Goal: Contribute content: Contribute content

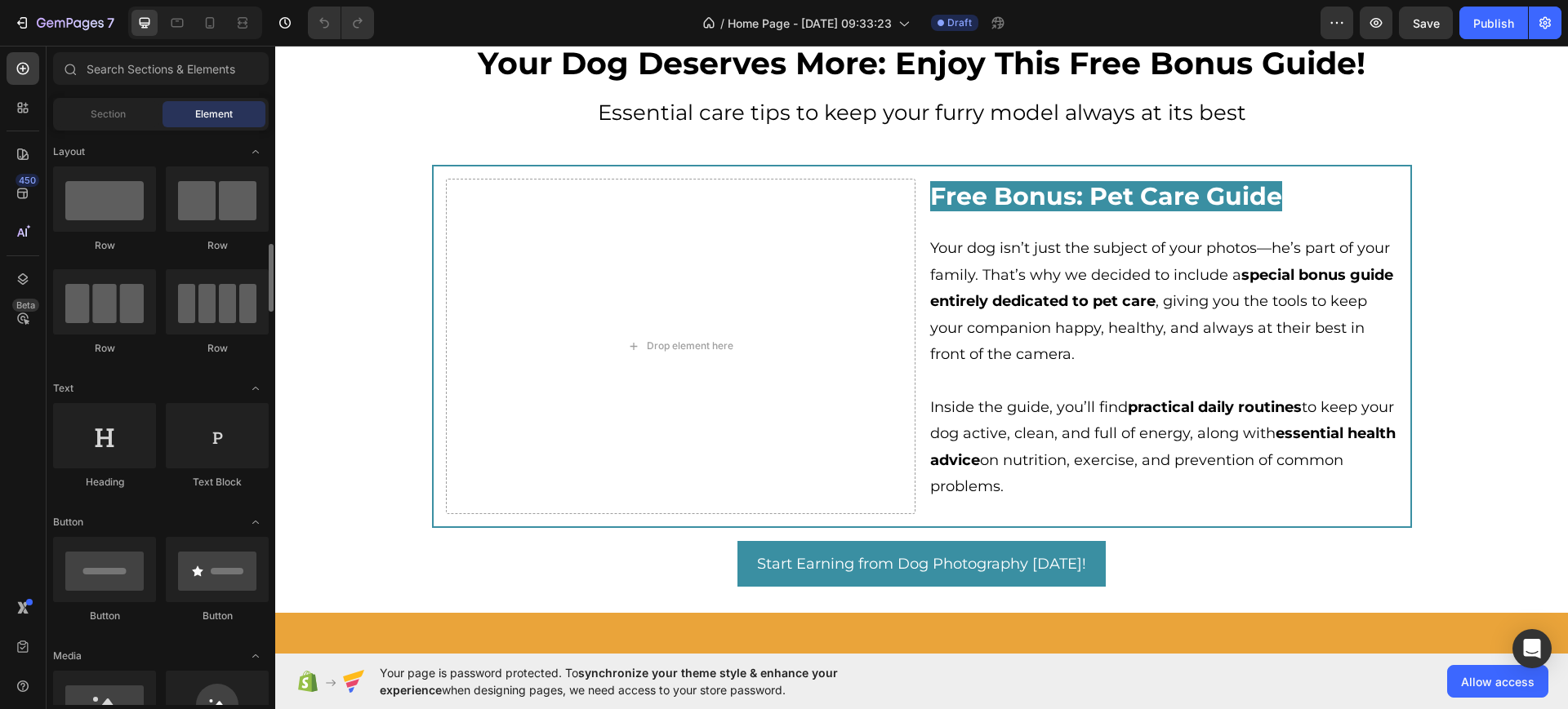
scroll to position [102, 0]
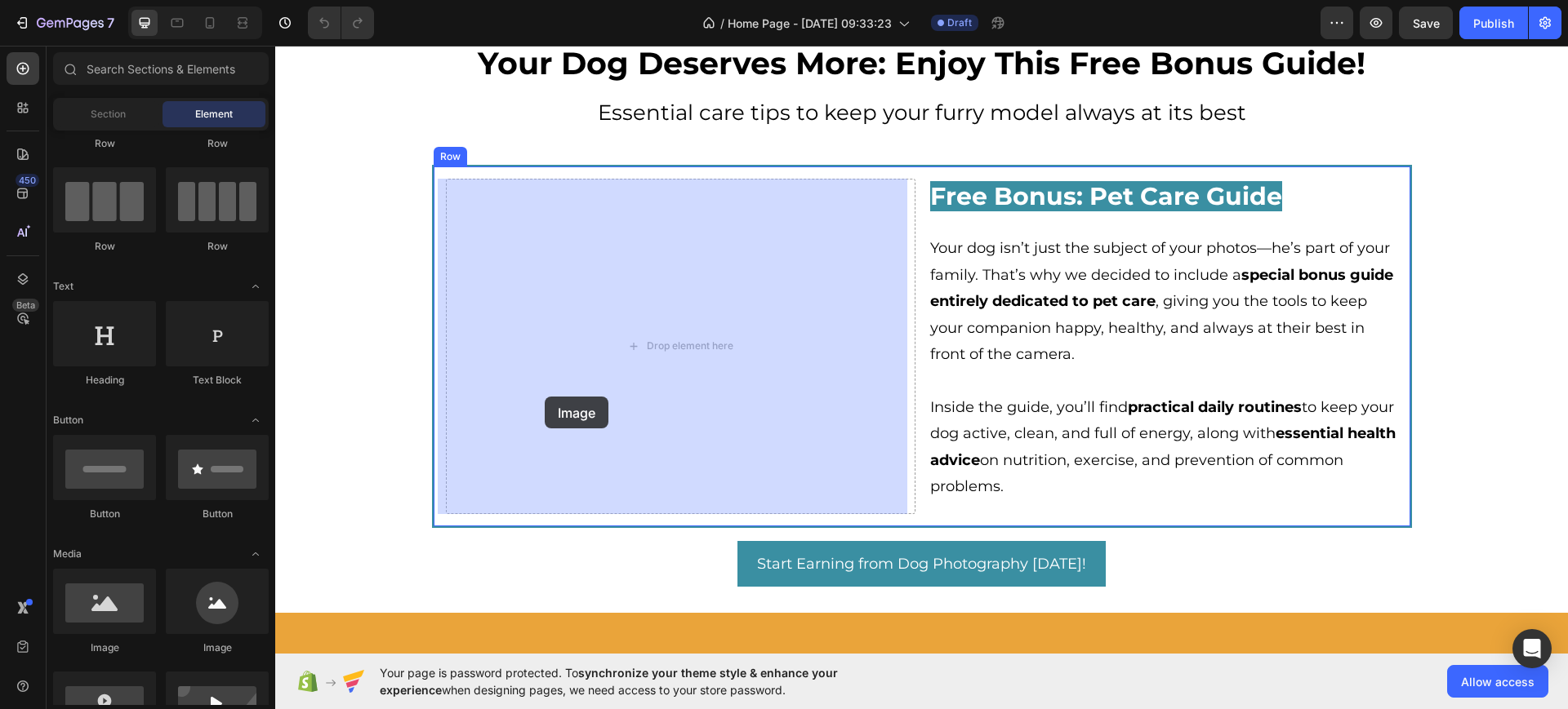
drag, startPoint x: 415, startPoint y: 644, endPoint x: 526, endPoint y: 405, distance: 263.5
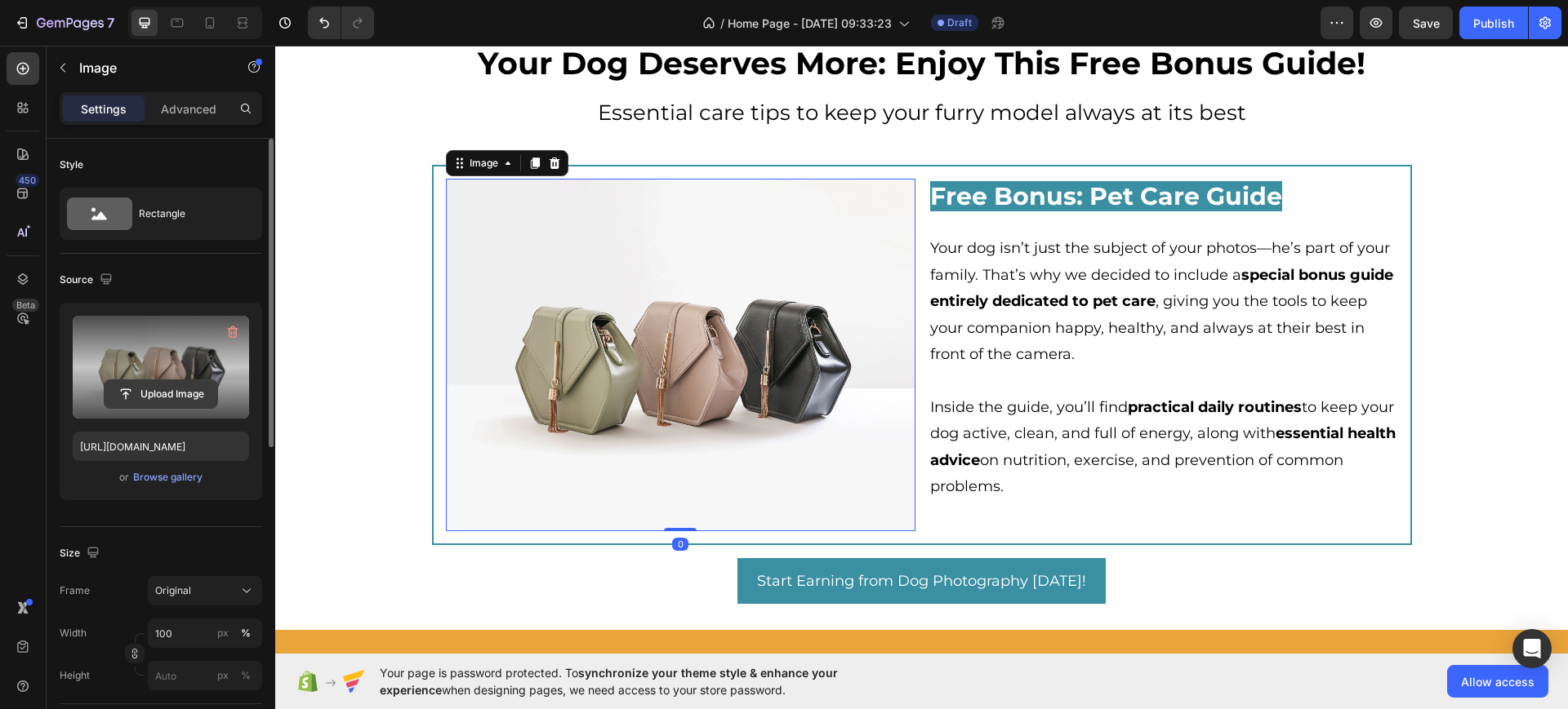
click at [136, 392] on input "file" at bounding box center [161, 394] width 113 height 28
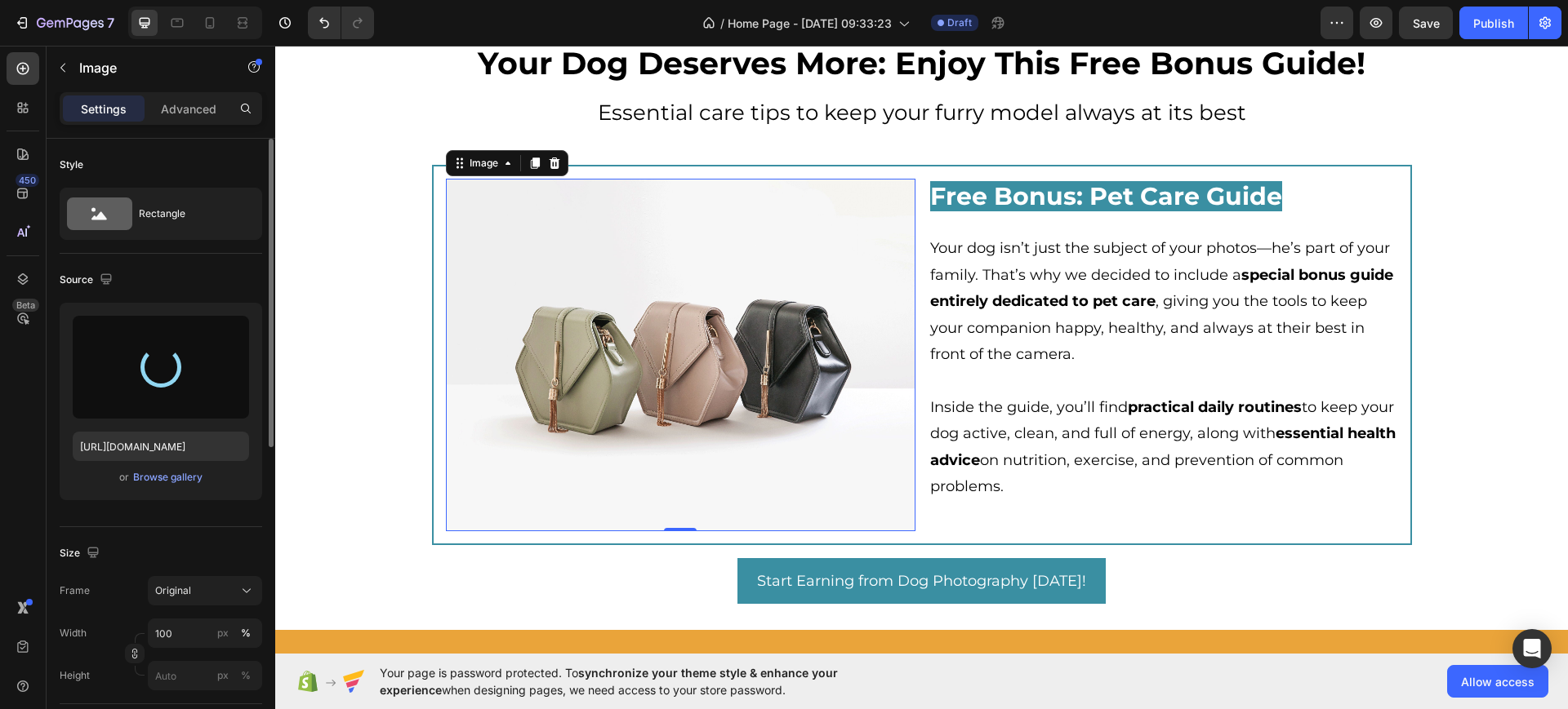
type input "[URL][DOMAIN_NAME]"
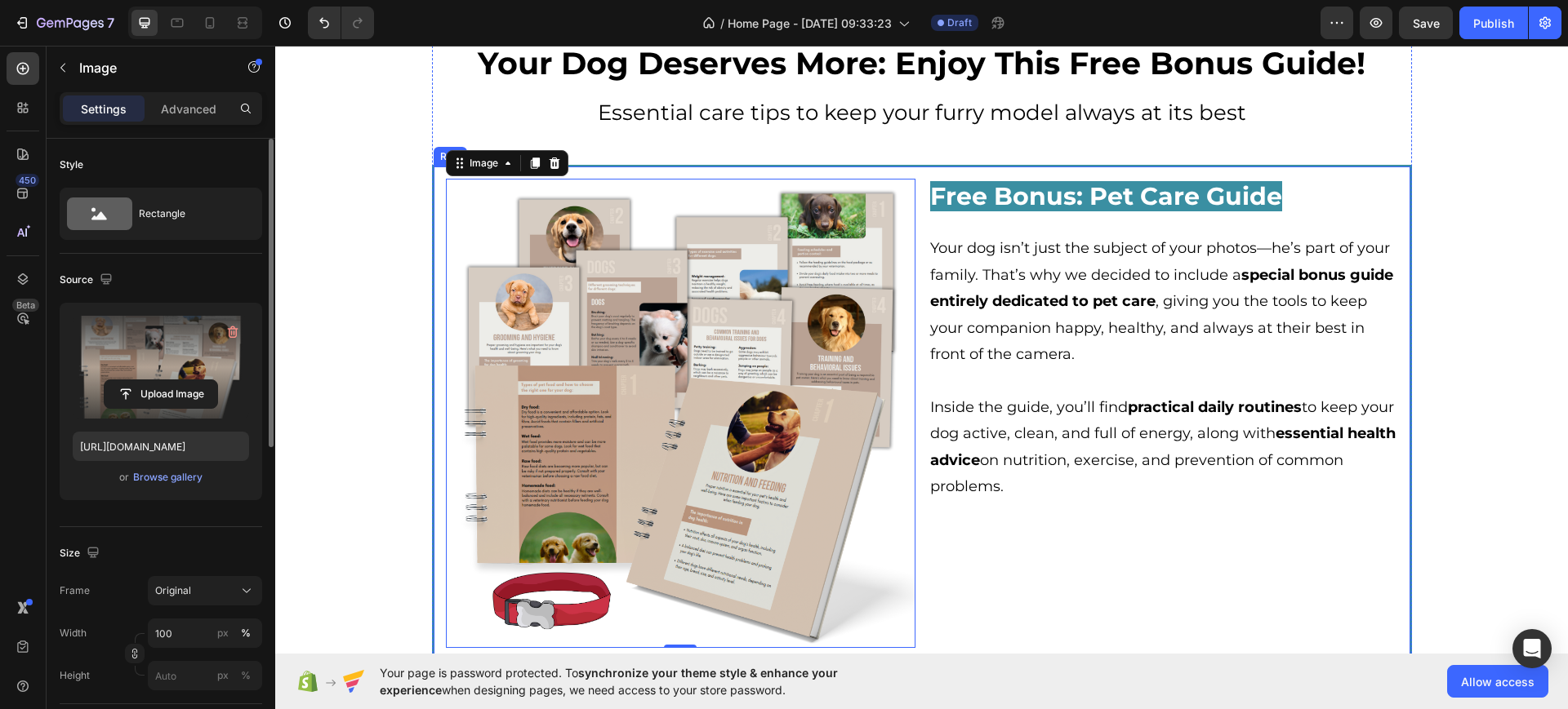
click at [1080, 534] on div "Free Bonus: Pet Care Guide Heading Your dog isn’t just the subject of your phot…" at bounding box center [1163, 413] width 469 height 469
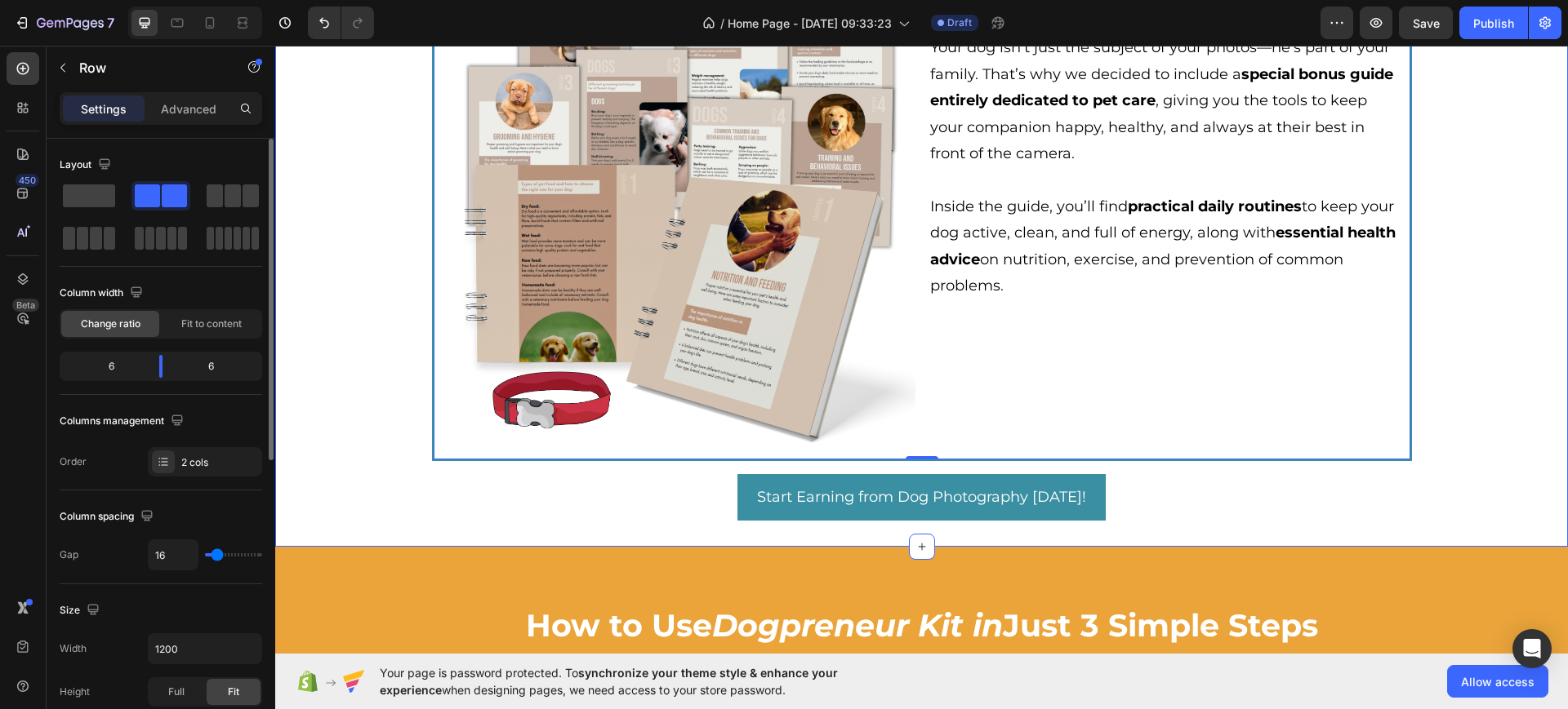
scroll to position [4285, 0]
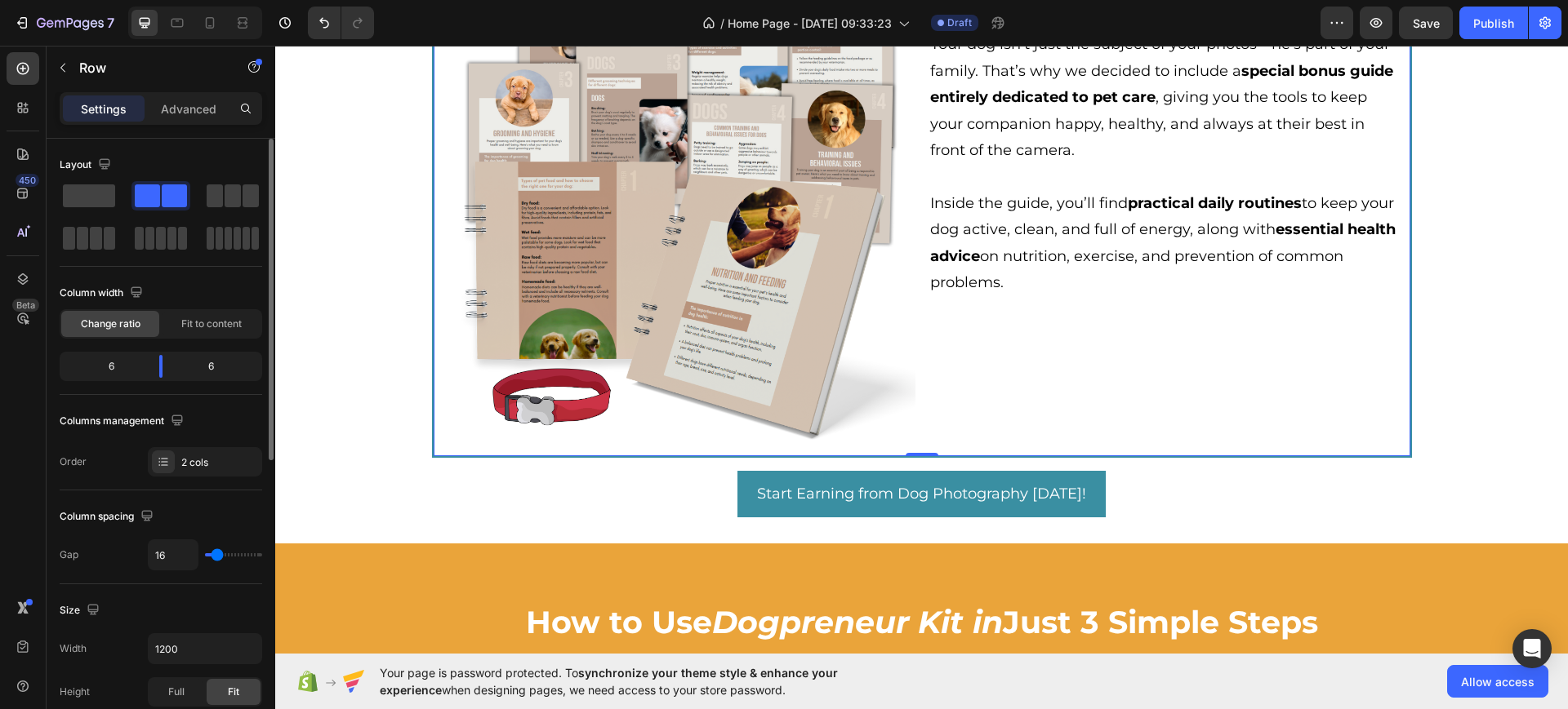
click at [1019, 375] on div "Free Bonus: Pet Care Guide Heading Your dog isn’t just the subject of your phot…" at bounding box center [1163, 210] width 469 height 469
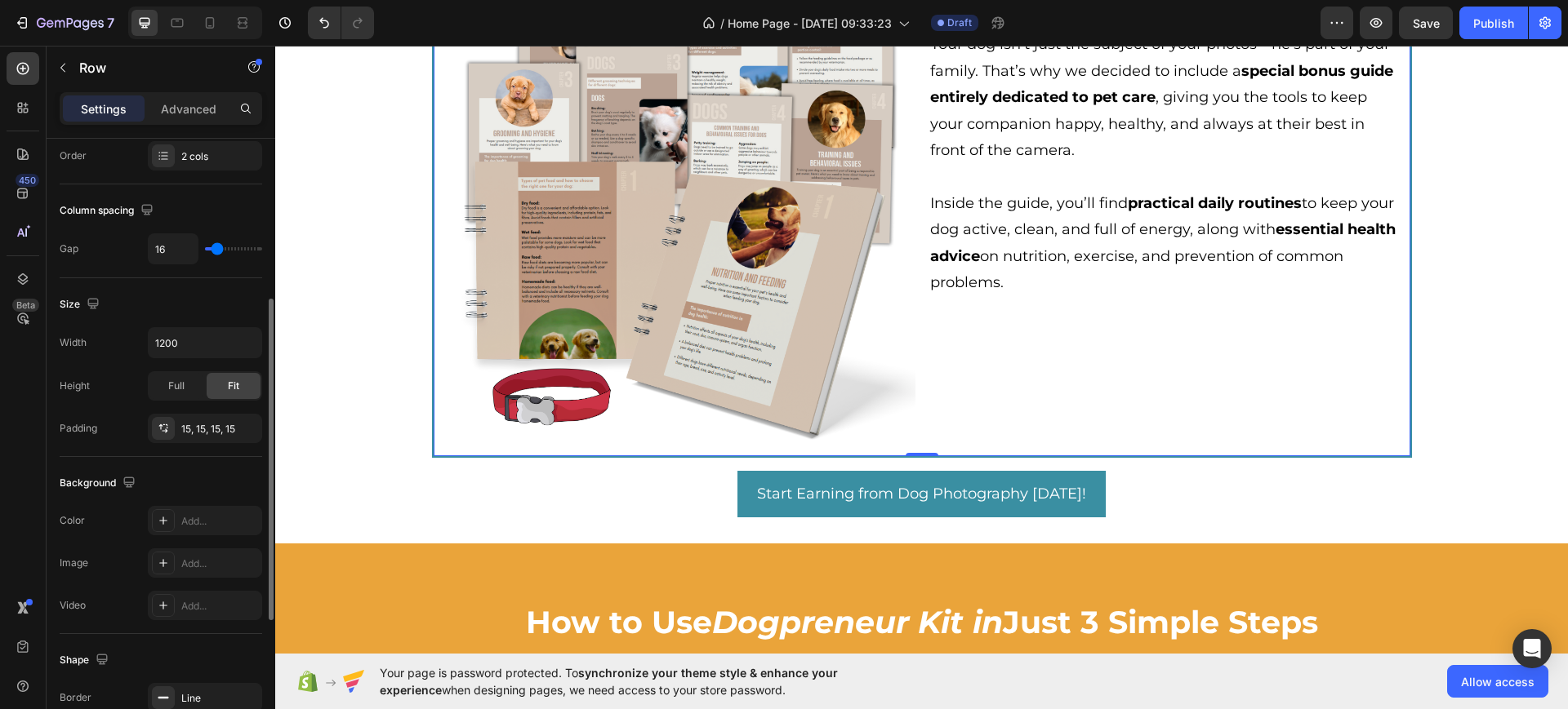
scroll to position [565, 0]
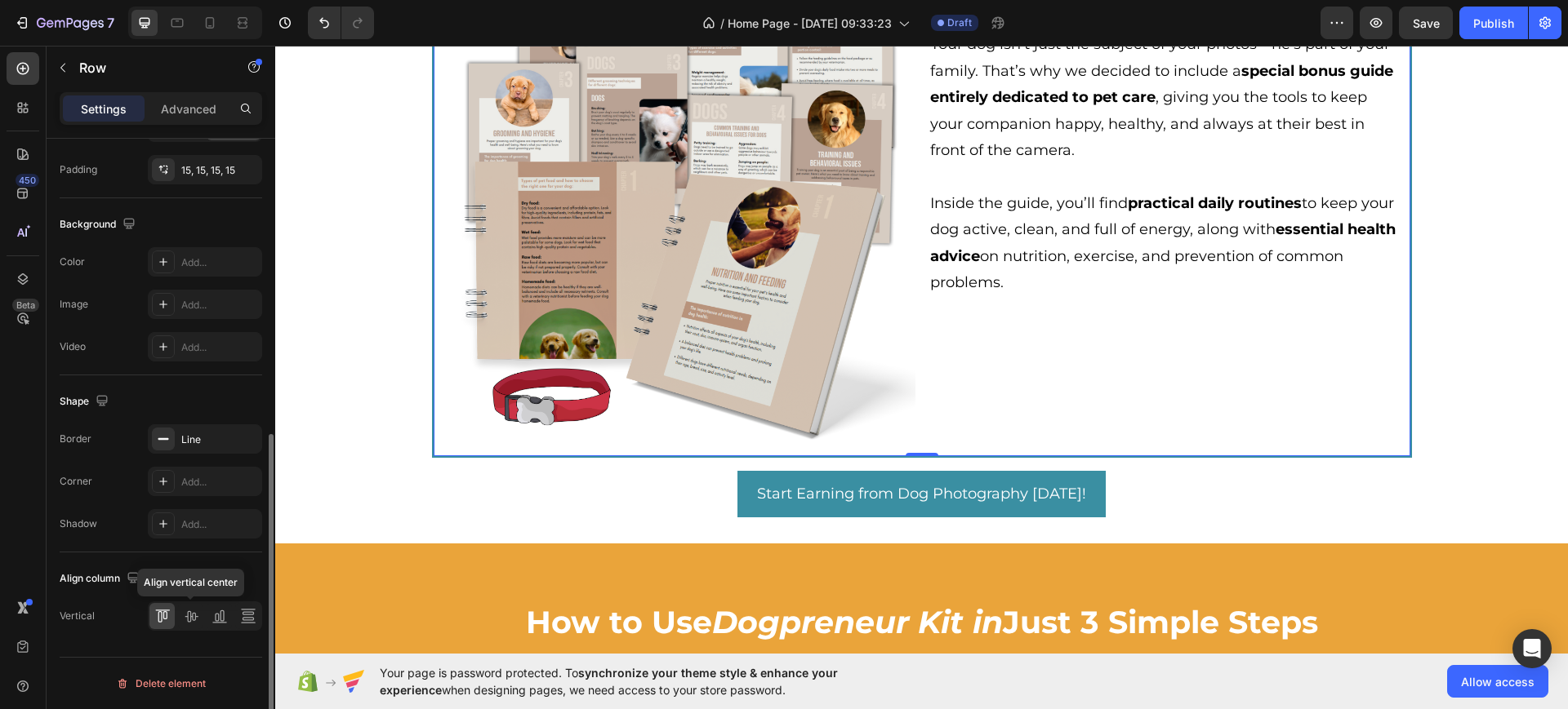
drag, startPoint x: 194, startPoint y: 611, endPoint x: 262, endPoint y: 608, distance: 68.1
click at [194, 612] on icon at bounding box center [191, 616] width 16 height 16
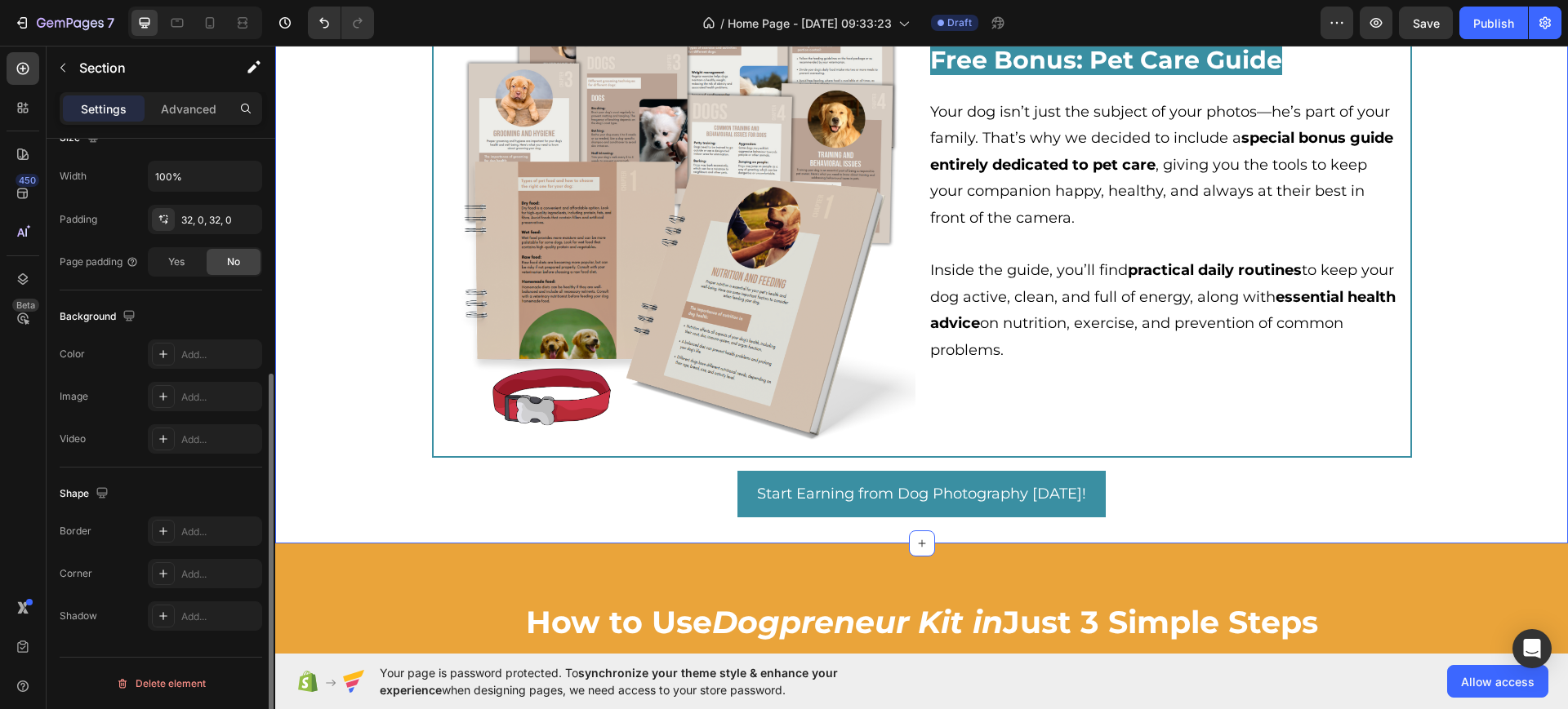
click at [1463, 329] on div "Your Dog Deserves More: Enjoy This Free Bonus Guide! Heading Essential care tip…" at bounding box center [922, 178] width 1293 height 680
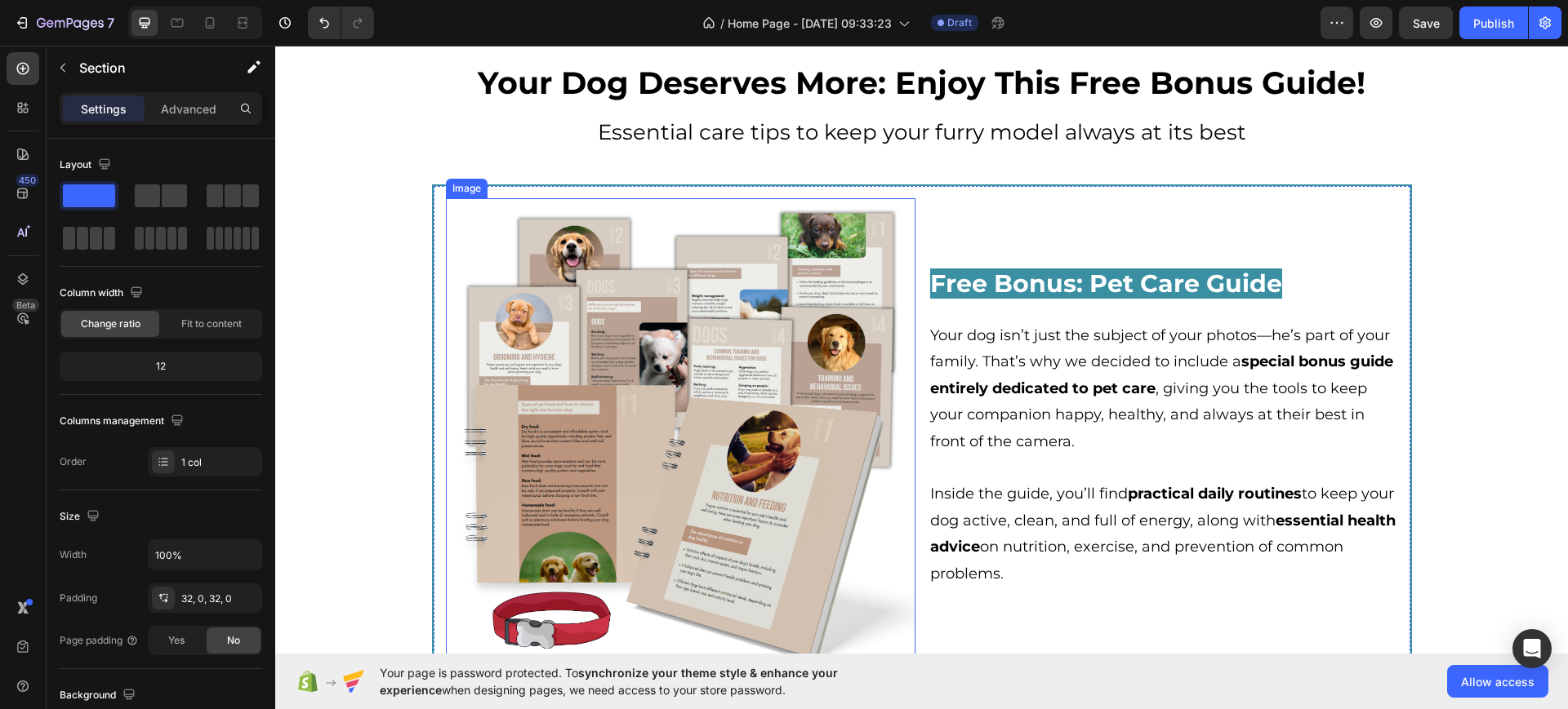
scroll to position [4081, 0]
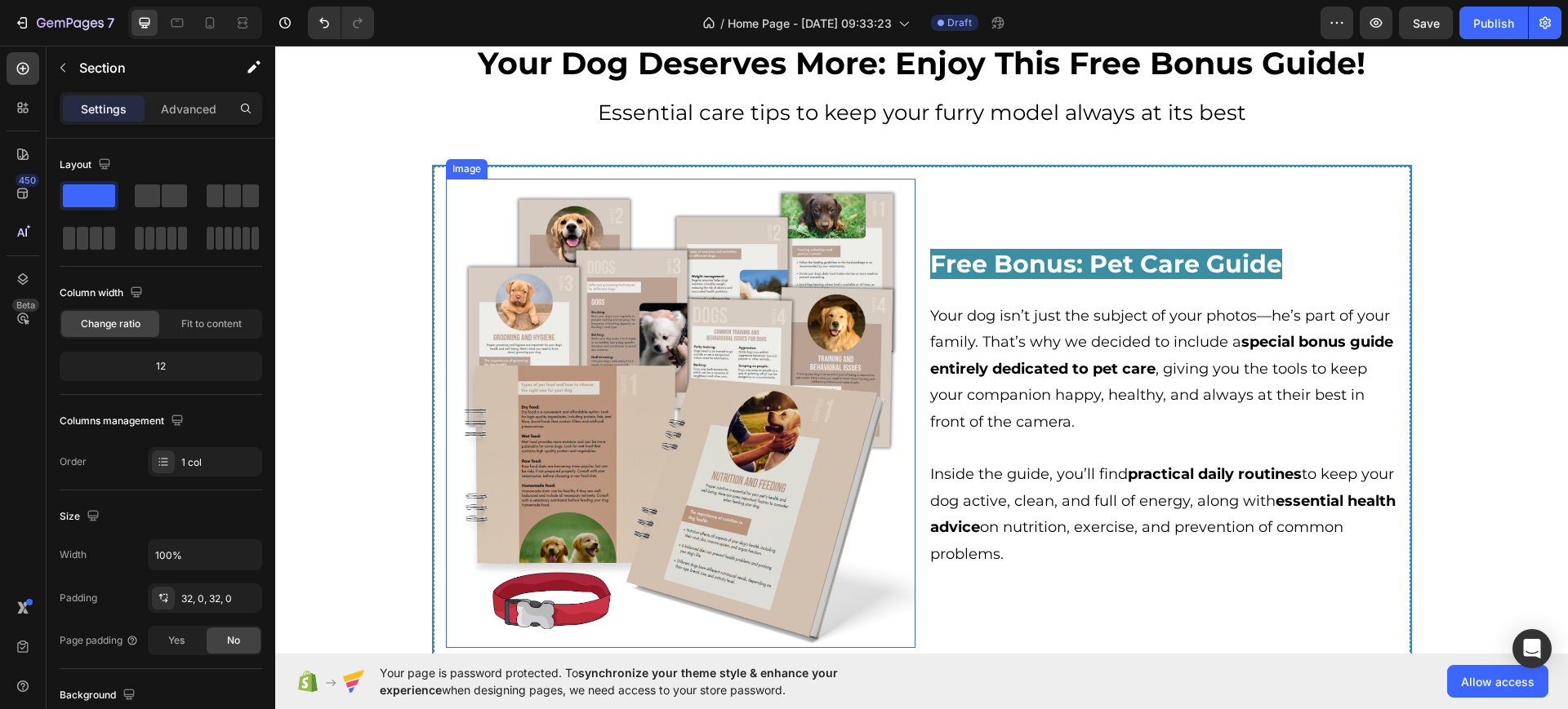
click at [614, 425] on img at bounding box center [681, 413] width 469 height 469
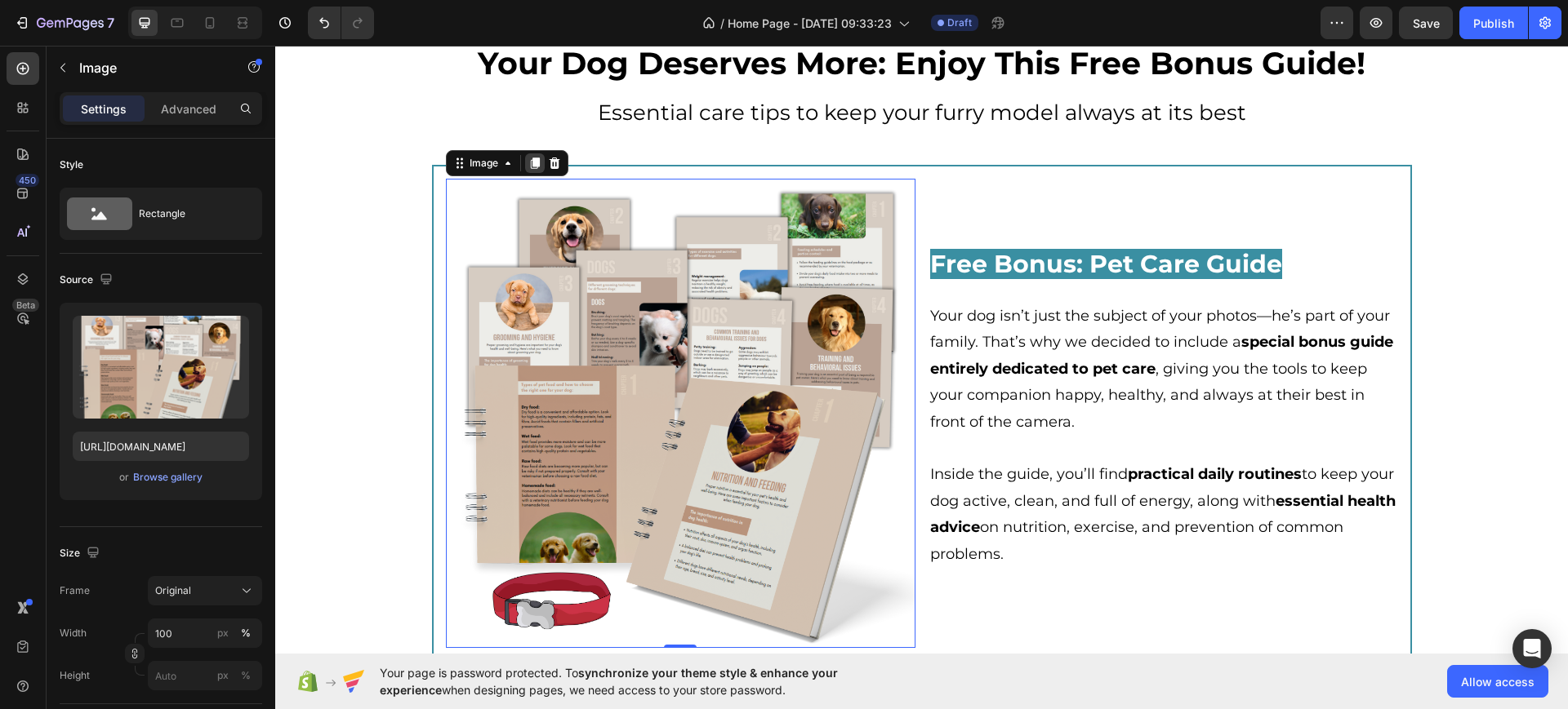
click at [528, 163] on icon at bounding box center [534, 163] width 13 height 13
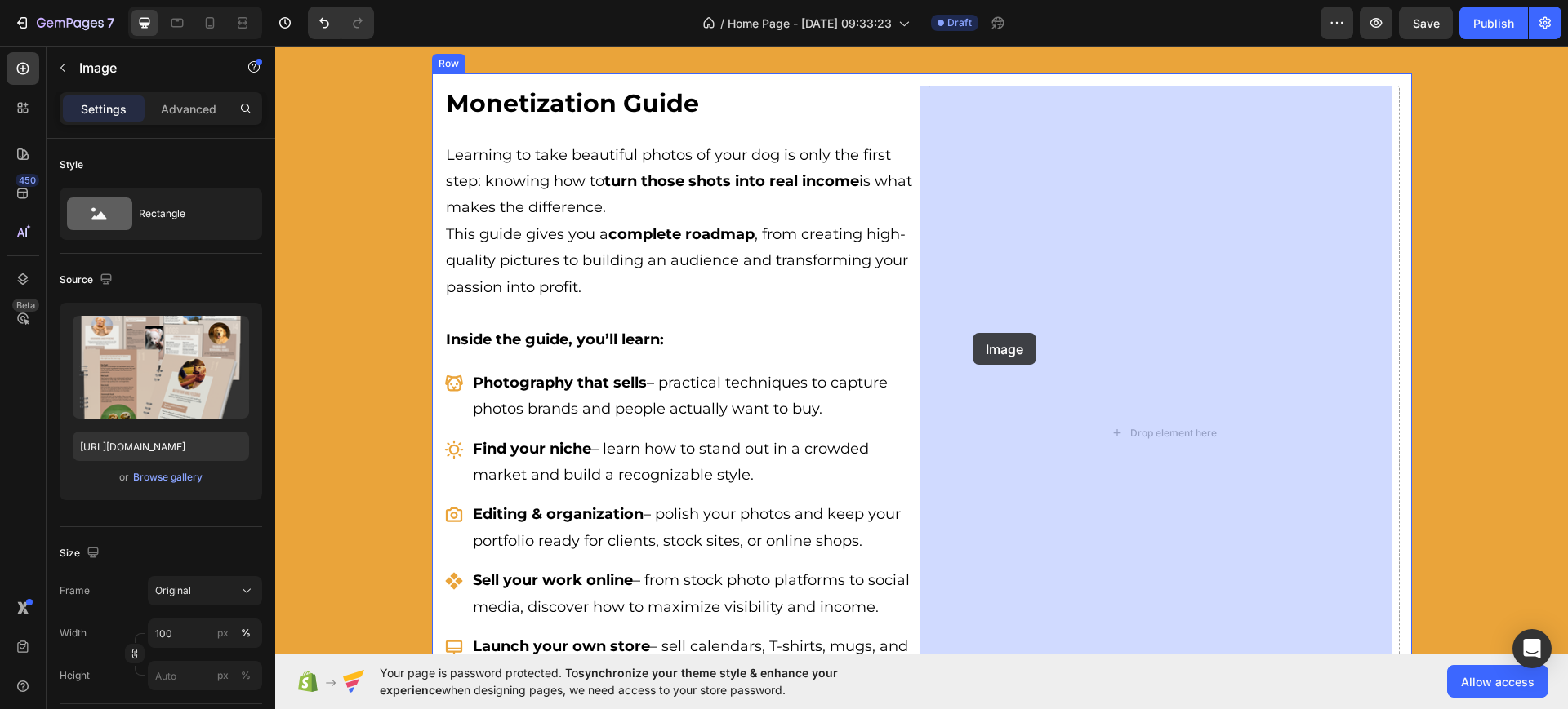
scroll to position [2586, 0]
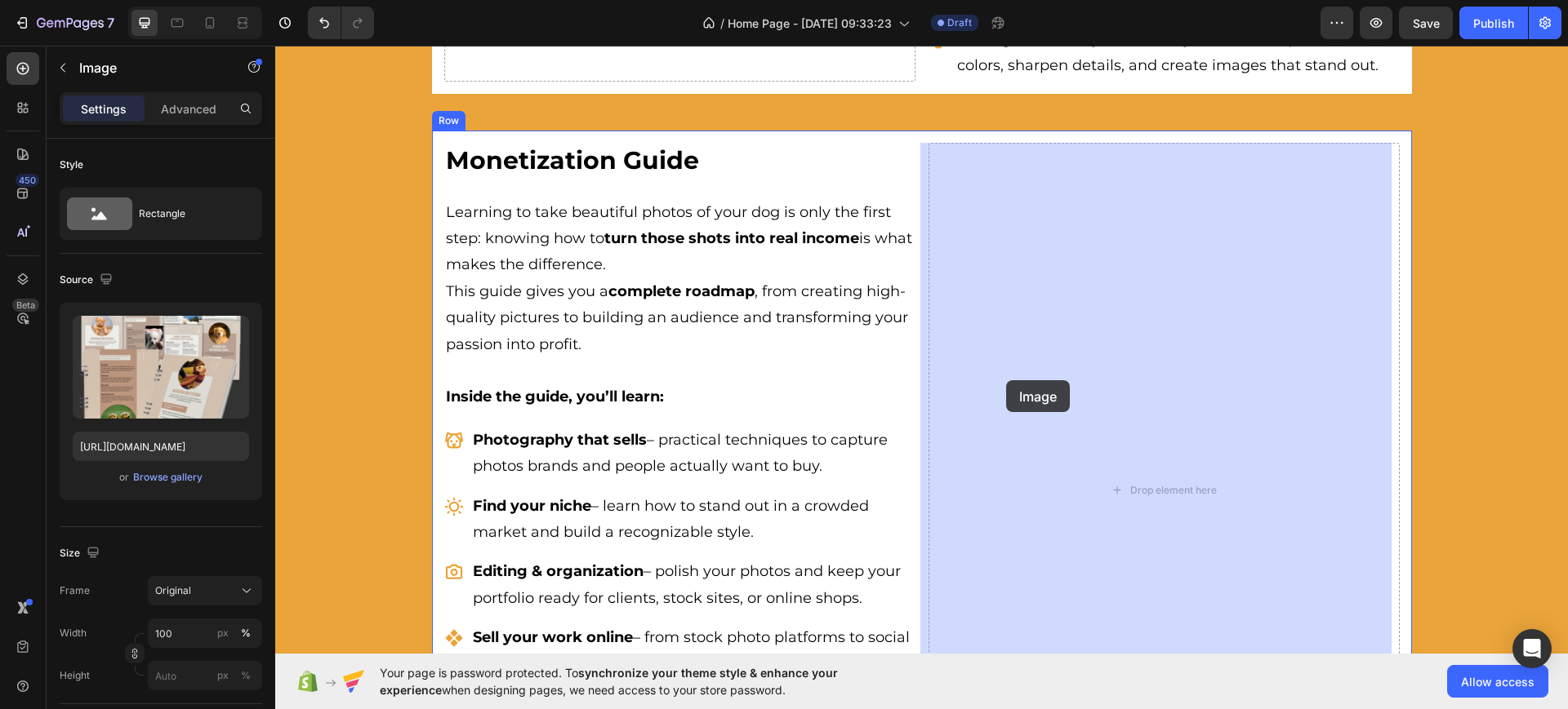
drag, startPoint x: 629, startPoint y: 359, endPoint x: 1006, endPoint y: 380, distance: 377.6
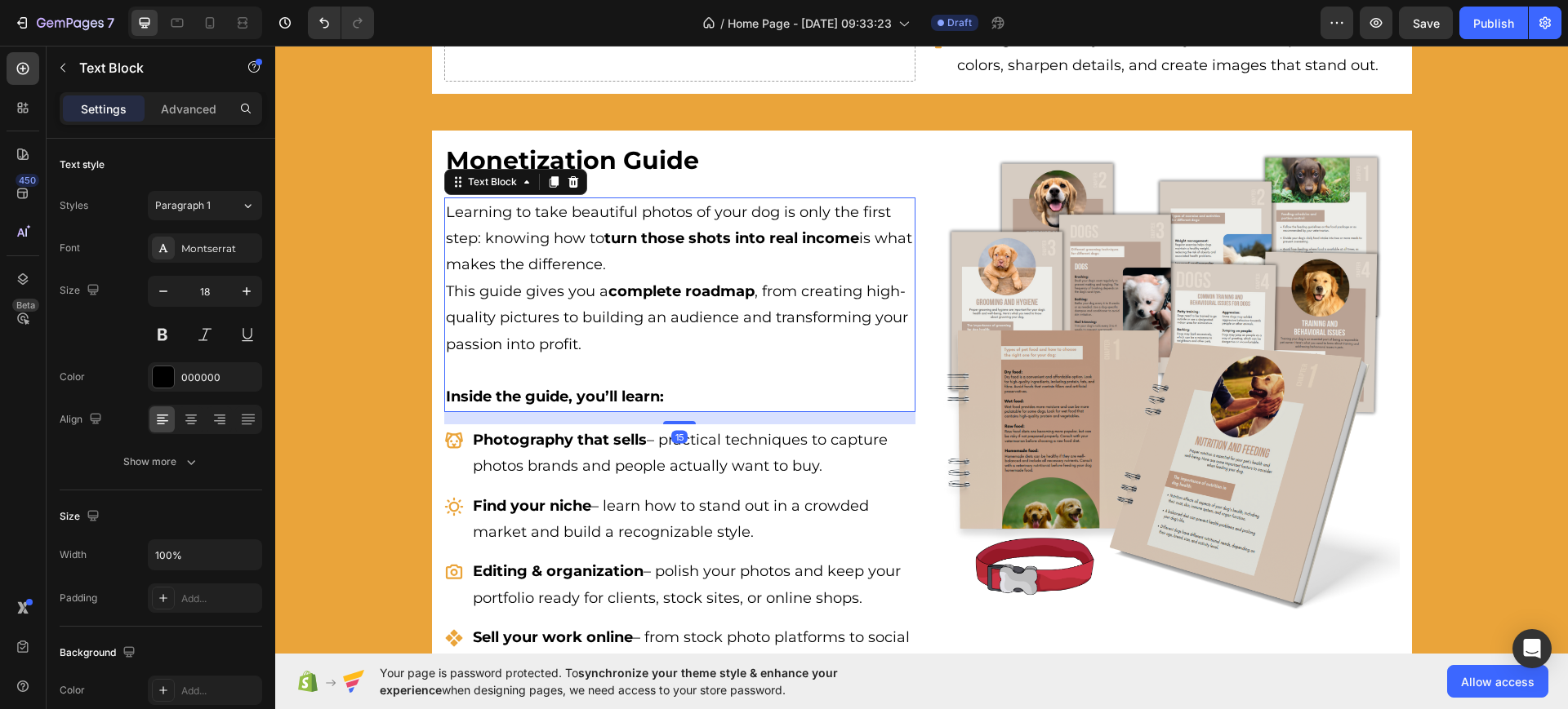
click at [866, 386] on p "Inside the guide, you’ll learn:" at bounding box center [680, 397] width 468 height 26
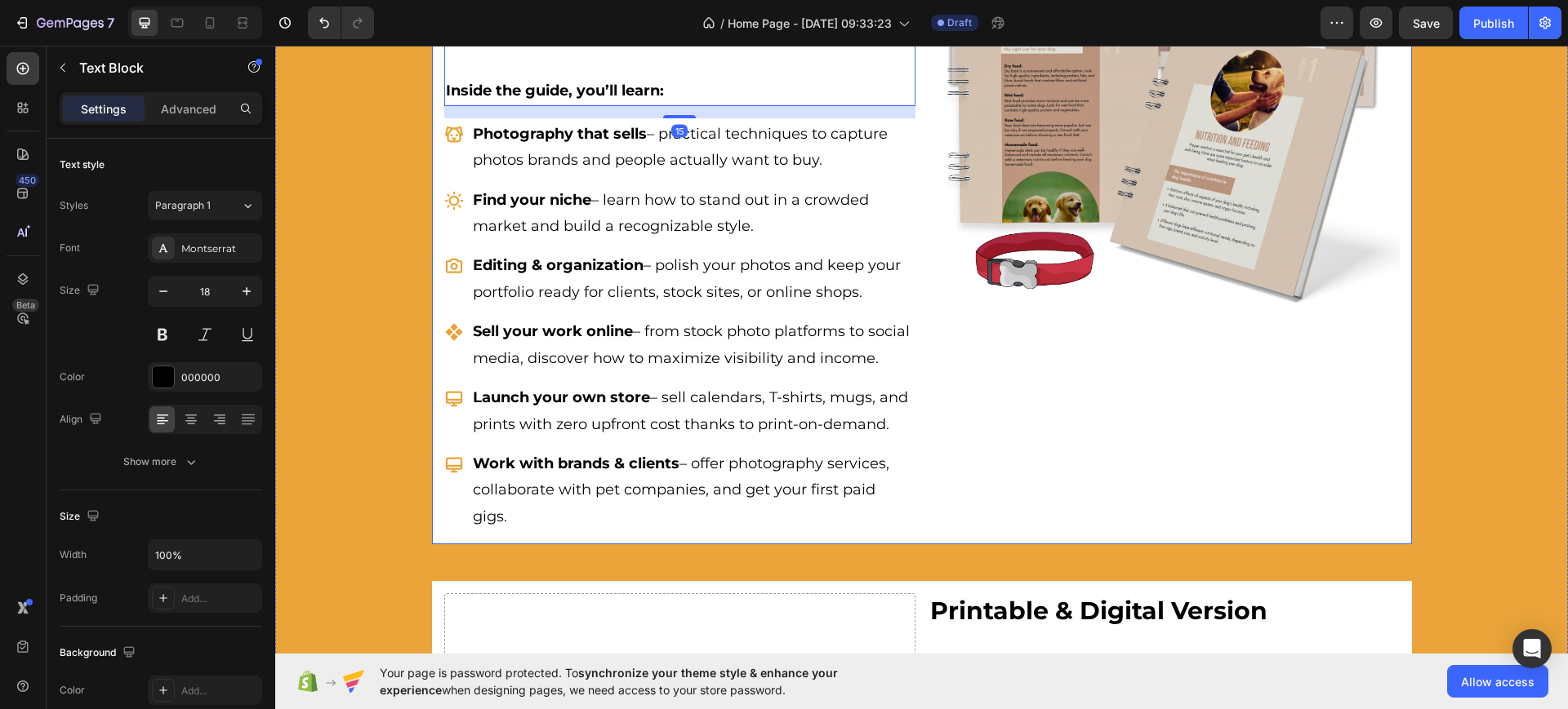
click at [1002, 489] on div "Image" at bounding box center [1164, 185] width 471 height 696
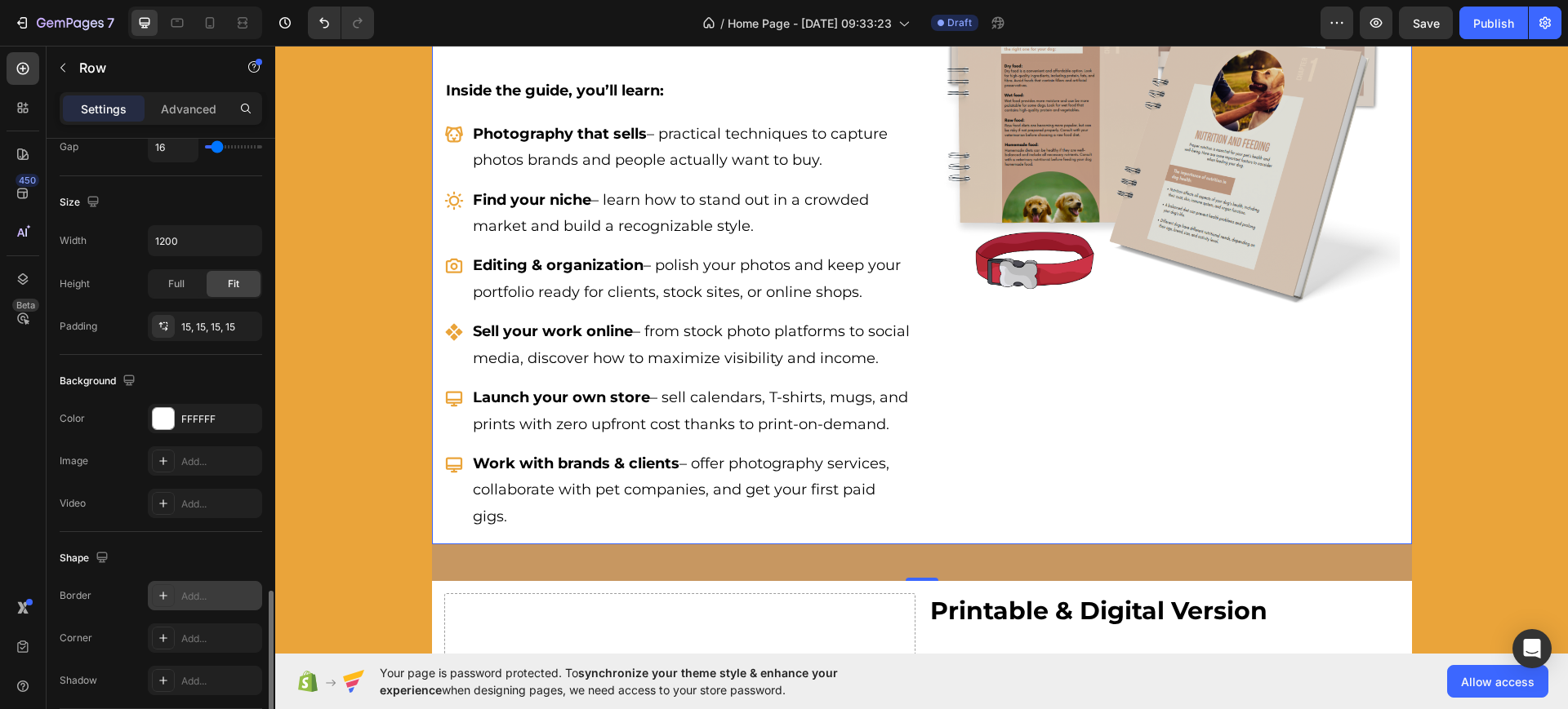
scroll to position [565, 0]
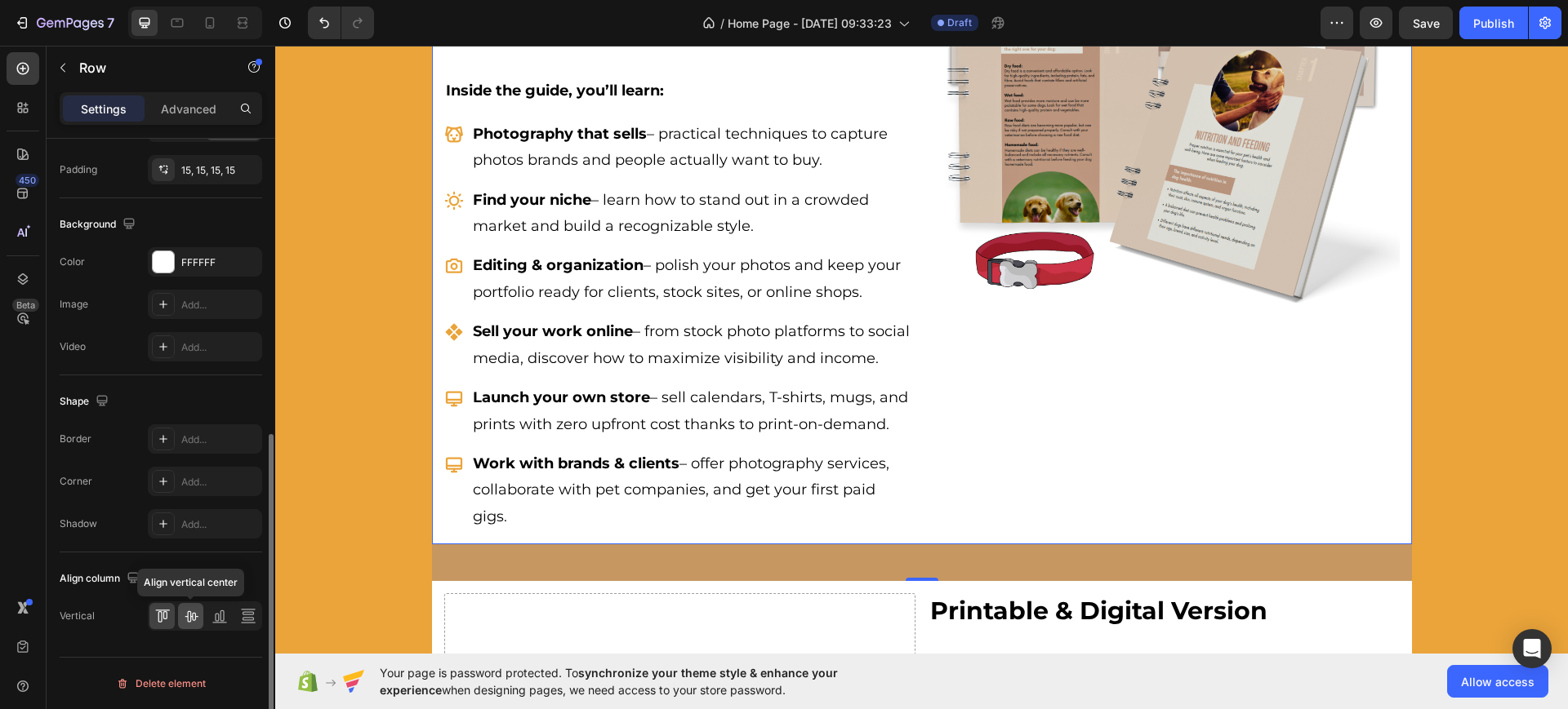
drag, startPoint x: 194, startPoint y: 615, endPoint x: 6, endPoint y: 543, distance: 201.3
click at [194, 615] on icon at bounding box center [191, 616] width 16 height 16
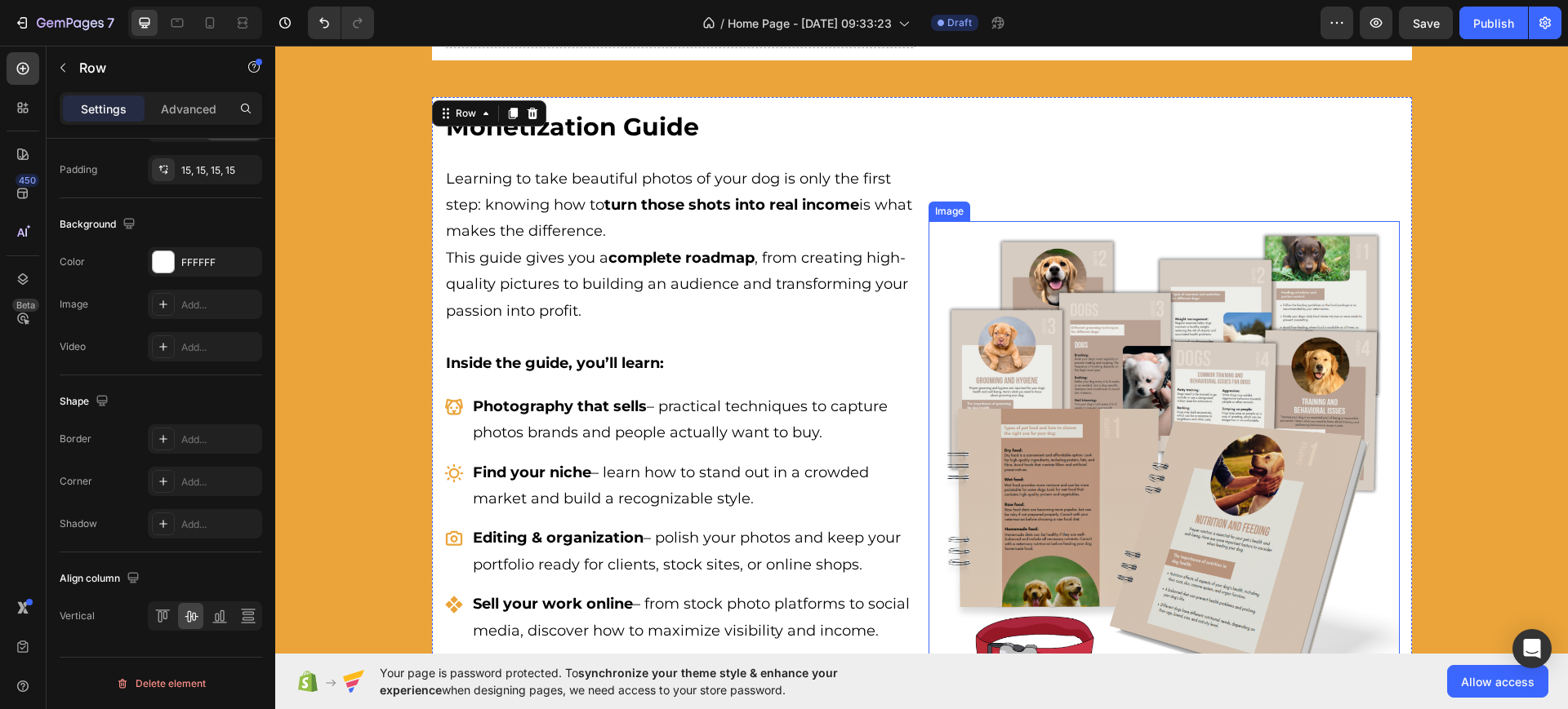
scroll to position [2595, 0]
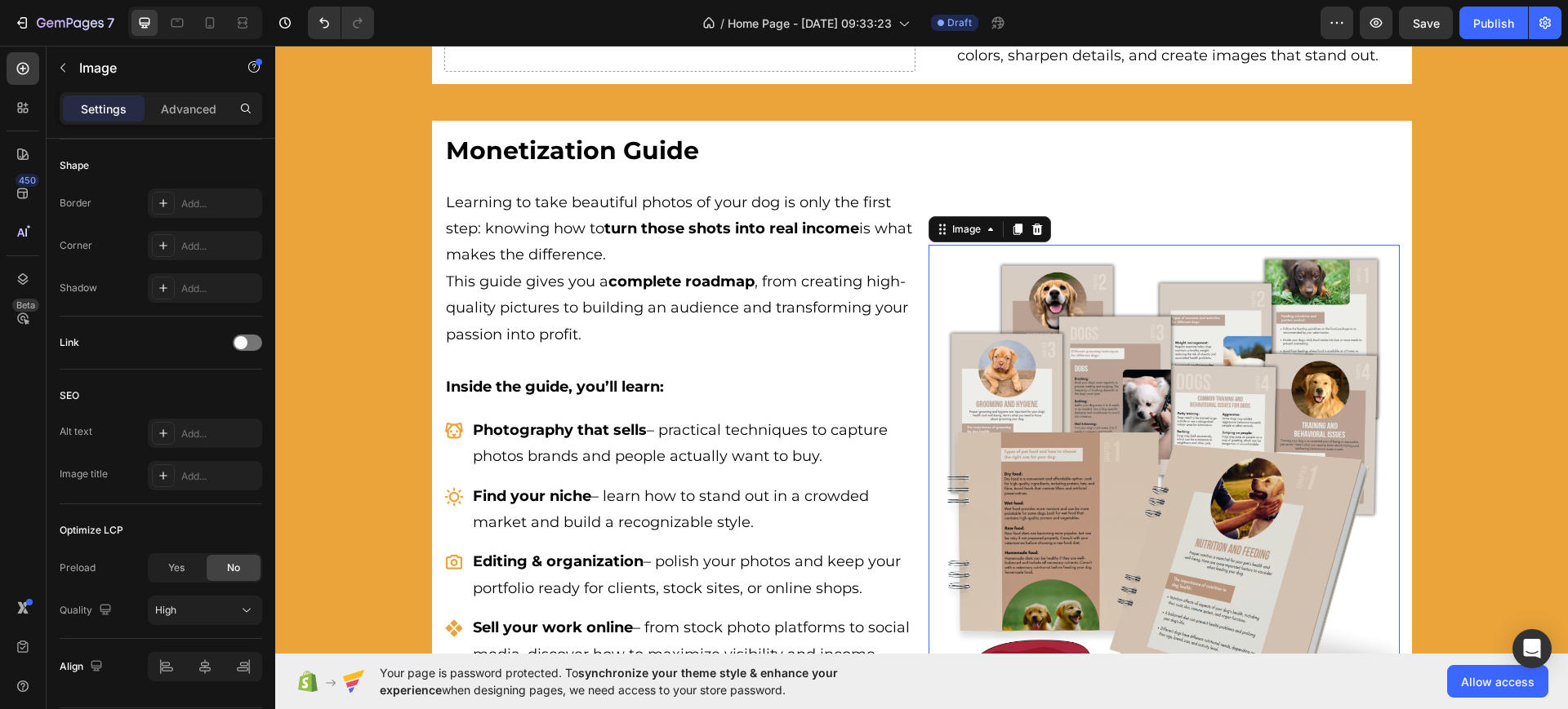
click at [1180, 440] on img at bounding box center [1164, 480] width 471 height 471
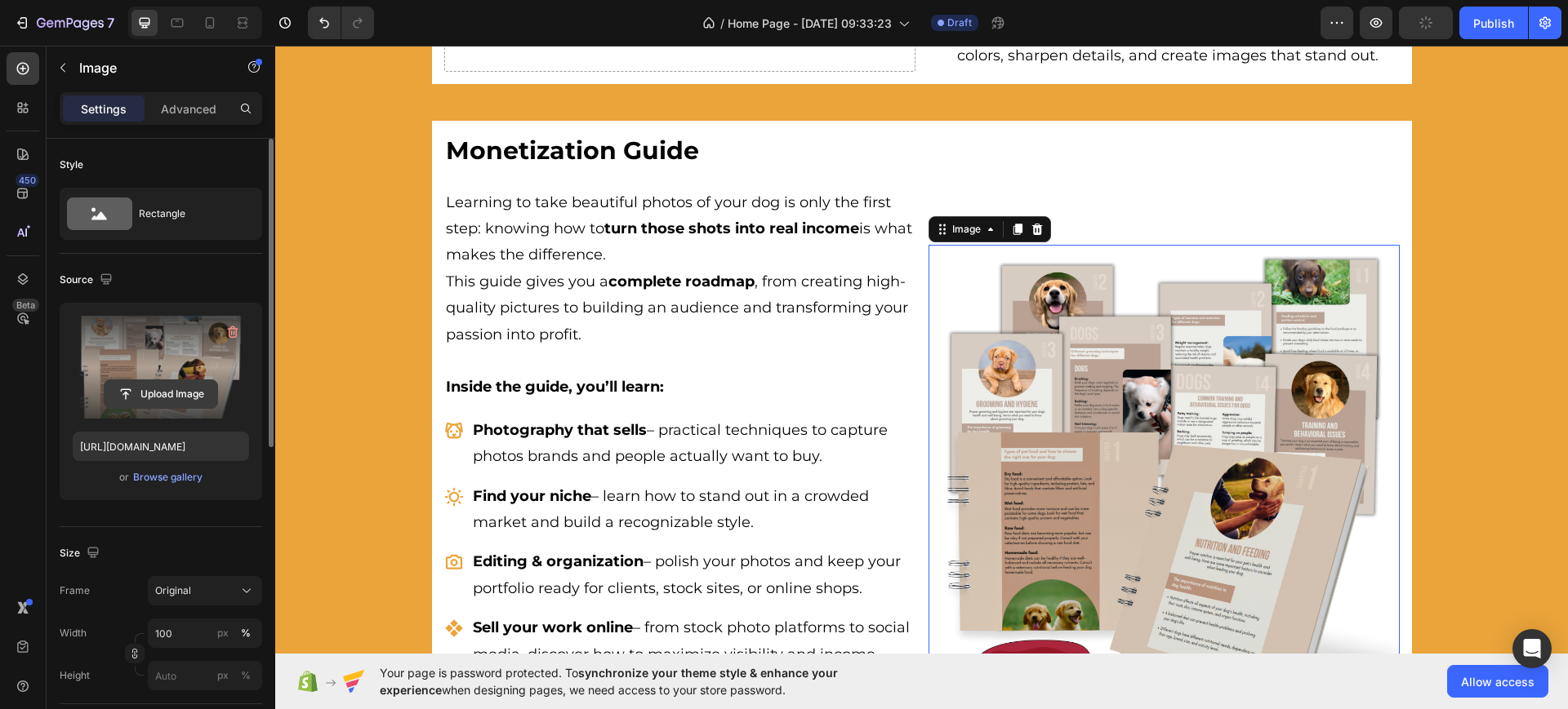
click at [127, 386] on input "file" at bounding box center [161, 394] width 113 height 28
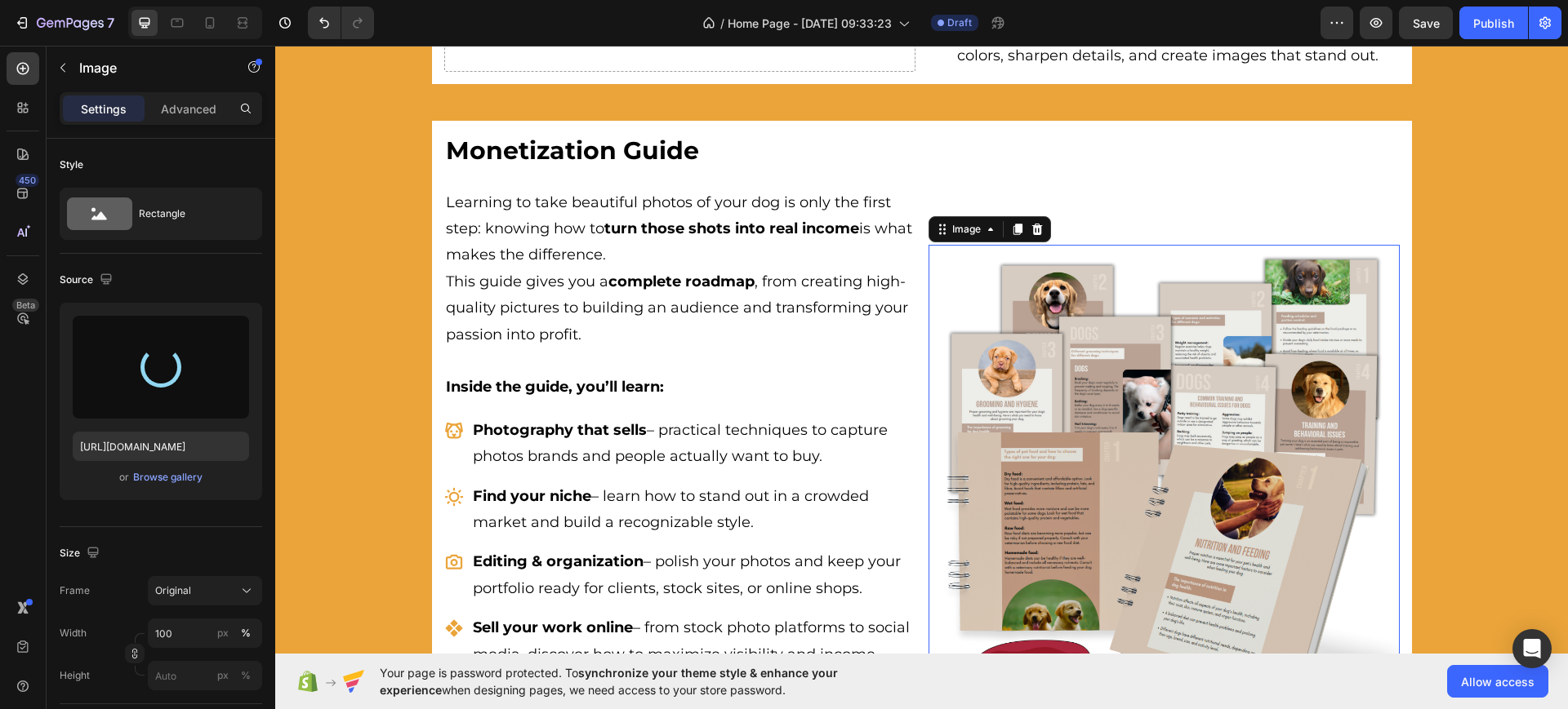
type input "[URL][DOMAIN_NAME]"
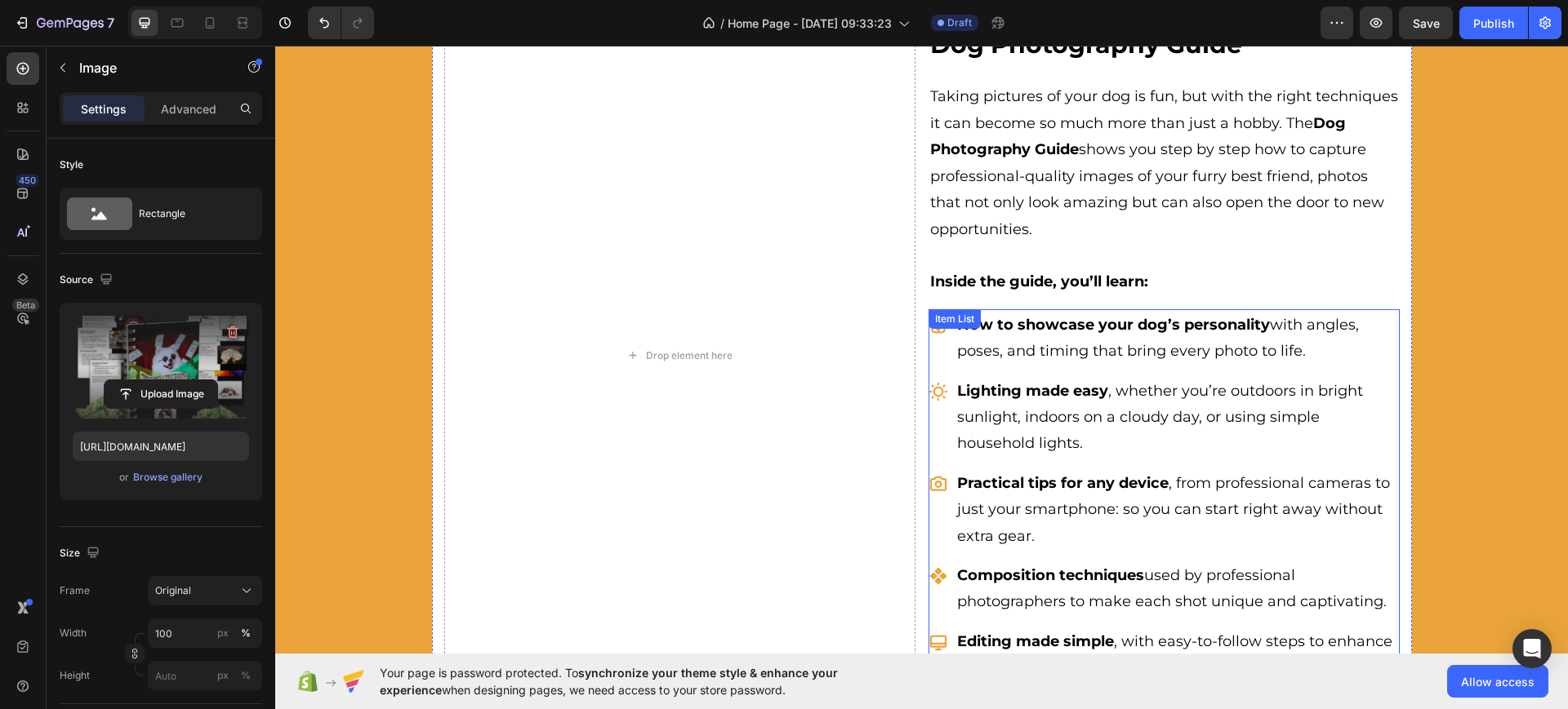
scroll to position [2494, 0]
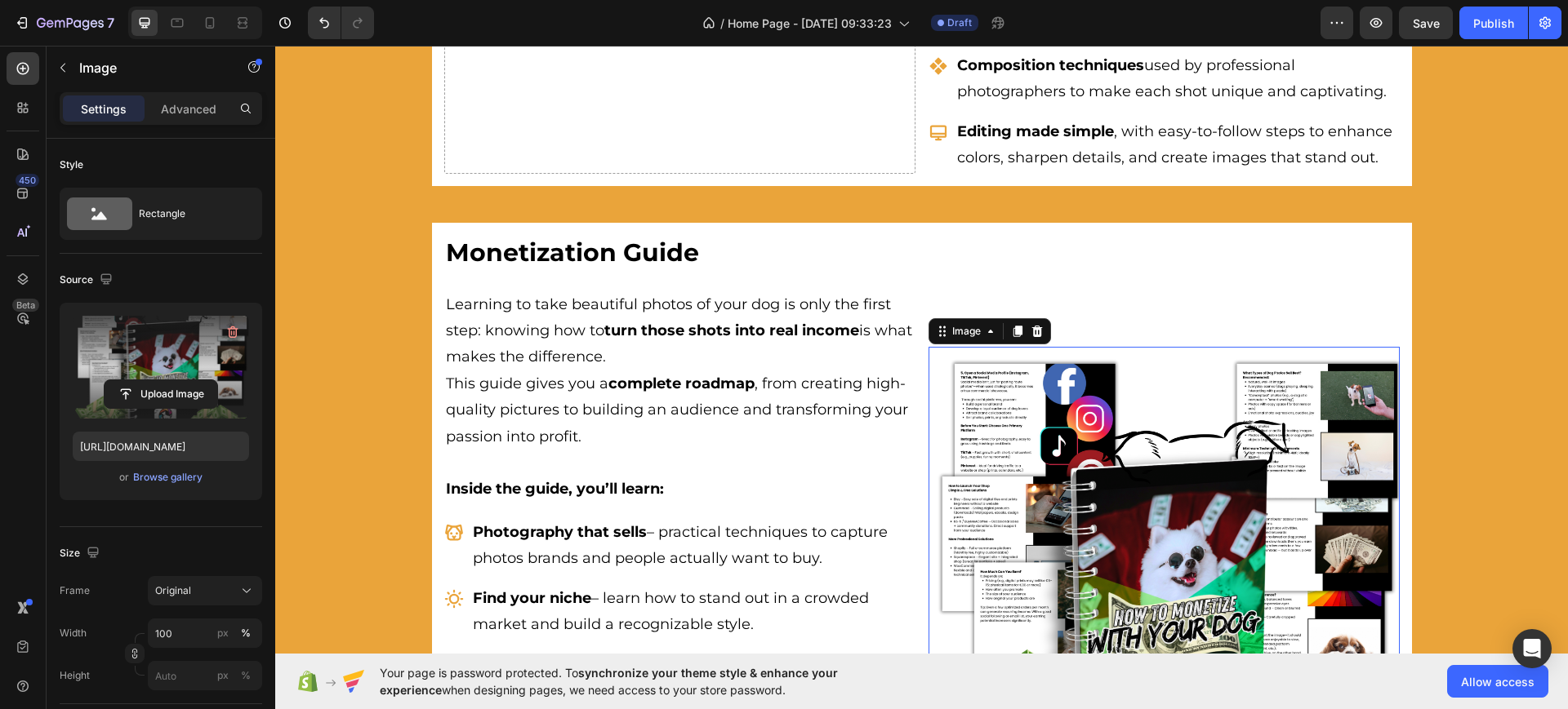
click at [1084, 513] on img at bounding box center [1164, 582] width 471 height 471
click at [1008, 339] on div at bounding box center [1017, 331] width 20 height 20
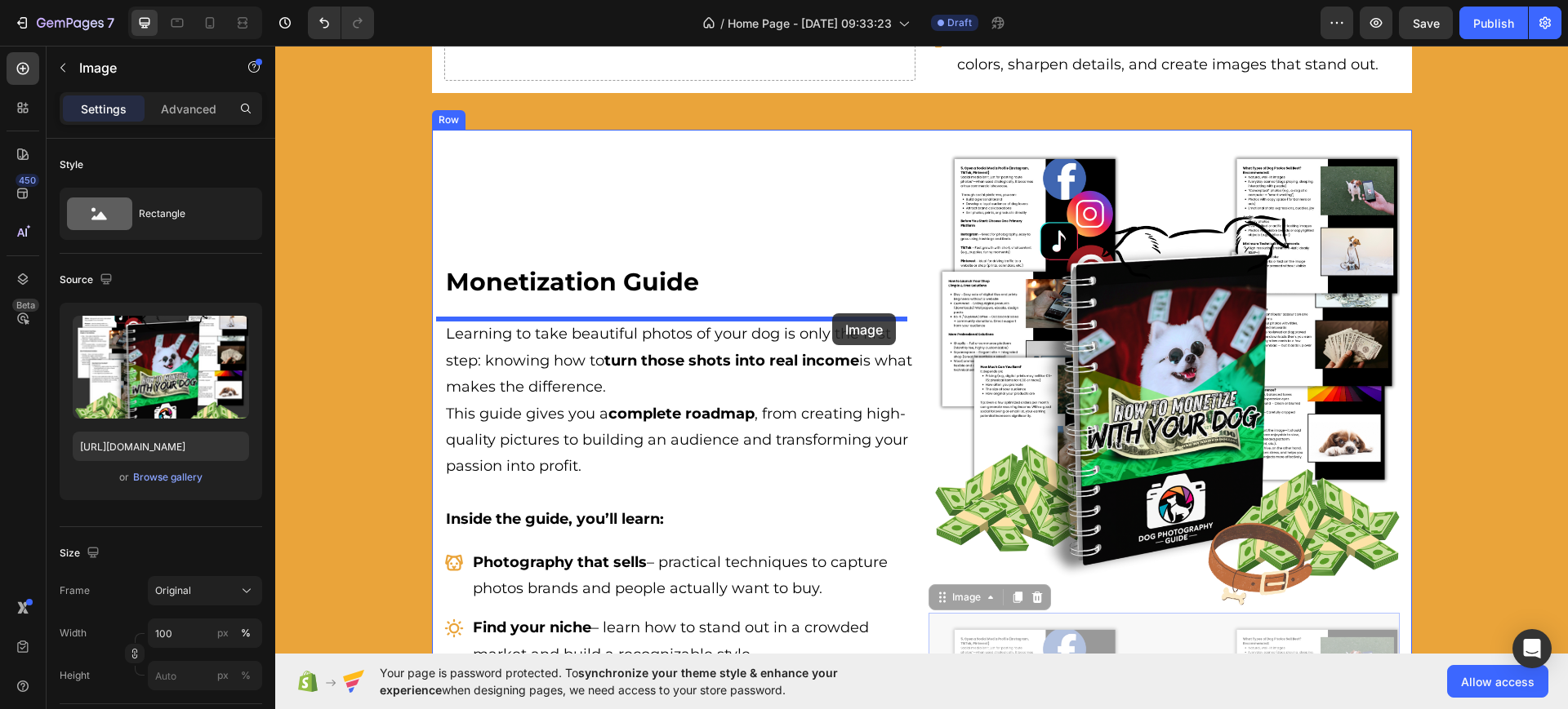
scroll to position [2179, 0]
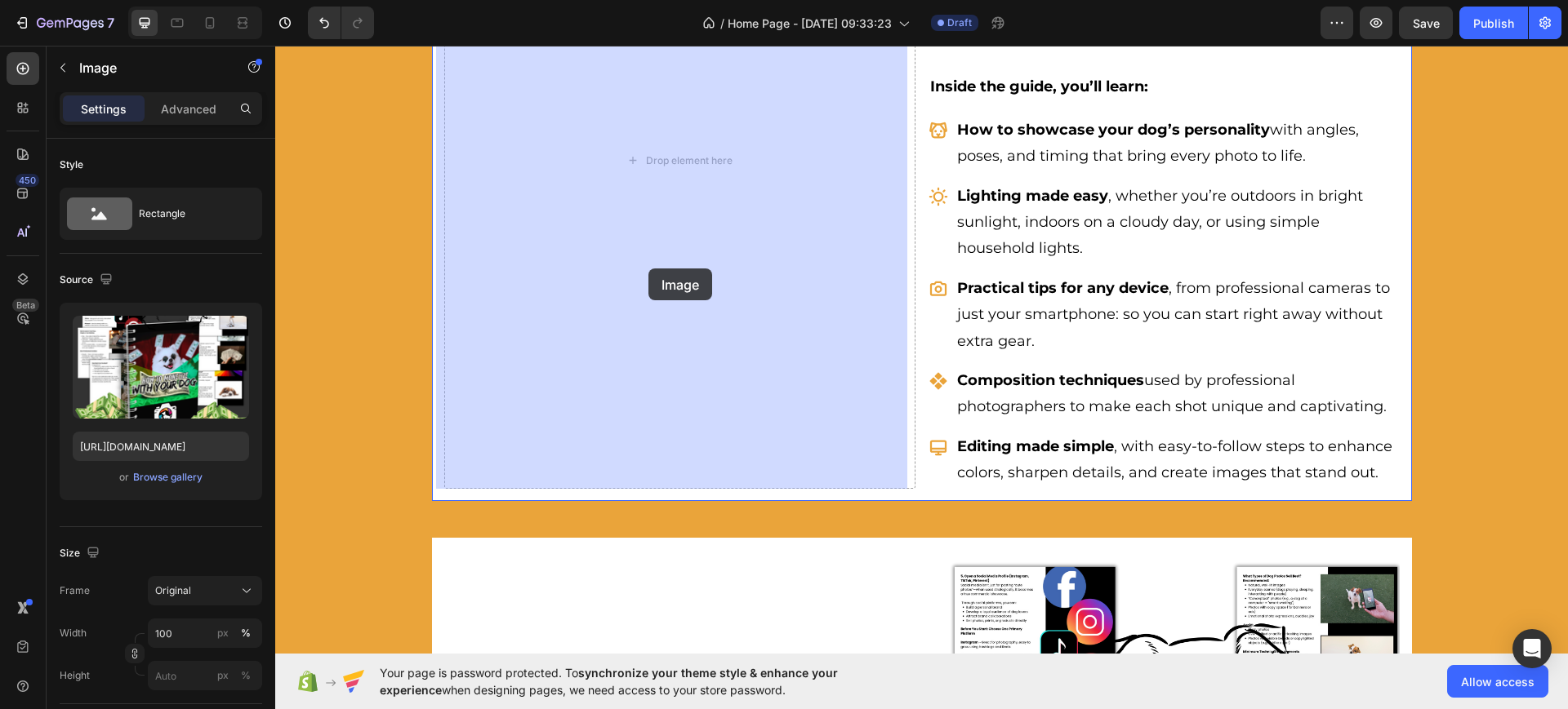
drag, startPoint x: 1110, startPoint y: 373, endPoint x: 648, endPoint y: 267, distance: 474.0
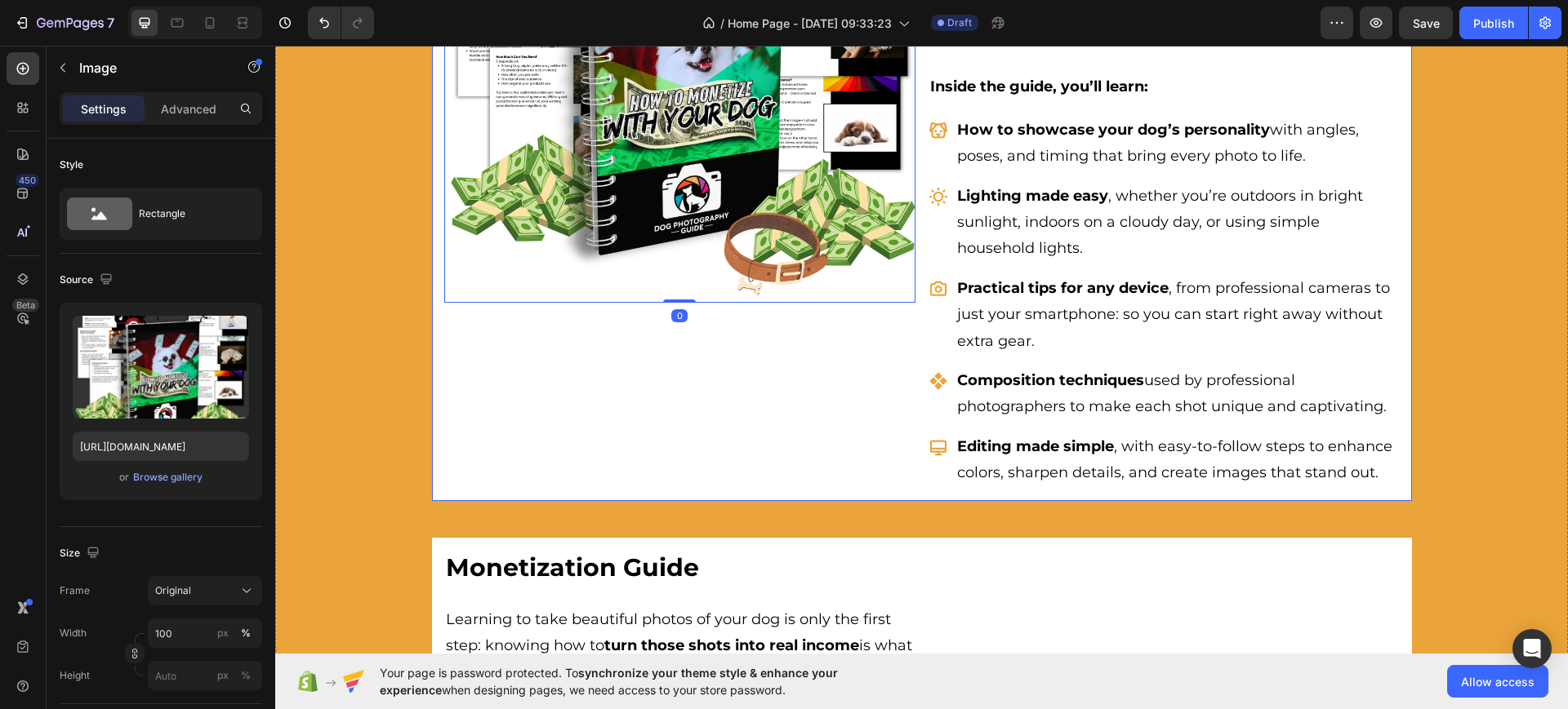
click at [706, 356] on div "Image 0" at bounding box center [680, 160] width 471 height 656
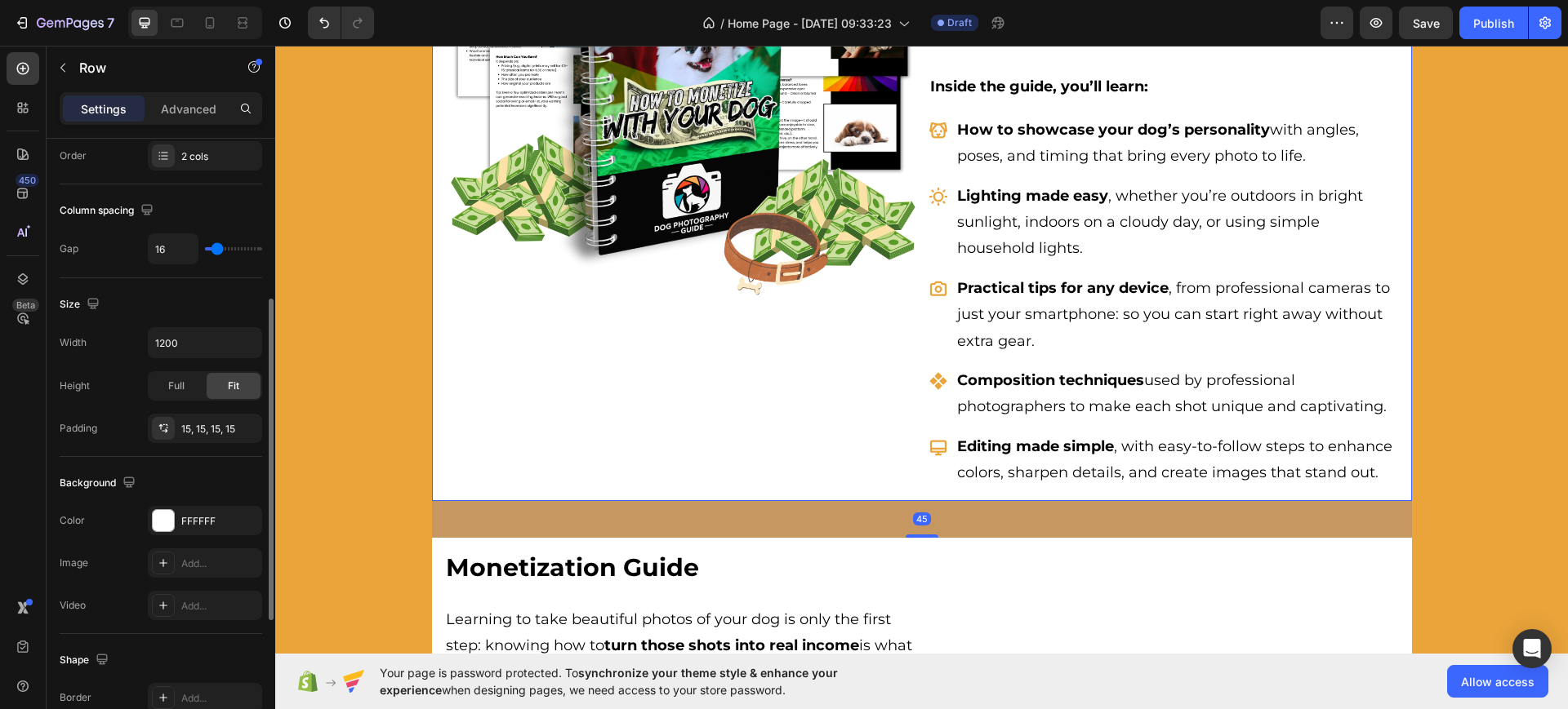
scroll to position [510, 0]
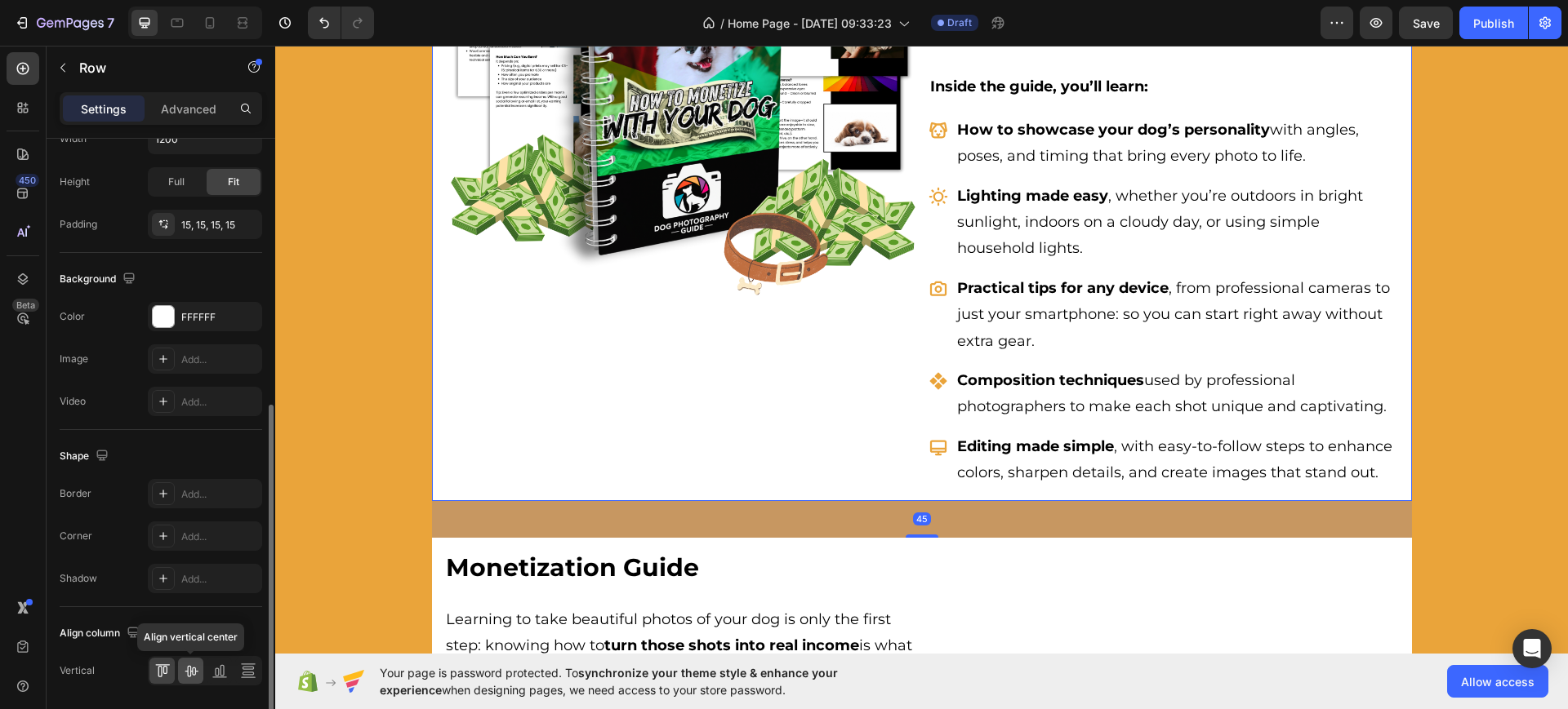
click at [195, 669] on icon at bounding box center [191, 671] width 13 height 11
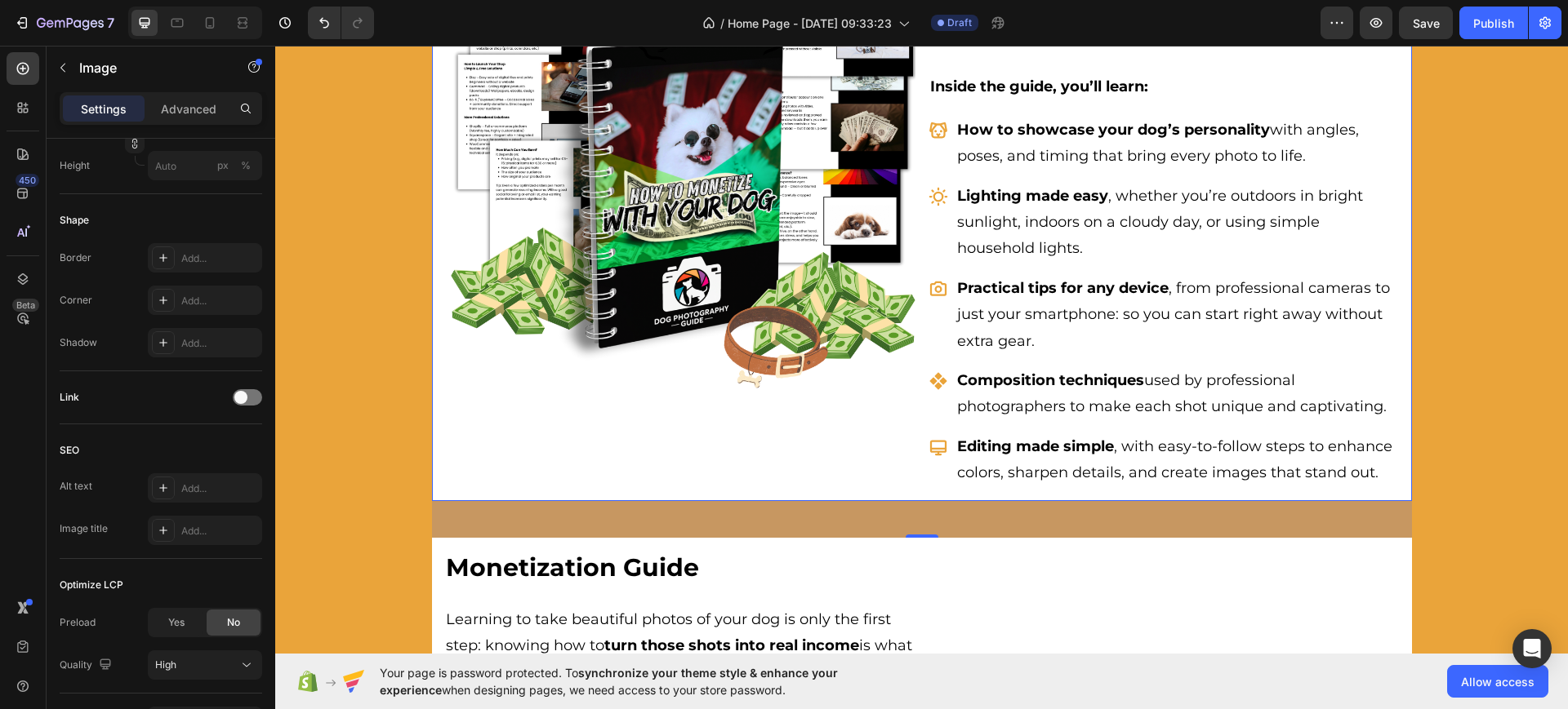
click at [533, 327] on img at bounding box center [680, 160] width 471 height 471
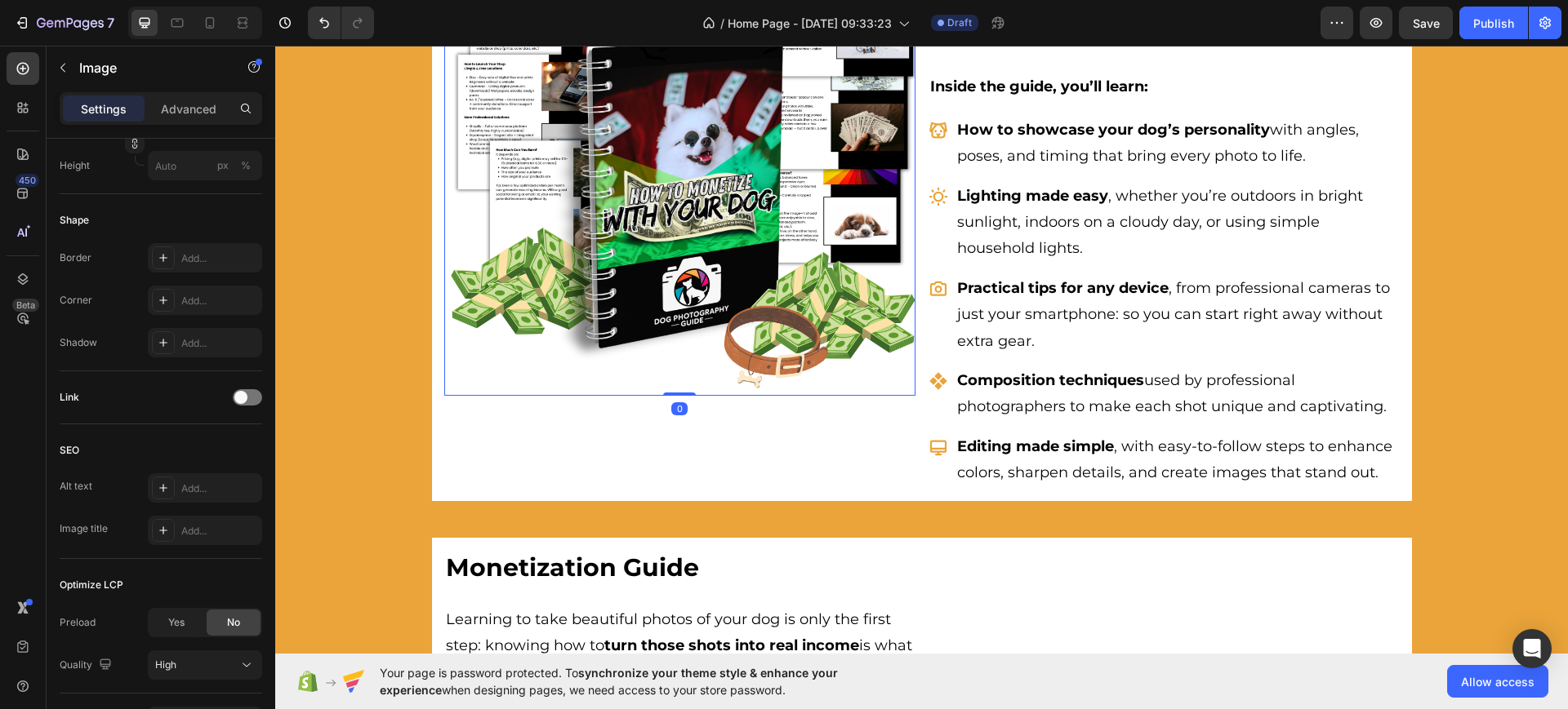
scroll to position [0, 0]
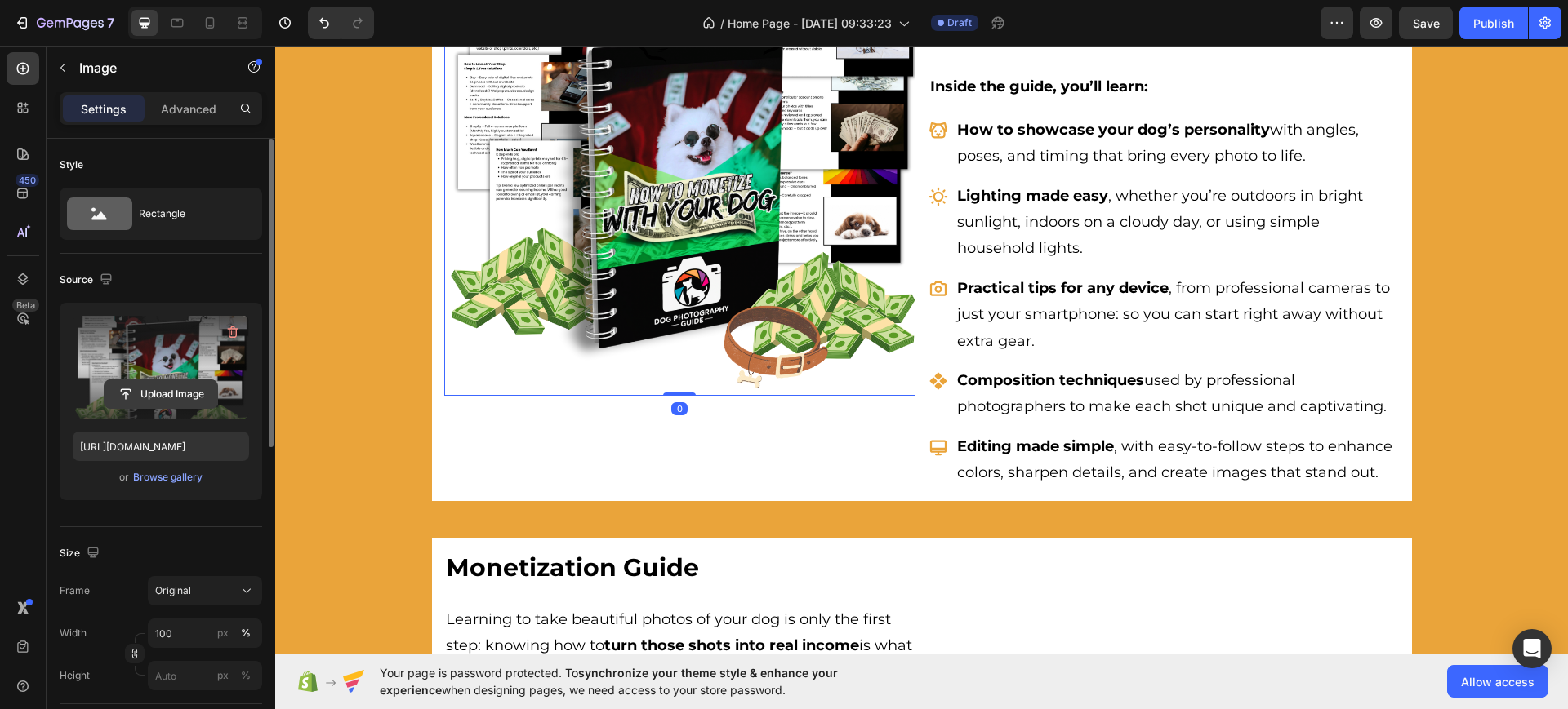
click at [160, 389] on input "file" at bounding box center [161, 394] width 113 height 28
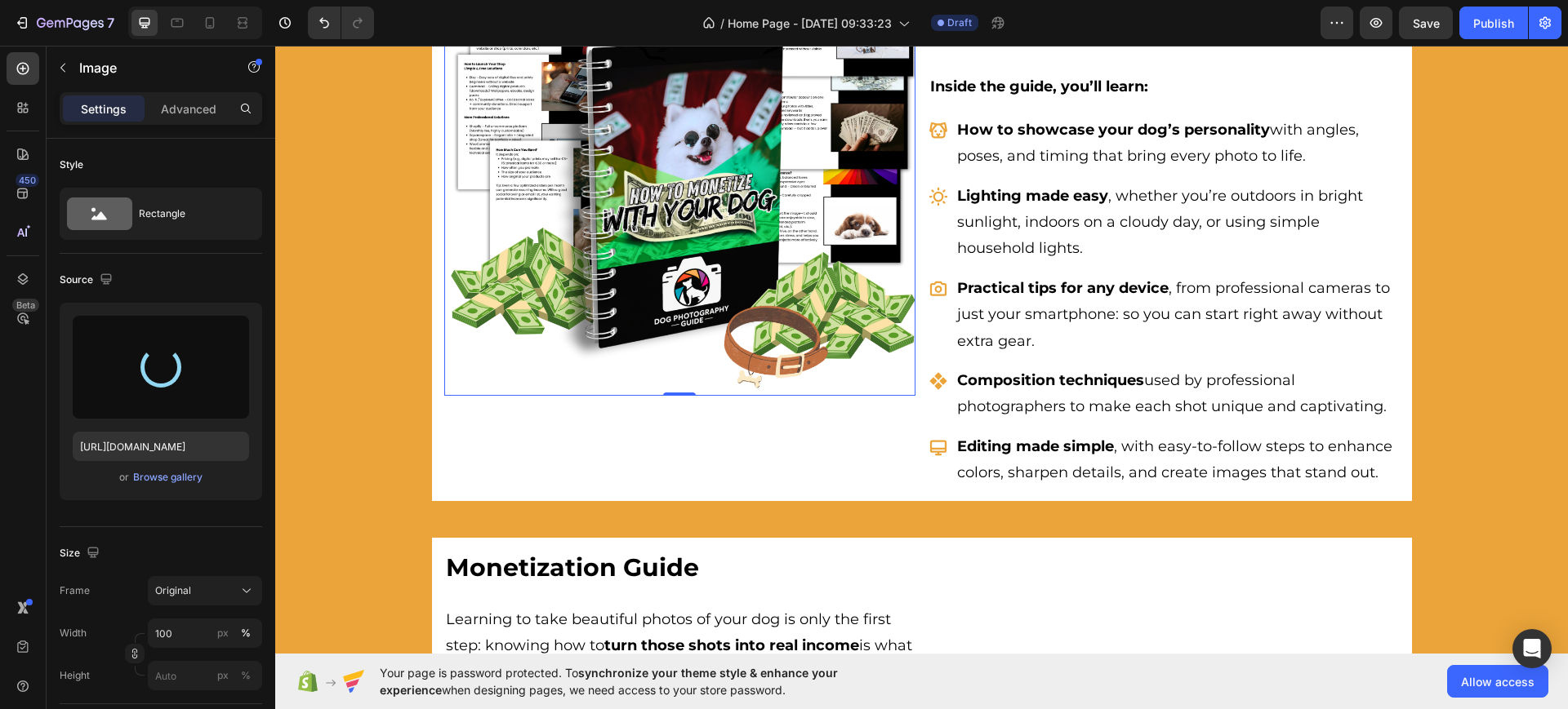
type input "[URL][DOMAIN_NAME]"
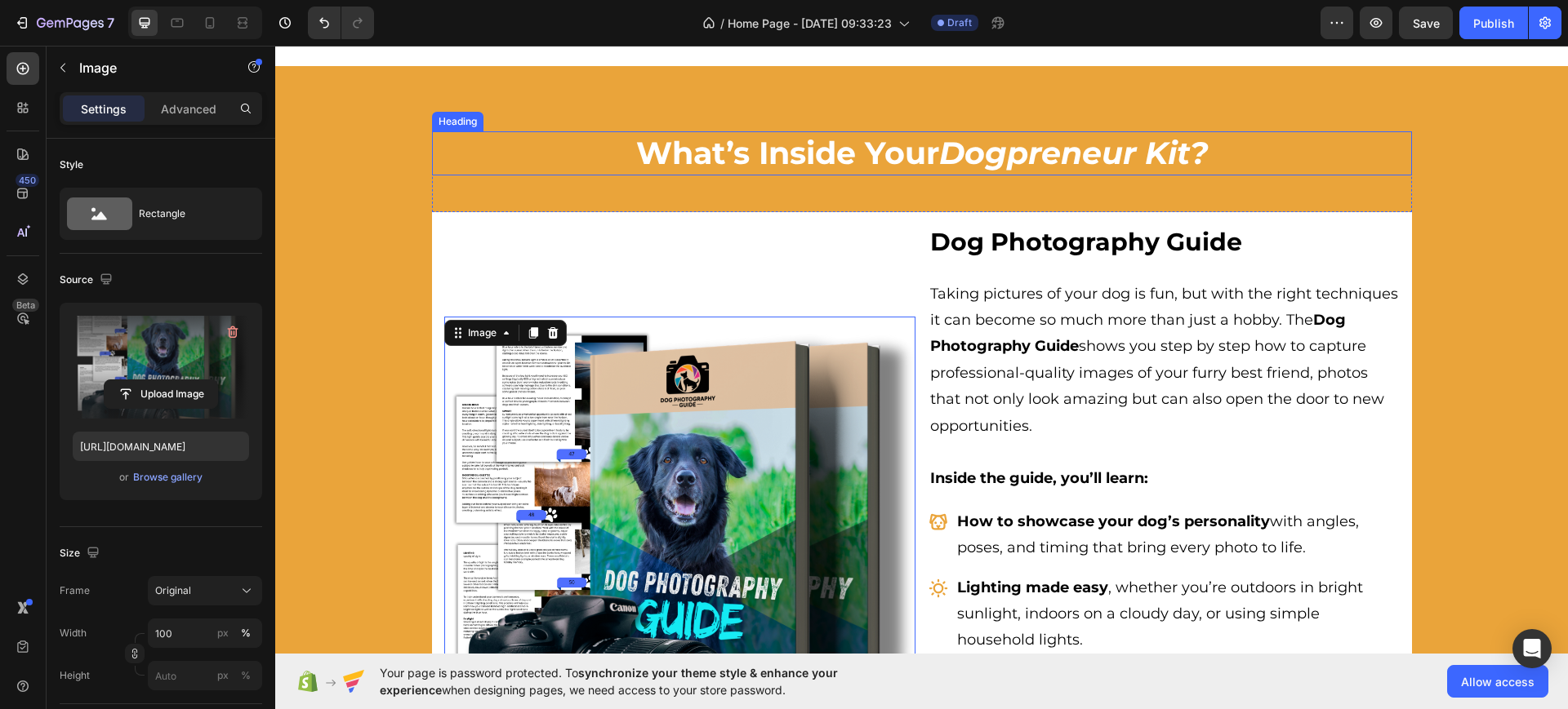
scroll to position [1771, 0]
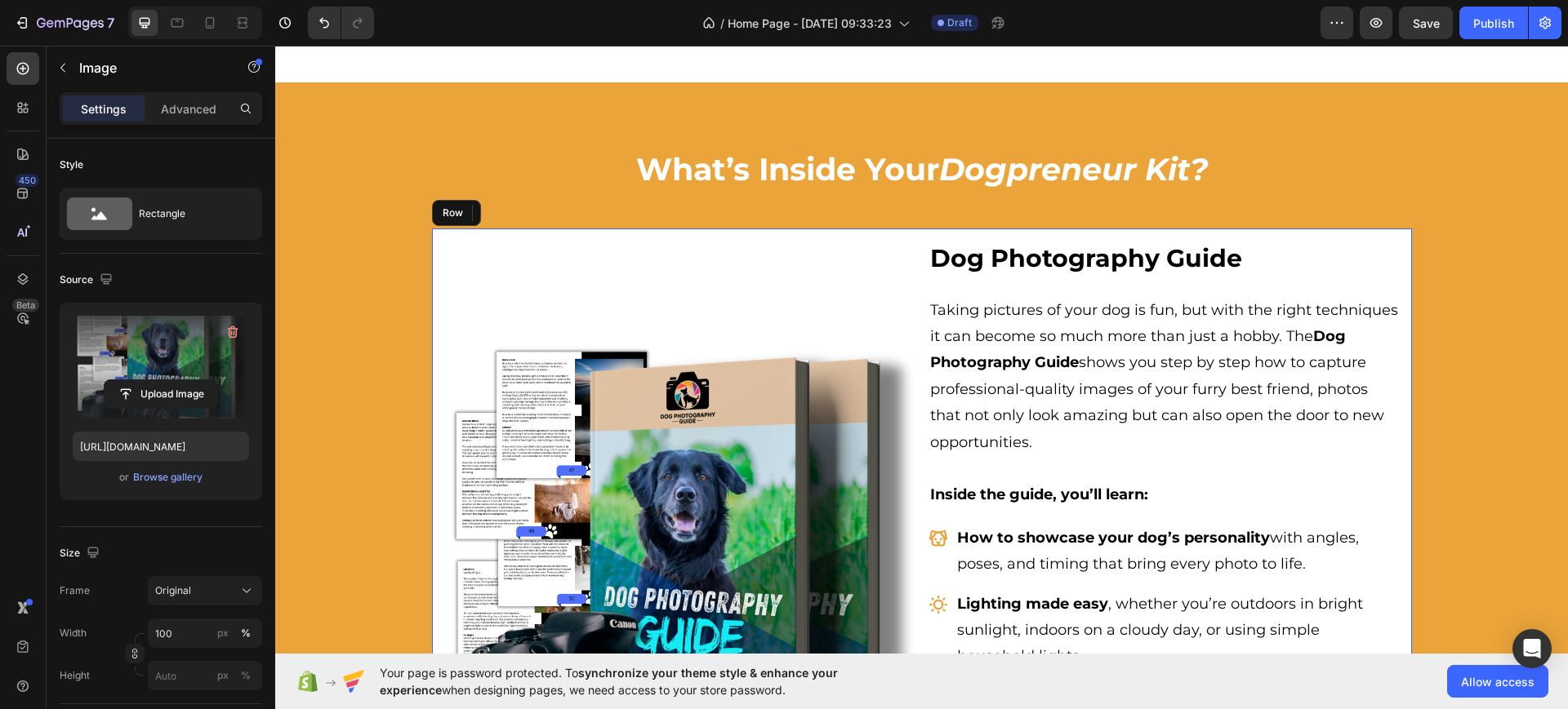
click at [512, 256] on div "Image 0" at bounding box center [680, 568] width 471 height 656
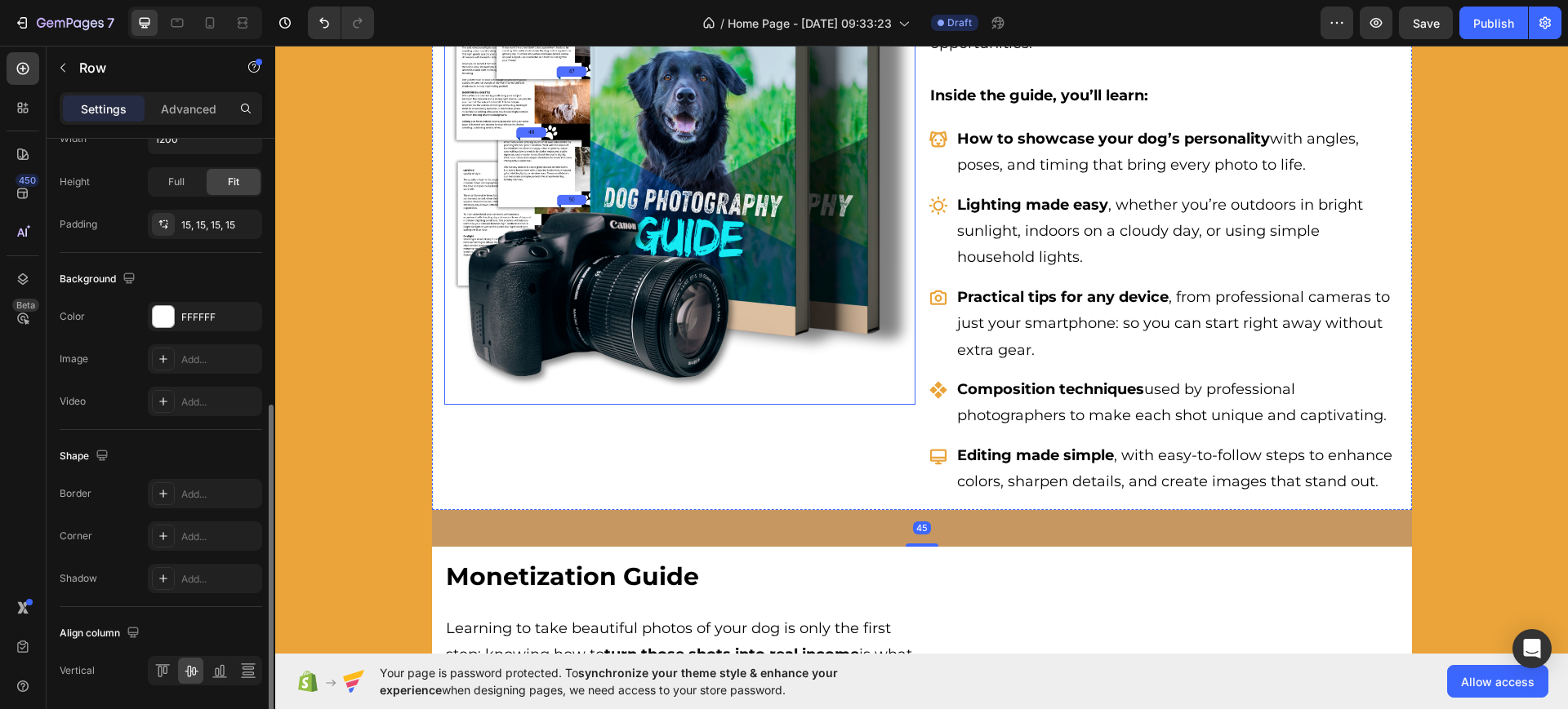
scroll to position [2179, 0]
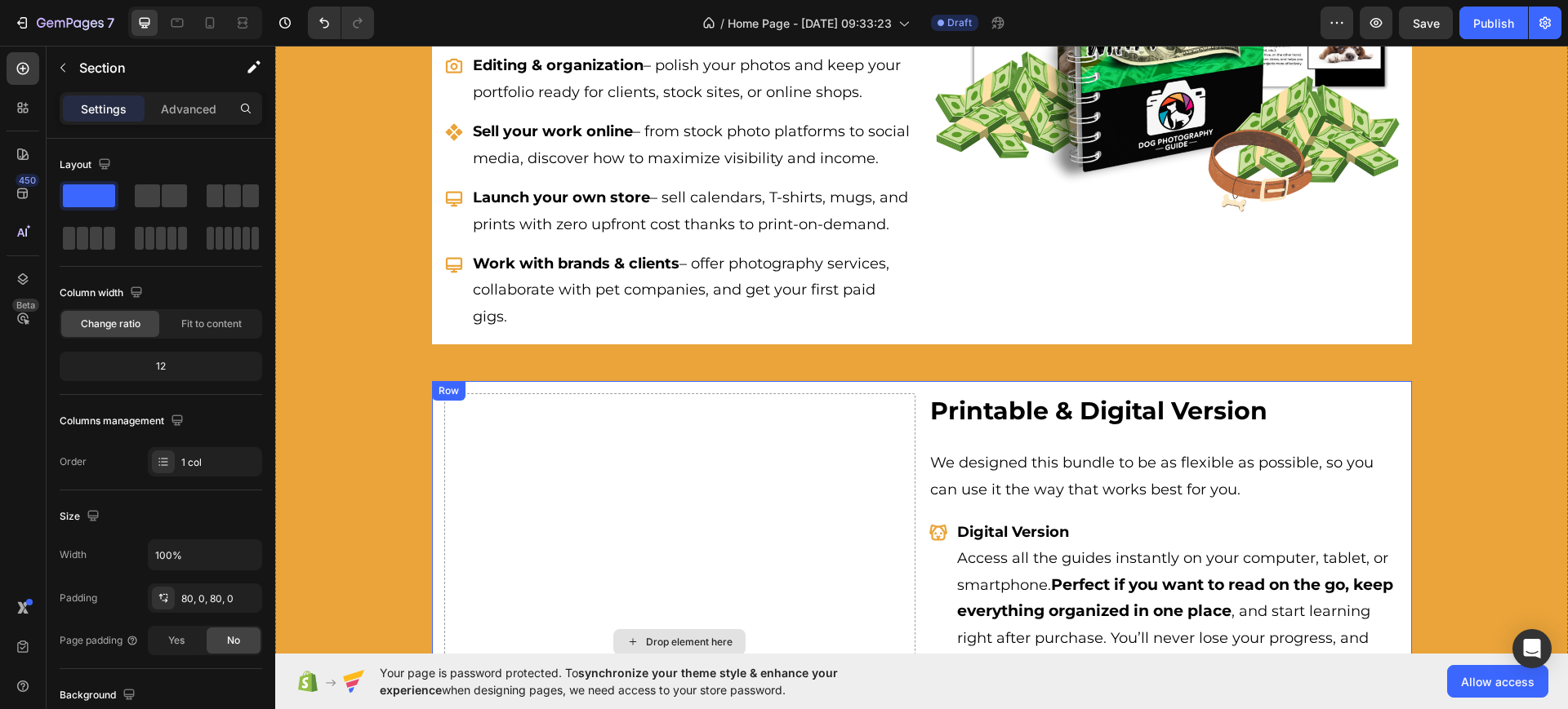
scroll to position [2893, 0]
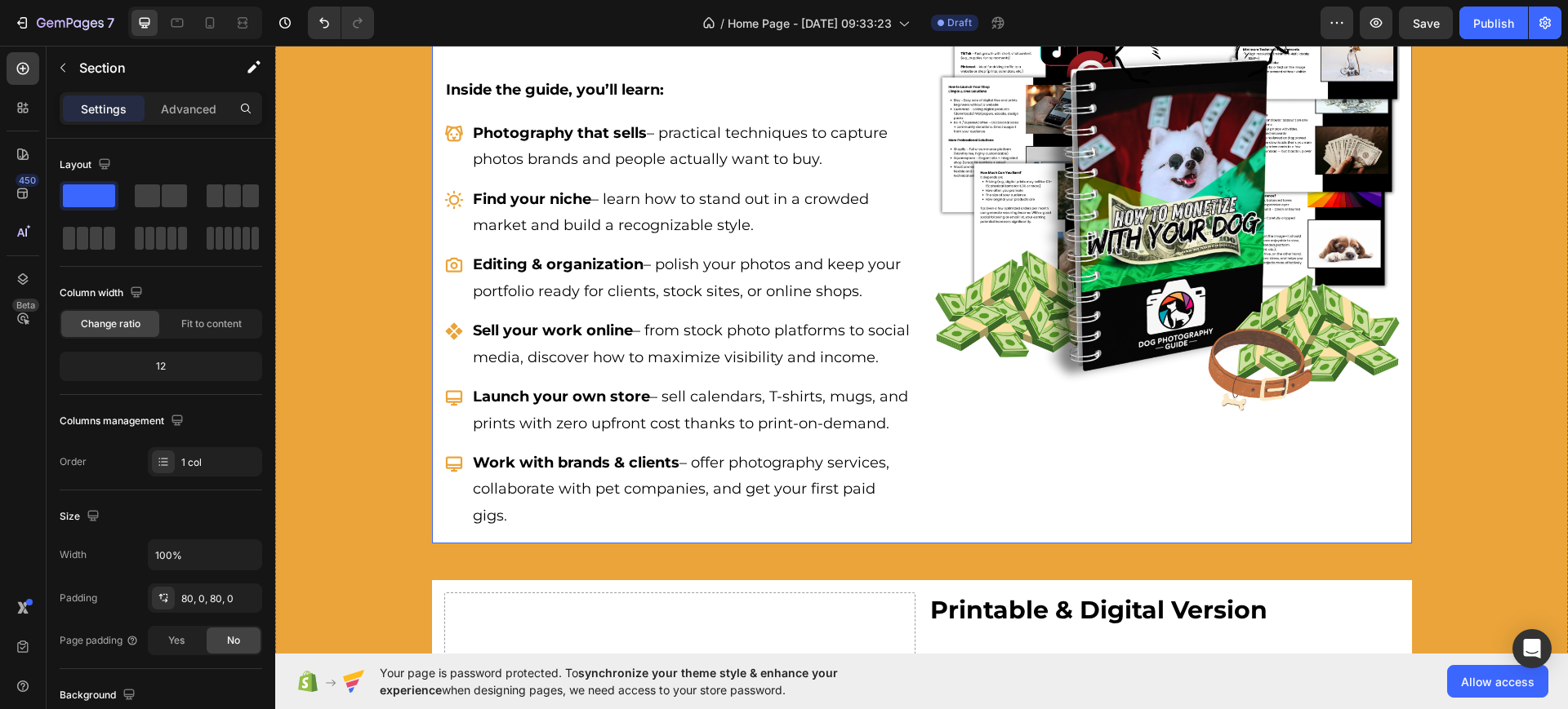
click at [1187, 265] on img at bounding box center [1164, 183] width 471 height 471
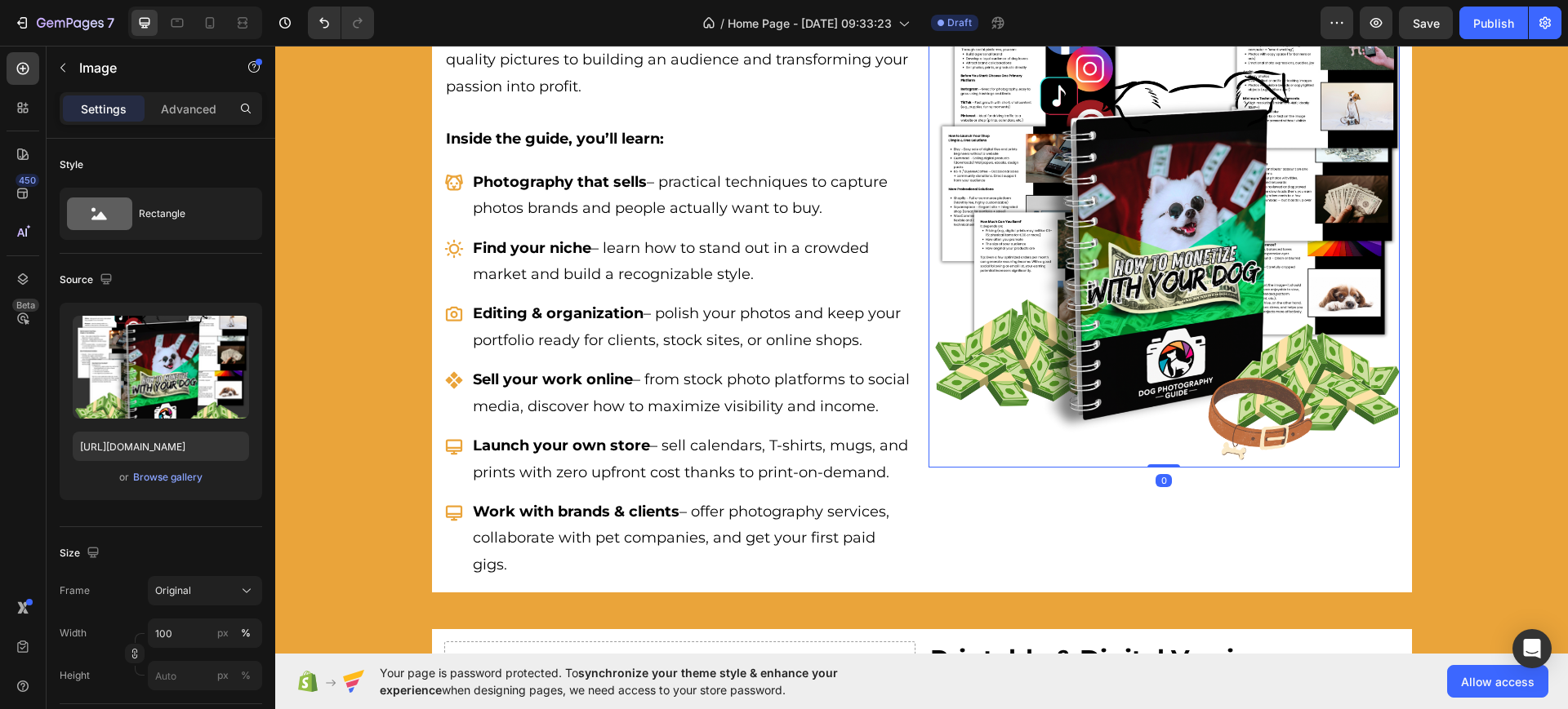
scroll to position [2689, 0]
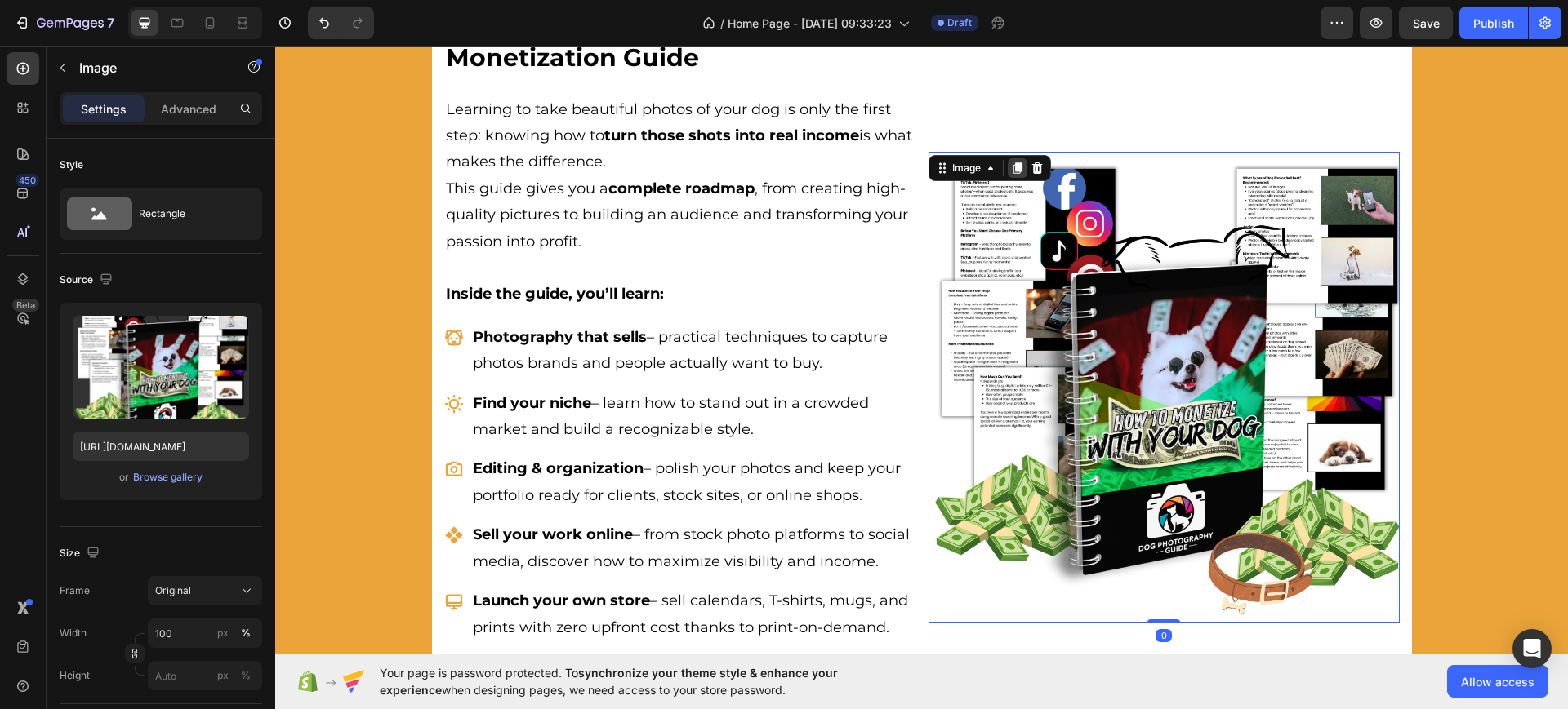
click at [1013, 174] on icon at bounding box center [1017, 167] width 13 height 13
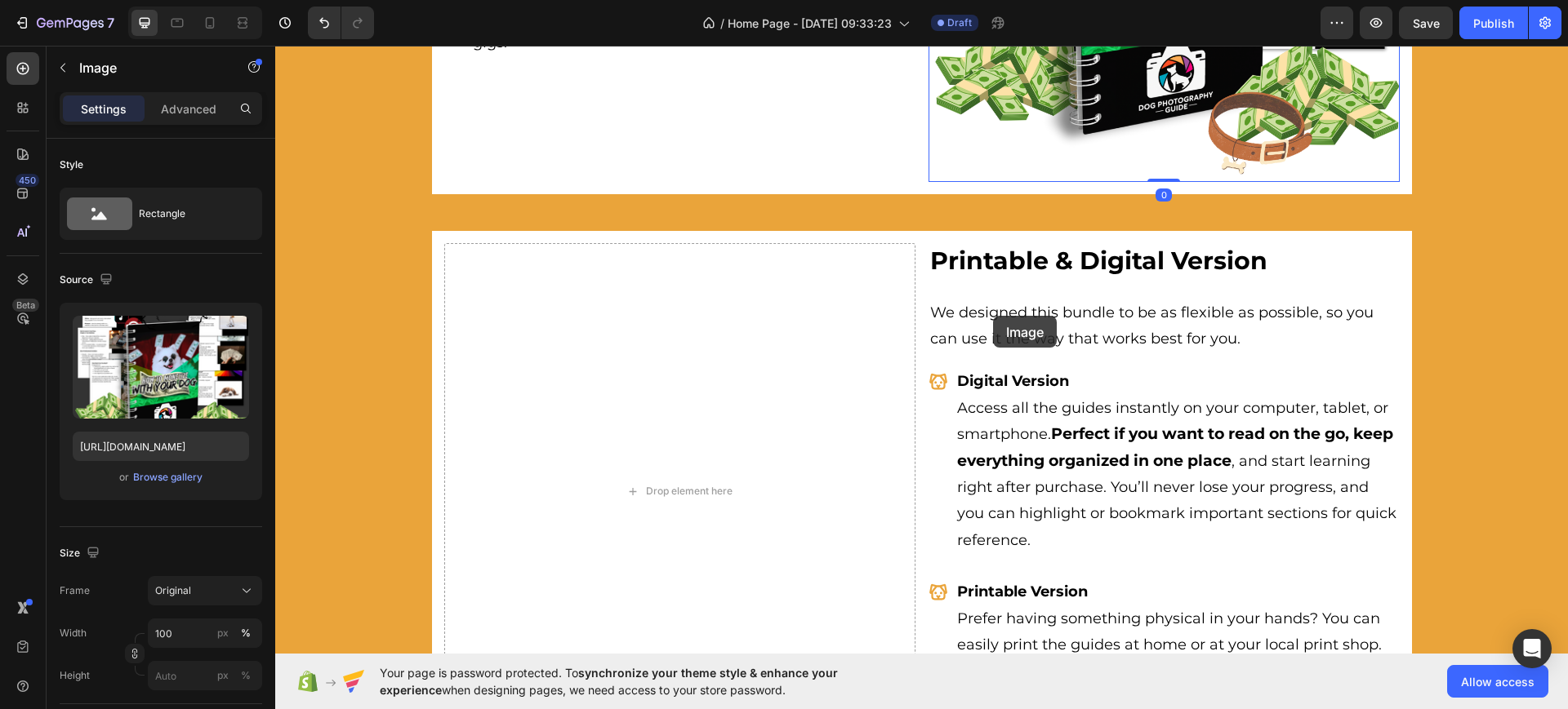
scroll to position [3505, 0]
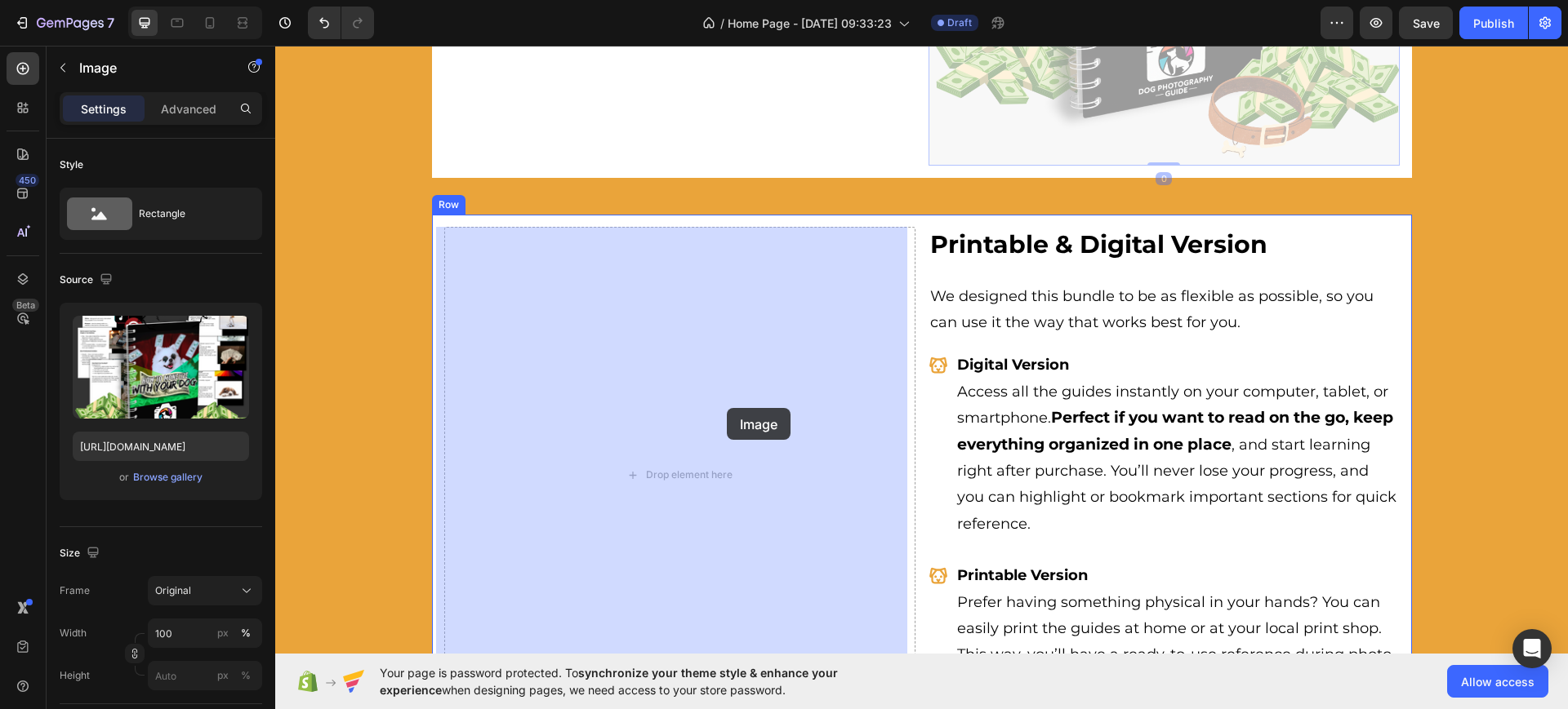
drag, startPoint x: 1131, startPoint y: 348, endPoint x: 727, endPoint y: 408, distance: 408.4
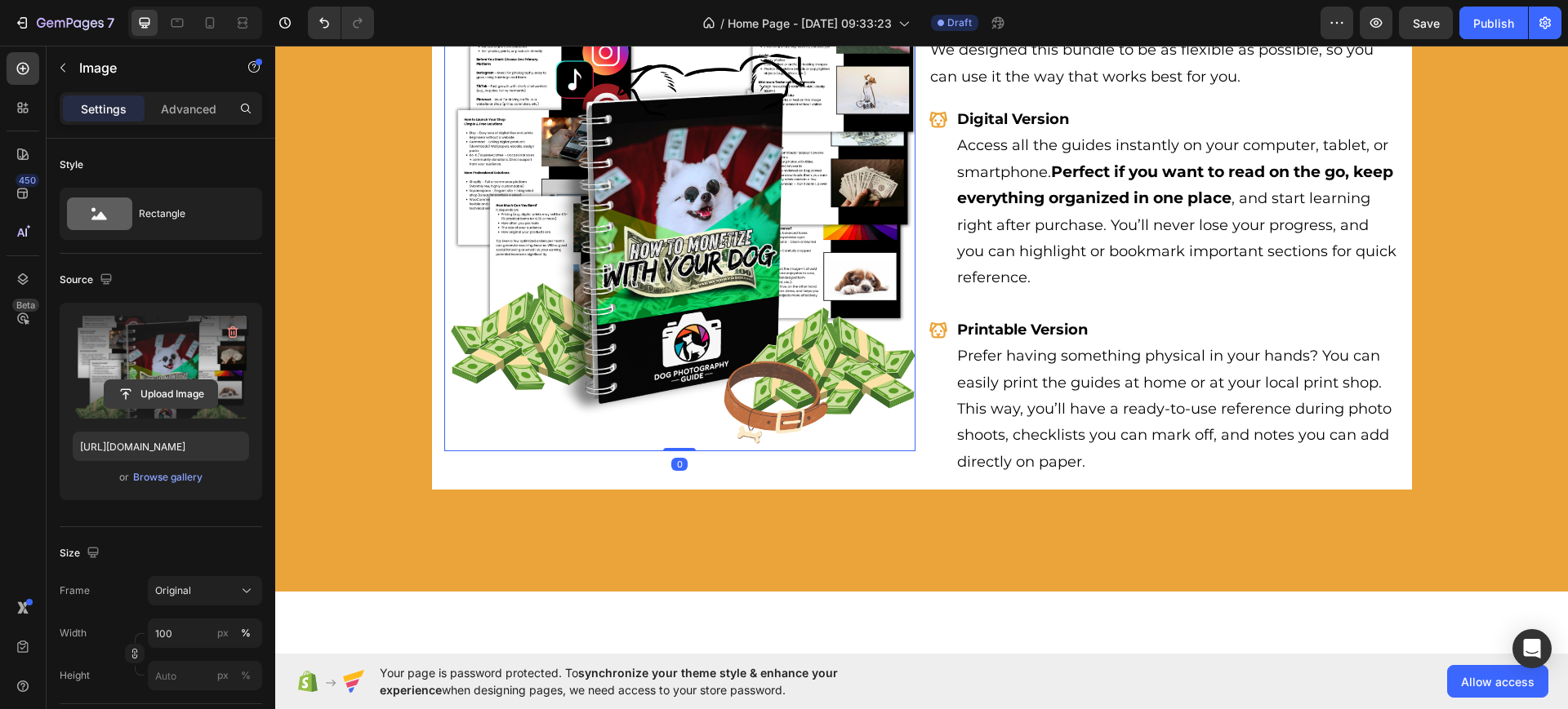
click at [178, 397] on input "file" at bounding box center [161, 394] width 113 height 28
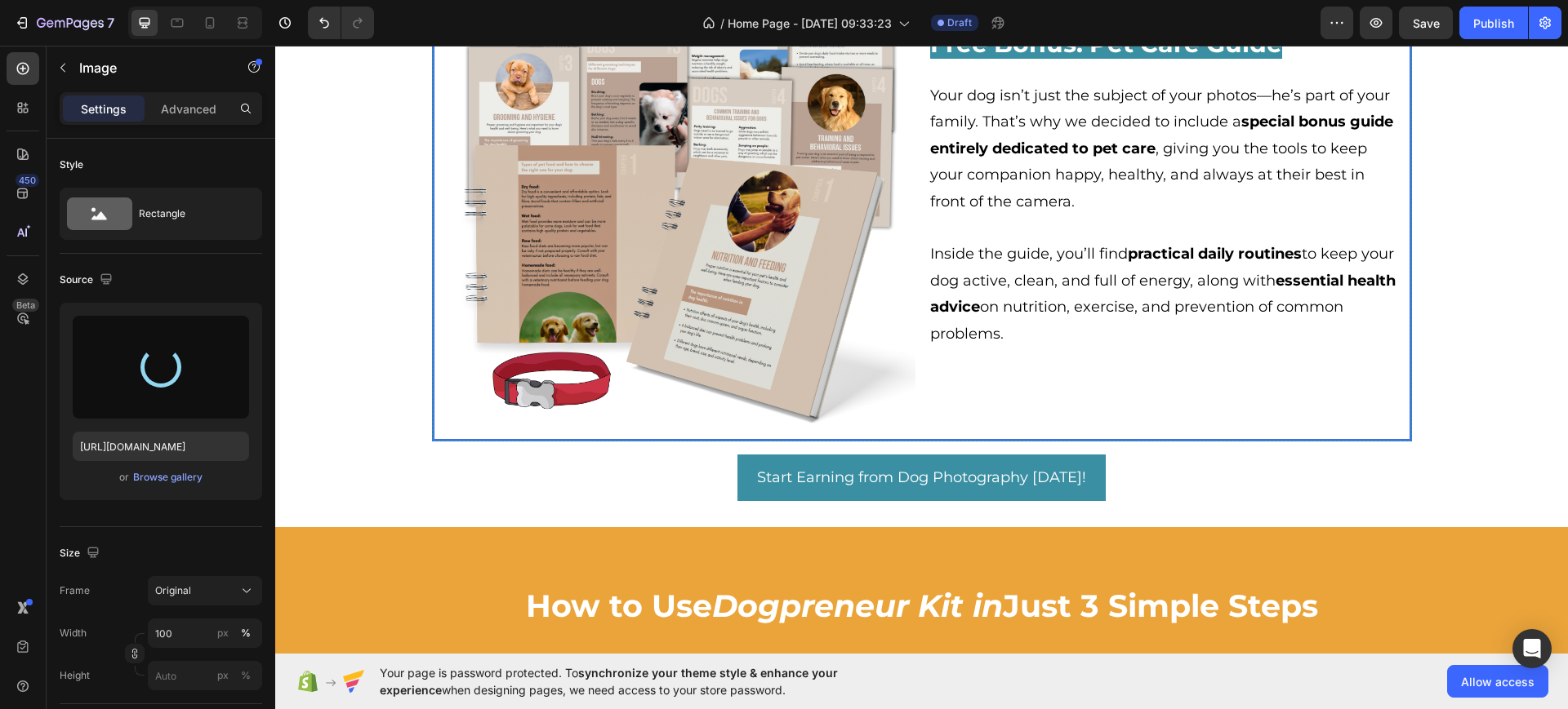
scroll to position [4321, 0]
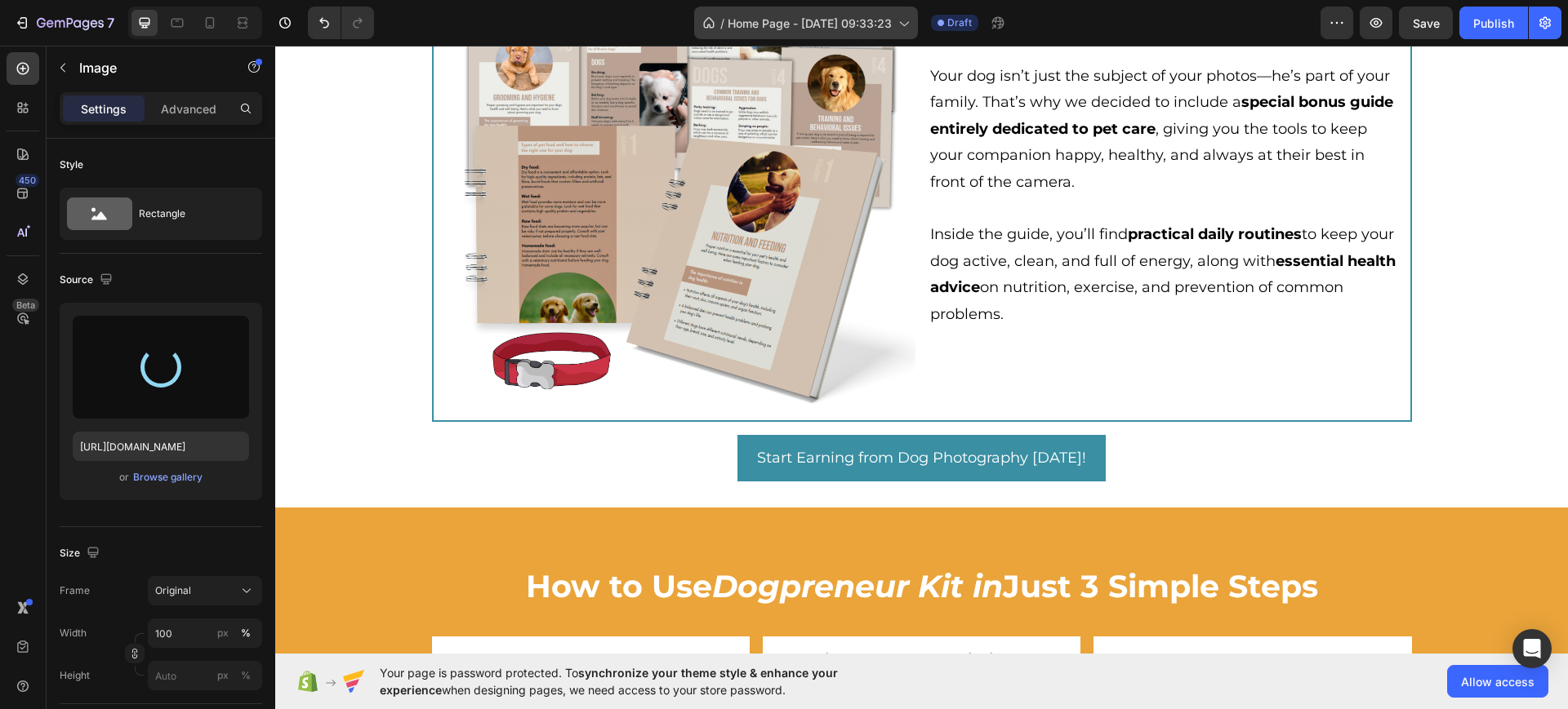
type input "[URL][DOMAIN_NAME]"
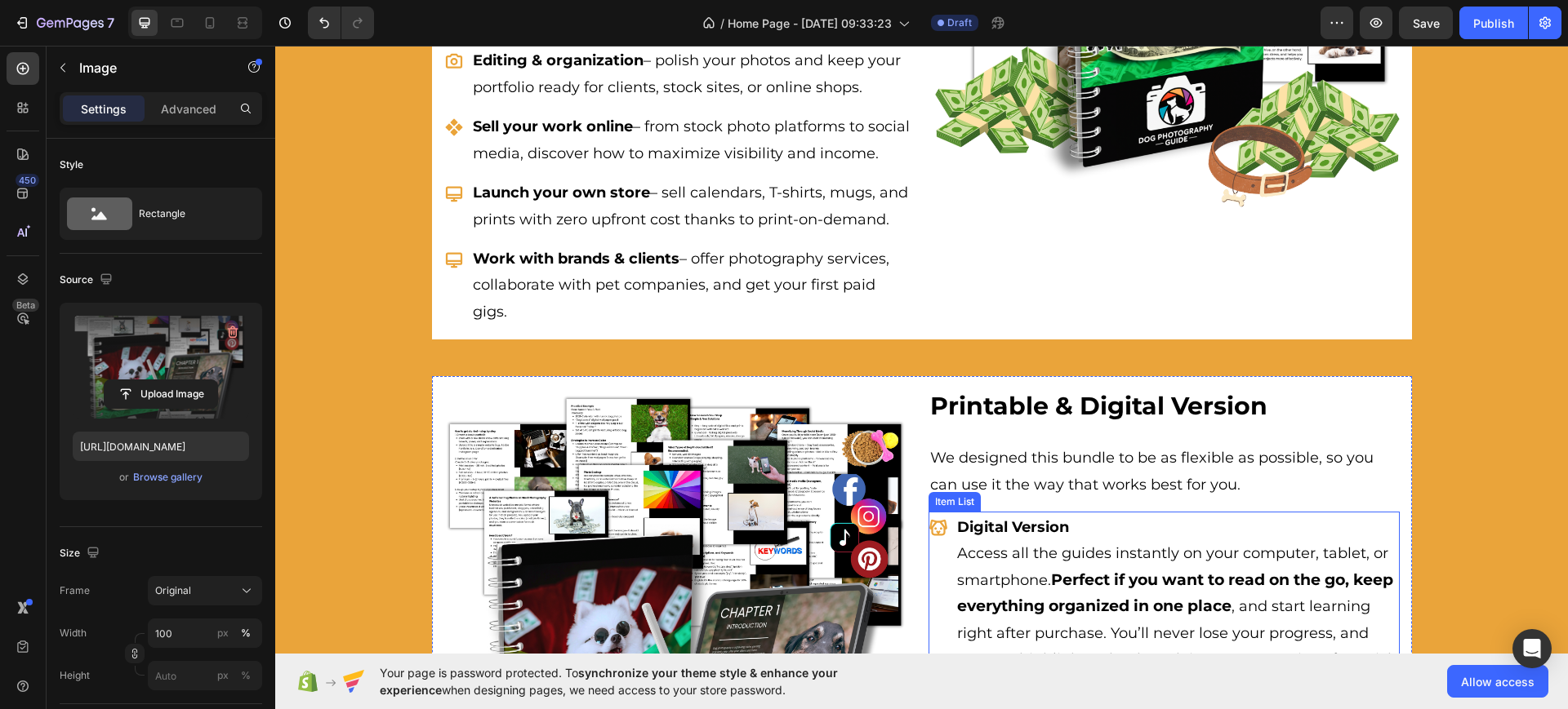
scroll to position [3301, 0]
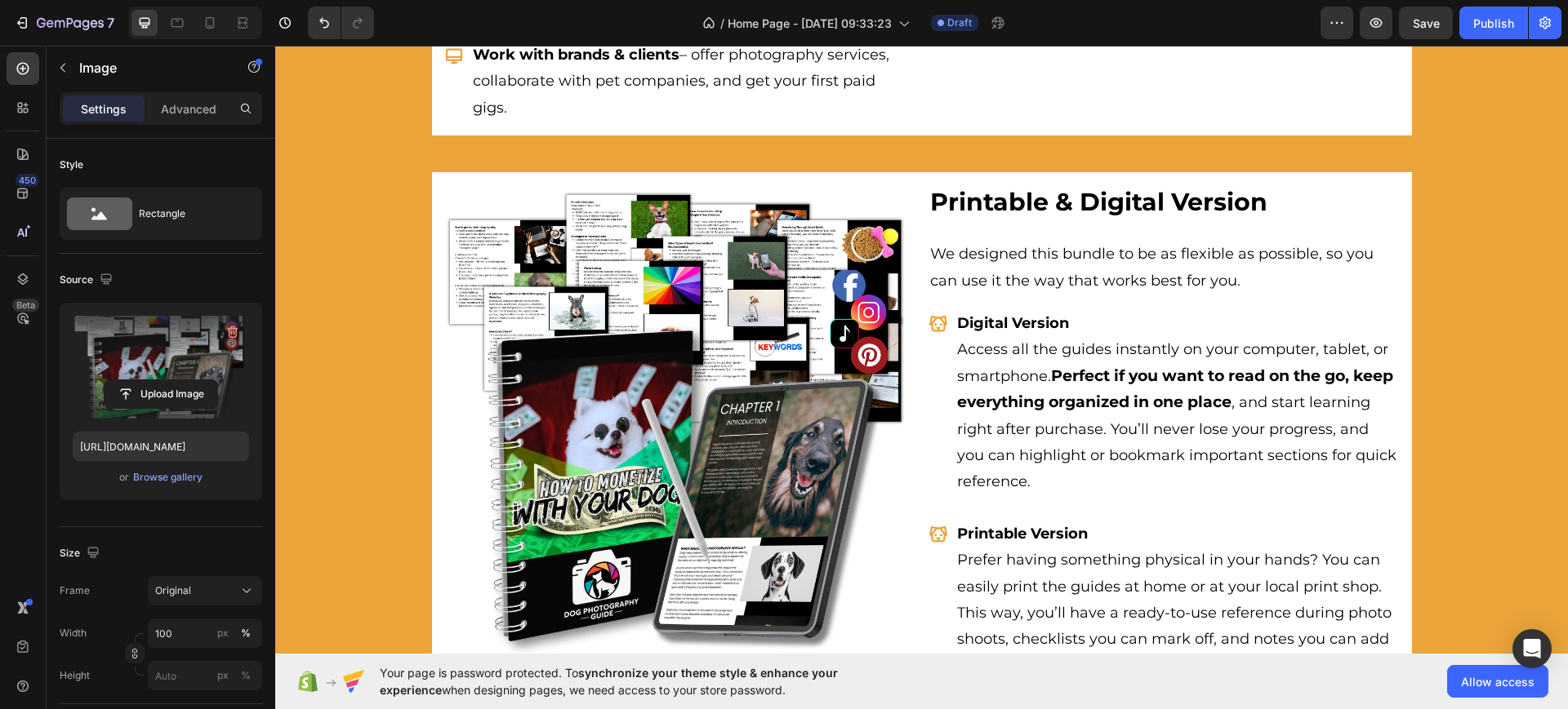
click at [890, 187] on img at bounding box center [680, 420] width 471 height 471
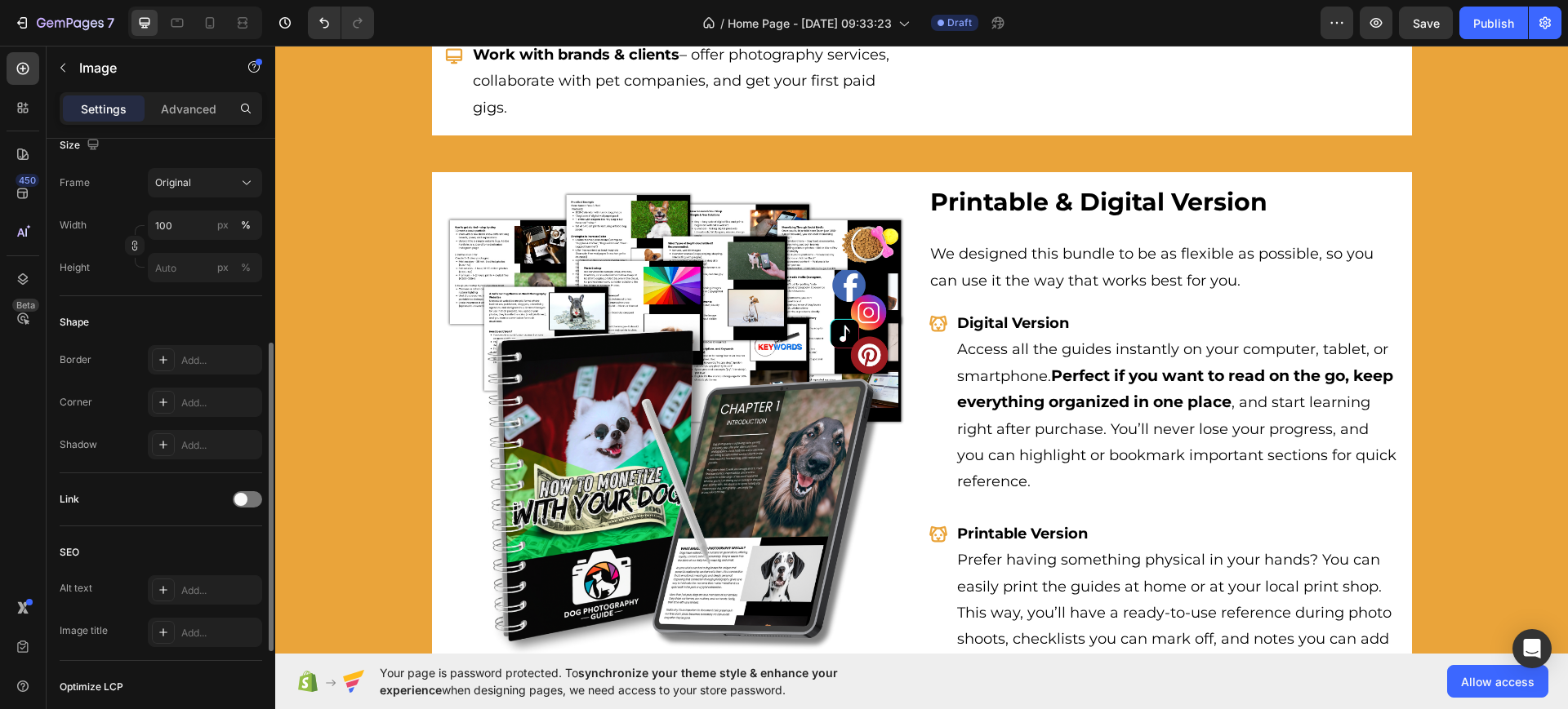
scroll to position [612, 0]
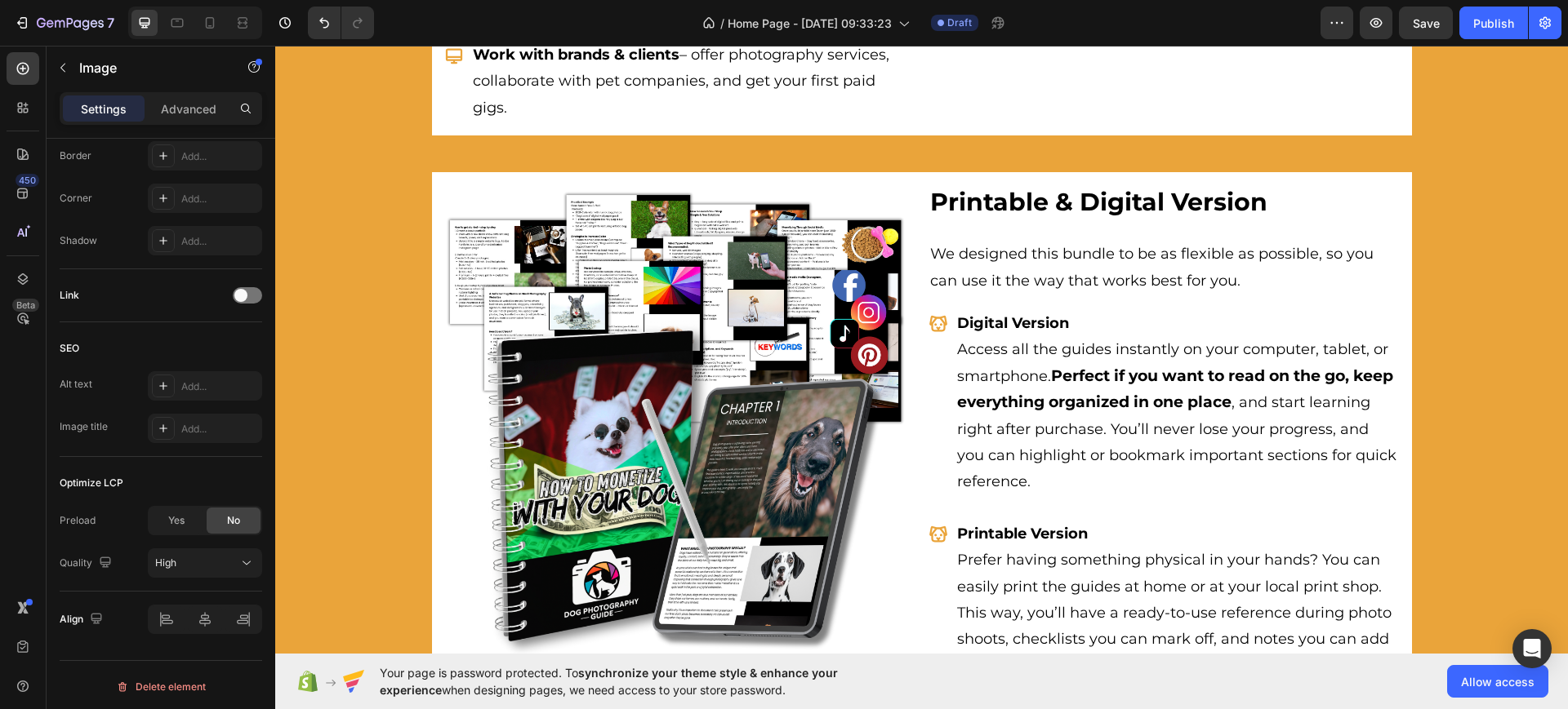
click at [444, 186] on img at bounding box center [680, 420] width 471 height 471
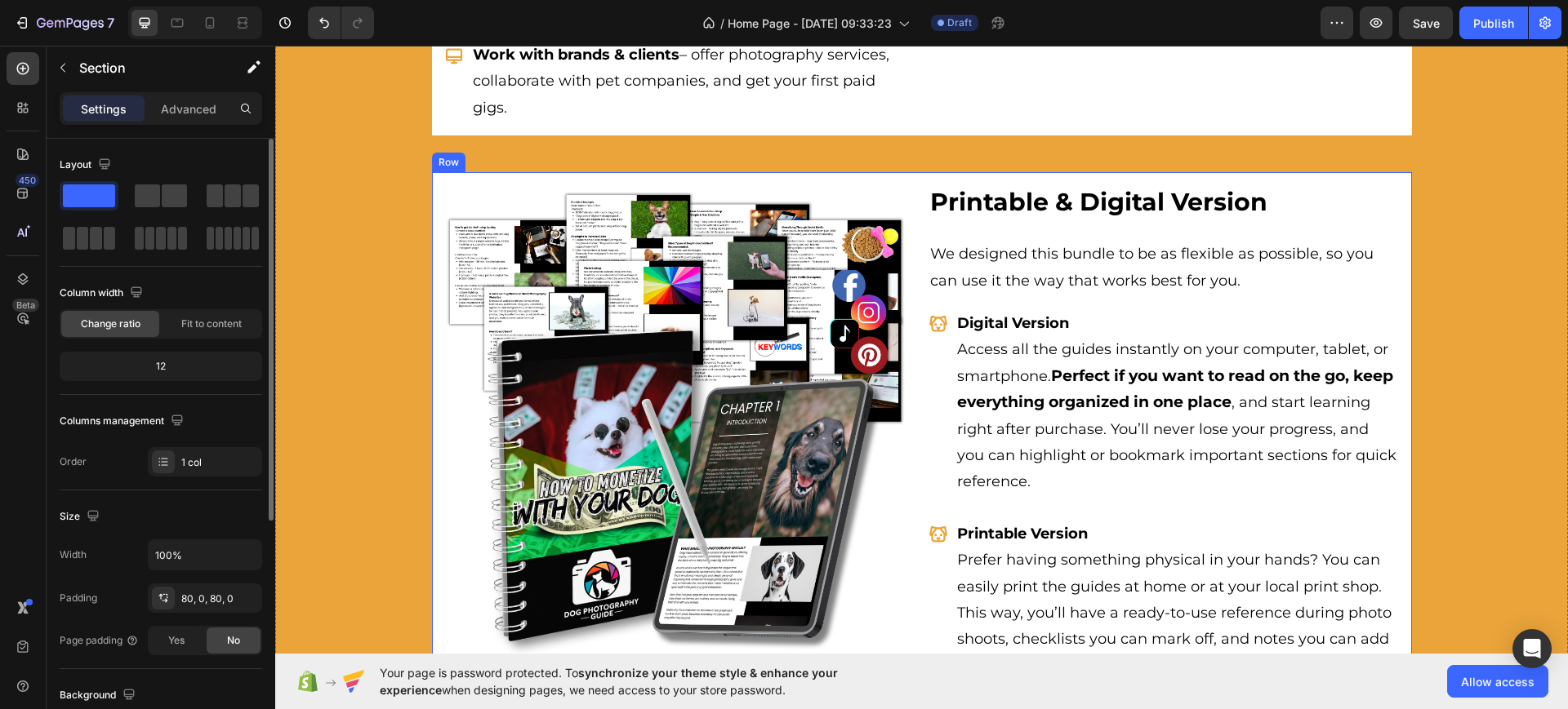
click at [432, 192] on div "Image Printable & Digital Version Heading We designed this bundle to be as flex…" at bounding box center [923, 433] width 980 height 522
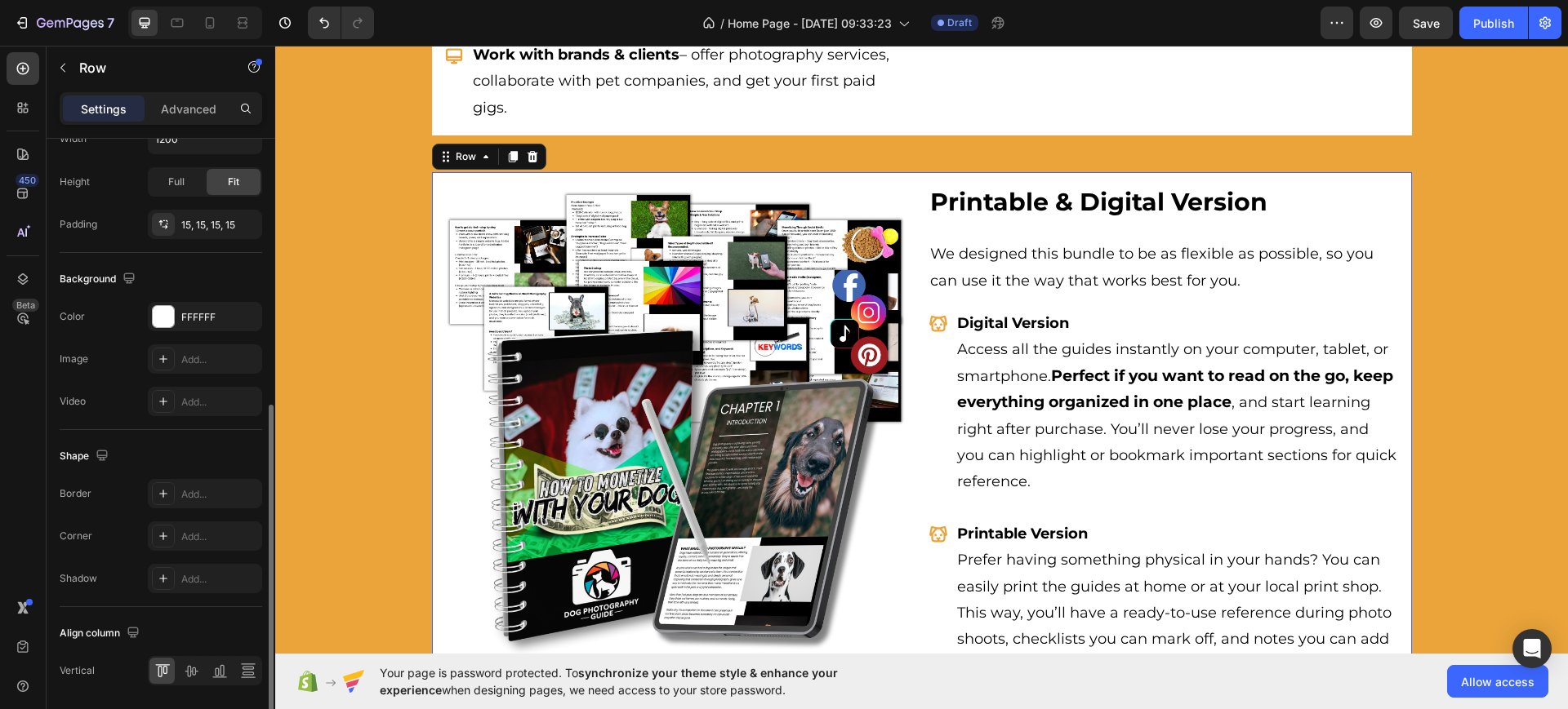
scroll to position [565, 0]
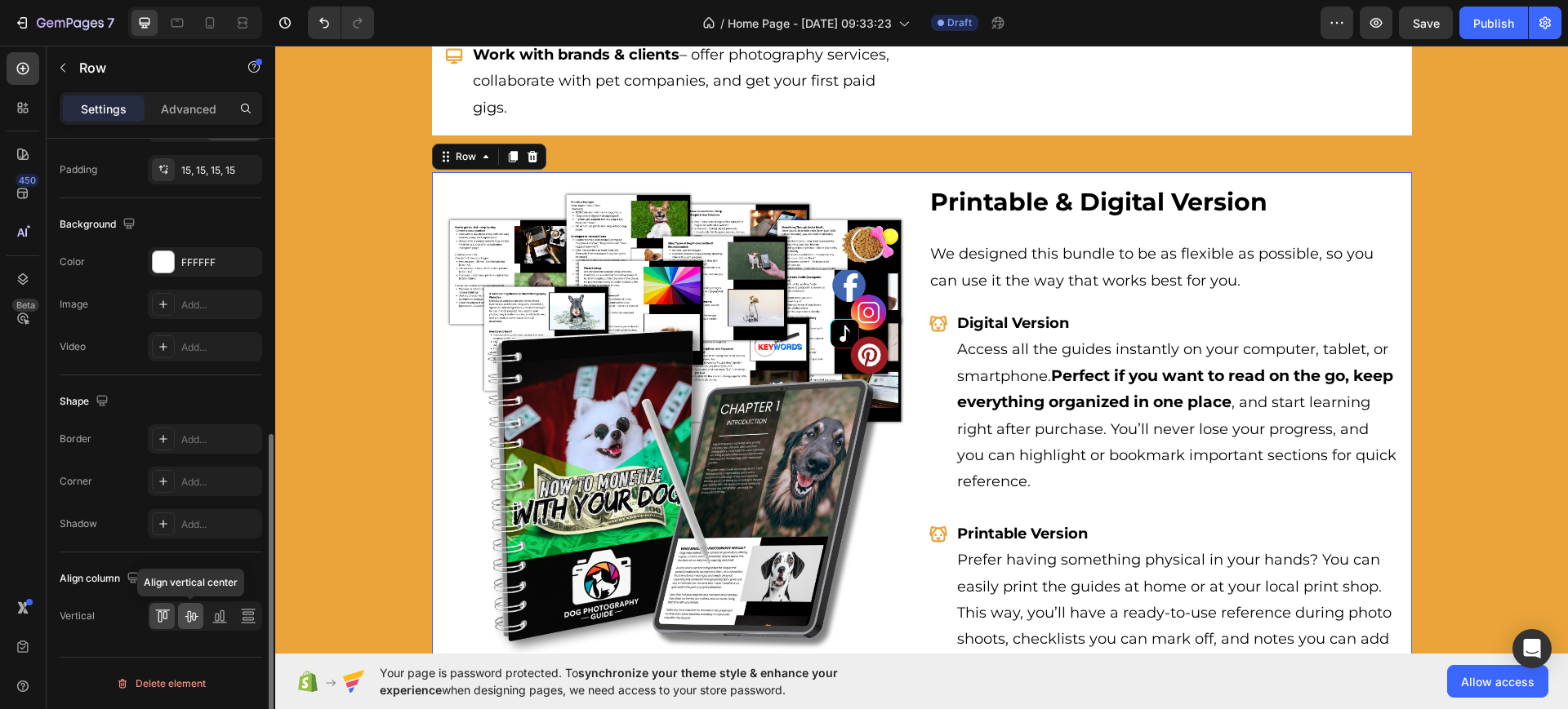
click at [190, 614] on icon at bounding box center [191, 616] width 16 height 16
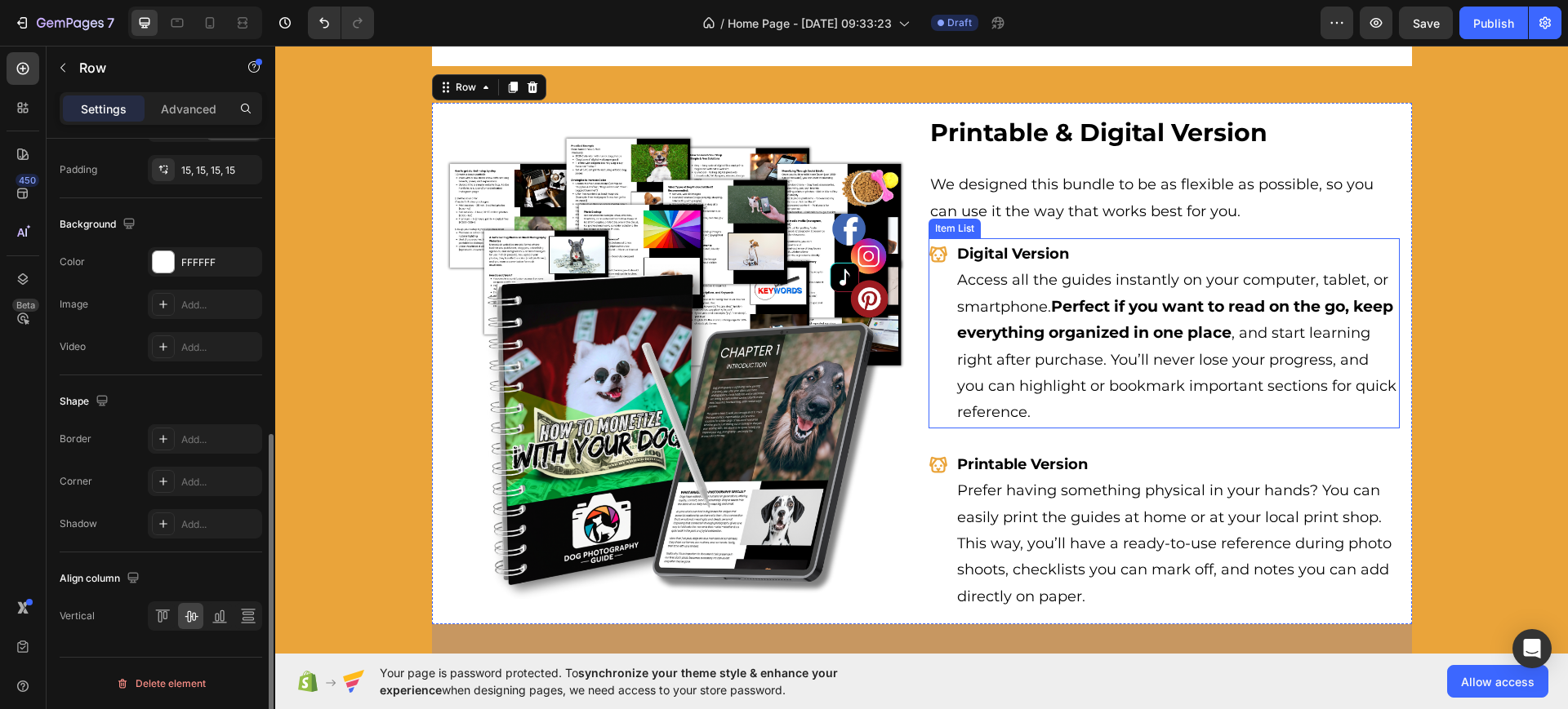
scroll to position [3505, 0]
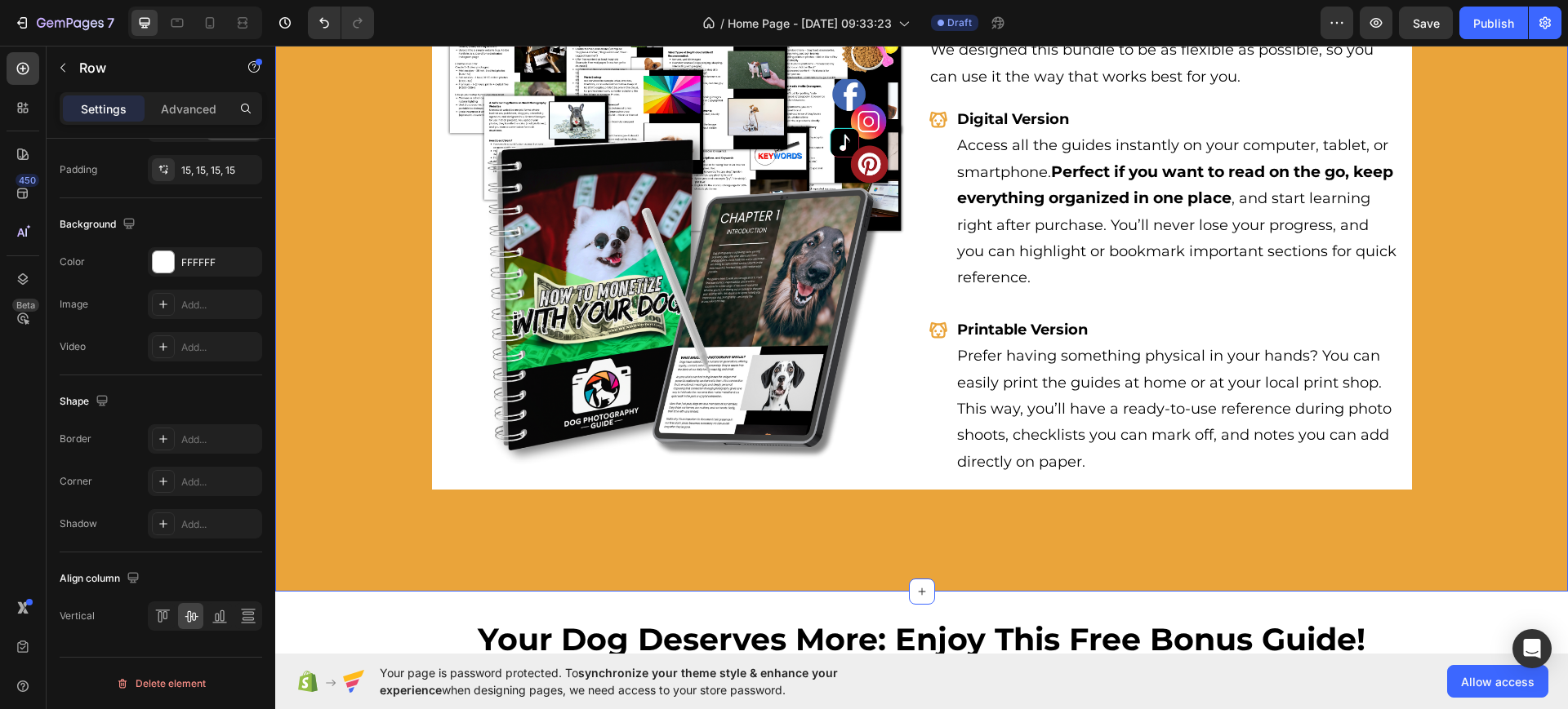
drag, startPoint x: 1504, startPoint y: 403, endPoint x: 1492, endPoint y: 403, distance: 12.0
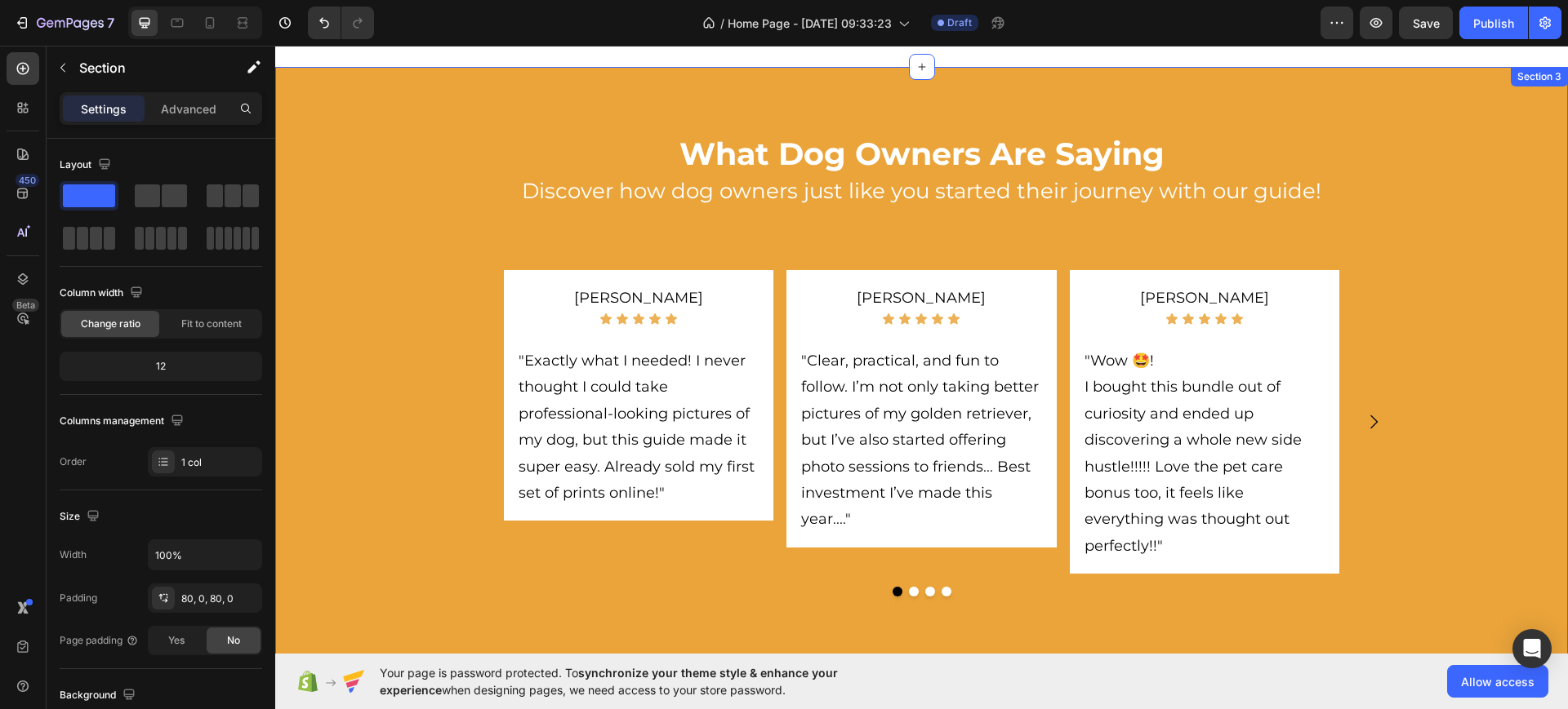
scroll to position [0, 0]
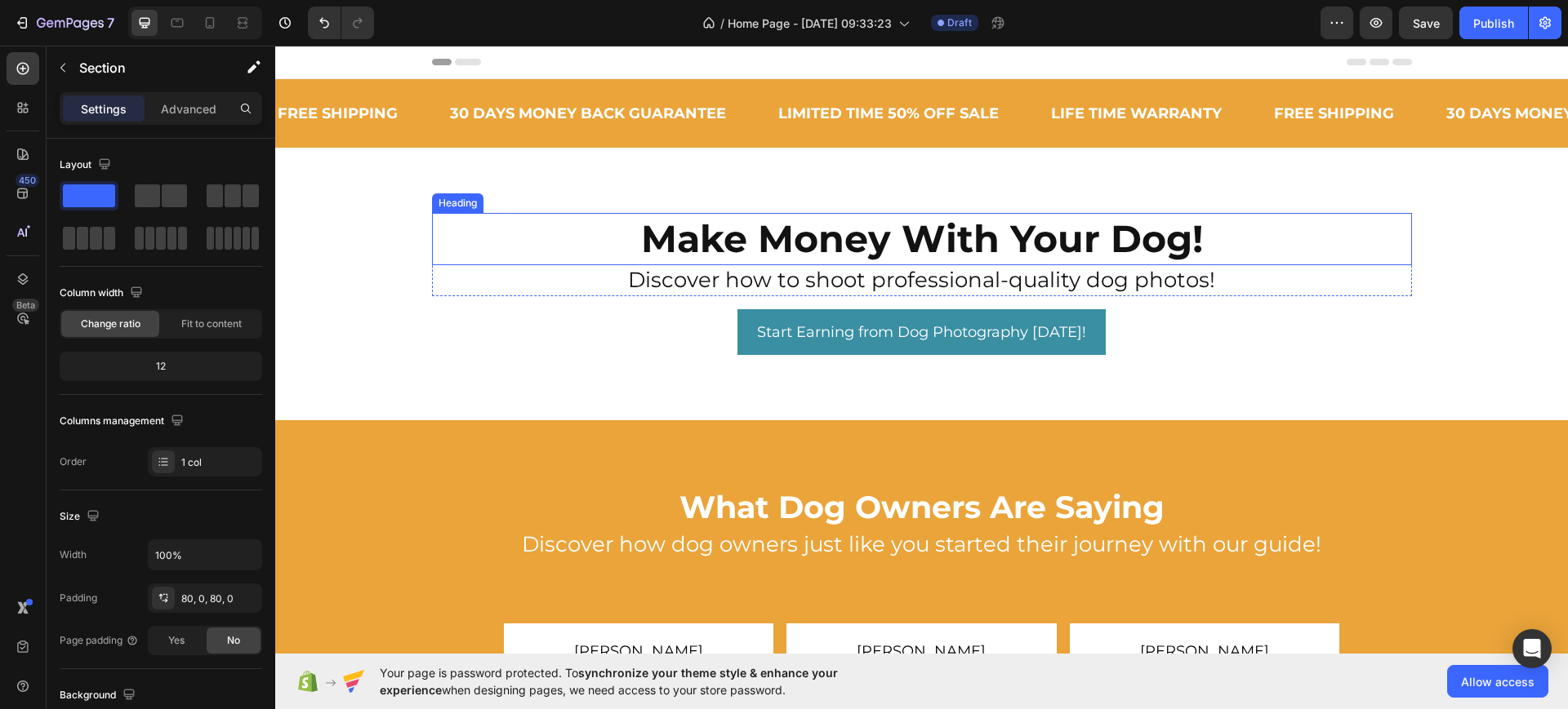
click at [1304, 252] on h2 "Make Money With Your Dog!" at bounding box center [923, 239] width 980 height 53
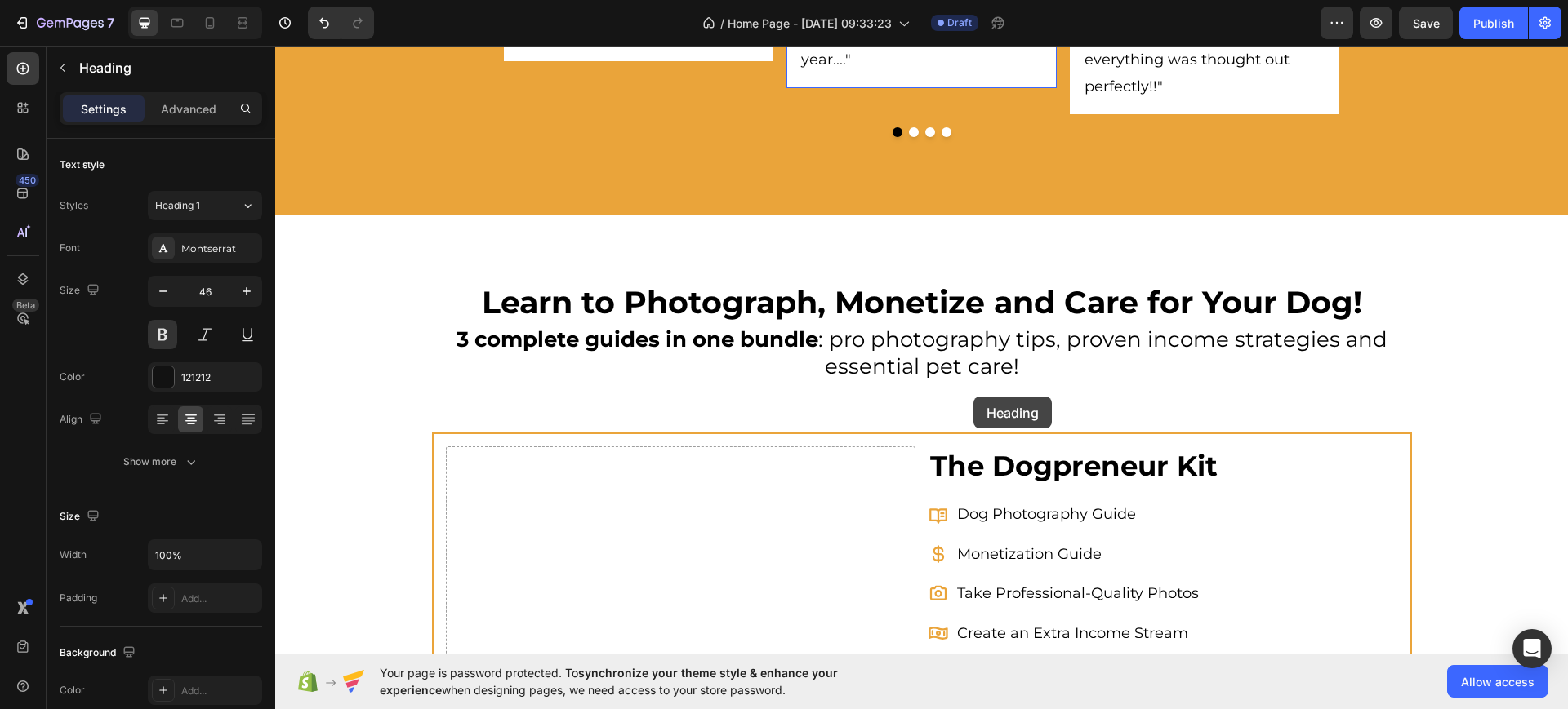
scroll to position [816, 0]
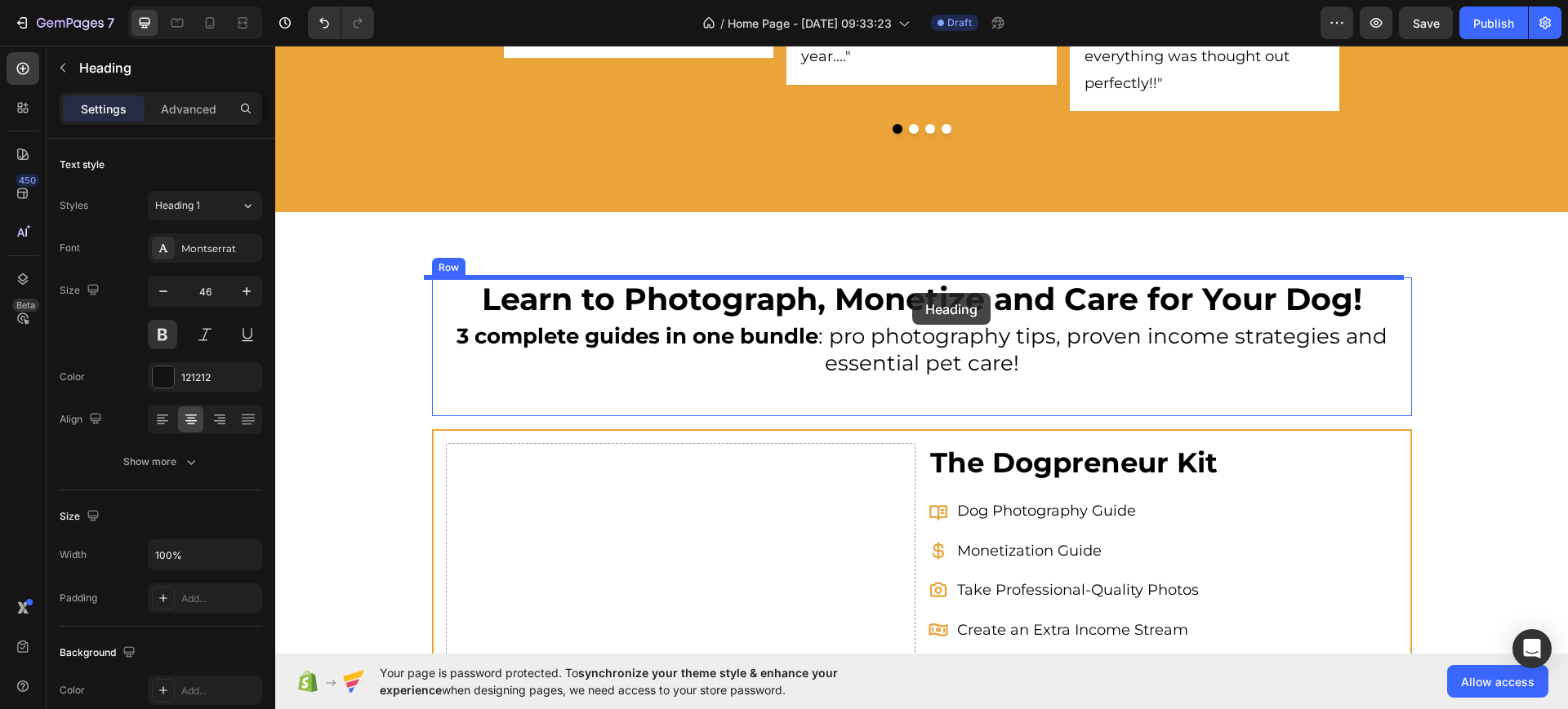
drag, startPoint x: 477, startPoint y: 199, endPoint x: 912, endPoint y: 293, distance: 445.0
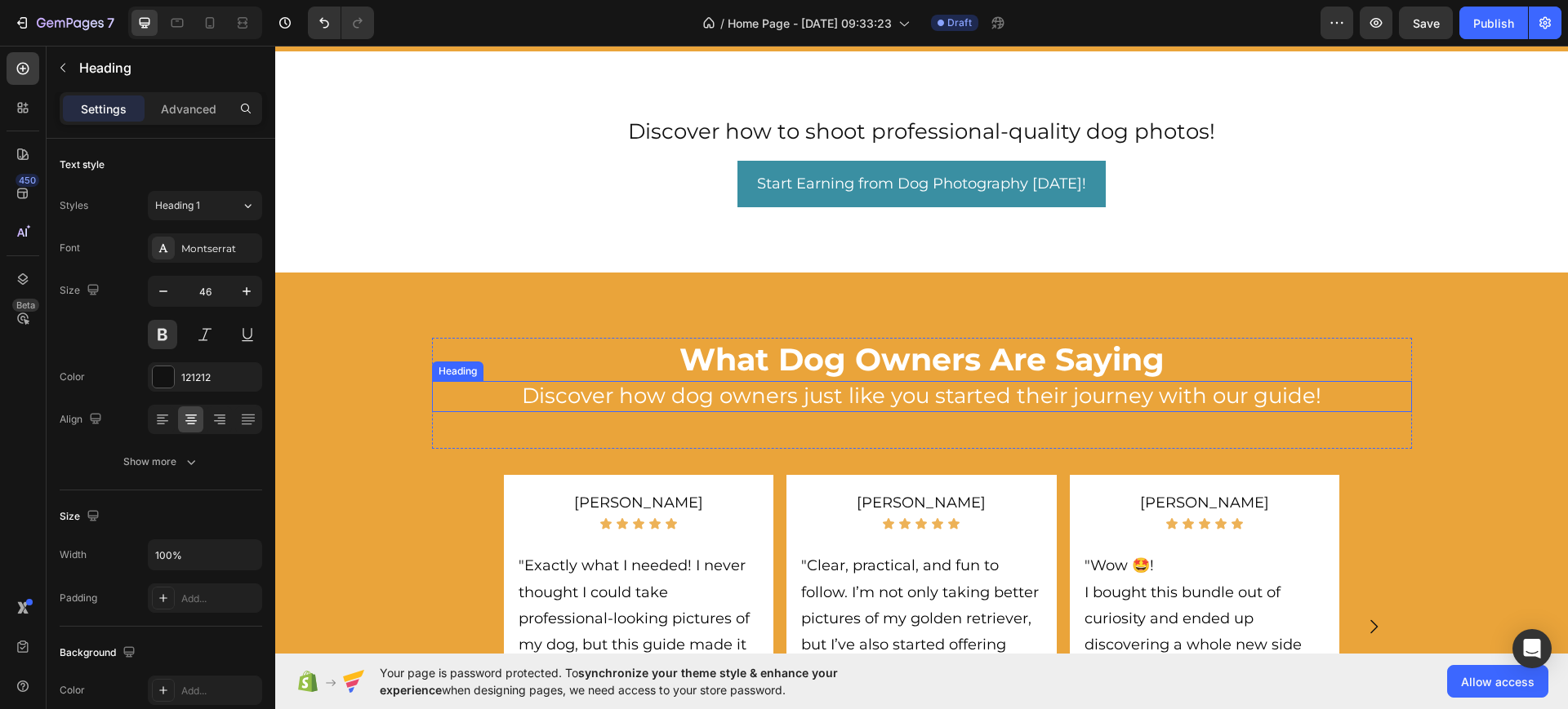
scroll to position [0, 0]
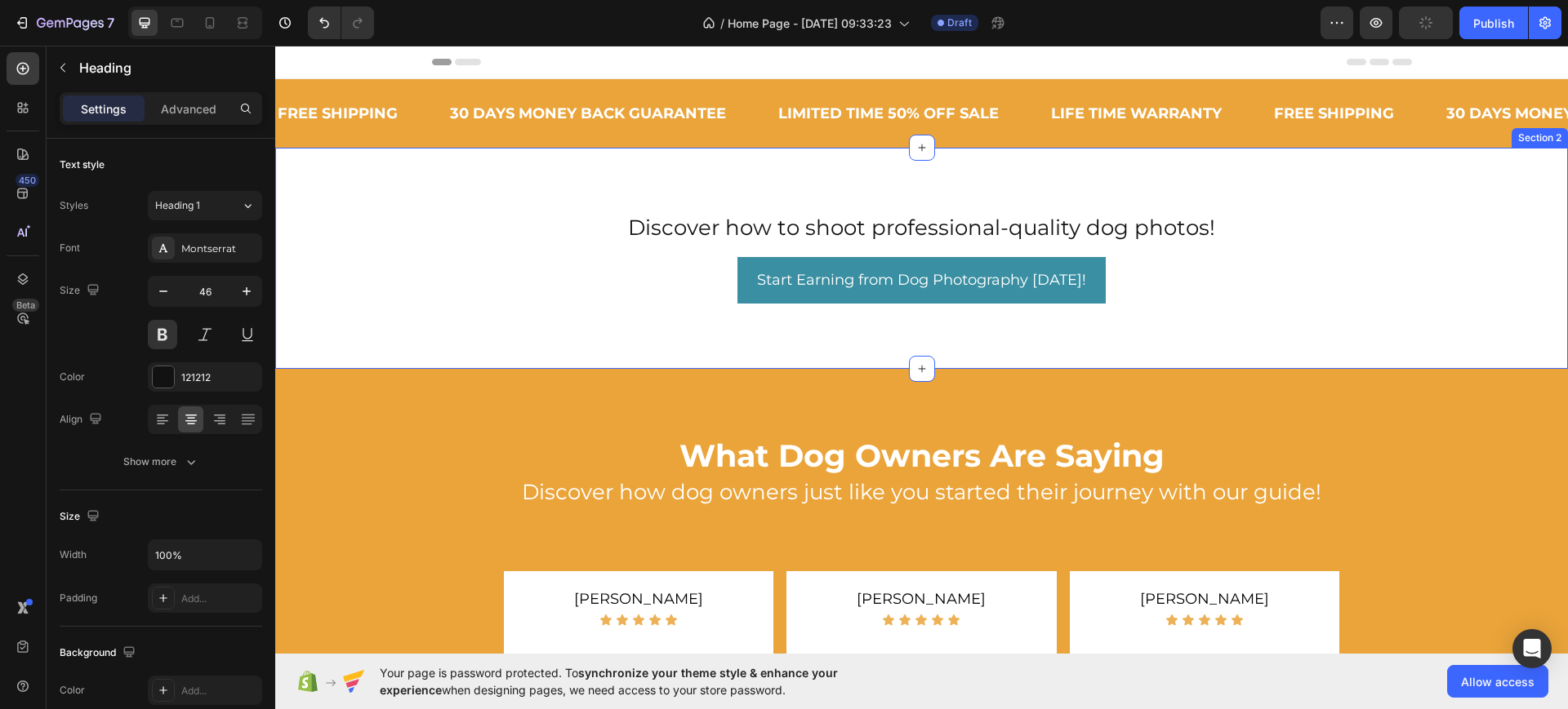
click at [1470, 162] on div "Discover how to shoot professional-quality dog photos! Heading Row Start Earnin…" at bounding box center [922, 258] width 1293 height 221
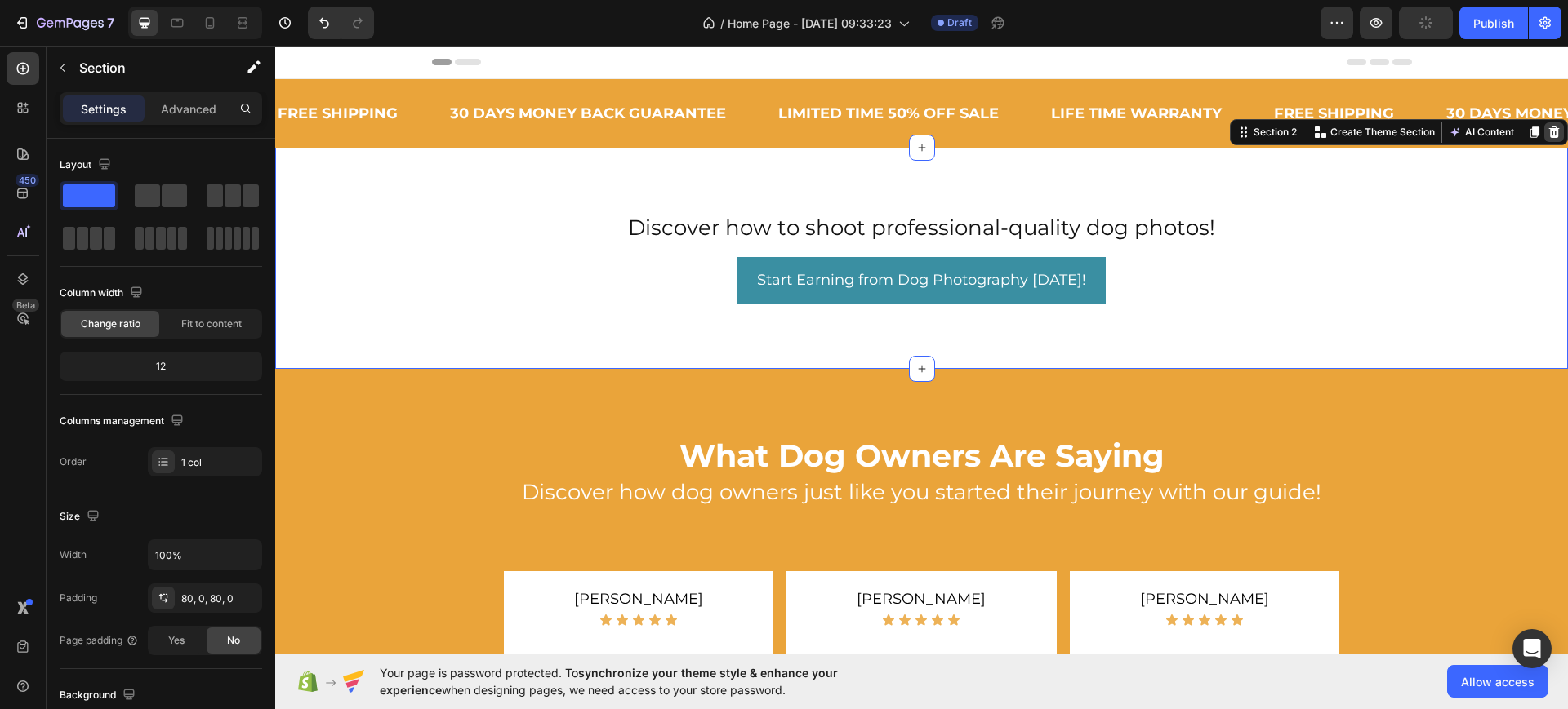
click at [1547, 132] on icon at bounding box center [1553, 132] width 13 height 13
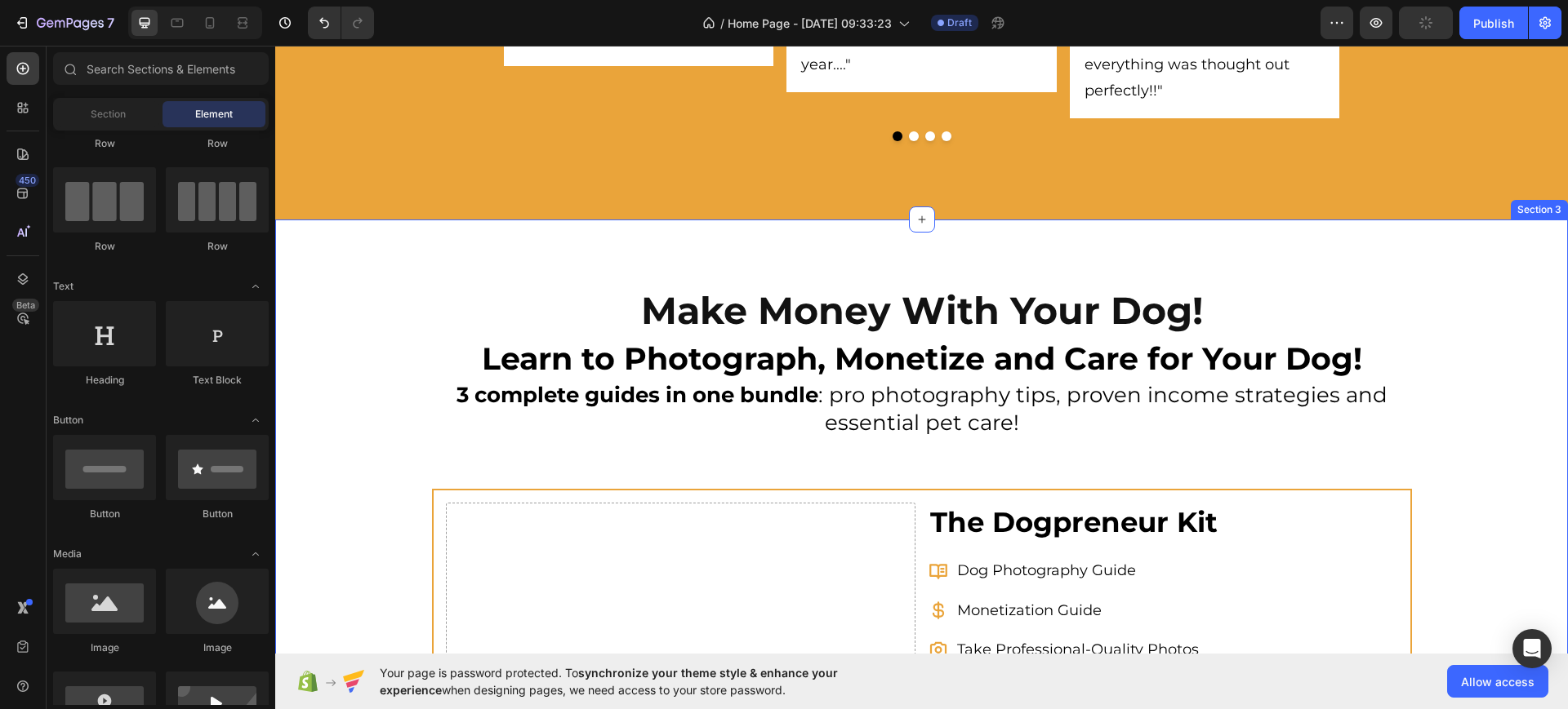
scroll to position [612, 0]
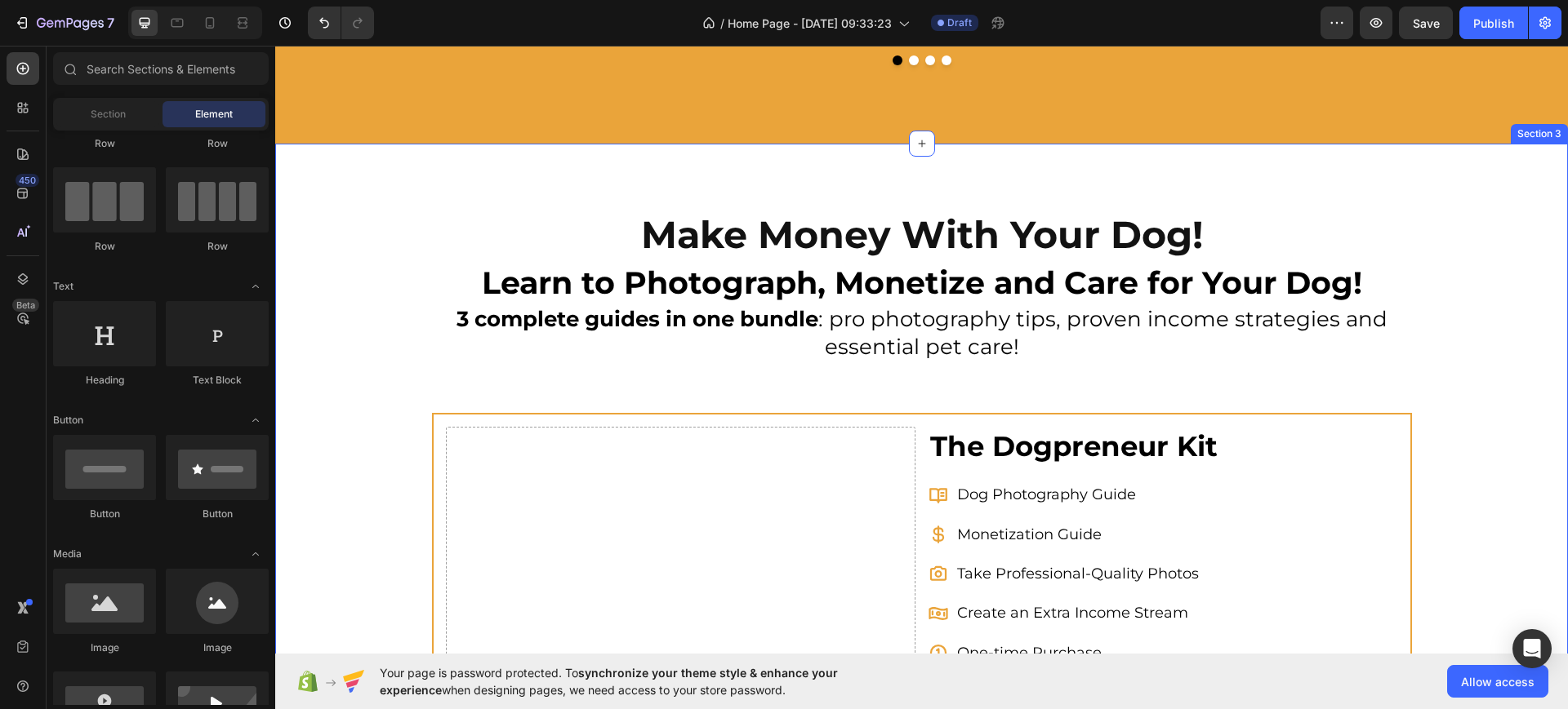
click at [1358, 160] on div "Make Money With Your Dog! Heading Learn to Photograph, Monetize and Care for Yo…" at bounding box center [922, 582] width 1293 height 876
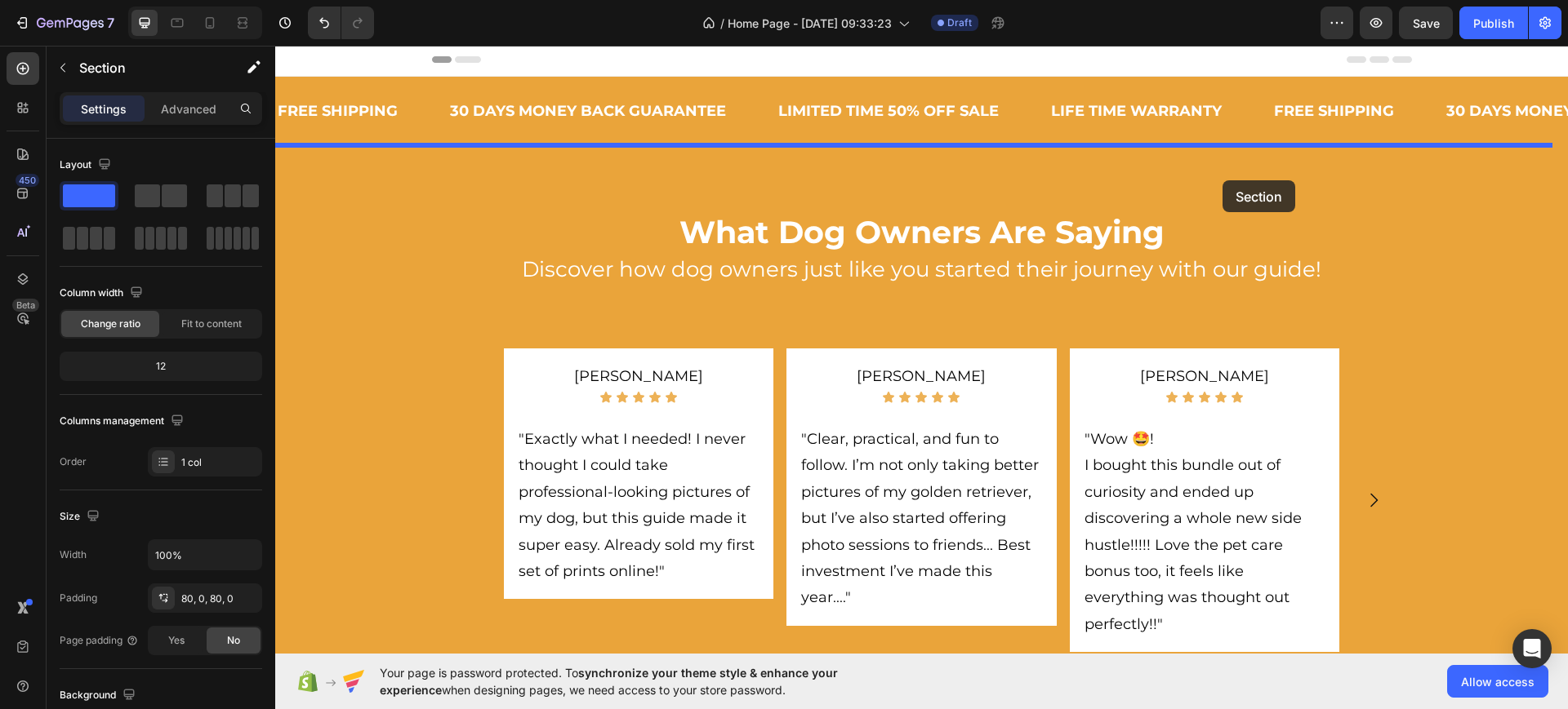
scroll to position [0, 0]
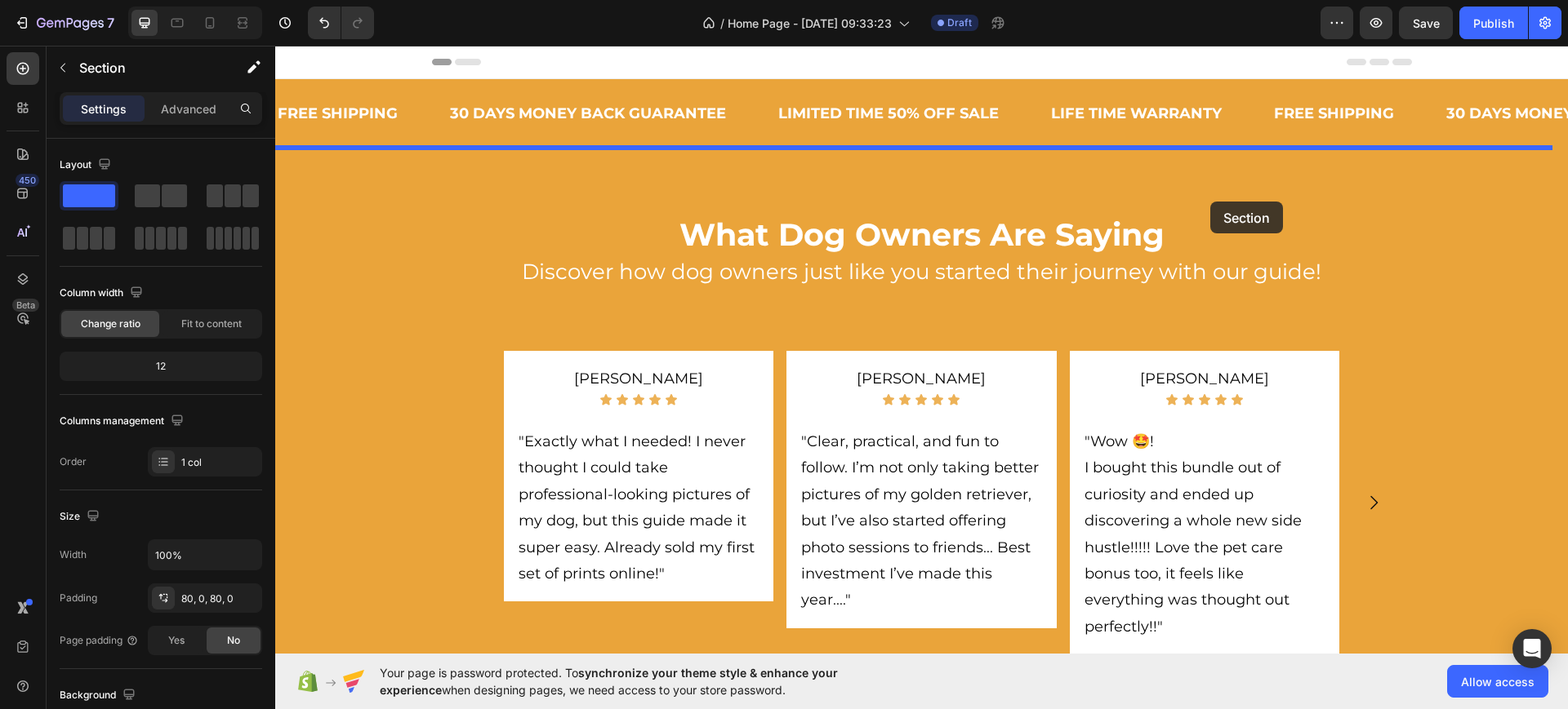
drag, startPoint x: 1261, startPoint y: 135, endPoint x: 1210, endPoint y: 202, distance: 84.2
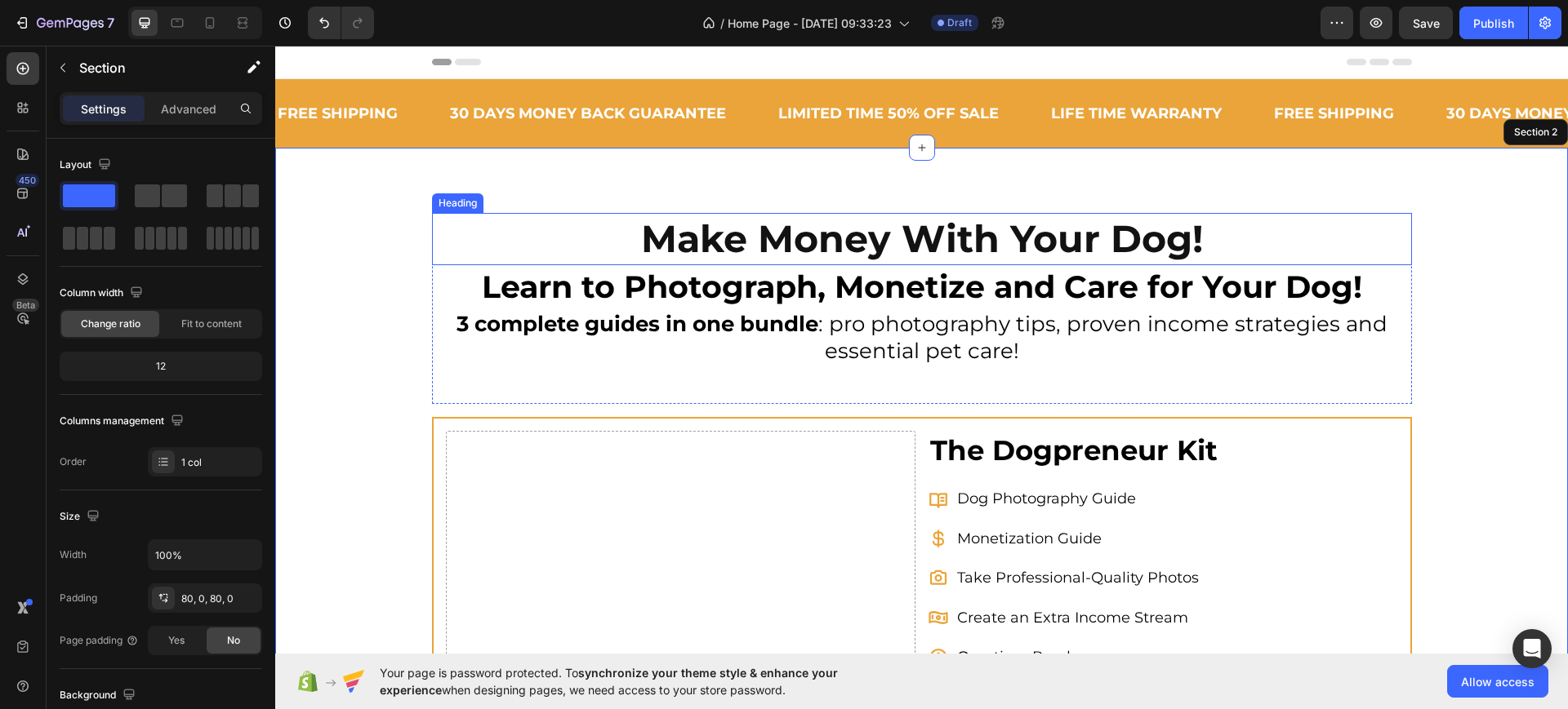
click at [1187, 232] on h2 "Make Money With Your Dog!" at bounding box center [923, 239] width 980 height 53
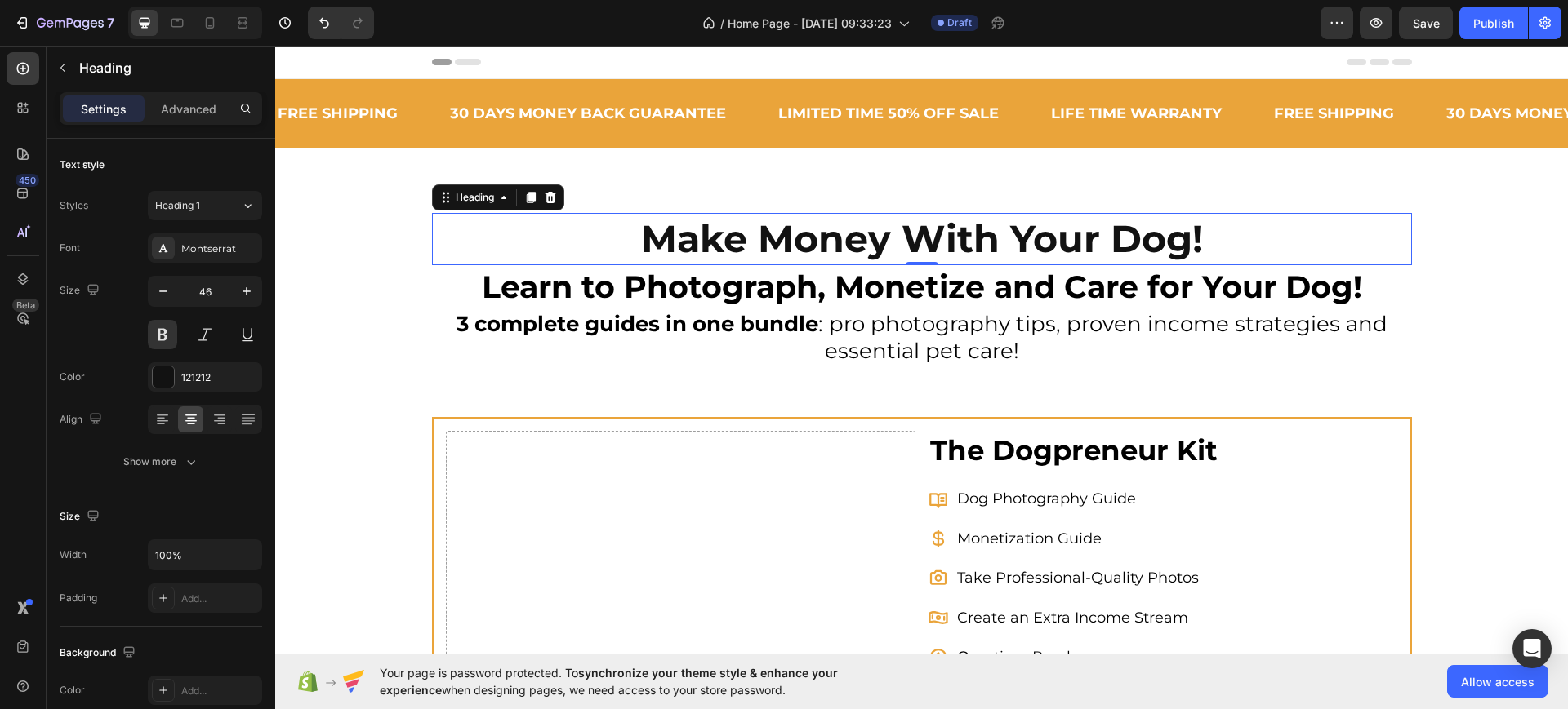
click at [1187, 232] on h2 "Make Money With Your Dog!" at bounding box center [923, 239] width 980 height 53
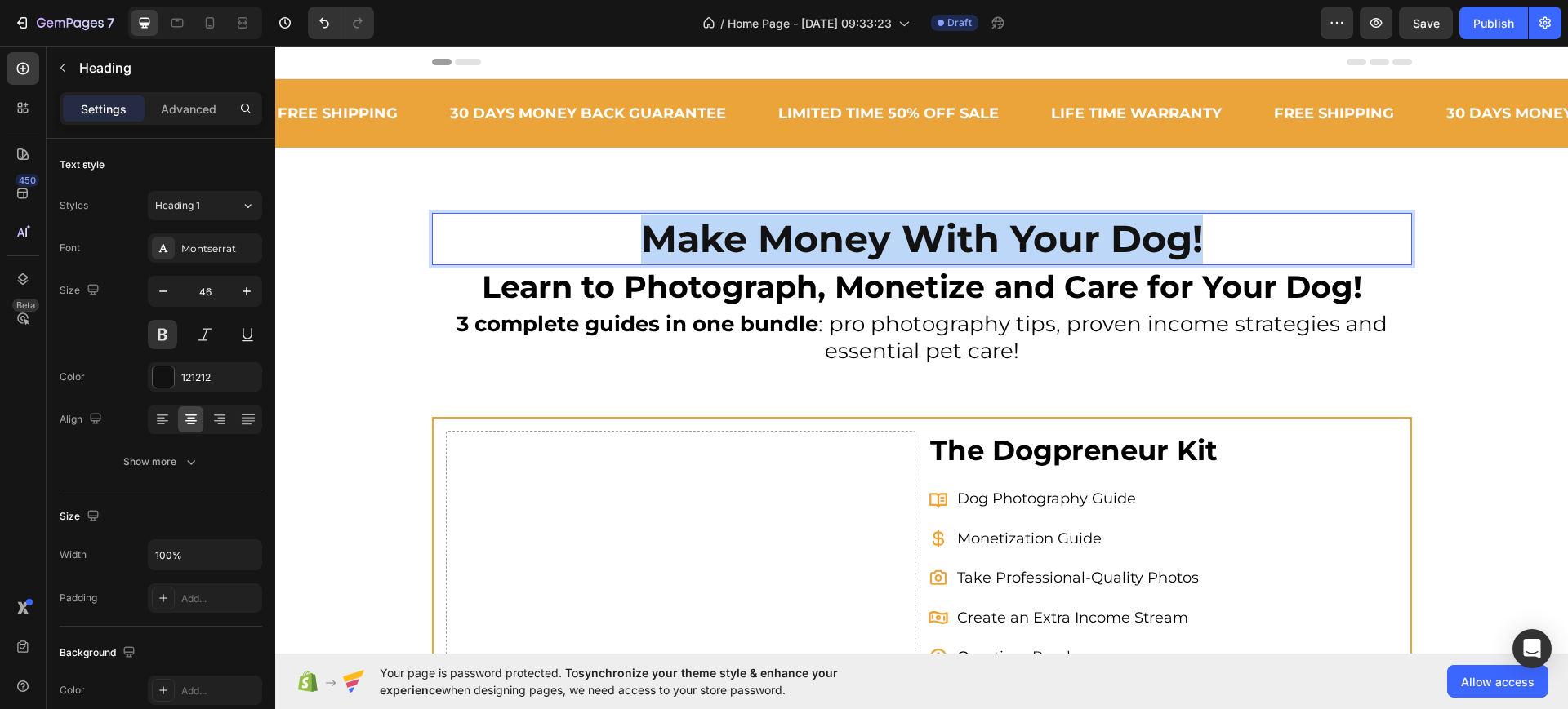
click at [1187, 232] on p "Make Money With Your Dog!" at bounding box center [923, 239] width 977 height 49
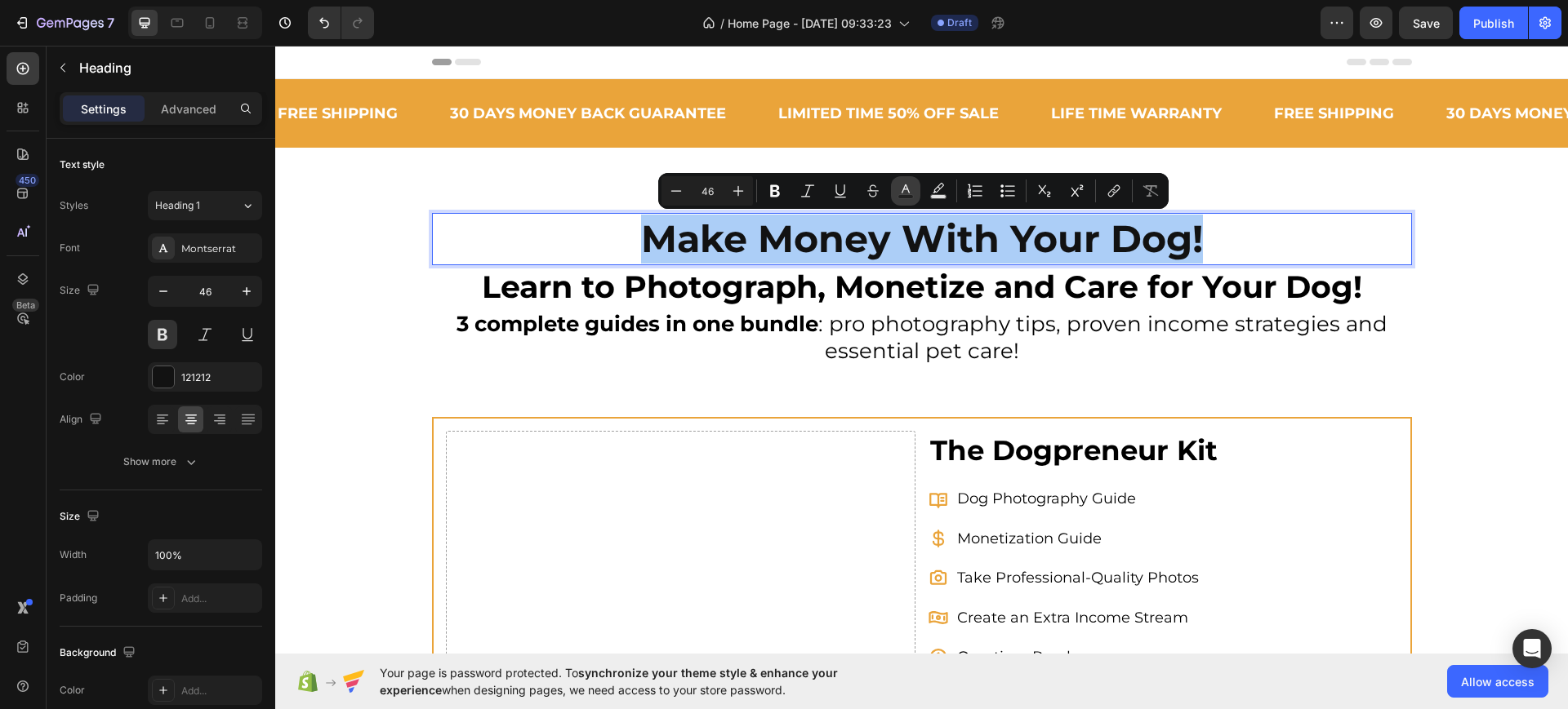
click at [897, 184] on button "Text Color" at bounding box center [905, 191] width 29 height 29
type input "121212"
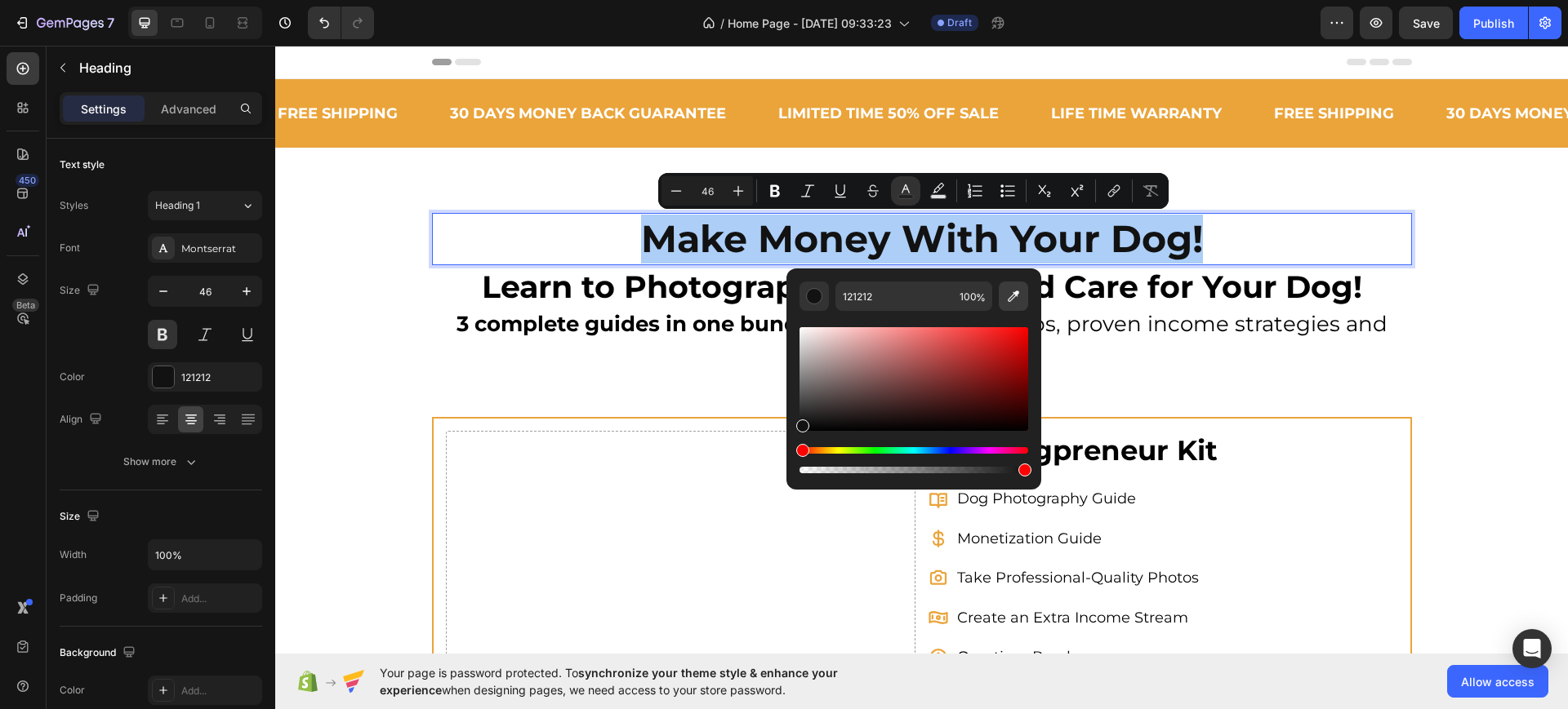
click at [1012, 298] on icon "Editor contextual toolbar" at bounding box center [1013, 296] width 11 height 11
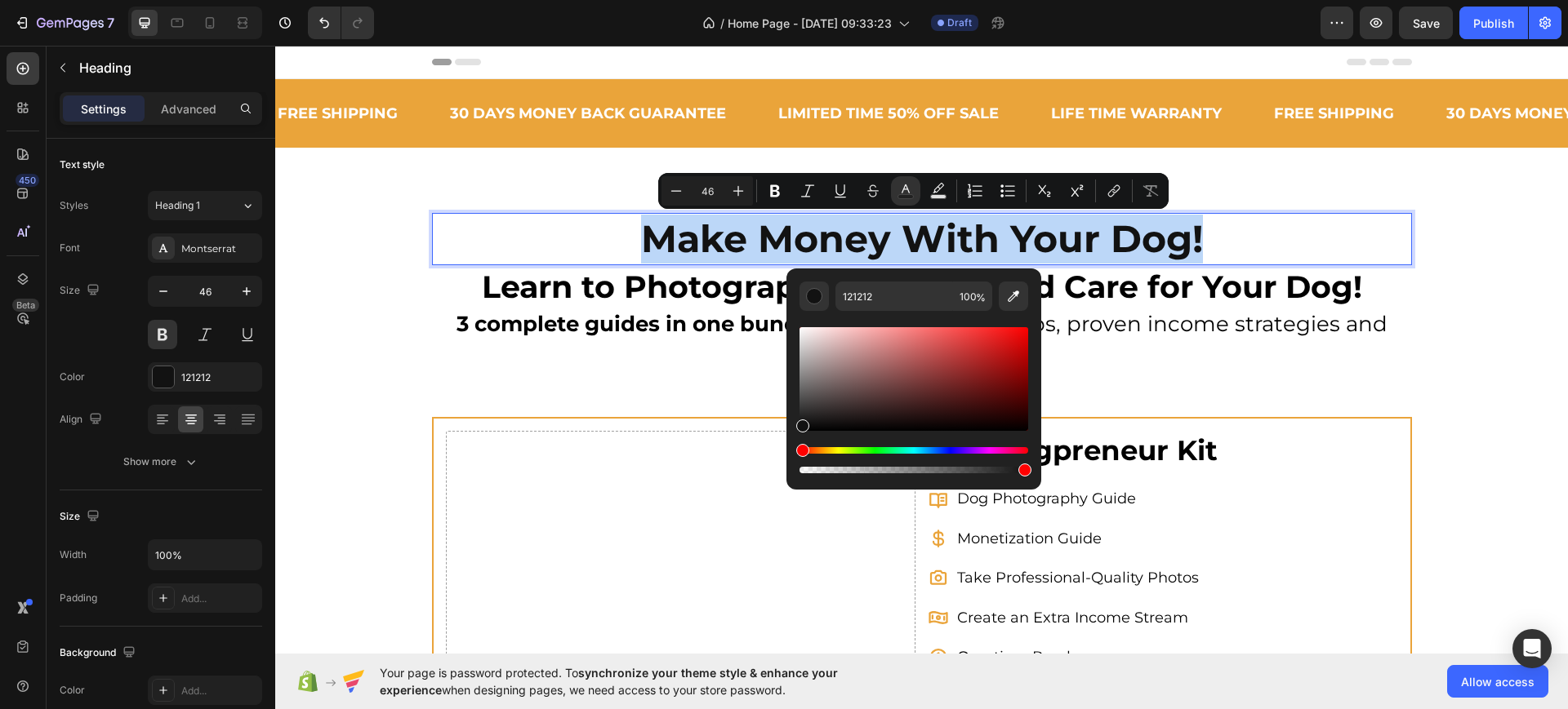
type input "EAA43A"
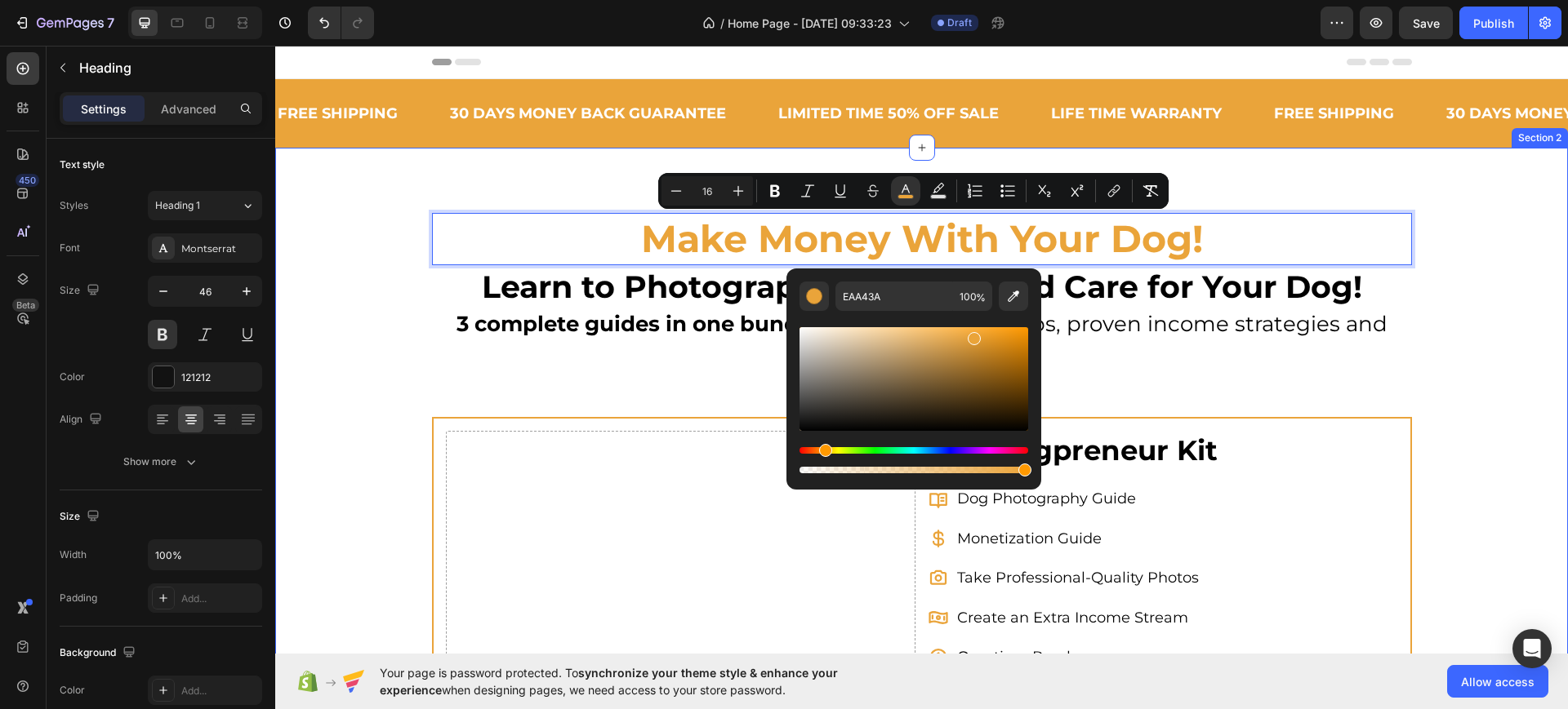
click at [1423, 301] on div "Make Money With Your Dog! Heading 0 Learn to Photograph, Monetize and Care for …" at bounding box center [922, 586] width 1293 height 746
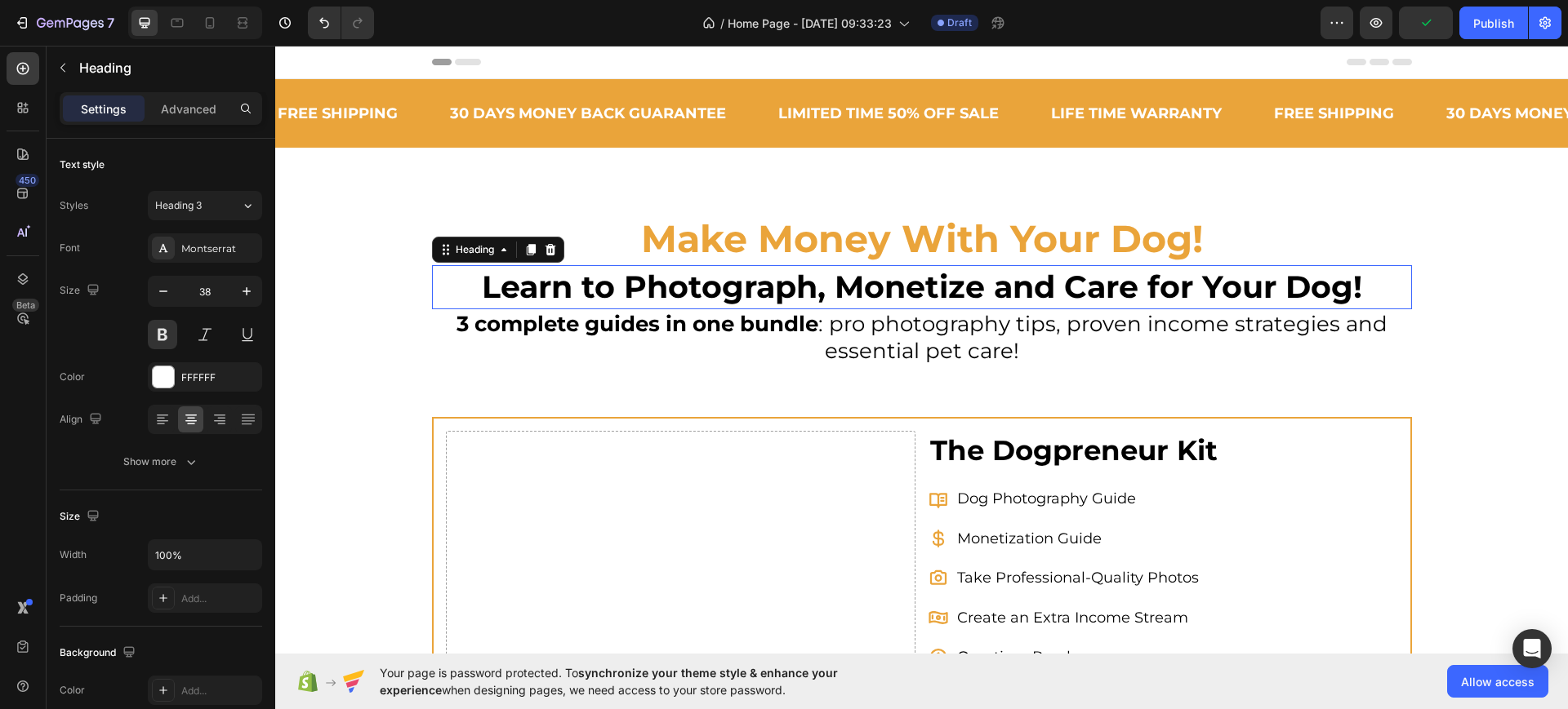
click at [1165, 273] on span "Learn to Photograph, Monetize and Care for Your Dog!" at bounding box center [922, 286] width 880 height 38
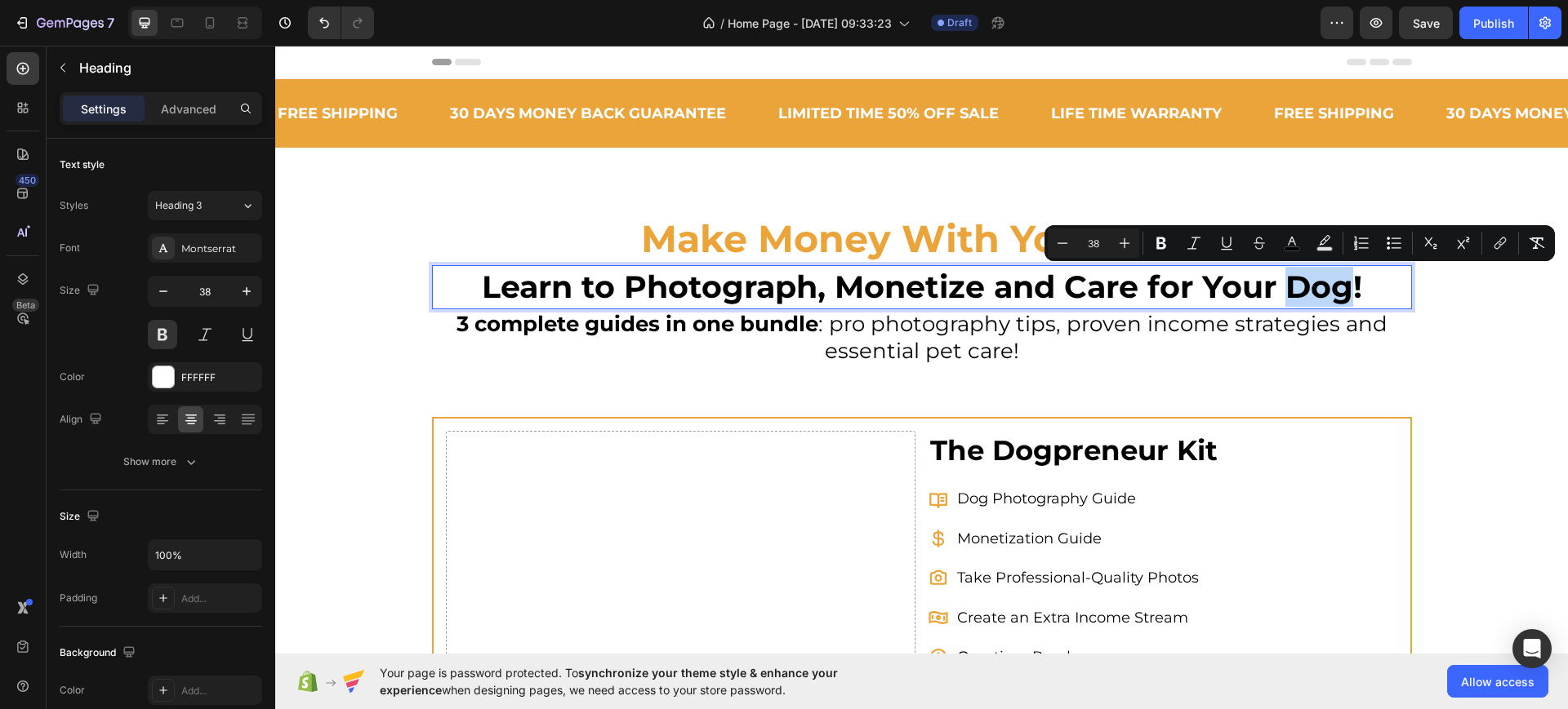
drag, startPoint x: 1282, startPoint y: 283, endPoint x: 1344, endPoint y: 291, distance: 62.5
click at [1344, 291] on span "Learn to Photograph, Monetize and Care for Your Dog!" at bounding box center [922, 286] width 880 height 38
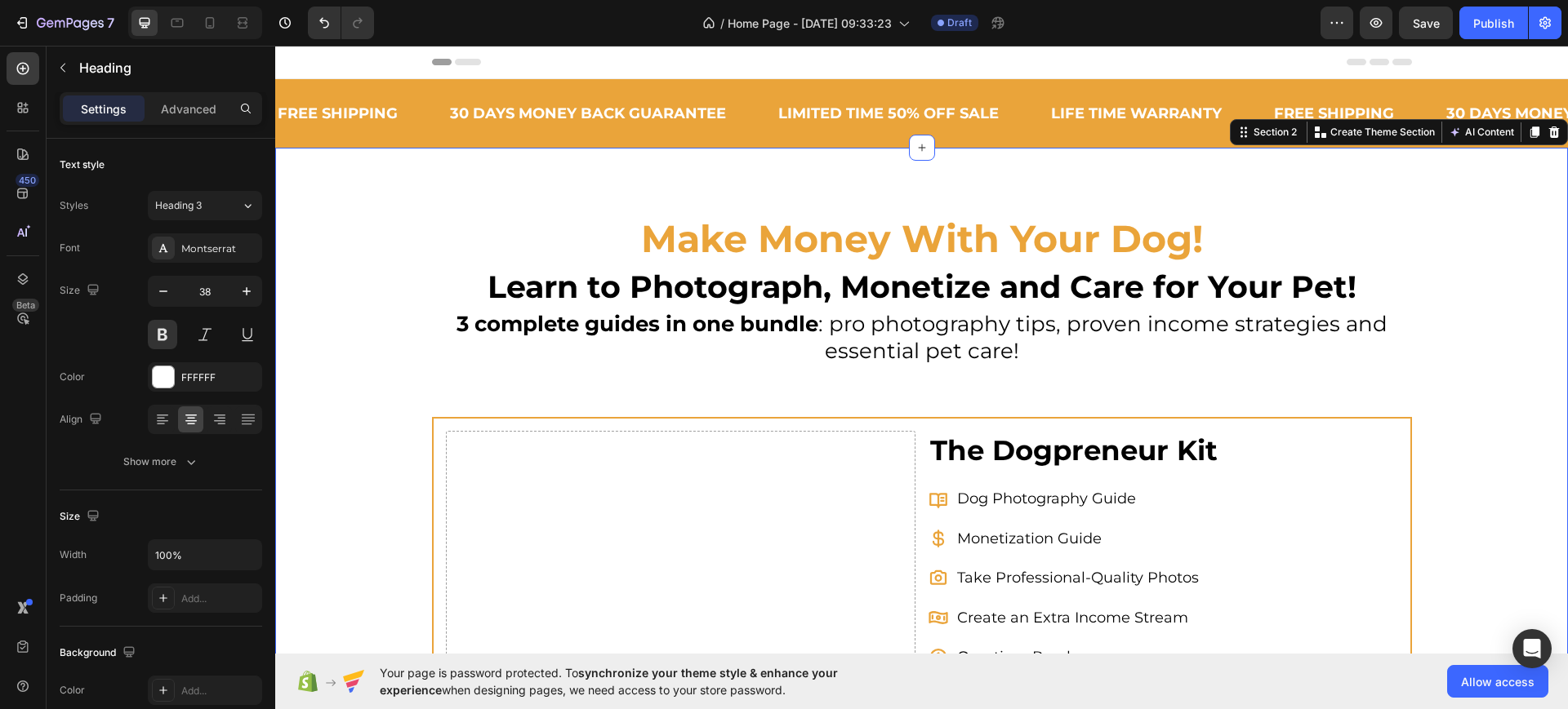
click at [1514, 269] on div "⁠⁠⁠⁠⁠⁠⁠ Make Money With Your Dog! Heading ⁠⁠⁠⁠⁠⁠⁠ Learn to Photograph, Monetize…" at bounding box center [922, 586] width 1293 height 746
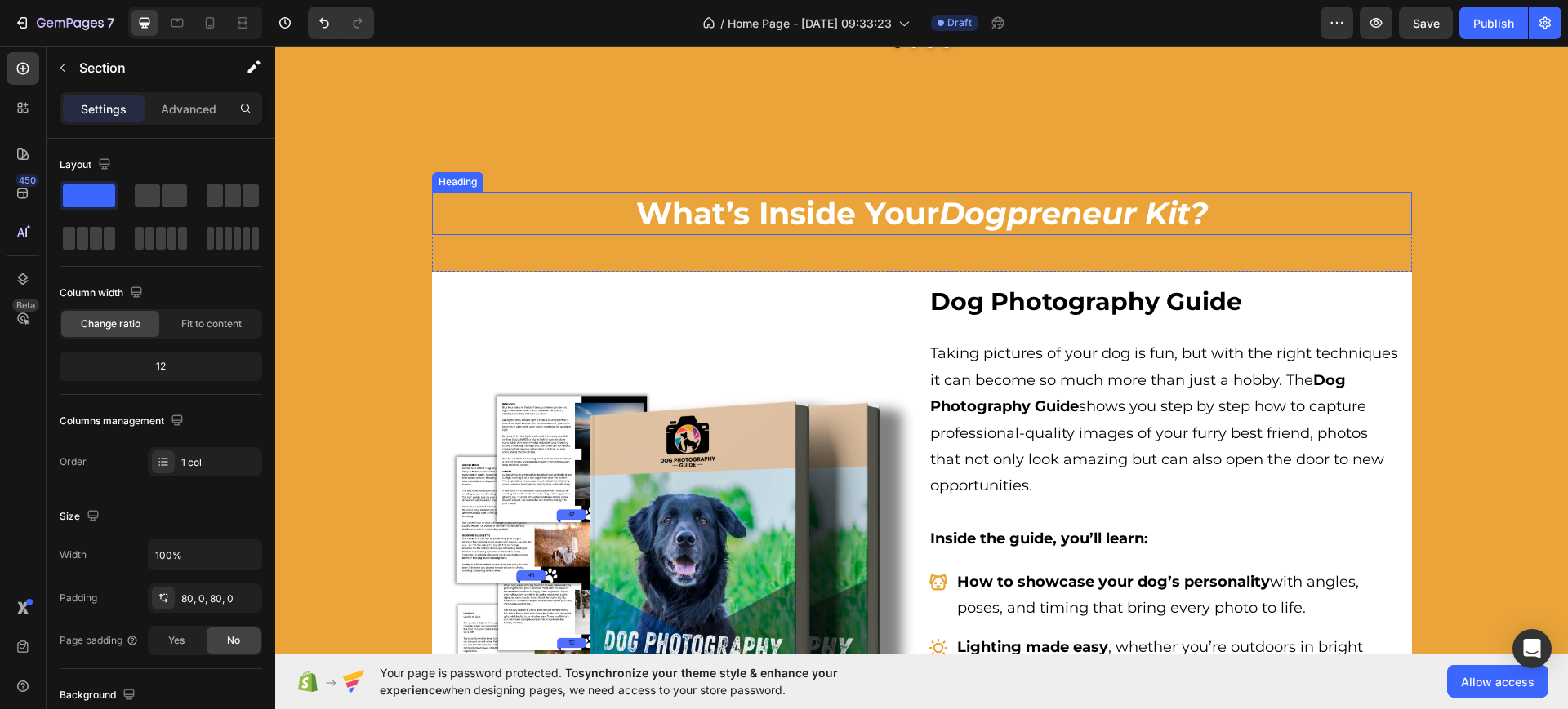
scroll to position [1530, 0]
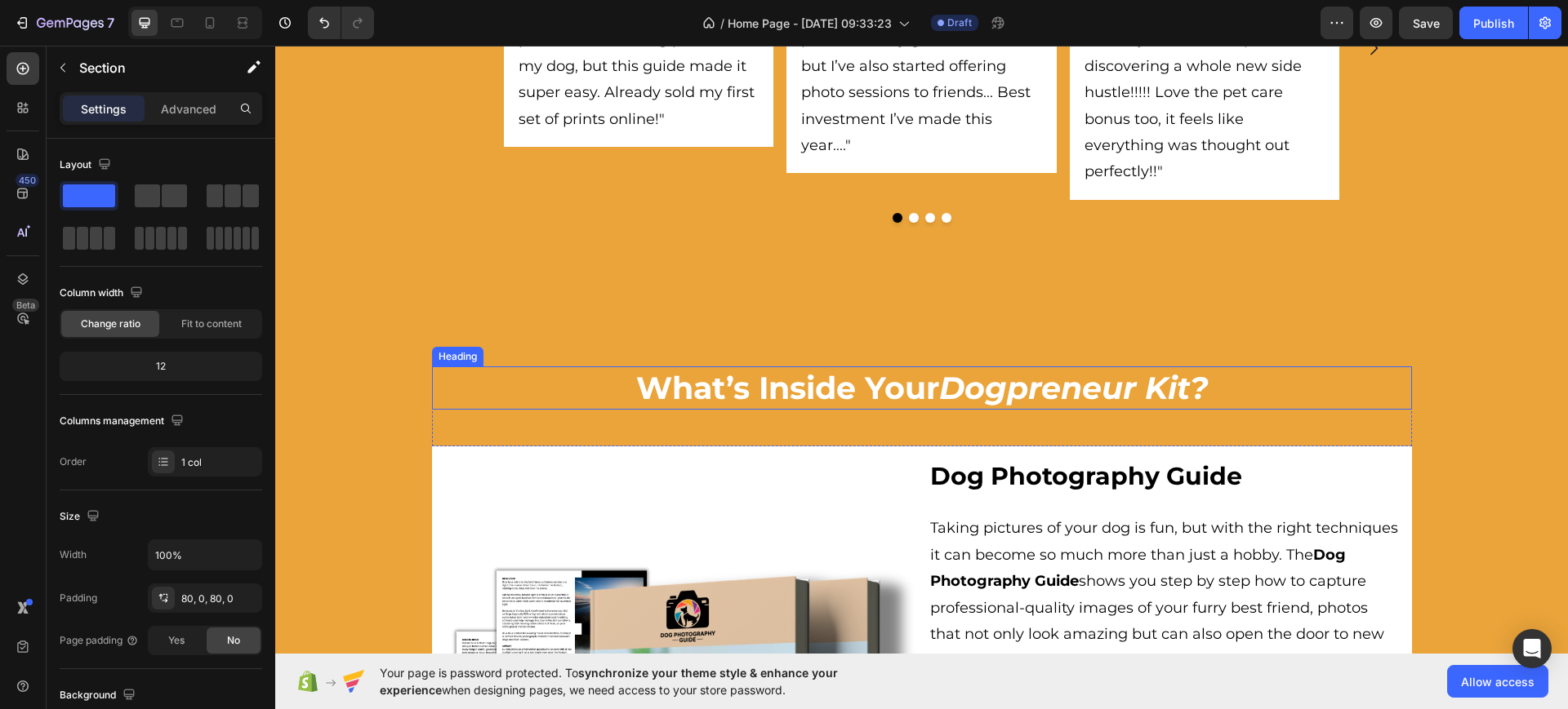
scroll to position [1327, 0]
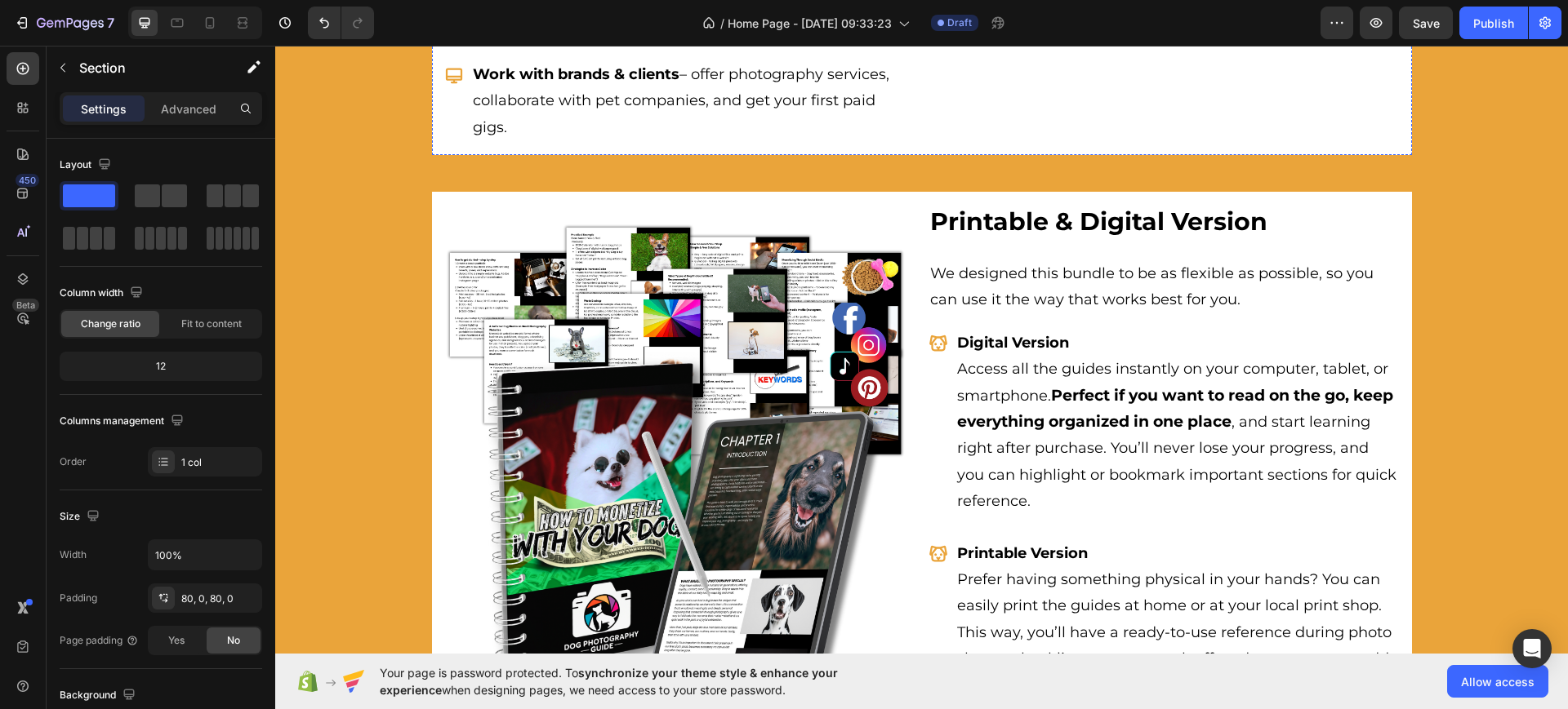
scroll to position [3571, 0]
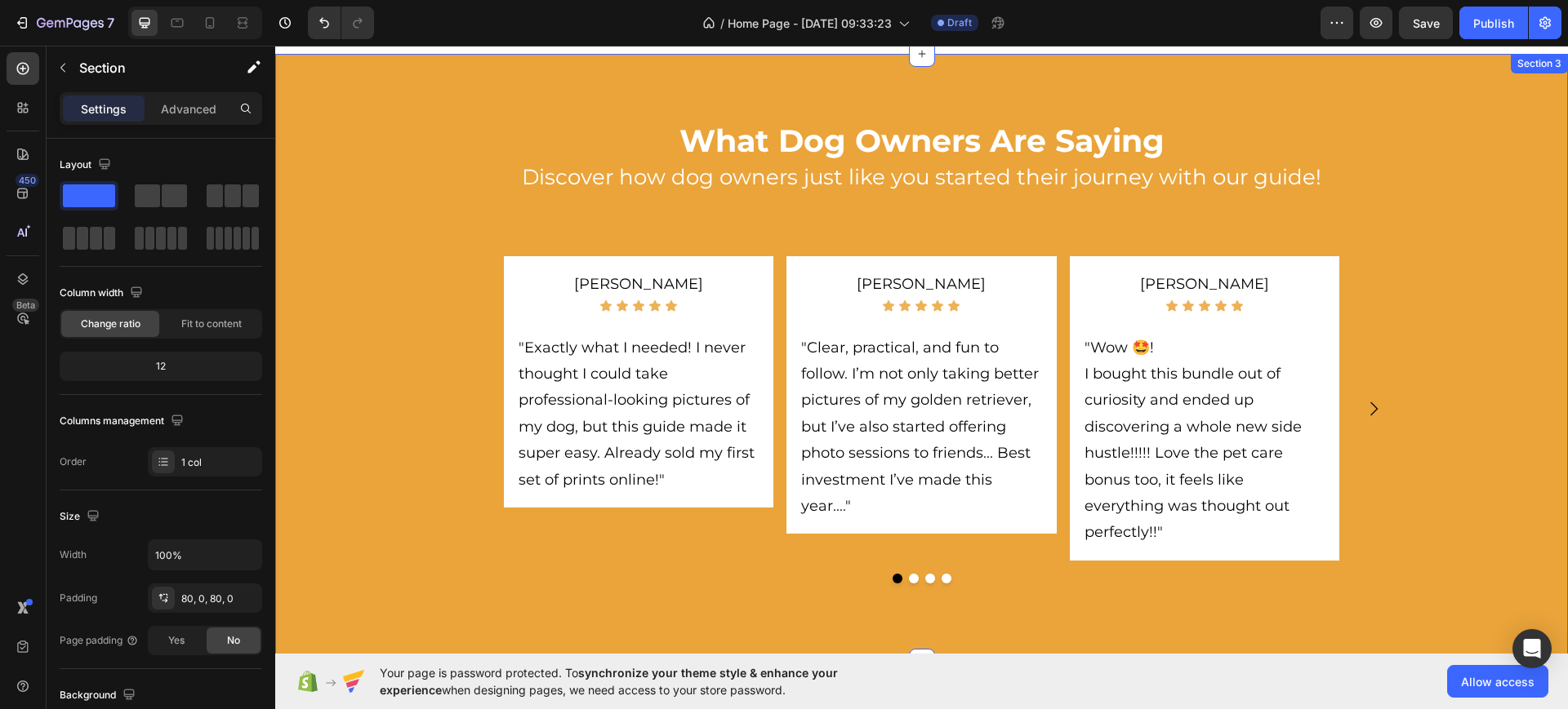
scroll to position [816, 0]
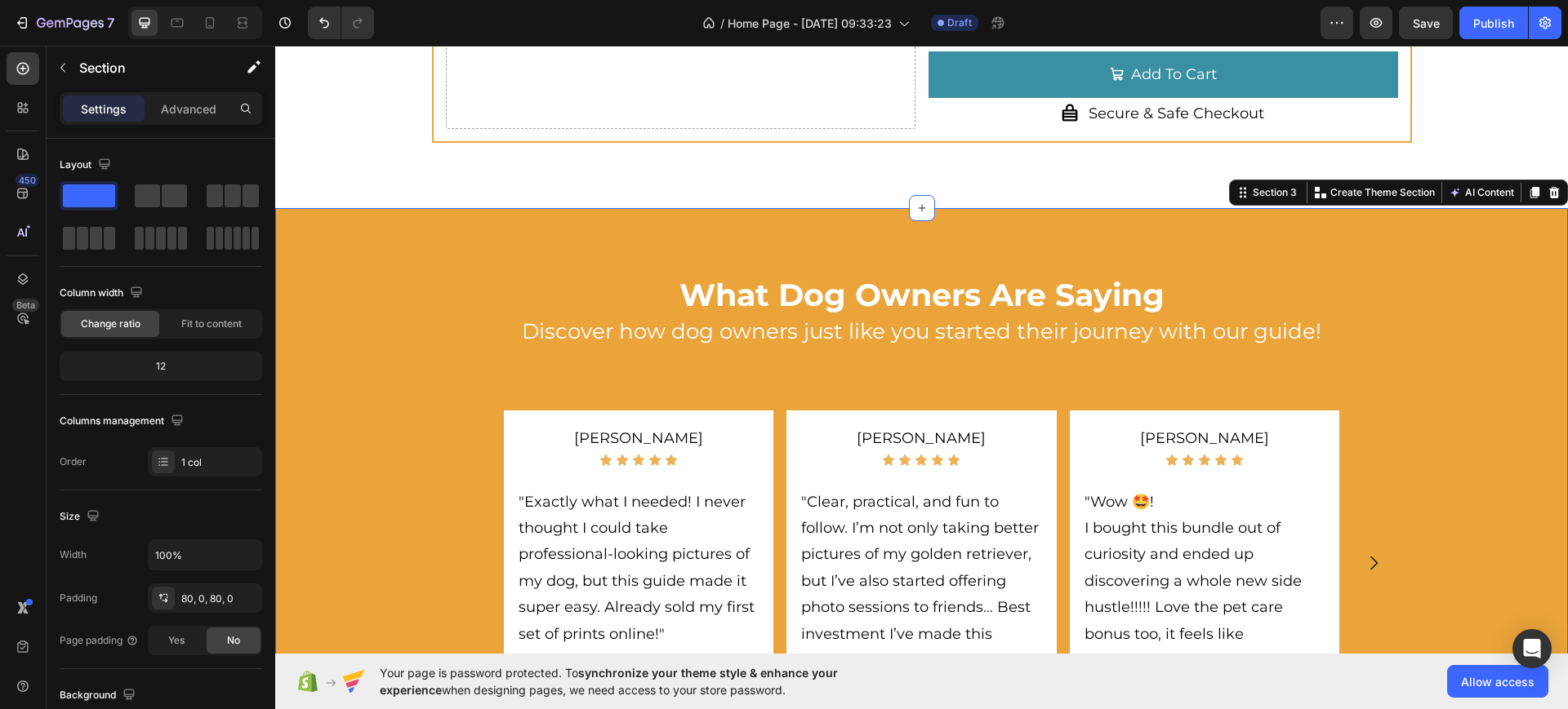
click at [671, 228] on div "What Dog Owners Are Saying Heading Discover how dog owners just like you starte…" at bounding box center [922, 511] width 1293 height 608
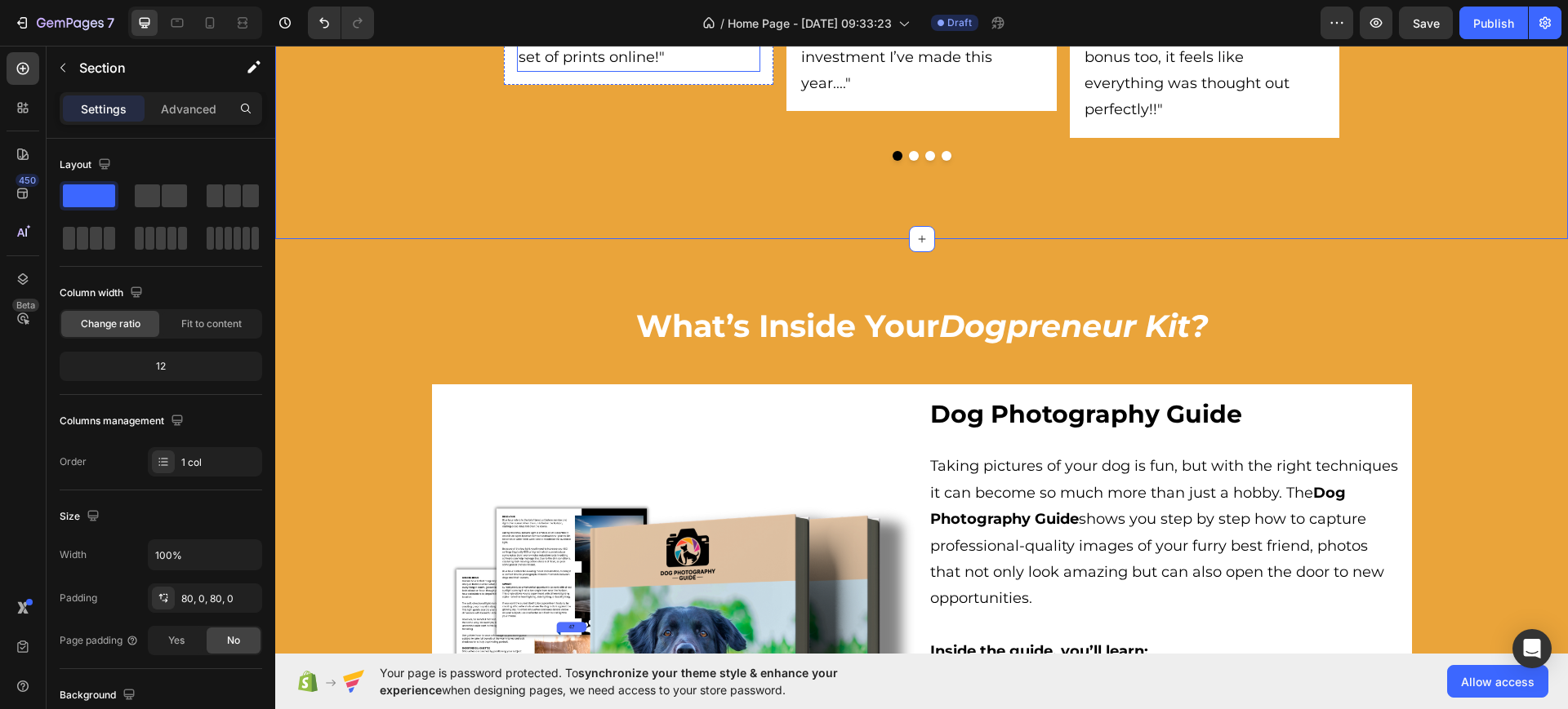
scroll to position [1530, 0]
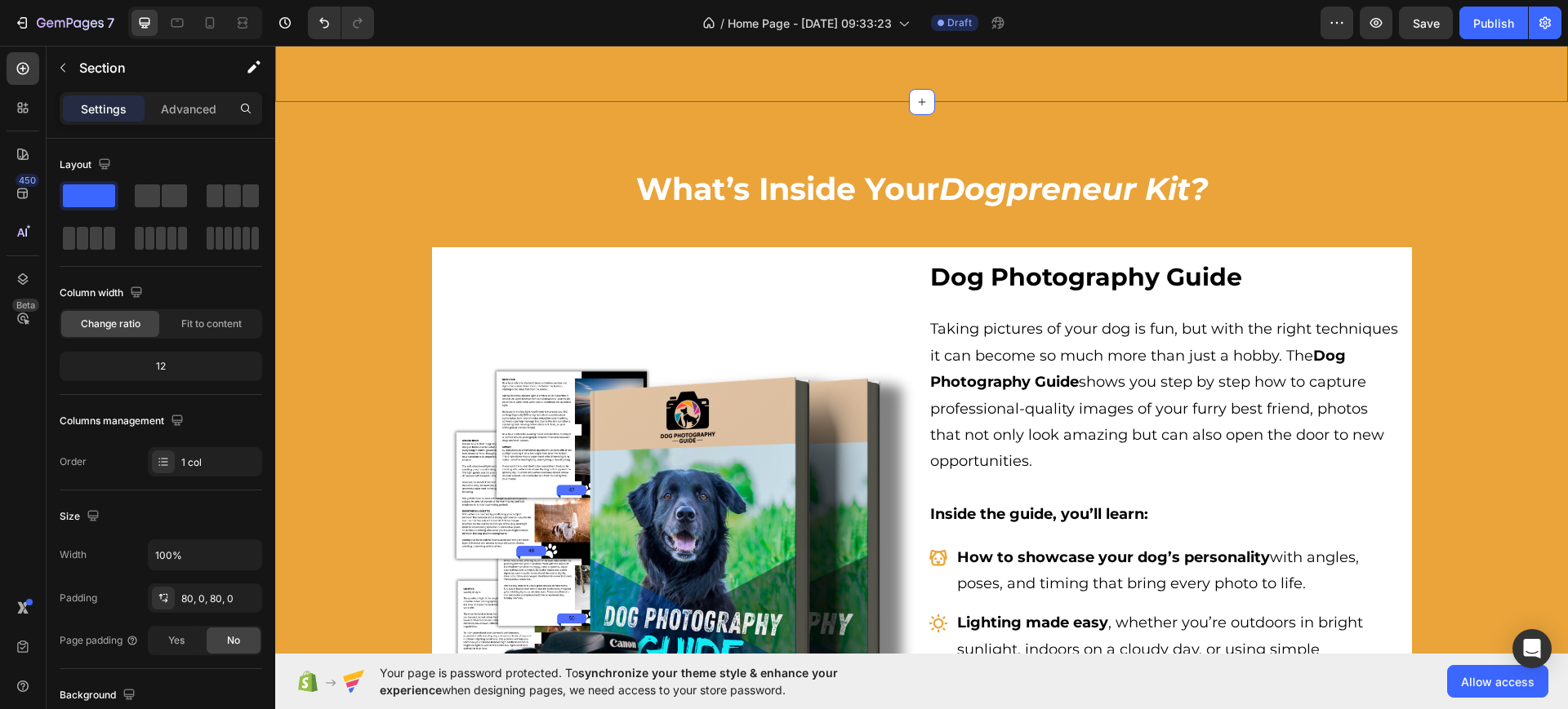
drag, startPoint x: 441, startPoint y: 84, endPoint x: 445, endPoint y: 117, distance: 33.2
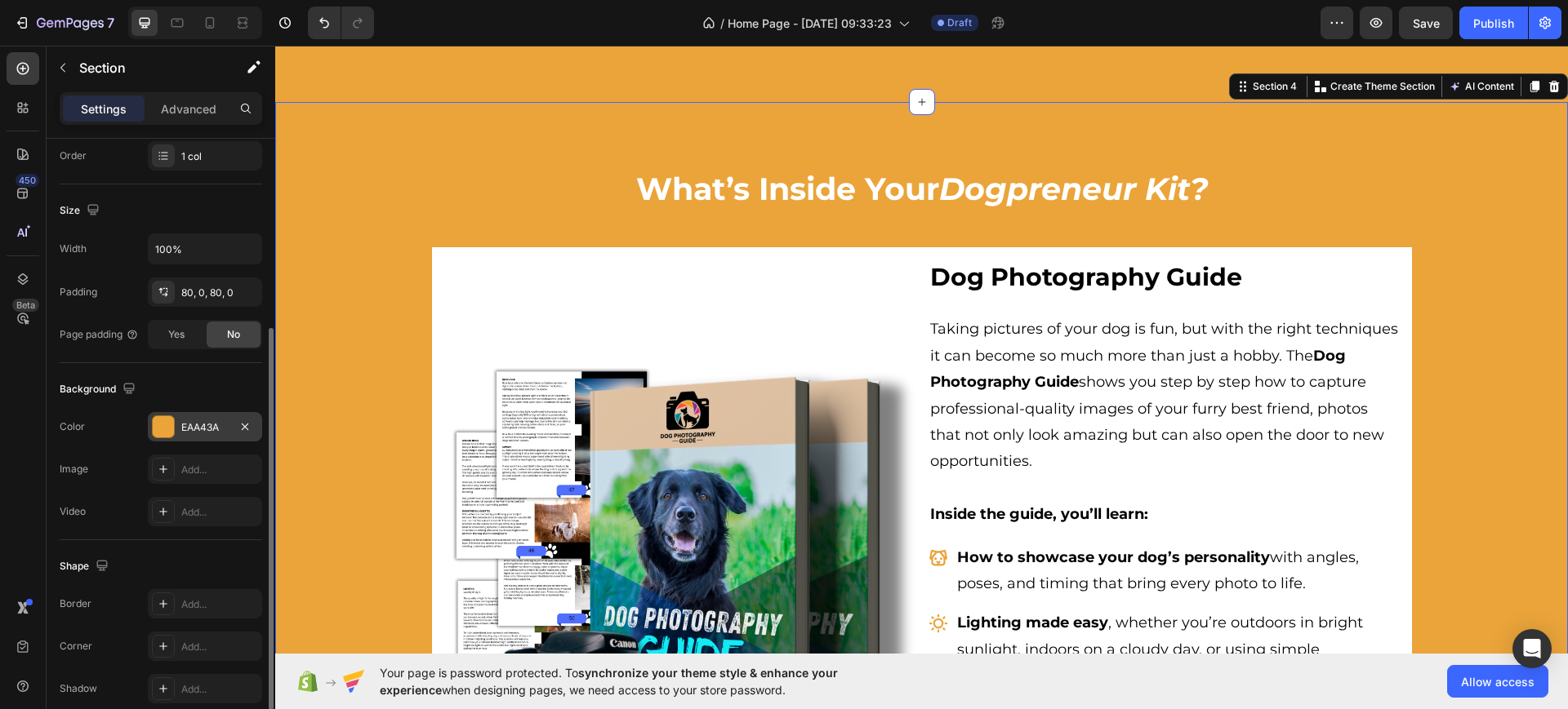
click at [158, 417] on div at bounding box center [163, 427] width 22 height 22
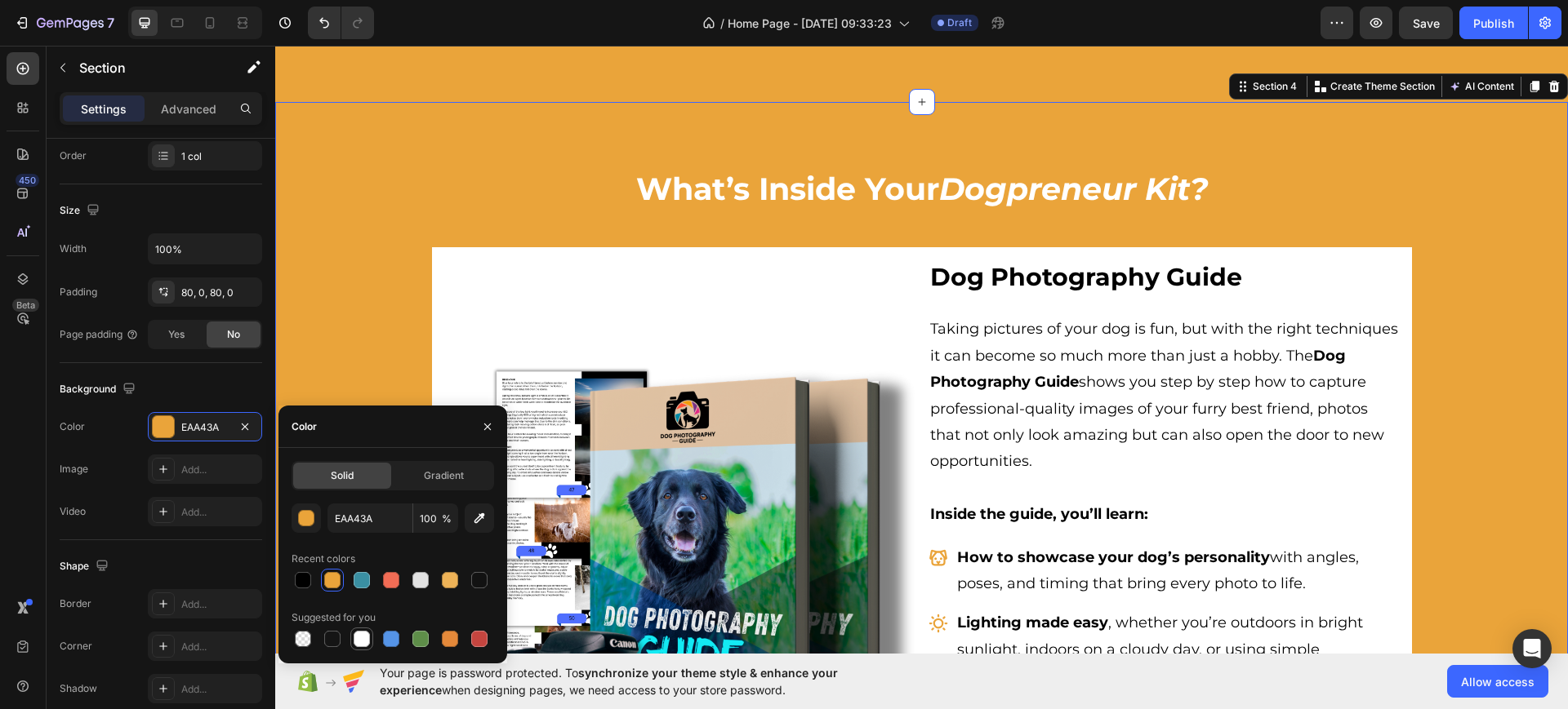
click at [364, 641] on div at bounding box center [362, 639] width 16 height 16
type input "FFFFFF"
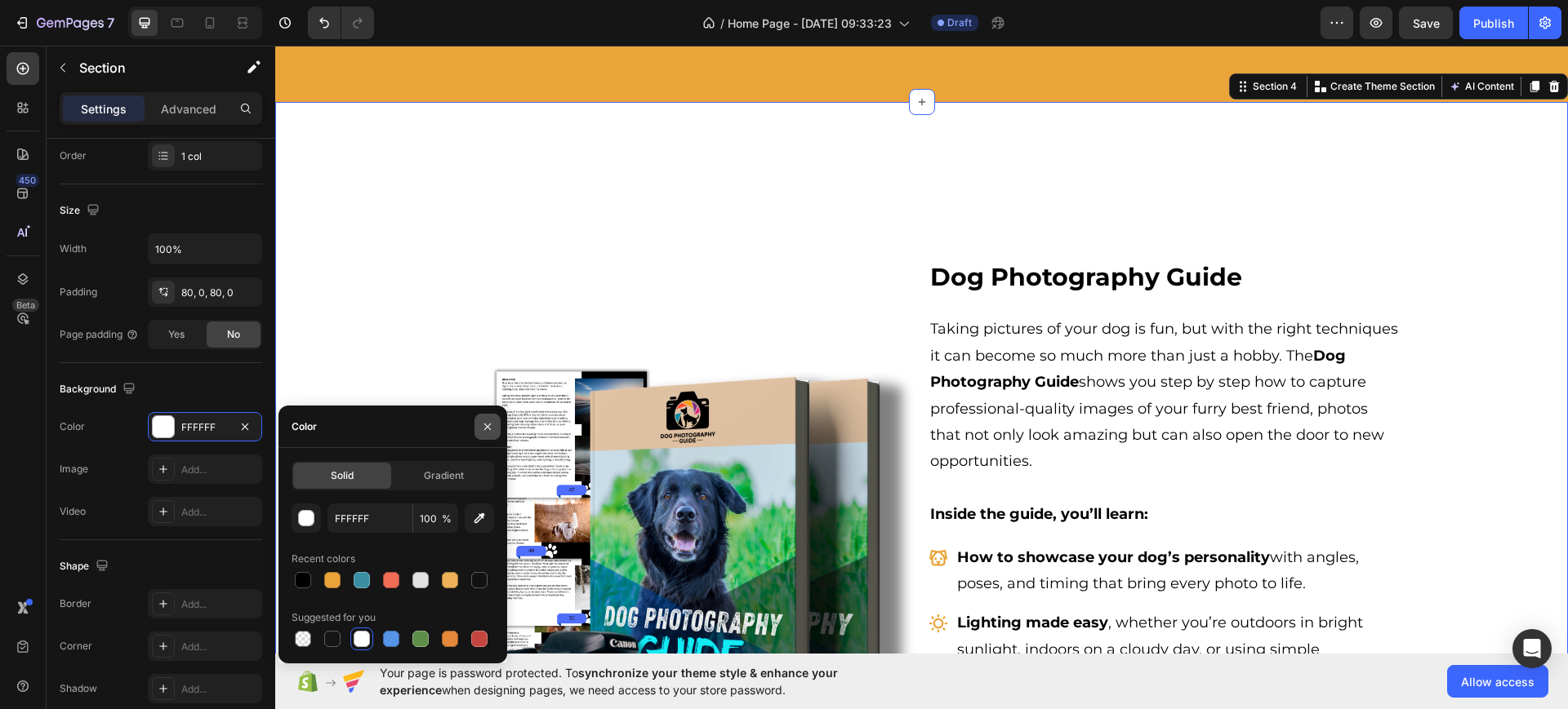
click at [481, 429] on icon "button" at bounding box center [487, 426] width 13 height 13
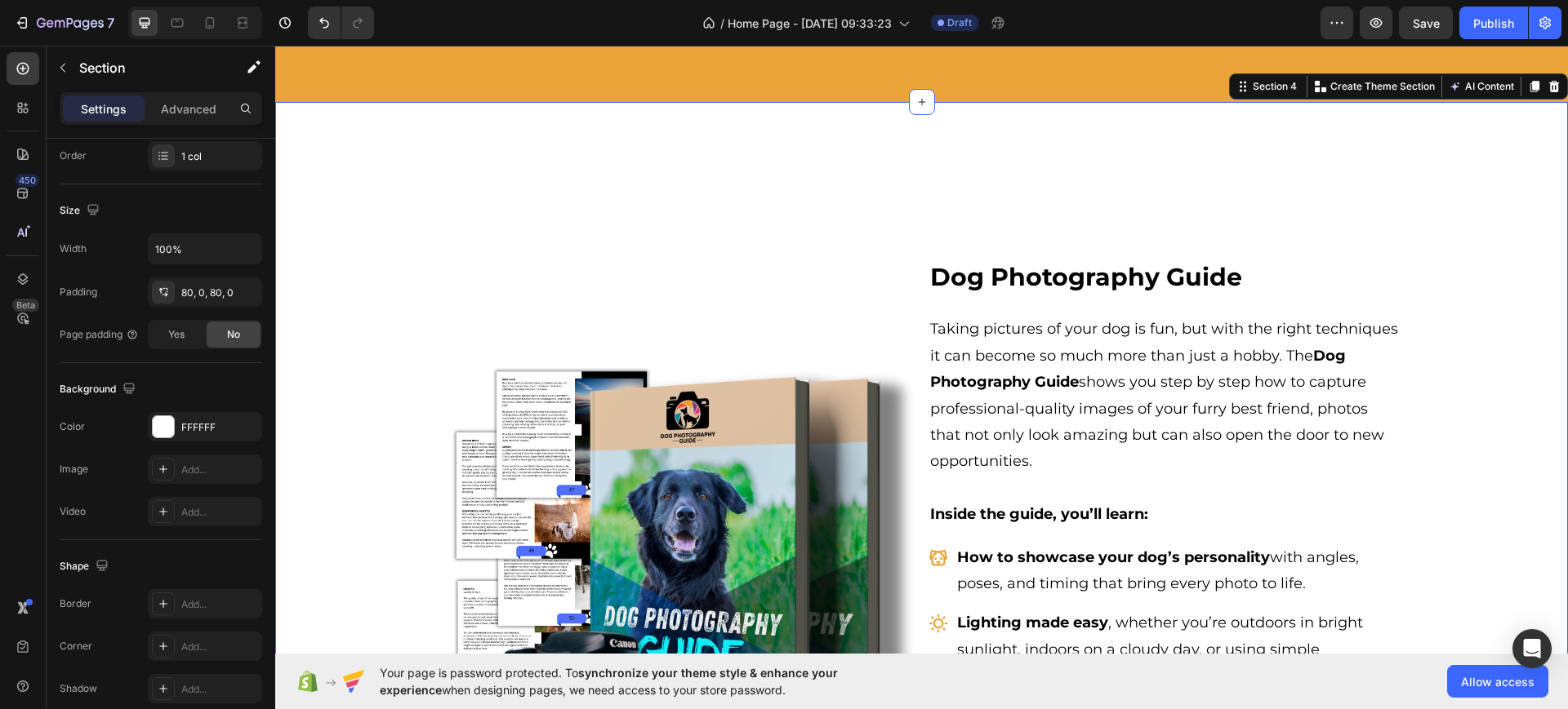
drag, startPoint x: 807, startPoint y: 122, endPoint x: 814, endPoint y: 164, distance: 42.6
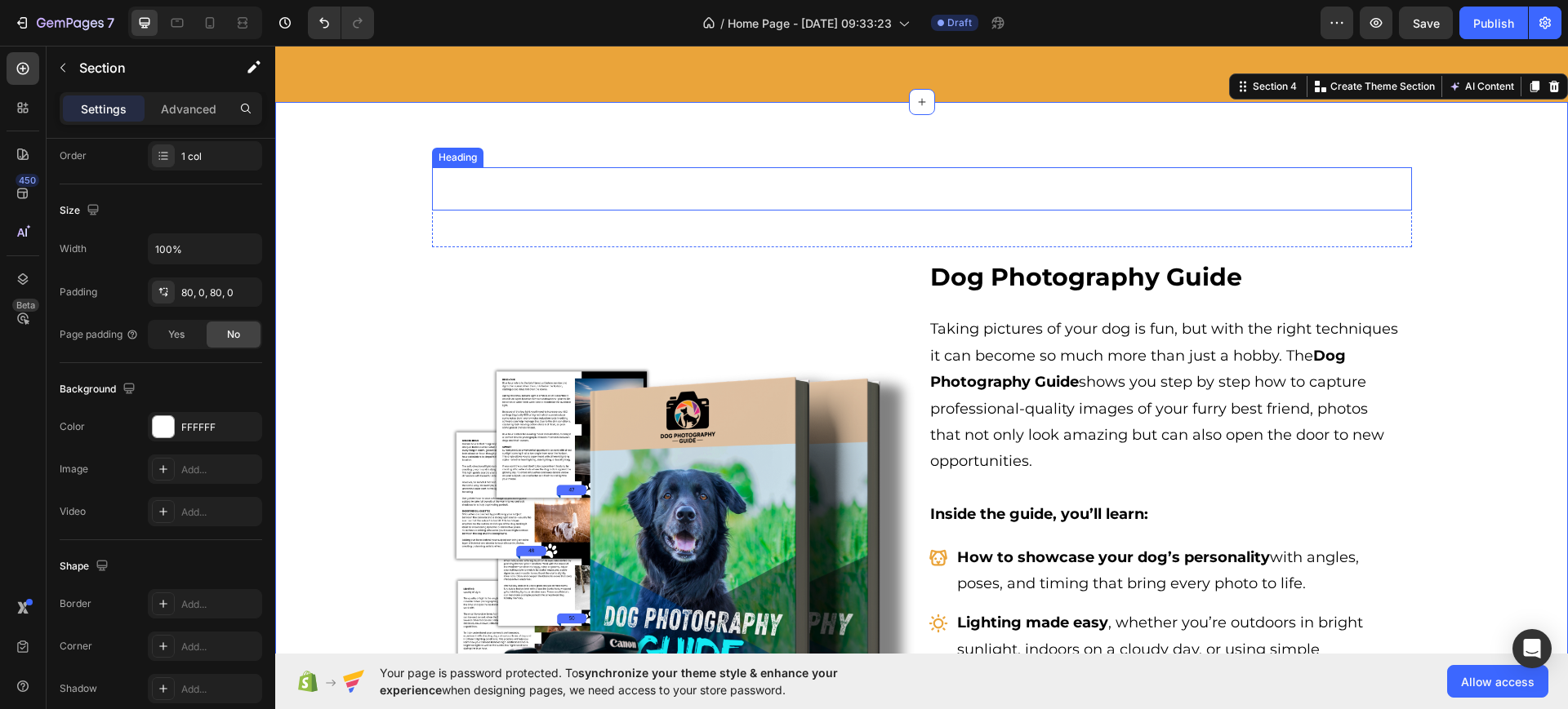
click at [817, 182] on h2 "What’s Inside Your Dogpreneur Kit?" at bounding box center [923, 189] width 980 height 43
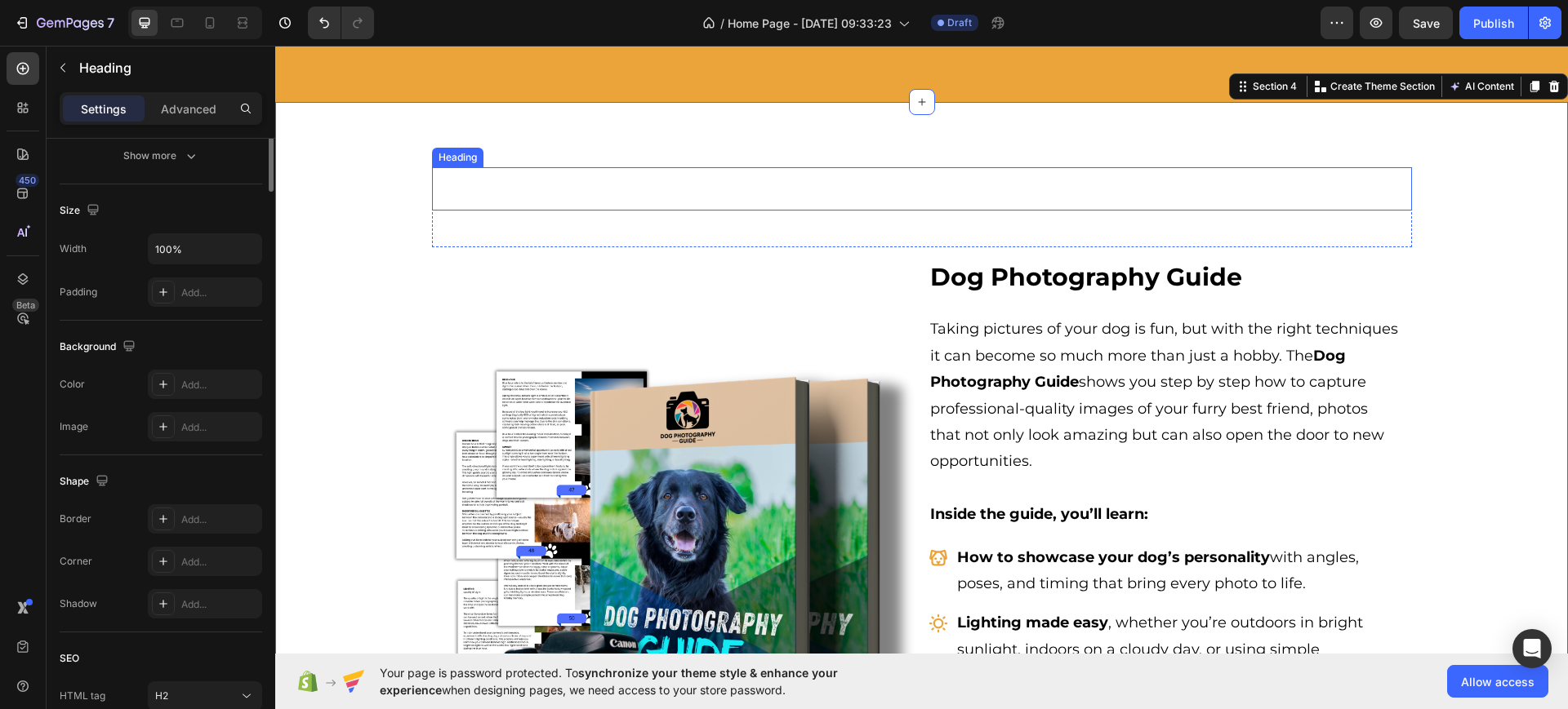
scroll to position [0, 0]
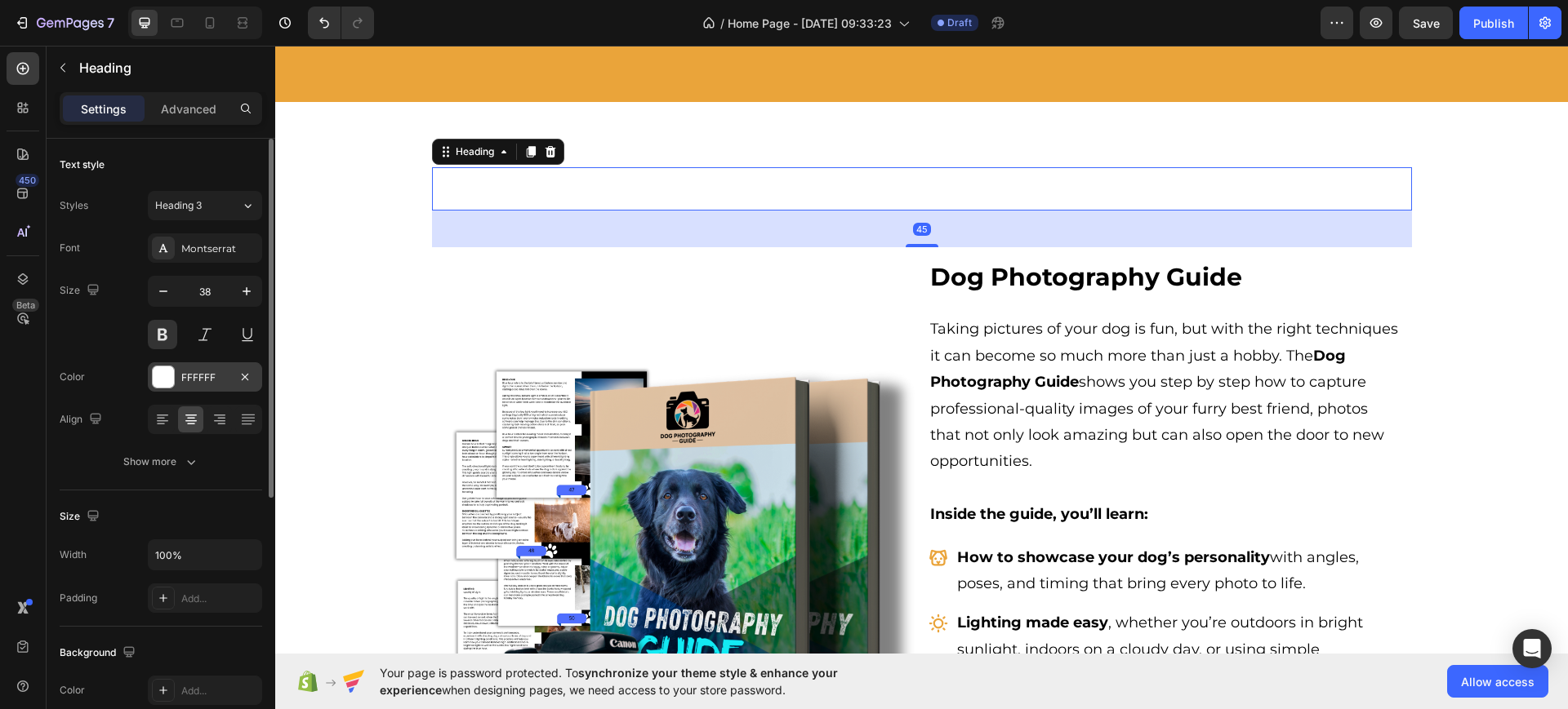
click at [164, 385] on div at bounding box center [163, 377] width 22 height 22
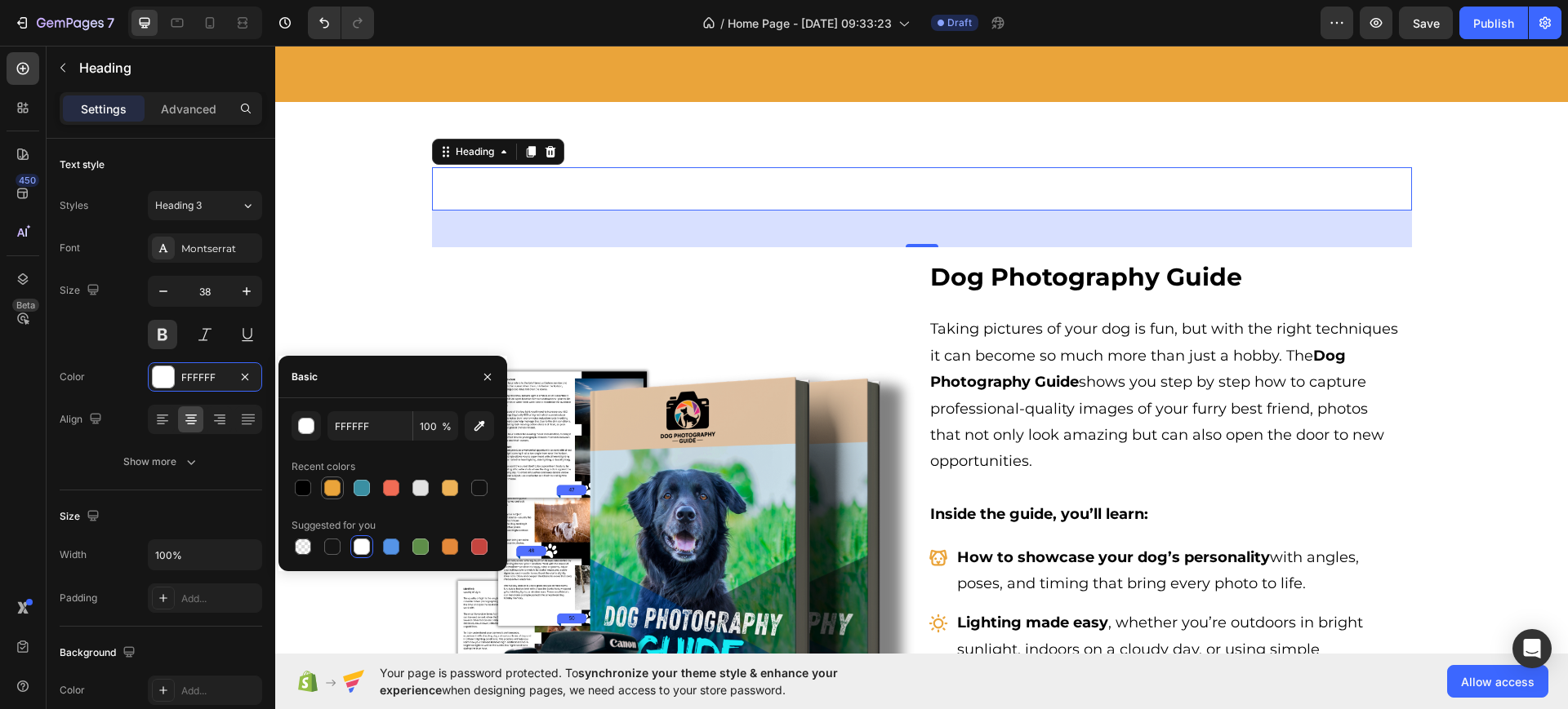
click at [328, 485] on div at bounding box center [332, 487] width 16 height 16
type input "EAA43A"
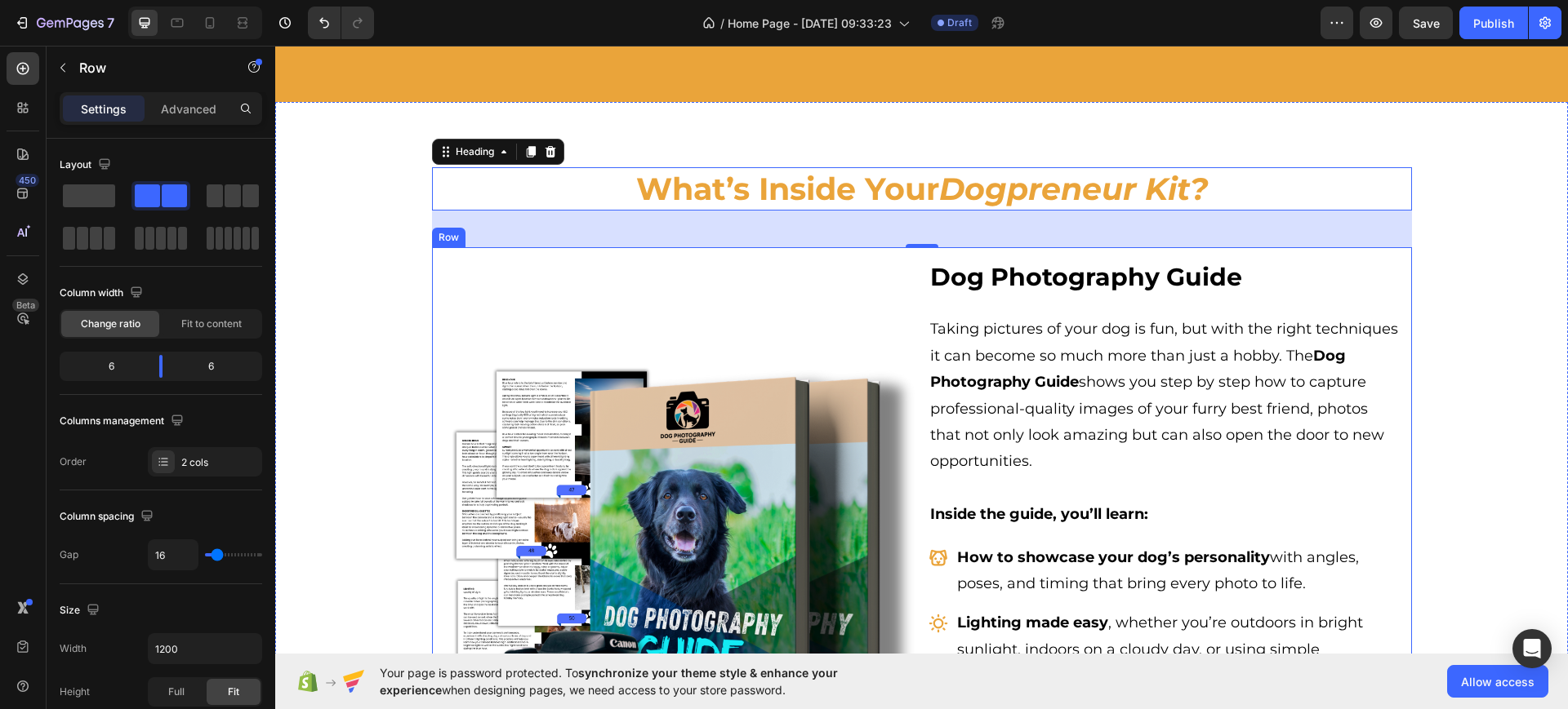
click at [551, 298] on div "Image" at bounding box center [680, 587] width 471 height 656
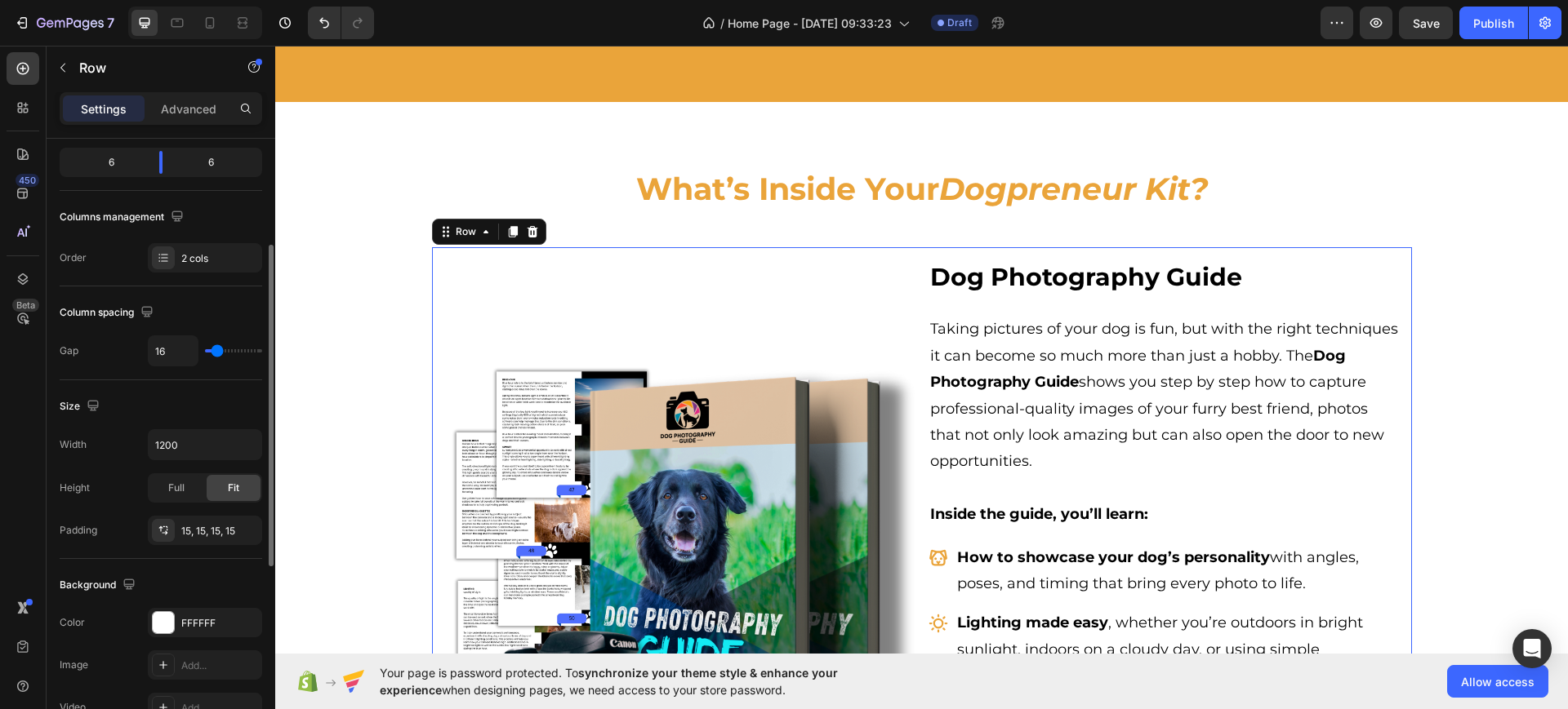
scroll to position [510, 0]
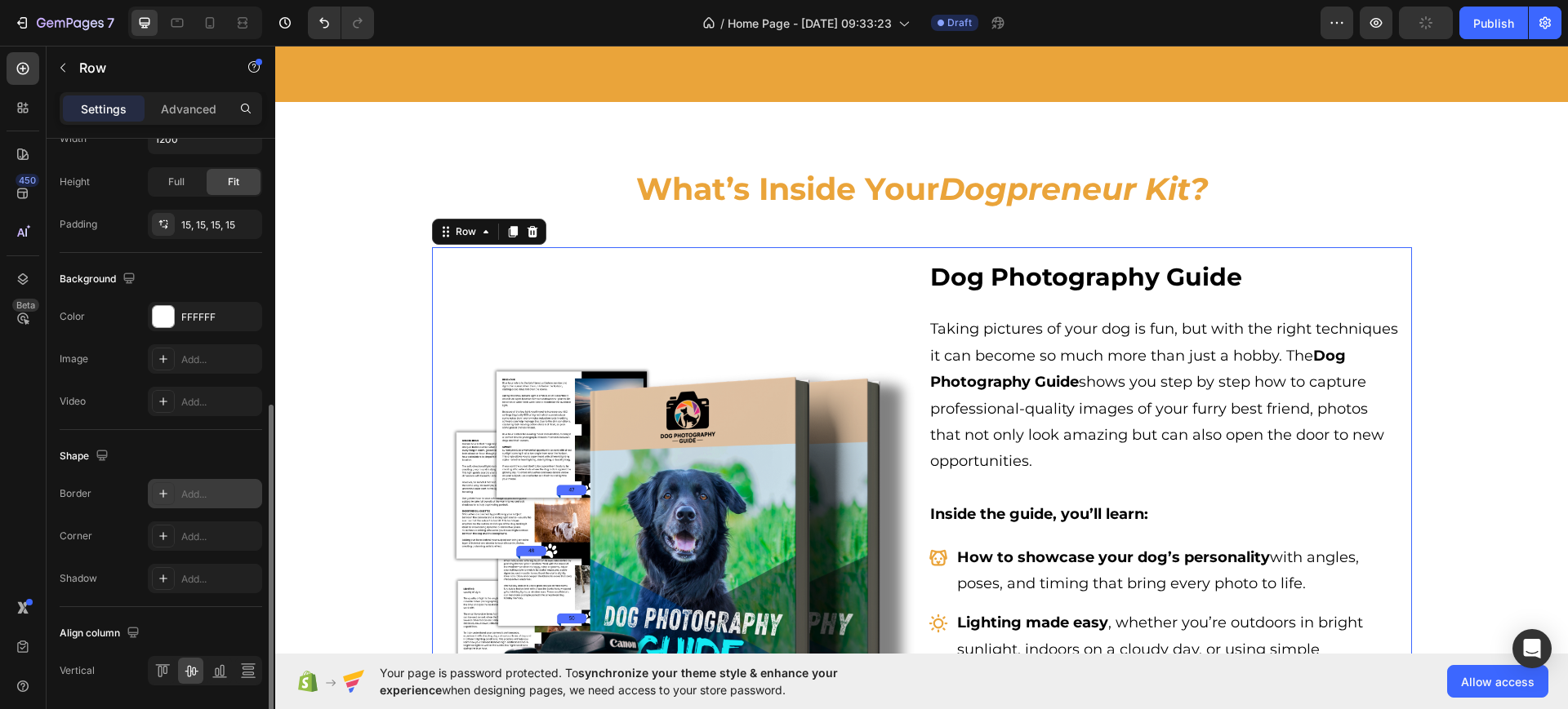
click at [161, 502] on div at bounding box center [163, 493] width 22 height 22
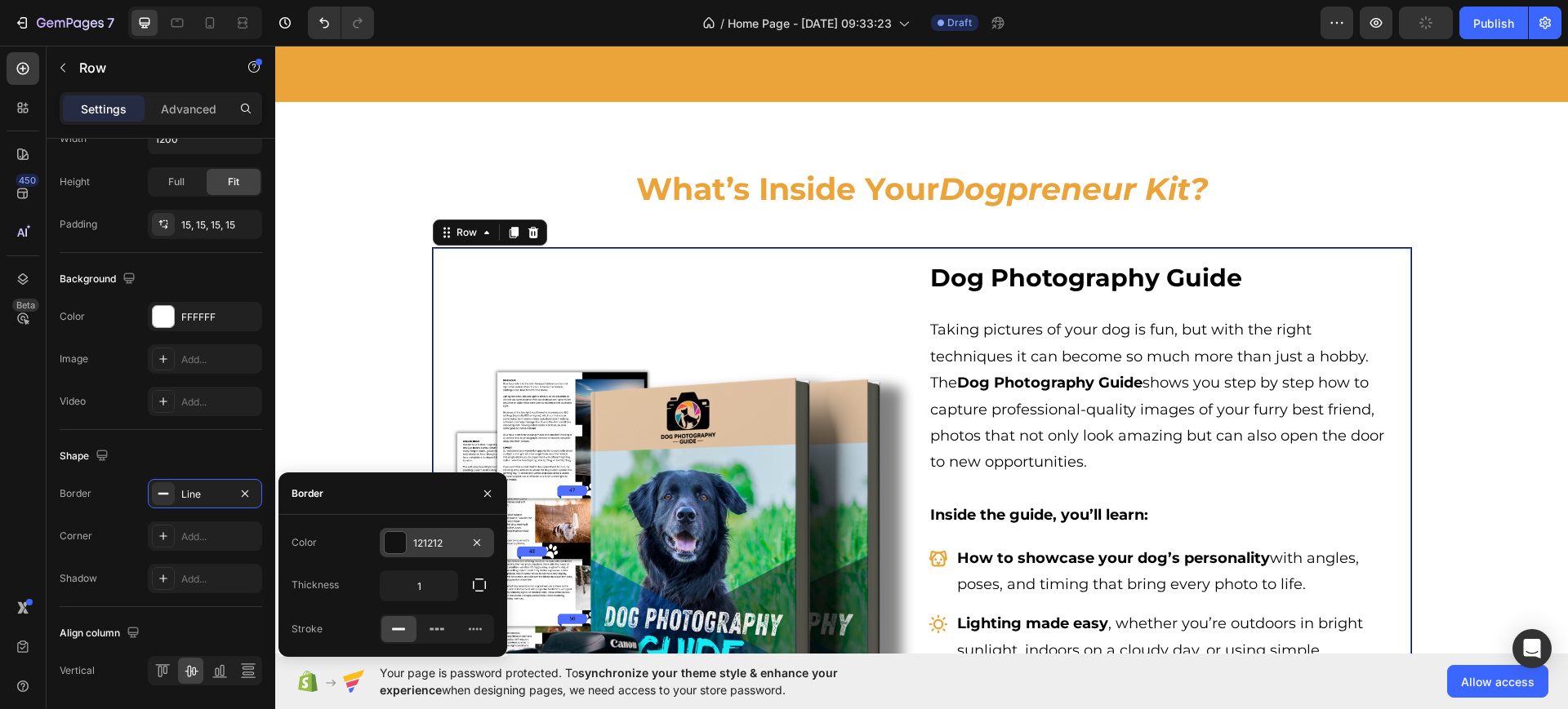
click at [398, 541] on div at bounding box center [395, 543] width 22 height 22
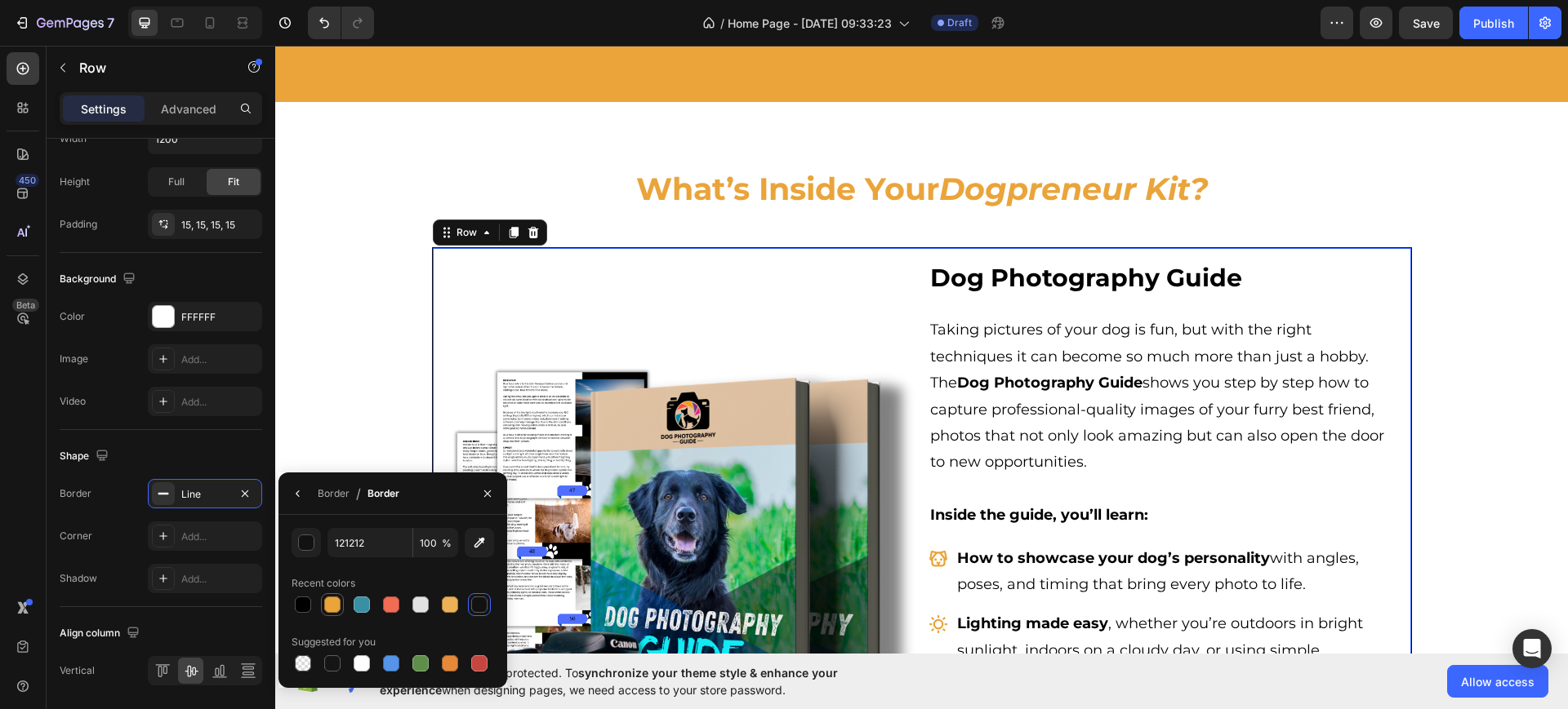
click at [331, 609] on div at bounding box center [332, 605] width 16 height 16
type input "EAA43A"
click at [181, 492] on div "Line" at bounding box center [205, 494] width 47 height 15
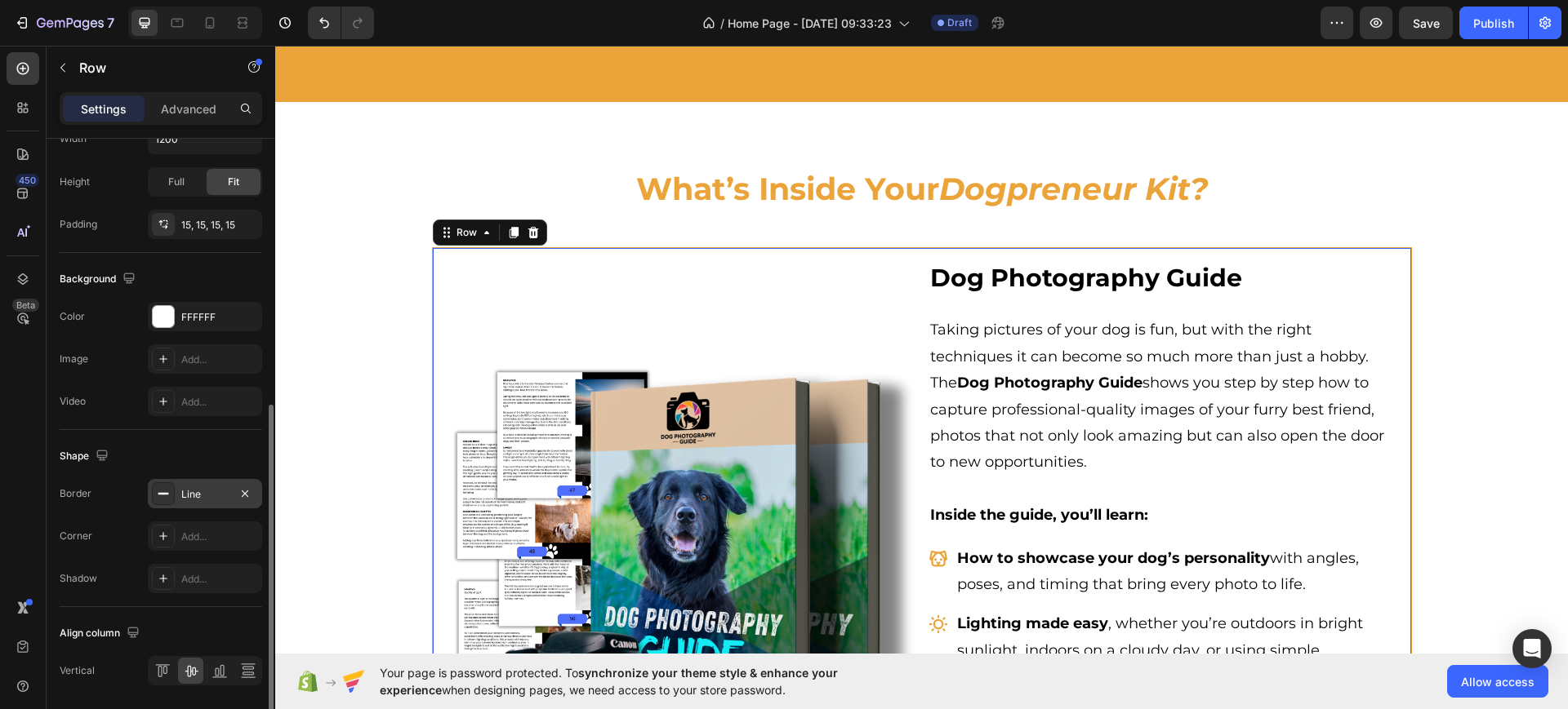
click at [179, 492] on div "Line" at bounding box center [205, 493] width 114 height 29
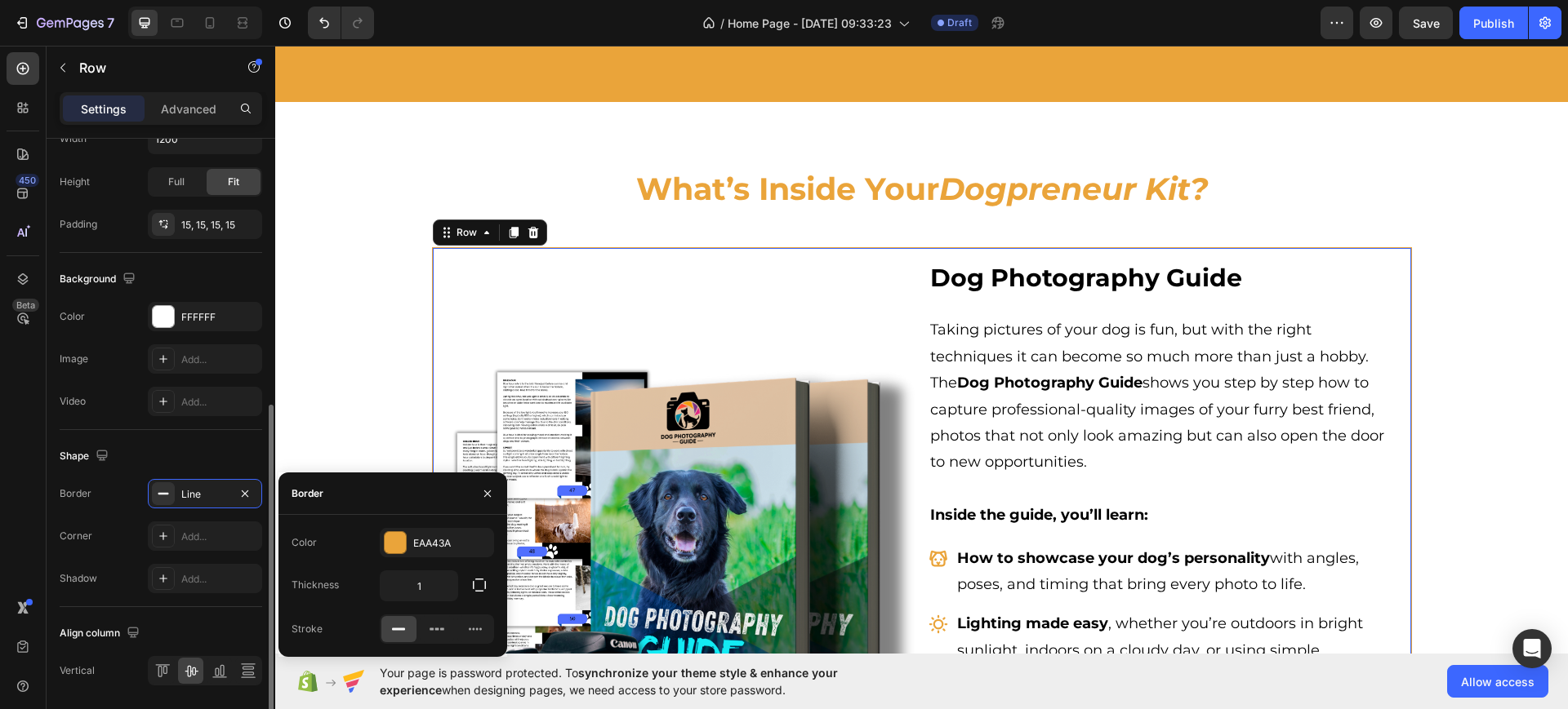
click at [169, 444] on div "Shape" at bounding box center [161, 456] width 203 height 26
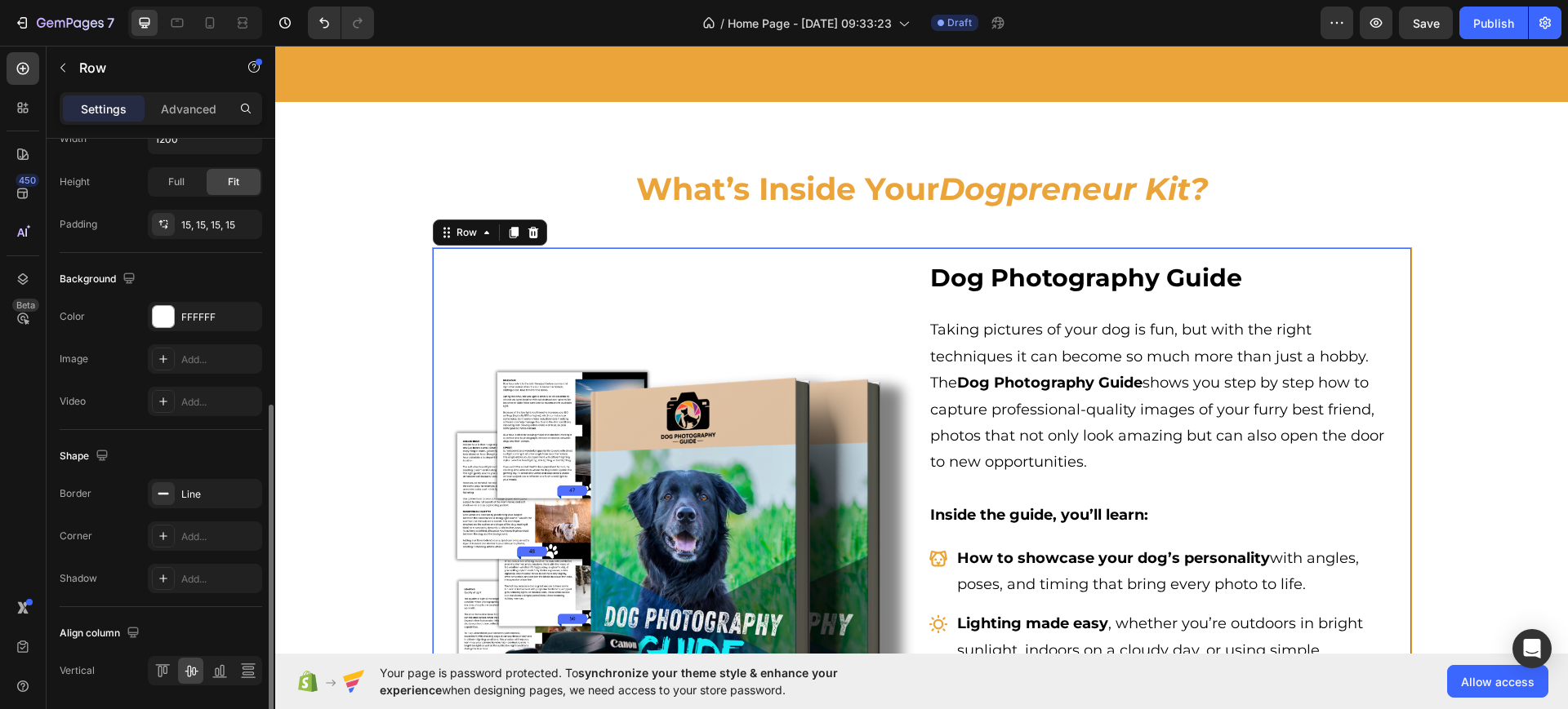
click at [169, 441] on div "Shape Border Line Corner Add... Shadow Add..." at bounding box center [161, 518] width 203 height 177
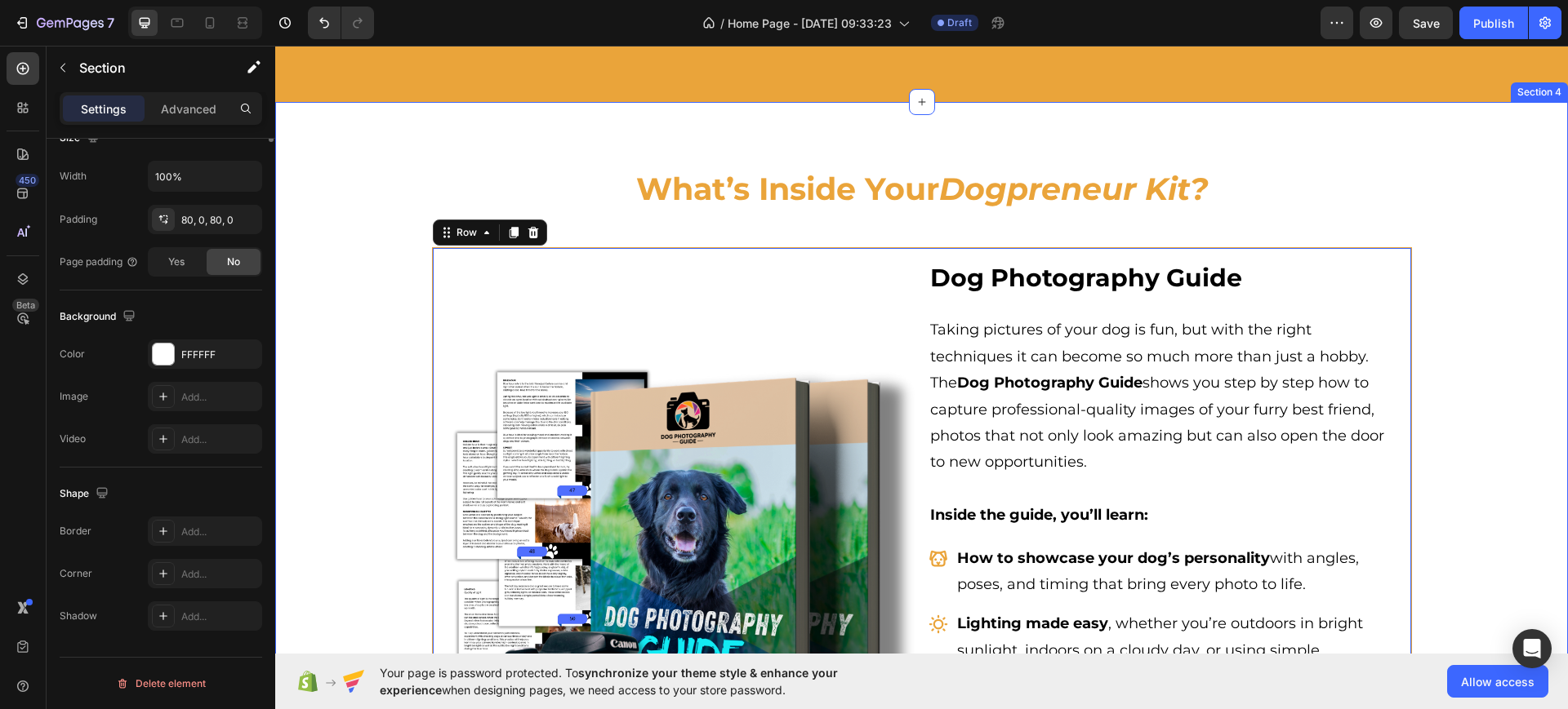
scroll to position [0, 0]
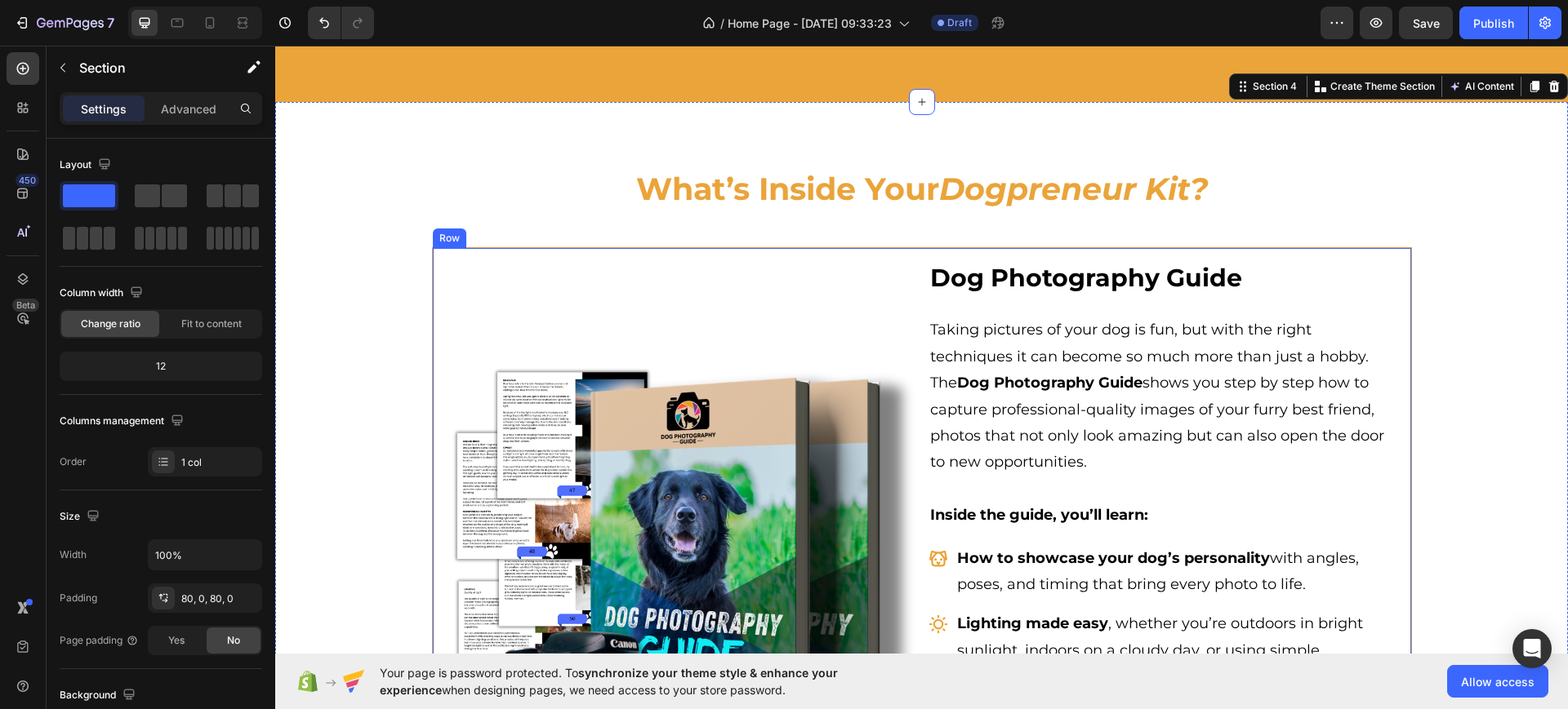
click at [460, 284] on div "Image" at bounding box center [680, 588] width 470 height 656
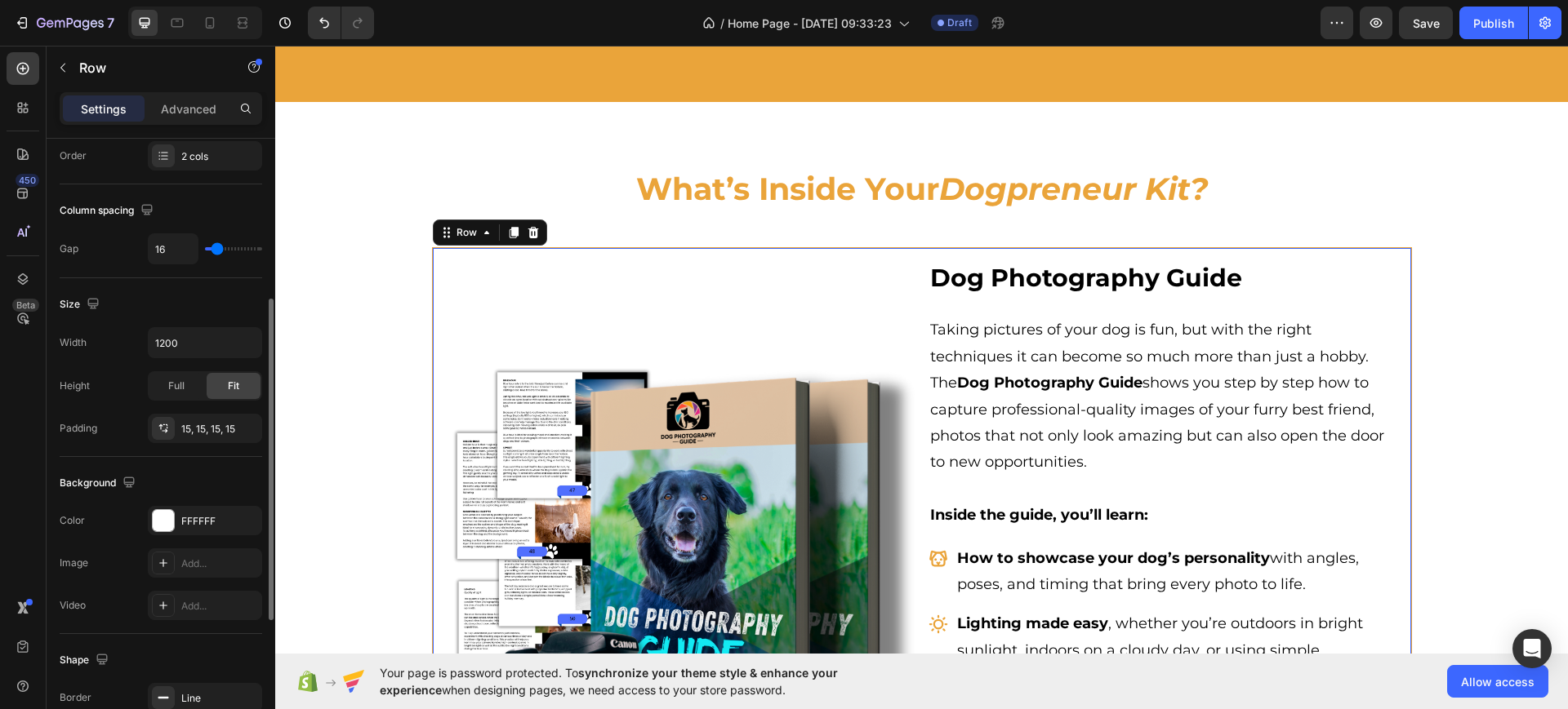
scroll to position [565, 0]
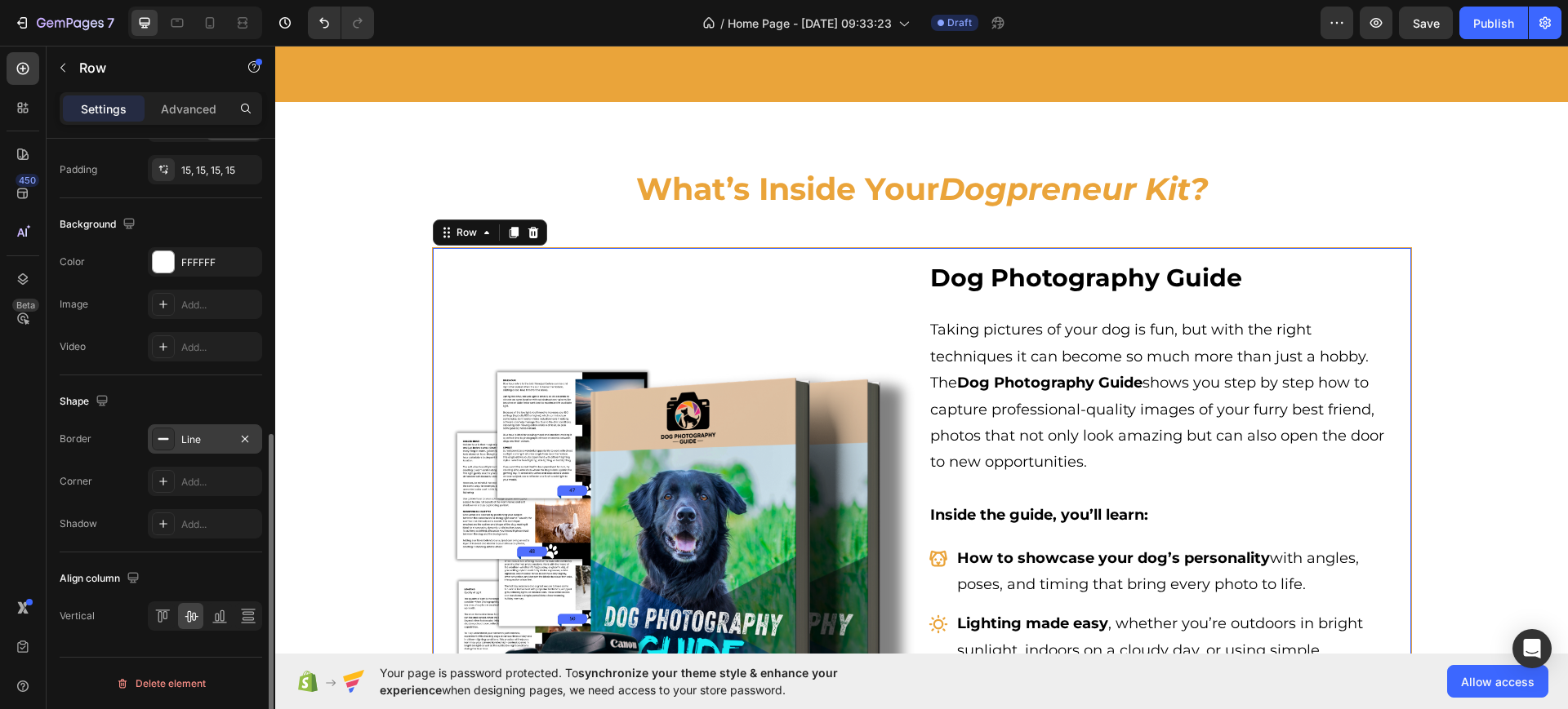
click at [190, 440] on div "Line" at bounding box center [205, 440] width 47 height 15
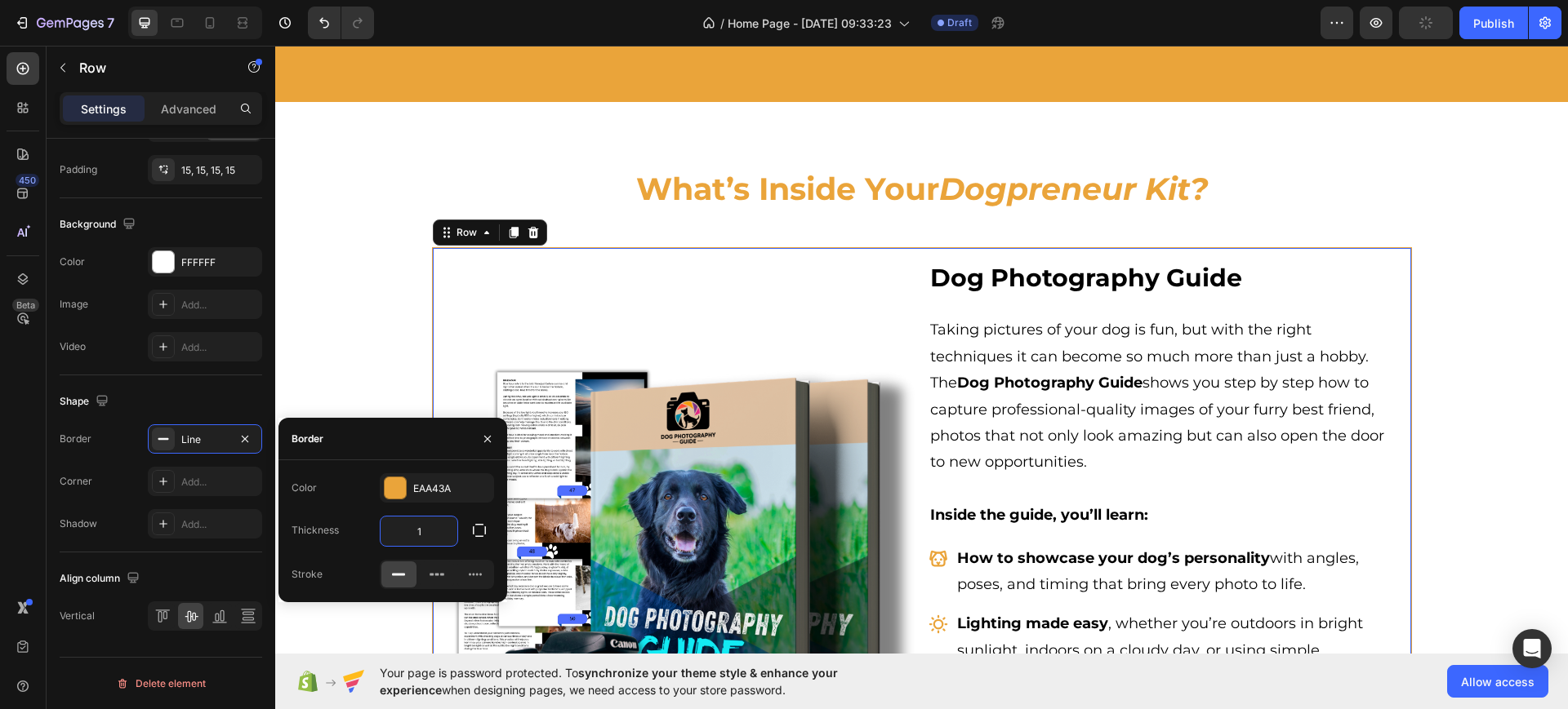
click at [409, 530] on input "1" at bounding box center [419, 531] width 77 height 29
type input "2"
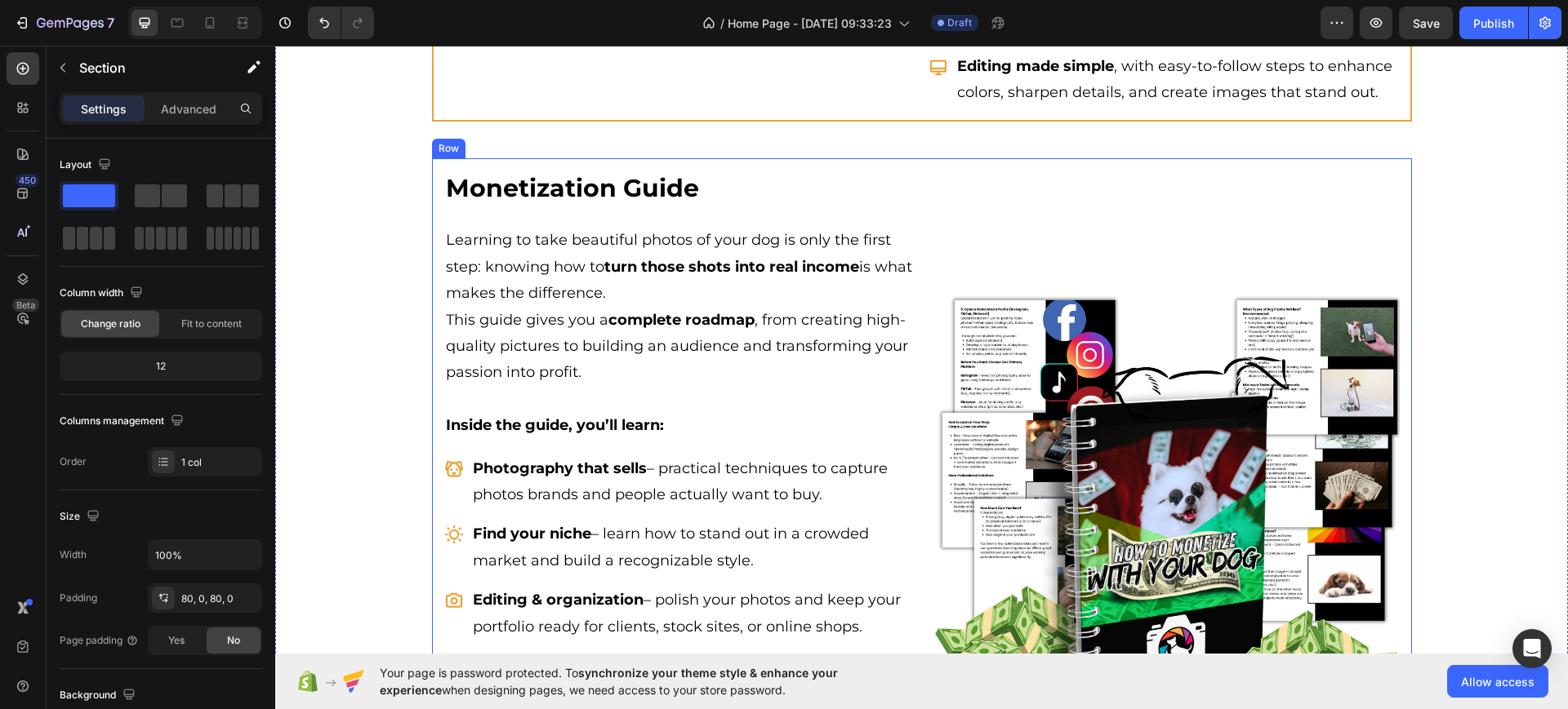
scroll to position [2347, 0]
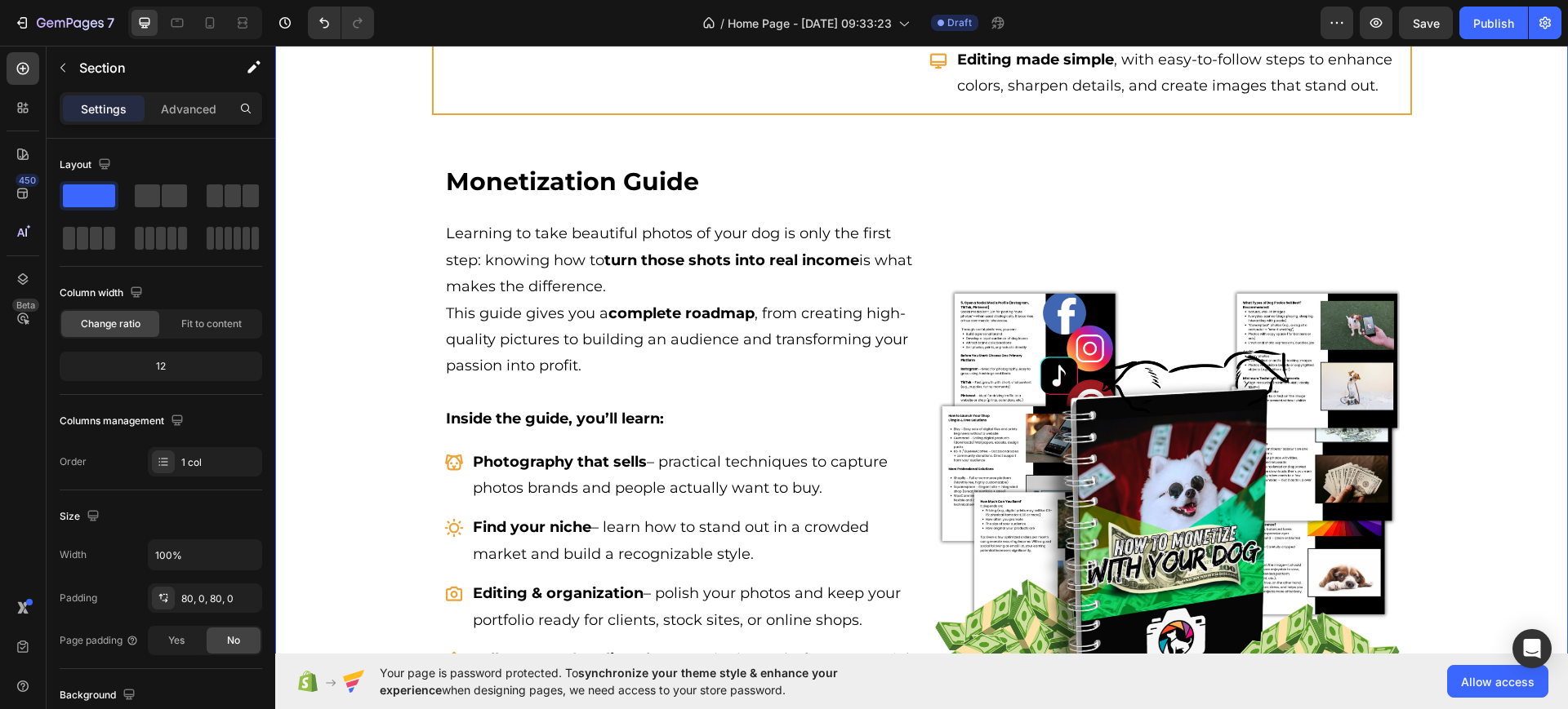
click at [419, 173] on div "What’s Inside Your Dogpreneur Kit? Heading Row Image Dog Photography Guide Head…" at bounding box center [922, 410] width 1293 height 2117
click at [432, 173] on div "Image Monetization Guide Heading Learning to take beautiful photos of your dog …" at bounding box center [923, 512] width 980 height 721
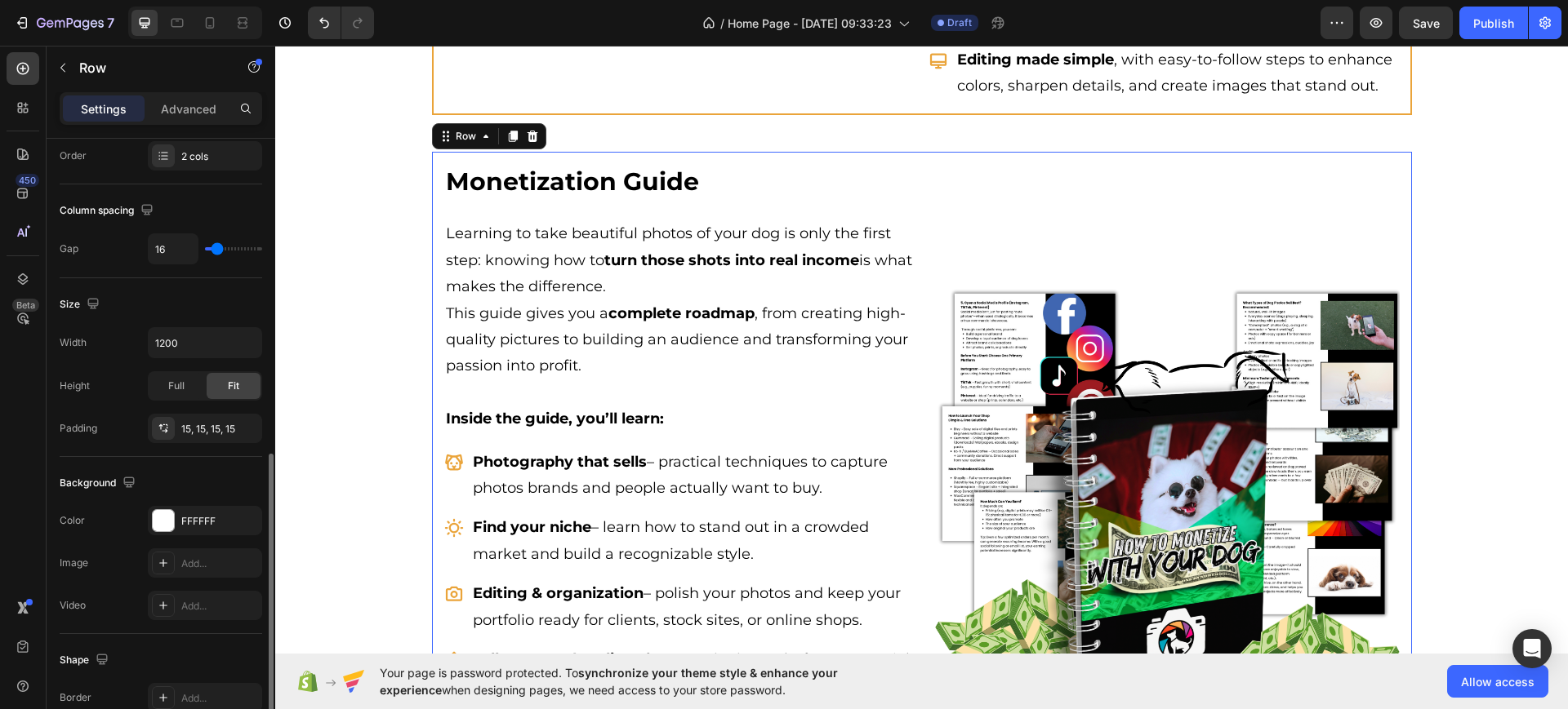
scroll to position [408, 0]
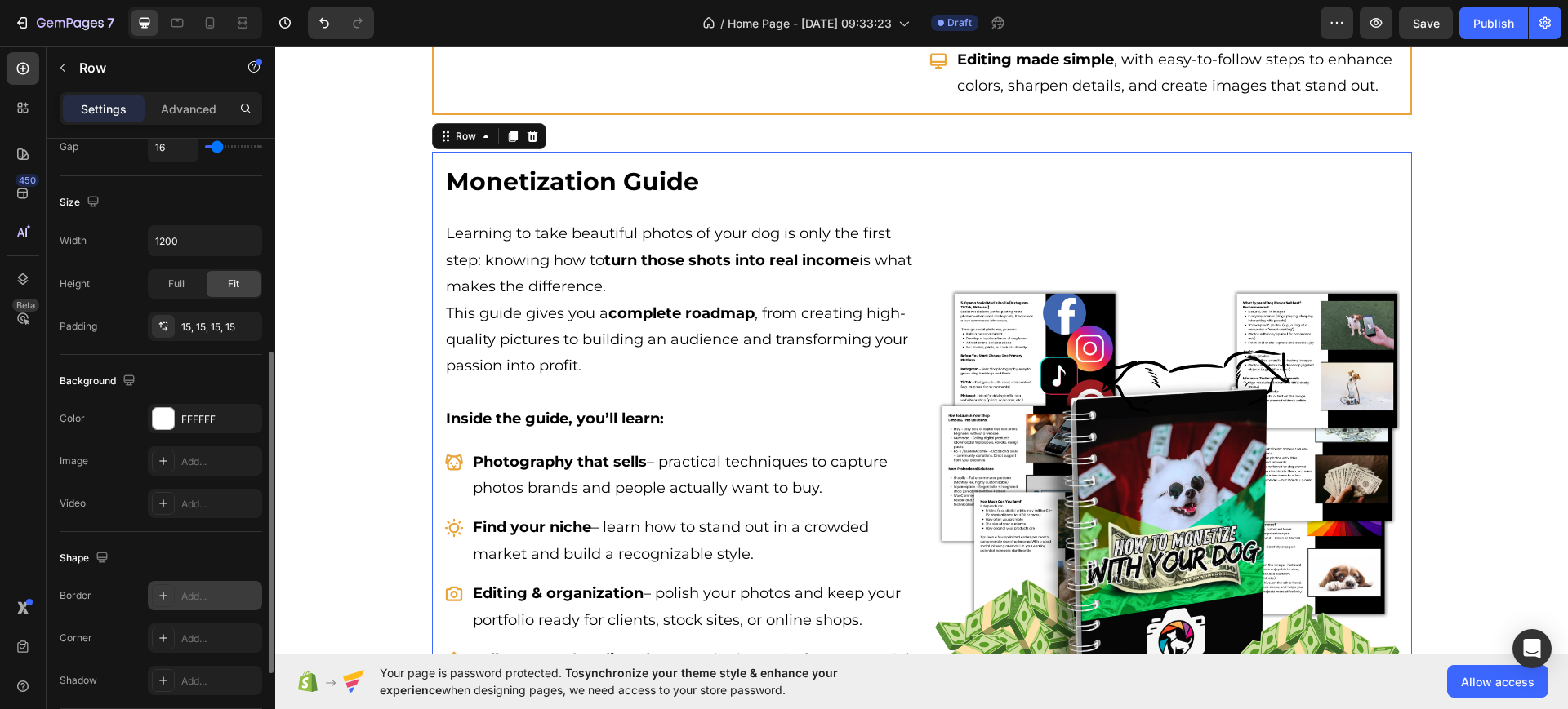
click at [195, 597] on div "Add..." at bounding box center [219, 596] width 77 height 15
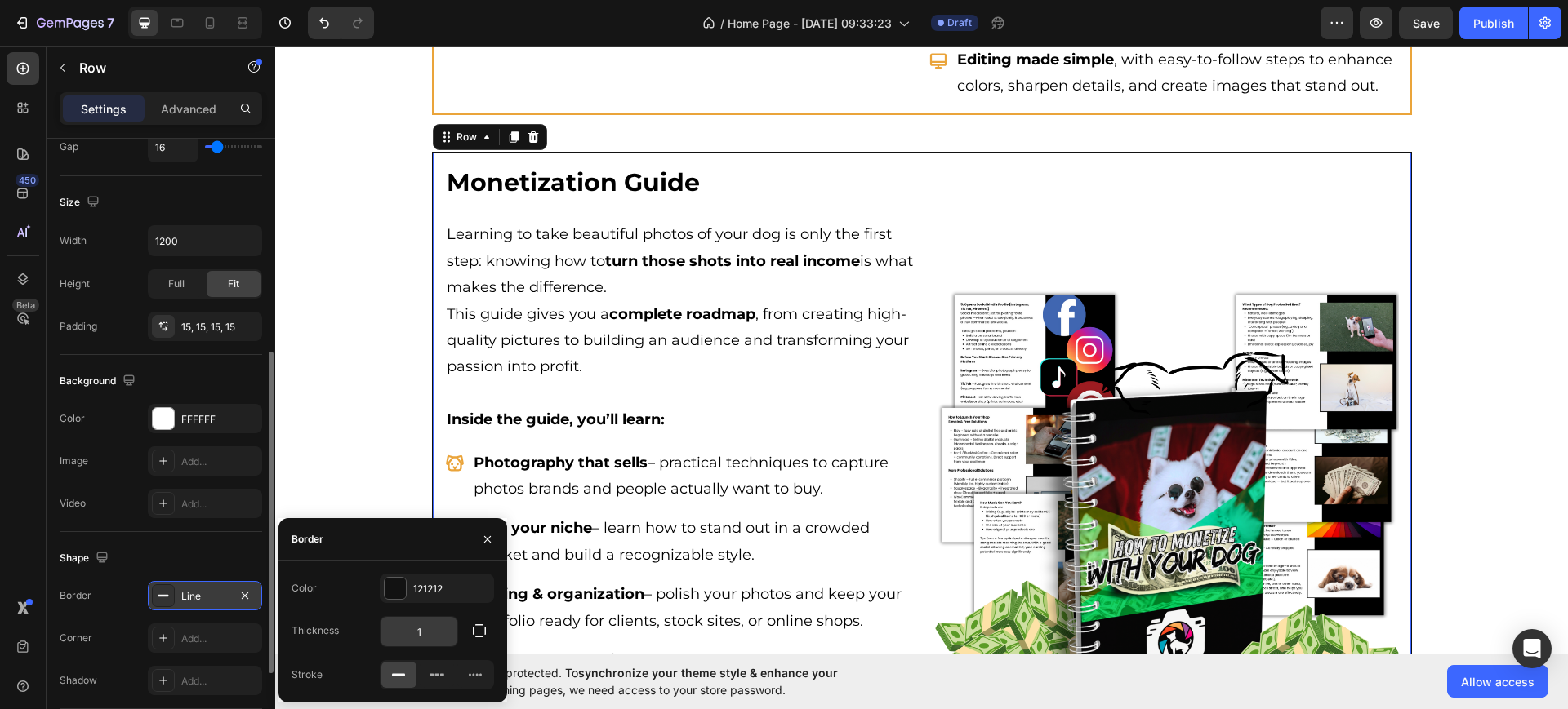
click at [423, 637] on input "1" at bounding box center [419, 631] width 77 height 29
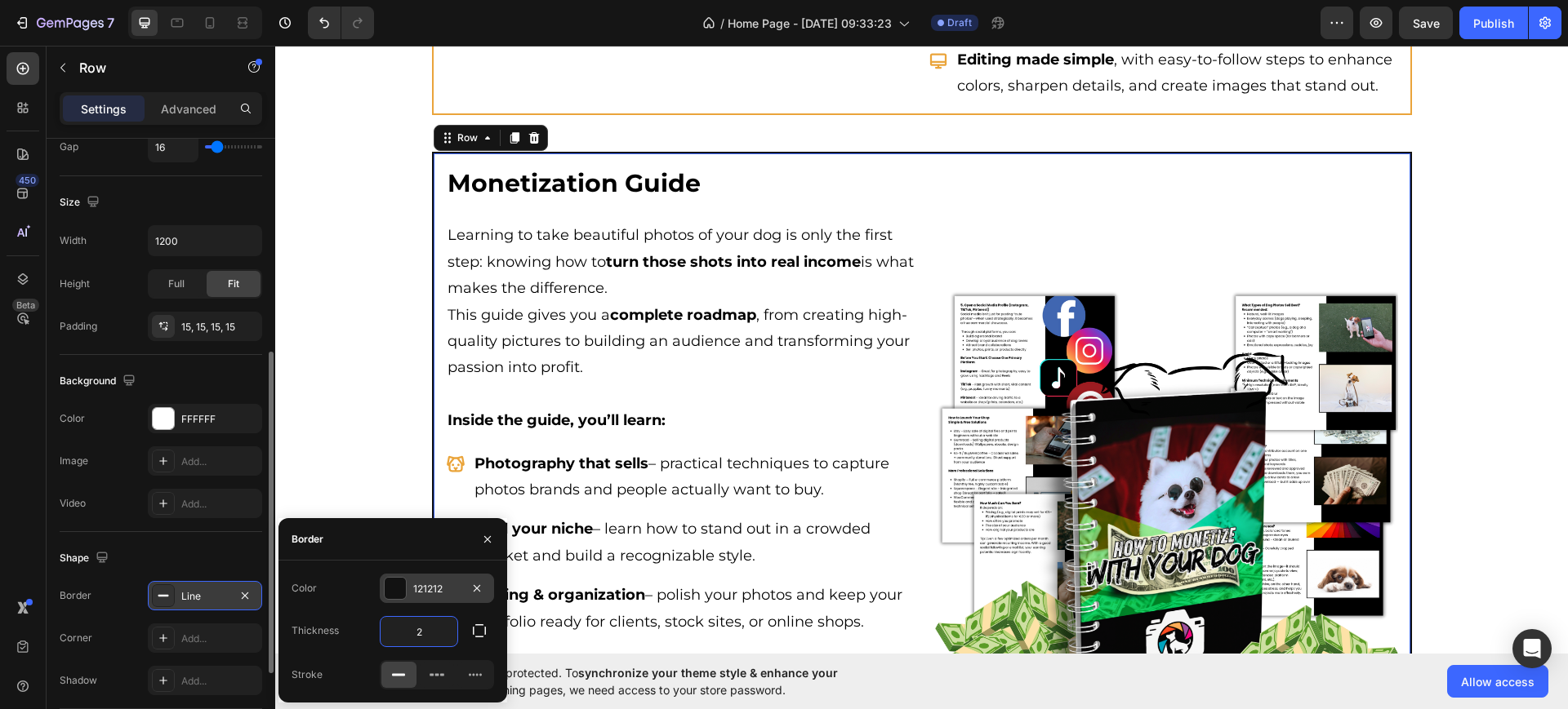
type input "2"
click at [400, 586] on div at bounding box center [395, 588] width 22 height 22
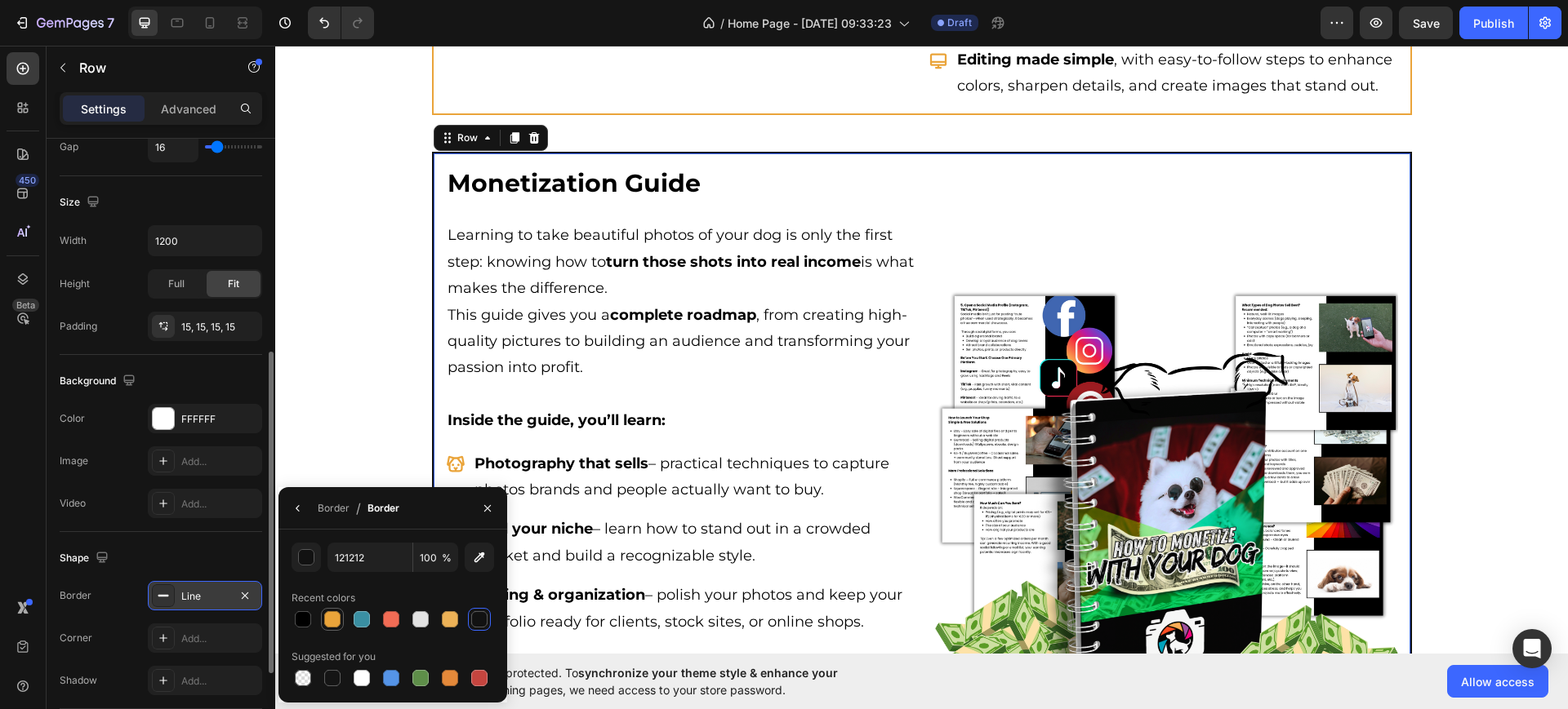
click at [334, 618] on div at bounding box center [332, 619] width 16 height 16
type input "EAA43A"
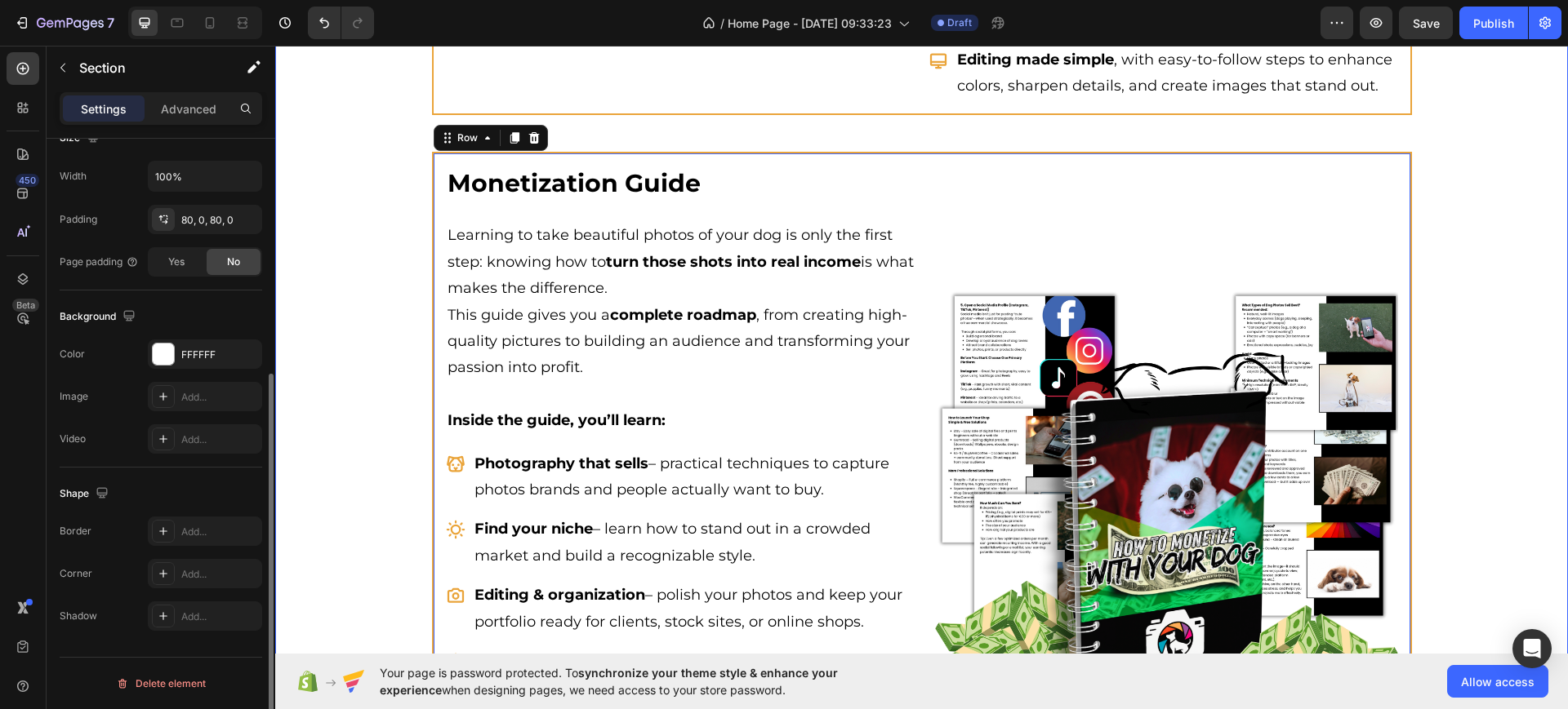
scroll to position [0, 0]
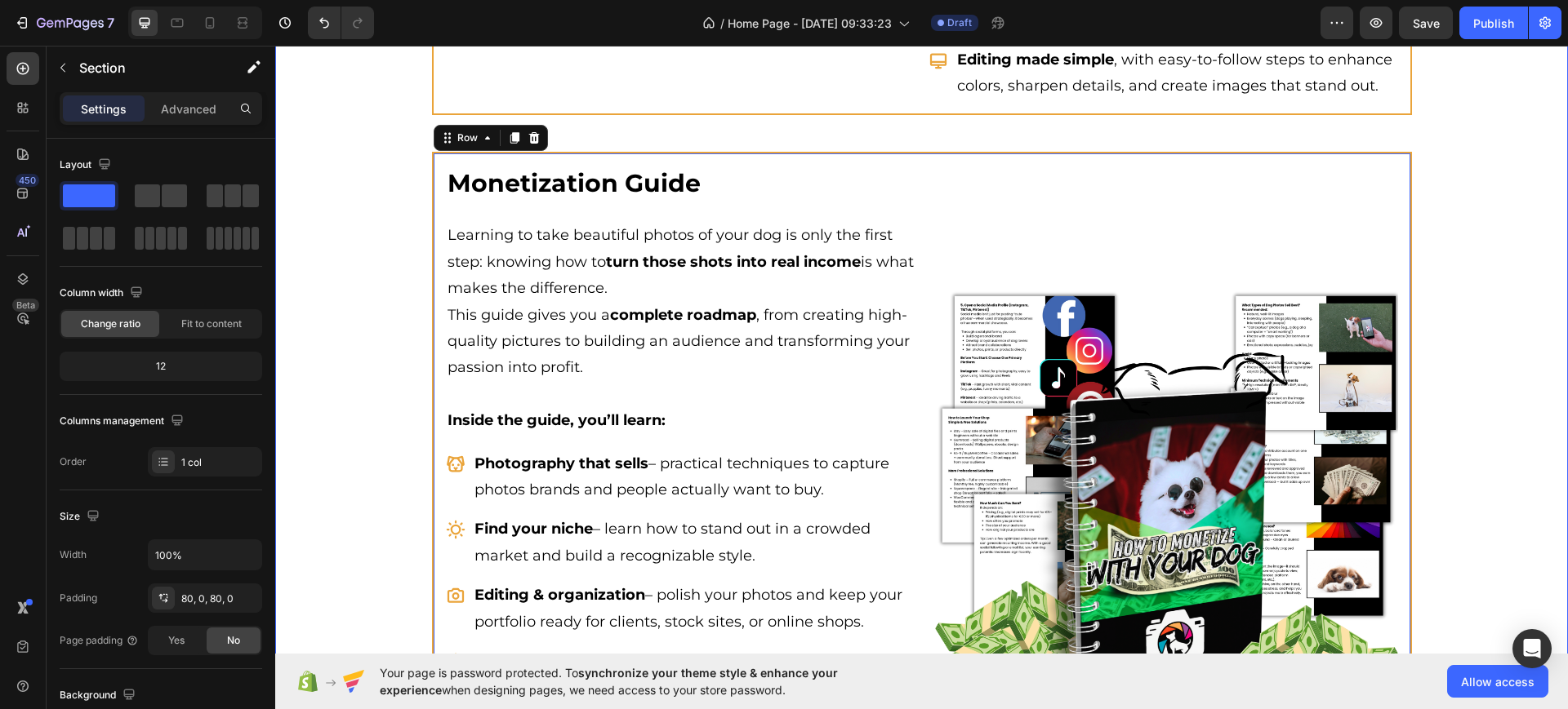
click at [303, 331] on div "What’s Inside Your Dogpreneur Kit? Heading Row Image Dog Photography Guide Head…" at bounding box center [922, 411] width 1293 height 2120
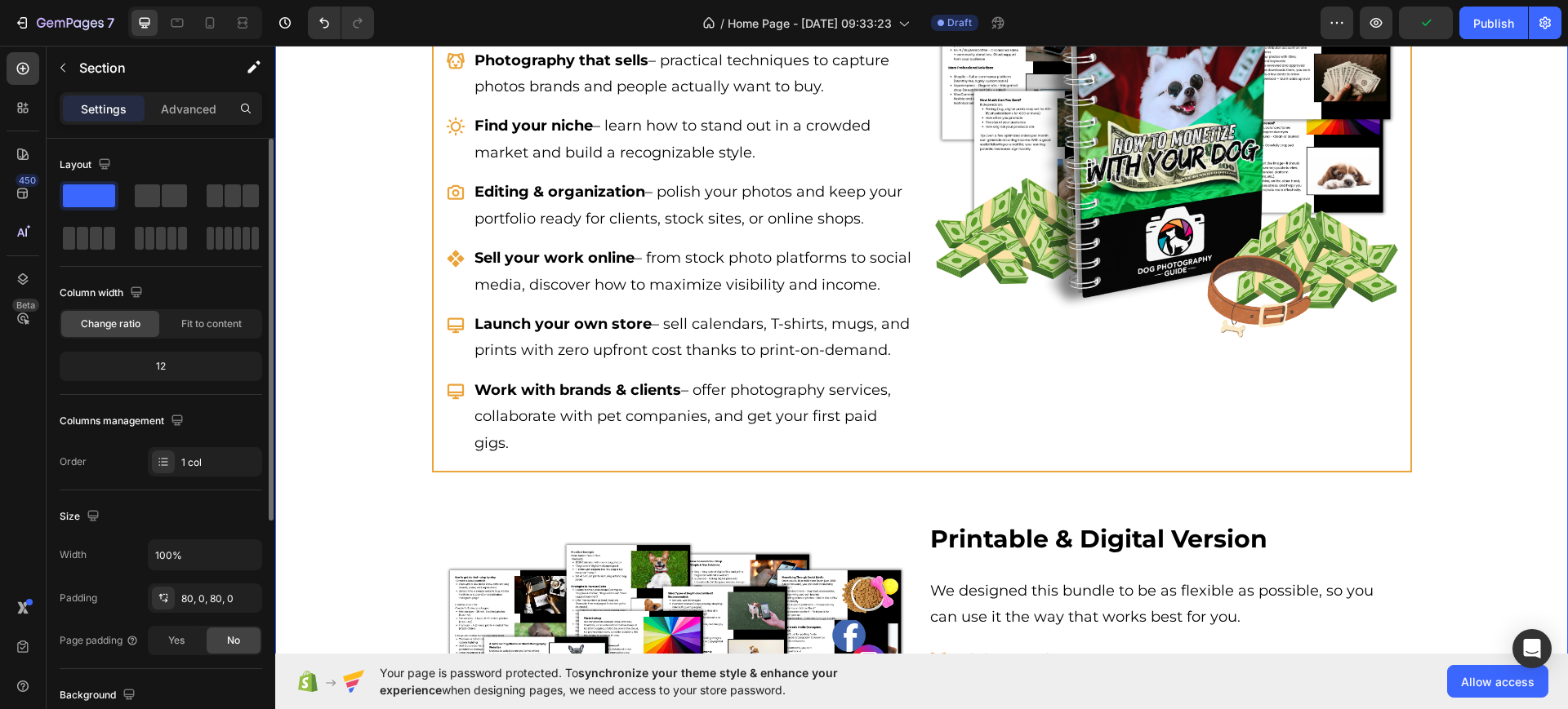
scroll to position [2755, 0]
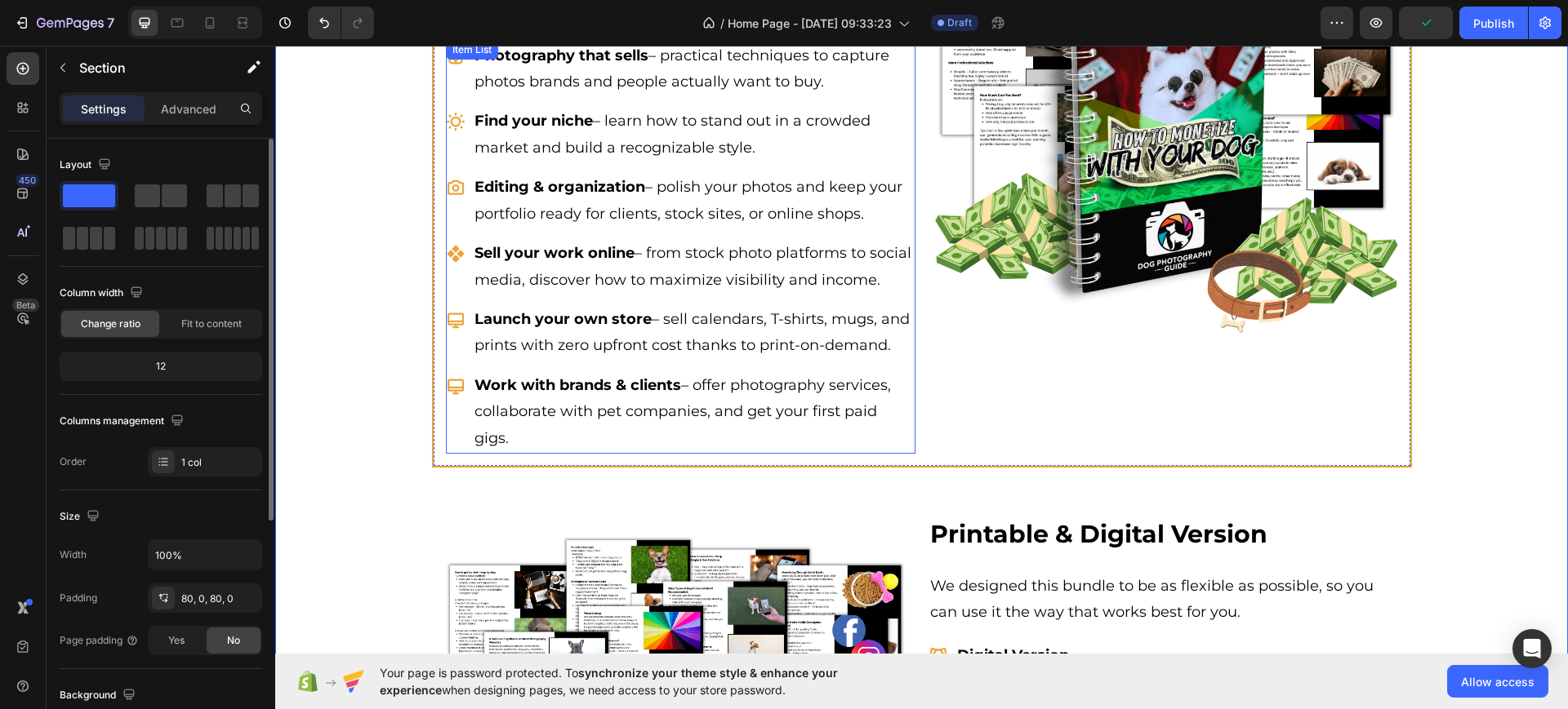
click at [449, 296] on div "Sell your work online – from stock photo platforms to social media, discover ho…" at bounding box center [681, 266] width 469 height 58
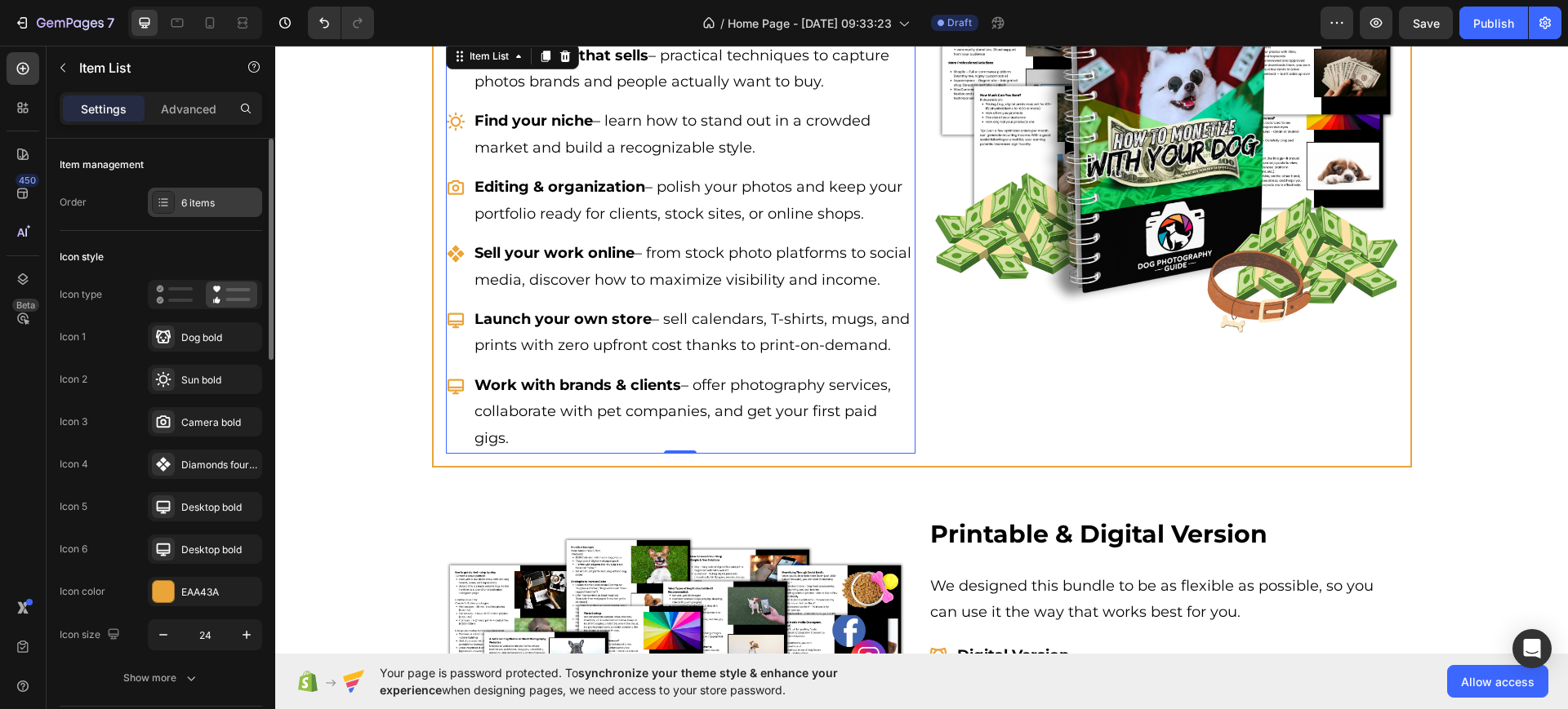
click at [172, 205] on div at bounding box center [163, 202] width 22 height 22
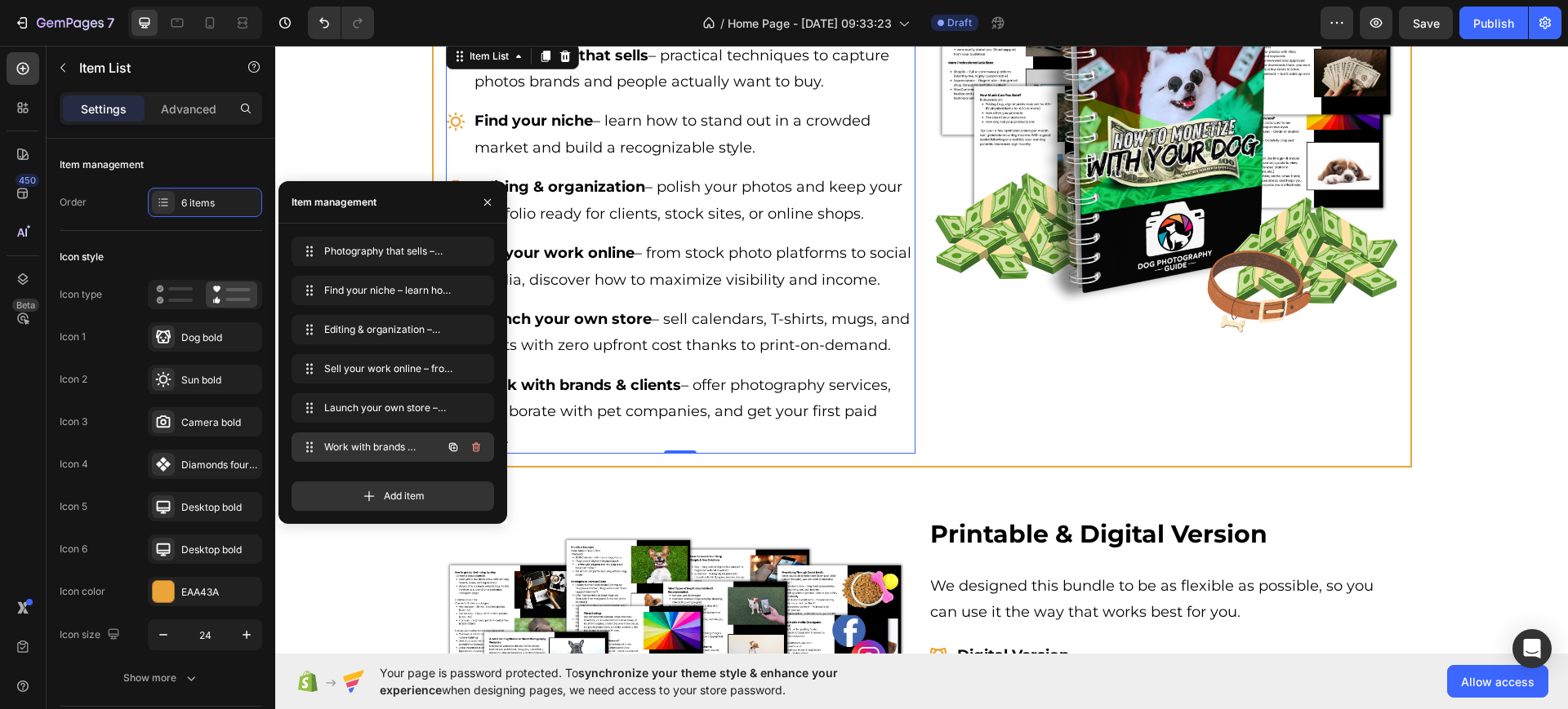
click at [480, 448] on icon "button" at bounding box center [475, 447] width 13 height 13
click at [474, 447] on div "Delete" at bounding box center [464, 447] width 30 height 15
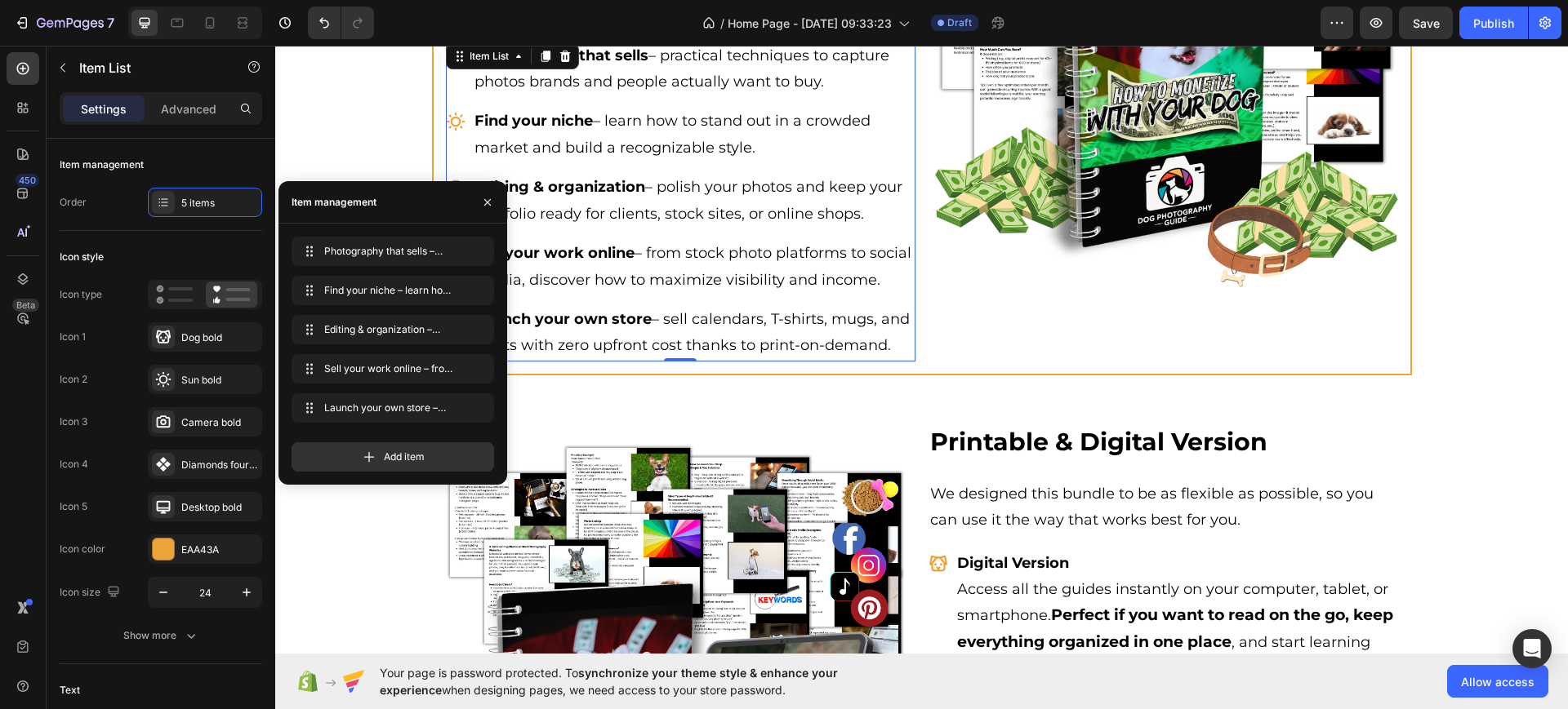
scroll to position [2709, 0]
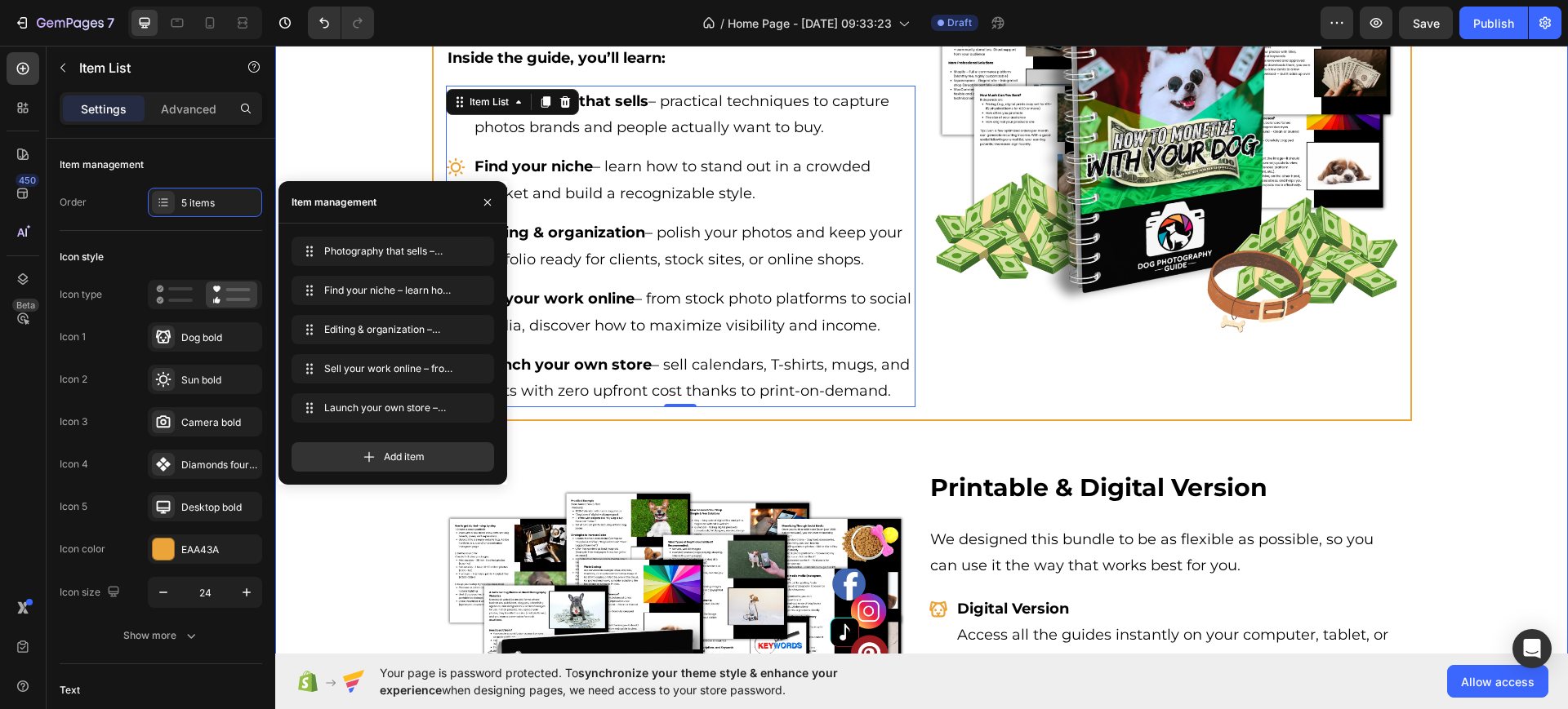
click at [1460, 380] on div "What’s Inside Your Dogpreneur Kit? Heading Row Image Dog Photography Guide Head…" at bounding box center [922, 2] width 1293 height 2028
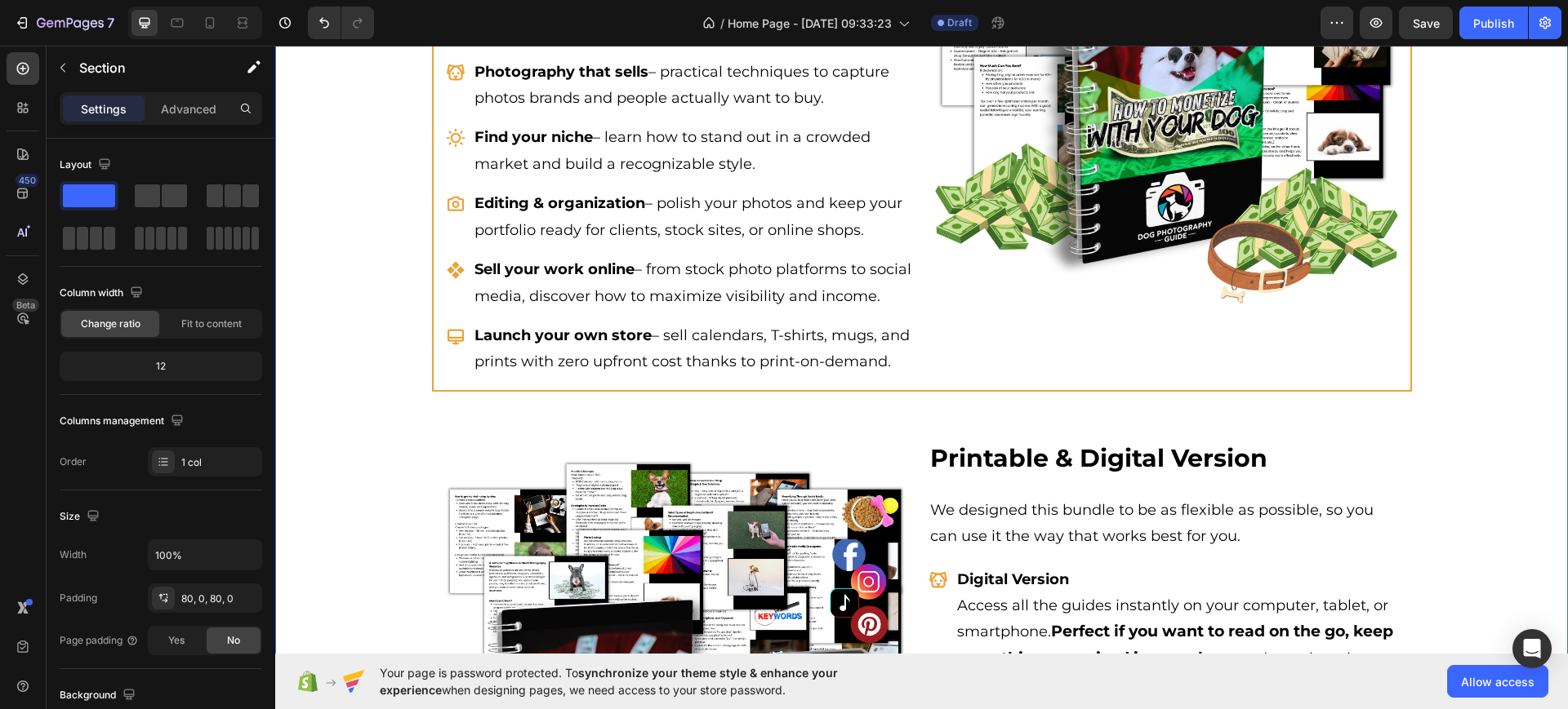
scroll to position [3015, 0]
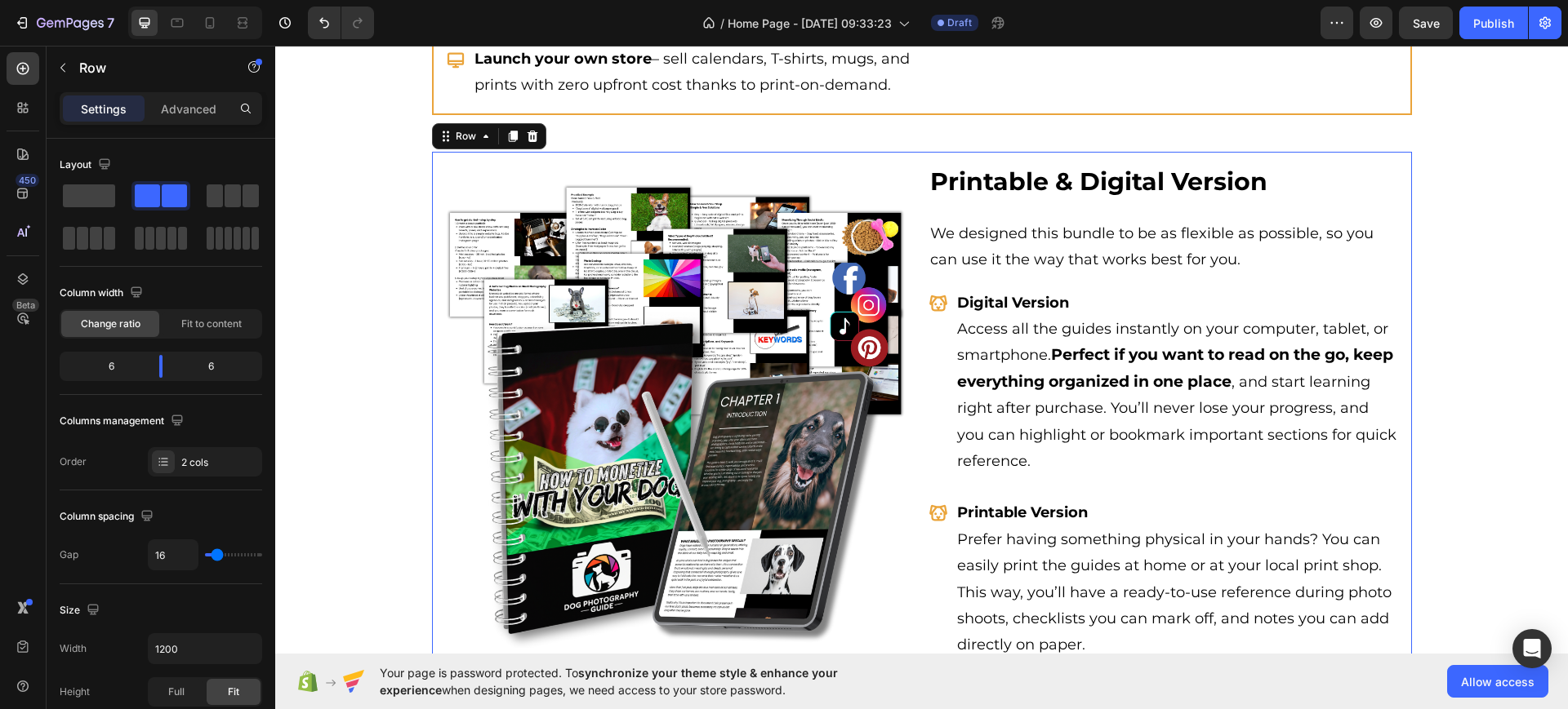
click at [737, 179] on div "Image Printable & Digital Version Heading We designed this bundle to be as flex…" at bounding box center [923, 412] width 980 height 522
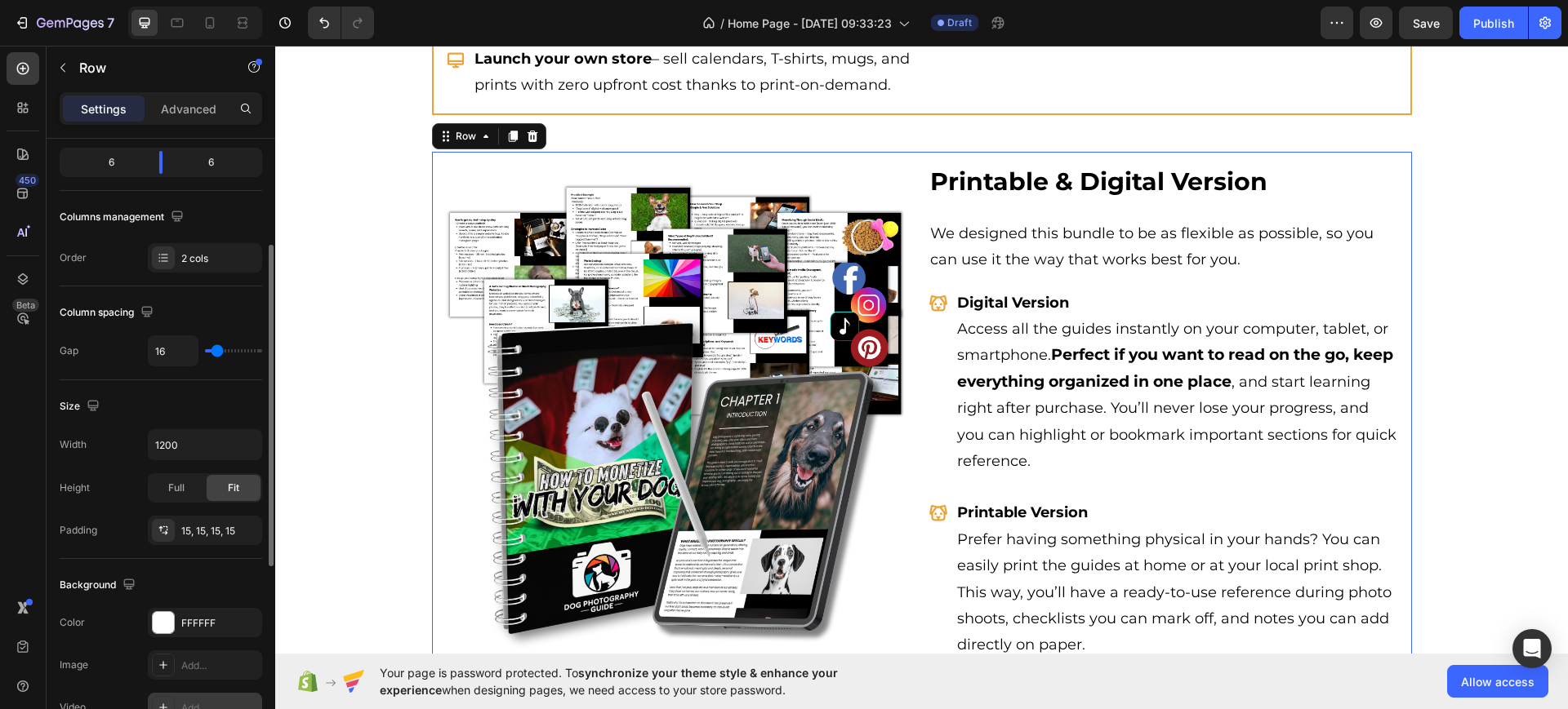
scroll to position [408, 0]
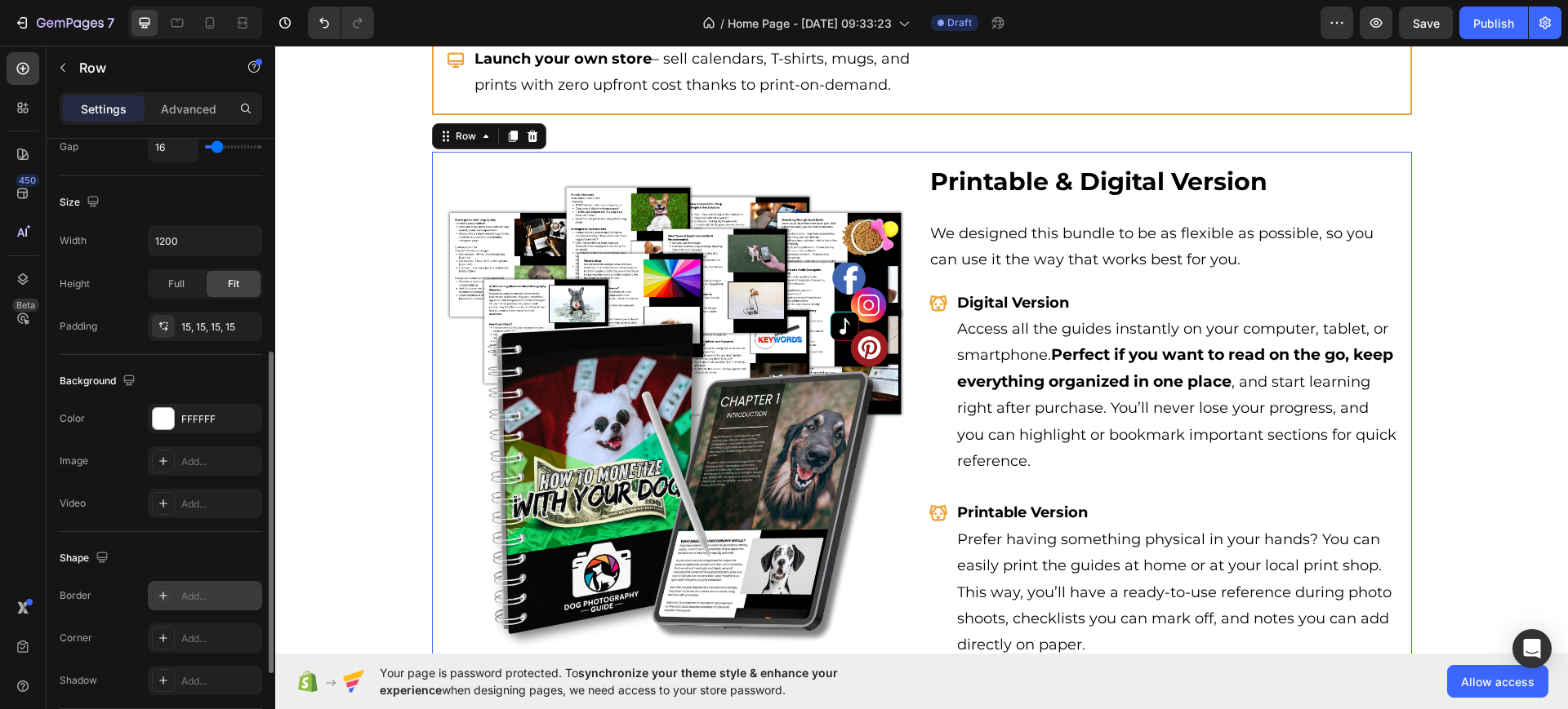
click at [194, 601] on div "Add..." at bounding box center [219, 596] width 77 height 15
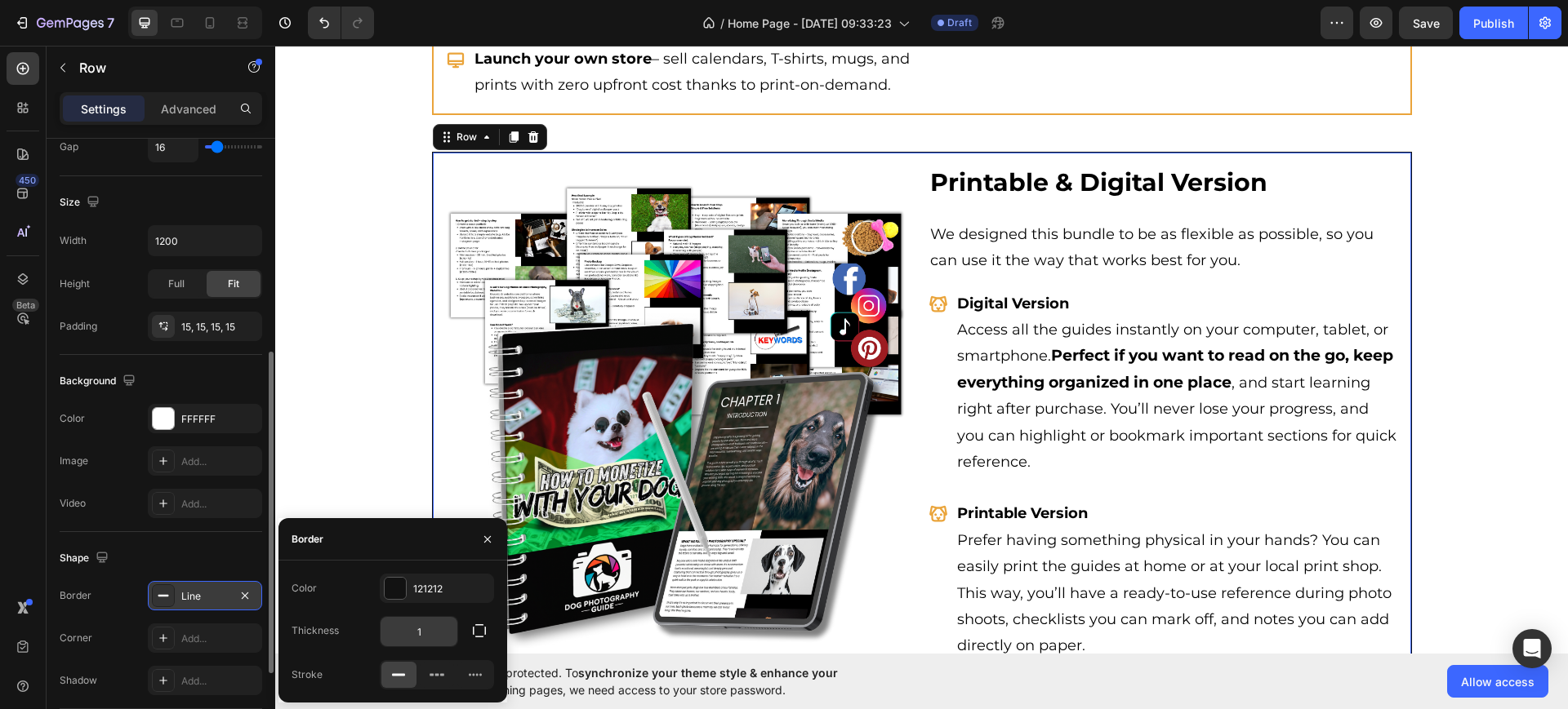
click at [435, 637] on input "1" at bounding box center [419, 631] width 77 height 29
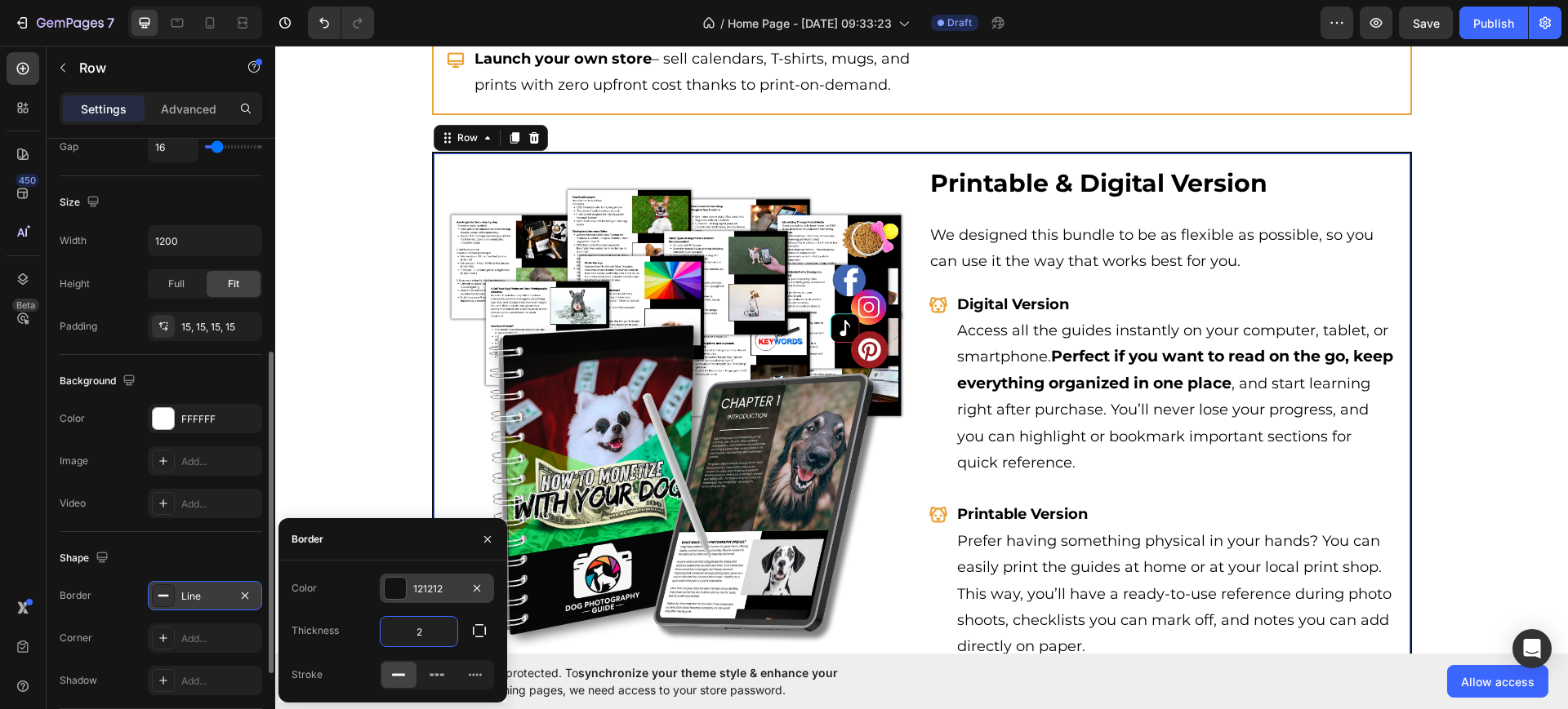
type input "2"
click at [395, 593] on div at bounding box center [395, 588] width 22 height 22
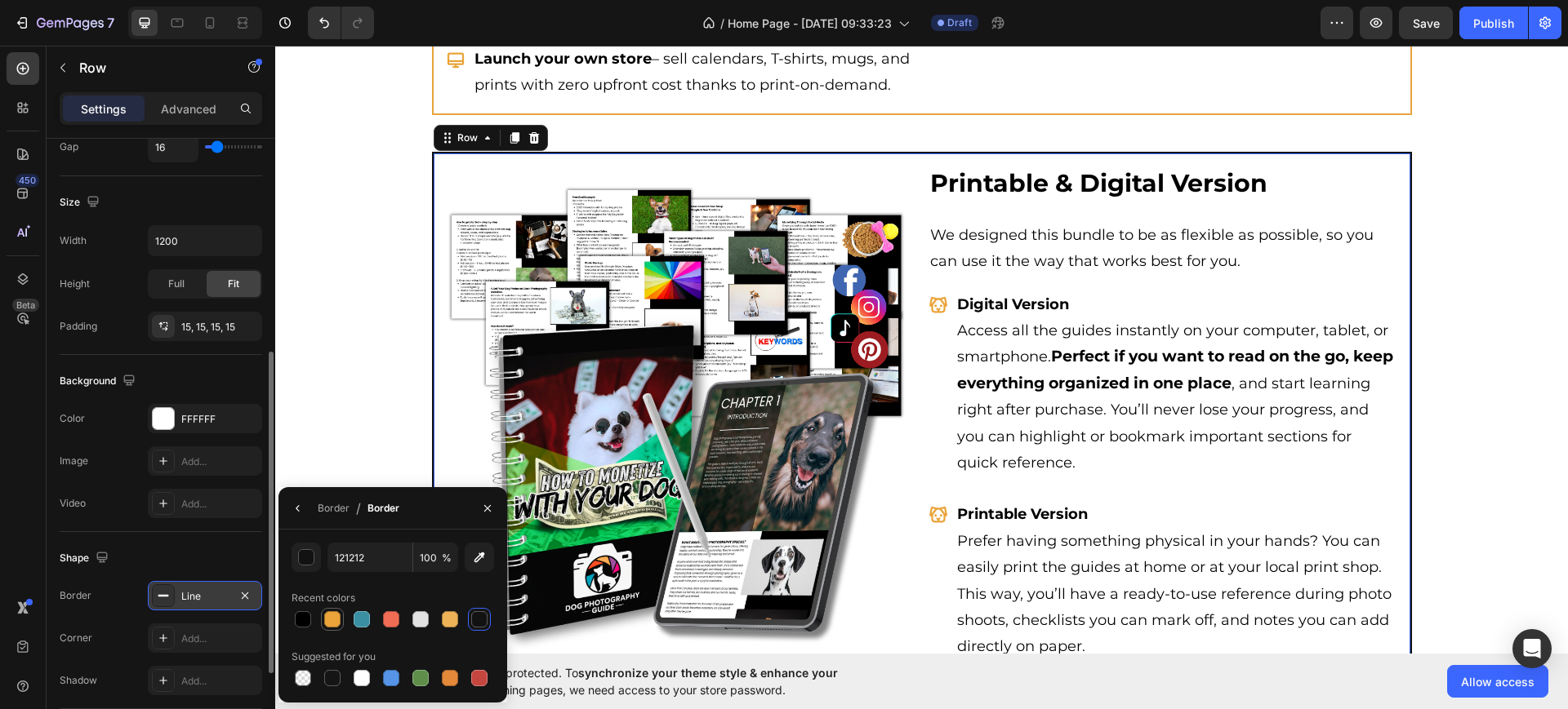
click at [341, 621] on div at bounding box center [332, 619] width 20 height 20
type input "EAA43A"
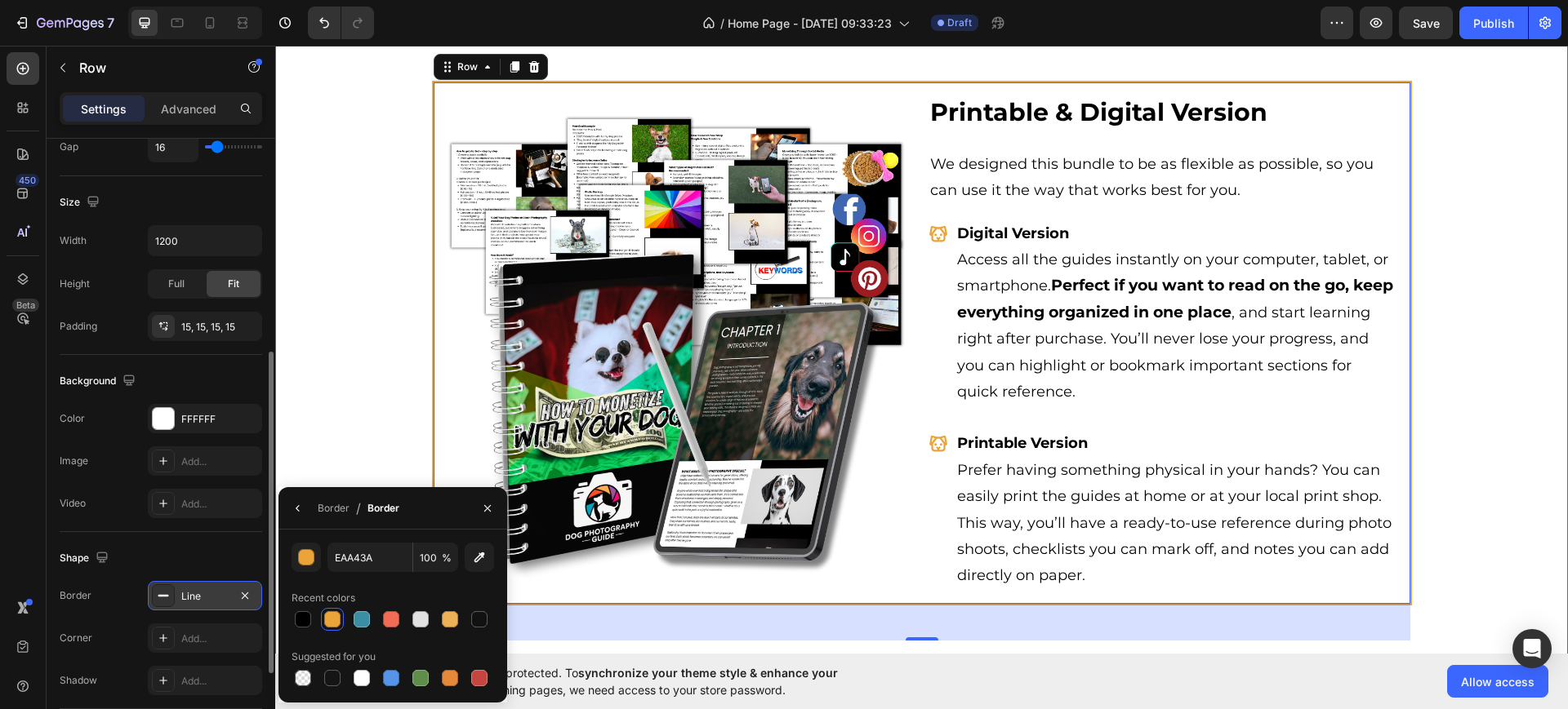
scroll to position [3219, 0]
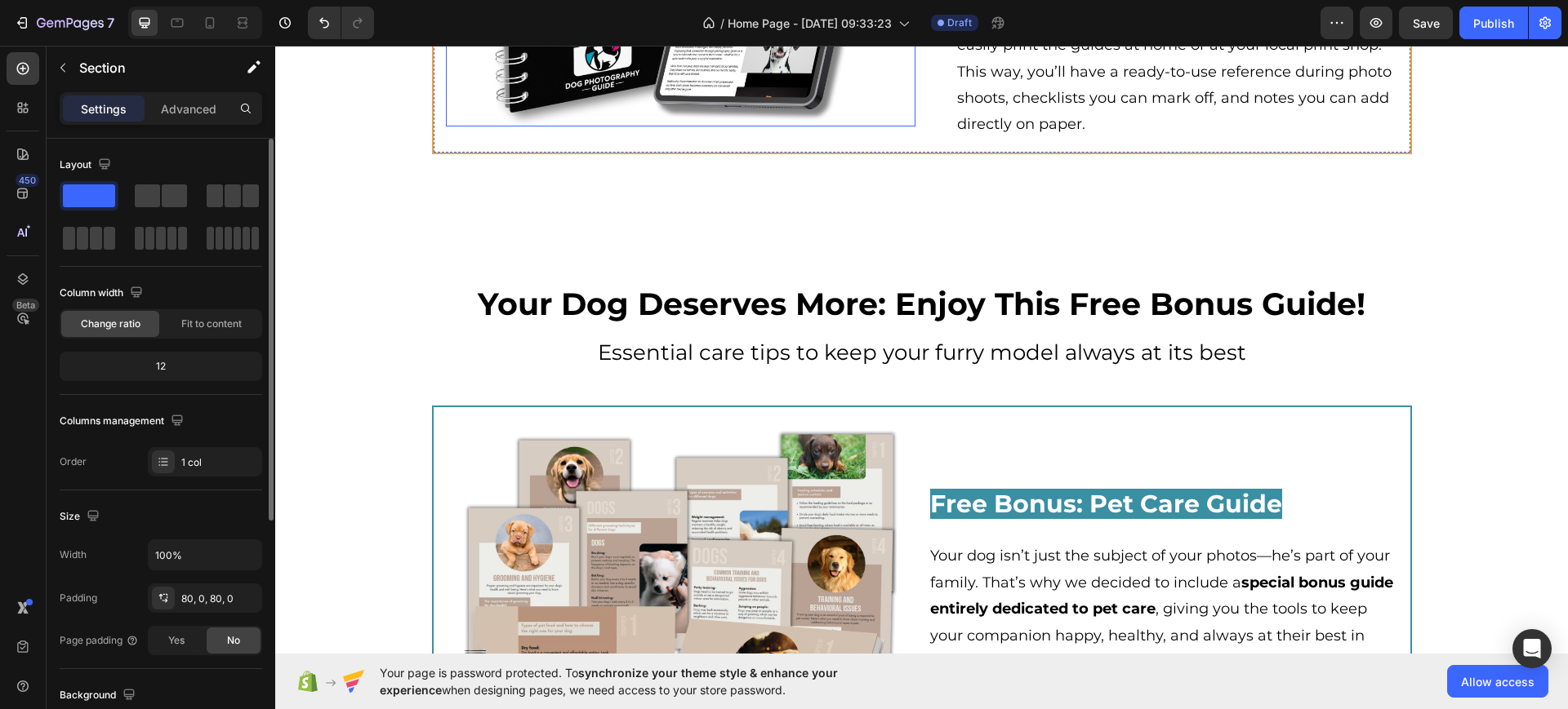
scroll to position [3704, 0]
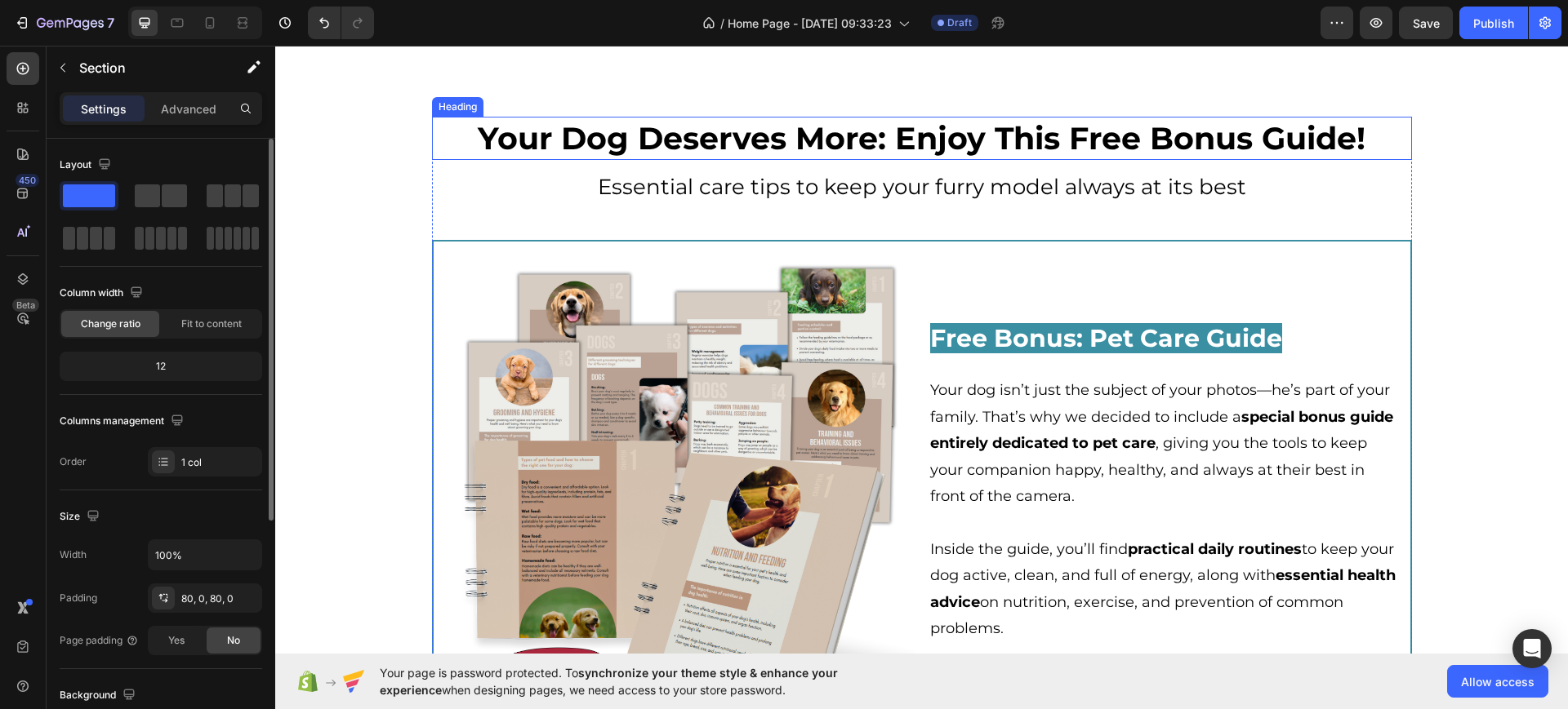
click at [432, 149] on h2 "Your Dog Deserves More: Enjoy This Free Bonus Guide!" at bounding box center [923, 138] width 980 height 43
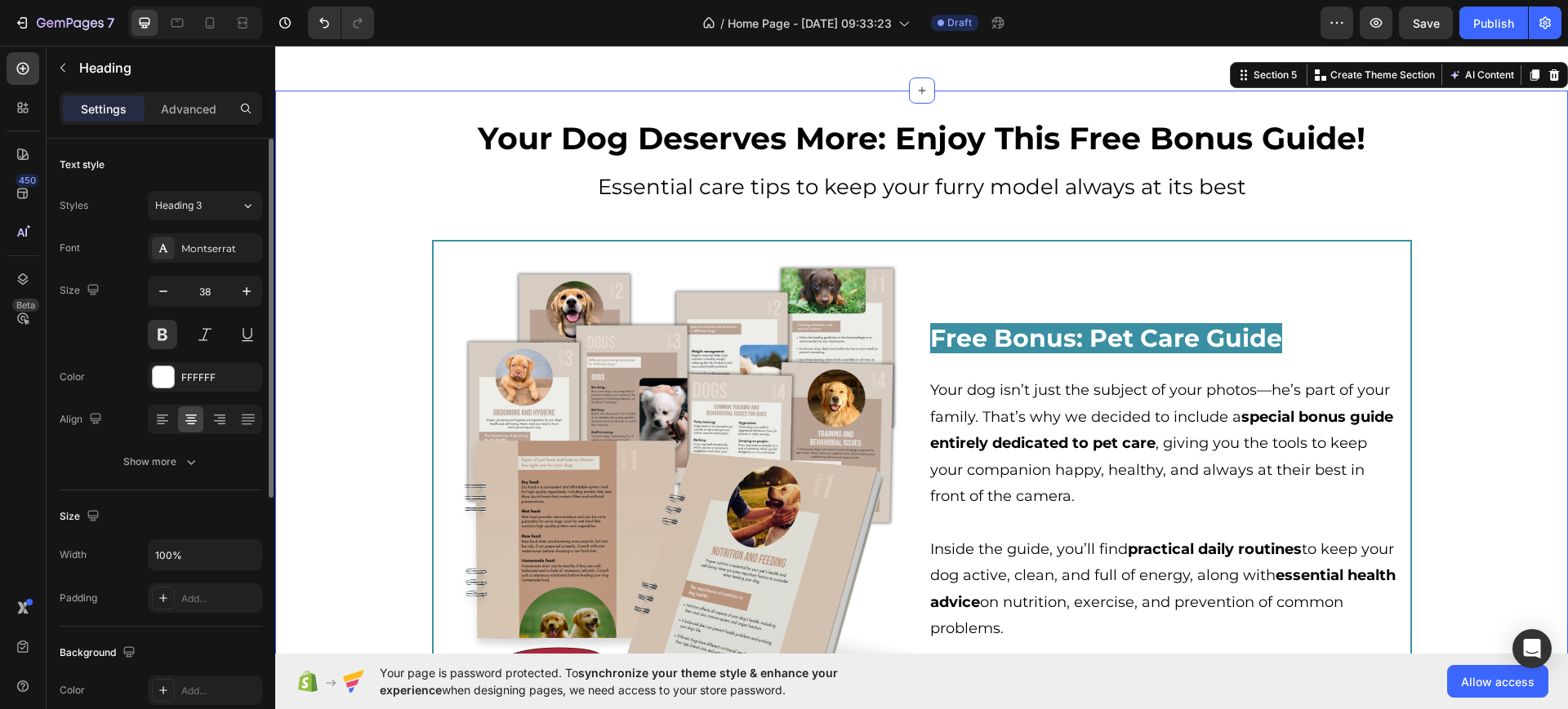
click at [389, 128] on div "Your Dog Deserves More: Enjoy This Free Bonus Guide! Heading Essential care tip…" at bounding box center [922, 456] width 1293 height 732
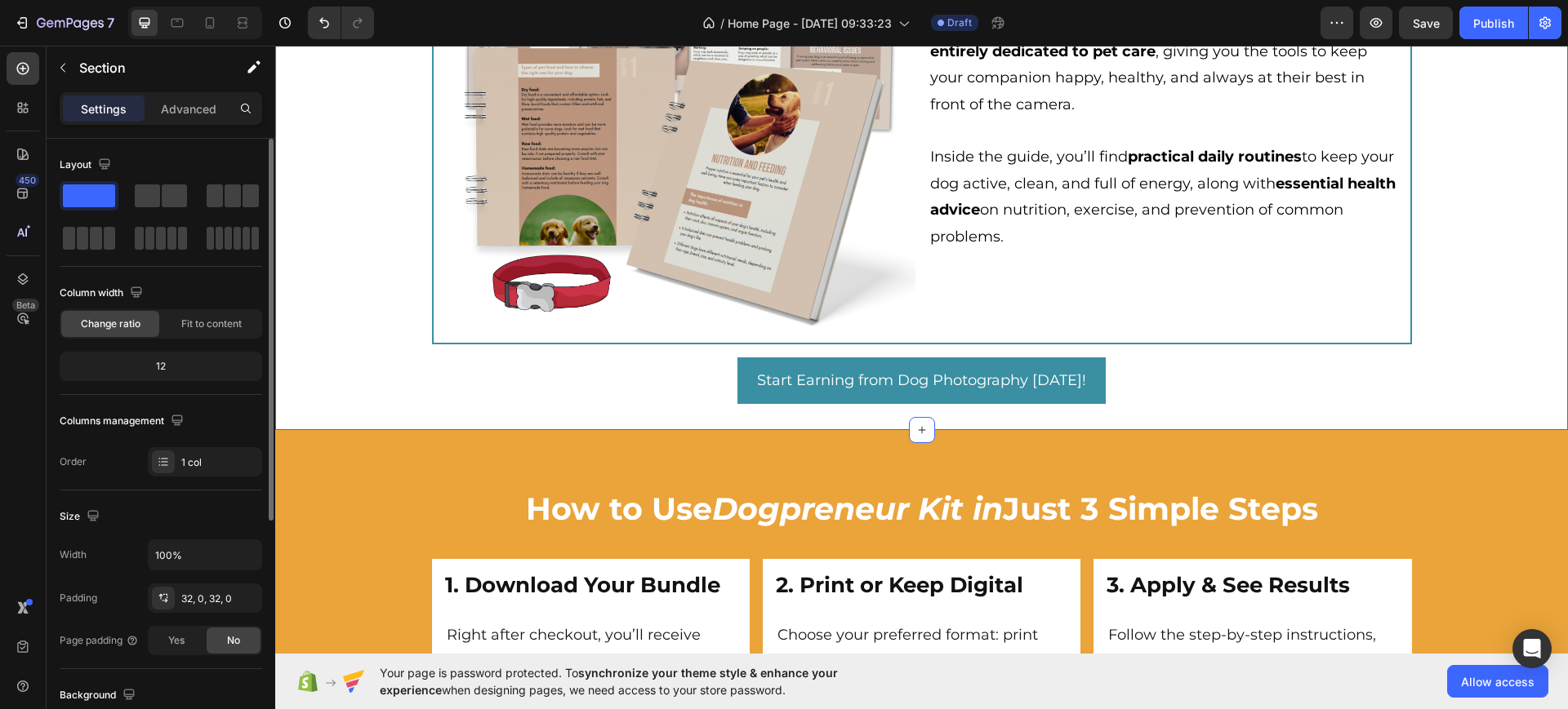
scroll to position [4112, 0]
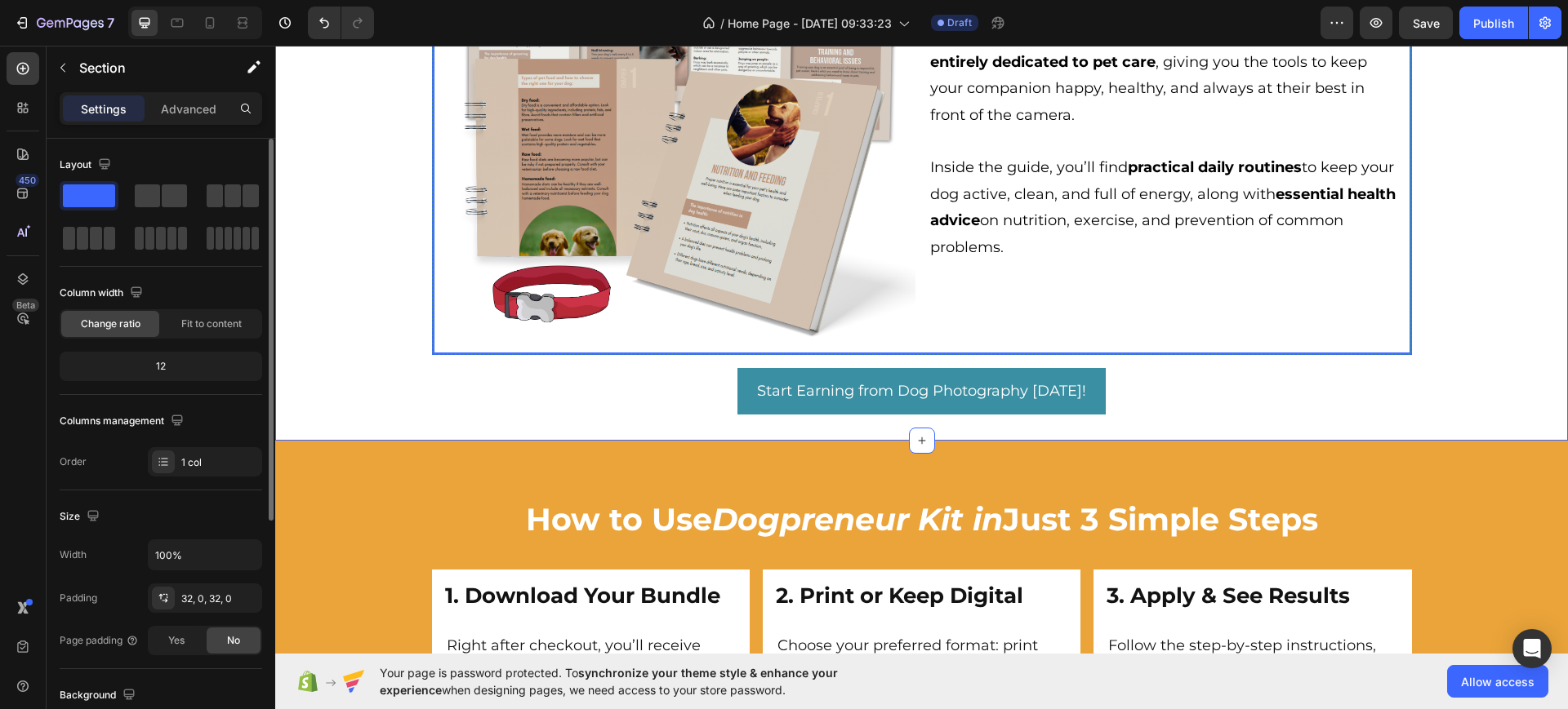
click at [716, 342] on div "Image Free Bonus: Pet Care Guide Heading Your dog isn’t just the subject of you…" at bounding box center [923, 106] width 980 height 497
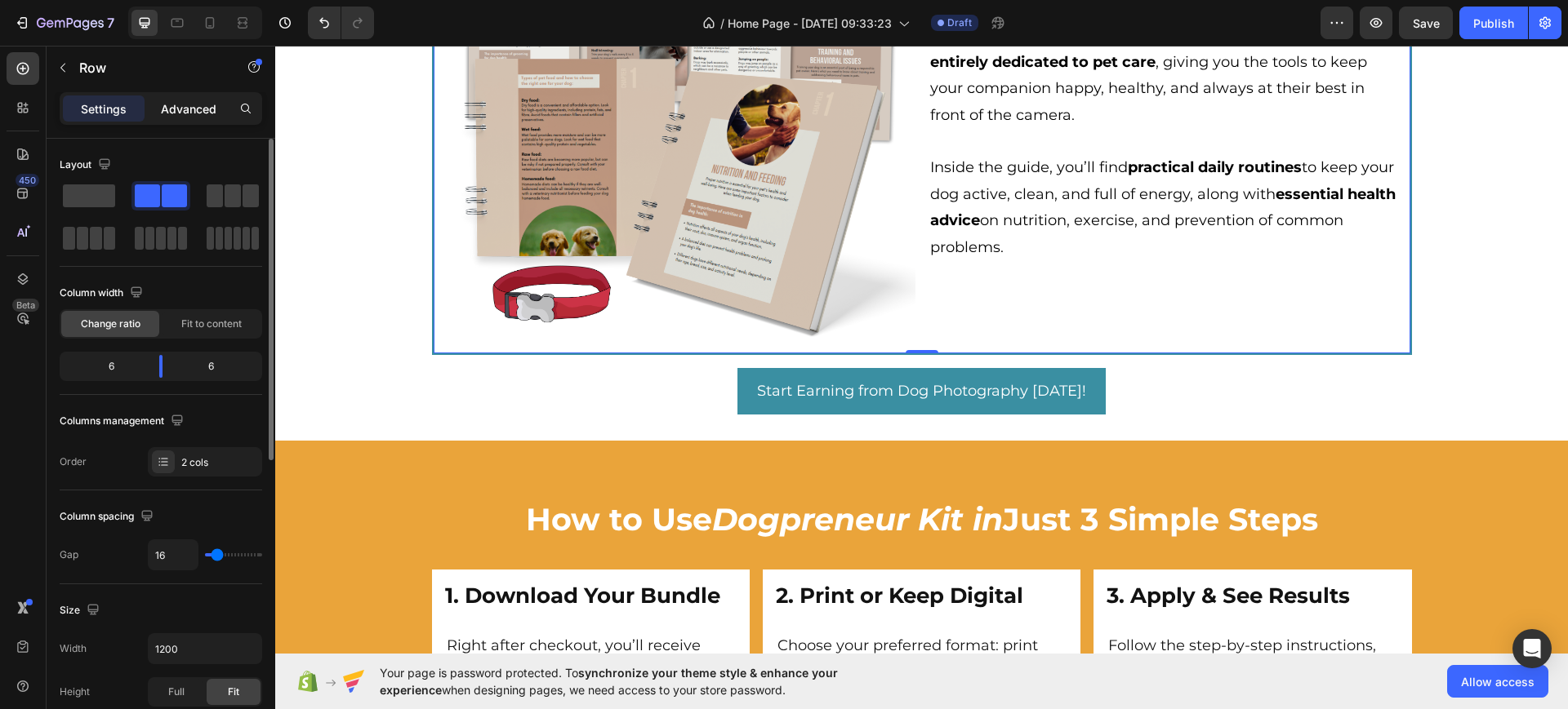
click at [179, 111] on p "Advanced" at bounding box center [188, 109] width 55 height 17
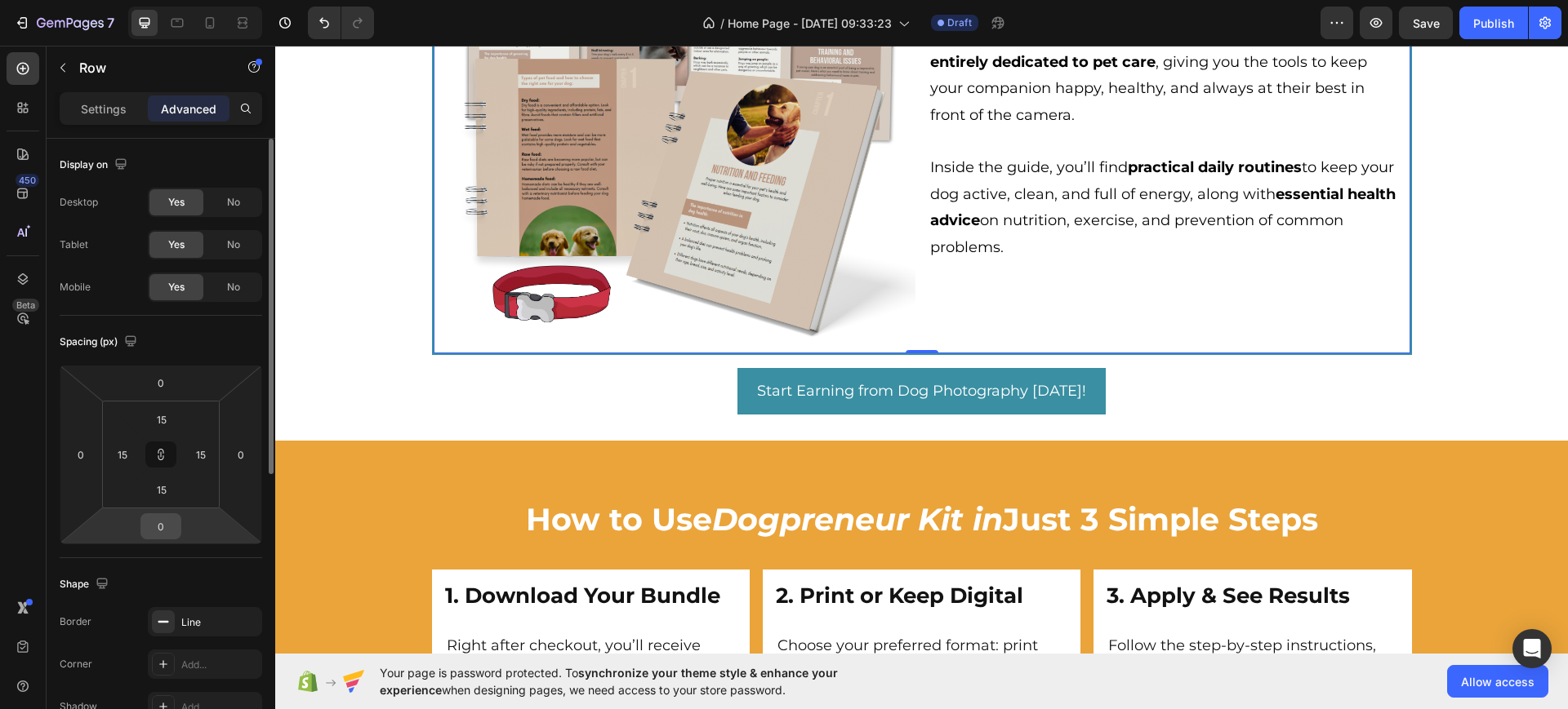
click at [171, 525] on input "0" at bounding box center [161, 526] width 33 height 24
click at [170, 451] on button at bounding box center [161, 455] width 31 height 26
click at [173, 529] on input "0" at bounding box center [161, 526] width 33 height 24
click at [173, 530] on input "0" at bounding box center [161, 526] width 33 height 24
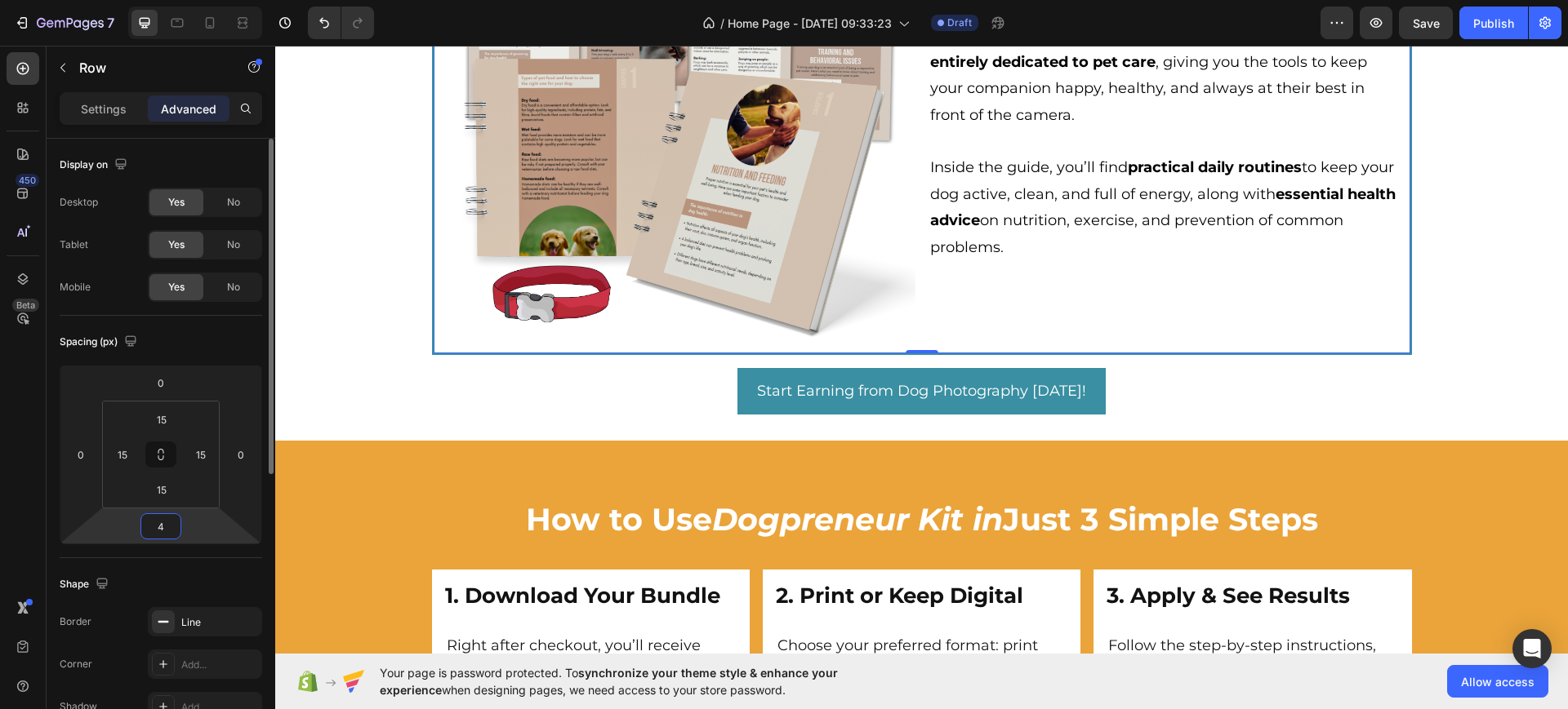
type input "45"
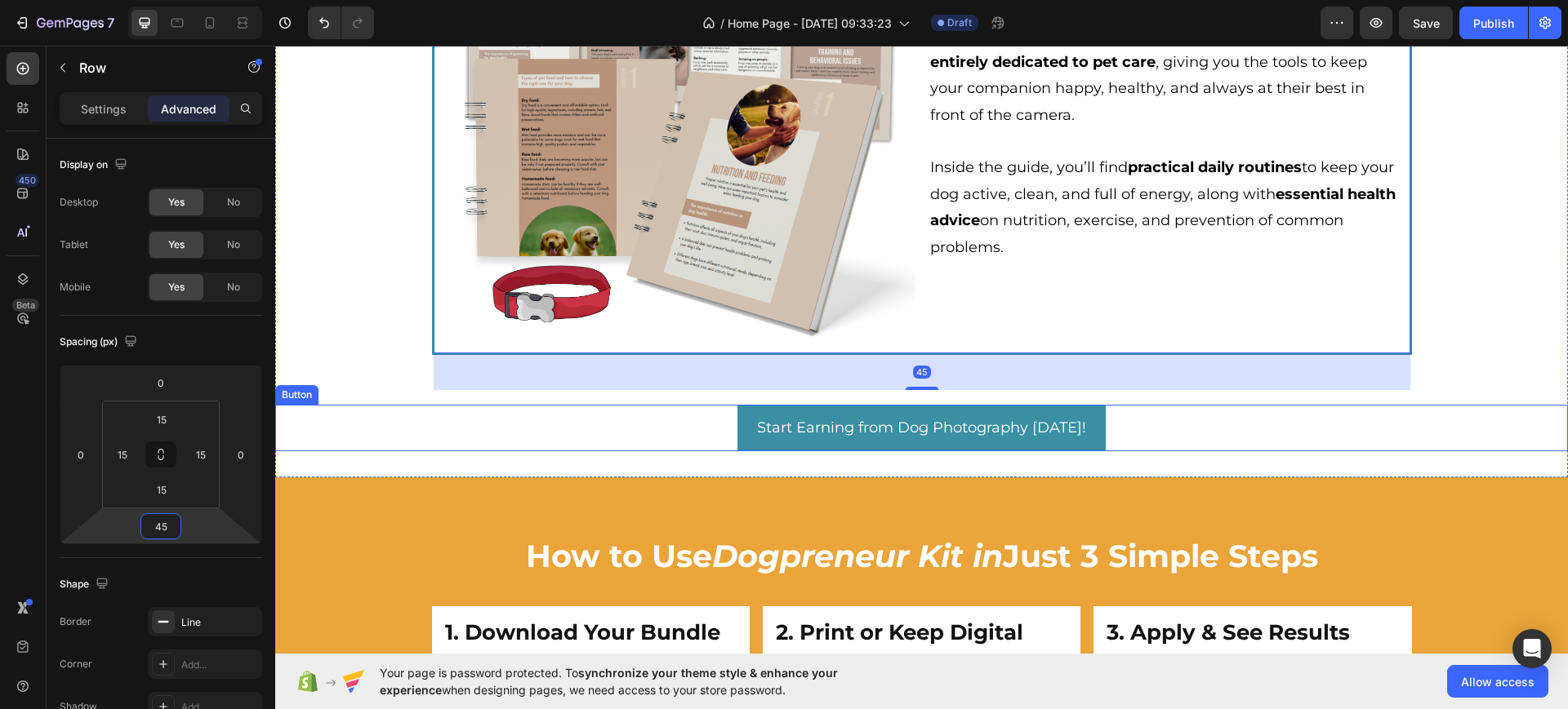
click at [1382, 431] on div "Start Earning from Dog Photography [DATE]! Button" at bounding box center [922, 427] width 1293 height 46
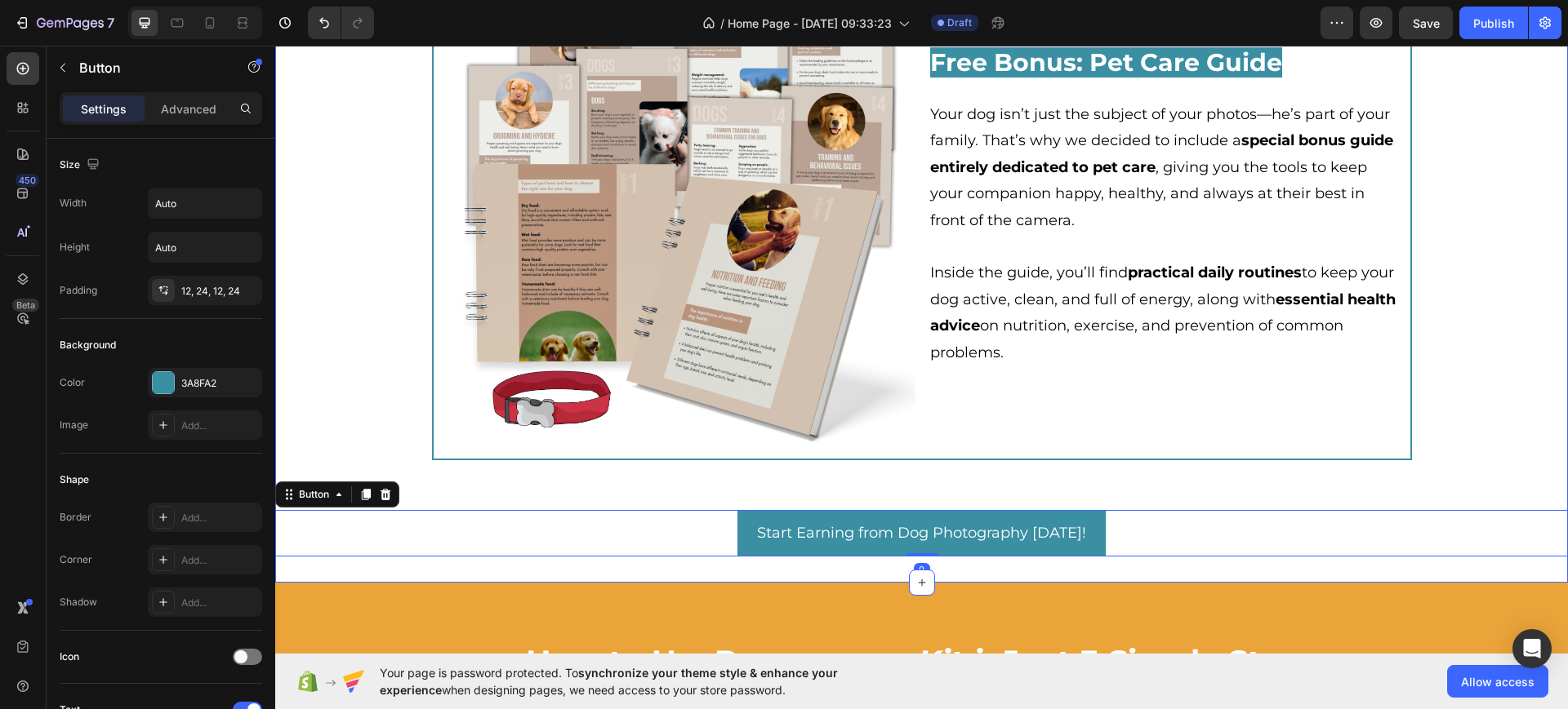
scroll to position [3805, 0]
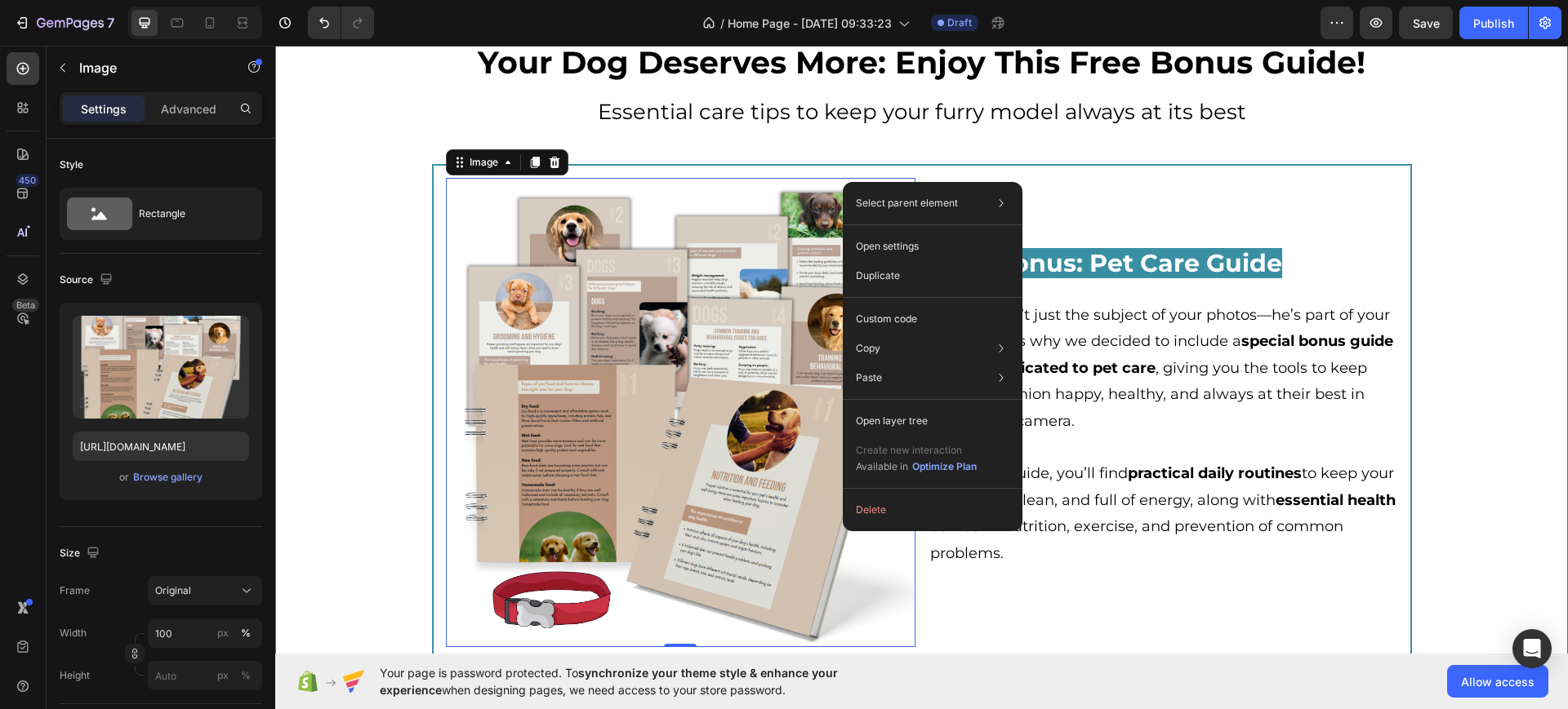
click at [350, 139] on div "Your Dog Deserves More: Enjoy This Free Bonus Guide! Heading Essential care tip…" at bounding box center [922, 398] width 1293 height 717
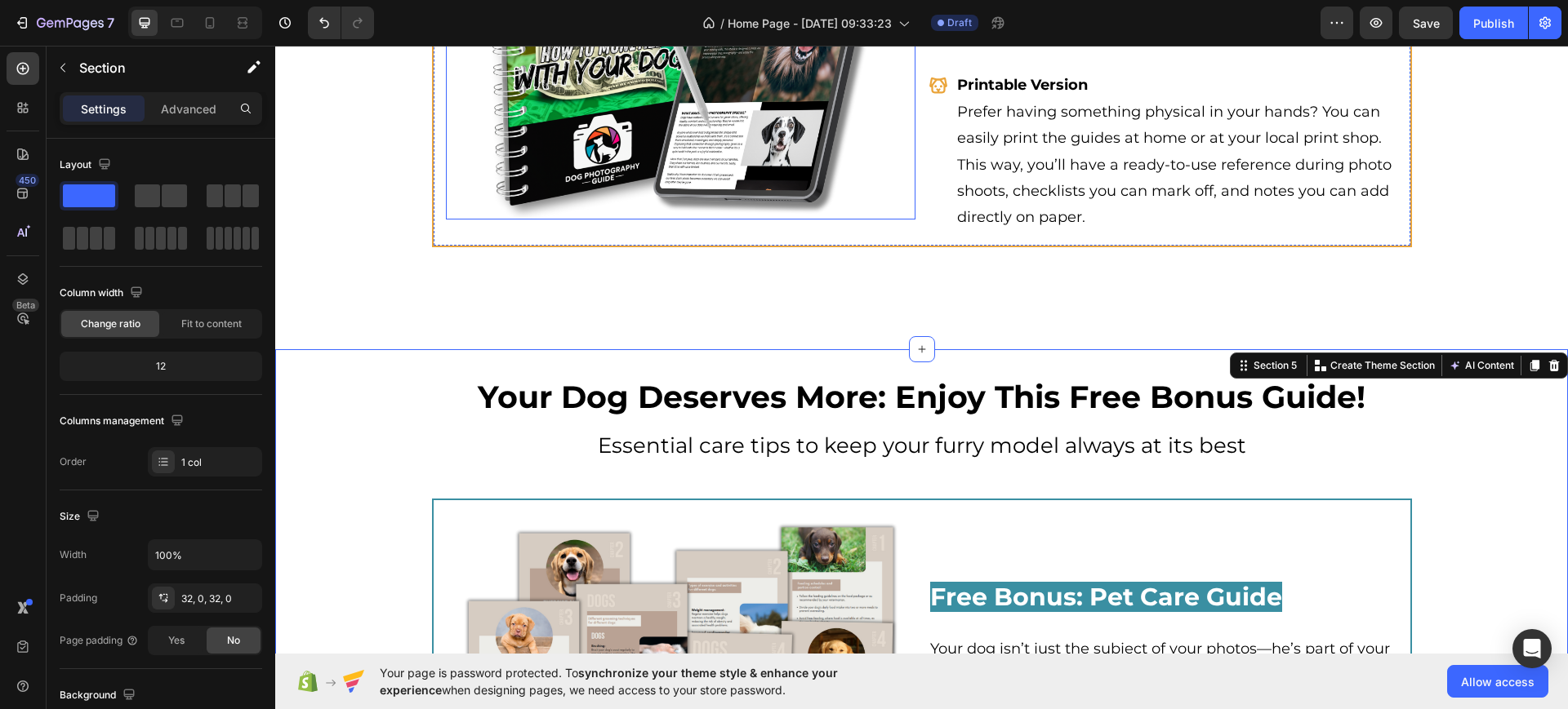
scroll to position [3398, 0]
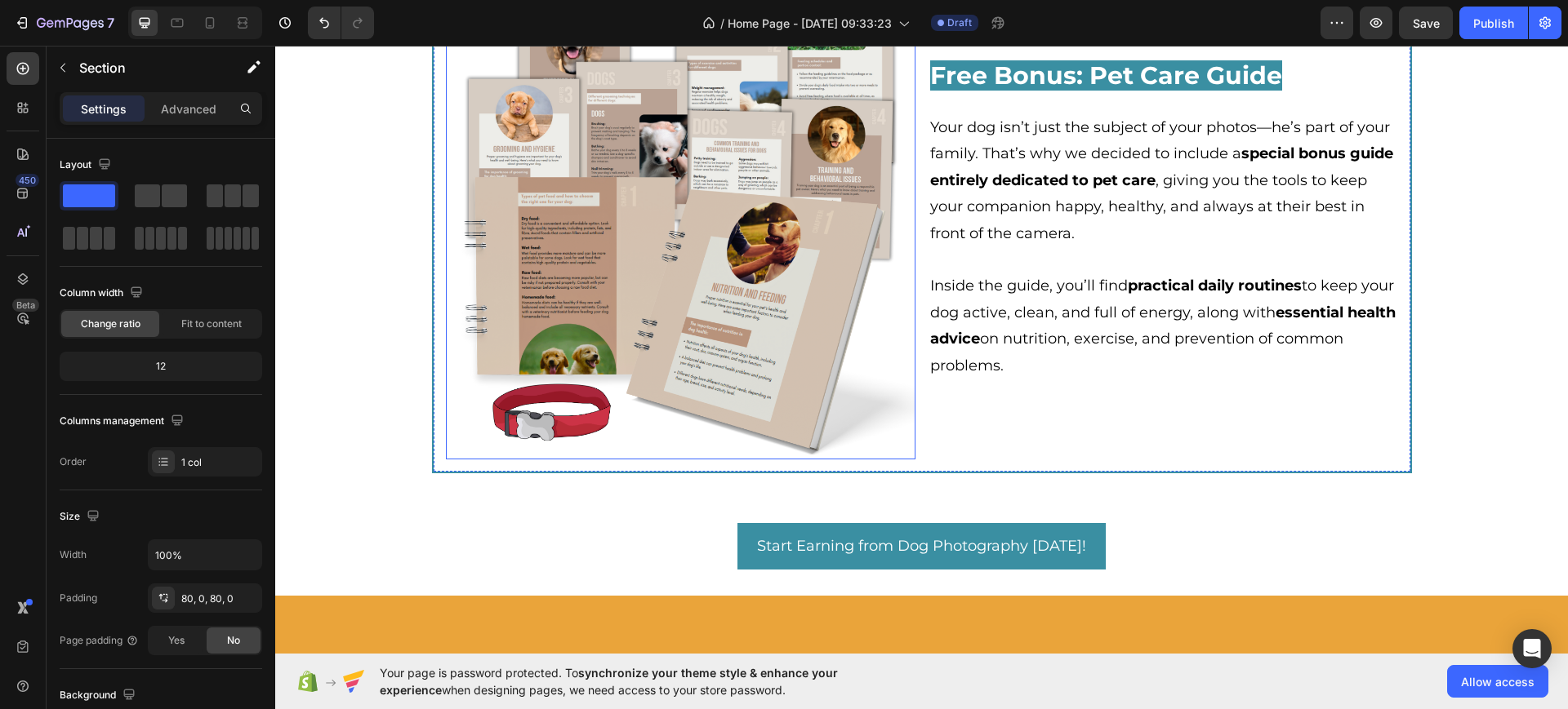
scroll to position [4299, 0]
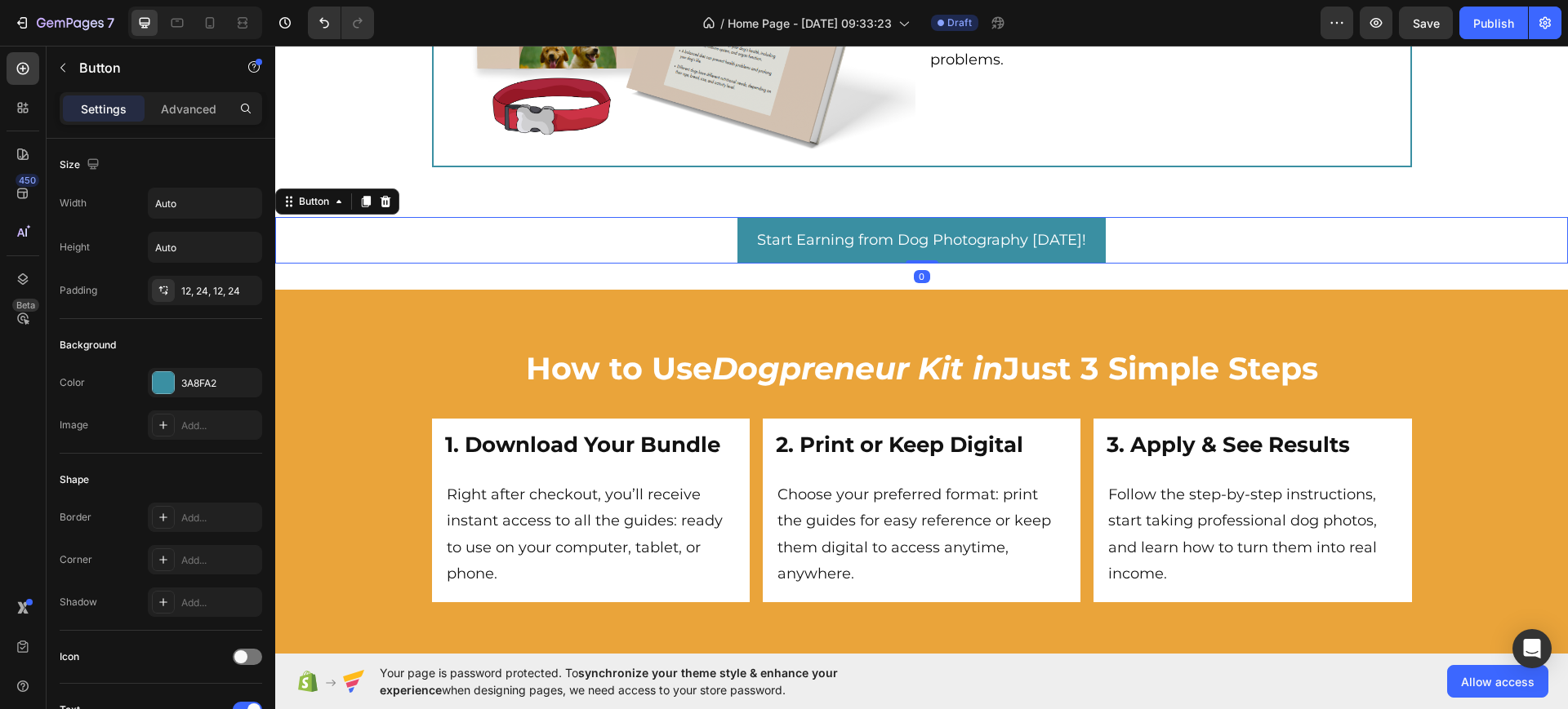
click at [738, 242] on link "Start Earning from Dog Photography [DATE]!" at bounding box center [922, 240] width 368 height 46
click at [738, 239] on link "Start Earning from Dog Photography [DATE]!" at bounding box center [922, 240] width 368 height 46
click at [742, 226] on link "Start Earning from Dog Photography [DATE]!" at bounding box center [922, 240] width 368 height 46
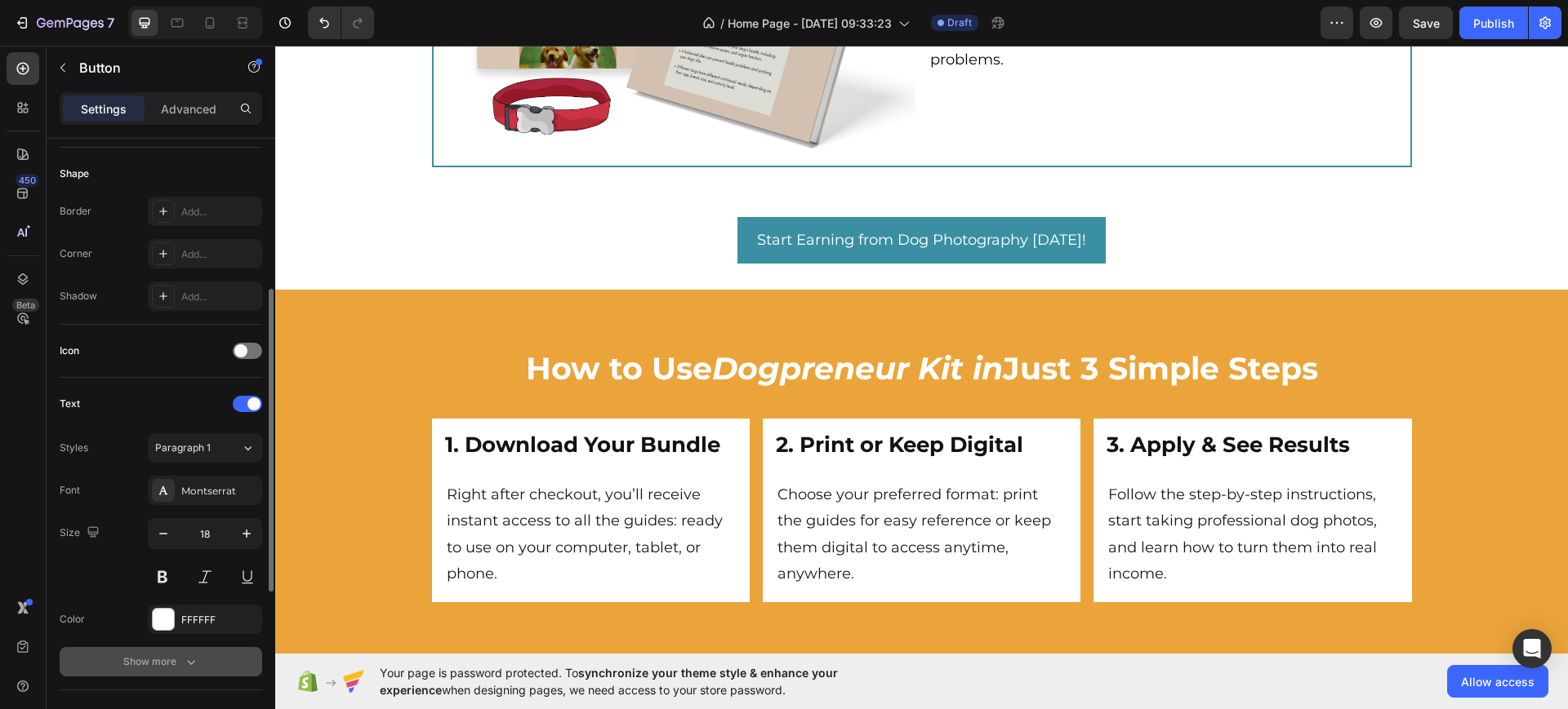
click at [205, 662] on button "Show more" at bounding box center [161, 662] width 203 height 29
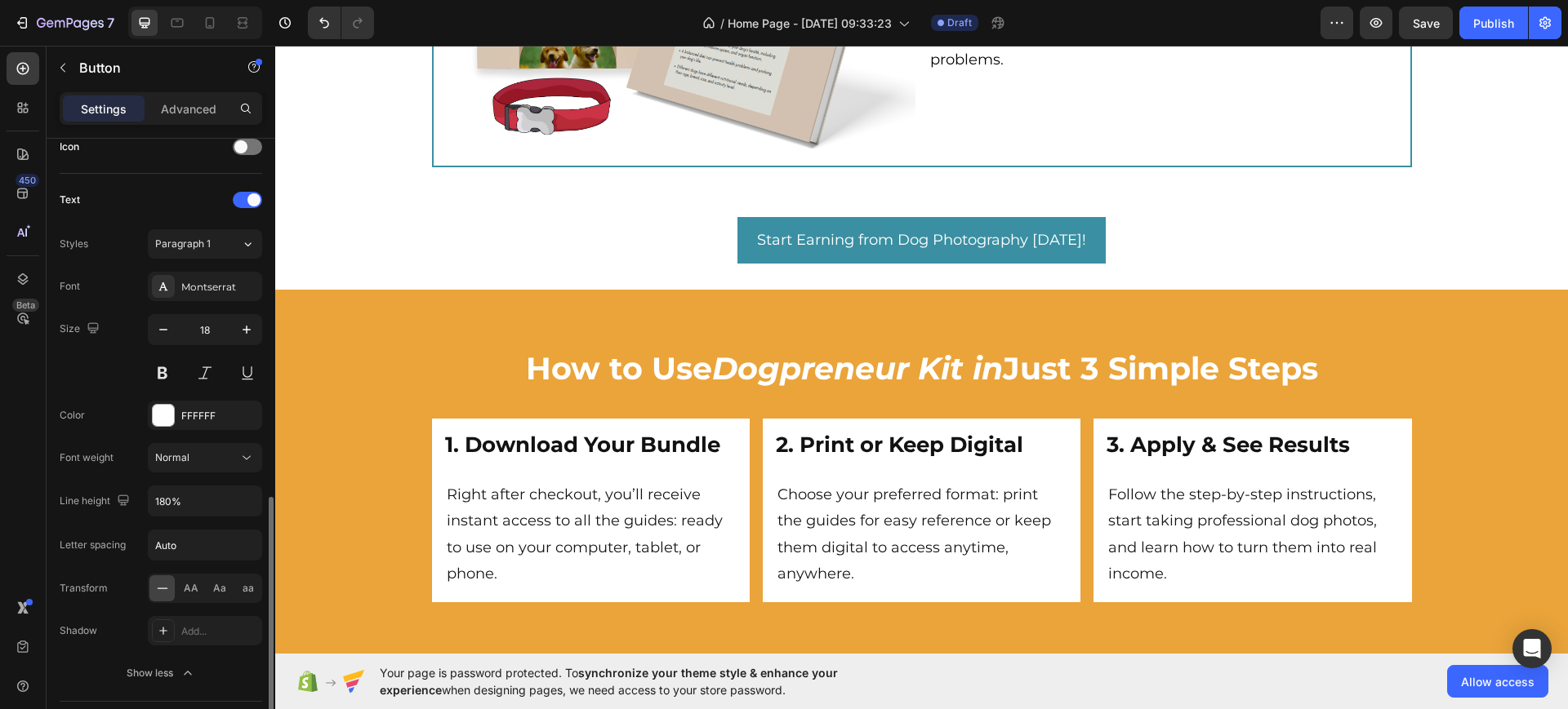
scroll to position [816, 0]
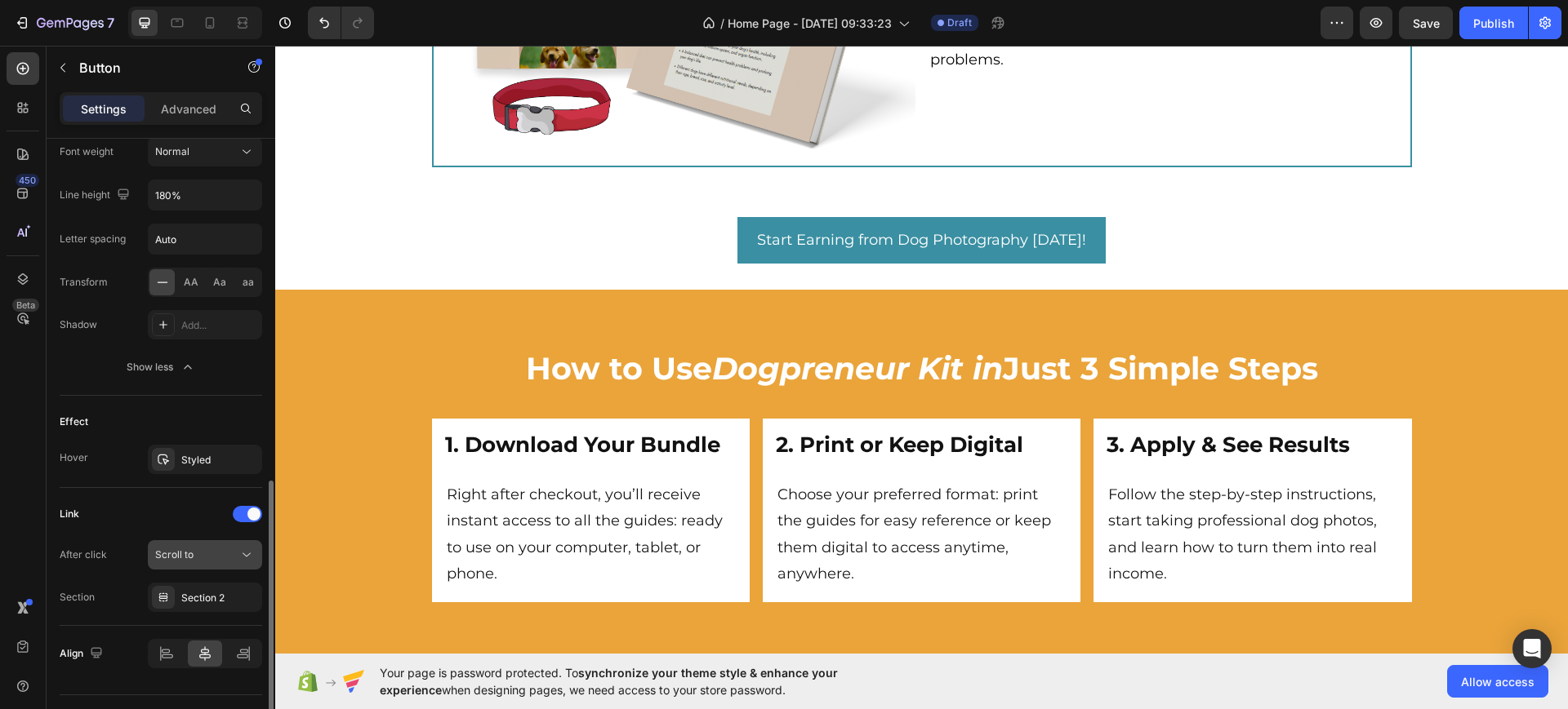
click at [198, 551] on div "Scroll to" at bounding box center [197, 555] width 84 height 15
click at [741, 235] on link "Start Earning from Dog Photography [DATE]!" at bounding box center [922, 240] width 368 height 46
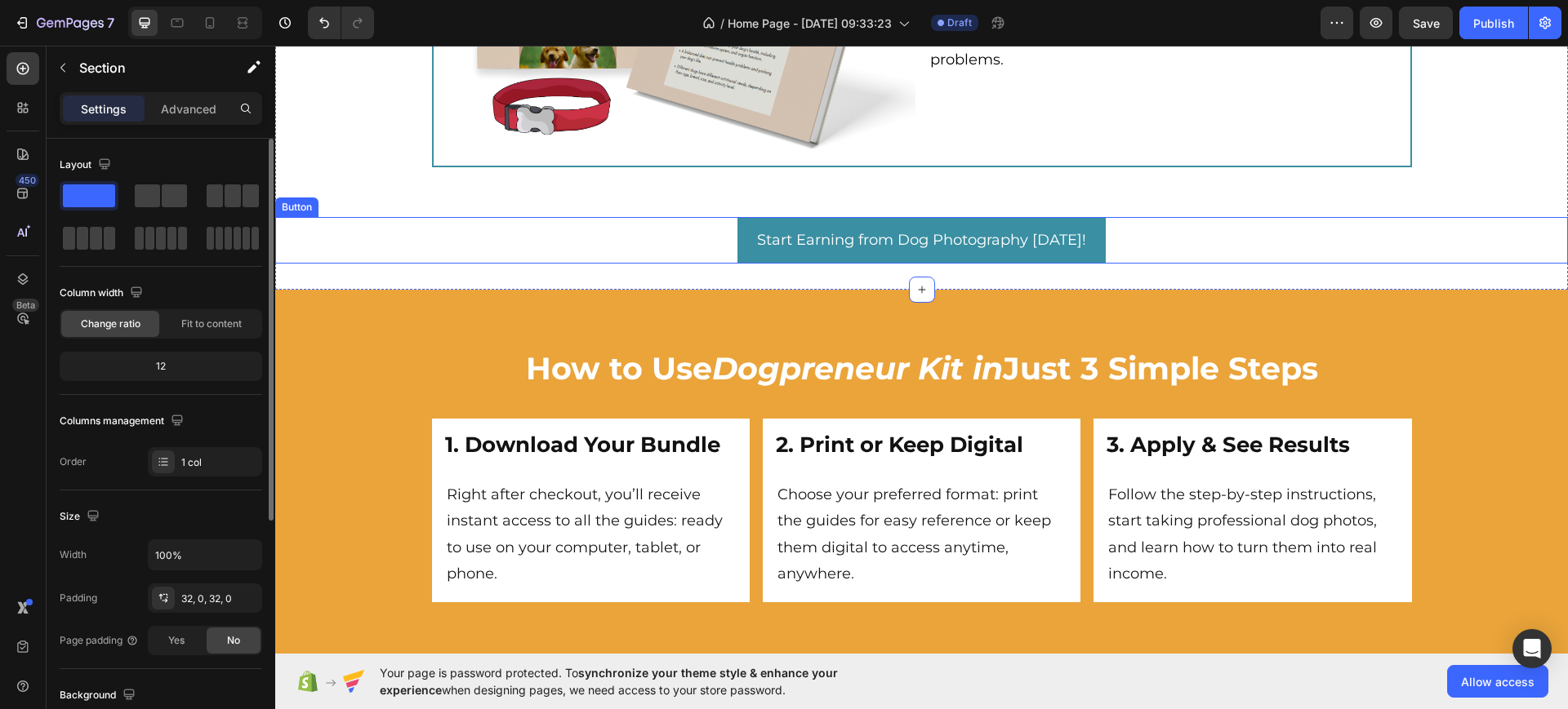
click at [740, 220] on link "Start Earning from Dog Photography [DATE]!" at bounding box center [922, 240] width 368 height 46
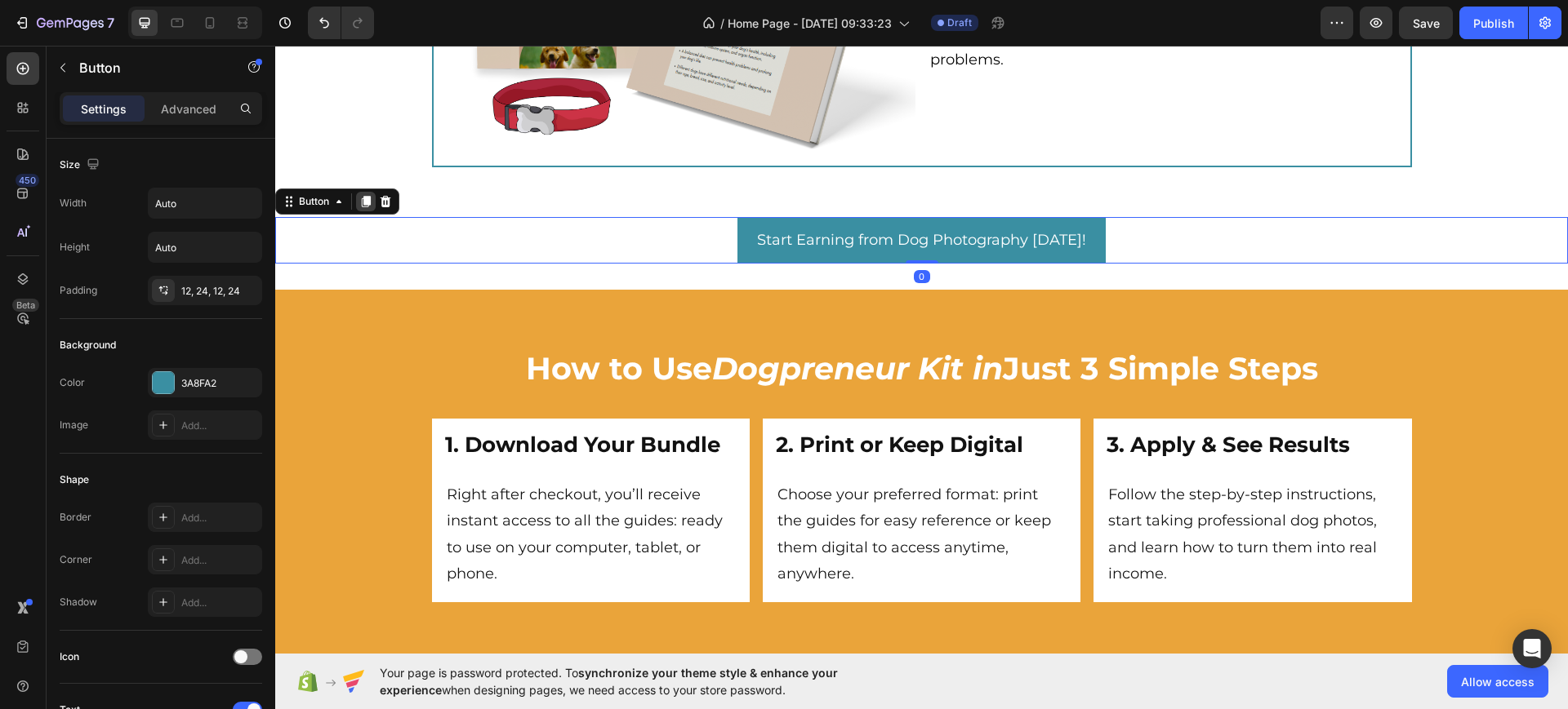
click at [368, 203] on icon at bounding box center [366, 202] width 9 height 11
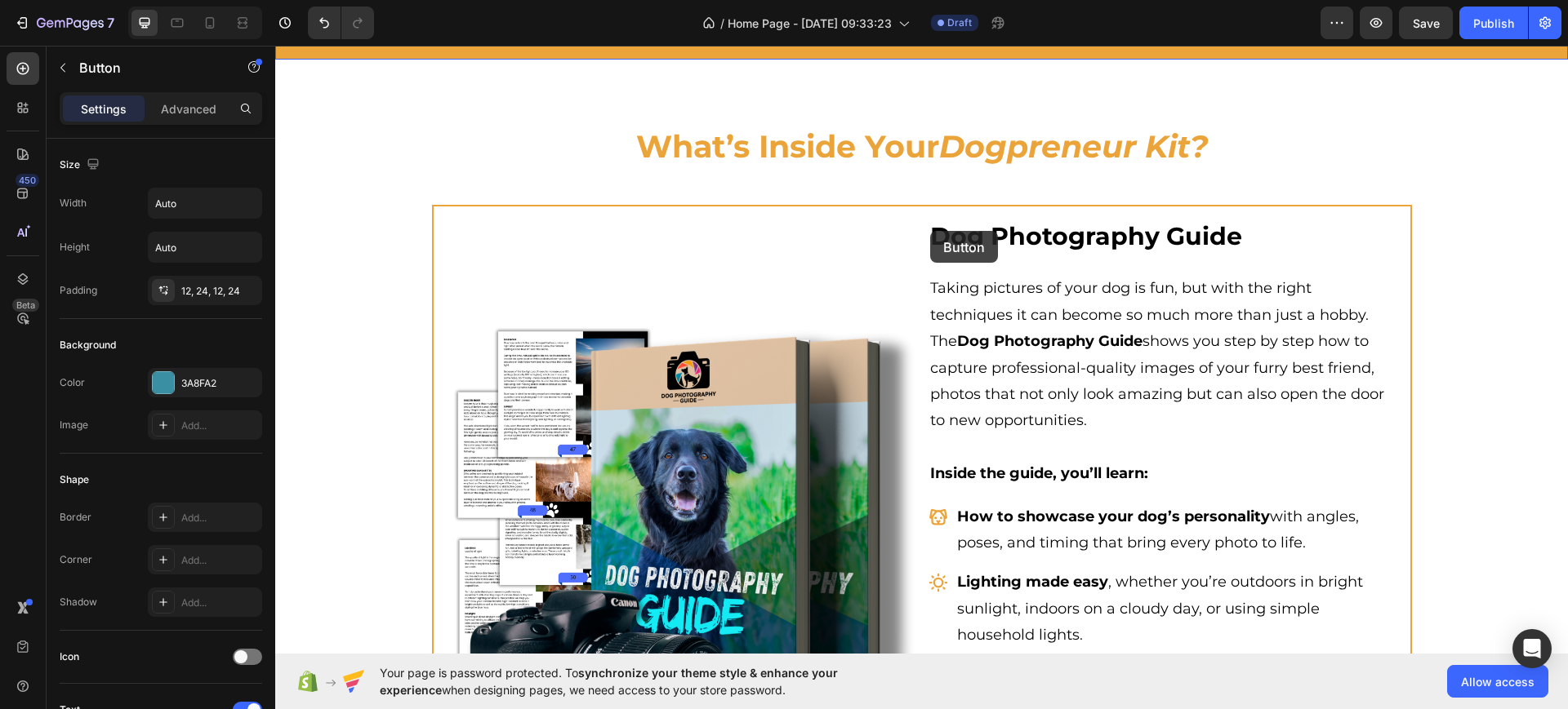
scroll to position [1323, 0]
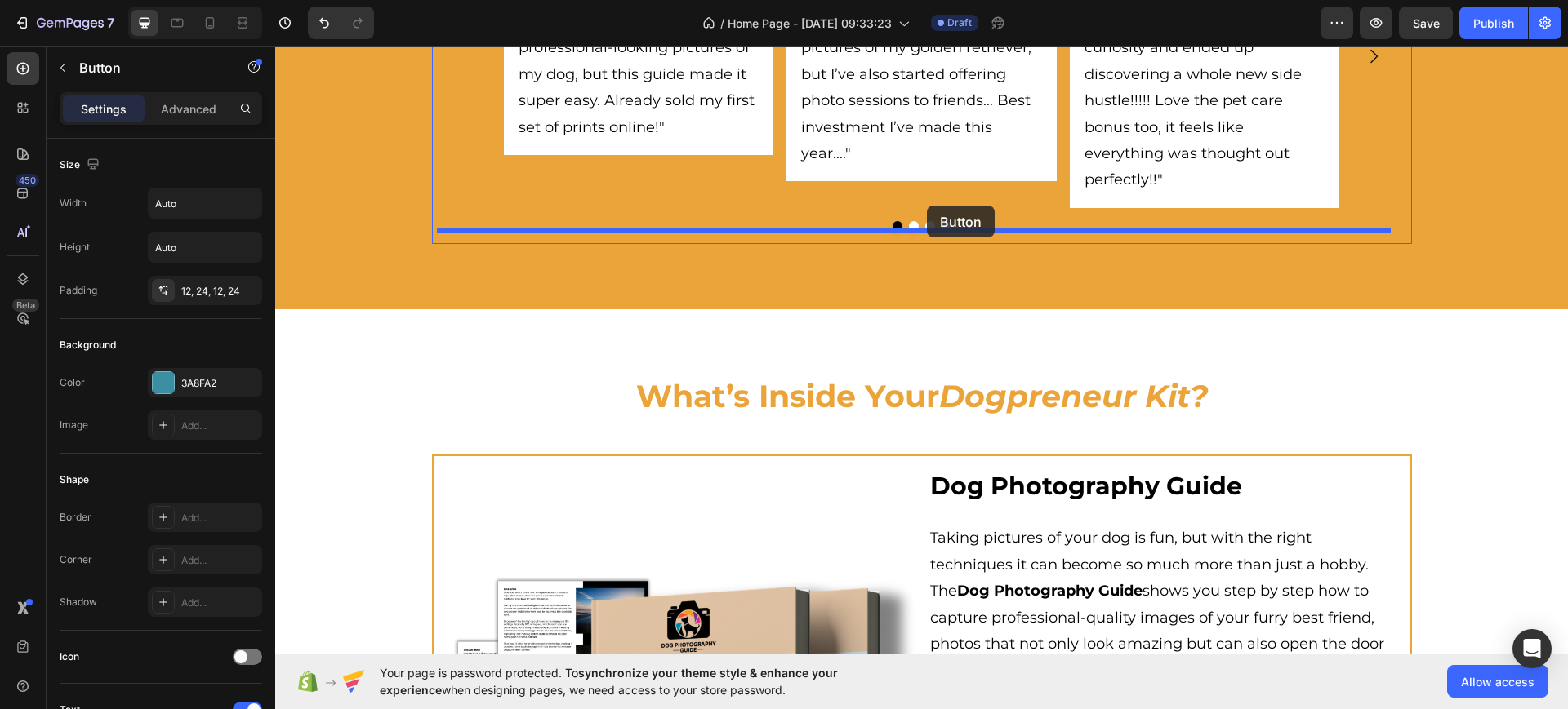
drag, startPoint x: 301, startPoint y: 250, endPoint x: 927, endPoint y: 205, distance: 627.6
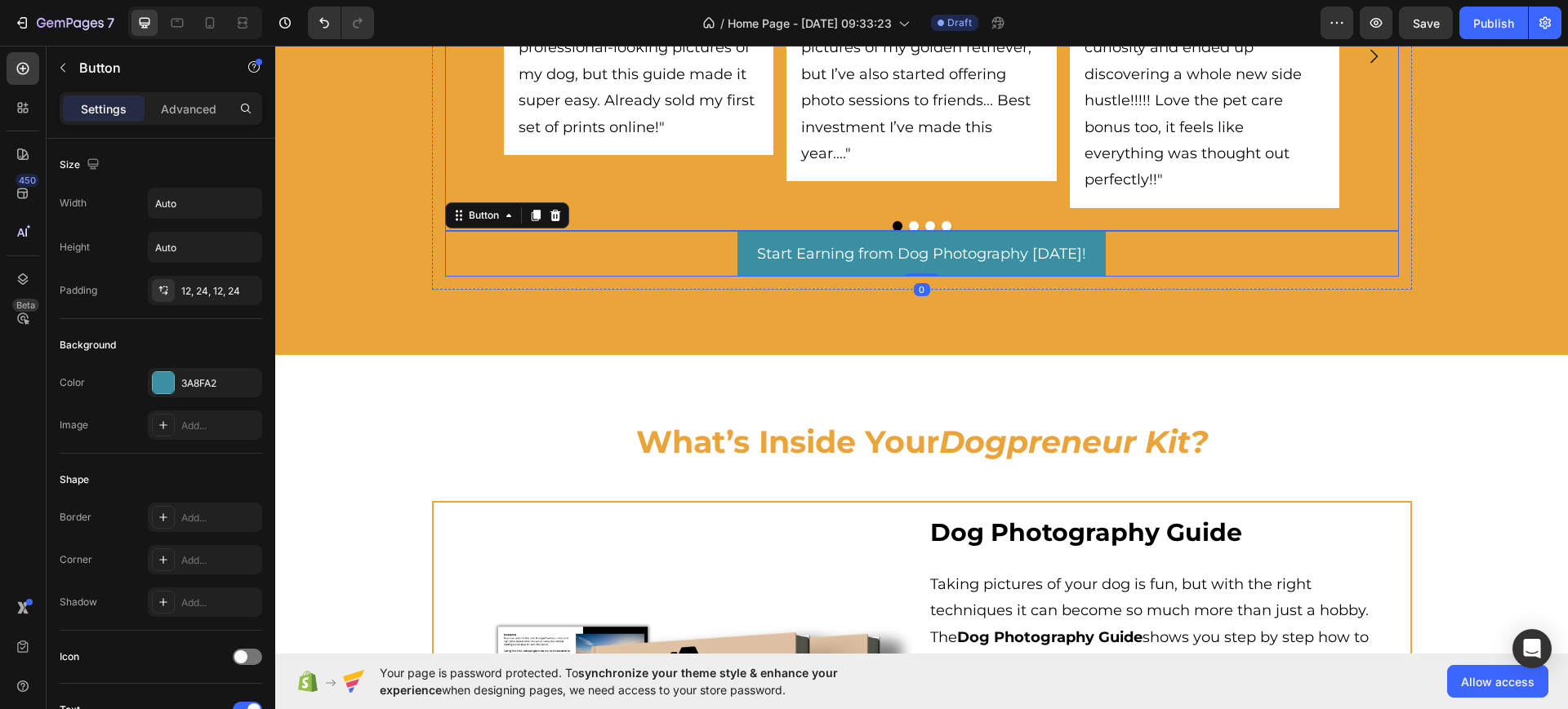
click at [1140, 216] on div "[PERSON_NAME] Text Block Icon Icon Icon Icon Icon Icon List "Exactly what I nee…" at bounding box center [922, 66] width 954 height 327
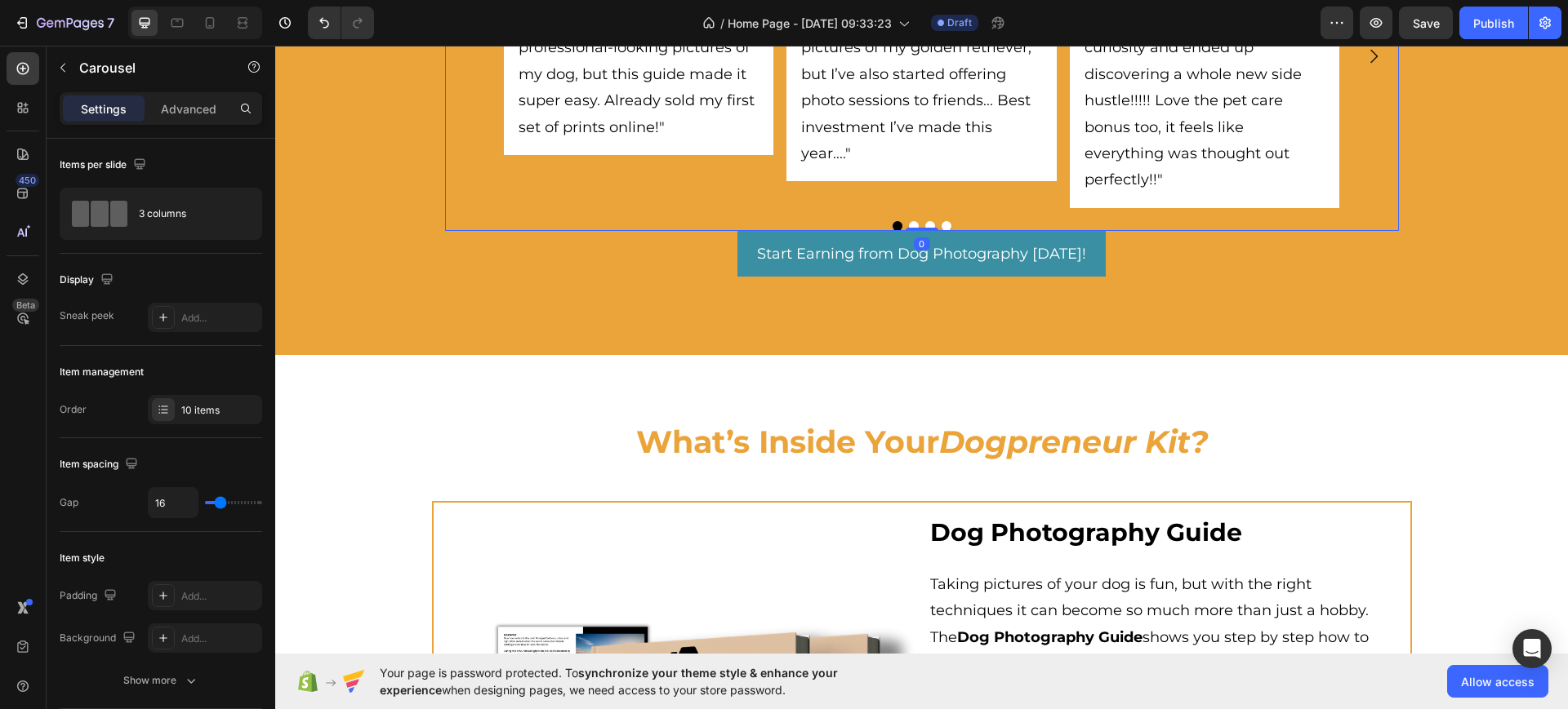
click at [191, 122] on div "Settings Advanced" at bounding box center [161, 109] width 203 height 33
click at [190, 111] on p "Advanced" at bounding box center [188, 109] width 55 height 17
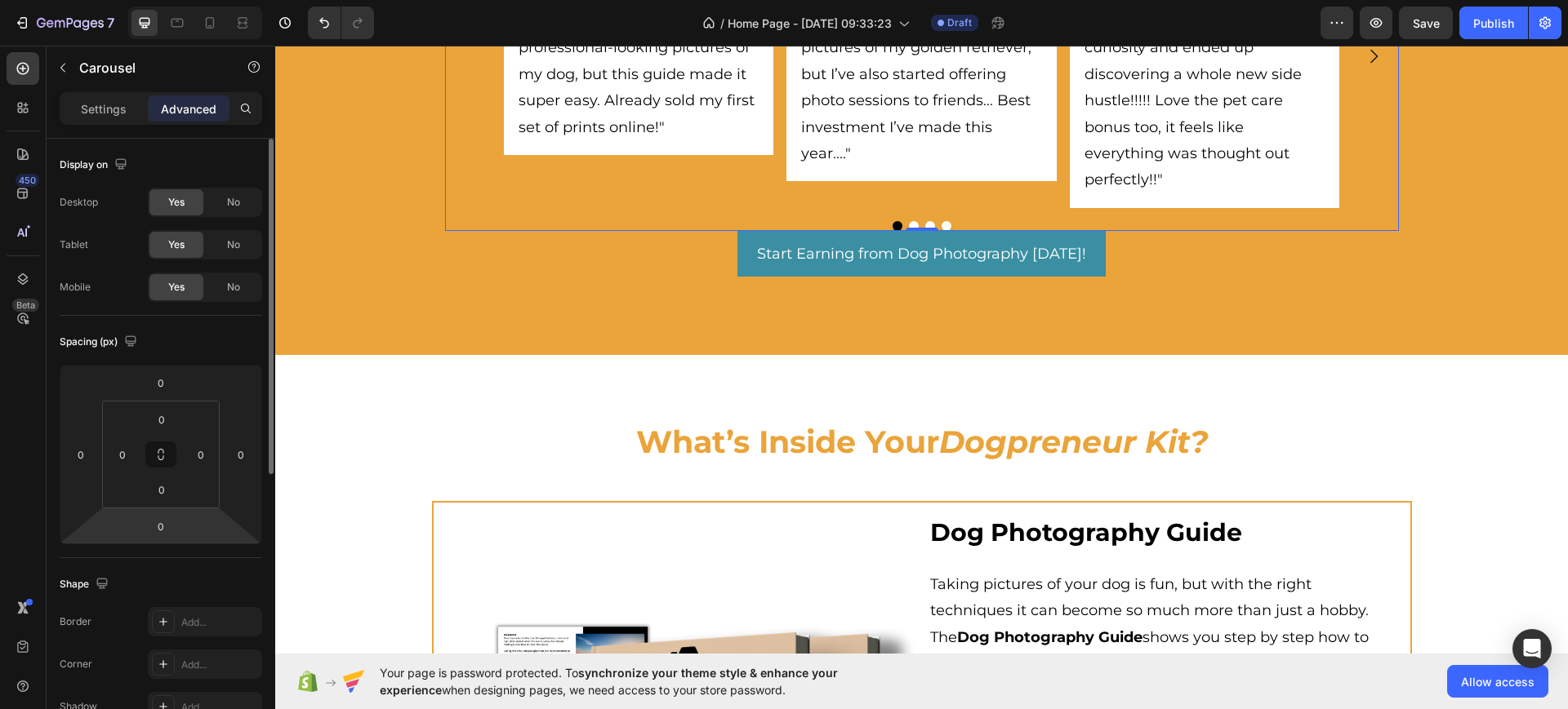
click at [174, 0] on html "7 / Home Page - [DATE] 09:33:23 Draft Preview Save Publish 450 Beta Sections(18…" at bounding box center [784, 0] width 1568 height 0
click at [164, 530] on input "0" at bounding box center [161, 526] width 33 height 24
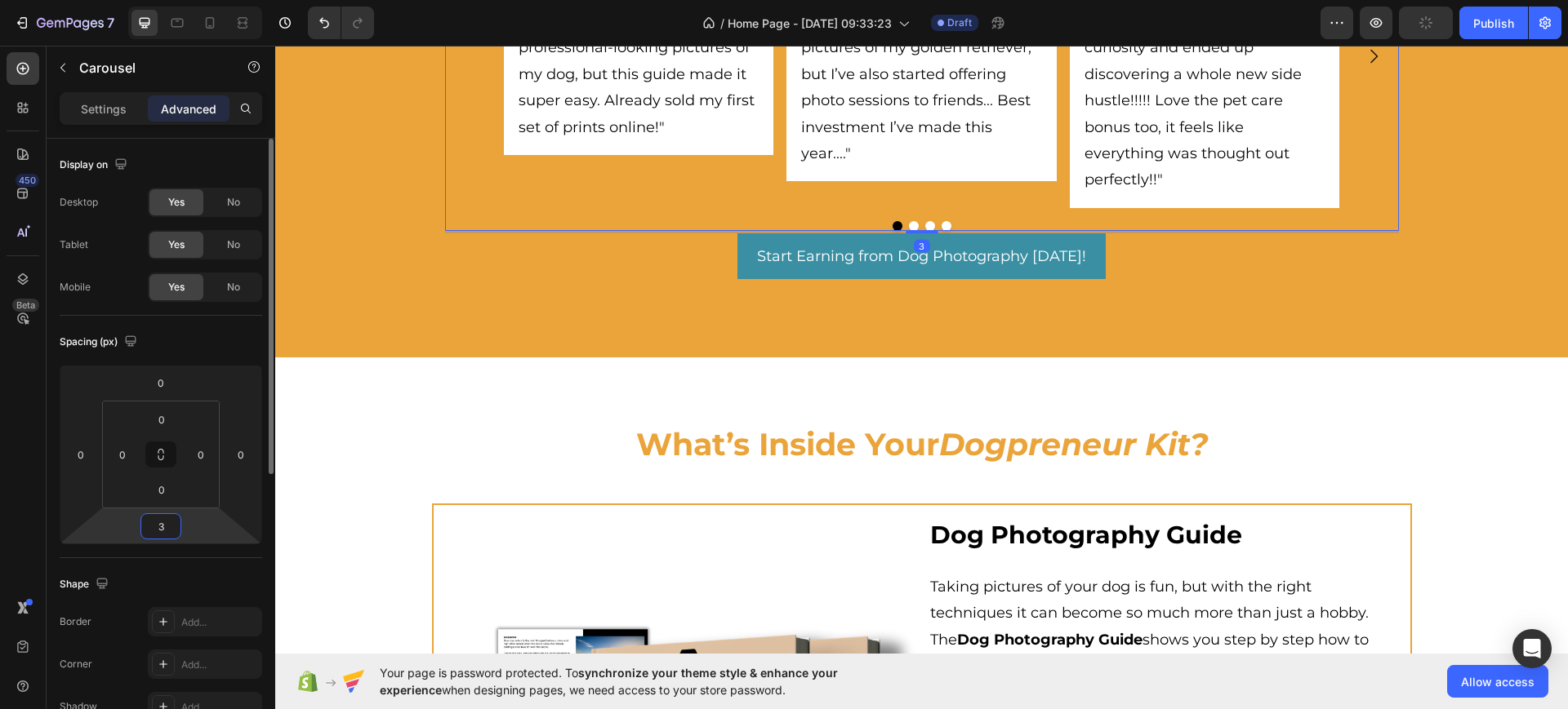
type input "35"
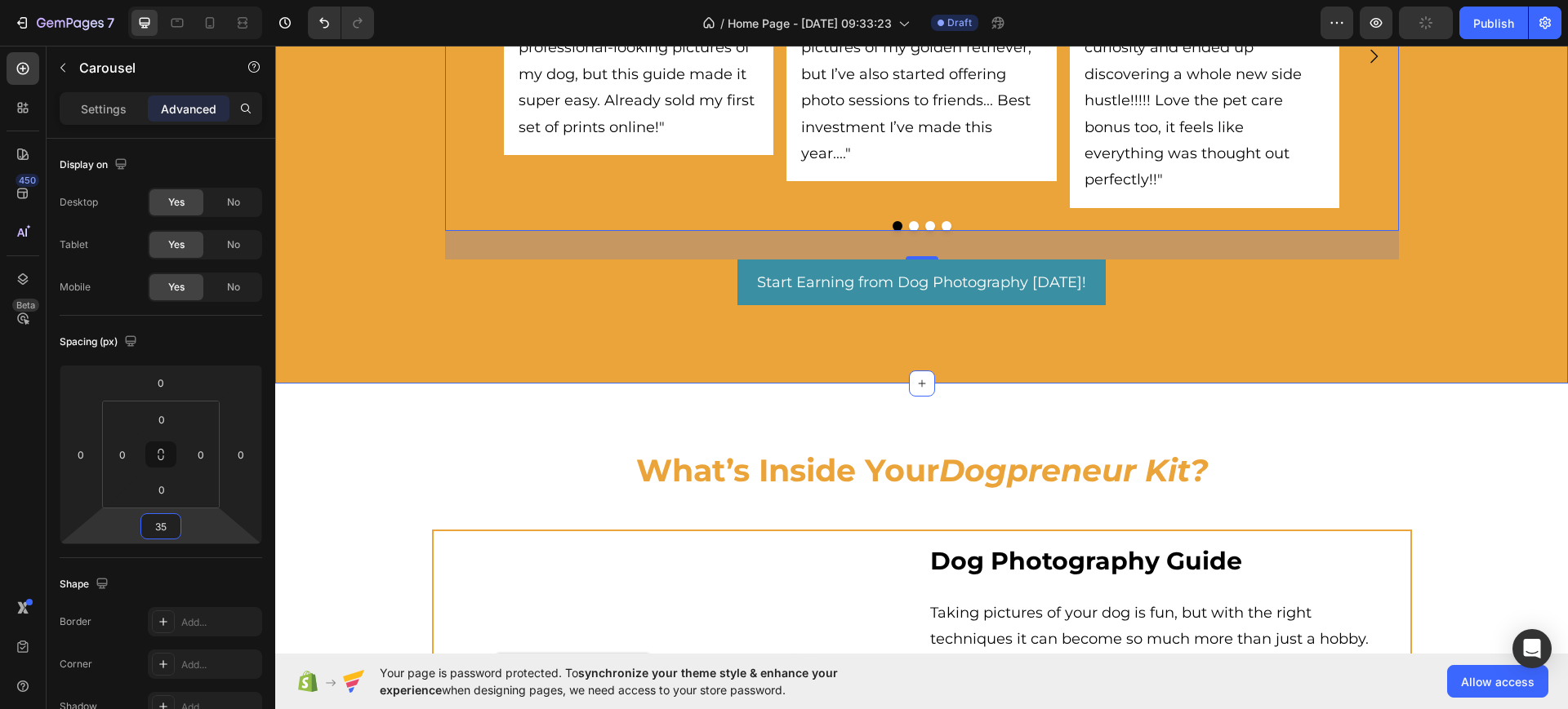
click at [1450, 306] on div "What Dog Owners Are Saying Heading Discover how dog owners just like you starte…" at bounding box center [922, 42] width 1293 height 552
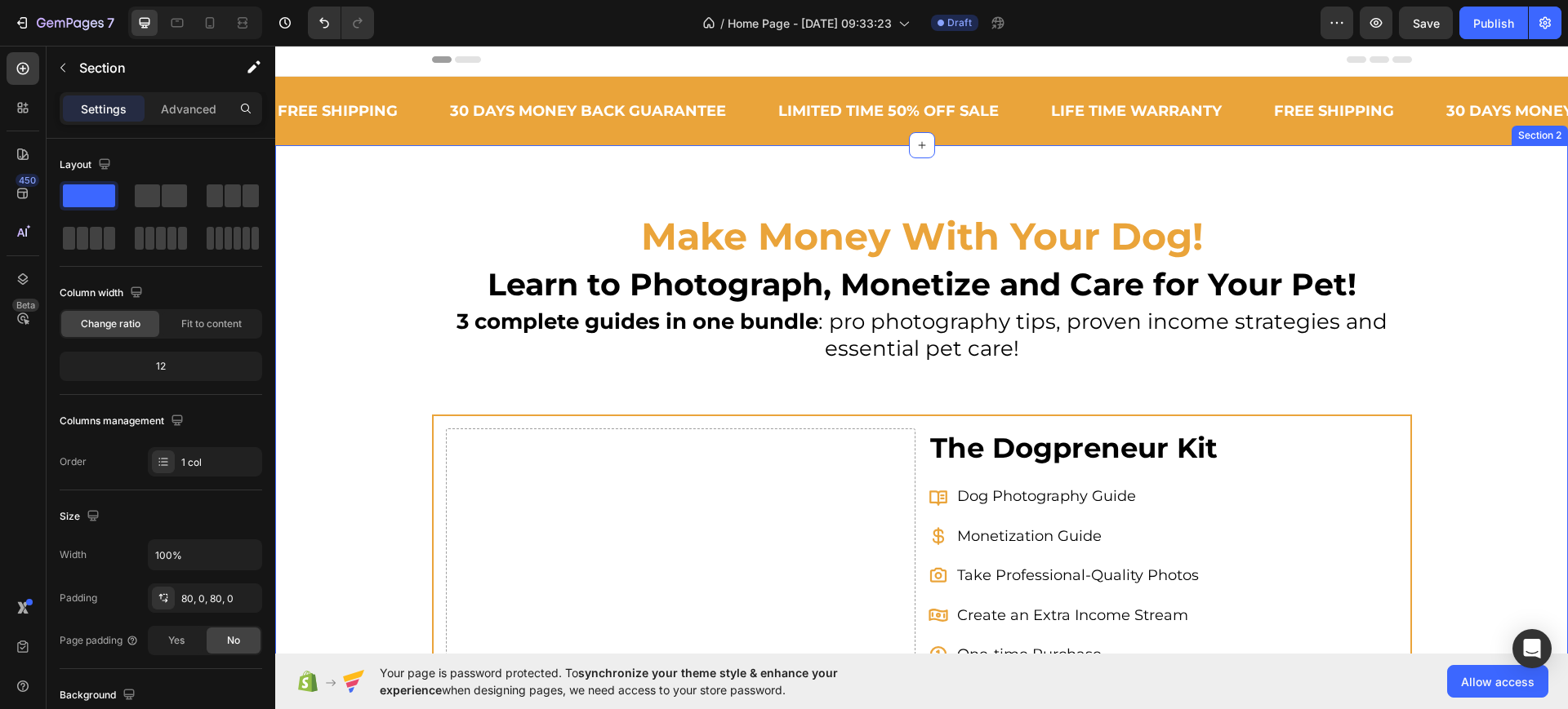
scroll to position [0, 0]
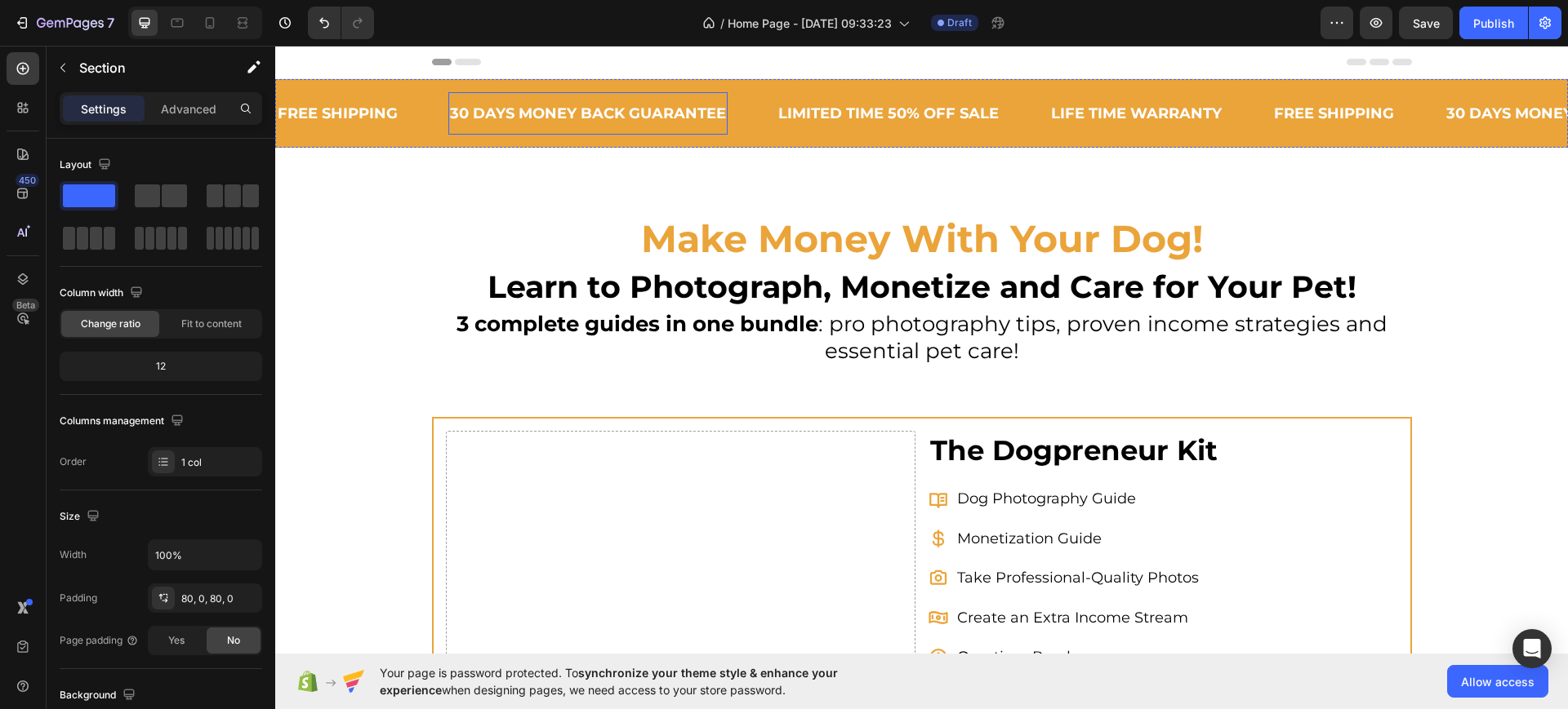
click at [629, 101] on div "30 DAYS MONEY BACK GUARANTEE" at bounding box center [589, 114] width 280 height 29
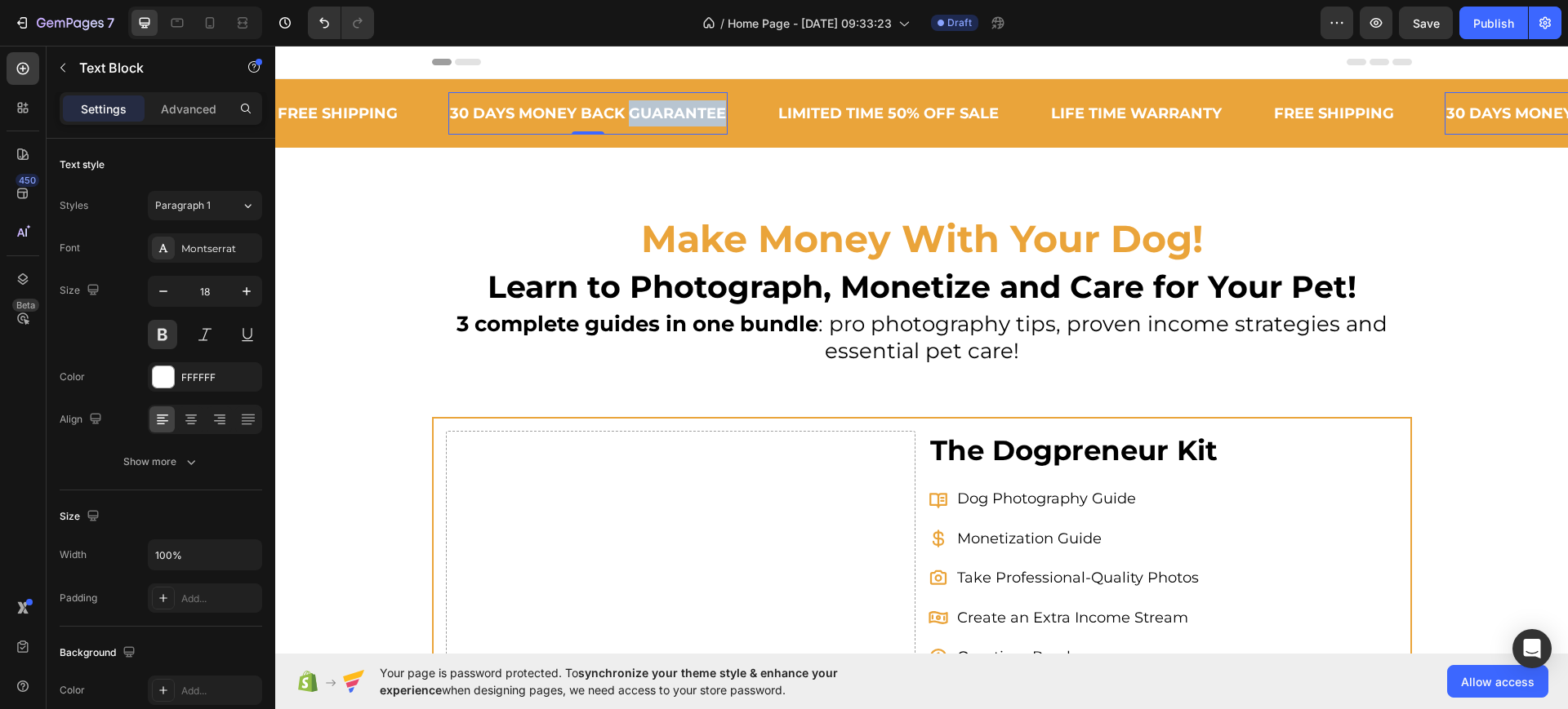
click at [629, 101] on div "30 DAYS MONEY BACK GUARANTEE" at bounding box center [589, 114] width 280 height 29
click at [629, 101] on p "30 DAYS MONEY BACK GUARANTEE" at bounding box center [588, 113] width 276 height 26
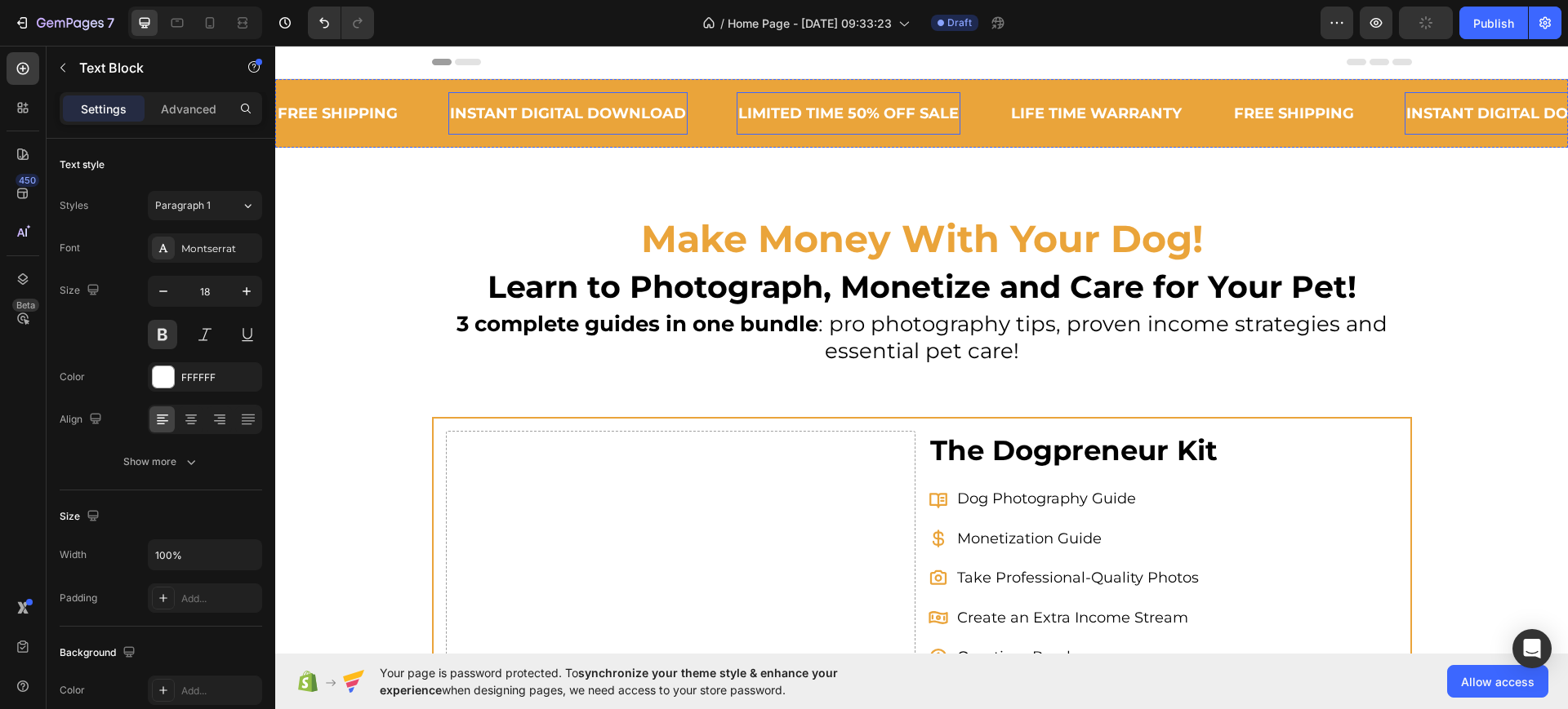
click at [856, 110] on div "LIMITED TIME 50% OFF SALE" at bounding box center [848, 114] width 224 height 29
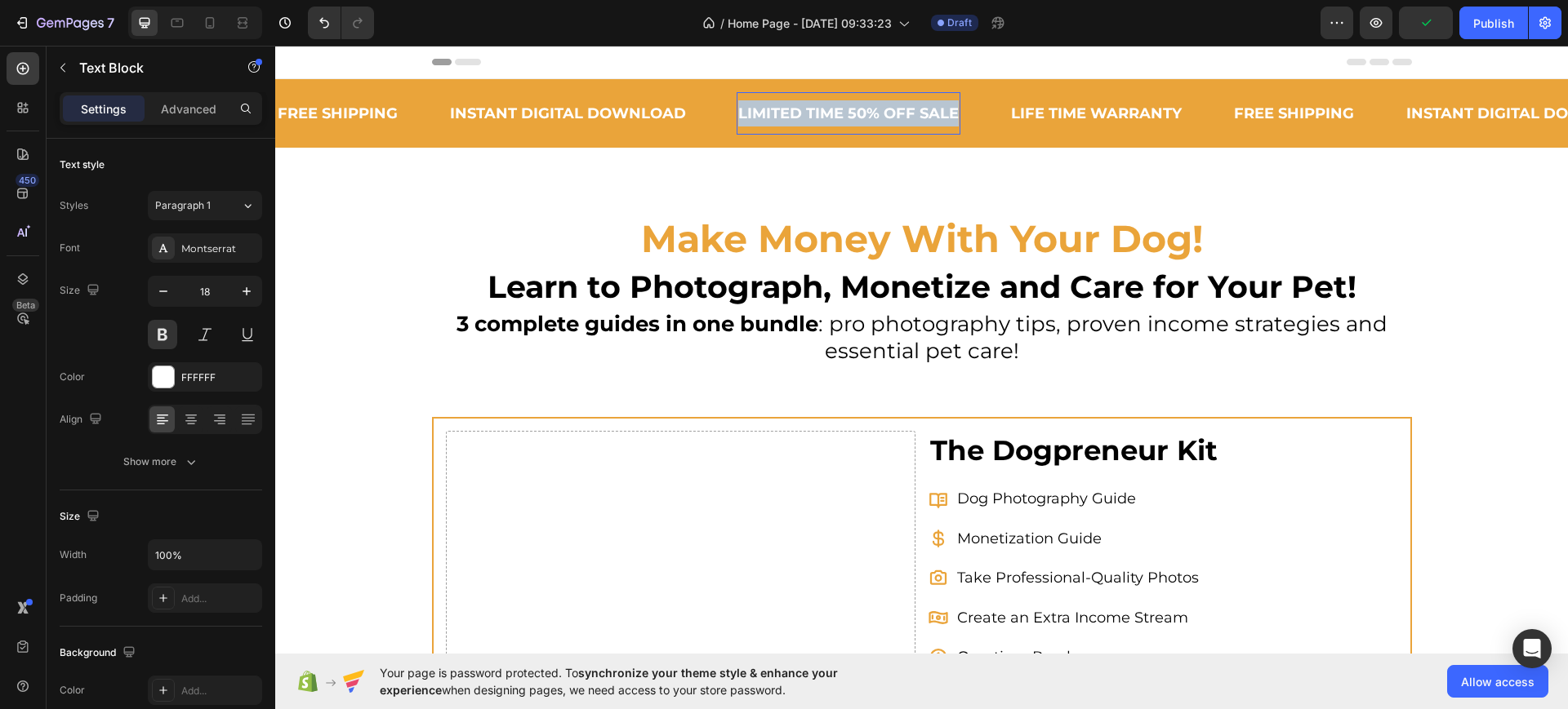
click at [856, 110] on p "LIMITED TIME 50% OFF SALE" at bounding box center [848, 113] width 221 height 26
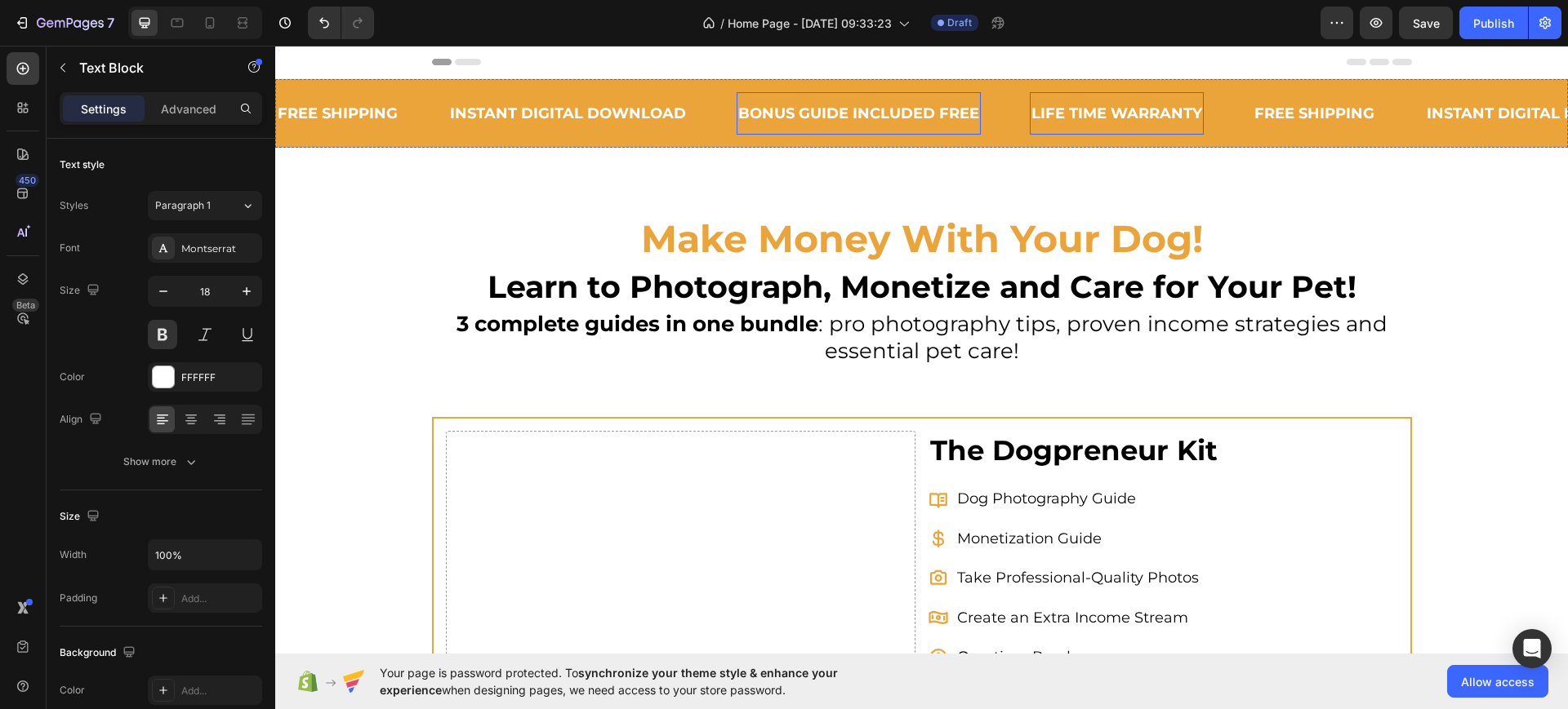
click at [1095, 106] on div "LIFE TIME WARRANTY" at bounding box center [1117, 114] width 174 height 29
click at [1095, 106] on p "LIFE TIME WARRANTY" at bounding box center [1117, 113] width 171 height 26
click at [1031, 111] on p "ASY TO USE ON ANY DEVICE" at bounding box center [1140, 113] width 218 height 26
click at [1364, 107] on div "FREE SHIPPING" at bounding box center [1371, 114] width 123 height 29
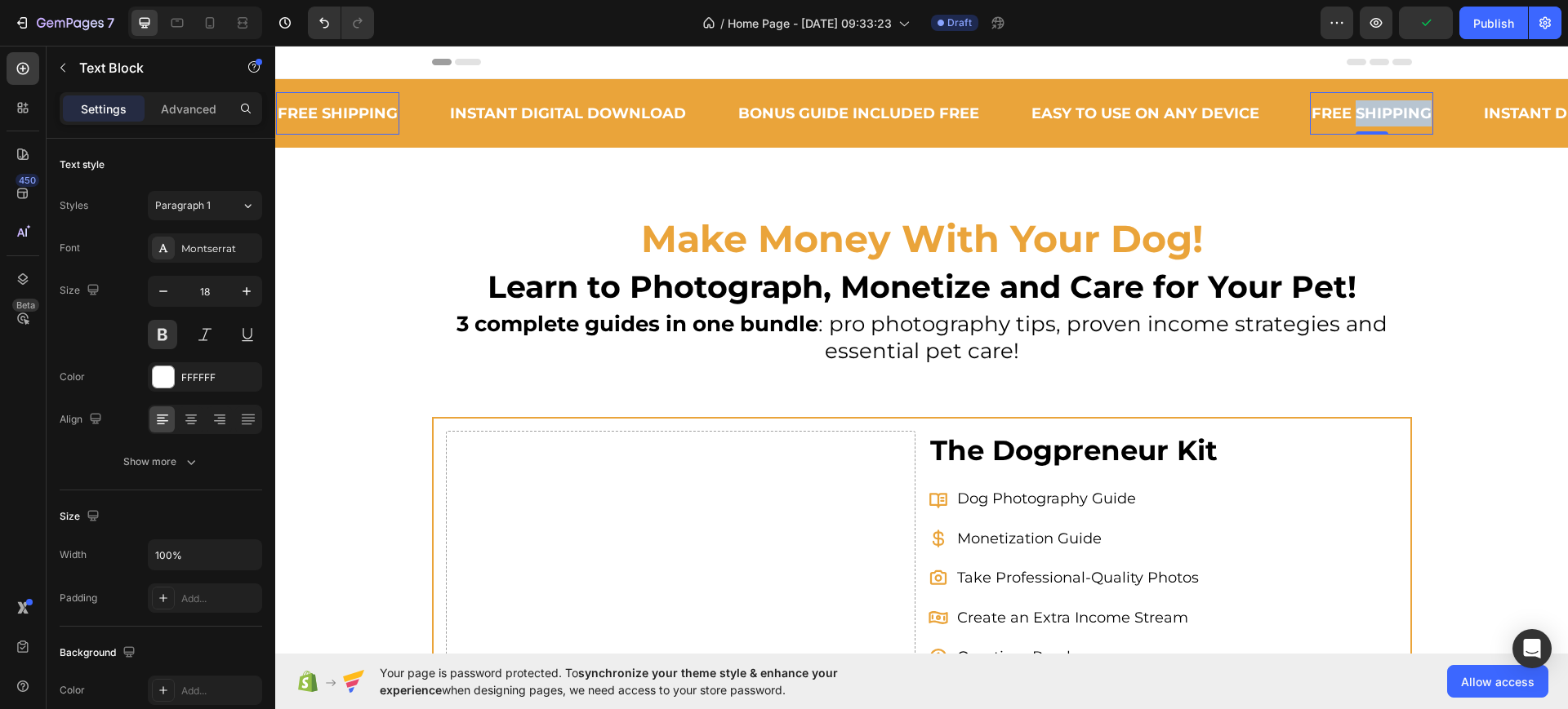
click at [1364, 107] on div "FREE SHIPPING" at bounding box center [1371, 114] width 123 height 29
click at [1364, 107] on p "FREE SHIPPING" at bounding box center [1371, 113] width 120 height 26
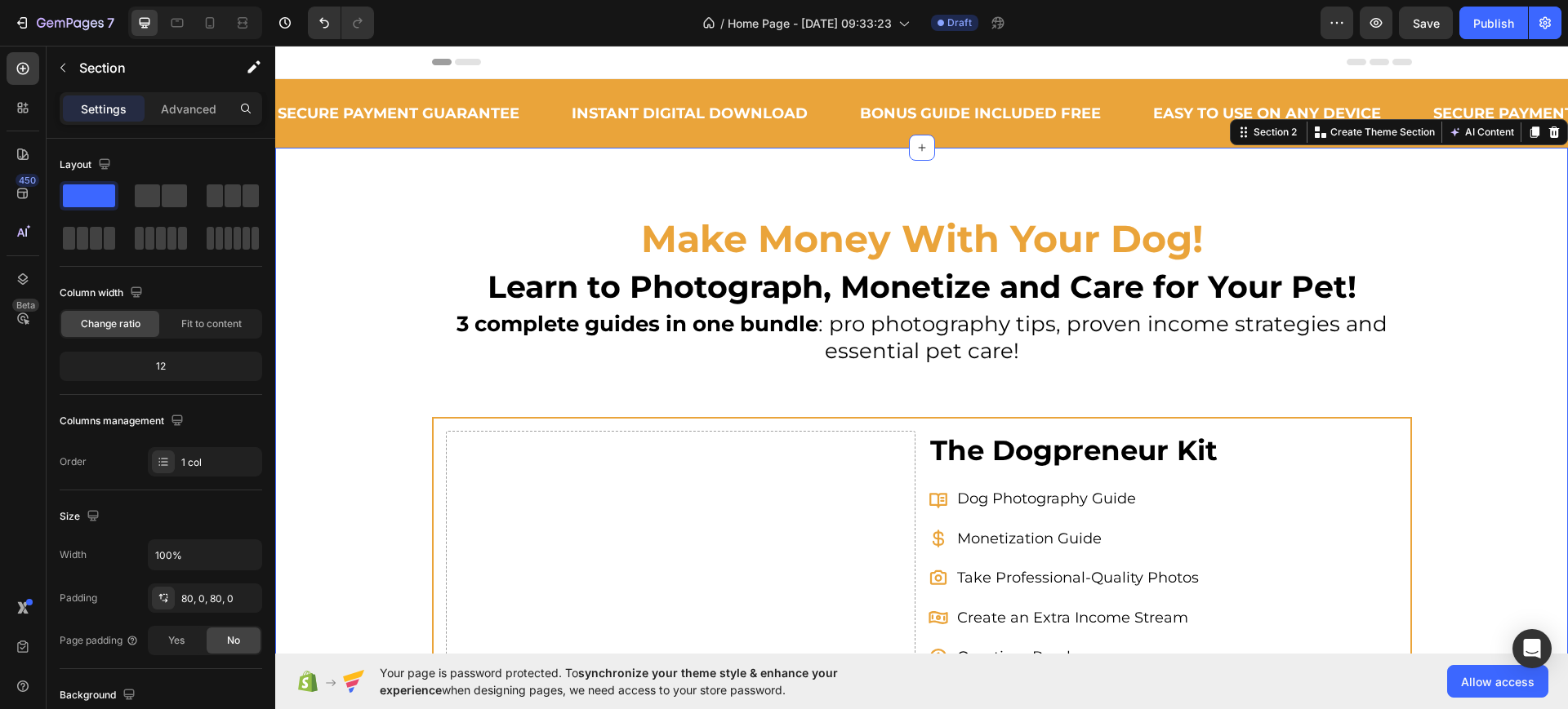
click at [1403, 186] on div "Make Money With Your Dog! Heading Learn to Photograph, Monetize and Care for Yo…" at bounding box center [922, 586] width 1293 height 876
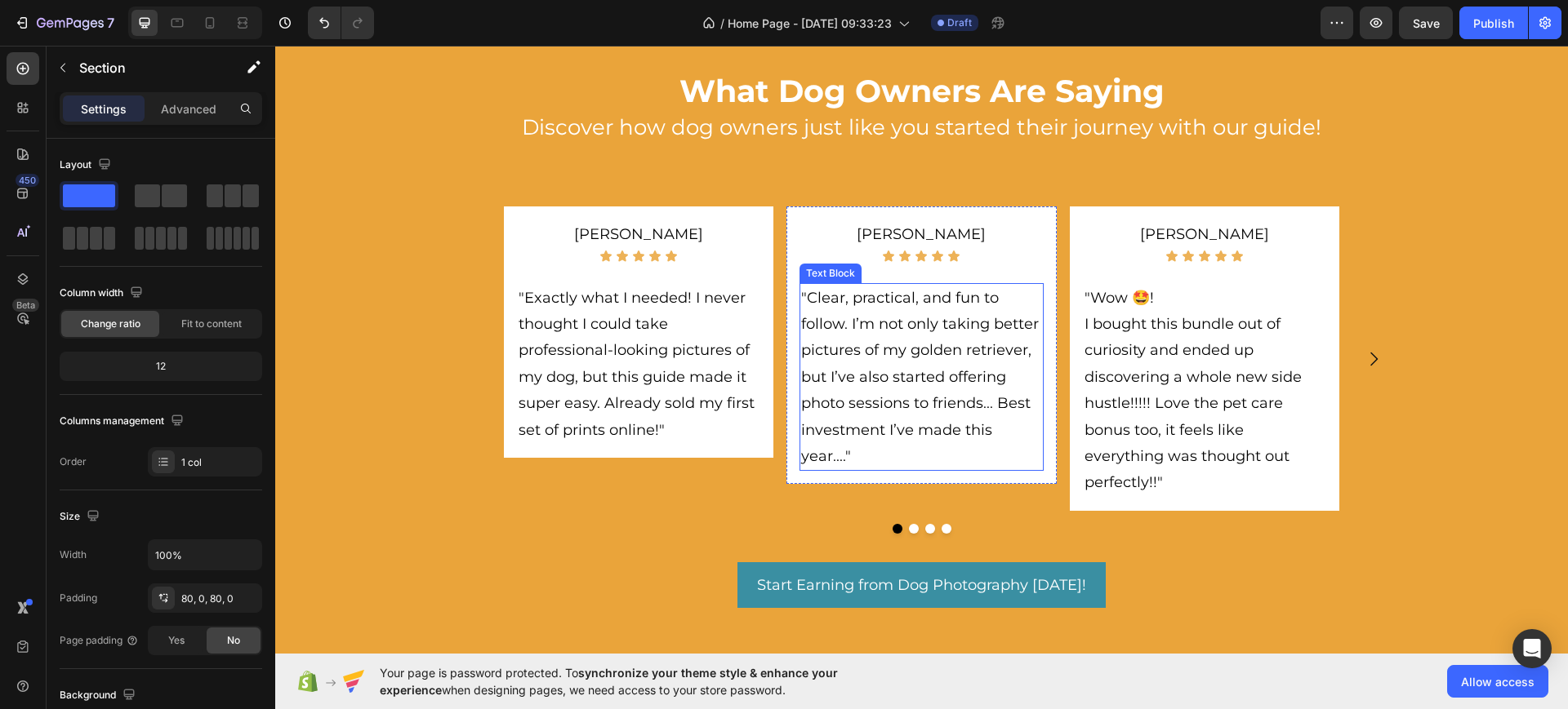
scroll to position [1633, 0]
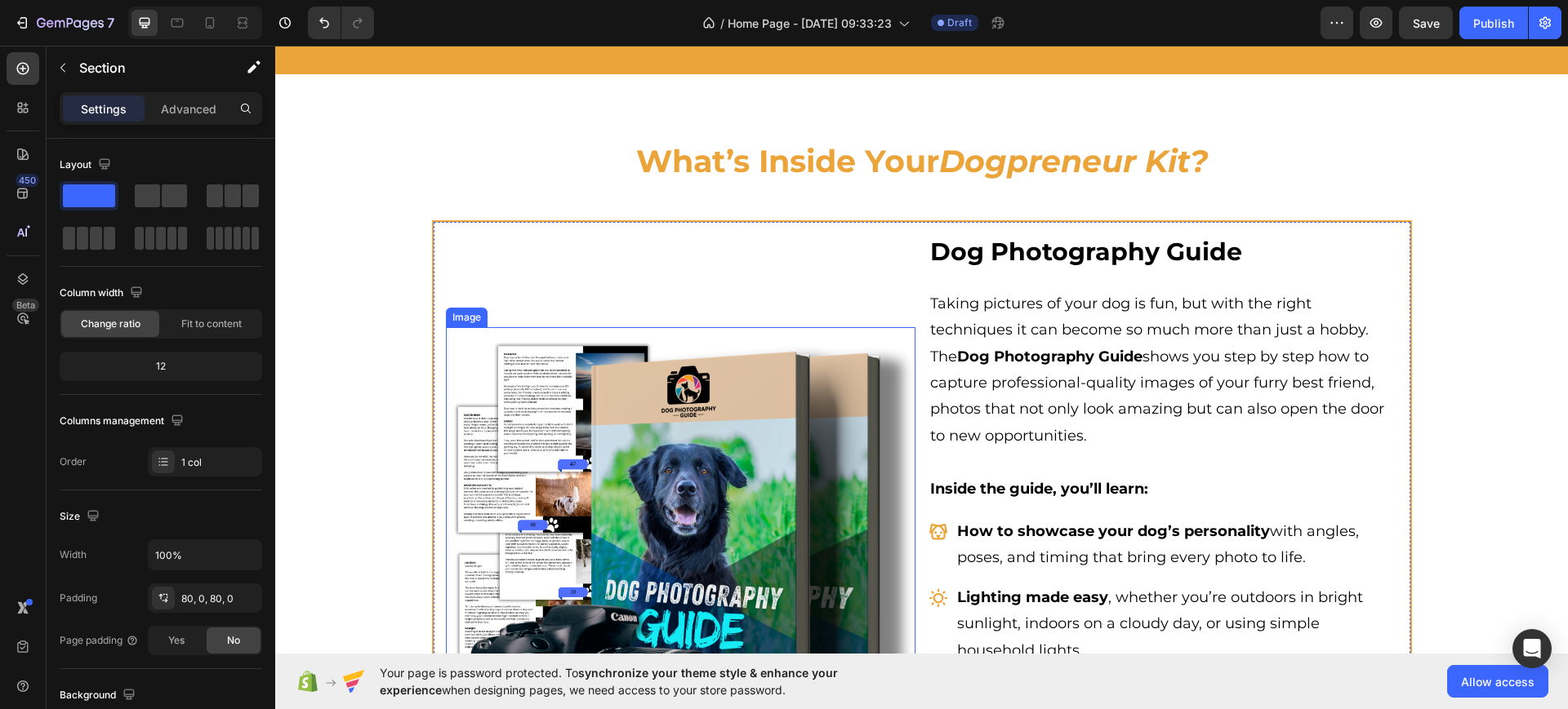
click at [688, 411] on img at bounding box center [681, 562] width 469 height 469
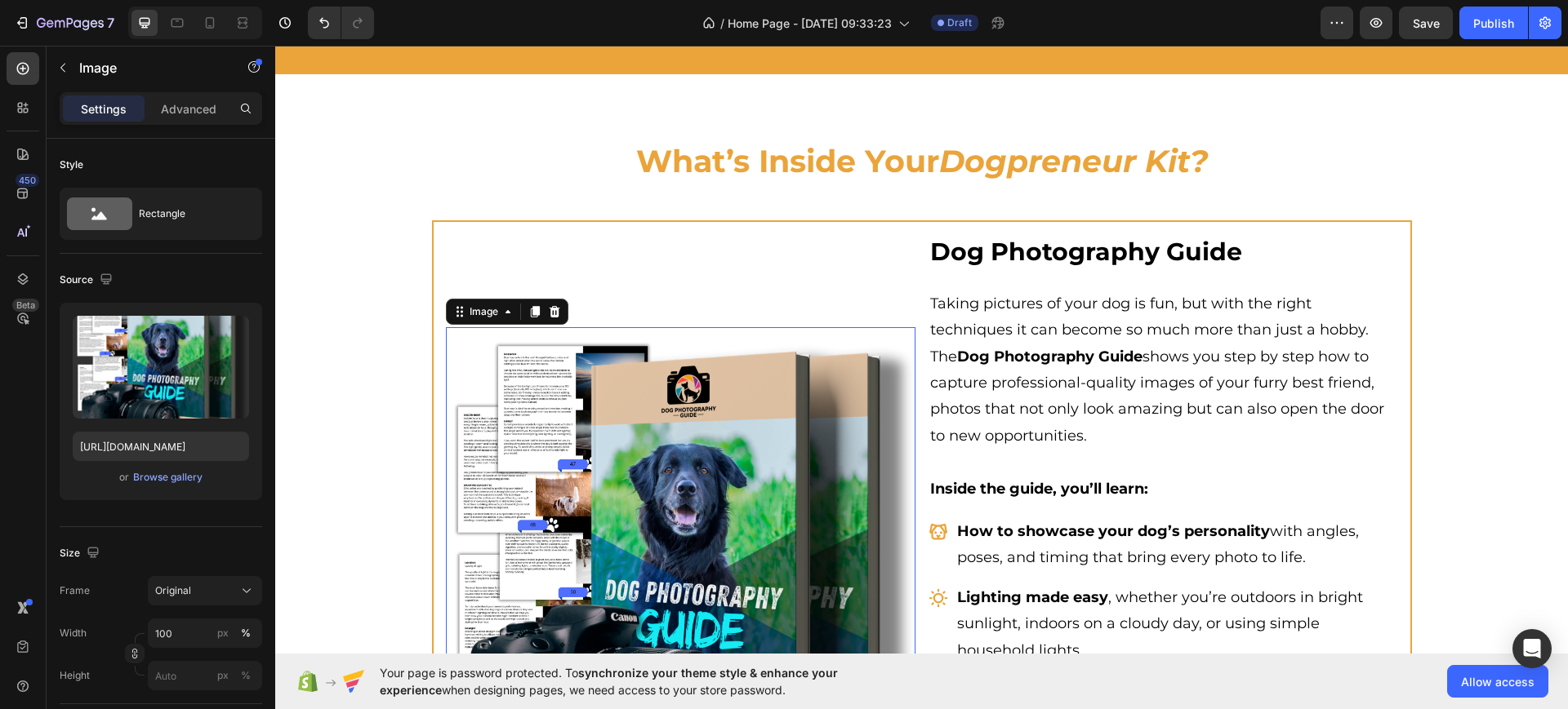
click at [520, 300] on div "Image" at bounding box center [507, 311] width 123 height 26
click at [530, 311] on icon at bounding box center [534, 311] width 9 height 11
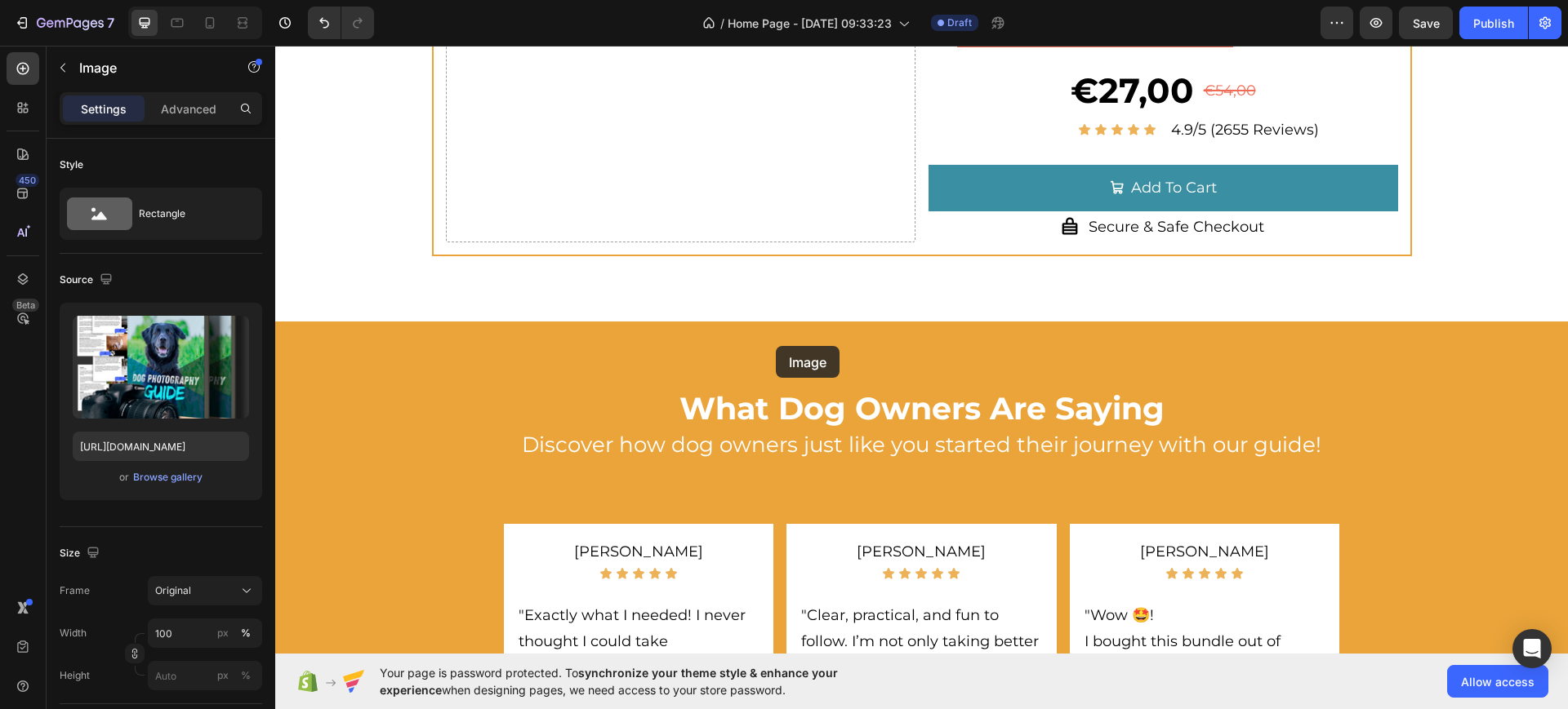
scroll to position [295, 0]
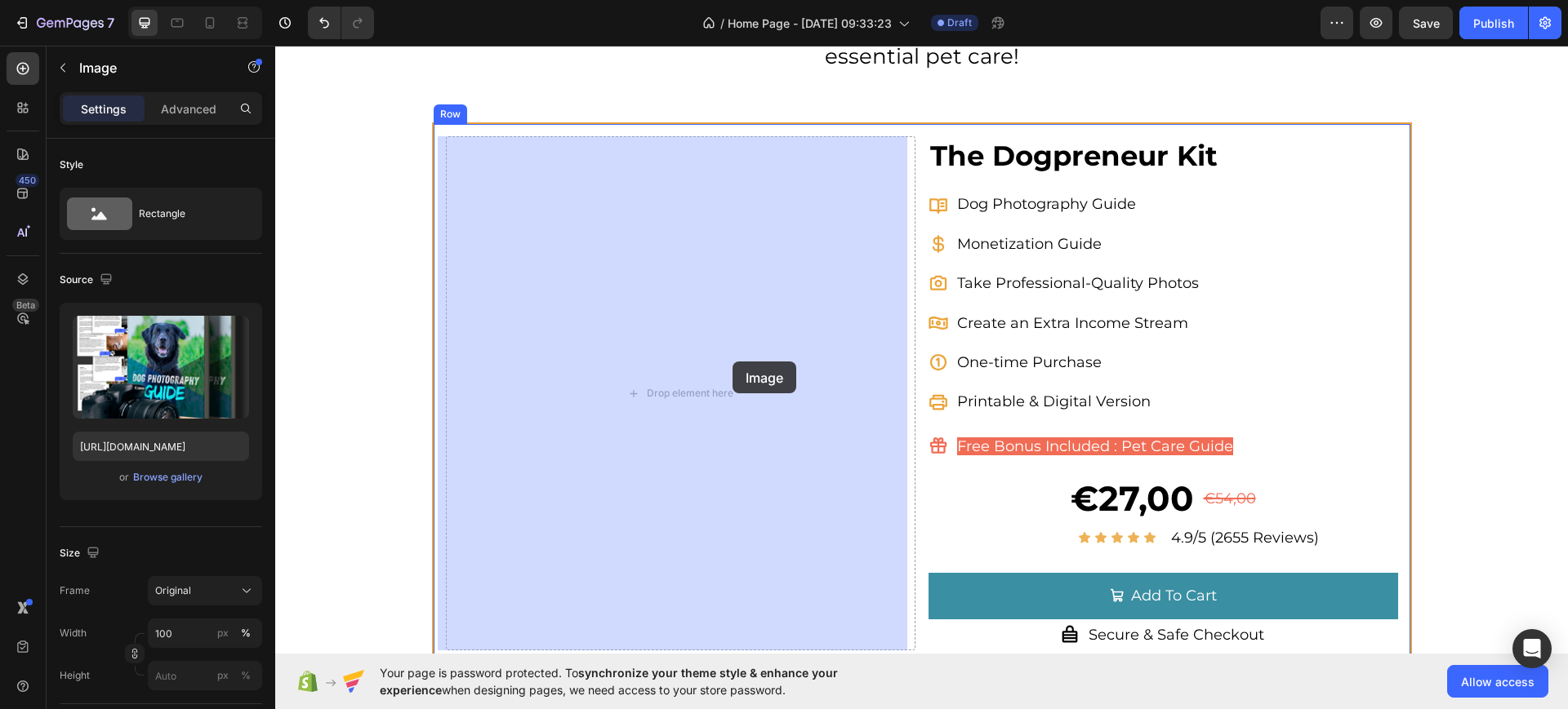
drag, startPoint x: 613, startPoint y: 445, endPoint x: 775, endPoint y: 346, distance: 189.9
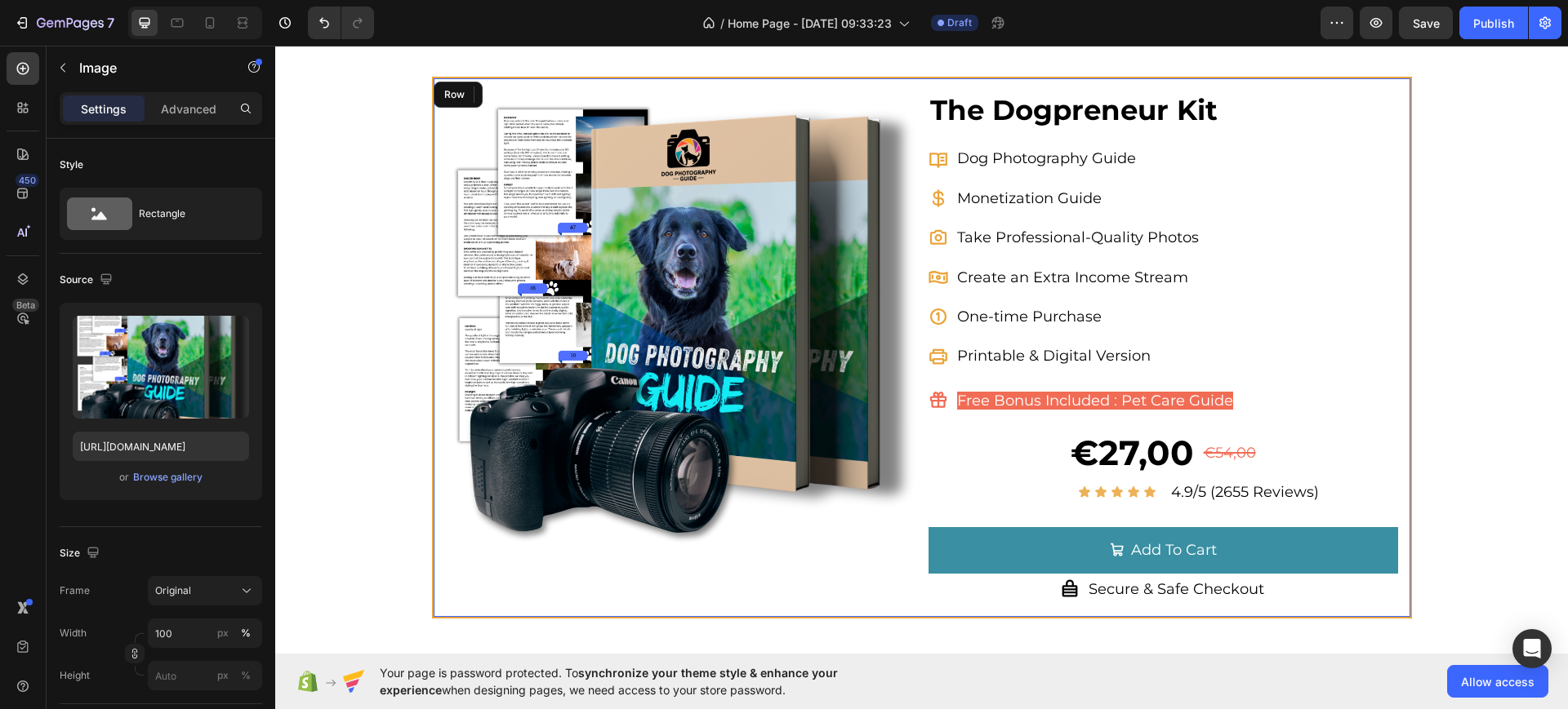
click at [802, 541] on div "Image 0" at bounding box center [681, 348] width 469 height 514
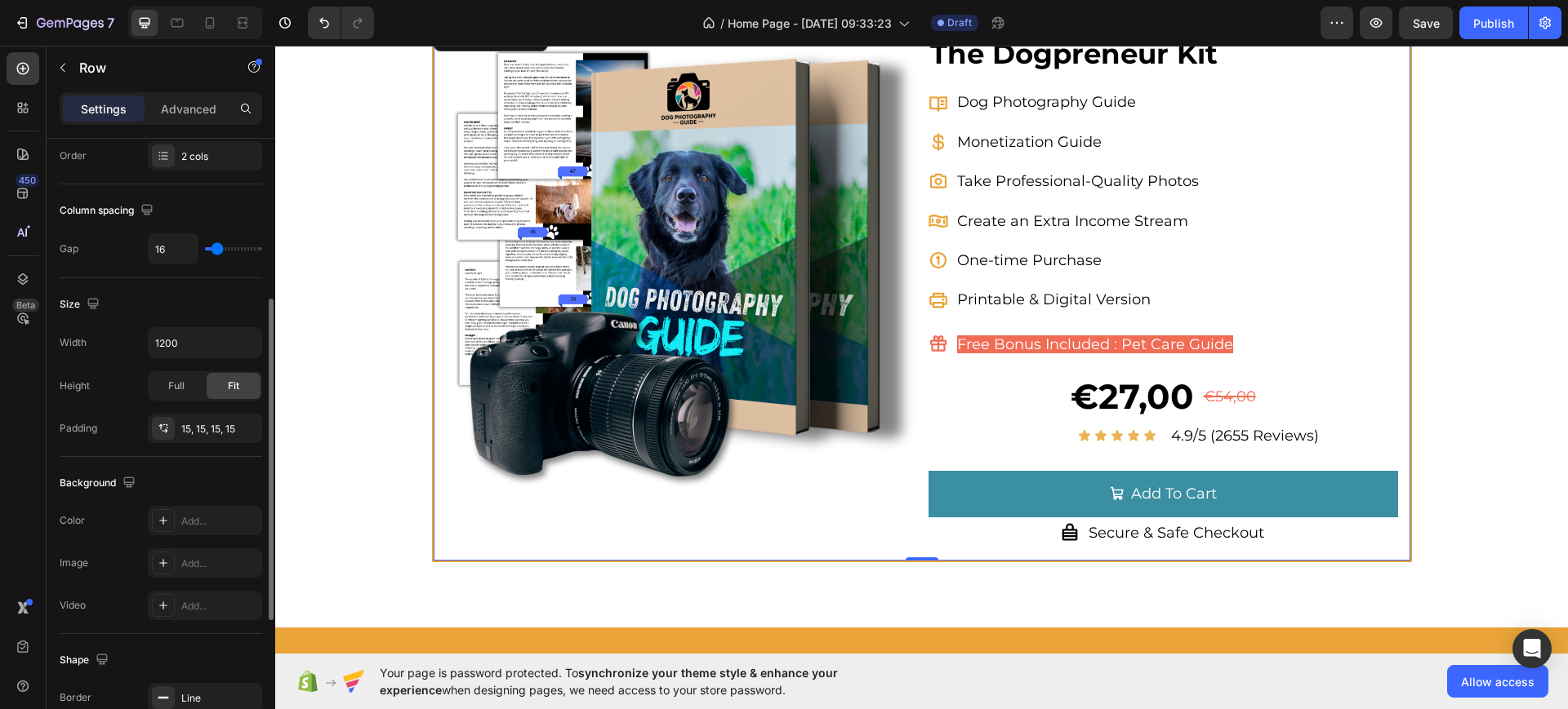
scroll to position [565, 0]
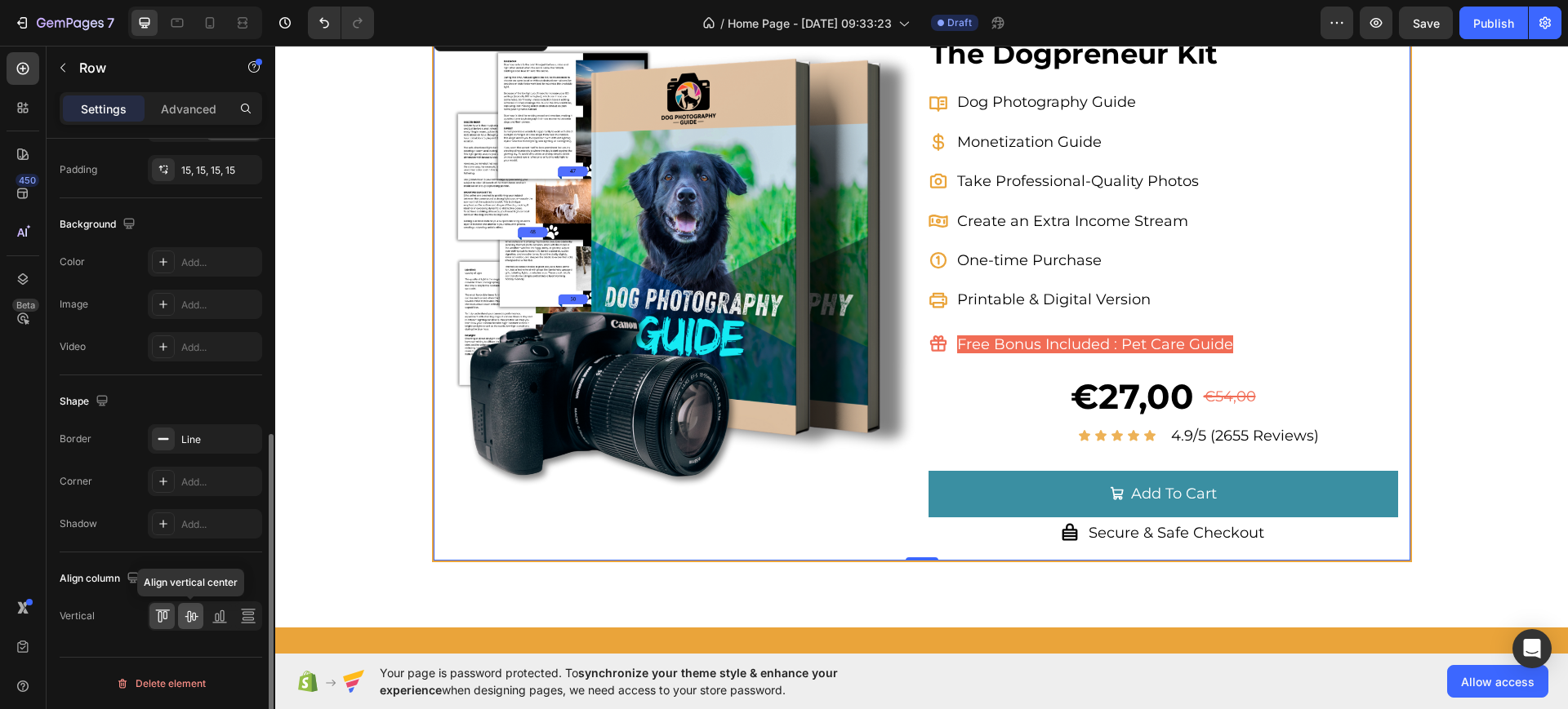
click at [189, 618] on icon at bounding box center [191, 616] width 16 height 16
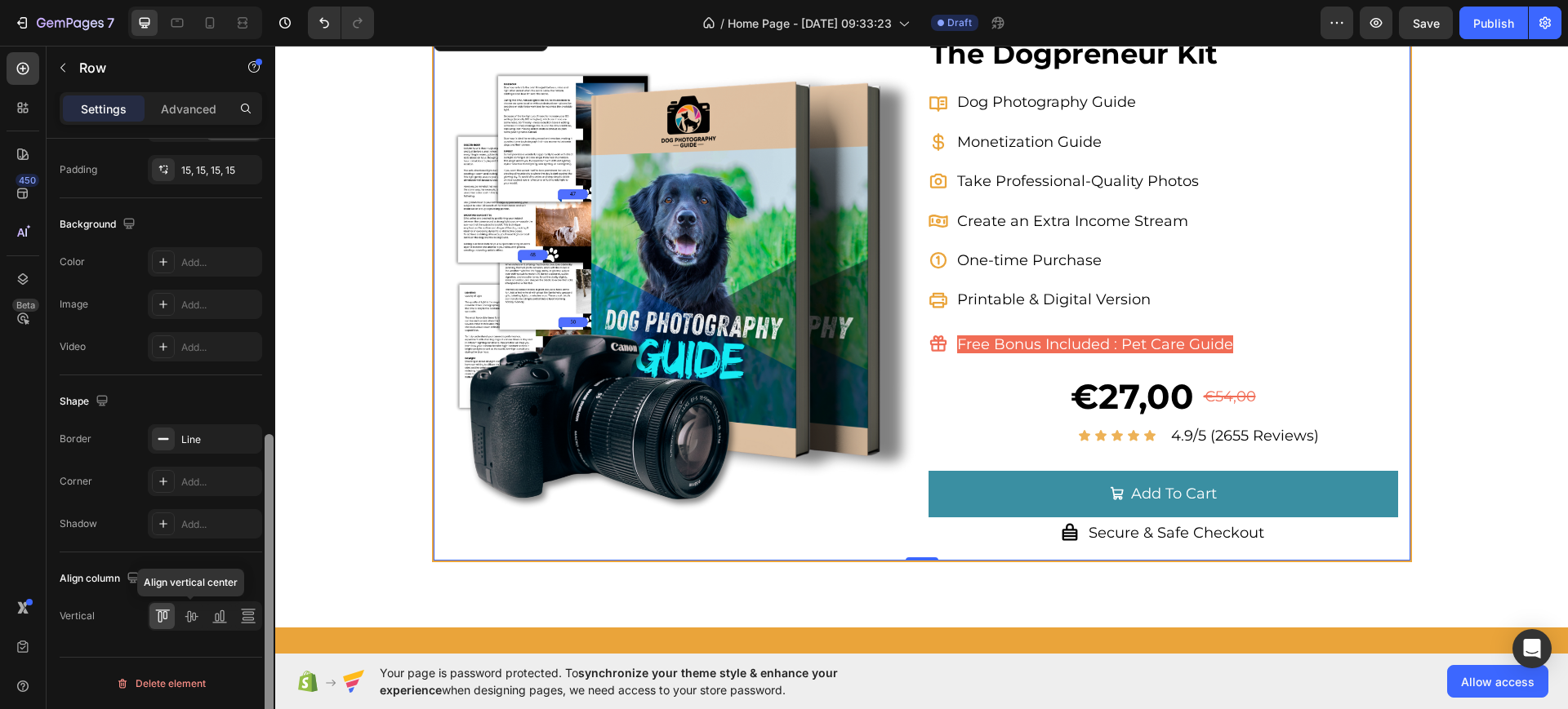
scroll to position [419, 0]
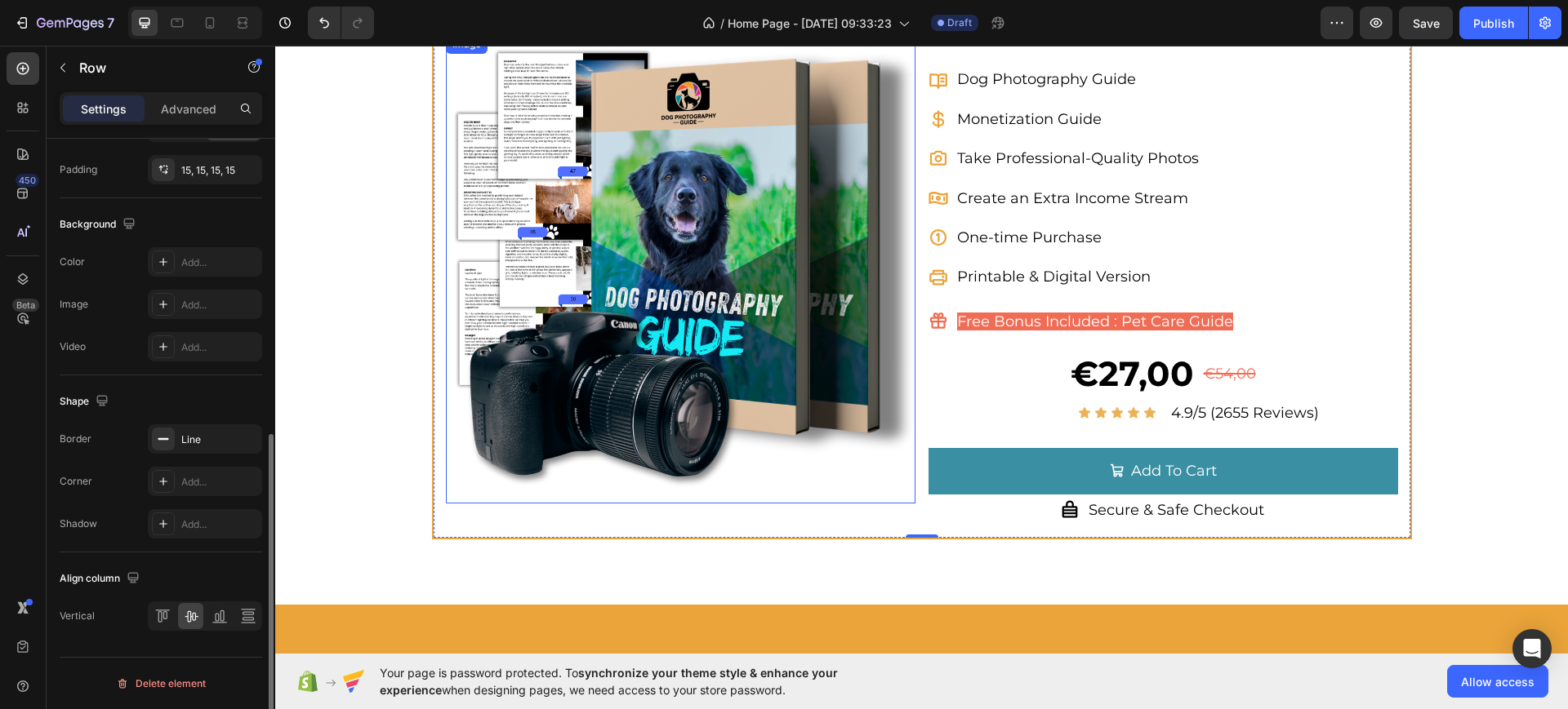
click at [618, 334] on img at bounding box center [681, 269] width 469 height 469
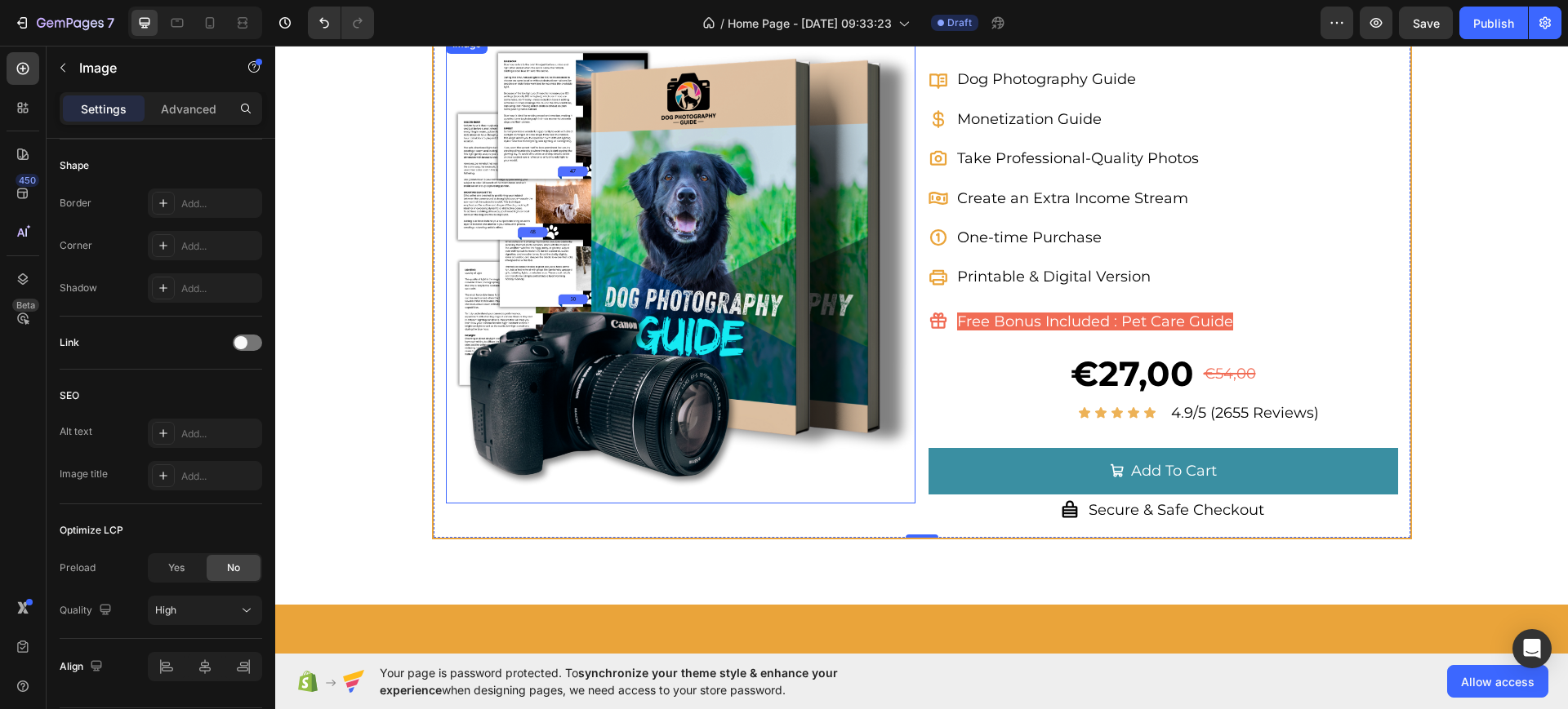
scroll to position [0, 0]
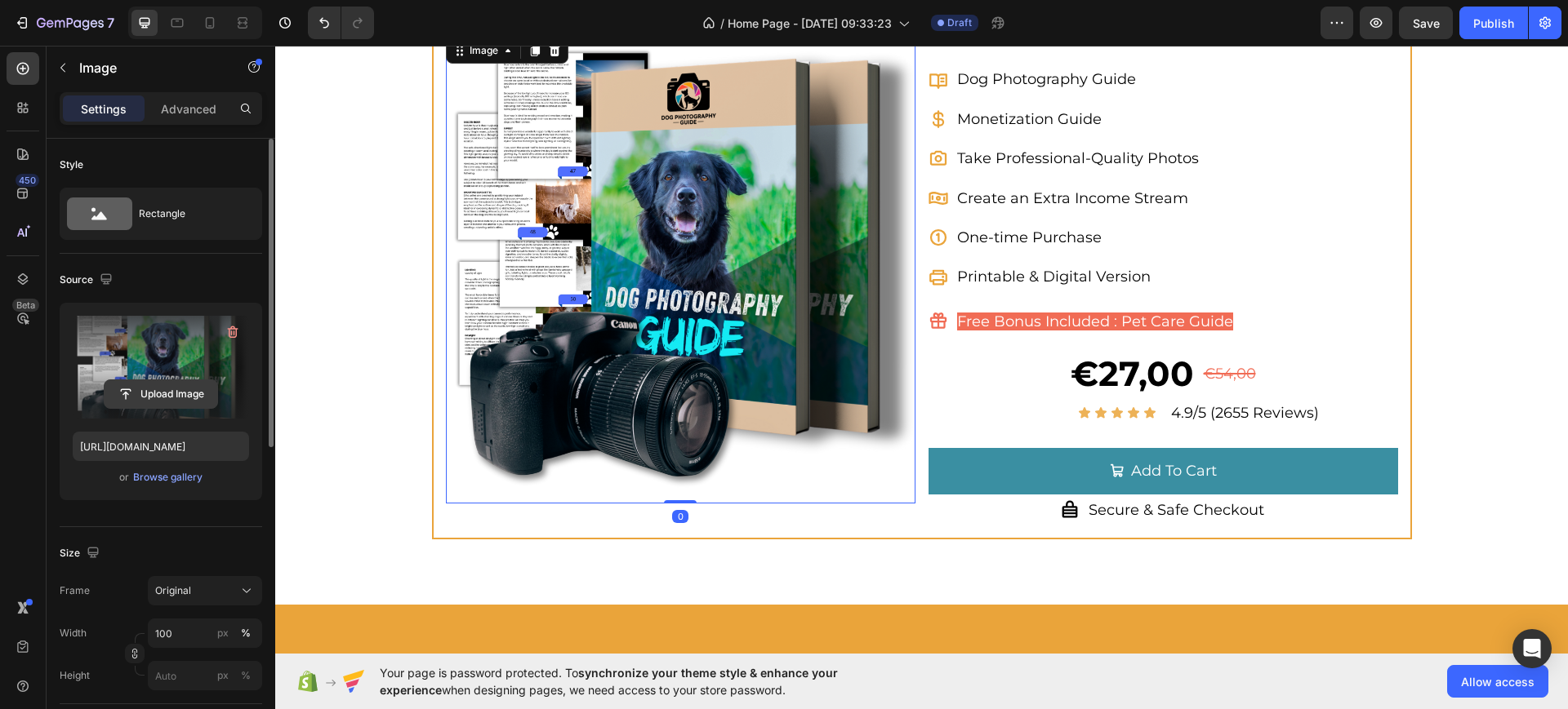
click at [155, 384] on input "file" at bounding box center [161, 394] width 113 height 28
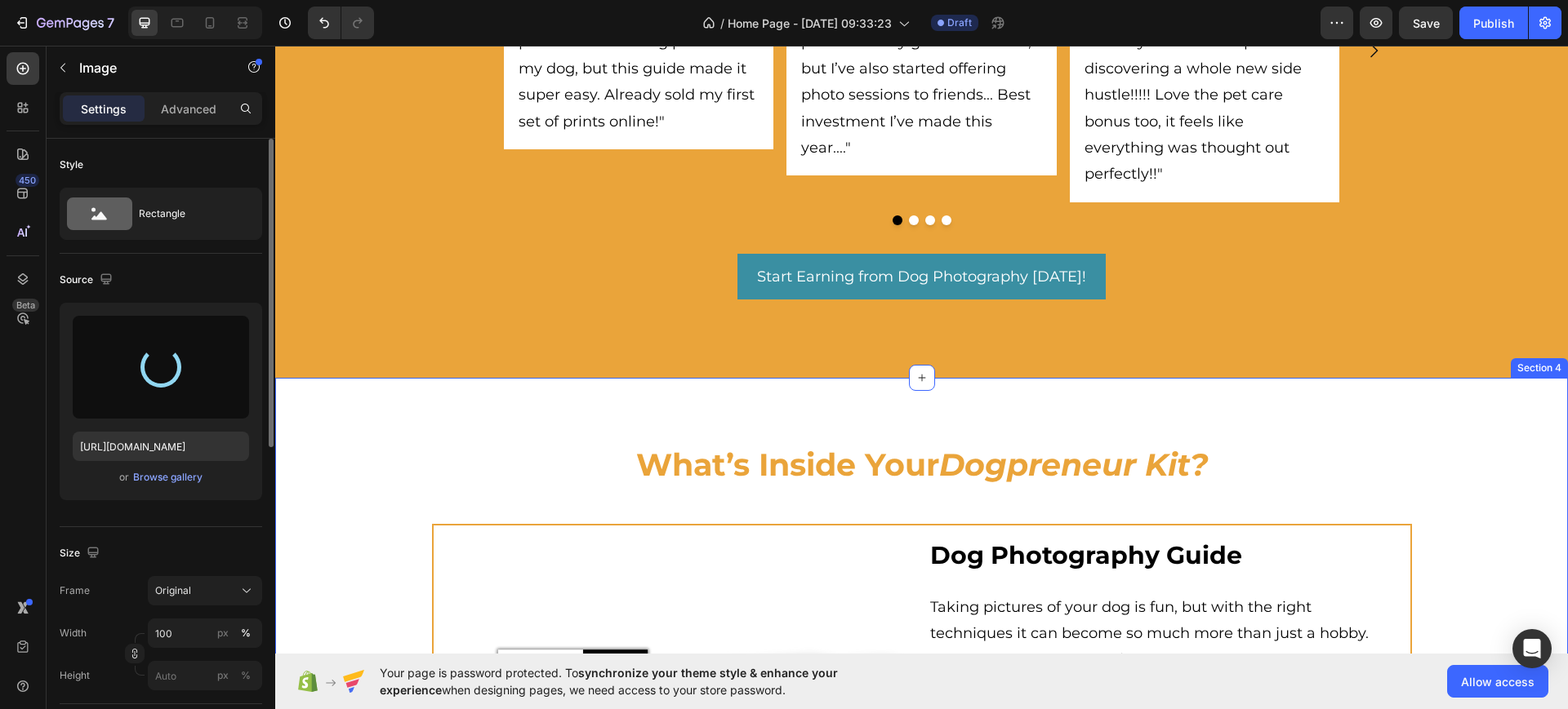
scroll to position [1327, 0]
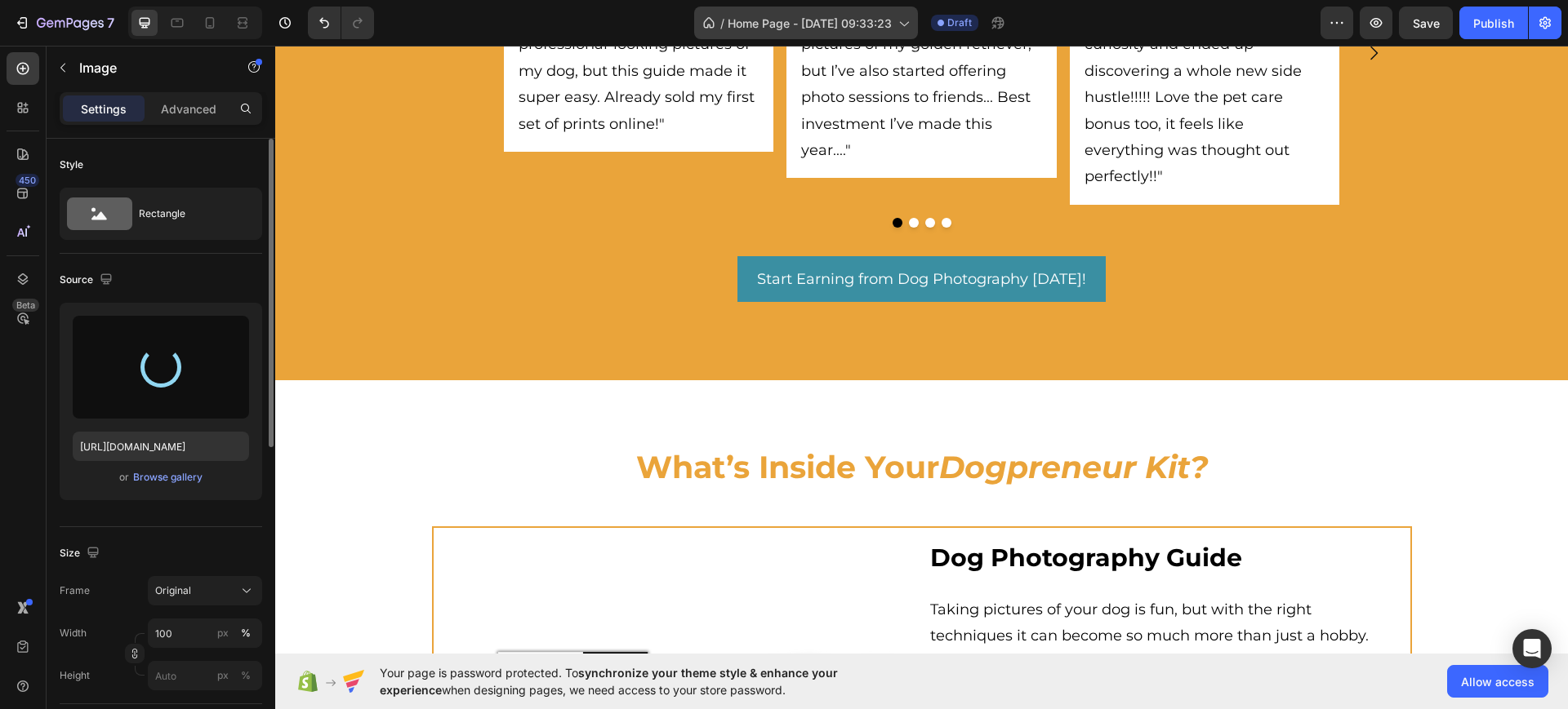
type input "[URL][DOMAIN_NAME]"
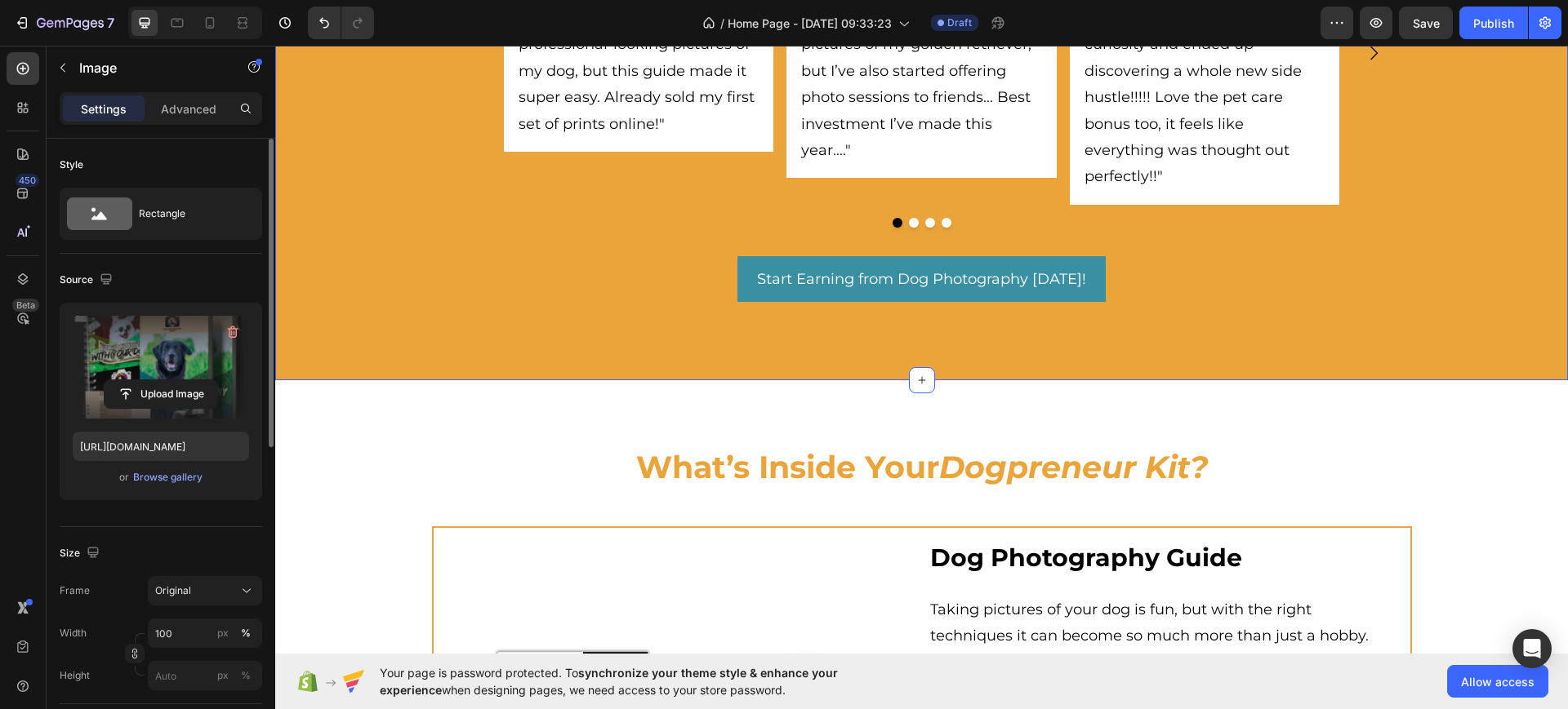
click at [434, 370] on div "What Dog Owners Are Saying Heading Discover how dog owners just like you starte…" at bounding box center [922, 39] width 1293 height 682
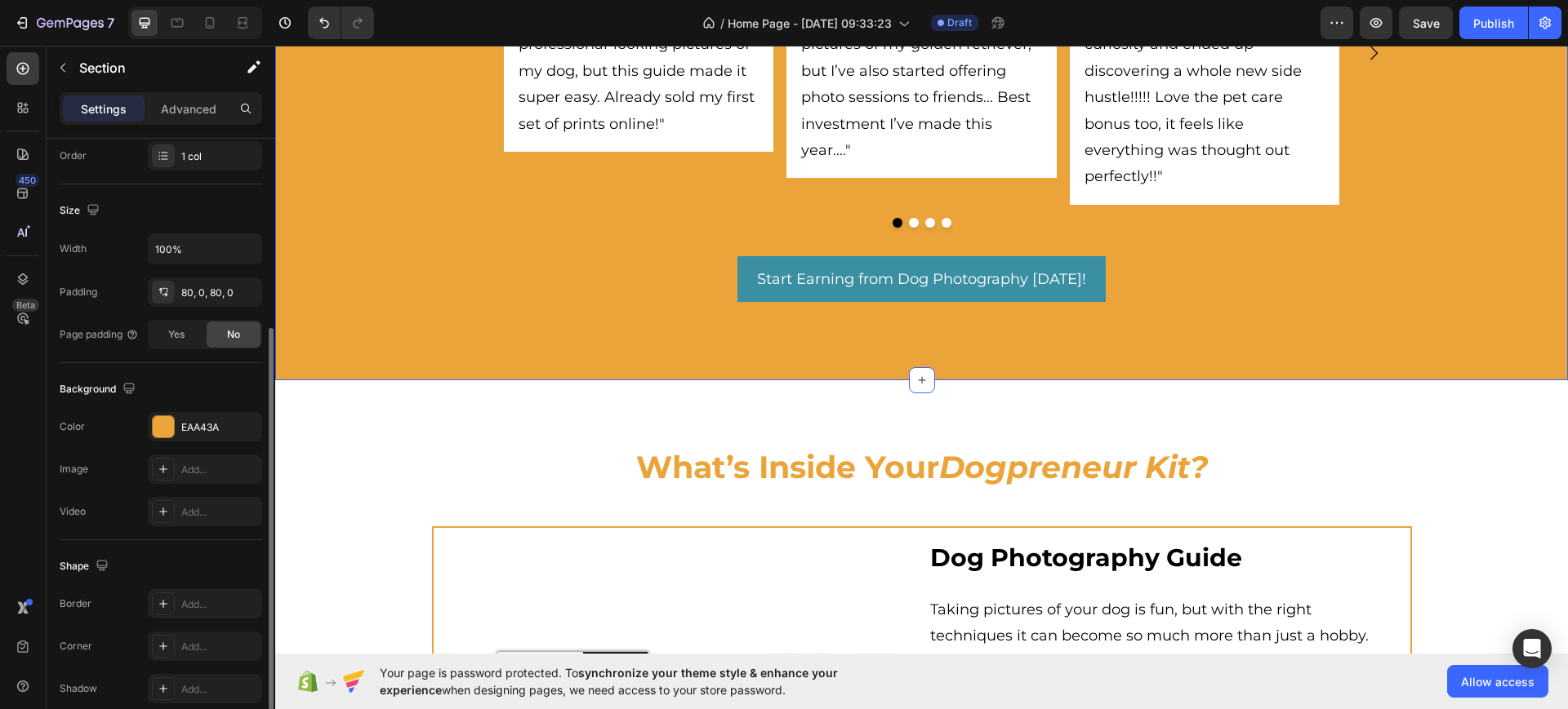
scroll to position [379, 0]
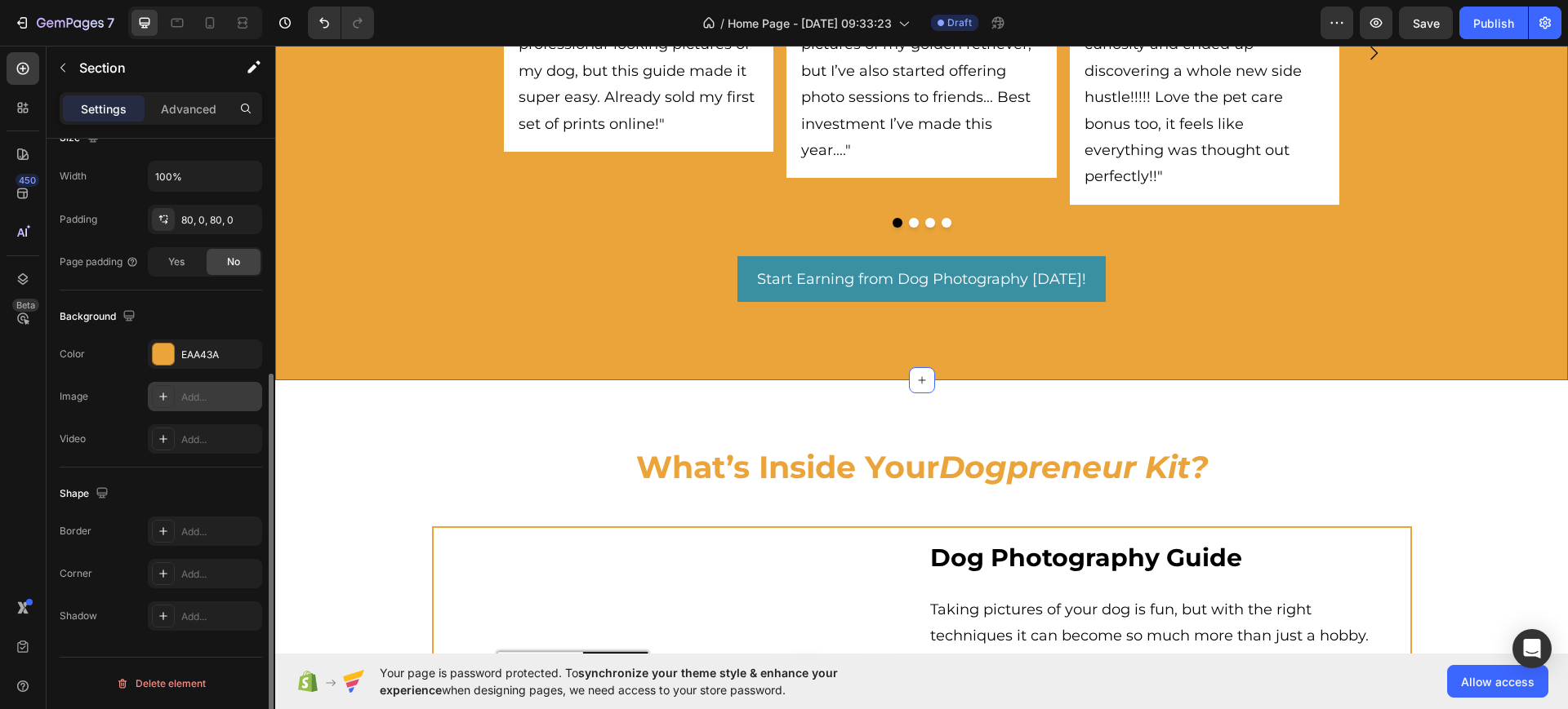
click at [163, 393] on icon at bounding box center [163, 396] width 8 height 8
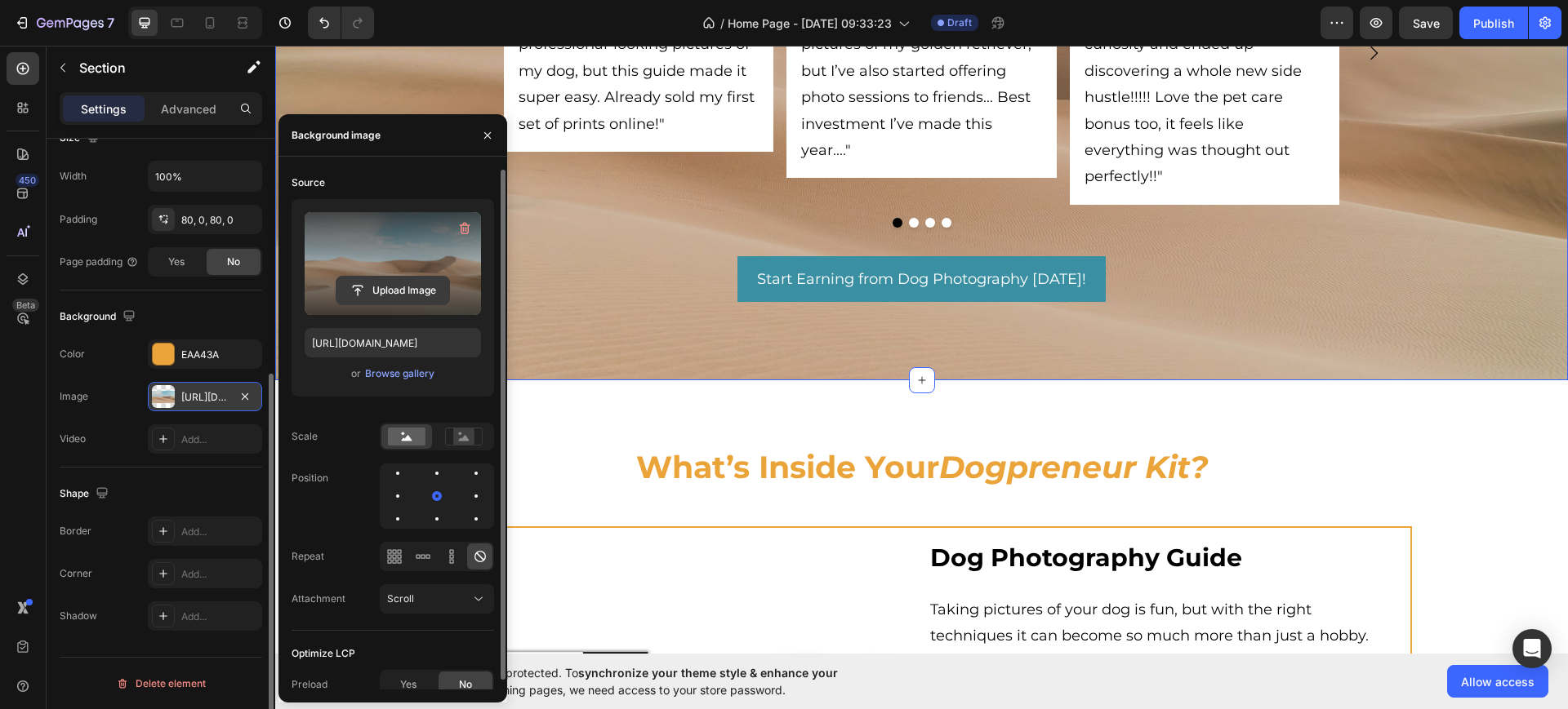
click at [409, 296] on input "file" at bounding box center [393, 291] width 113 height 28
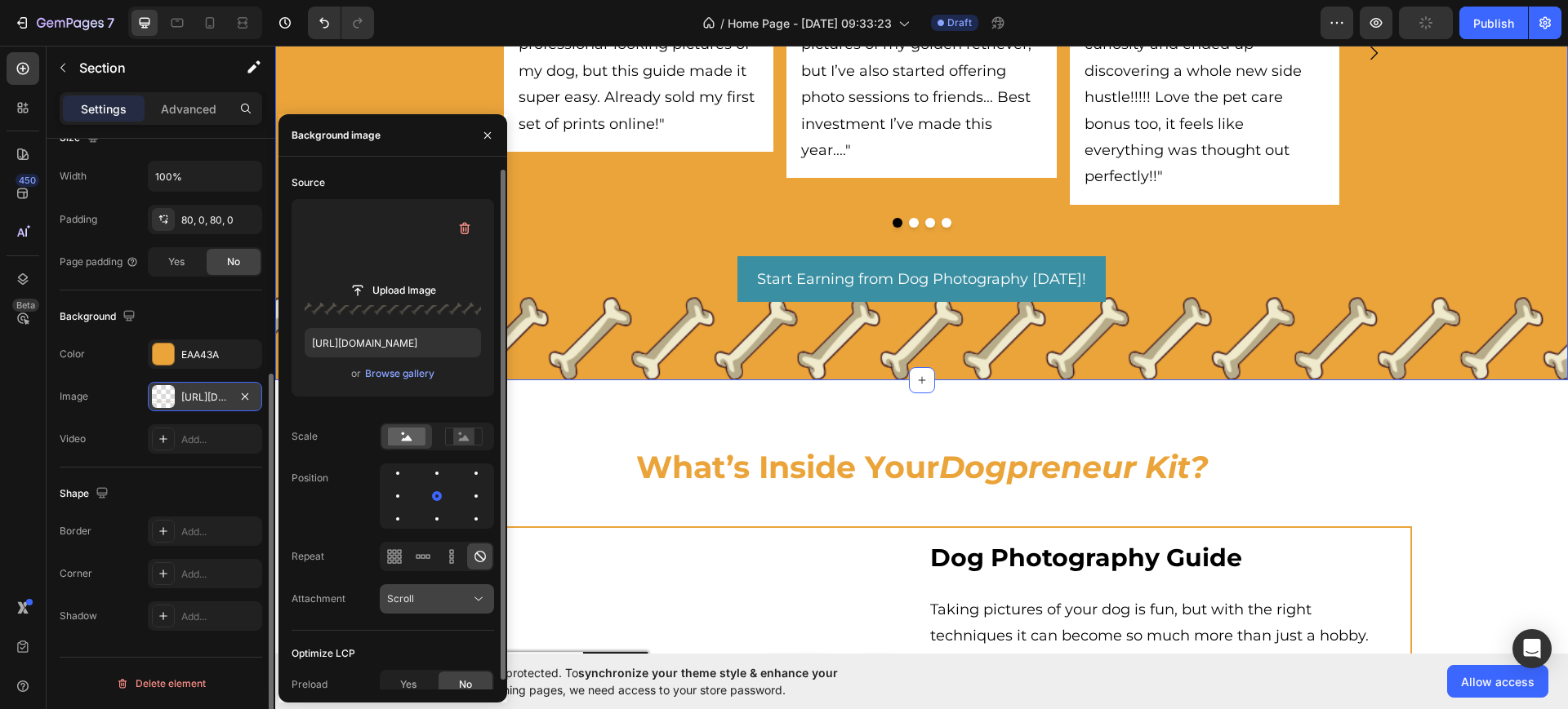
click at [433, 598] on div "Scroll" at bounding box center [429, 599] width 84 height 15
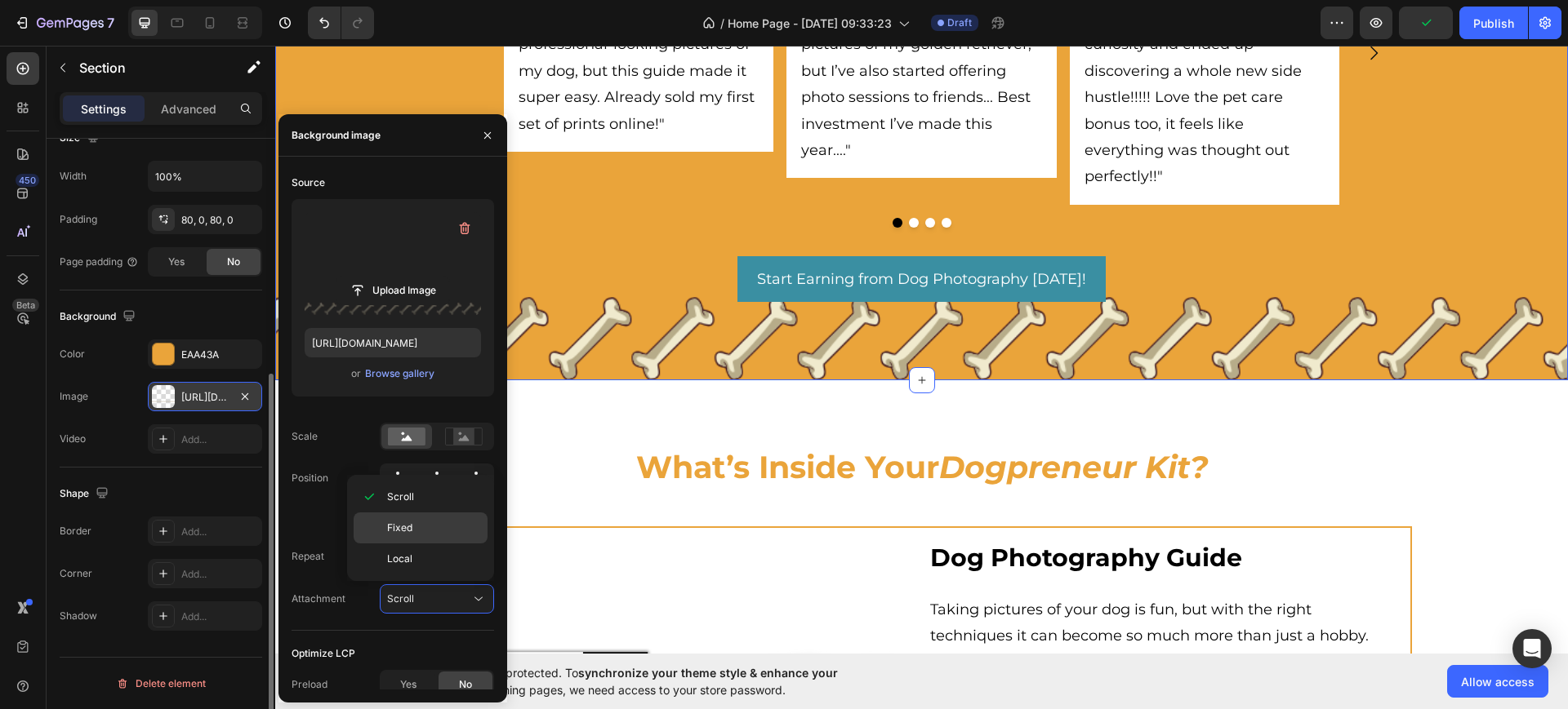
click at [413, 528] on p "Fixed" at bounding box center [434, 528] width 93 height 15
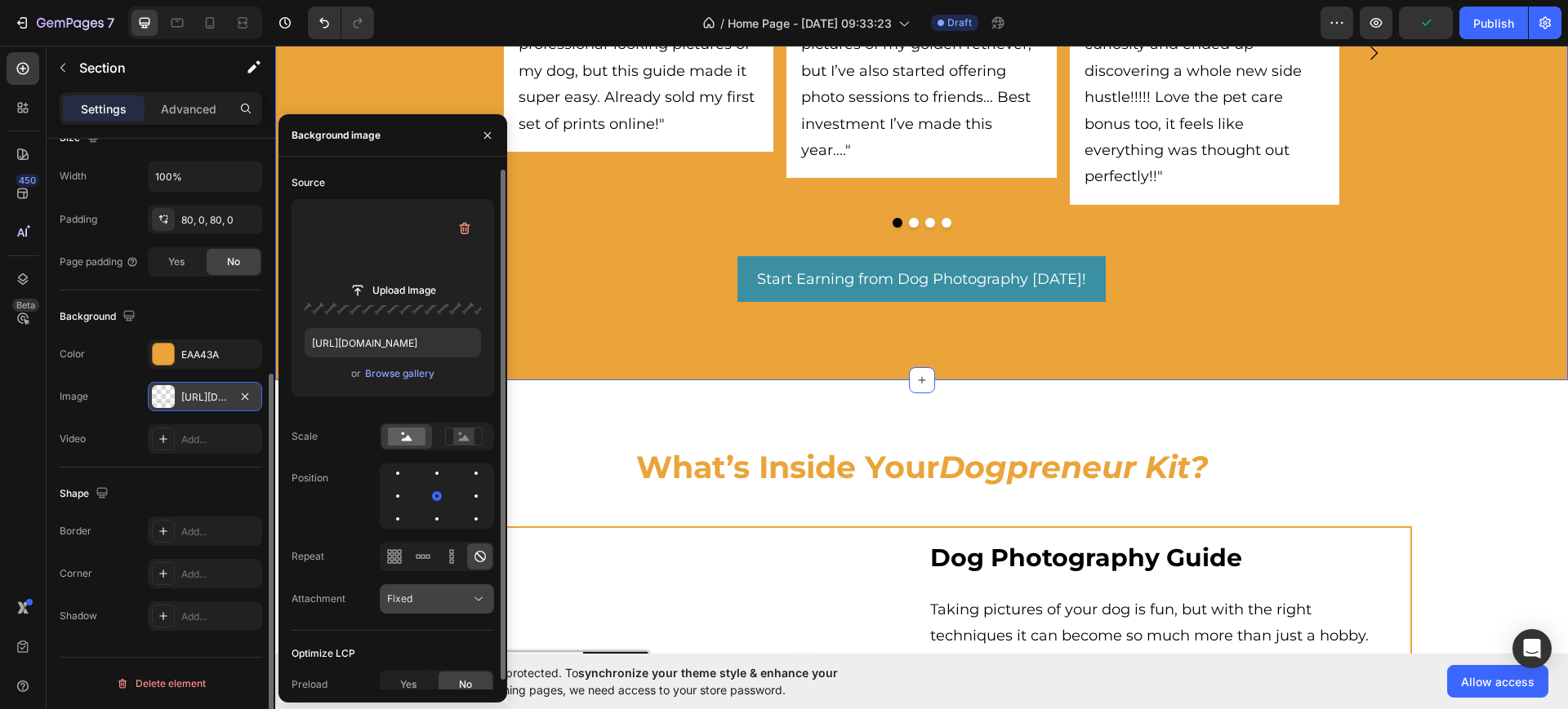
click at [423, 594] on div "Fixed" at bounding box center [429, 599] width 84 height 15
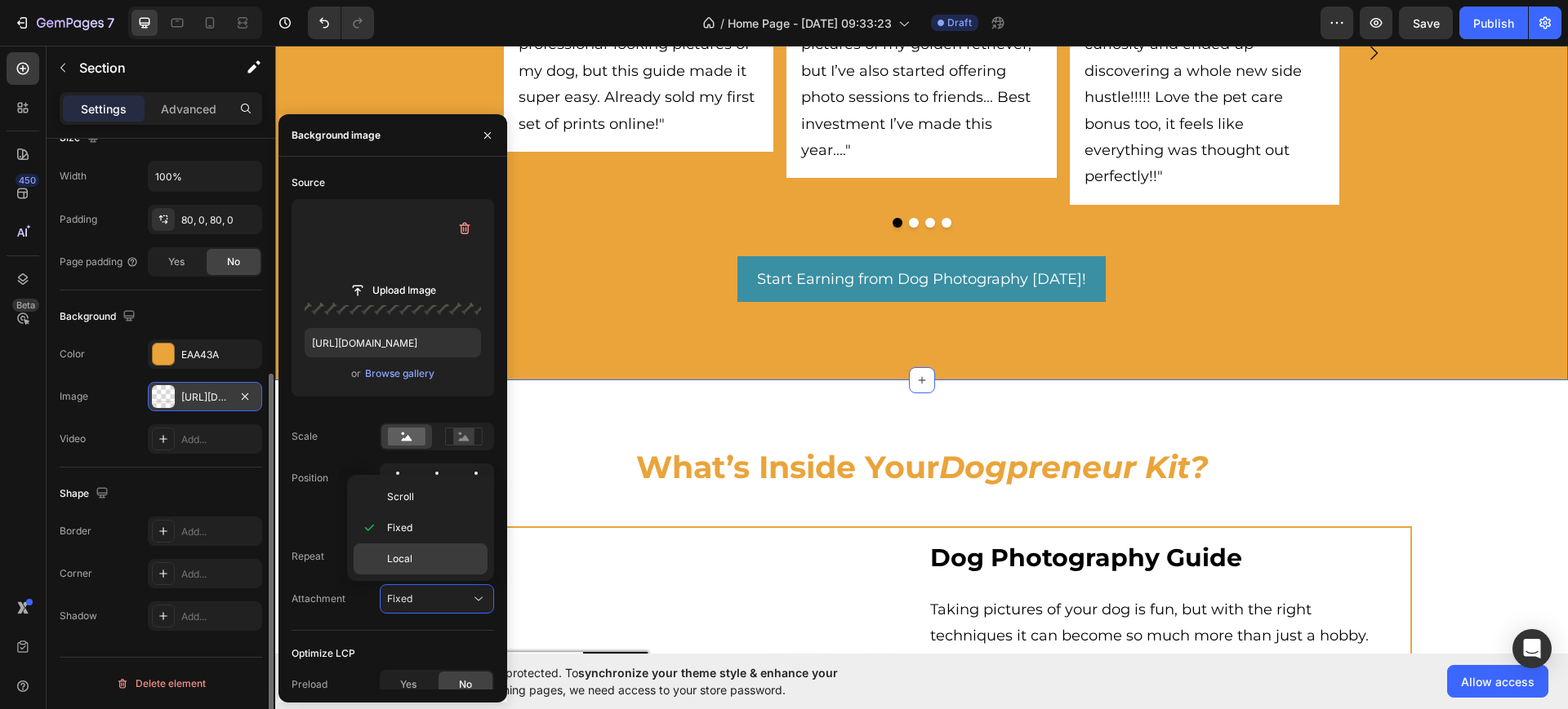
click at [430, 562] on p "Local" at bounding box center [434, 559] width 93 height 15
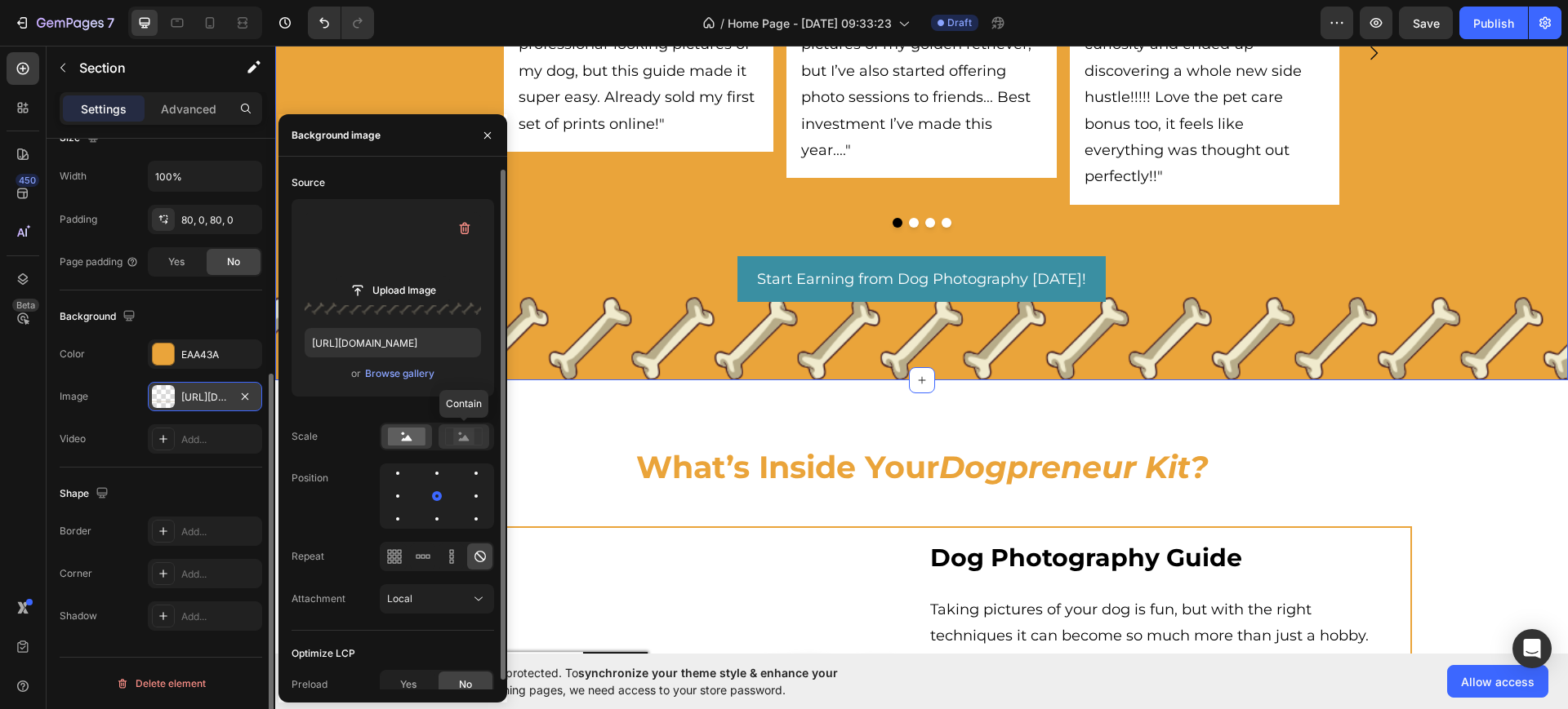
click at [448, 442] on icon at bounding box center [464, 436] width 38 height 18
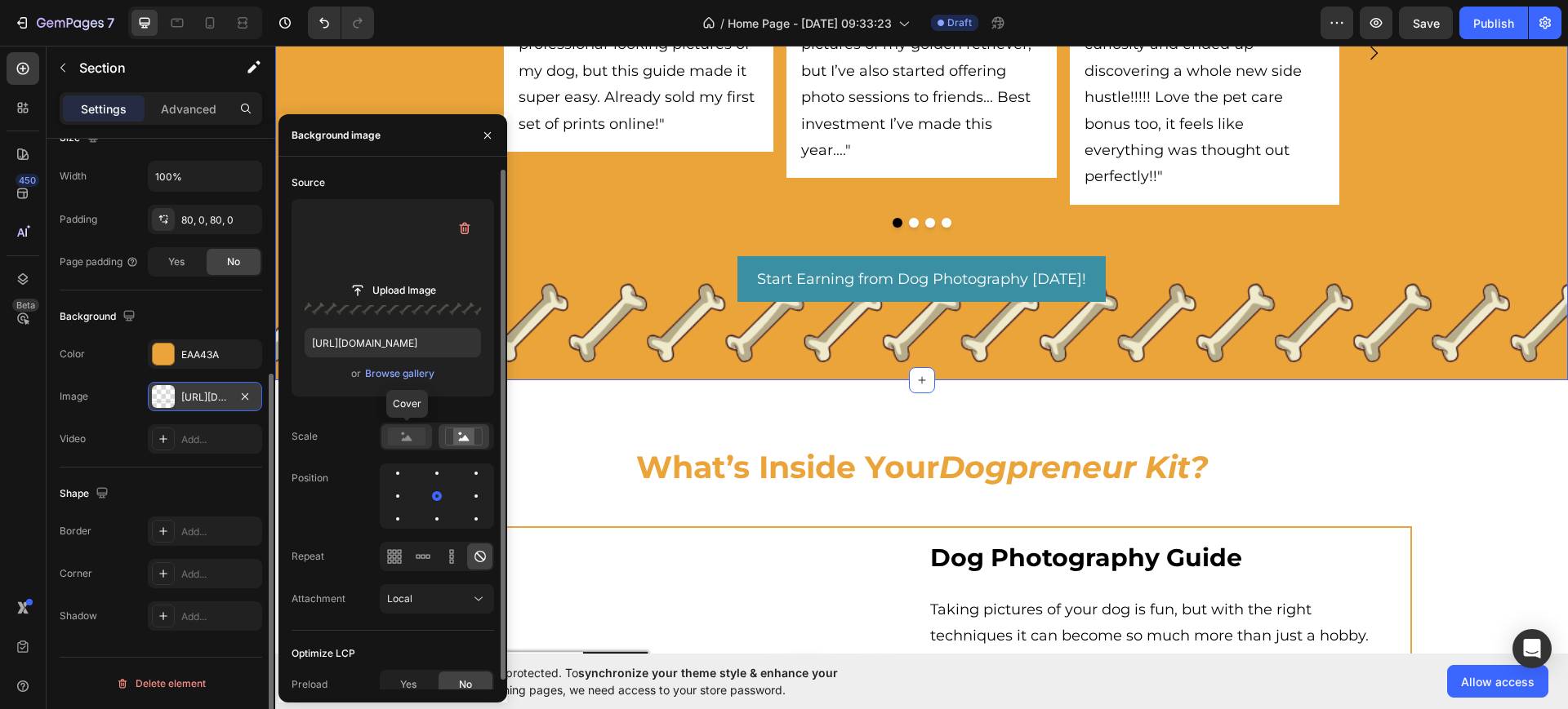
click at [421, 431] on rect at bounding box center [407, 436] width 38 height 18
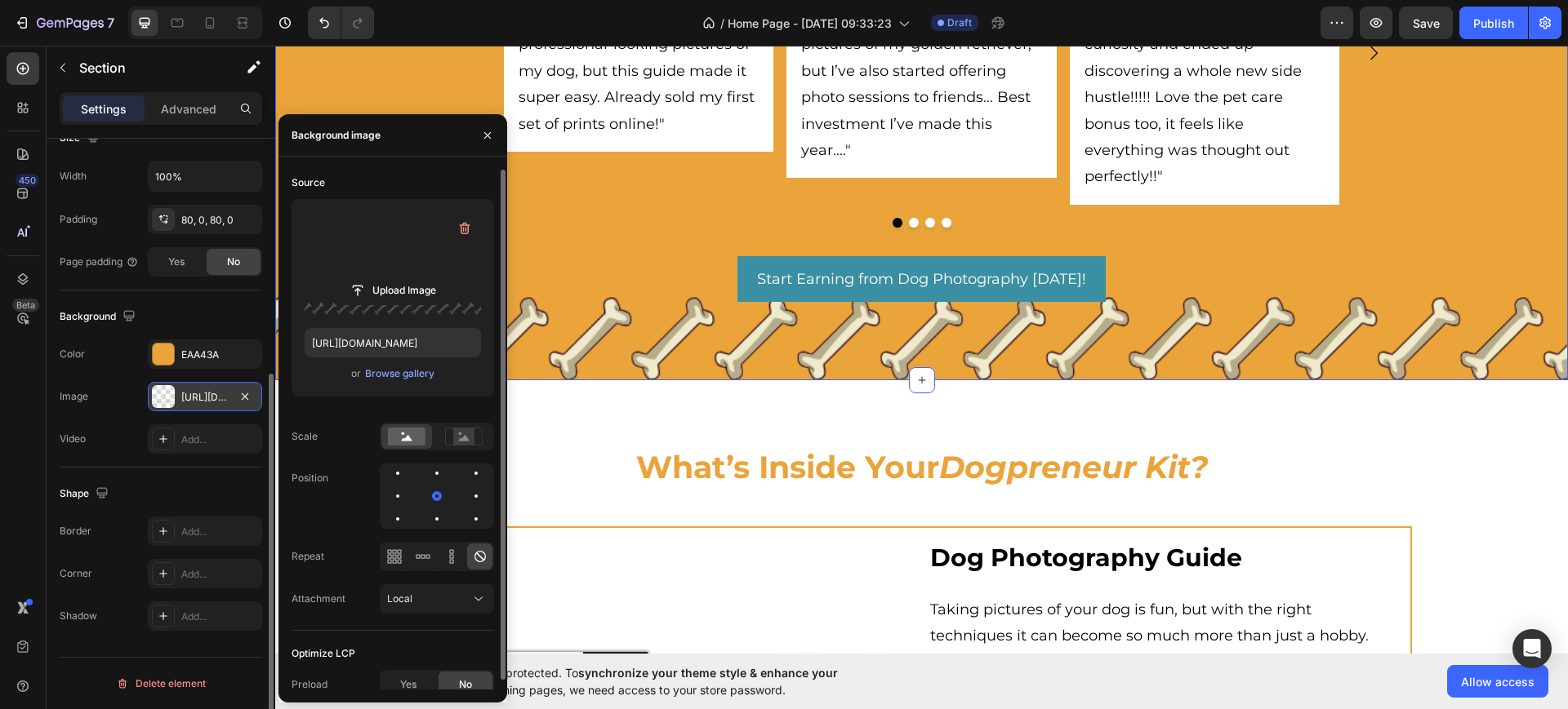
click at [434, 529] on div "Source Upload Image [URL][DOMAIN_NAME] or Browse gallery Scale Position Repeat …" at bounding box center [393, 400] width 203 height 461
click at [466, 524] on div at bounding box center [475, 519] width 20 height 20
click at [466, 514] on div at bounding box center [475, 519] width 20 height 20
click at [466, 501] on div at bounding box center [475, 496] width 20 height 20
click at [432, 550] on div at bounding box center [422, 556] width 25 height 26
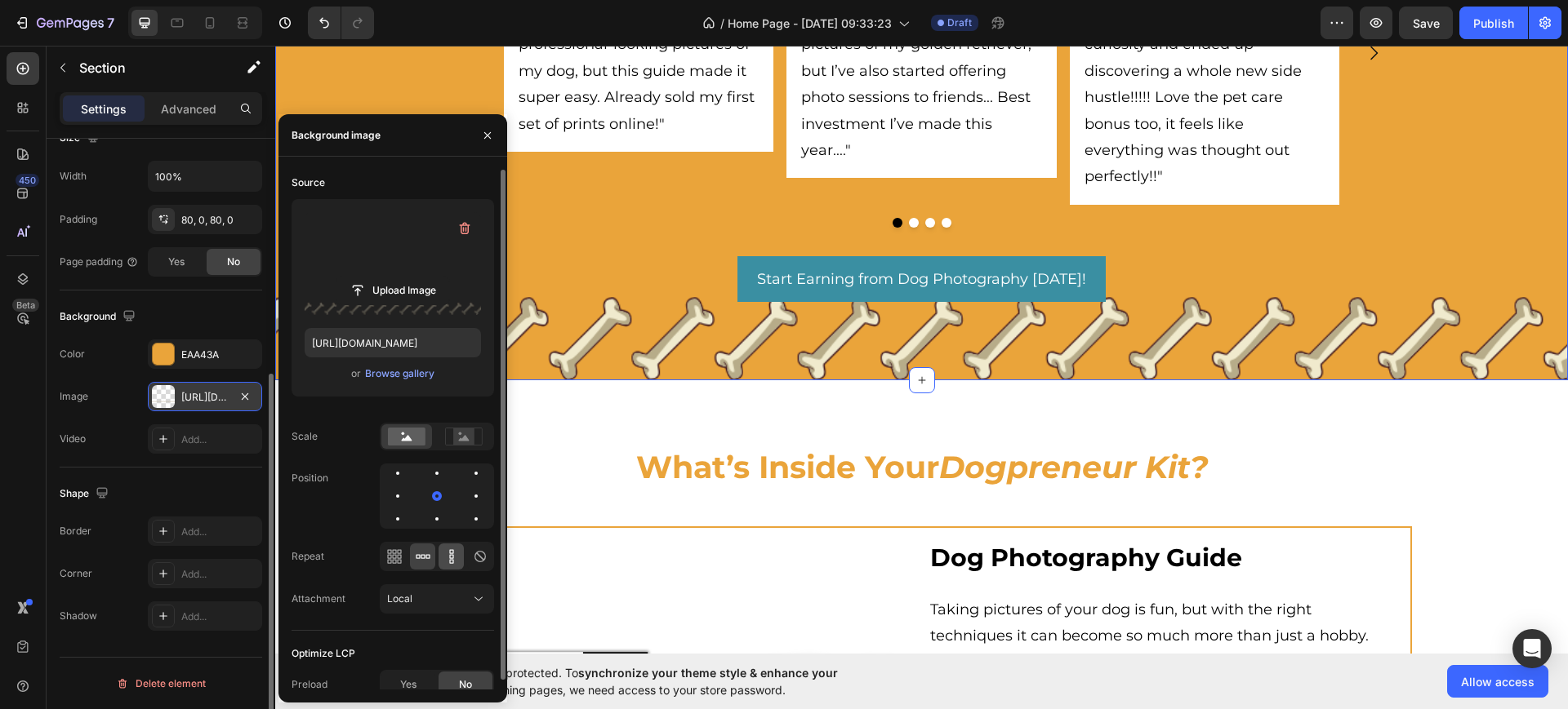
click at [450, 555] on icon at bounding box center [450, 556] width 4 height 4
click at [430, 553] on icon at bounding box center [423, 556] width 16 height 16
click at [457, 428] on icon at bounding box center [464, 436] width 38 height 18
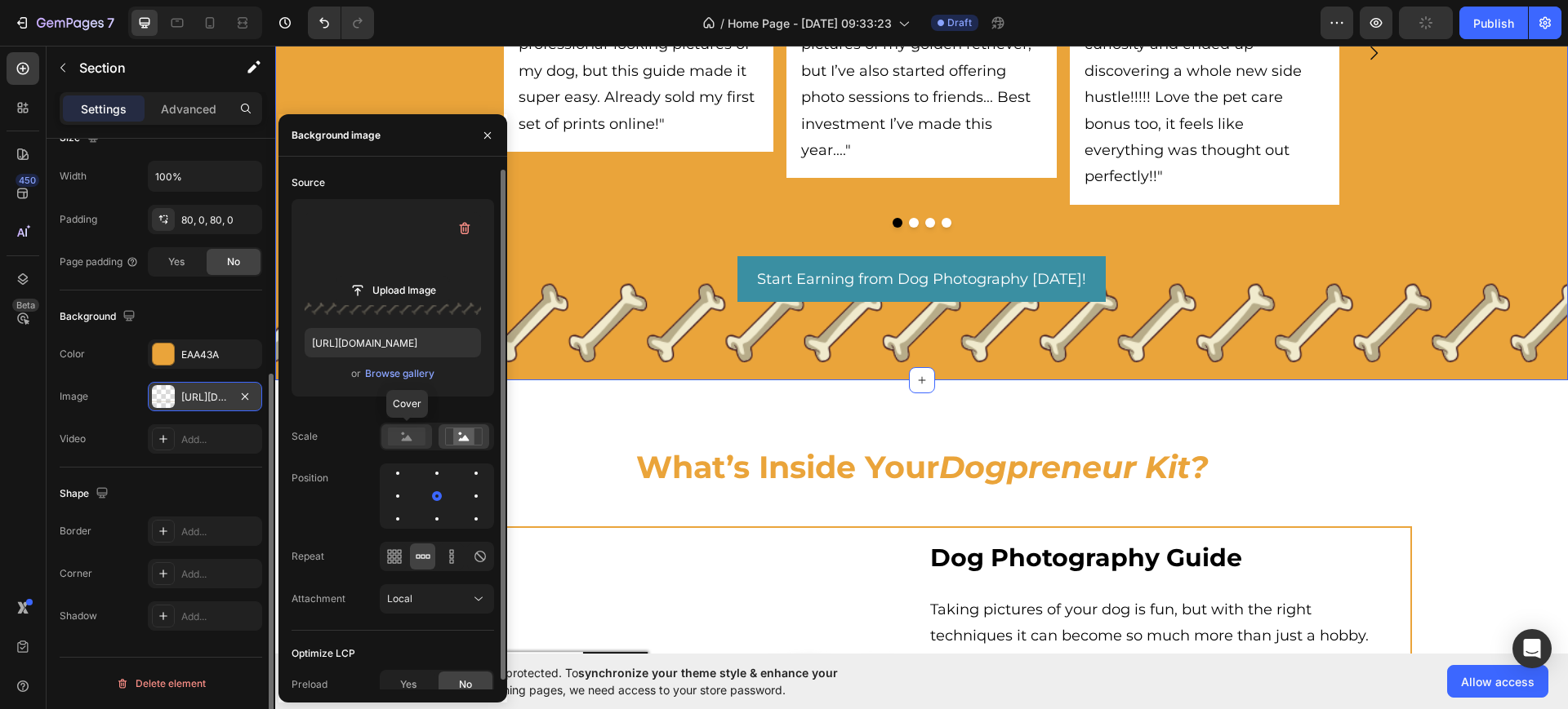
click at [406, 442] on rect at bounding box center [407, 436] width 38 height 18
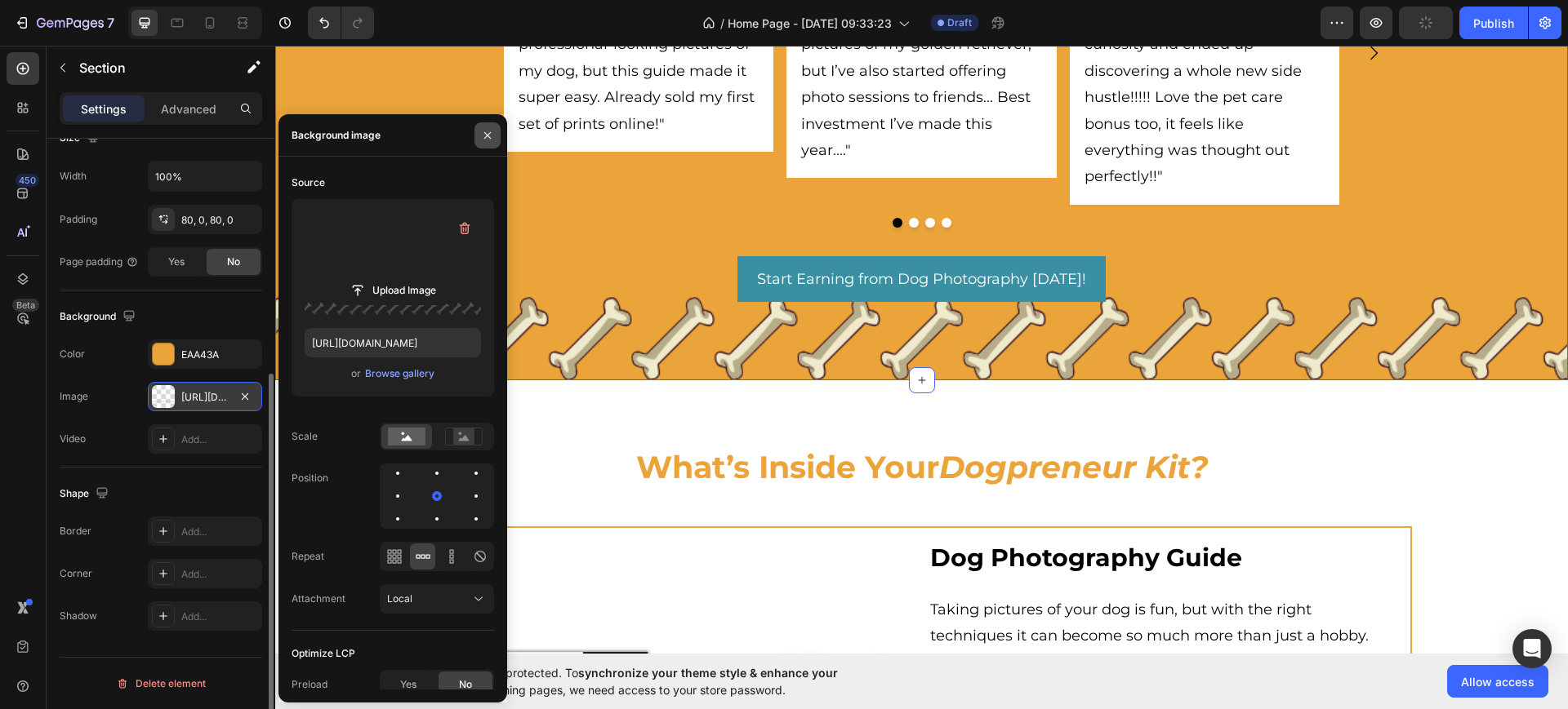
click at [485, 142] on button "button" at bounding box center [488, 135] width 26 height 26
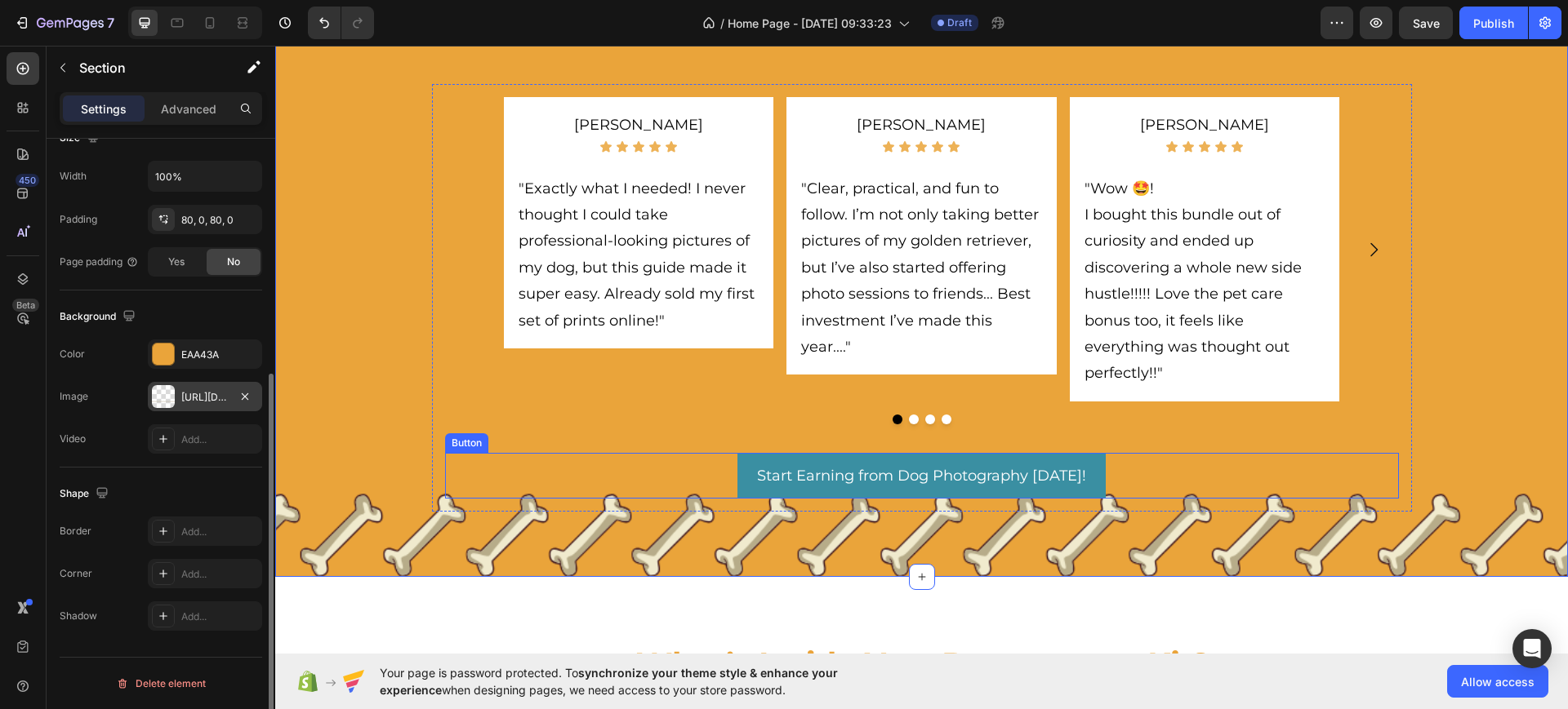
scroll to position [1122, 0]
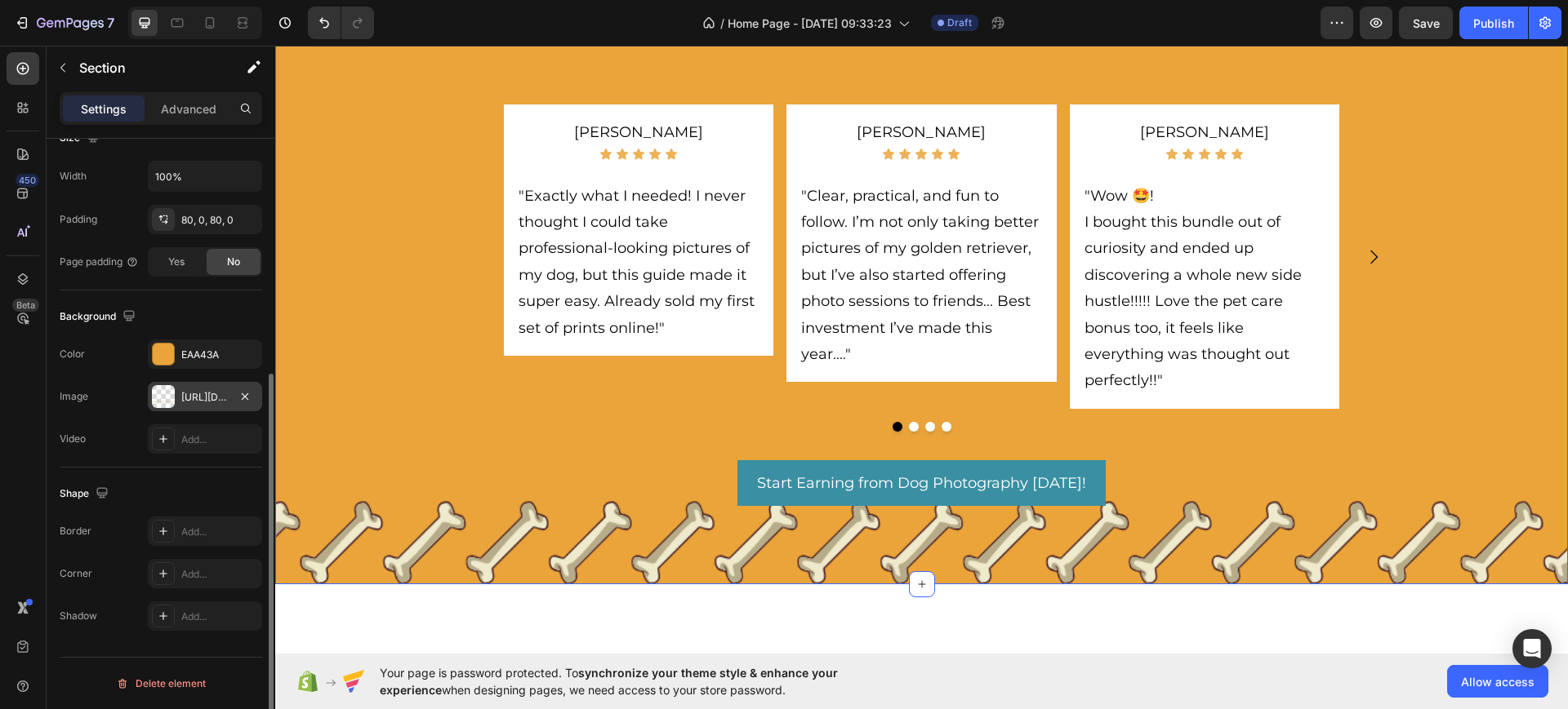
click at [355, 509] on div "What Dog Owners Are Saying Heading Discover how dog owners just like you starte…" at bounding box center [922, 243] width 1293 height 552
click at [200, 393] on div "[URL][DOMAIN_NAME]" at bounding box center [205, 397] width 47 height 15
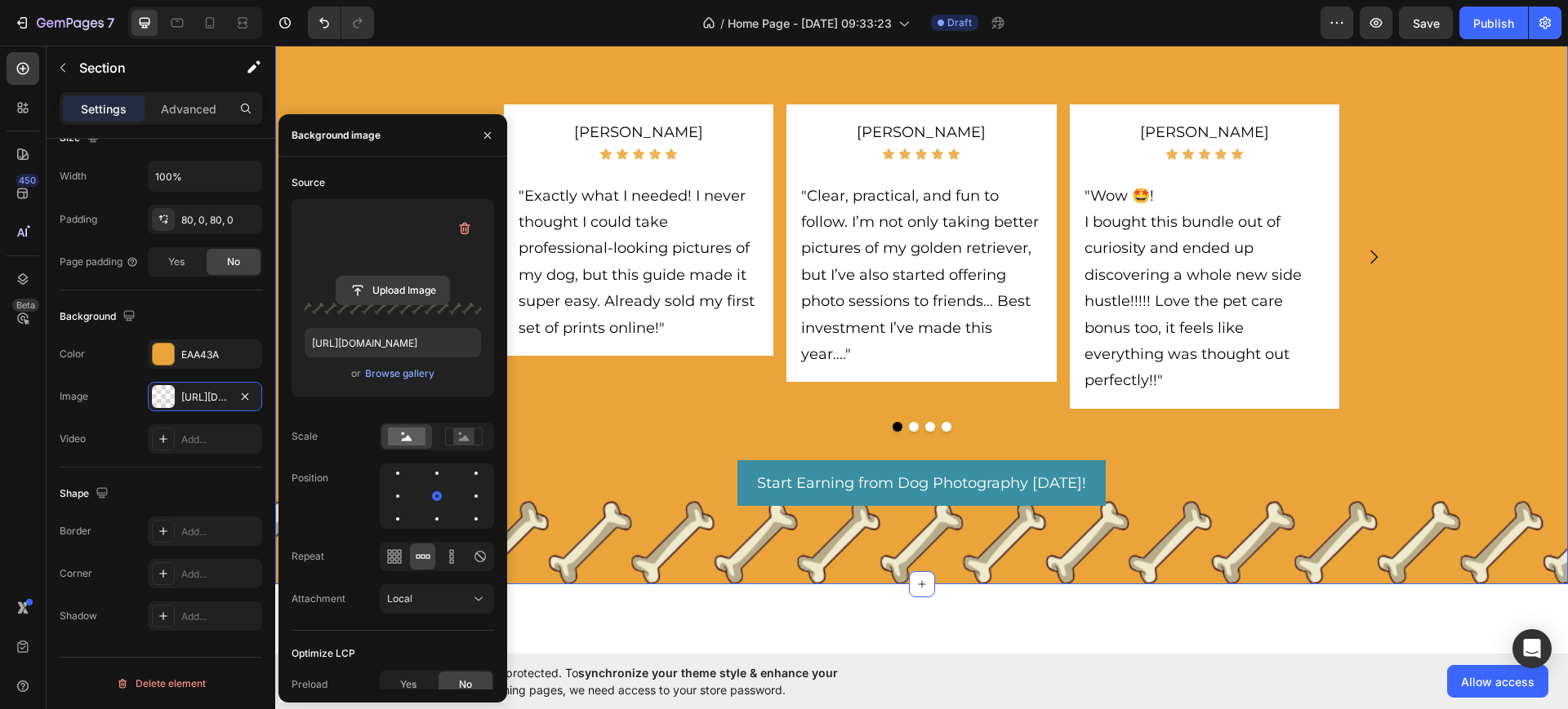
click at [378, 285] on input "file" at bounding box center [393, 291] width 113 height 28
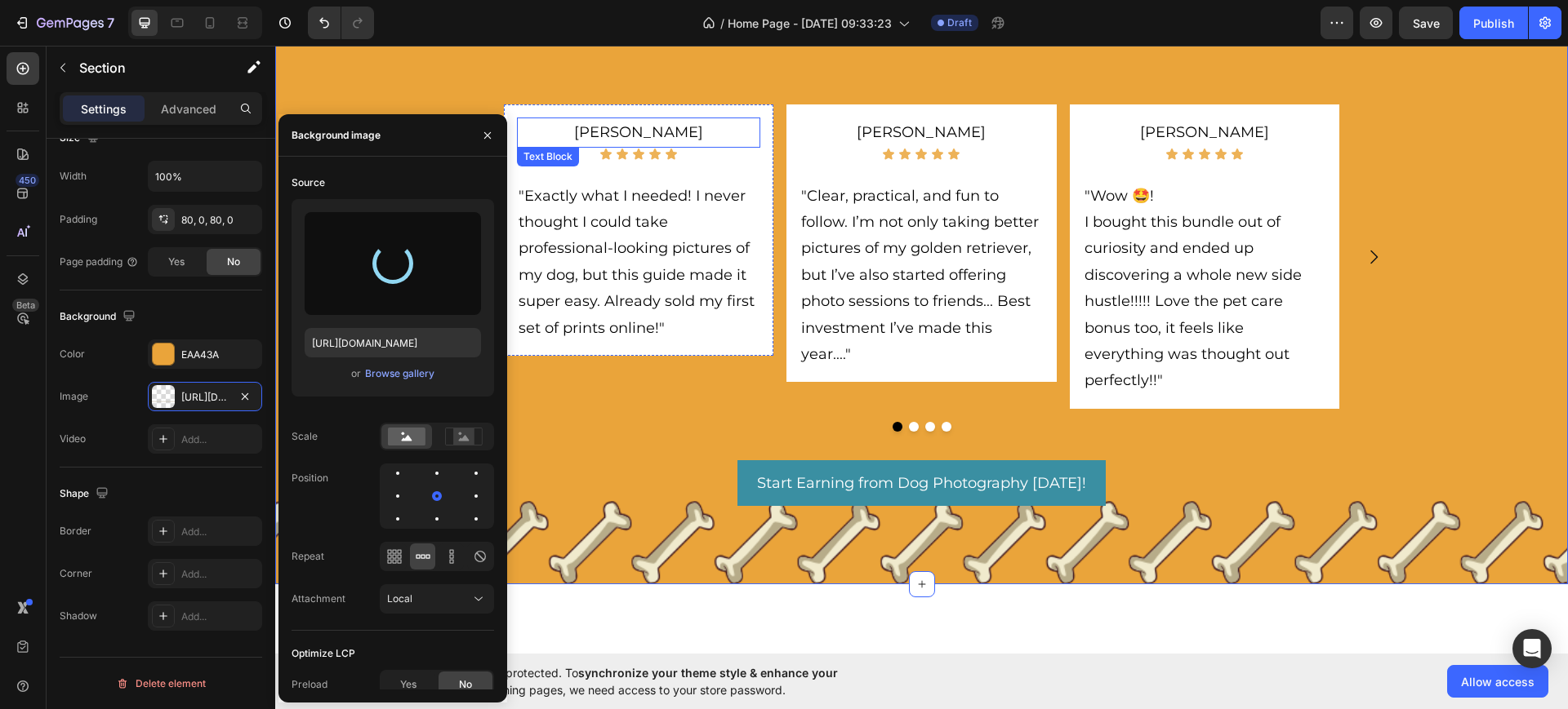
type input "[URL][DOMAIN_NAME]"
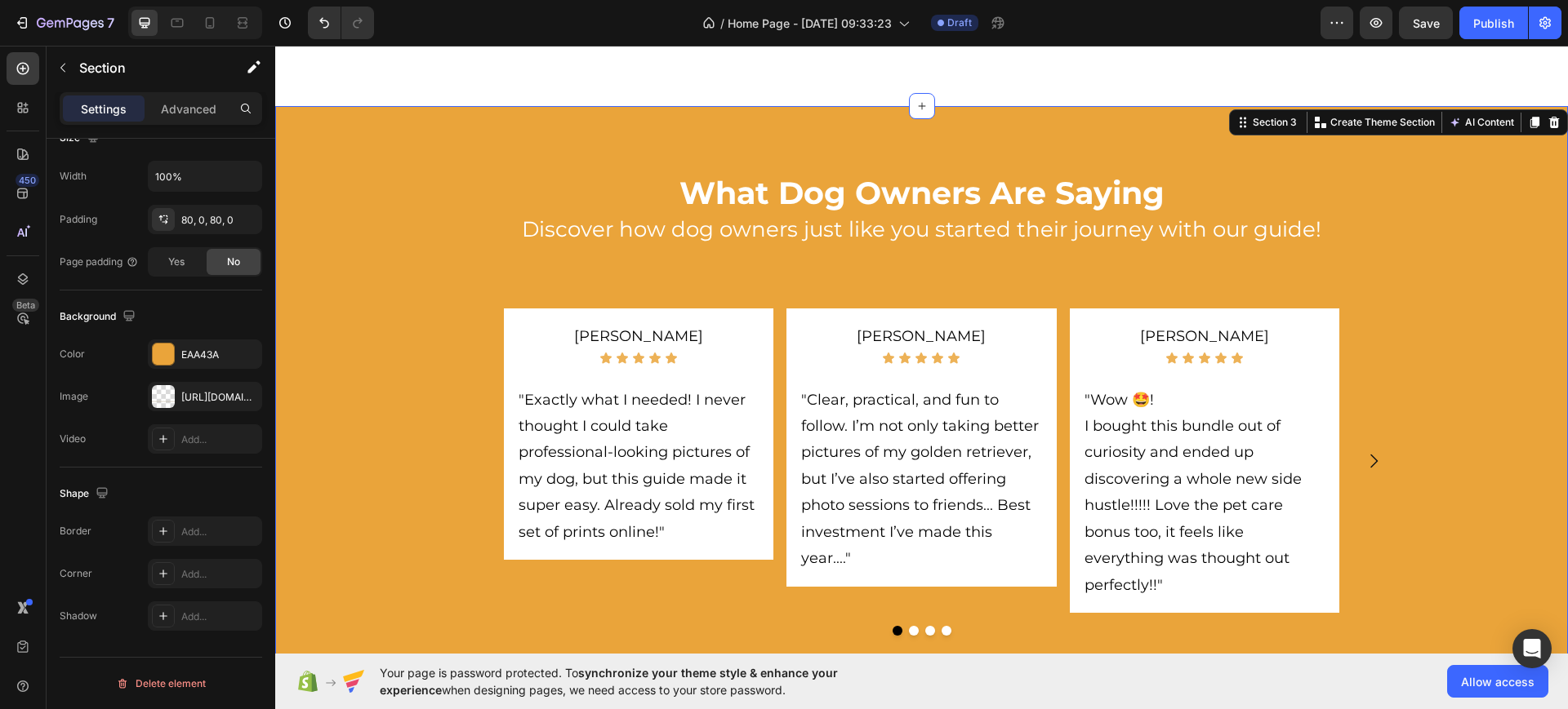
click at [769, 136] on div "What Dog Owners Are Saying Heading Discover how dog owners just like you starte…" at bounding box center [922, 447] width 1293 height 682
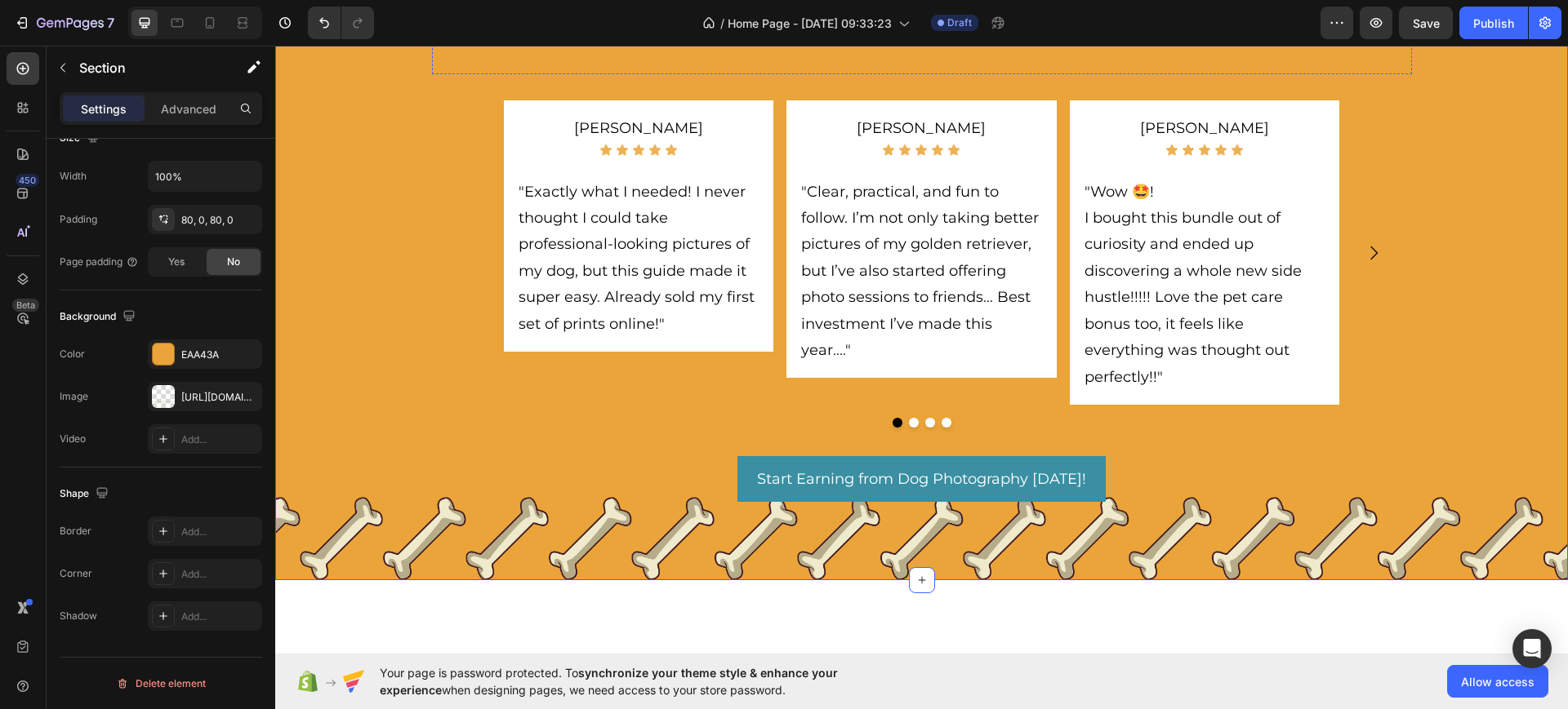
scroll to position [1225, 0]
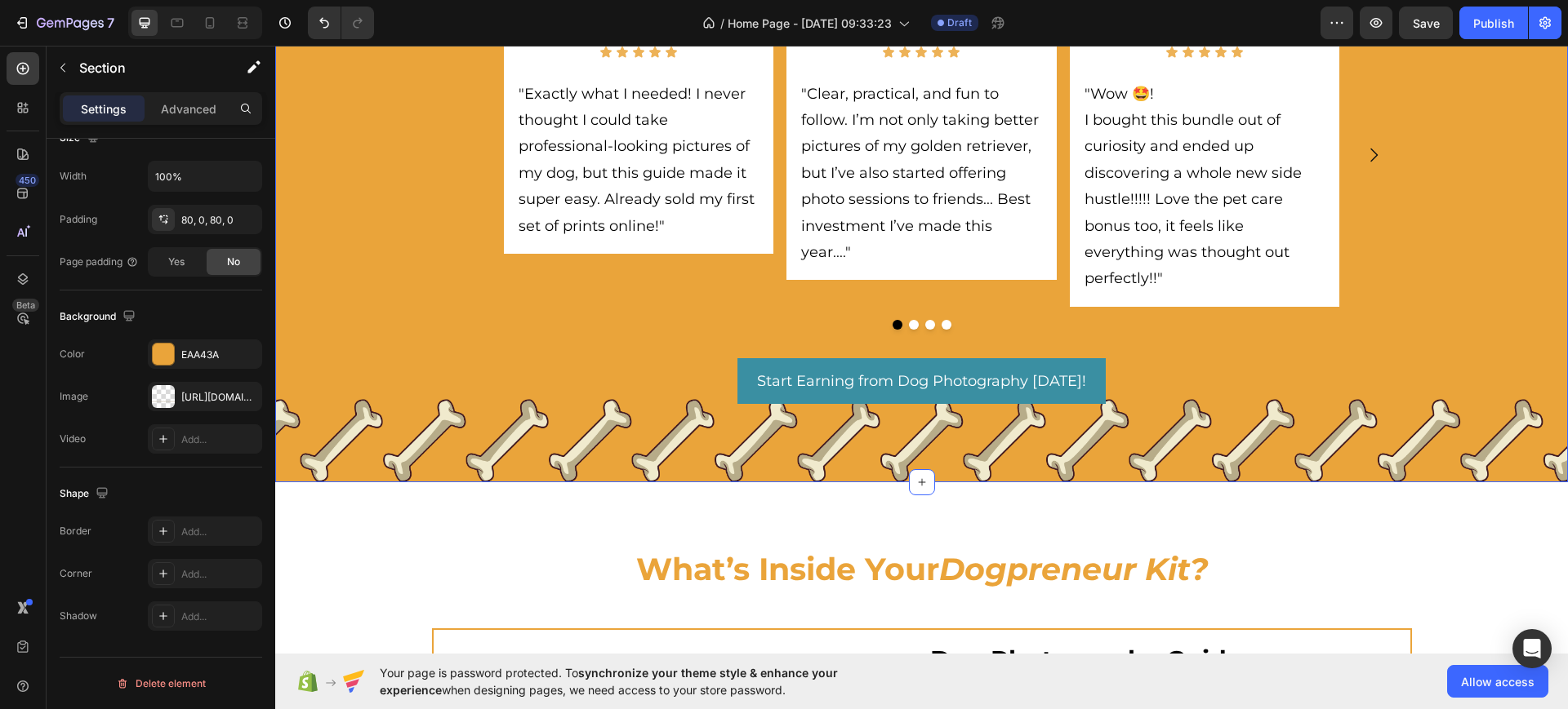
click at [313, 291] on div "What Dog Owners Are Saying Heading Discover how dog owners just like you starte…" at bounding box center [922, 141] width 1293 height 552
click at [179, 116] on div "Advanced" at bounding box center [188, 109] width 82 height 26
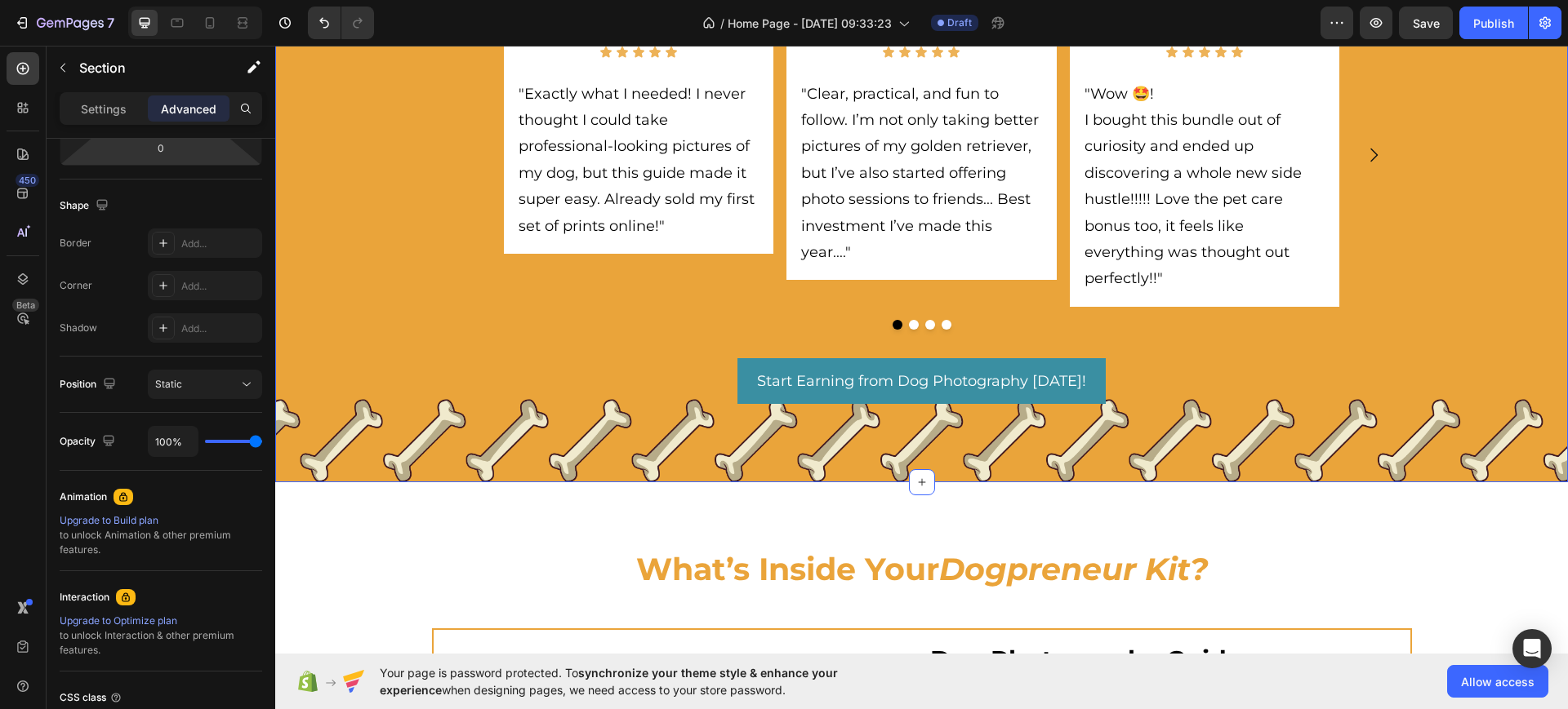
scroll to position [175, 0]
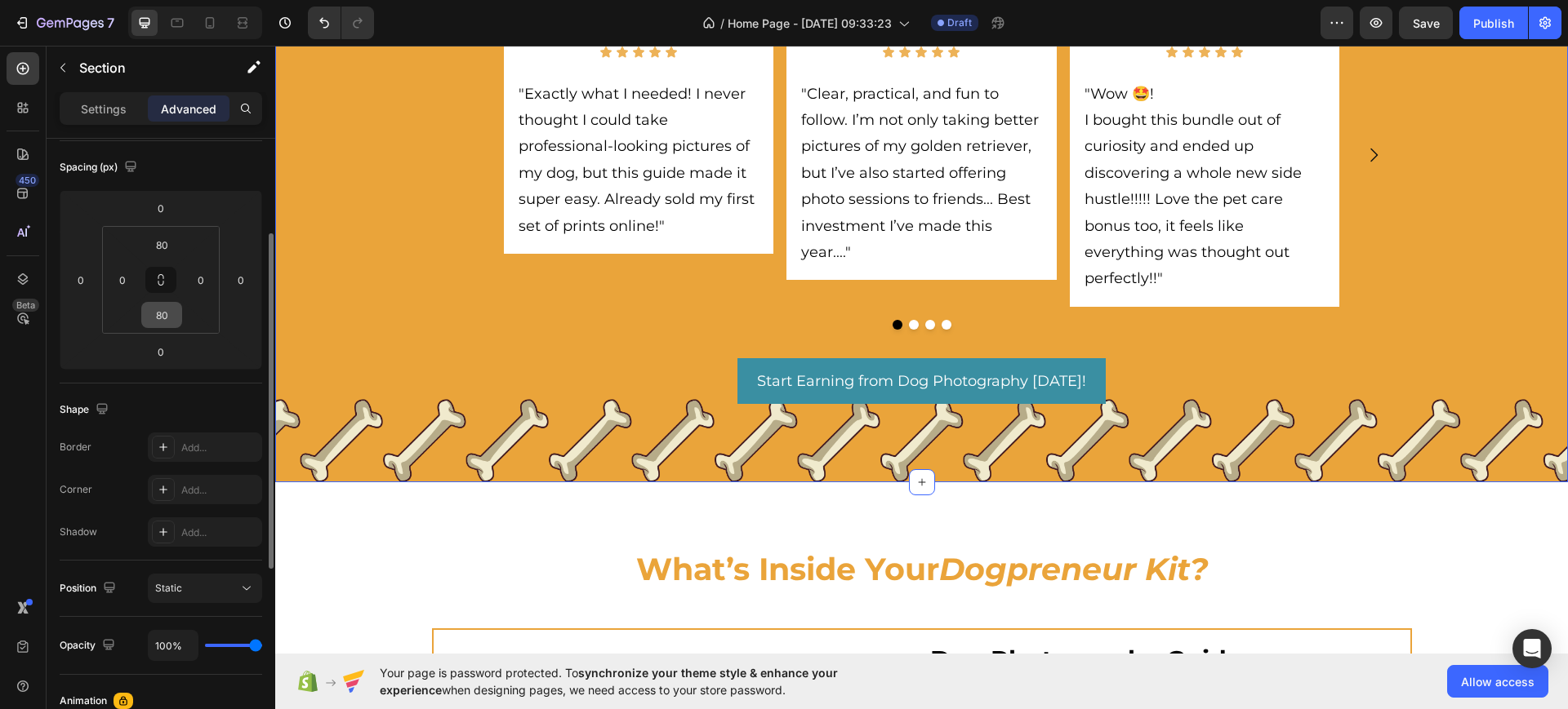
click at [159, 314] on input "80" at bounding box center [161, 315] width 33 height 24
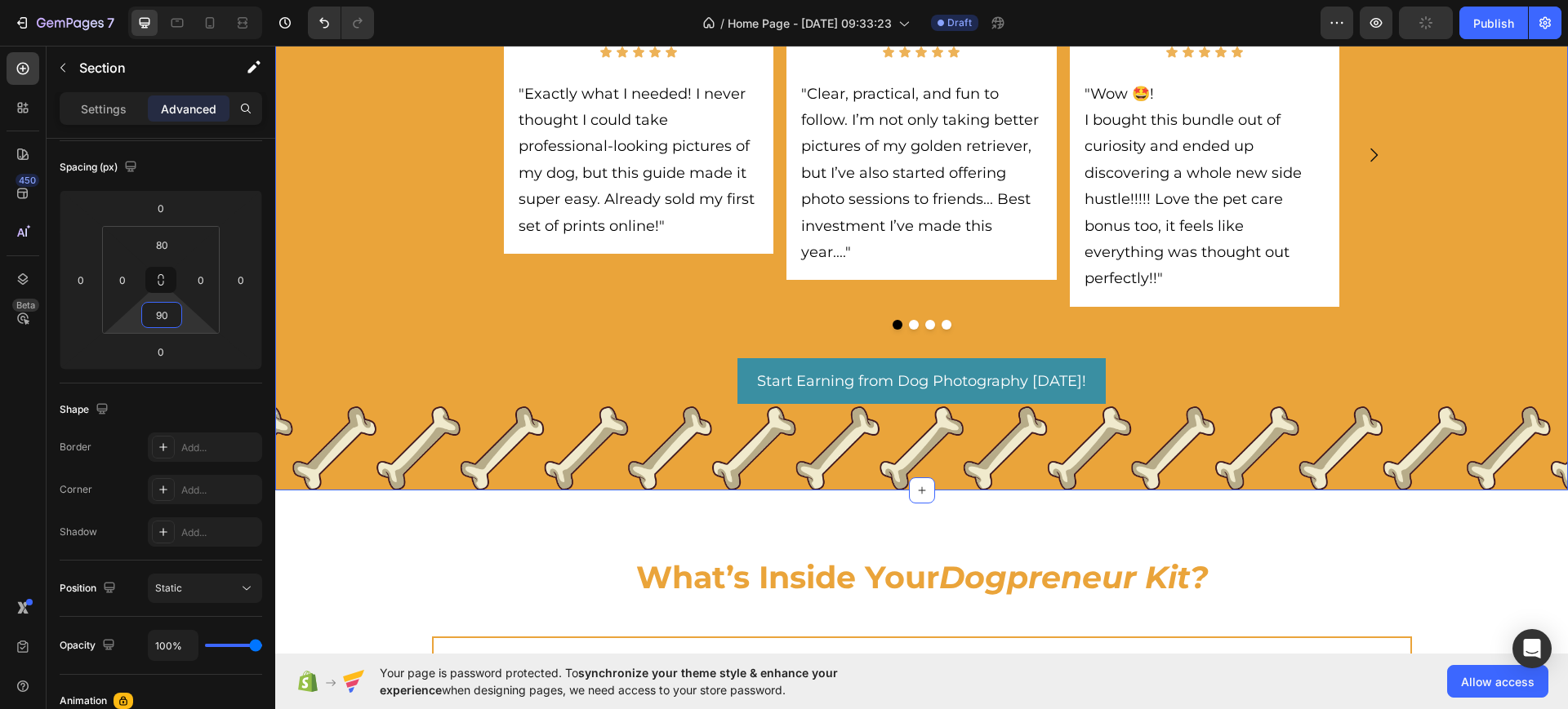
click at [169, 310] on input "90" at bounding box center [161, 315] width 33 height 24
click at [169, 311] on input "90" at bounding box center [161, 315] width 33 height 24
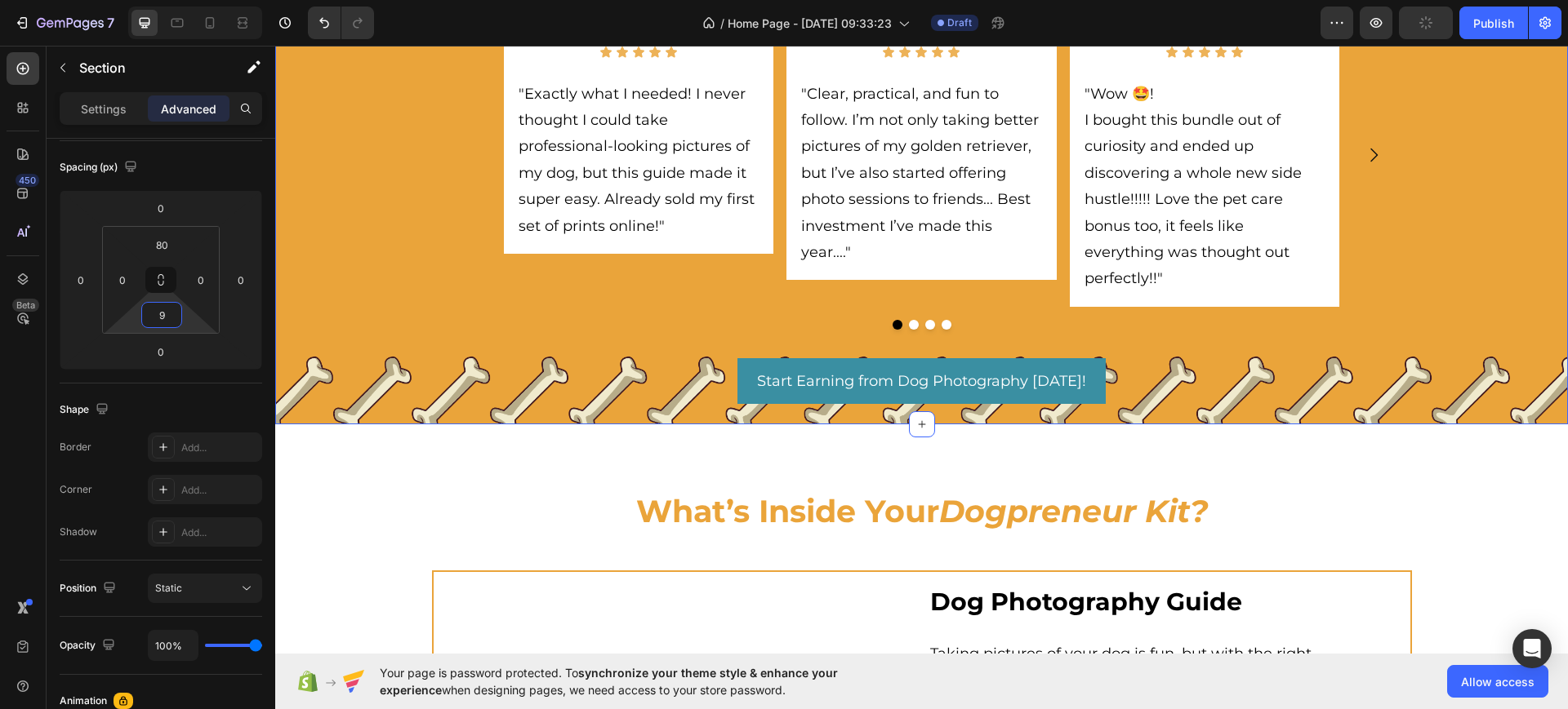
type input "95"
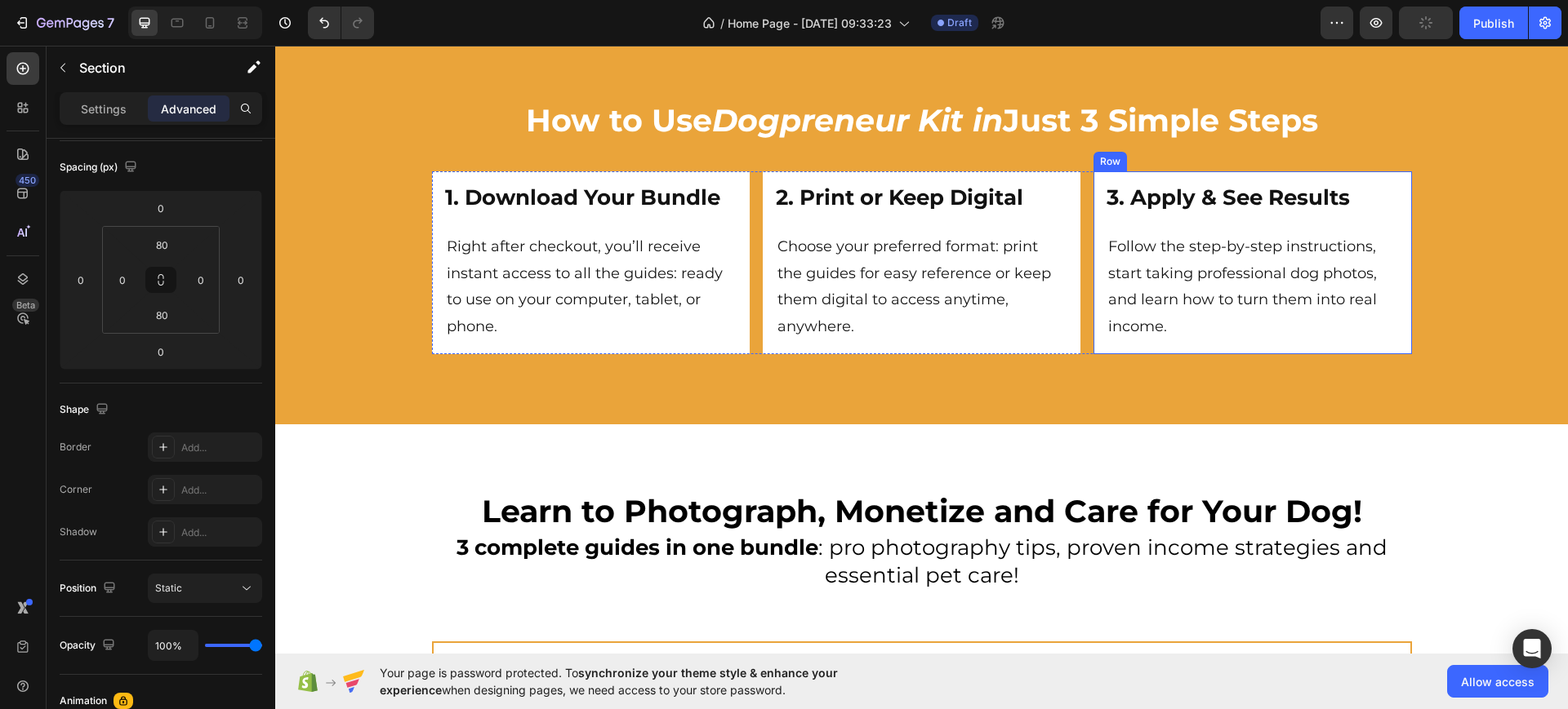
scroll to position [4401, 0]
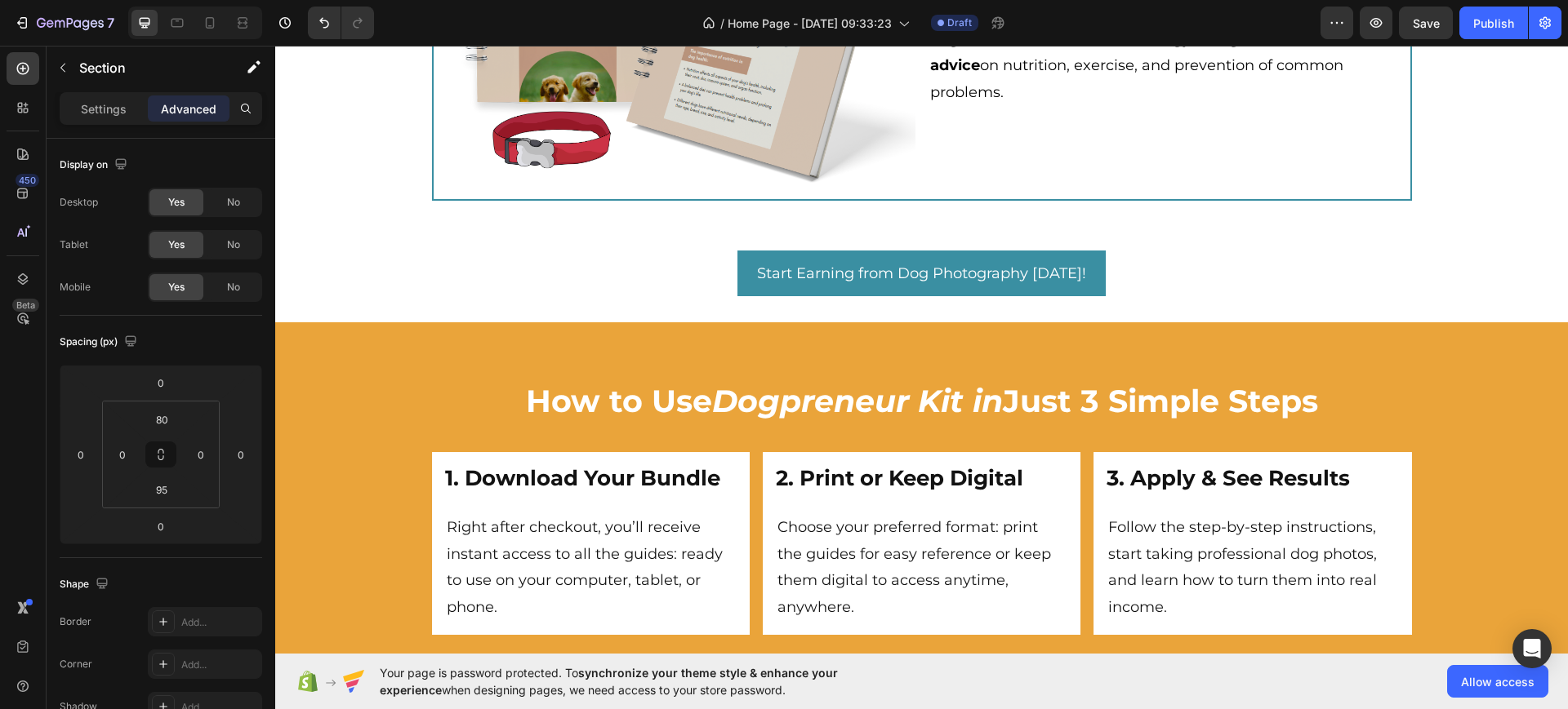
scroll to position [4834, 0]
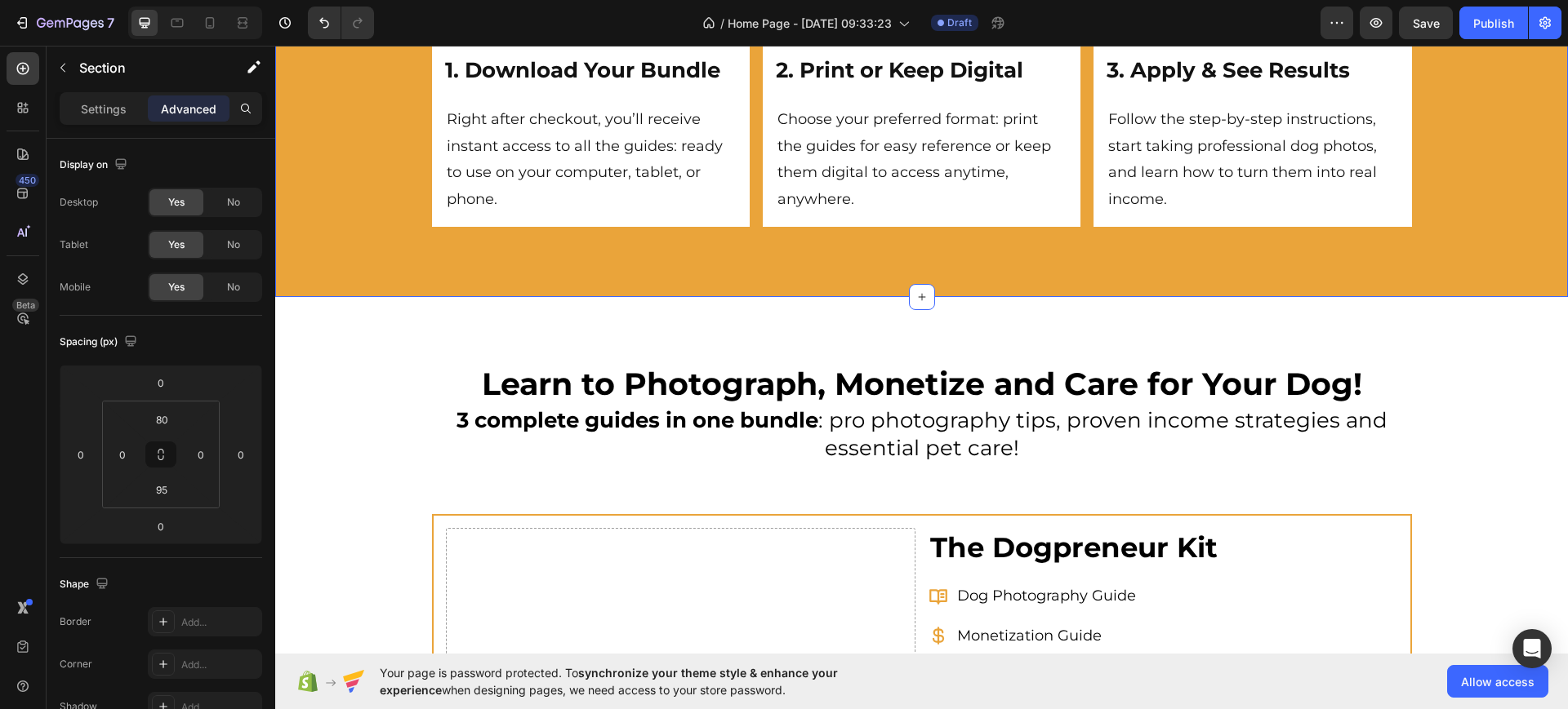
click at [346, 251] on div "How to Use Dogpreneur Kit in Just 3 Simple Steps Heading 1. Download Your Bundl…" at bounding box center [922, 106] width 1293 height 383
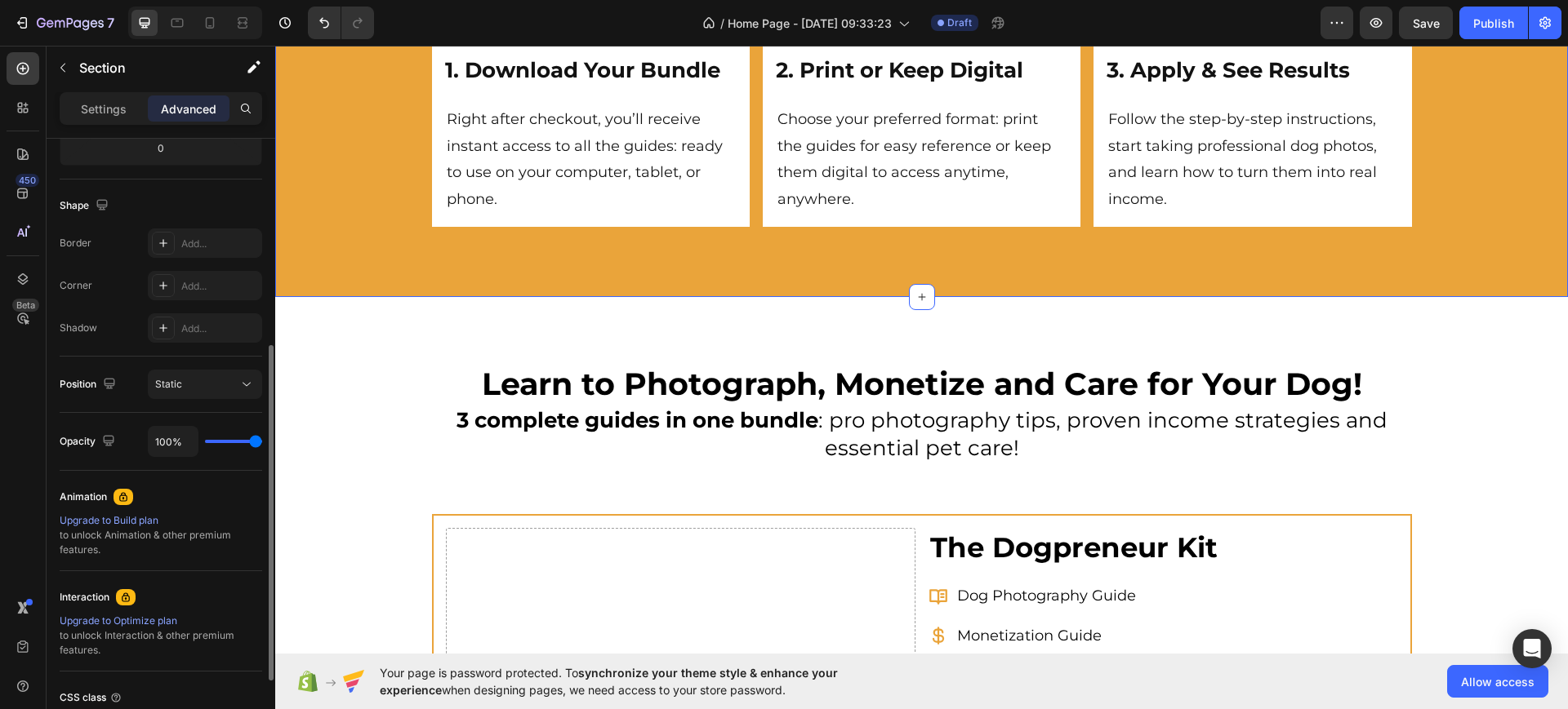
scroll to position [0, 0]
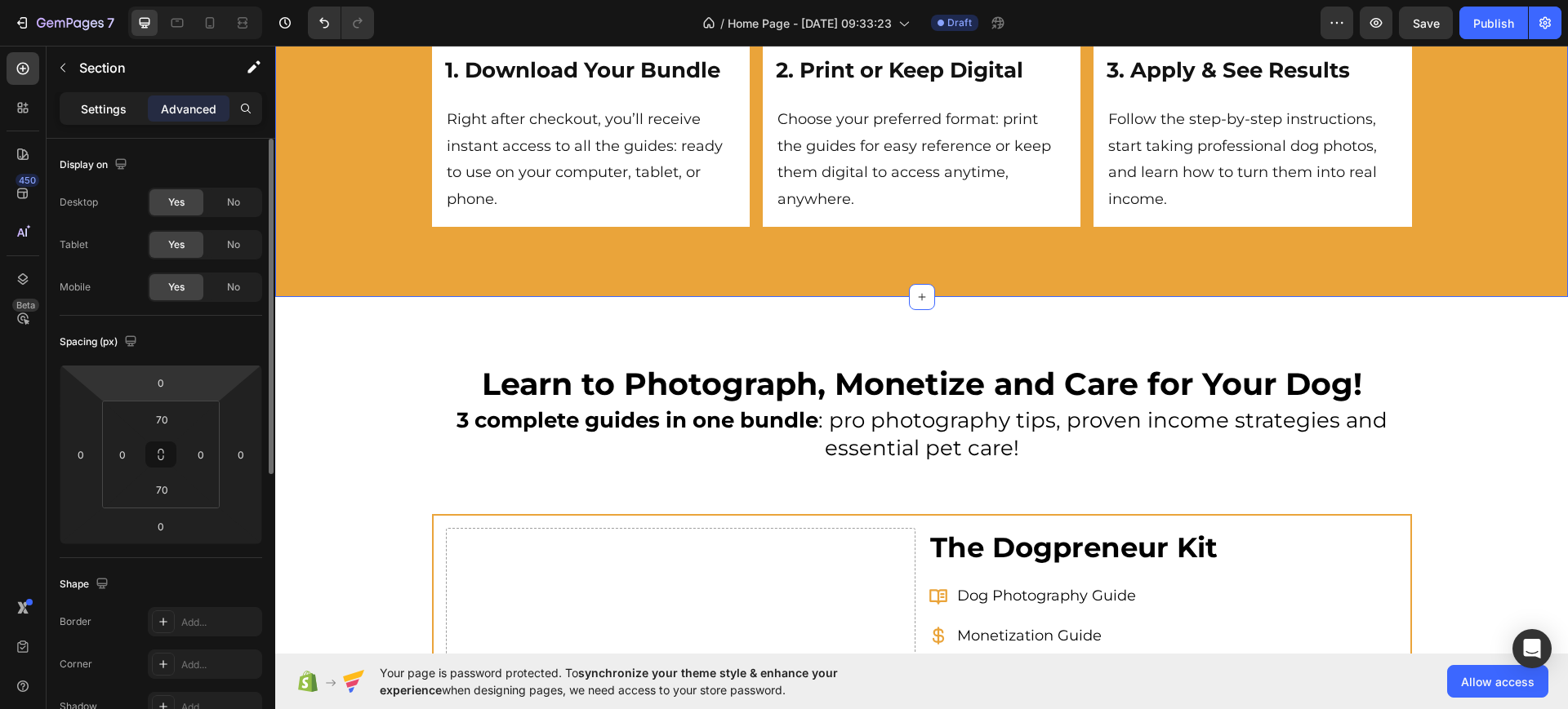
click at [112, 107] on p "Settings" at bounding box center [104, 109] width 46 height 17
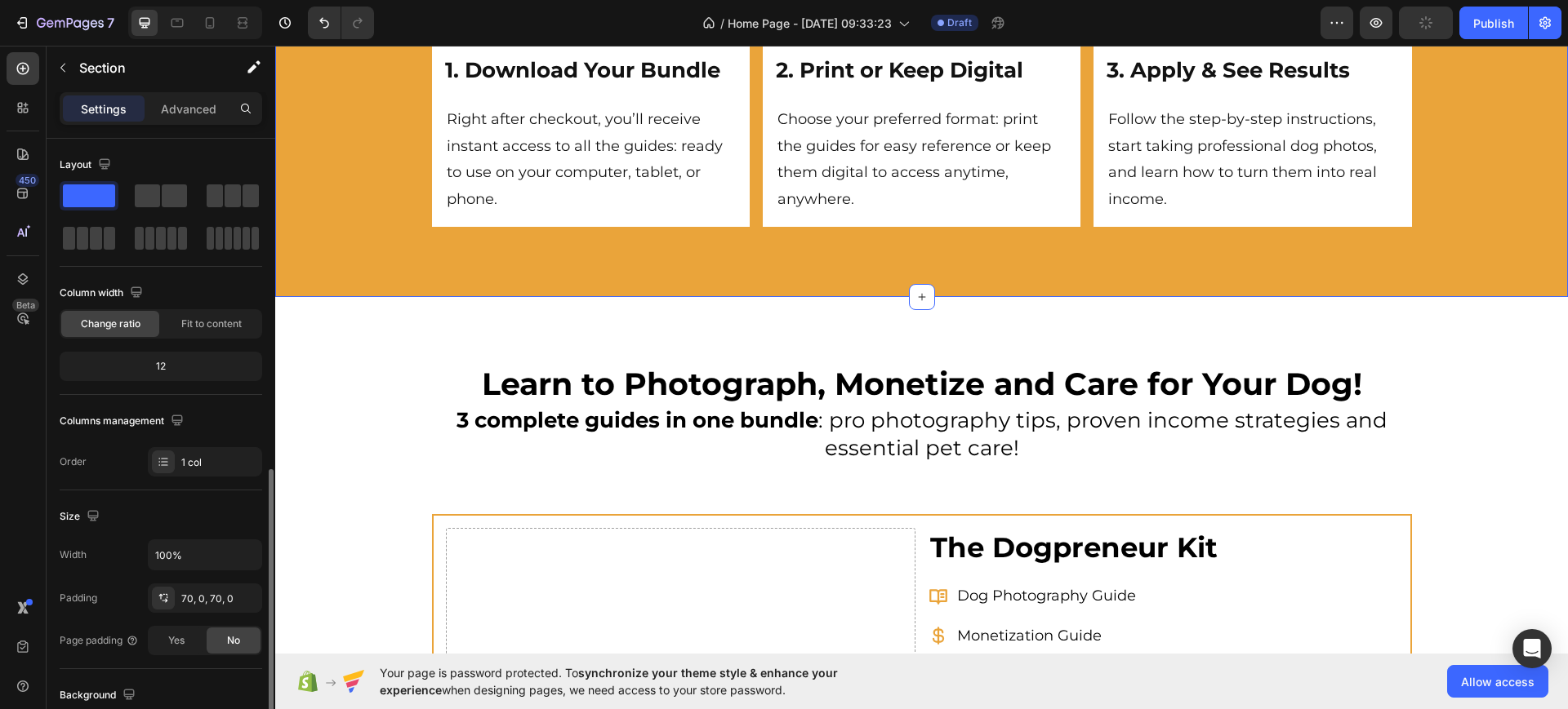
scroll to position [204, 0]
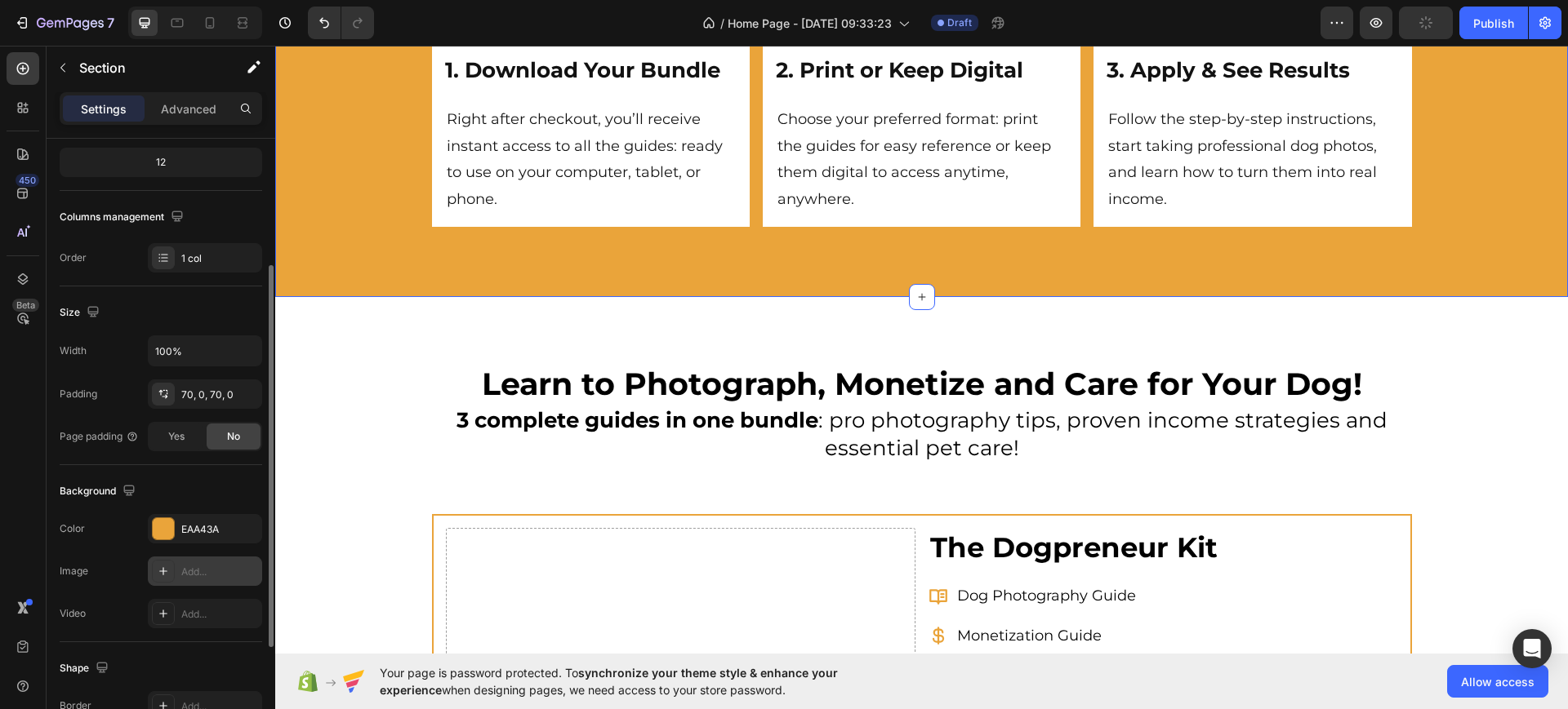
click at [172, 567] on div at bounding box center [163, 571] width 22 height 22
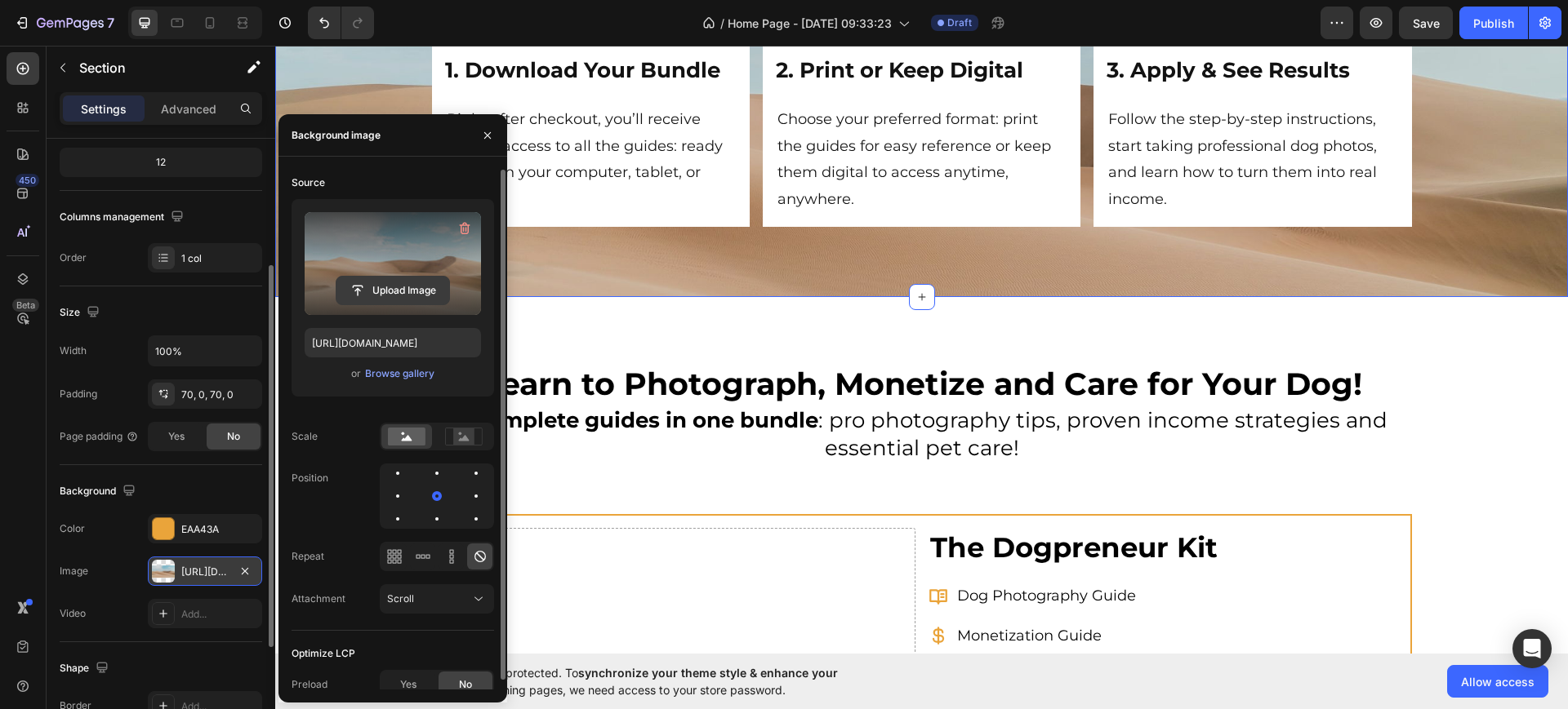
click at [389, 288] on input "file" at bounding box center [393, 291] width 113 height 28
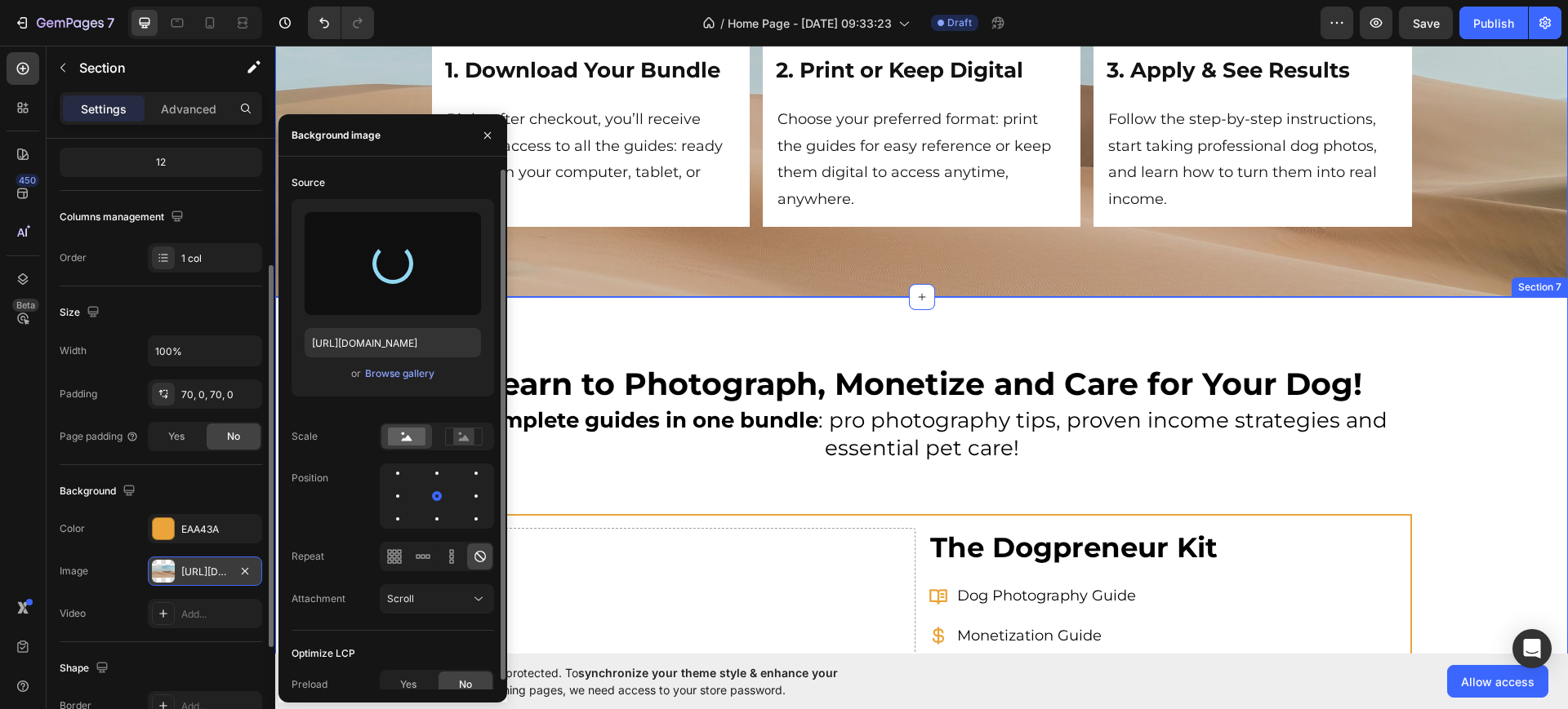
type input "[URL][DOMAIN_NAME]"
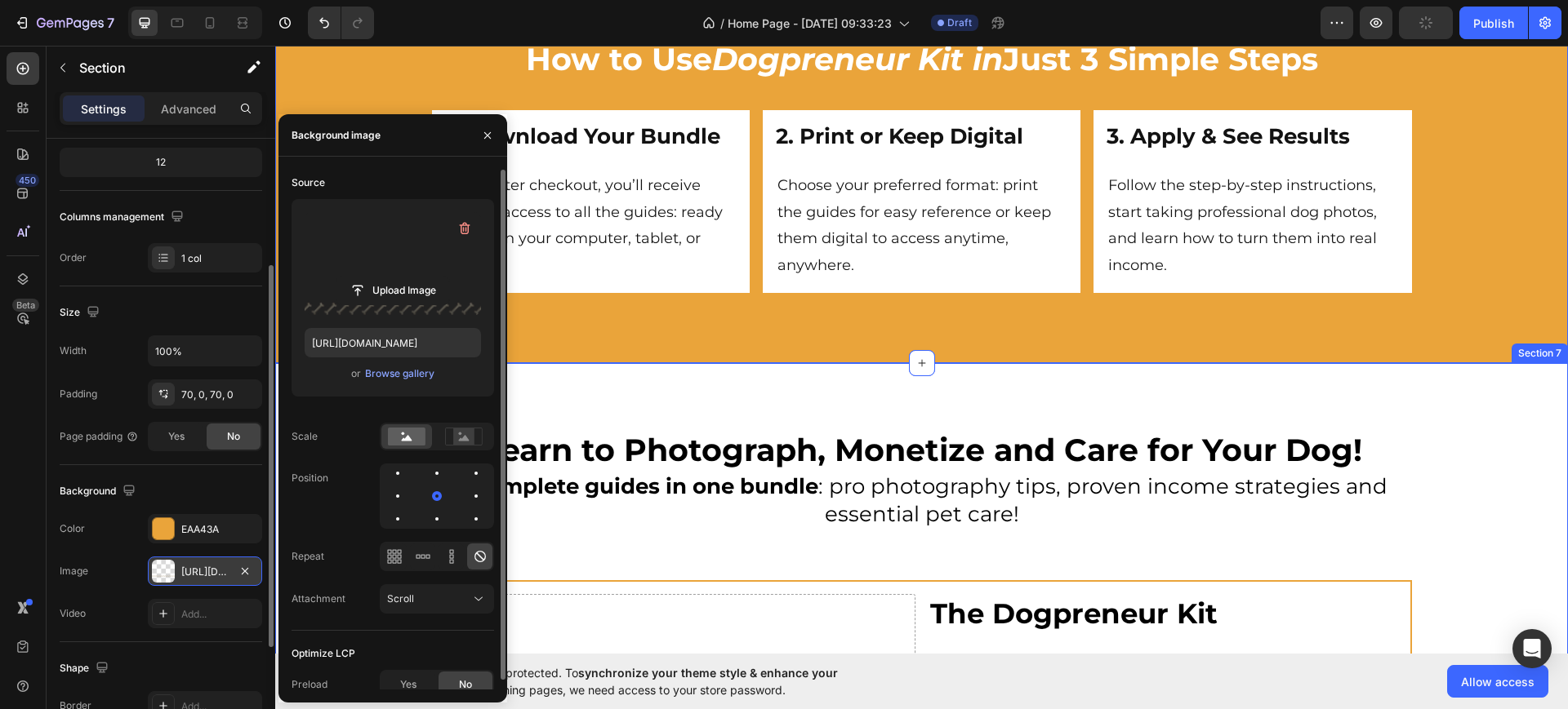
scroll to position [4662, 0]
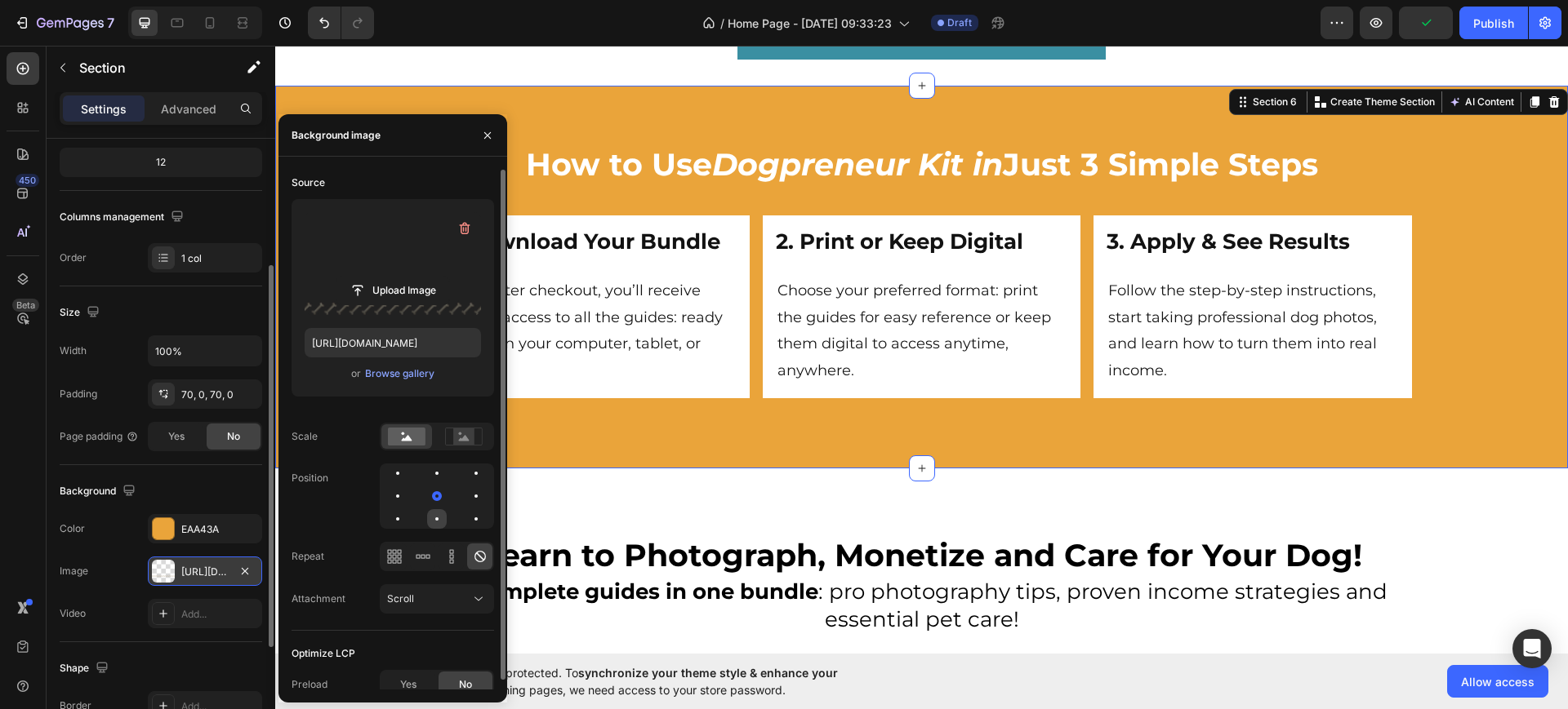
drag, startPoint x: 434, startPoint y: 530, endPoint x: 434, endPoint y: 520, distance: 10.0
click at [434, 527] on div "Source Upload Image [URL][DOMAIN_NAME] or Browse gallery Scale Position Repeat …" at bounding box center [393, 400] width 203 height 461
click at [466, 520] on div at bounding box center [475, 519] width 20 height 20
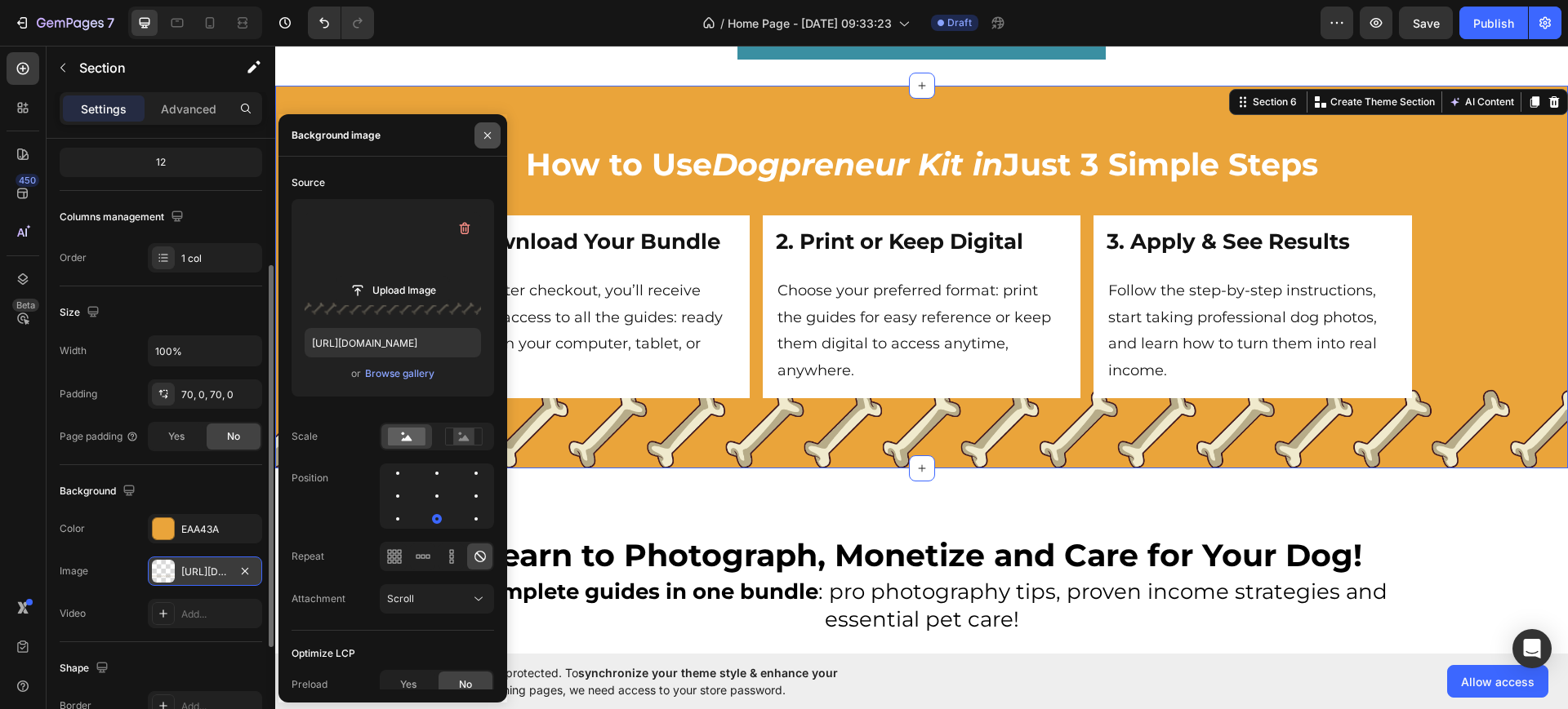
click at [485, 140] on icon "button" at bounding box center [487, 135] width 13 height 13
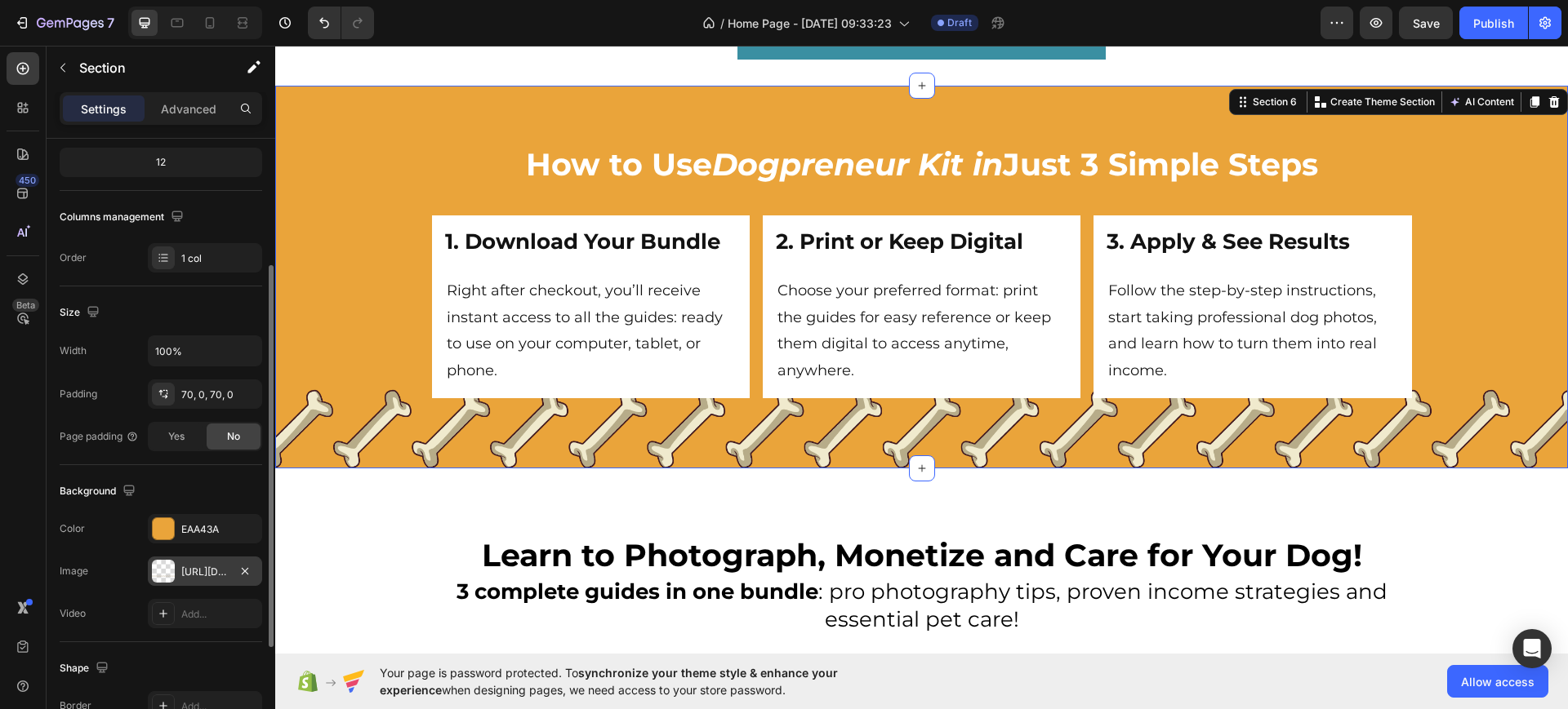
click at [312, 260] on div "How to Use Dogpreneur Kit in Just 3 Simple Steps Heading 1. Download Your Bundl…" at bounding box center [922, 277] width 1293 height 268
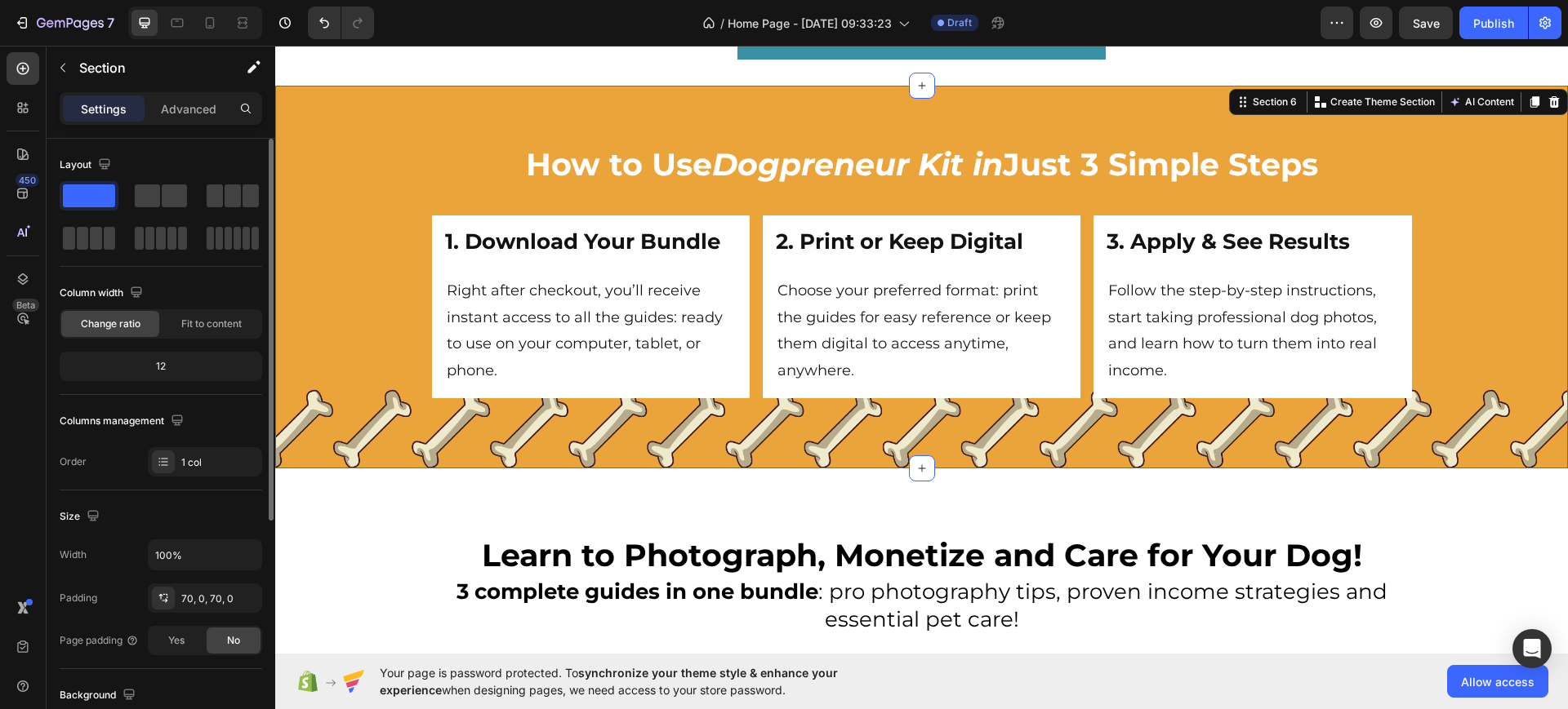
click at [322, 260] on div "How to Use Dogpreneur Kit in Just 3 Simple Steps Heading 1. Download Your Bundl…" at bounding box center [922, 277] width 1293 height 268
click at [194, 113] on p "Advanced" at bounding box center [188, 109] width 55 height 17
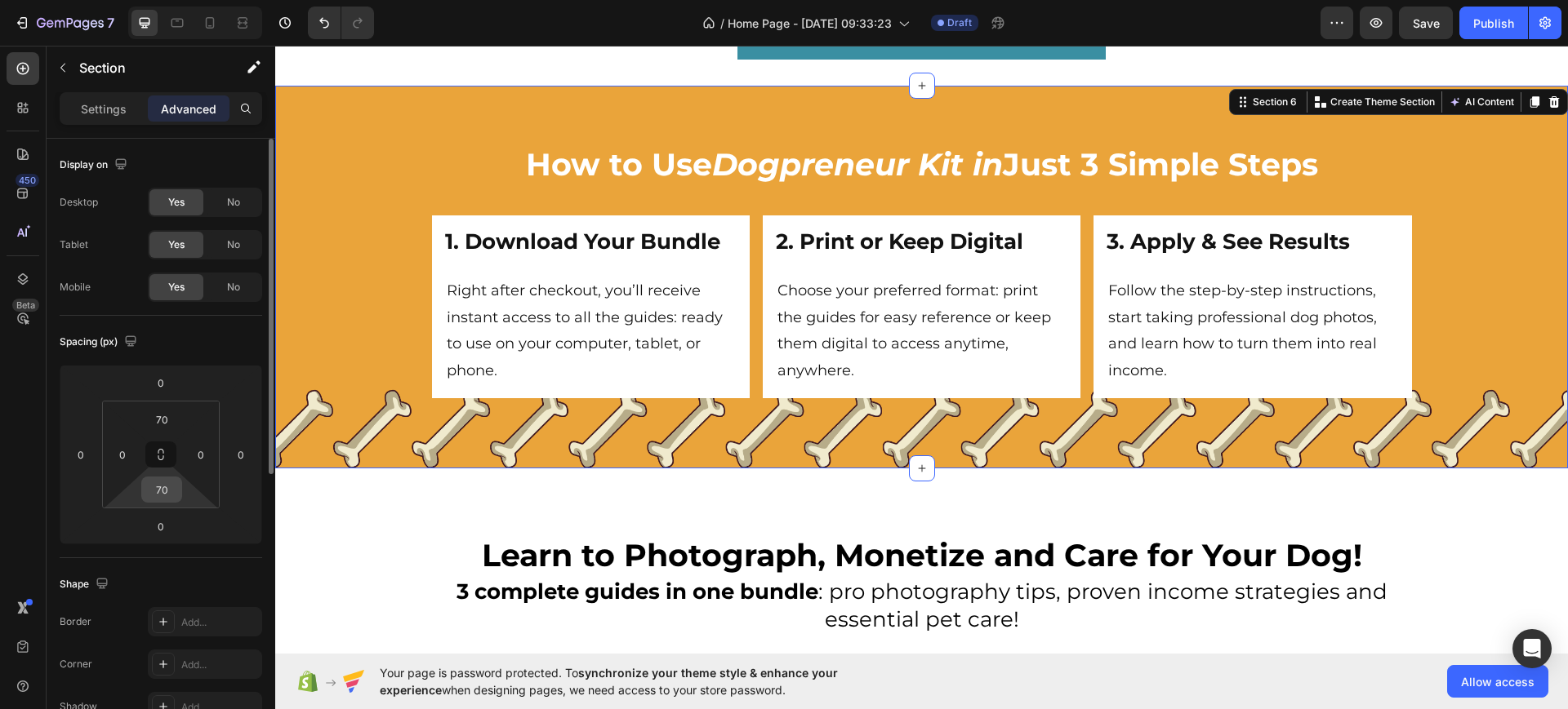
click at [169, 482] on input "70" at bounding box center [161, 490] width 33 height 24
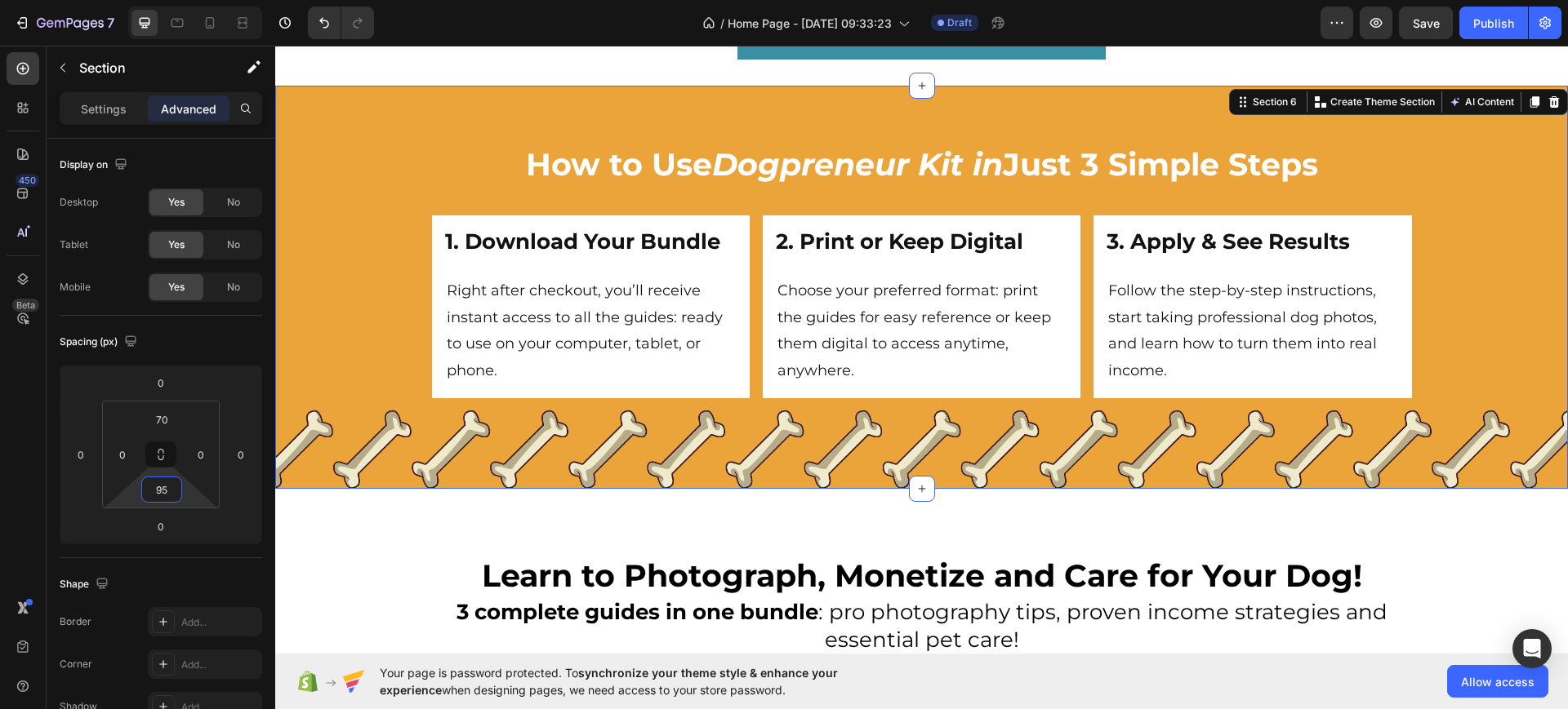
type input "95"
click at [323, 125] on div "How to Use Dogpreneur Kit in Just 3 Simple Steps Heading 1. Download Your Bundl…" at bounding box center [922, 286] width 1293 height 403
click at [99, 97] on div "Settings" at bounding box center [104, 109] width 82 height 26
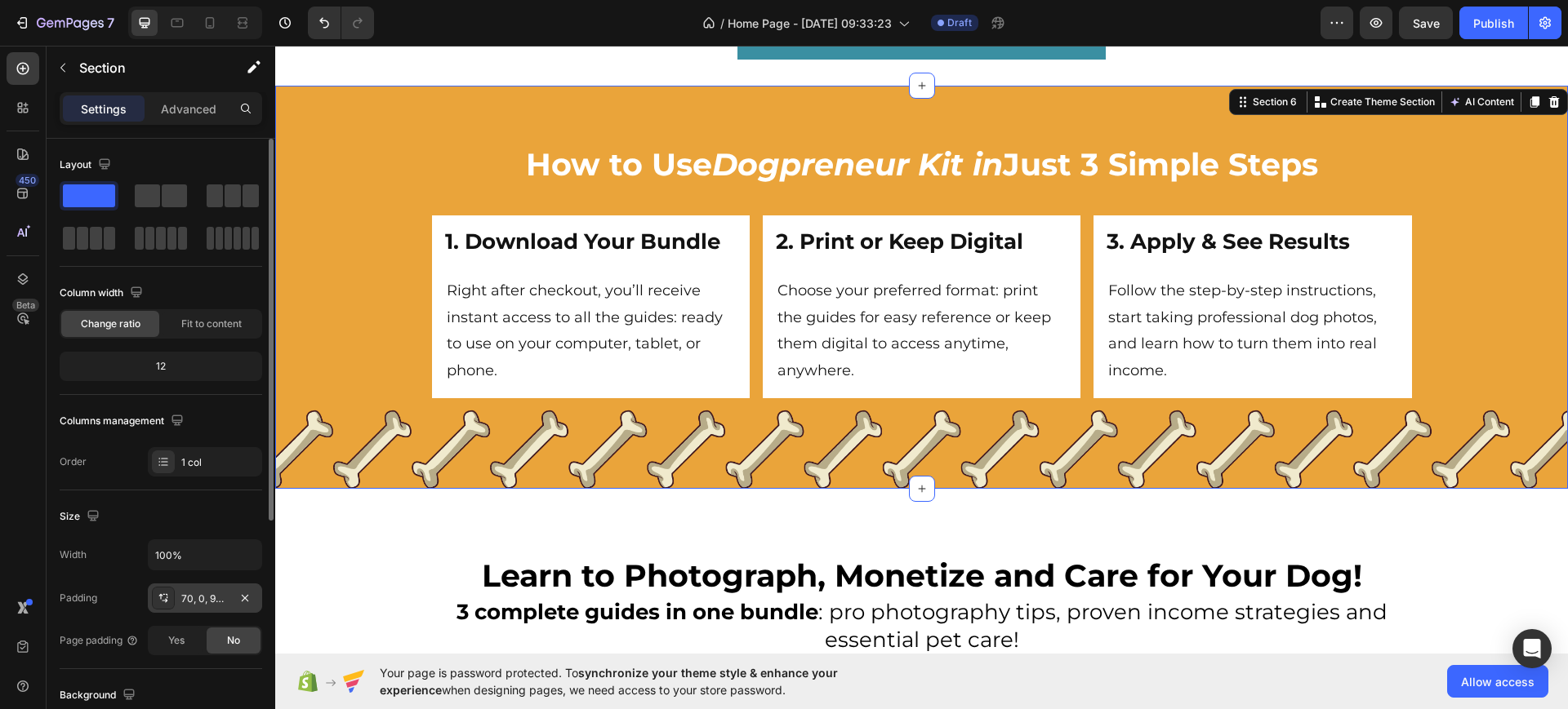
scroll to position [102, 0]
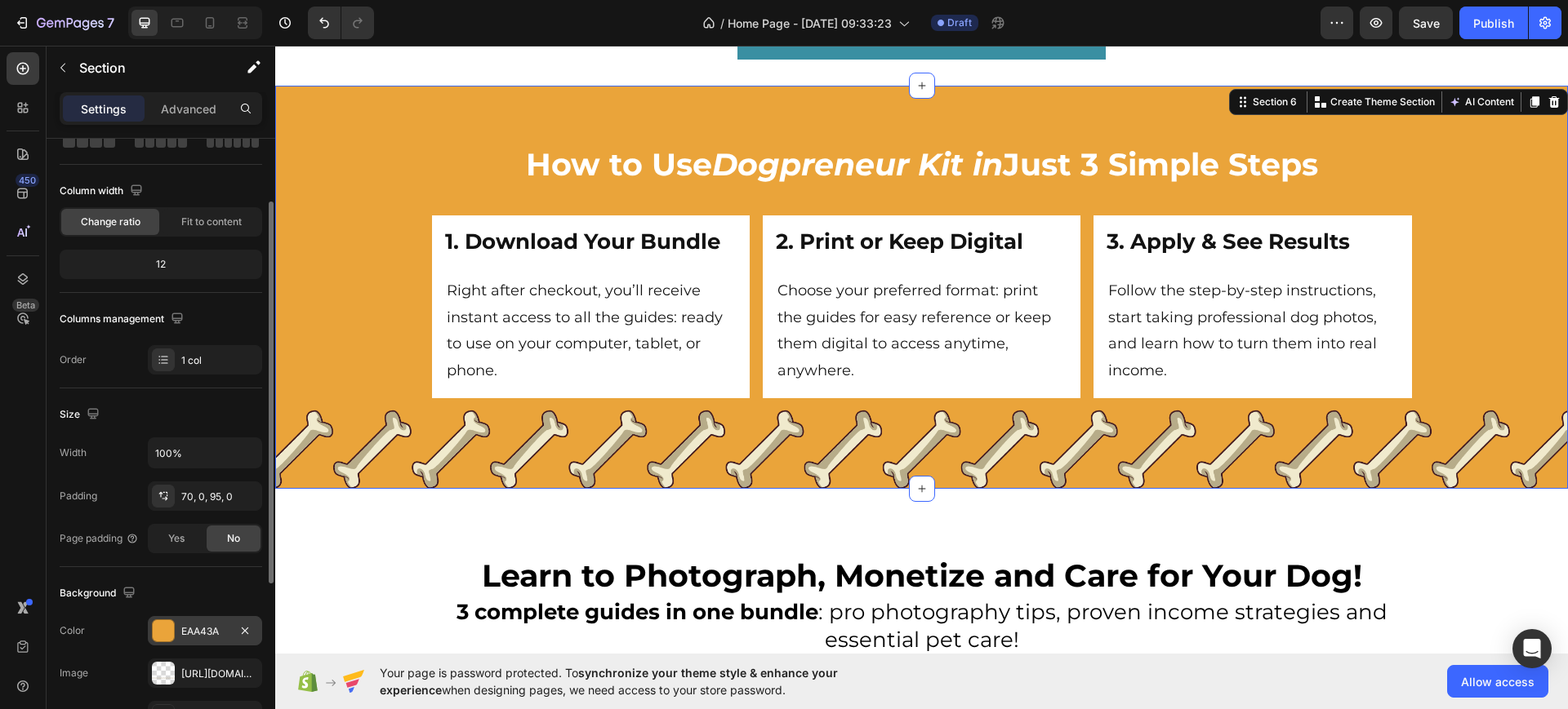
click at [185, 631] on div "EAA43A" at bounding box center [205, 631] width 47 height 15
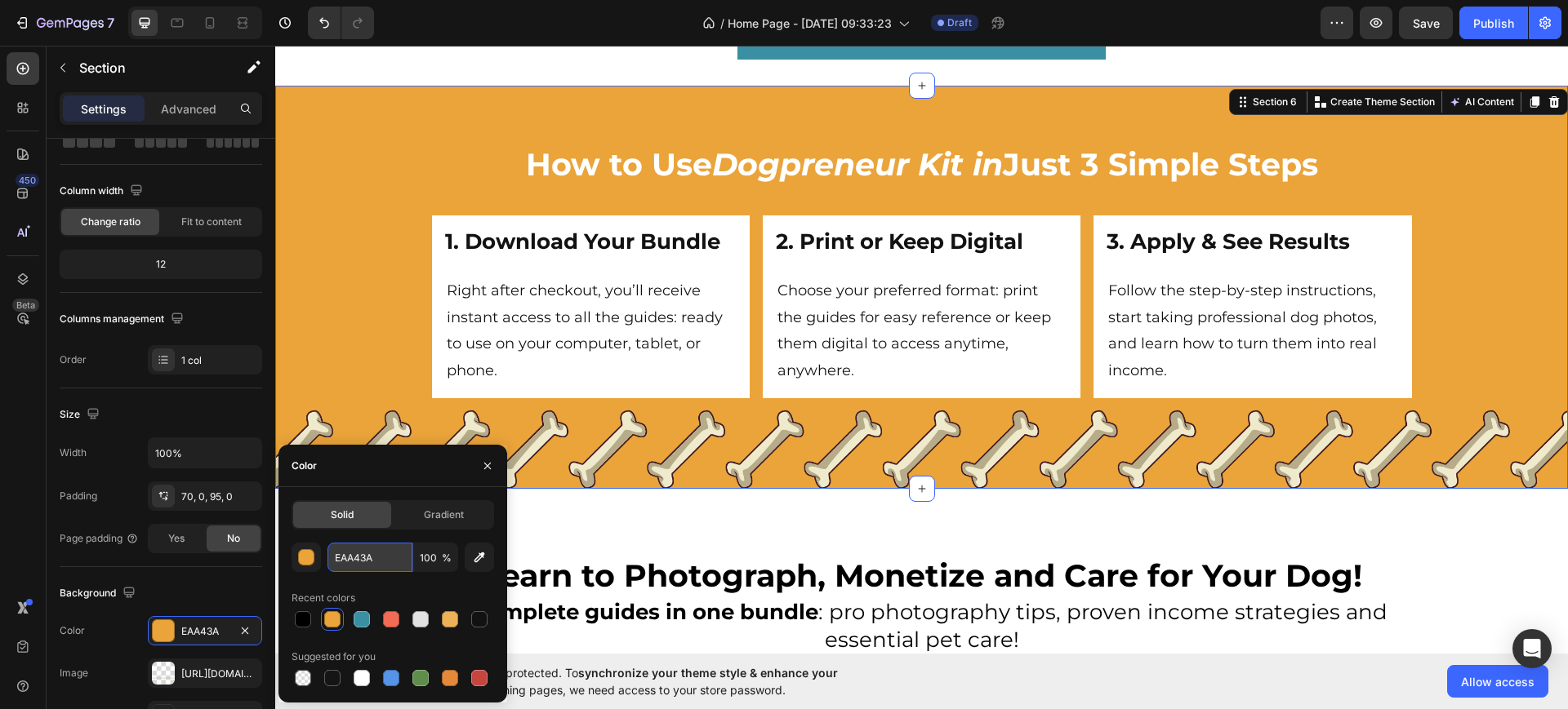
click at [362, 559] on input "EAA43A" at bounding box center [369, 557] width 85 height 29
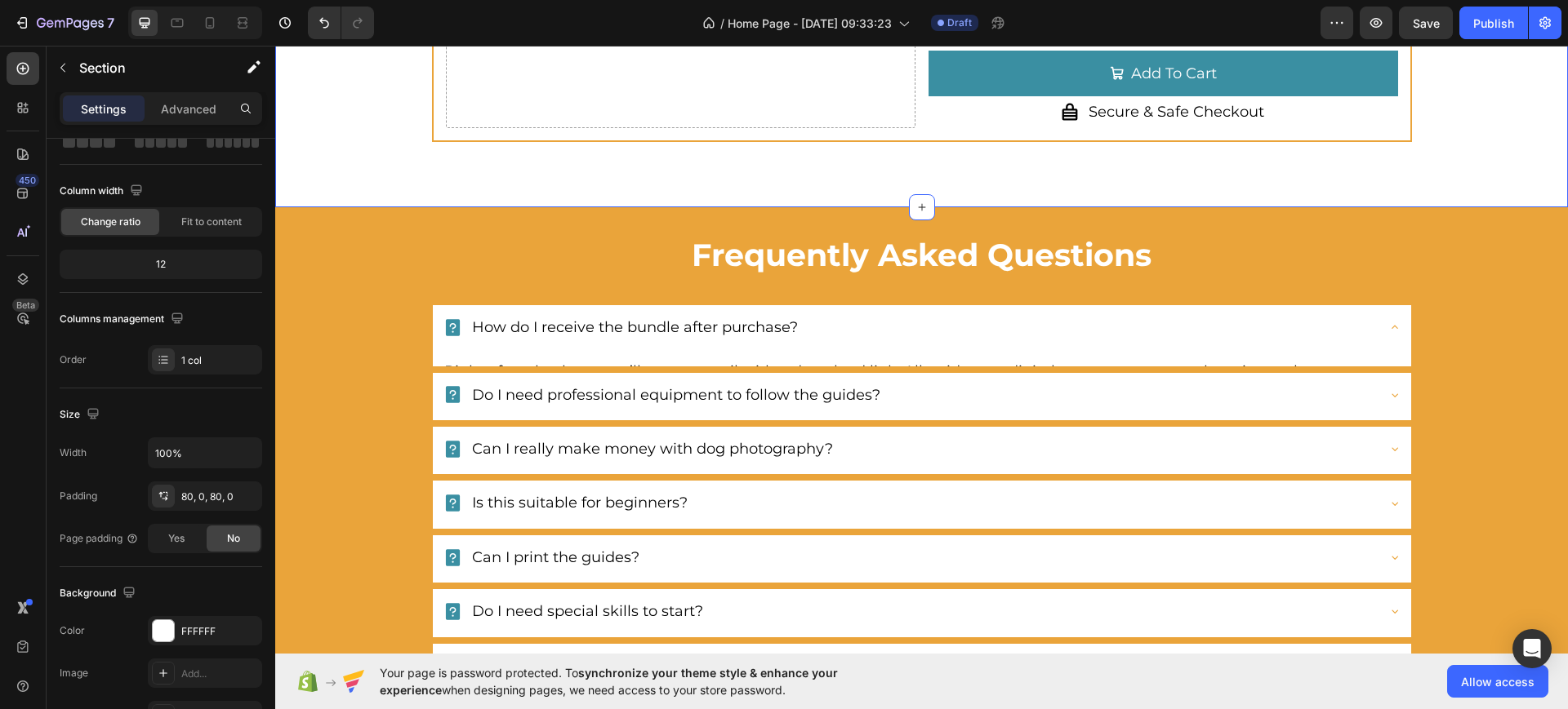
scroll to position [5785, 0]
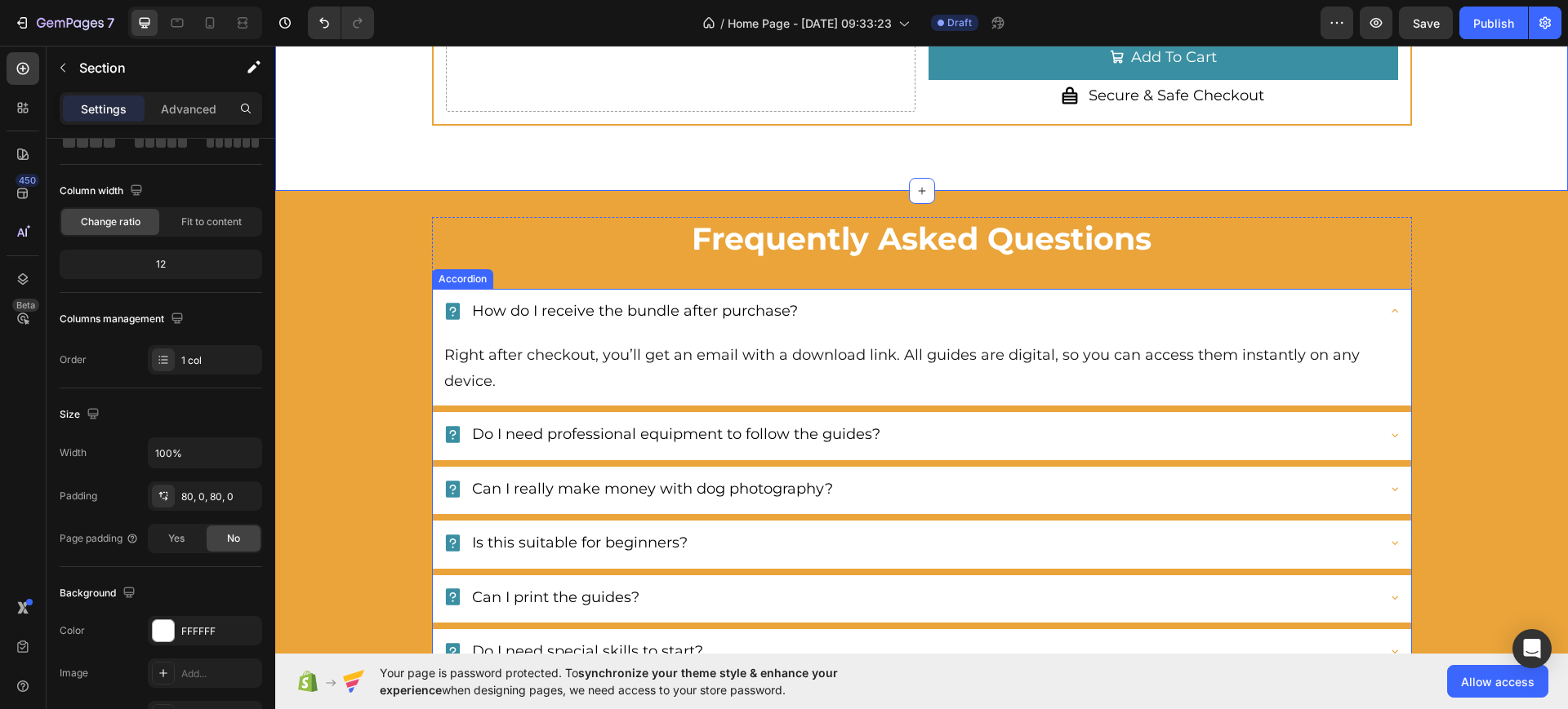
click at [443, 299] on div "How do I receive the bundle after purchase?" at bounding box center [909, 311] width 933 height 31
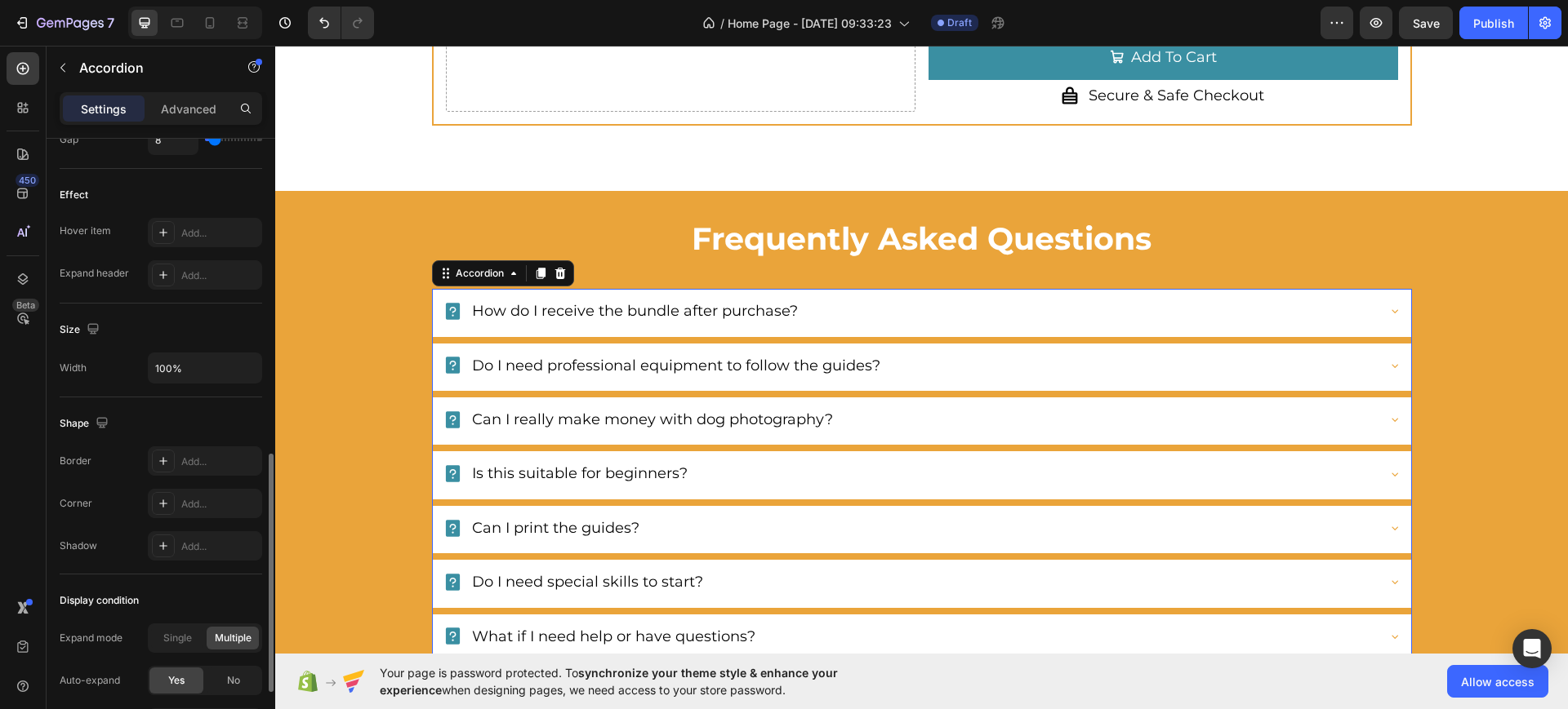
scroll to position [980, 0]
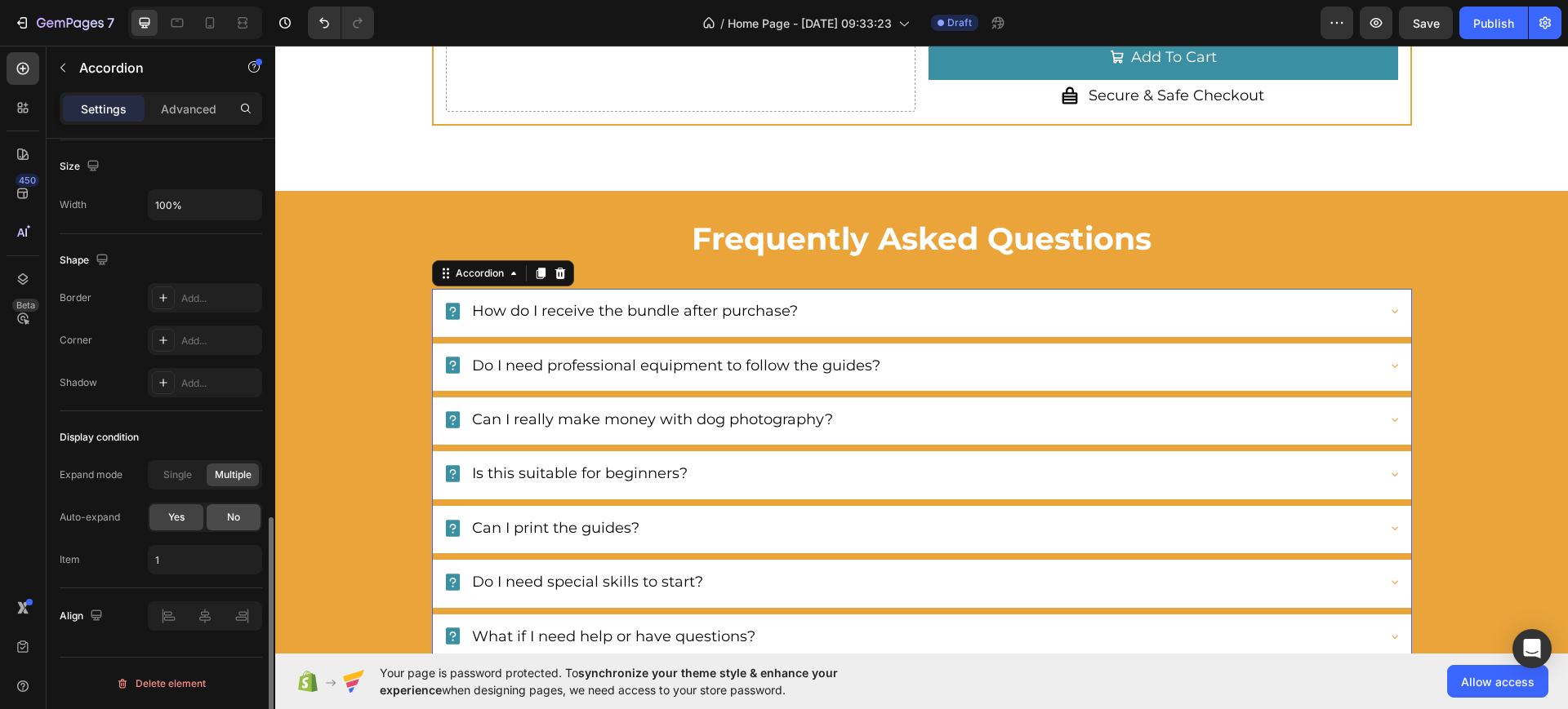
click at [236, 516] on span "No" at bounding box center [233, 517] width 13 height 15
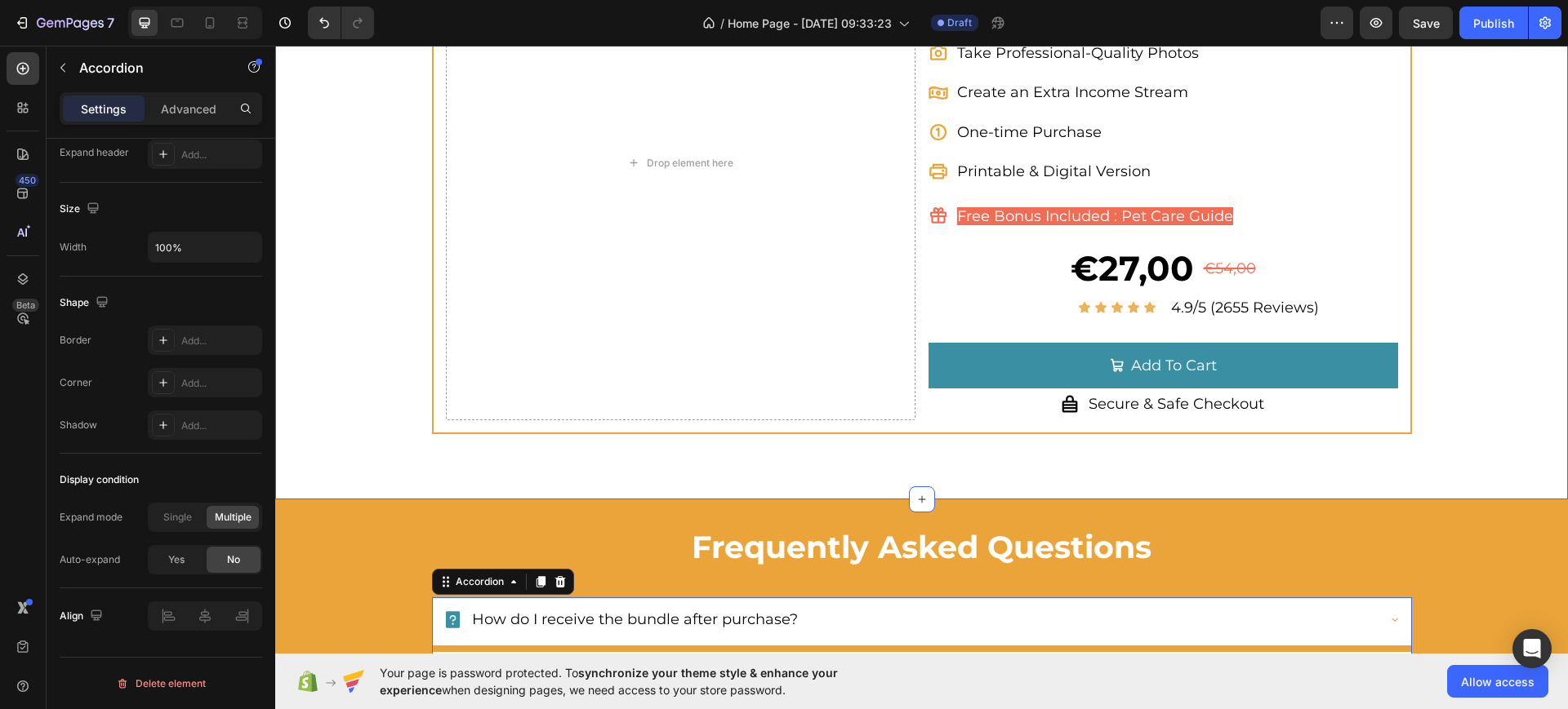
scroll to position [5479, 0]
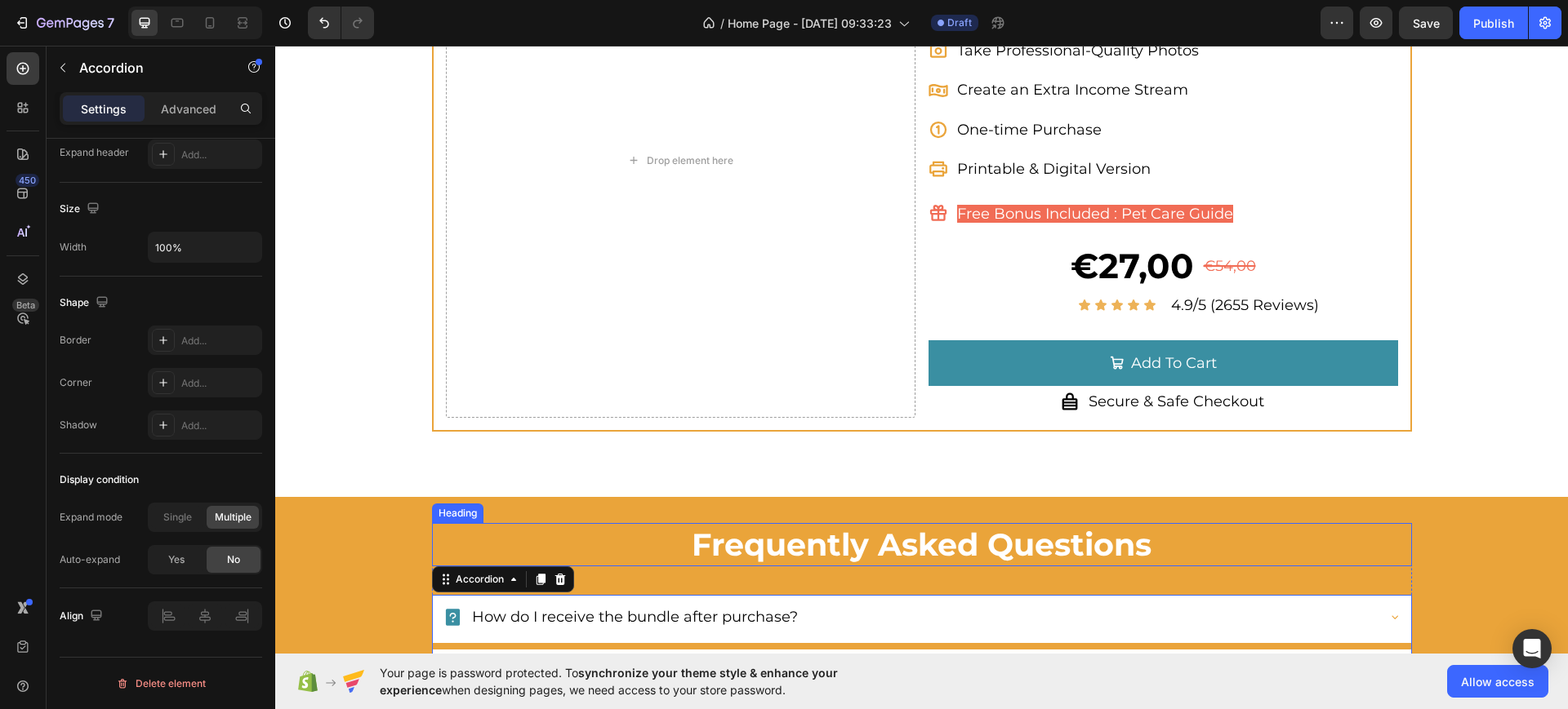
click at [988, 540] on span "Frequently Asked Questions" at bounding box center [922, 544] width 460 height 38
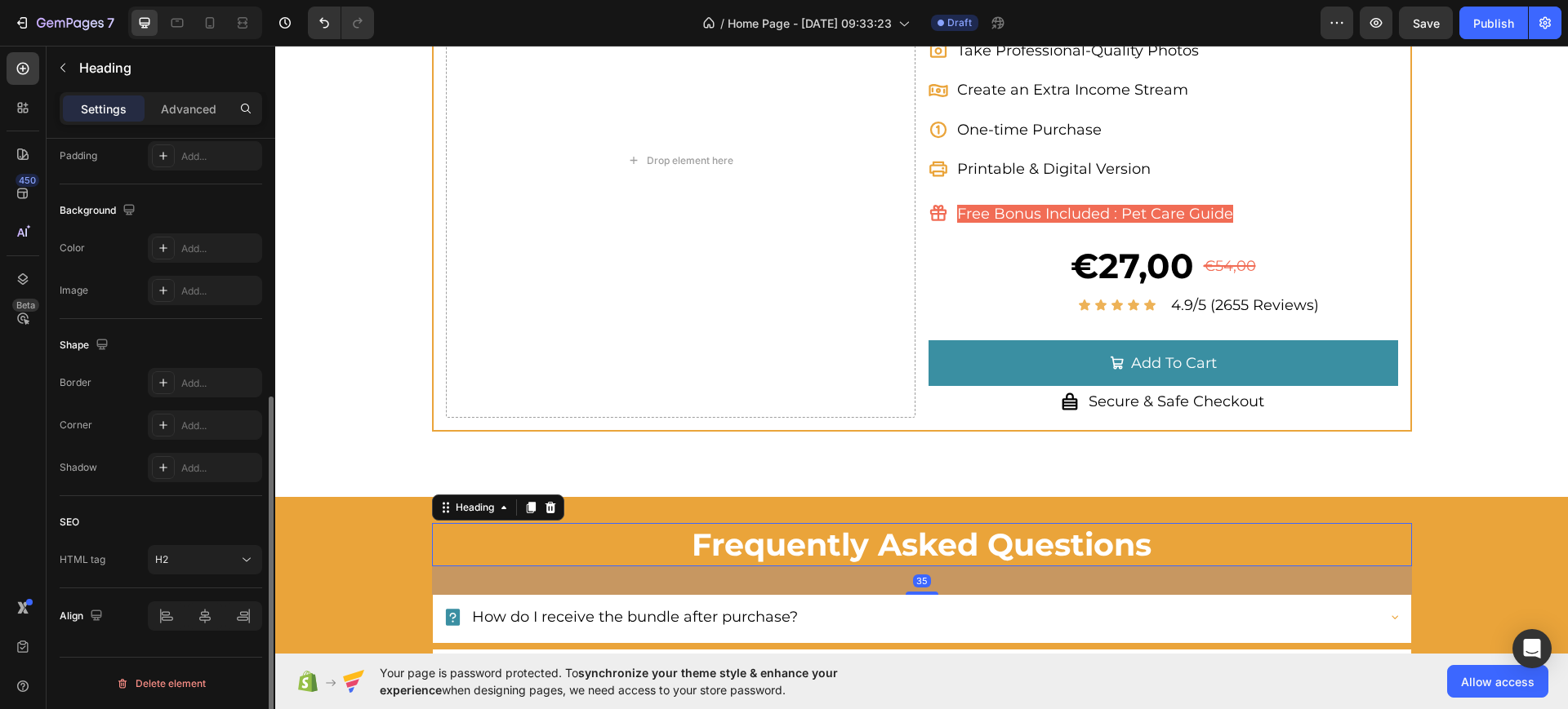
scroll to position [0, 0]
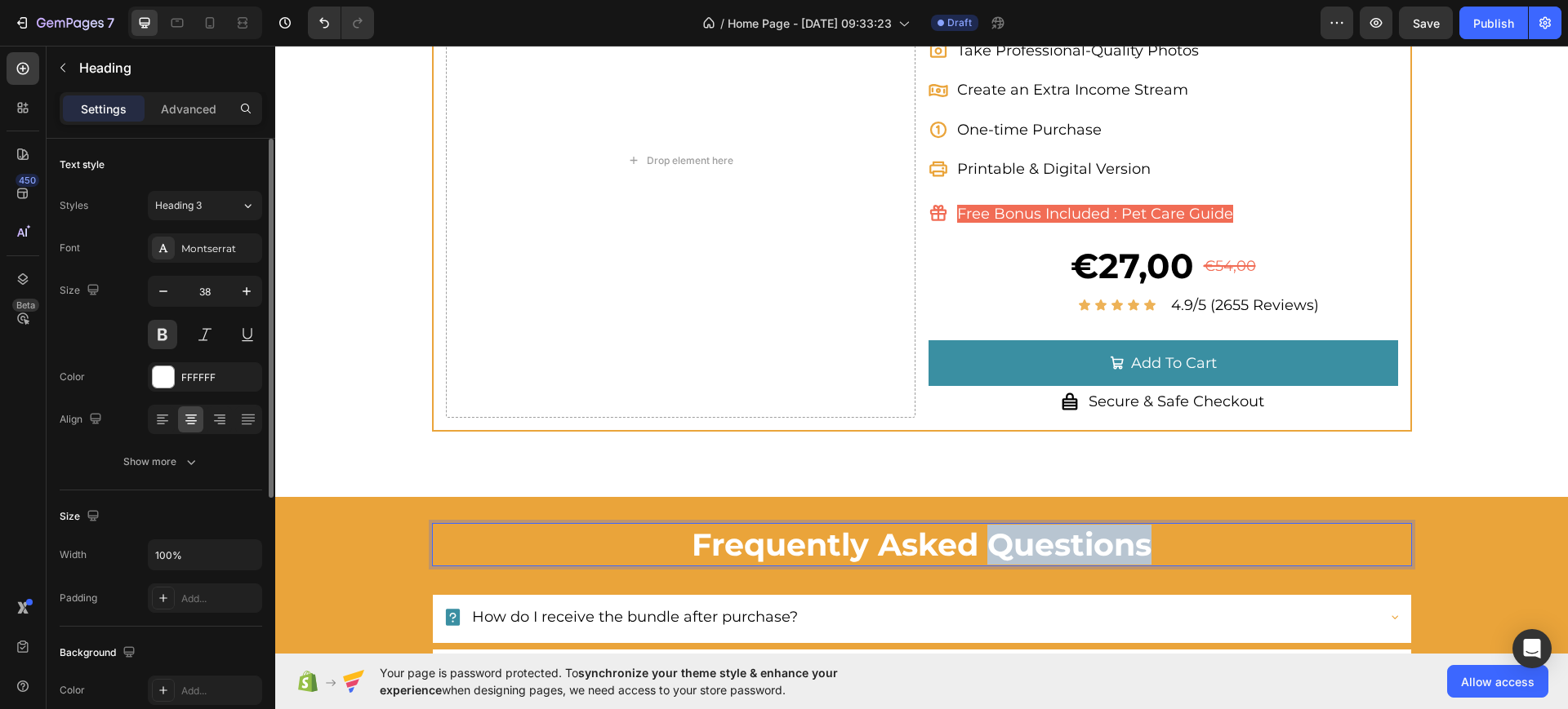
click at [988, 540] on span "Frequently Asked Questions" at bounding box center [922, 544] width 460 height 38
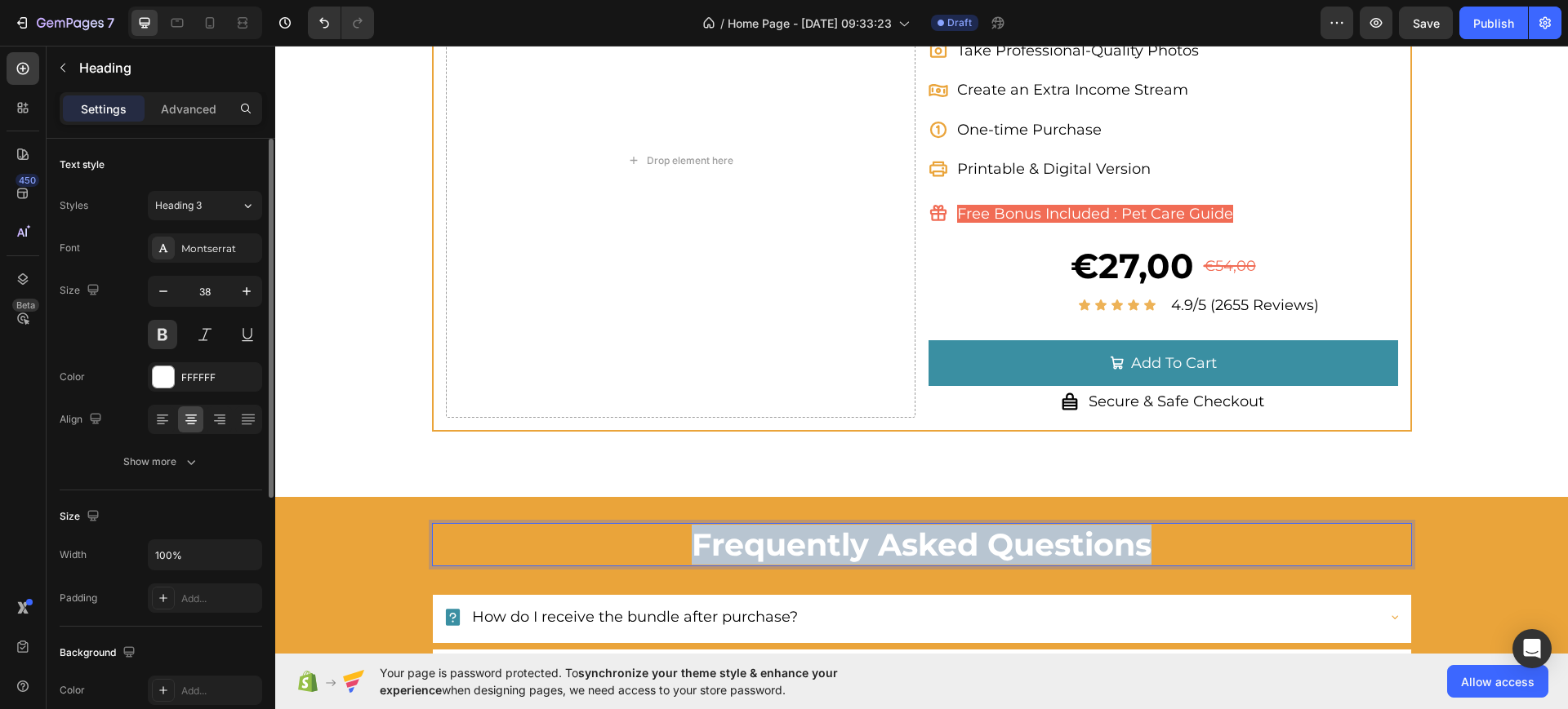
click at [988, 540] on span "Frequently Asked Questions" at bounding box center [922, 544] width 460 height 38
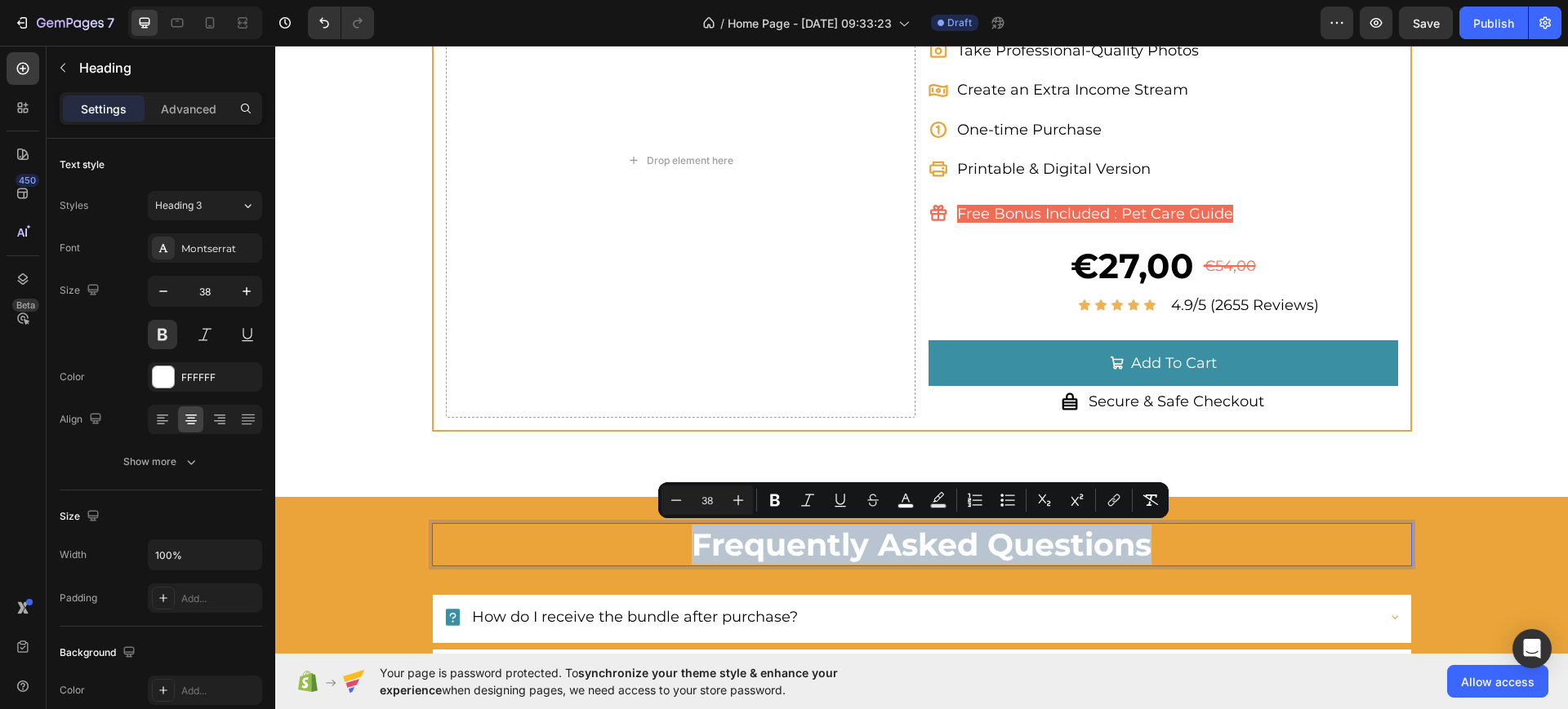
copy span "Frequently Asked Questions"
drag, startPoint x: 1320, startPoint y: 551, endPoint x: 1321, endPoint y: 526, distance: 25.0
click at [1321, 552] on p "Frequently Asked Questions" at bounding box center [923, 544] width 977 height 40
drag, startPoint x: 1307, startPoint y: 520, endPoint x: 1269, endPoint y: 515, distance: 38.3
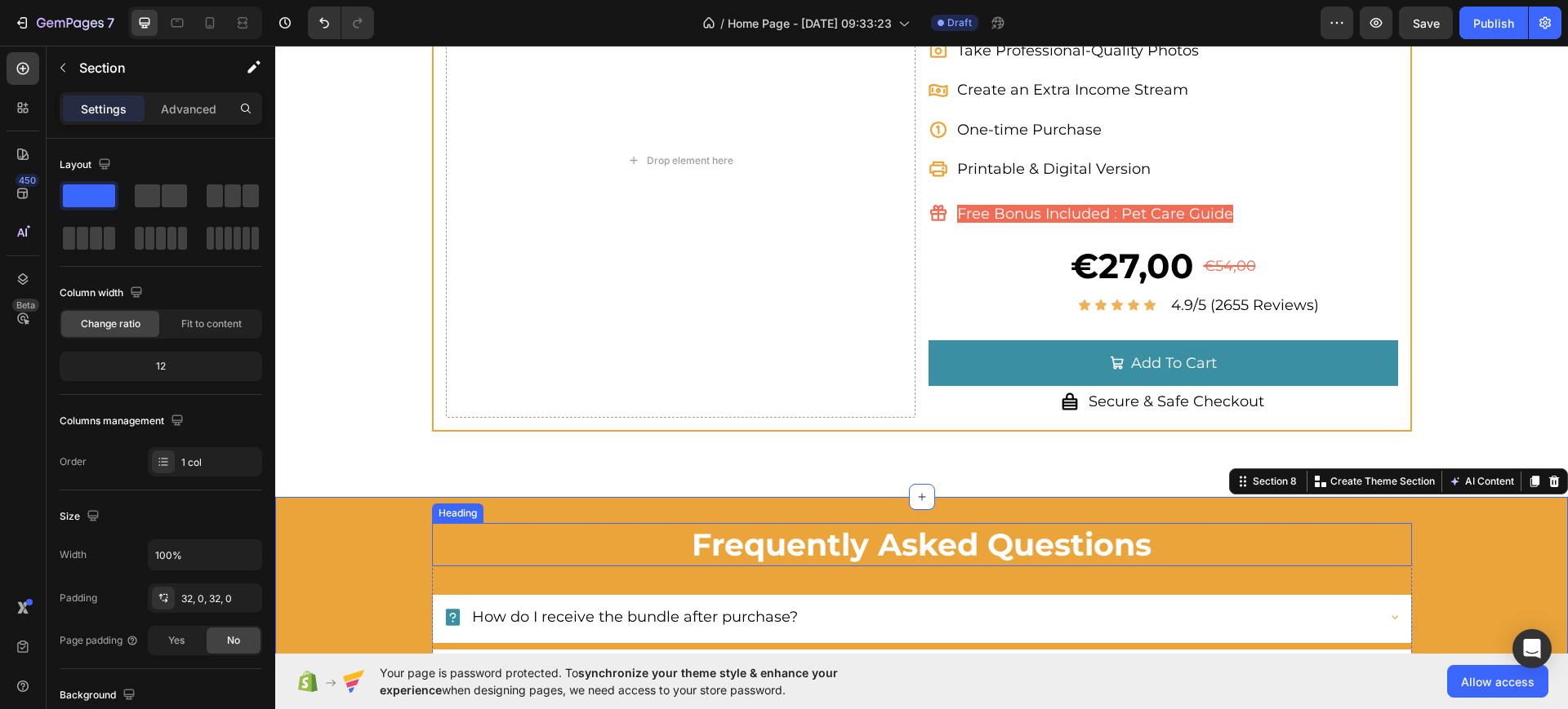
click at [959, 562] on span "Frequently Asked Questions" at bounding box center [922, 544] width 460 height 38
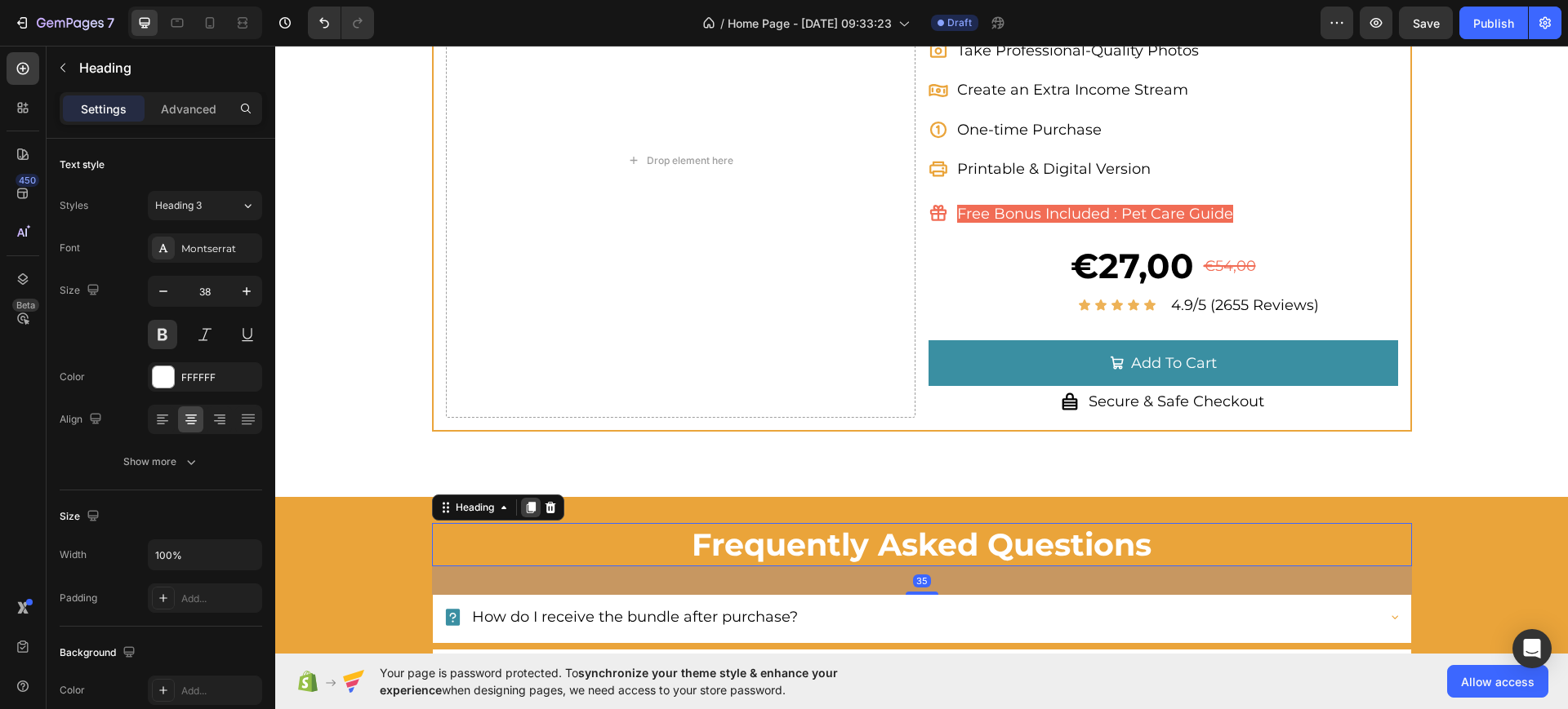
click at [526, 509] on icon at bounding box center [530, 507] width 9 height 11
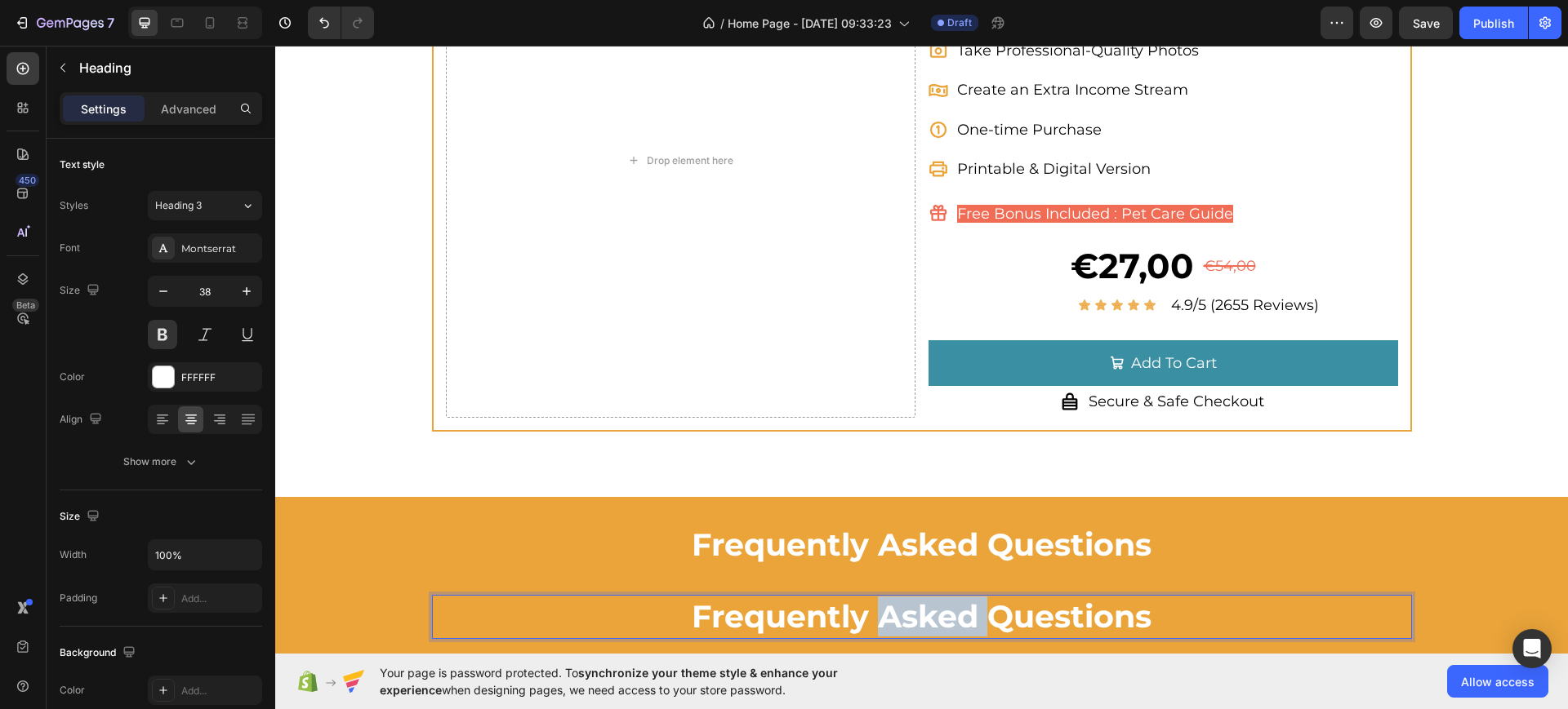
click at [881, 616] on span "Frequently Asked Questions" at bounding box center [922, 617] width 460 height 38
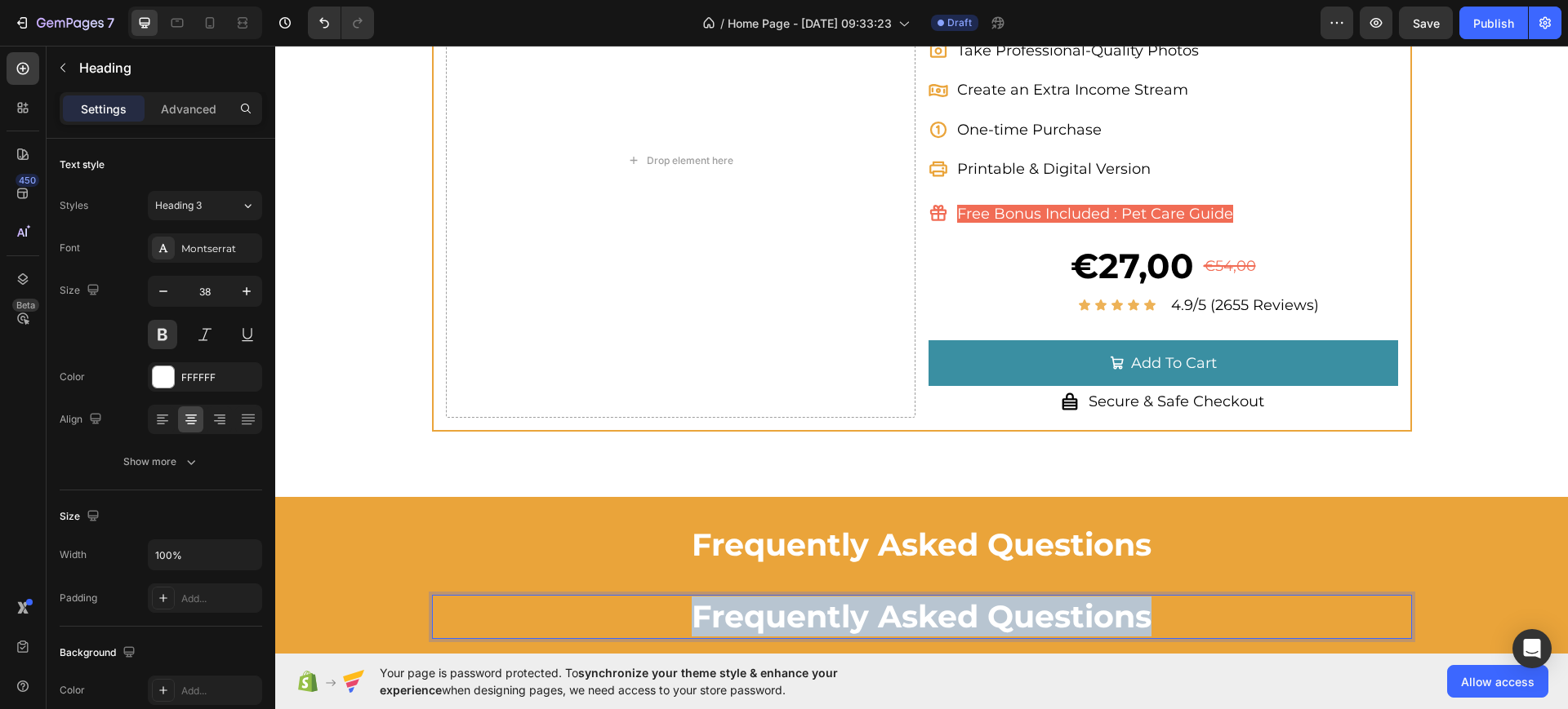
click at [881, 616] on span "Frequently Asked Questions" at bounding box center [922, 617] width 460 height 38
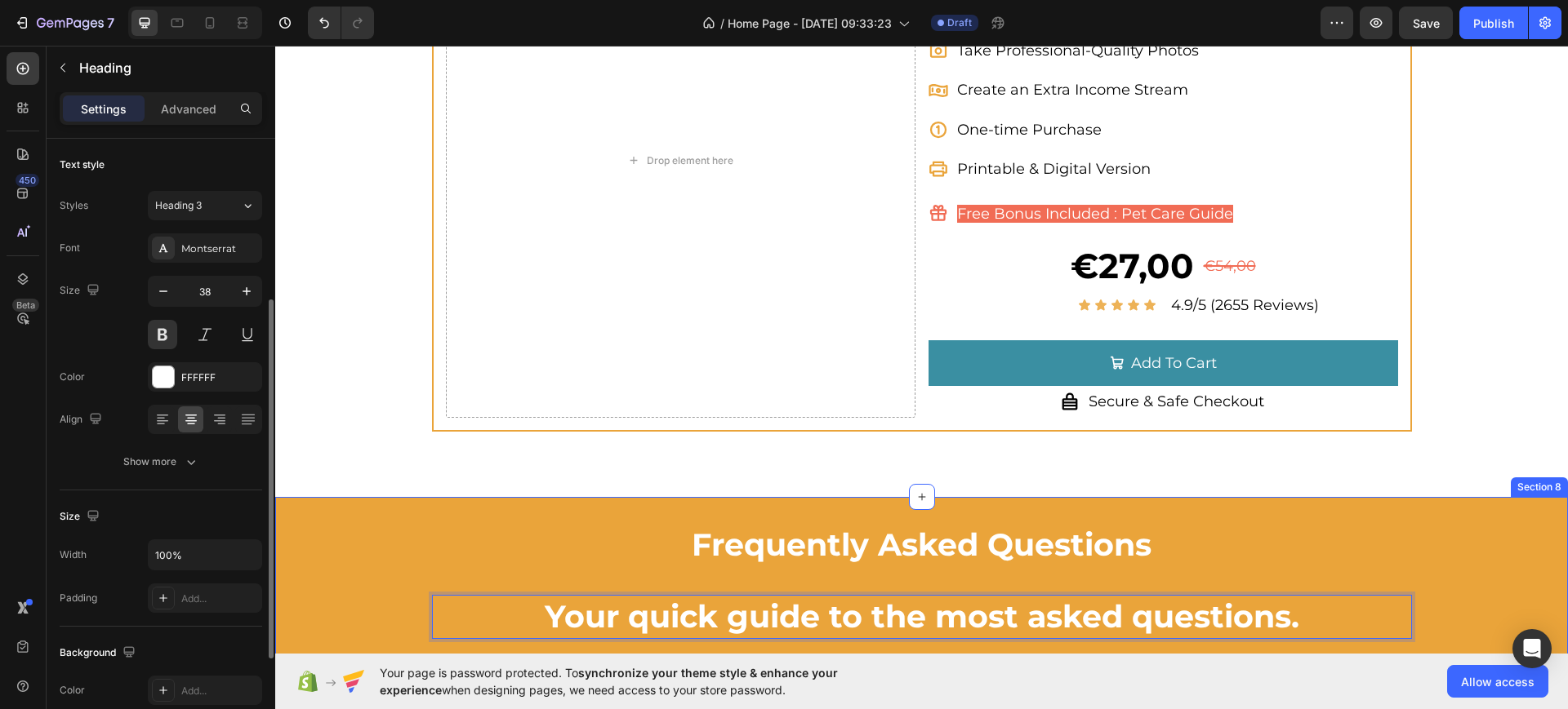
scroll to position [102, 0]
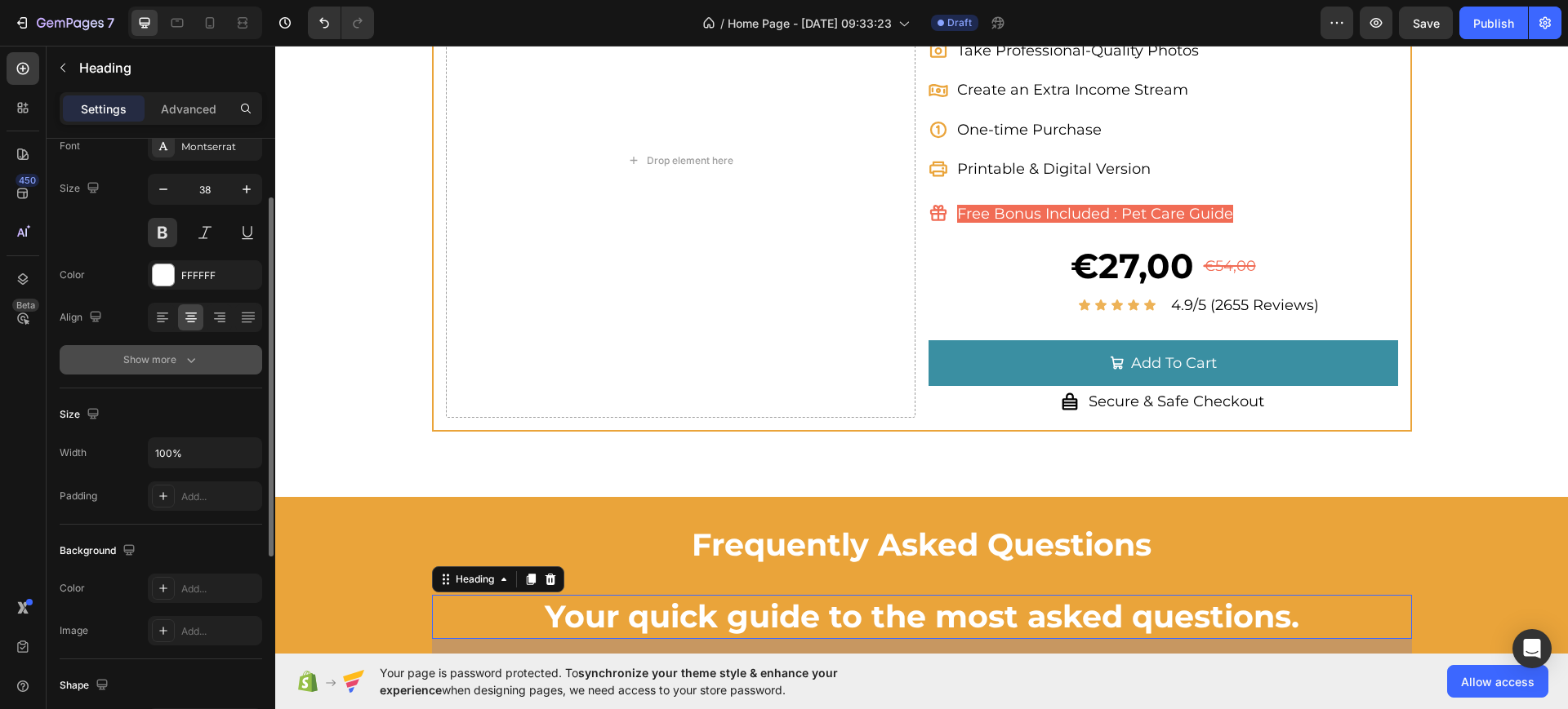
click at [167, 365] on div "Show more" at bounding box center [161, 360] width 76 height 16
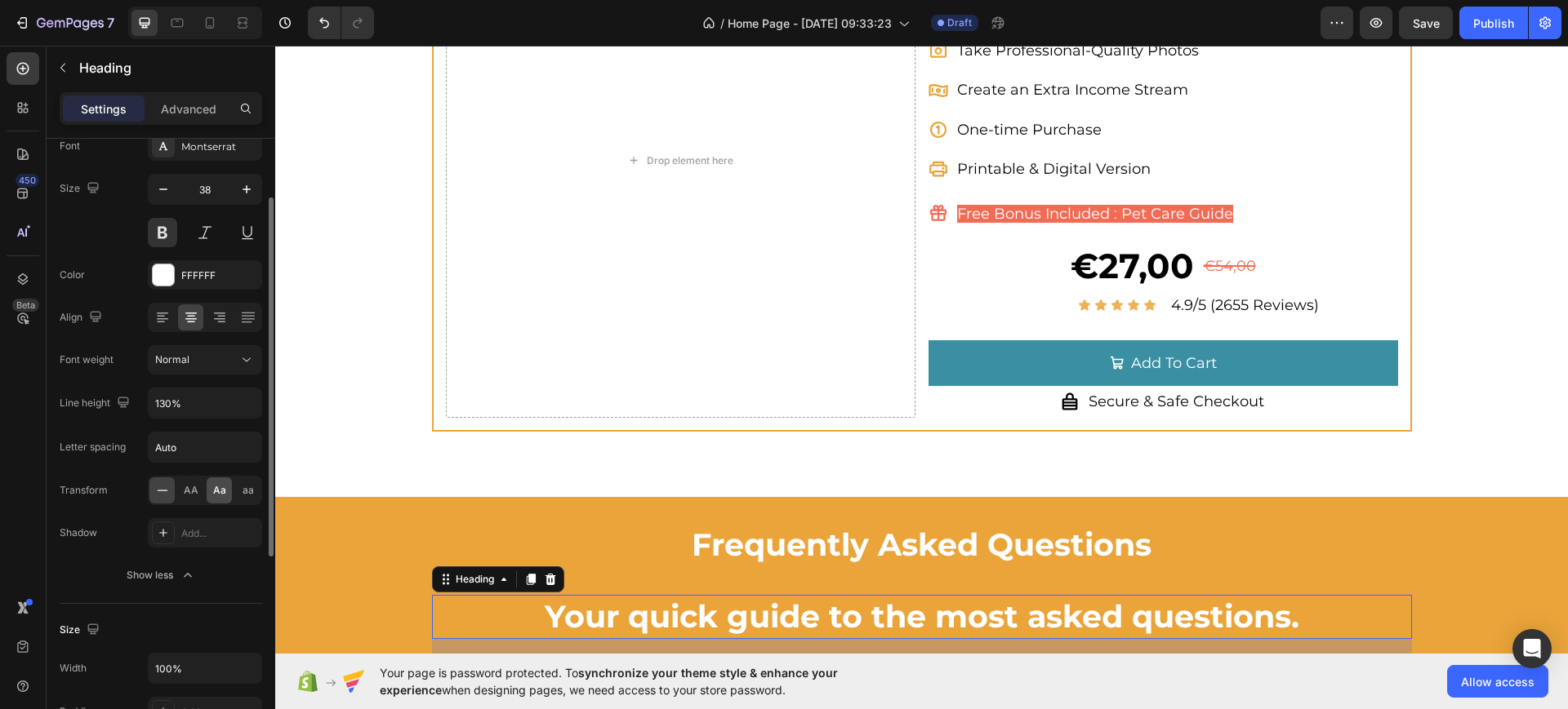
click at [221, 494] on span "Aa" at bounding box center [219, 490] width 13 height 15
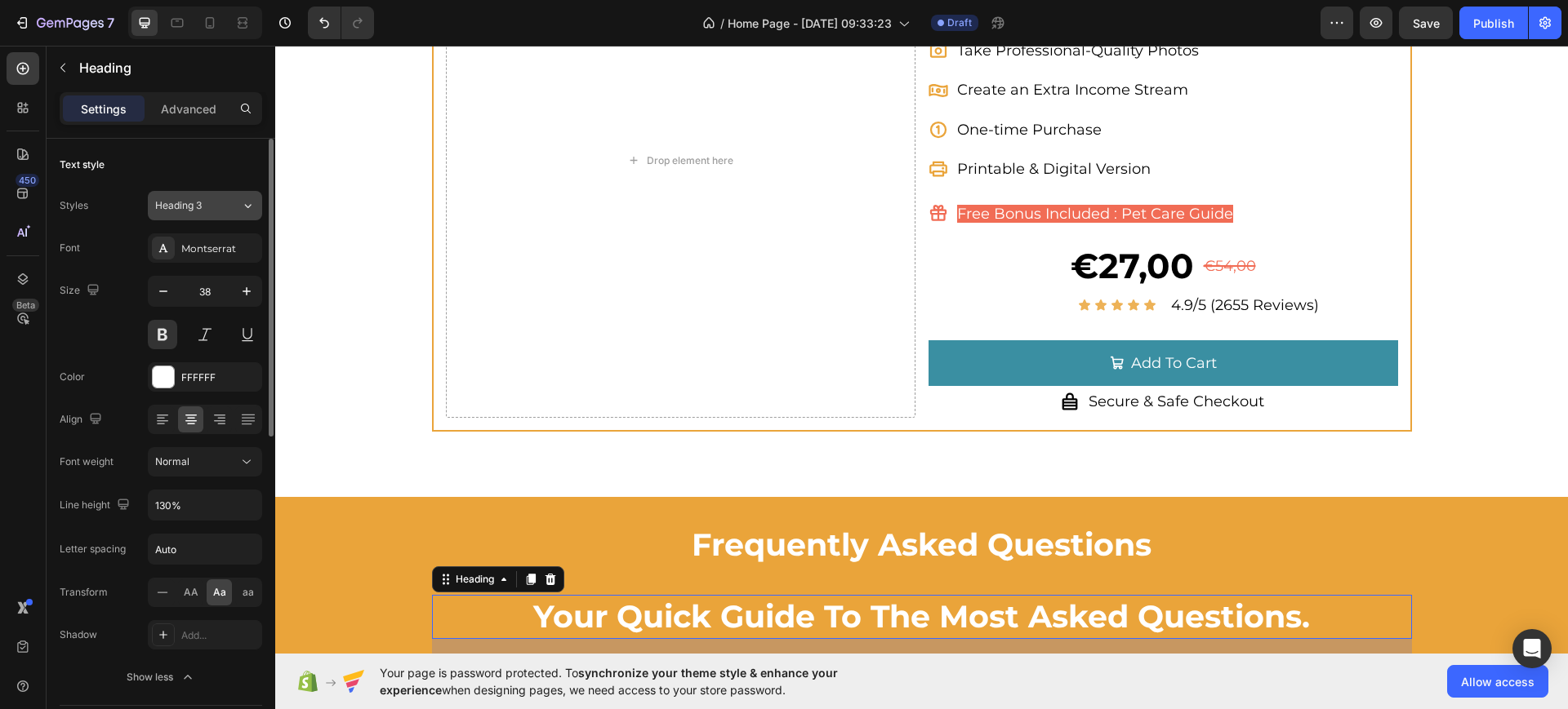
click at [207, 207] on div "Heading 3" at bounding box center [188, 205] width 66 height 15
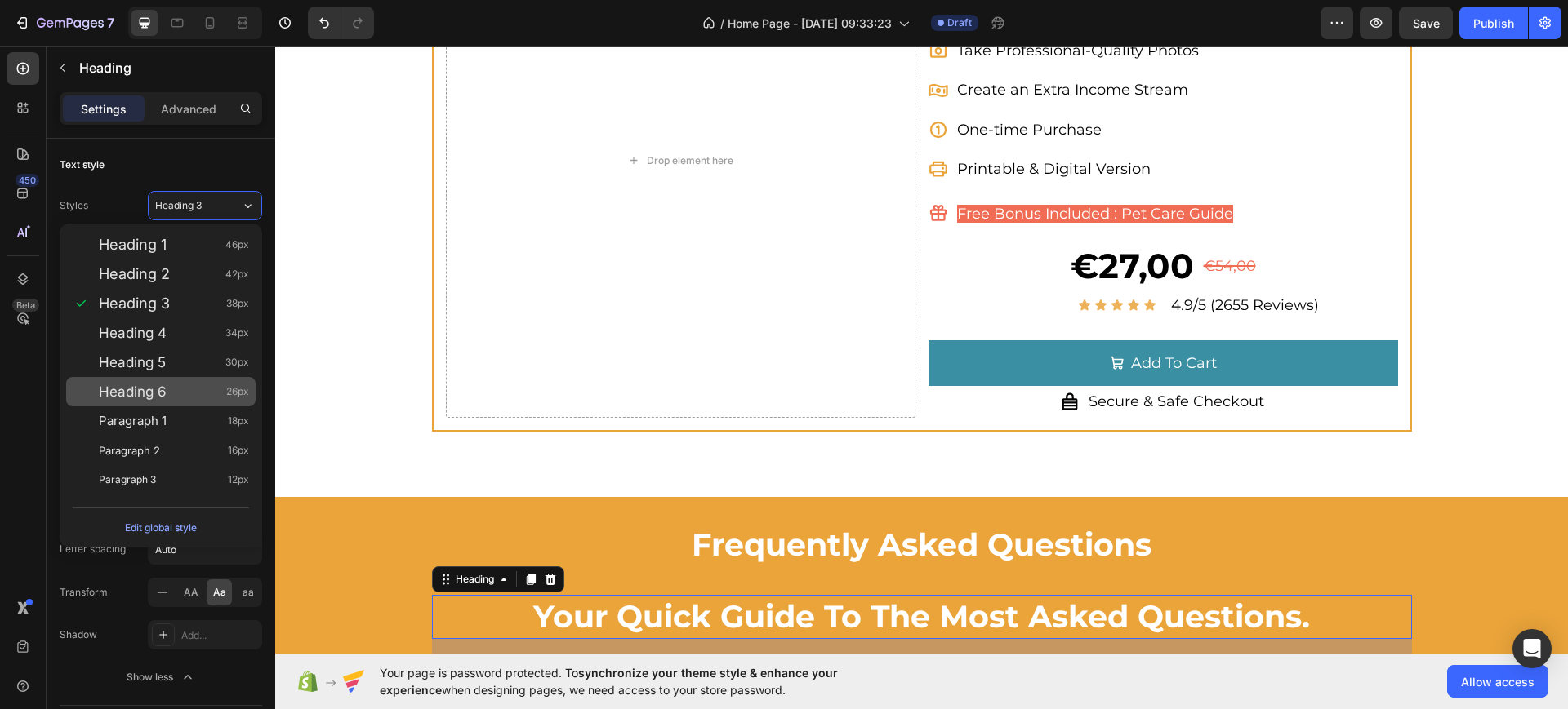
click at [202, 381] on div "Heading 6 26px" at bounding box center [161, 392] width 190 height 29
type input "26"
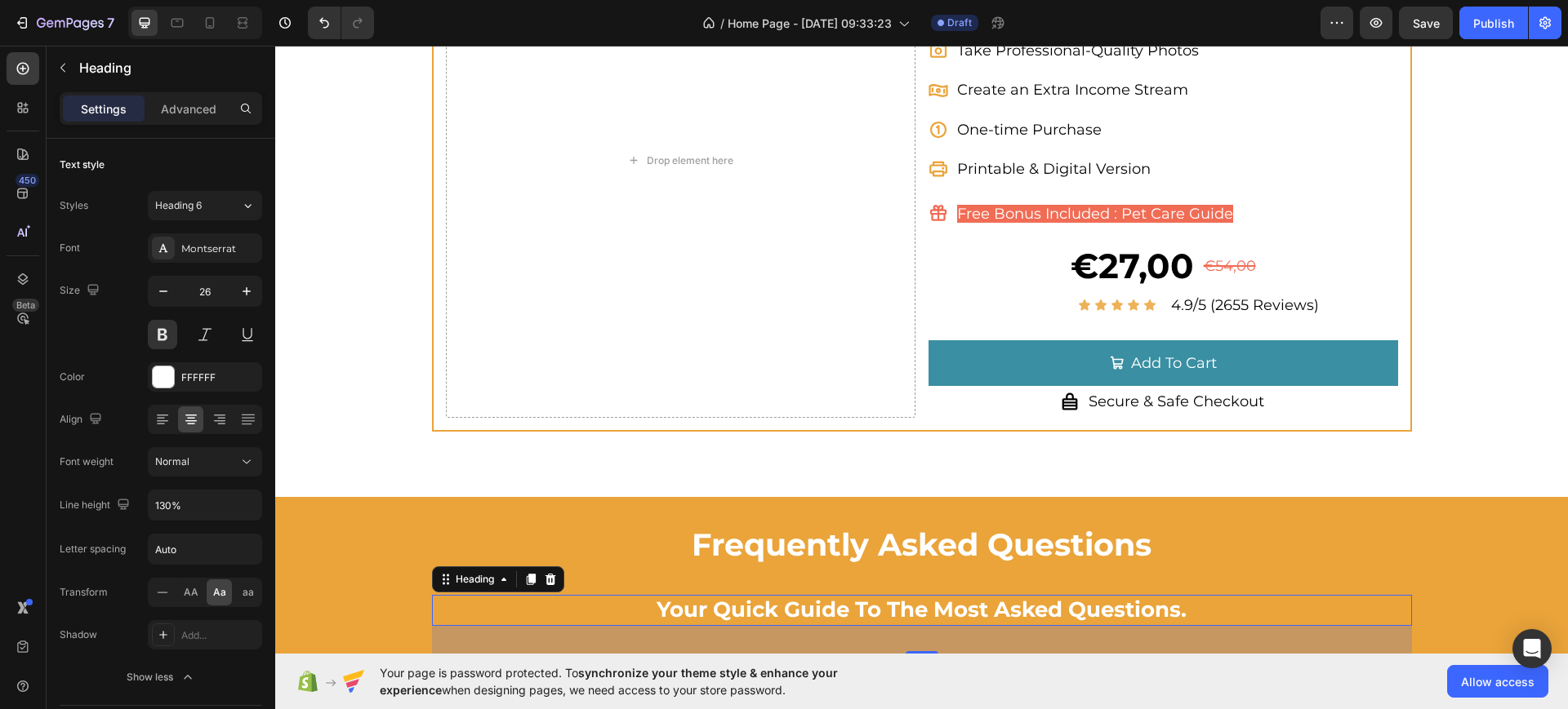
click at [591, 601] on h2 "your quick guide to the most asked questions." at bounding box center [923, 611] width 980 height 31
click at [591, 601] on p "your quick guide to the most asked questions." at bounding box center [923, 611] width 977 height 28
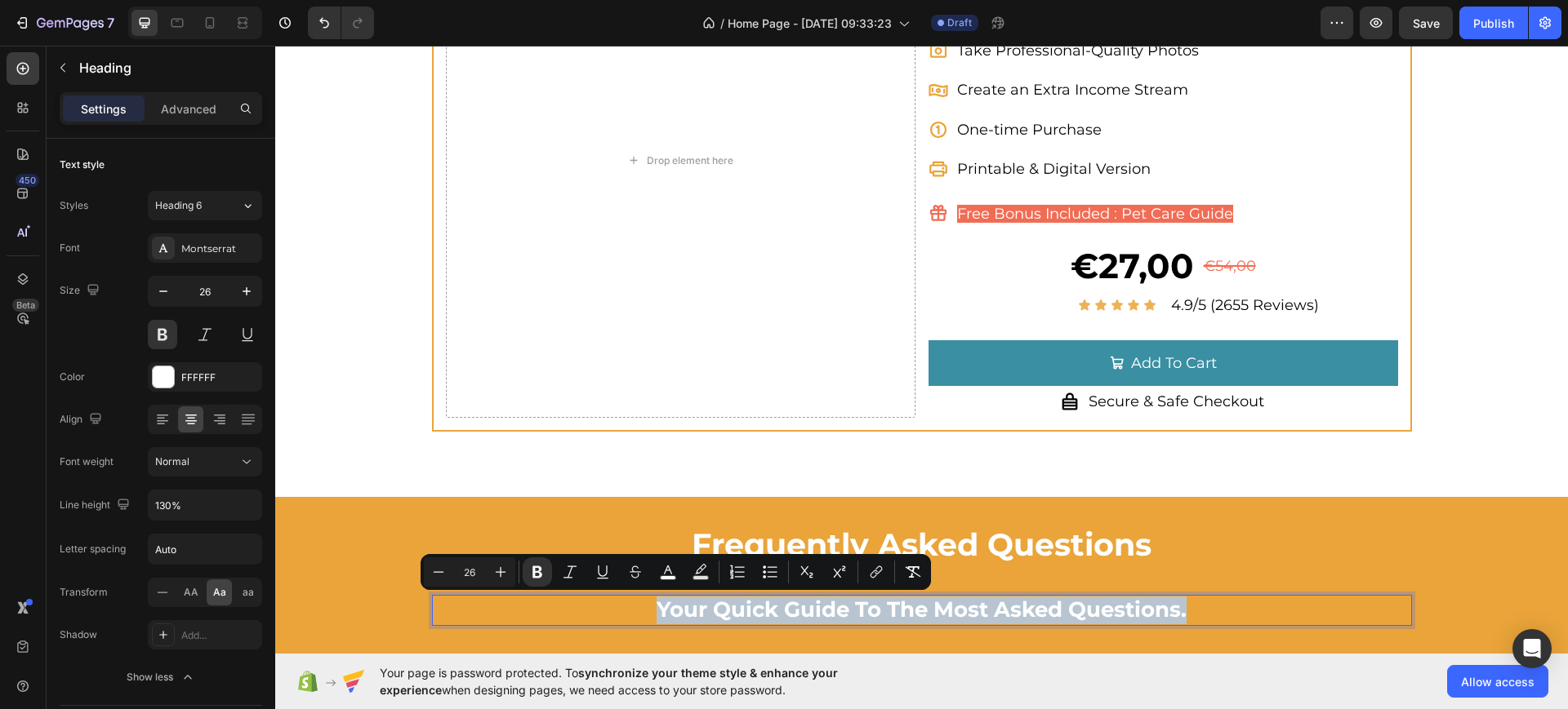
click at [595, 601] on p "your quick guide to the most asked questions." at bounding box center [923, 611] width 977 height 28
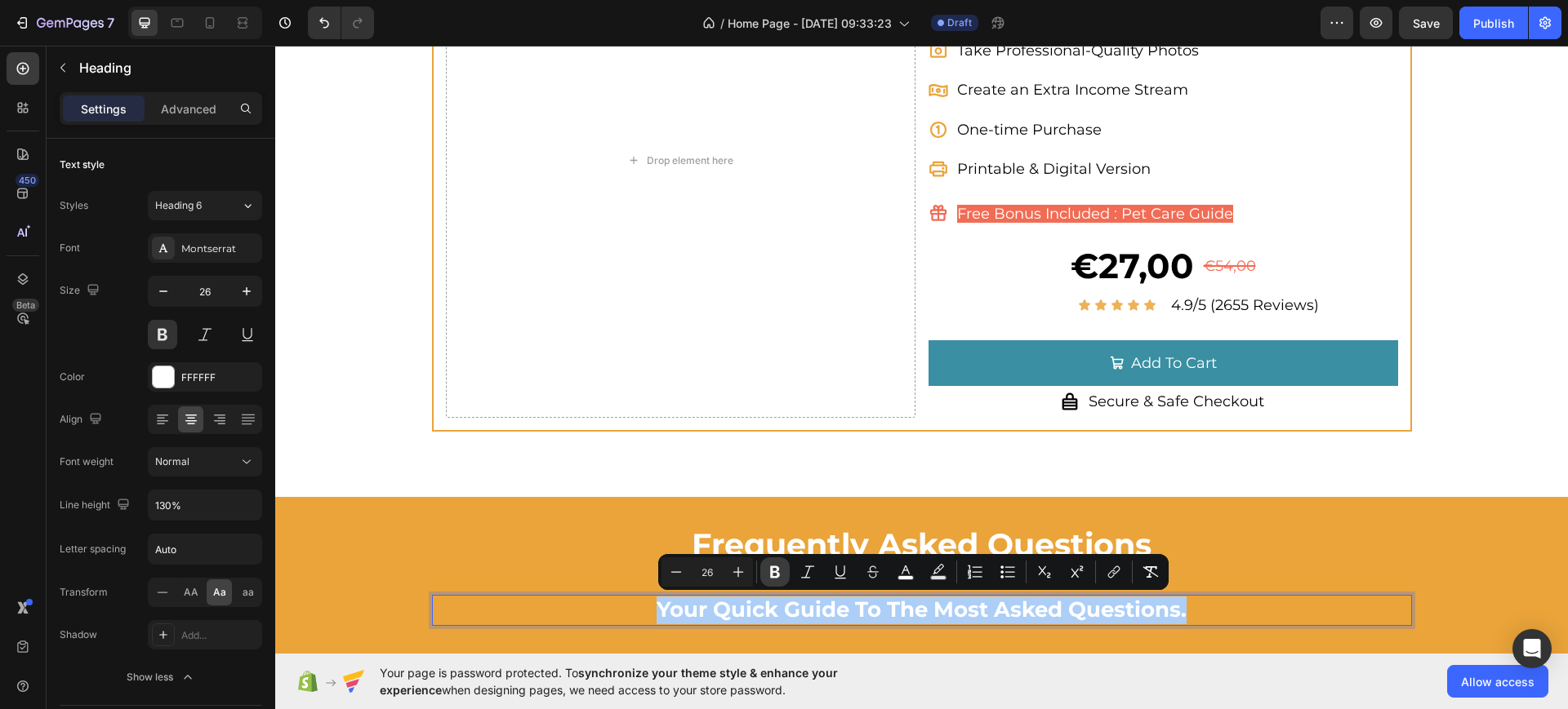
click at [784, 570] on button "Bold" at bounding box center [775, 572] width 29 height 29
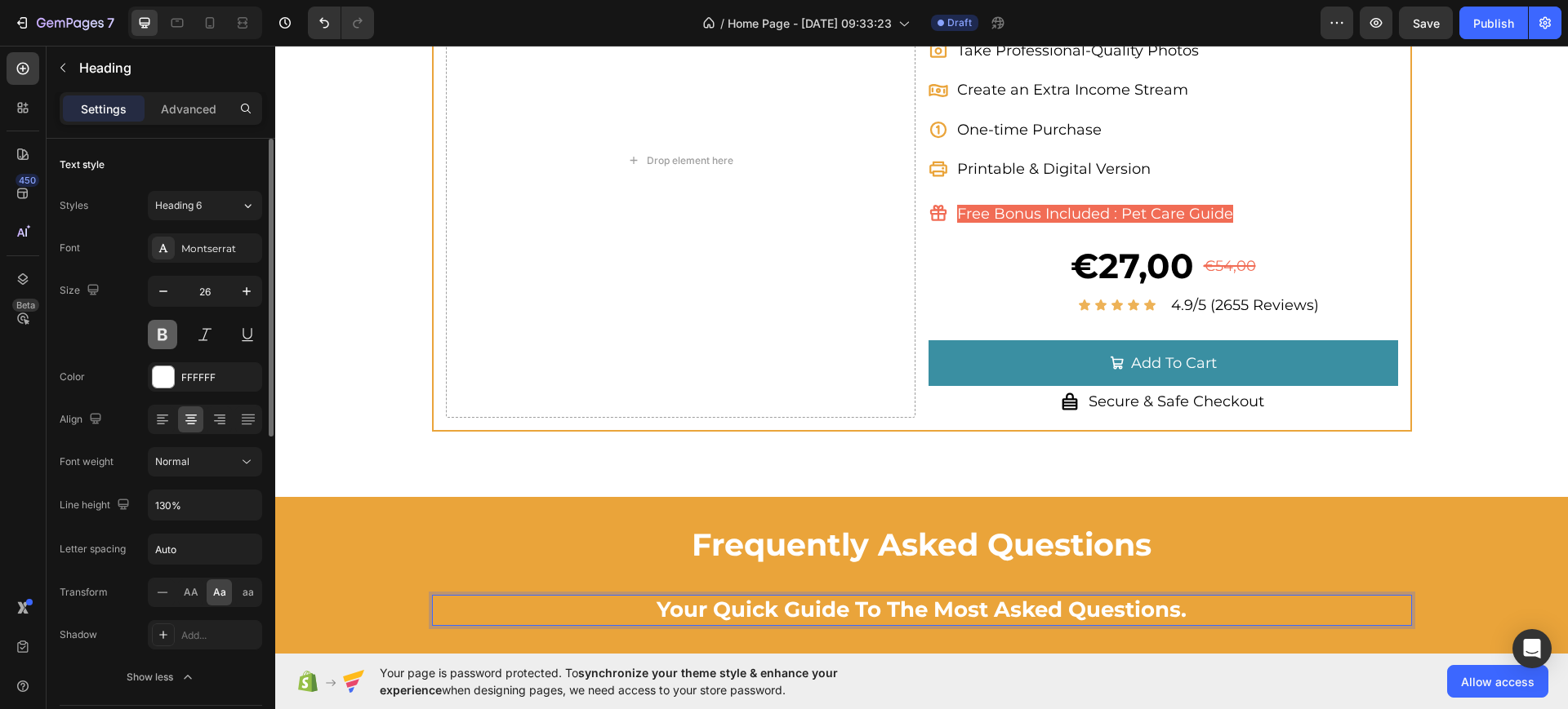
click at [160, 342] on button at bounding box center [162, 335] width 29 height 29
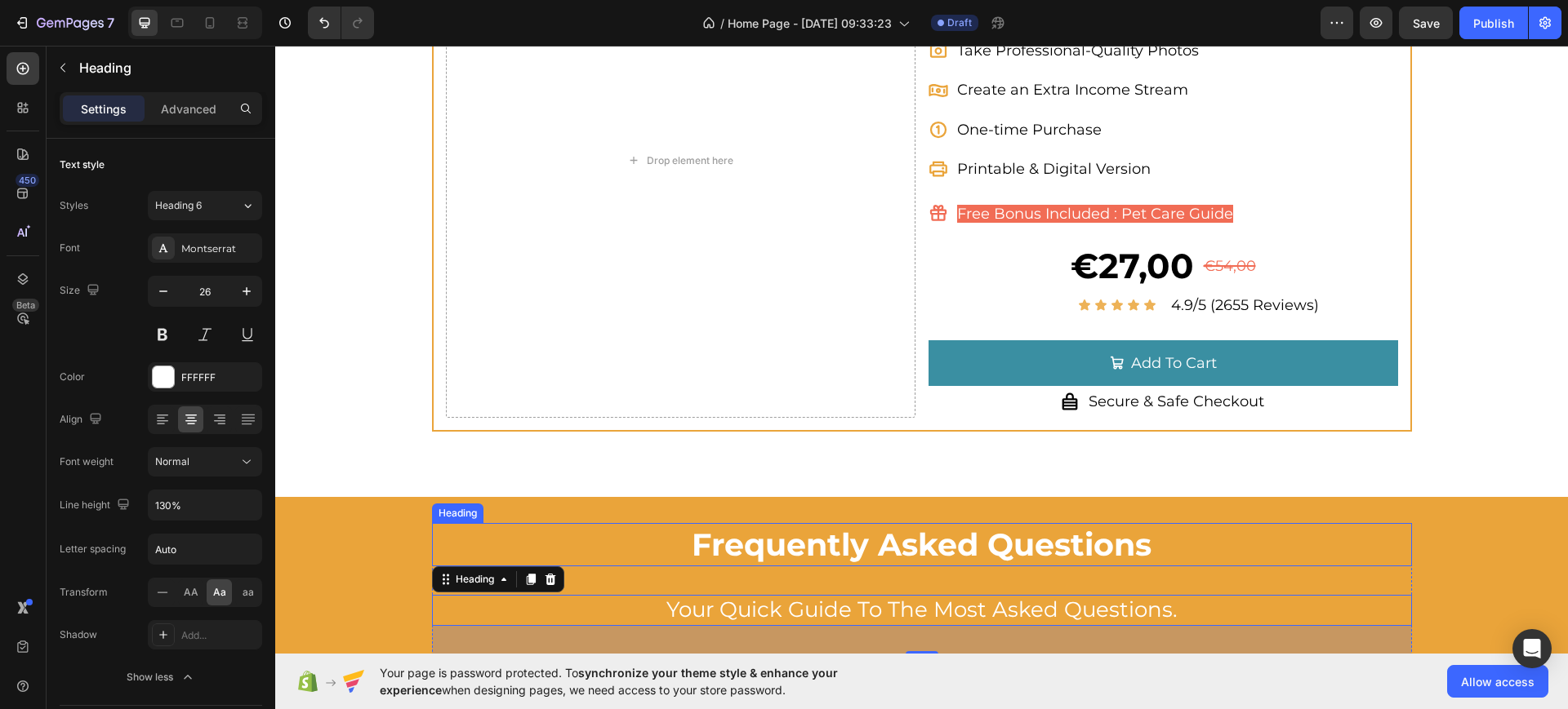
click at [801, 538] on span "Frequently Asked Questions" at bounding box center [922, 544] width 460 height 38
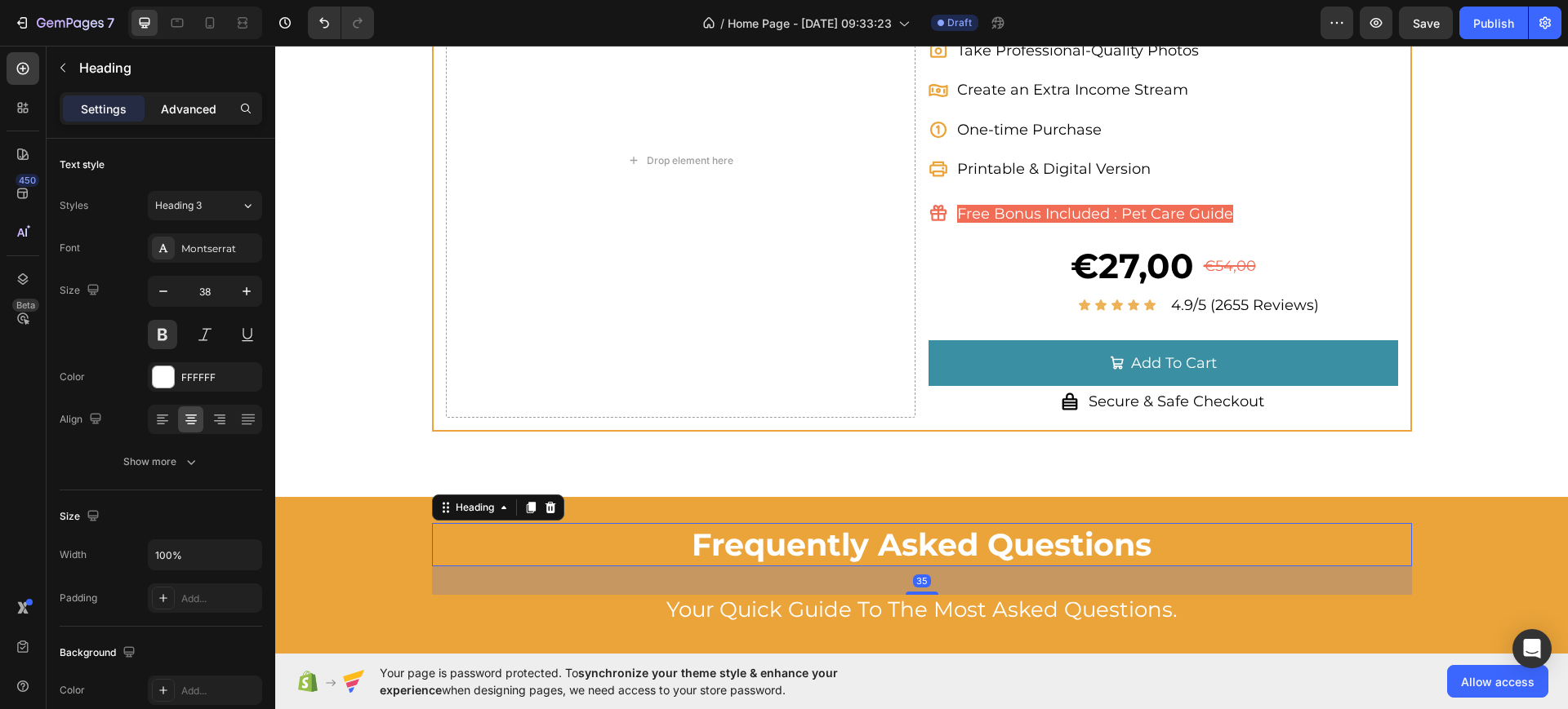
click at [199, 121] on div "Advanced" at bounding box center [188, 109] width 82 height 26
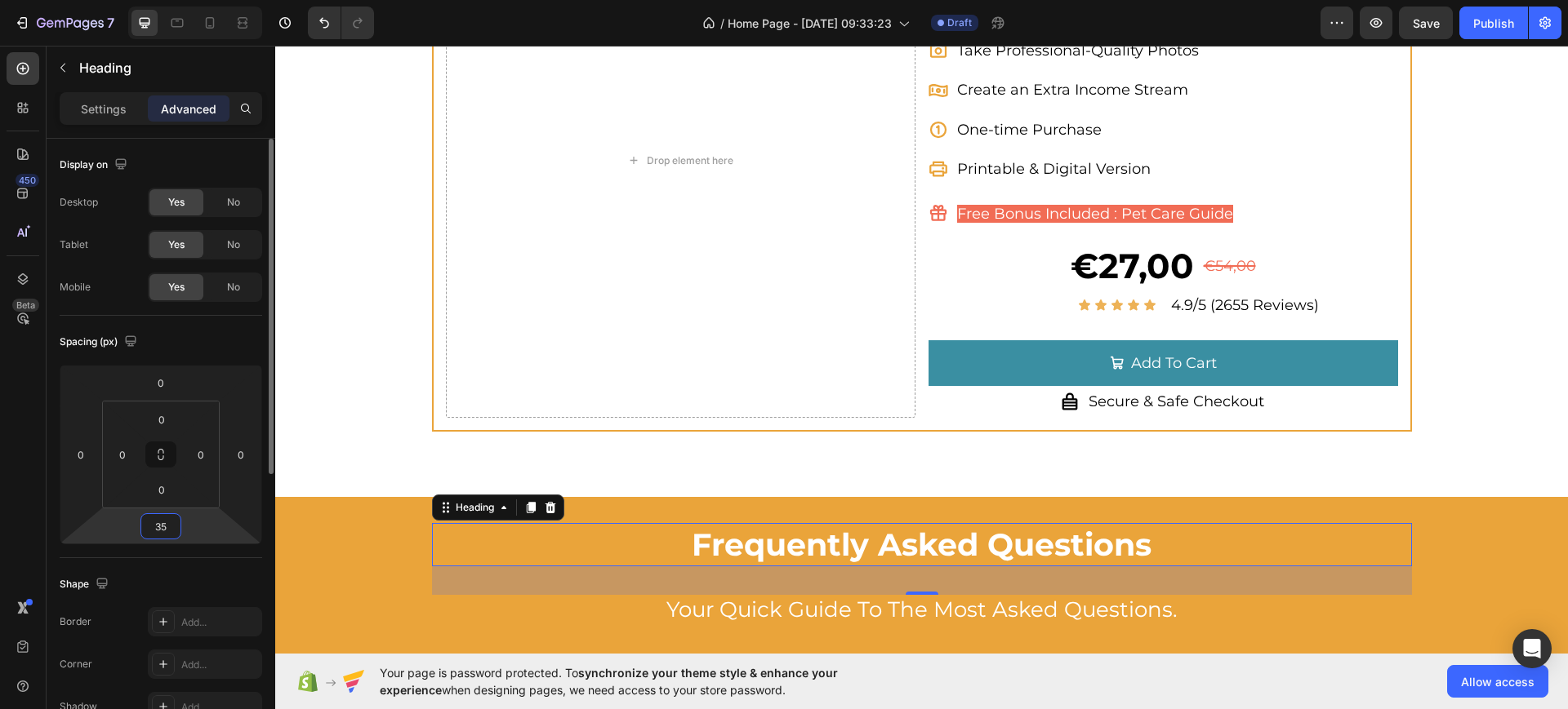
click at [165, 538] on input "35" at bounding box center [161, 526] width 33 height 24
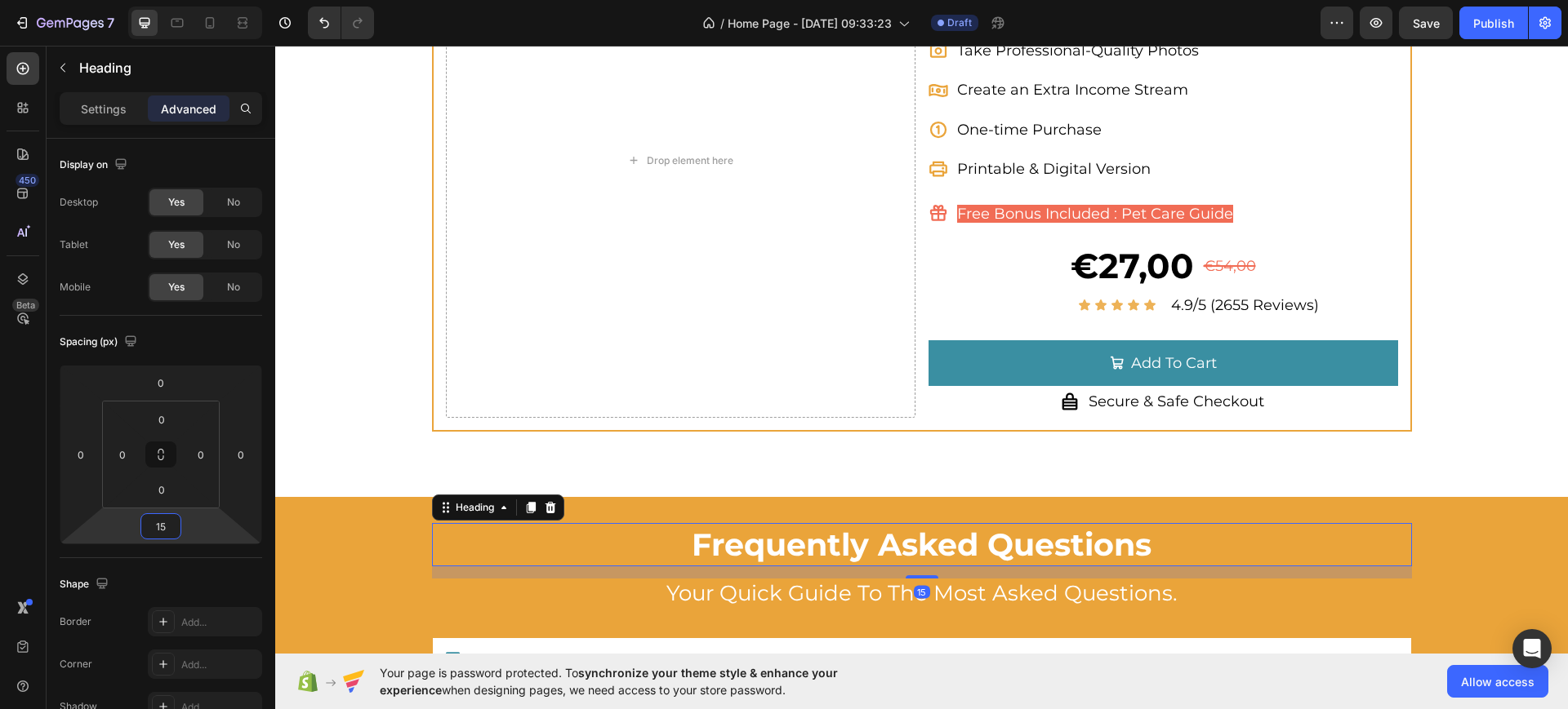
type input "15"
click at [779, 575] on div "15" at bounding box center [923, 573] width 980 height 12
click at [779, 581] on span "your quick guide to the most asked questions." at bounding box center [922, 593] width 511 height 26
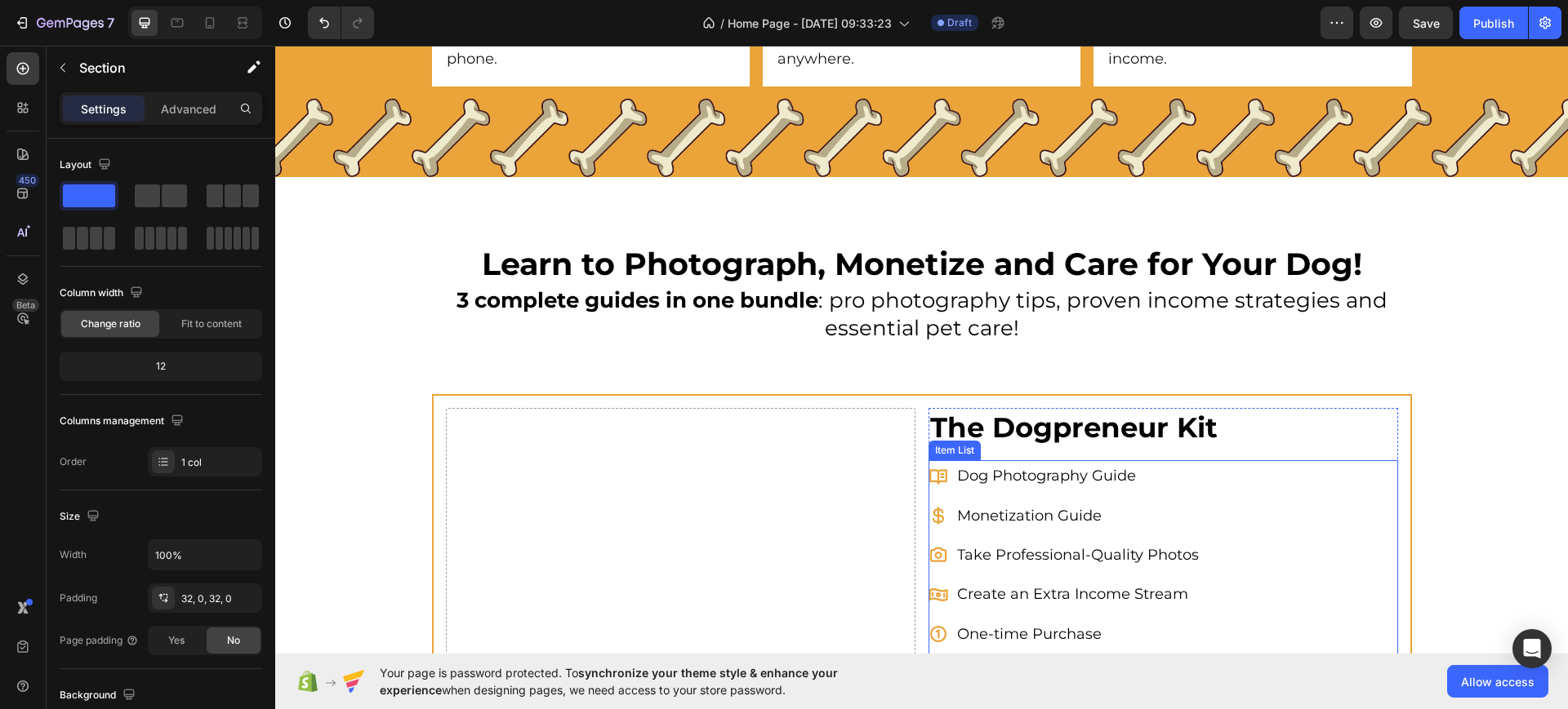
scroll to position [4968, 0]
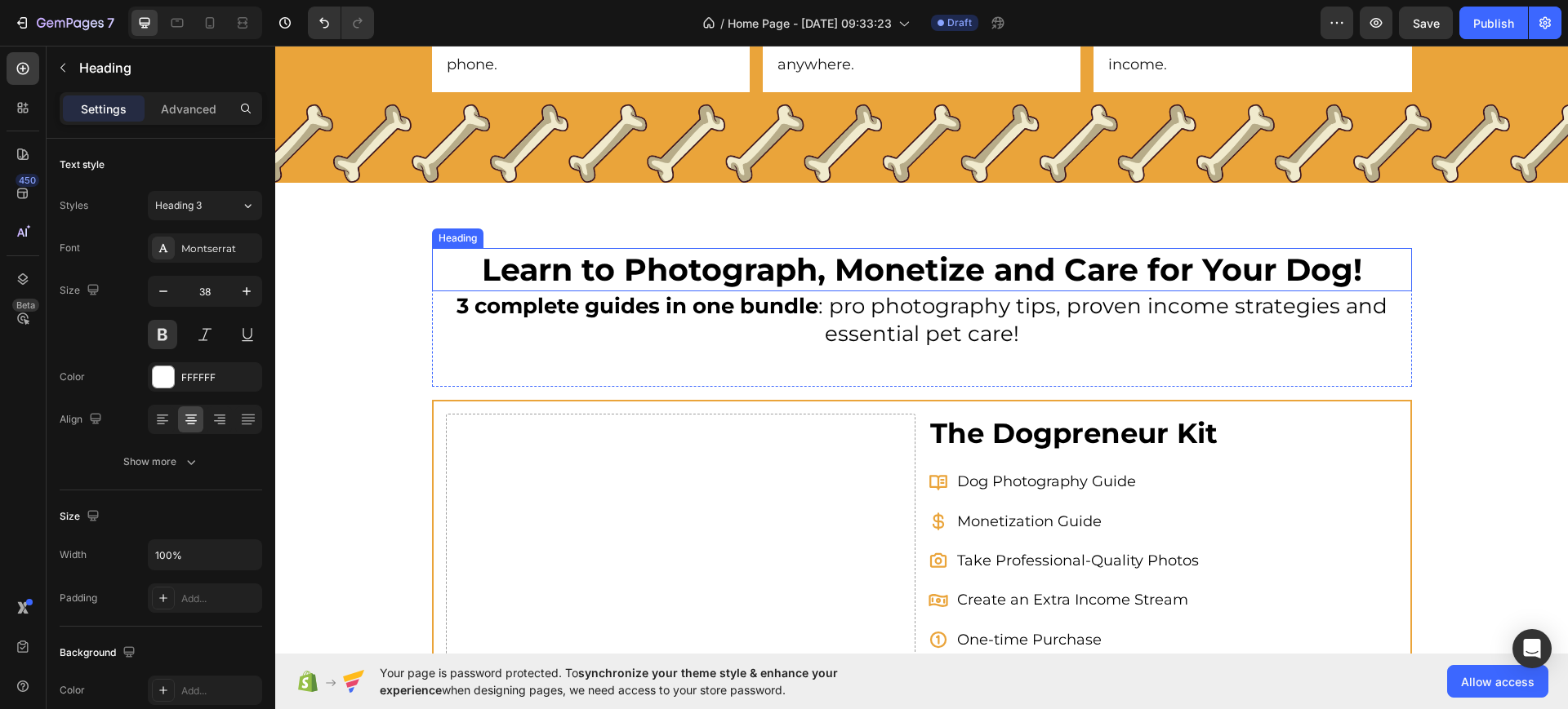
click at [943, 264] on span "Learn to Photograph, Monetize and Care for Your Dog!" at bounding box center [922, 270] width 880 height 38
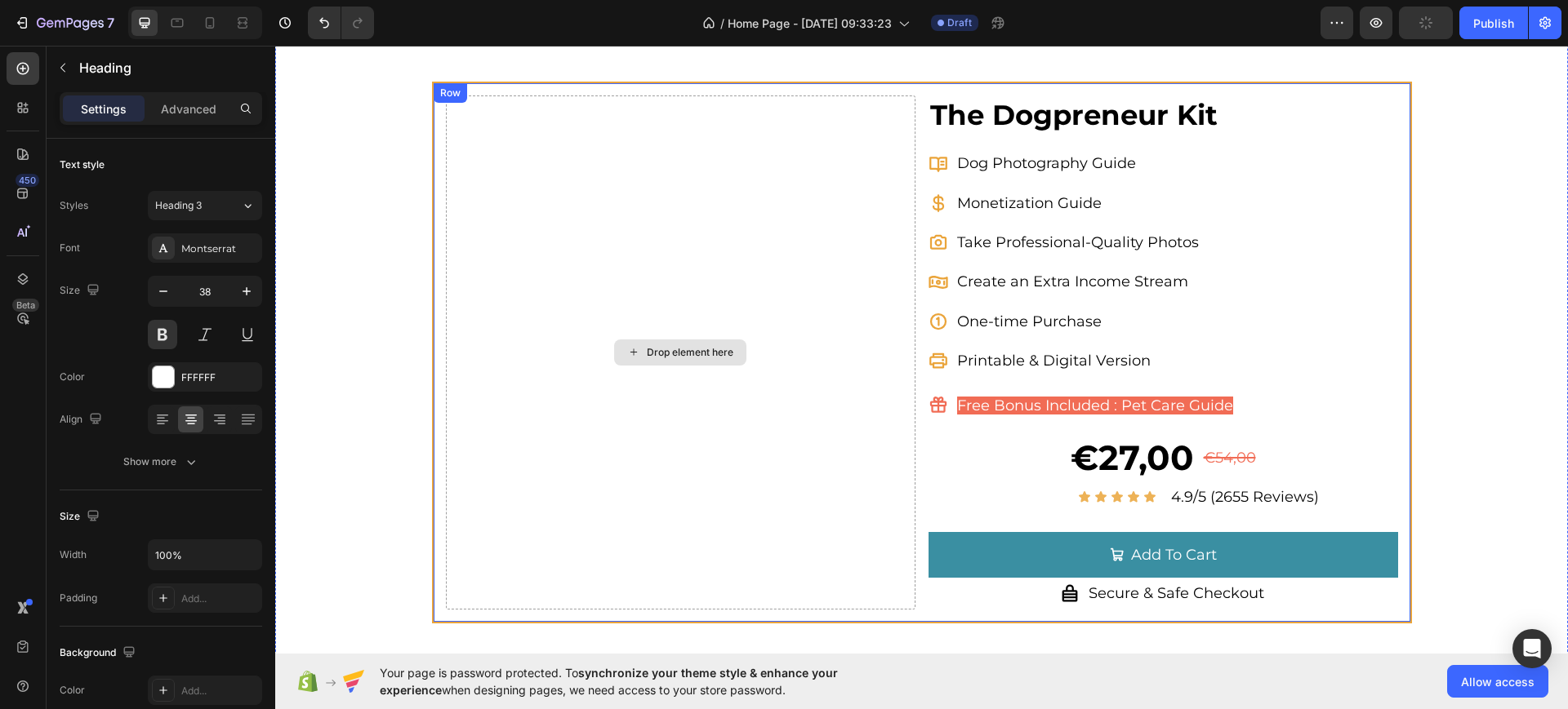
scroll to position [5479, 0]
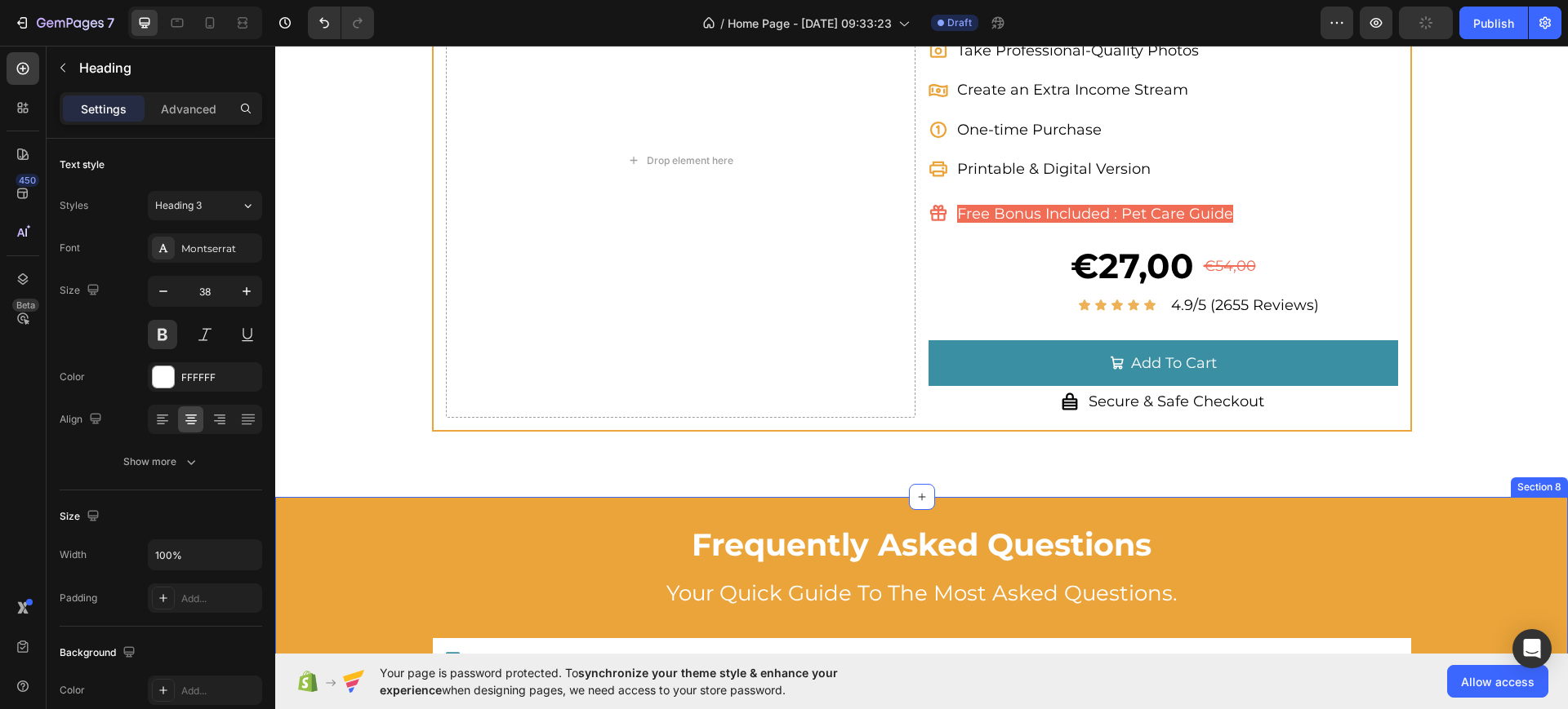
click at [873, 524] on h2 "Frequently Asked Questions" at bounding box center [923, 545] width 980 height 43
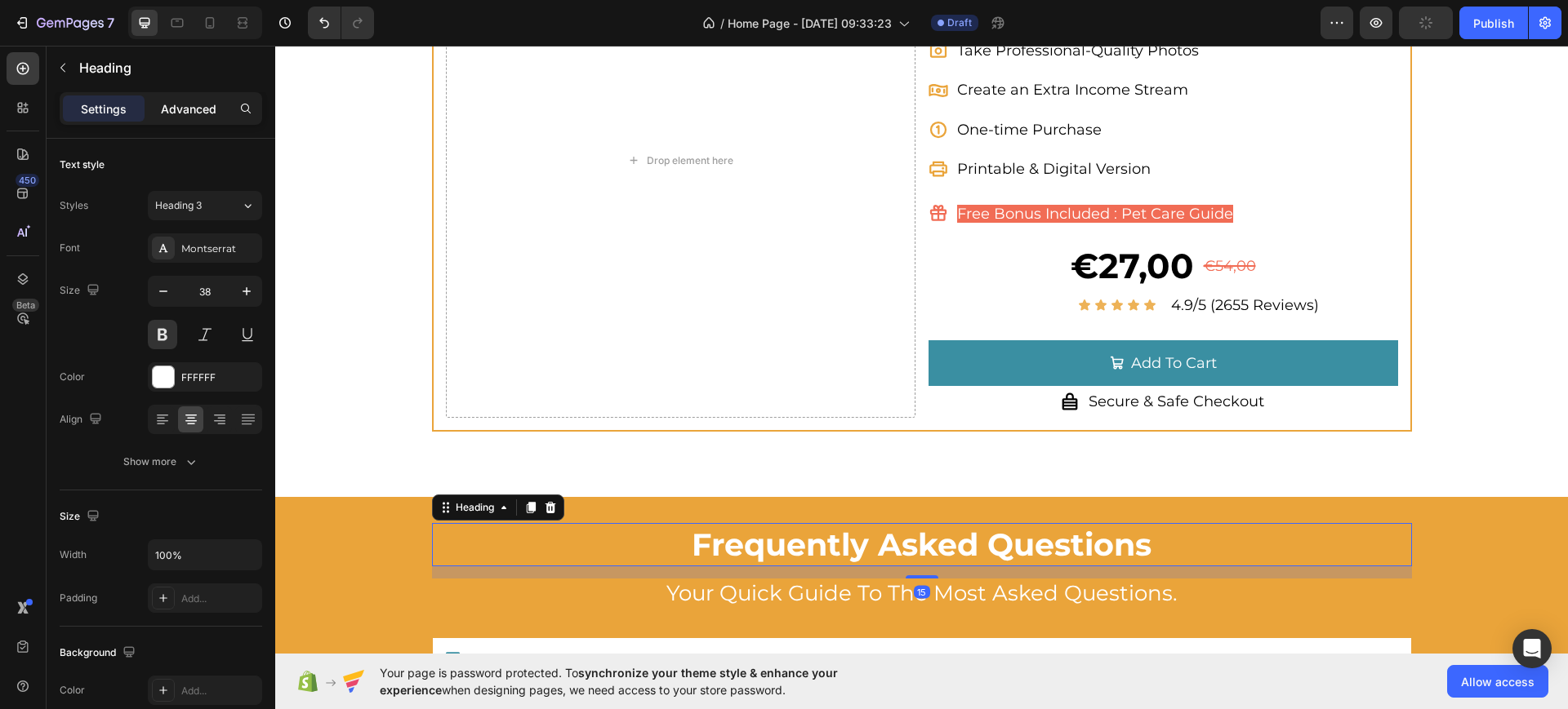
click at [179, 103] on p "Advanced" at bounding box center [188, 109] width 55 height 17
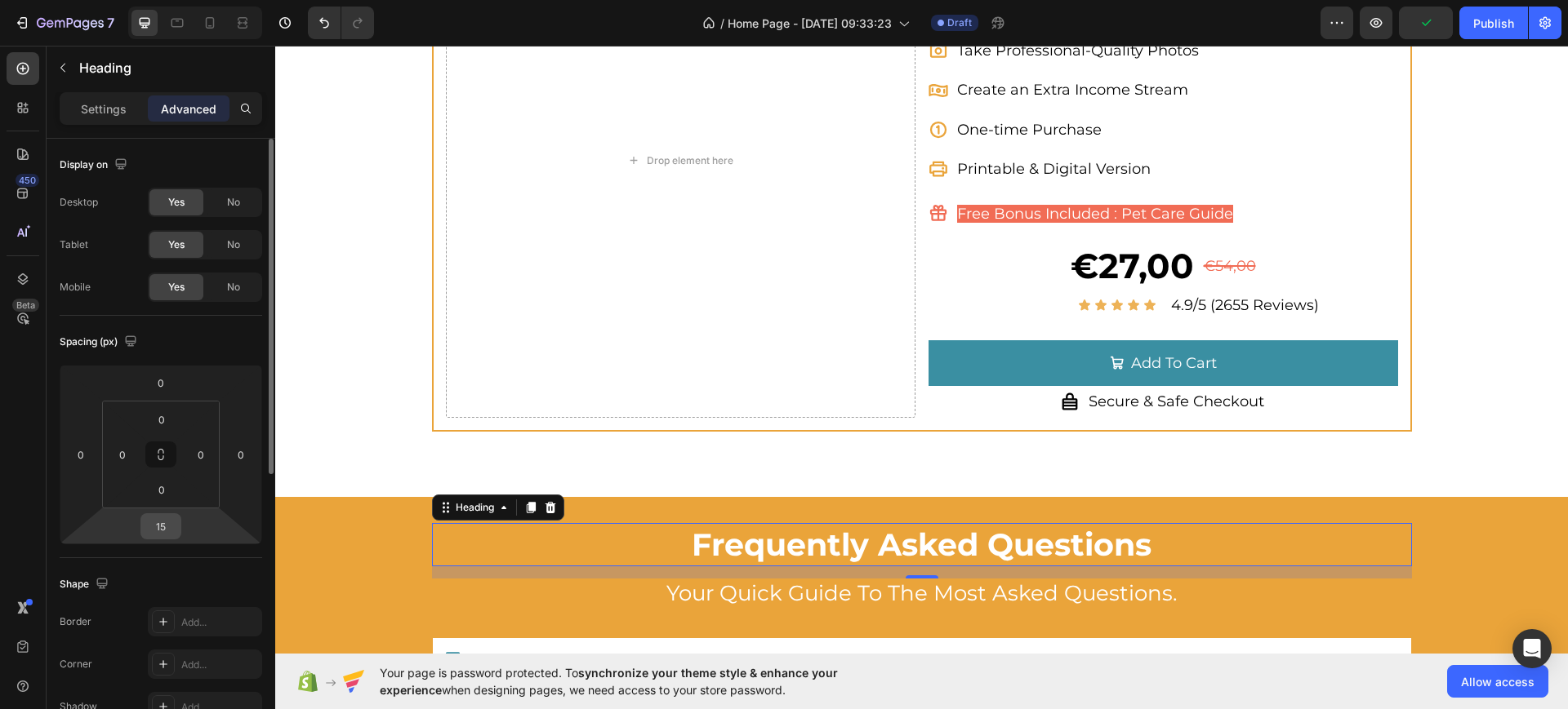
click at [171, 516] on input "15" at bounding box center [161, 526] width 33 height 24
type input "5"
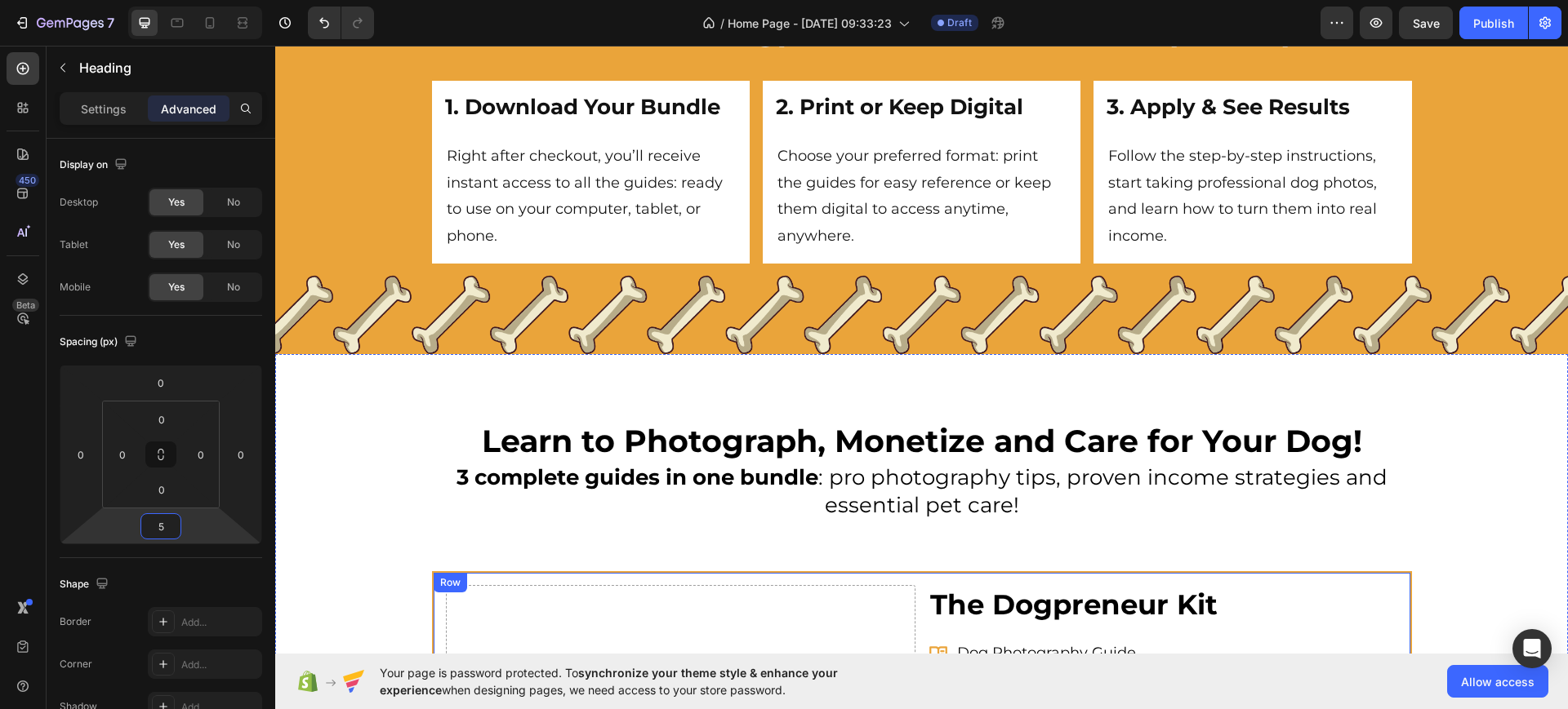
scroll to position [4357, 0]
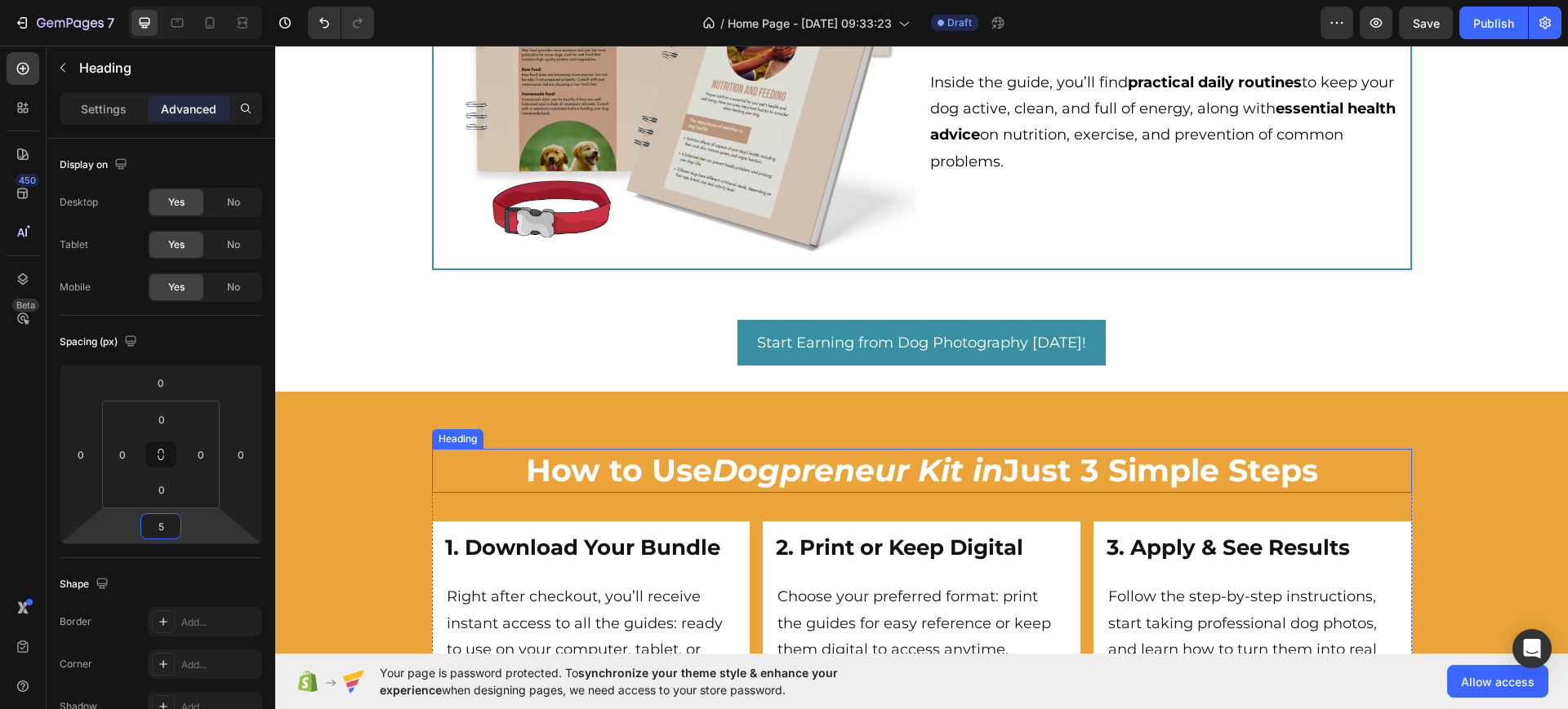
click at [815, 471] on icon "Dogpreneur Kit in" at bounding box center [857, 470] width 291 height 38
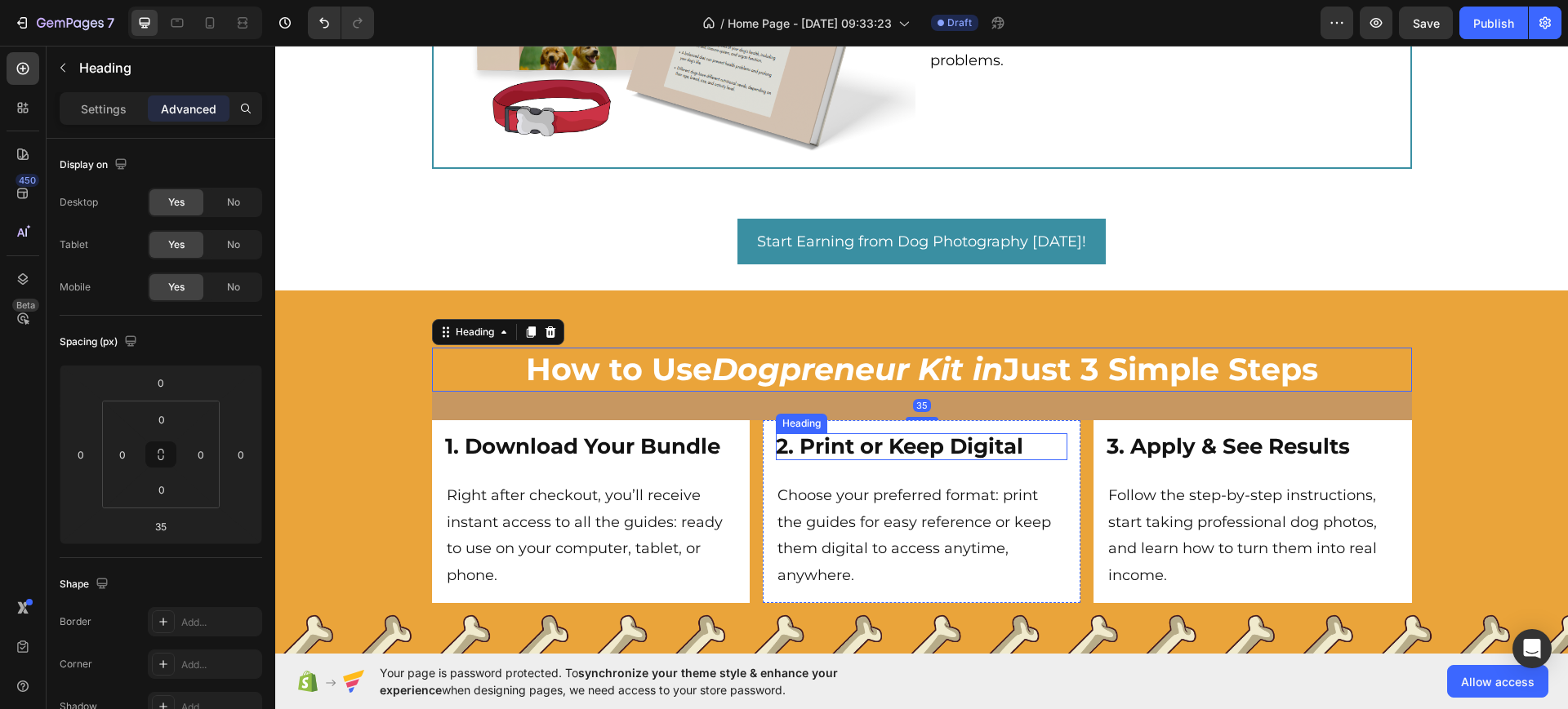
scroll to position [4458, 0]
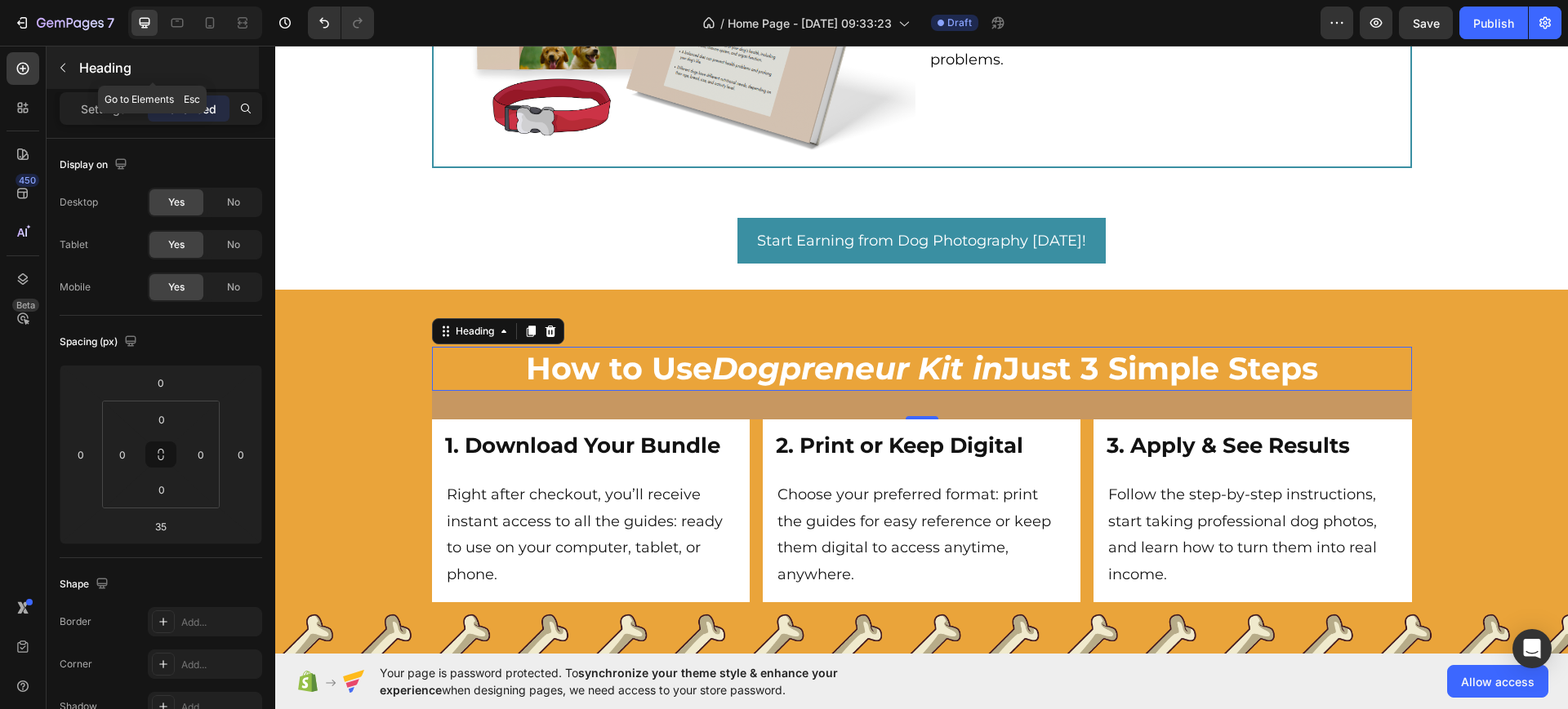
click at [68, 58] on button "button" at bounding box center [63, 67] width 26 height 26
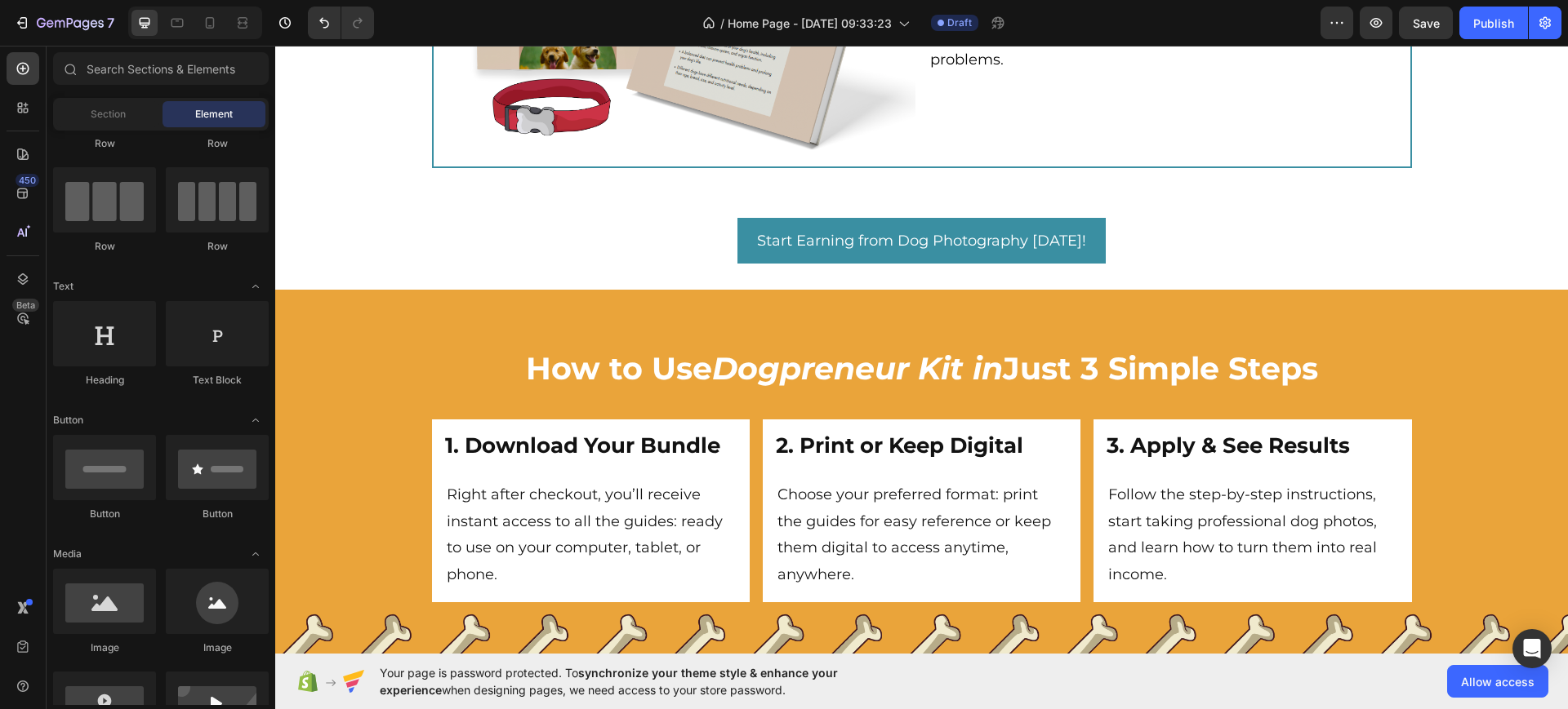
scroll to position [204, 0]
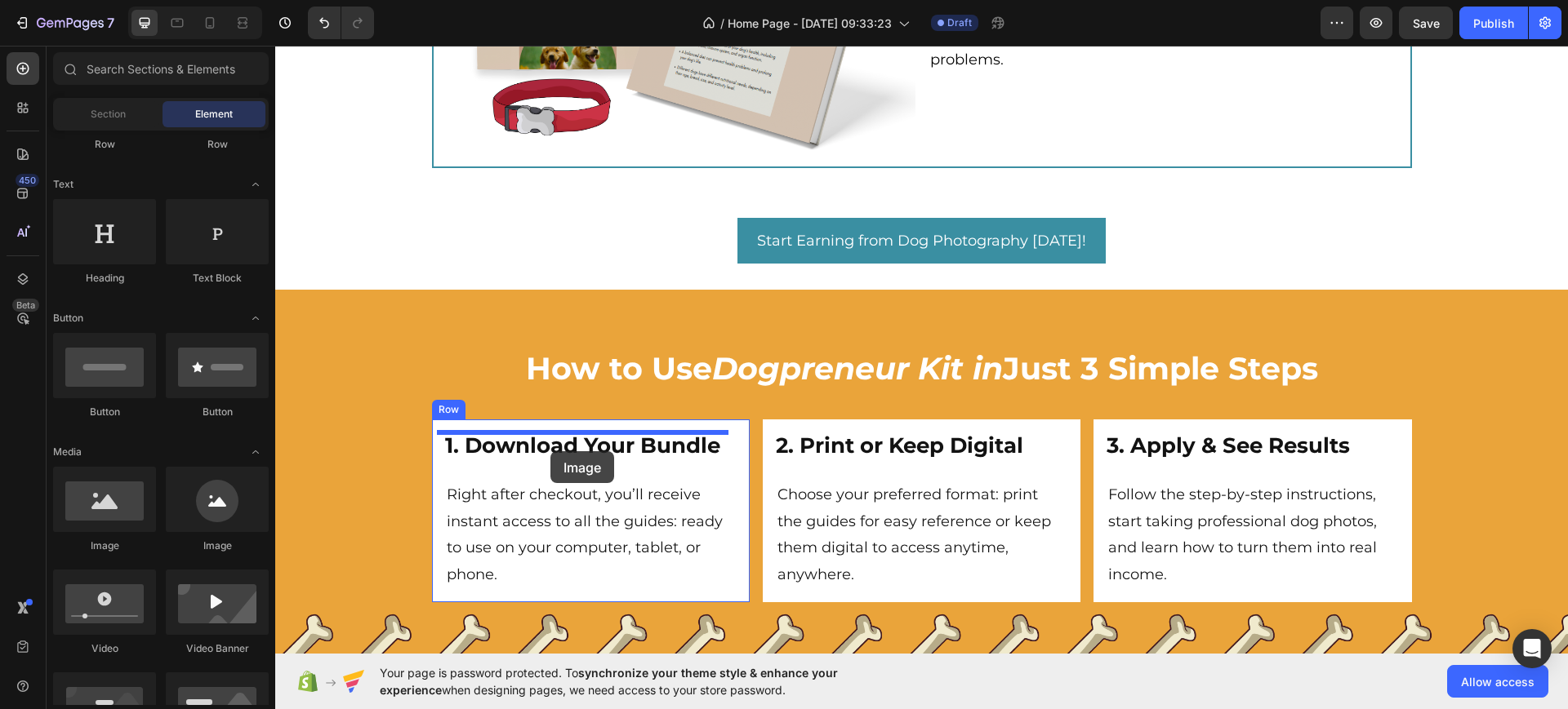
drag, startPoint x: 387, startPoint y: 568, endPoint x: 551, endPoint y: 451, distance: 201.5
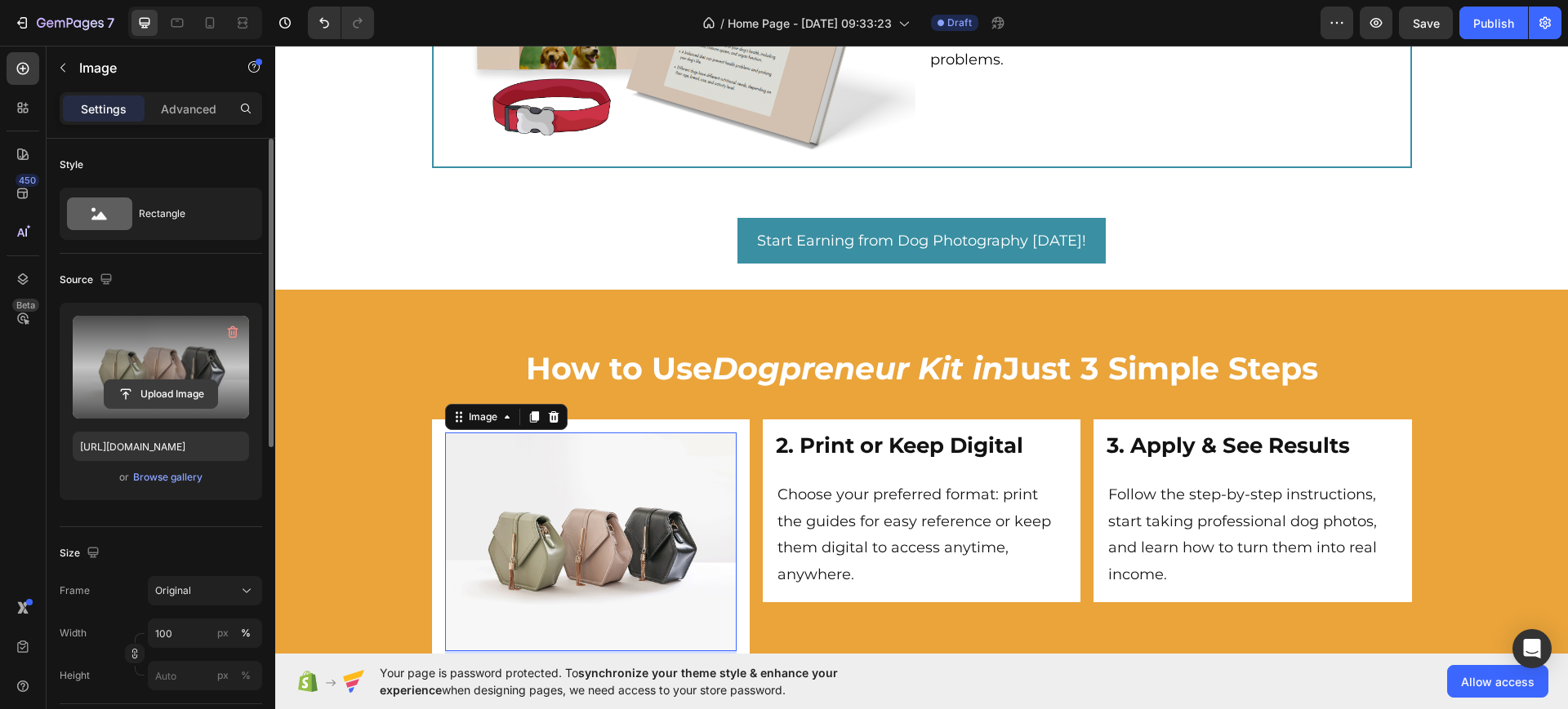
click at [142, 388] on input "file" at bounding box center [161, 394] width 113 height 28
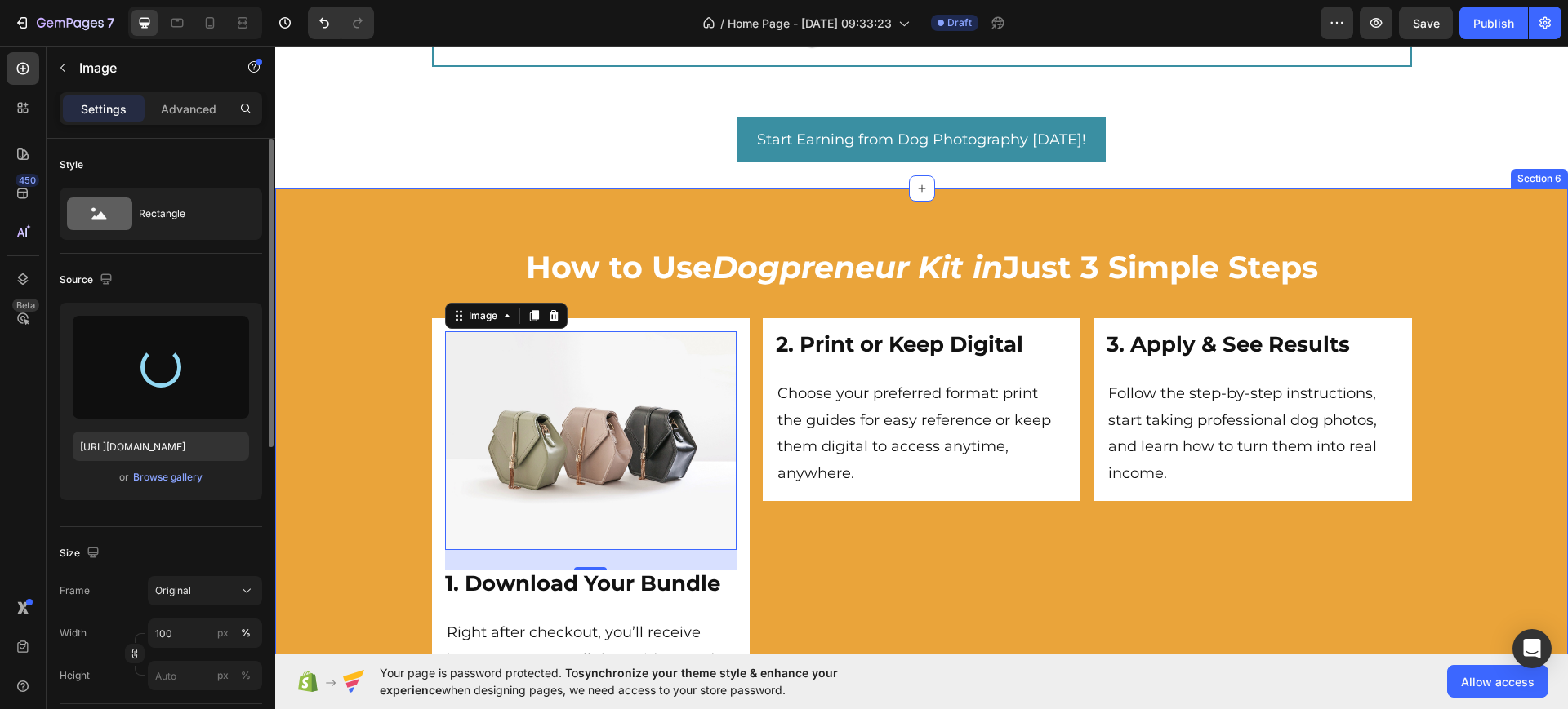
scroll to position [4560, 0]
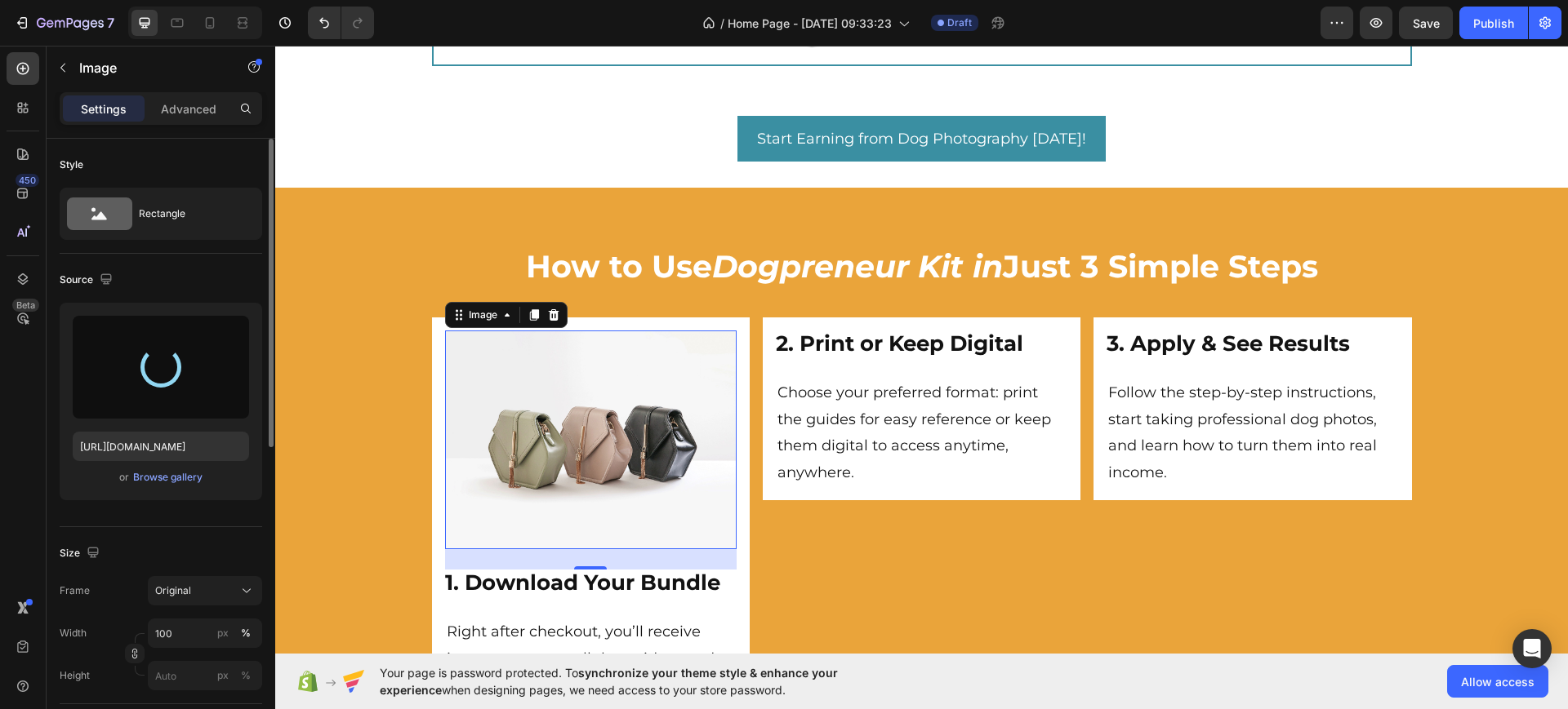
type input "[URL][DOMAIN_NAME]"
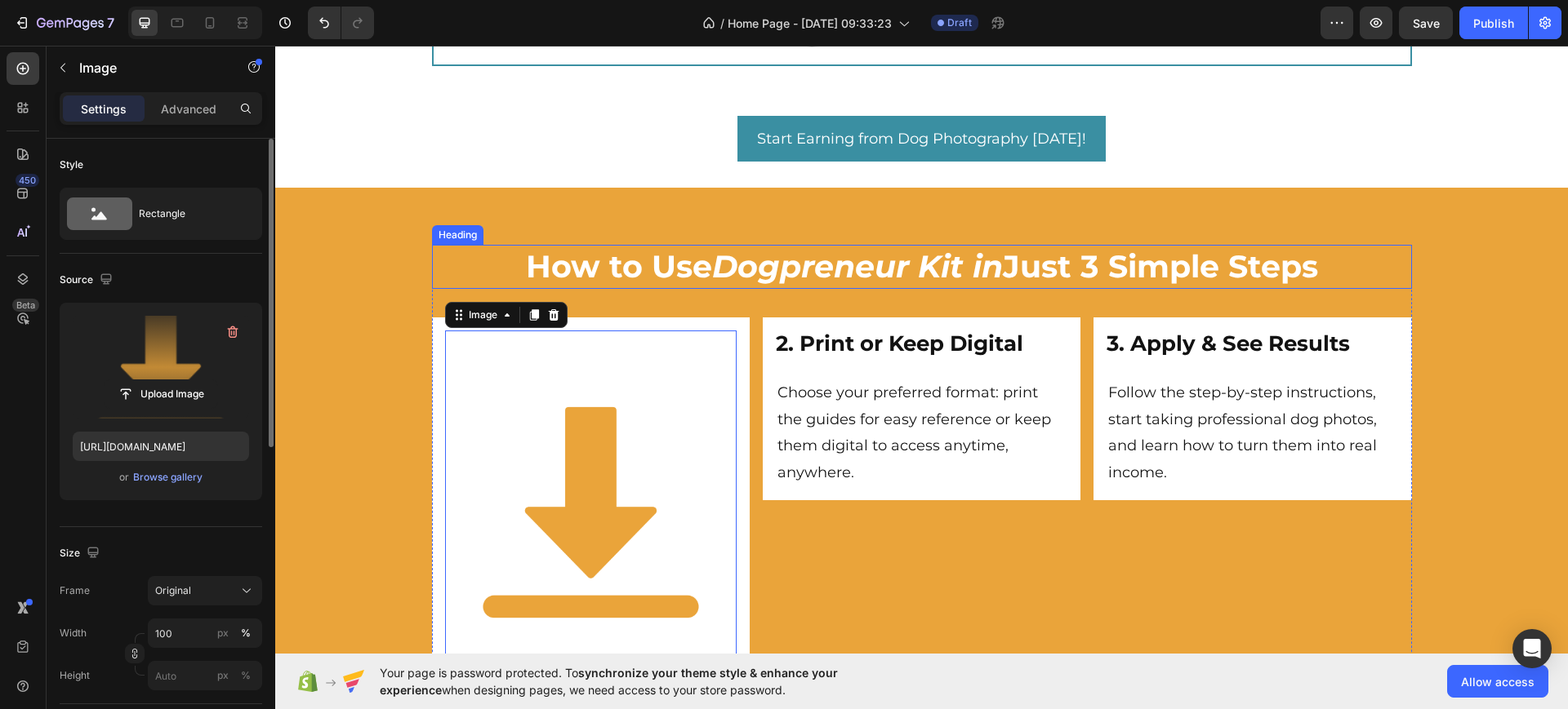
scroll to position [4765, 0]
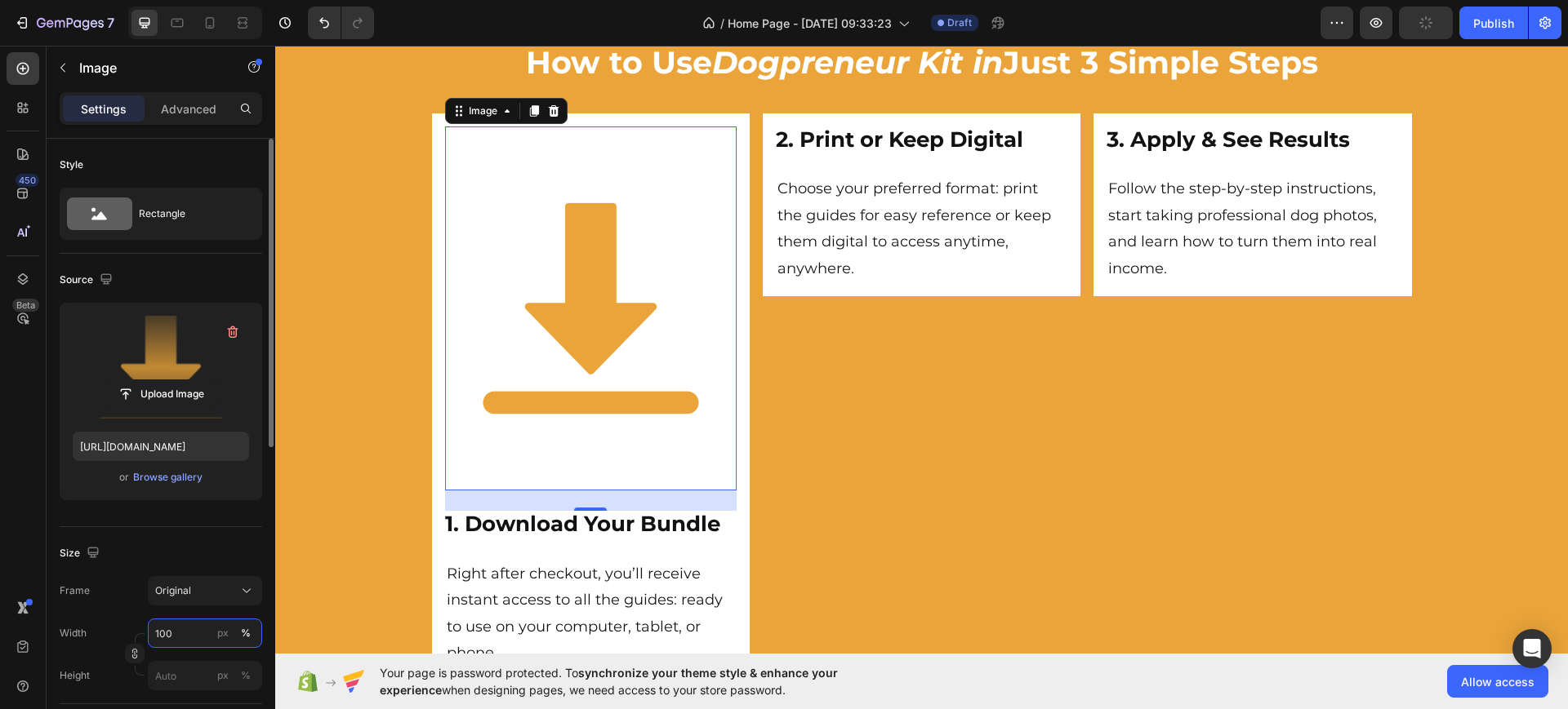
click at [172, 631] on input "100" at bounding box center [205, 633] width 114 height 29
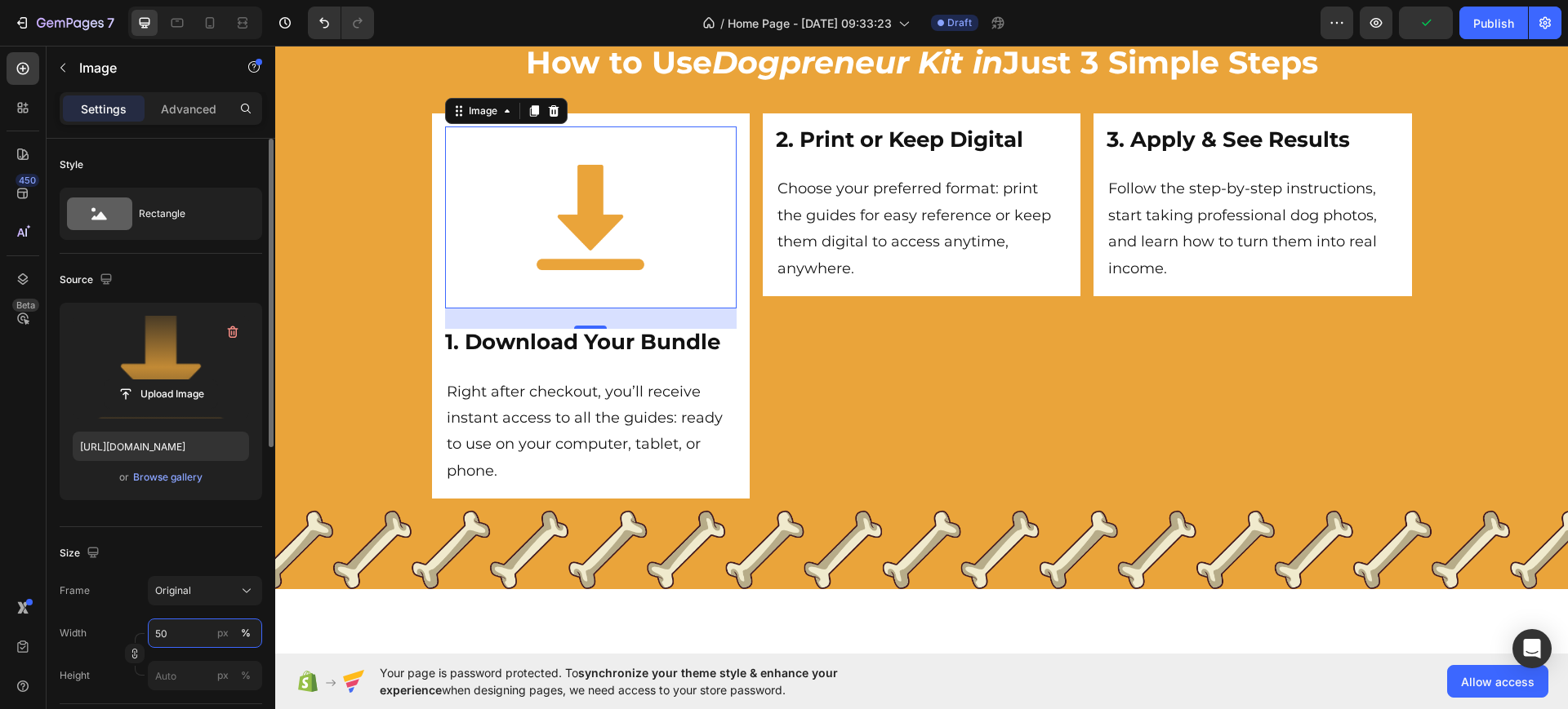
click at [189, 632] on input "50" at bounding box center [205, 633] width 114 height 29
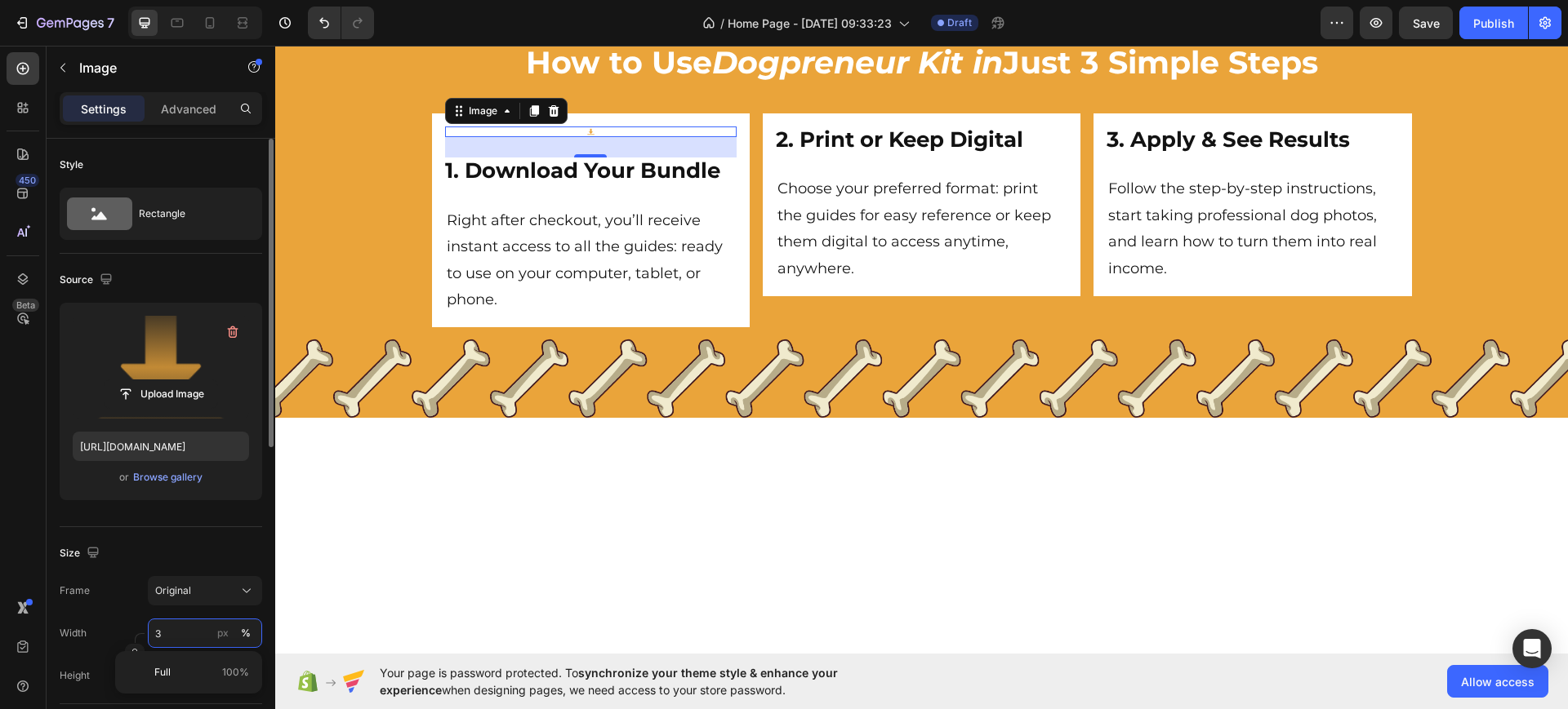
type input "30"
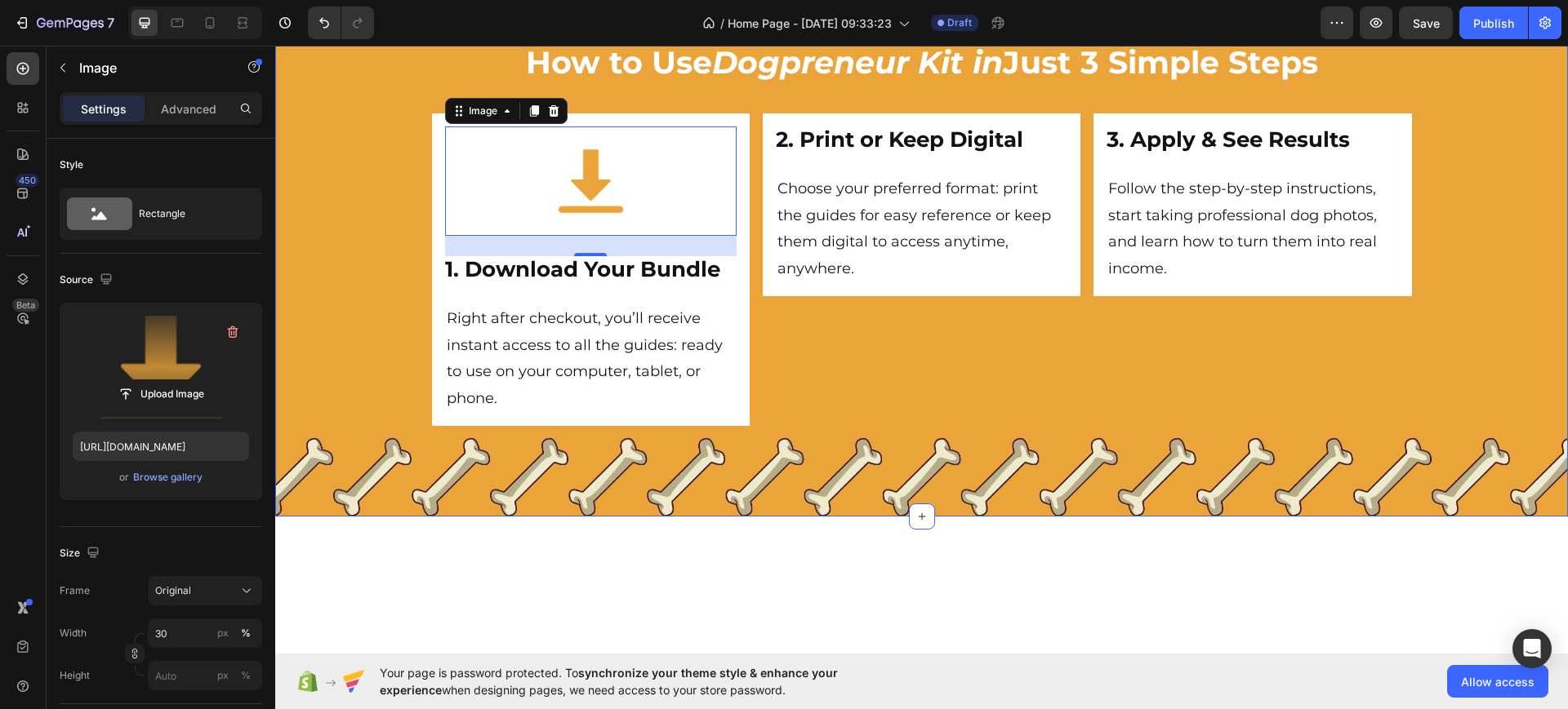
click at [829, 411] on div "2. Print or Keep Digital Heading Choose your preferred format: print the guides…" at bounding box center [922, 270] width 318 height 312
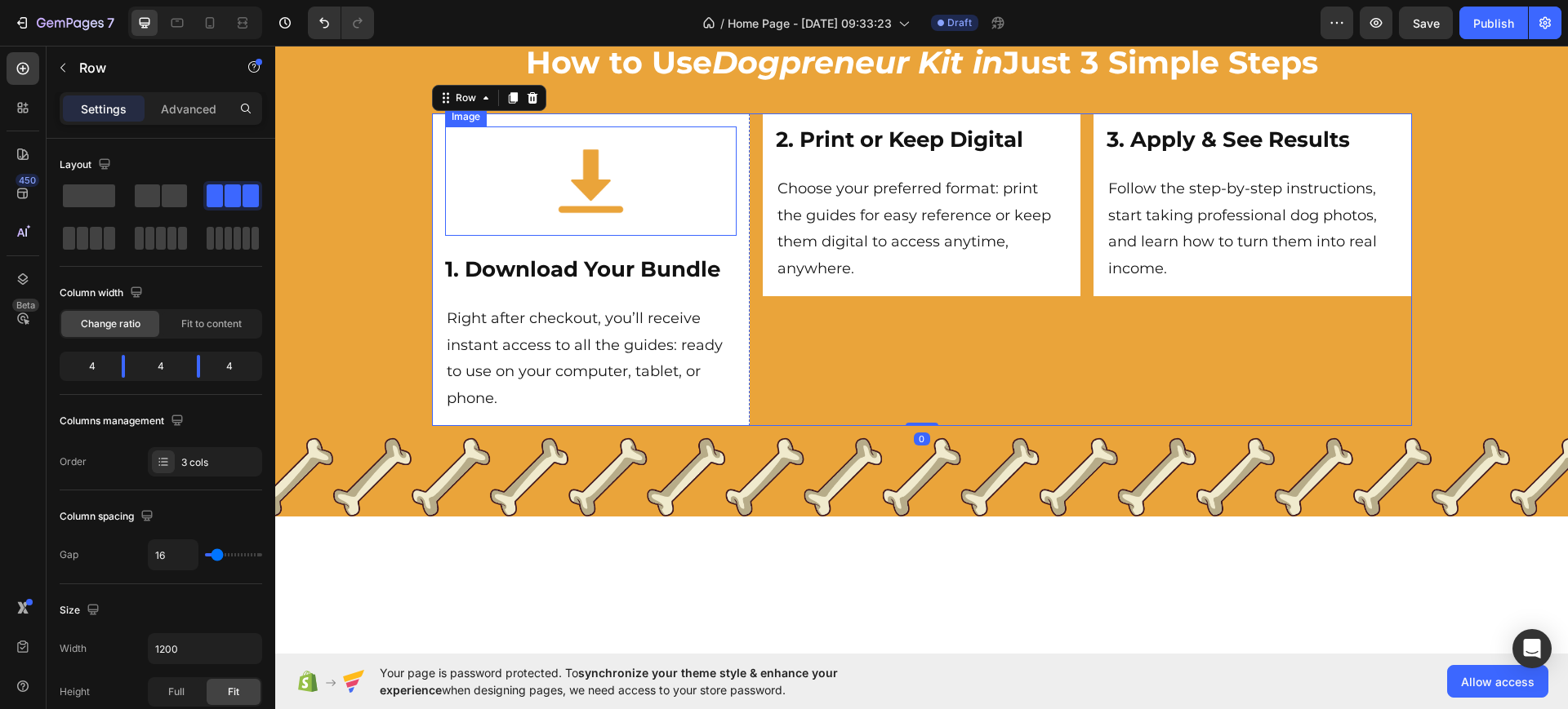
click at [629, 216] on div at bounding box center [591, 181] width 292 height 110
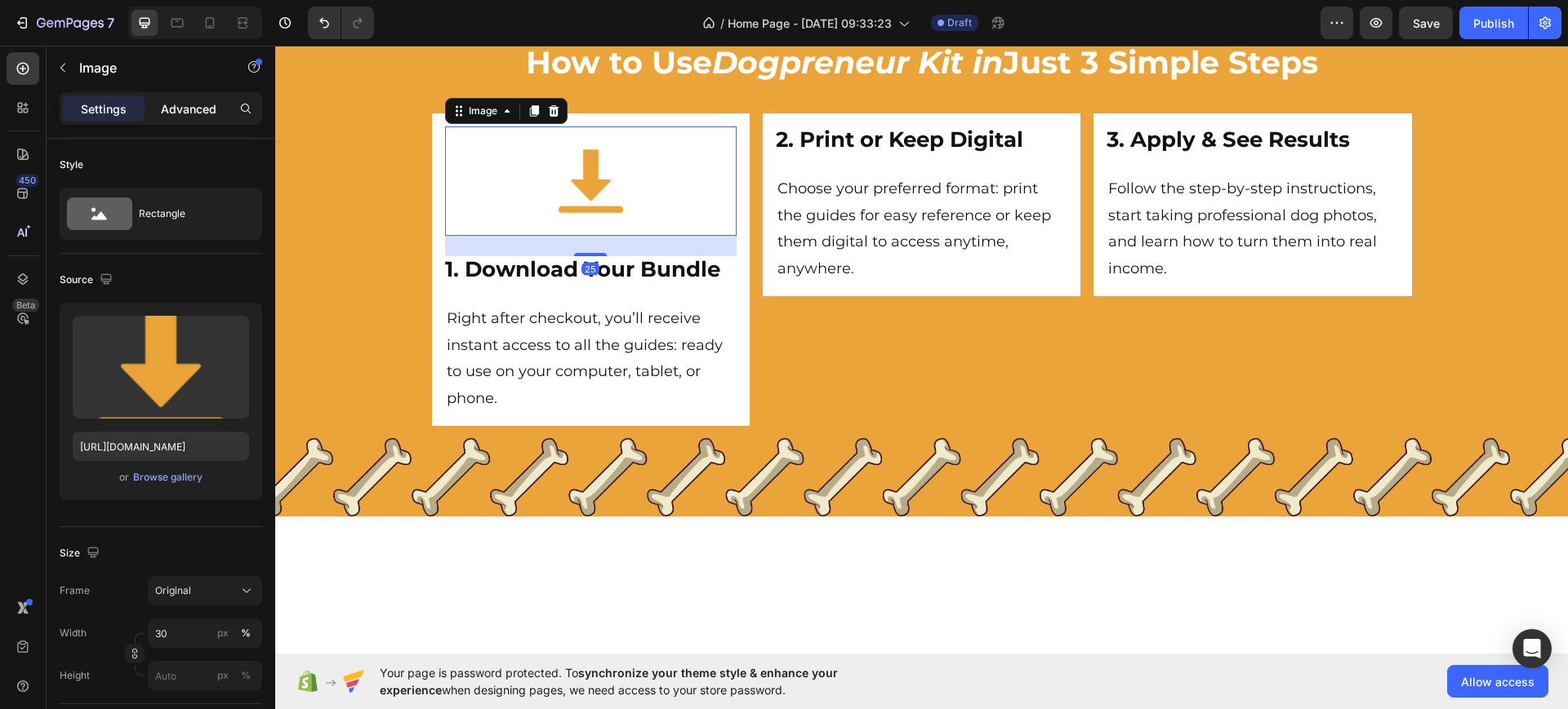
click at [202, 106] on p "Advanced" at bounding box center [188, 109] width 55 height 17
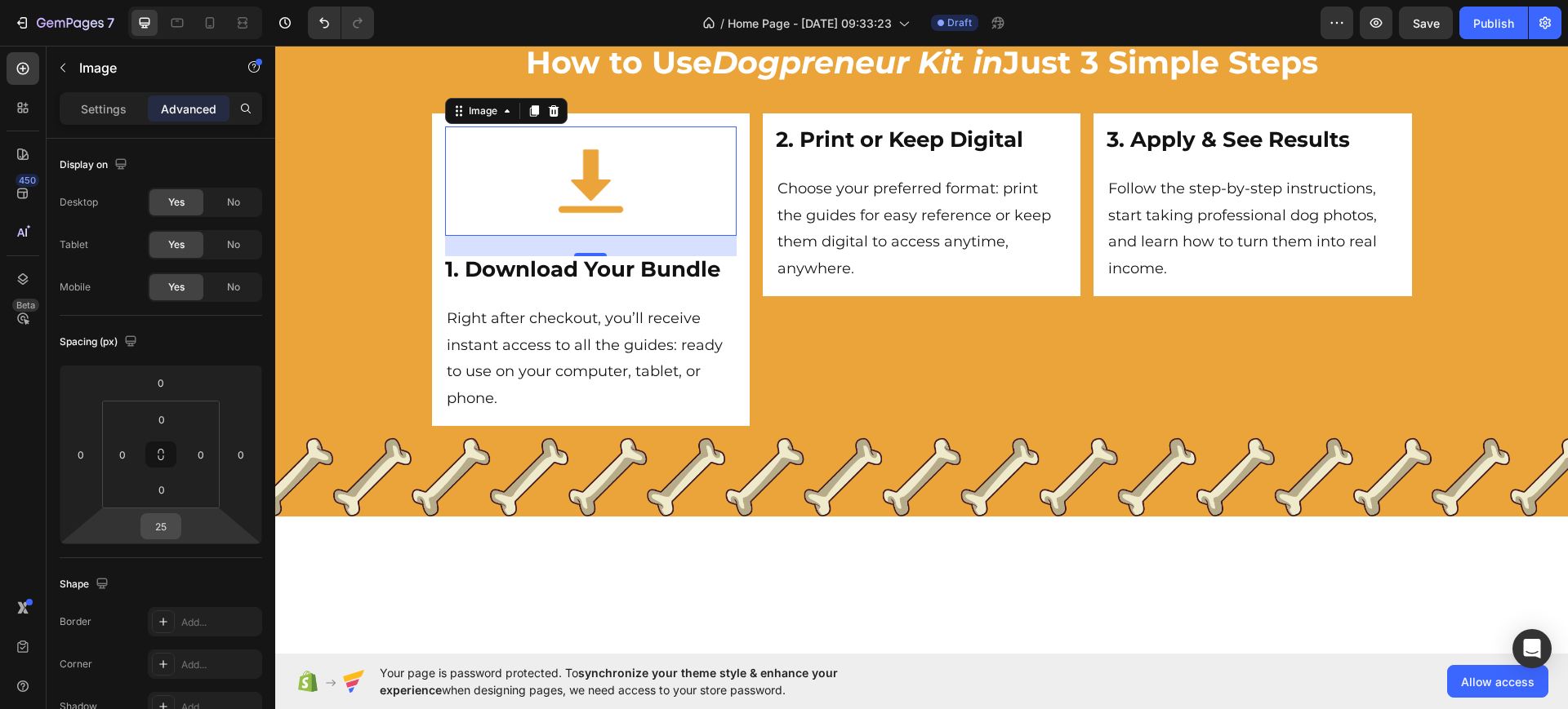
click at [159, 529] on input "25" at bounding box center [161, 526] width 33 height 24
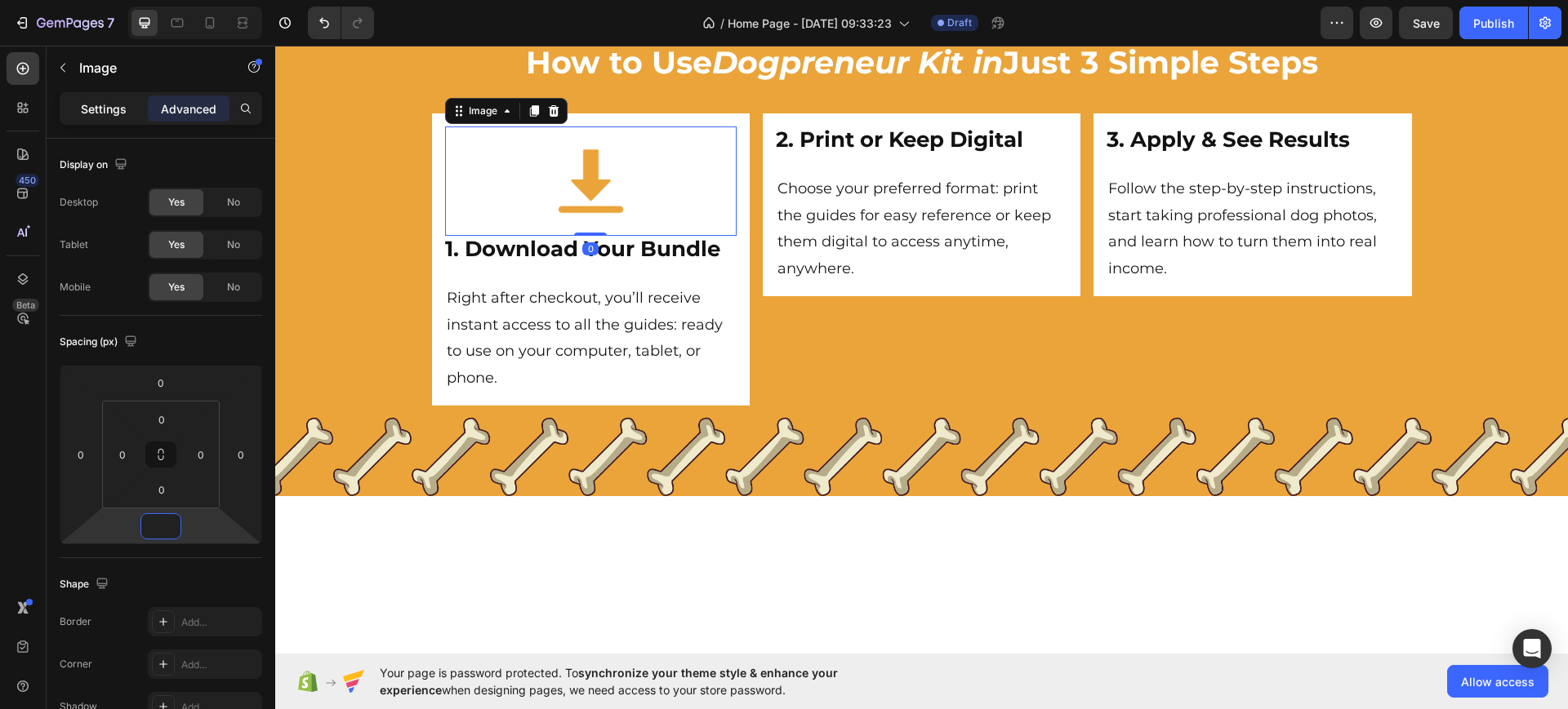
type input "0"
click at [117, 104] on p "Settings" at bounding box center [104, 109] width 46 height 17
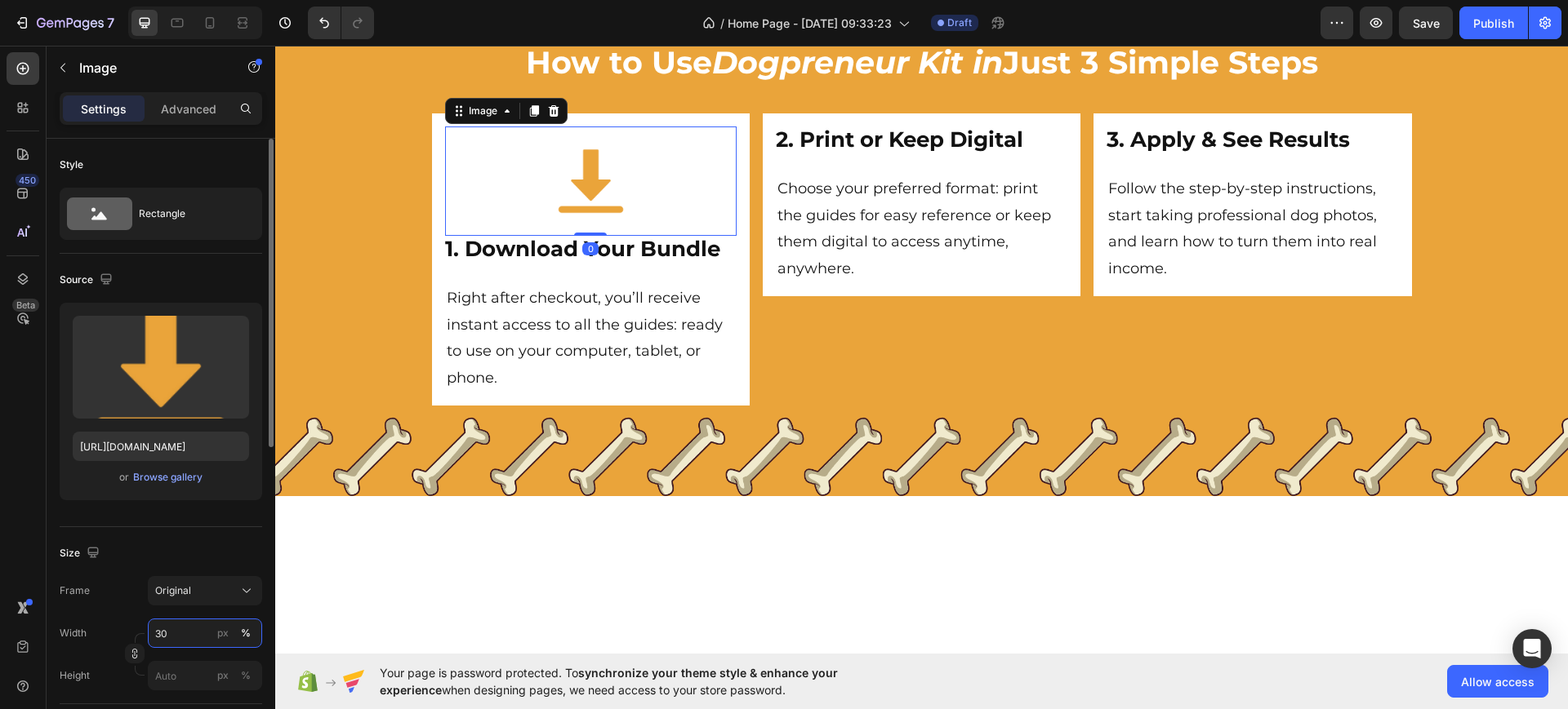
click at [192, 631] on input "30" at bounding box center [205, 633] width 114 height 29
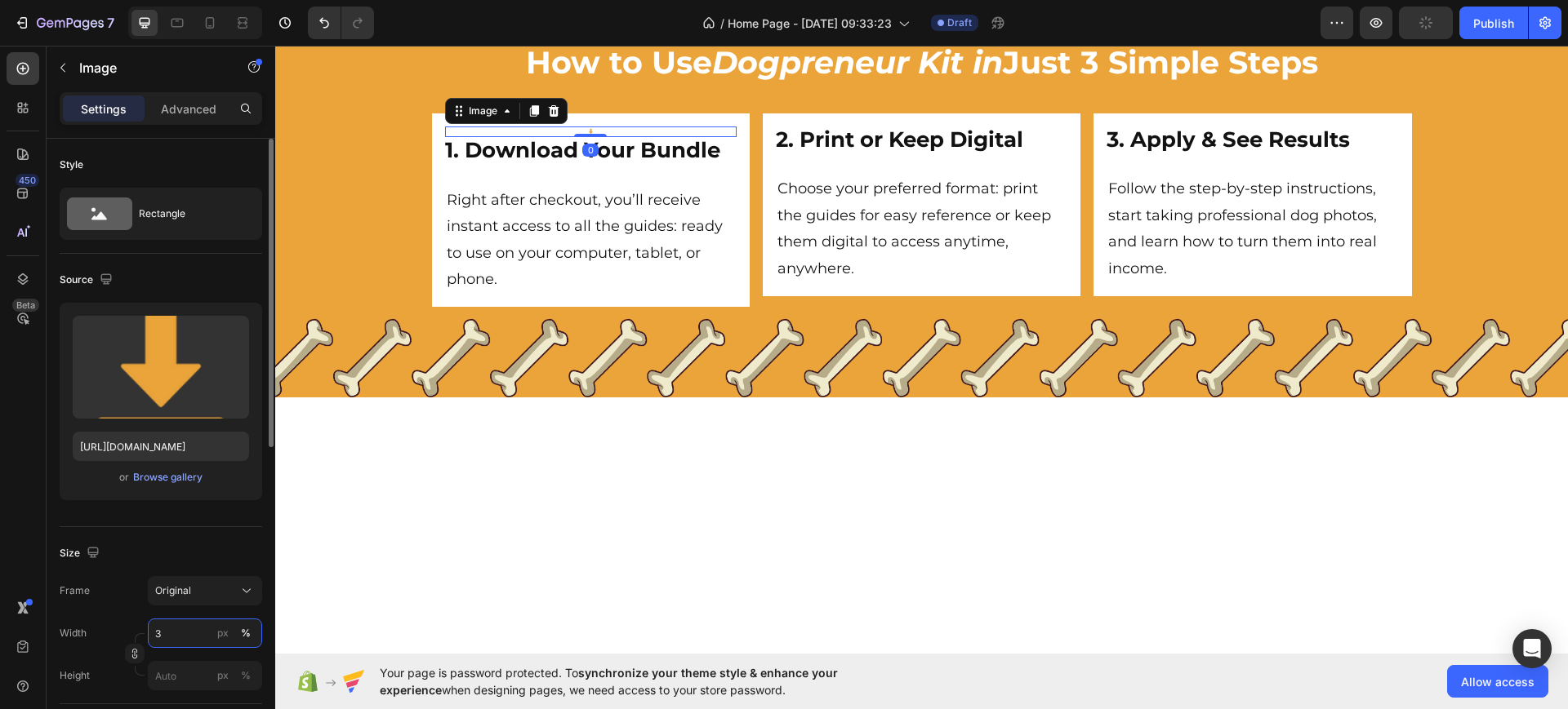
type input "35"
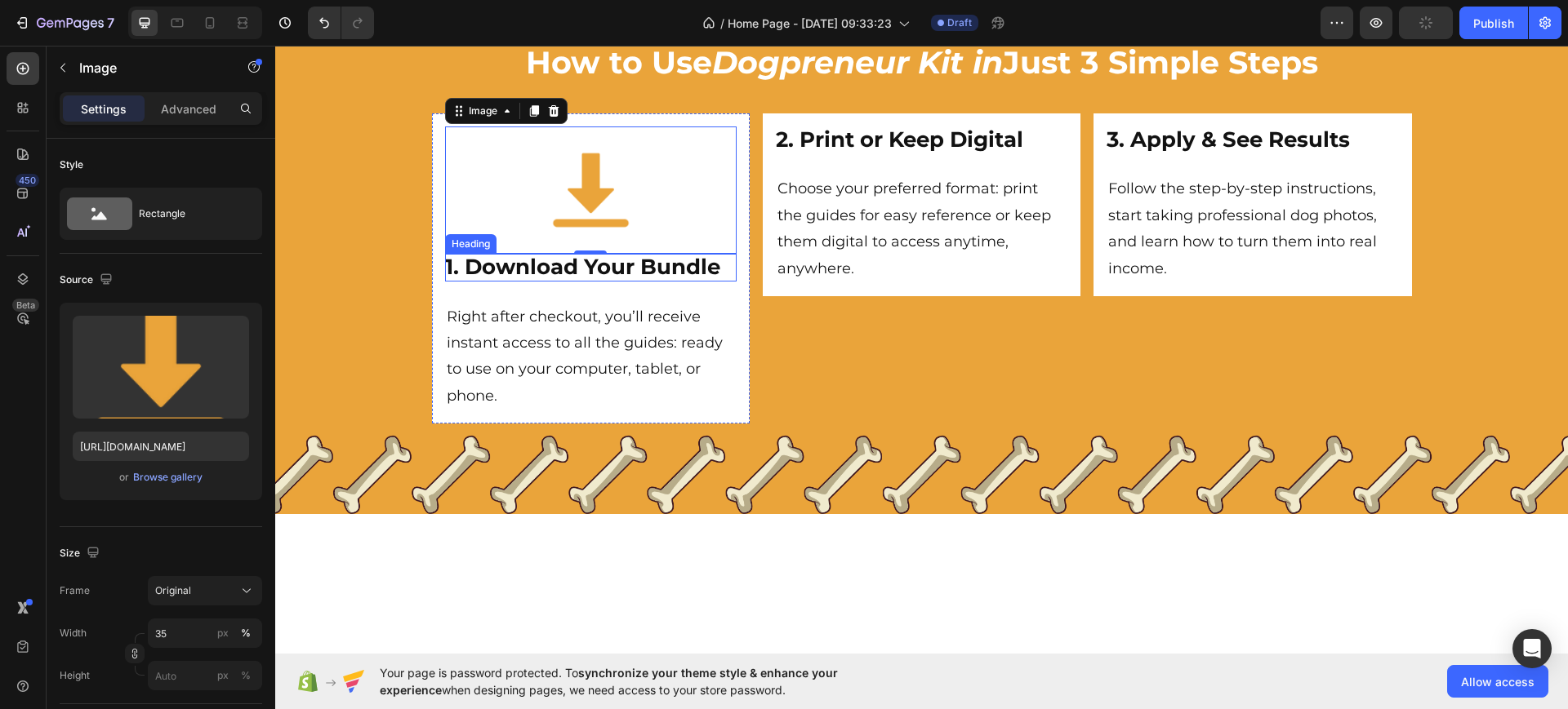
click at [381, 246] on div "How to Use Dogpreneur Kit in Just 3 Simple Steps Heading Image 0 1. Download Yo…" at bounding box center [922, 238] width 1293 height 396
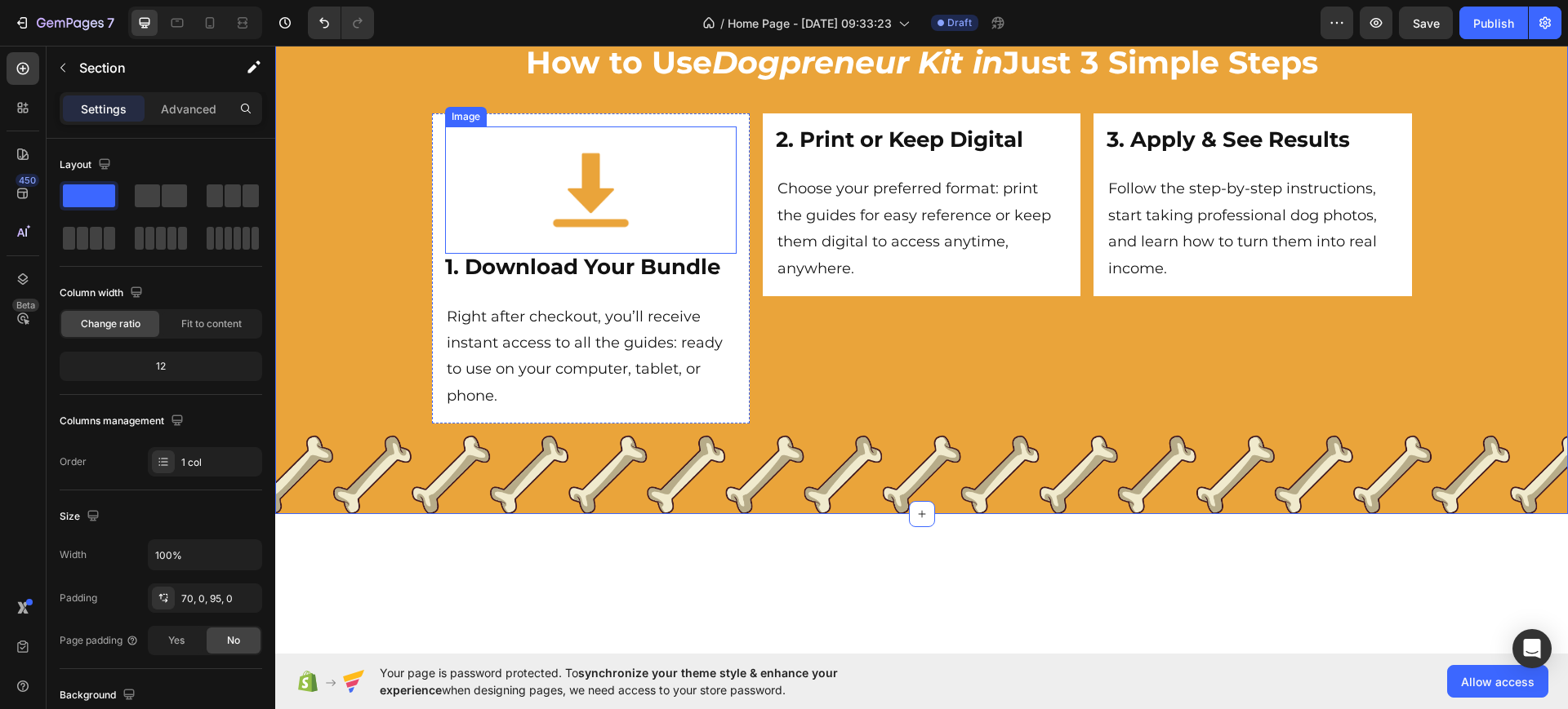
click at [523, 180] on div at bounding box center [591, 191] width 292 height 128
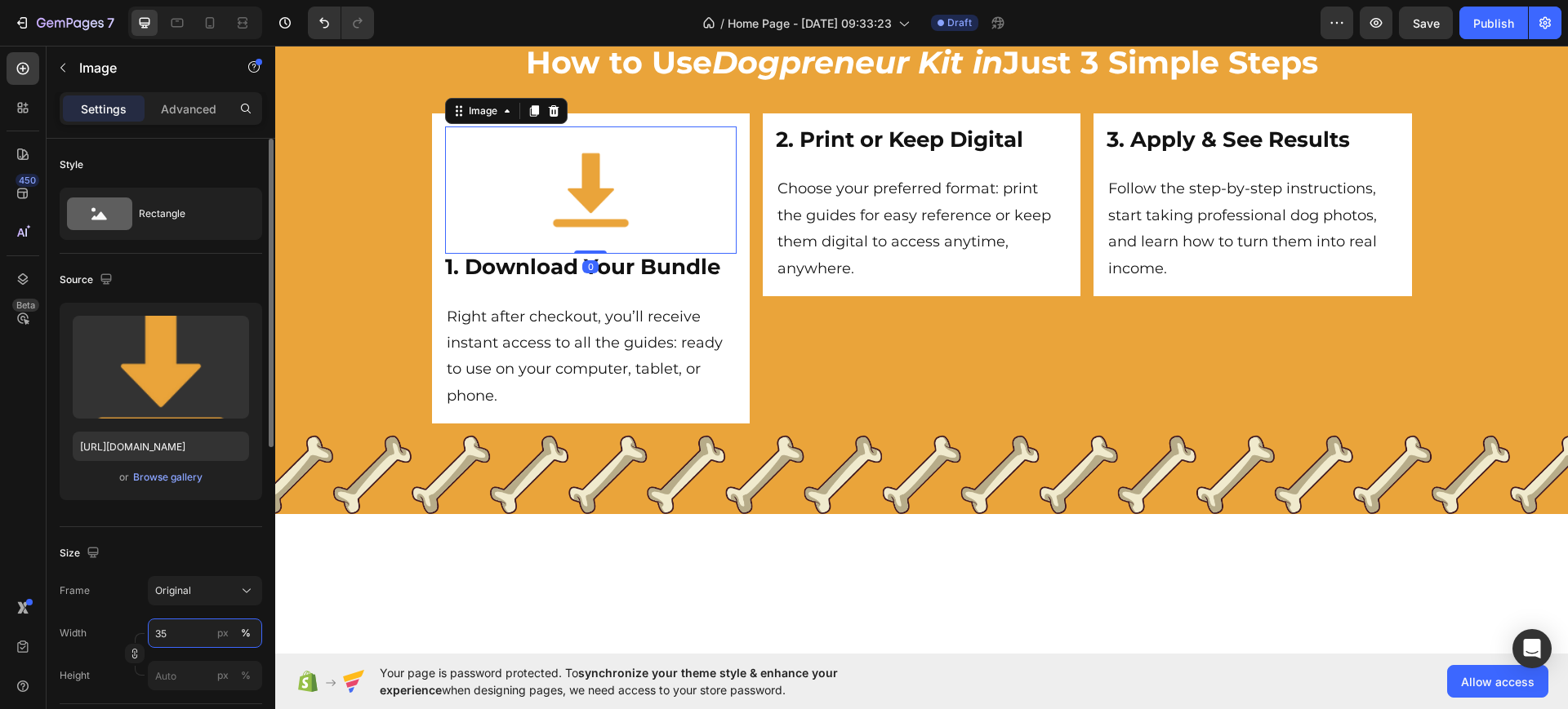
click at [170, 636] on input "35" at bounding box center [205, 633] width 114 height 29
type input "30"
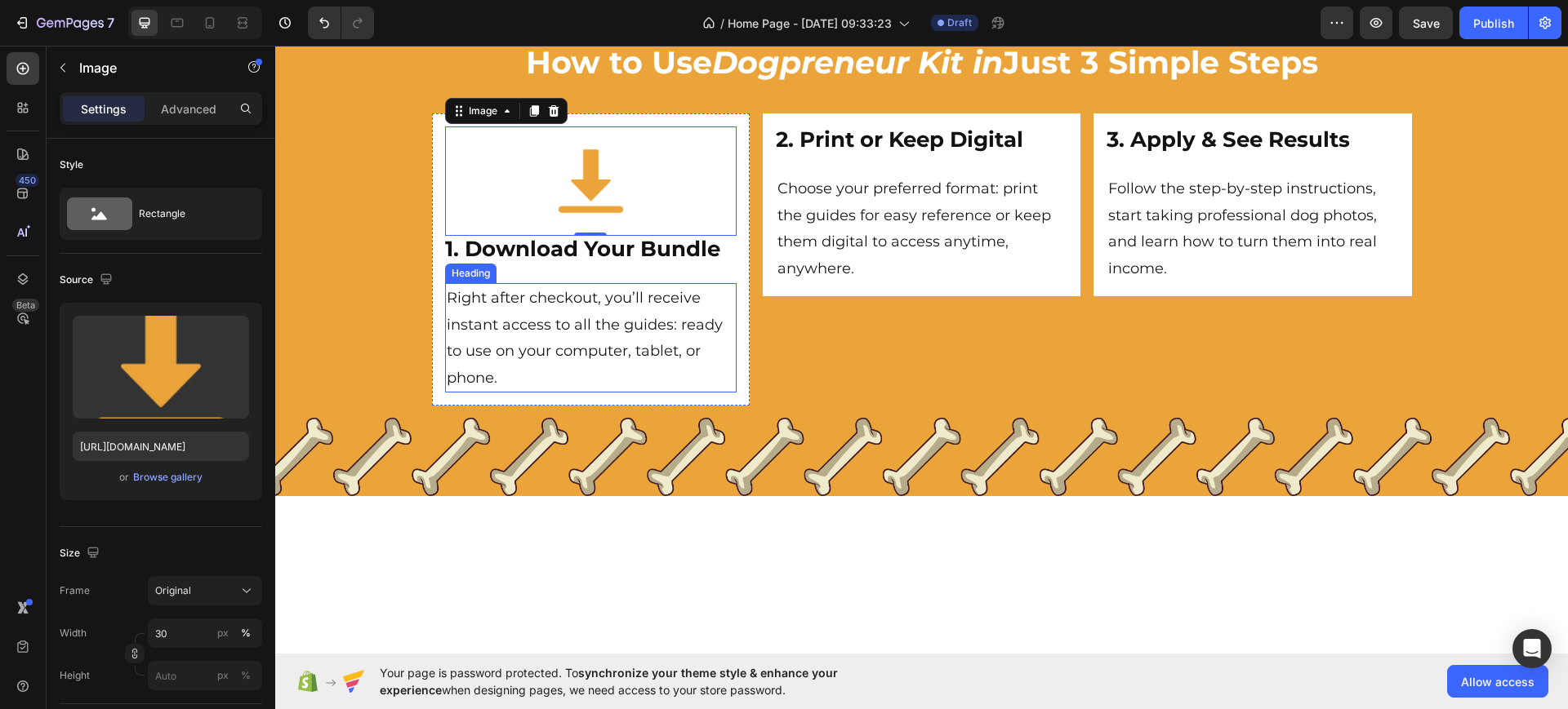
click at [474, 295] on h2 "Right after checkout, you’ll receive instant access to all the guides: ready to…" at bounding box center [591, 337] width 292 height 110
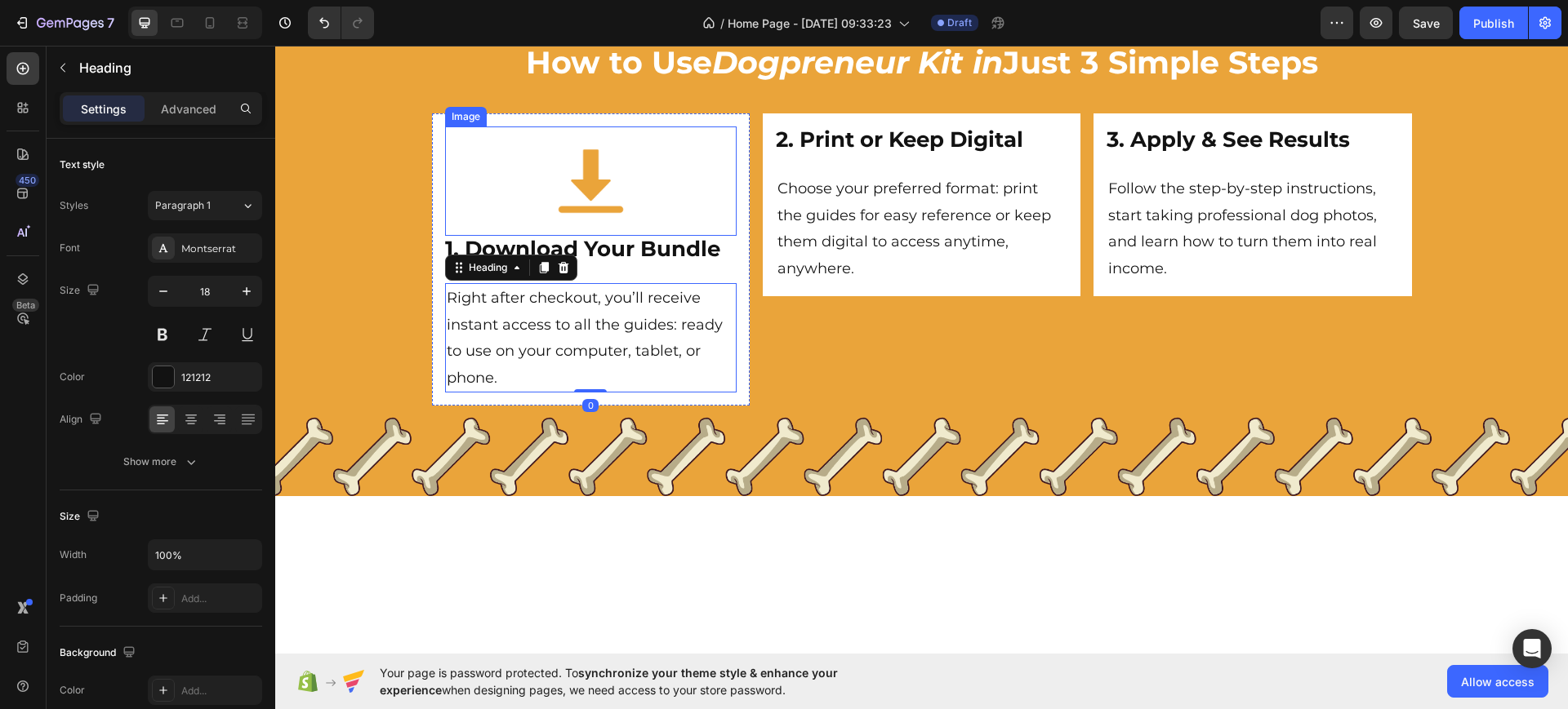
click at [515, 169] on div at bounding box center [591, 181] width 292 height 110
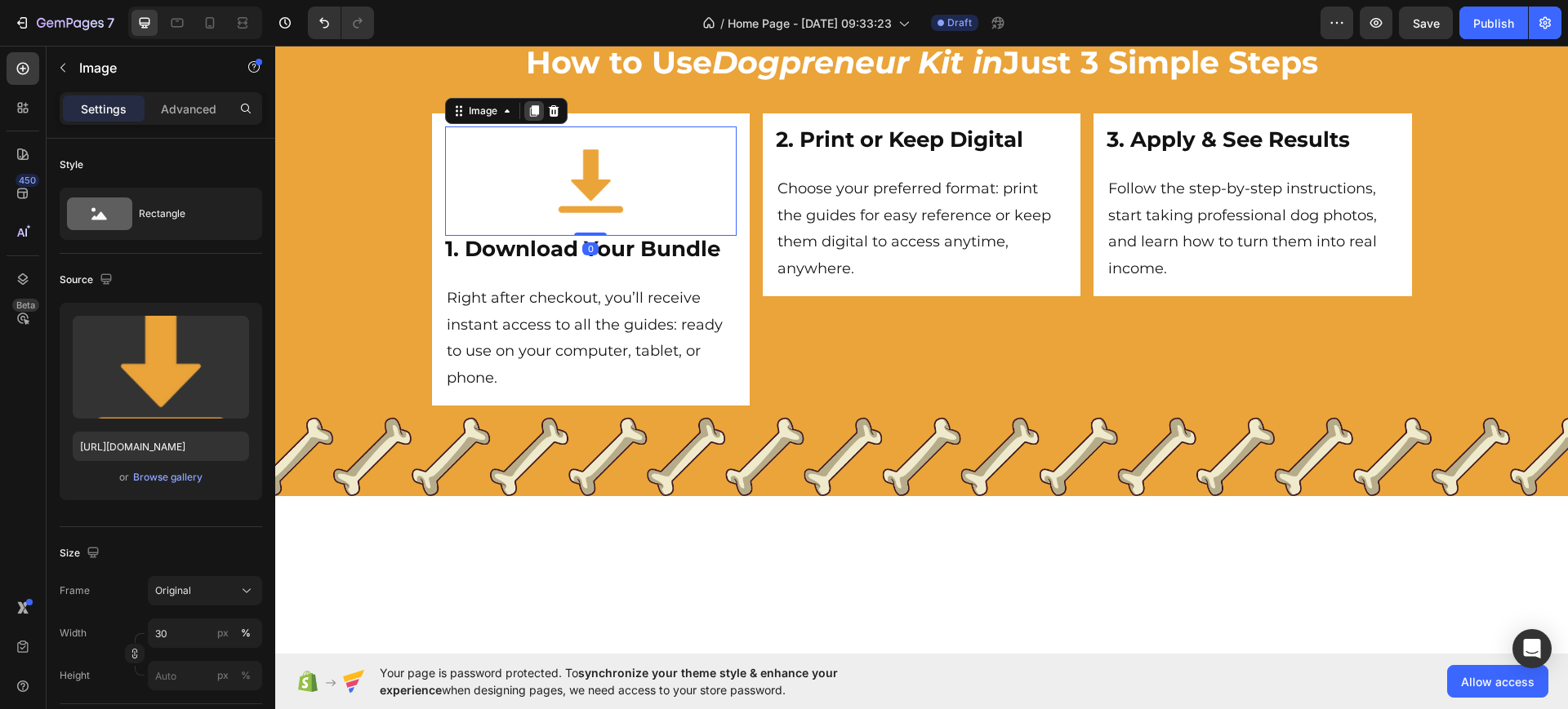
click at [529, 111] on icon at bounding box center [533, 110] width 9 height 11
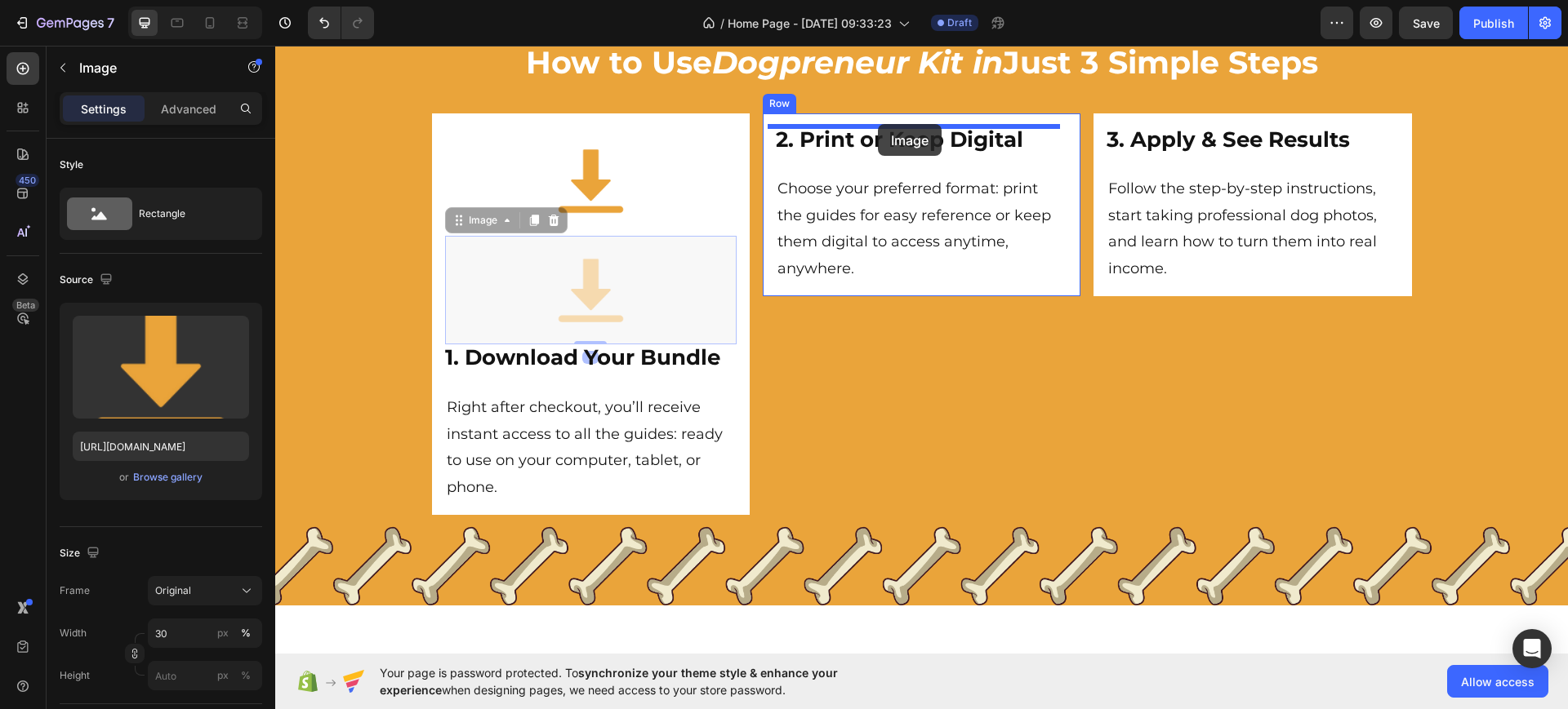
drag, startPoint x: 484, startPoint y: 294, endPoint x: 878, endPoint y: 126, distance: 428.3
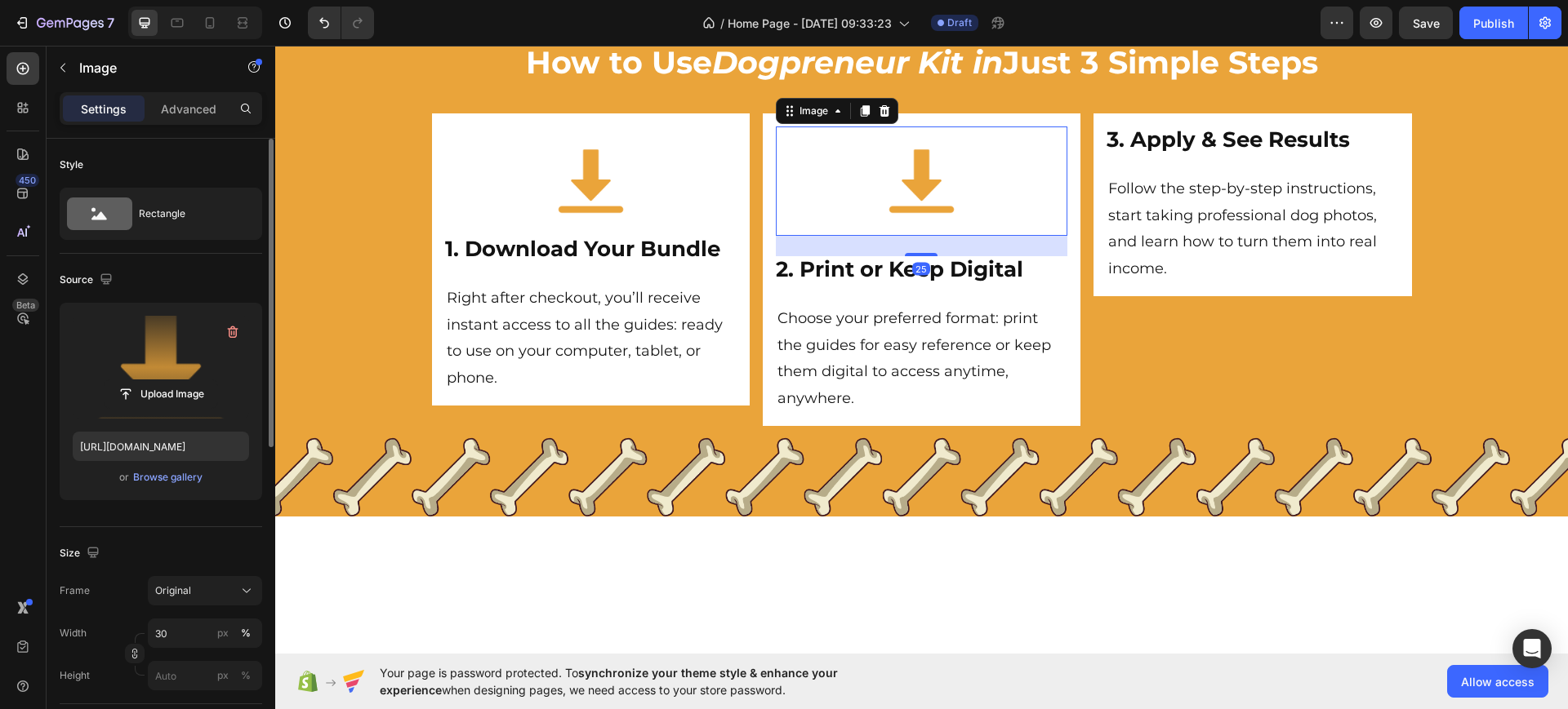
click at [167, 374] on label at bounding box center [161, 367] width 176 height 103
click at [167, 380] on input "file" at bounding box center [161, 394] width 113 height 28
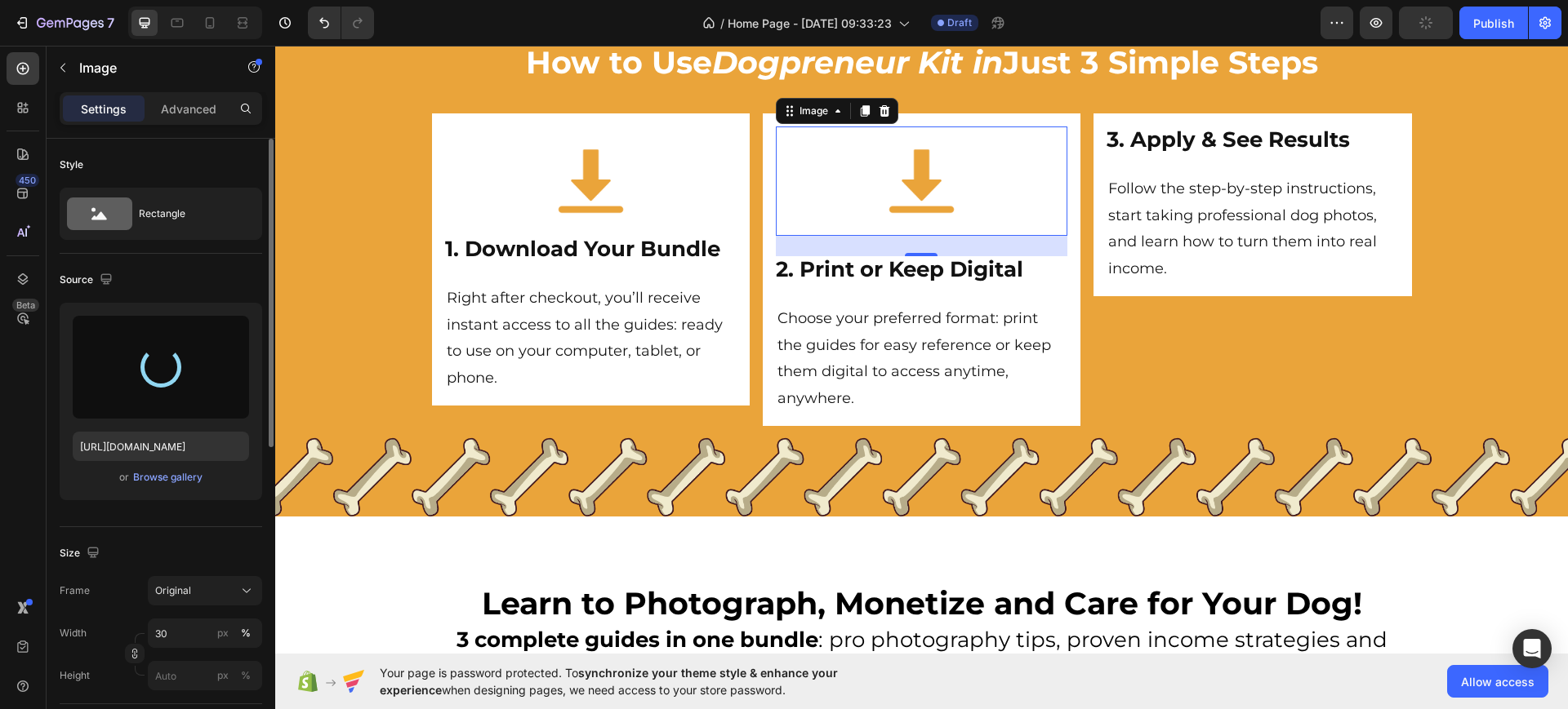
scroll to position [4662, 0]
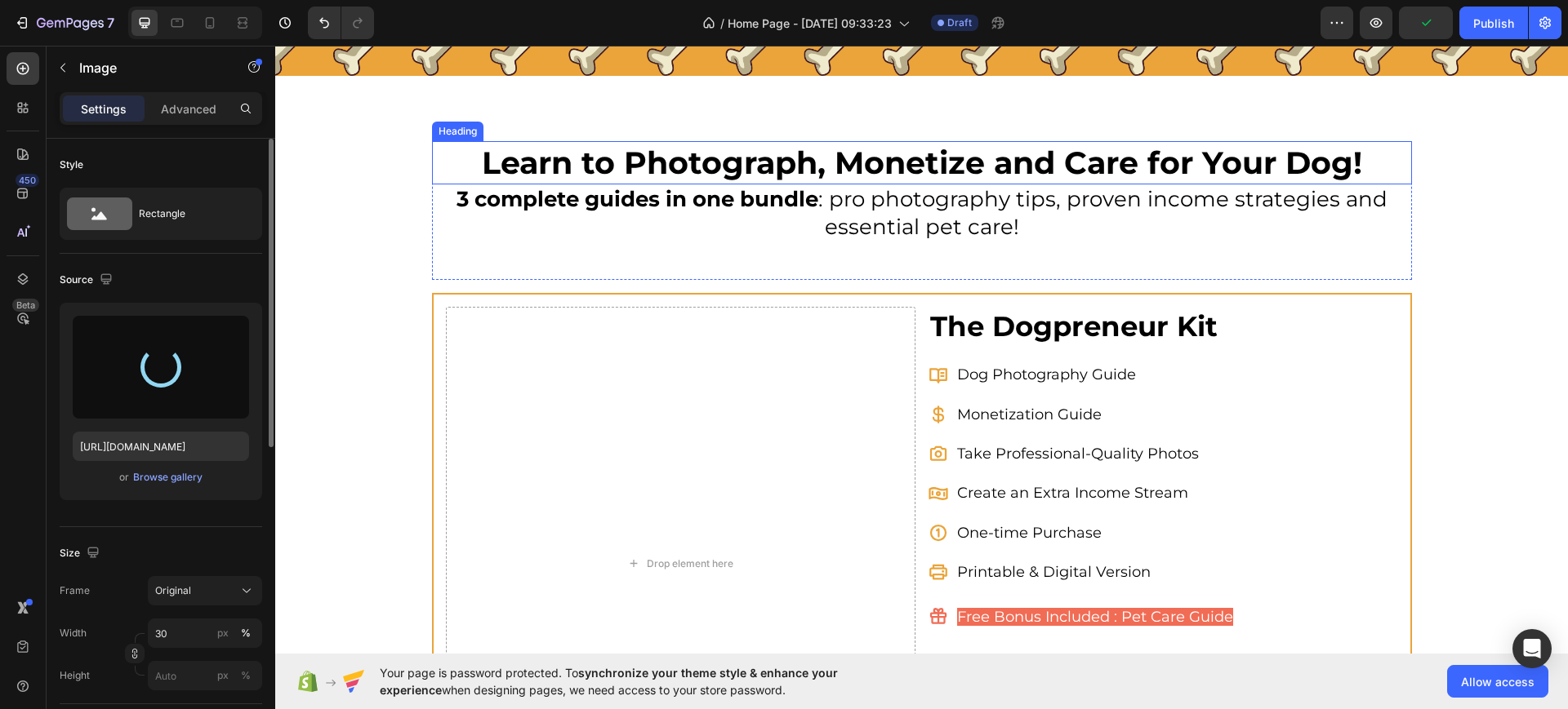
type input "[URL][DOMAIN_NAME]"
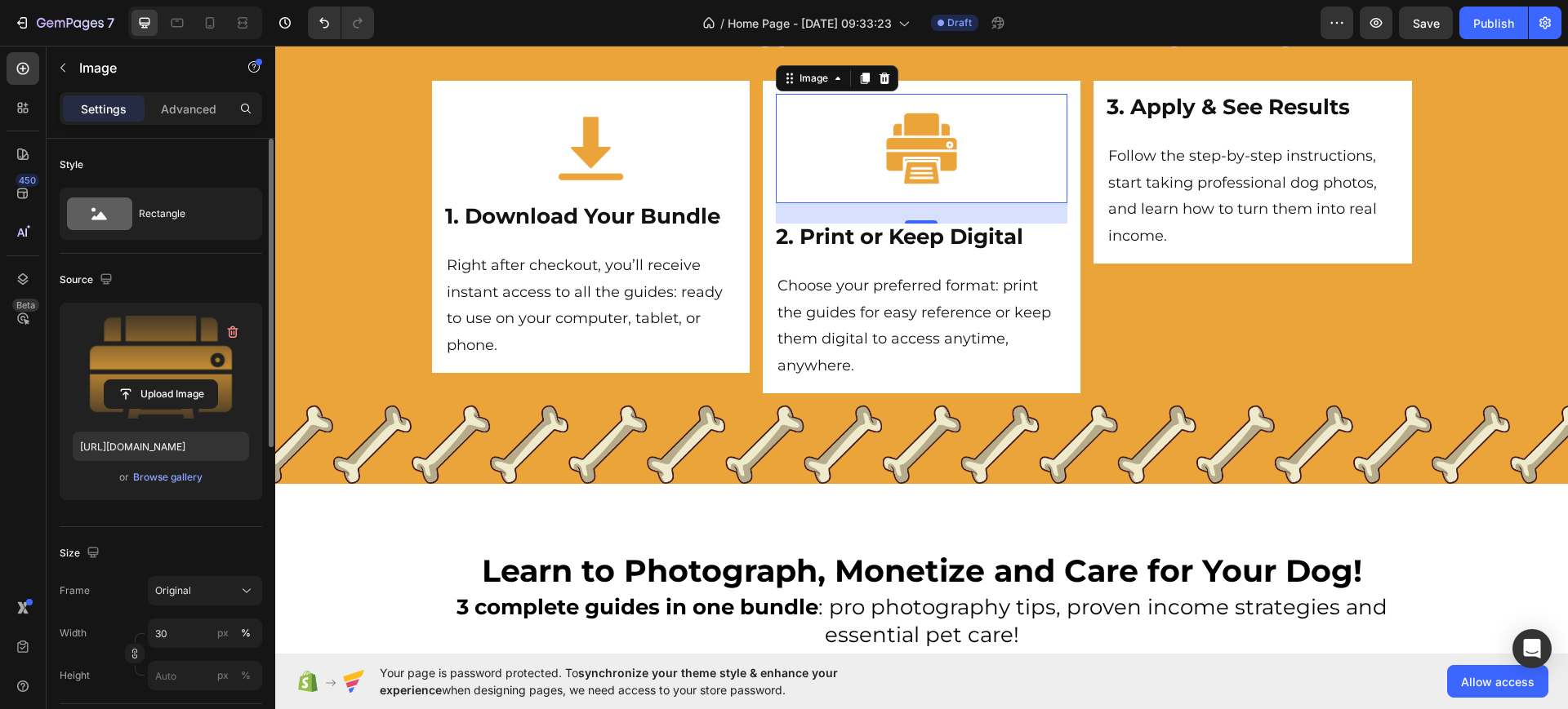
click at [855, 66] on div "Image" at bounding box center [837, 78] width 123 height 26
click at [859, 72] on icon at bounding box center [865, 78] width 13 height 13
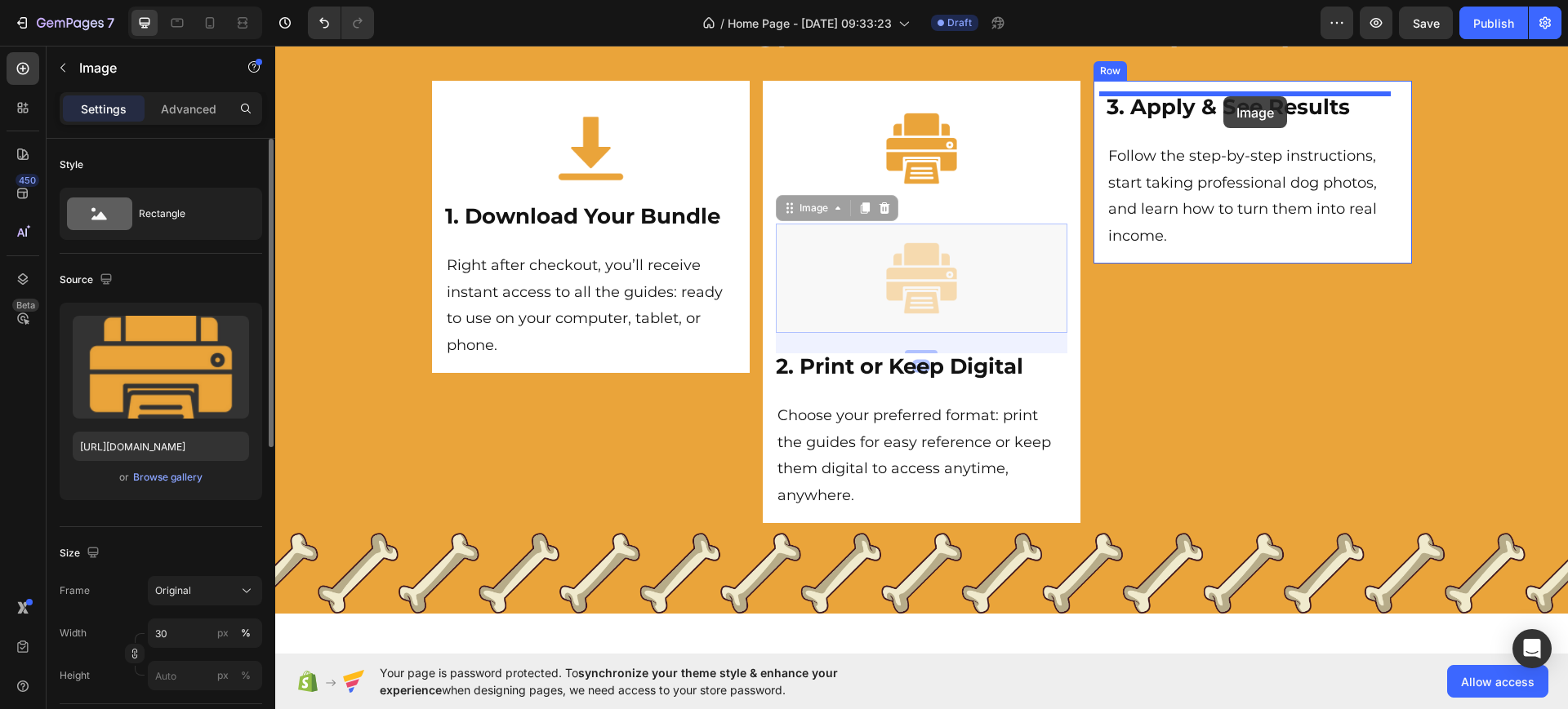
drag, startPoint x: 917, startPoint y: 270, endPoint x: 1224, endPoint y: 97, distance: 352.4
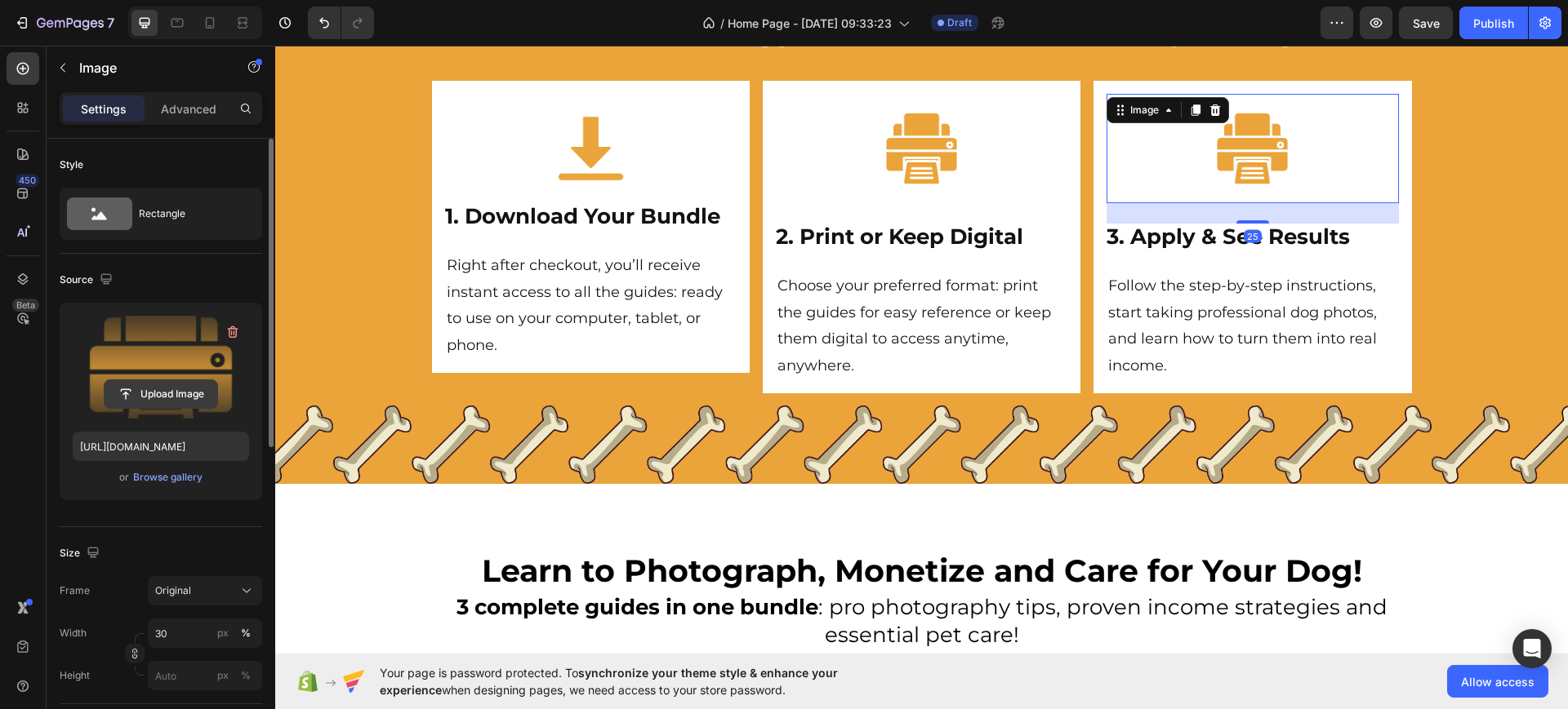
click at [167, 402] on input "file" at bounding box center [161, 394] width 113 height 28
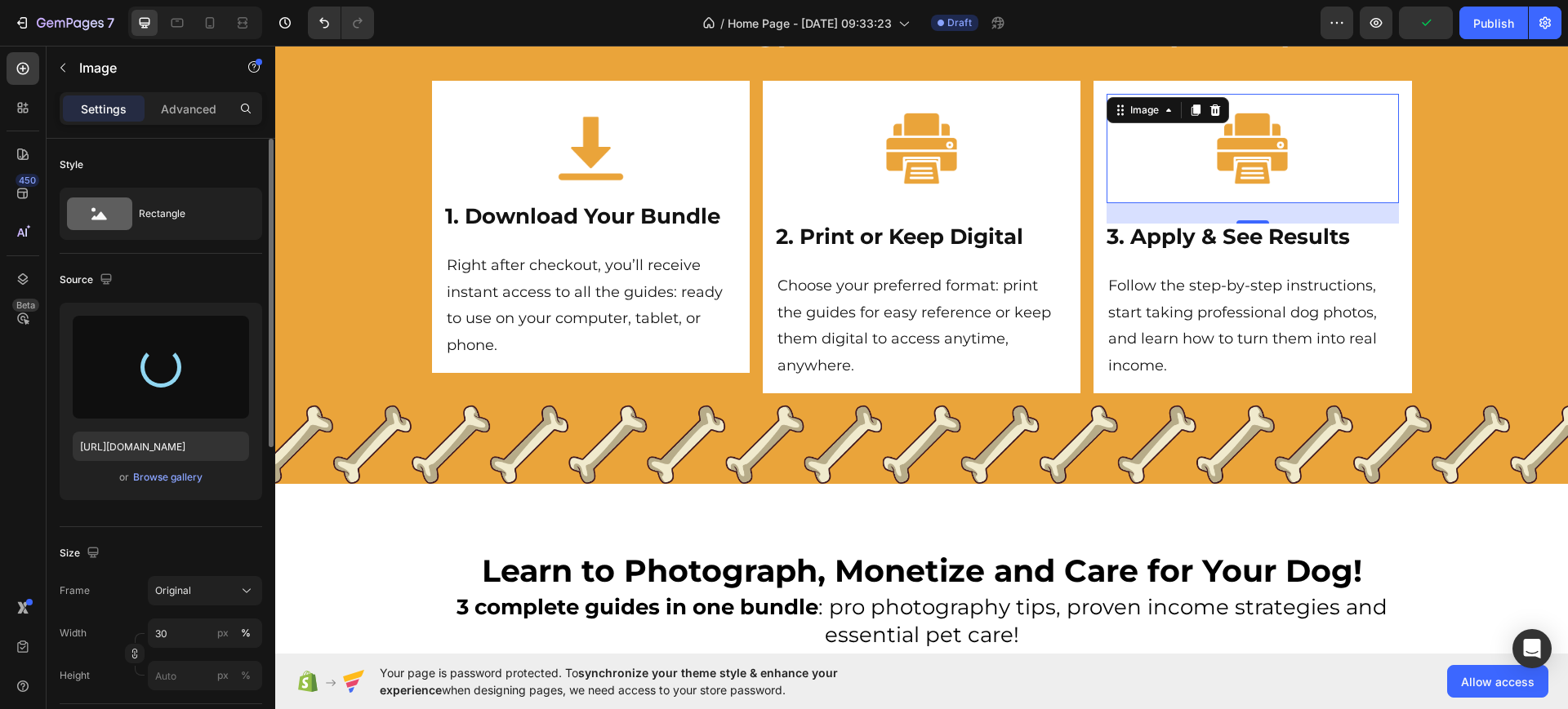
type input "[URL][DOMAIN_NAME]"
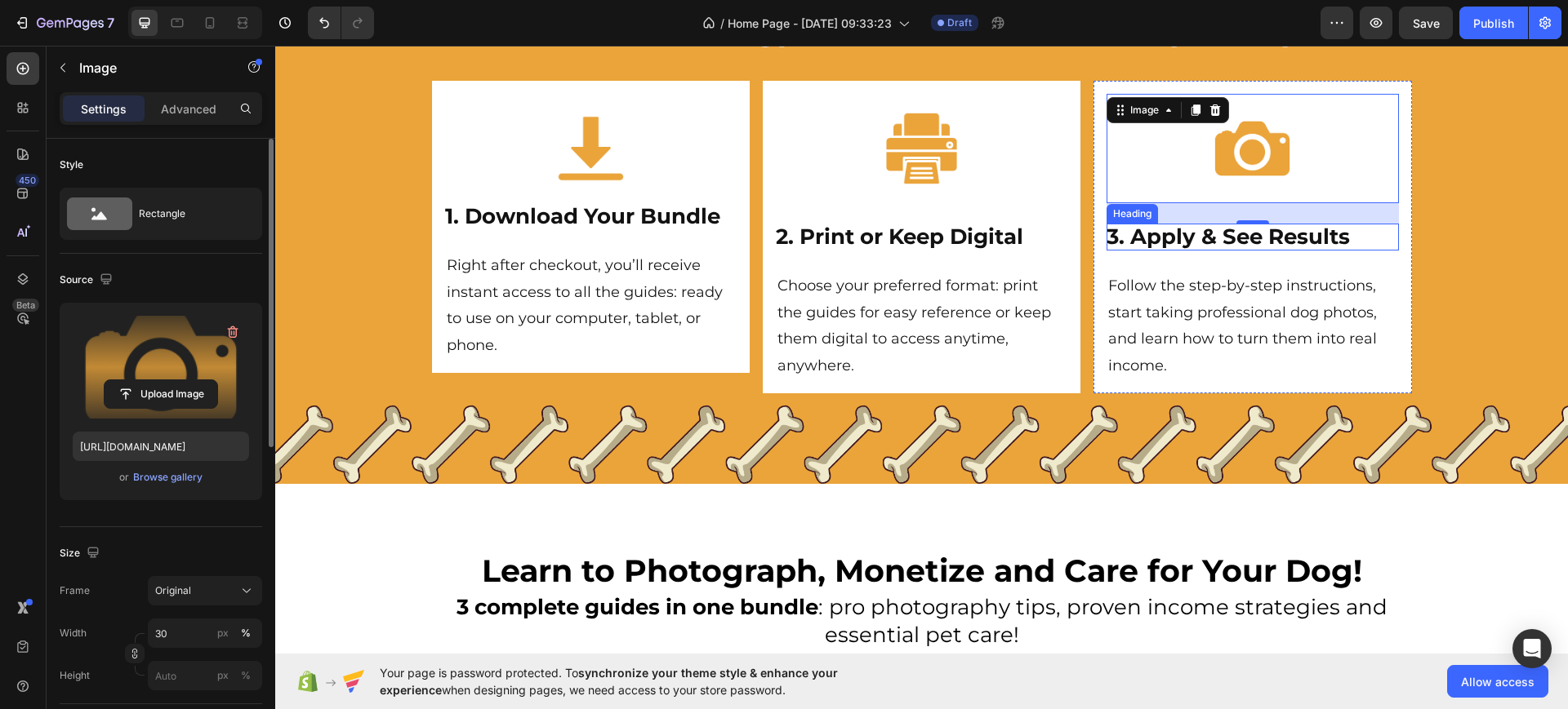
click at [1149, 231] on strong "3. Apply & See Results" at bounding box center [1228, 236] width 243 height 26
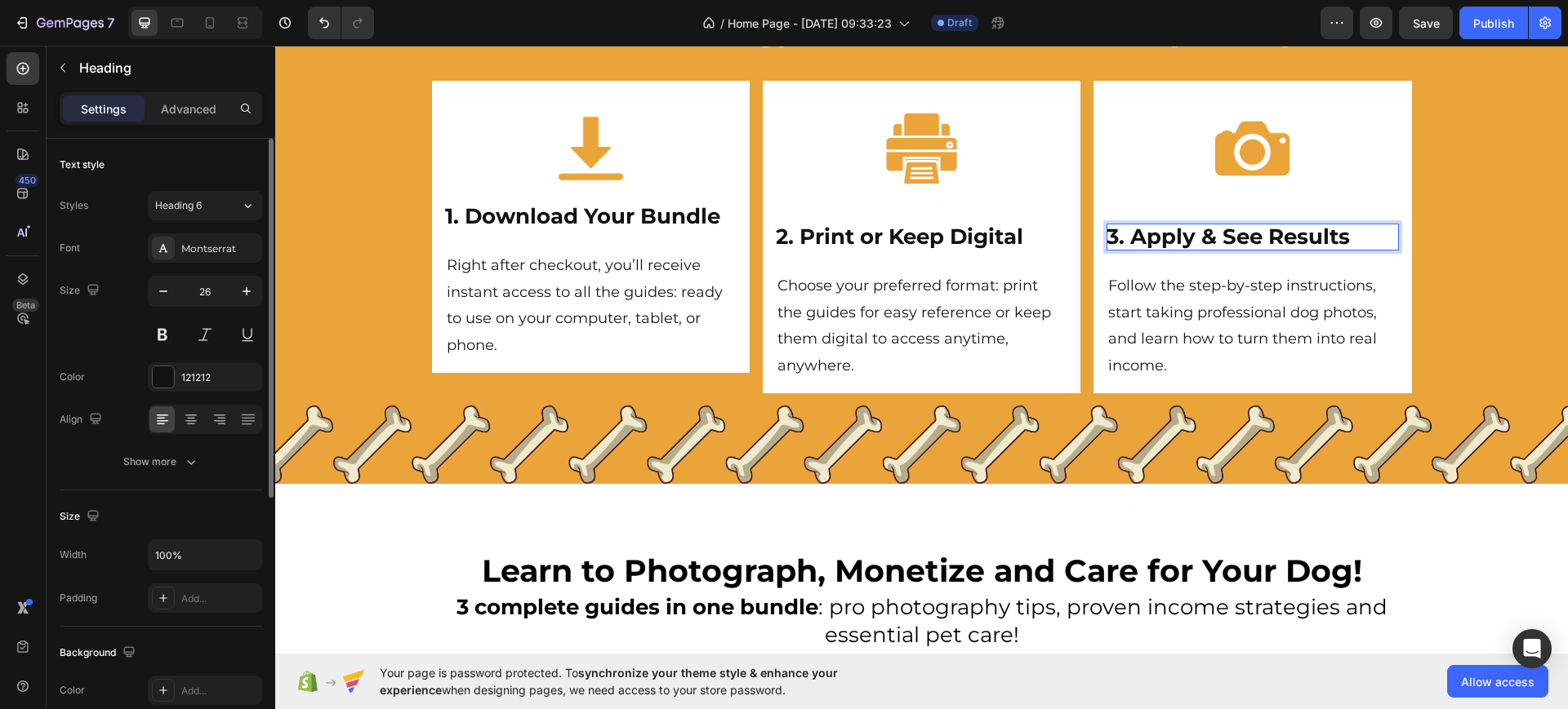
click at [1149, 231] on strong "3. Apply & See Results" at bounding box center [1228, 236] width 243 height 26
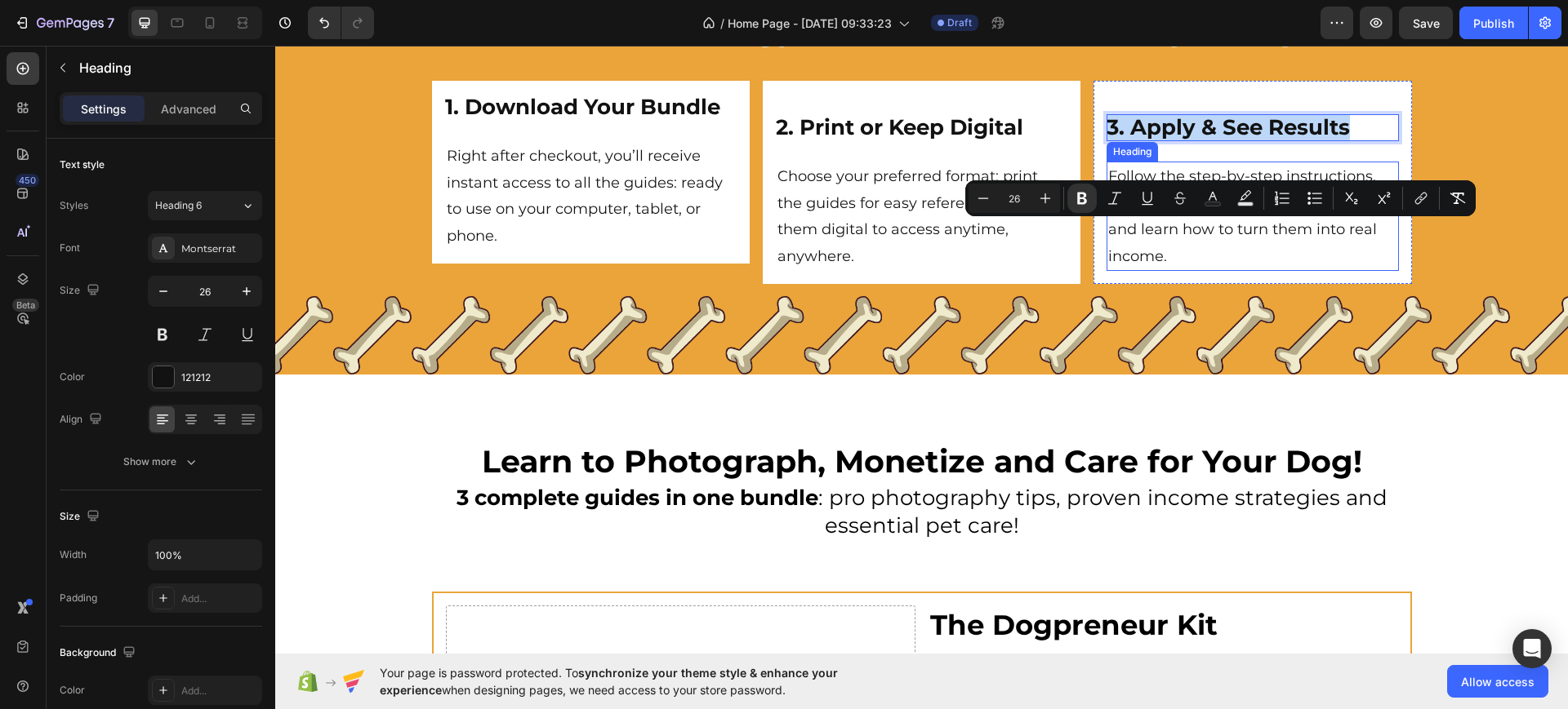
scroll to position [4662, 0]
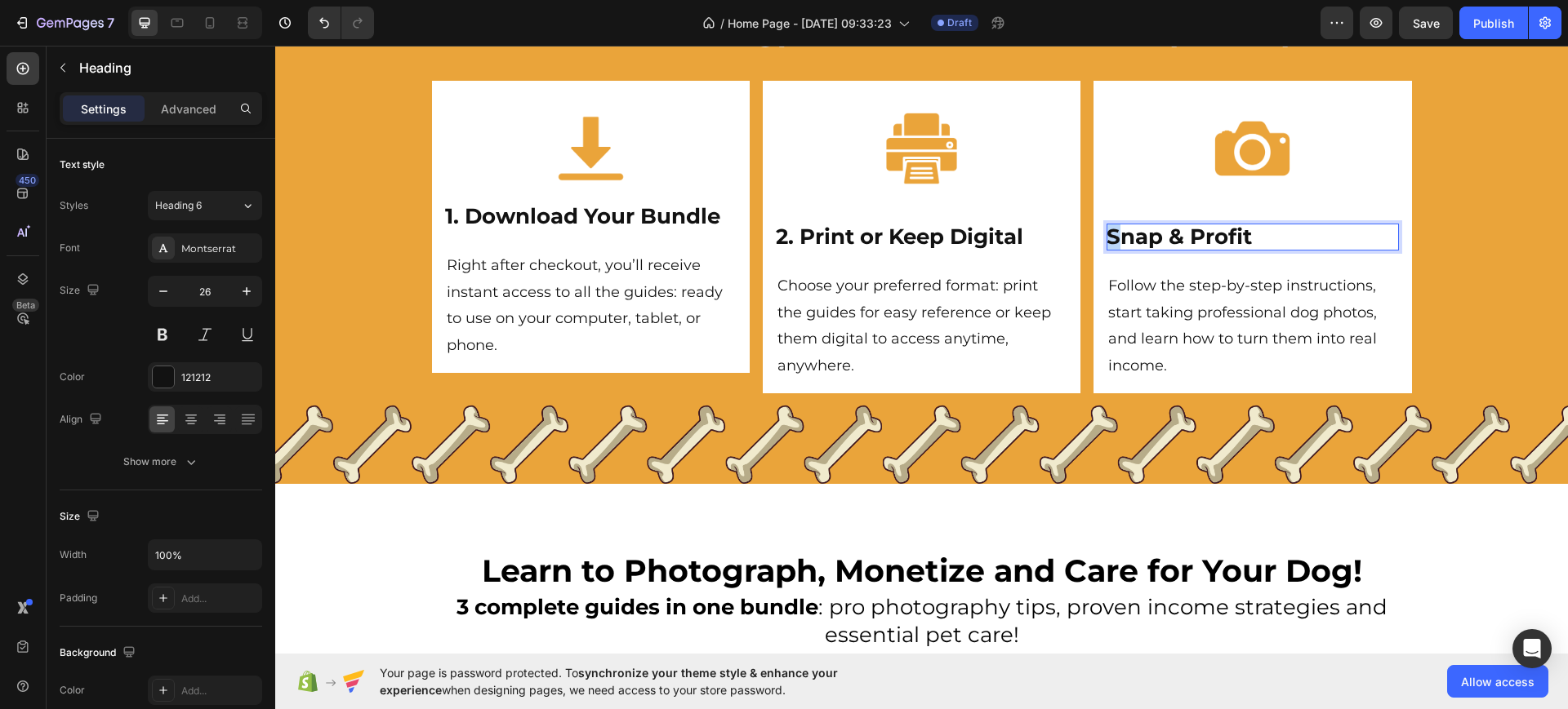
click at [1106, 238] on strong "Snap & Profit" at bounding box center [1179, 236] width 145 height 26
click at [1146, 294] on h2 "Follow the step-by-step instructions, start taking professional dog photos, and…" at bounding box center [1252, 325] width 292 height 110
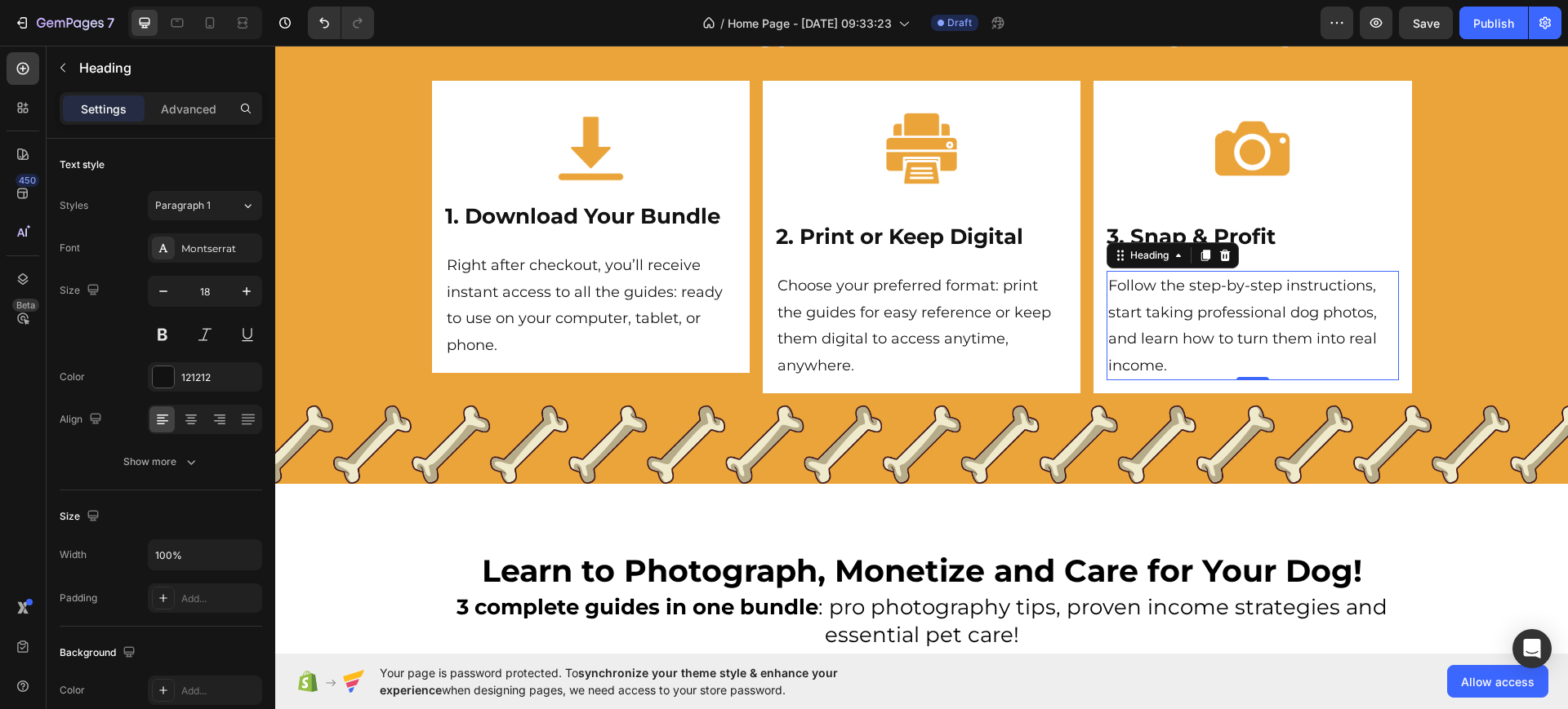
click at [1146, 294] on h2 "Follow the step-by-step instructions, start taking professional dog photos, and…" at bounding box center [1252, 325] width 292 height 110
click at [1146, 294] on p "Follow the step-by-step instructions, start taking professional dog photos, and…" at bounding box center [1252, 325] width 288 height 106
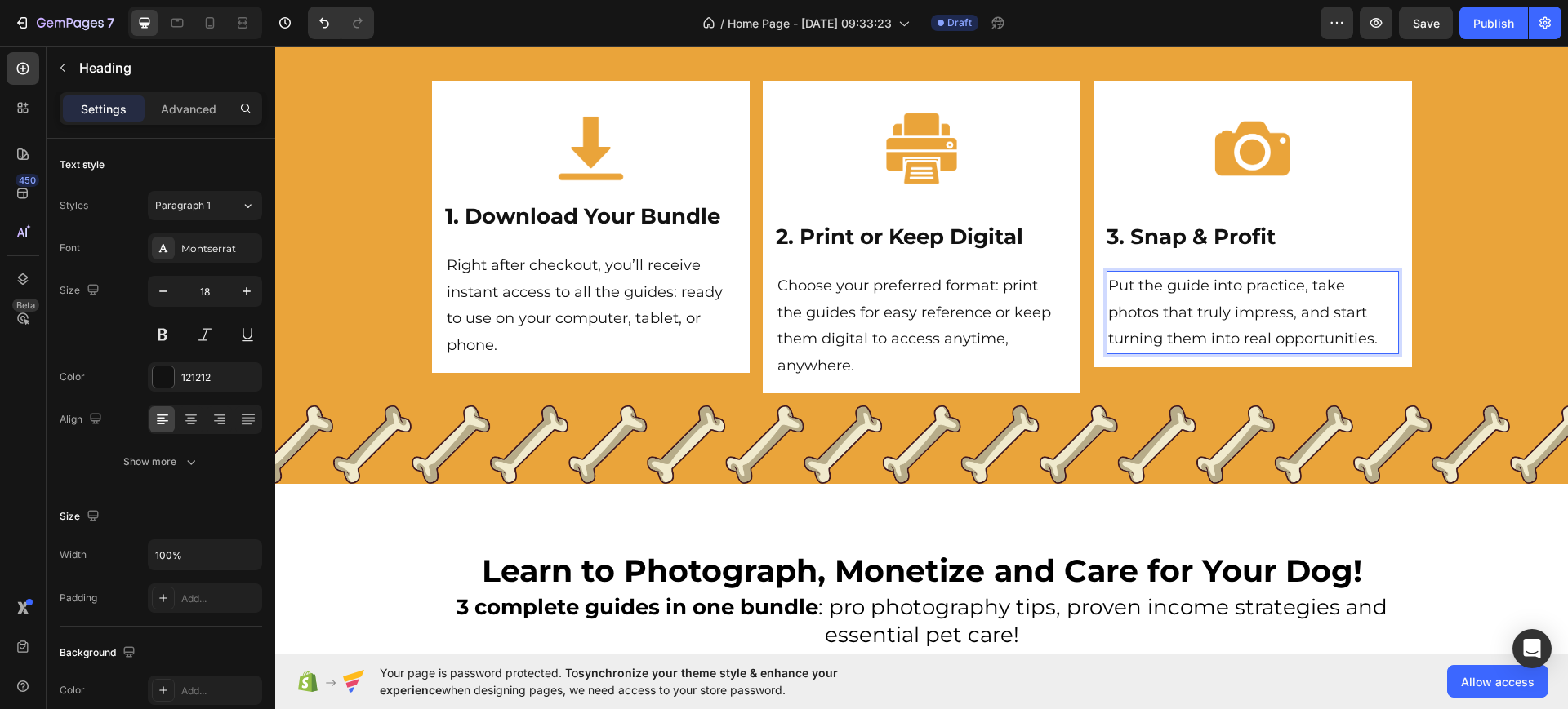
click at [1393, 290] on div "Image ⁠⁠⁠⁠⁠⁠⁠ 3. Snap & Profit Heading Put the guide into practice, take photos…" at bounding box center [1252, 224] width 318 height 286
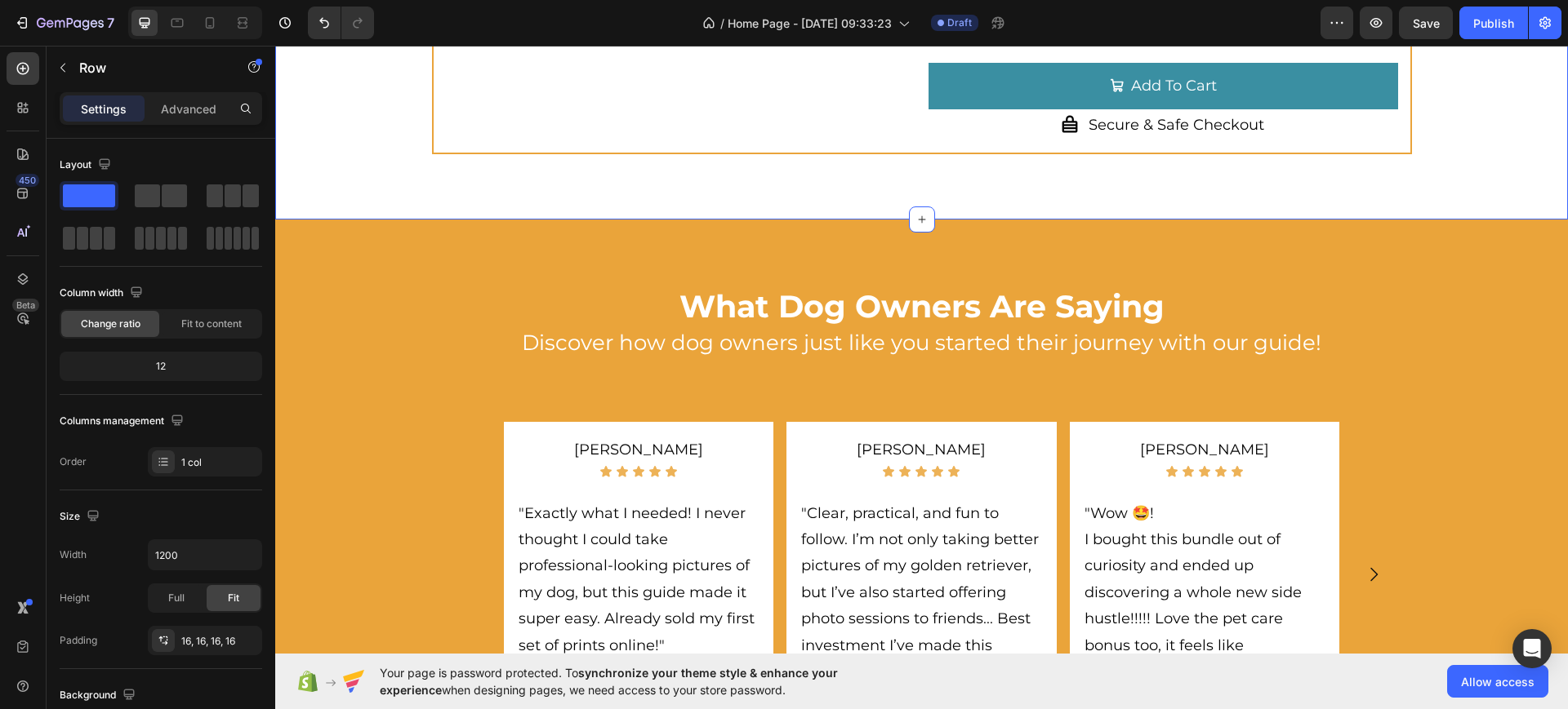
scroll to position [271, 0]
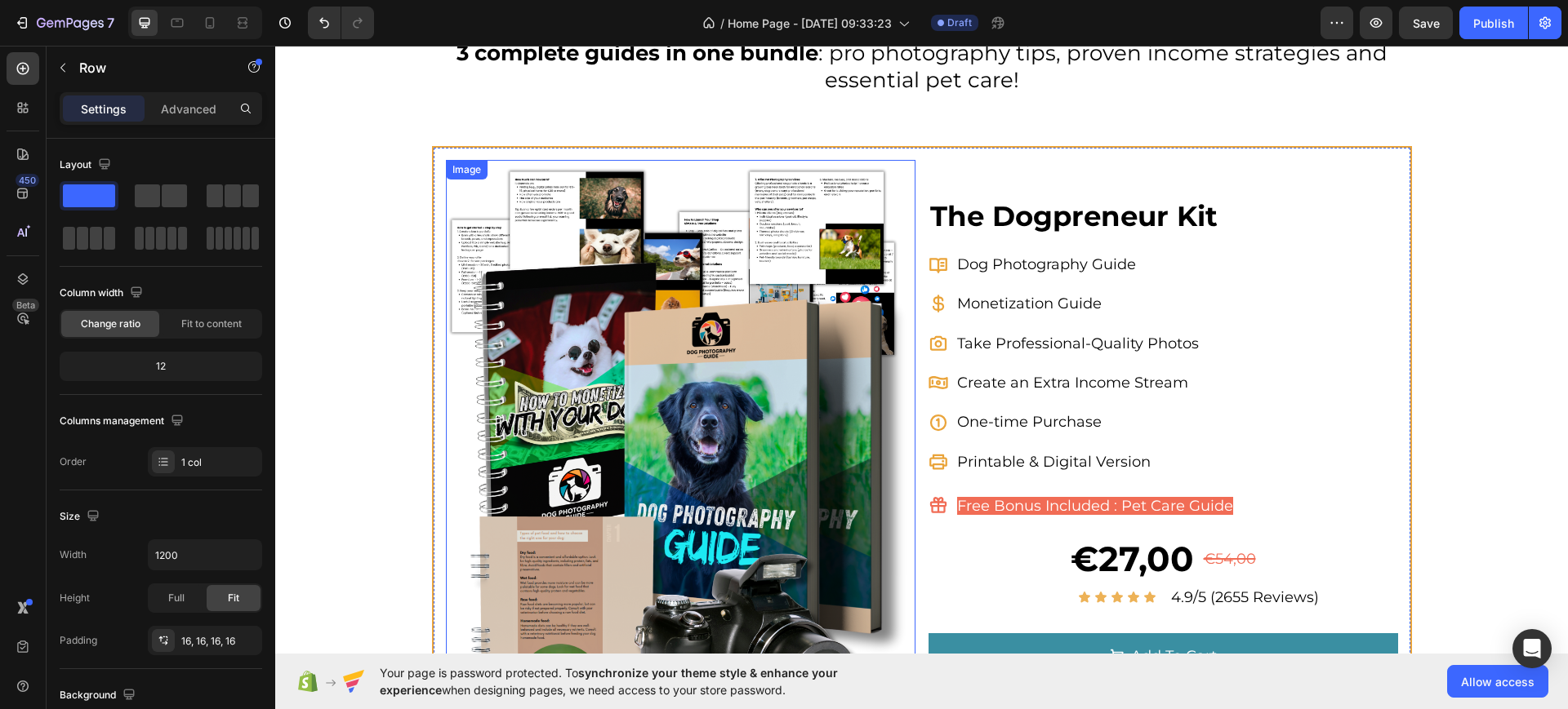
click at [641, 273] on img at bounding box center [681, 453] width 469 height 587
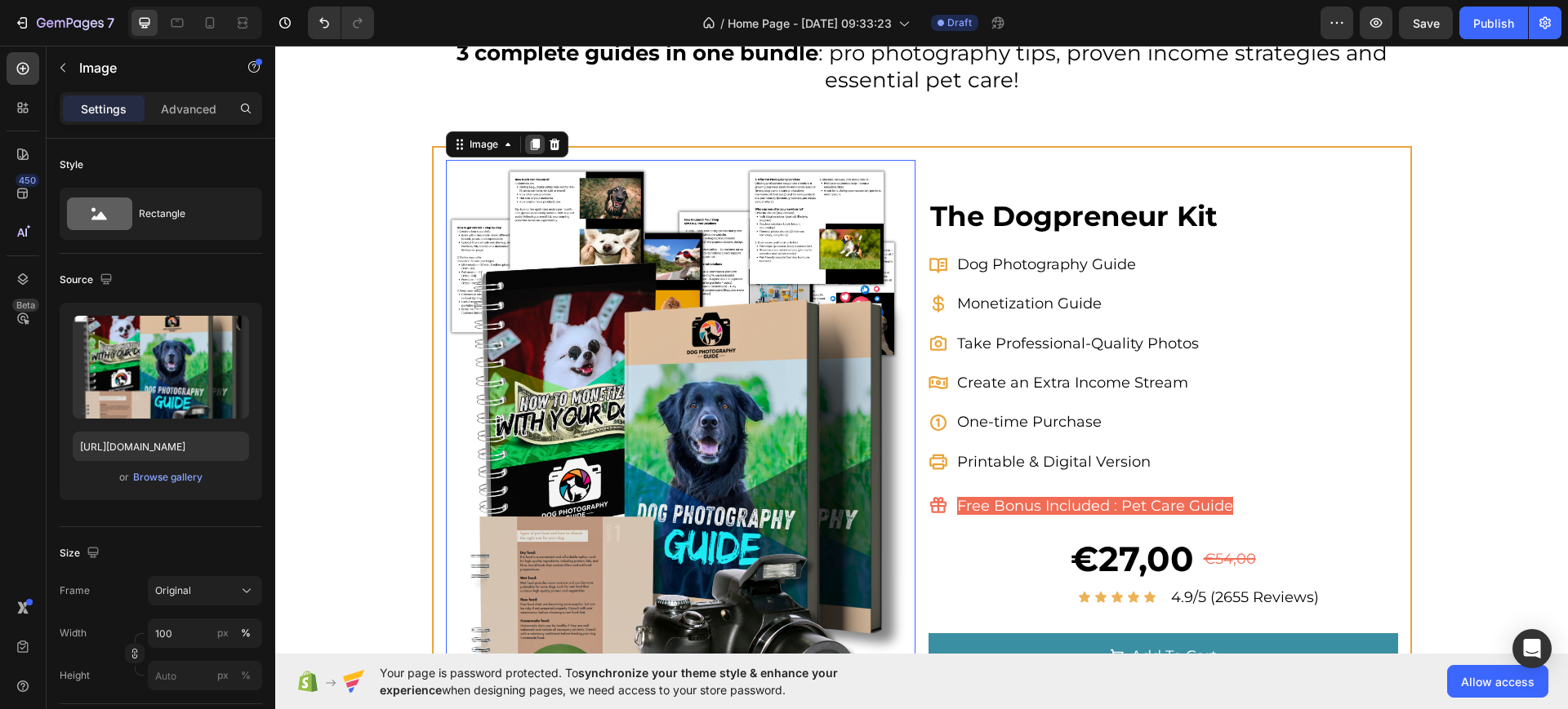
click at [530, 145] on icon at bounding box center [534, 144] width 9 height 11
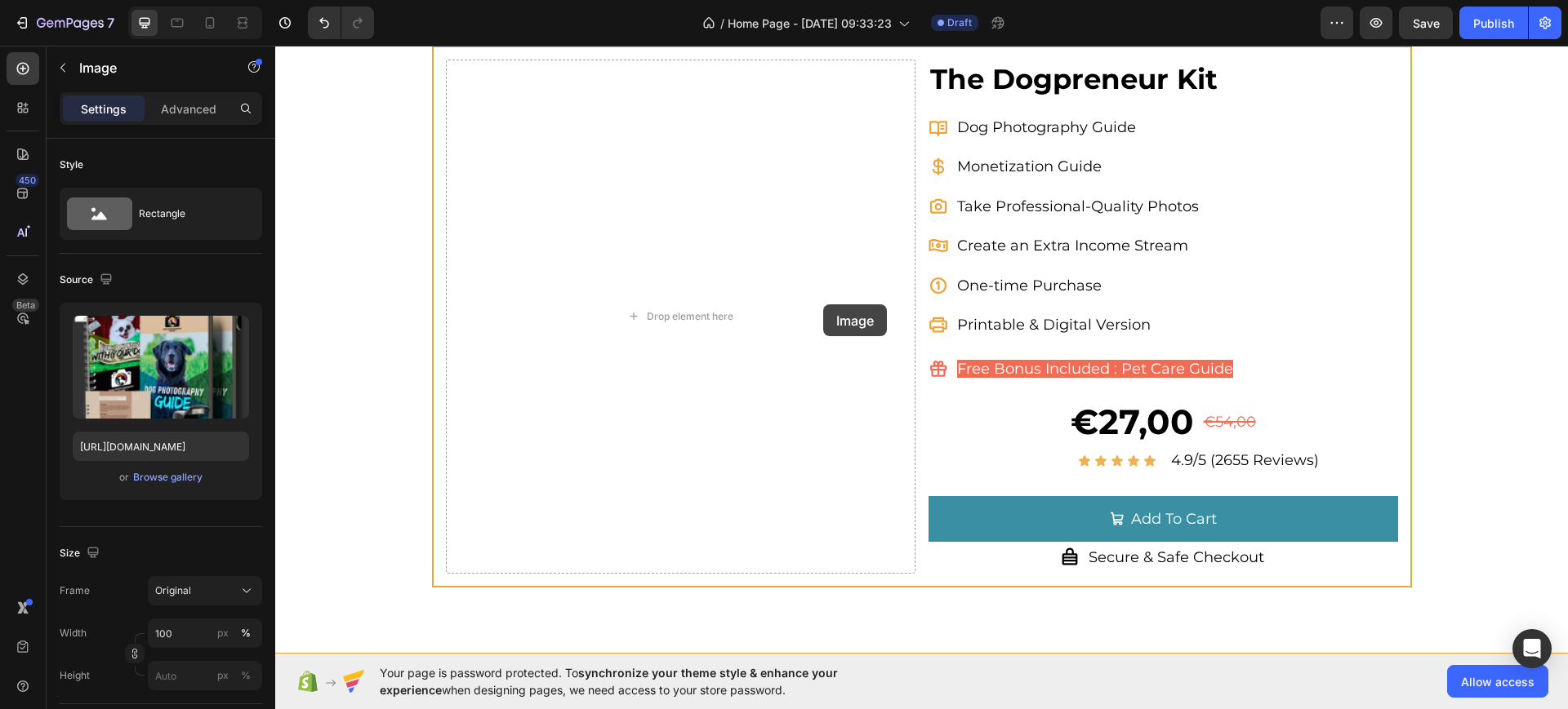
scroll to position [6043, 0]
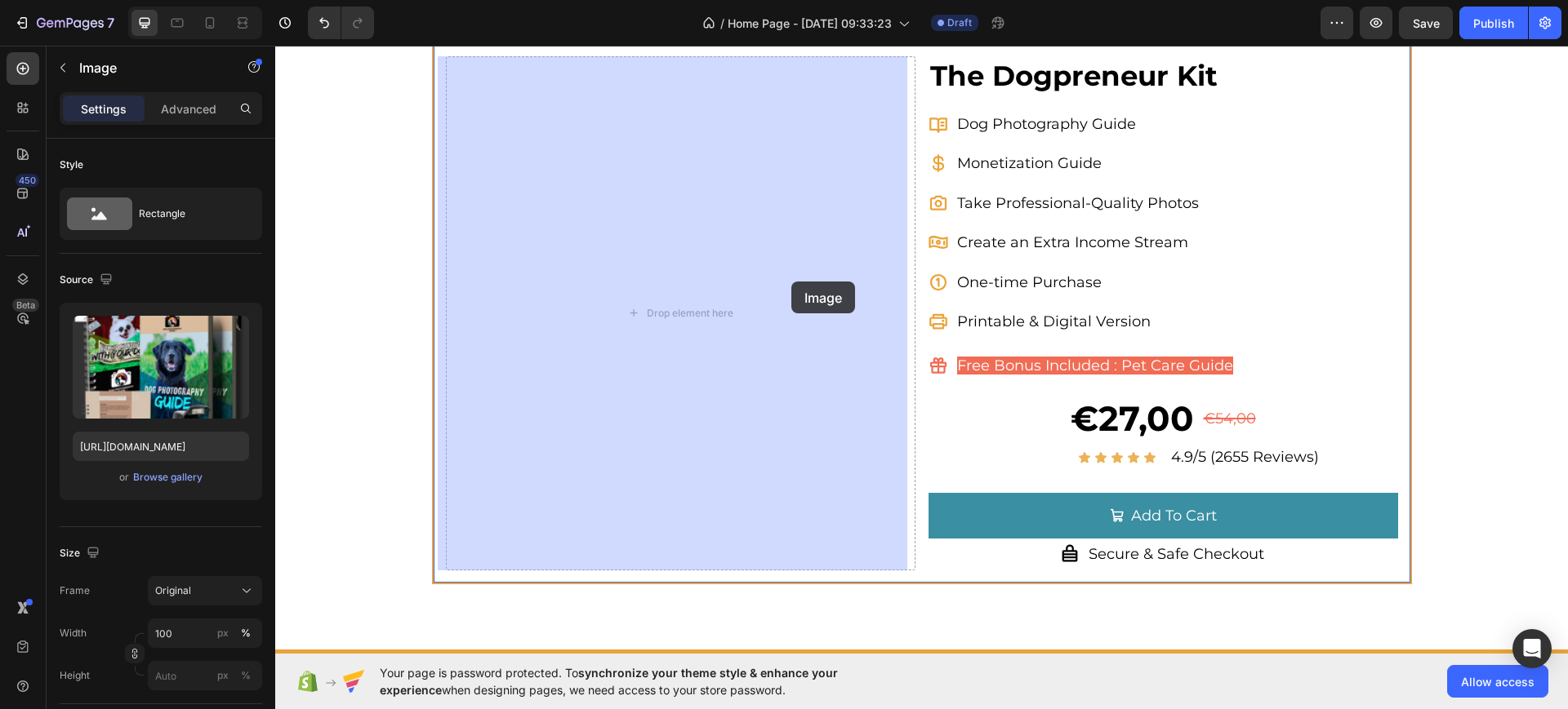
drag, startPoint x: 639, startPoint y: 286, endPoint x: 769, endPoint y: 267, distance: 131.4
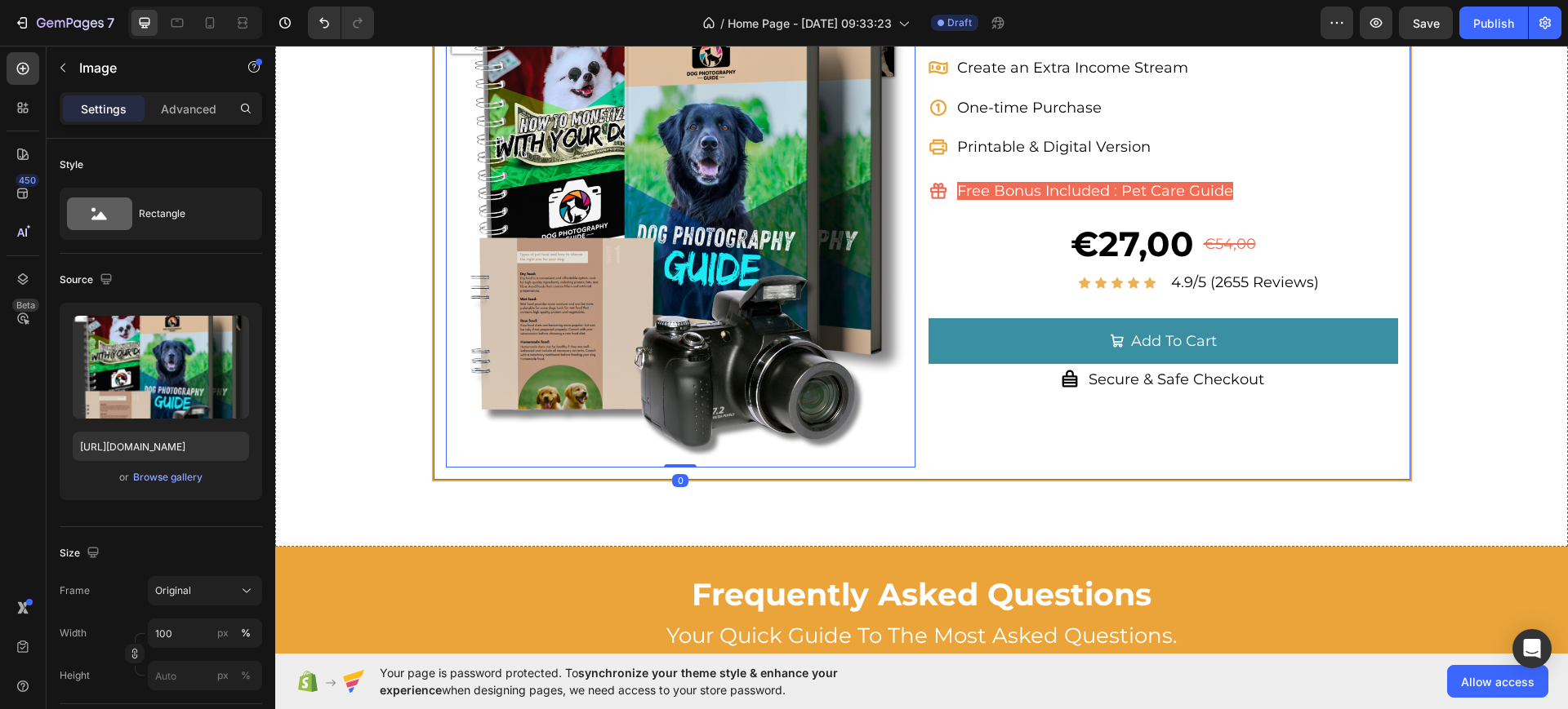
scroll to position [6349, 0]
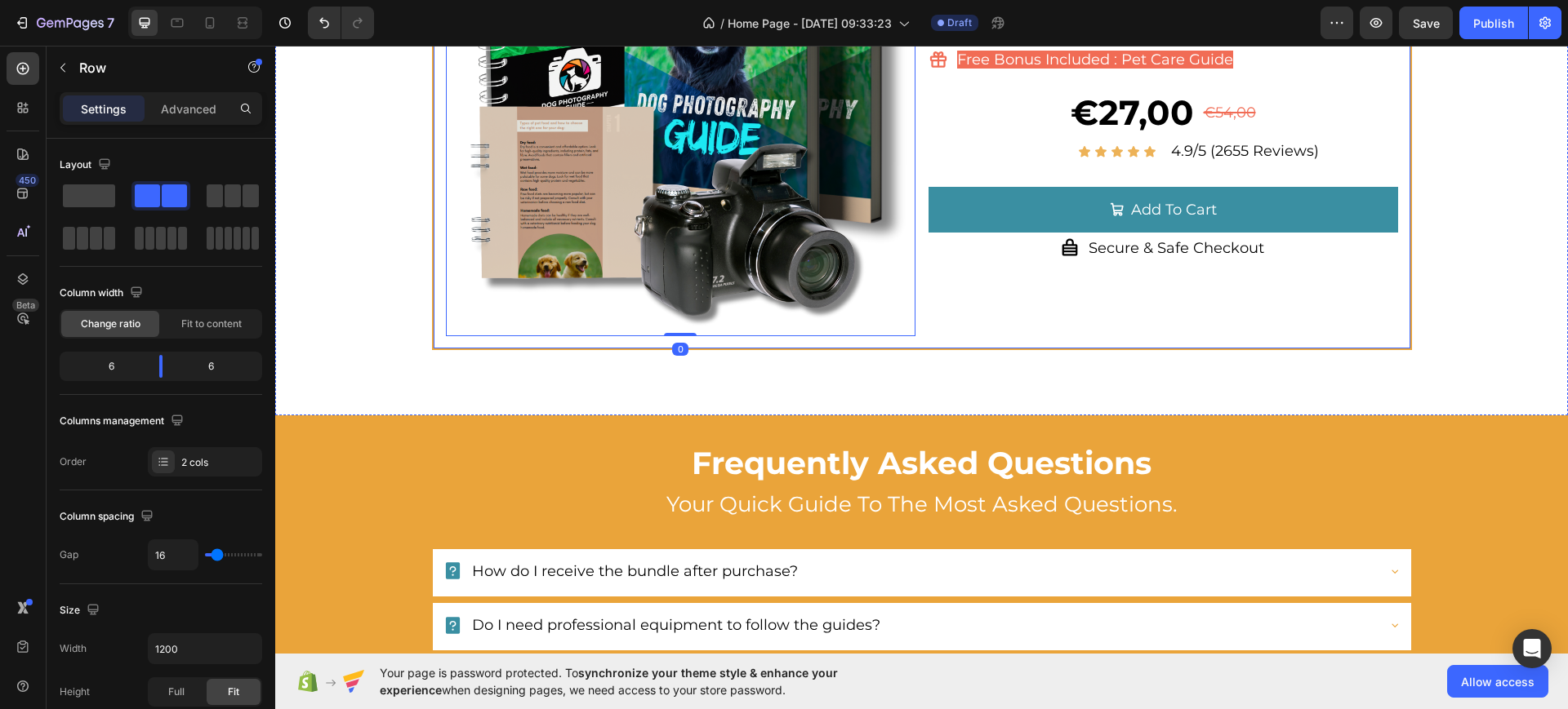
click at [986, 302] on div "The Dogpreneur Kit Product Title Dog Photography Guide Monetization Guide Take …" at bounding box center [1163, 43] width 469 height 587
click at [177, 115] on p "Advanced" at bounding box center [188, 109] width 55 height 17
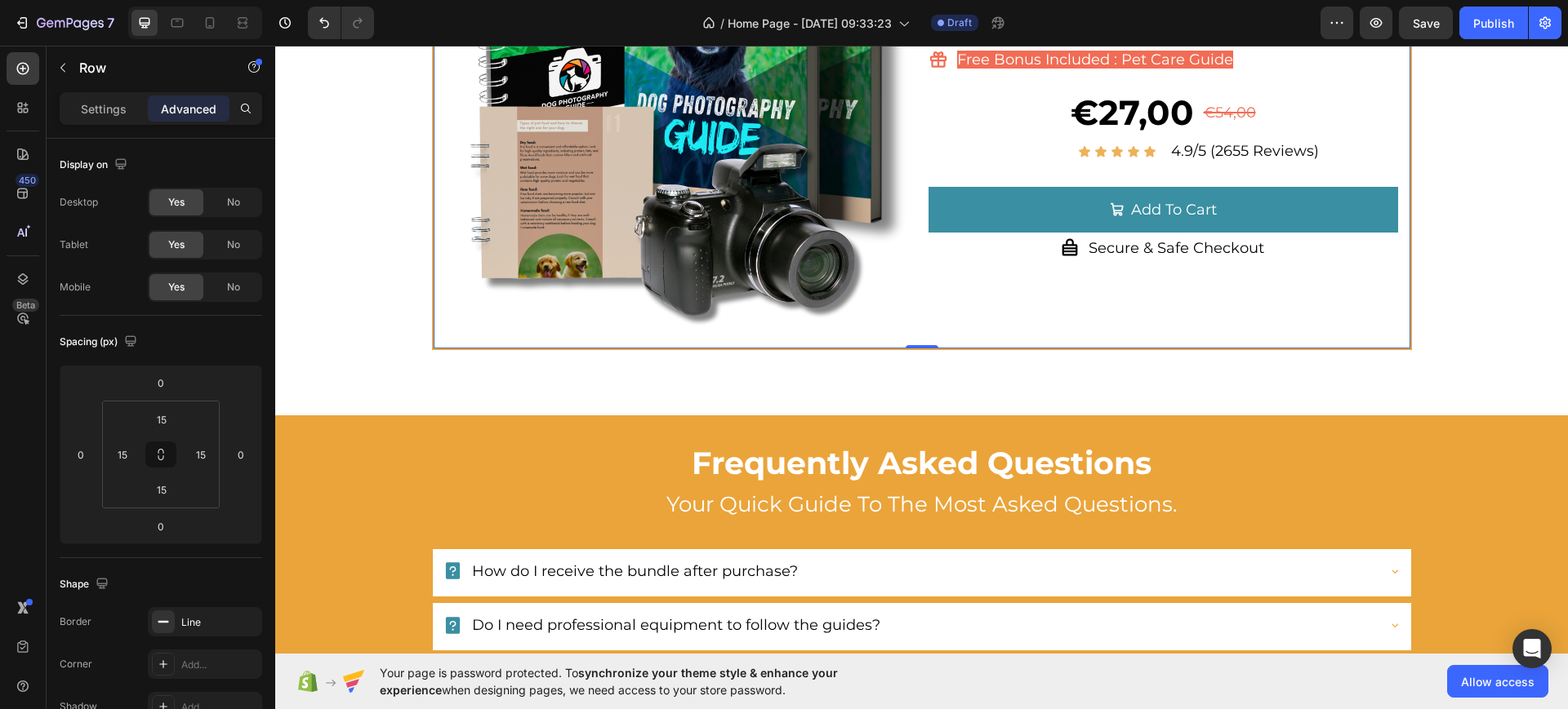
click at [432, 329] on div "Image The Dogpreneur Kit Product Title Dog Photography Guide Monetization Guide…" at bounding box center [923, 43] width 980 height 615
click at [111, 114] on p "Settings" at bounding box center [104, 109] width 46 height 17
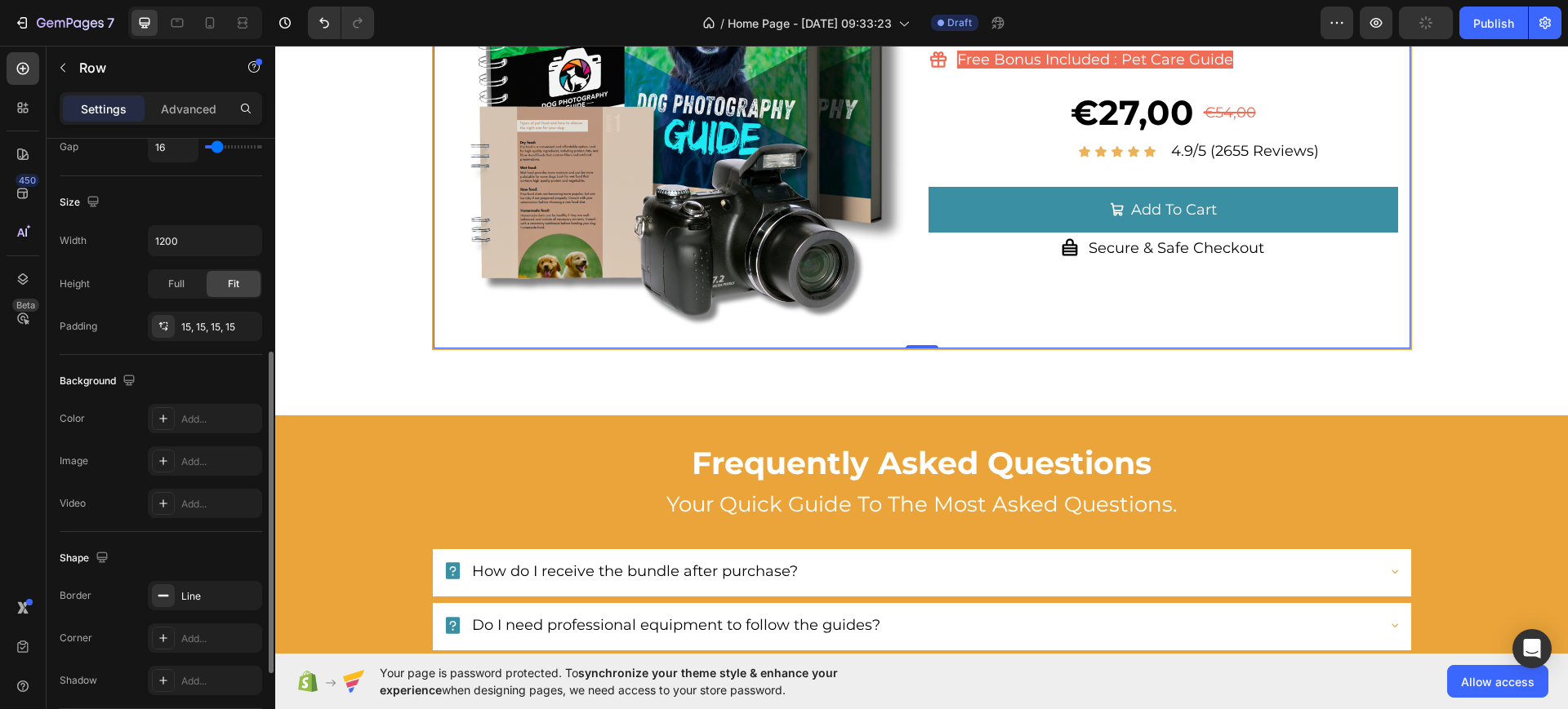
scroll to position [565, 0]
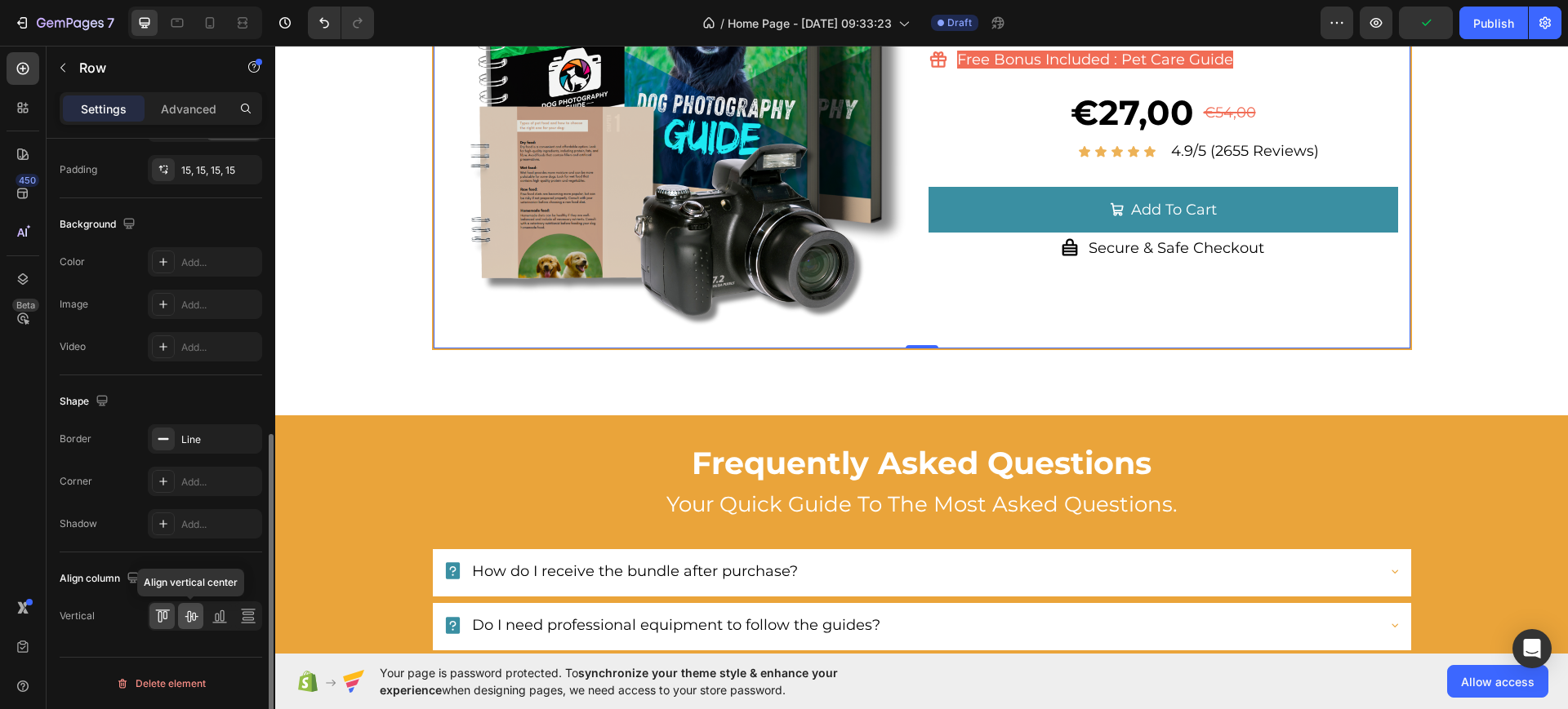
click at [190, 617] on icon at bounding box center [191, 616] width 16 height 16
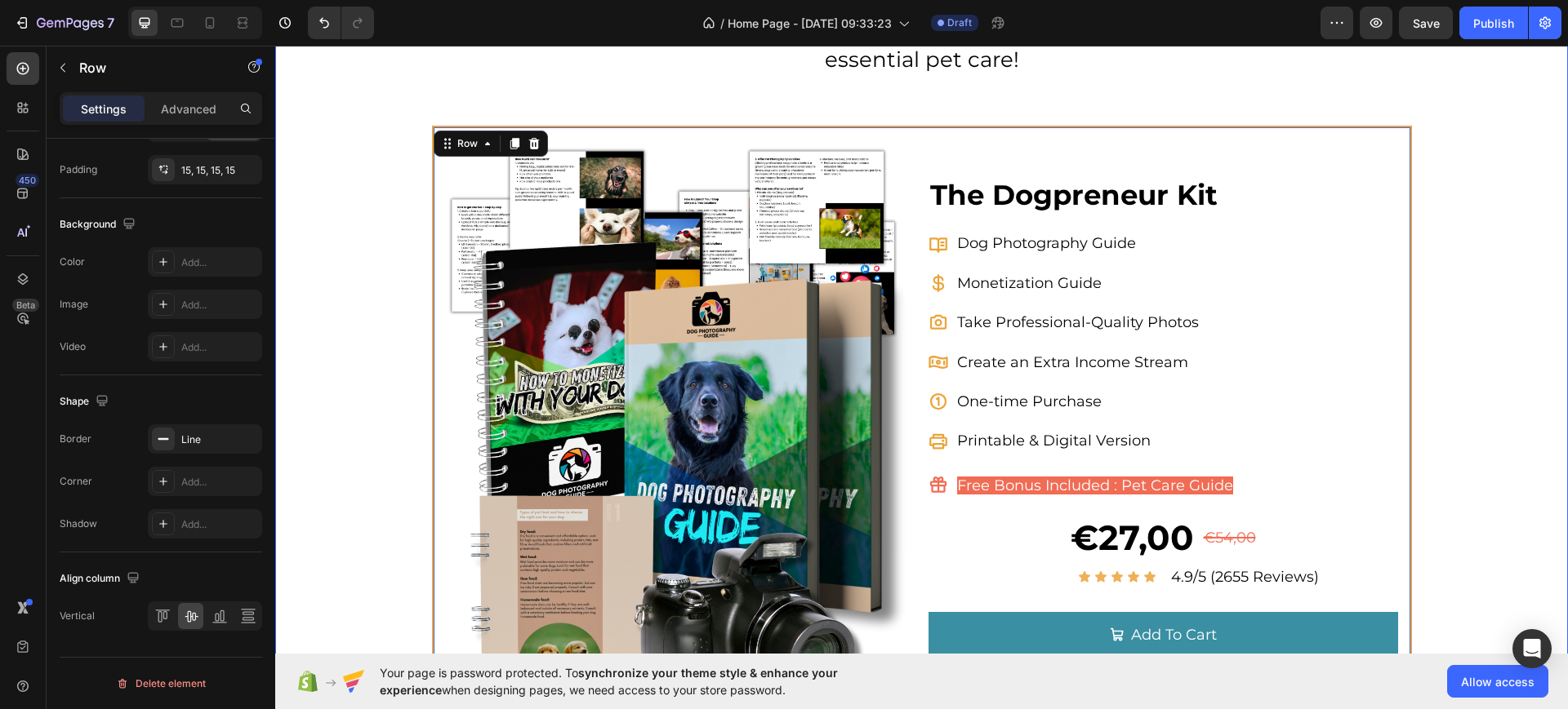
scroll to position [5838, 0]
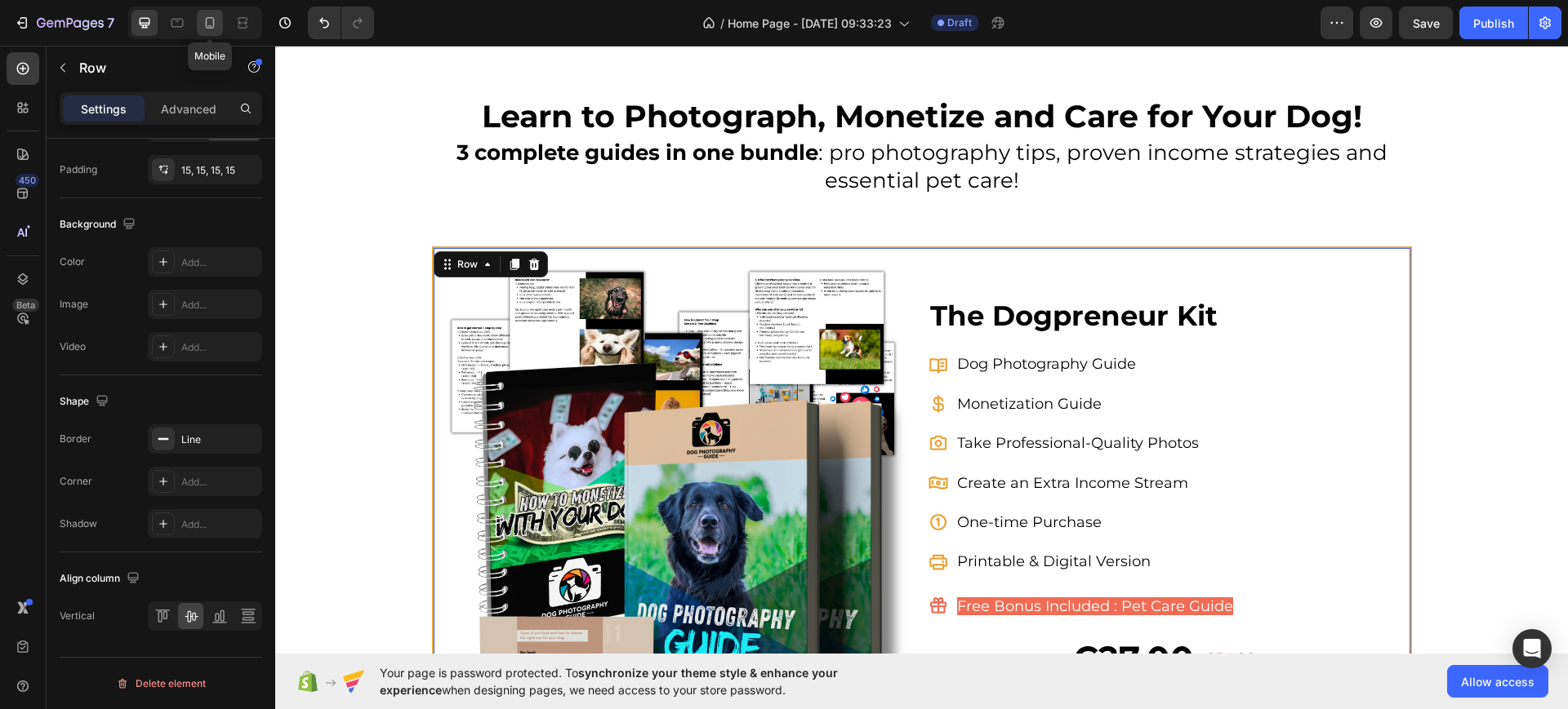
click at [212, 18] on icon at bounding box center [210, 22] width 16 height 16
type input "100%"
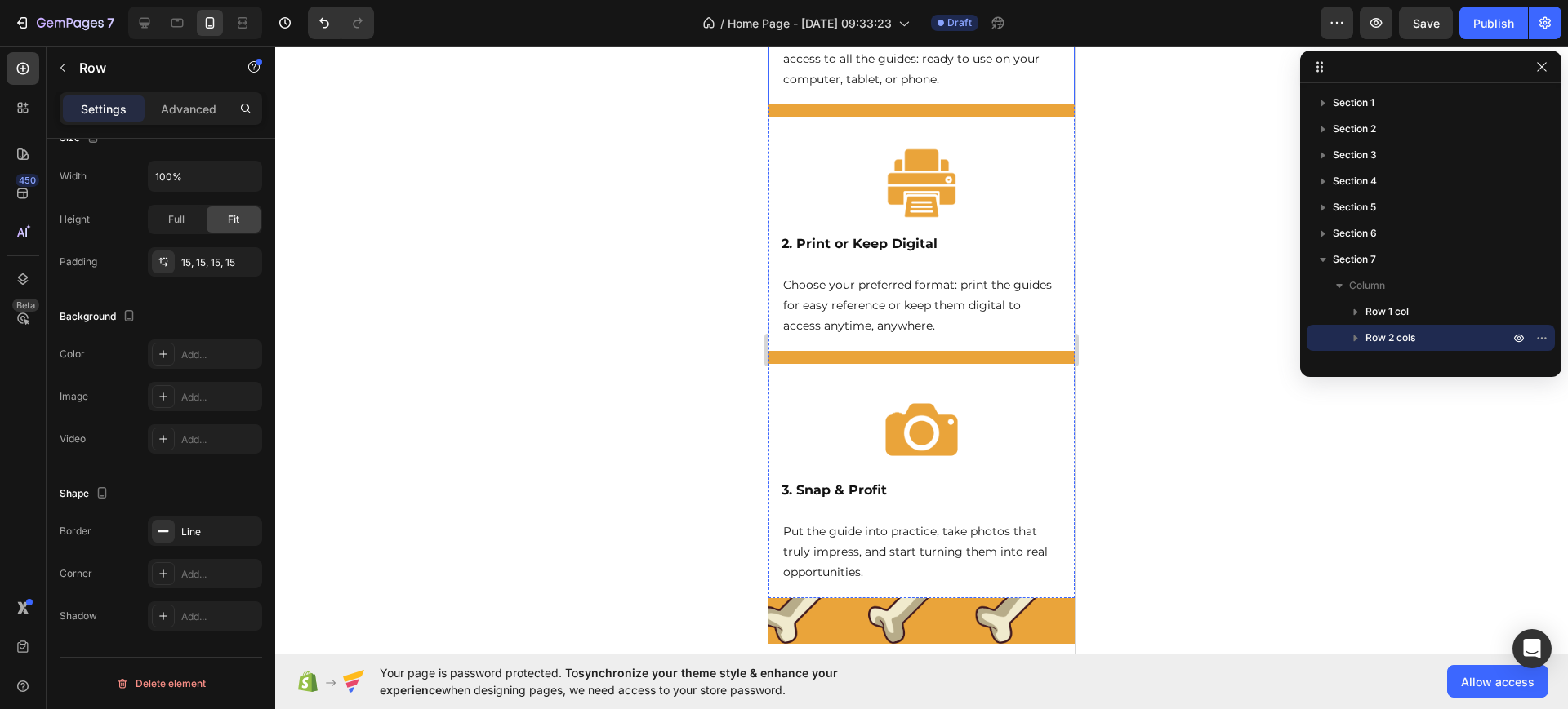
scroll to position [4552, 0]
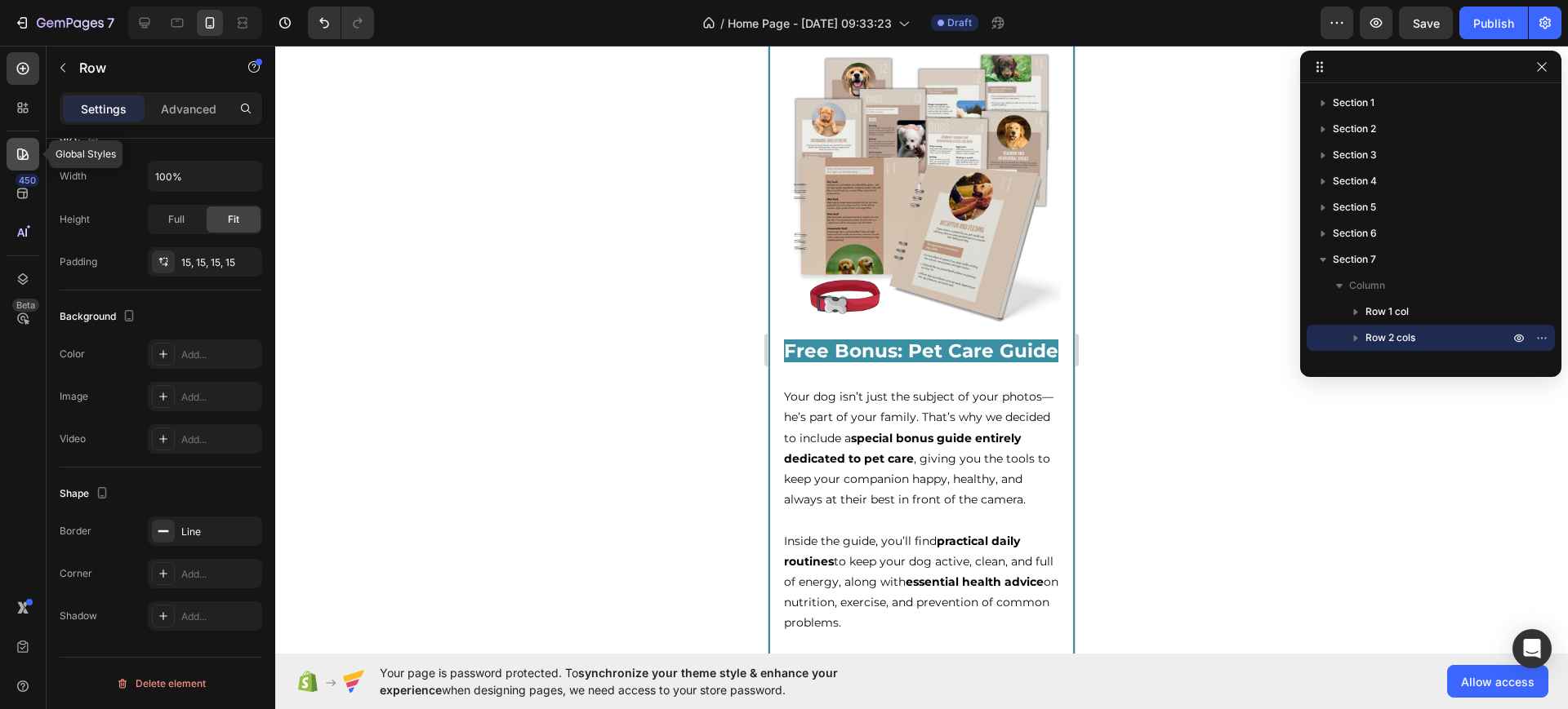
click at [21, 154] on icon at bounding box center [22, 154] width 16 height 16
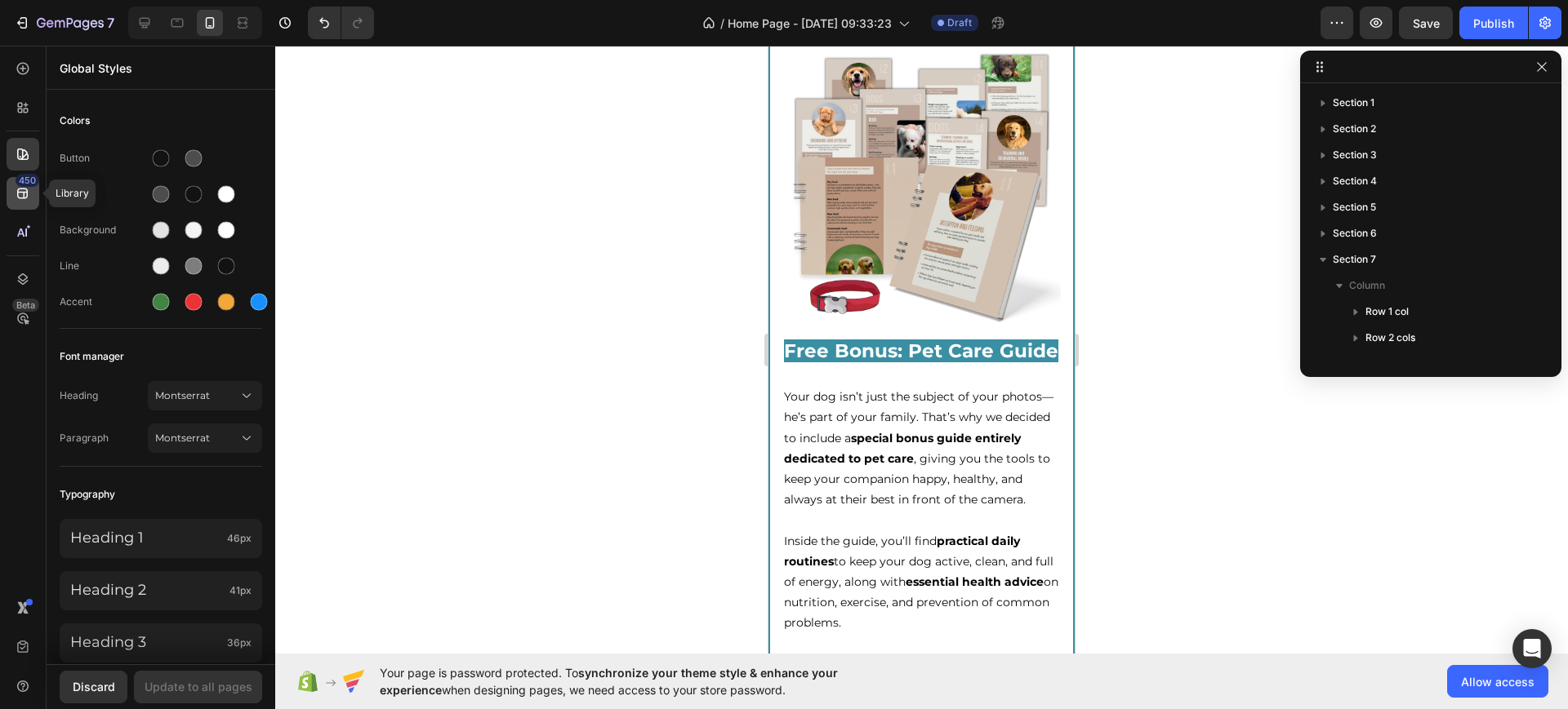
click at [26, 193] on icon at bounding box center [22, 193] width 16 height 16
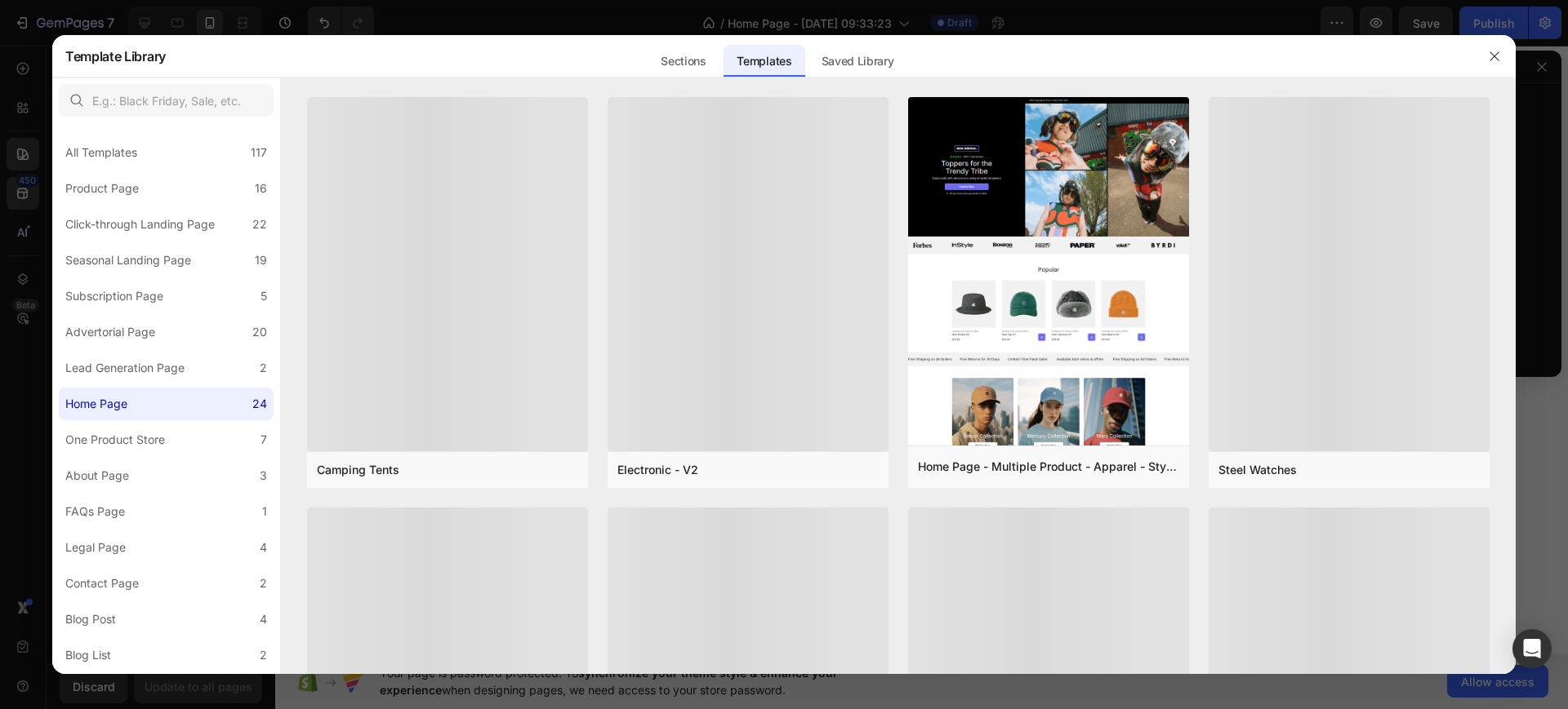
drag, startPoint x: 26, startPoint y: 169, endPoint x: 20, endPoint y: 150, distance: 19.9
click at [23, 164] on div at bounding box center [784, 354] width 1568 height 709
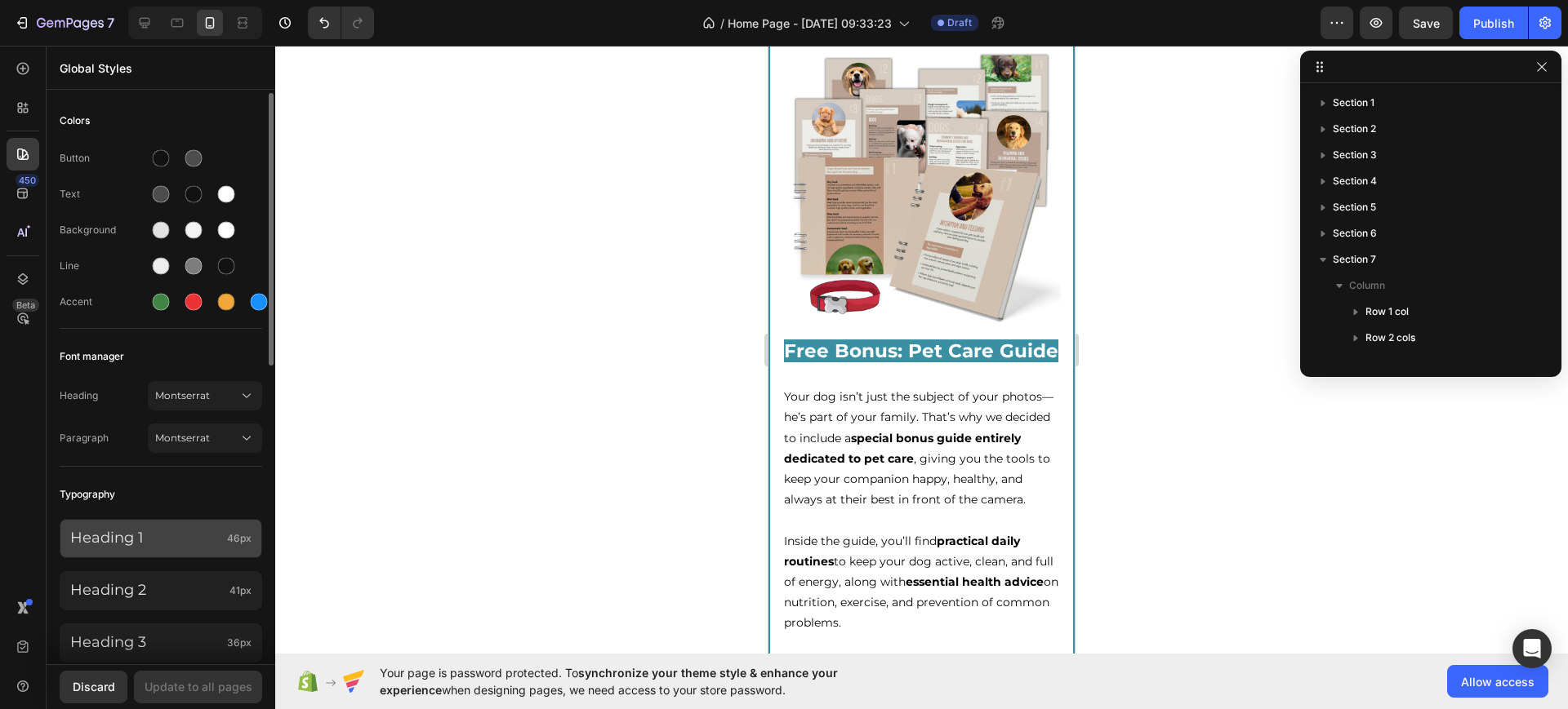
click at [194, 522] on div "Heading 1 46px" at bounding box center [161, 538] width 203 height 39
click at [211, 505] on div "Typography" at bounding box center [161, 494] width 203 height 29
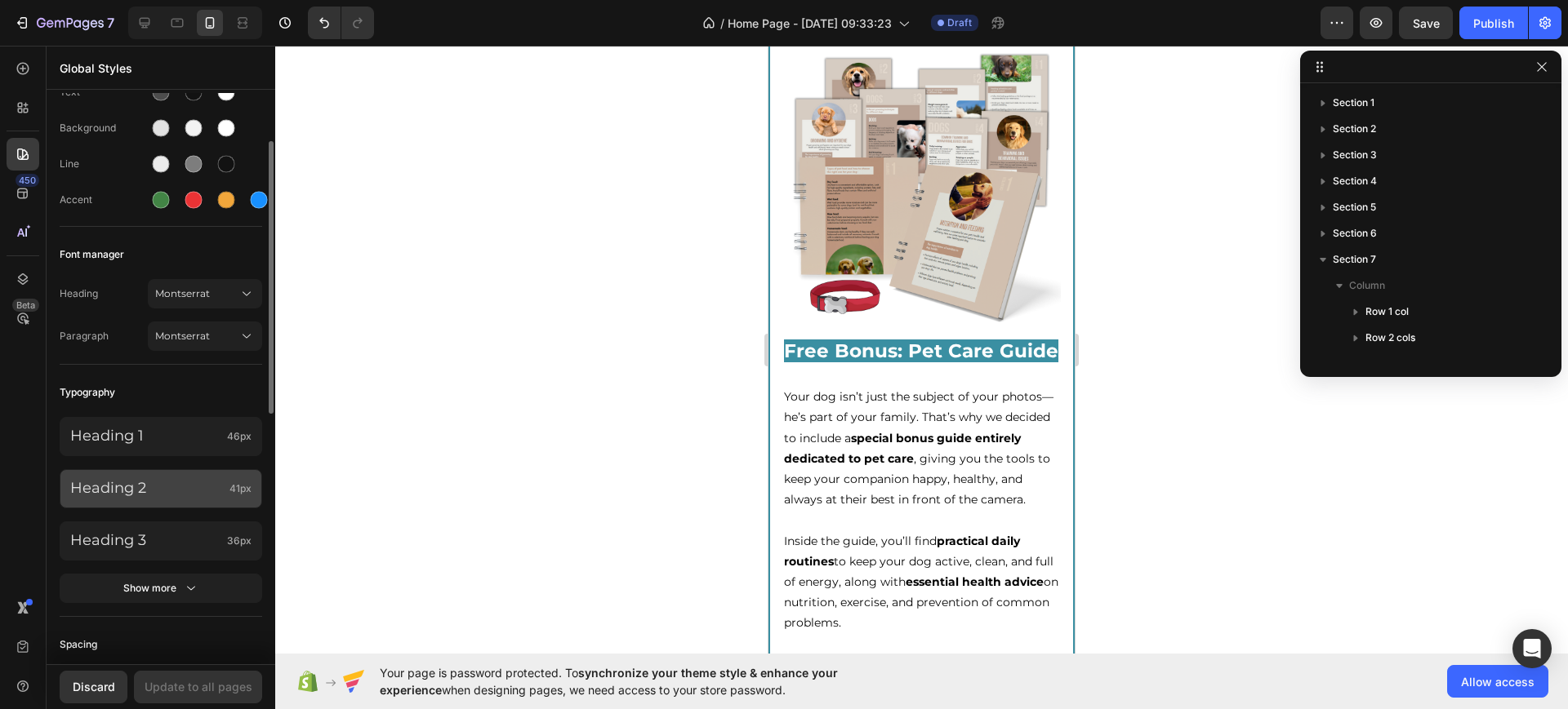
click at [225, 482] on div "Heading 2 41px" at bounding box center [161, 488] width 203 height 39
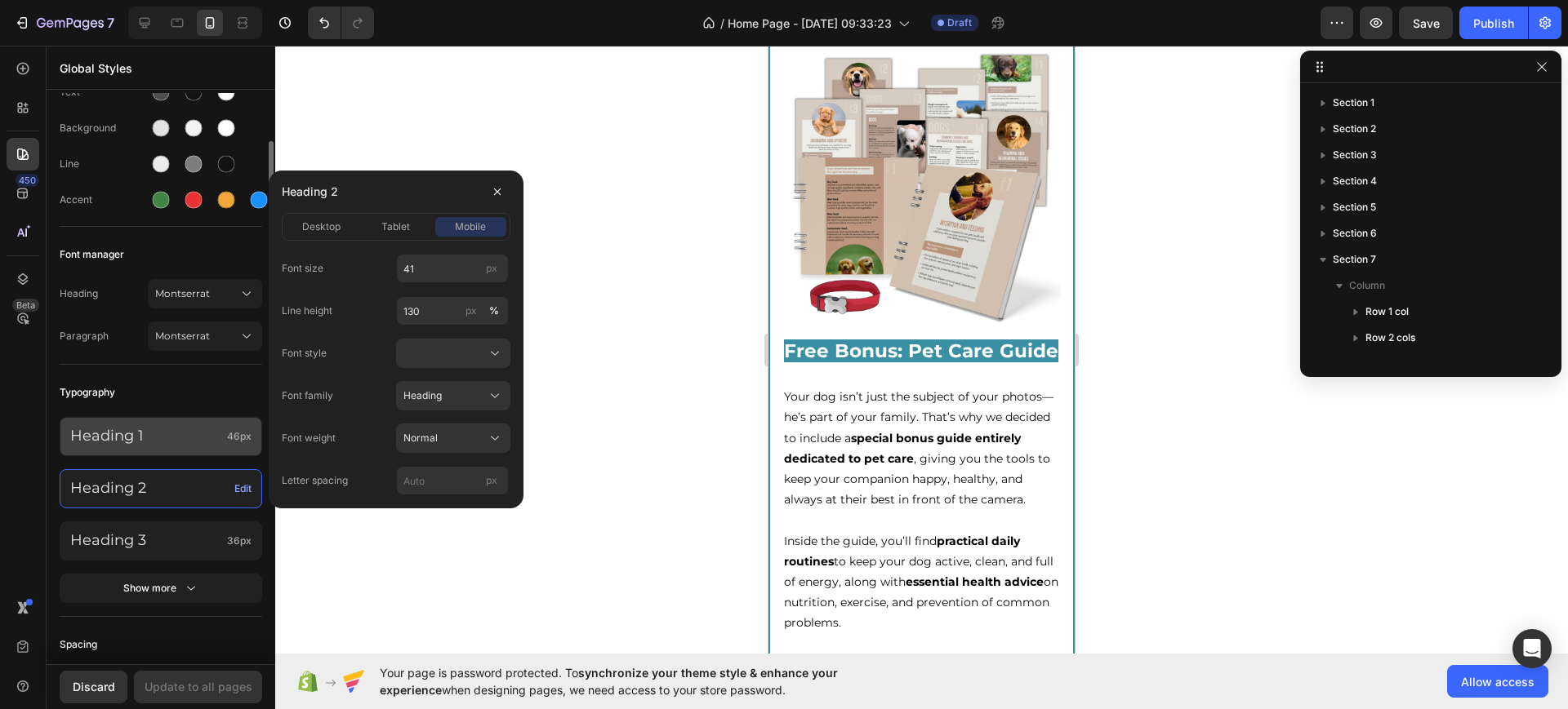
click at [237, 439] on span "46px" at bounding box center [239, 436] width 24 height 15
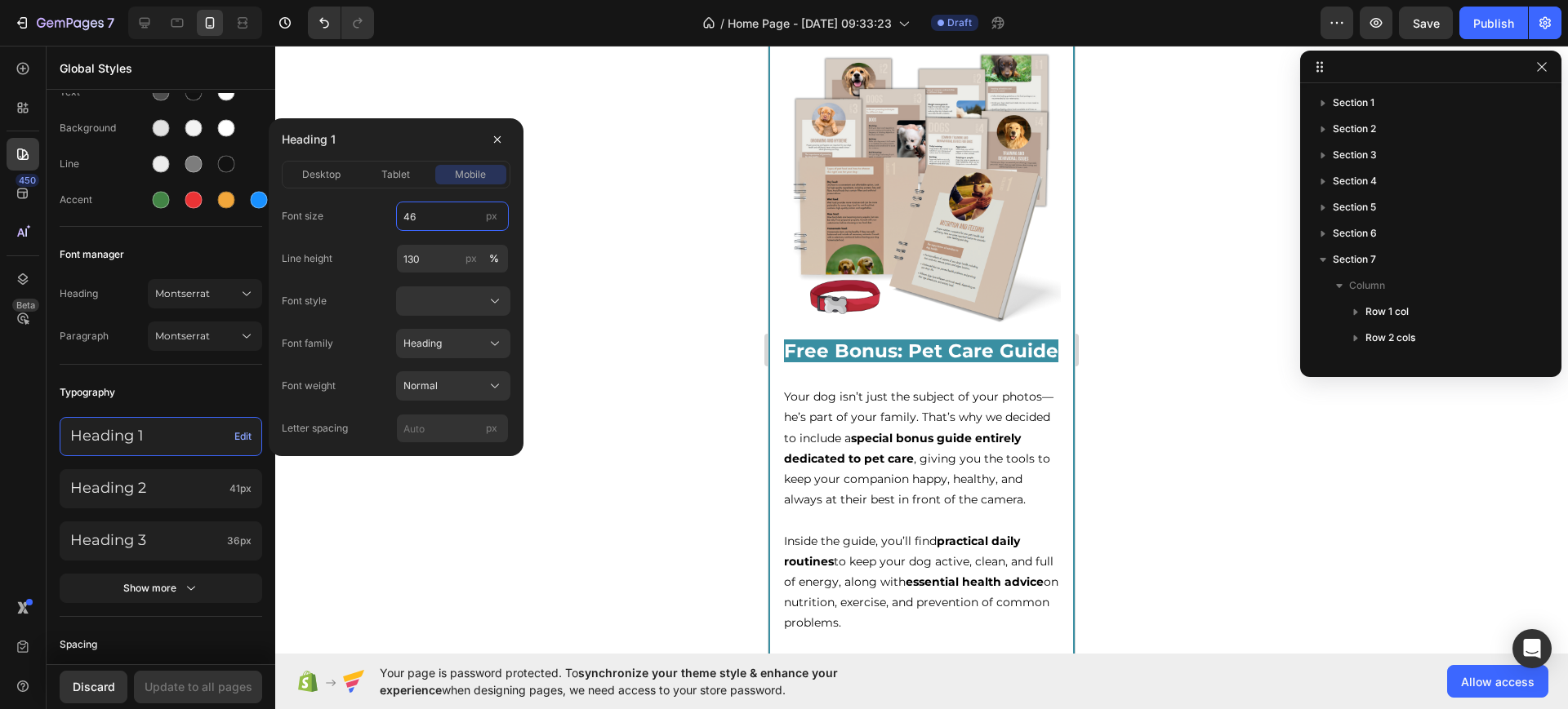
click at [442, 216] on input "46" at bounding box center [452, 216] width 113 height 29
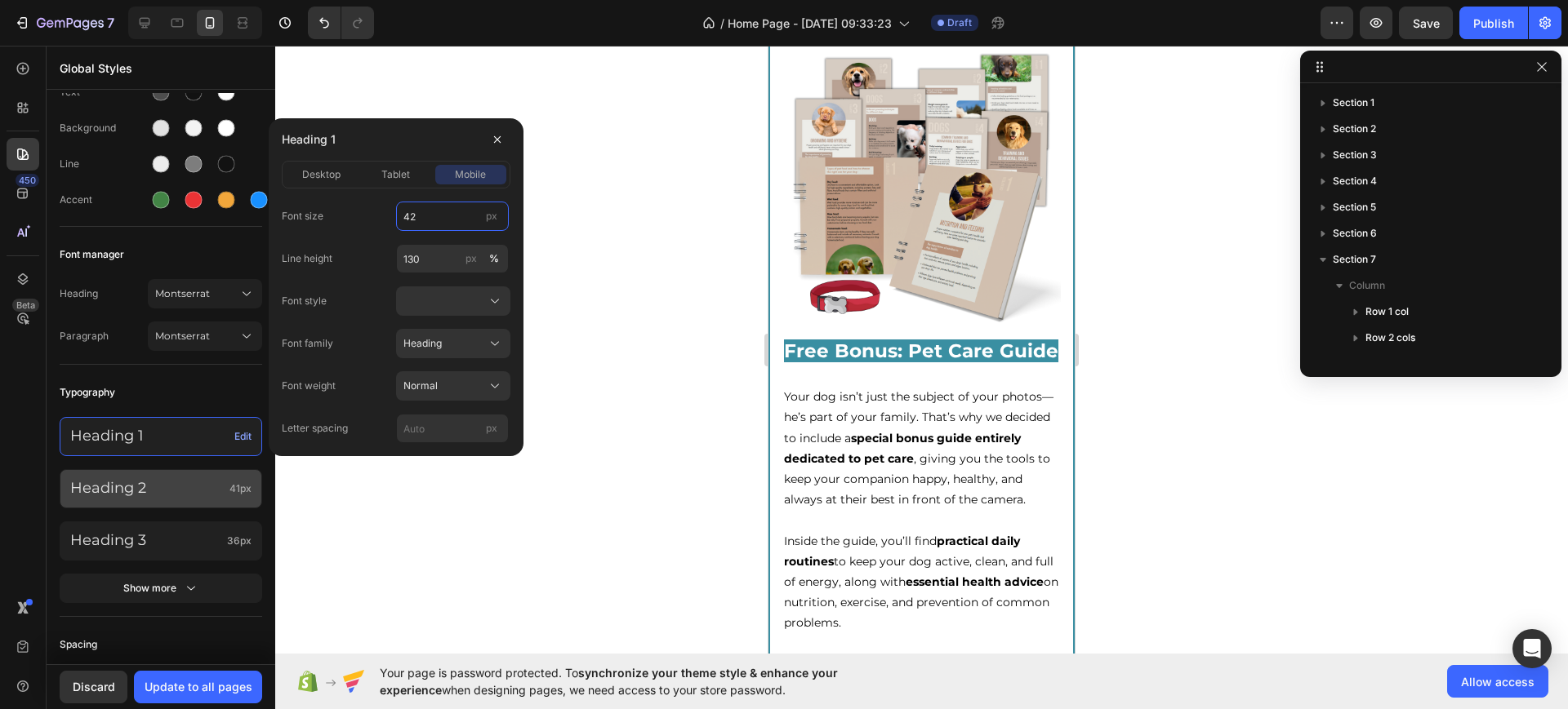
type input "42"
click at [237, 491] on span "41px" at bounding box center [241, 488] width 22 height 15
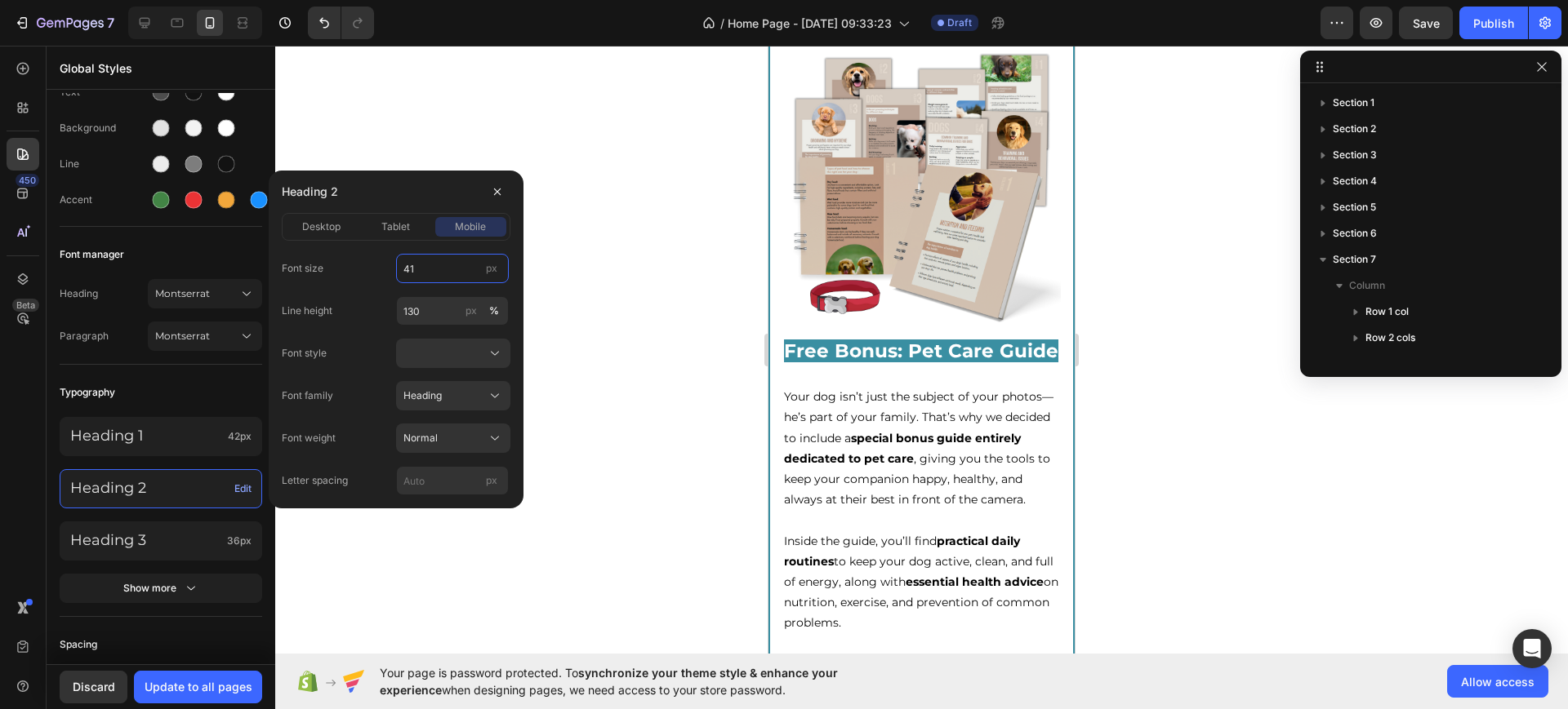
click at [427, 268] on input "41" at bounding box center [452, 268] width 113 height 29
type input "38"
click at [168, 586] on div "Show more" at bounding box center [161, 588] width 76 height 16
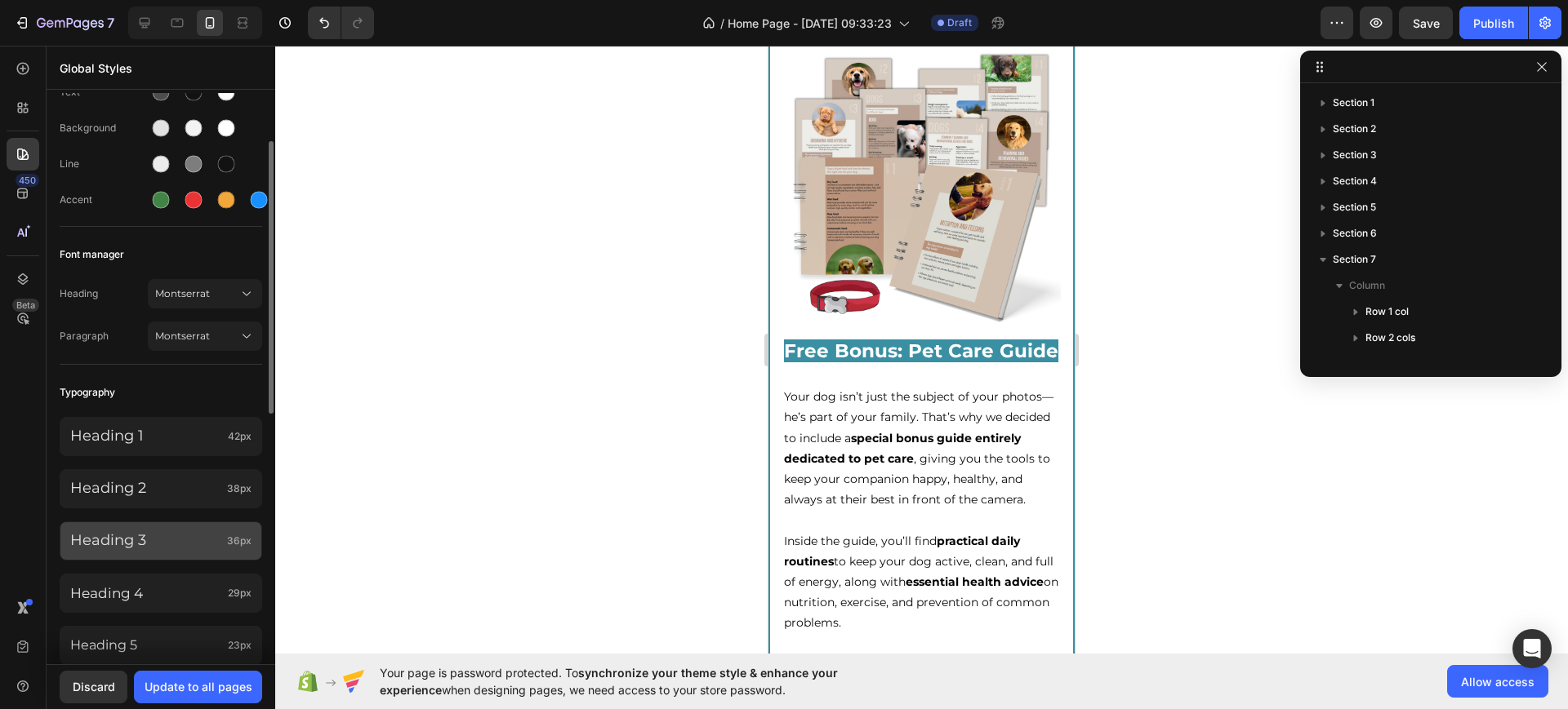
click at [224, 541] on div "Heading 3 36px" at bounding box center [161, 541] width 203 height 39
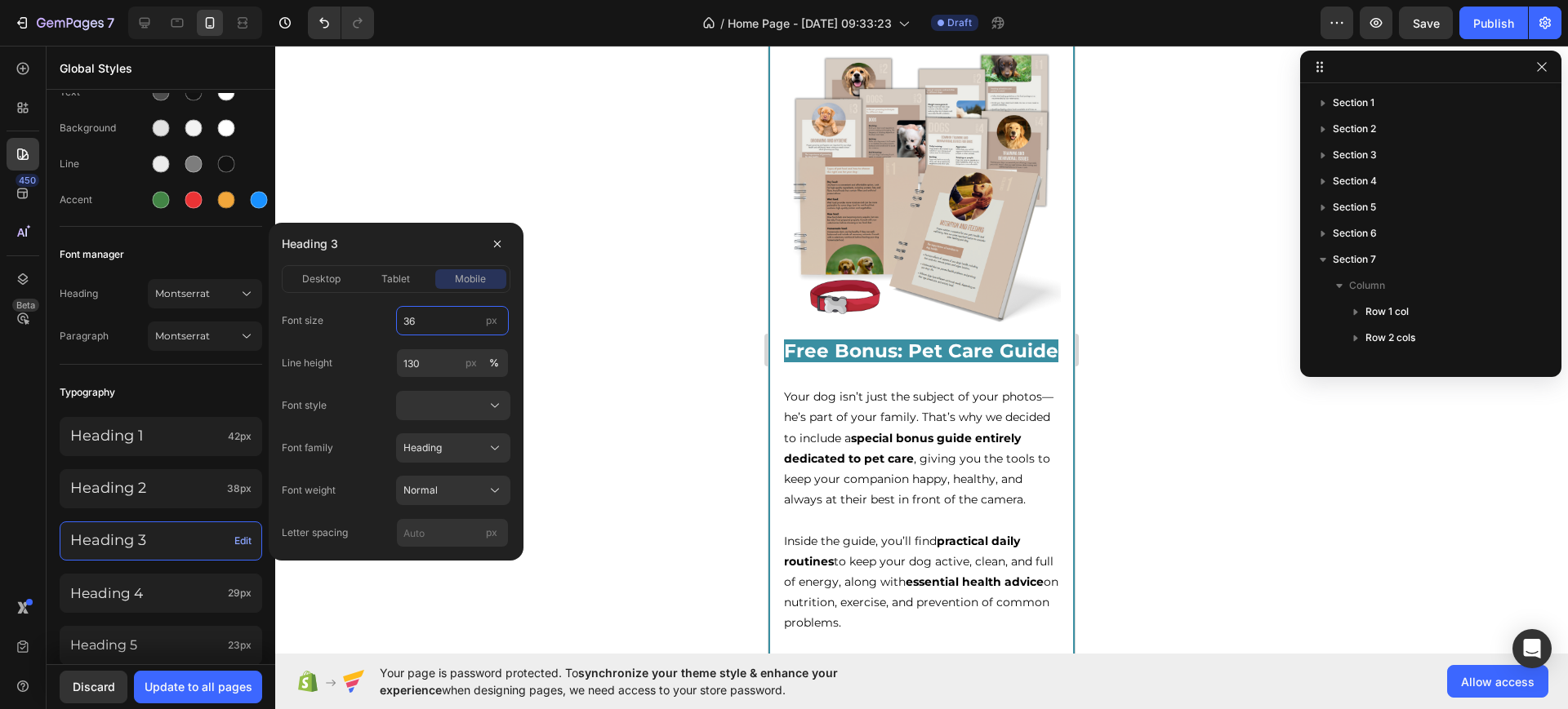
click at [425, 315] on input "36" at bounding box center [452, 321] width 113 height 29
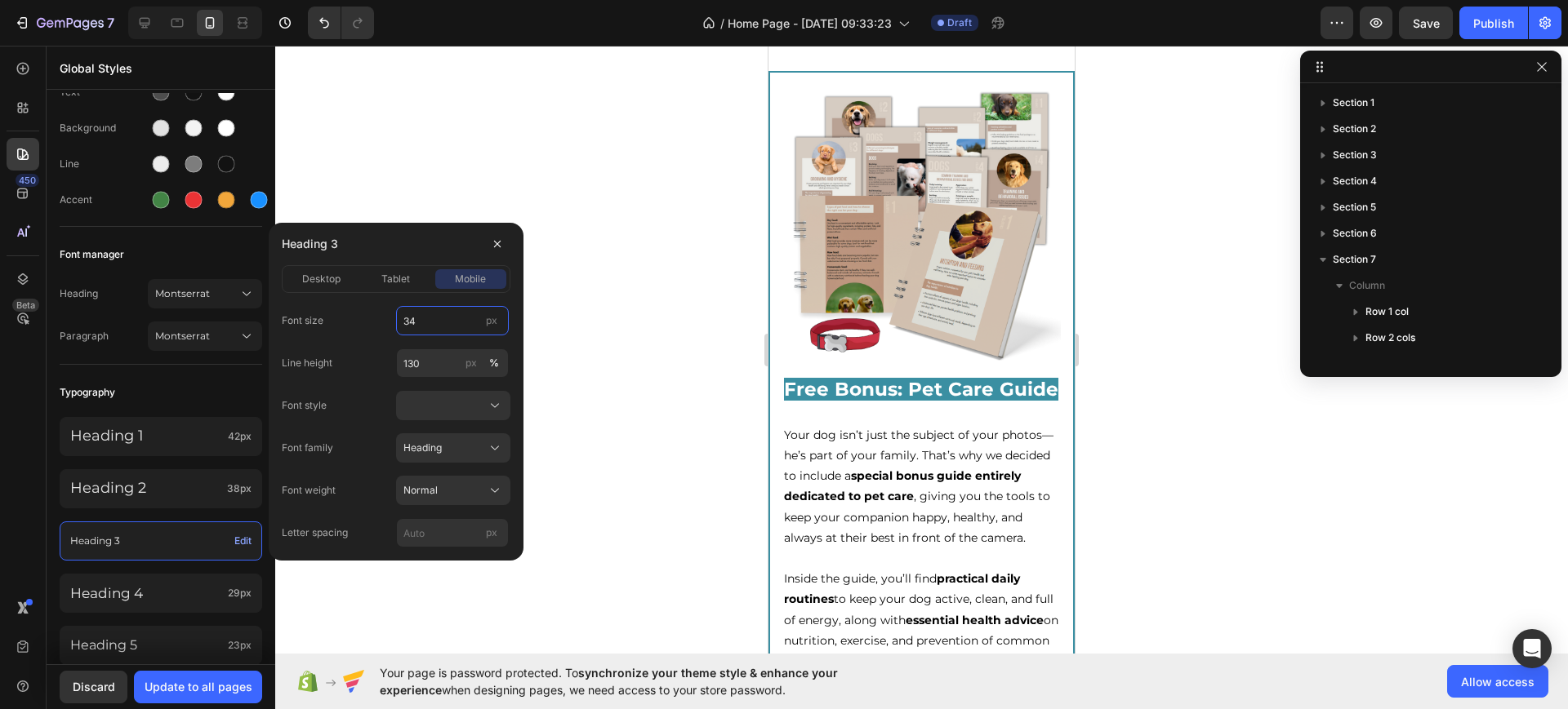
scroll to position [4508, 0]
type input "34"
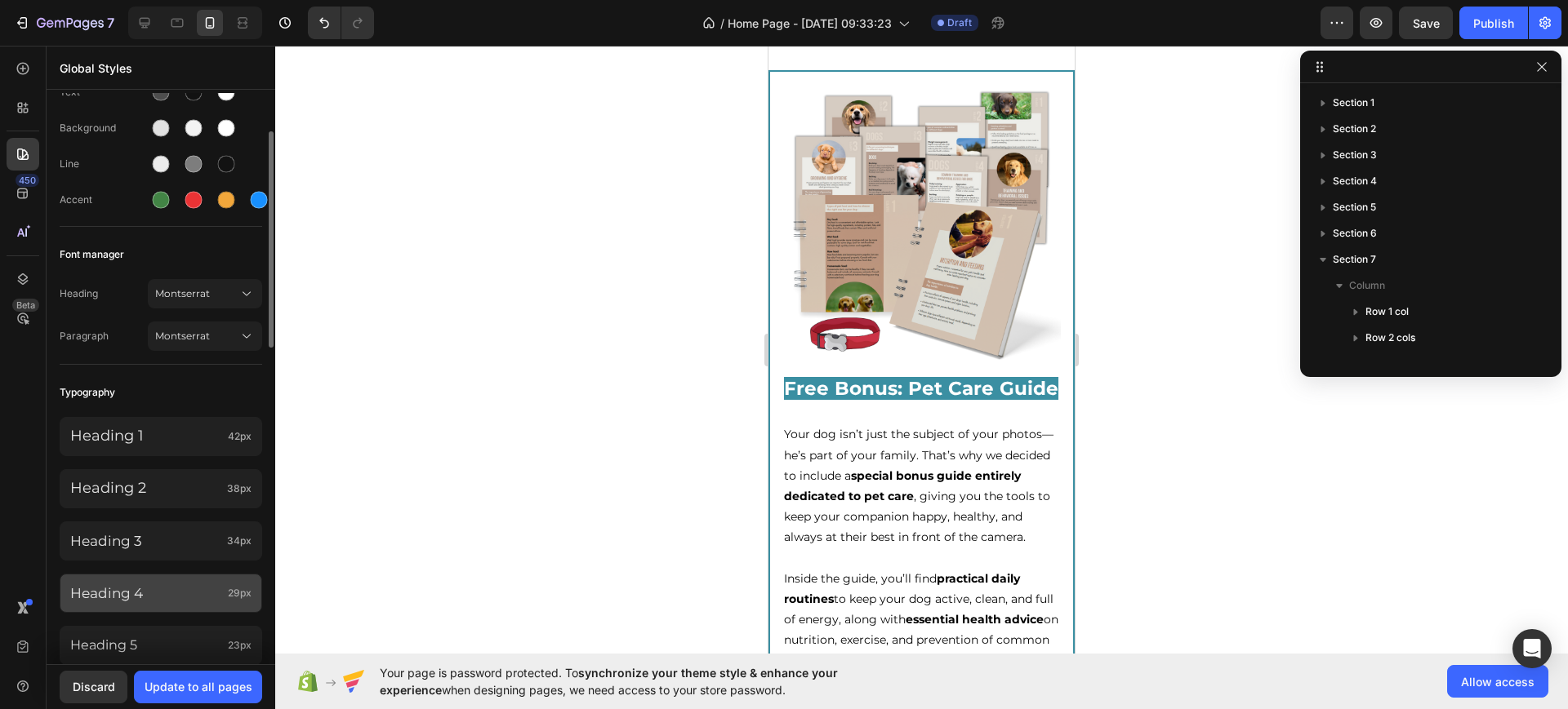
click at [217, 591] on p "Heading 4" at bounding box center [145, 593] width 151 height 18
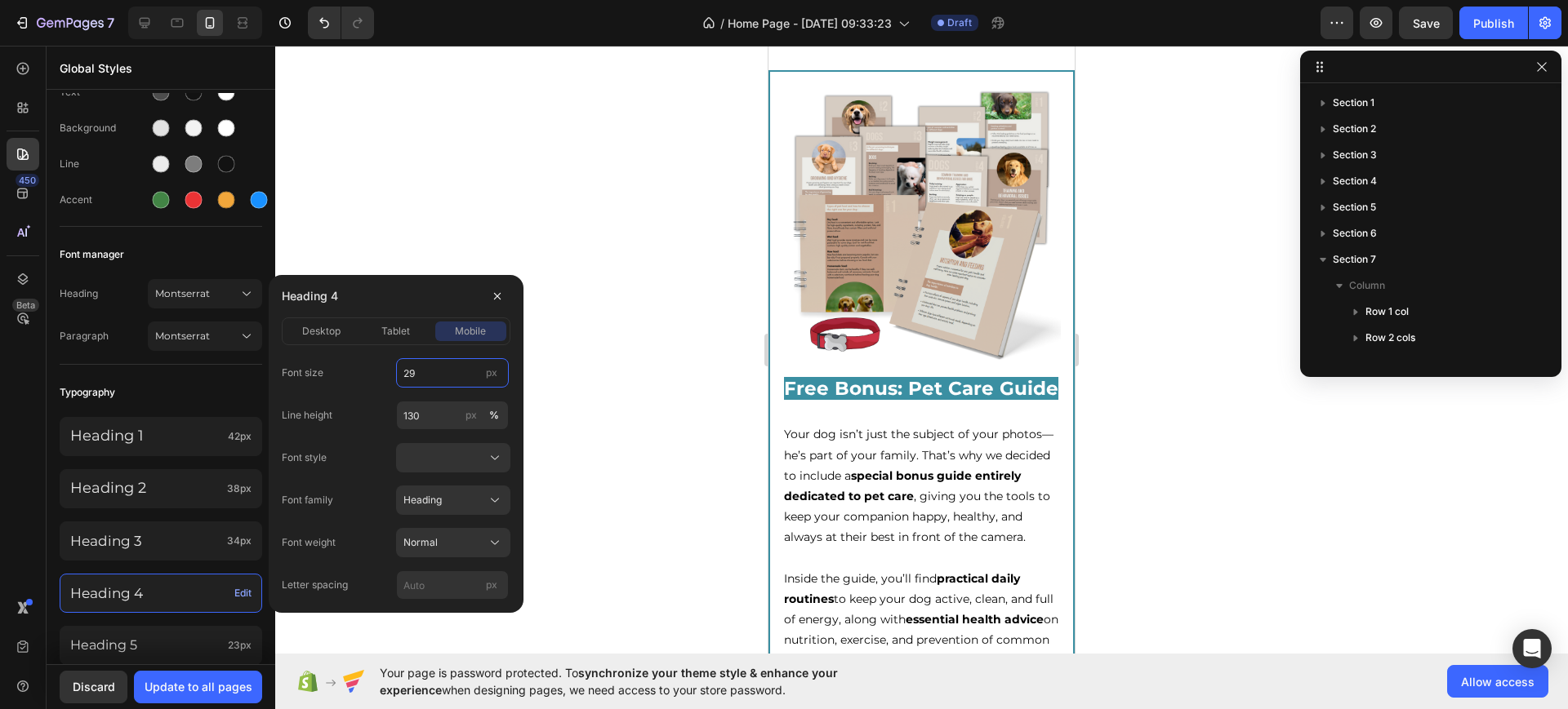
click at [451, 361] on input "29" at bounding box center [452, 373] width 113 height 29
type input "30"
click at [182, 646] on p "Heading 5" at bounding box center [145, 646] width 151 height 17
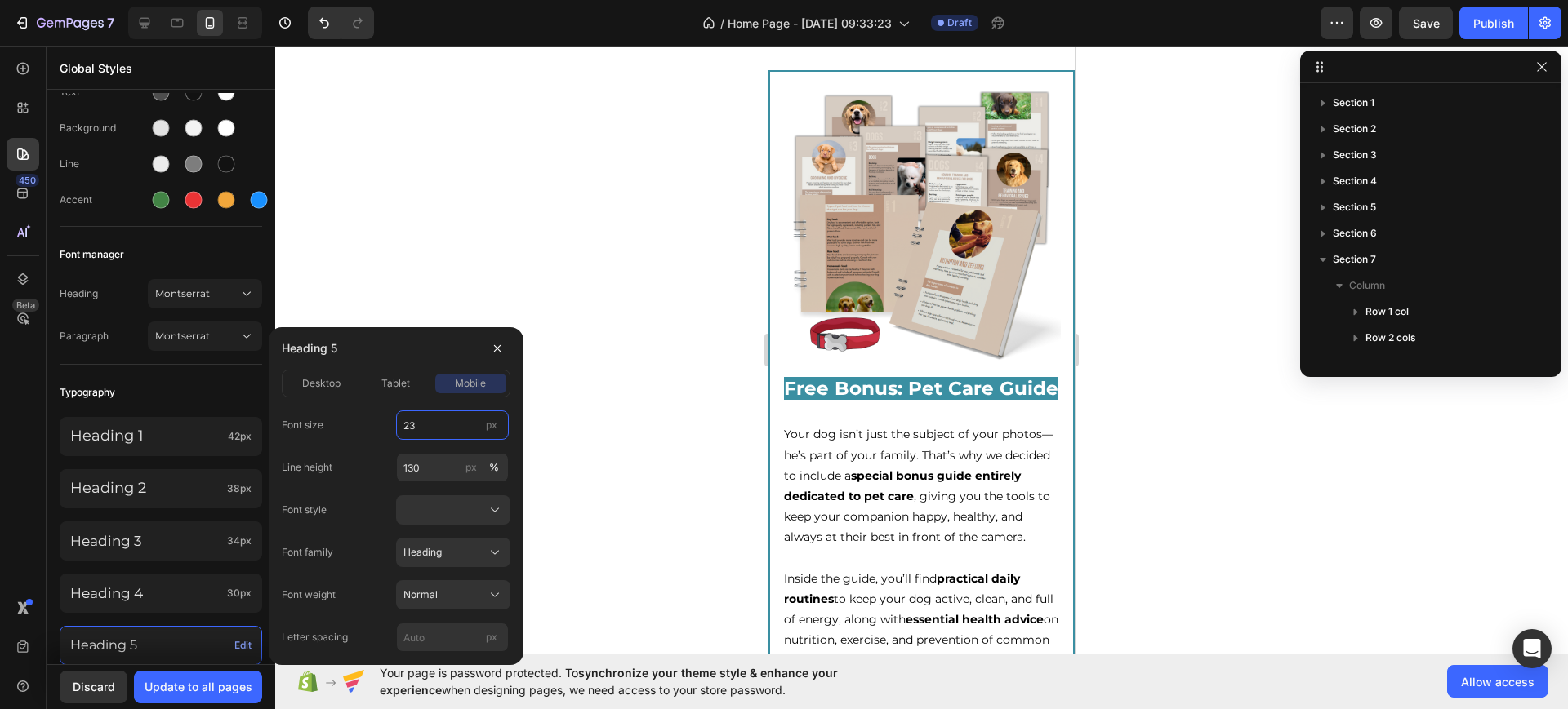
click at [468, 417] on input "23" at bounding box center [452, 425] width 113 height 29
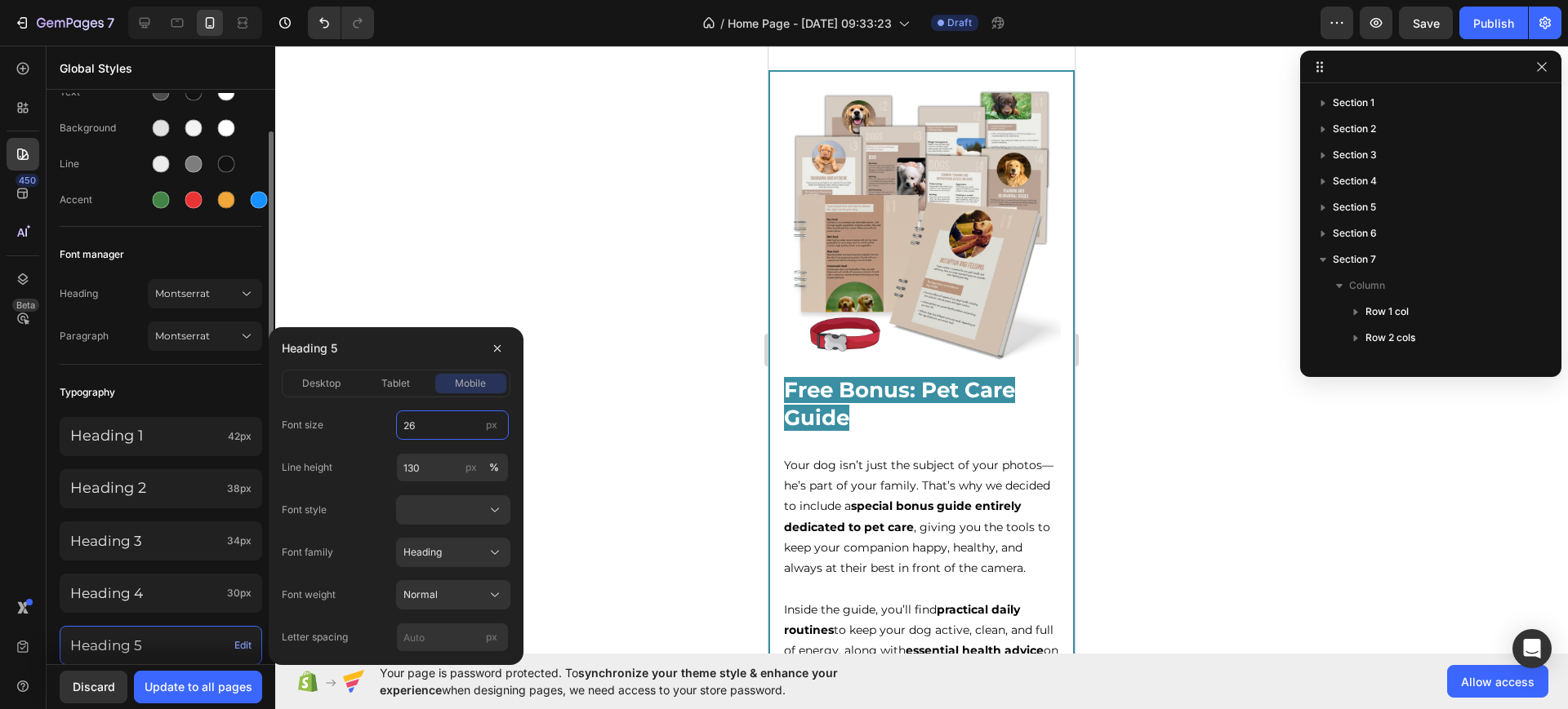
scroll to position [306, 0]
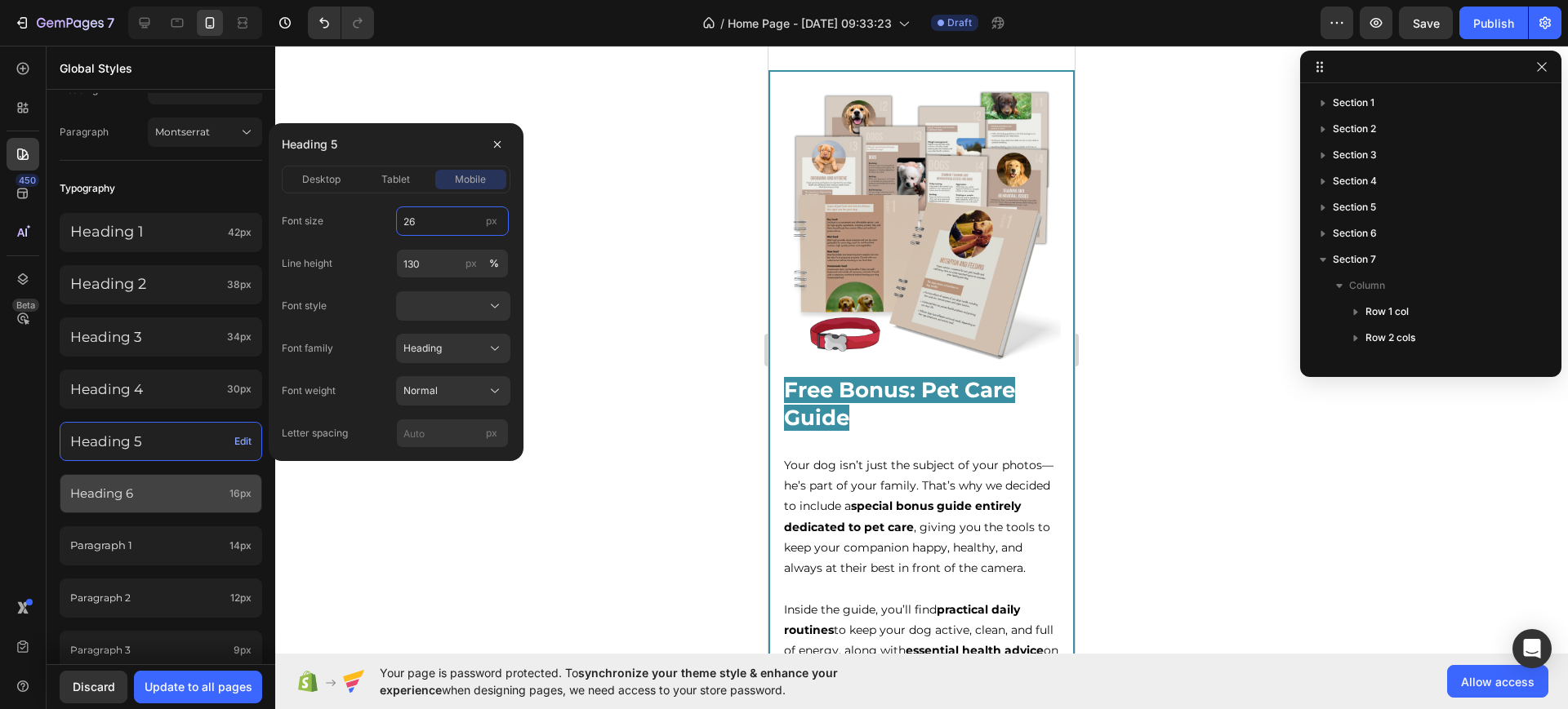
type input "26"
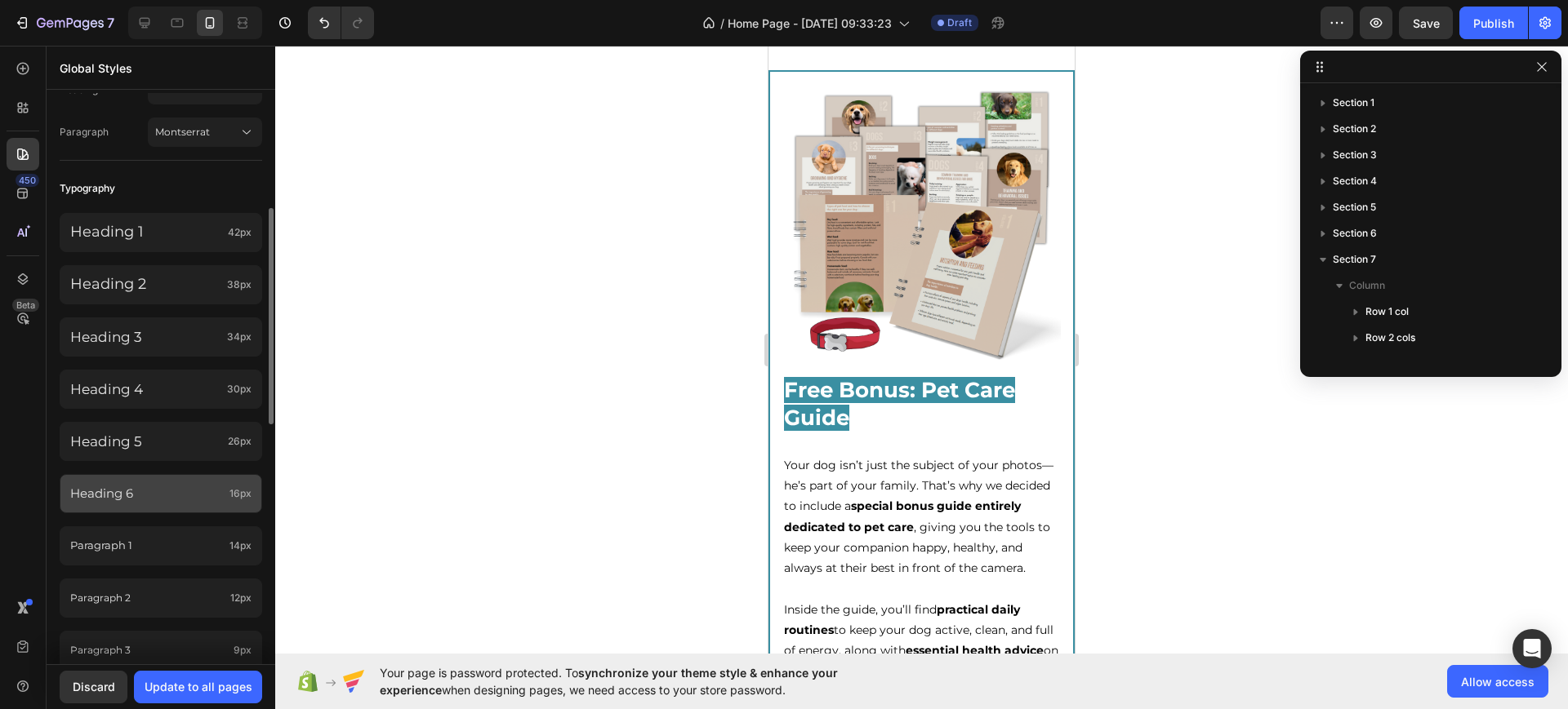
click at [189, 497] on p "Heading 6" at bounding box center [146, 493] width 153 height 16
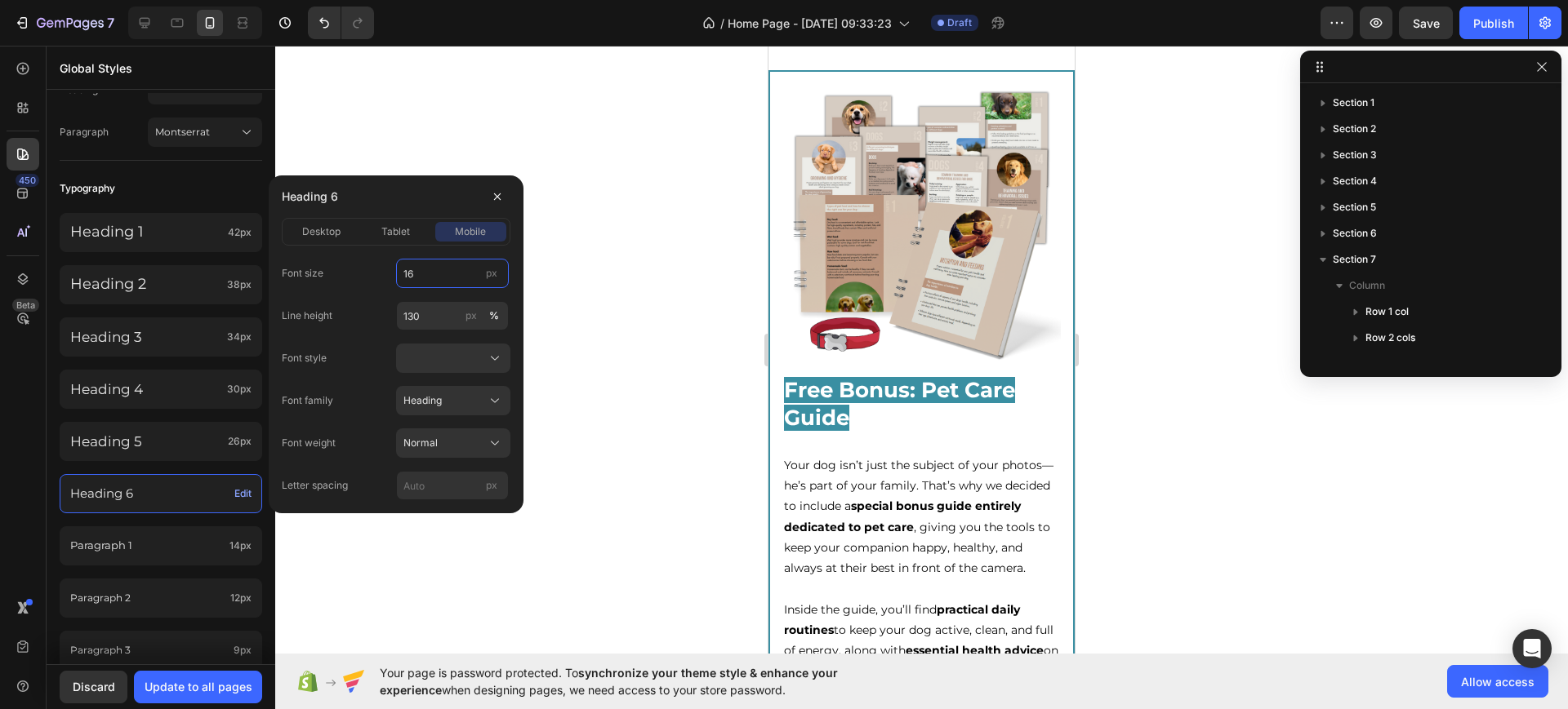
click at [444, 267] on input "16" at bounding box center [452, 273] width 113 height 29
type input "22"
click at [167, 559] on div "Paragraph 1 14px" at bounding box center [161, 545] width 203 height 39
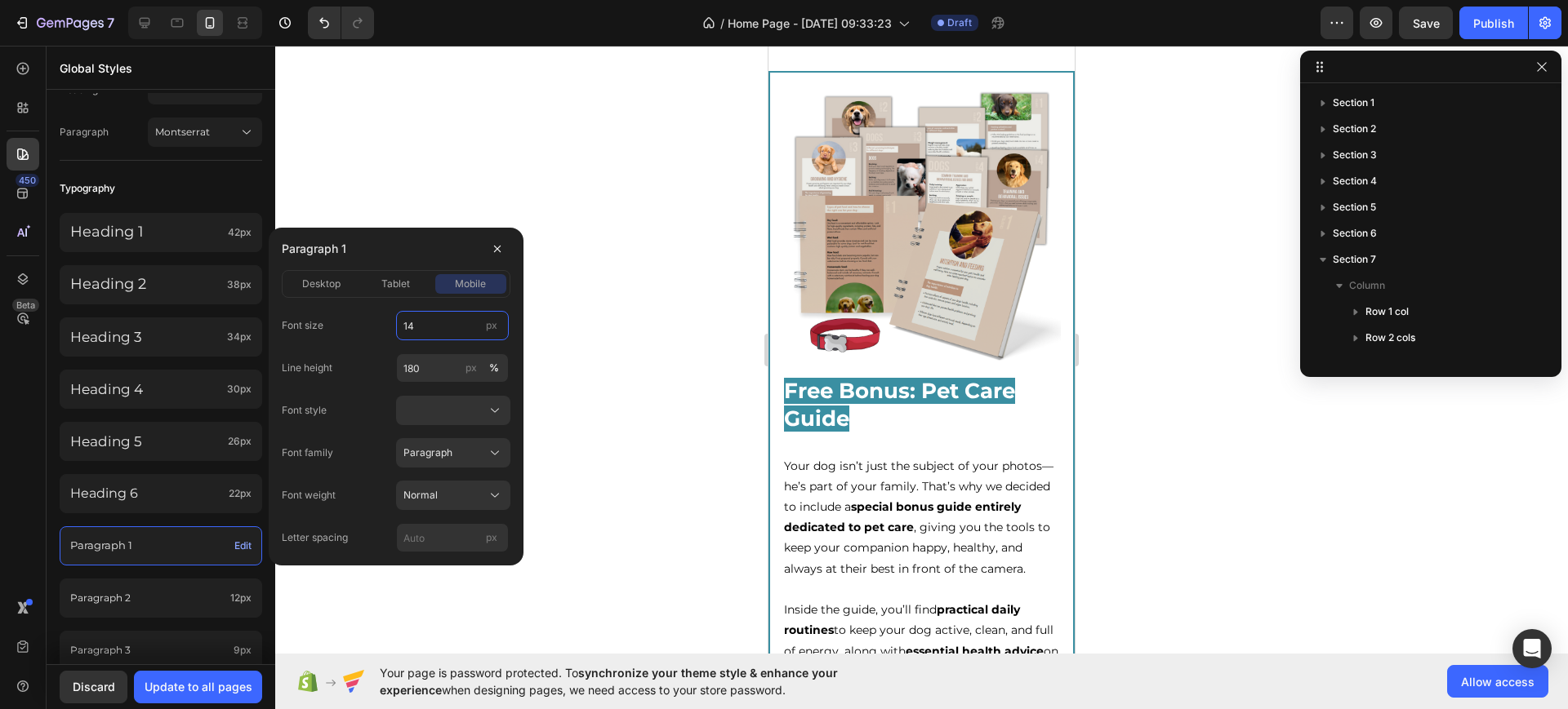
click at [440, 331] on input "14" at bounding box center [452, 326] width 113 height 29
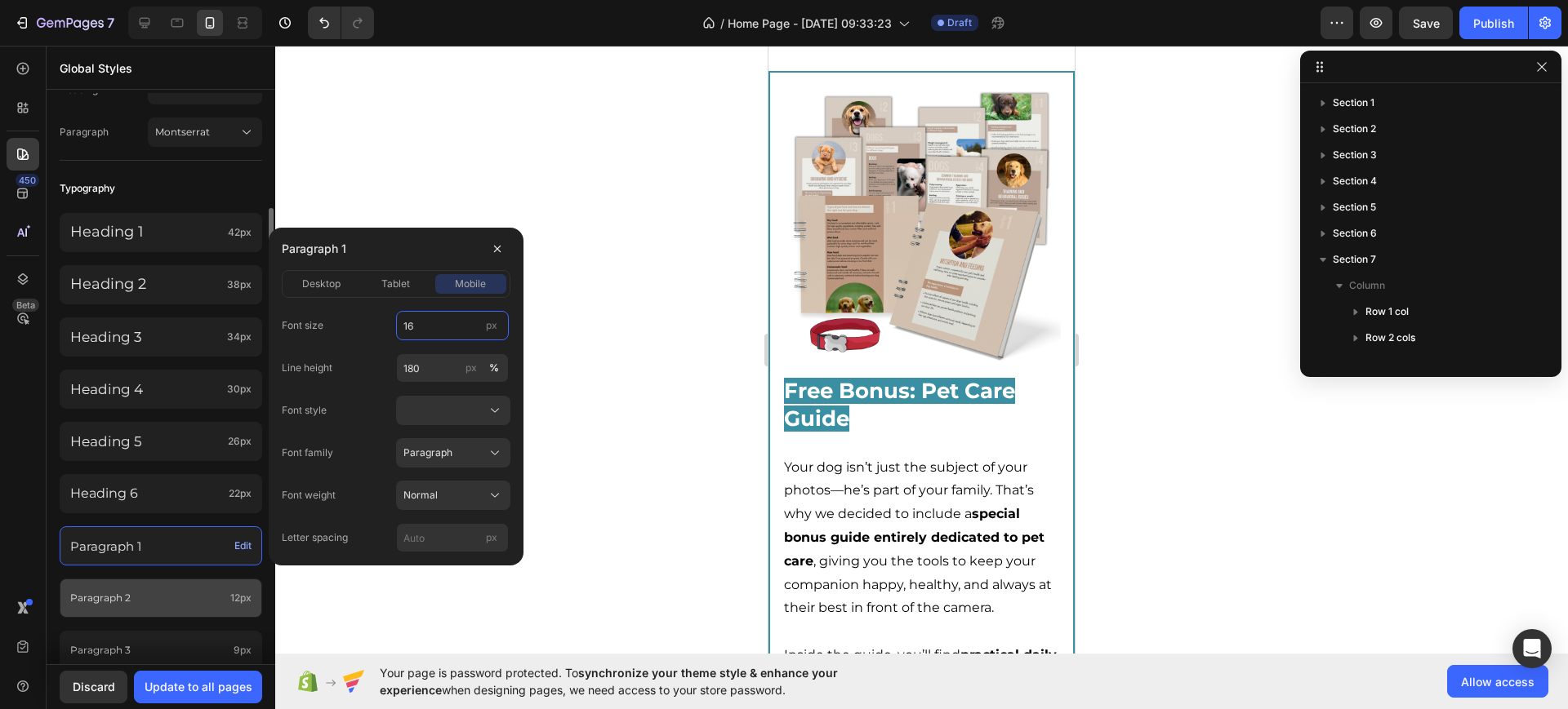
type input "16"
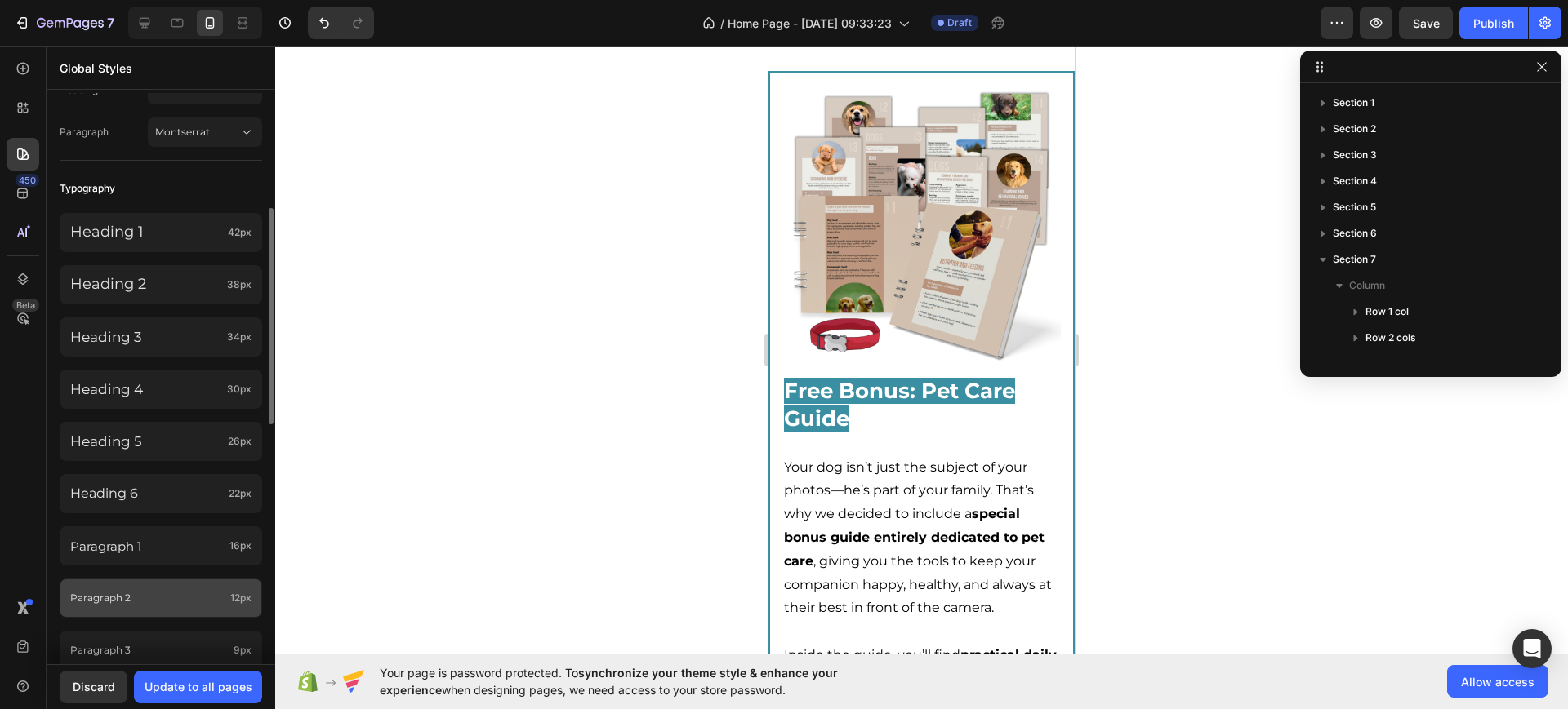
click at [235, 593] on span "12px" at bounding box center [241, 598] width 22 height 15
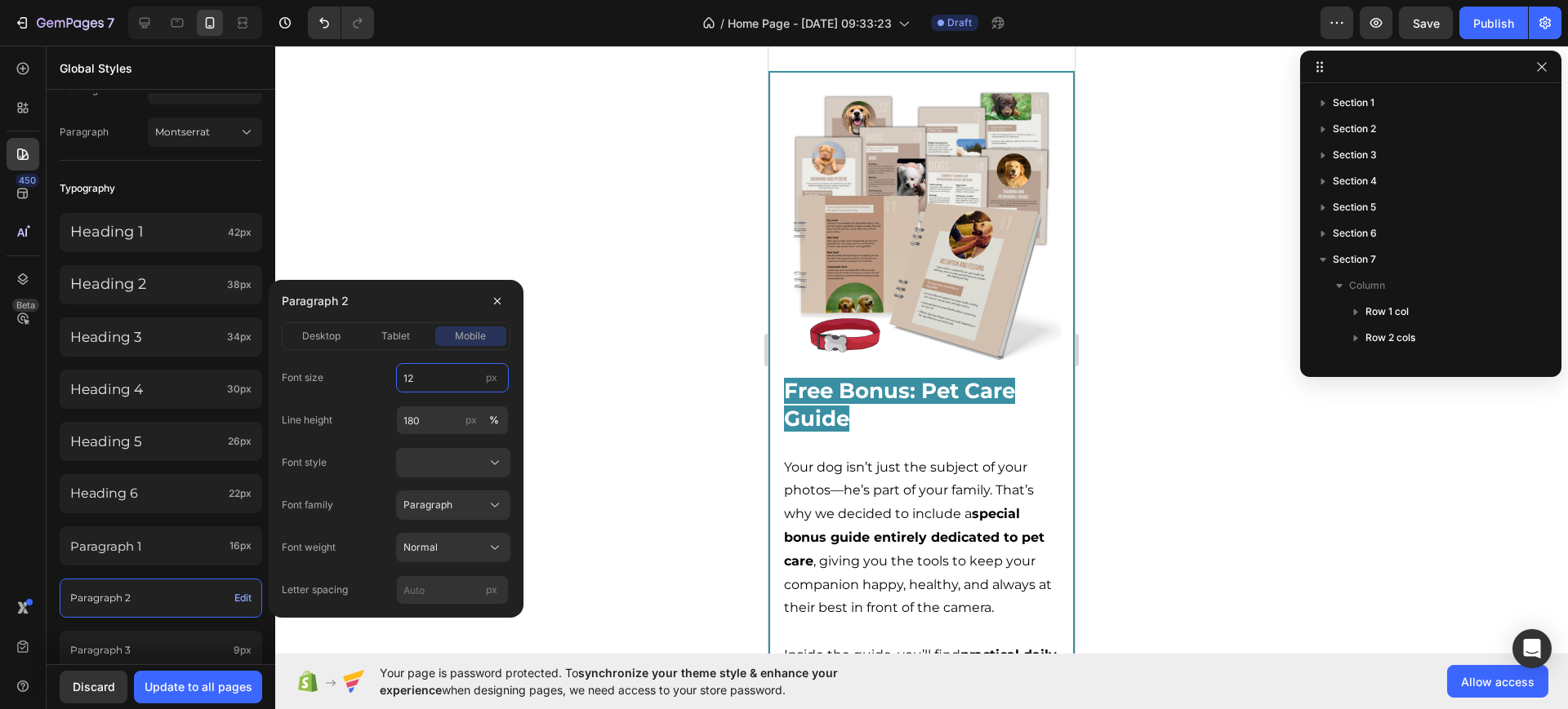
click at [423, 388] on input "12" at bounding box center [452, 378] width 113 height 29
type input "14"
click at [205, 634] on div "Paragraph 3 9px" at bounding box center [161, 650] width 203 height 39
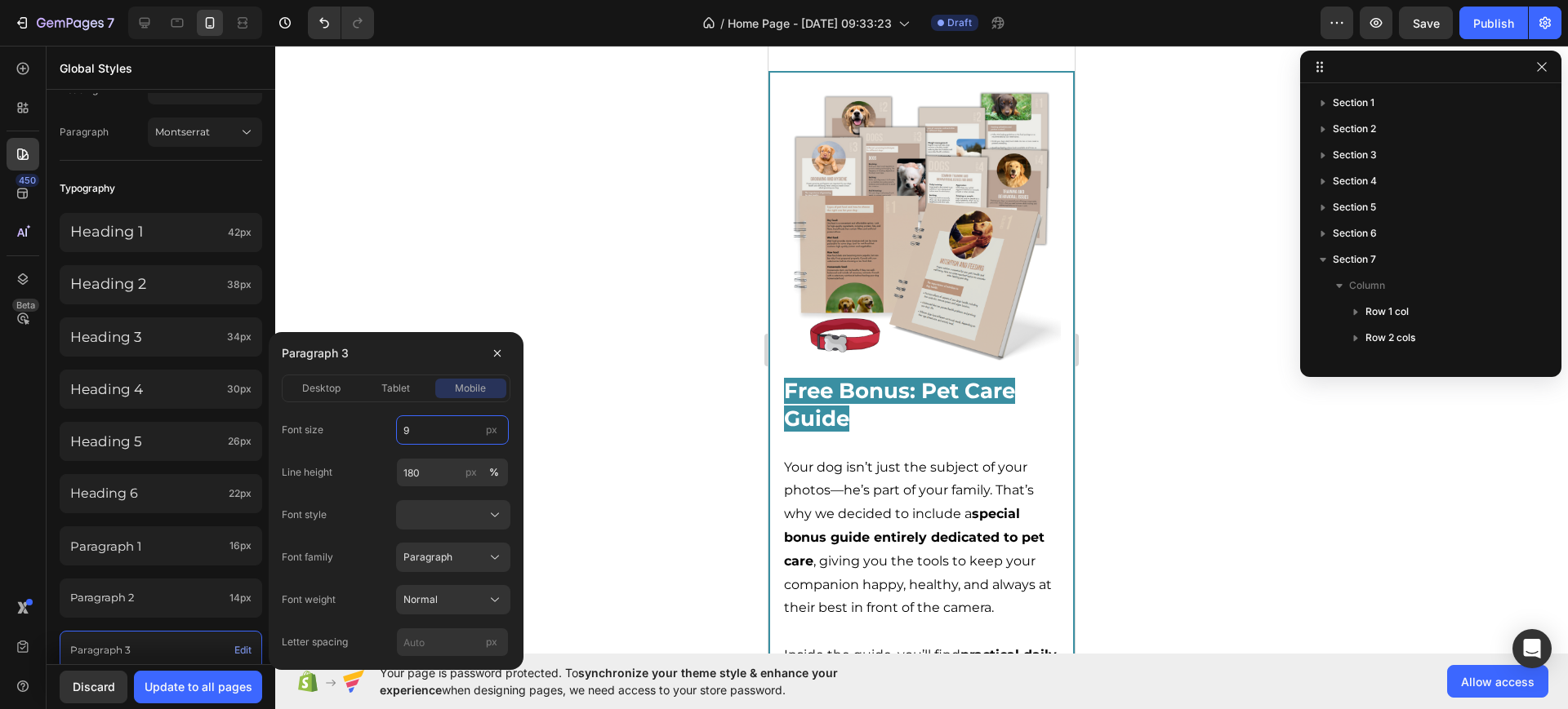
click at [410, 430] on input "9" at bounding box center [452, 430] width 113 height 29
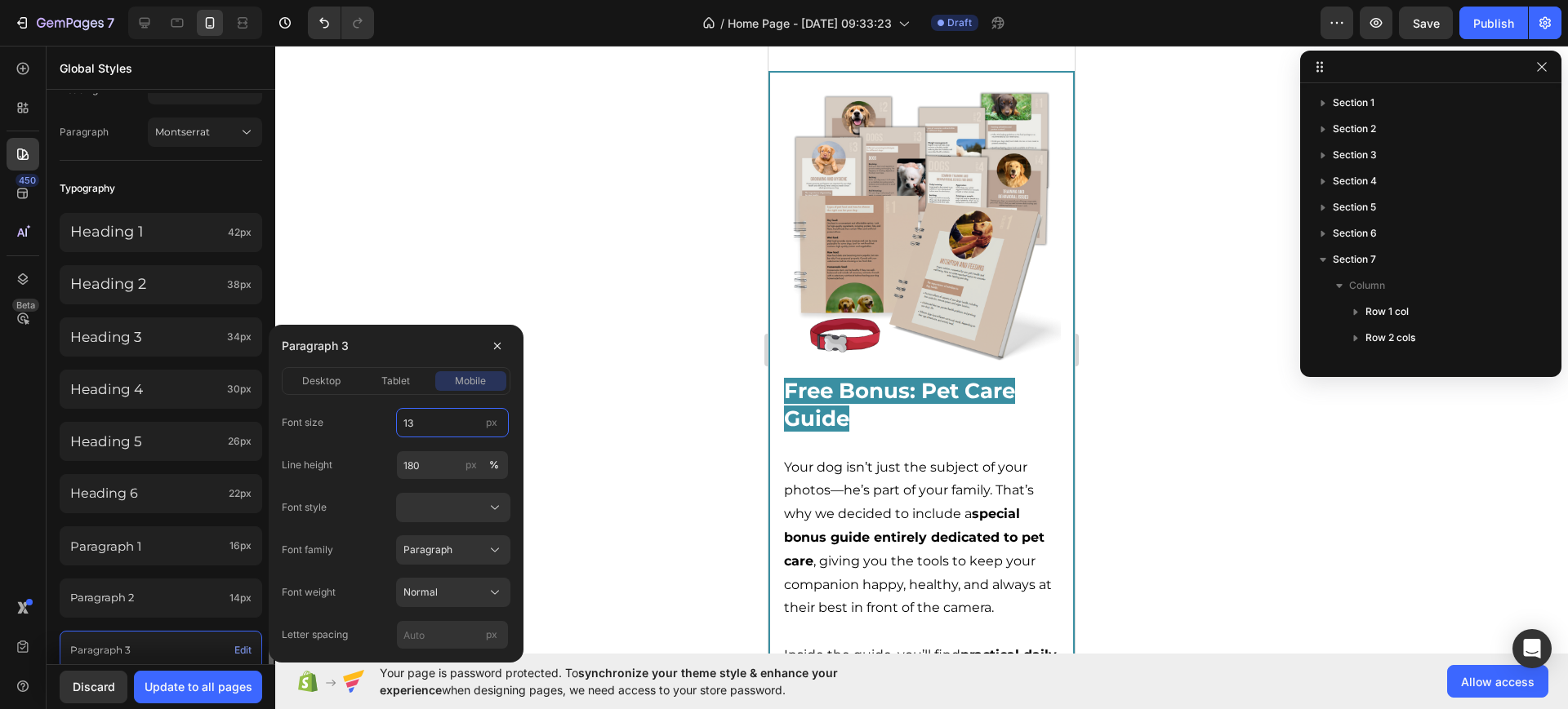
scroll to position [714, 0]
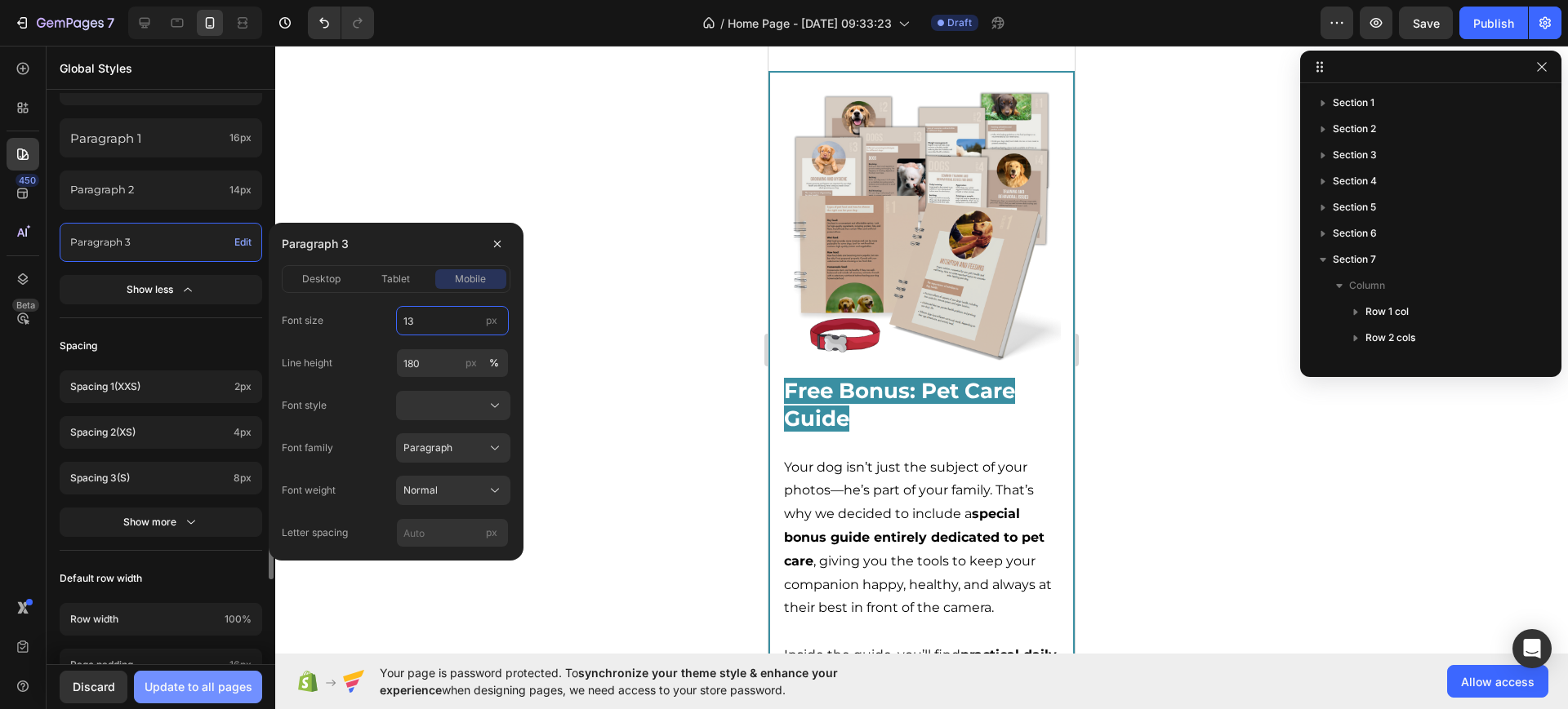
type input "13"
click at [205, 692] on div "Update to all pages" at bounding box center [198, 687] width 108 height 17
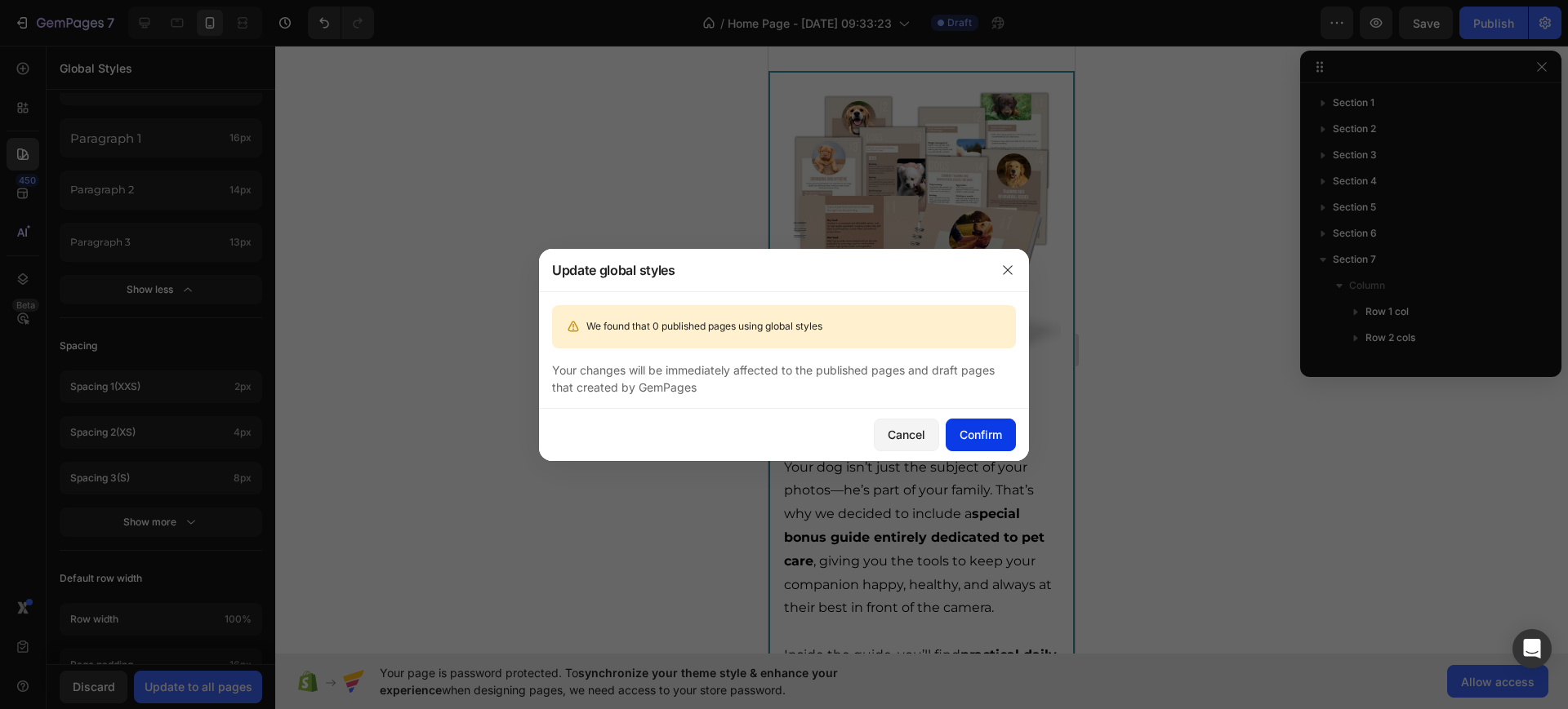
click at [964, 432] on div "Confirm" at bounding box center [980, 435] width 42 height 17
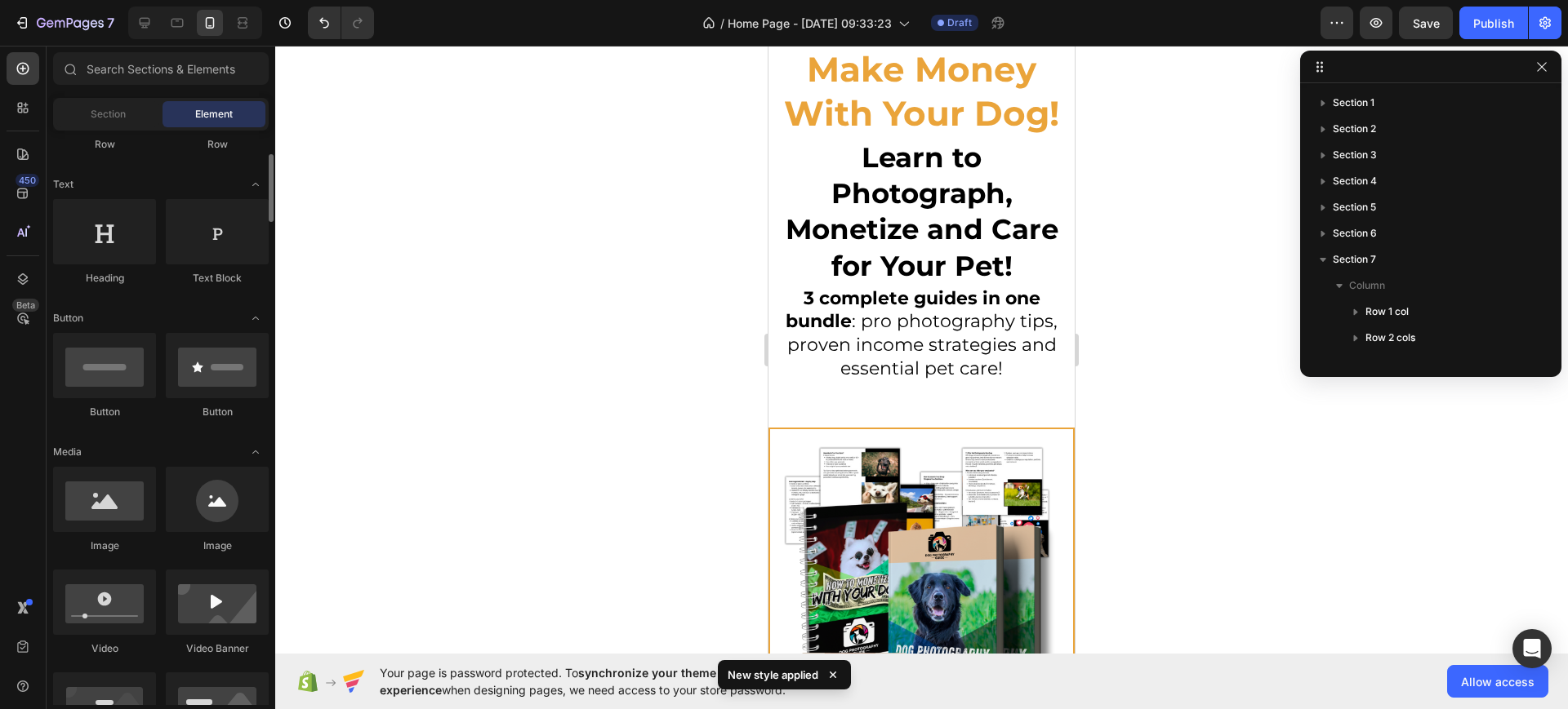
scroll to position [0, 0]
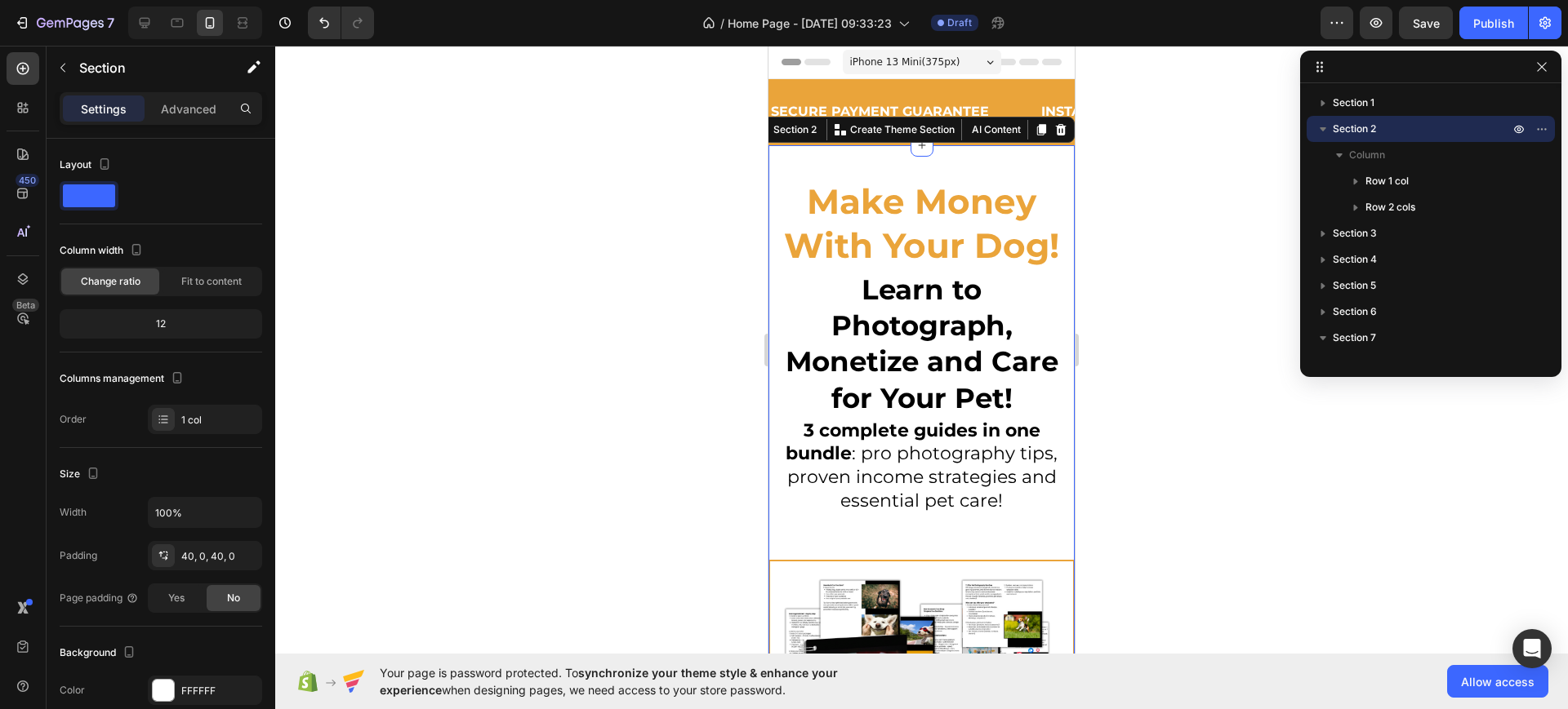
click at [849, 201] on span "Make Money With Your Dog!" at bounding box center [921, 223] width 275 height 87
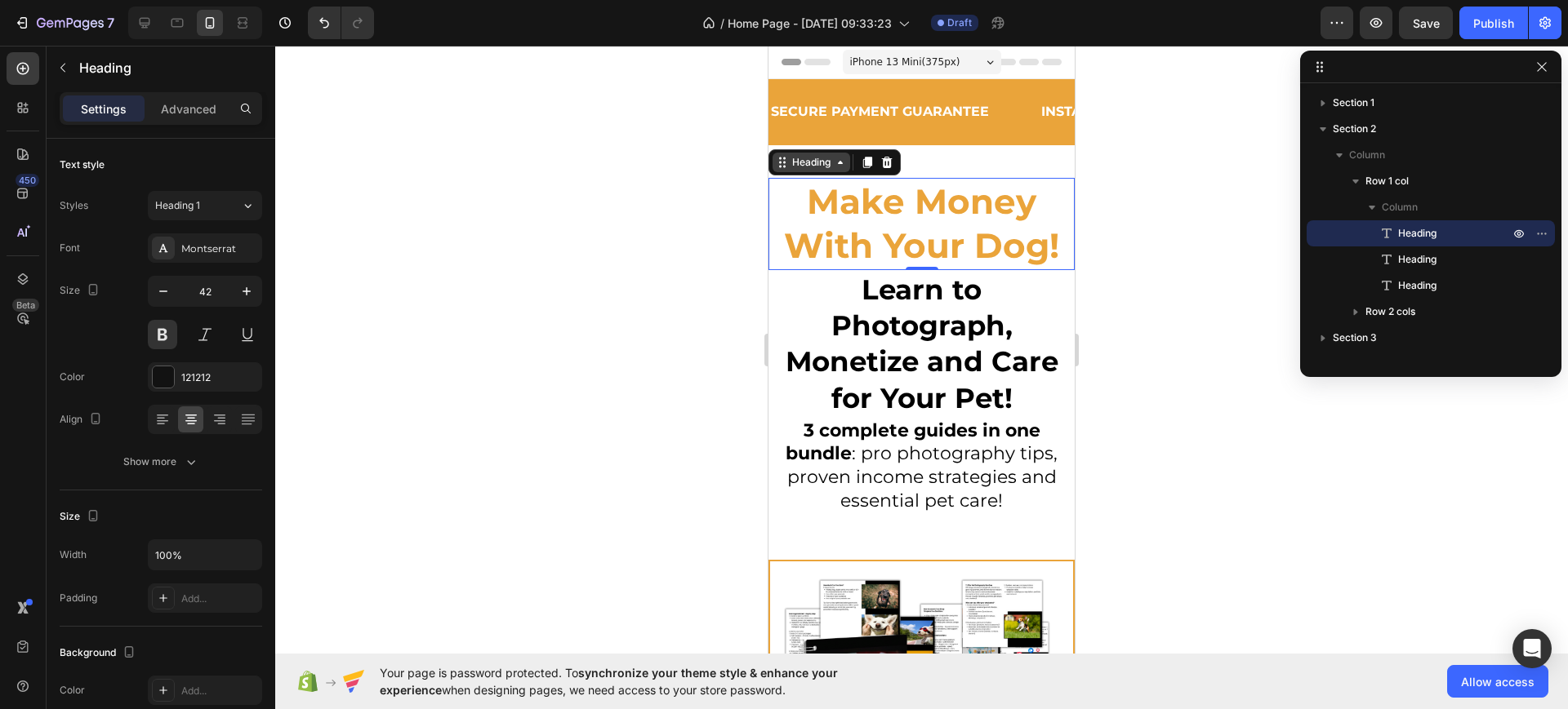
click at [828, 165] on div "Heading" at bounding box center [811, 162] width 45 height 15
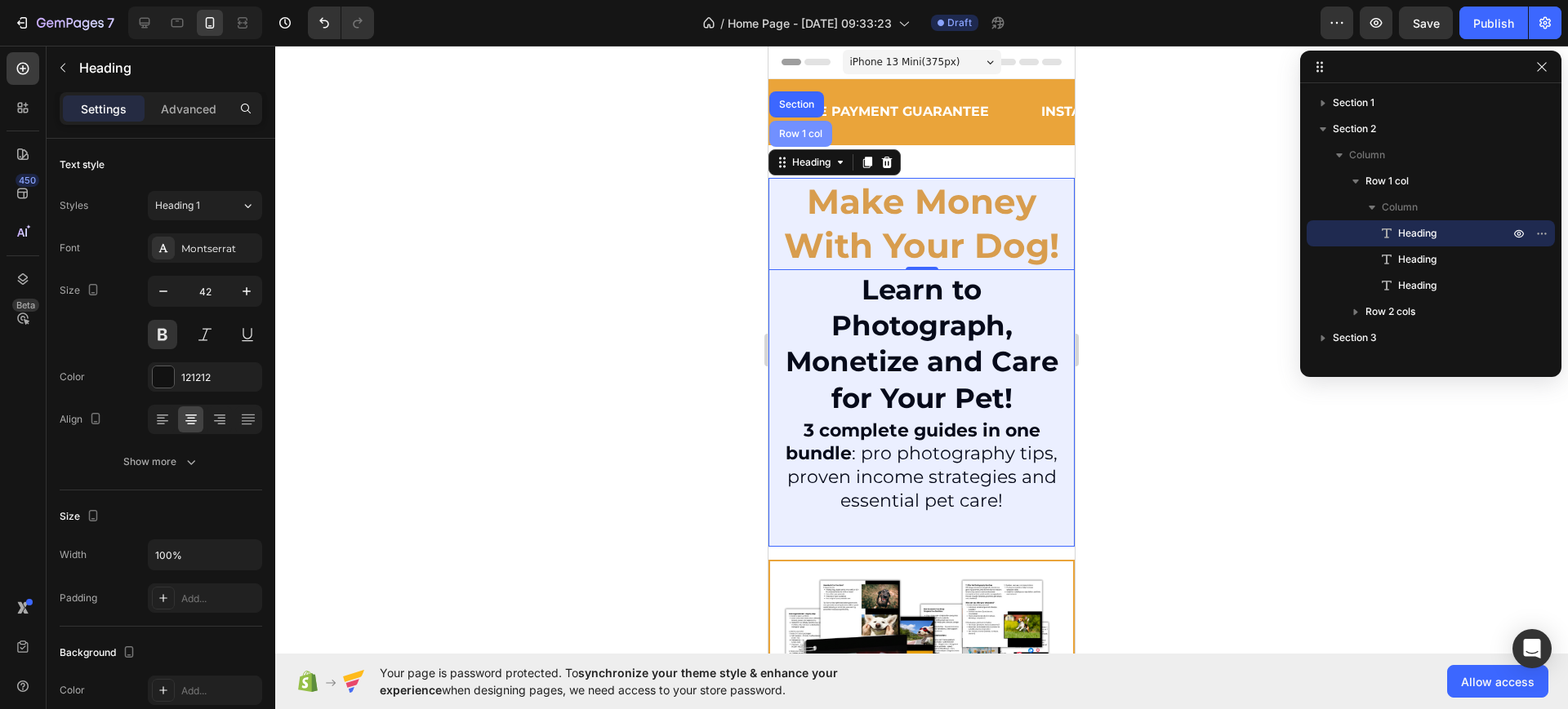
click at [812, 140] on div "Row 1 col" at bounding box center [800, 134] width 63 height 26
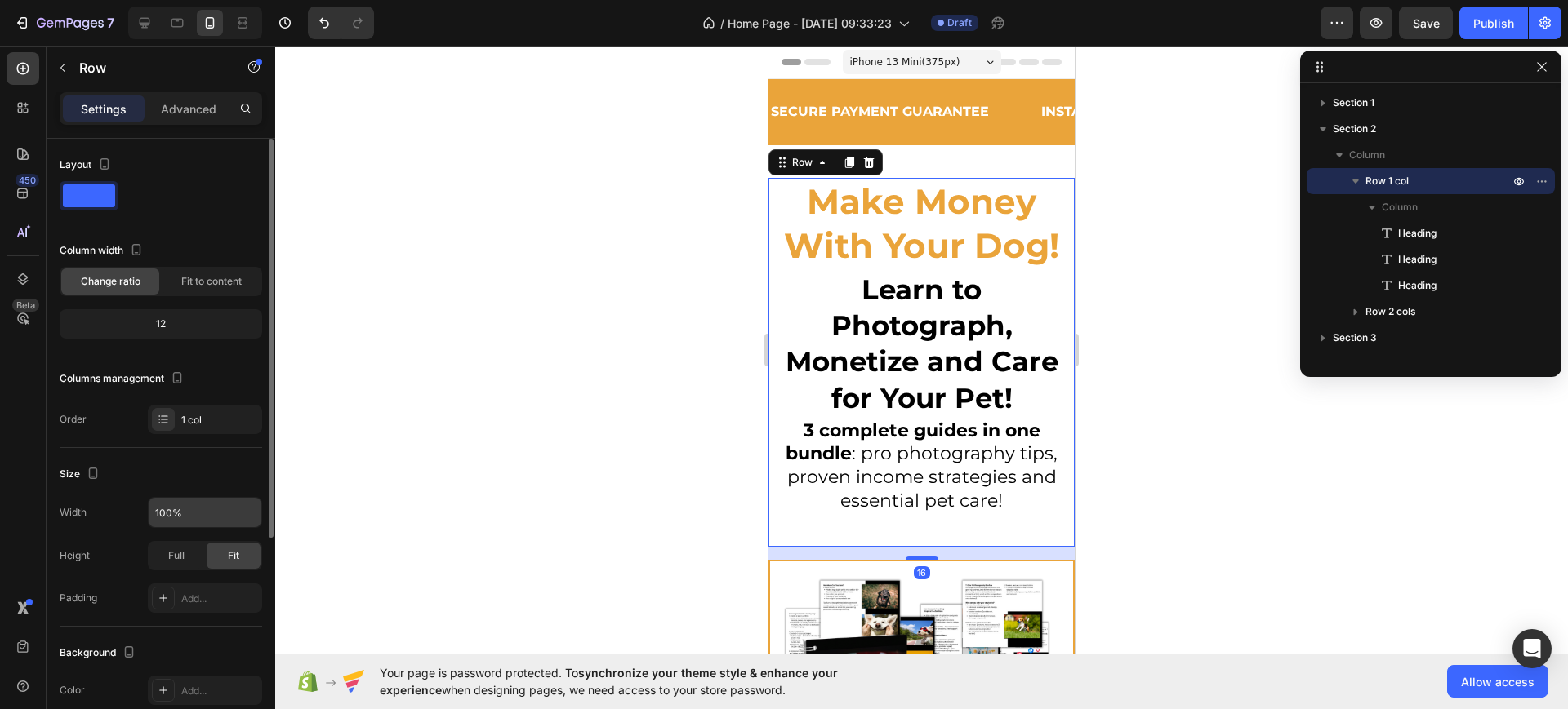
click at [180, 518] on input "100%" at bounding box center [205, 512] width 113 height 29
type input "95%"
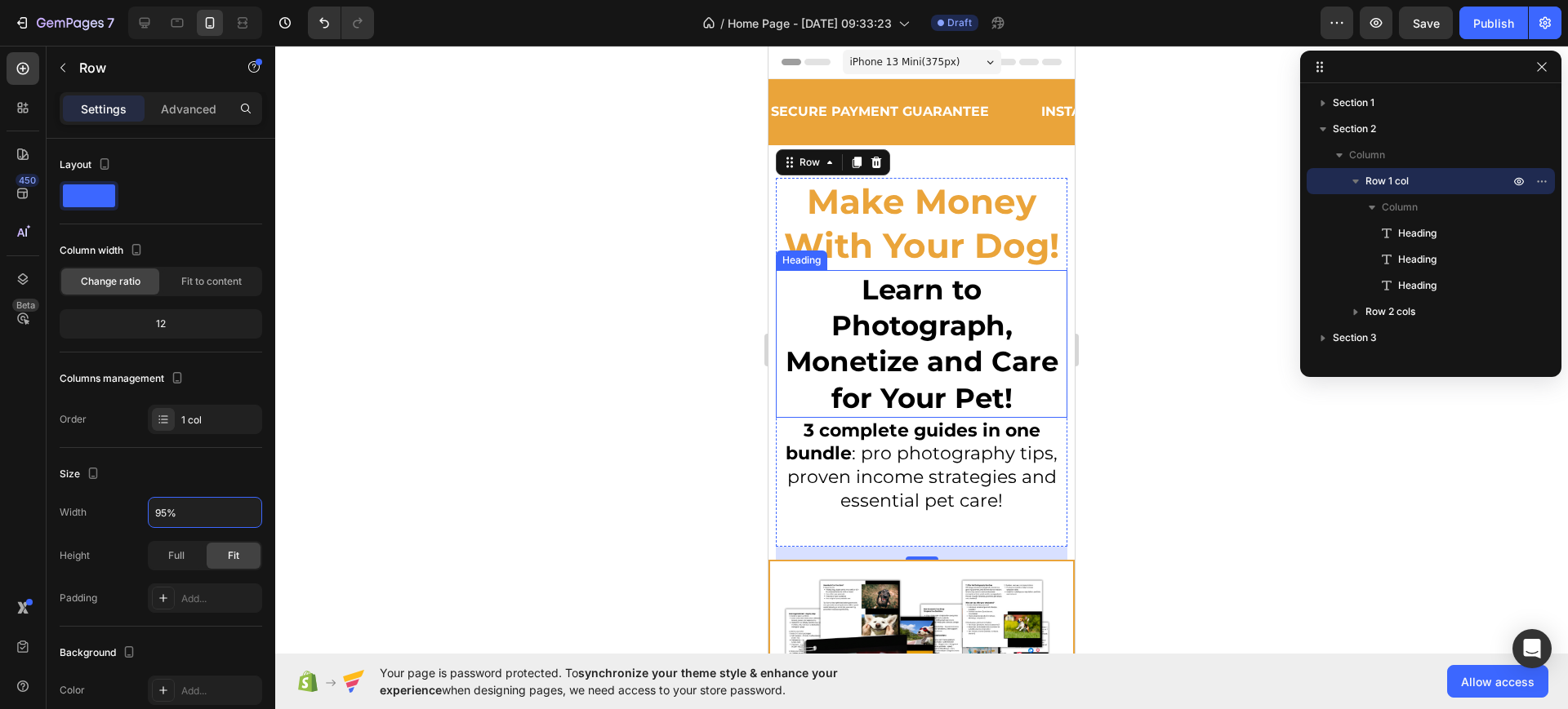
click at [869, 357] on span "Learn to Photograph, Monetize and Care for Your Pet!" at bounding box center [922, 344] width 273 height 143
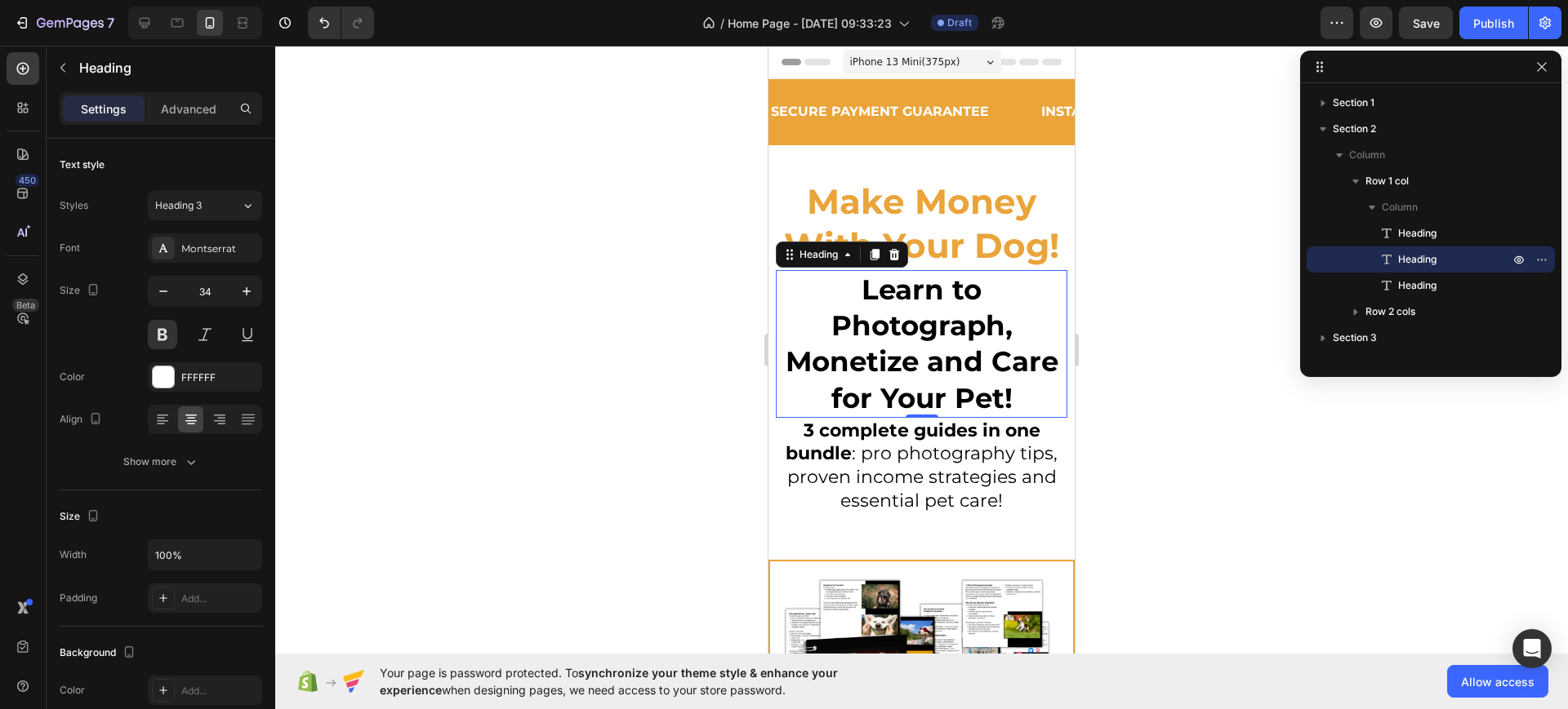
click at [1239, 491] on div at bounding box center [922, 377] width 1293 height 663
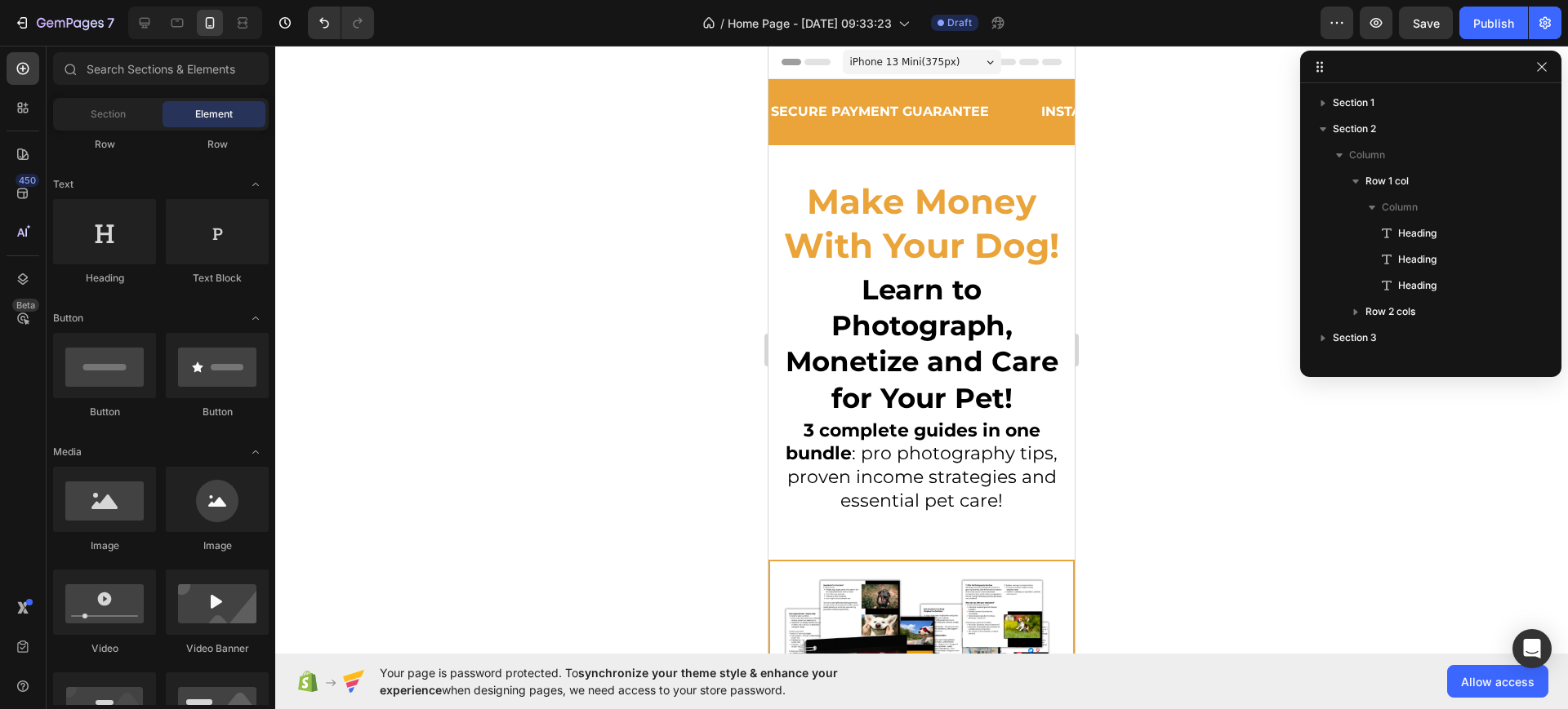
click at [922, 381] on span "Learn to Photograph, Monetize and Care for Your Pet!" at bounding box center [922, 344] width 273 height 143
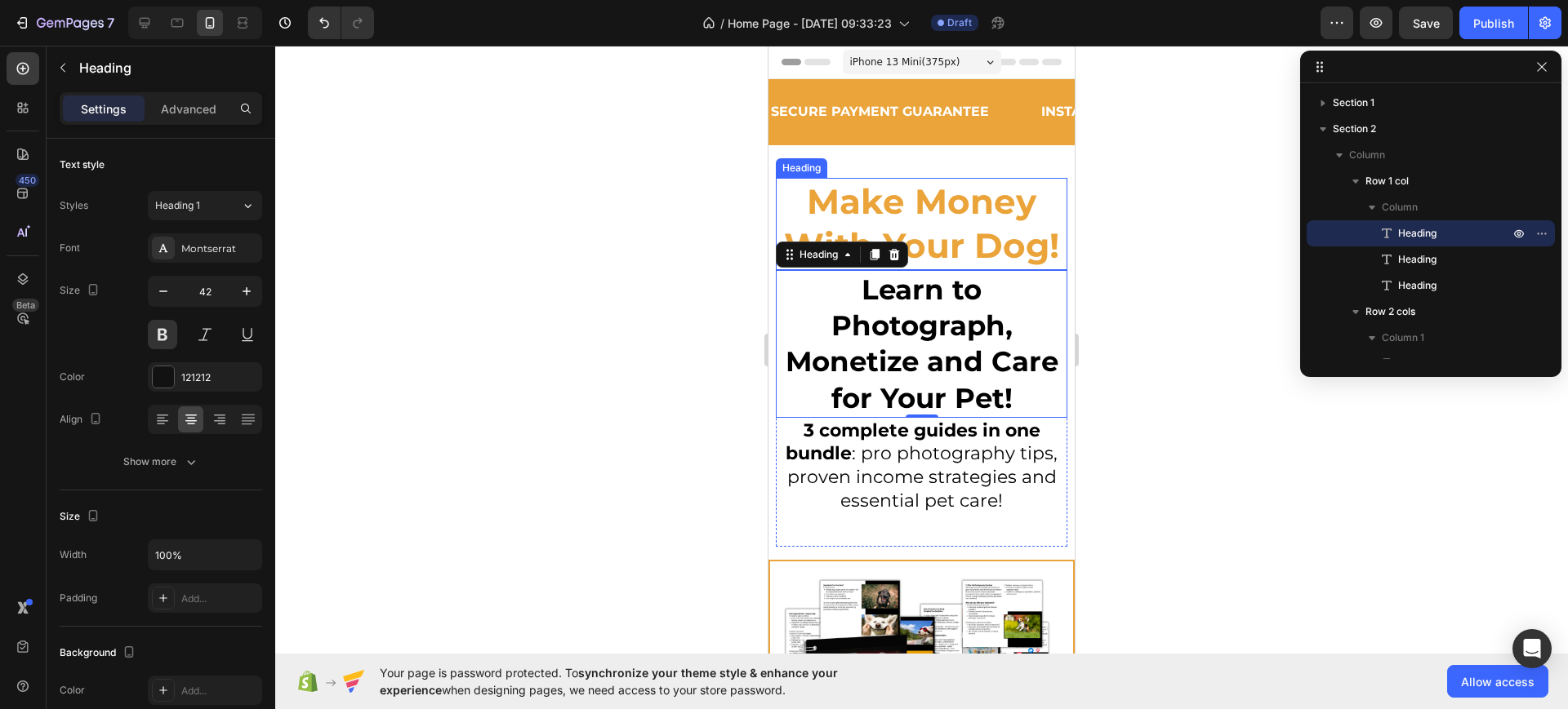
click at [887, 221] on span "Make Money With Your Dog!" at bounding box center [921, 223] width 275 height 87
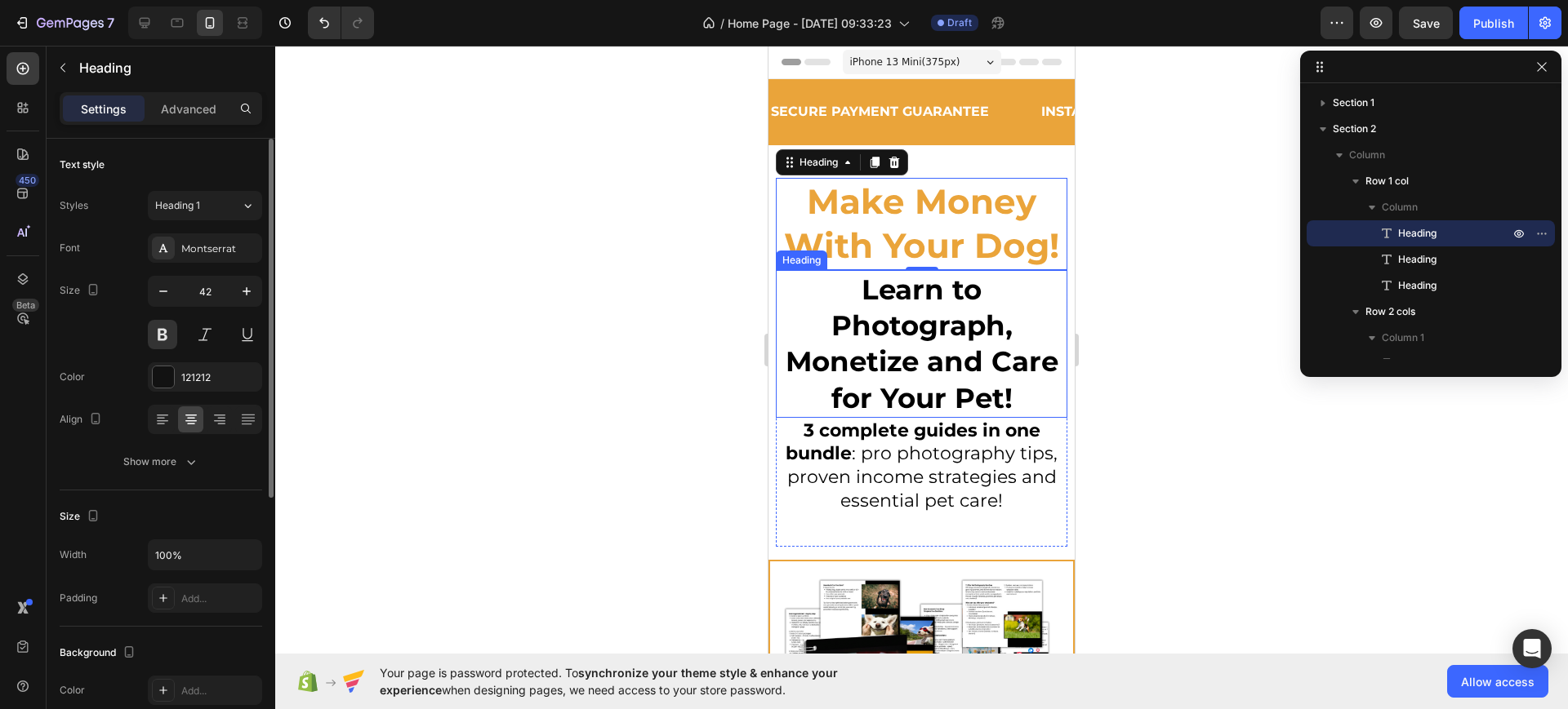
click at [865, 333] on span "Learn to Photograph, Monetize and Care for Your Pet!" at bounding box center [922, 344] width 273 height 143
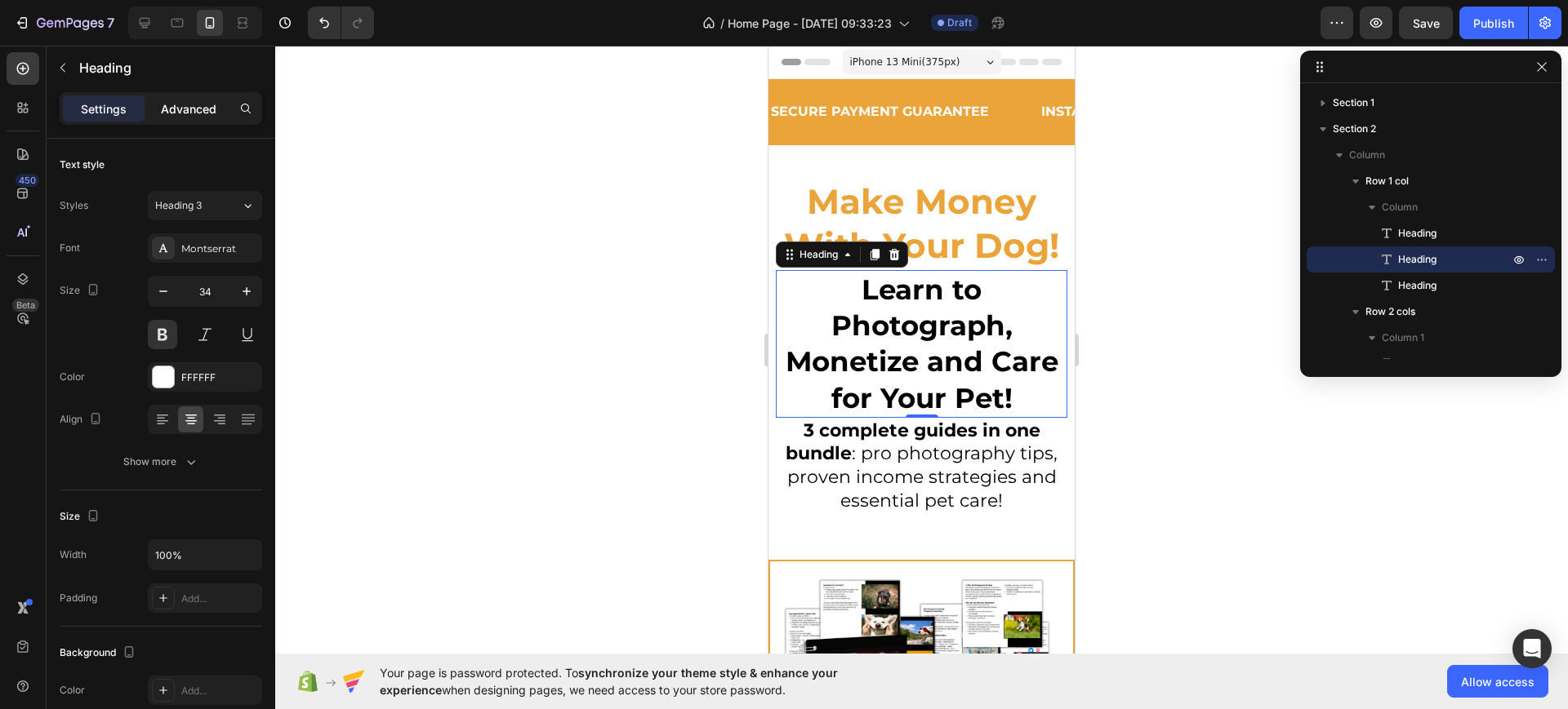
click at [189, 114] on p "Advanced" at bounding box center [188, 109] width 55 height 17
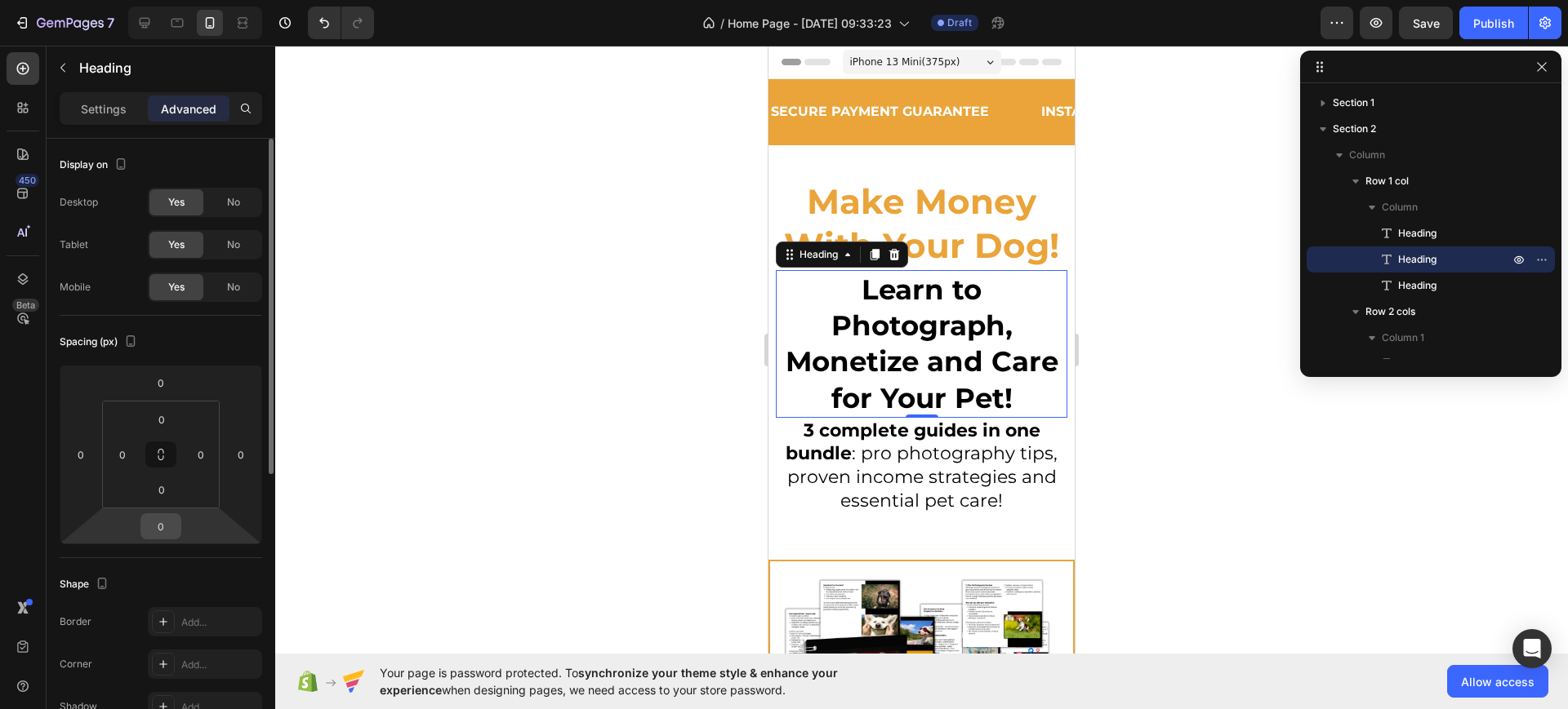
click at [161, 514] on input "0" at bounding box center [161, 526] width 33 height 24
type input "15"
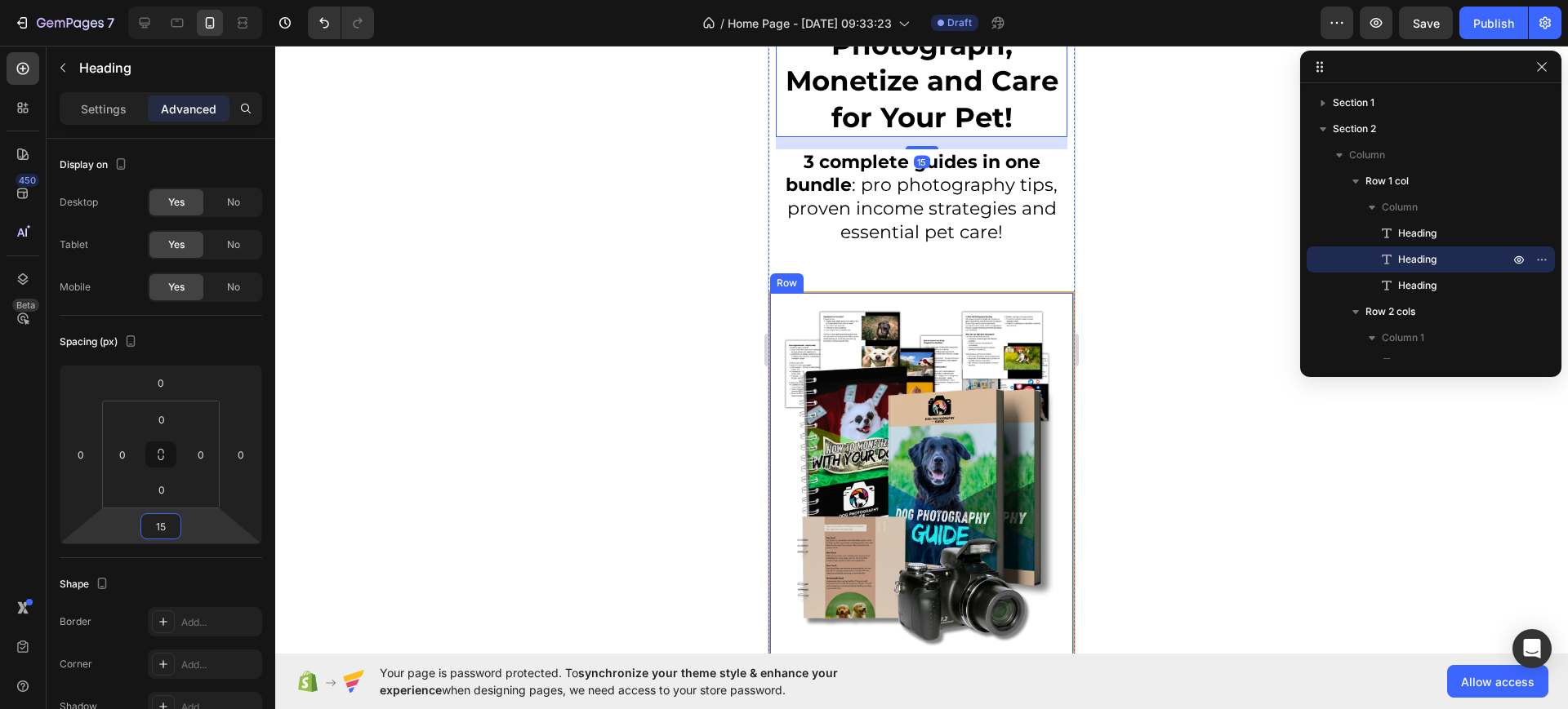
scroll to position [306, 0]
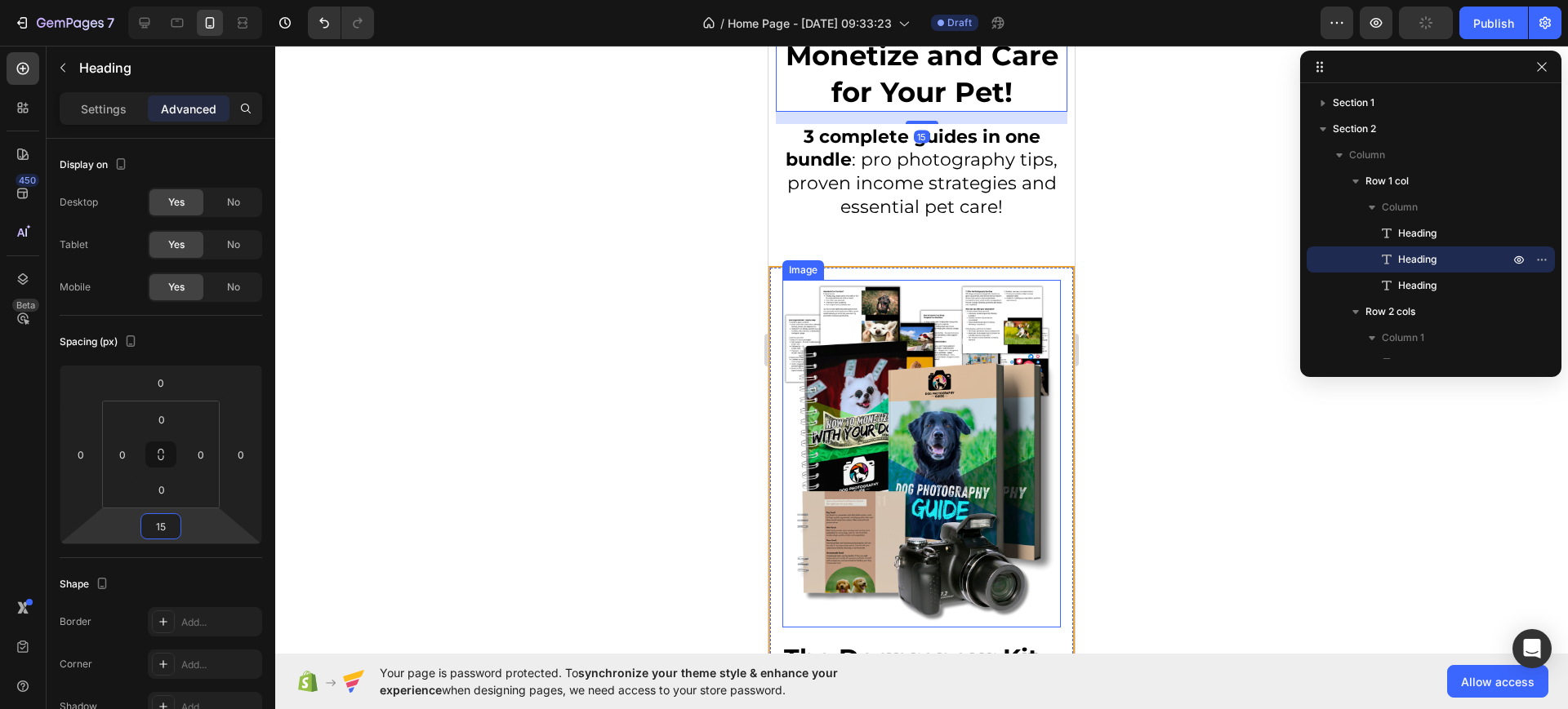
click at [771, 346] on div "Image The Dogpreneur Kit Product Title Dog Photography Guide Monetization Guide…" at bounding box center [922, 712] width 306 height 891
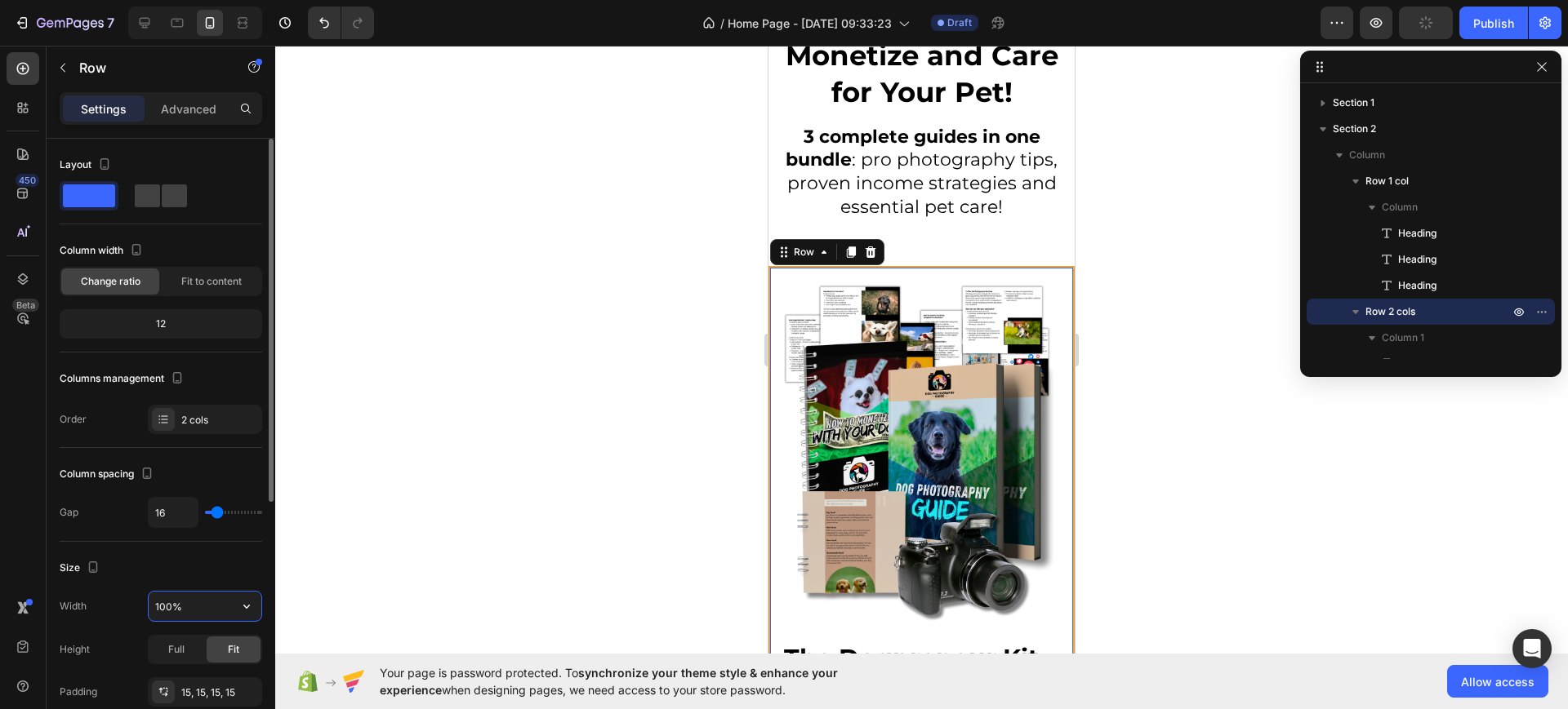
click at [160, 615] on input "100%" at bounding box center [205, 606] width 113 height 29
type input "95%"
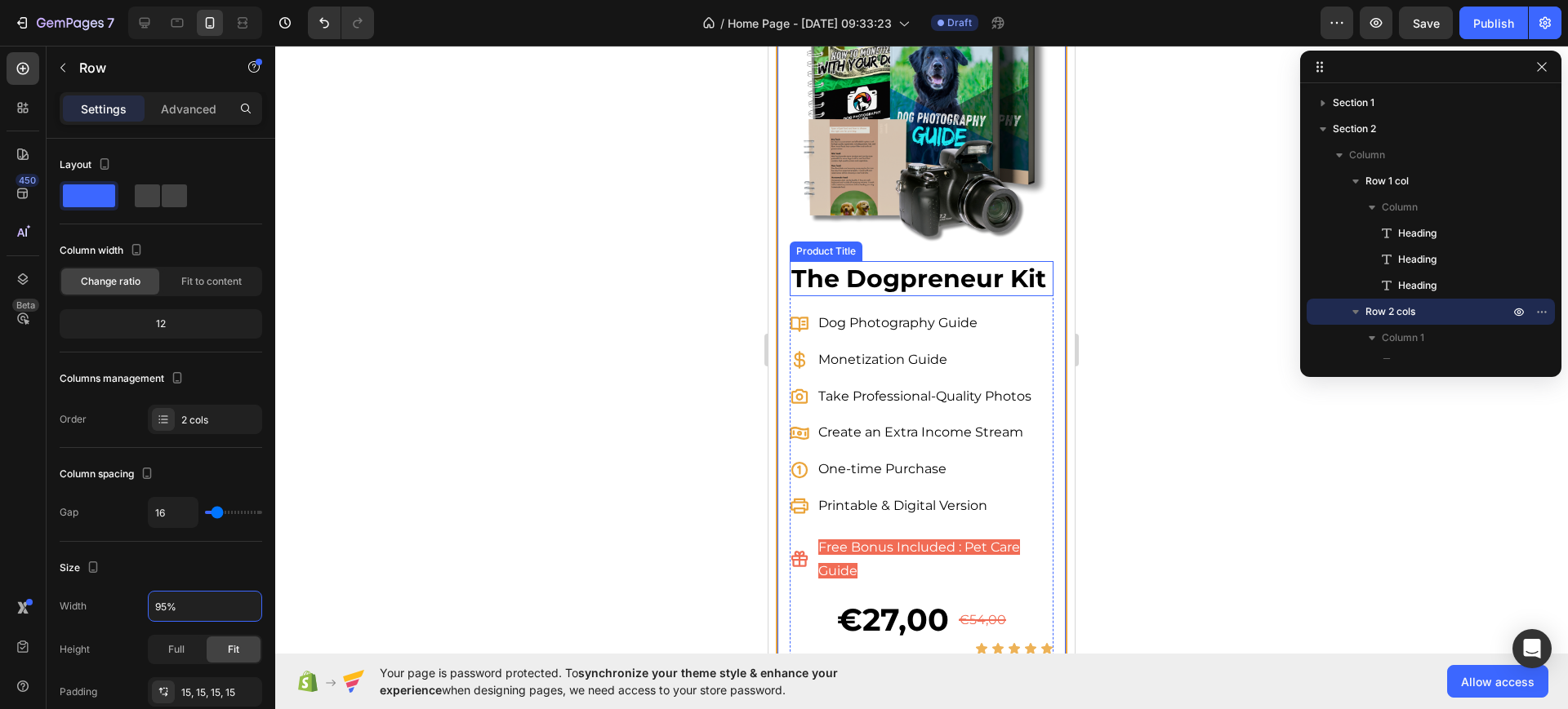
scroll to position [816, 0]
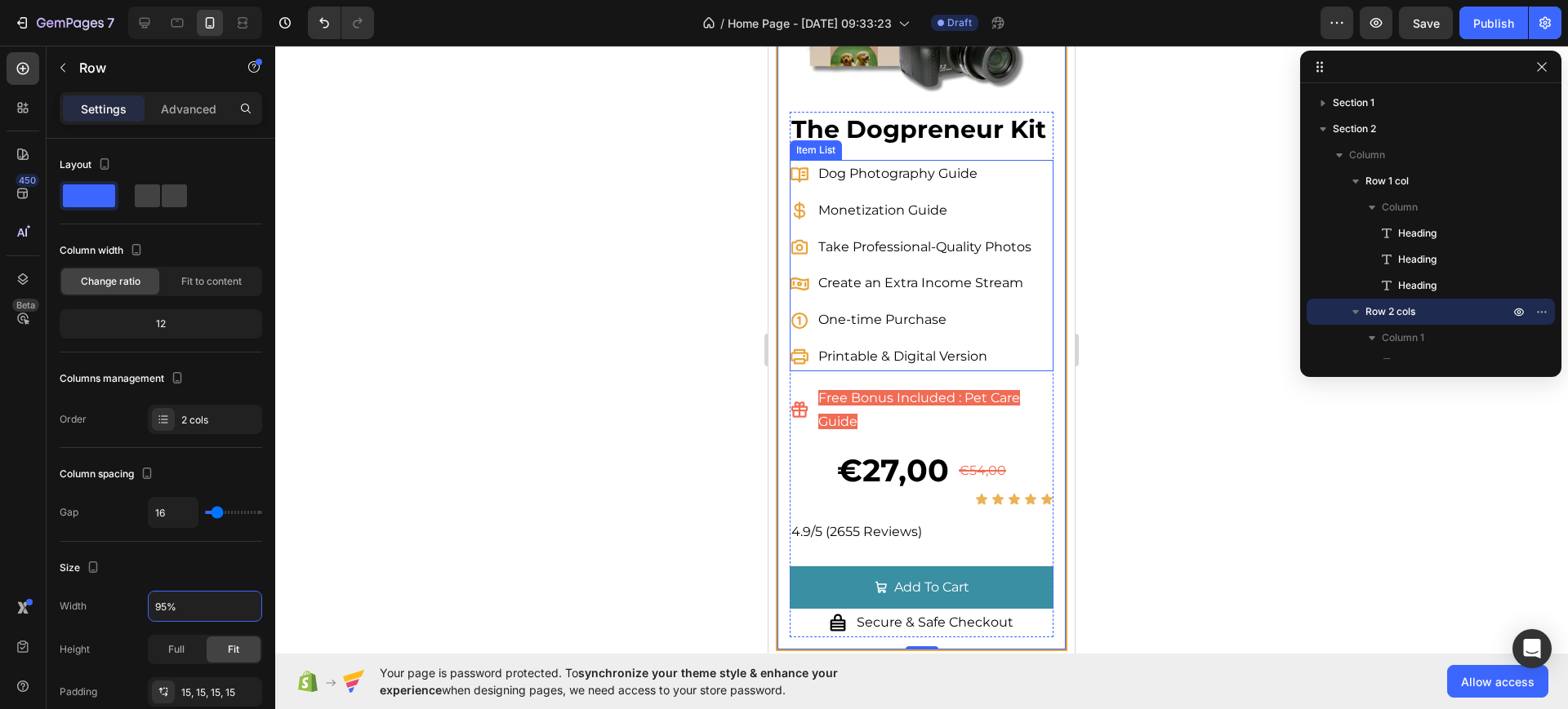
click at [808, 291] on icon at bounding box center [800, 284] width 19 height 13
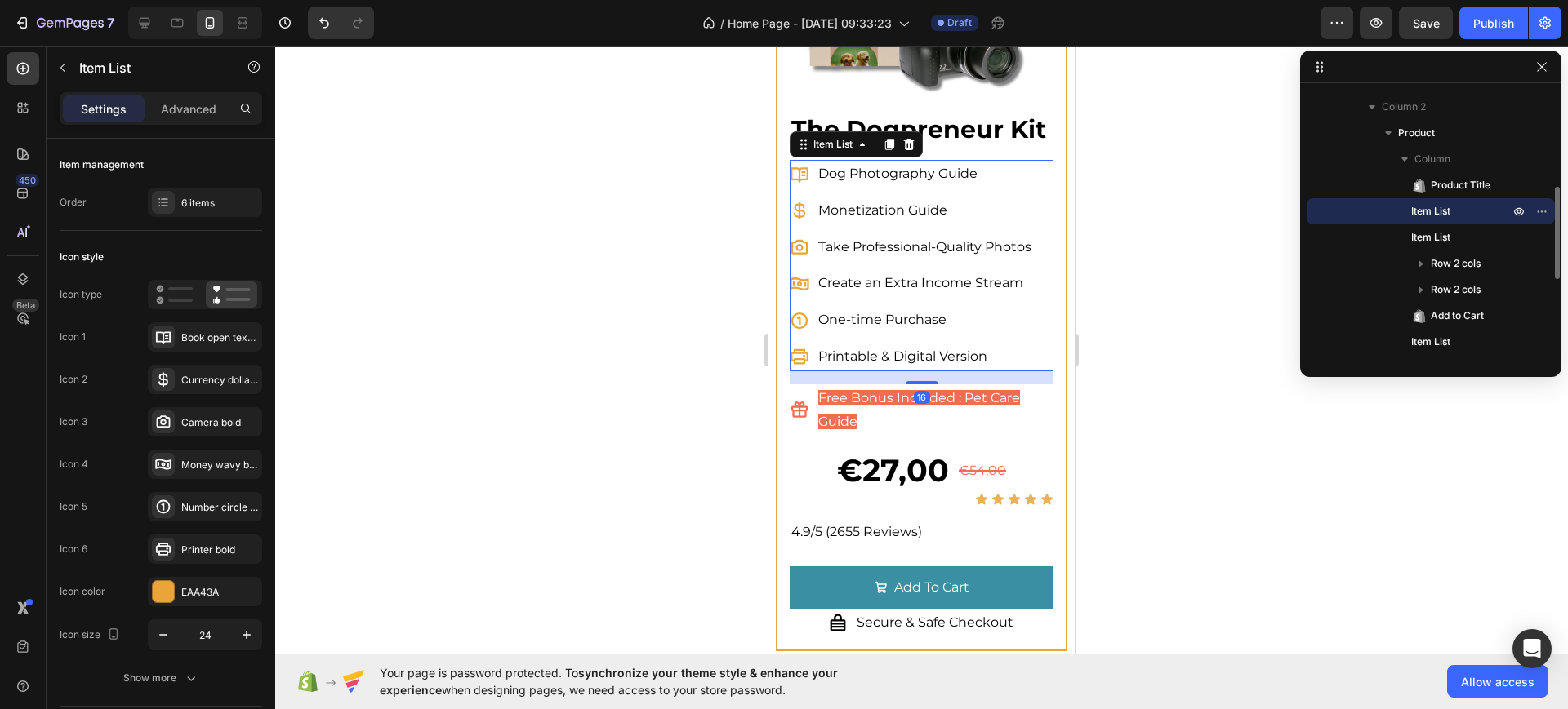
scroll to position [869, 0]
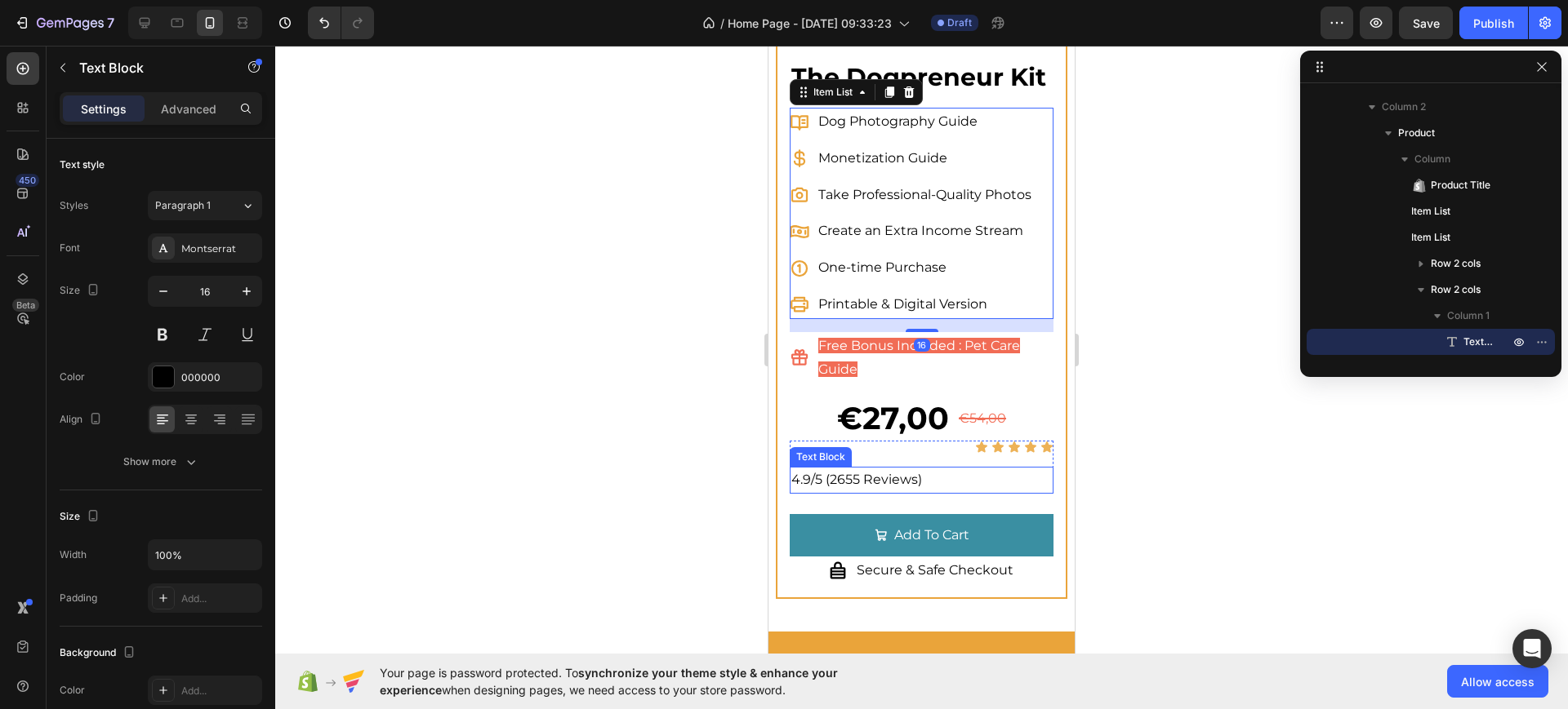
click at [924, 491] on p "4.9/5 (2655 Reviews)" at bounding box center [921, 480] width 260 height 23
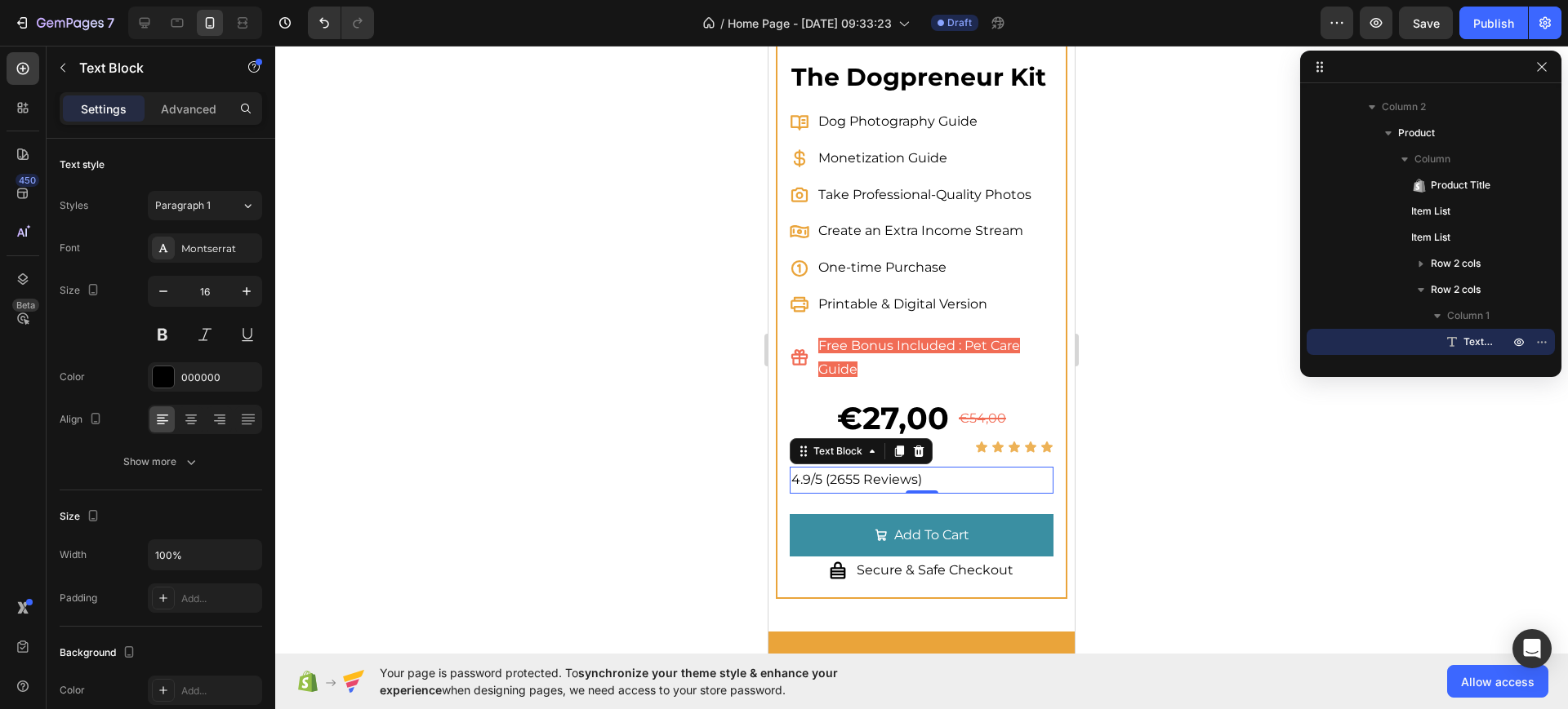
scroll to position [919, 0]
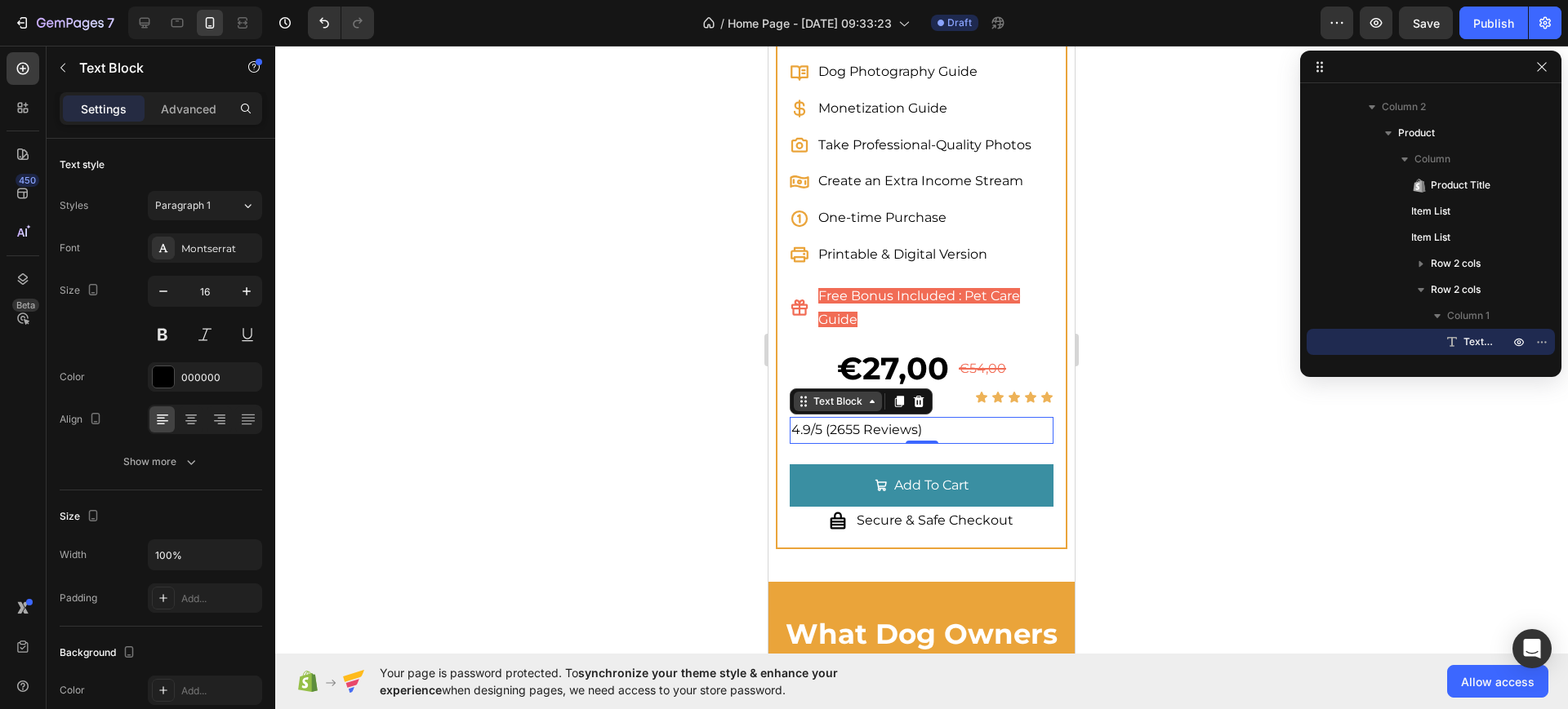
click at [847, 409] on div "Text Block" at bounding box center [838, 401] width 55 height 15
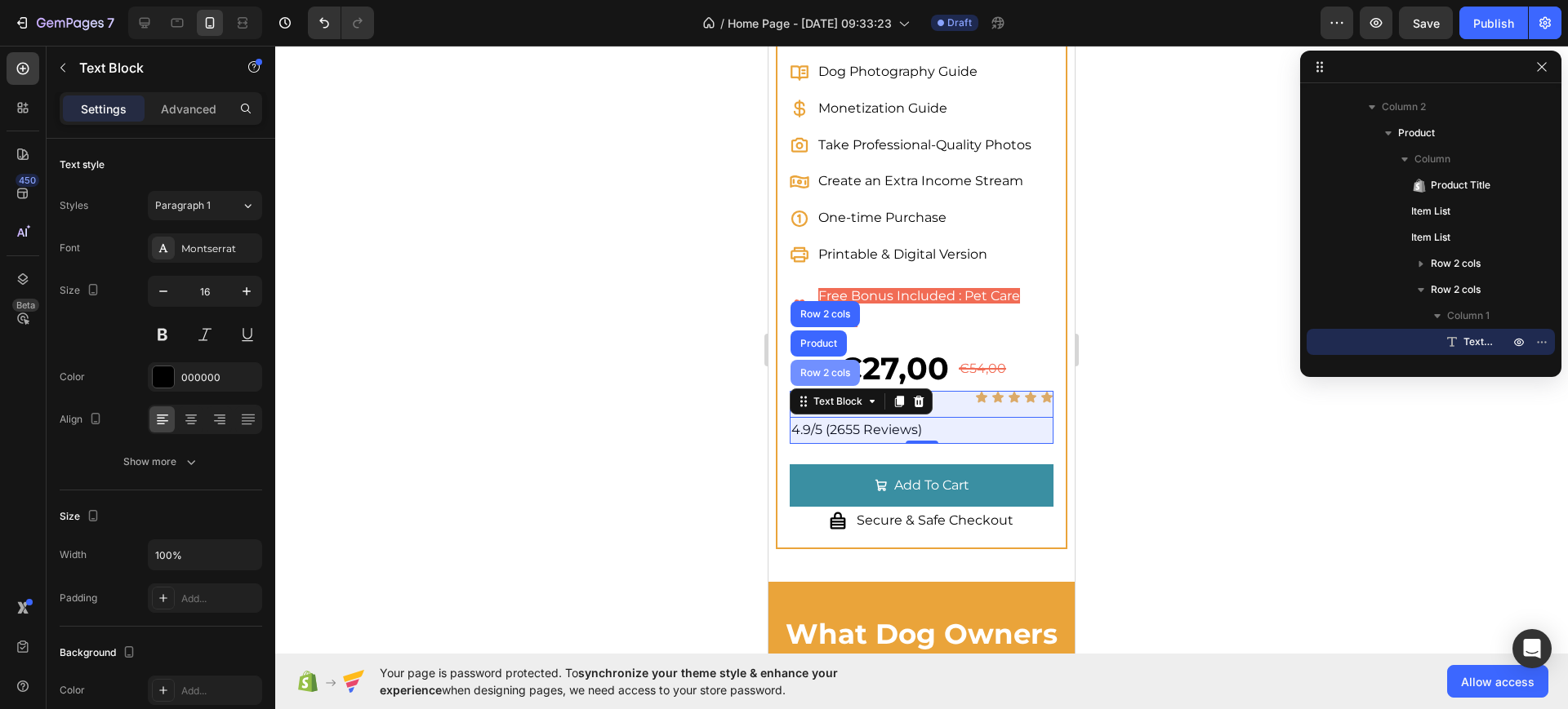
click at [836, 386] on div "Row 2 cols" at bounding box center [825, 373] width 69 height 26
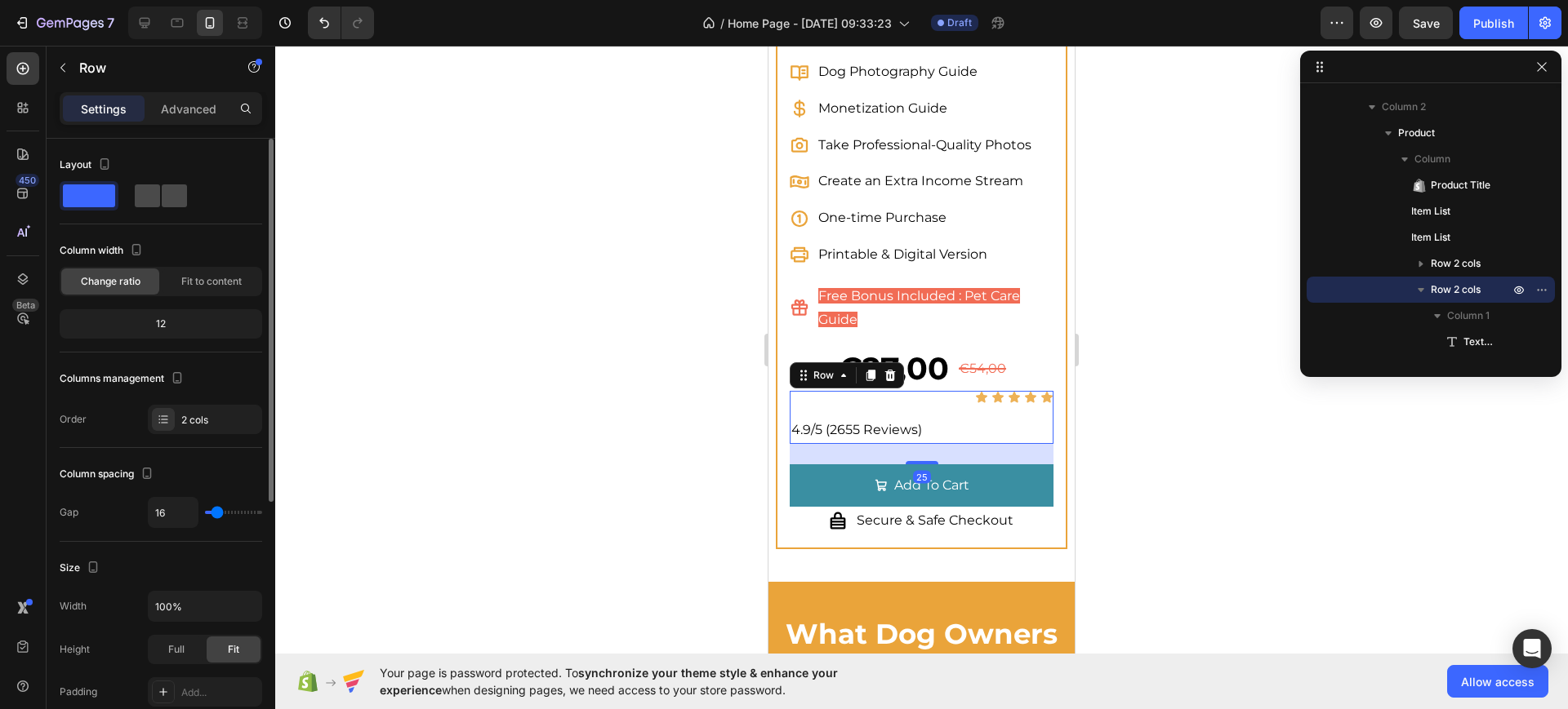
click at [161, 197] on span at bounding box center [173, 196] width 25 height 22
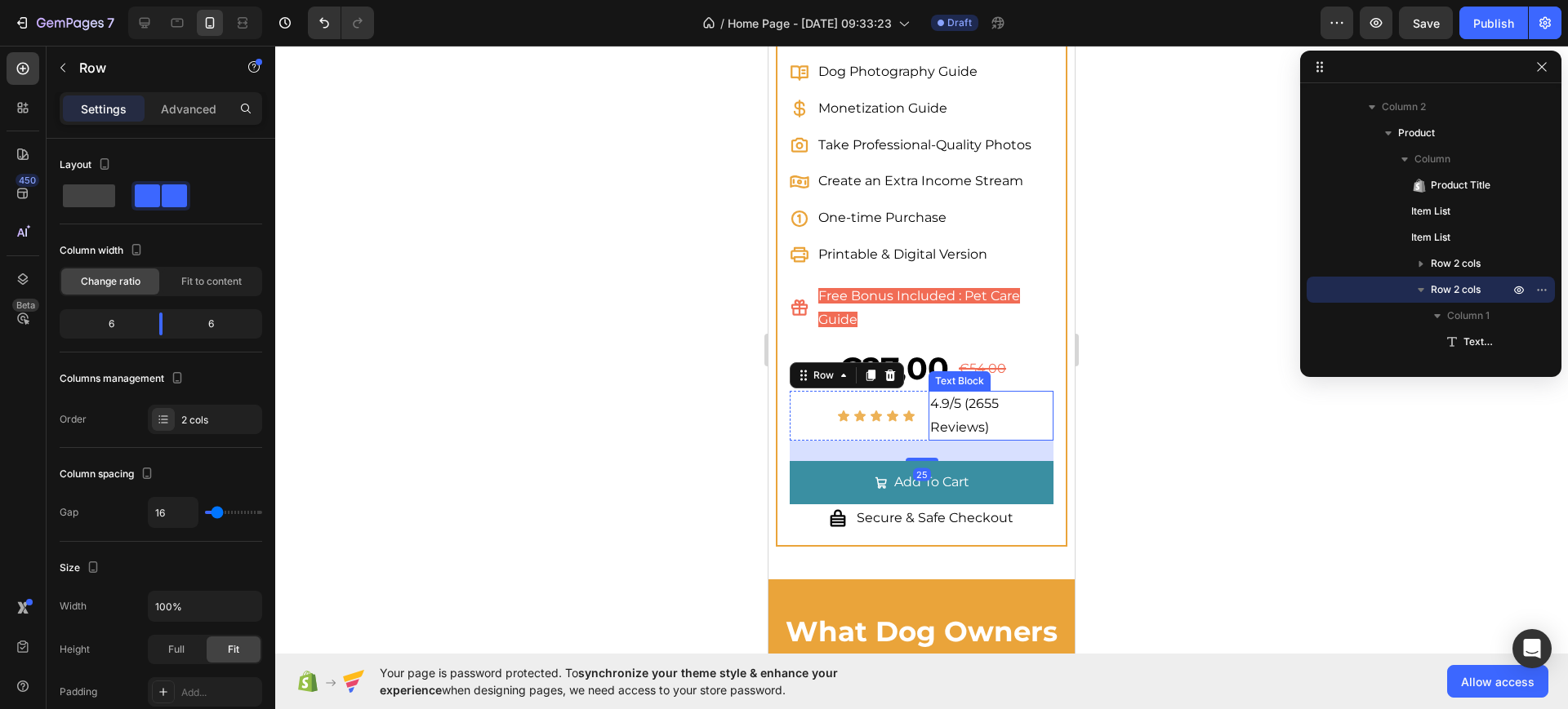
click at [948, 440] on p "4.9/5 (2655 Reviews)" at bounding box center [991, 416] width 122 height 47
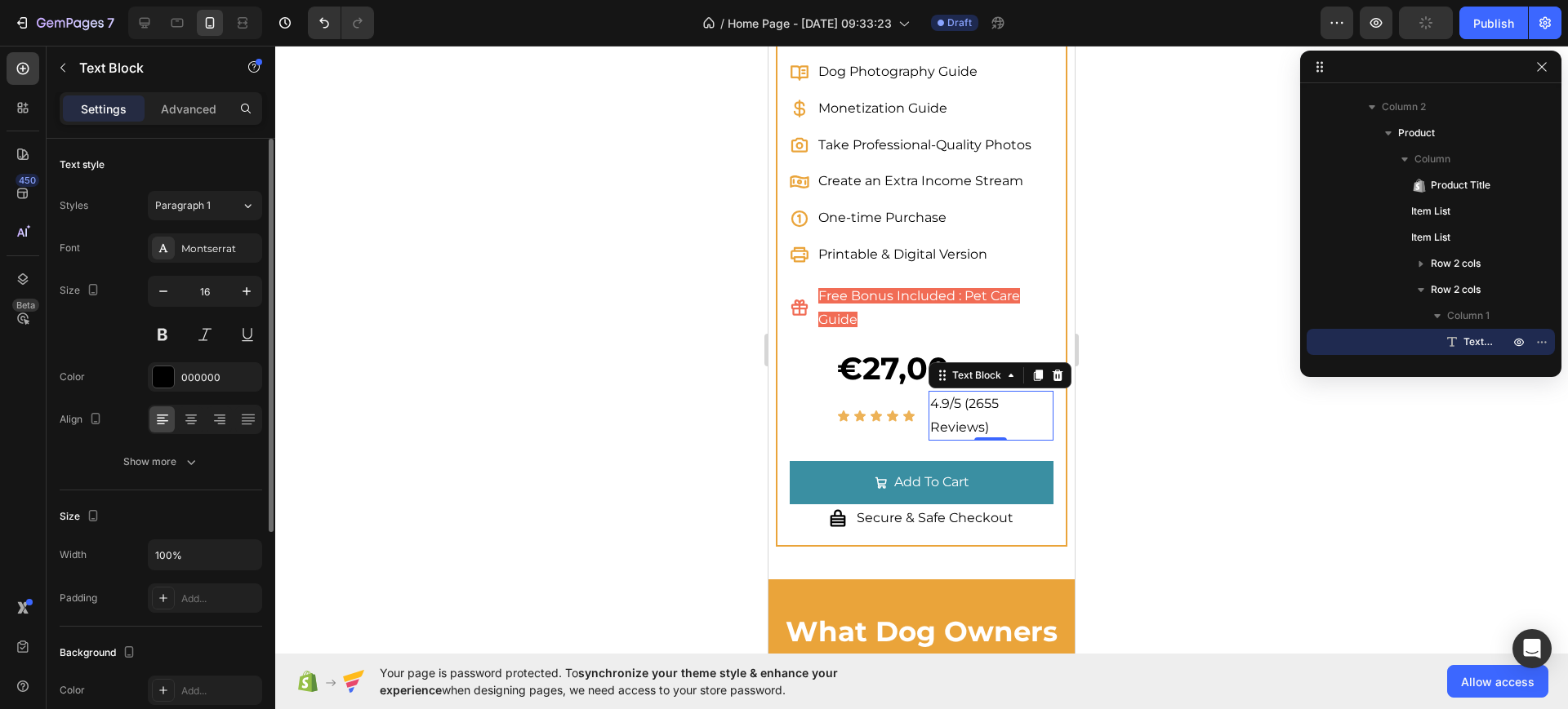
click at [198, 189] on div "Styles Paragraph 1 Font Montserrat Size 16 Color 000000 Align Show more" at bounding box center [161, 332] width 203 height 289
click at [203, 205] on span "Paragraph 1" at bounding box center [183, 205] width 55 height 15
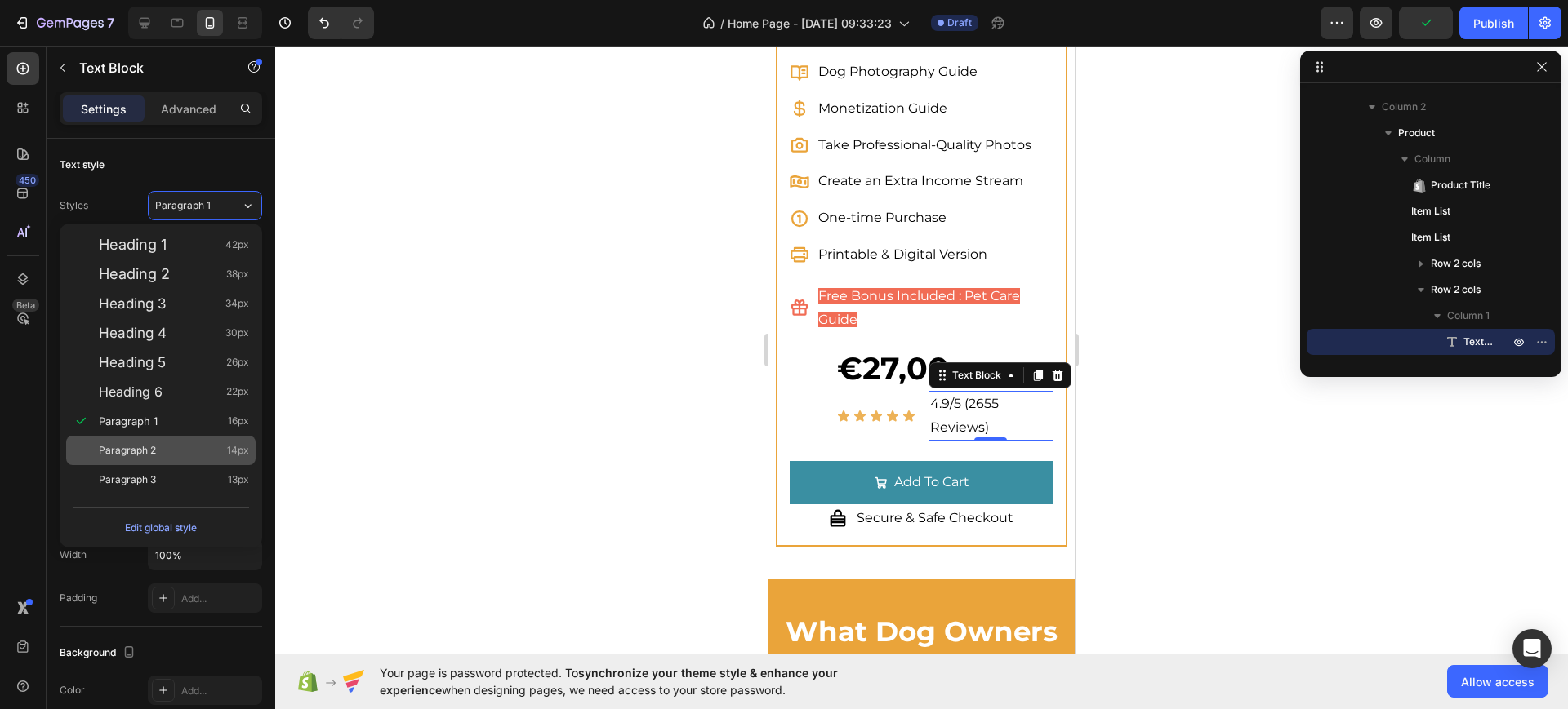
click at [160, 457] on div "Paragraph 2 14px" at bounding box center [174, 450] width 150 height 16
type input "14"
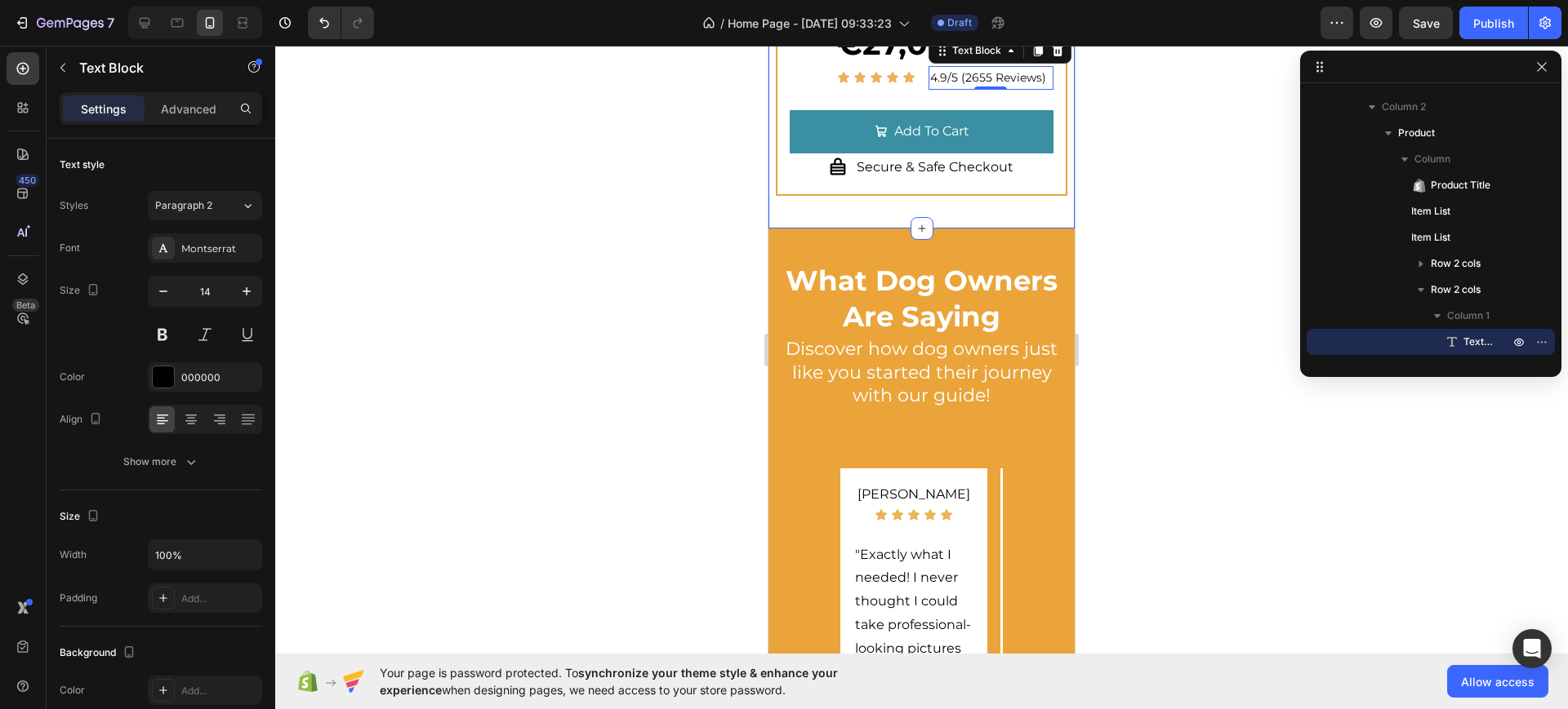
scroll to position [1327, 0]
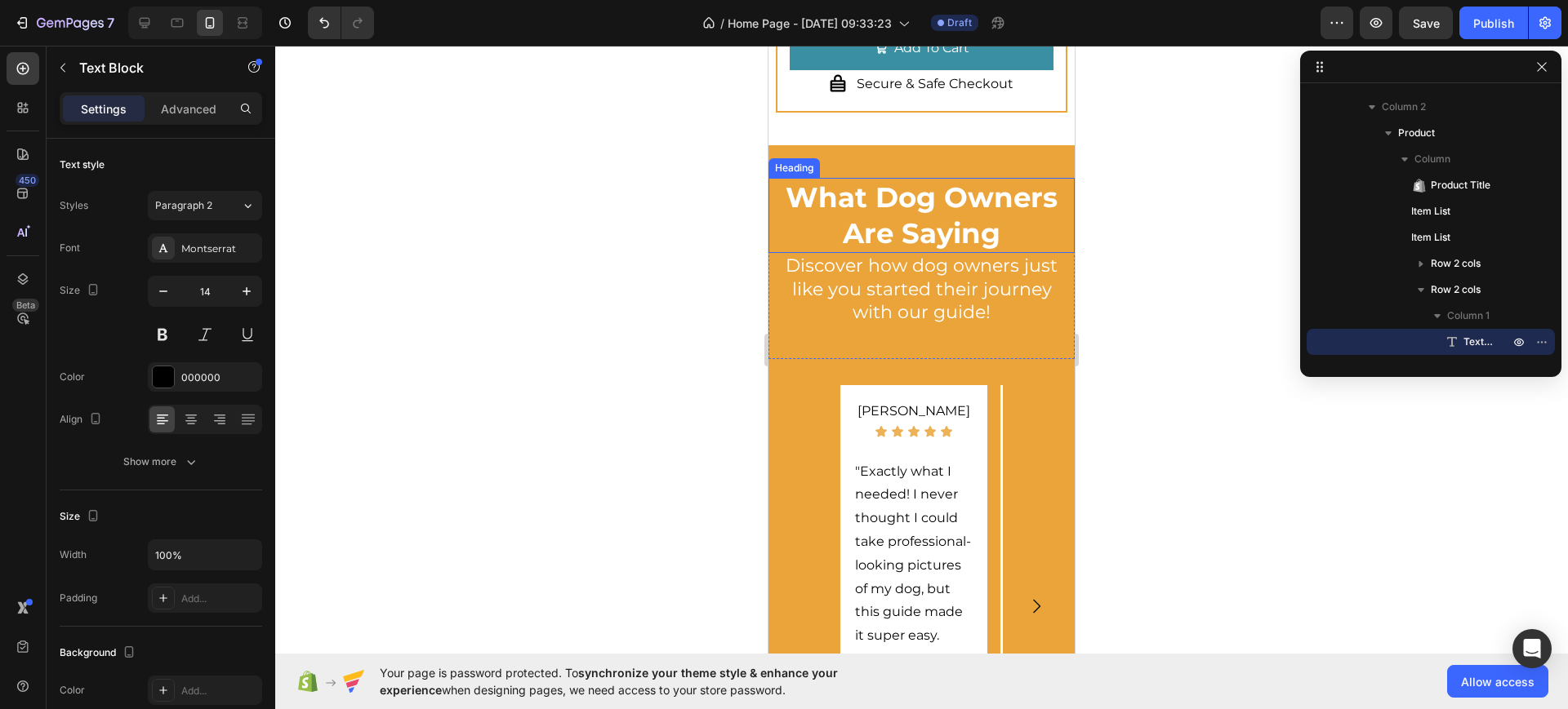
click at [863, 253] on h2 "What Dog Owners Are Saying" at bounding box center [922, 215] width 306 height 75
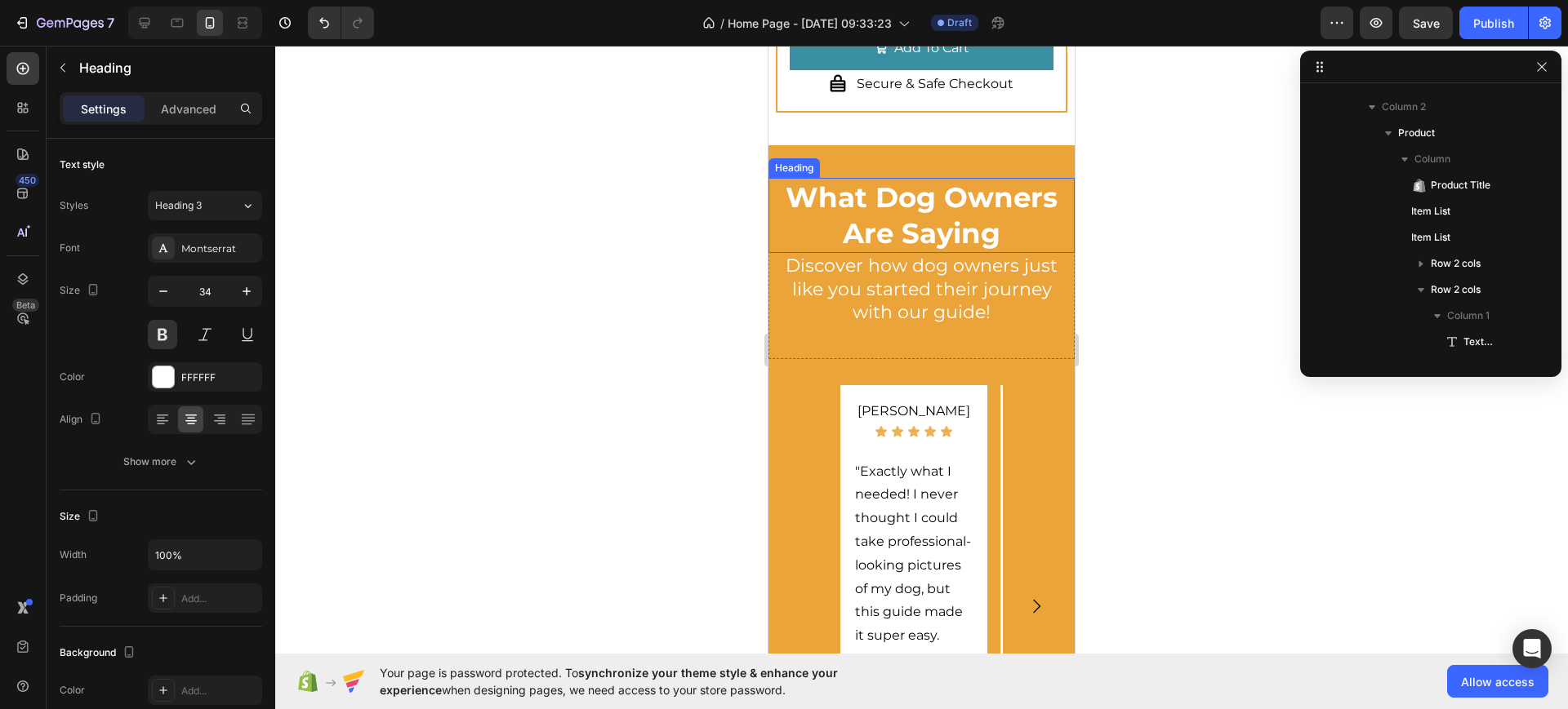
scroll to position [649, 0]
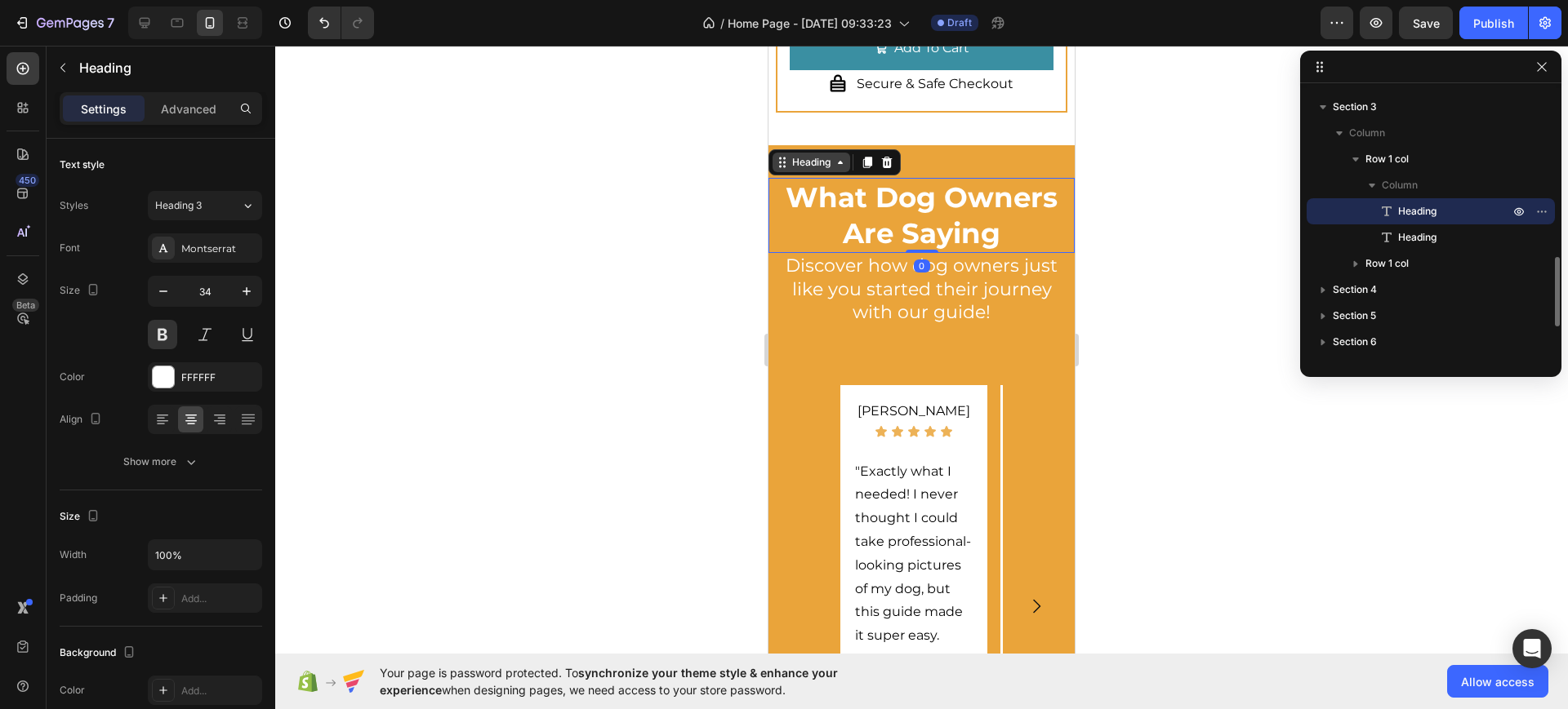
click at [809, 170] on div "Heading" at bounding box center [811, 162] width 45 height 15
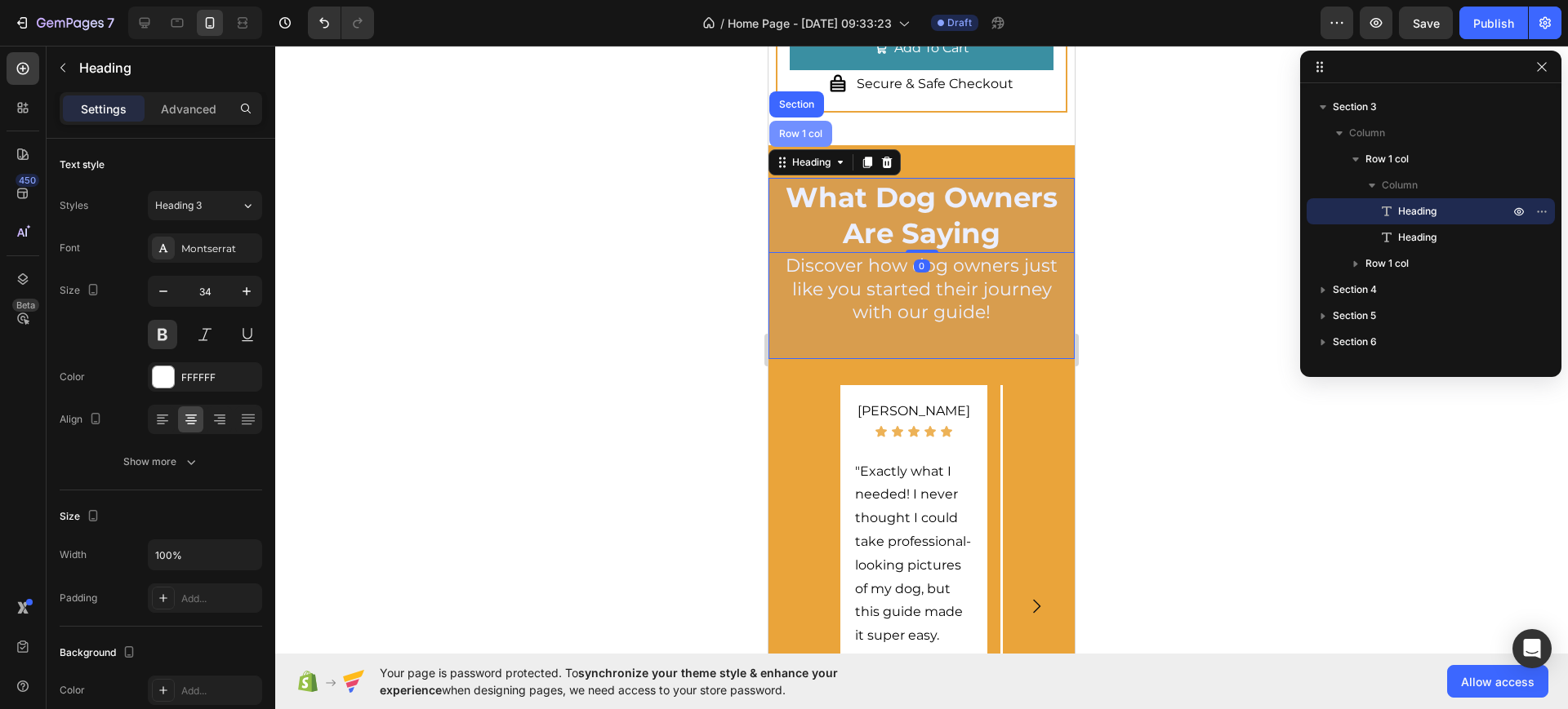
click at [809, 147] on div "Row 1 col" at bounding box center [800, 134] width 63 height 26
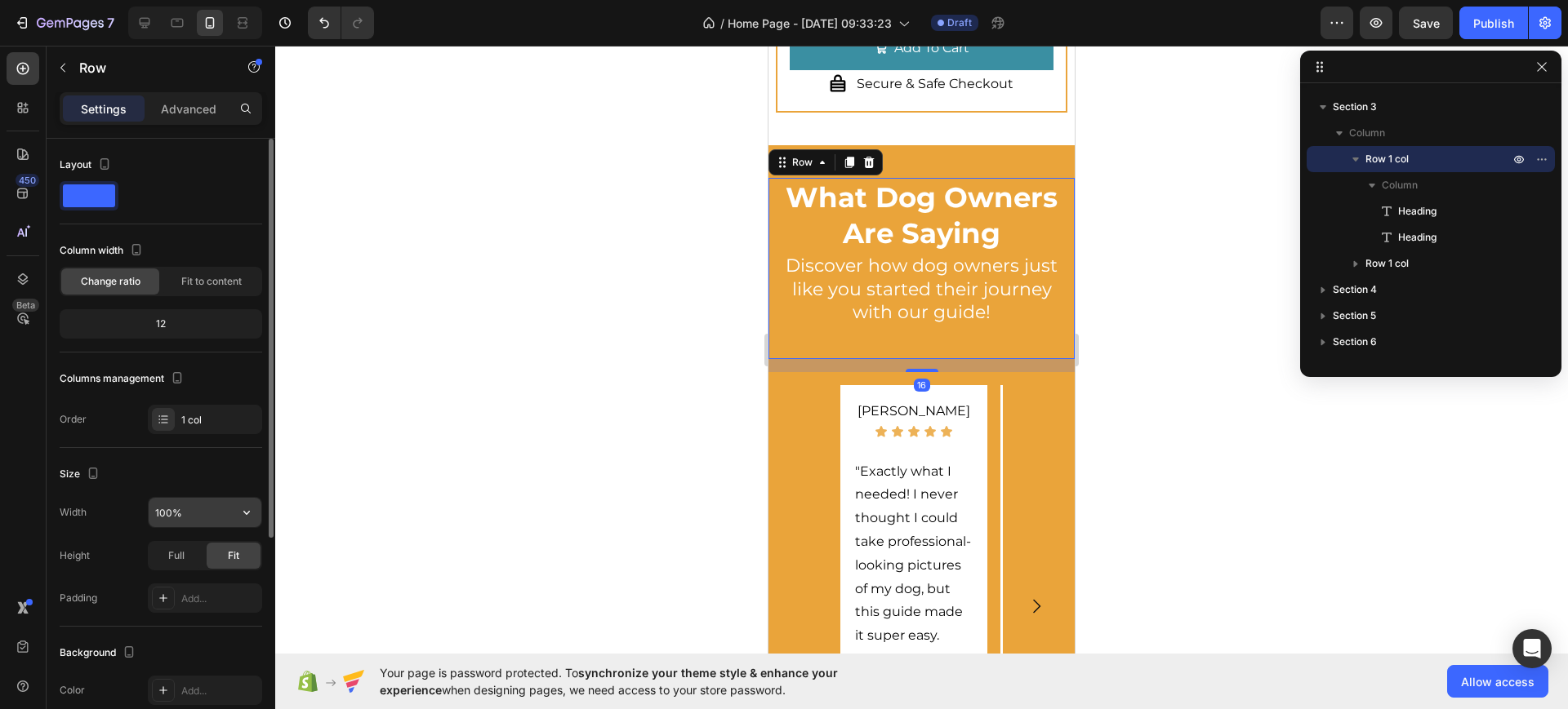
click at [171, 516] on input "100%" at bounding box center [205, 512] width 113 height 29
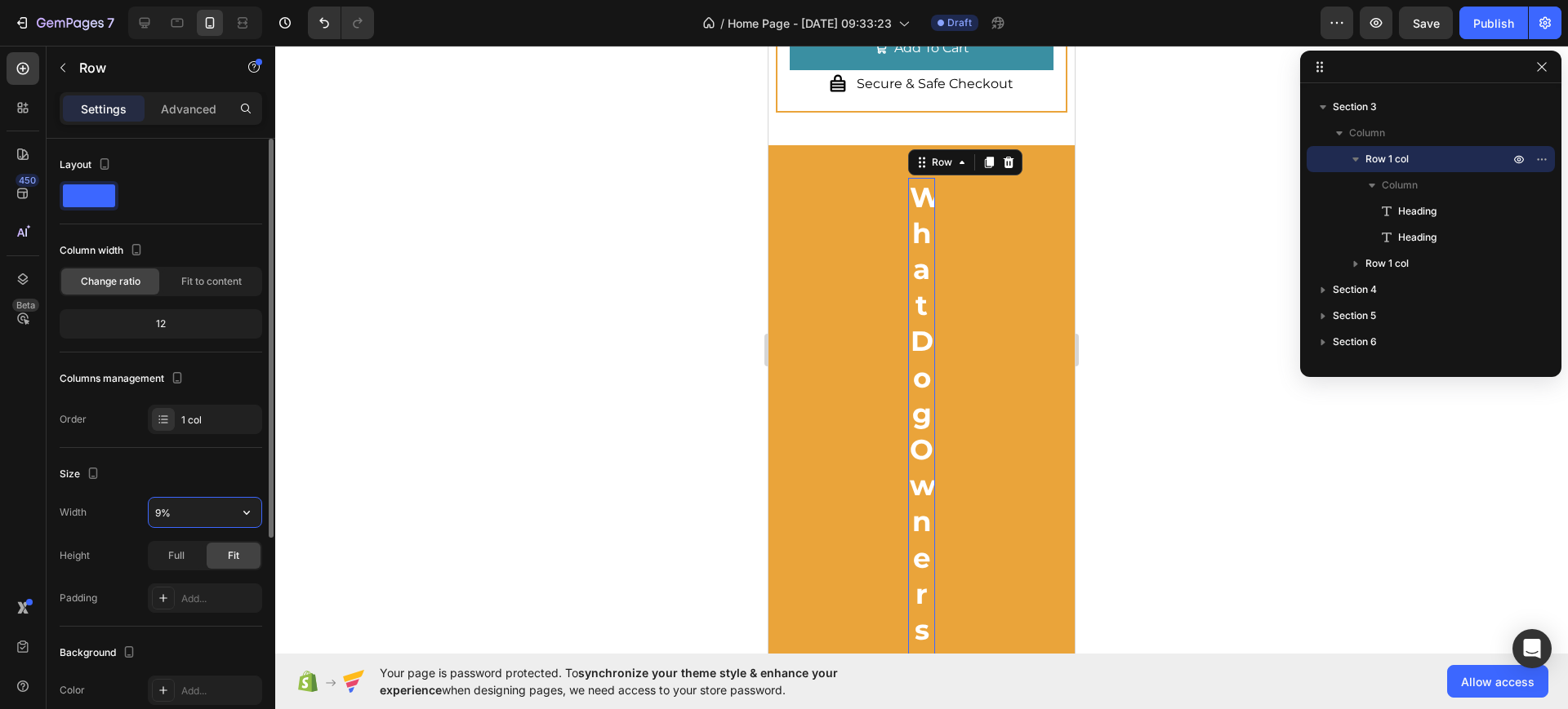
type input "95%"
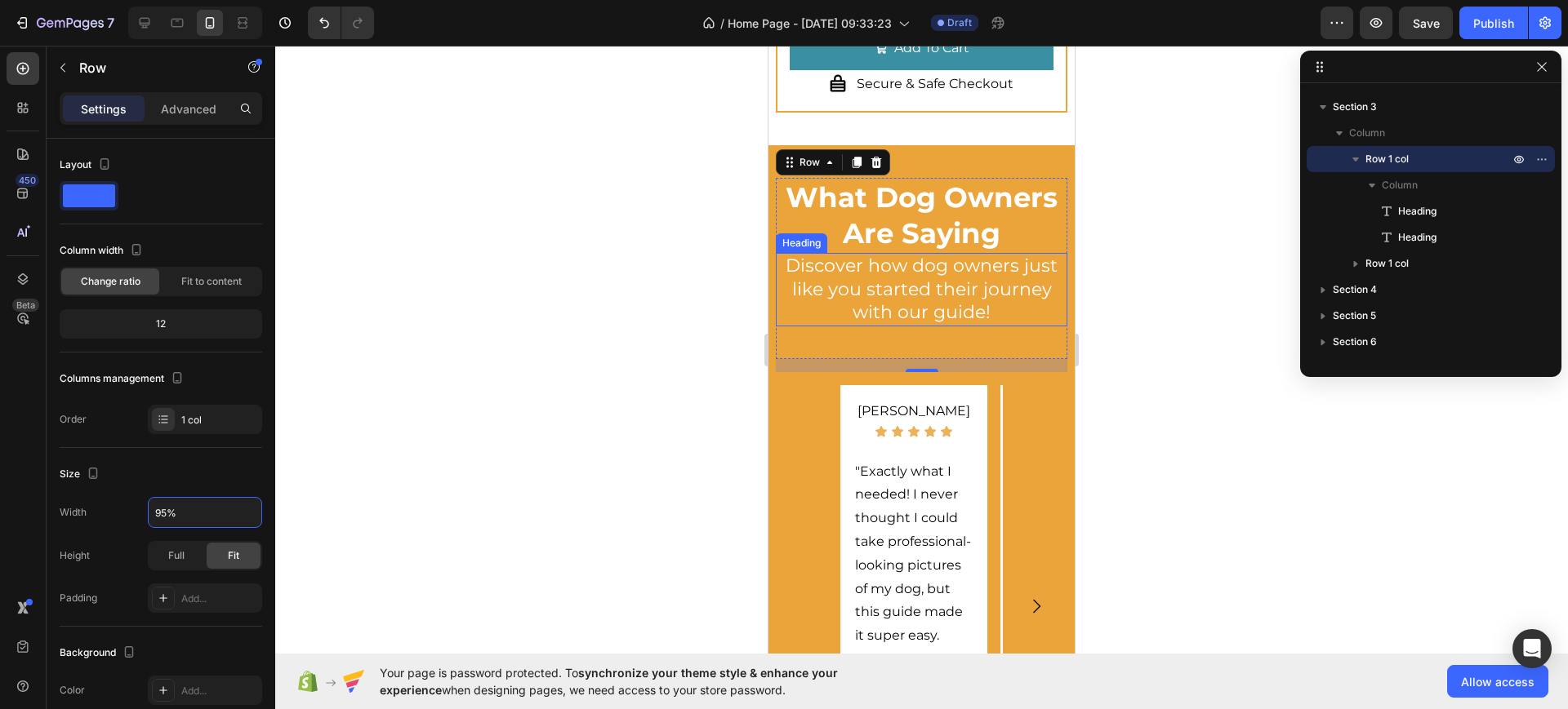
click at [952, 253] on h2 "What Dog Owners Are Saying" at bounding box center [921, 215] width 291 height 75
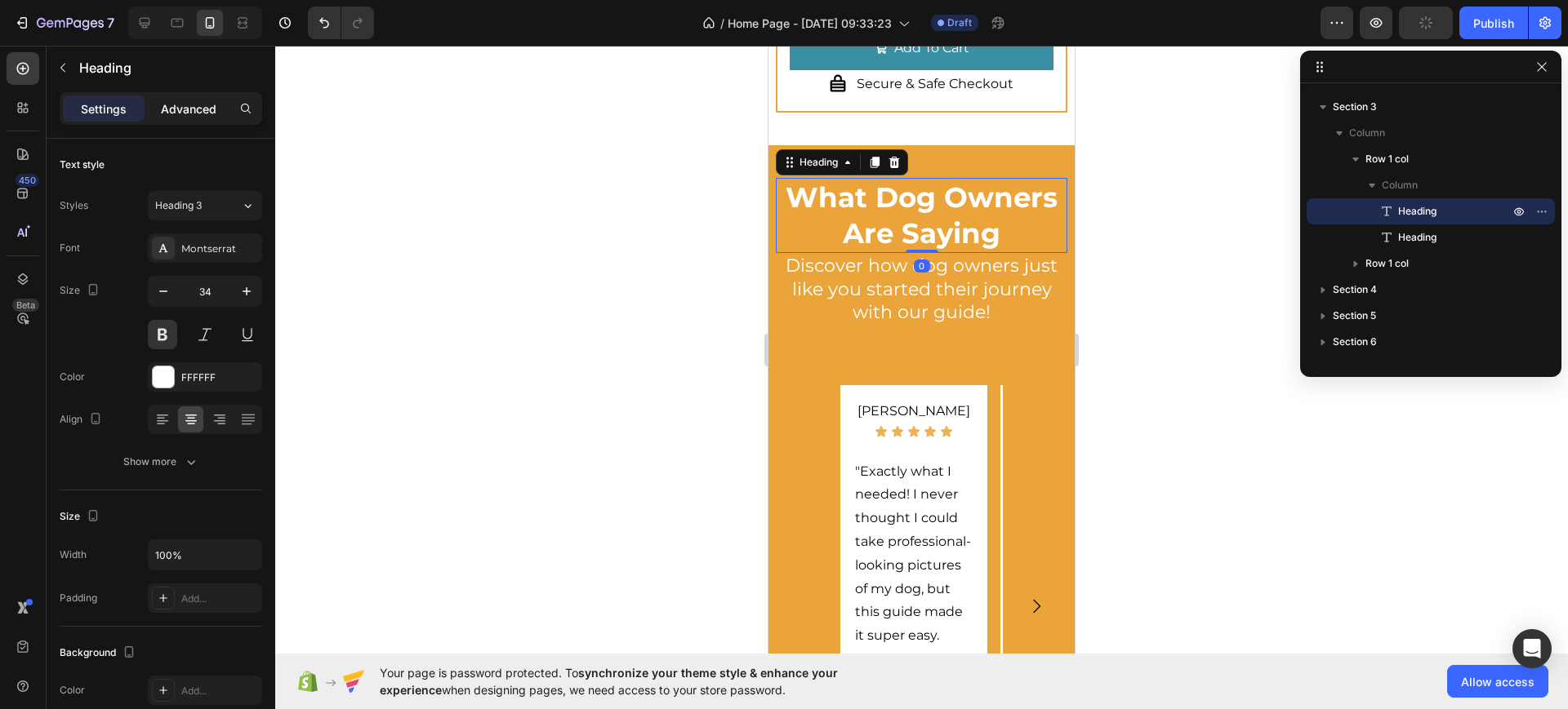
click at [201, 110] on p "Advanced" at bounding box center [188, 109] width 55 height 17
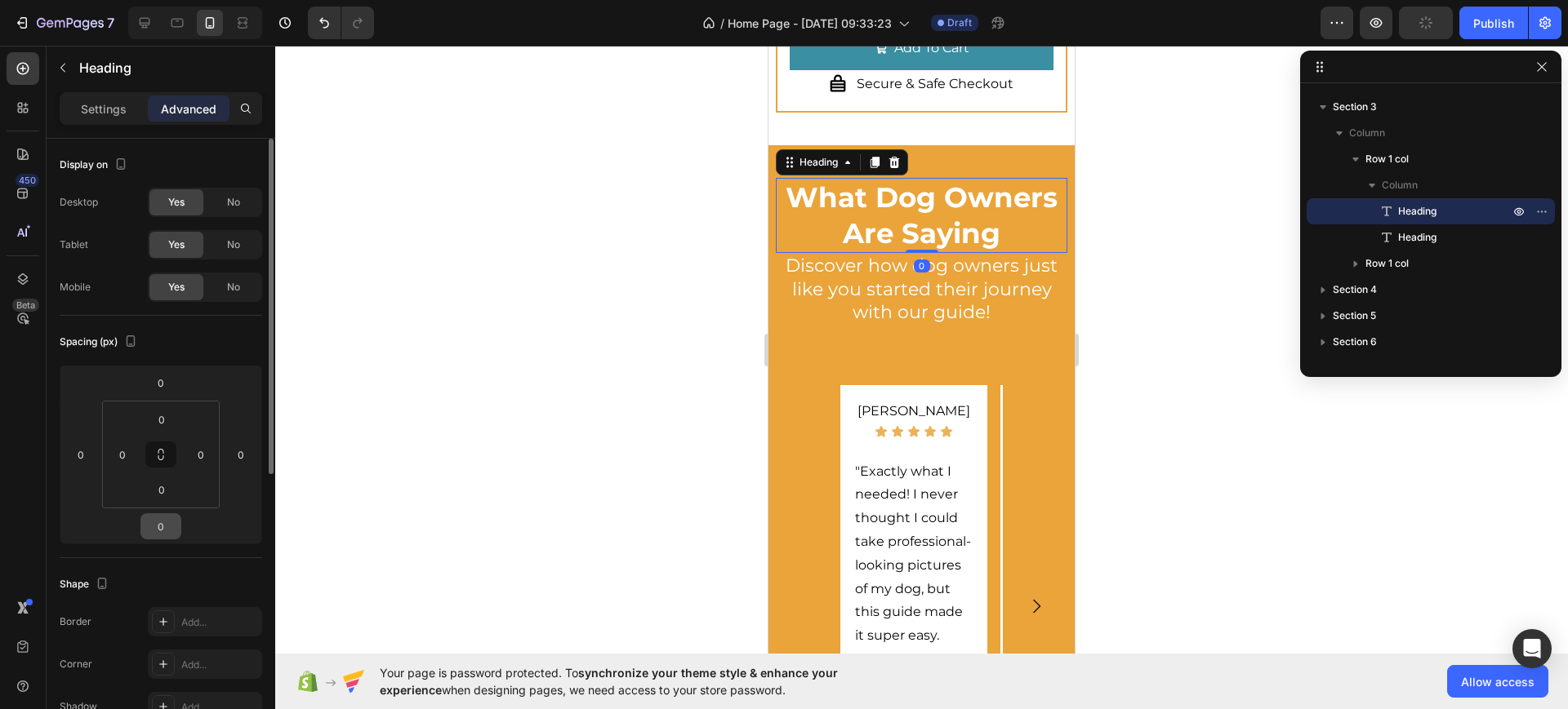
click at [163, 536] on input "0" at bounding box center [161, 526] width 33 height 24
type input "15"
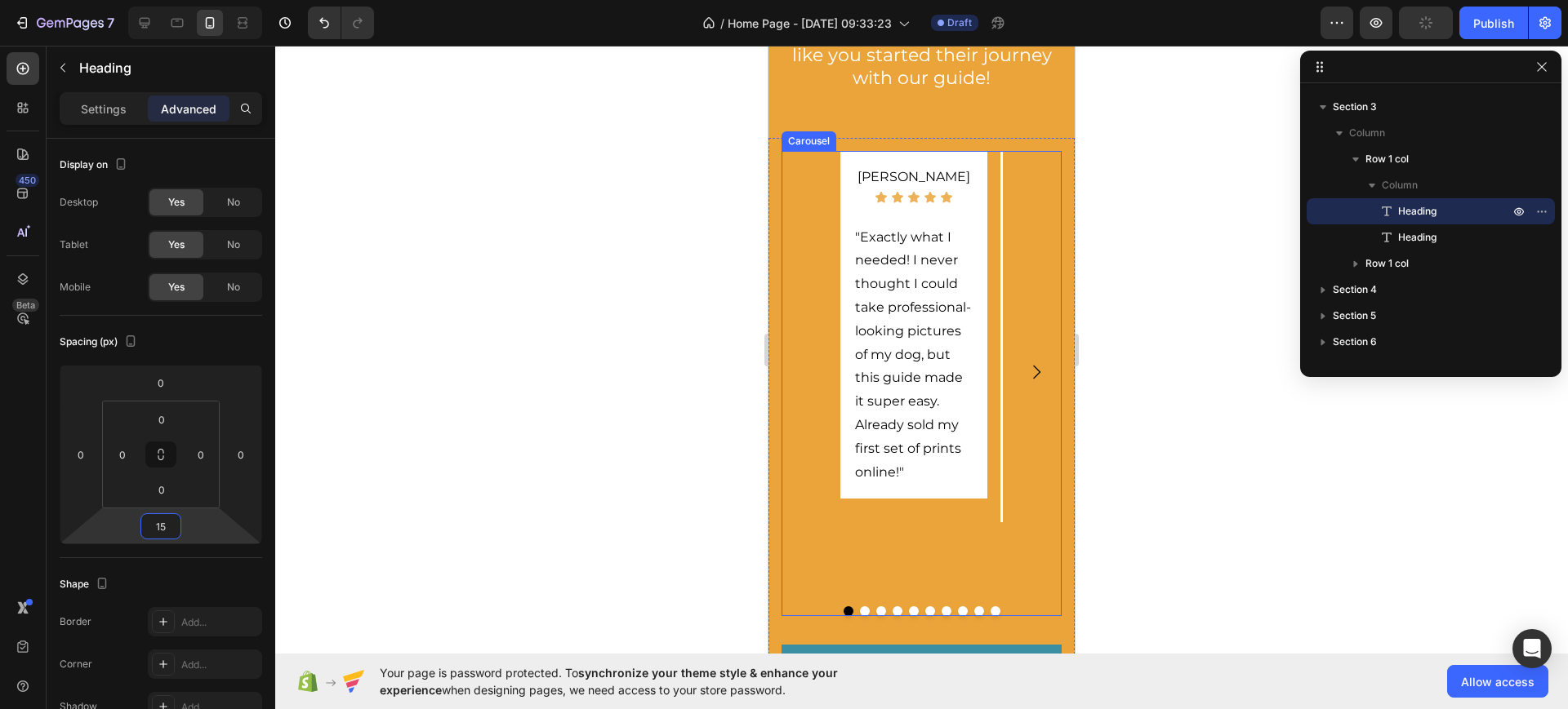
scroll to position [1633, 0]
click at [826, 418] on div "[PERSON_NAME] Text Block Icon Icon Icon Icon Icon Icon List "Exactly what I nee…" at bounding box center [922, 370] width 280 height 442
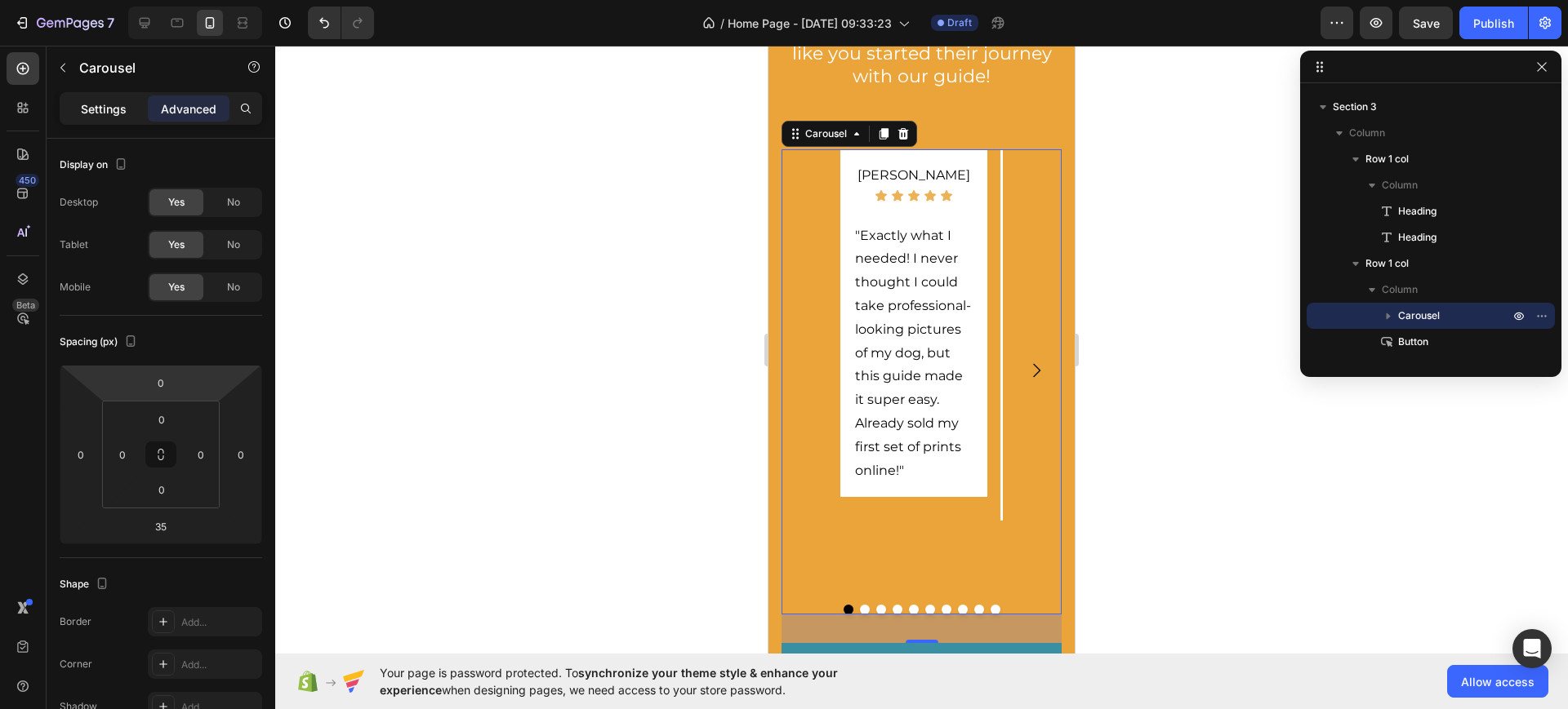
click at [103, 110] on p "Settings" at bounding box center [104, 109] width 46 height 17
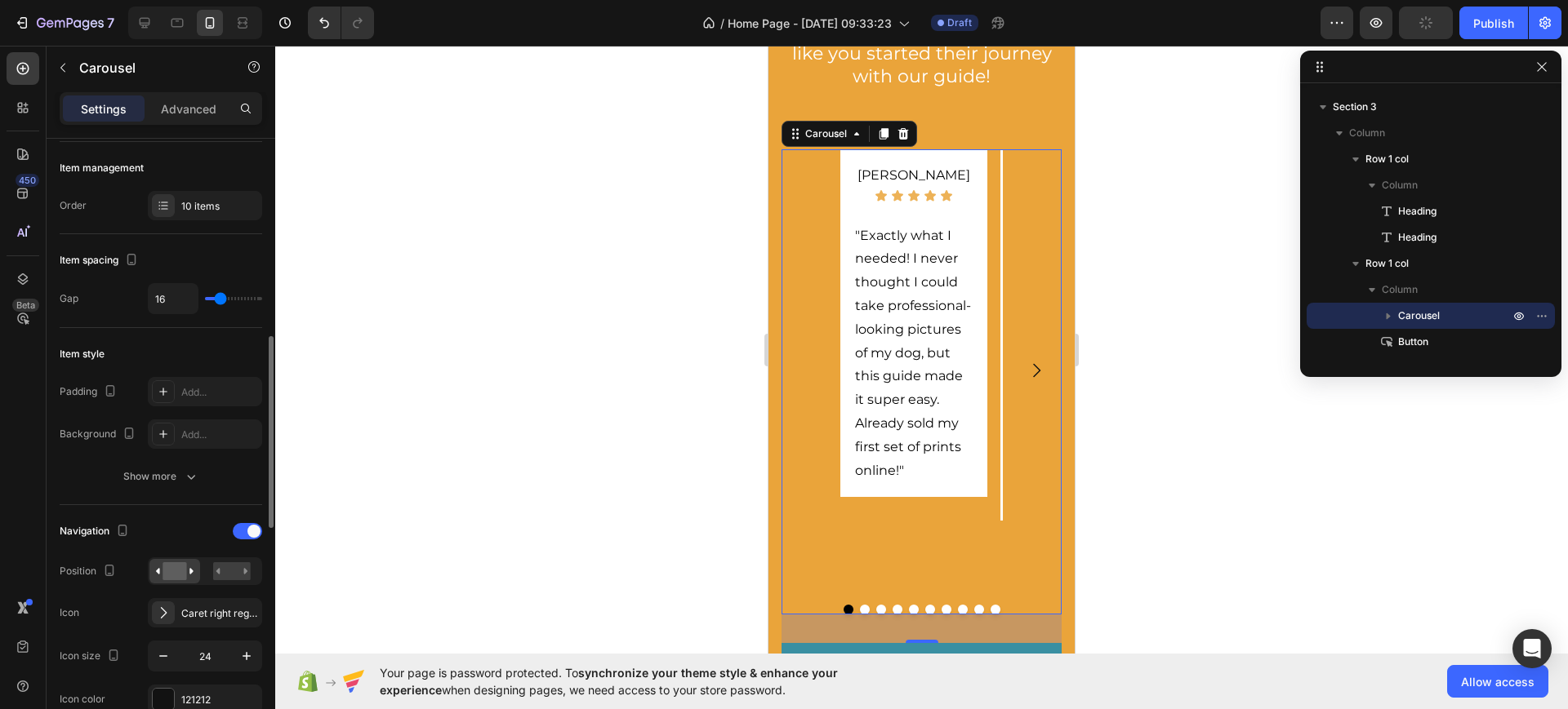
scroll to position [306, 0]
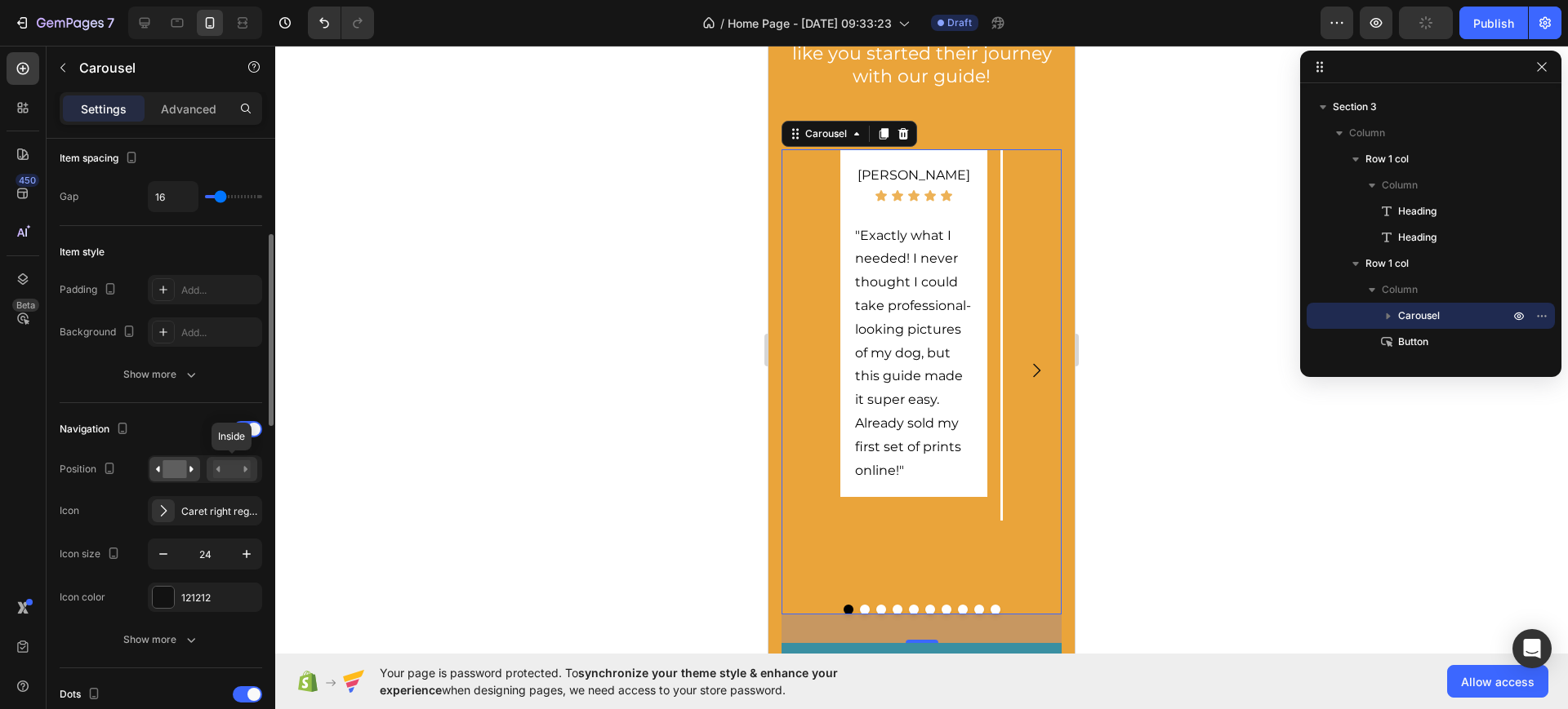
click at [218, 469] on icon at bounding box center [218, 468] width 4 height 6
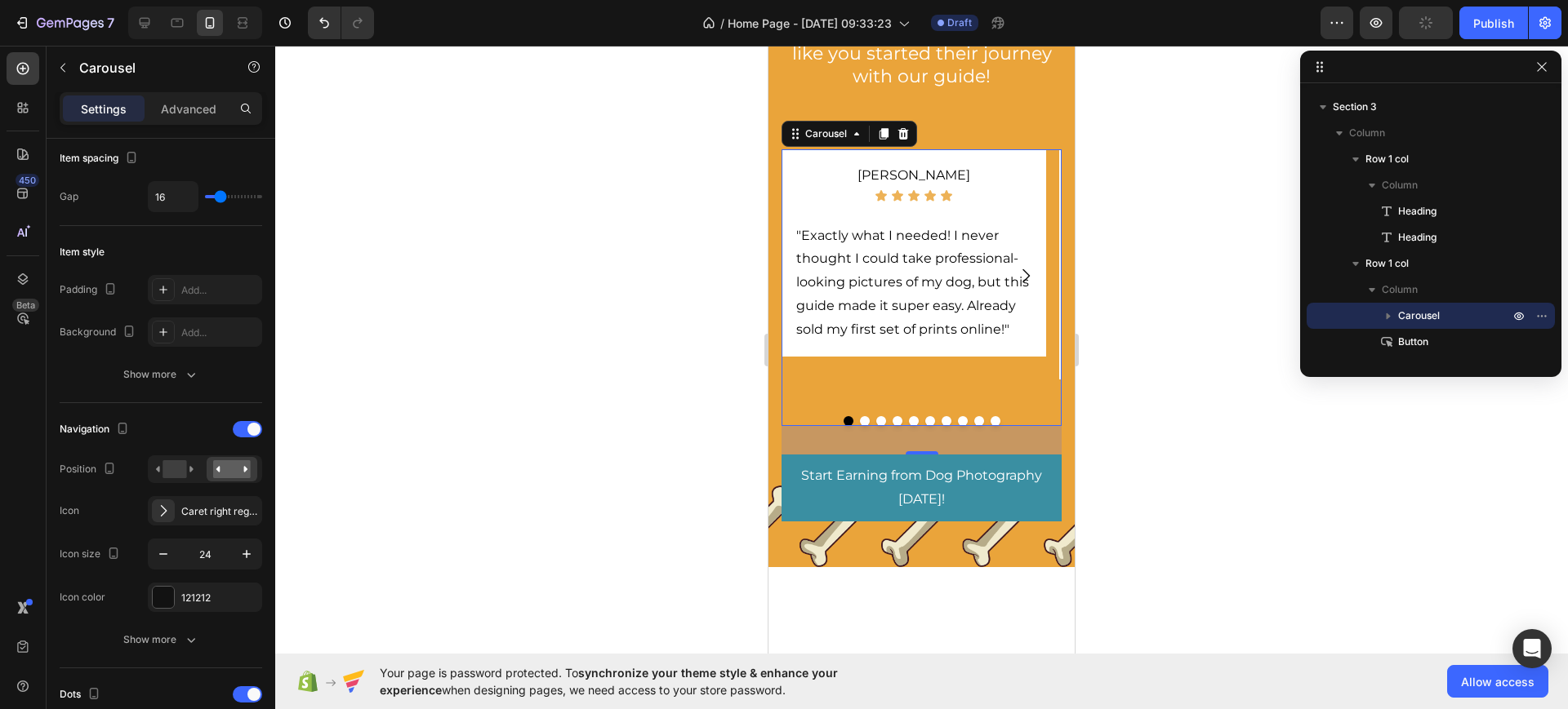
click at [1212, 475] on div at bounding box center [922, 377] width 1293 height 663
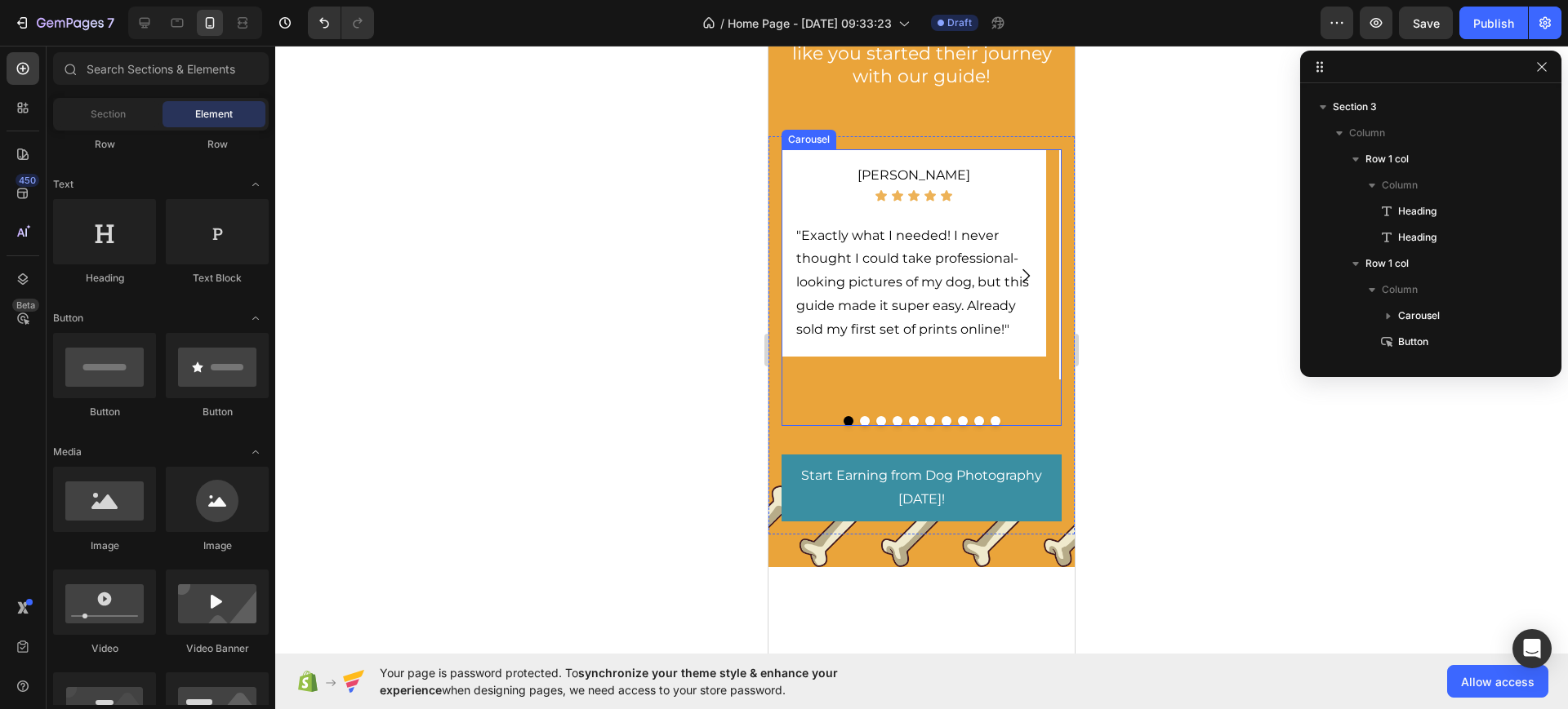
click at [934, 392] on div "Emily Johnson Text Block Icon Icon Icon Icon Icon Icon List "Exactly what I nee…" at bounding box center [914, 276] width 265 height 254
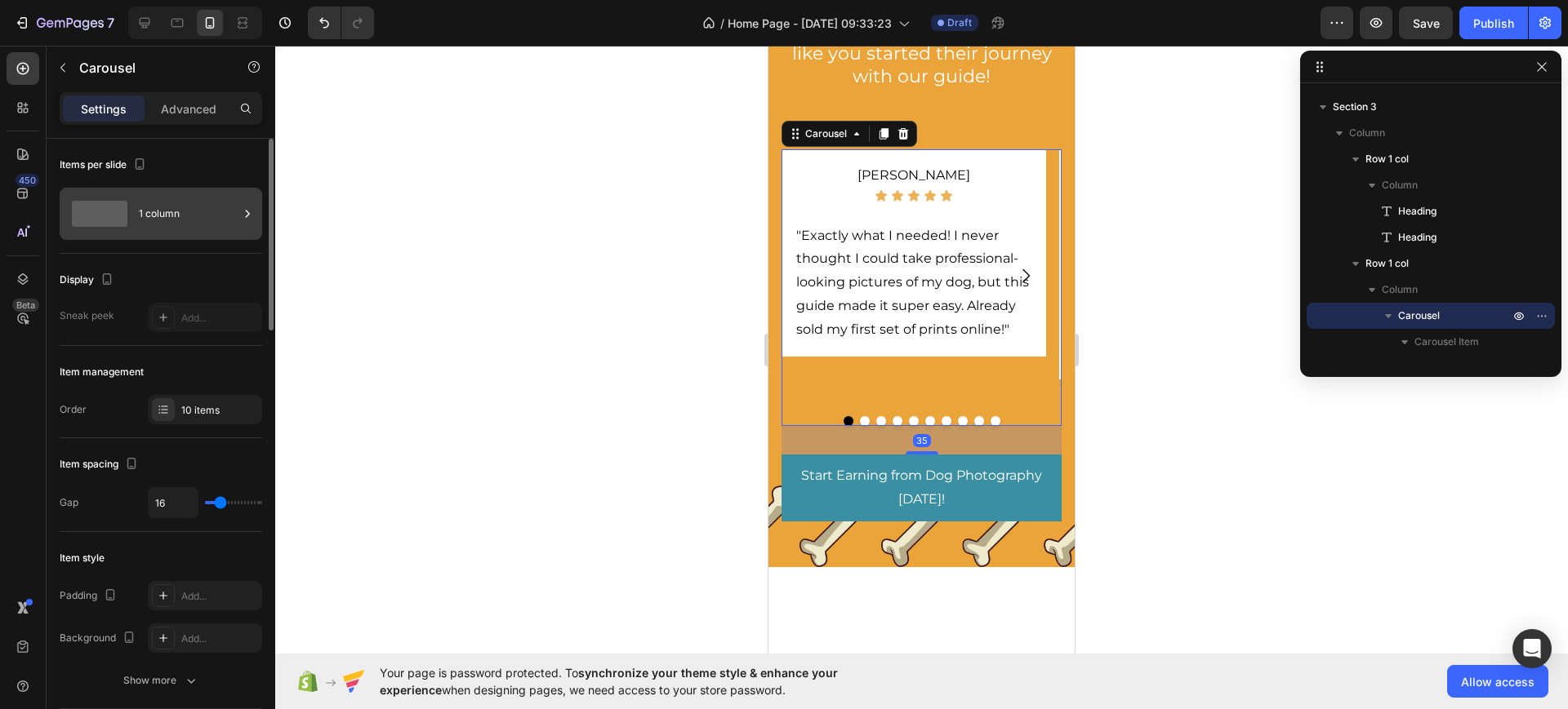
click at [183, 209] on div "1 column" at bounding box center [188, 214] width 99 height 38
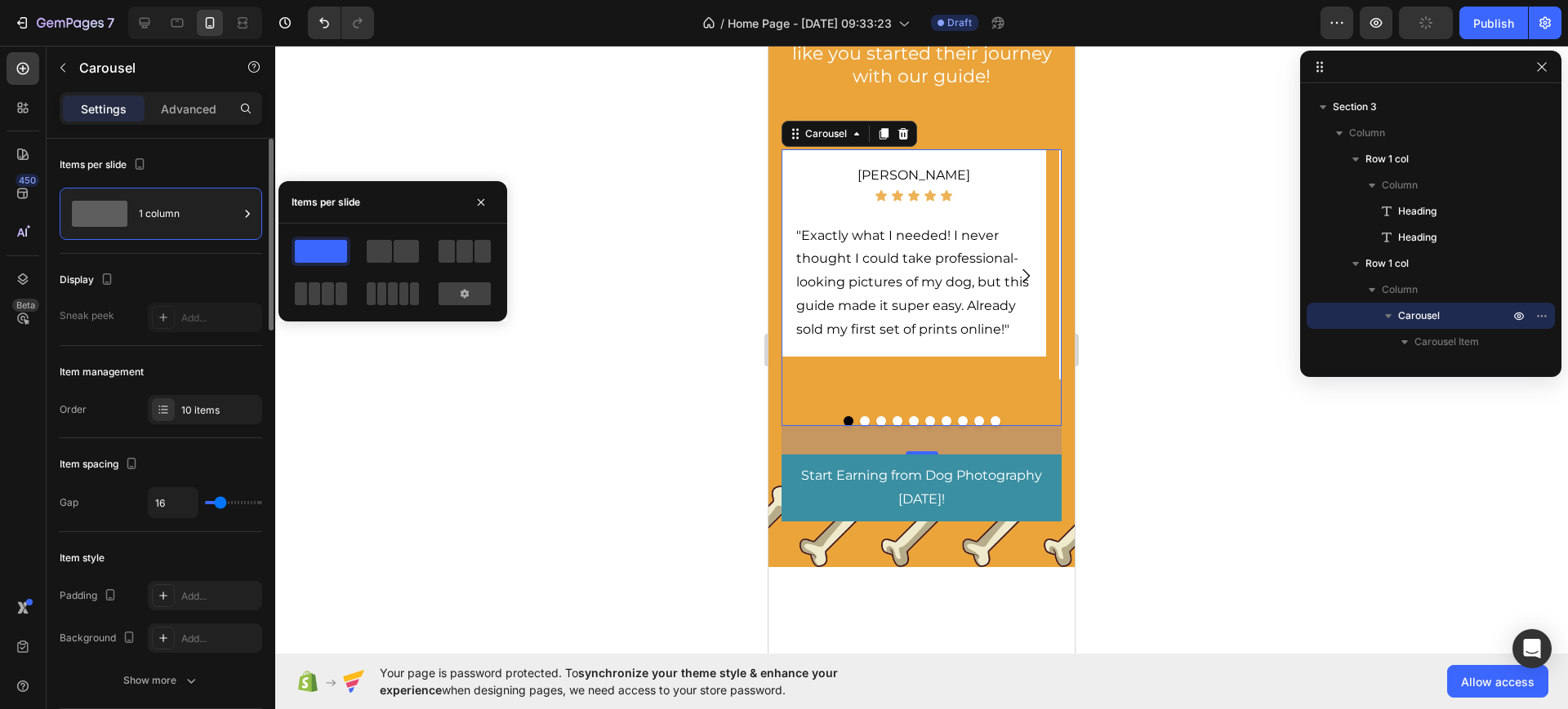
scroll to position [204, 0]
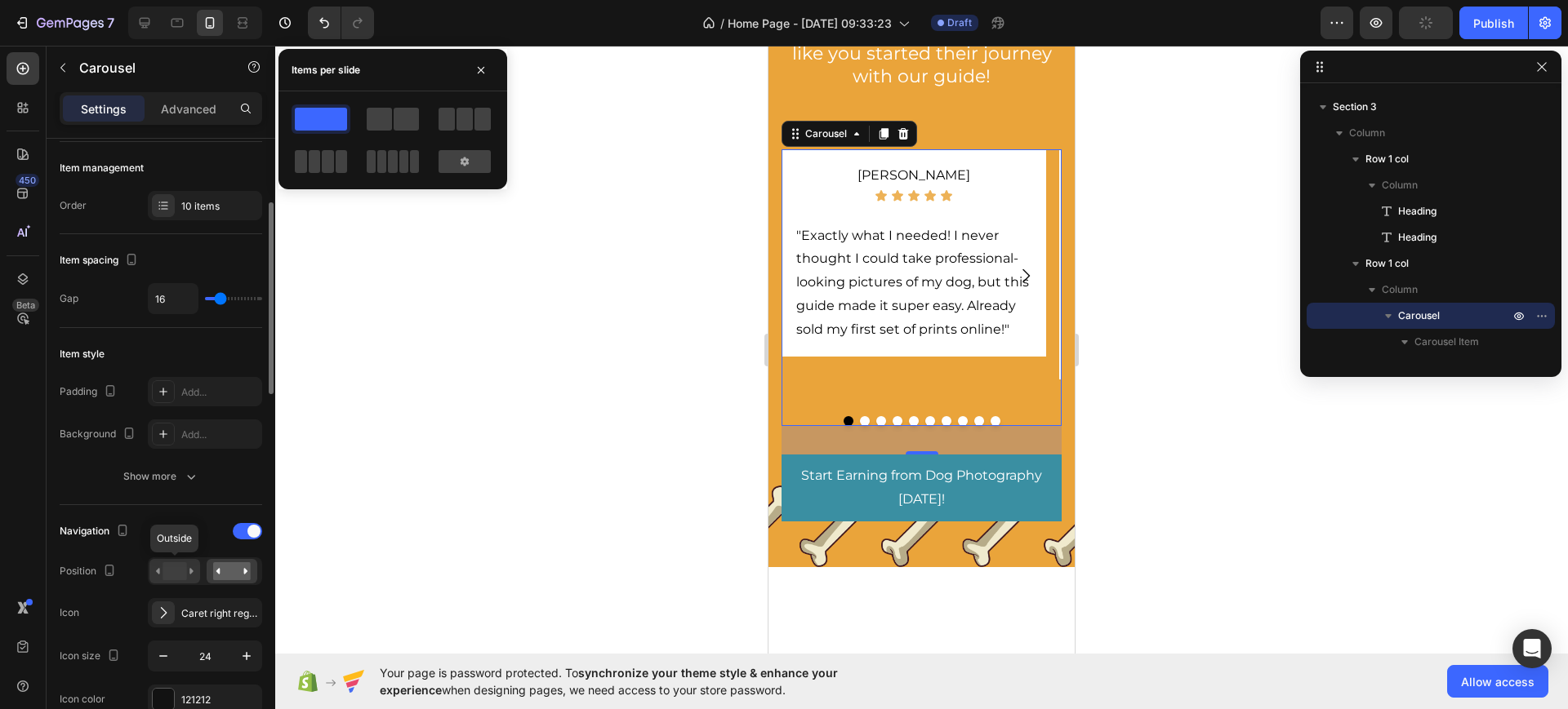
click at [181, 568] on rect at bounding box center [173, 571] width 23 height 18
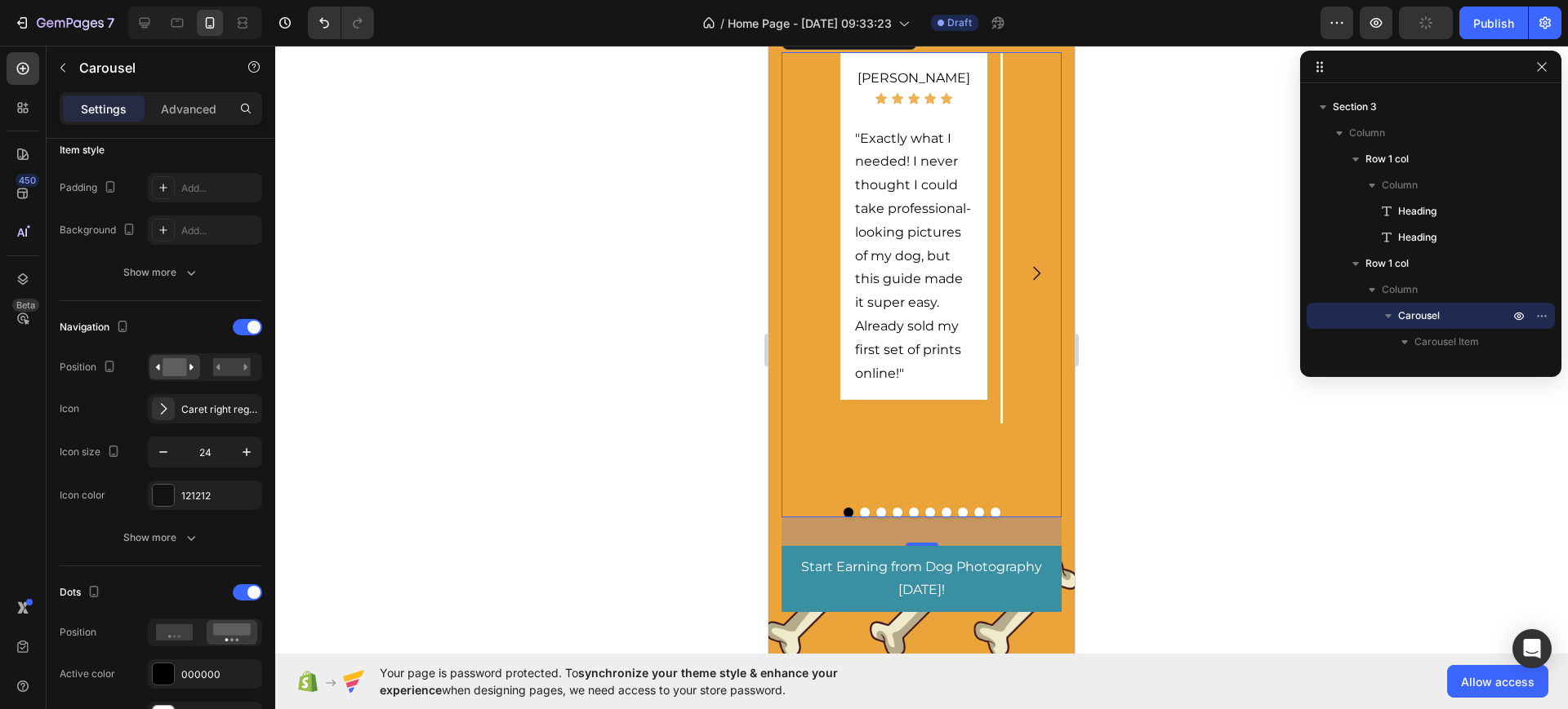
scroll to position [1735, 0]
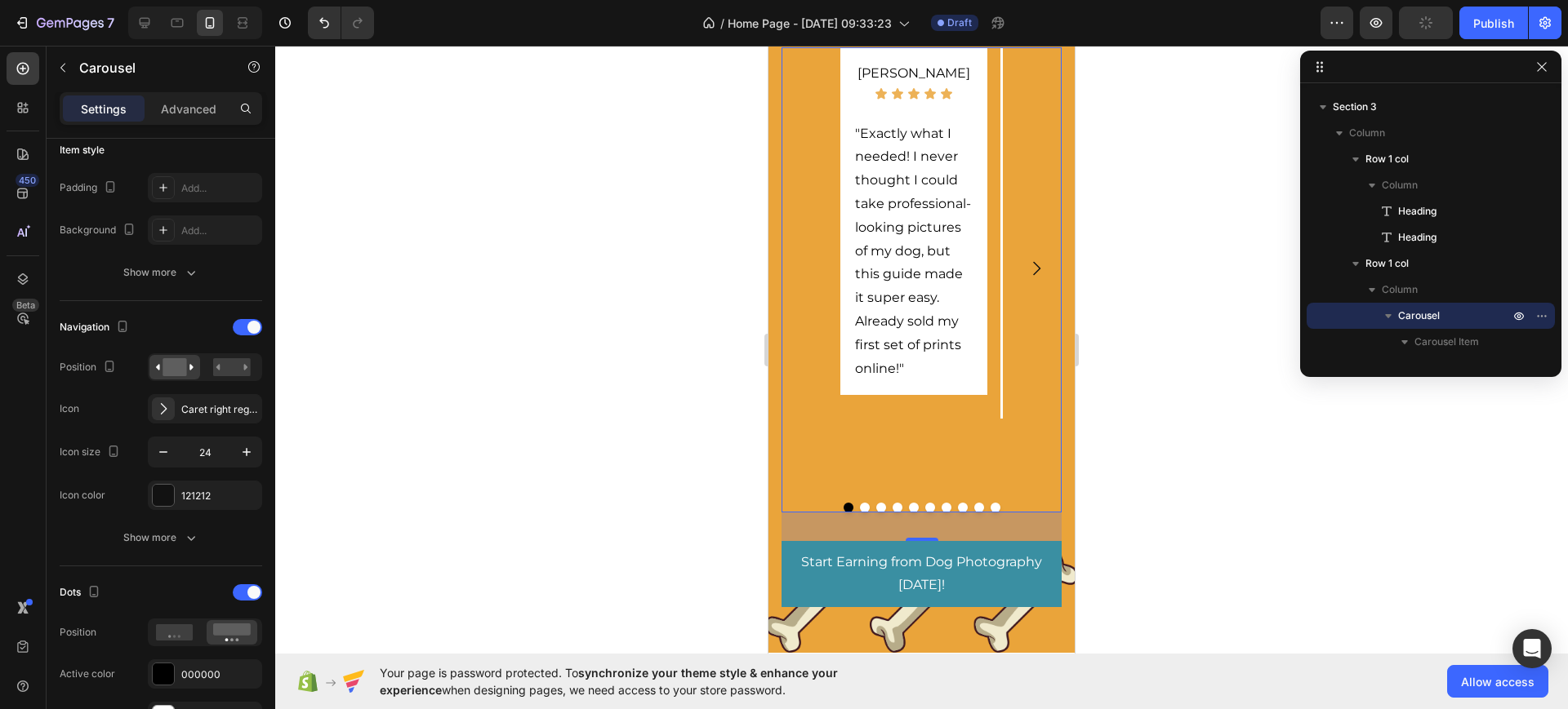
click at [1155, 425] on div at bounding box center [922, 377] width 1293 height 663
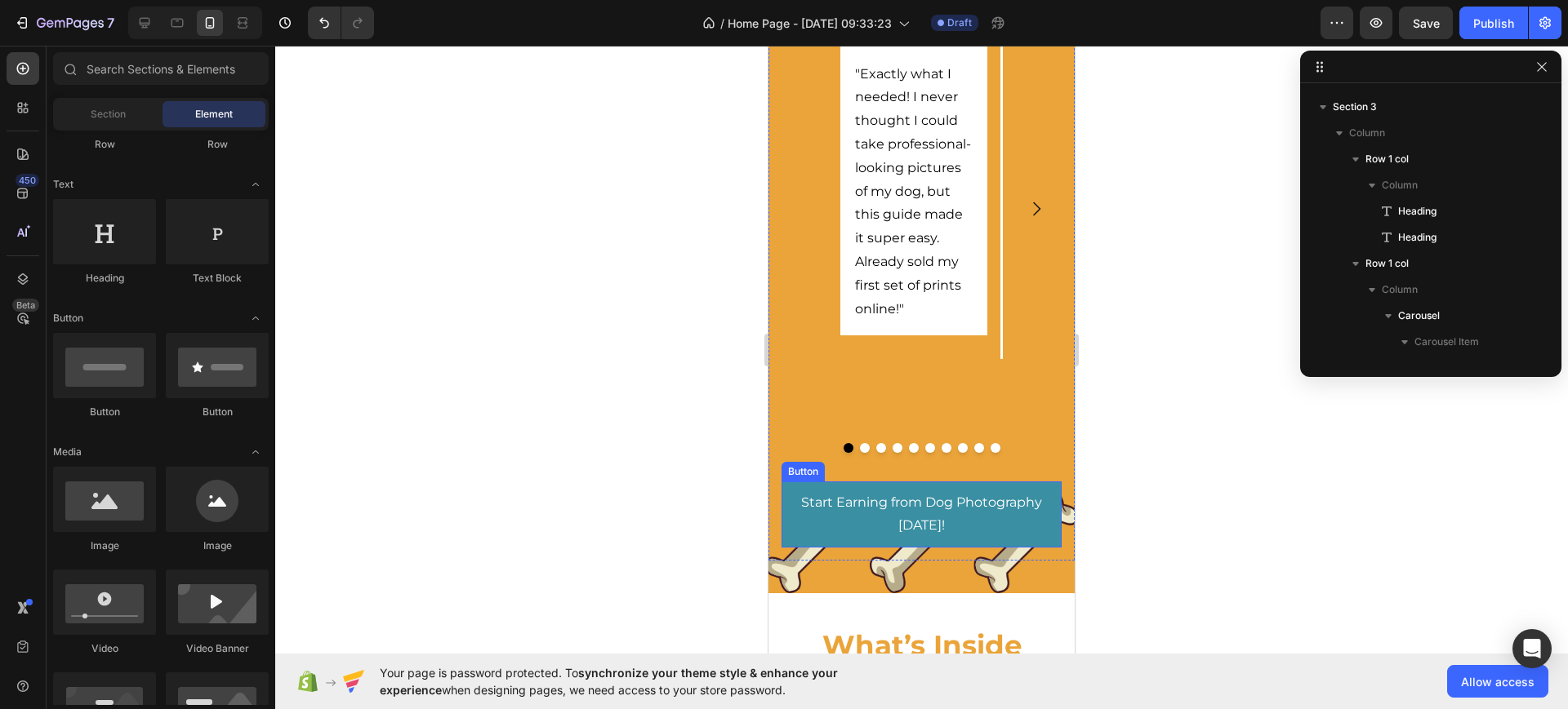
scroll to position [1836, 0]
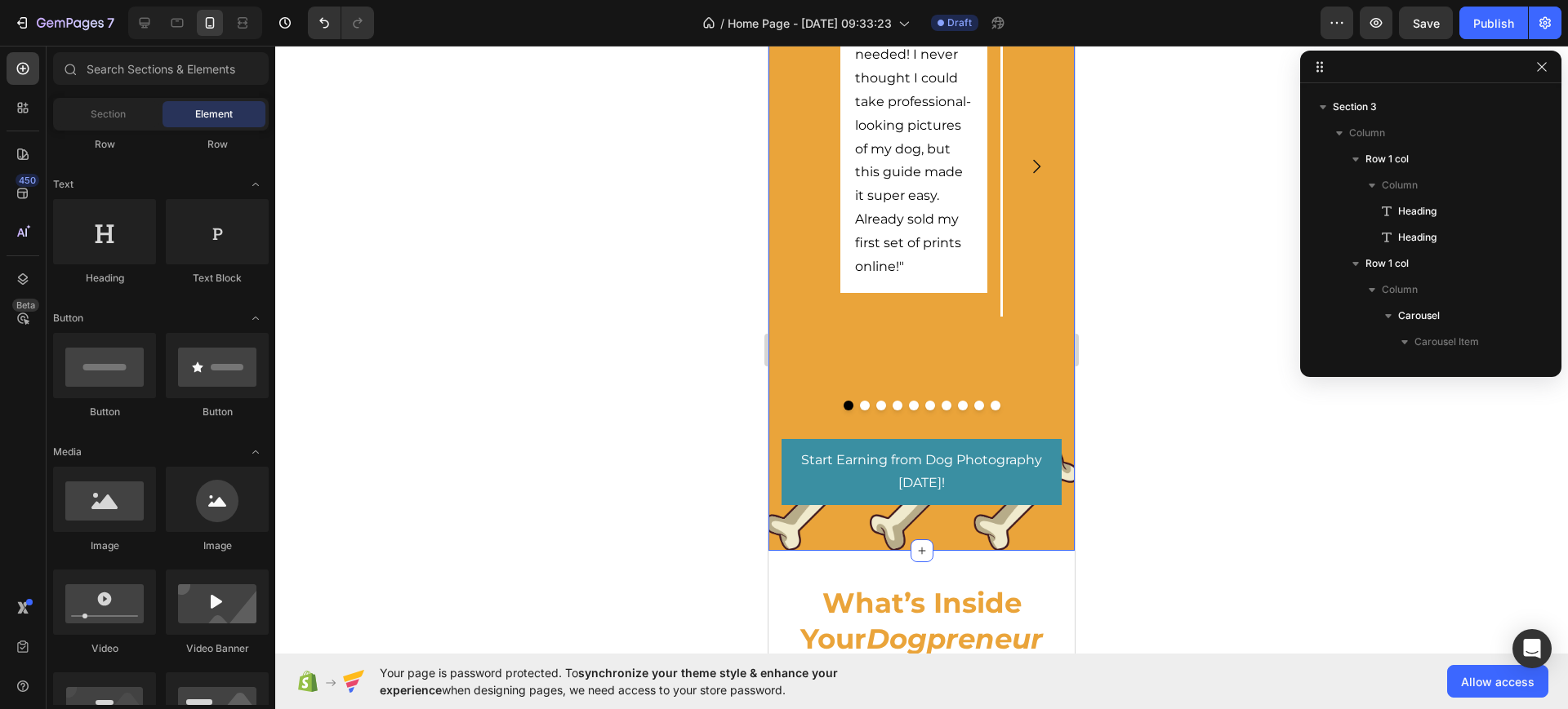
click at [882, 513] on div "[PERSON_NAME] Text Block Icon Icon Icon Icon Icon Icon List "Exactly what I nee…" at bounding box center [922, 224] width 306 height 586
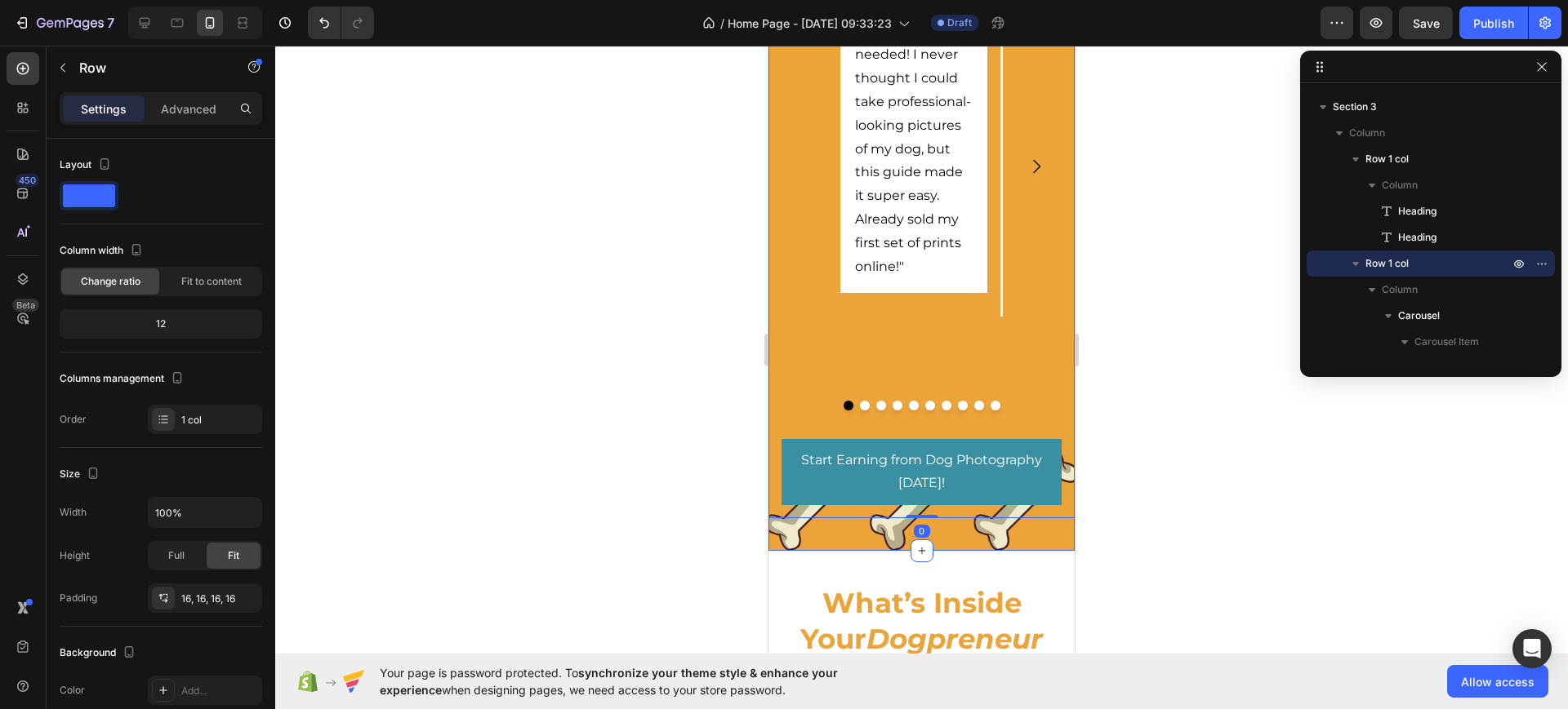
click at [803, 540] on div "What Dog Owners Are Saying Heading Discover how dog owners just like you starte…" at bounding box center [922, 122] width 306 height 859
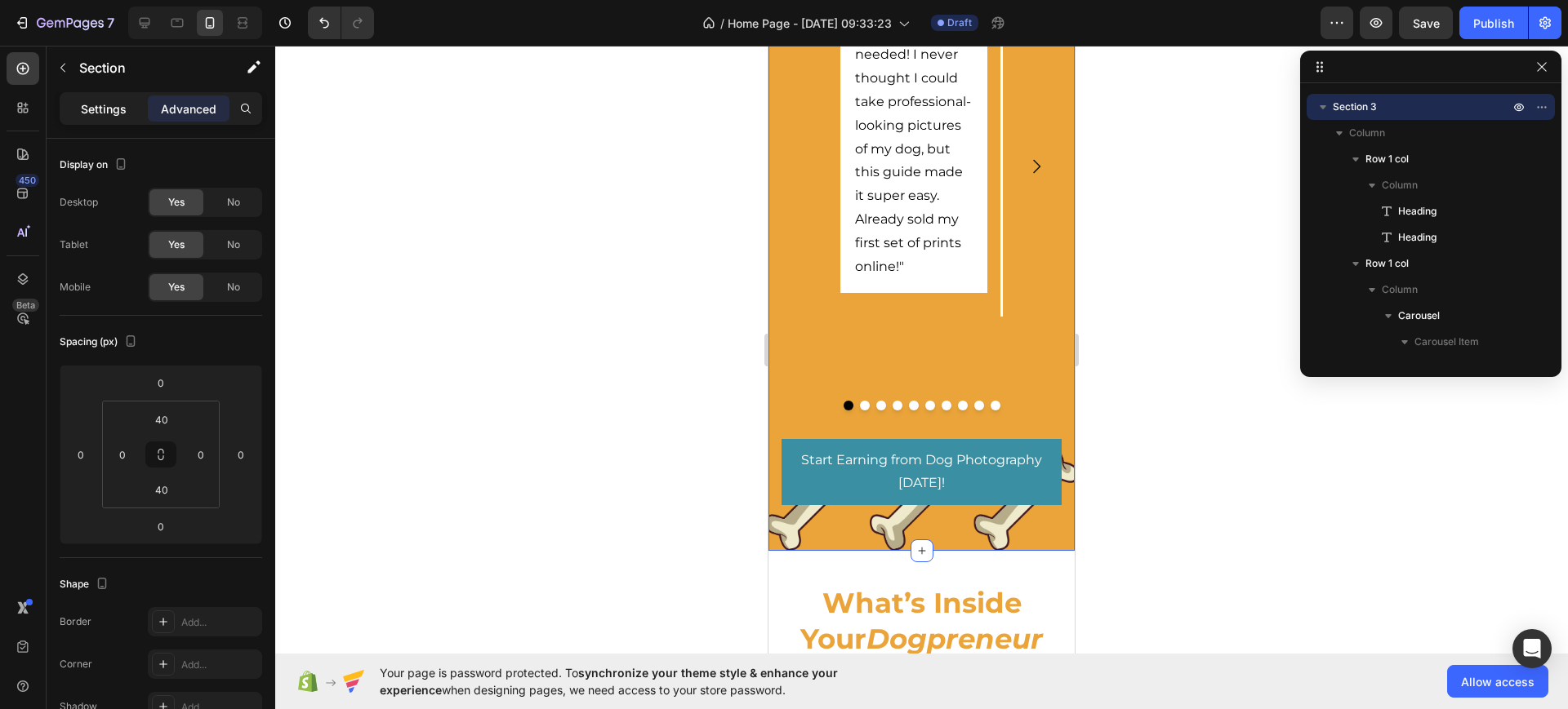
click at [88, 110] on p "Settings" at bounding box center [104, 109] width 46 height 17
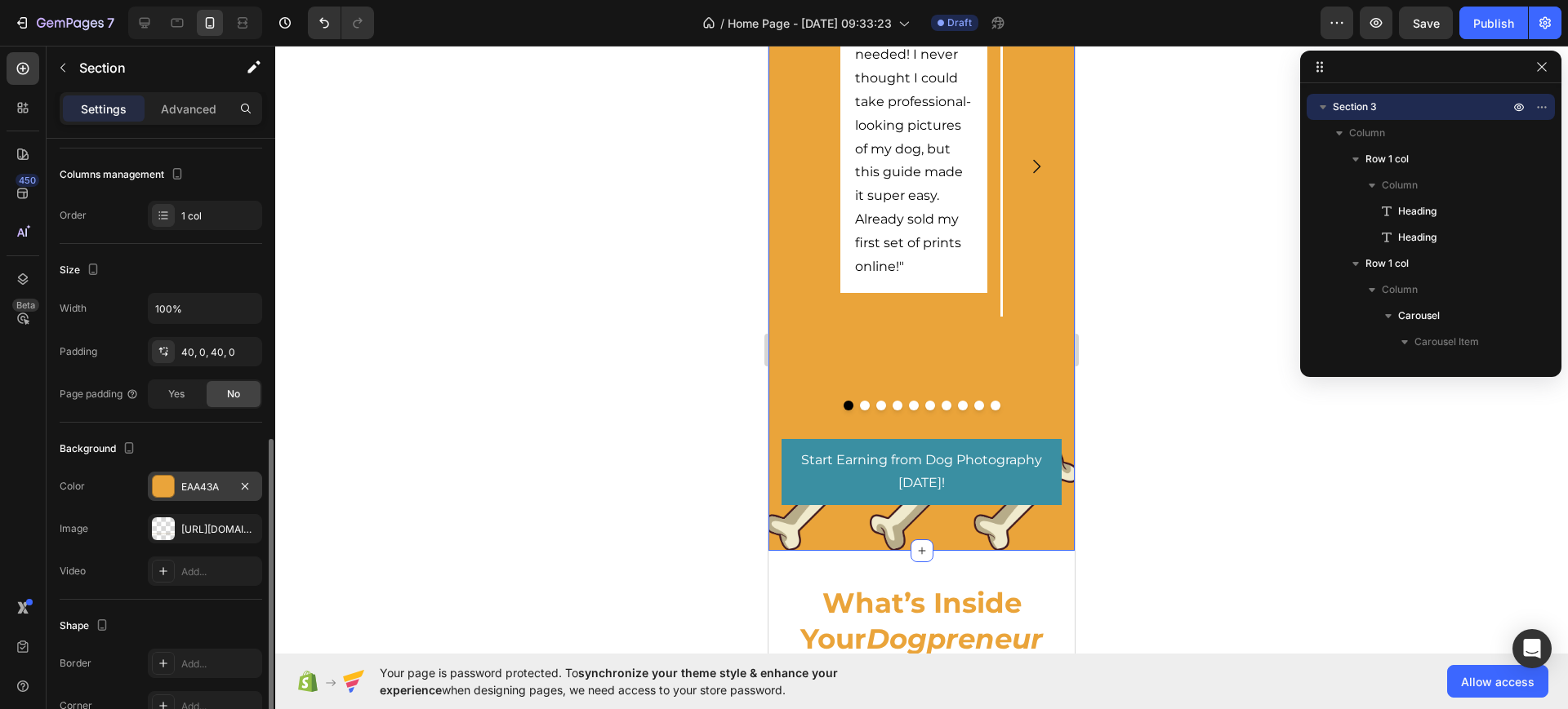
scroll to position [336, 0]
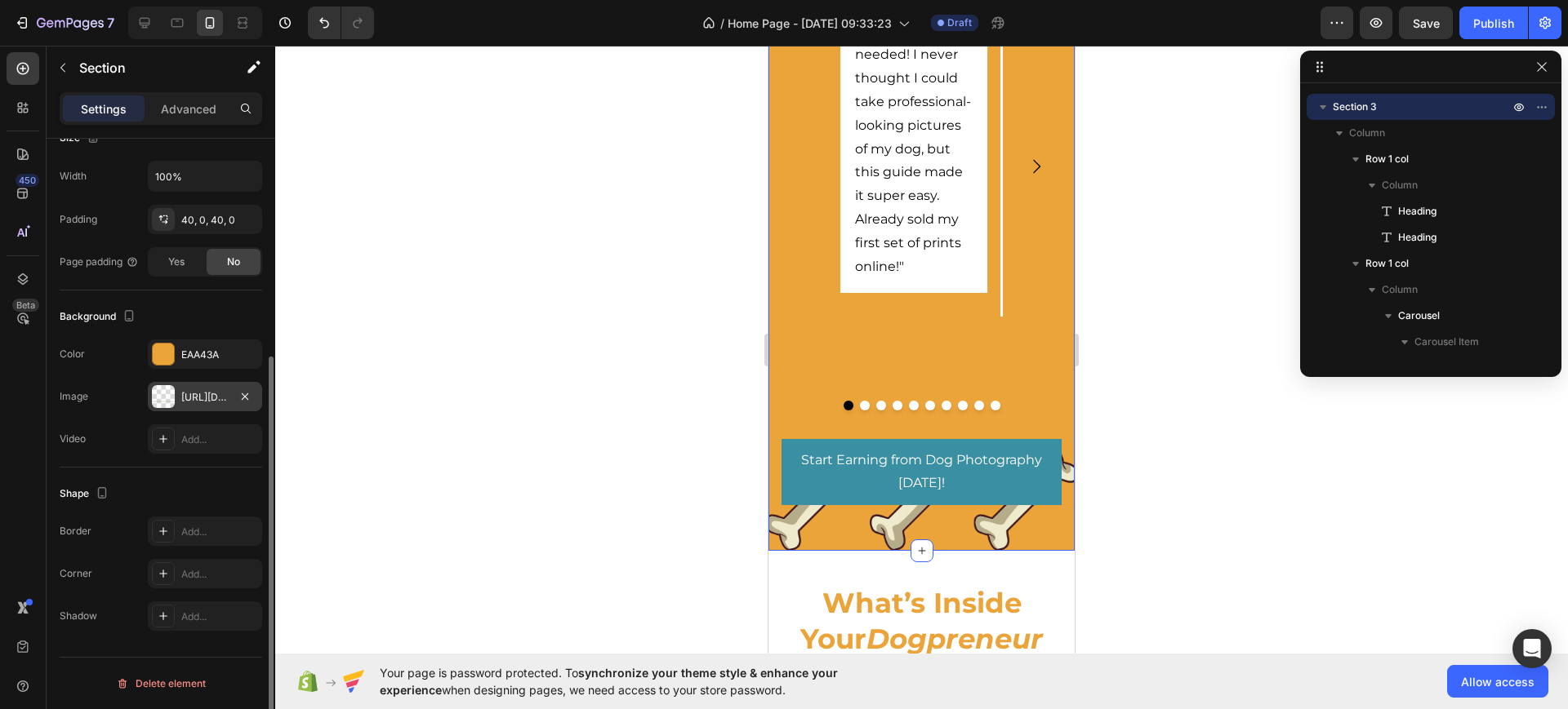
click at [206, 399] on div "[URL][DOMAIN_NAME]" at bounding box center [205, 397] width 47 height 15
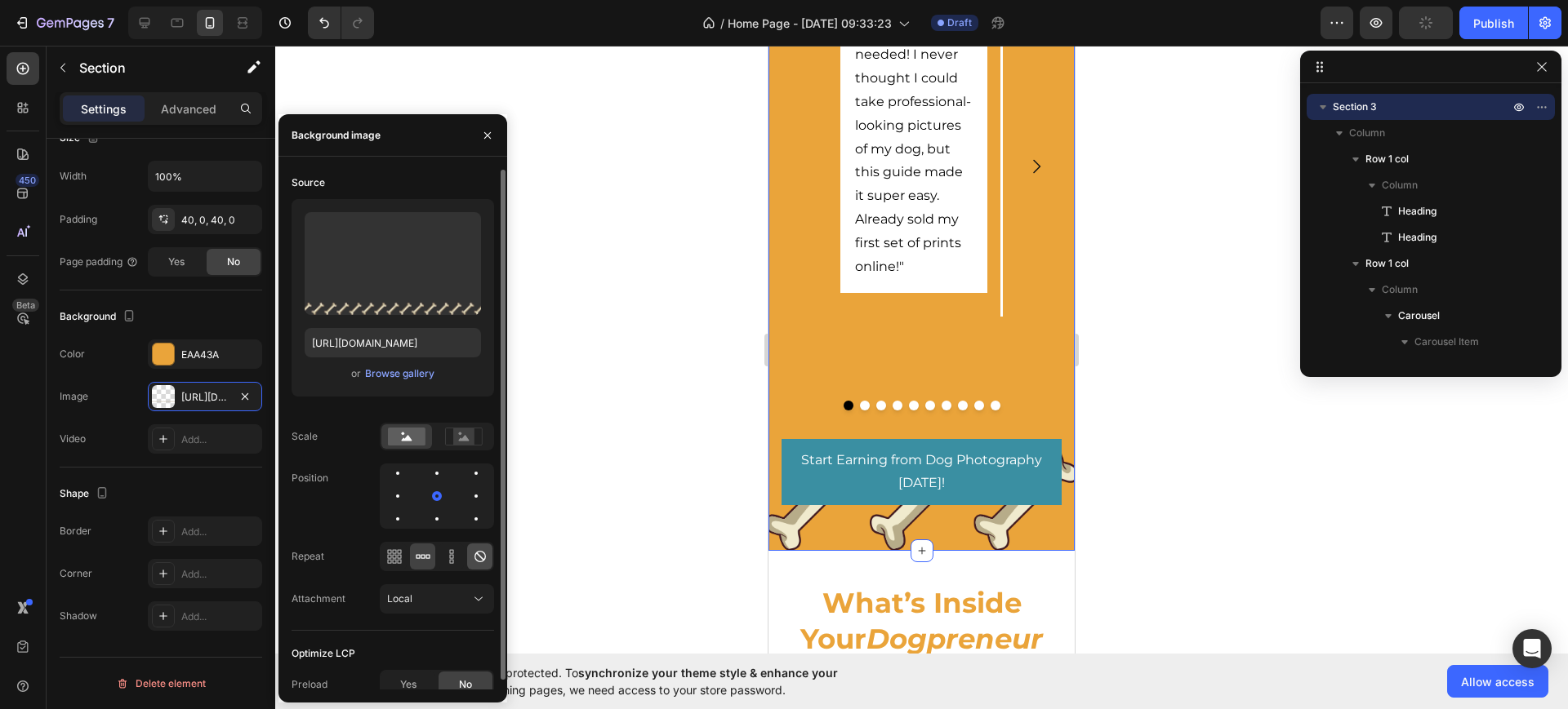
click at [479, 551] on icon at bounding box center [480, 556] width 11 height 11
click at [466, 518] on div at bounding box center [475, 519] width 20 height 20
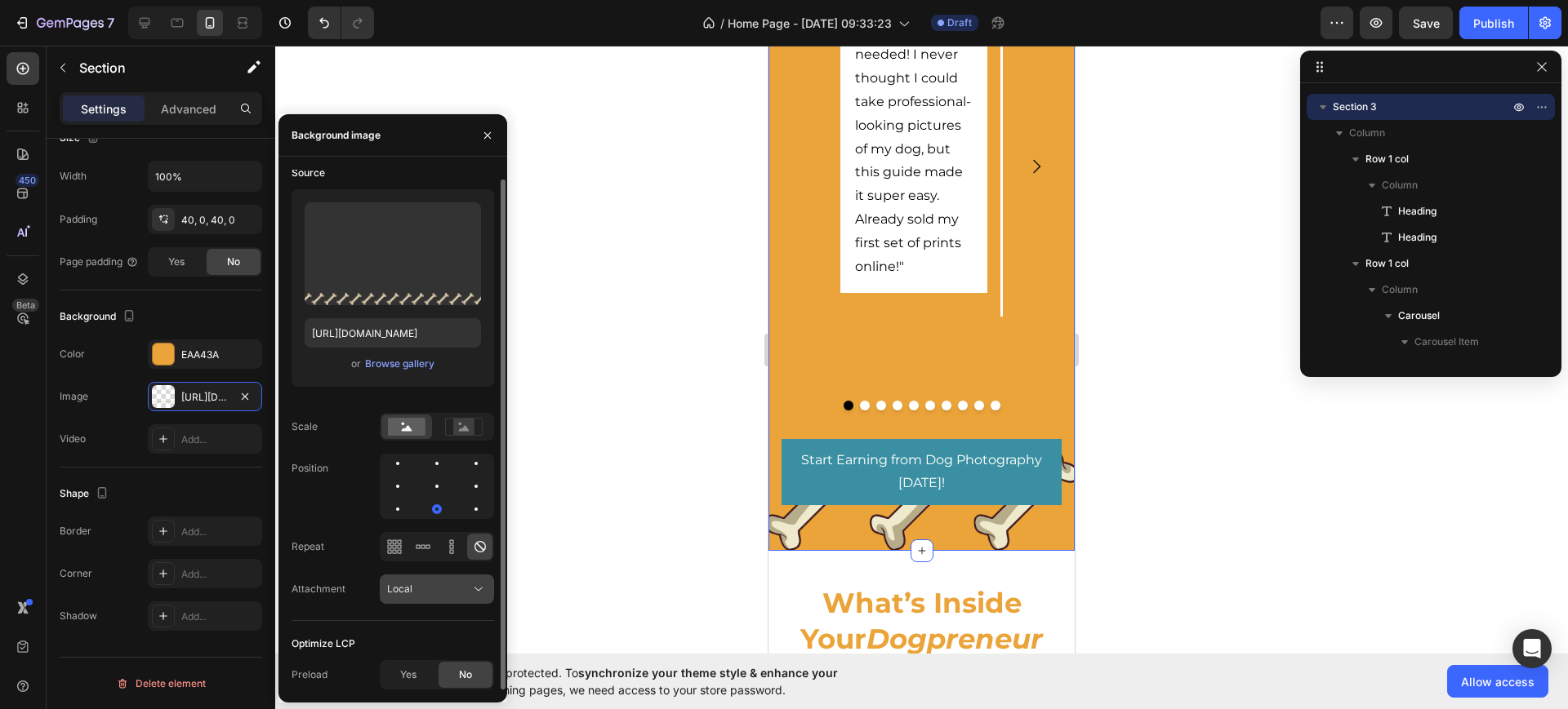
click at [440, 581] on button "Local" at bounding box center [437, 589] width 114 height 29
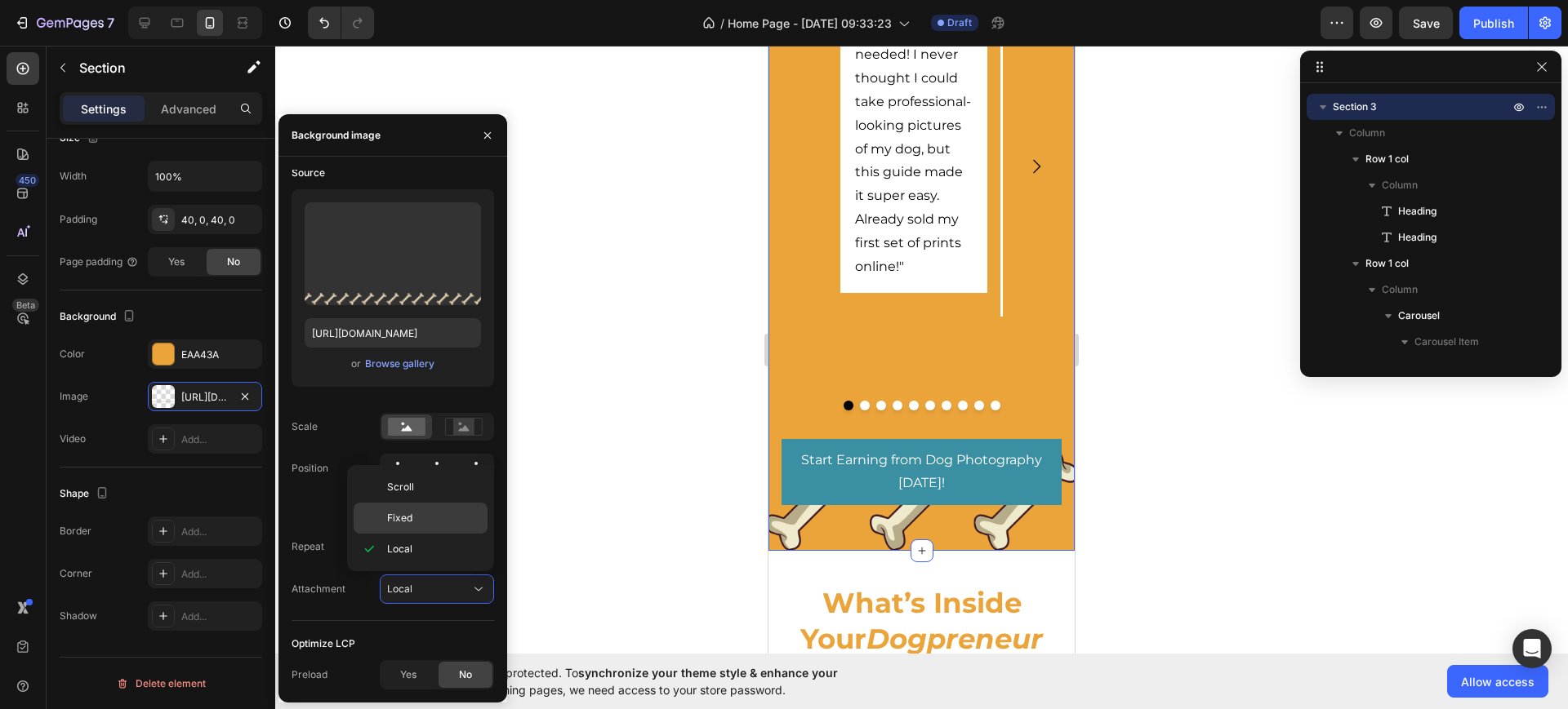
click at [428, 526] on div "Fixed" at bounding box center [420, 518] width 134 height 31
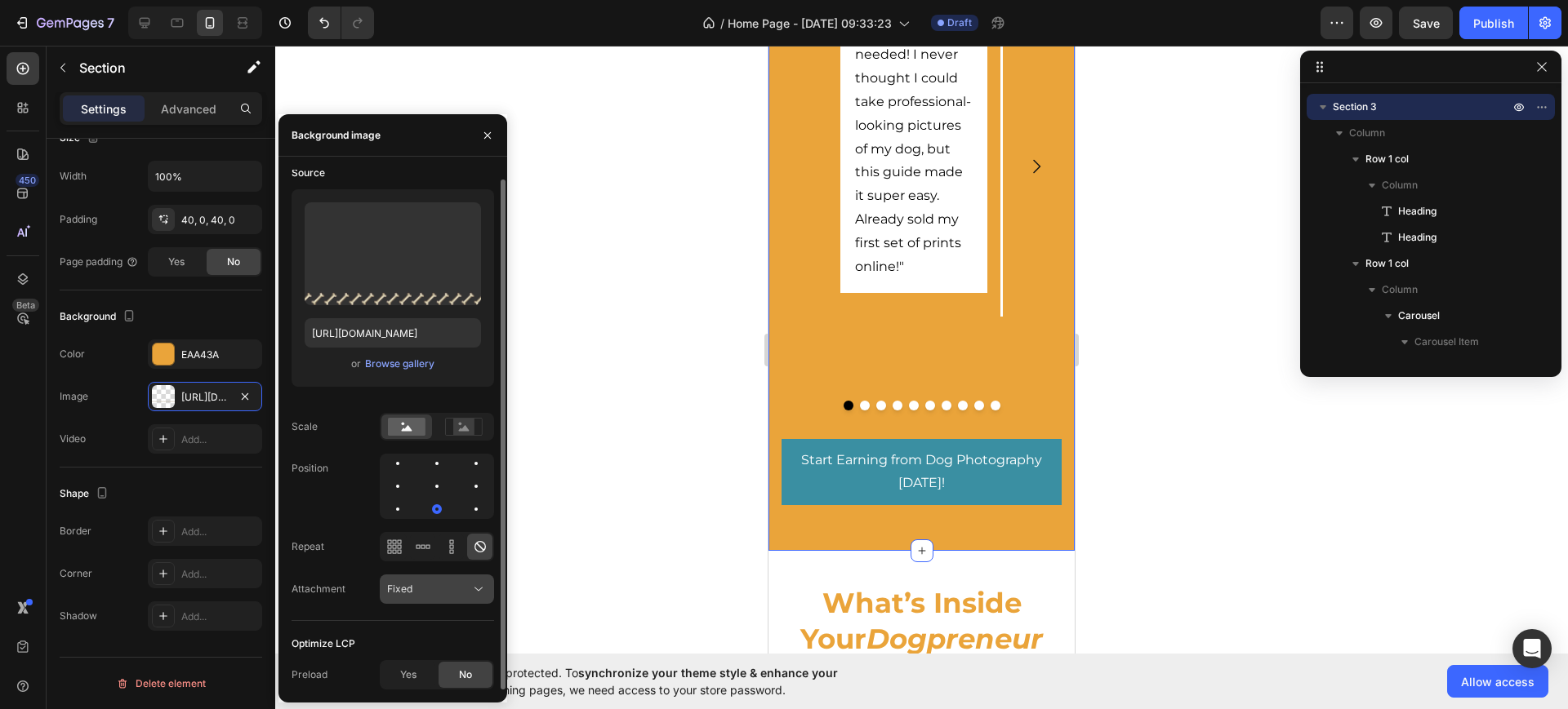
click at [431, 591] on div "Fixed" at bounding box center [429, 589] width 84 height 15
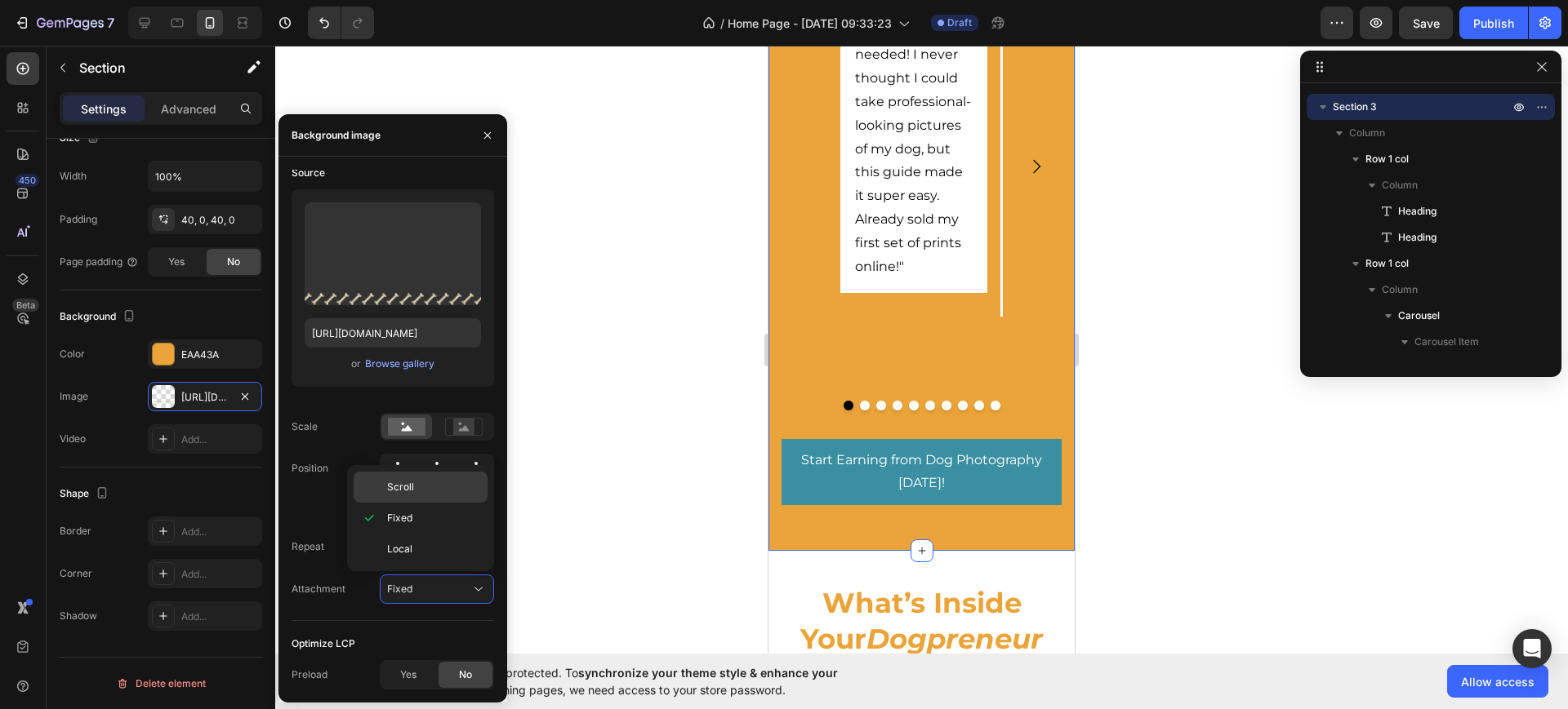
click at [411, 494] on span "Scroll" at bounding box center [400, 486] width 27 height 15
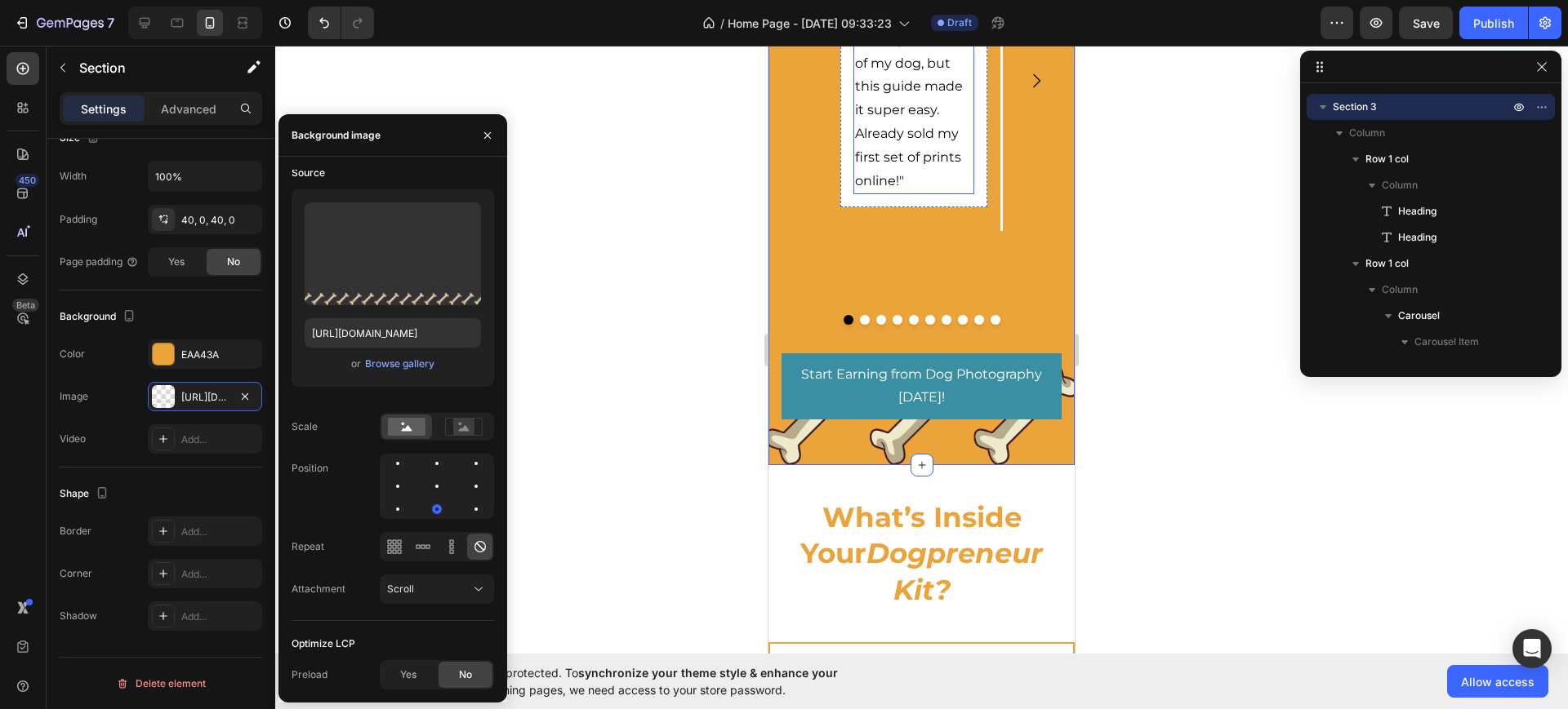
scroll to position [1939, 0]
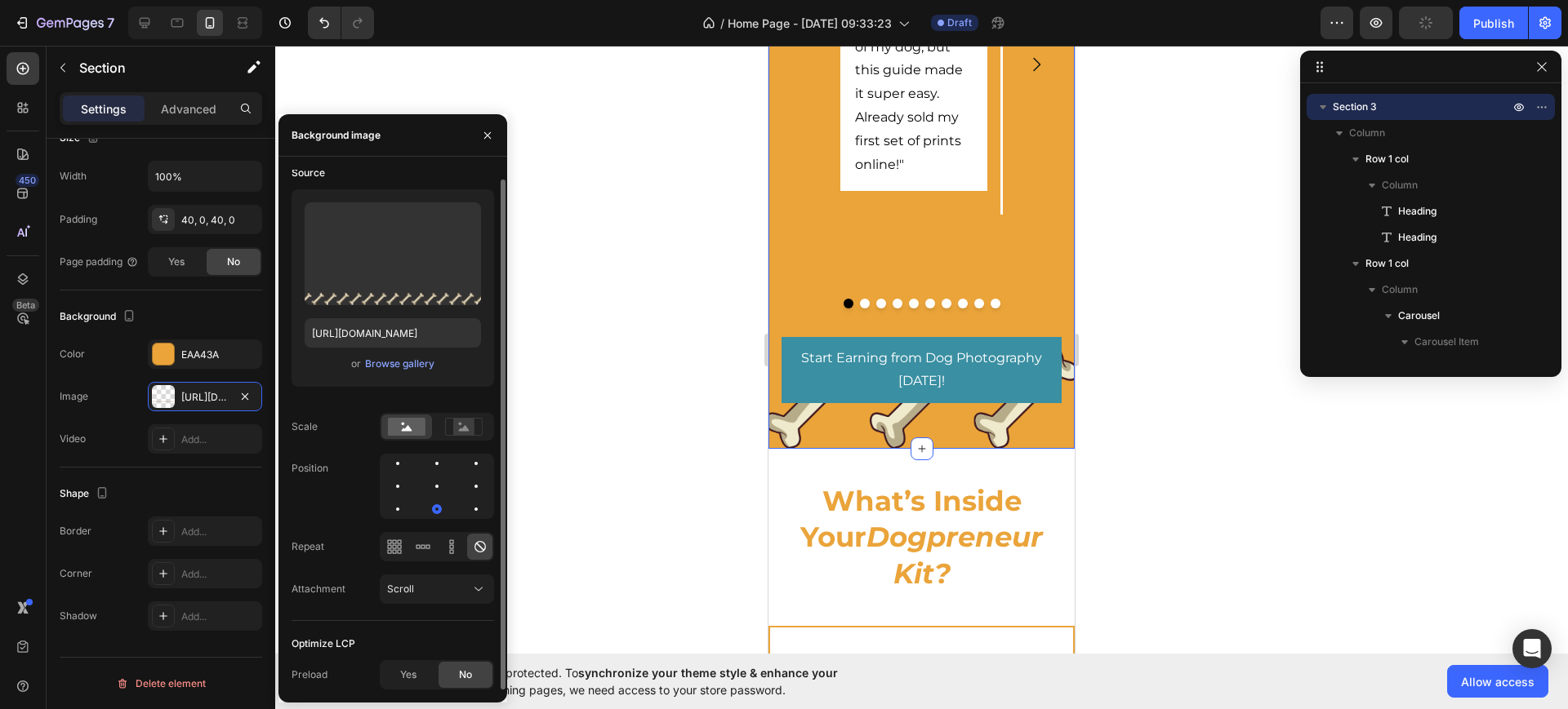
click at [471, 447] on div "Source Upload Image [URL][DOMAIN_NAME] or Browse gallery Scale Position Repeat …" at bounding box center [393, 390] width 203 height 461
click at [463, 436] on div at bounding box center [463, 427] width 51 height 24
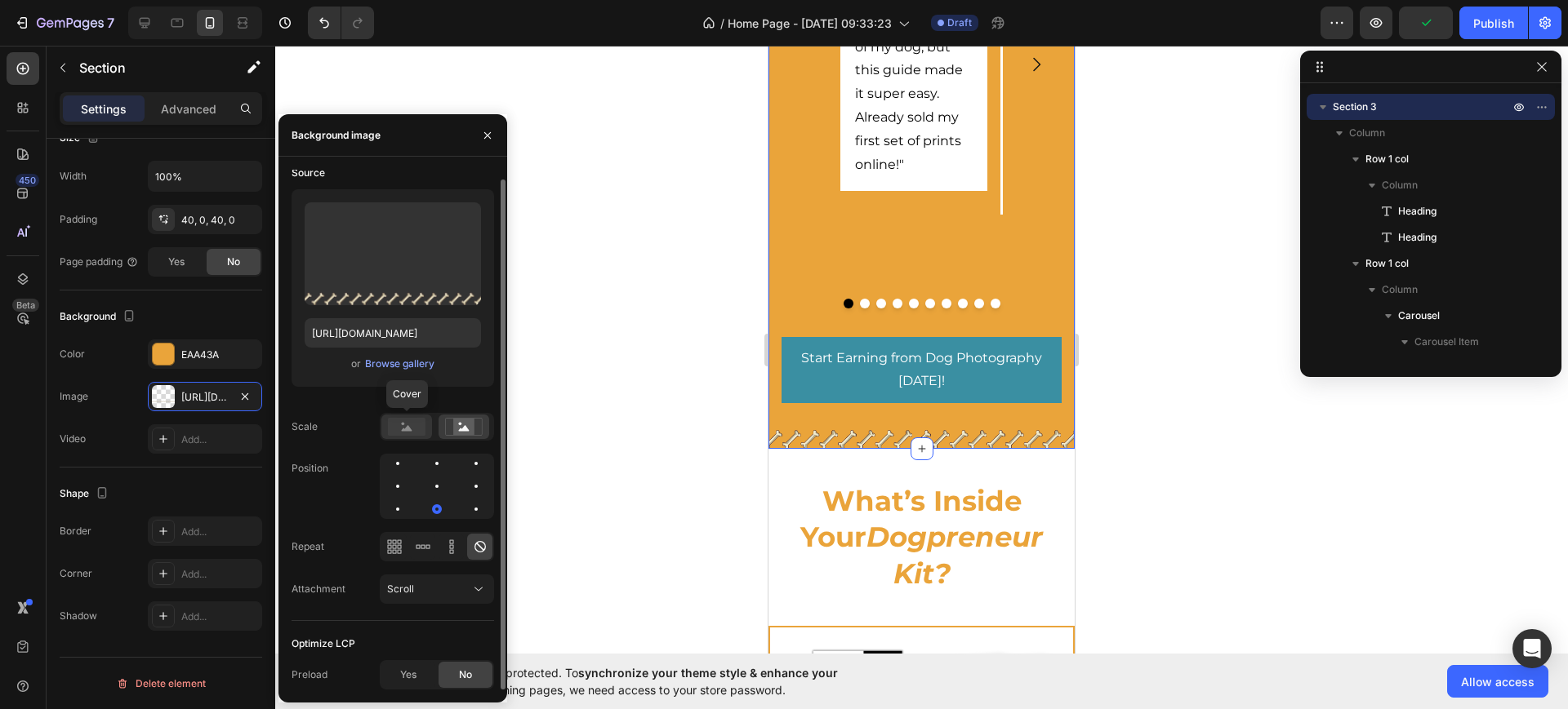
click at [419, 434] on rect at bounding box center [407, 427] width 38 height 18
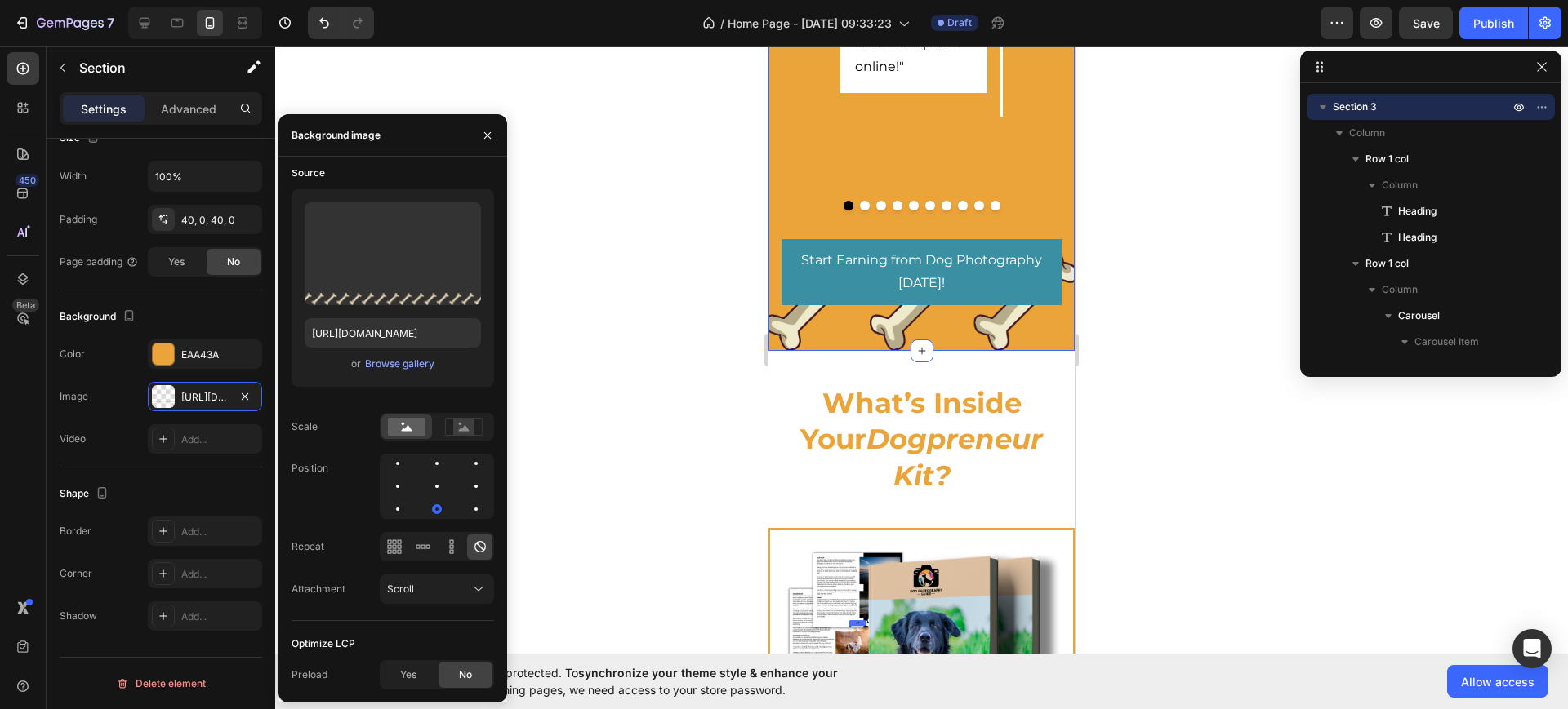
scroll to position [2041, 0]
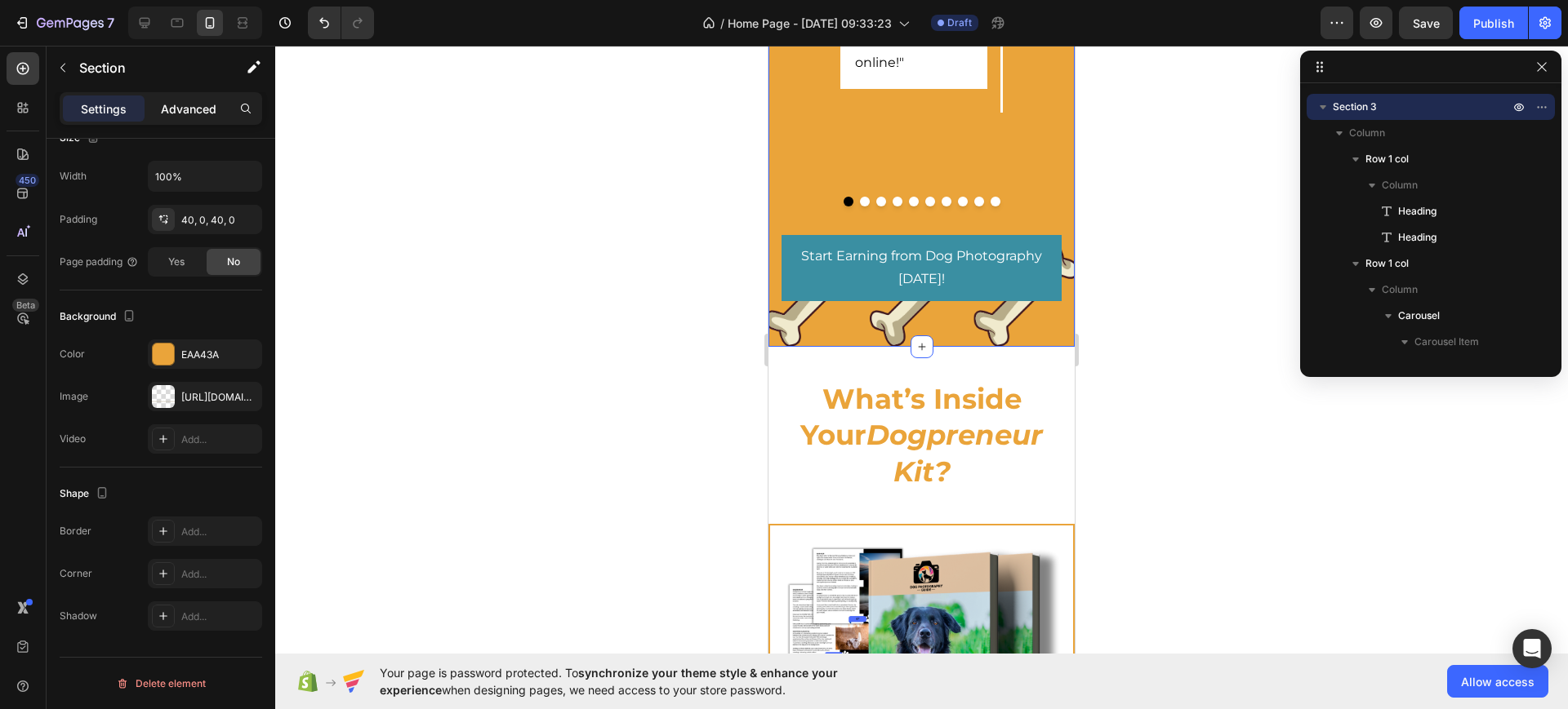
click at [201, 116] on p "Advanced" at bounding box center [188, 109] width 55 height 17
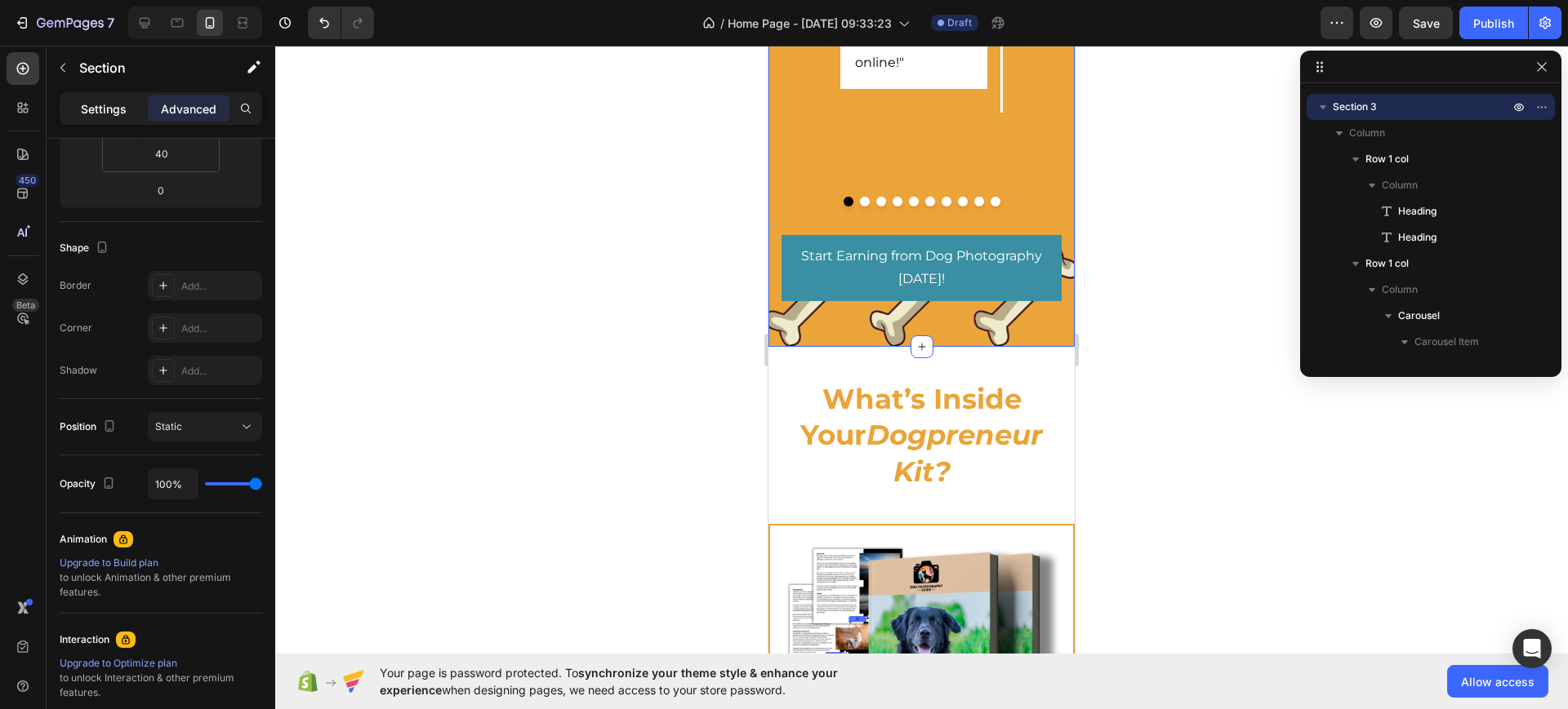
click at [99, 111] on p "Settings" at bounding box center [104, 109] width 46 height 17
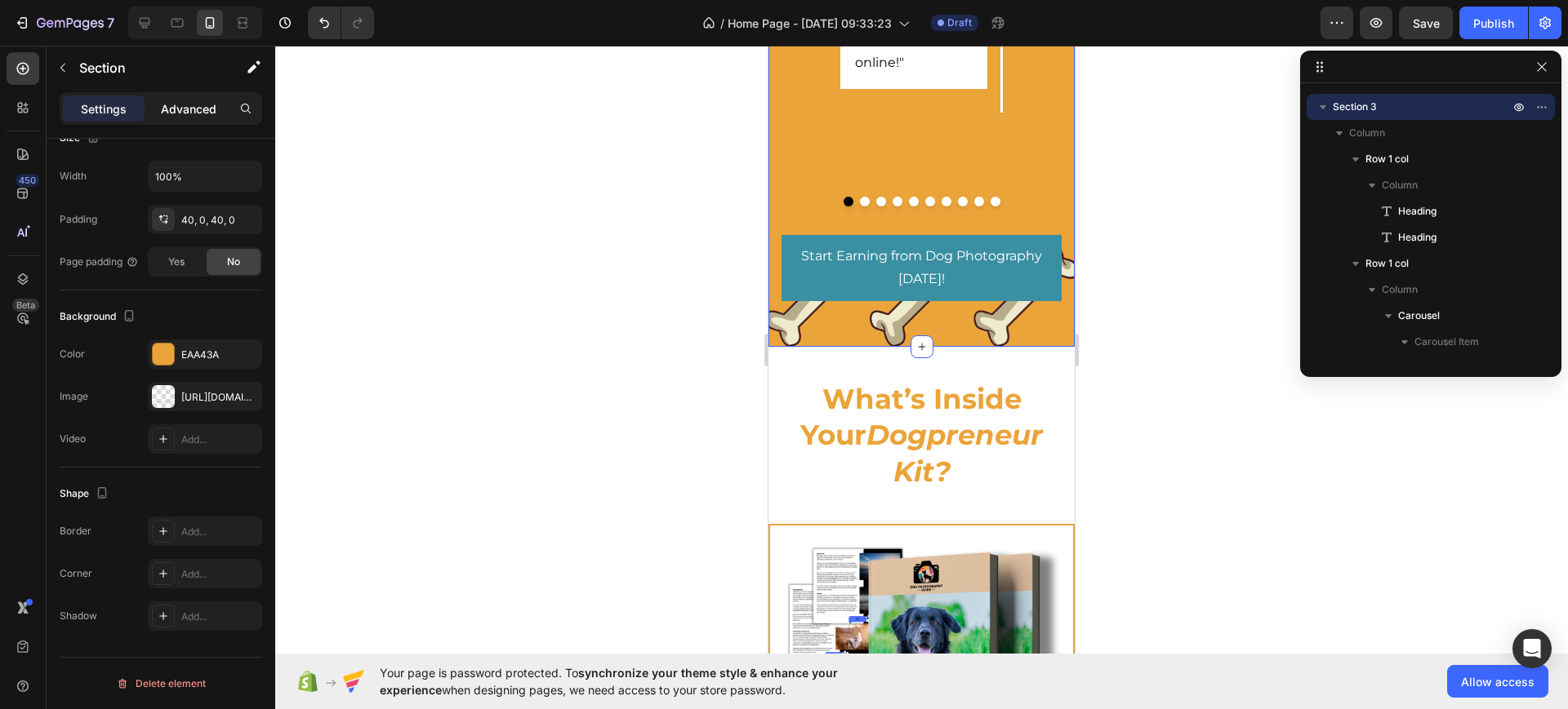
click at [197, 113] on p "Advanced" at bounding box center [188, 109] width 55 height 17
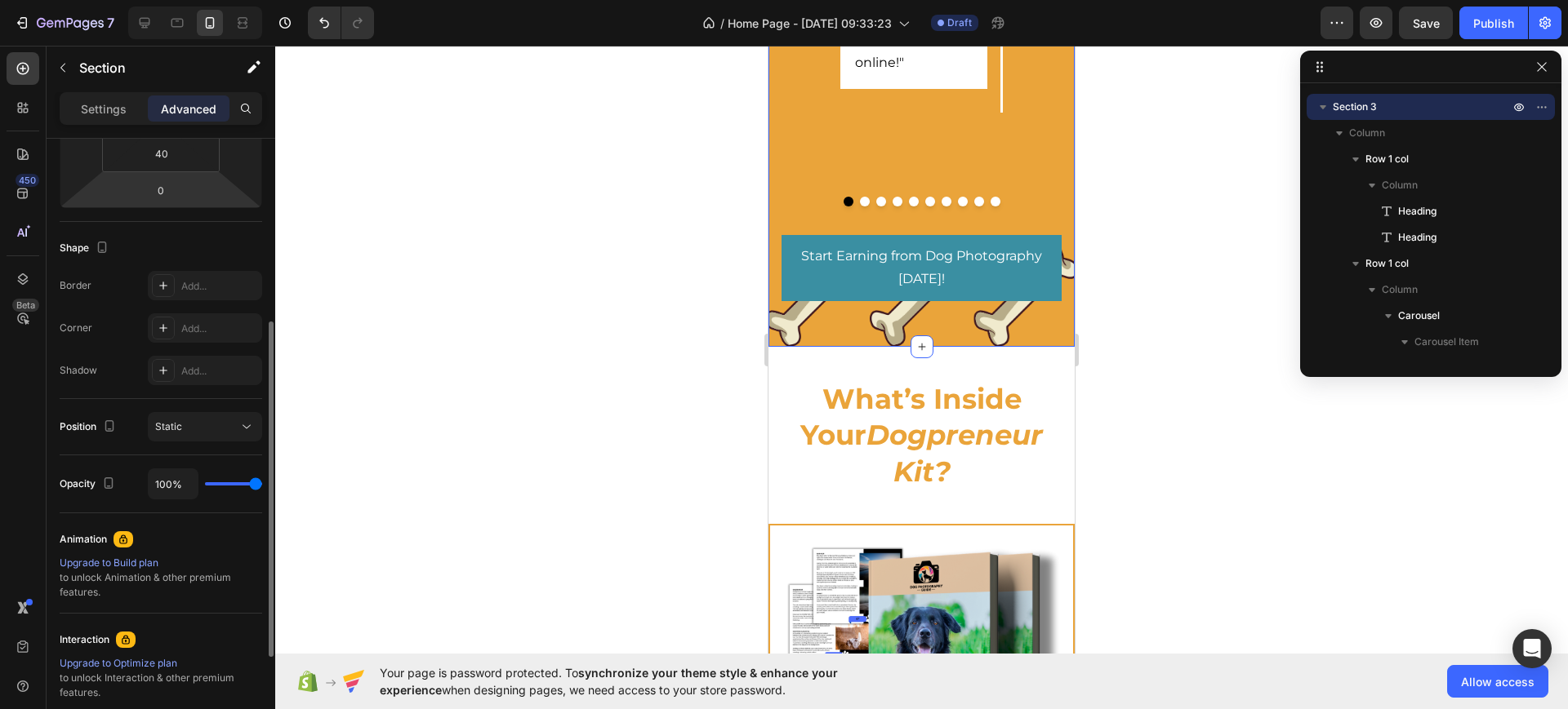
scroll to position [235, 0]
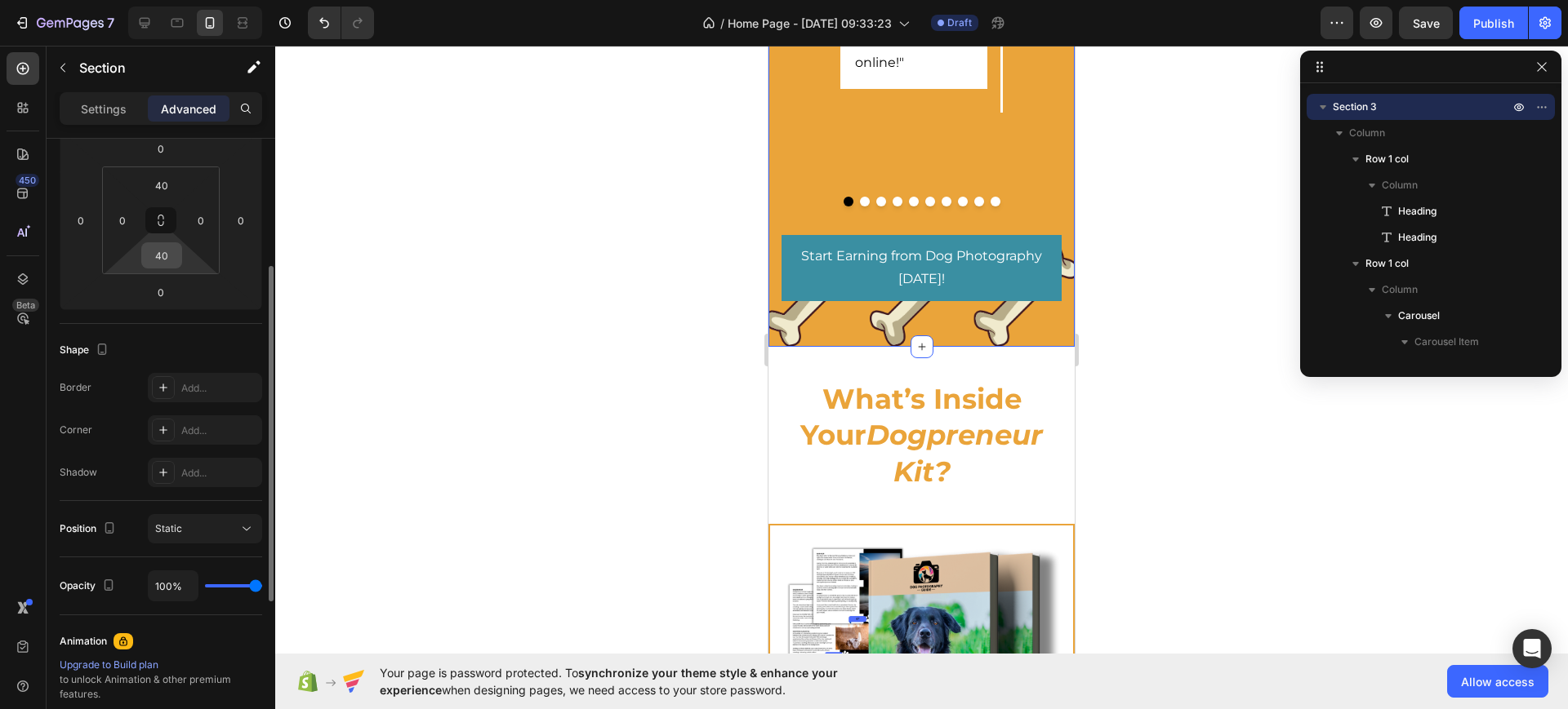
click at [151, 266] on input "40" at bounding box center [161, 255] width 33 height 24
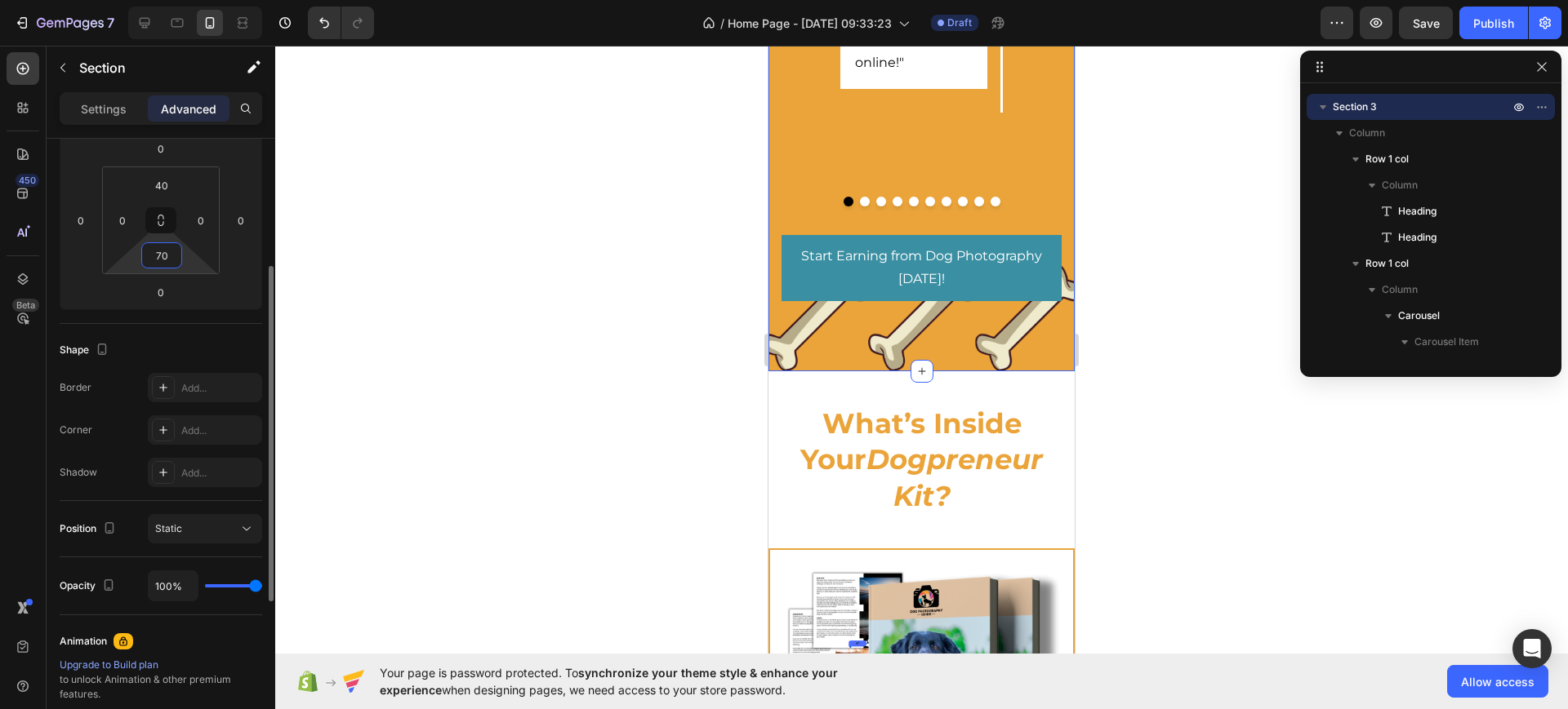
type input "7"
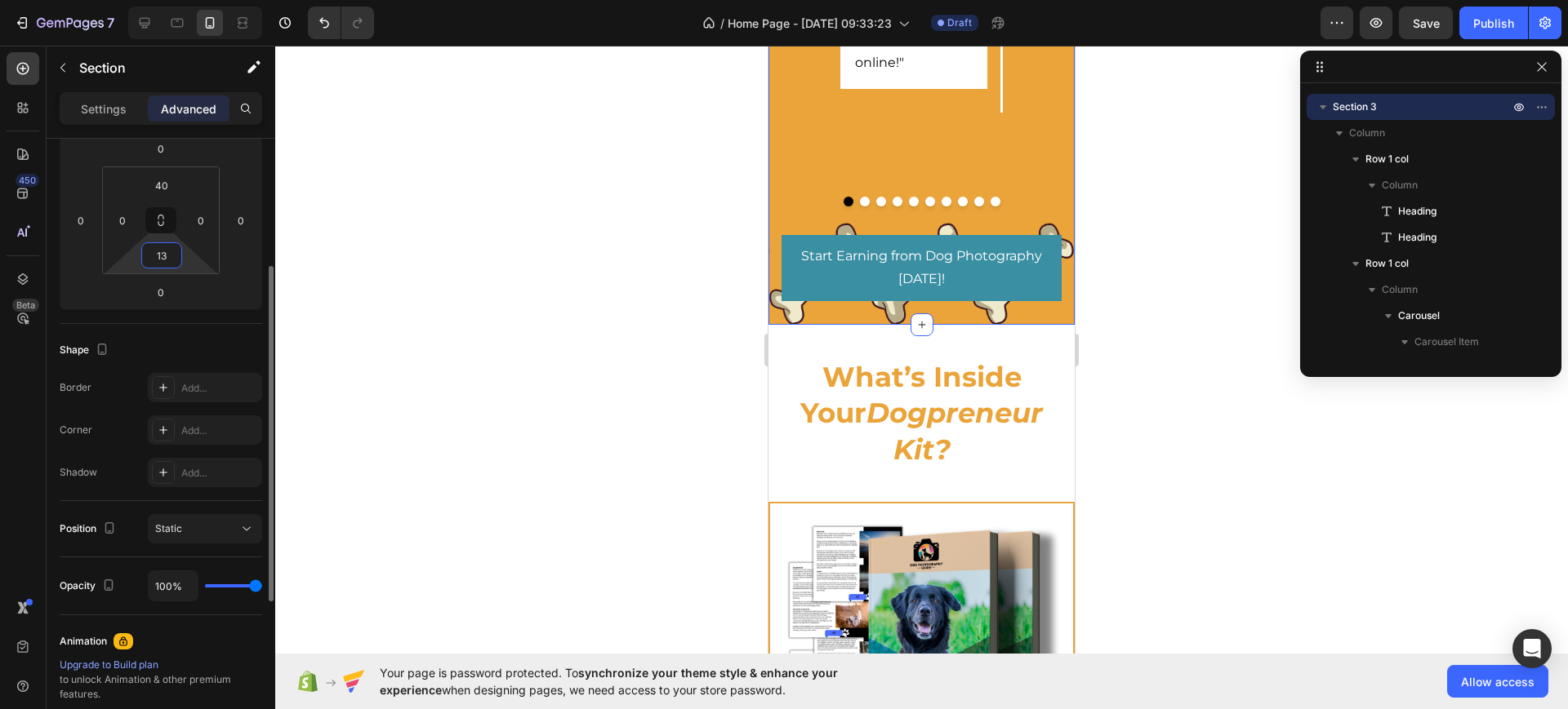
type input "130"
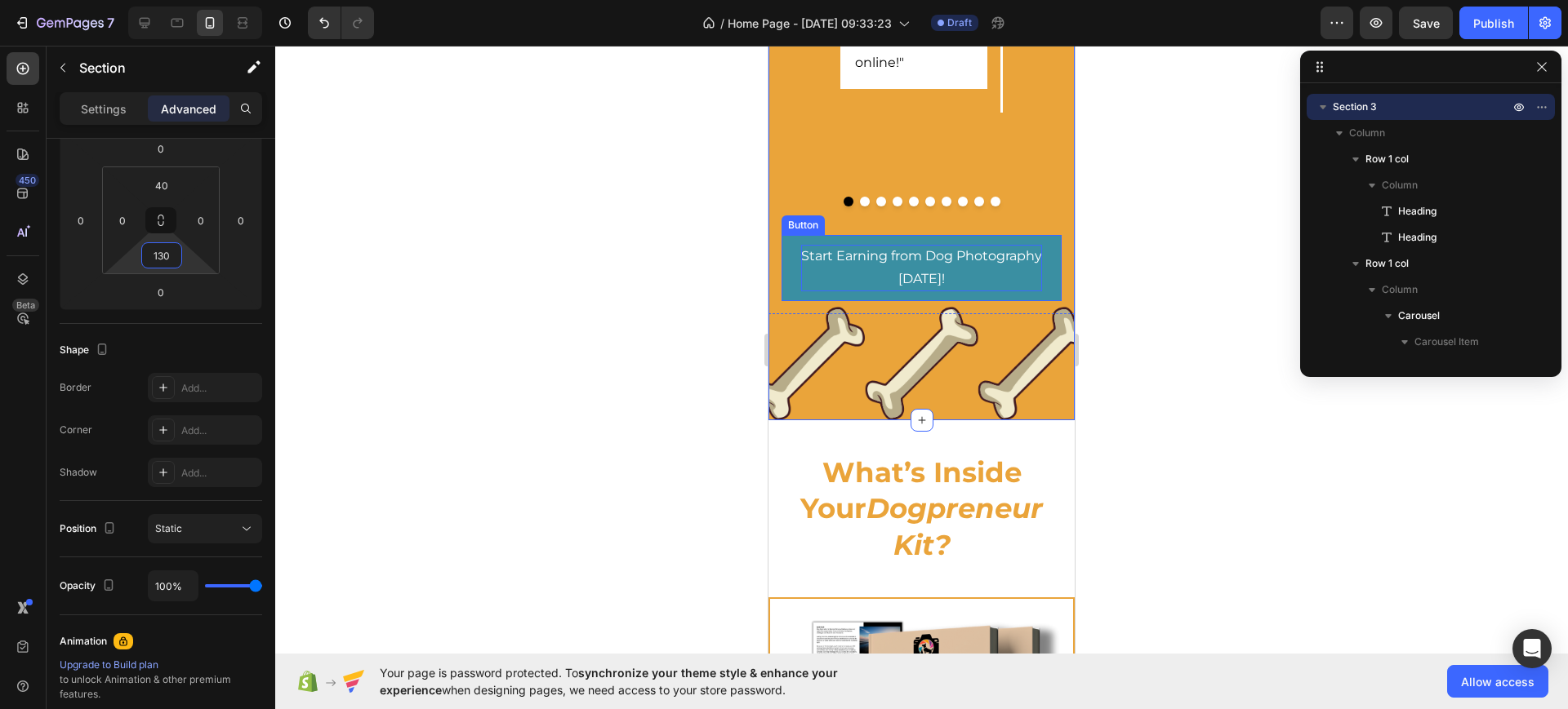
click at [905, 273] on p "Start Earning from Dog Photography [DATE]!" at bounding box center [921, 268] width 241 height 47
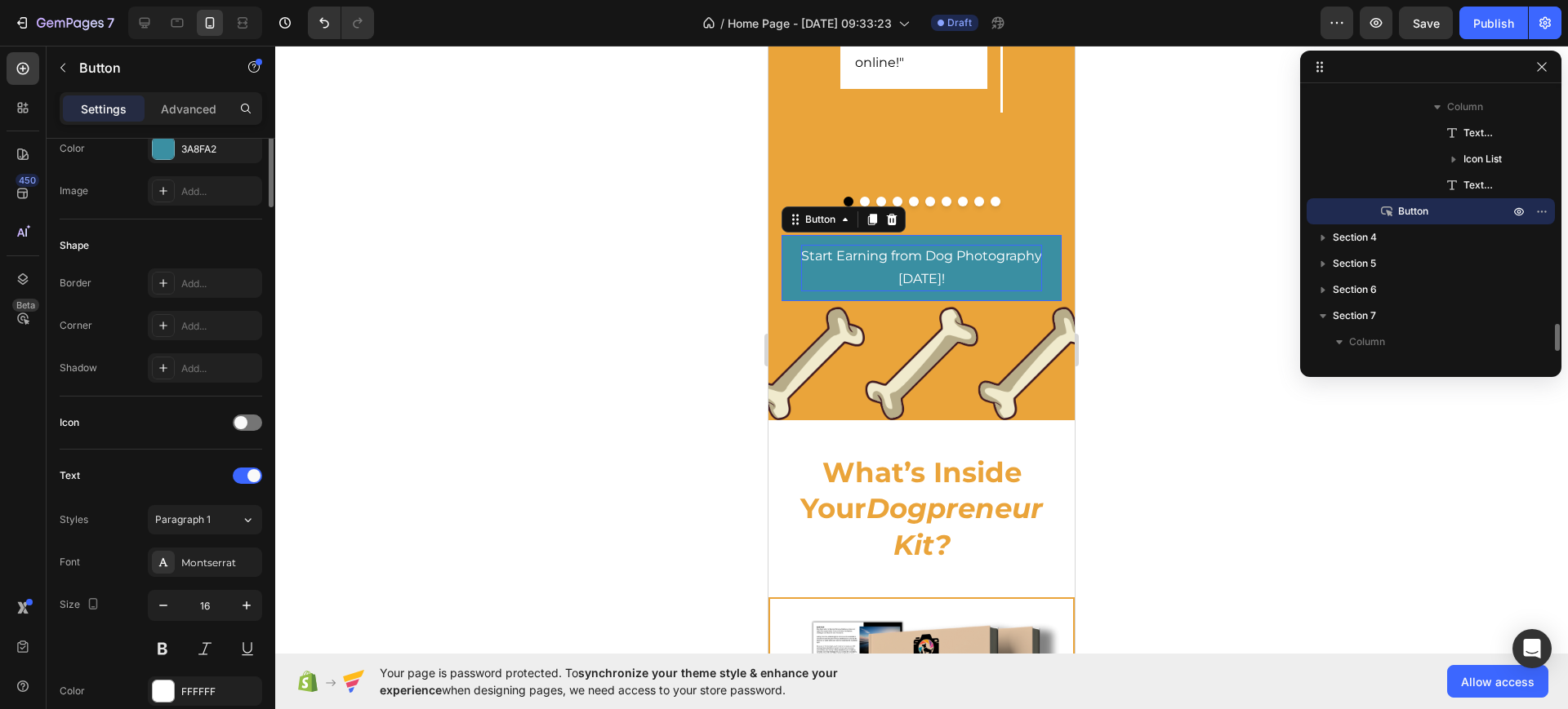
scroll to position [0, 0]
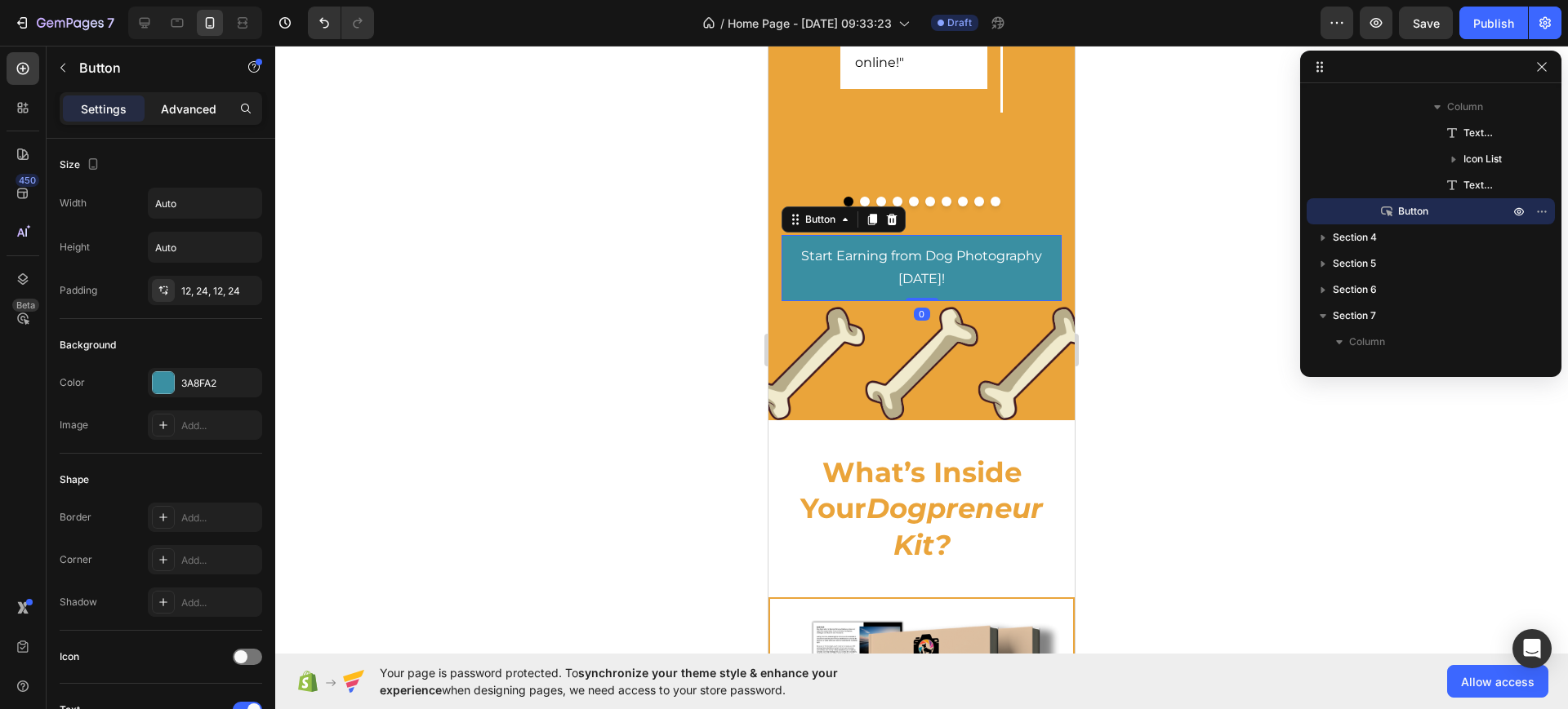
click at [167, 110] on p "Advanced" at bounding box center [188, 109] width 55 height 17
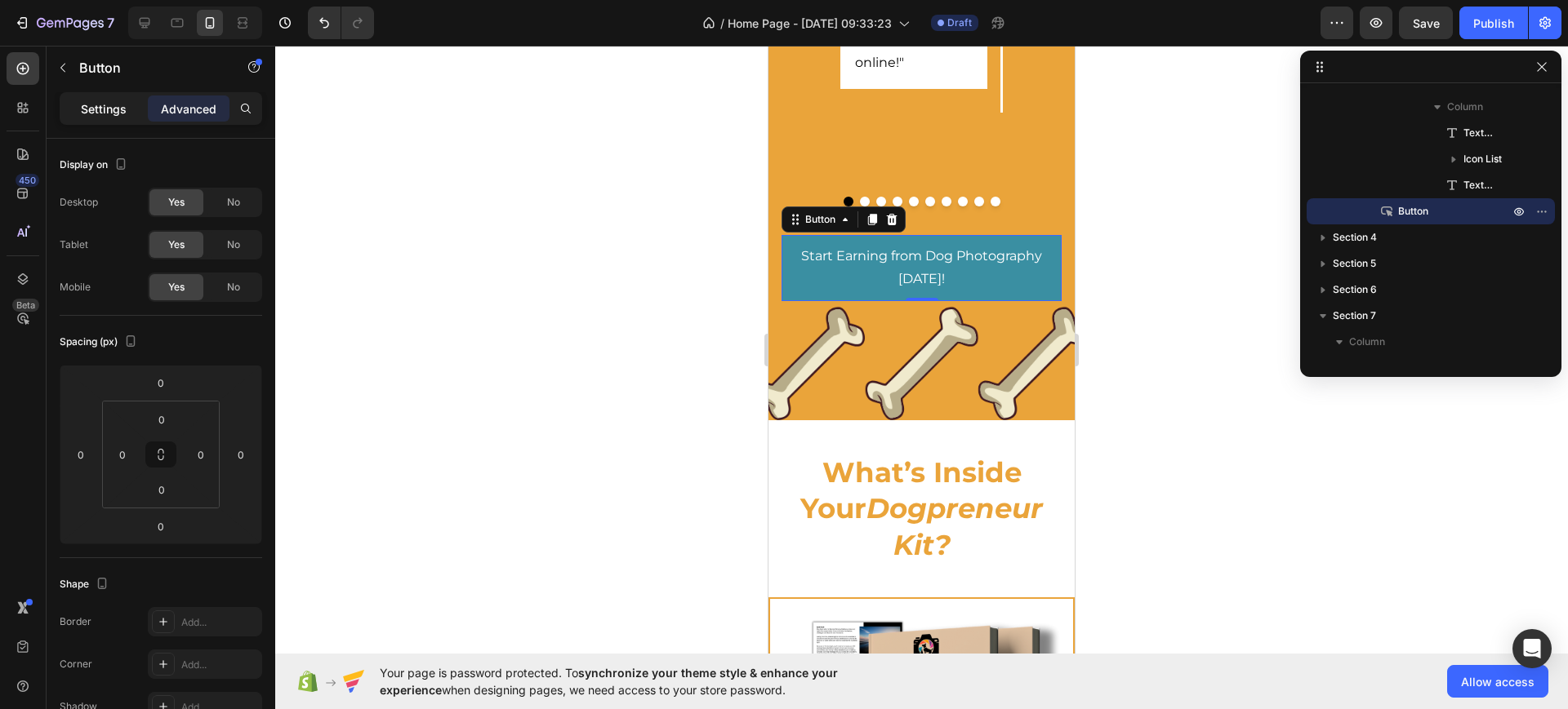
click at [99, 100] on p "Settings" at bounding box center [104, 109] width 46 height 17
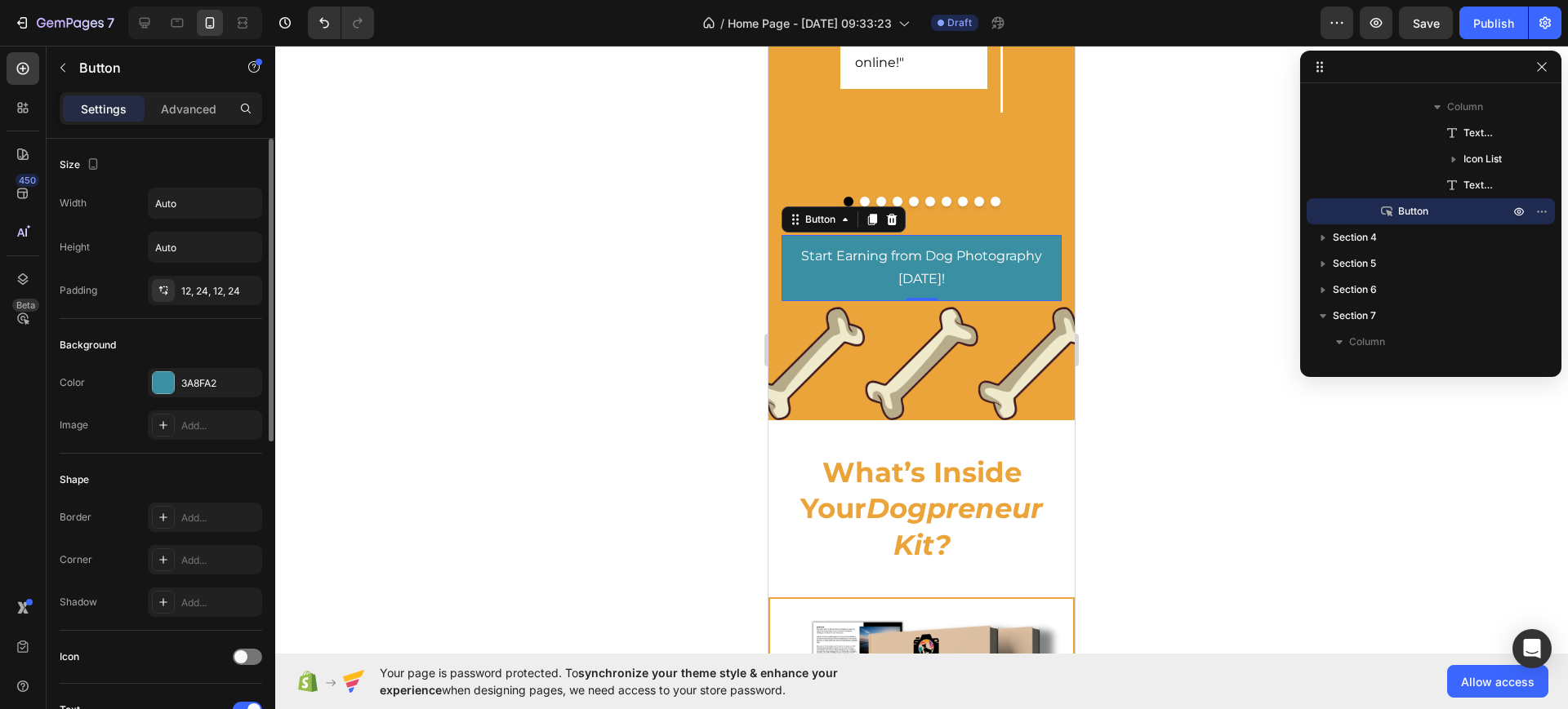
scroll to position [306, 0]
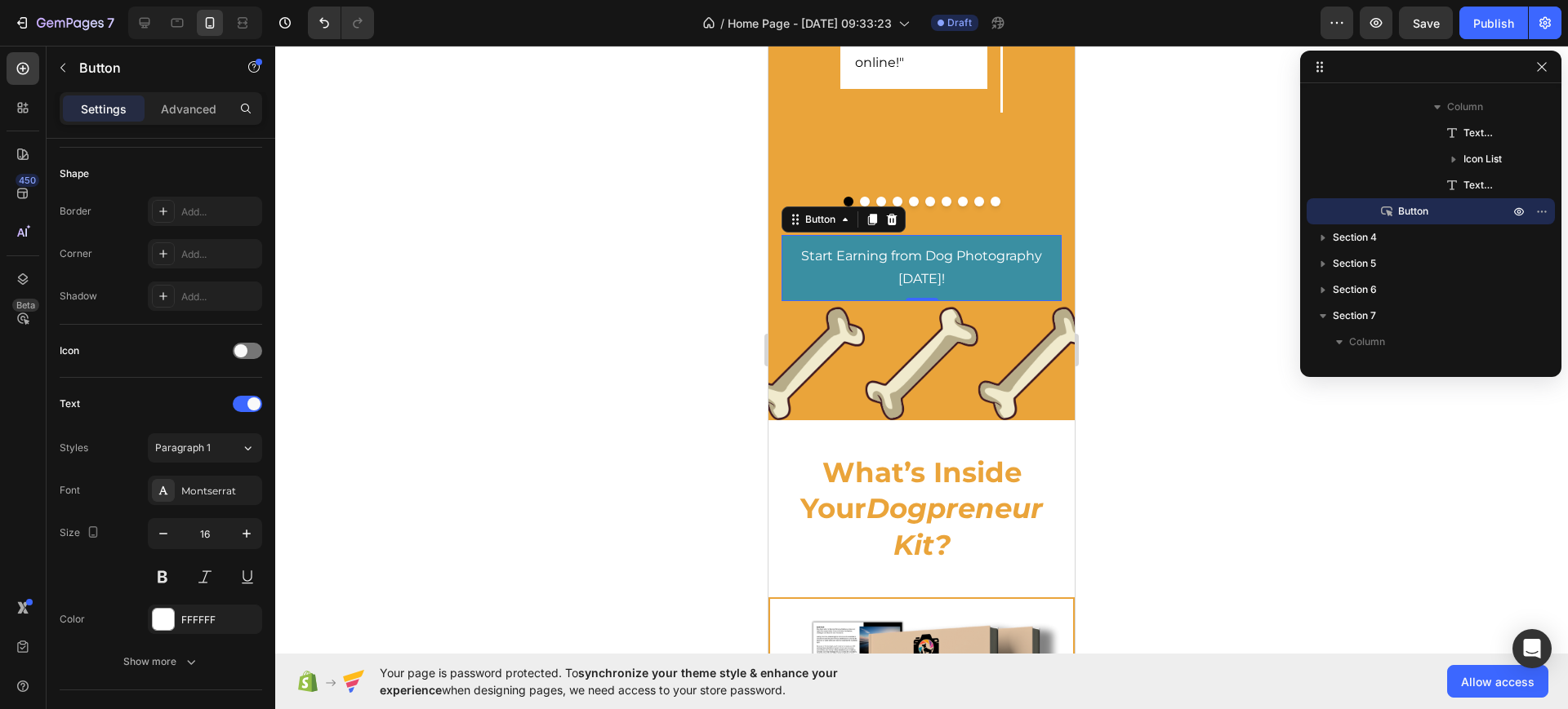
click at [1215, 354] on div at bounding box center [922, 377] width 1293 height 663
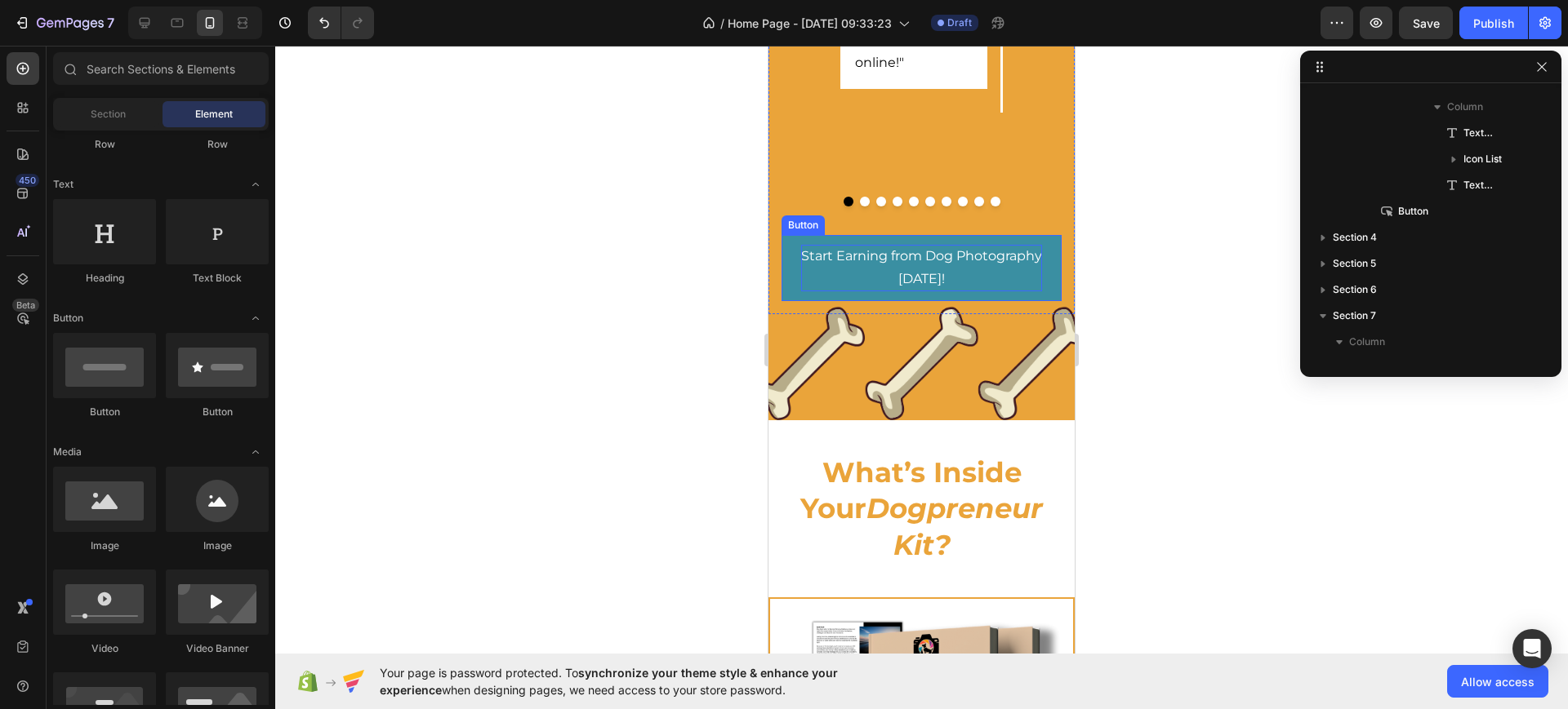
click at [931, 270] on p "Start Earning from Dog Photography [DATE]!" at bounding box center [921, 268] width 241 height 47
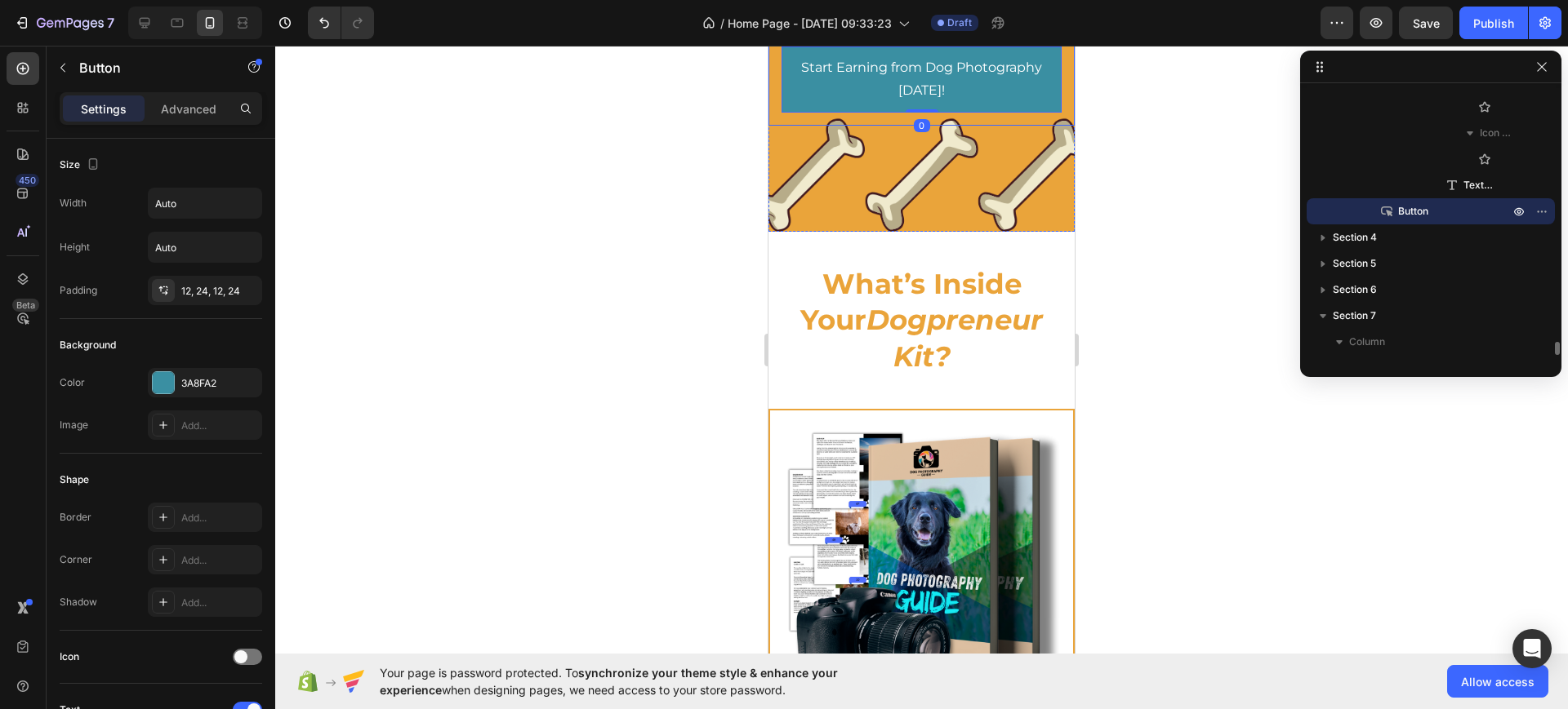
scroll to position [2347, 0]
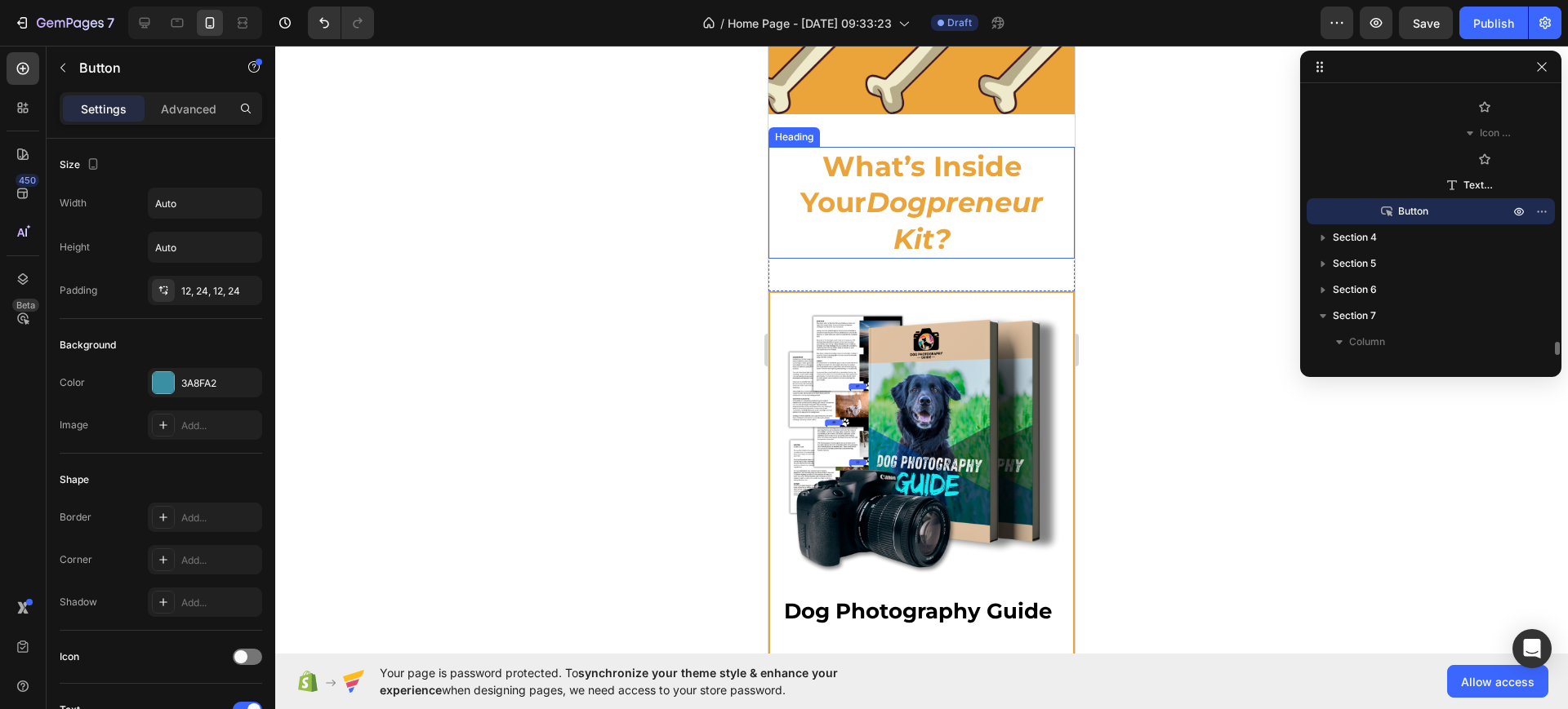
click at [867, 204] on icon "Dogpreneur Kit?" at bounding box center [954, 220] width 176 height 70
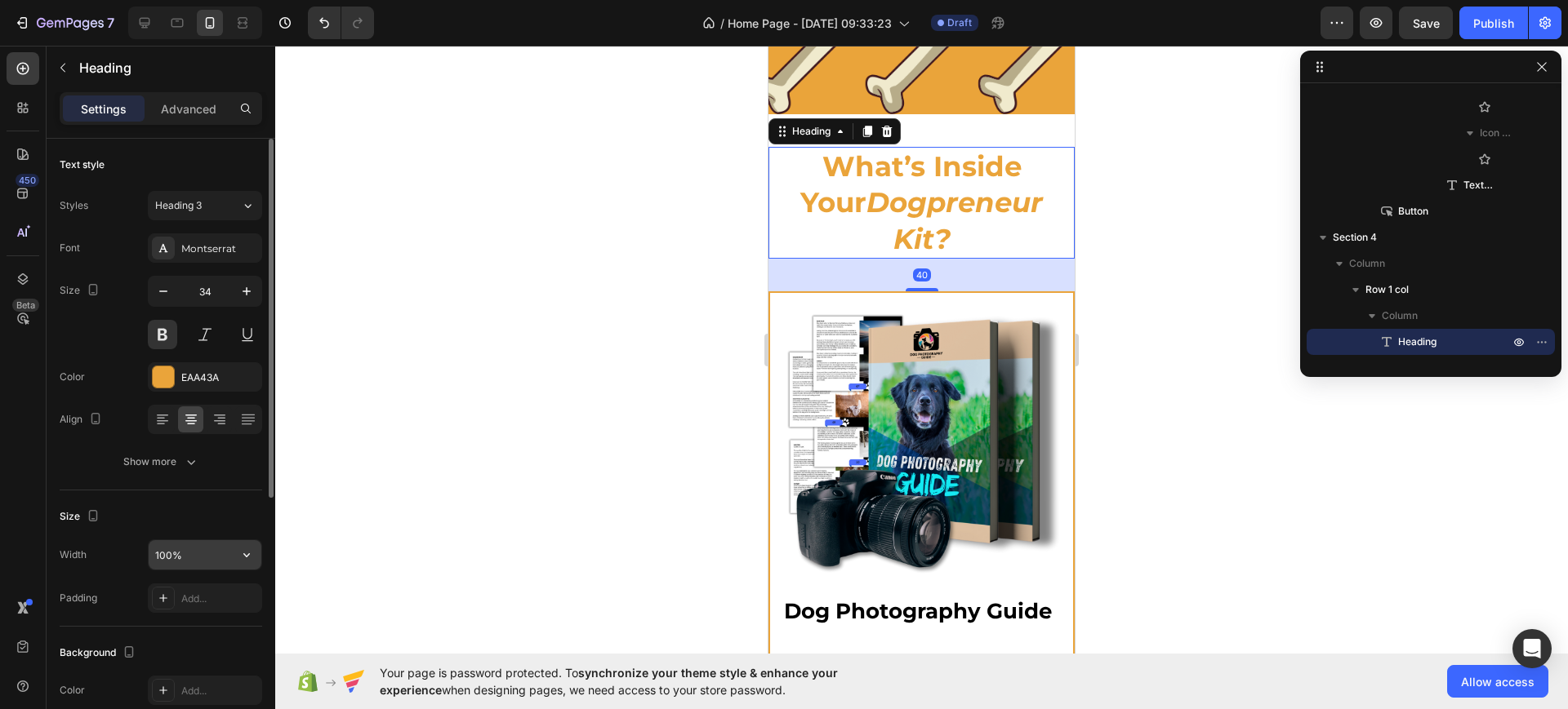
click at [167, 545] on input "100%" at bounding box center [205, 555] width 113 height 29
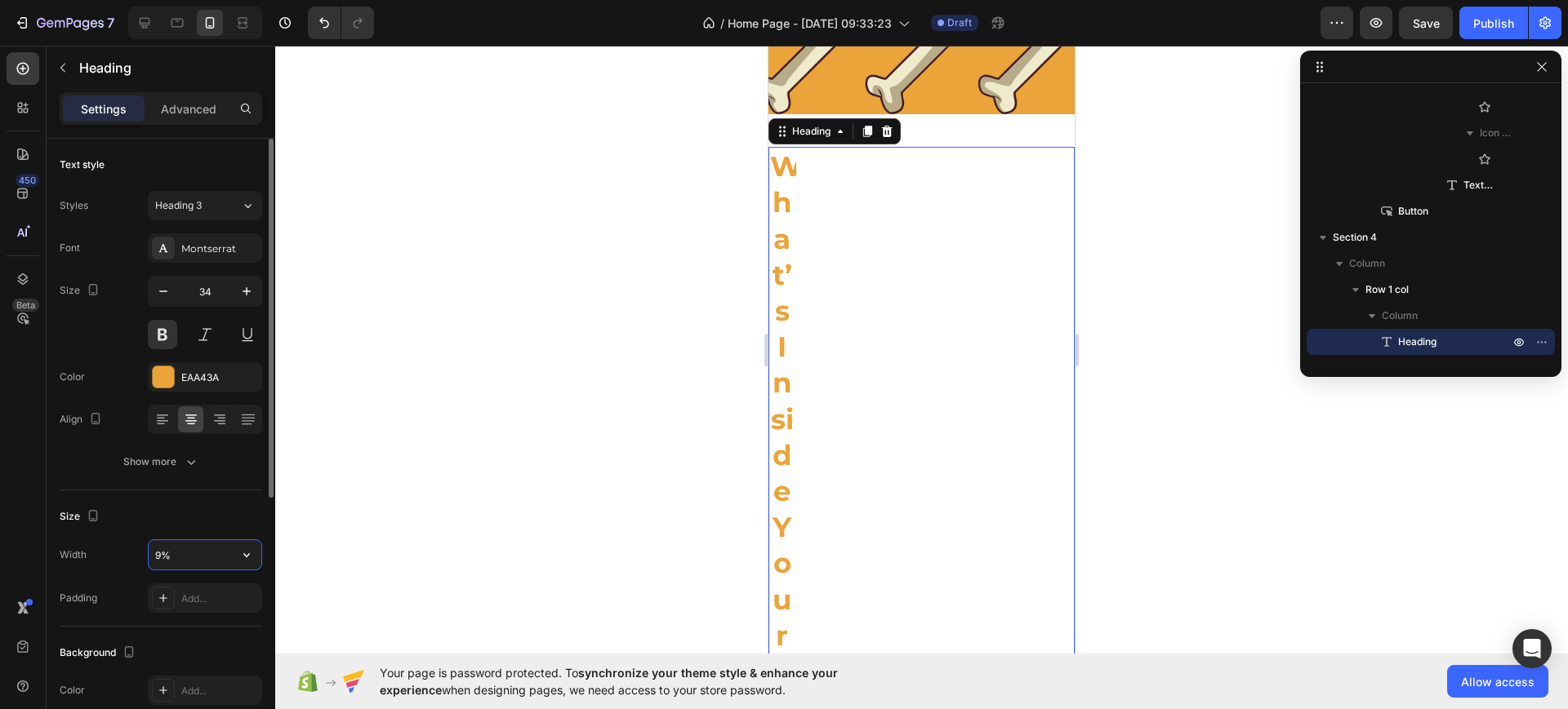
type input "95%"
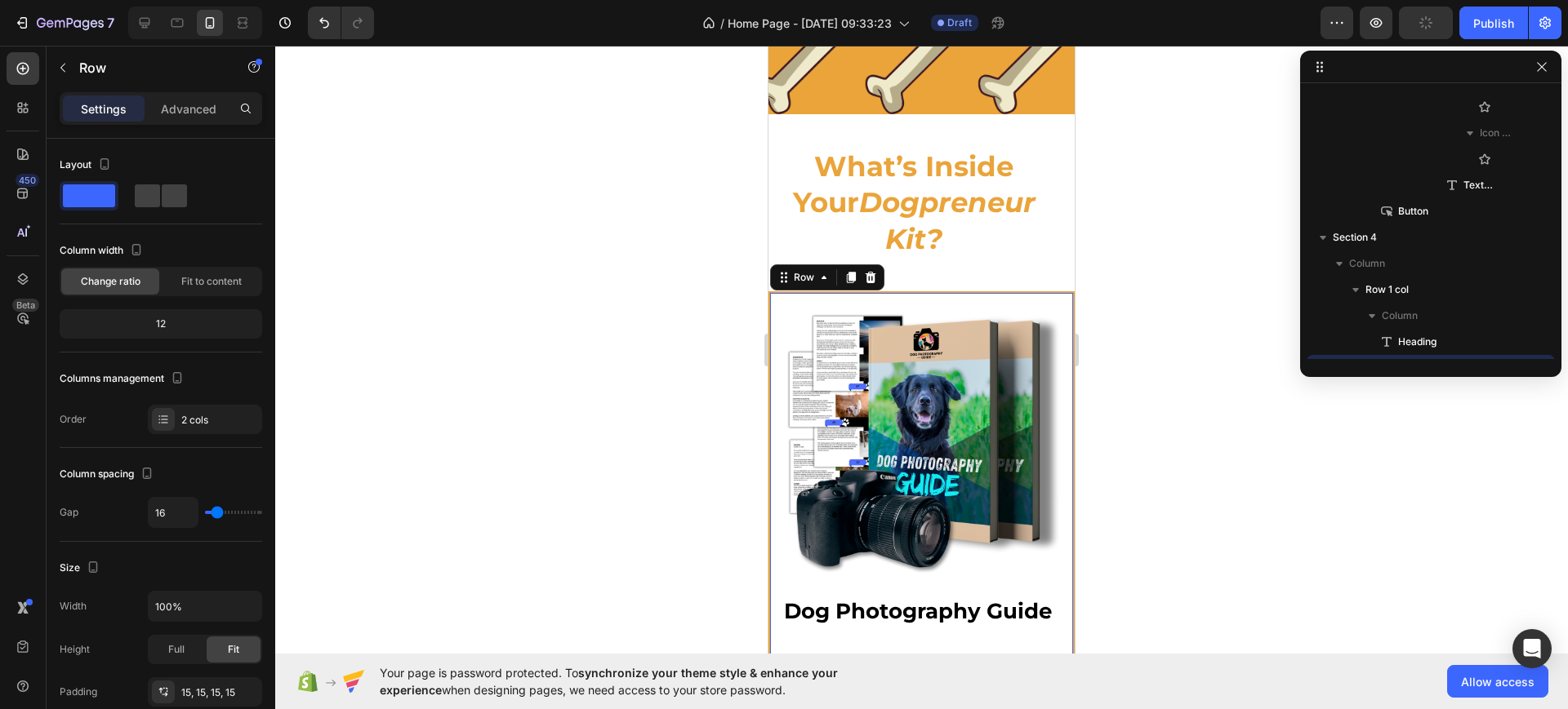
scroll to position [5116, 0]
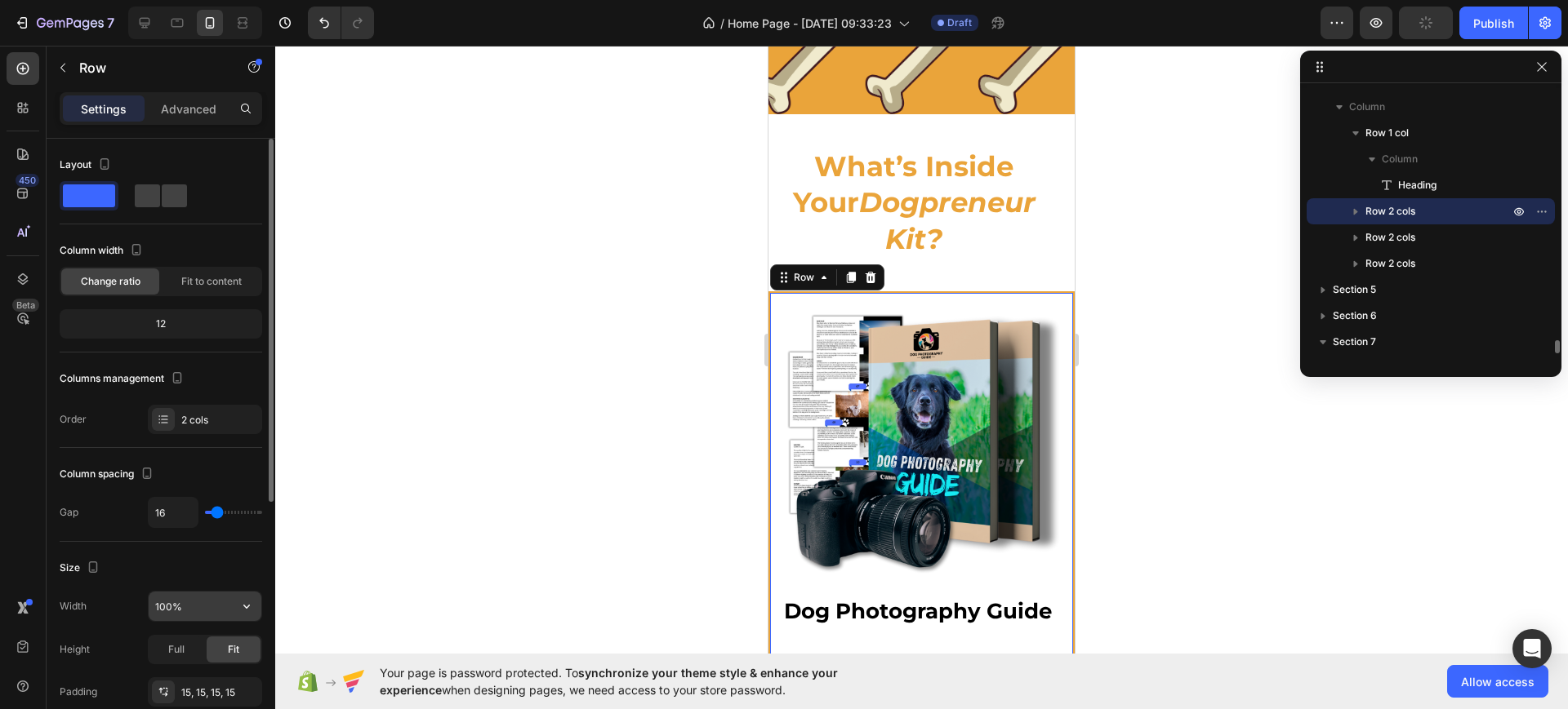
click at [170, 605] on input "100%" at bounding box center [205, 606] width 113 height 29
type input "95%"
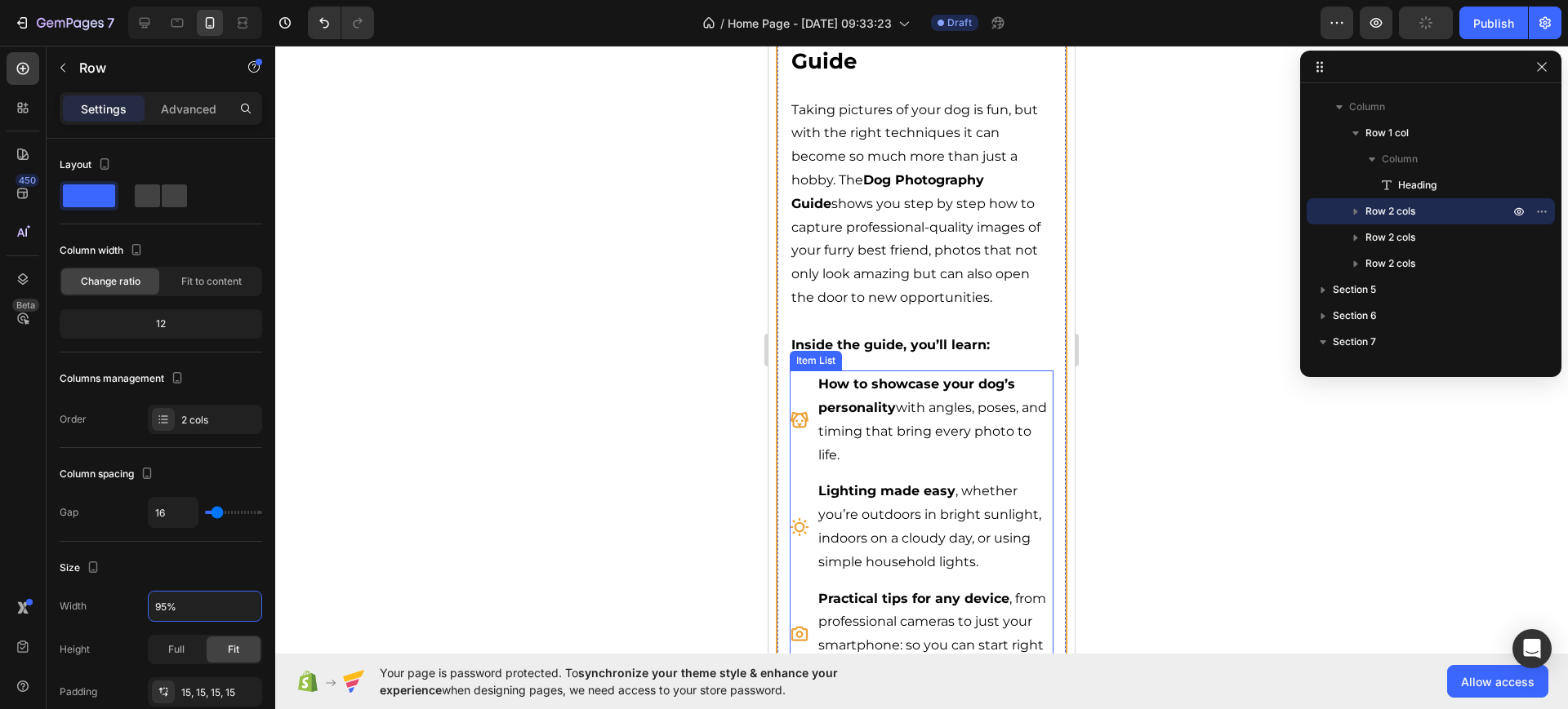
scroll to position [2958, 0]
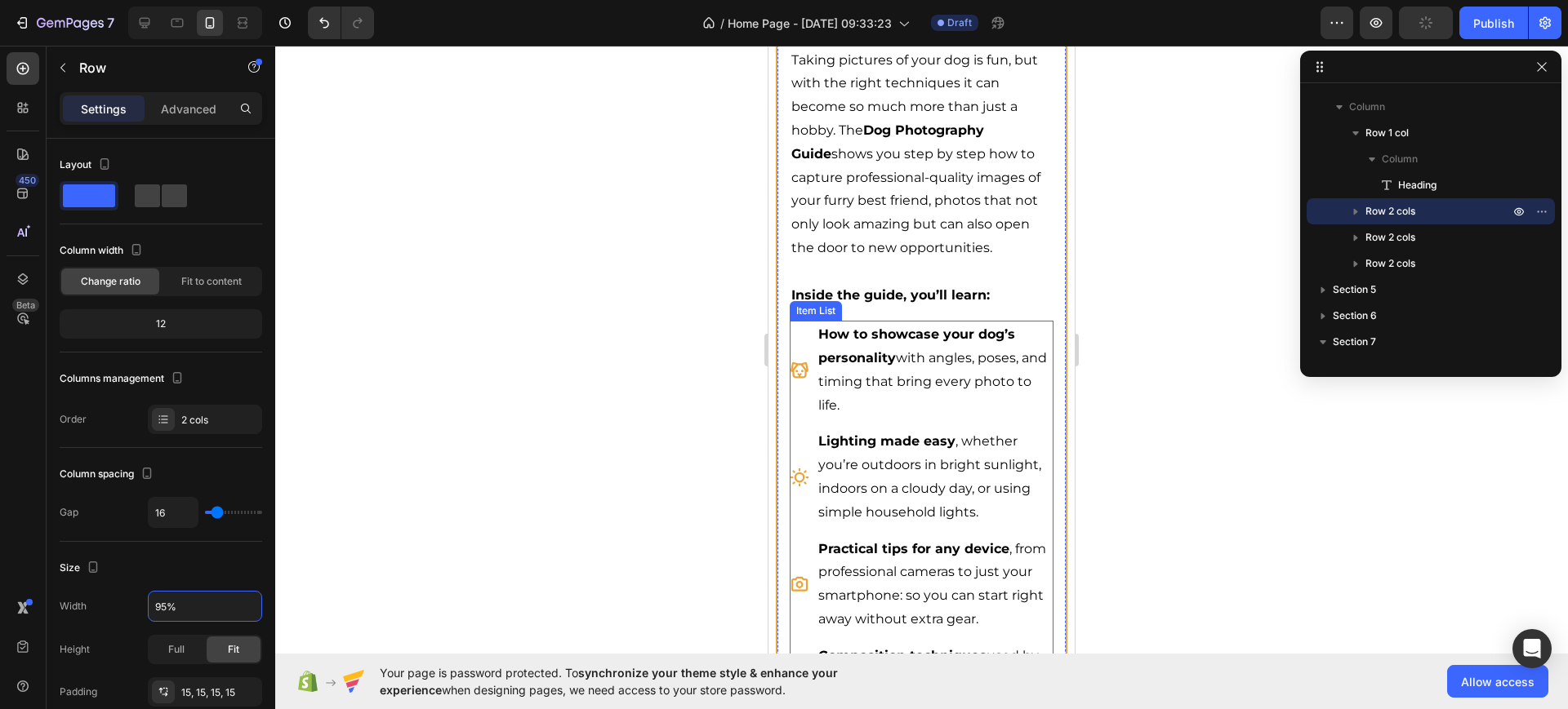
click at [809, 428] on div "Lighting made easy , whether you’re outdoors in bright sunlight, indoors on a c…" at bounding box center [921, 477] width 263 height 99
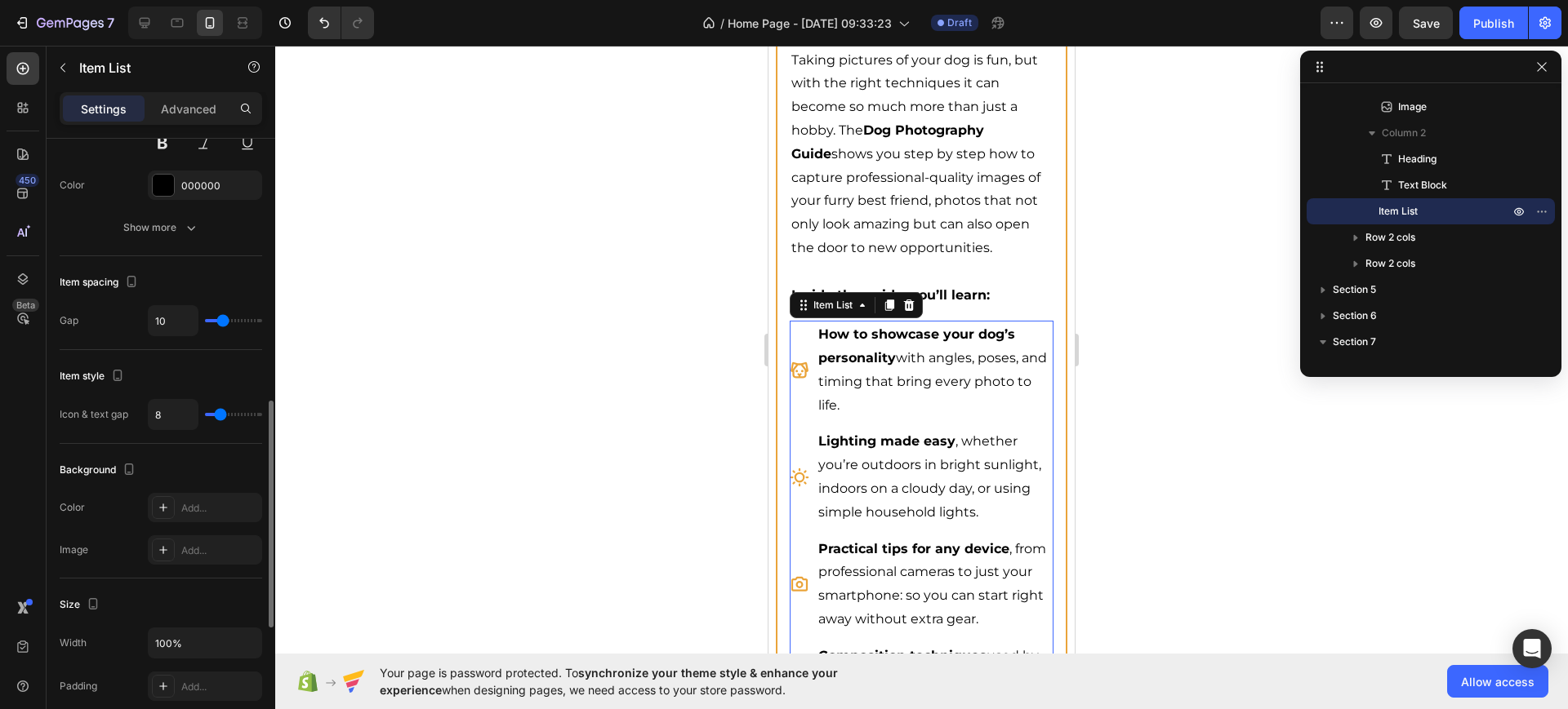
scroll to position [510, 0]
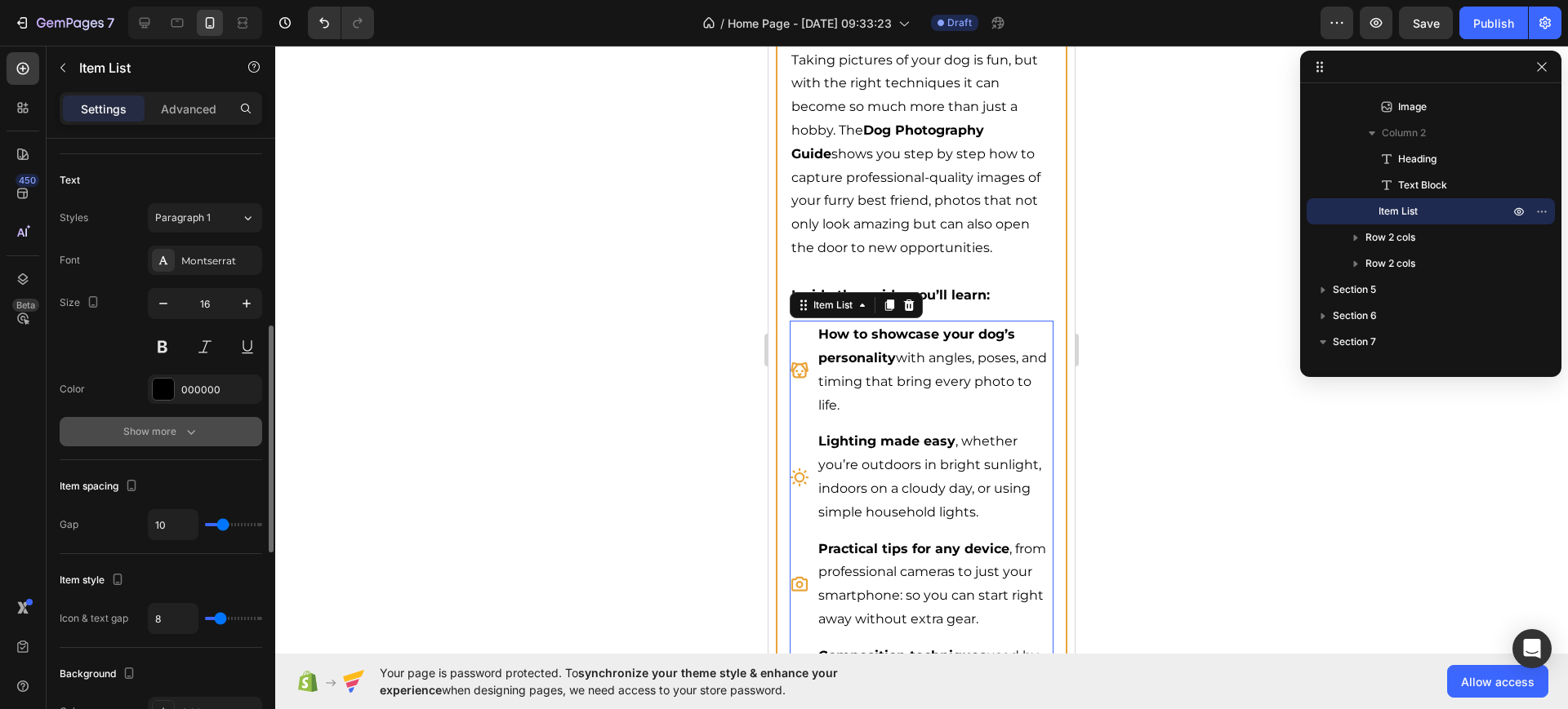
click at [197, 418] on button "Show more" at bounding box center [161, 432] width 203 height 29
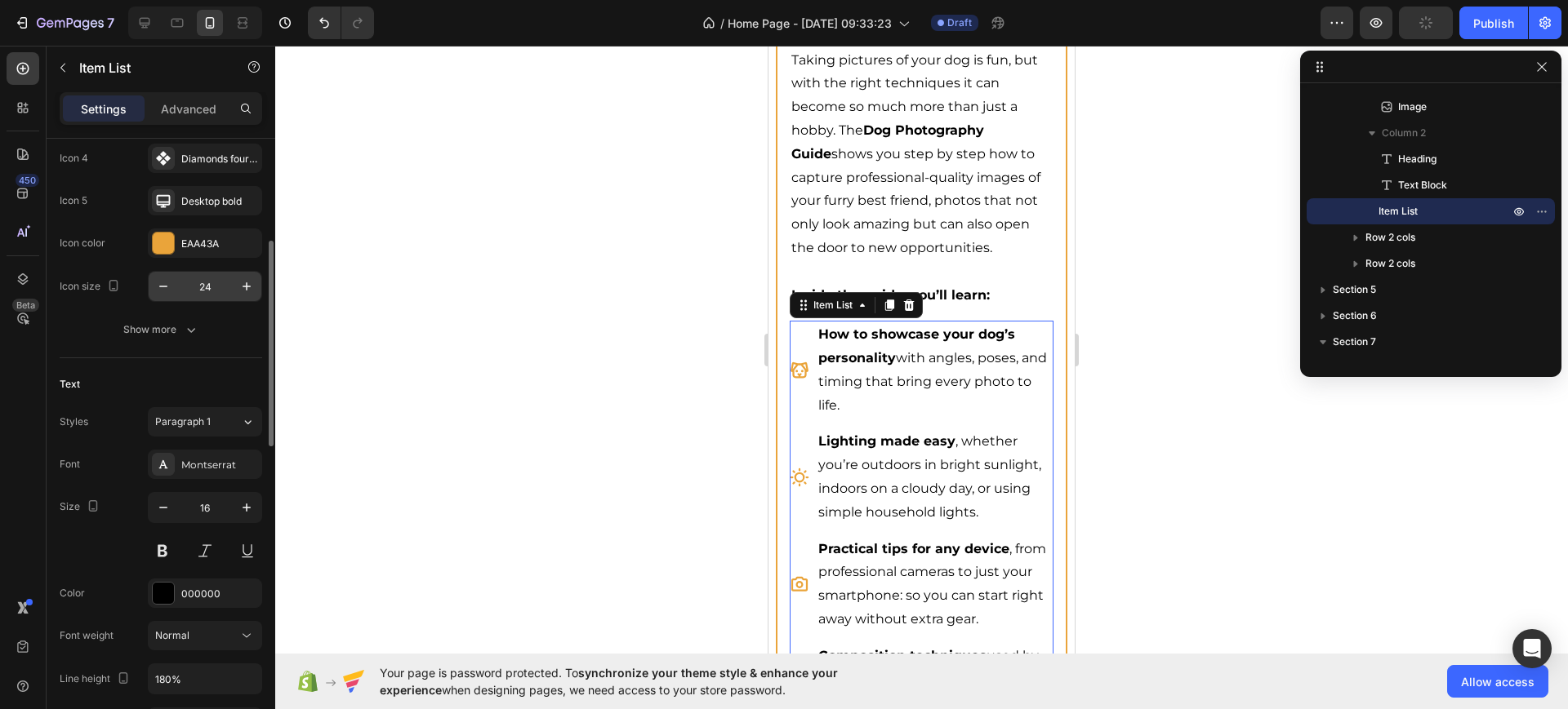
scroll to position [102, 0]
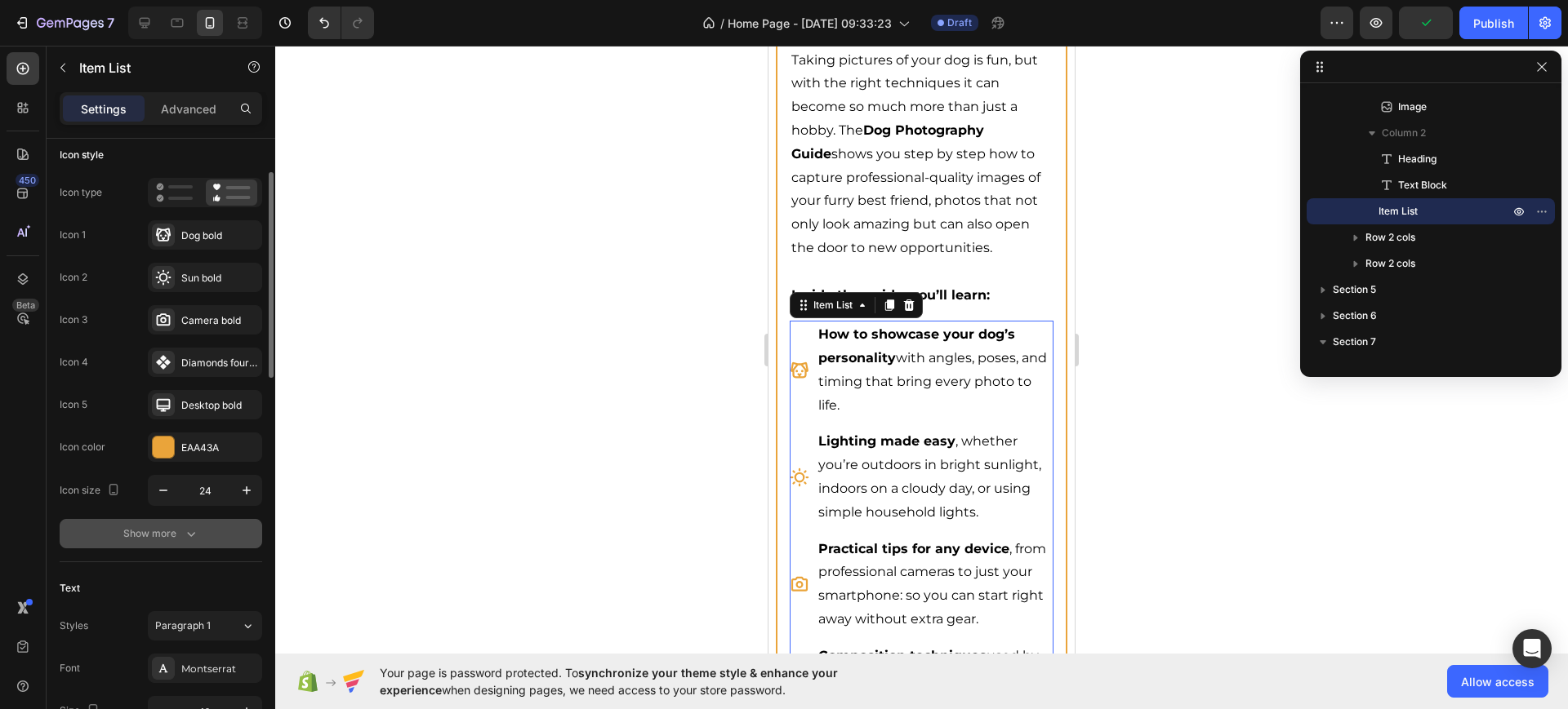
click at [186, 532] on icon "button" at bounding box center [191, 533] width 16 height 16
click at [219, 535] on icon at bounding box center [232, 533] width 38 height 18
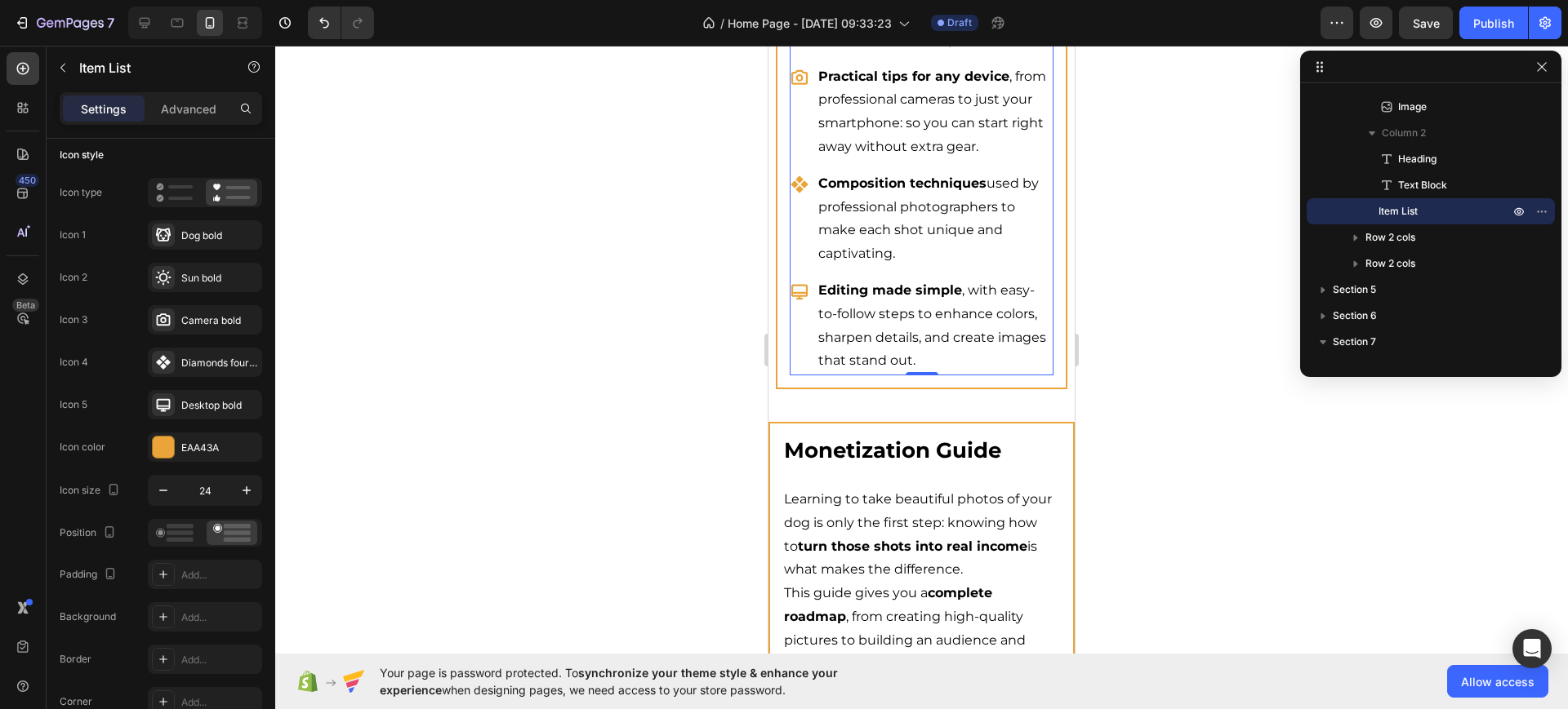
scroll to position [3469, 0]
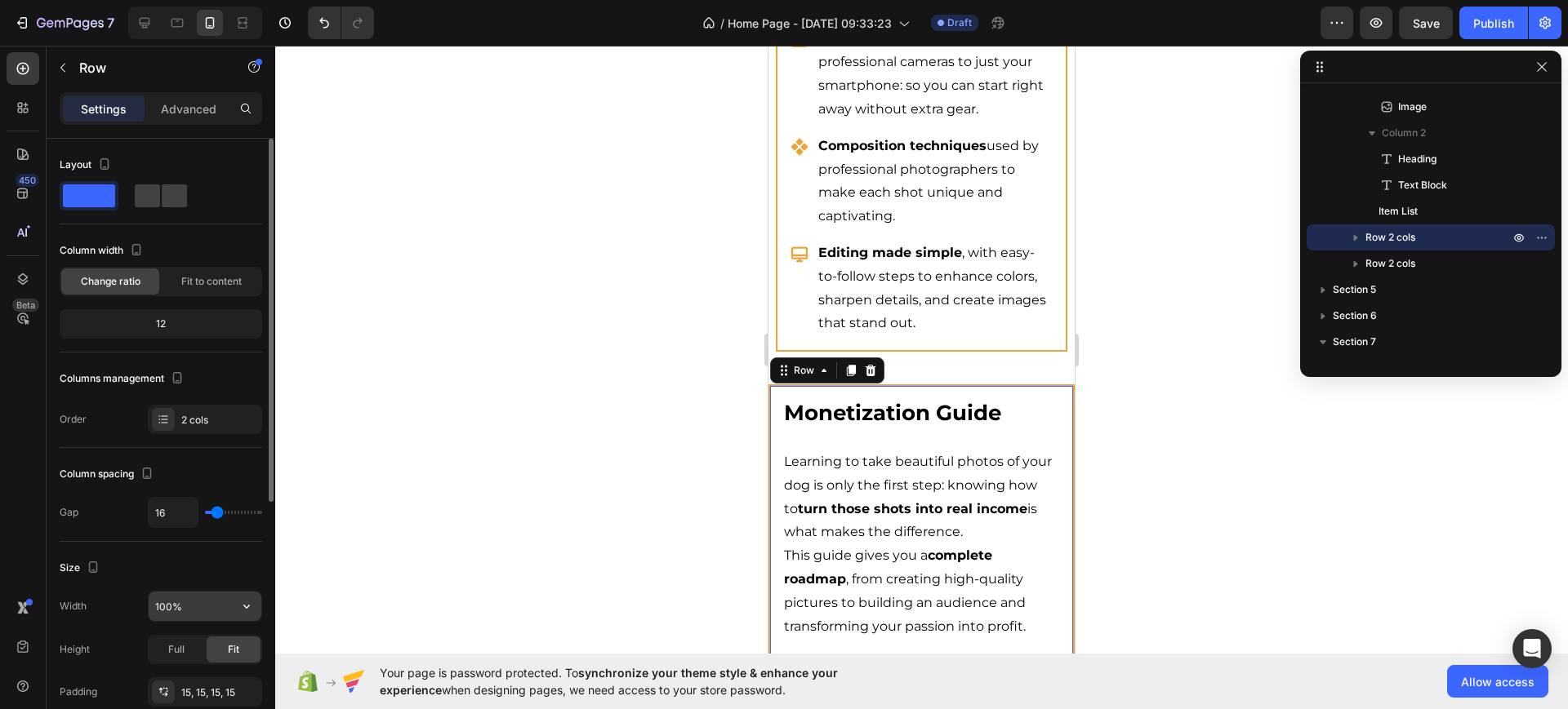
click at [181, 600] on input "100%" at bounding box center [205, 606] width 113 height 29
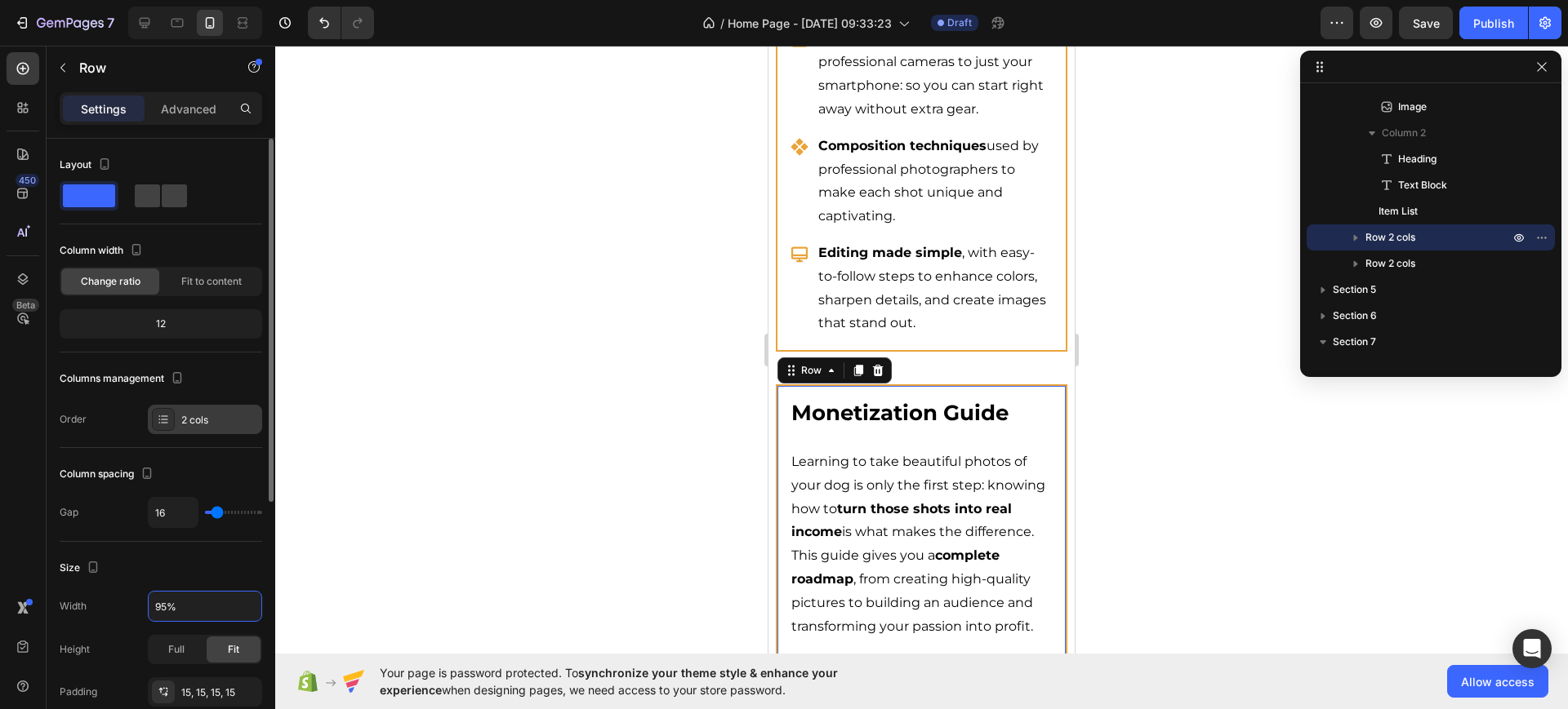
scroll to position [204, 0]
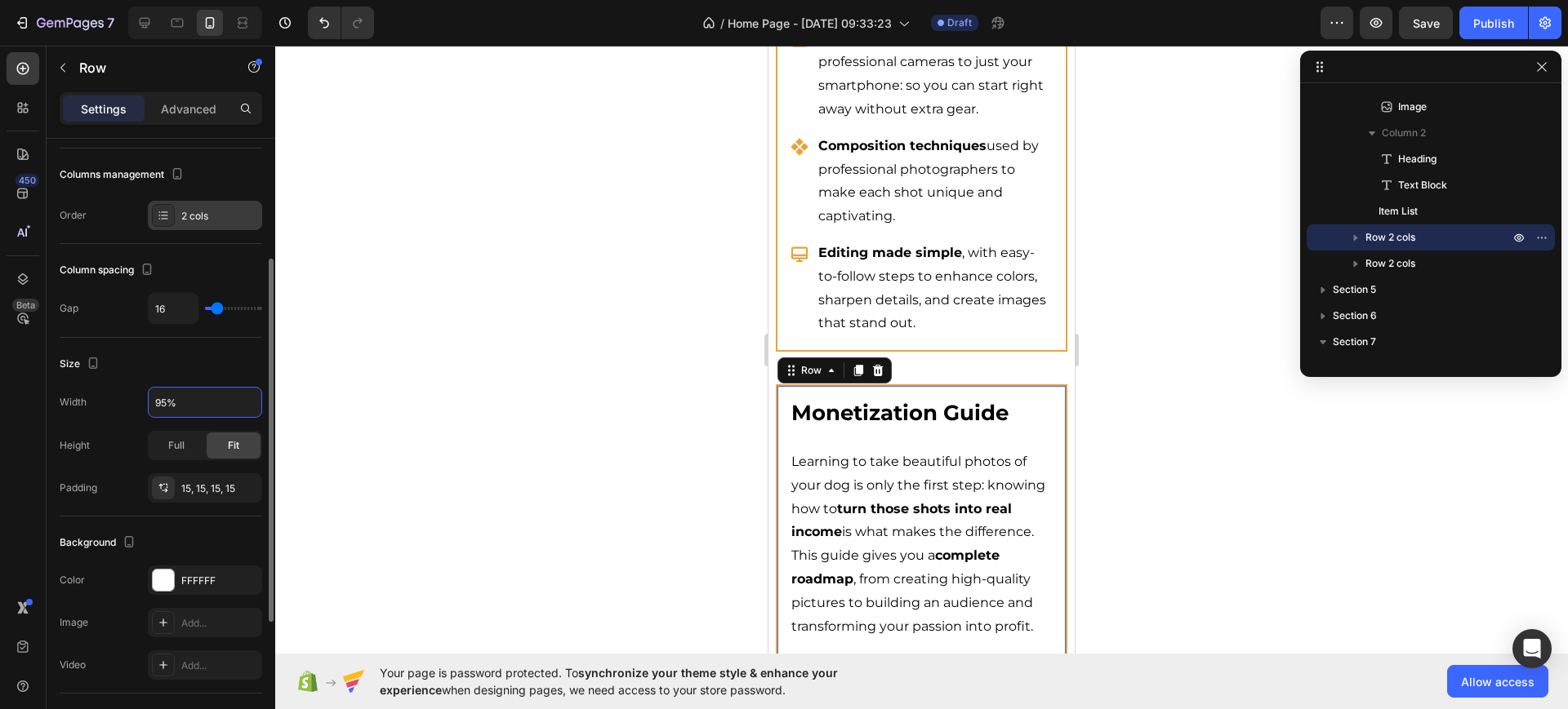
type input "95%"
click at [156, 214] on div at bounding box center [163, 216] width 22 height 22
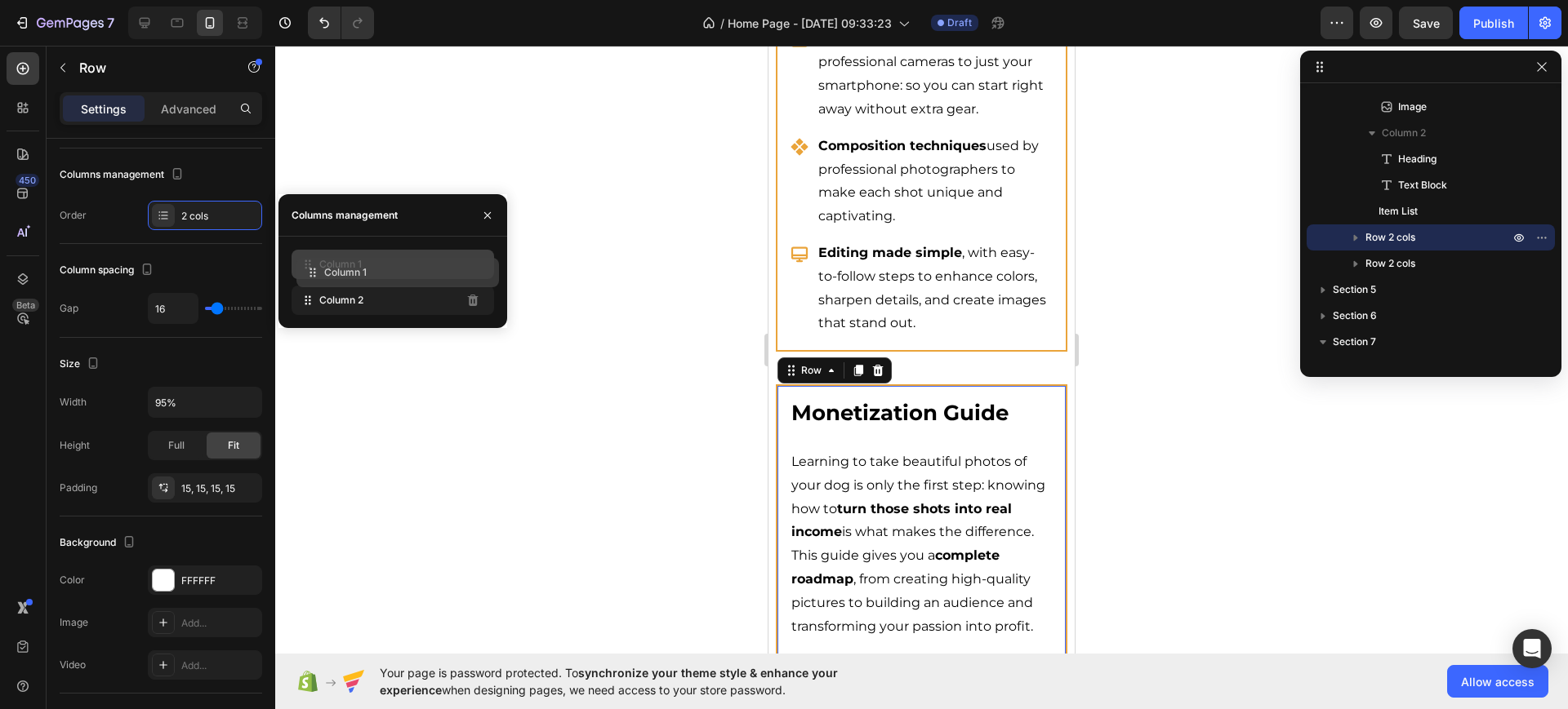
drag, startPoint x: 316, startPoint y: 295, endPoint x: 321, endPoint y: 267, distance: 28.4
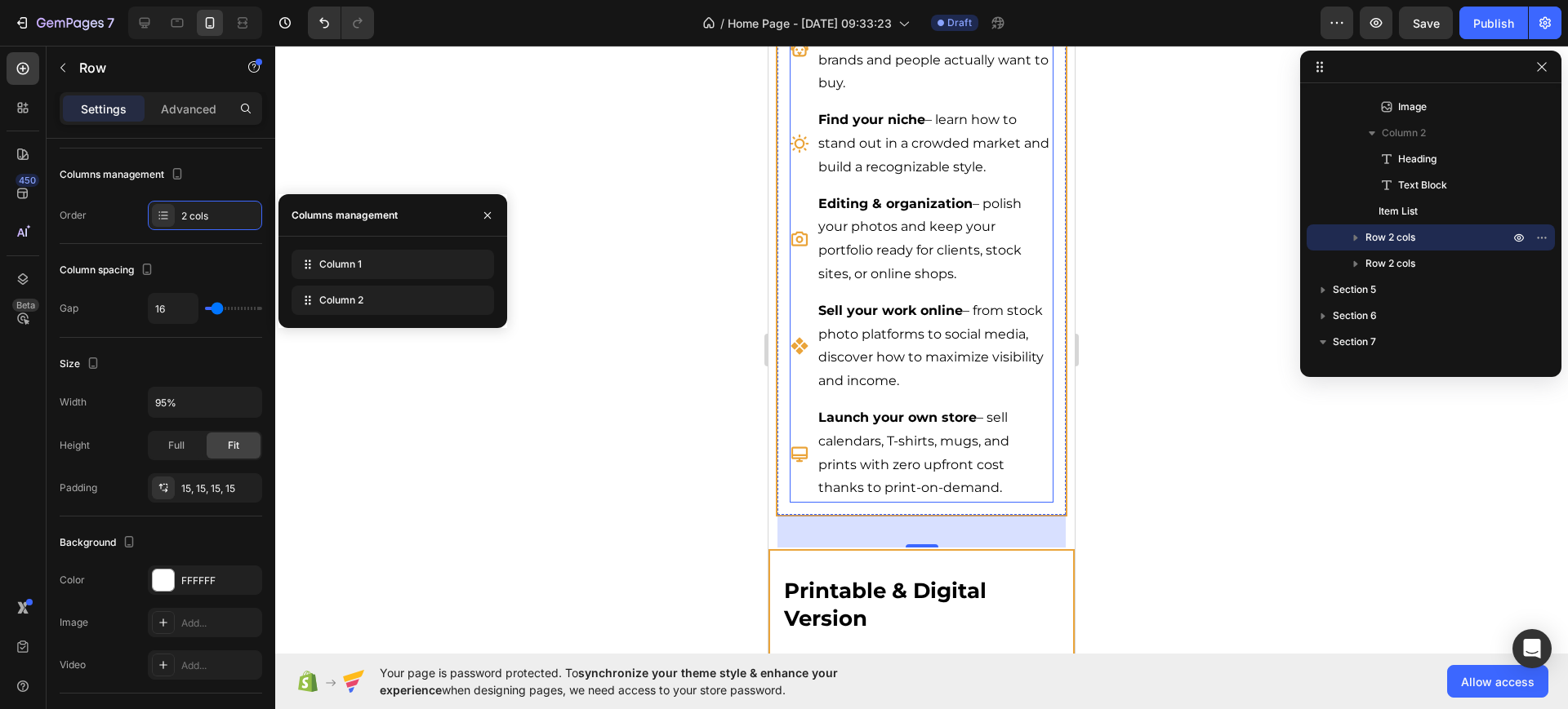
scroll to position [4183, 0]
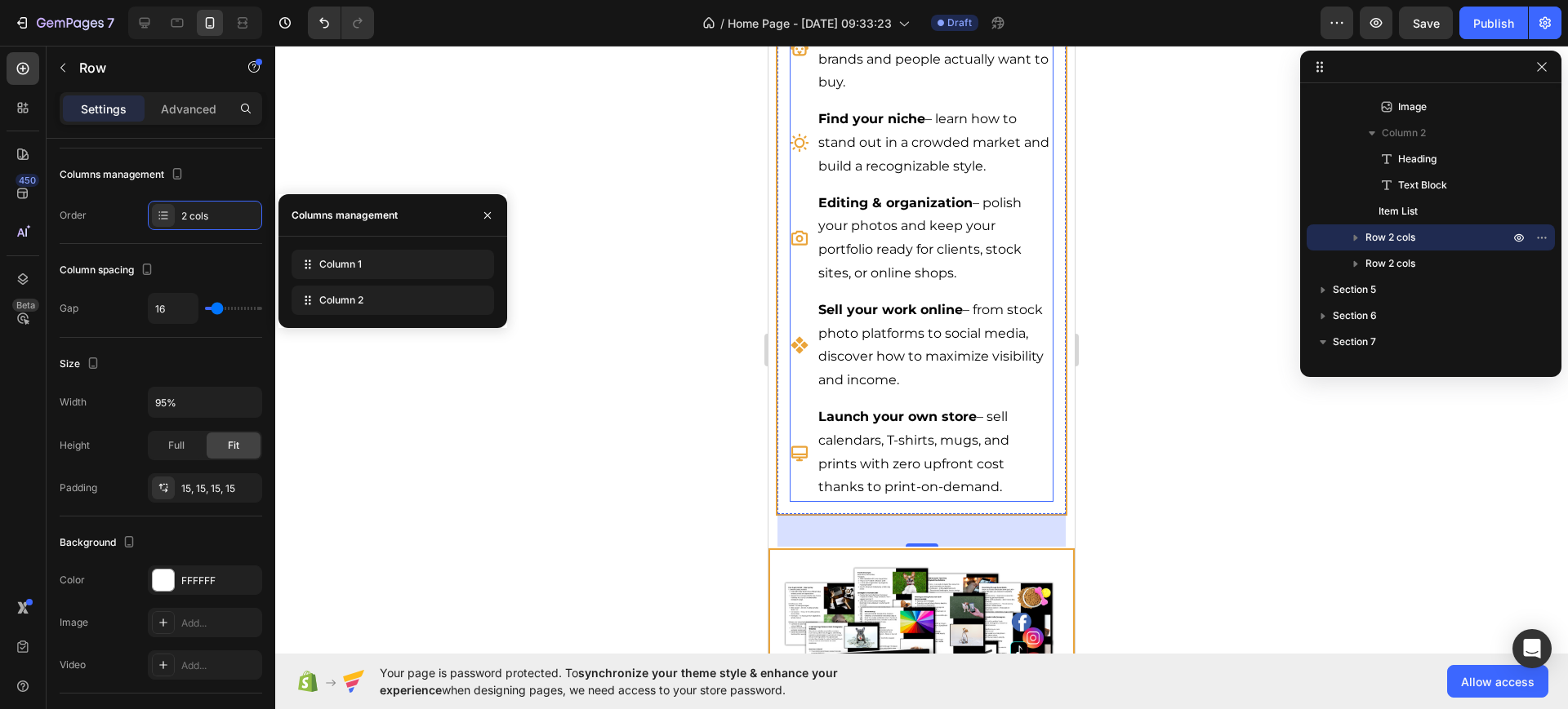
click at [814, 97] on div "Photography that sells – practical techniques to capture photos brands and peop…" at bounding box center [921, 47] width 263 height 99
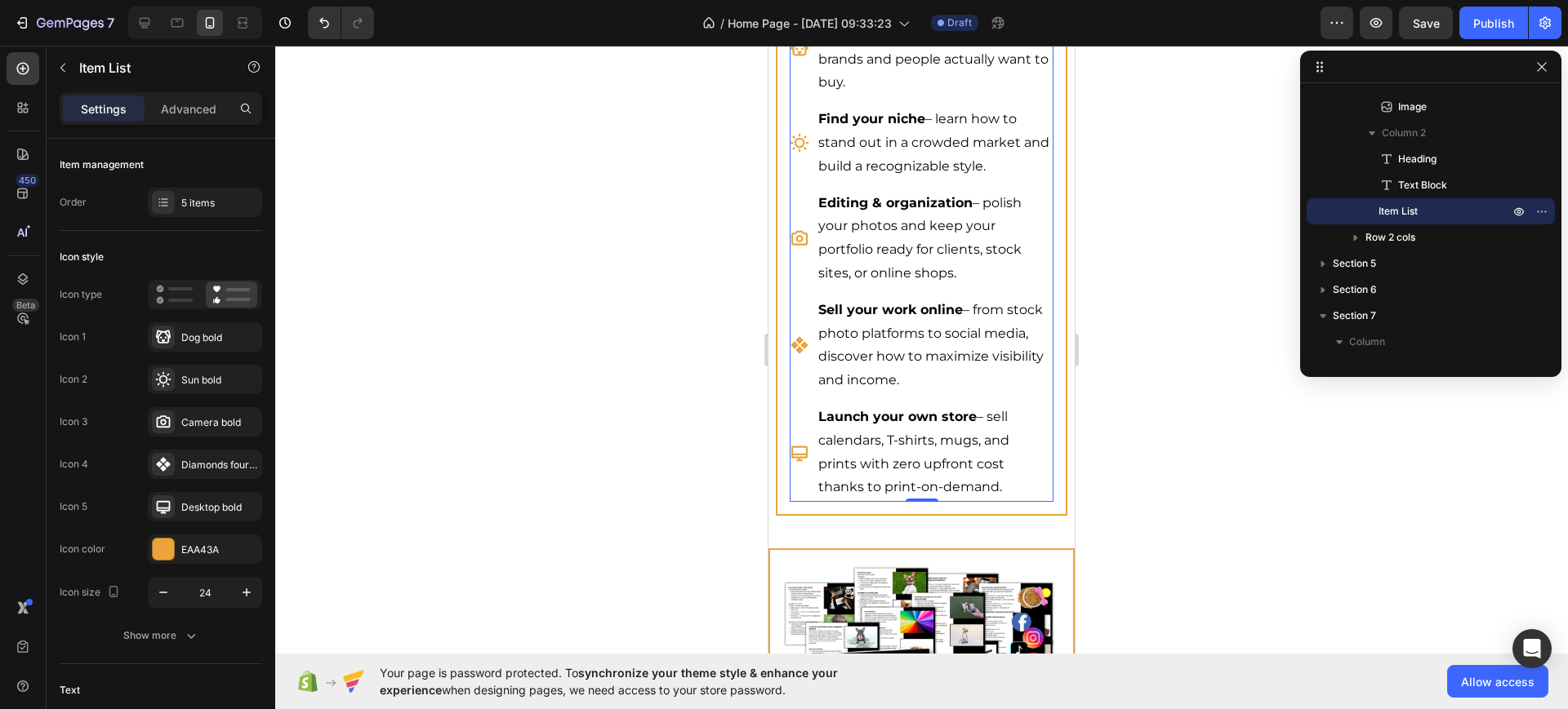
click at [802, 97] on div "Photography that sells – practical techniques to capture photos brands and peop…" at bounding box center [921, 47] width 263 height 99
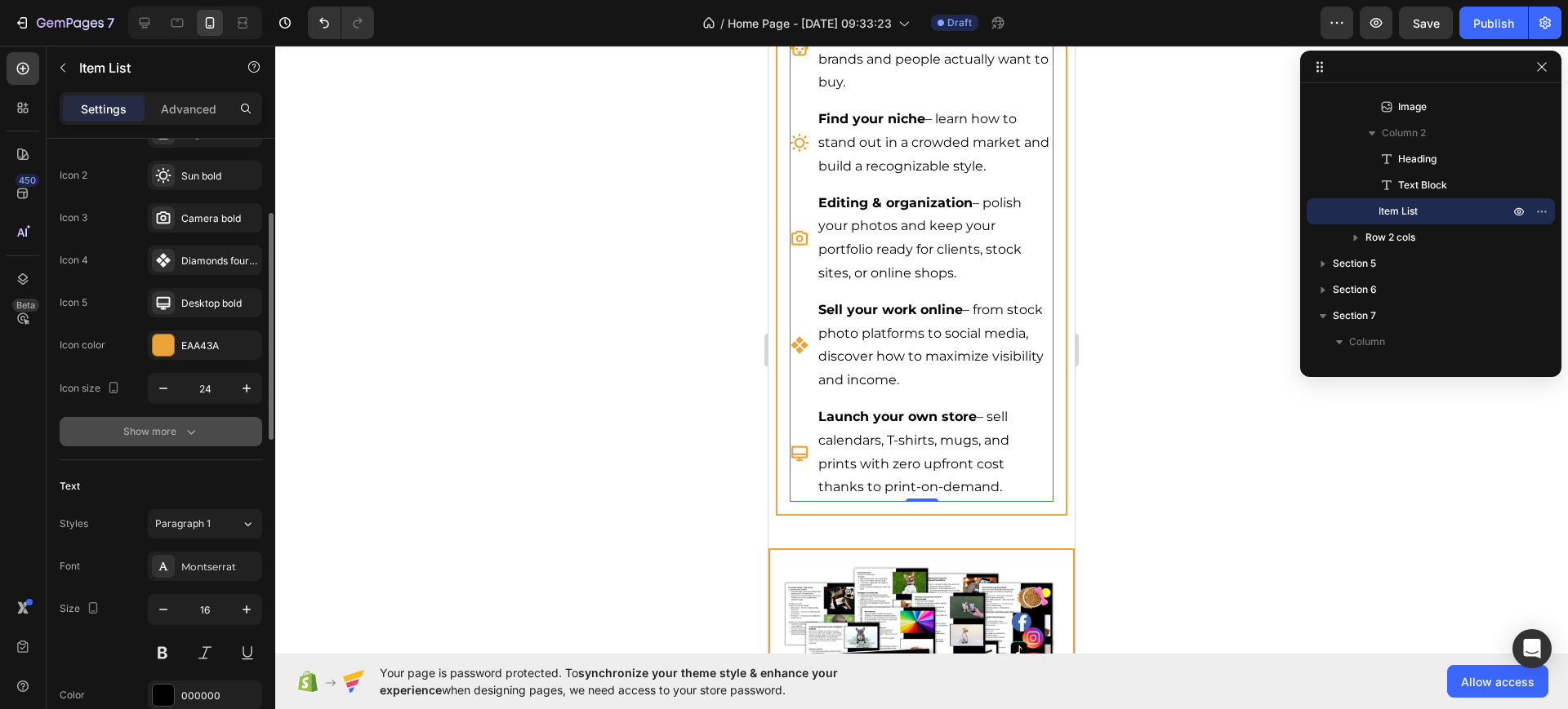
click at [189, 442] on button "Show more" at bounding box center [161, 432] width 203 height 29
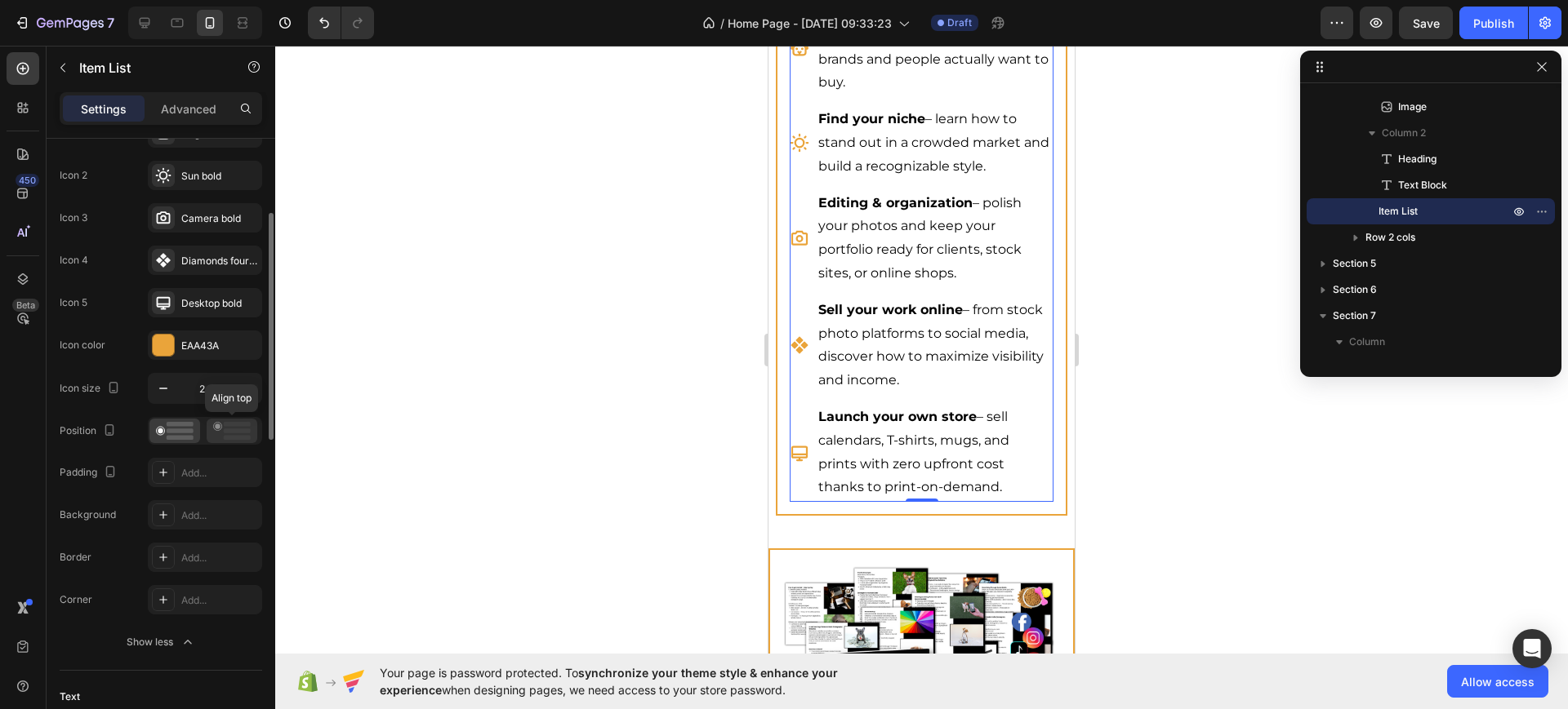
click at [225, 431] on rect at bounding box center [236, 431] width 27 height 5
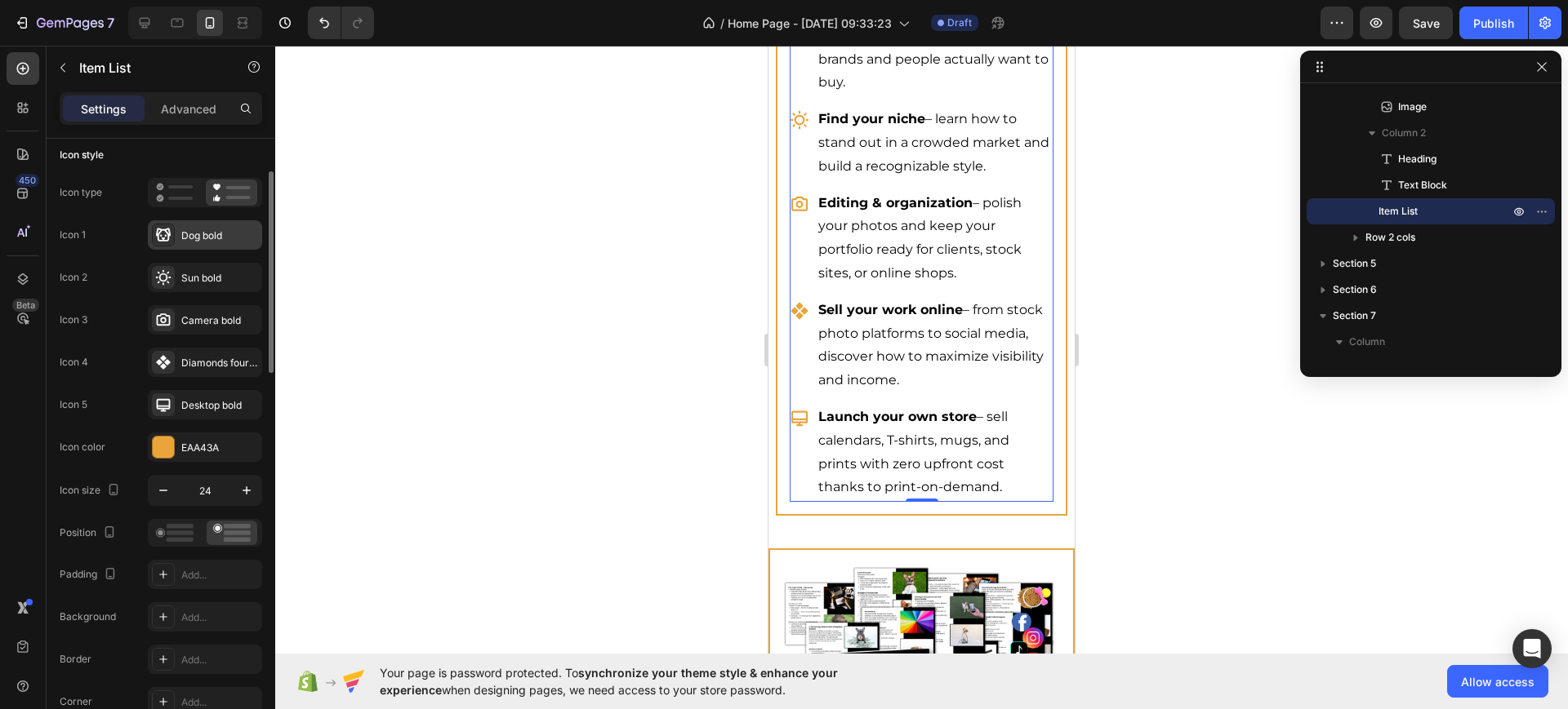
click at [190, 235] on div "Dog bold" at bounding box center [219, 235] width 77 height 15
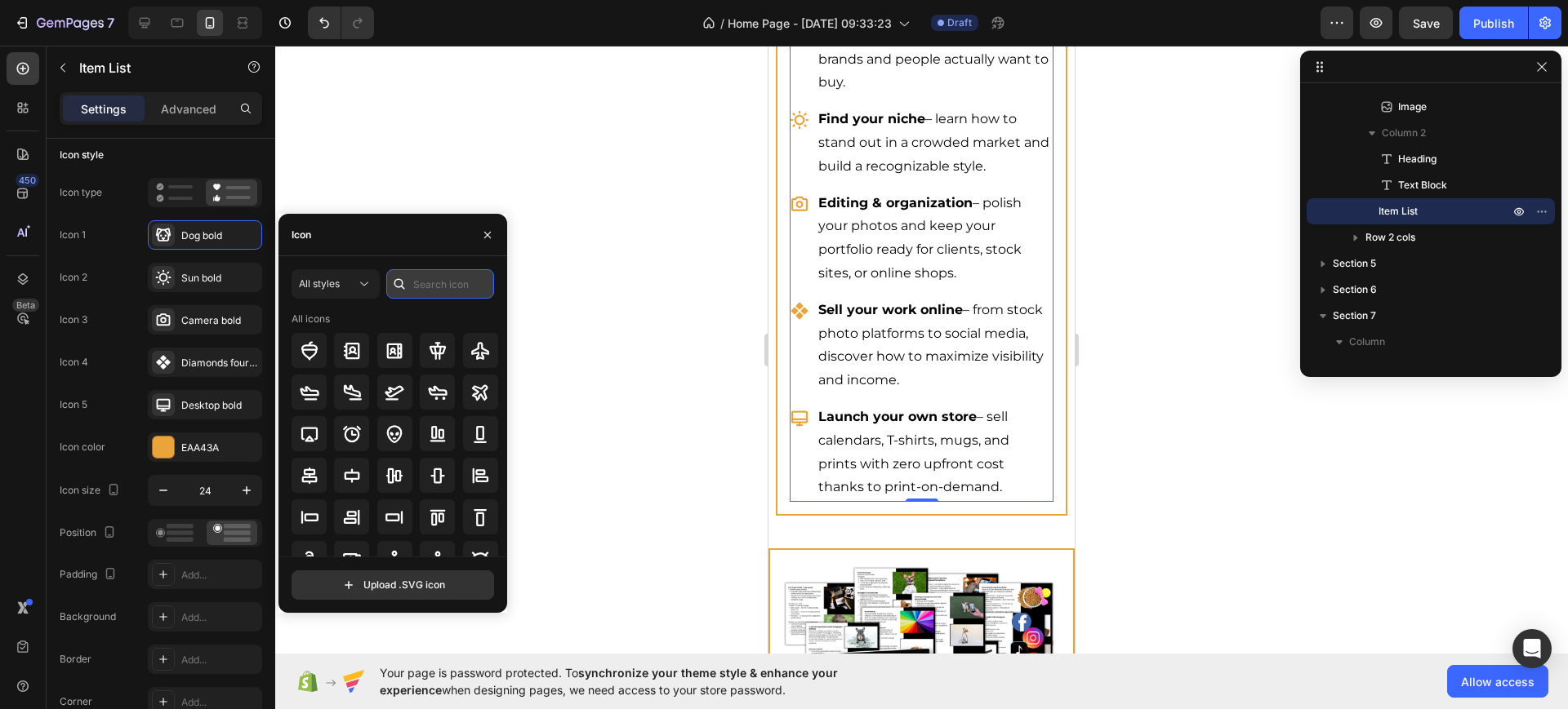
click at [413, 281] on input "text" at bounding box center [440, 284] width 108 height 29
type input "photog"
click at [445, 344] on div at bounding box center [437, 350] width 35 height 35
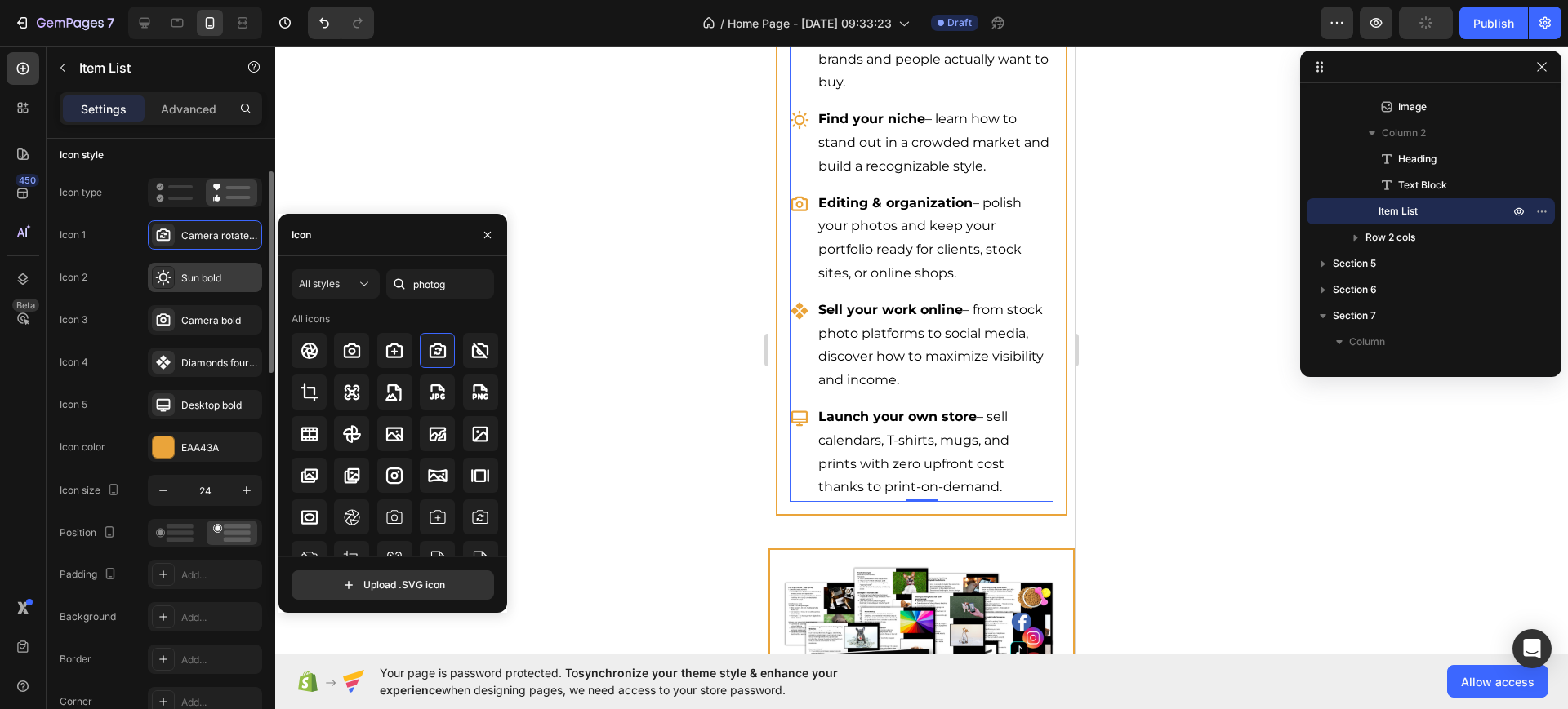
click at [186, 283] on div "Sun bold" at bounding box center [219, 278] width 77 height 15
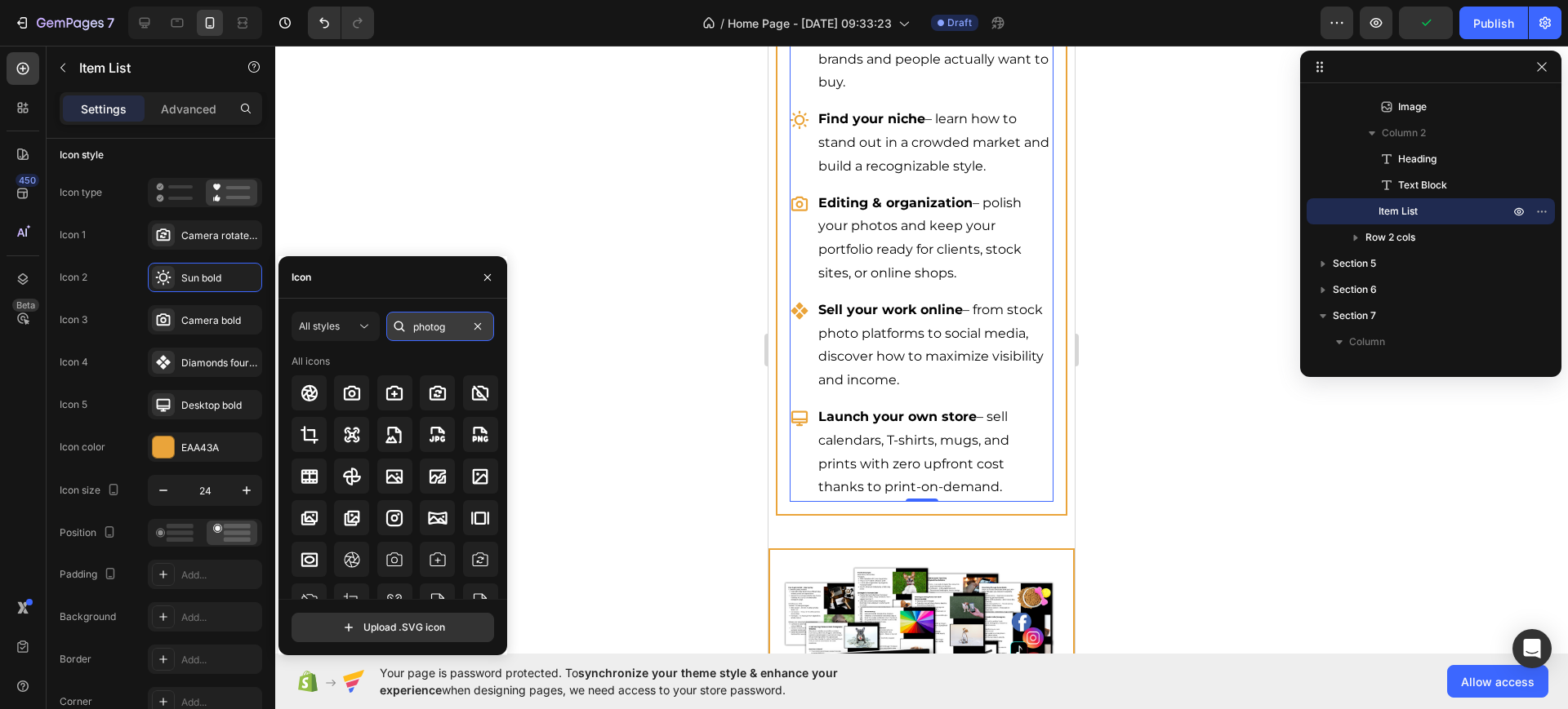
click at [413, 331] on input "photog" at bounding box center [440, 326] width 108 height 29
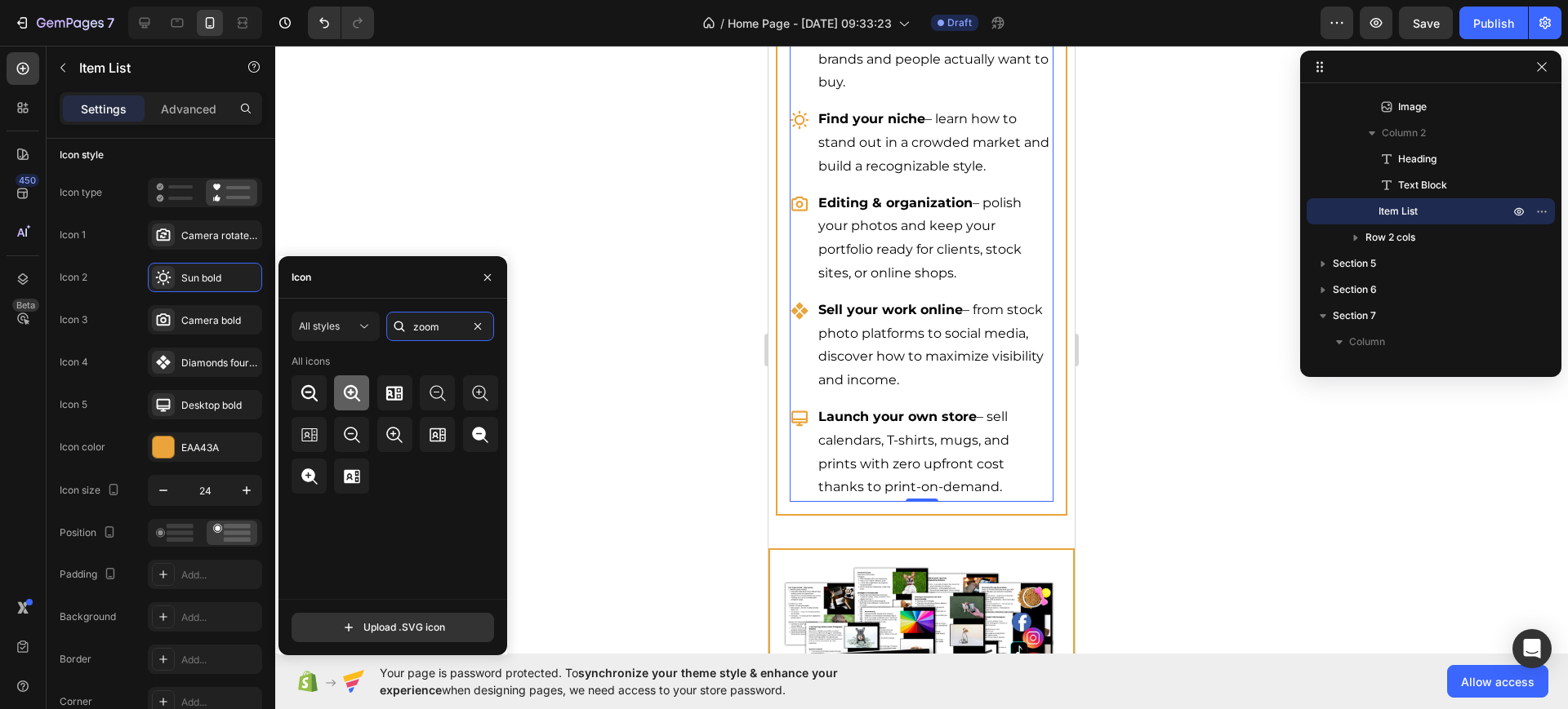
type input "zoom"
click at [352, 398] on icon at bounding box center [352, 393] width 20 height 20
click at [190, 329] on div "Camera bold" at bounding box center [205, 320] width 114 height 29
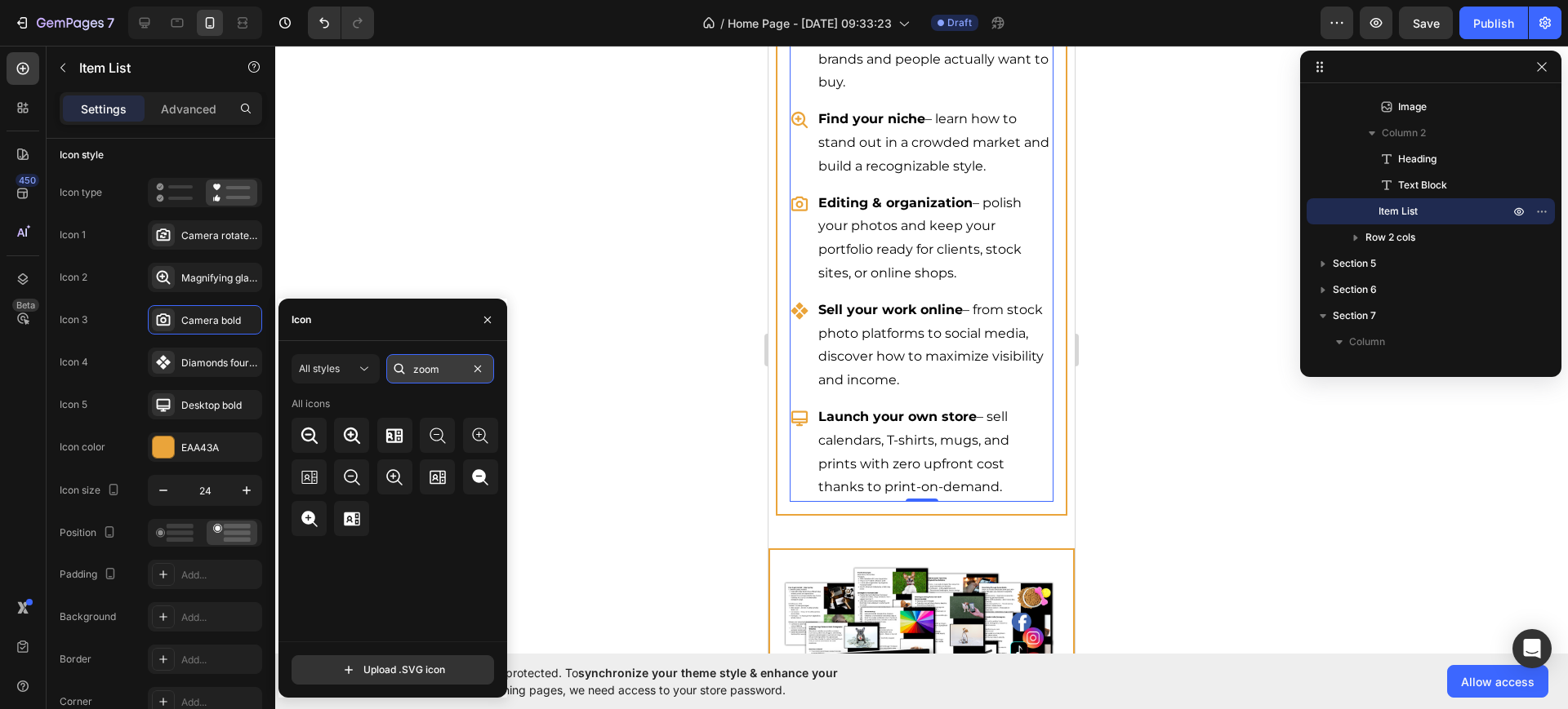
click at [421, 368] on input "zoom" at bounding box center [440, 369] width 108 height 29
type input "desktop"
click at [348, 441] on icon at bounding box center [352, 436] width 20 height 20
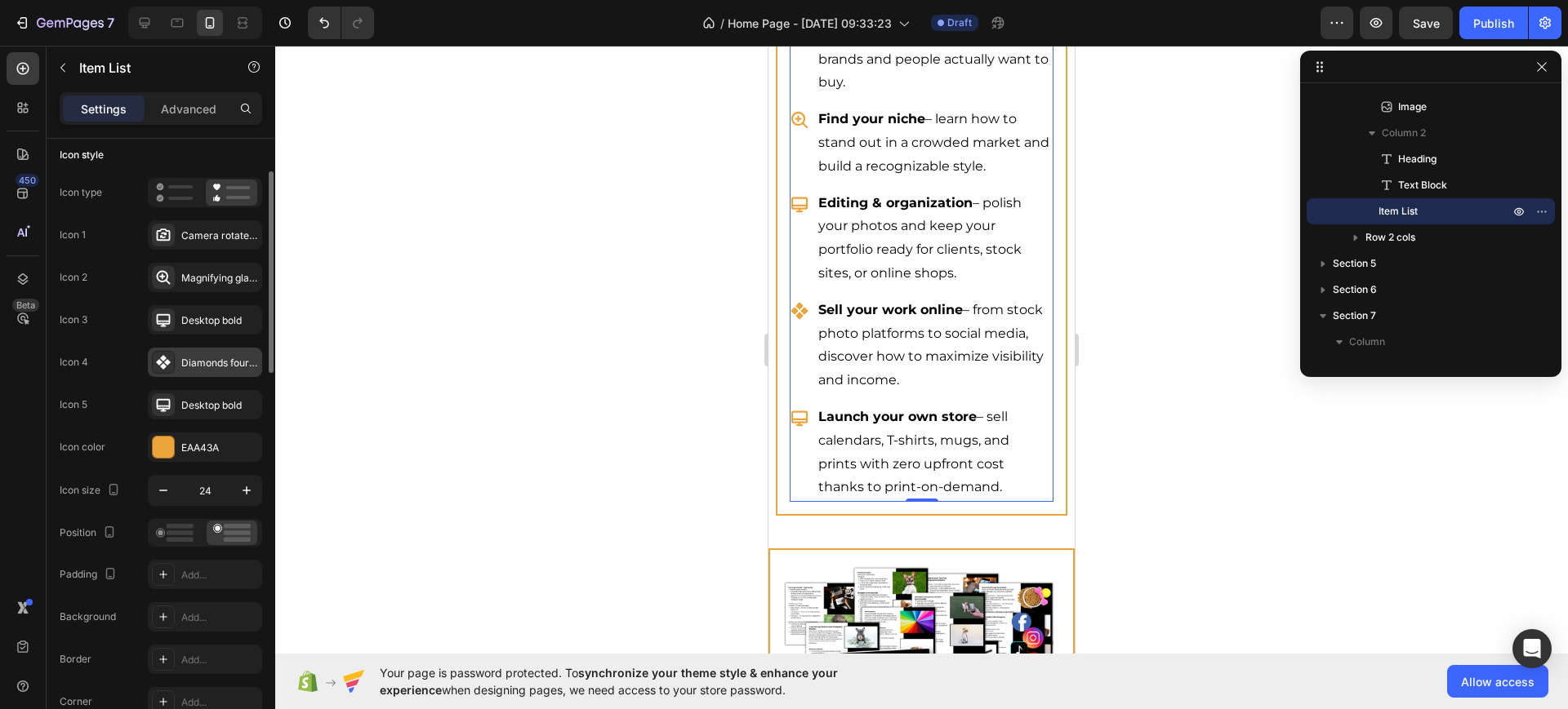
click at [181, 351] on div "Diamonds four filled" at bounding box center [205, 362] width 114 height 29
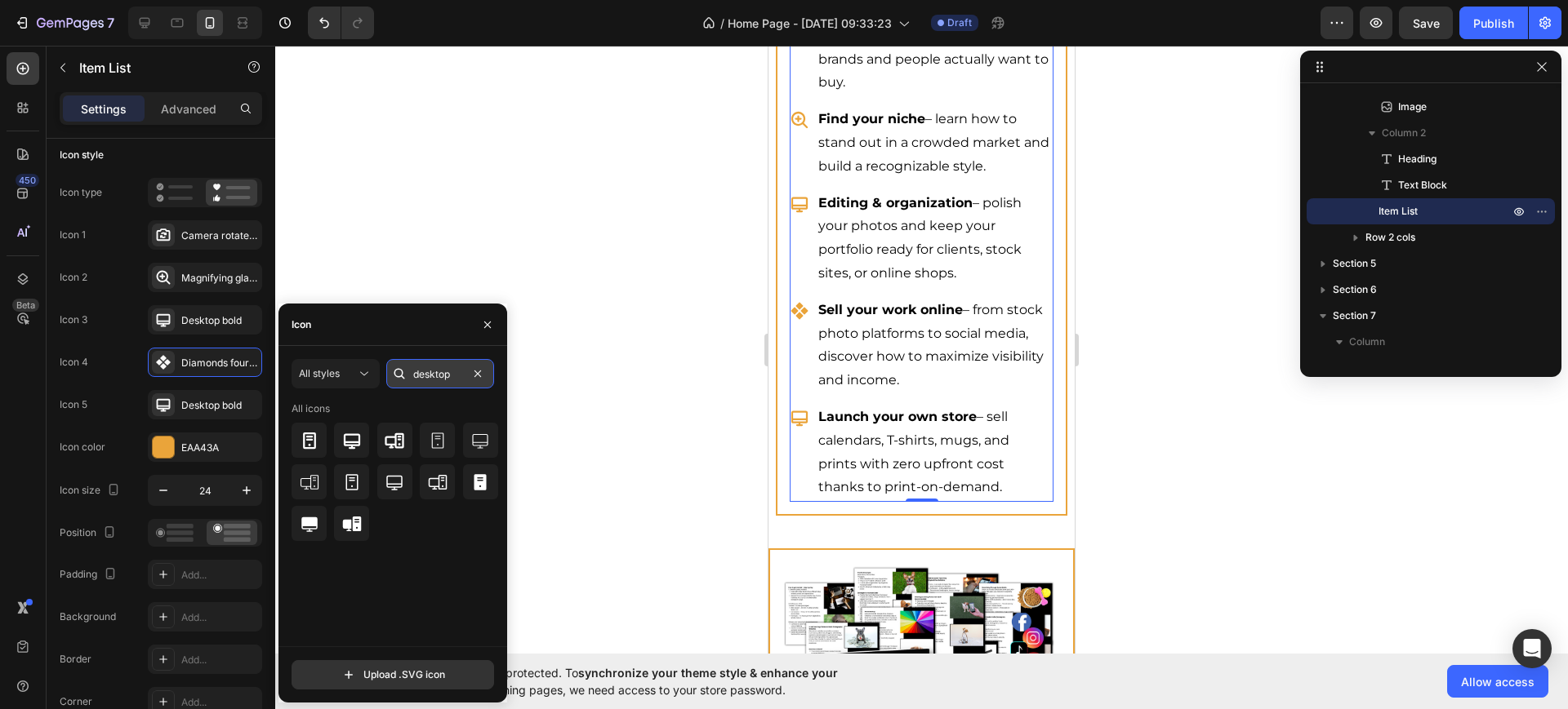
click at [442, 367] on input "desktop" at bounding box center [440, 373] width 108 height 29
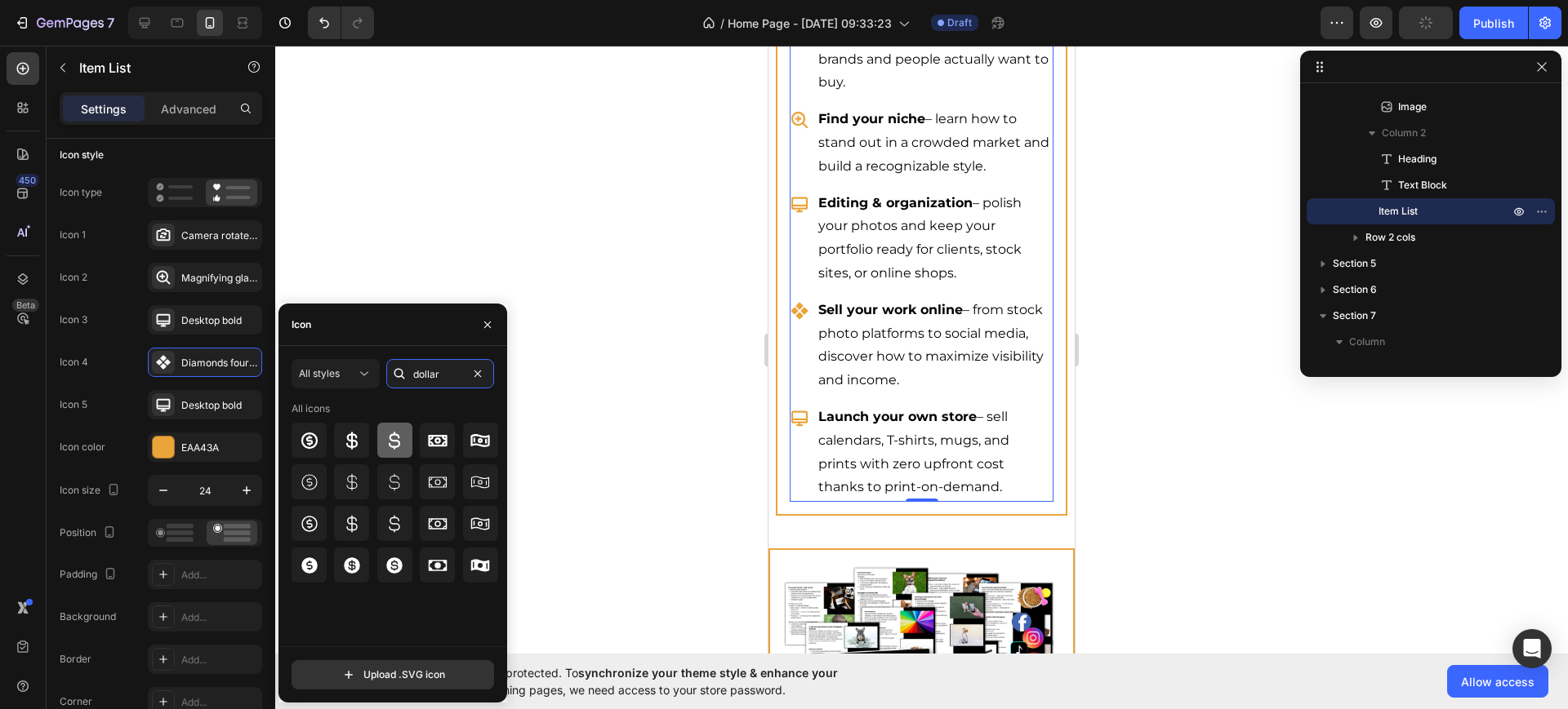
type input "dollar"
click at [400, 434] on icon at bounding box center [394, 441] width 20 height 20
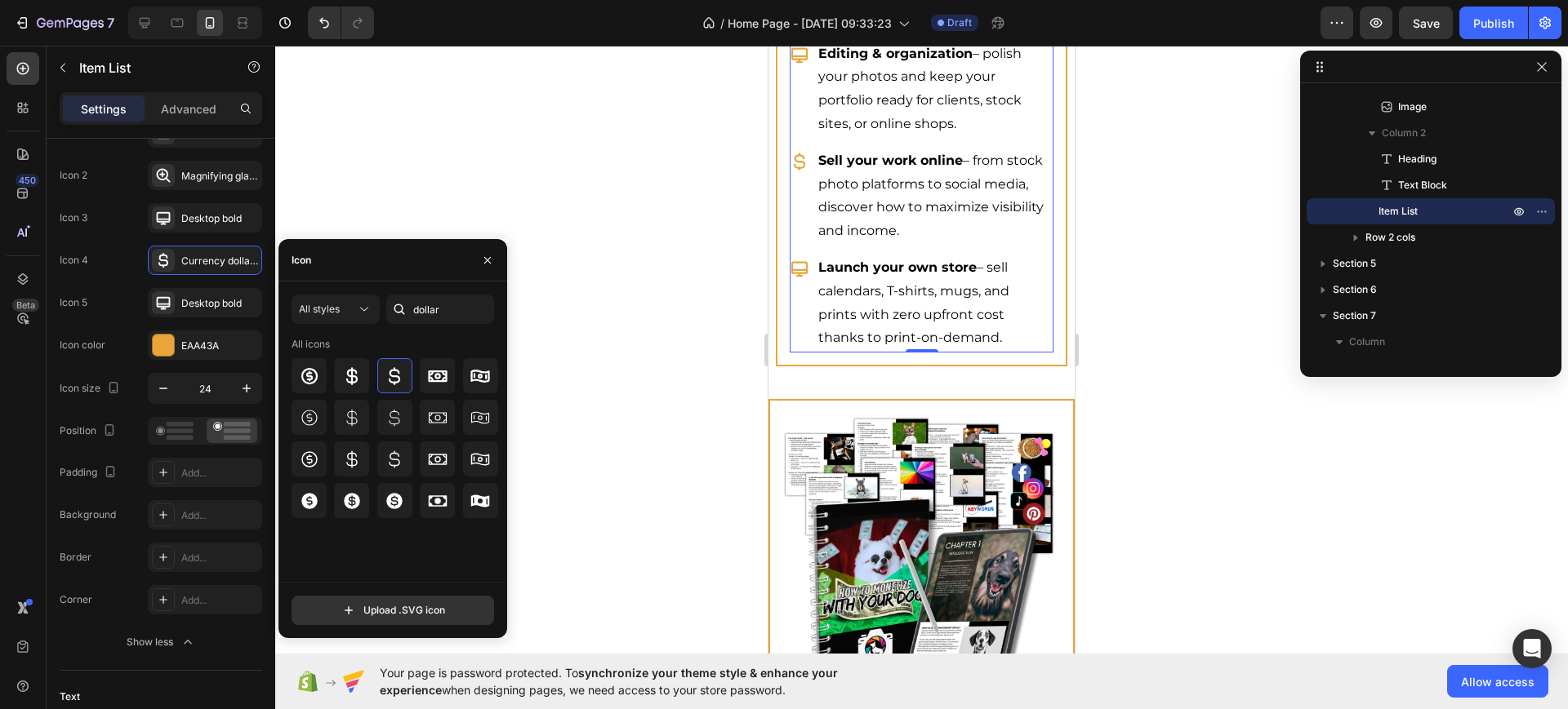
scroll to position [4489, 0]
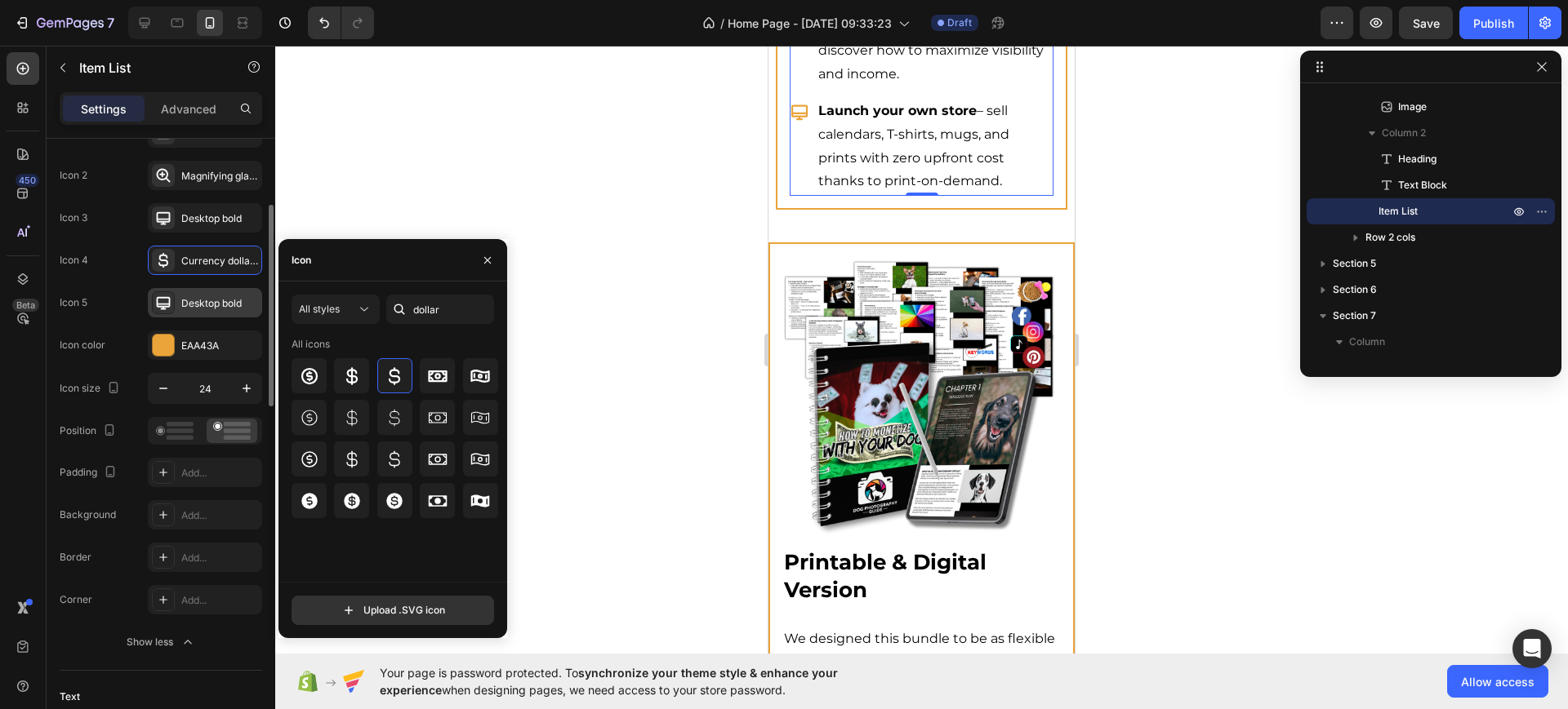
click at [188, 310] on div "Desktop bold" at bounding box center [219, 304] width 77 height 15
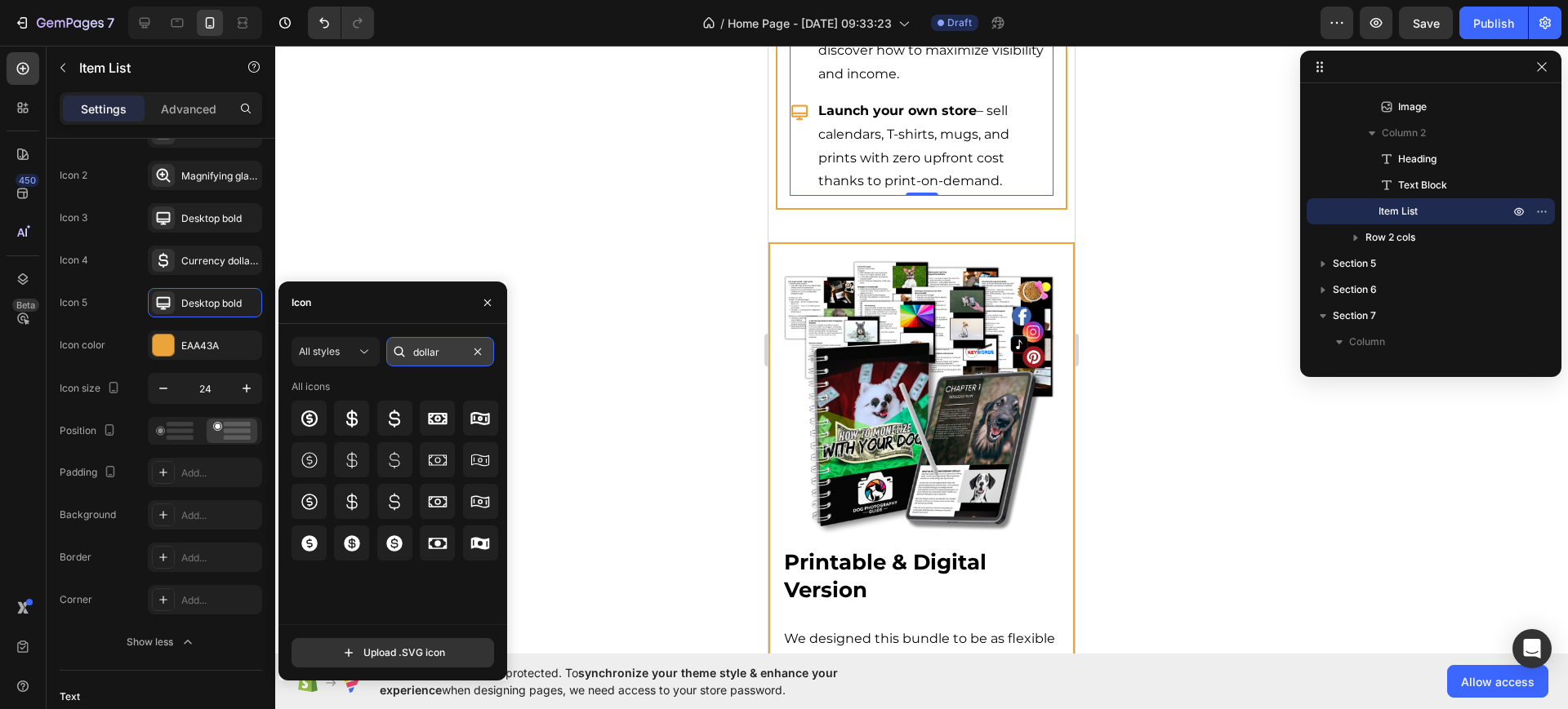
click at [417, 352] on input "dollar" at bounding box center [440, 352] width 108 height 29
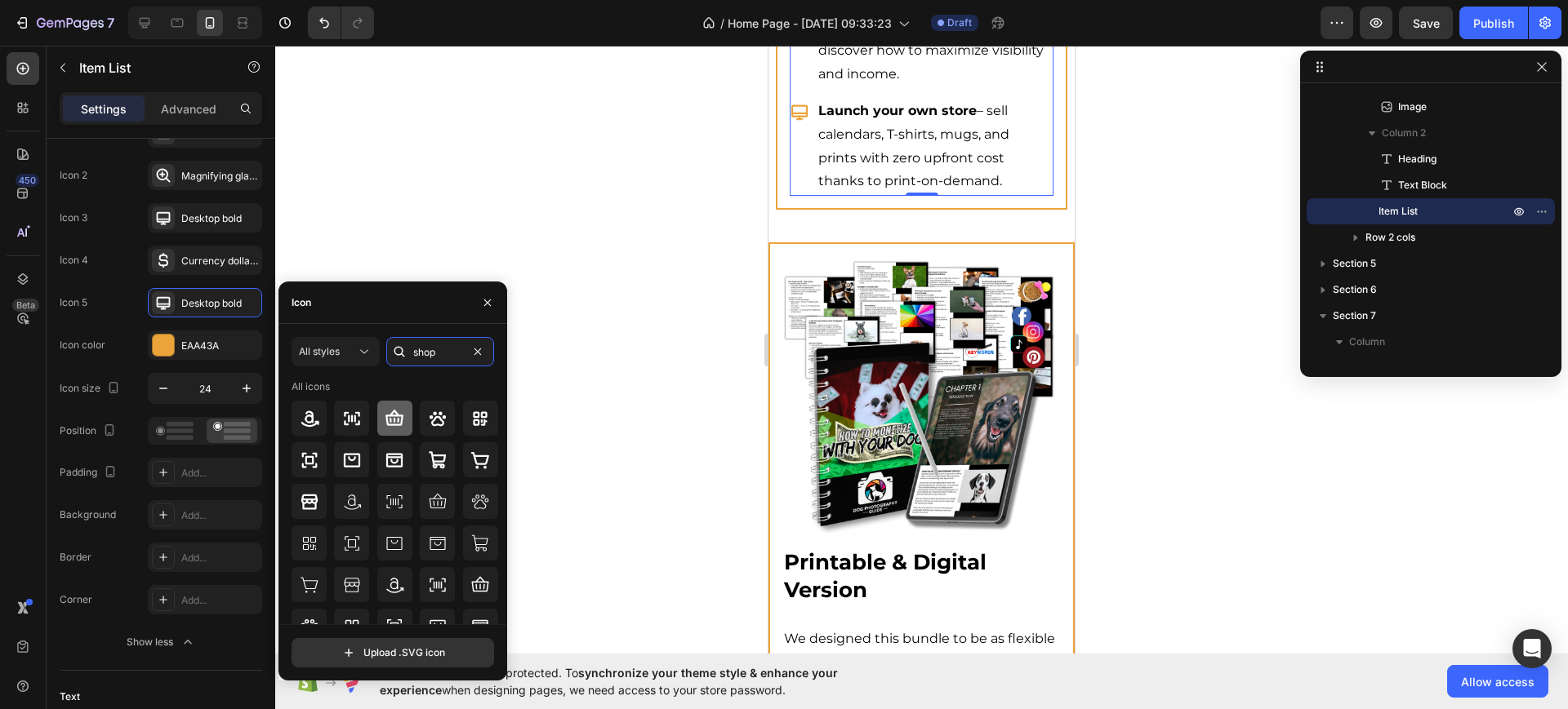
type input "shop"
click at [400, 418] on icon at bounding box center [394, 417] width 18 height 16
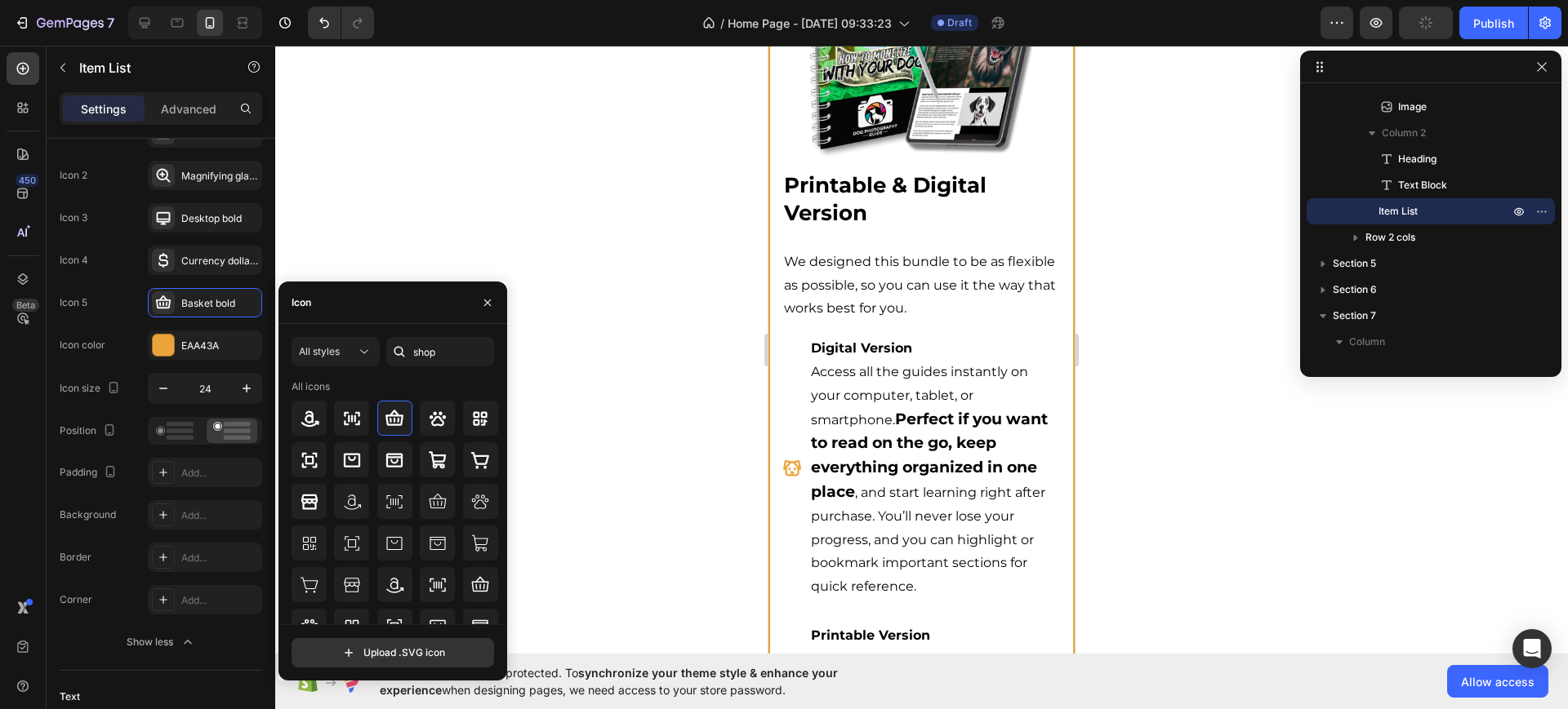
scroll to position [4897, 0]
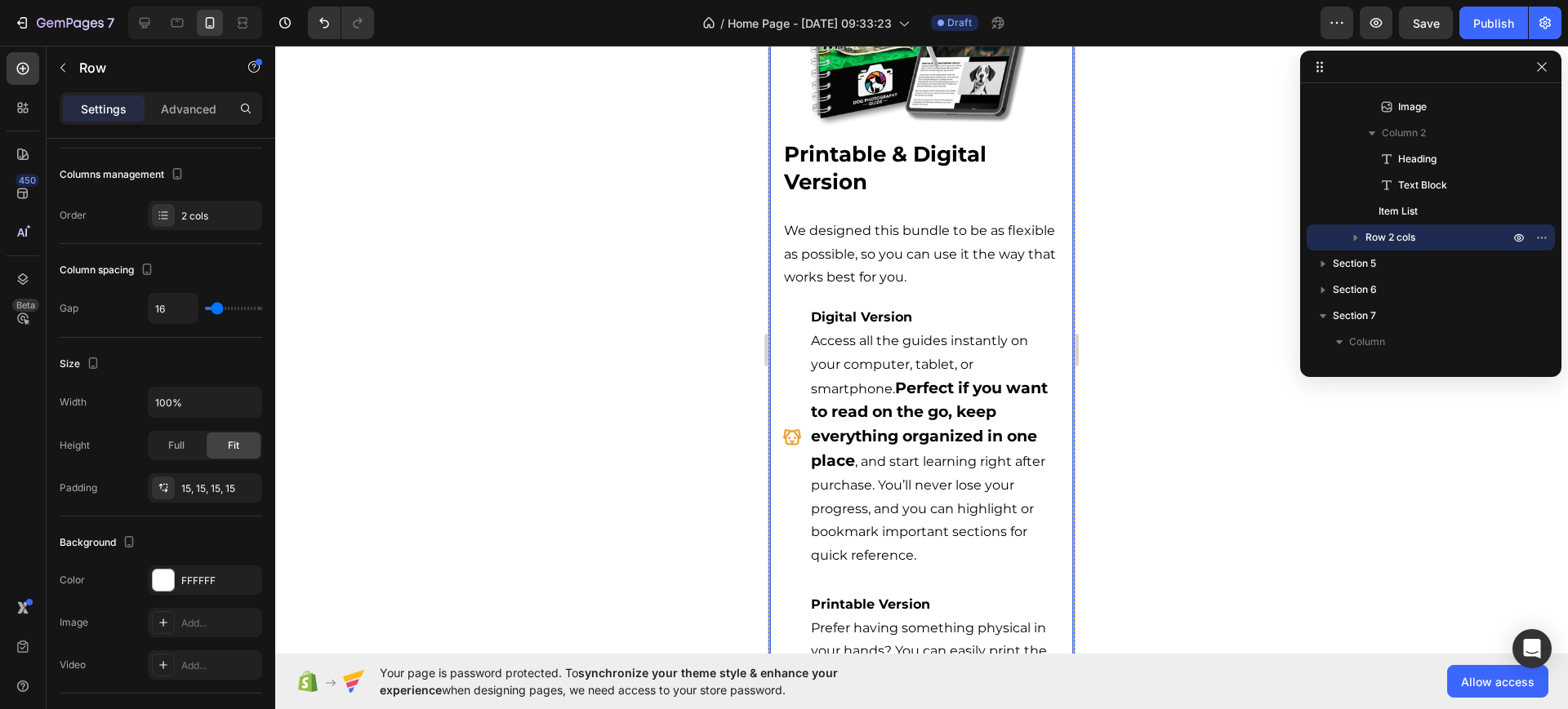
click at [775, 229] on div "Image Printable & Digital Version Heading We designed this bundle to be as flex…" at bounding box center [922, 316] width 306 height 963
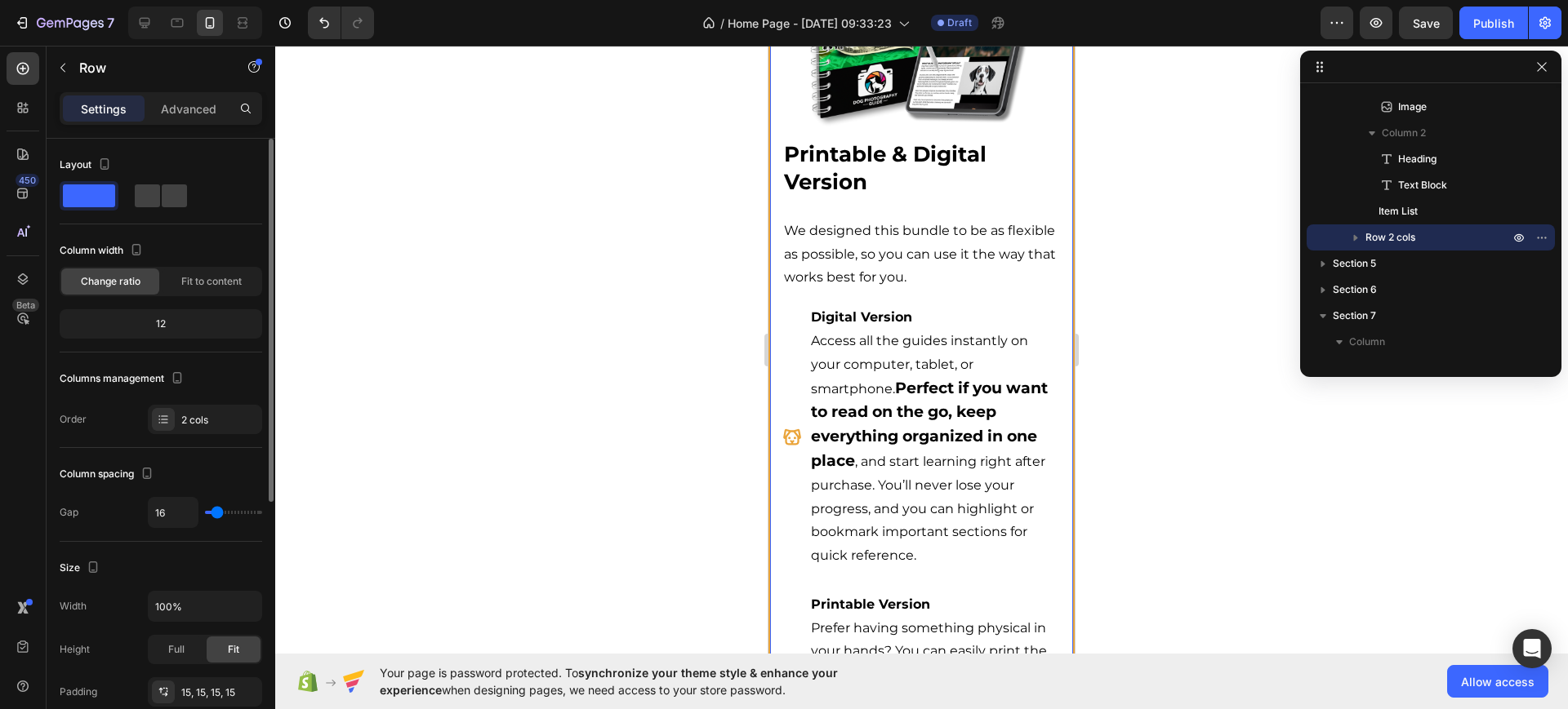
drag, startPoint x: 185, startPoint y: 575, endPoint x: 192, endPoint y: 597, distance: 23.1
click at [186, 576] on div "Size" at bounding box center [161, 568] width 203 height 26
click at [192, 598] on input "100%" at bounding box center [205, 606] width 113 height 29
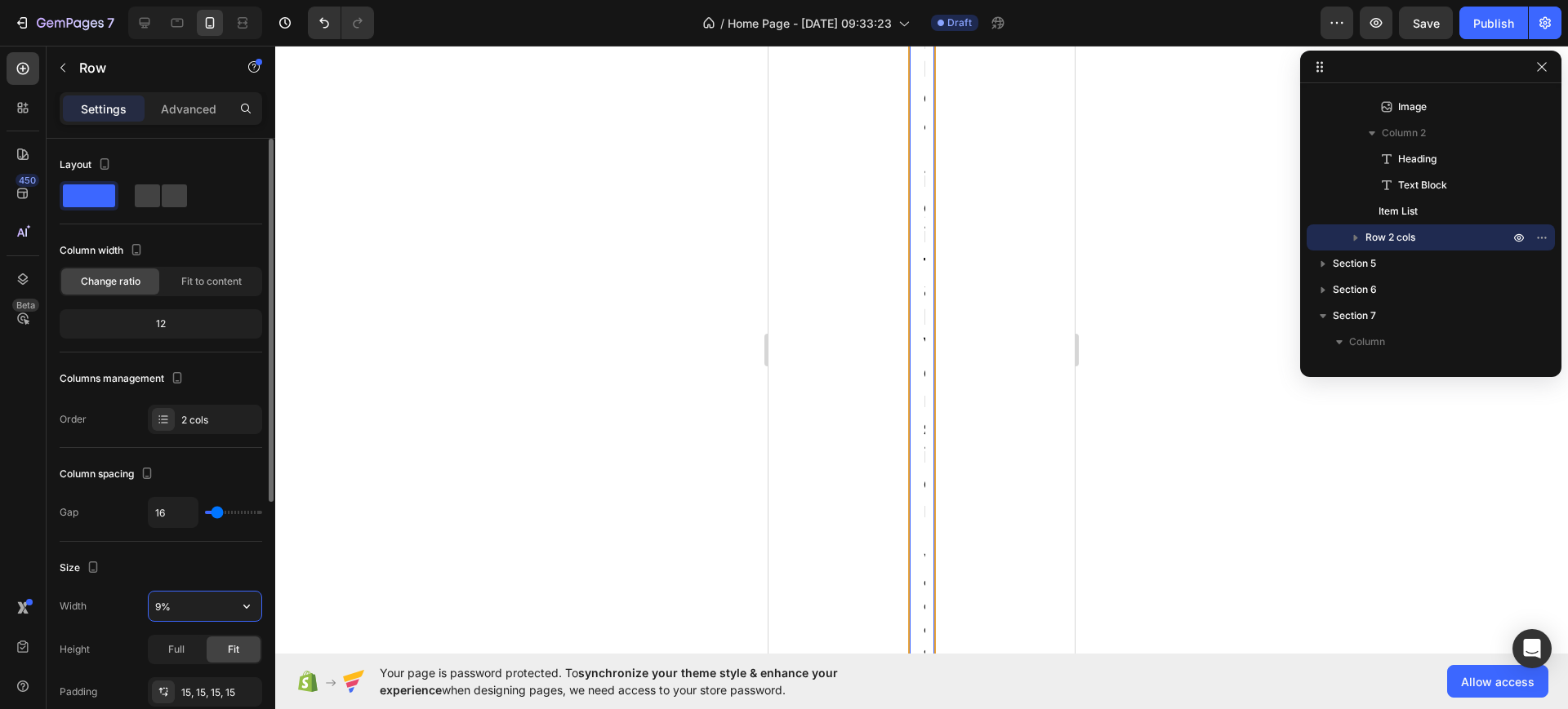
type input "95%"
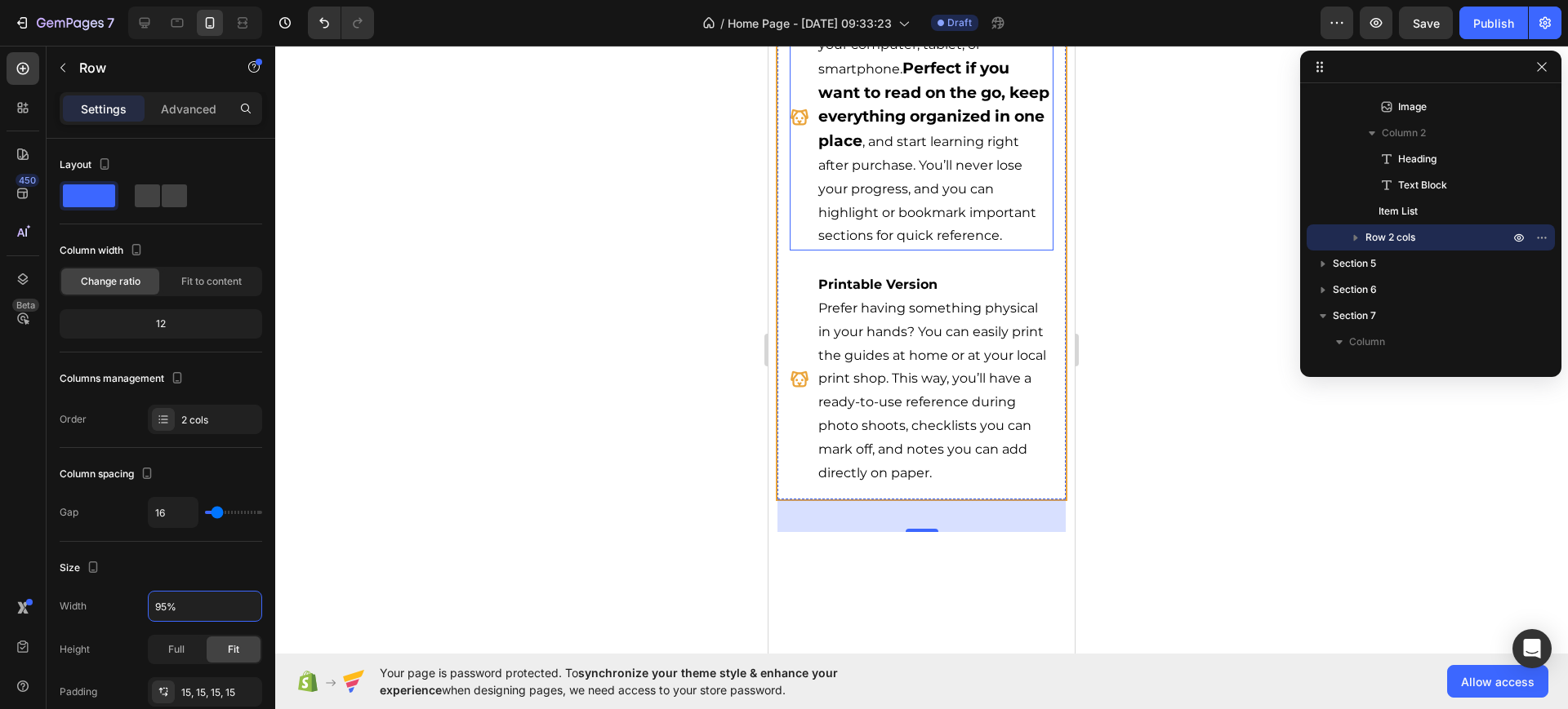
scroll to position [5204, 0]
click at [803, 249] on div "Digital Version Access all the guides instantly on your computer, tablet, or sm…" at bounding box center [921, 115] width 263 height 267
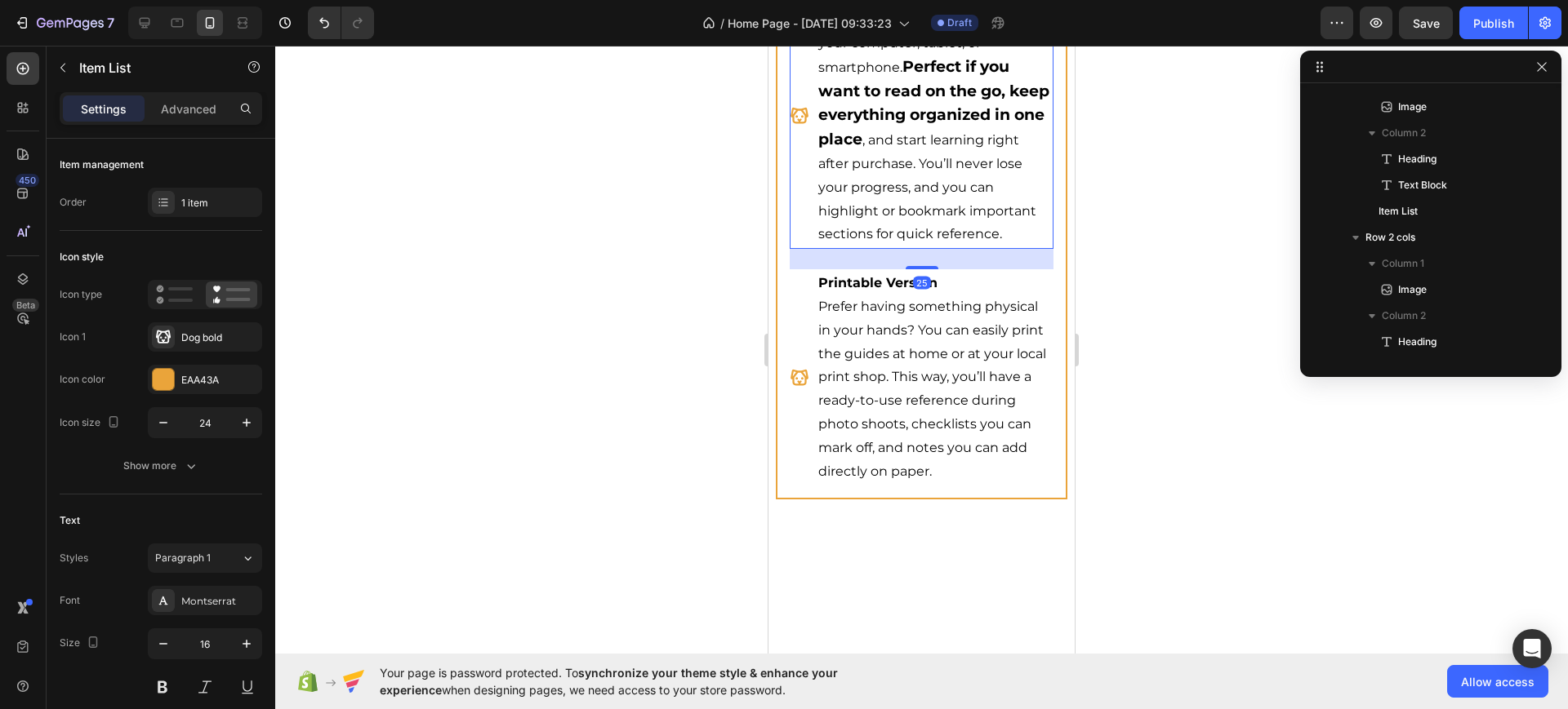
scroll to position [5637, 0]
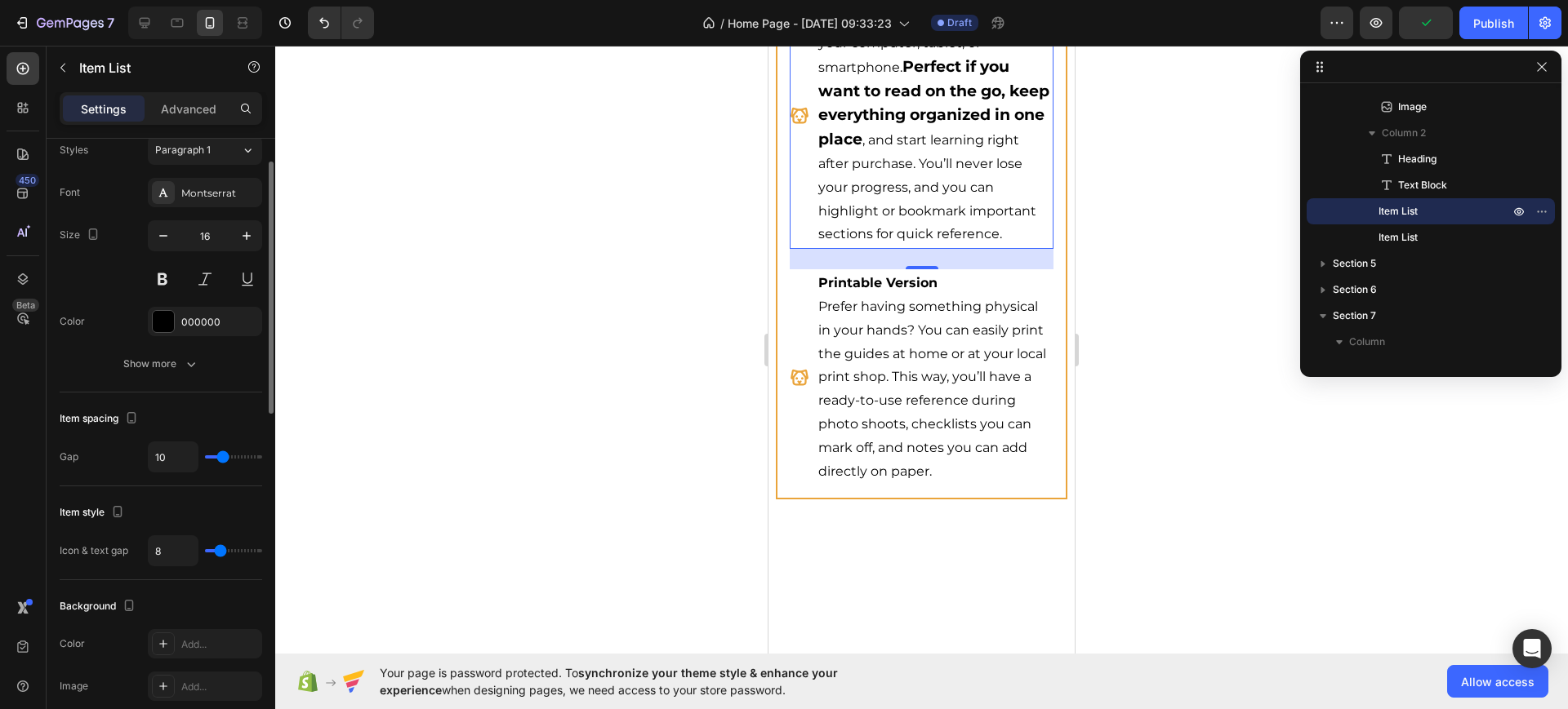
scroll to position [306, 0]
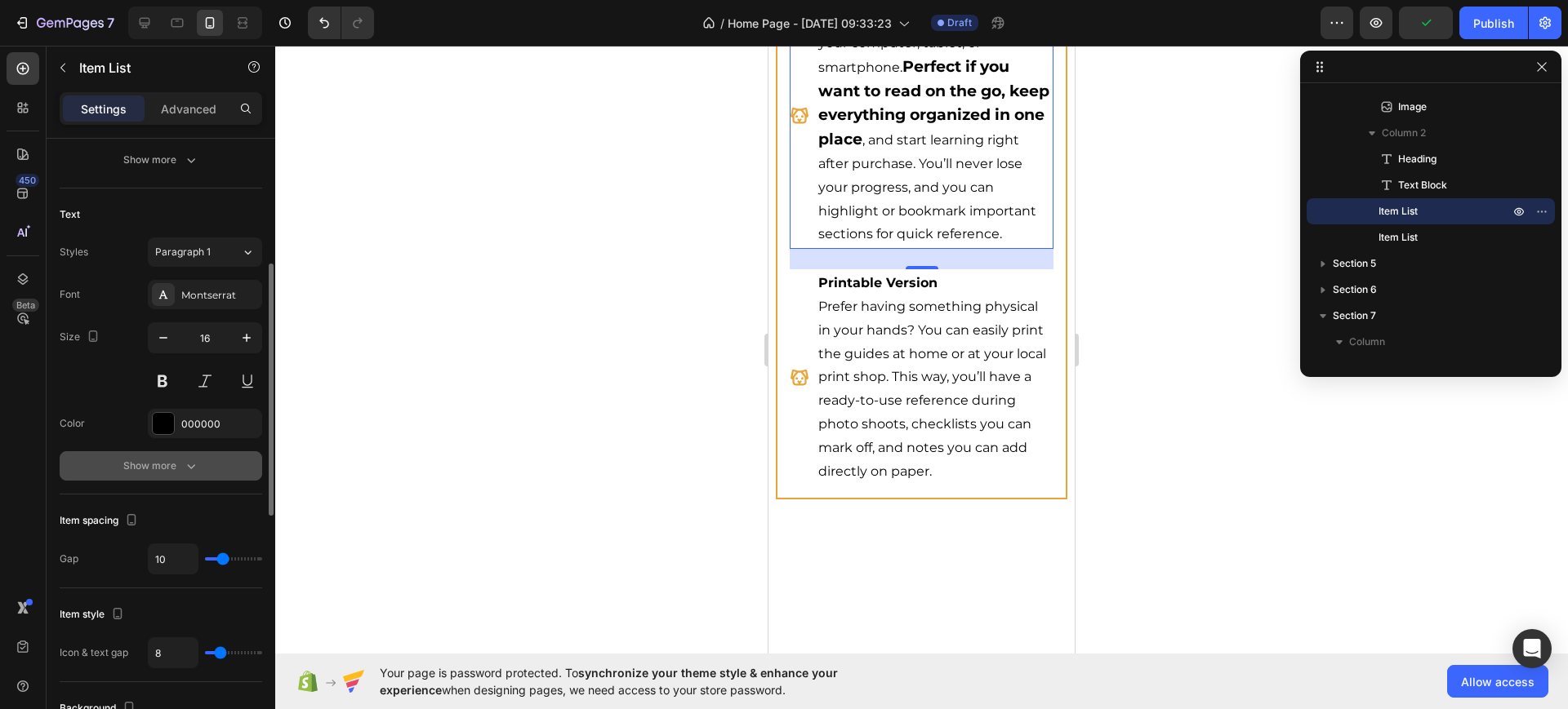
click at [200, 465] on button "Show more" at bounding box center [161, 466] width 203 height 29
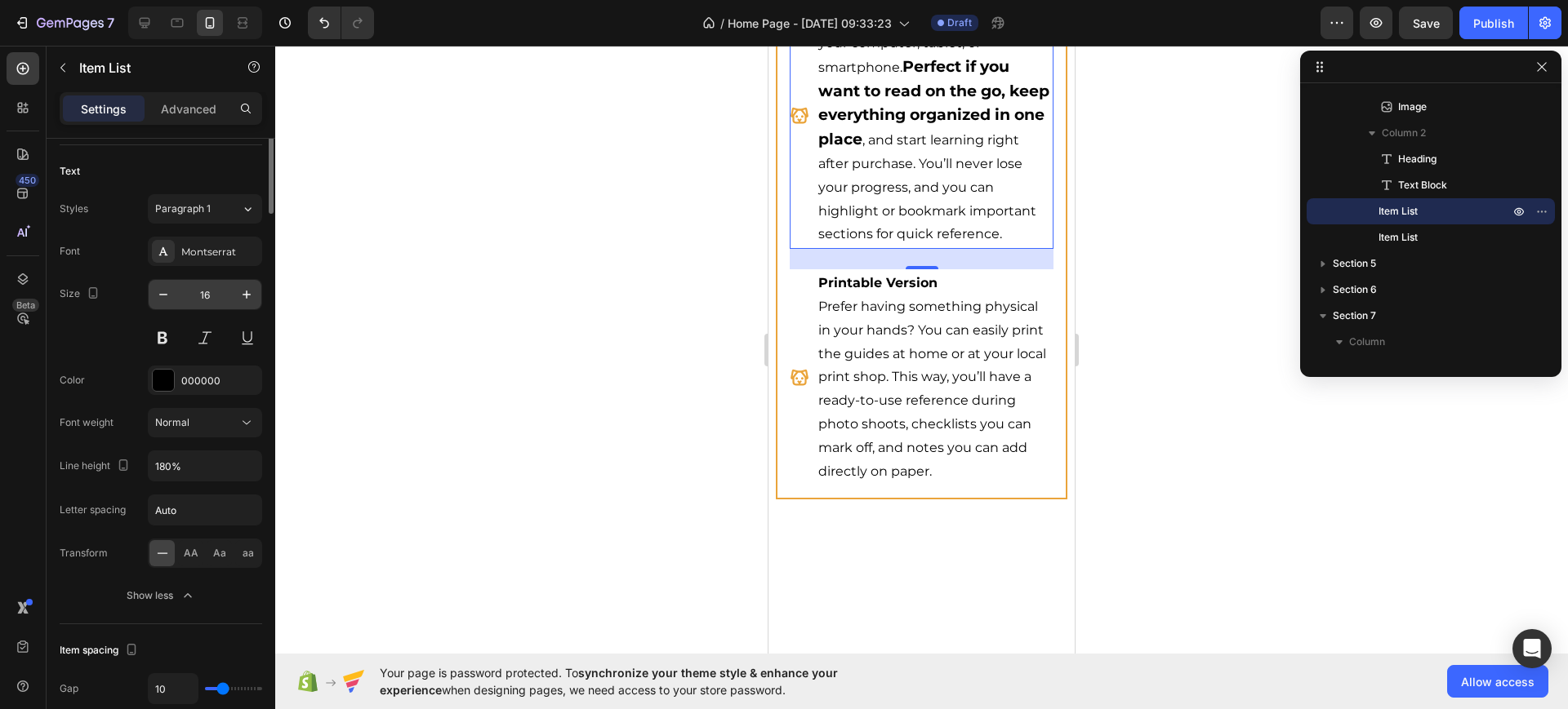
scroll to position [43, 0]
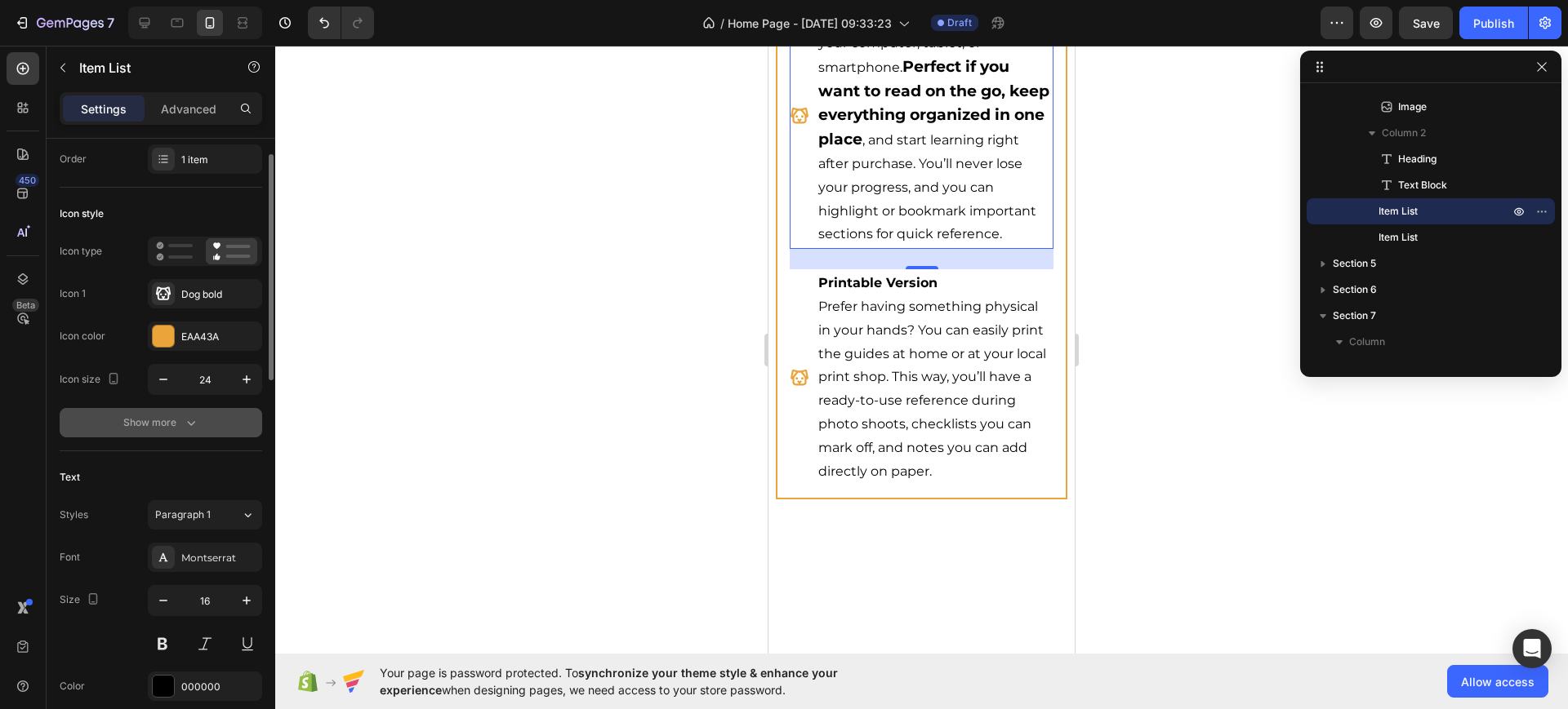
click at [192, 417] on icon "button" at bounding box center [191, 423] width 16 height 16
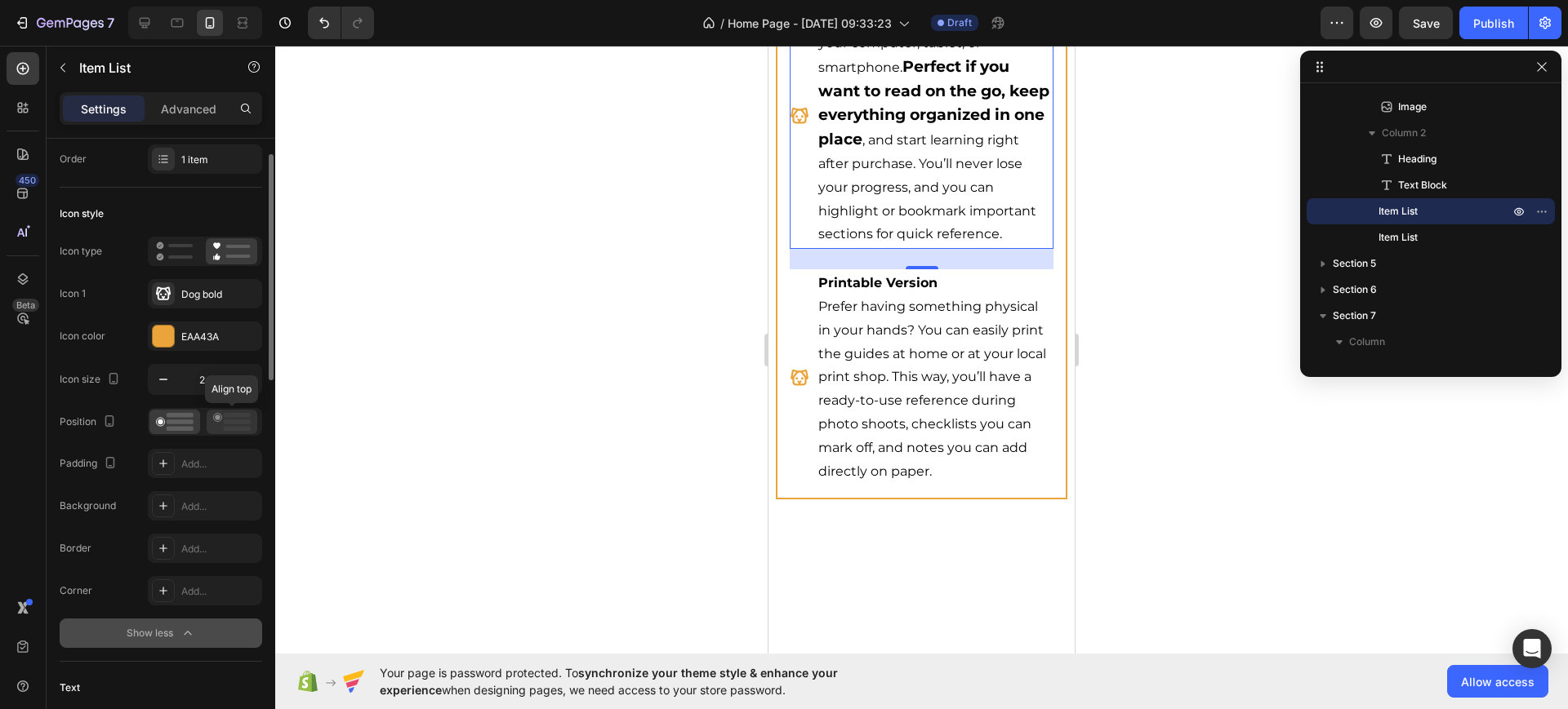
click at [222, 418] on icon at bounding box center [232, 422] width 38 height 18
click at [184, 313] on div "Icon type Icon 1 Dog bold Icon color EAA43A Icon size 24" at bounding box center [161, 316] width 203 height 159
click at [178, 300] on div "Dog bold" at bounding box center [205, 294] width 114 height 29
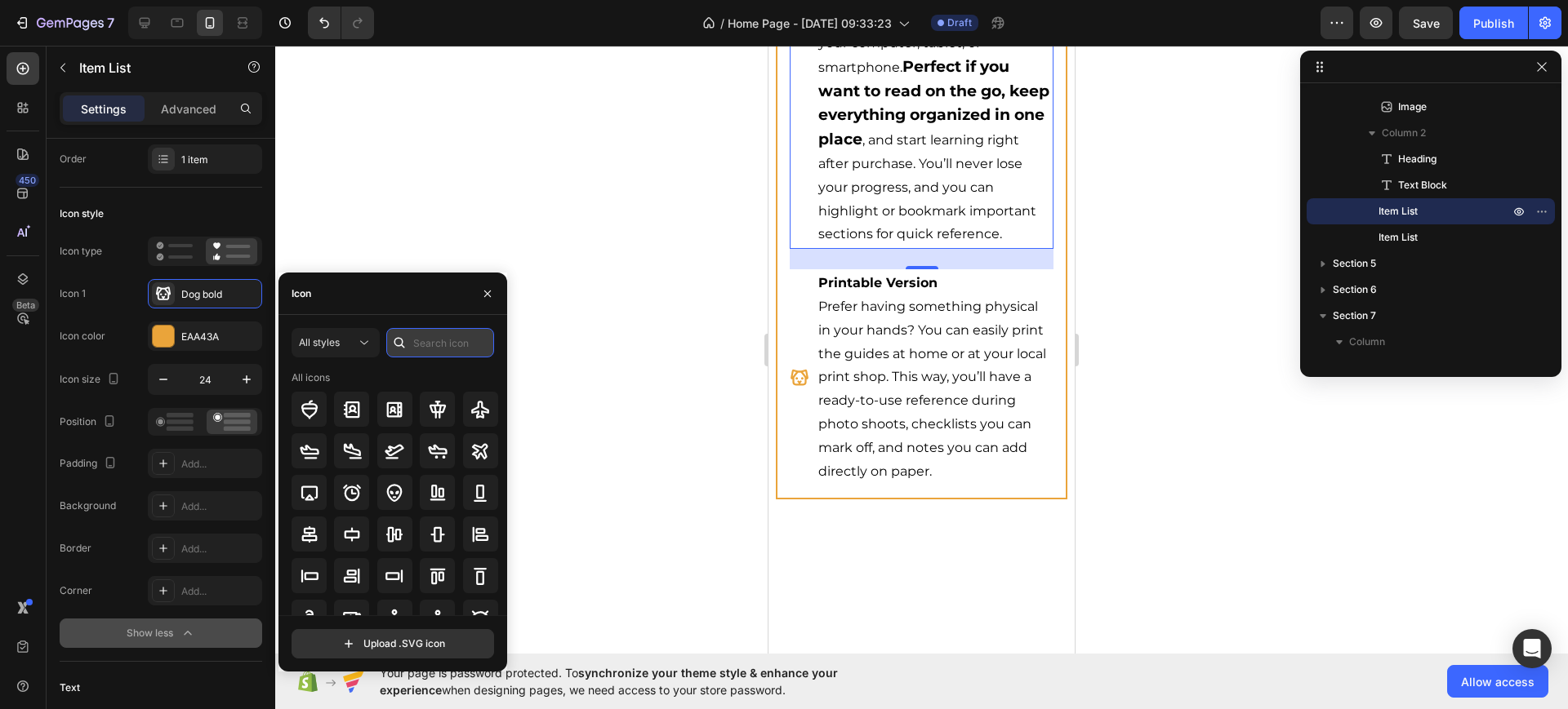
click at [423, 340] on input "text" at bounding box center [440, 342] width 108 height 29
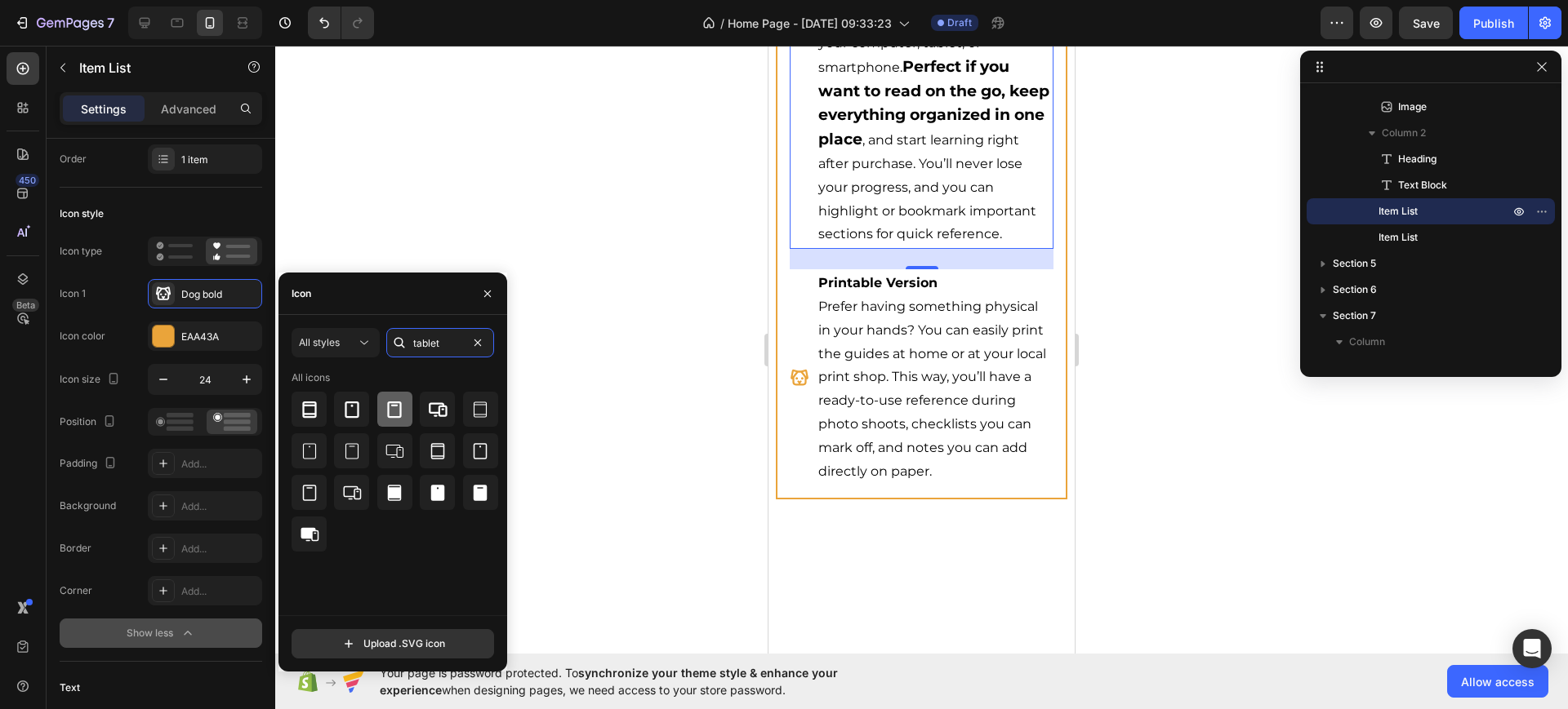
type input "tablet"
click at [386, 415] on icon at bounding box center [394, 410] width 20 height 20
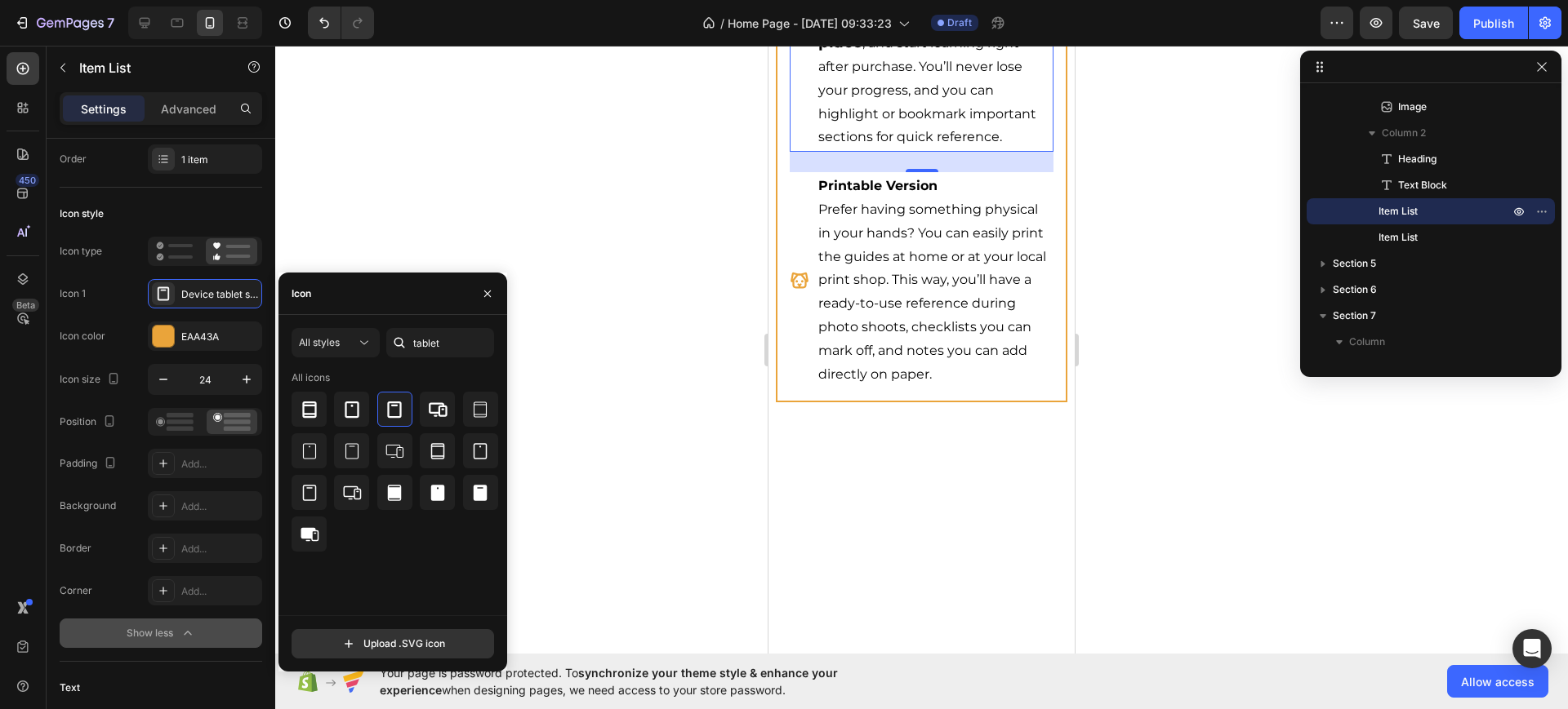
scroll to position [5305, 0]
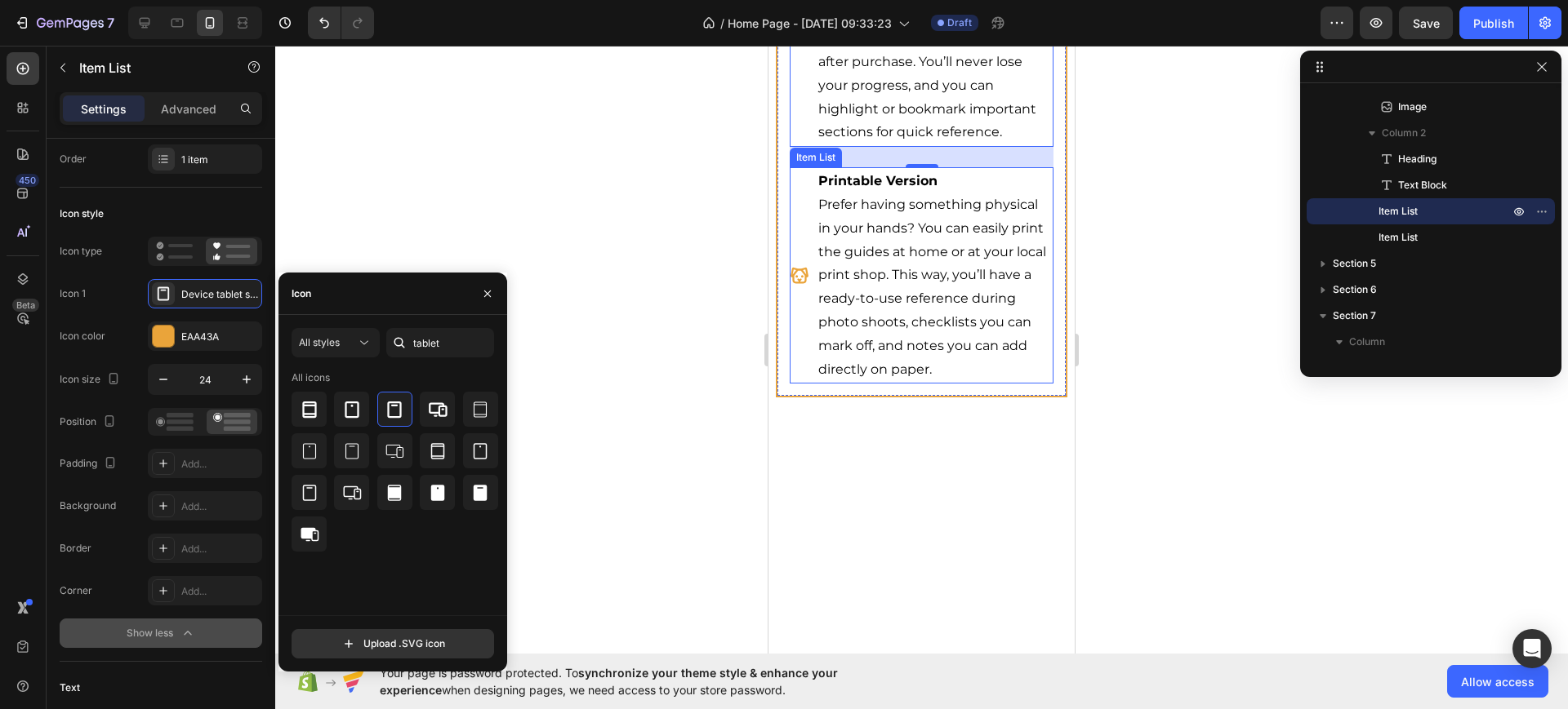
click at [802, 384] on div "Printable Version Prefer having something physical in your hands? You can easil…" at bounding box center [921, 275] width 263 height 216
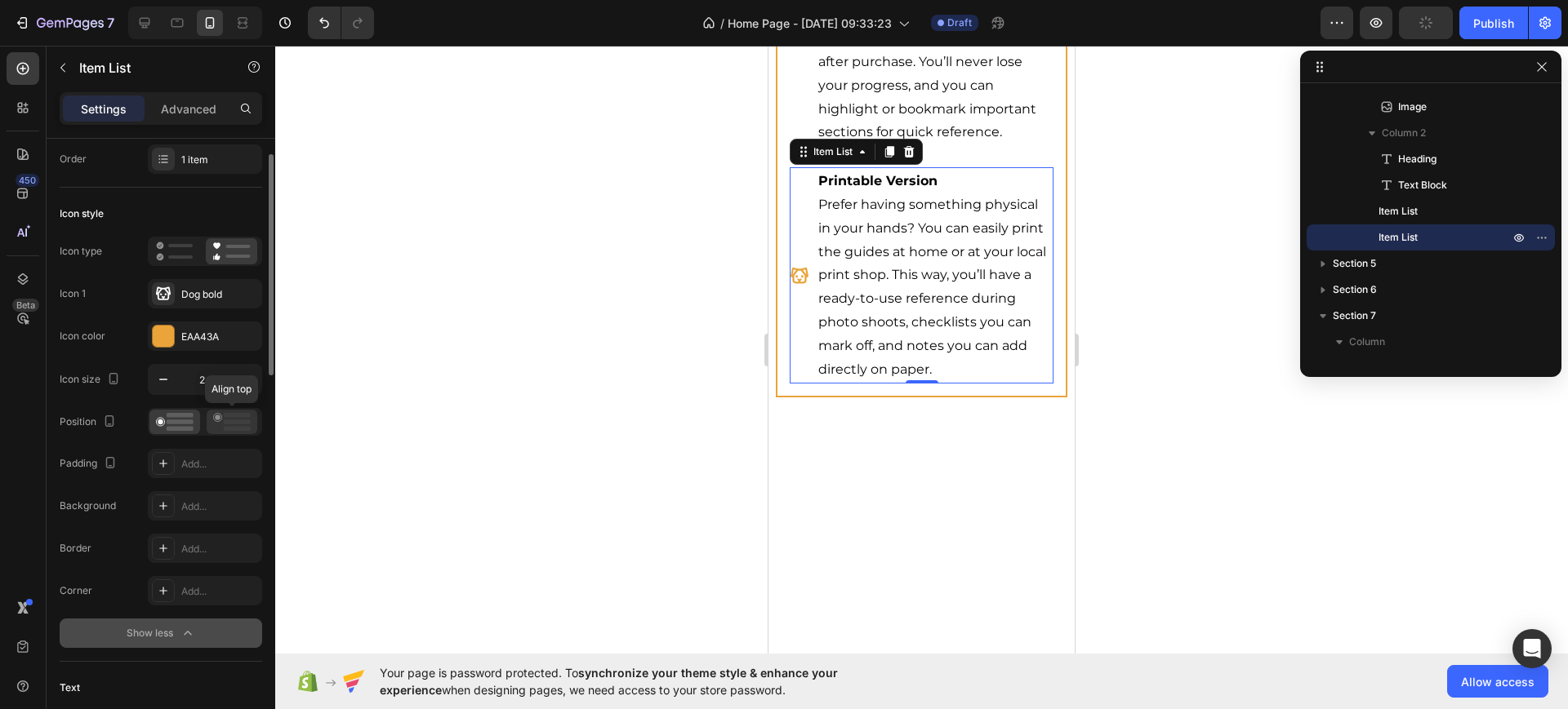
click at [238, 413] on icon at bounding box center [232, 422] width 38 height 18
click at [217, 293] on div "Dog bold" at bounding box center [219, 294] width 77 height 15
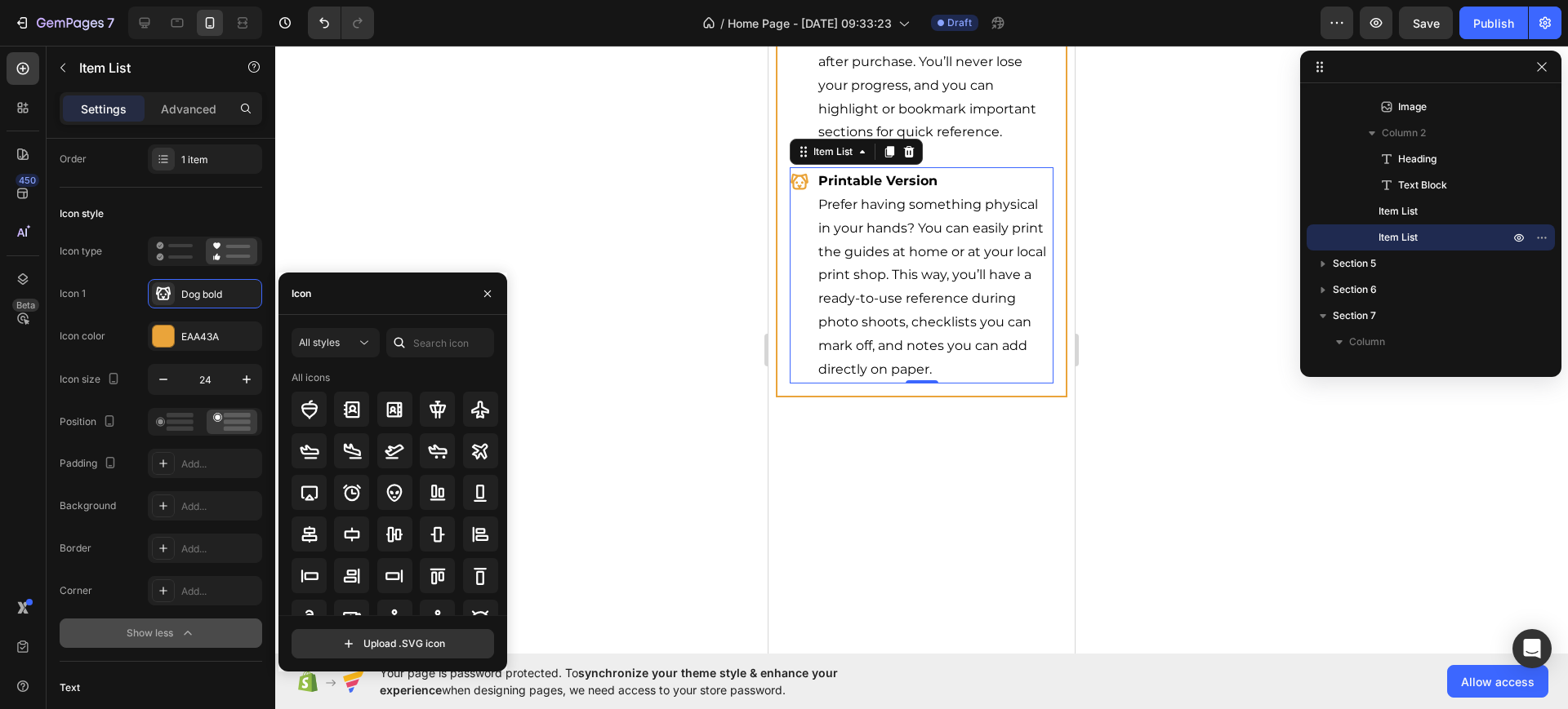
click at [403, 342] on icon at bounding box center [400, 343] width 10 height 10
click at [441, 342] on input "text" at bounding box center [440, 342] width 108 height 29
type input "book"
click at [391, 414] on icon at bounding box center [395, 409] width 14 height 16
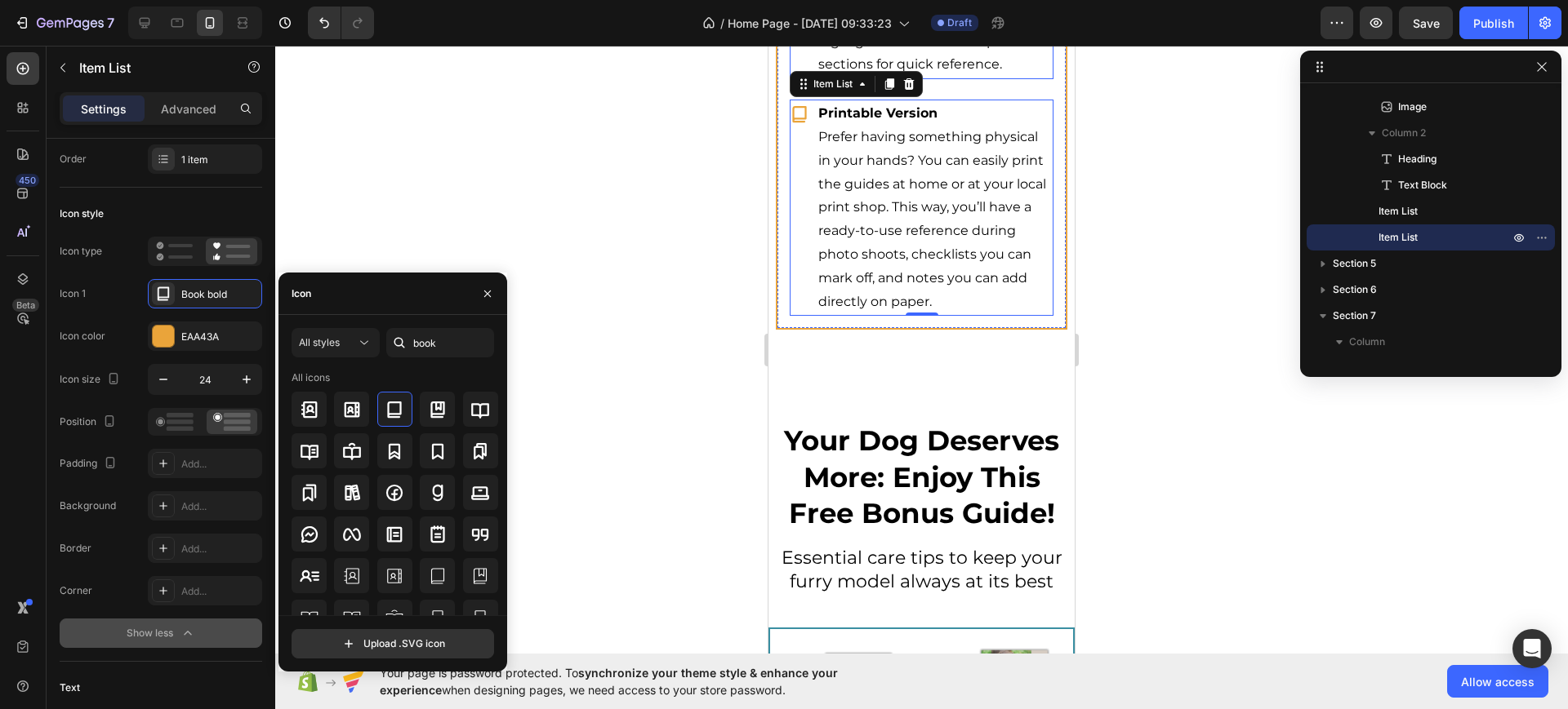
scroll to position [5713, 0]
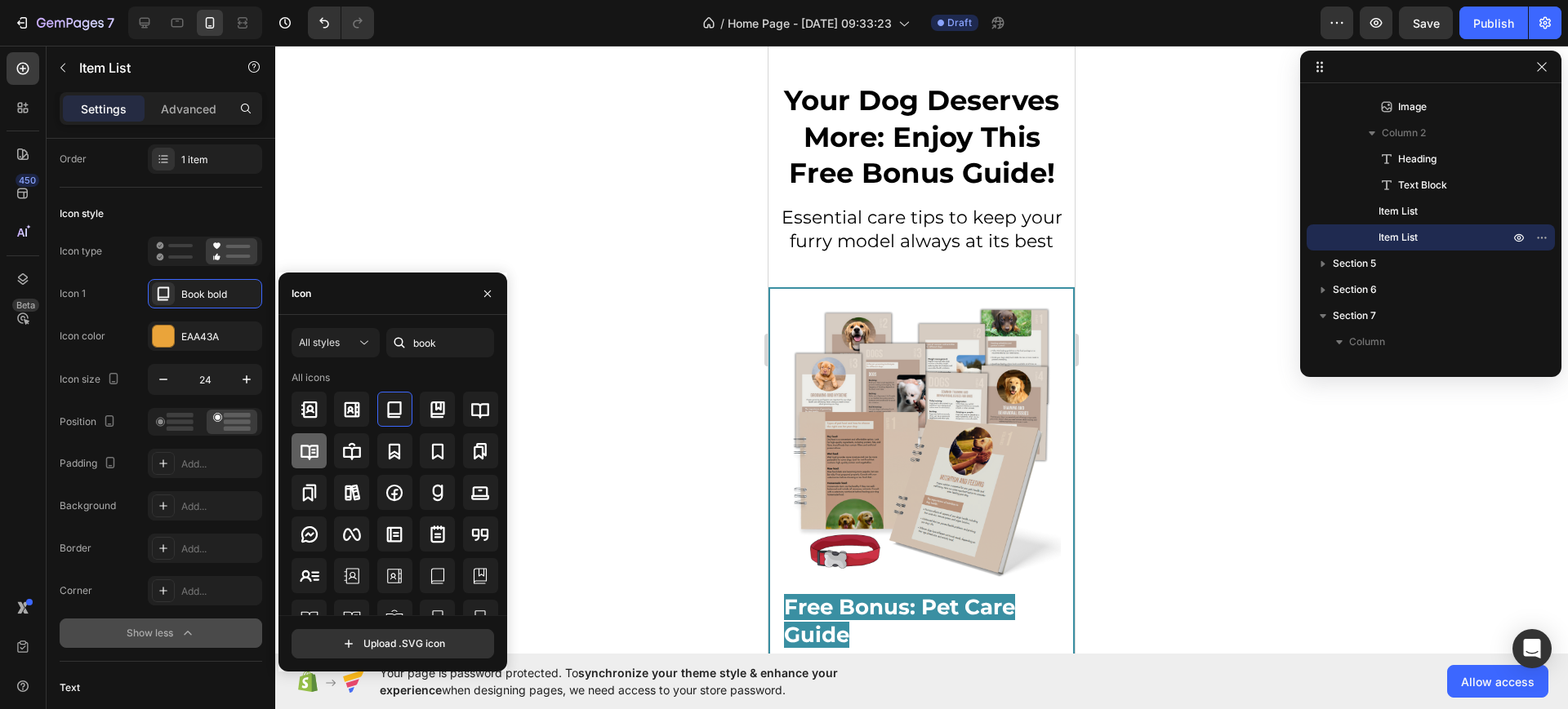
click at [302, 460] on icon at bounding box center [309, 451] width 20 height 20
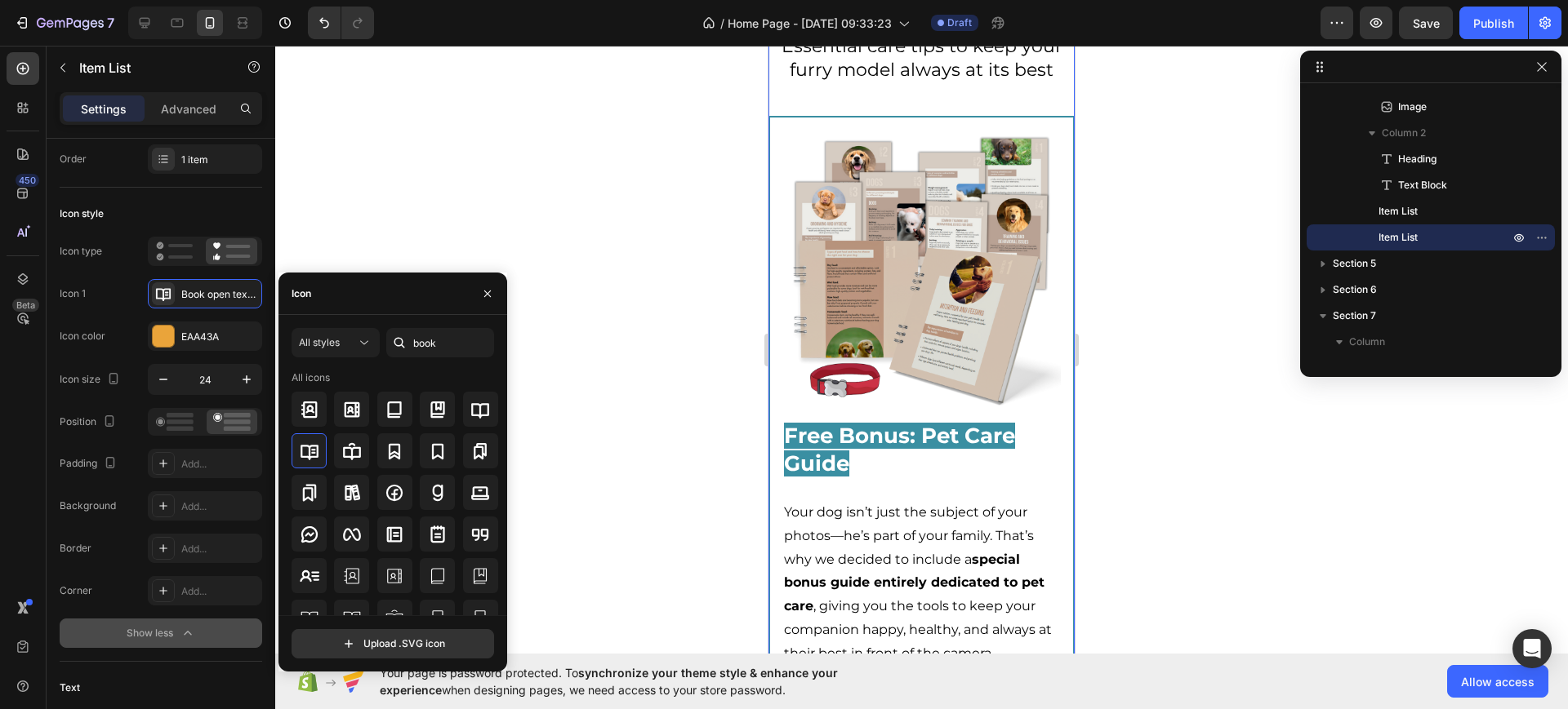
scroll to position [5918, 0]
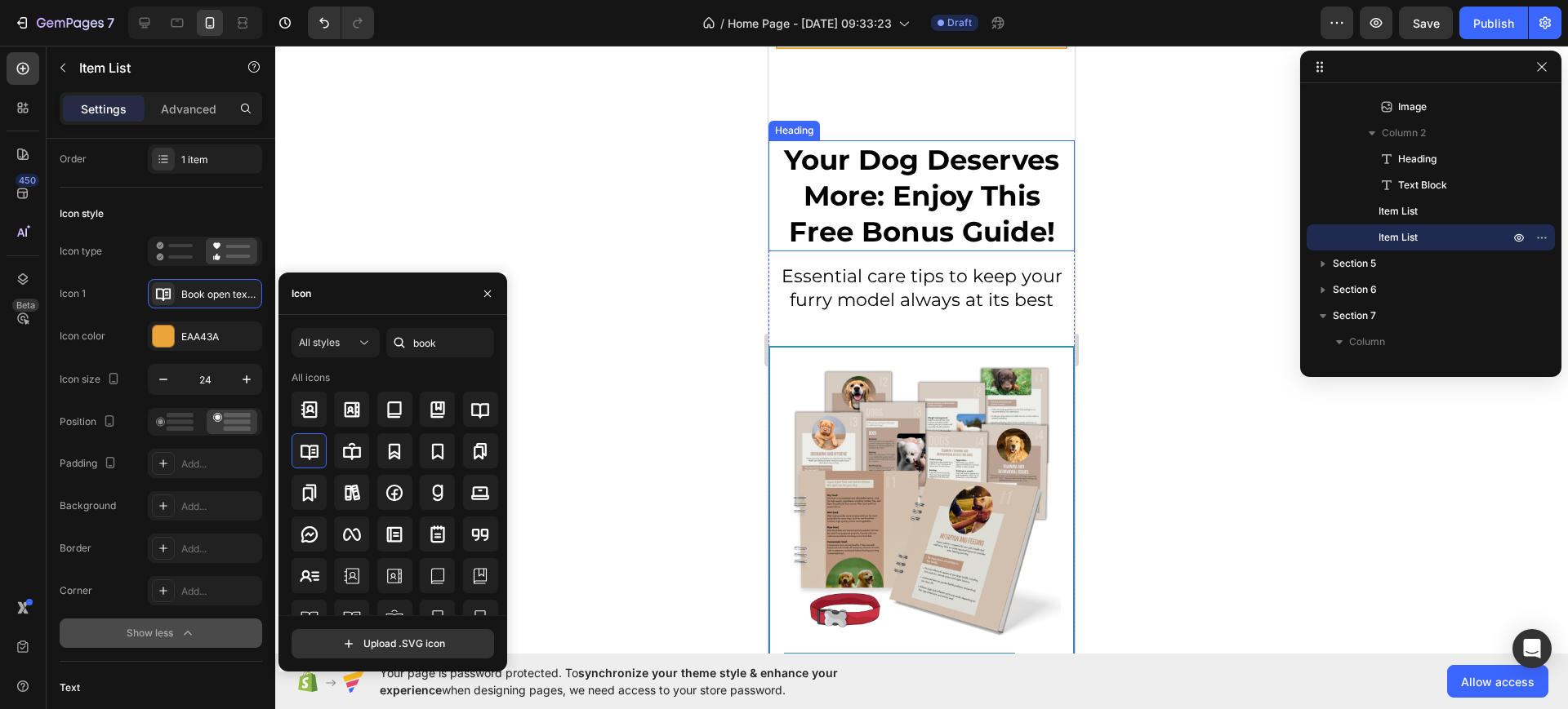
click at [797, 237] on span "Your Dog Deserves More: Enjoy This Free Bonus Guide!" at bounding box center [921, 196] width 275 height 106
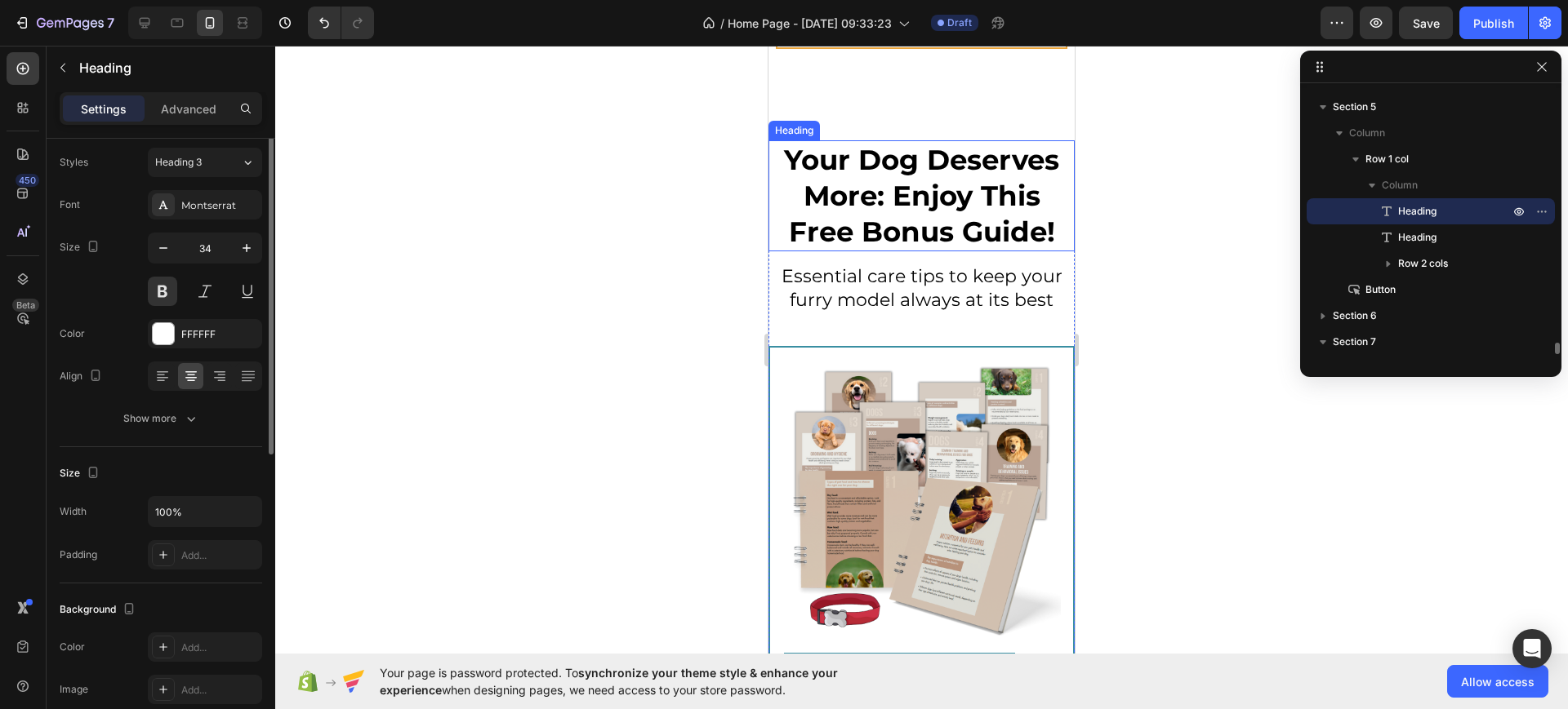
scroll to position [0, 0]
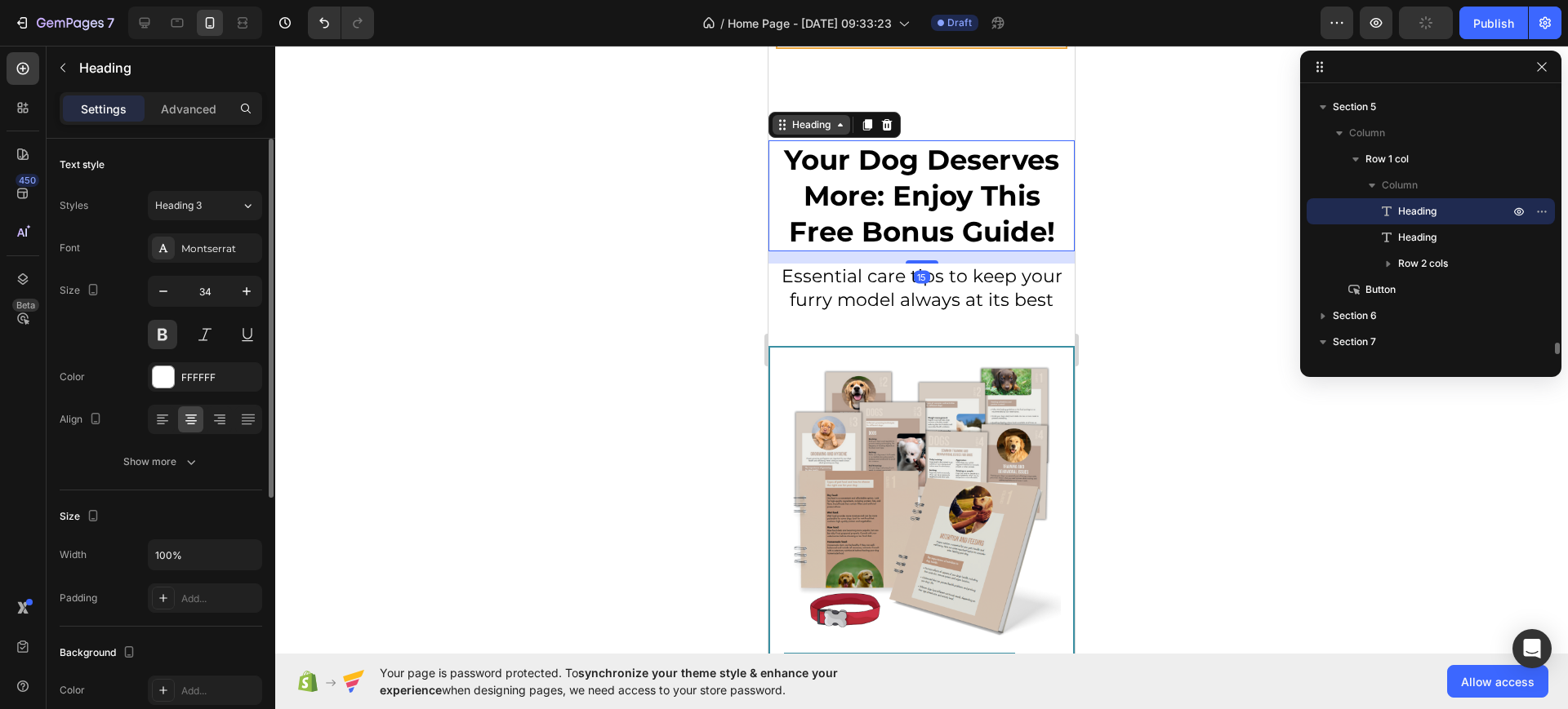
click at [799, 132] on div "Heading" at bounding box center [811, 124] width 45 height 15
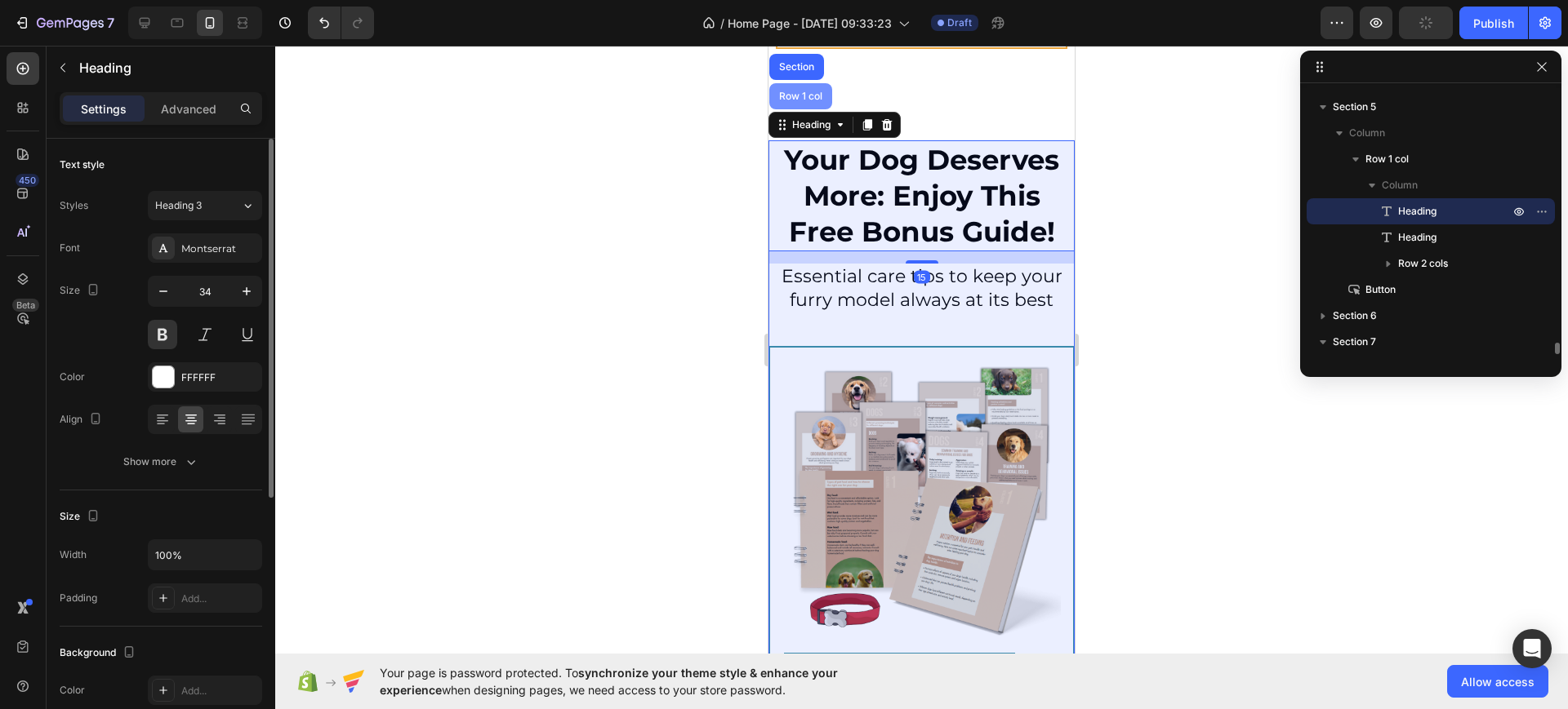
click at [807, 110] on div "Row 1 col" at bounding box center [800, 97] width 63 height 26
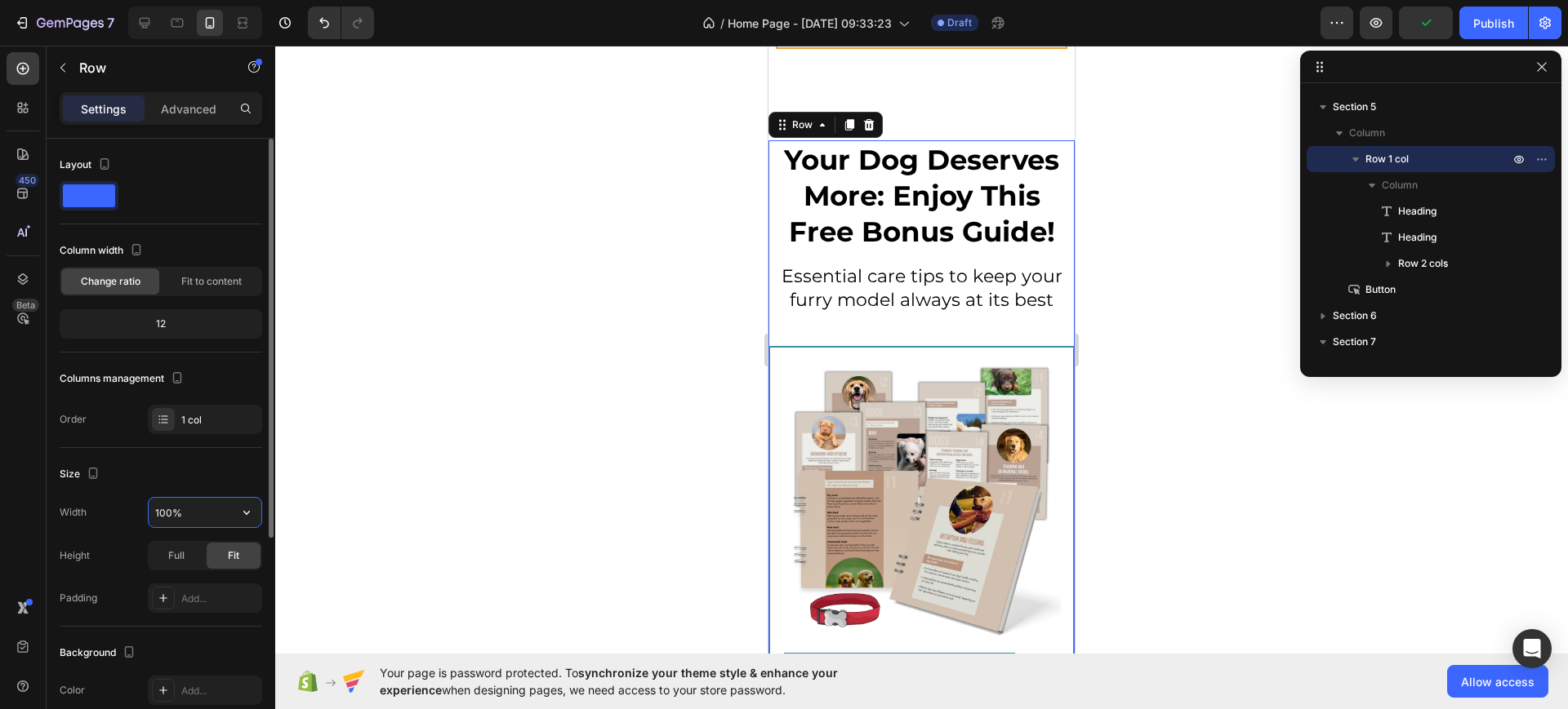
click at [172, 506] on input "100%" at bounding box center [205, 512] width 113 height 29
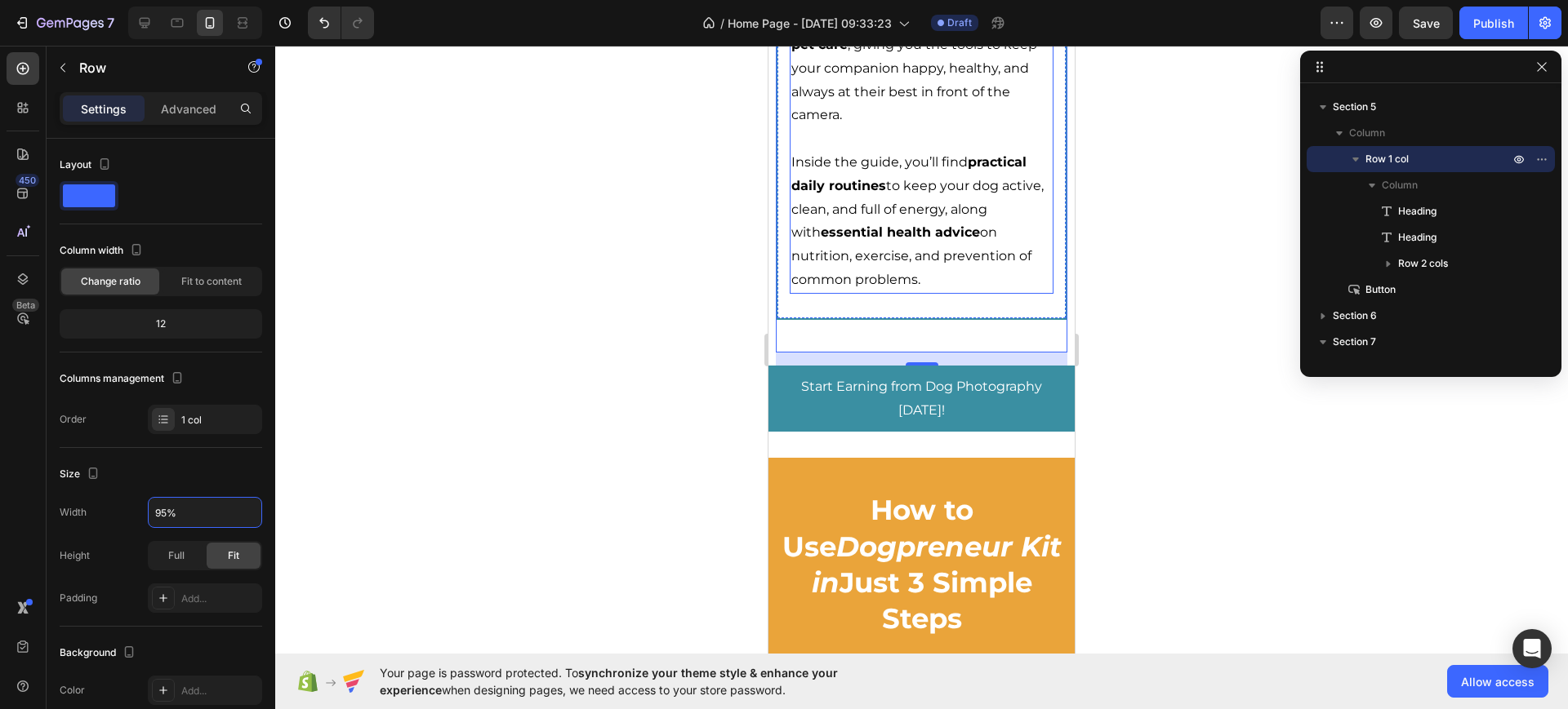
scroll to position [6734, 0]
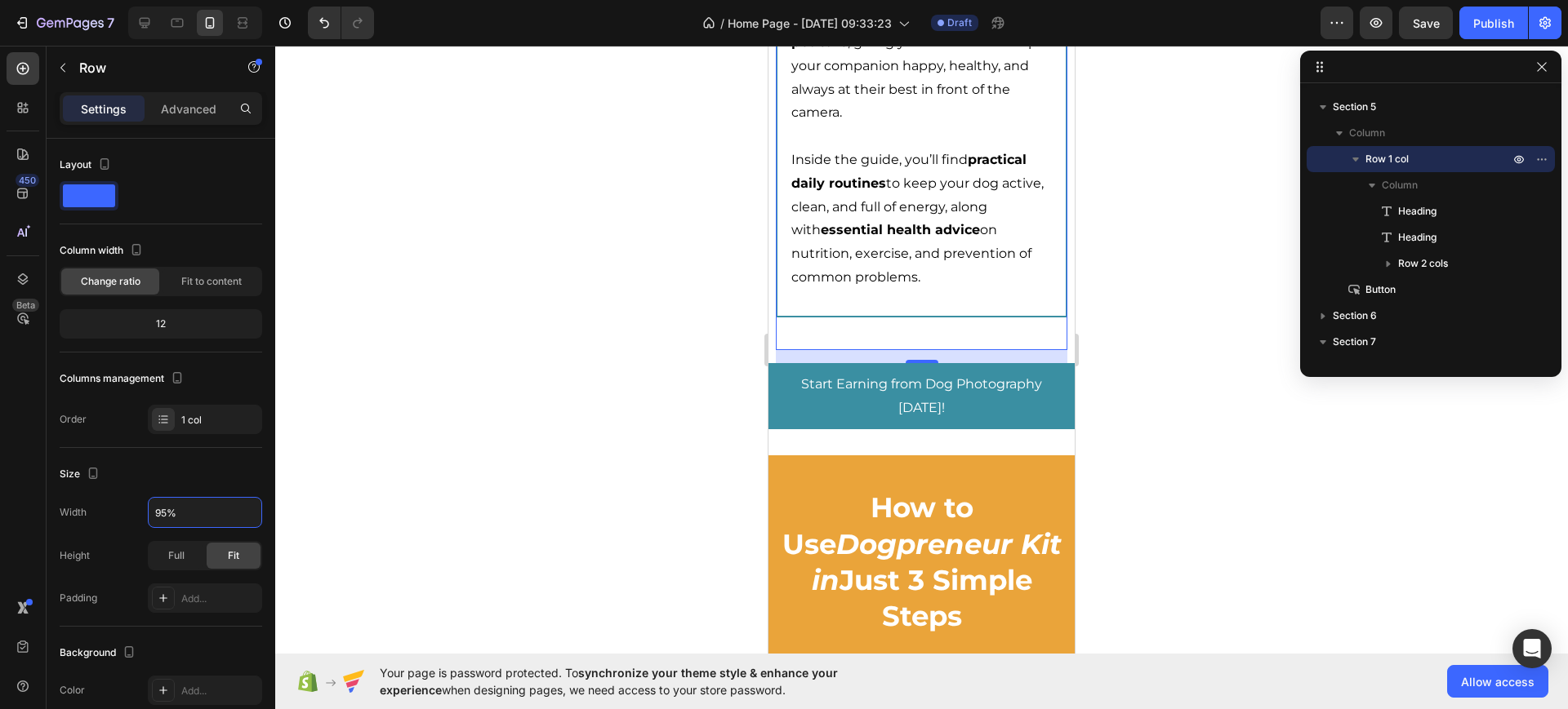
type input "95%"
click at [776, 363] on div "16" at bounding box center [921, 356] width 291 height 13
click at [772, 425] on link "Start Earning from Dog Photography [DATE]!" at bounding box center [922, 397] width 306 height 67
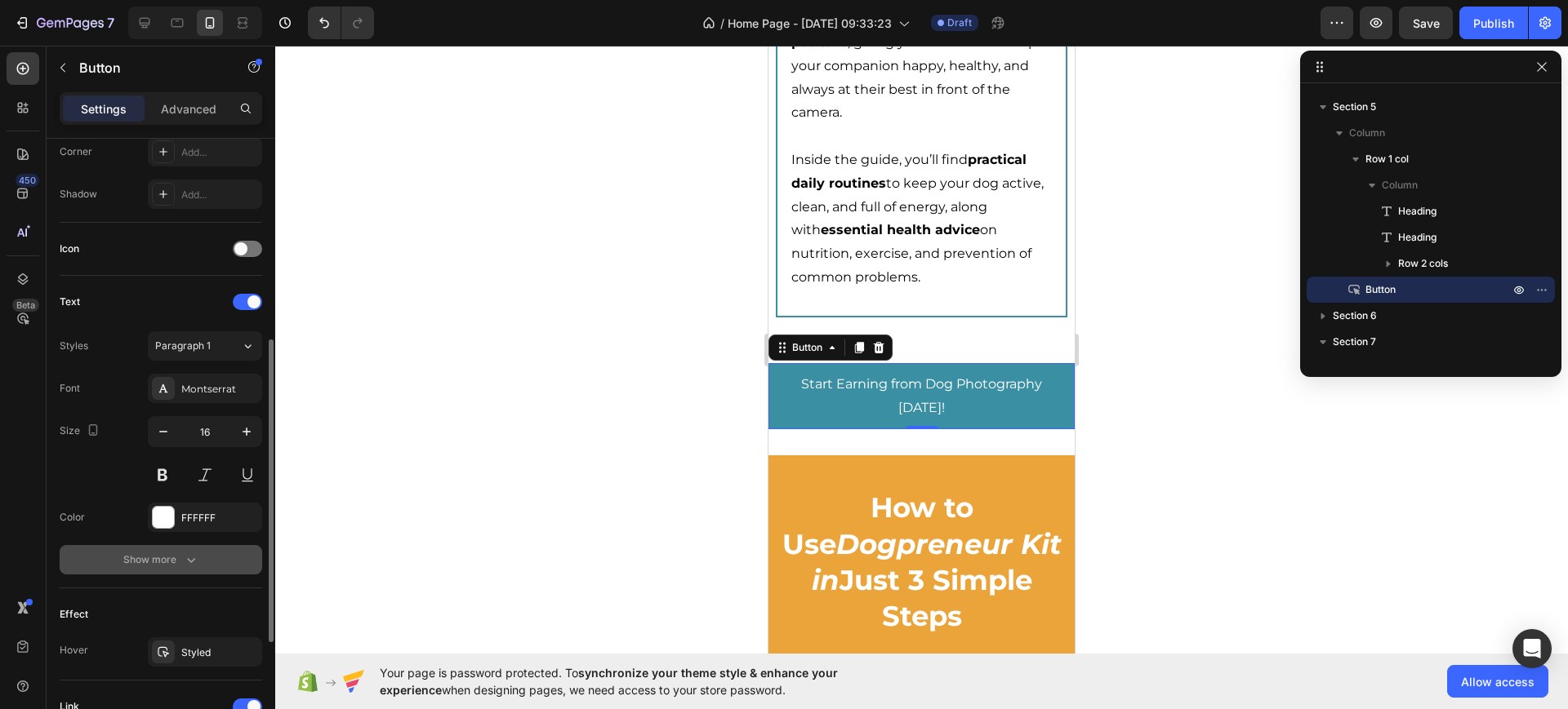
click at [173, 552] on div "Show more" at bounding box center [161, 560] width 76 height 16
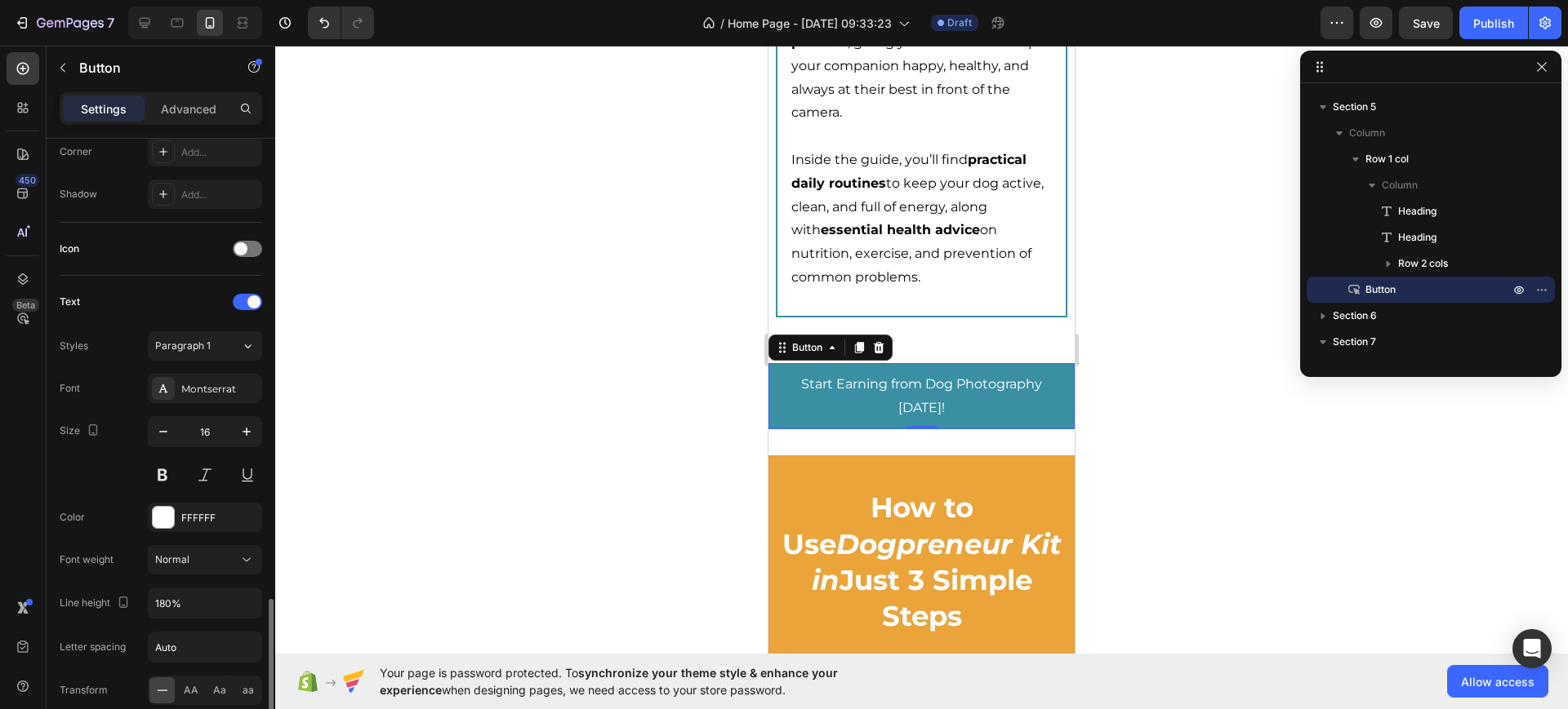
scroll to position [612, 0]
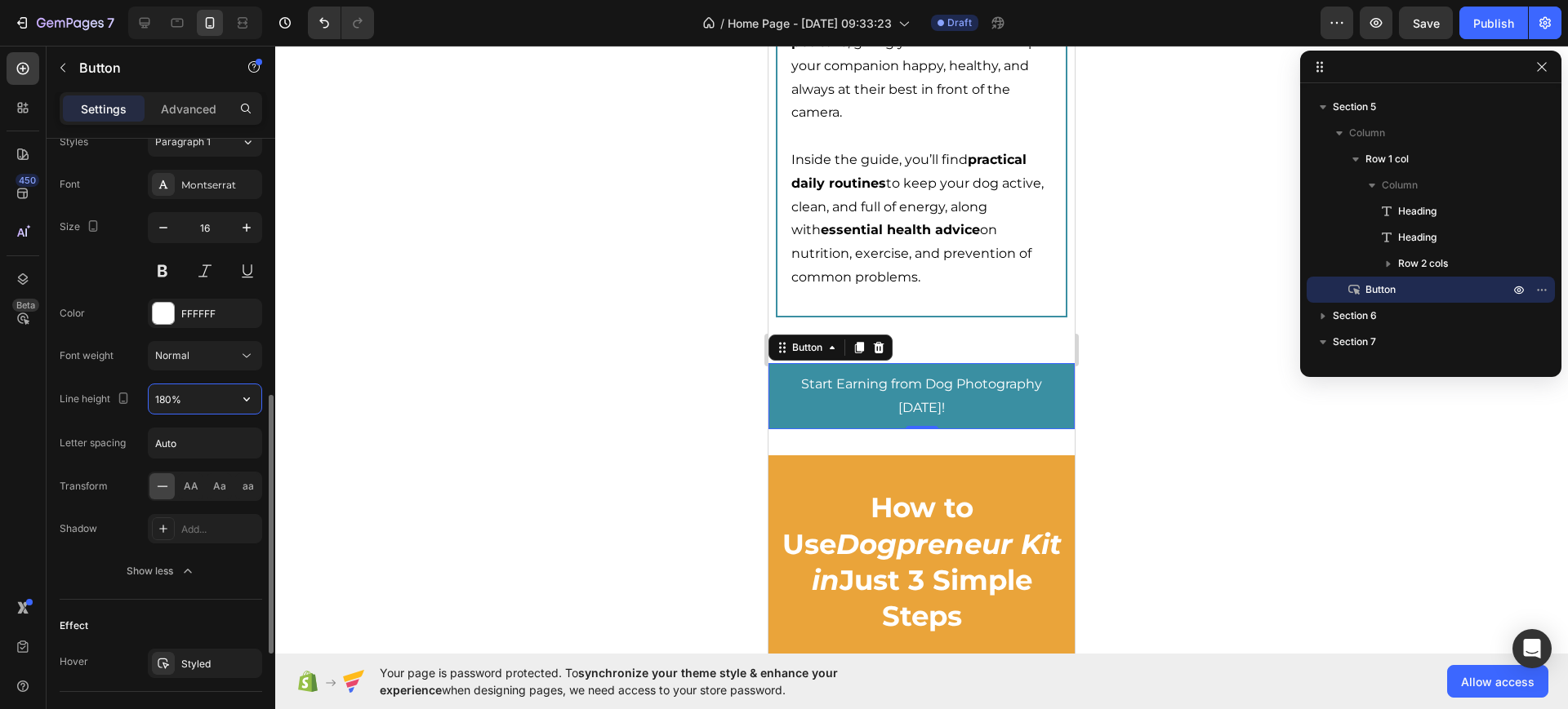
click at [174, 405] on input "180%" at bounding box center [205, 399] width 113 height 29
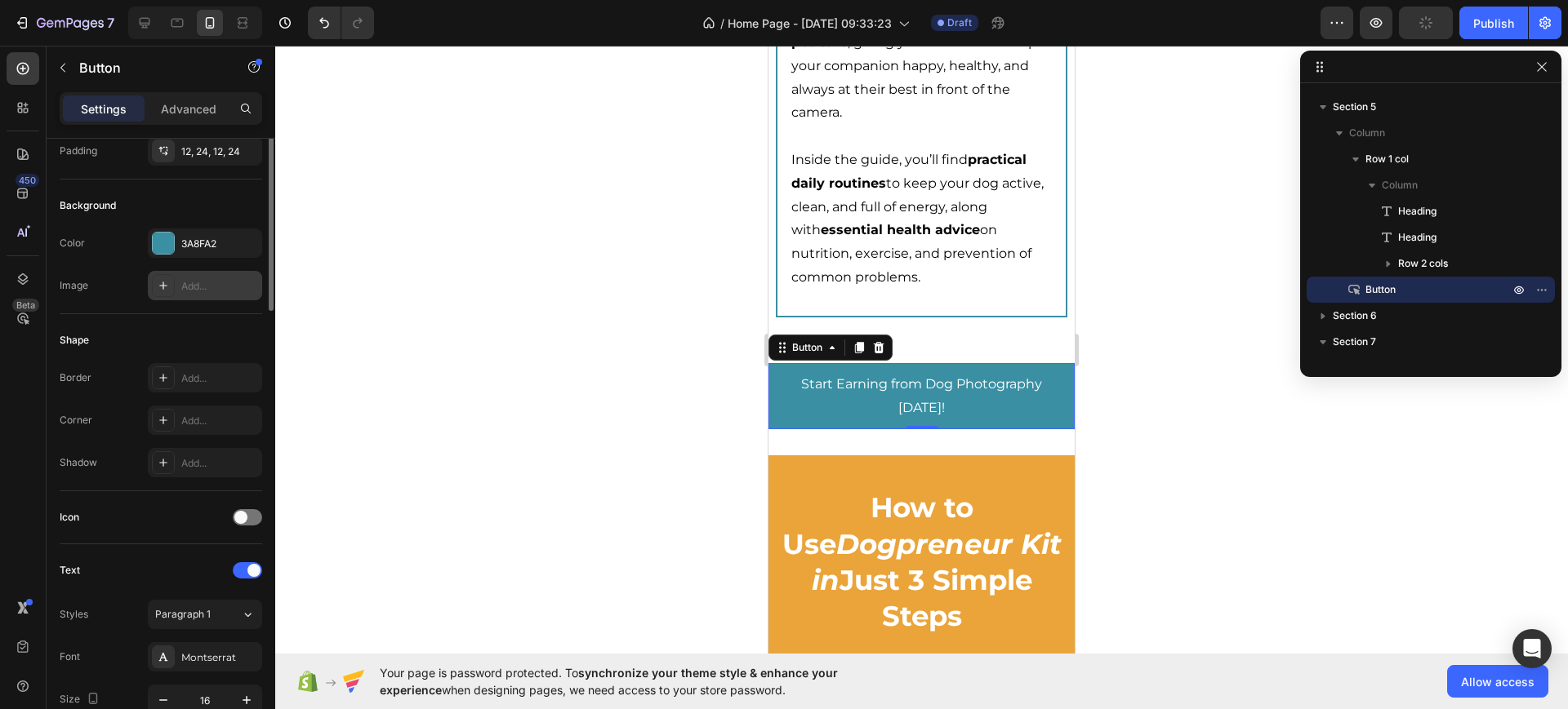
scroll to position [0, 0]
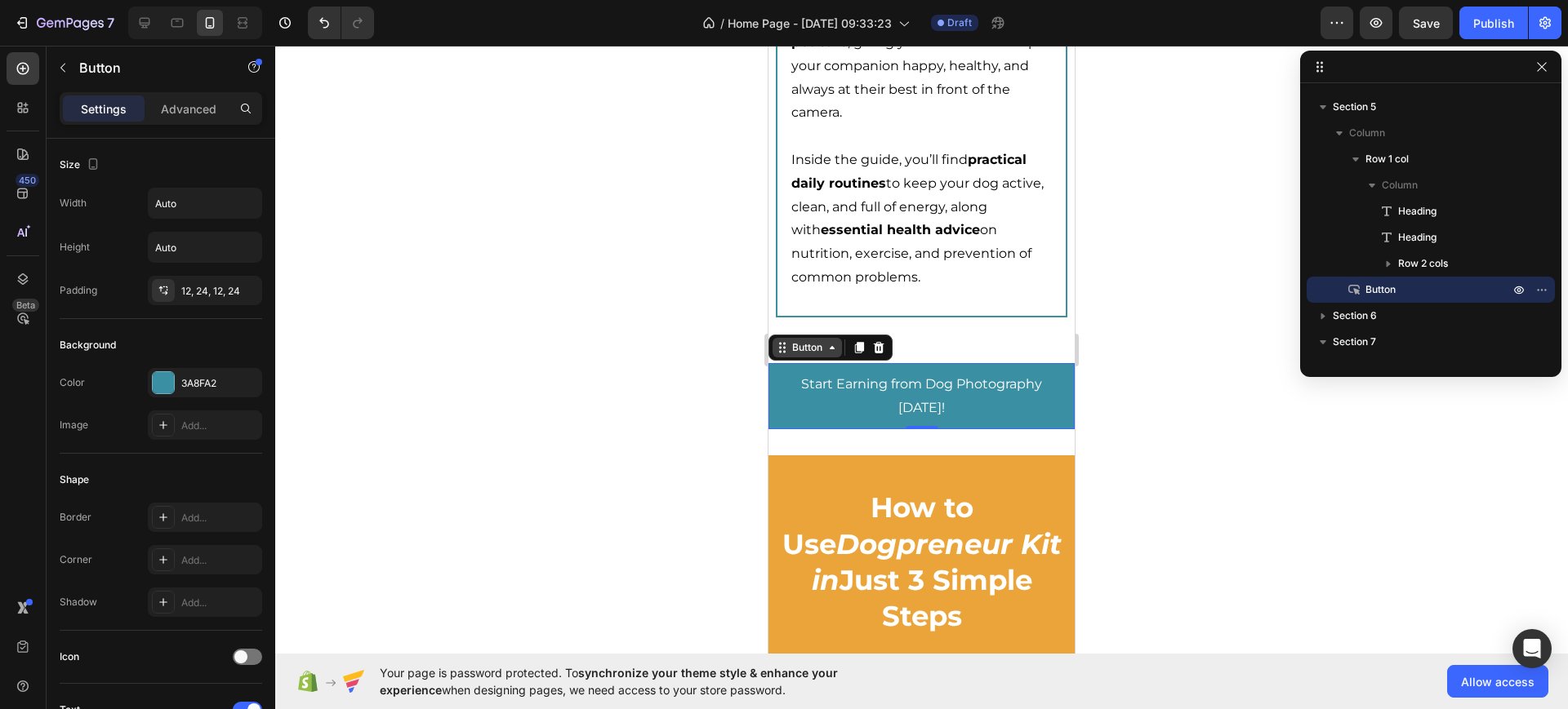
drag, startPoint x: 848, startPoint y: 387, endPoint x: 828, endPoint y: 387, distance: 20.0
click at [847, 361] on div "Button" at bounding box center [831, 348] width 124 height 26
click at [825, 355] on div "Button" at bounding box center [807, 348] width 37 height 15
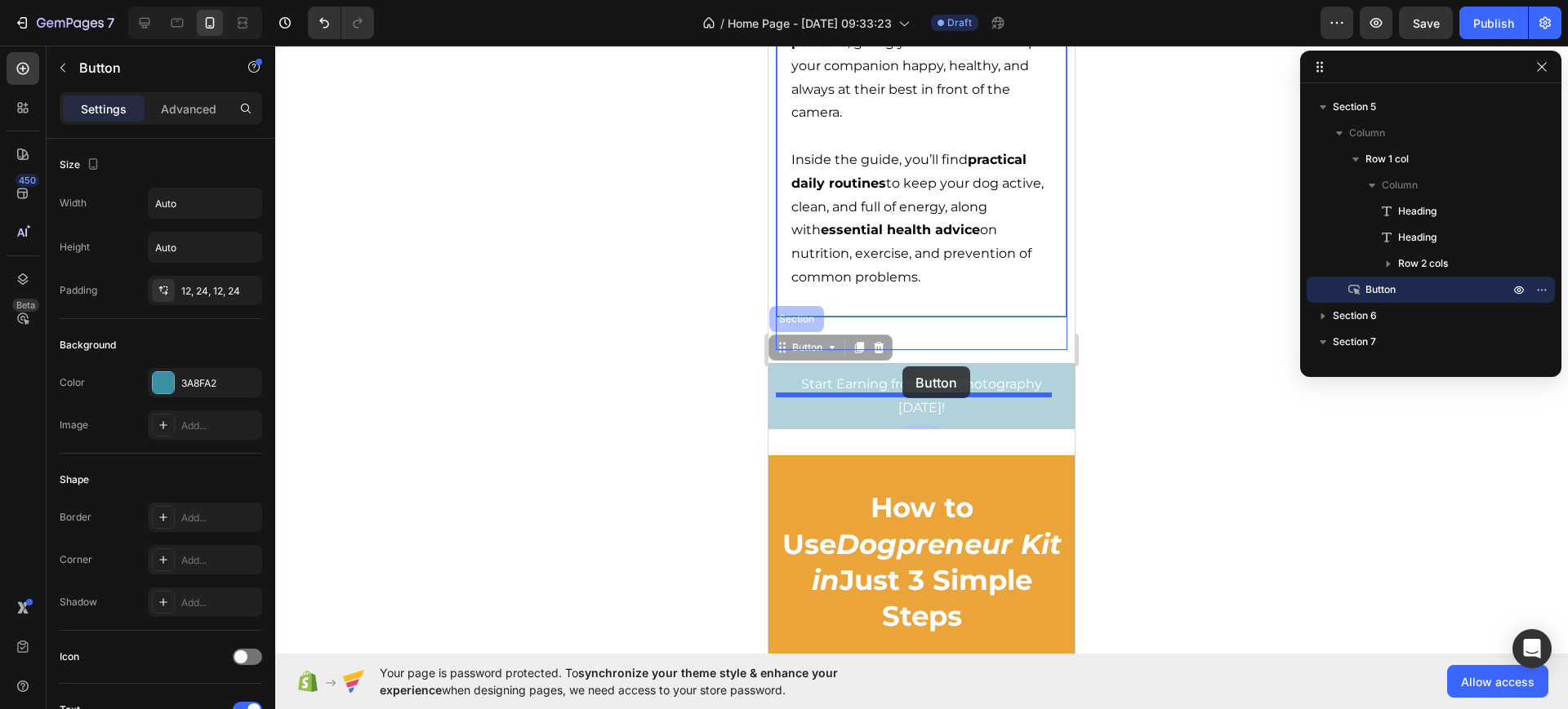
drag, startPoint x: 815, startPoint y: 384, endPoint x: 903, endPoint y: 367, distance: 89.6
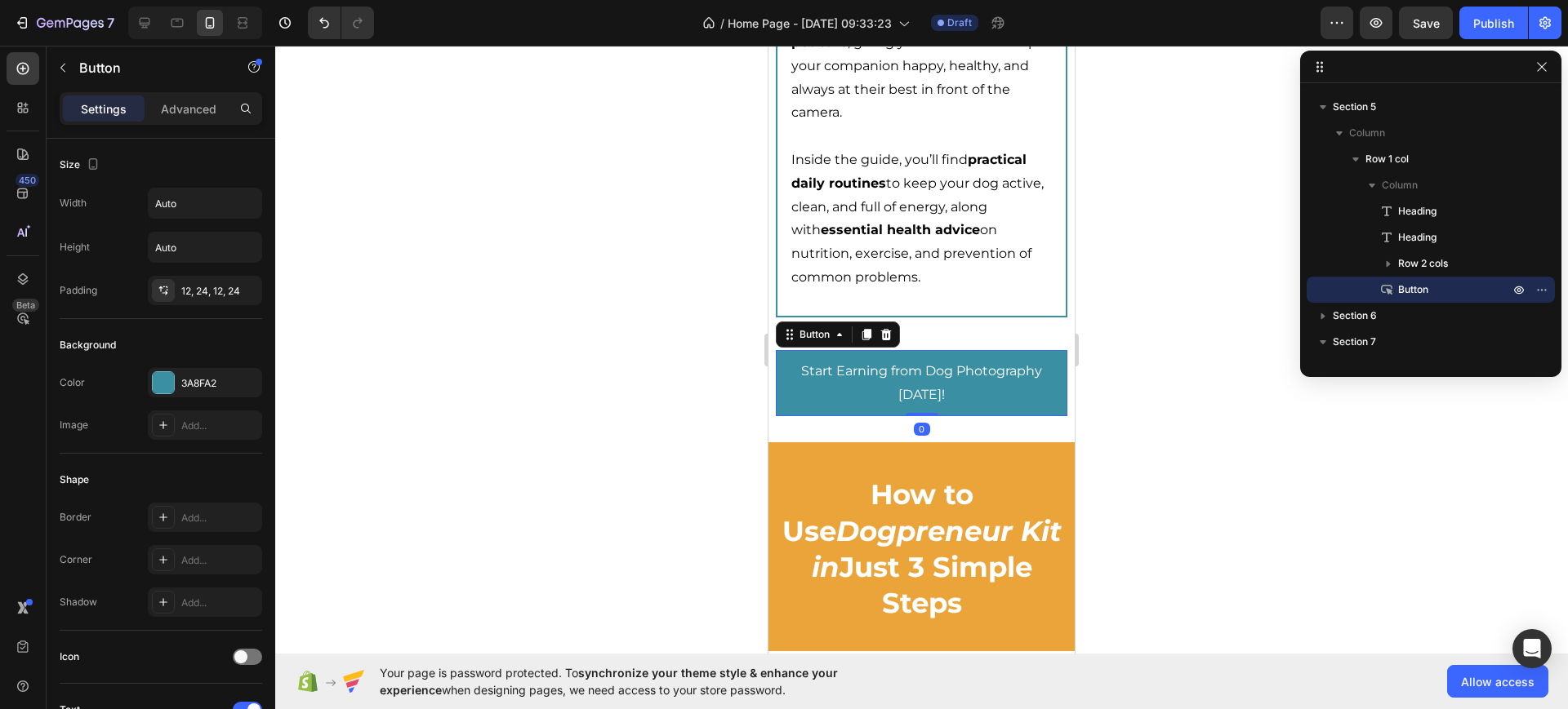
click at [1157, 417] on div at bounding box center [922, 377] width 1293 height 663
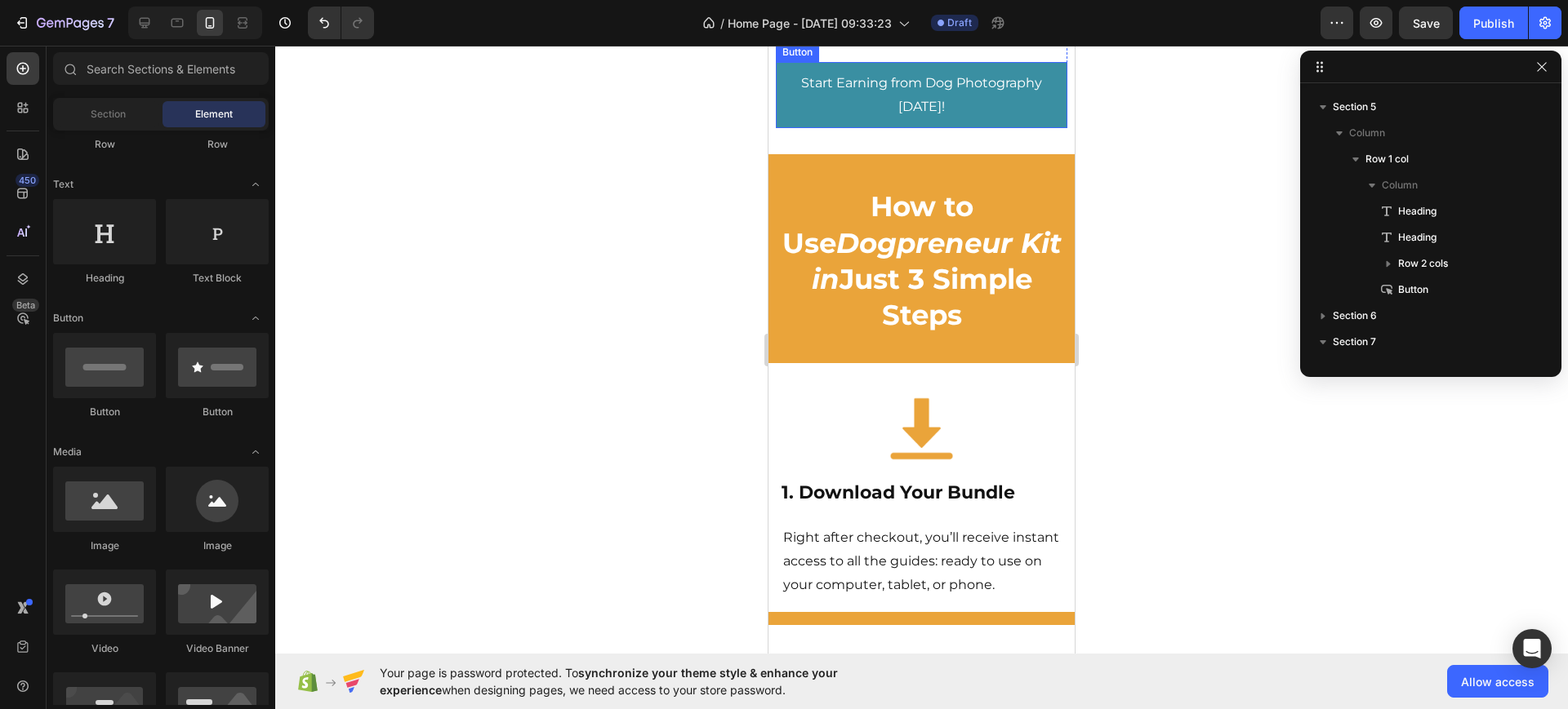
scroll to position [7040, 0]
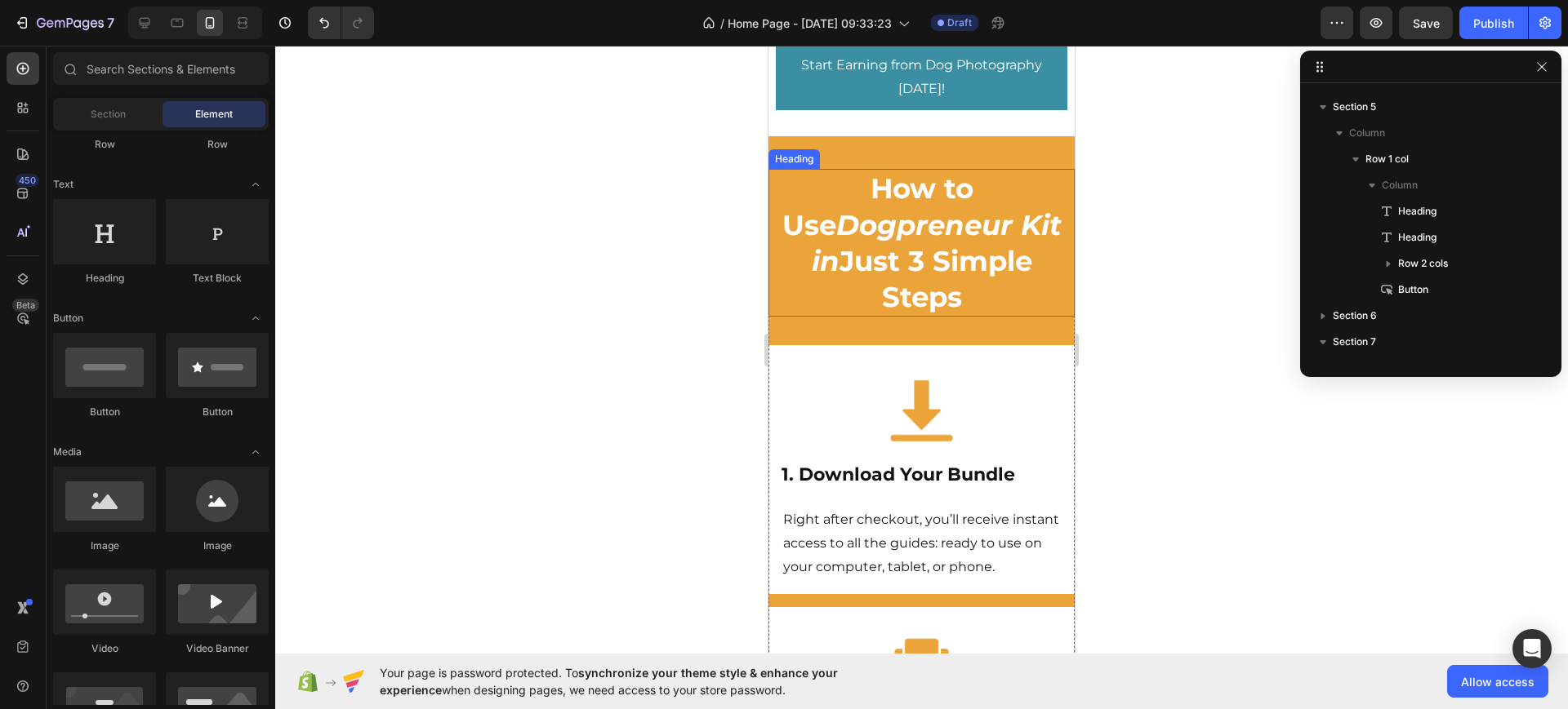
click at [866, 278] on icon "Dogpreneur Kit in" at bounding box center [937, 242] width 250 height 70
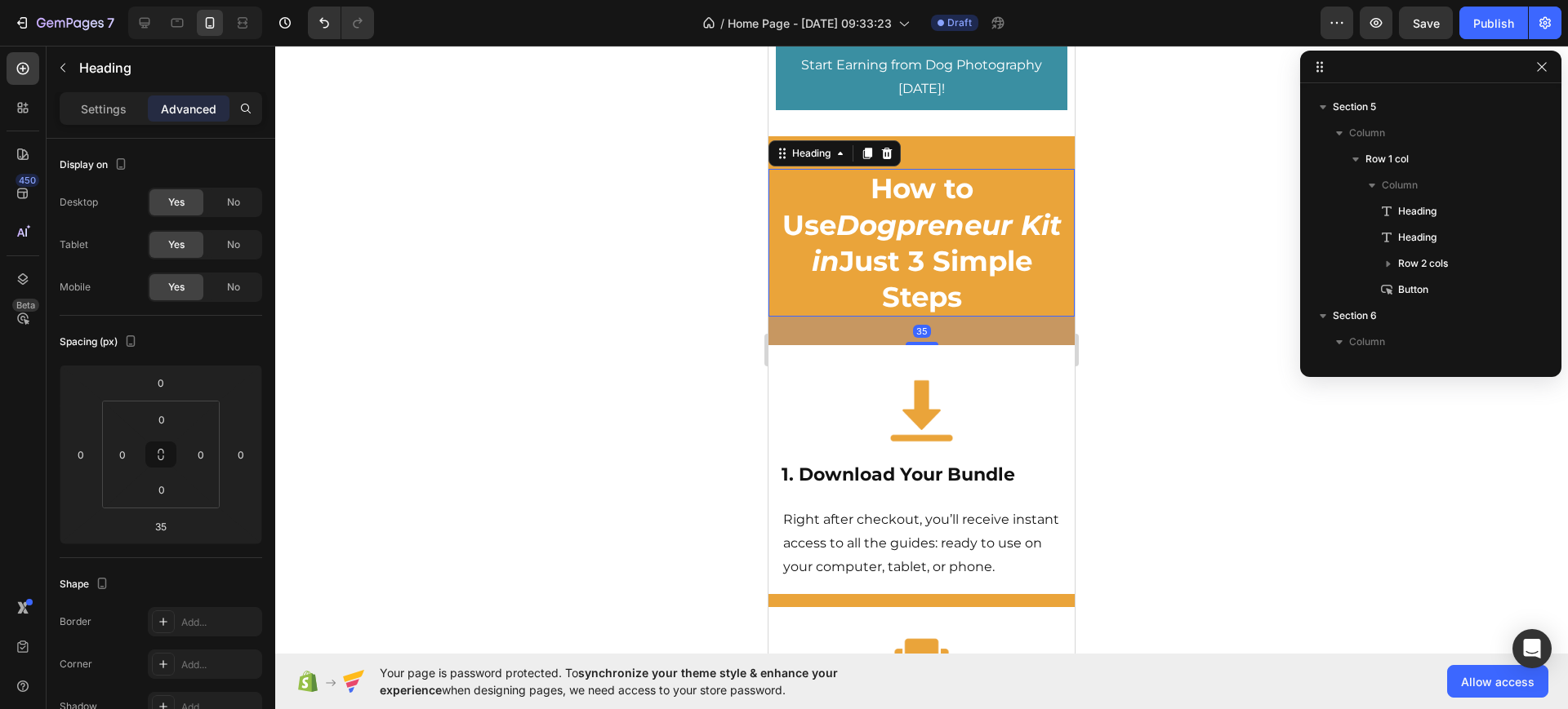
scroll to position [6003, 0]
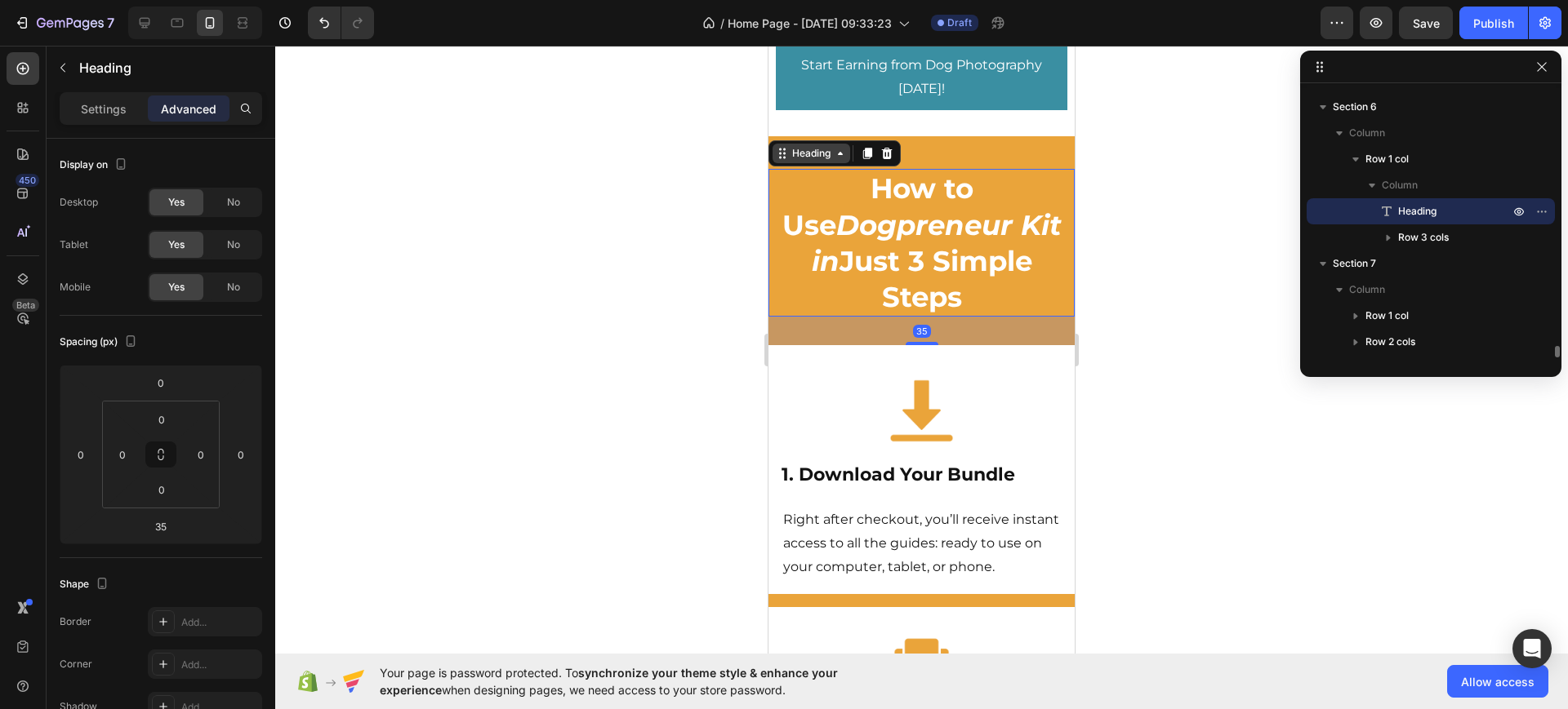
click at [808, 163] on div "Heading" at bounding box center [811, 154] width 78 height 20
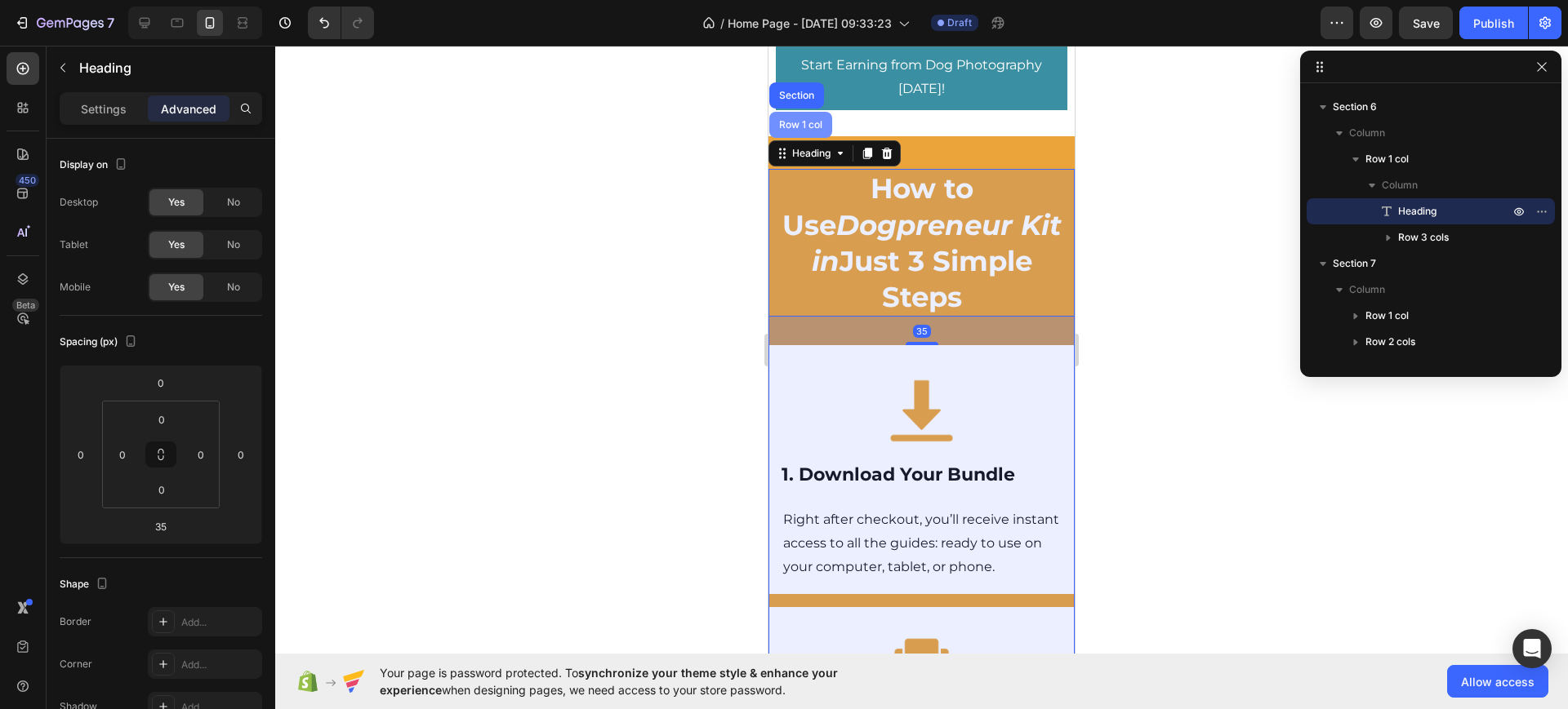
click at [803, 138] on div "Row 1 col" at bounding box center [800, 125] width 63 height 26
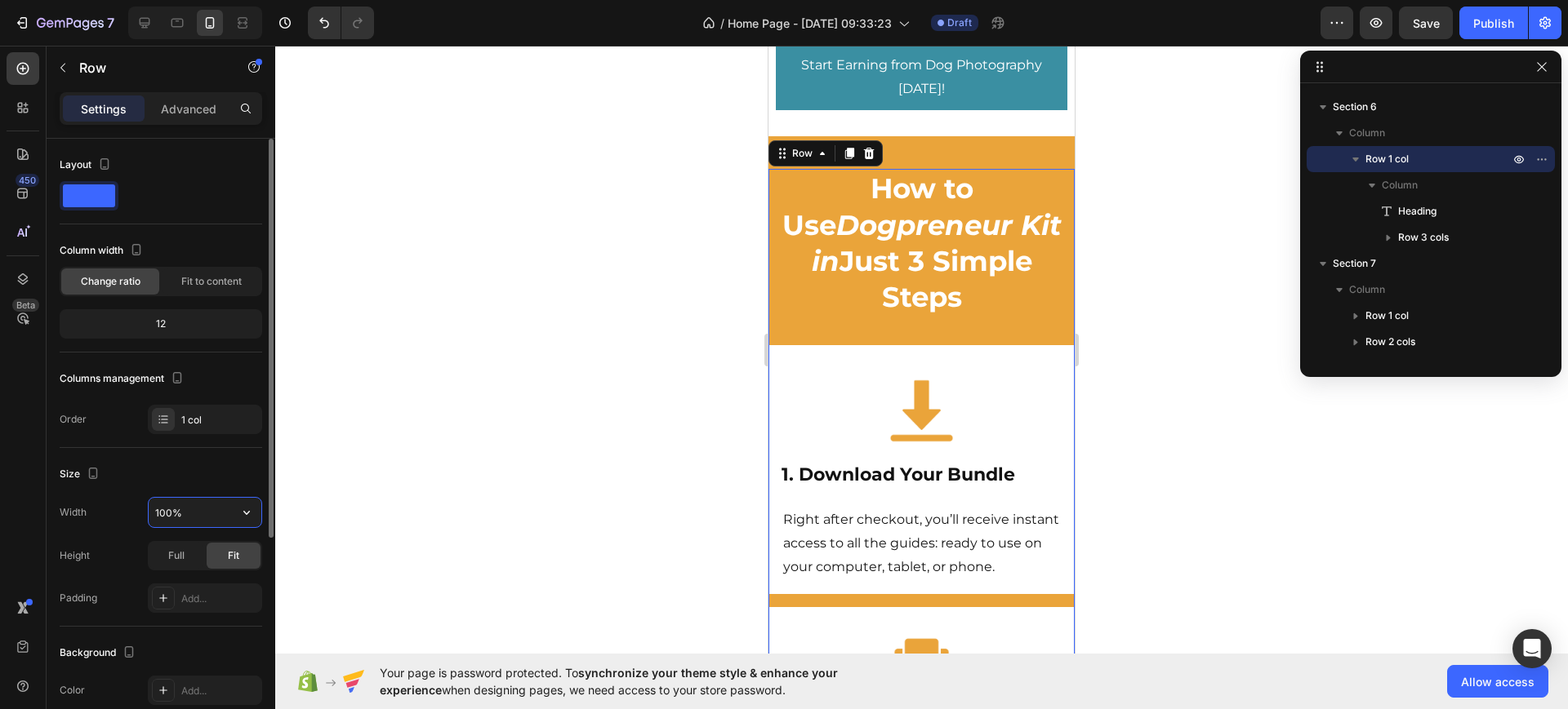
click at [175, 510] on input "100%" at bounding box center [205, 512] width 113 height 29
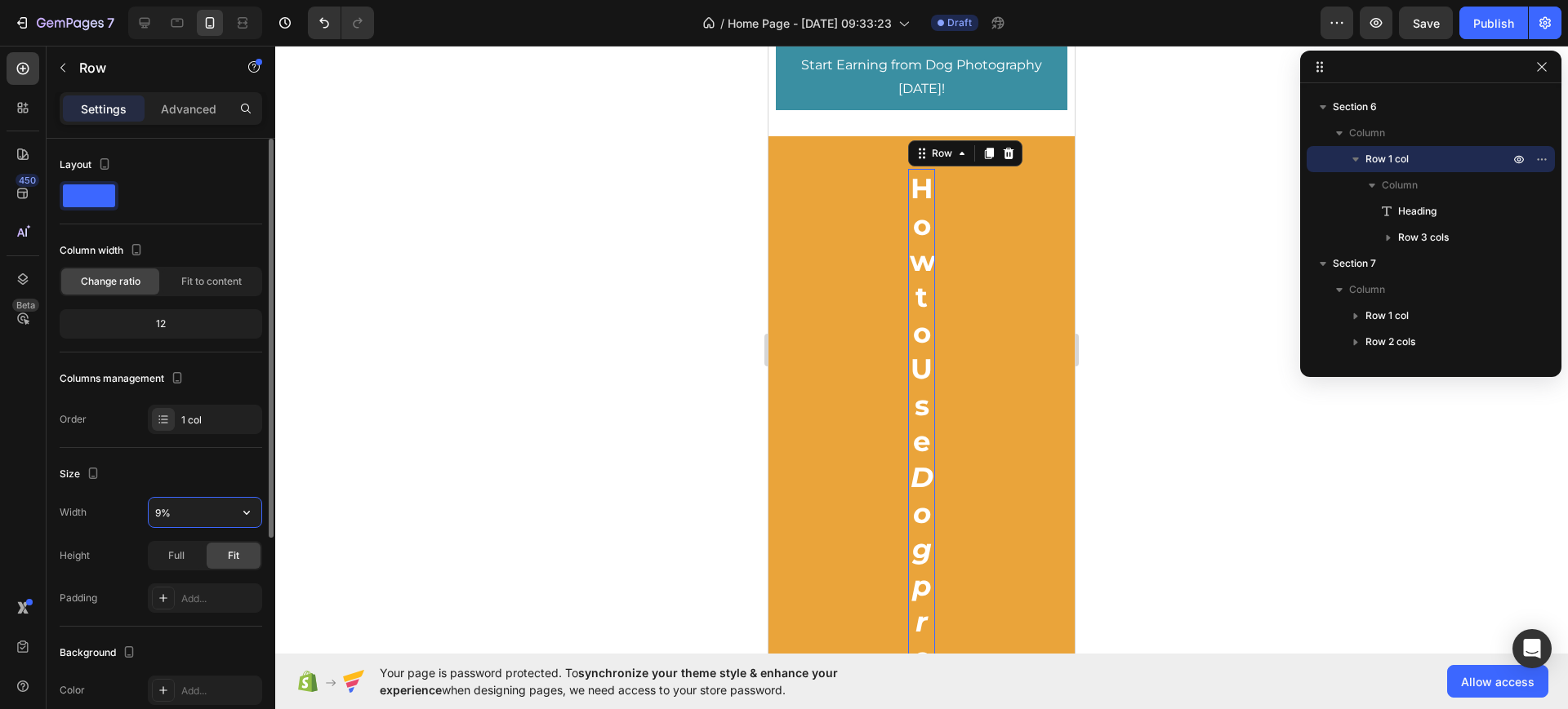
type input "95%"
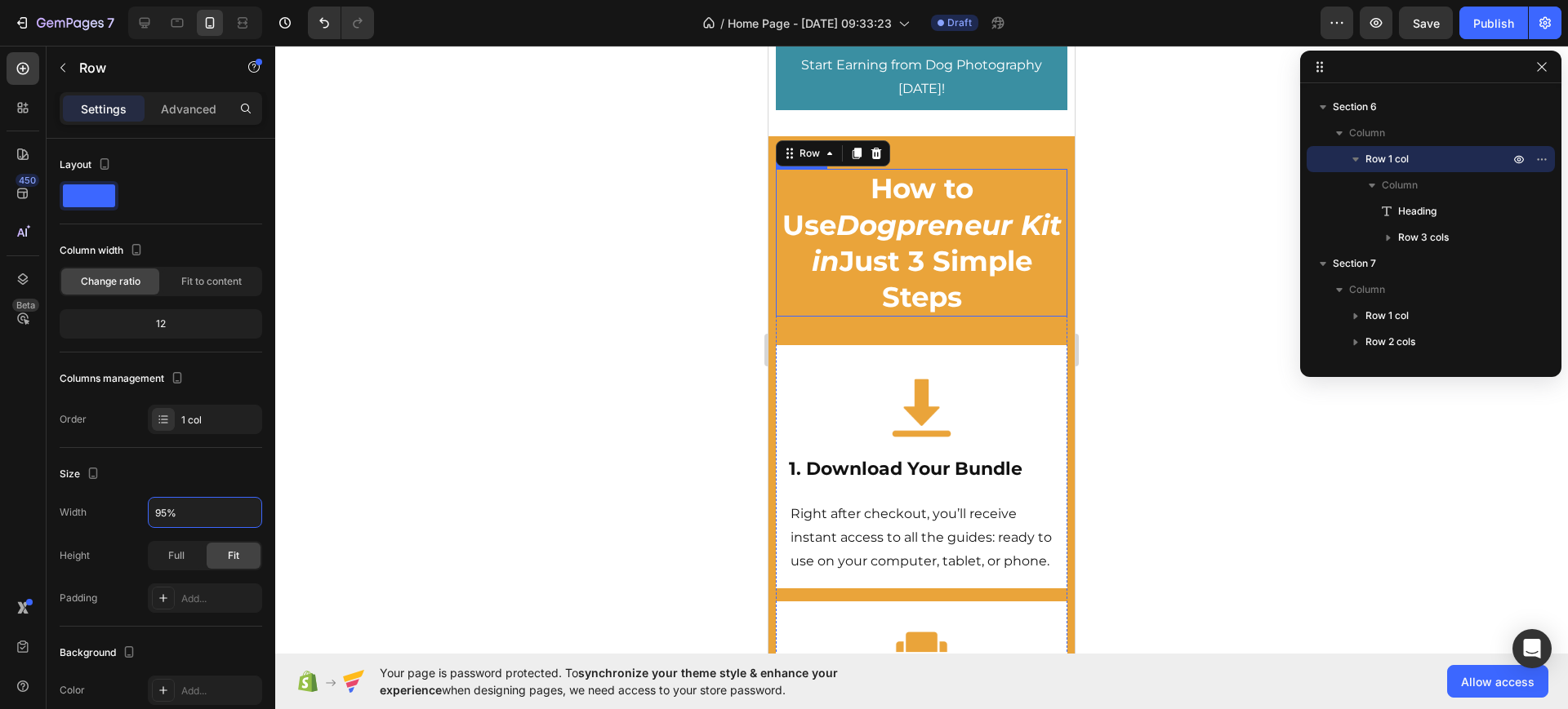
click at [953, 298] on span "Just 3 Simple Steps" at bounding box center [935, 279] width 192 height 70
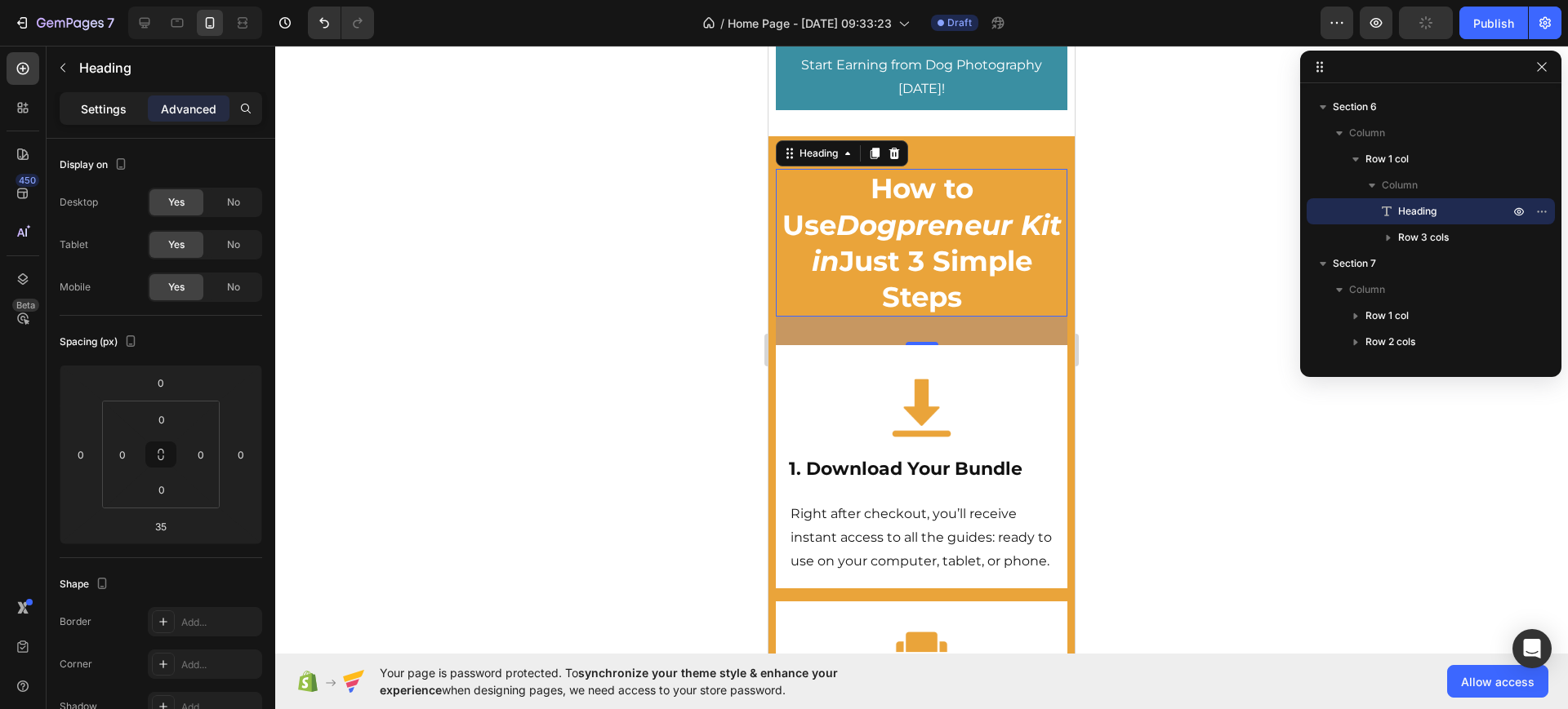
click at [110, 103] on p "Settings" at bounding box center [104, 109] width 46 height 17
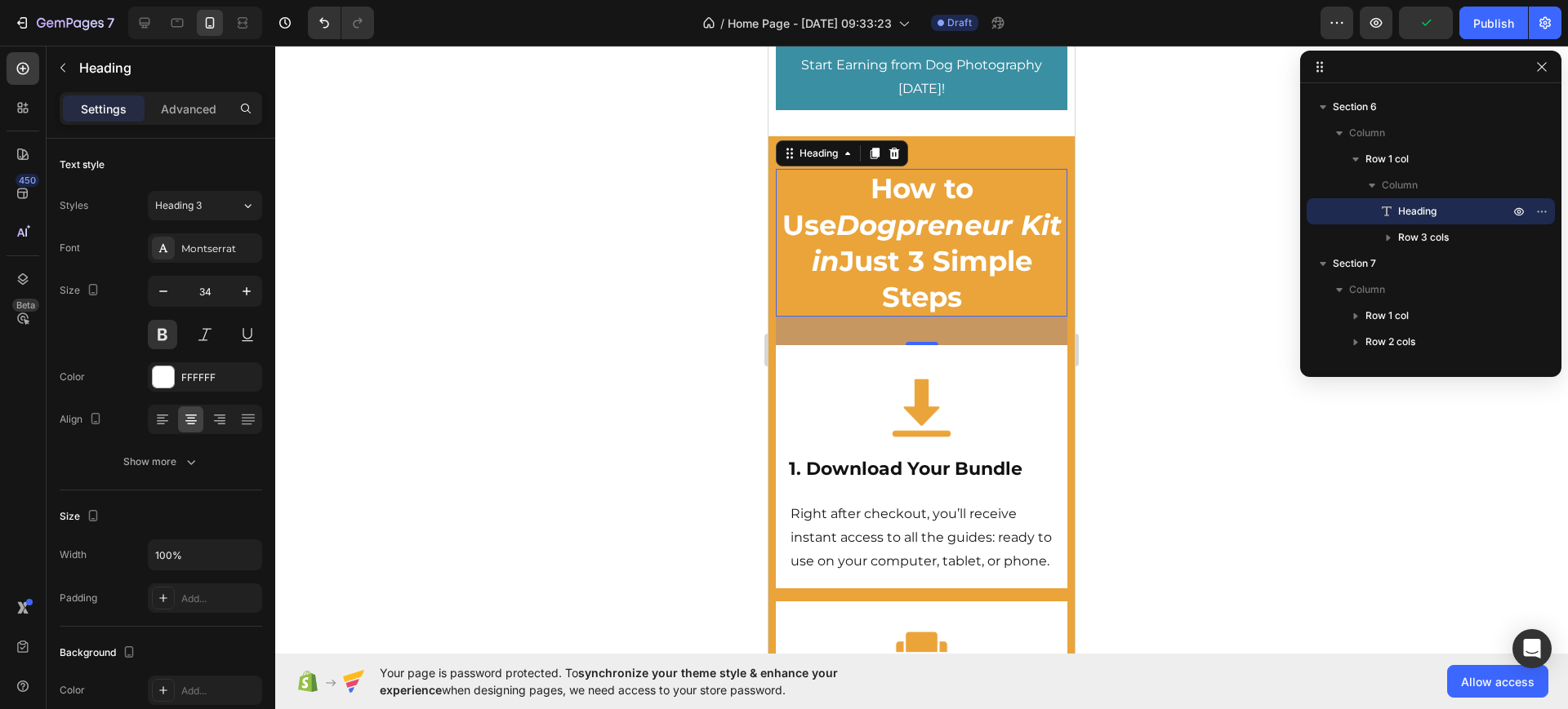
click at [1143, 357] on div at bounding box center [922, 377] width 1293 height 663
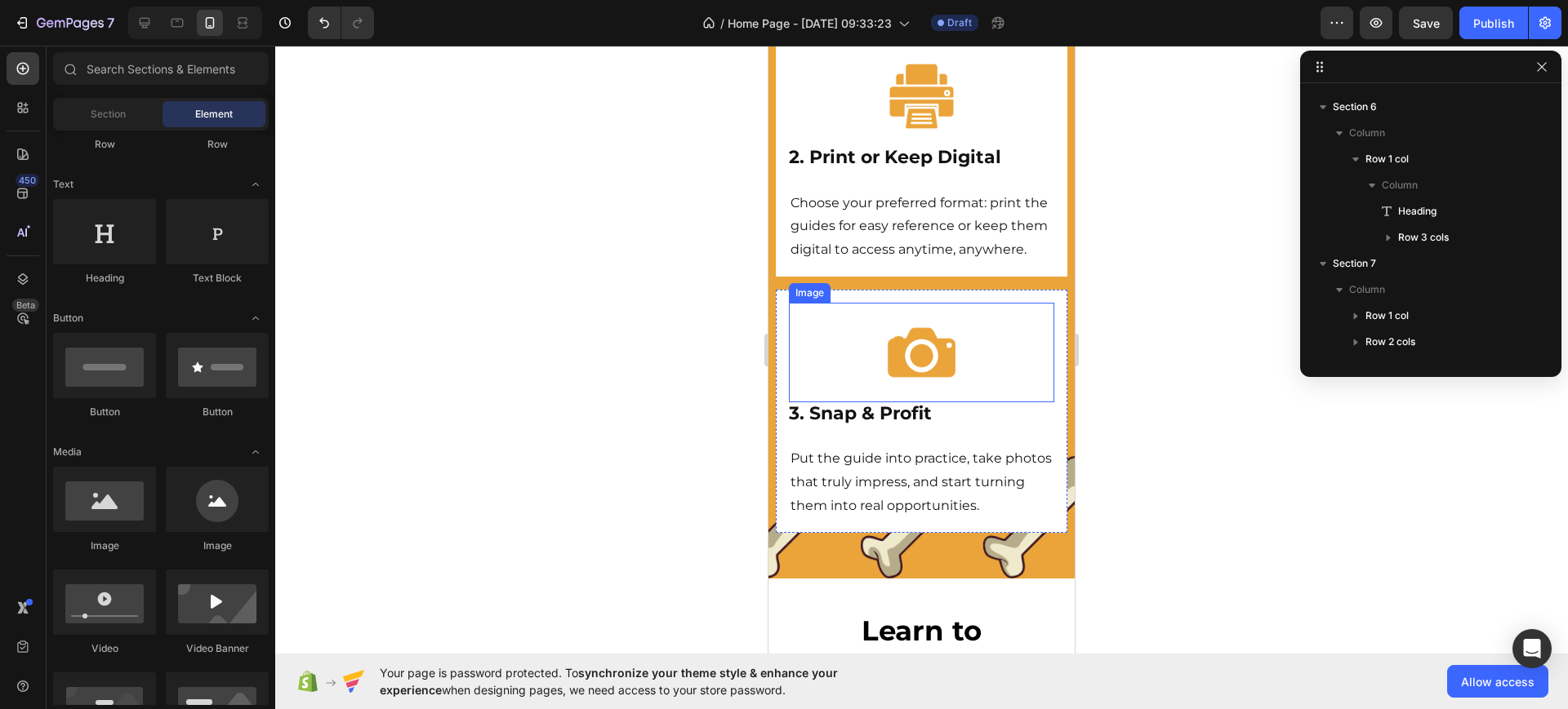
scroll to position [7856, 0]
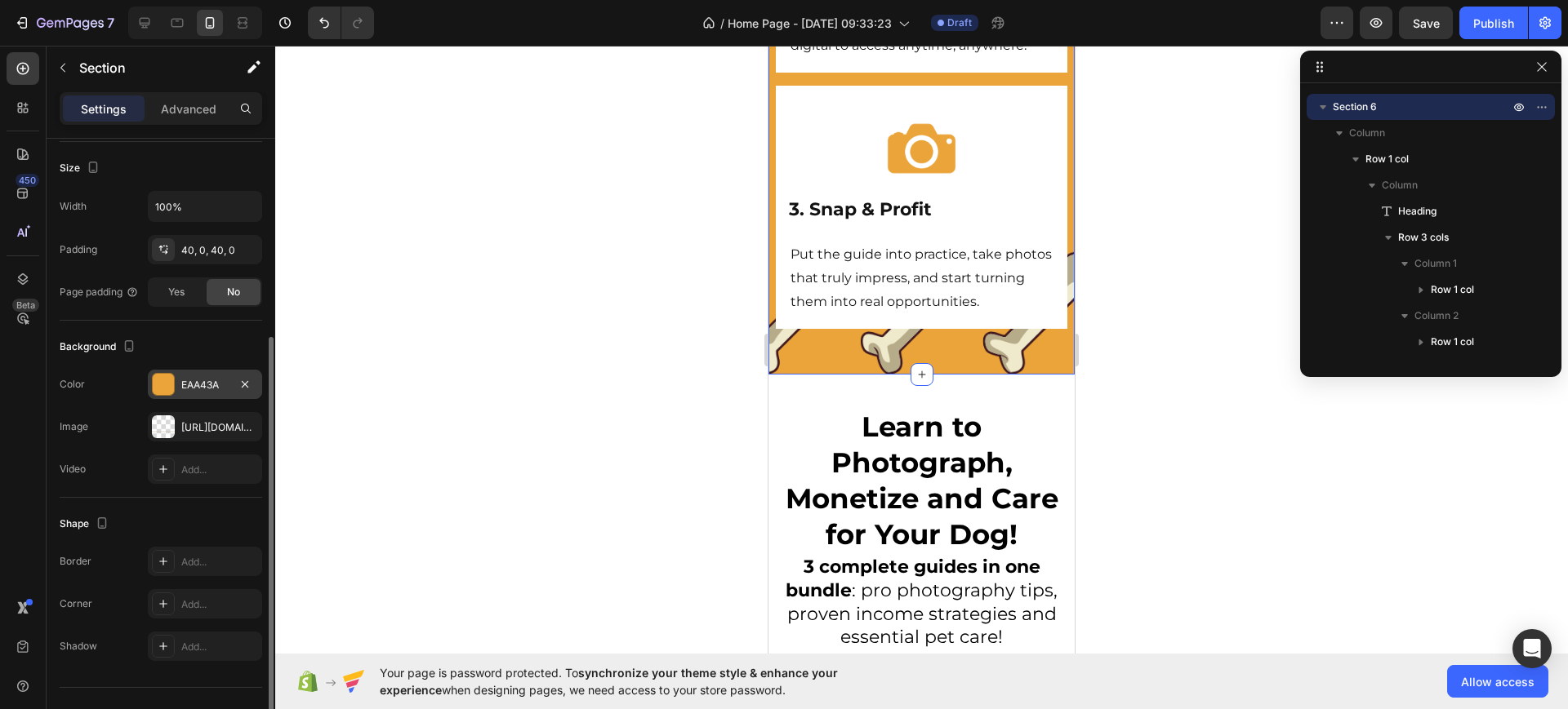
scroll to position [336, 0]
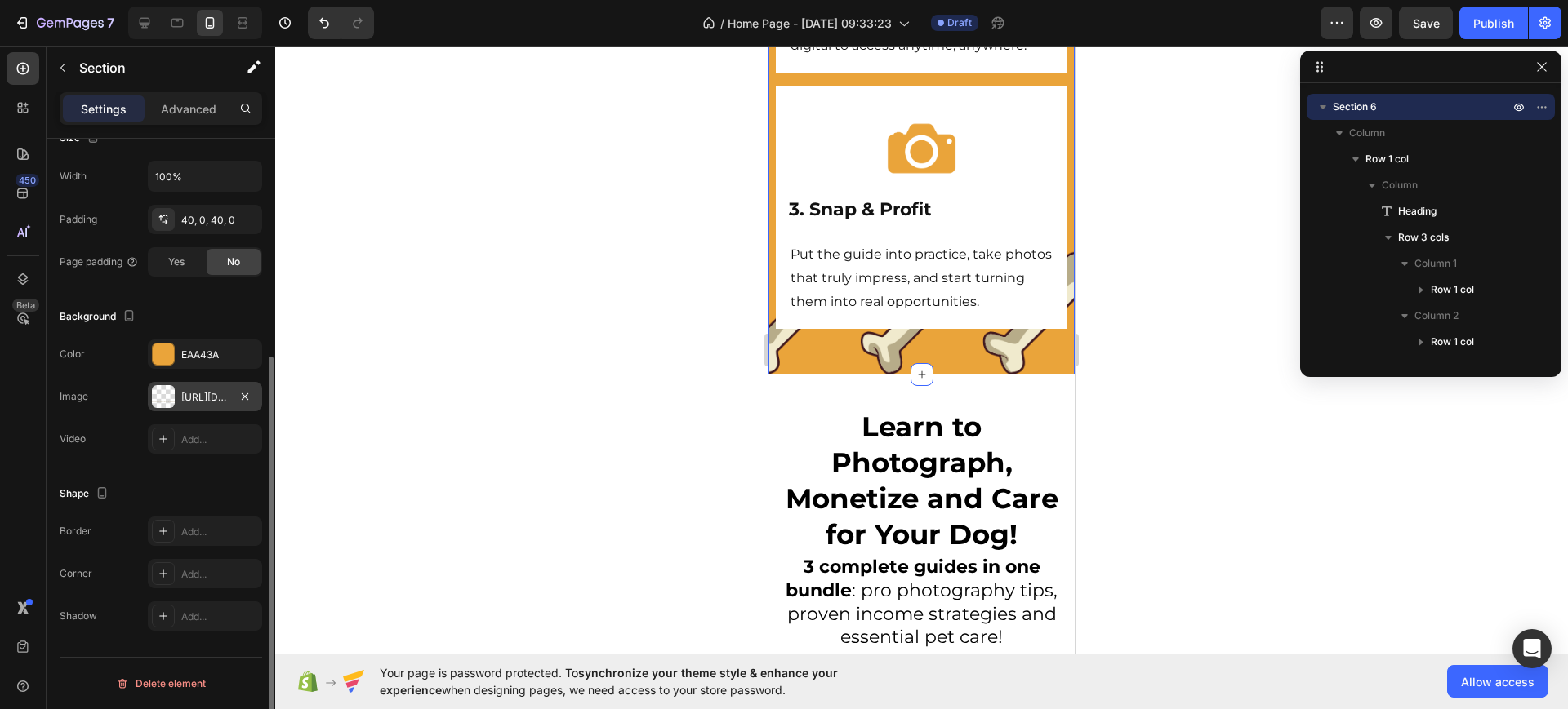
click at [175, 386] on div "[URL][DOMAIN_NAME]" at bounding box center [205, 397] width 114 height 29
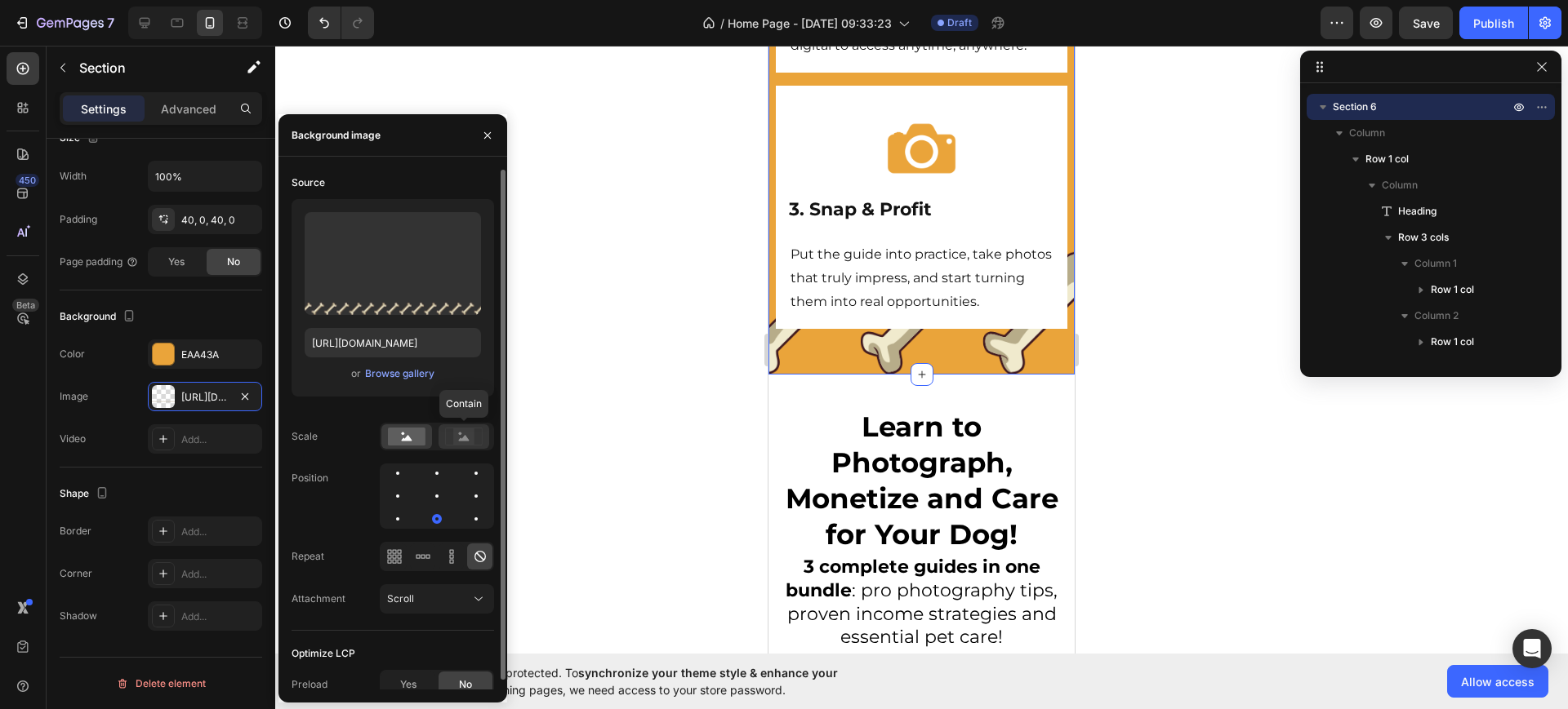
click at [447, 442] on icon at bounding box center [464, 436] width 38 height 18
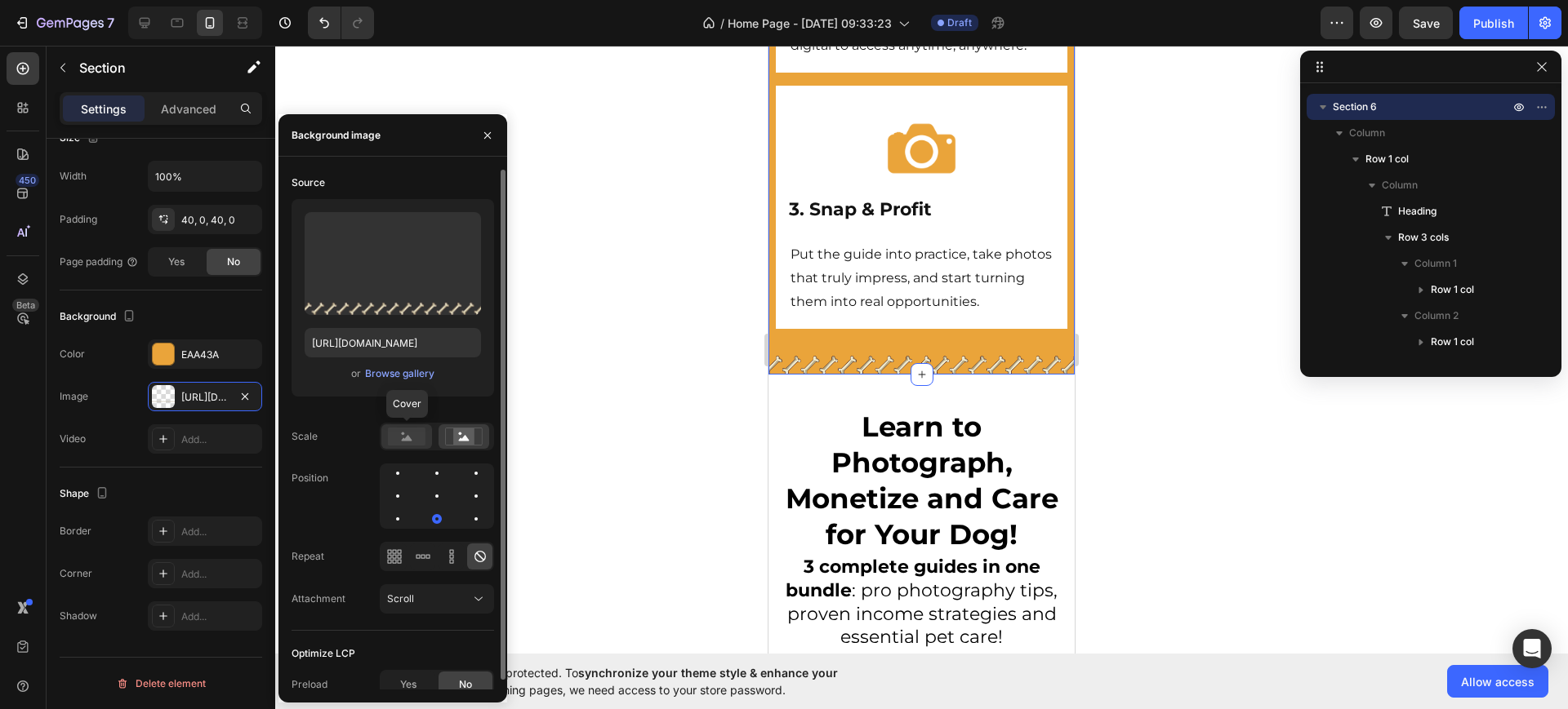
click at [420, 434] on rect at bounding box center [407, 436] width 38 height 18
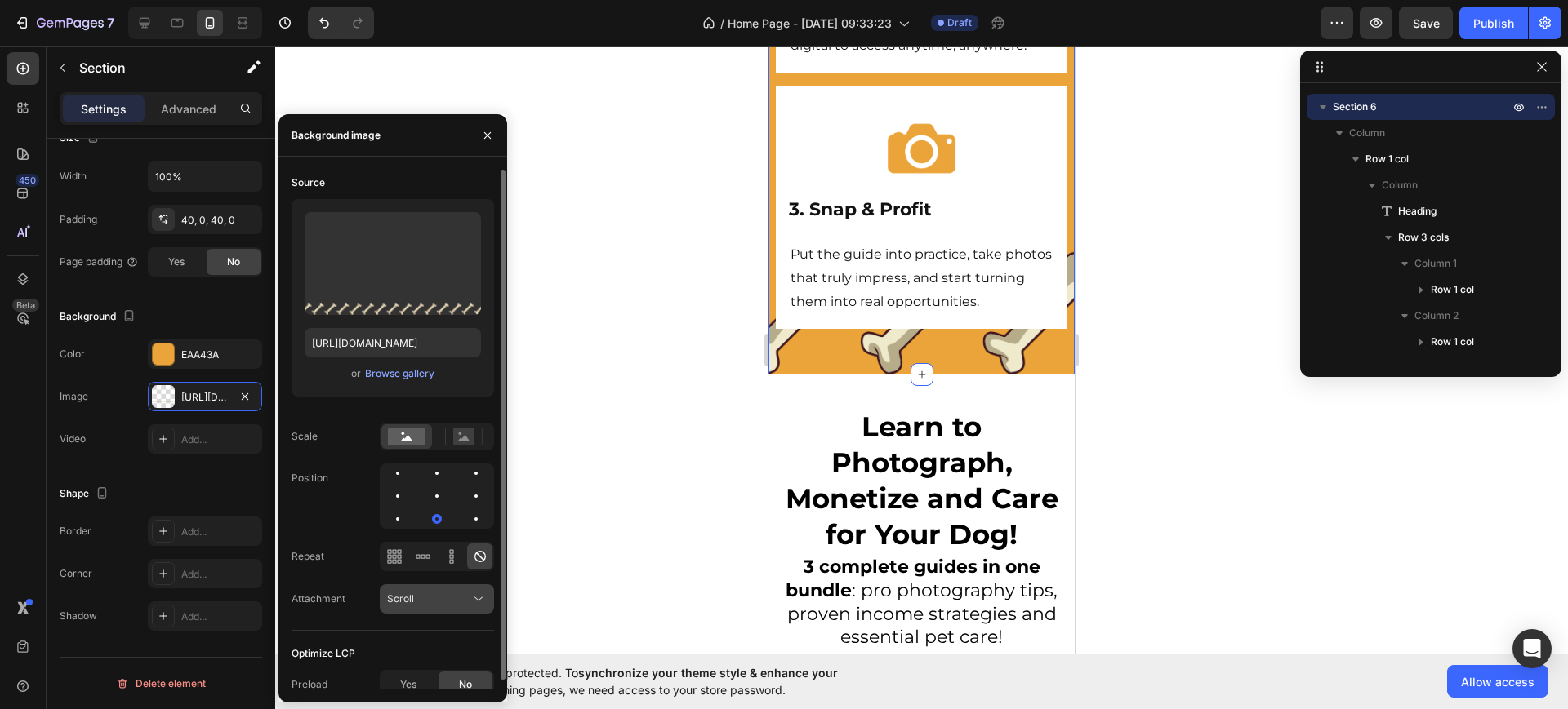
click at [428, 592] on div "Scroll" at bounding box center [429, 599] width 84 height 15
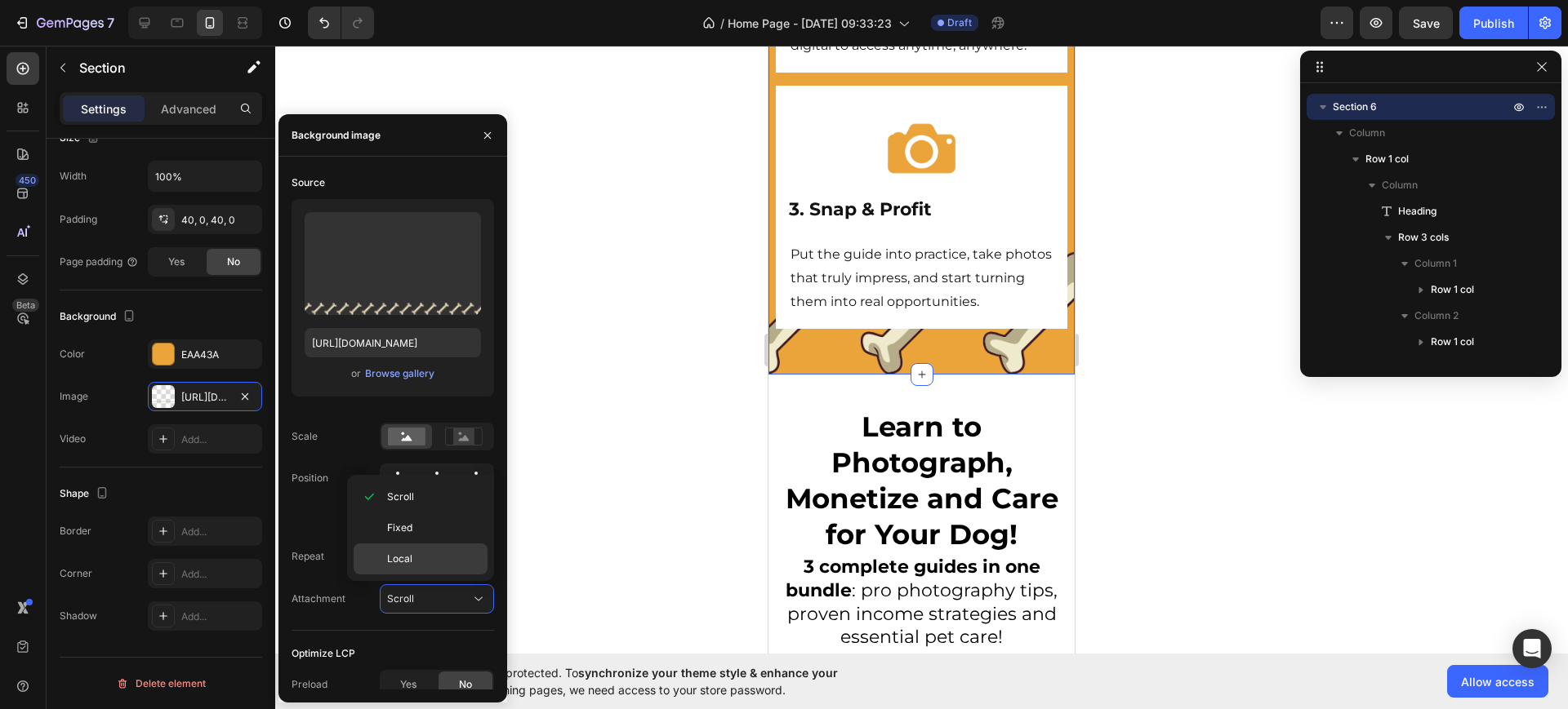
click at [419, 554] on p "Local" at bounding box center [434, 559] width 93 height 15
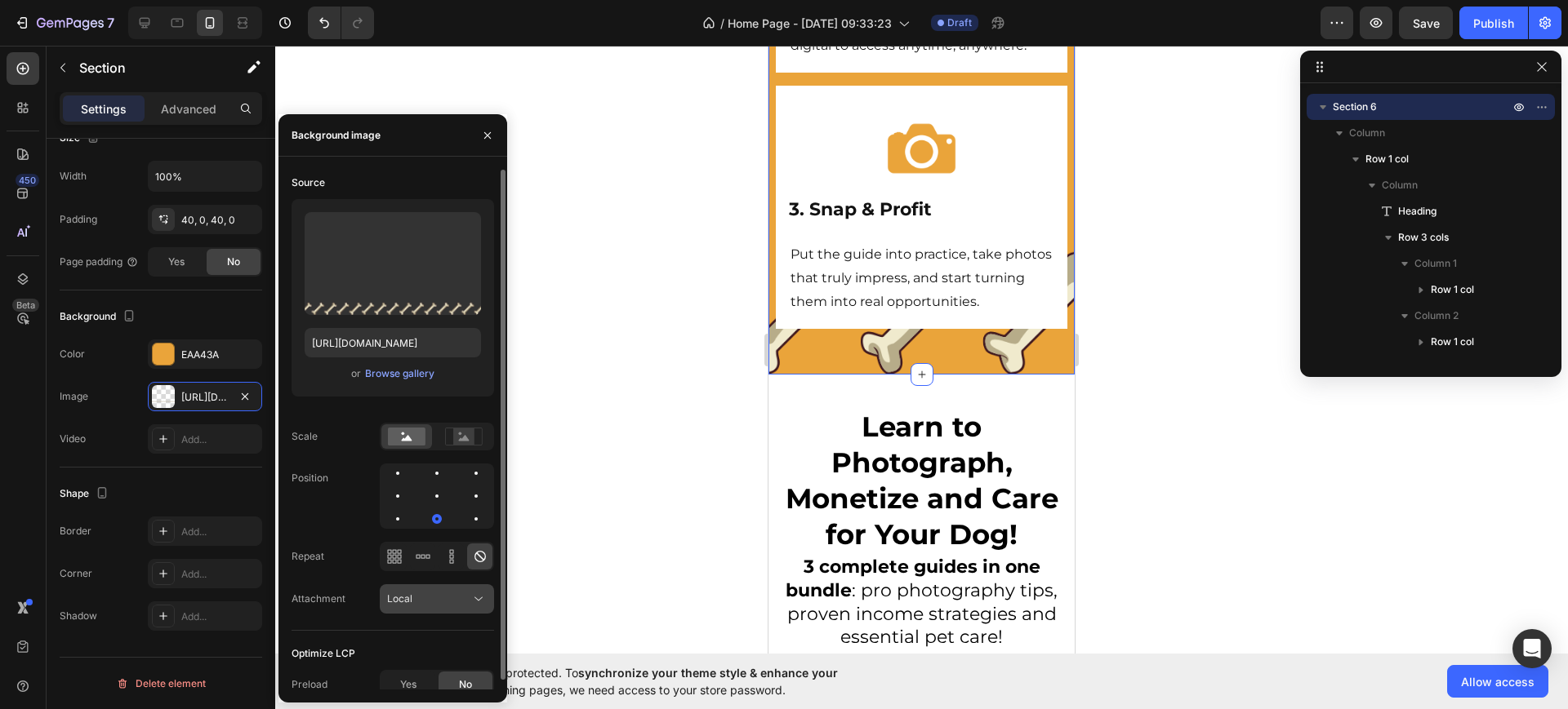
click at [428, 593] on div "Local" at bounding box center [429, 599] width 84 height 15
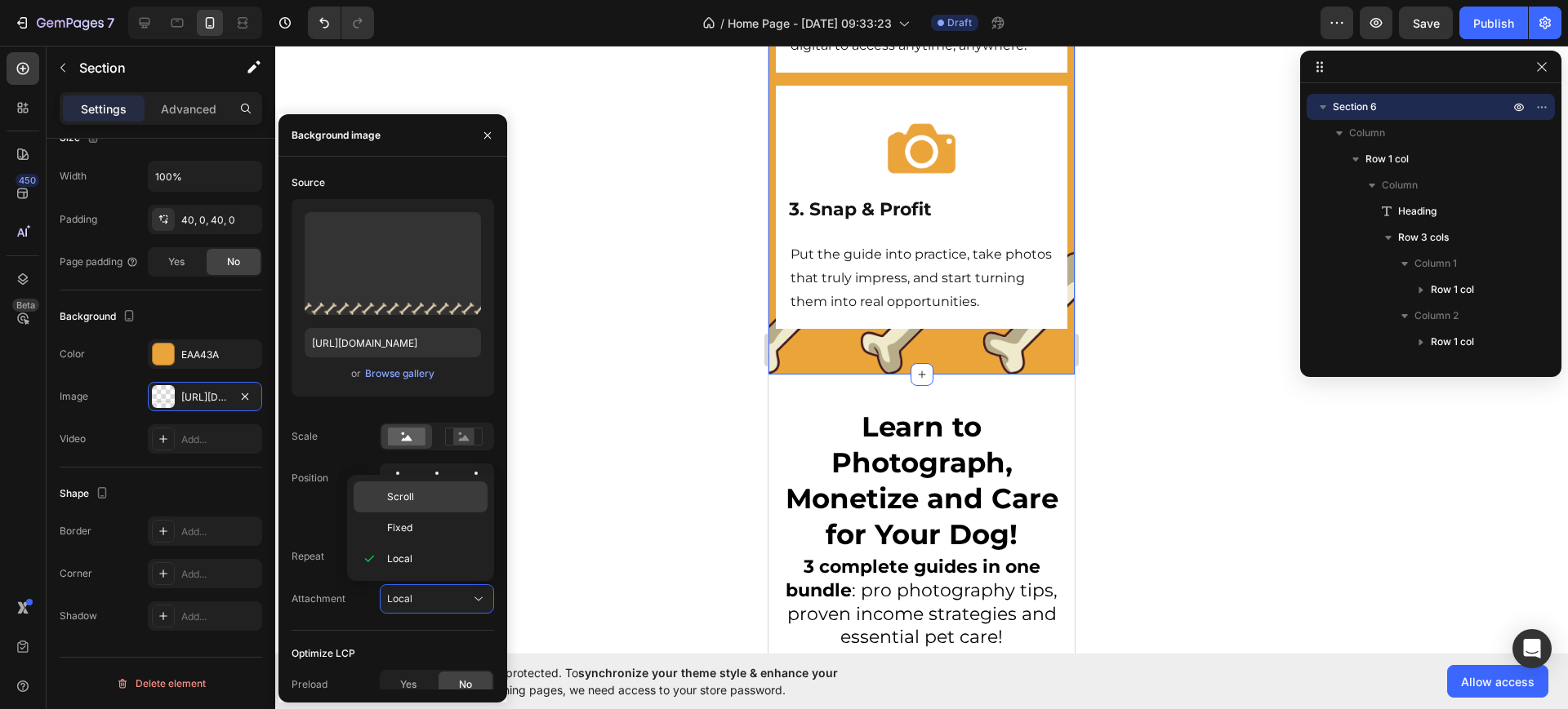
click at [412, 512] on div "Scroll" at bounding box center [420, 528] width 134 height 31
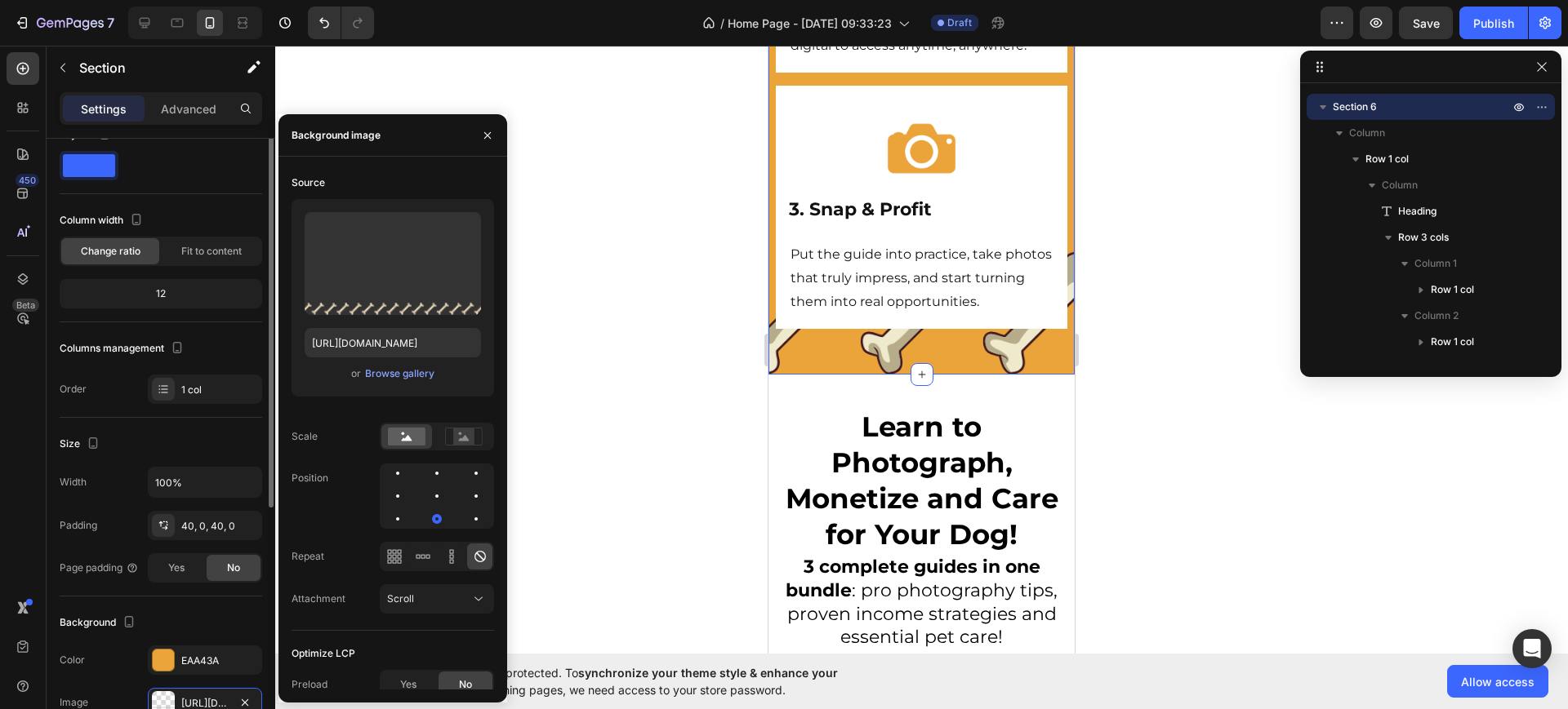
scroll to position [0, 0]
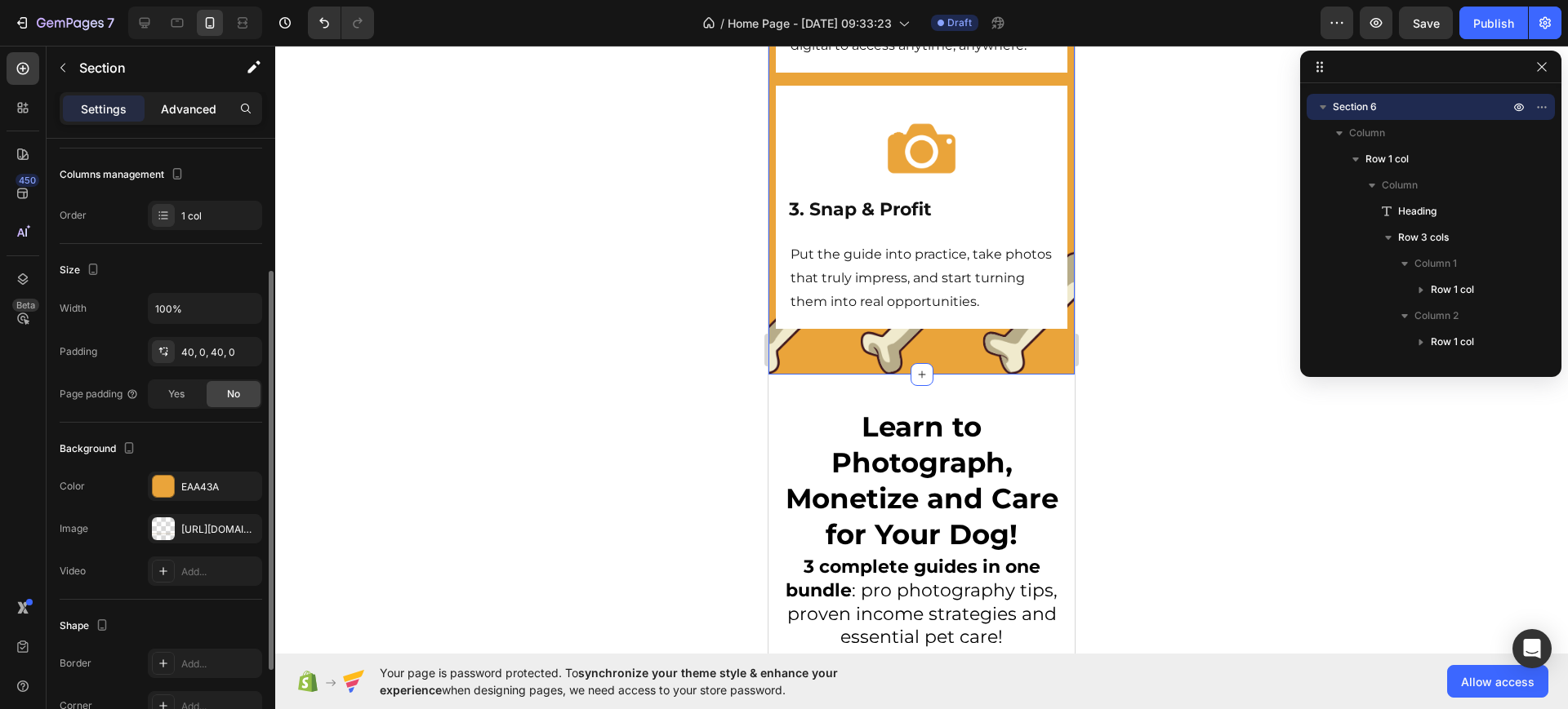
click at [176, 113] on p "Advanced" at bounding box center [188, 109] width 55 height 17
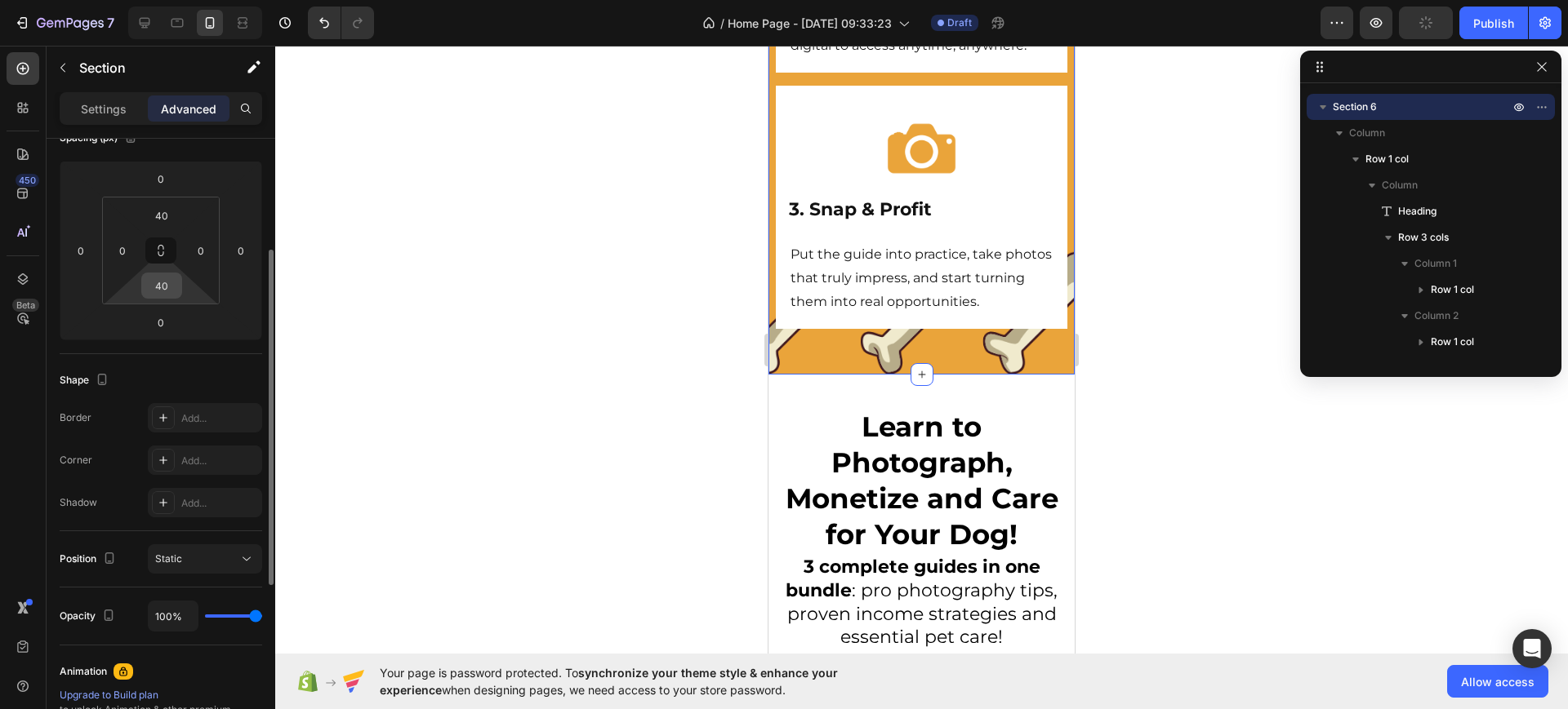
click at [154, 291] on input "40" at bounding box center [161, 285] width 33 height 24
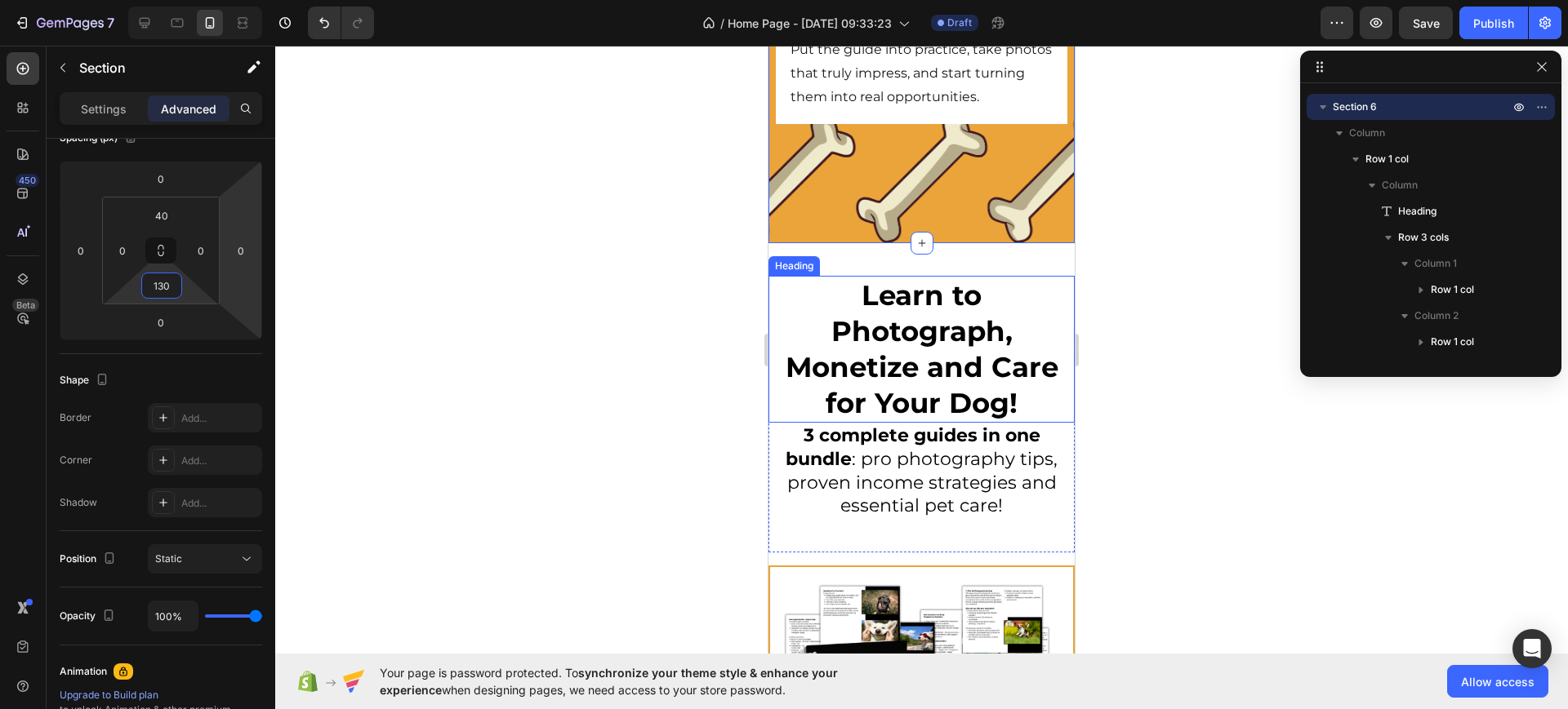
scroll to position [8060, 0]
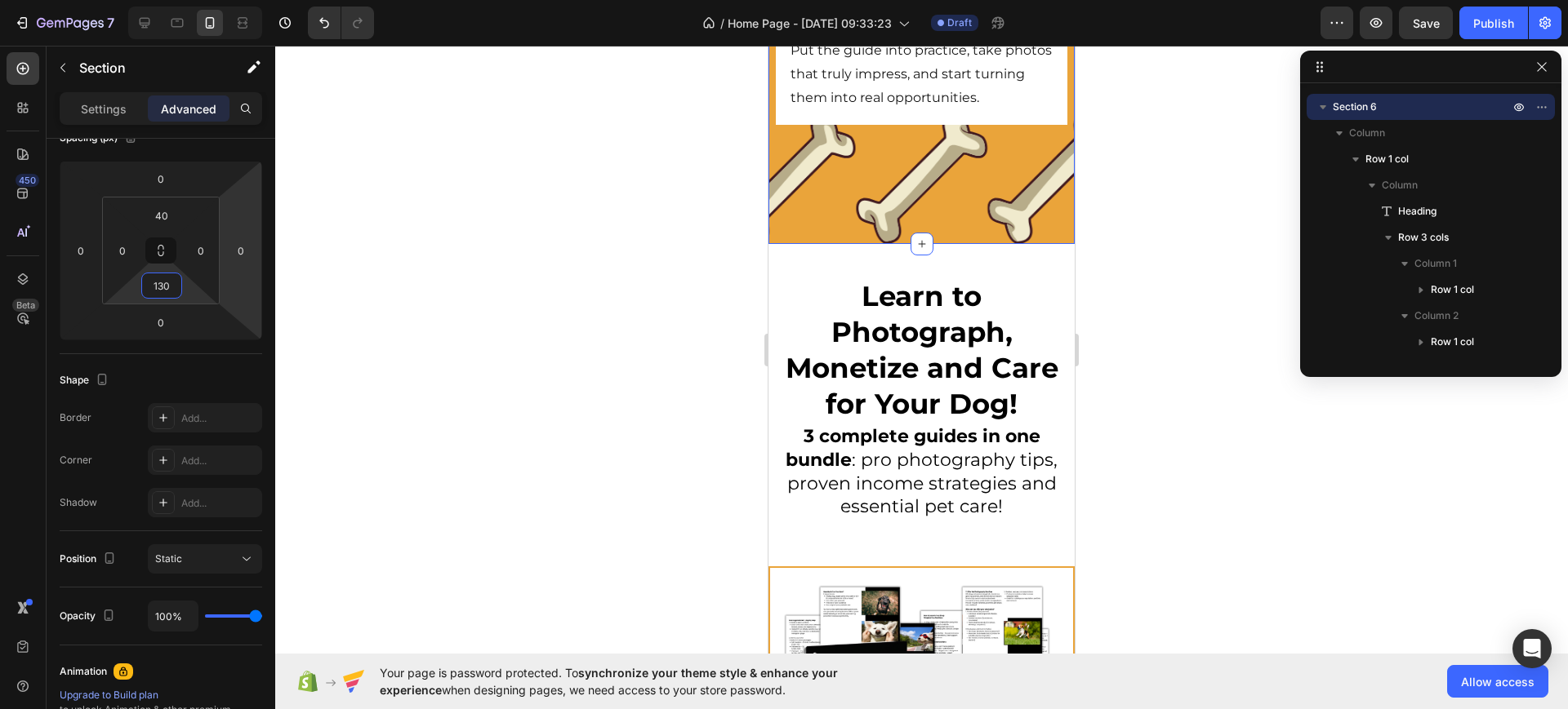
type input "130"
click at [123, 103] on p "Settings" at bounding box center [104, 109] width 46 height 17
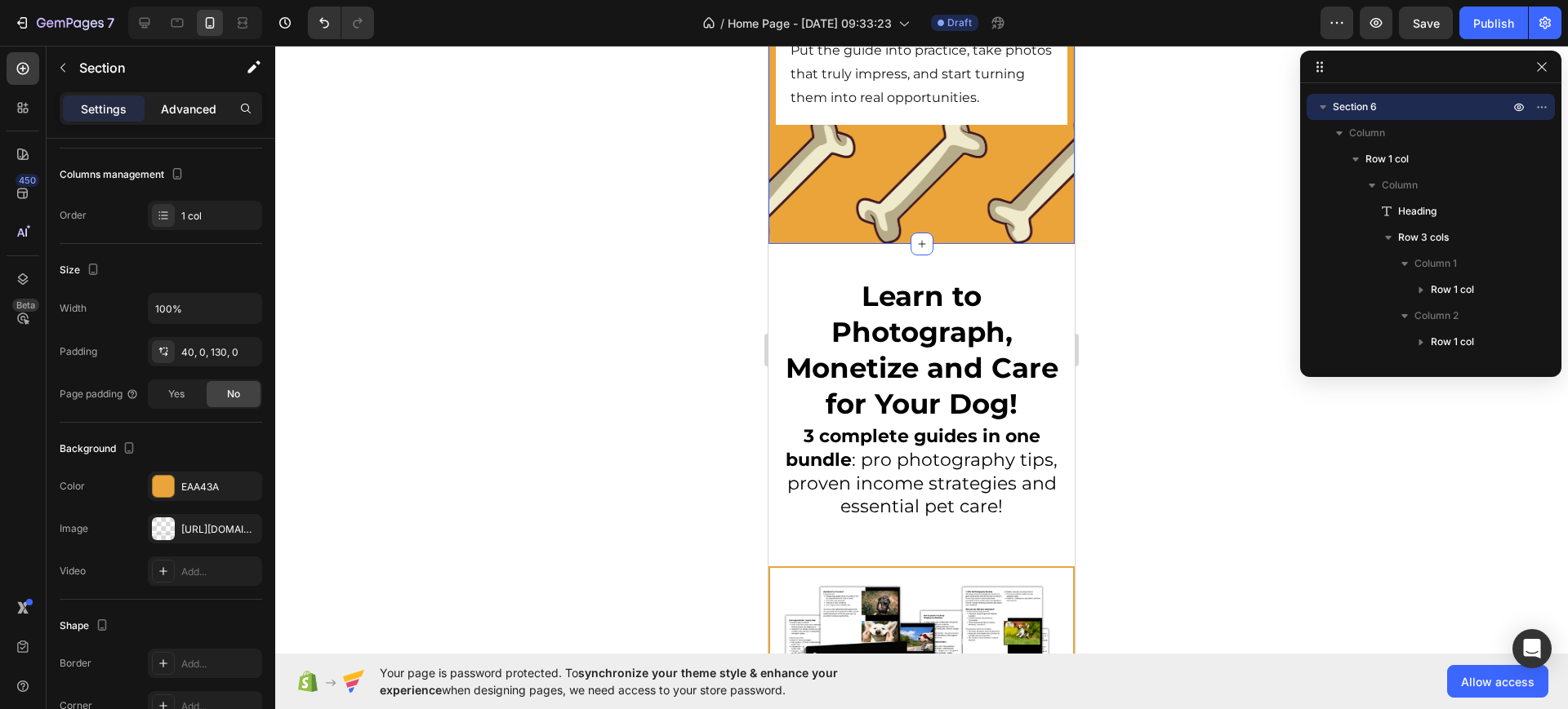
click at [182, 120] on div "Advanced" at bounding box center [188, 109] width 82 height 26
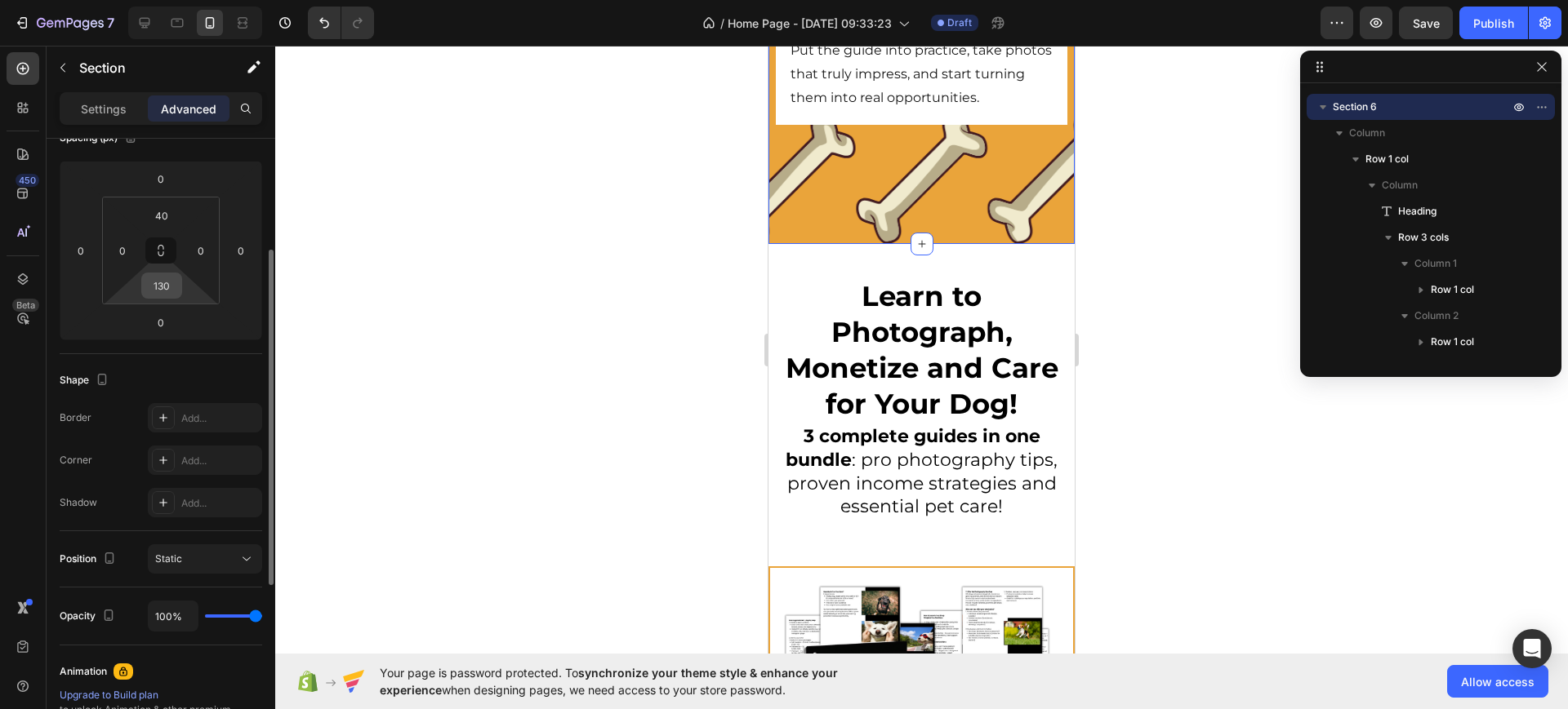
click at [167, 296] on input "130" at bounding box center [161, 285] width 33 height 24
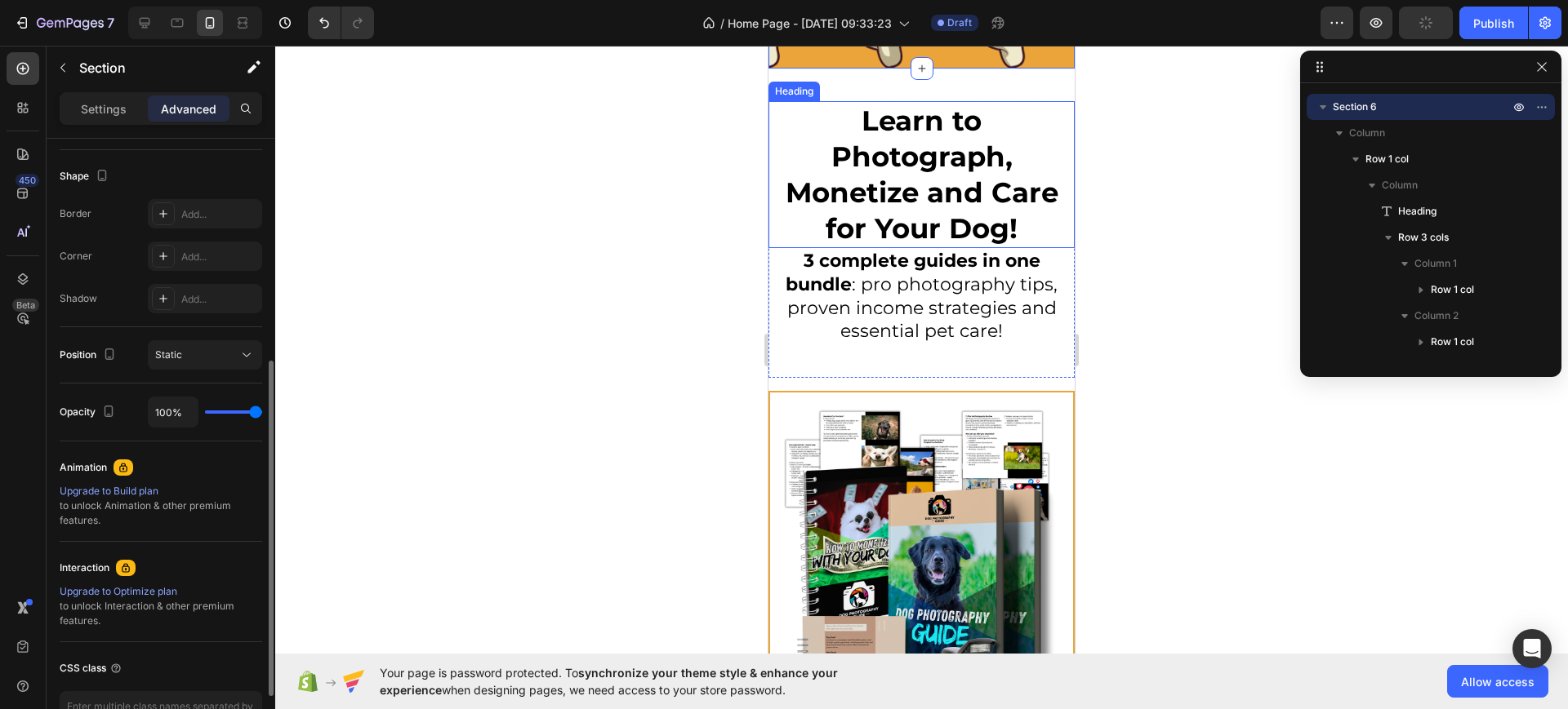
scroll to position [204, 0]
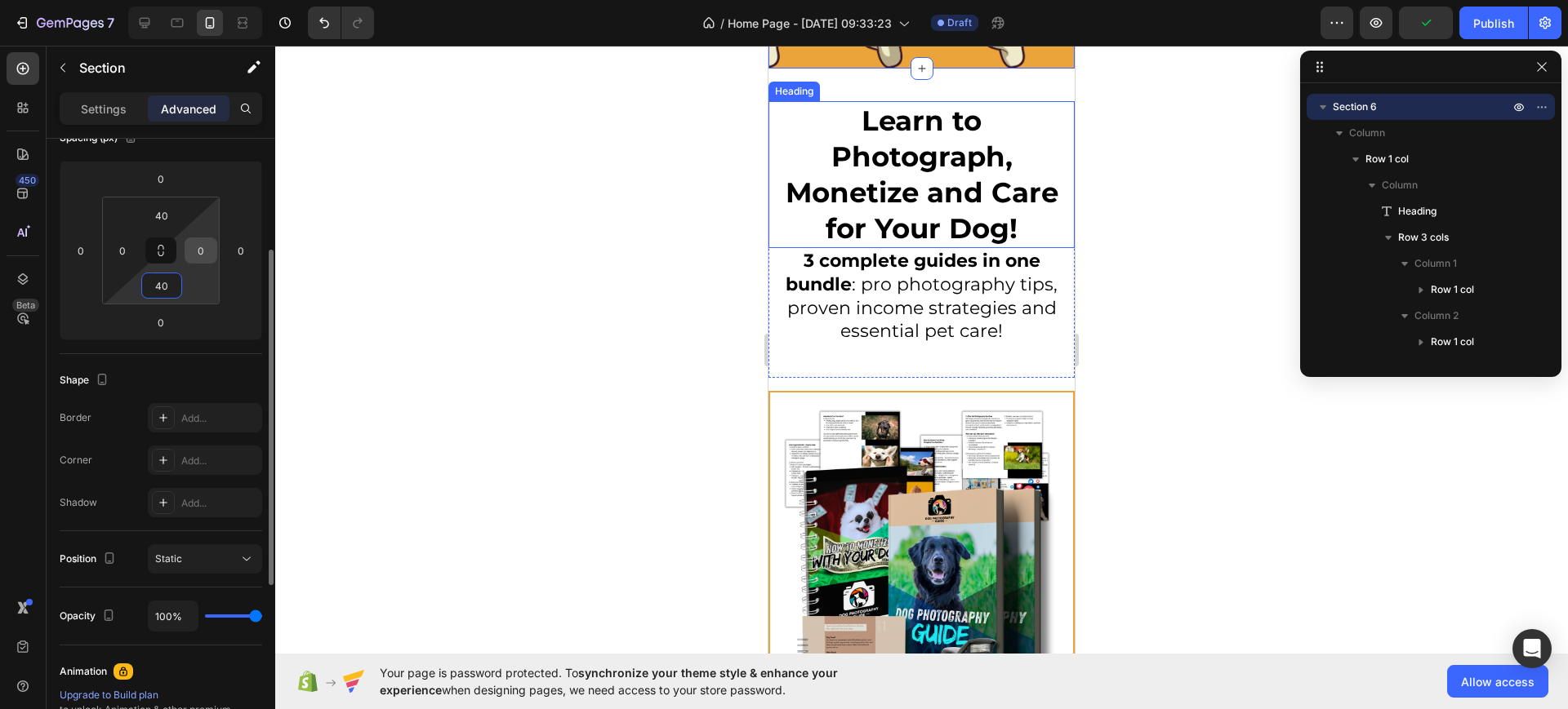
type input "4"
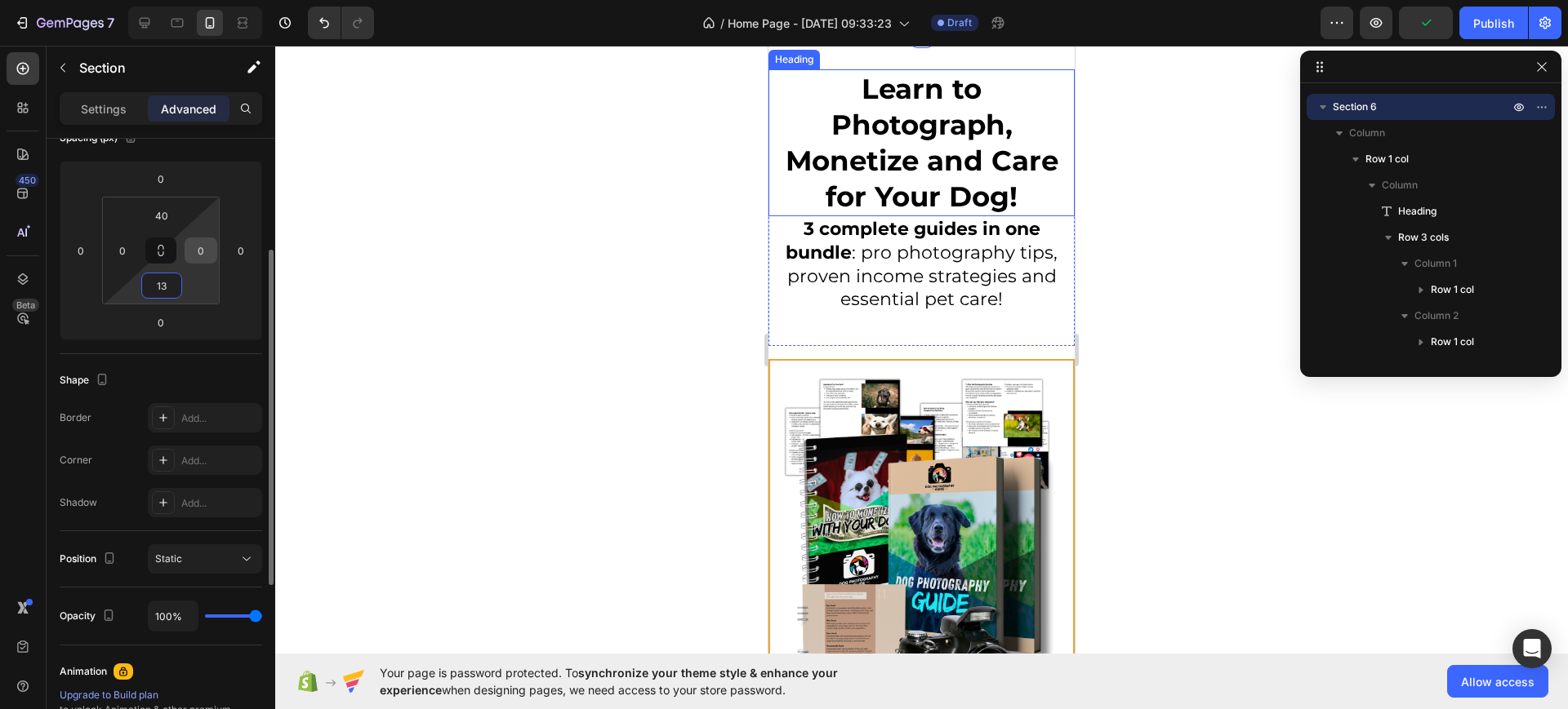
type input "130"
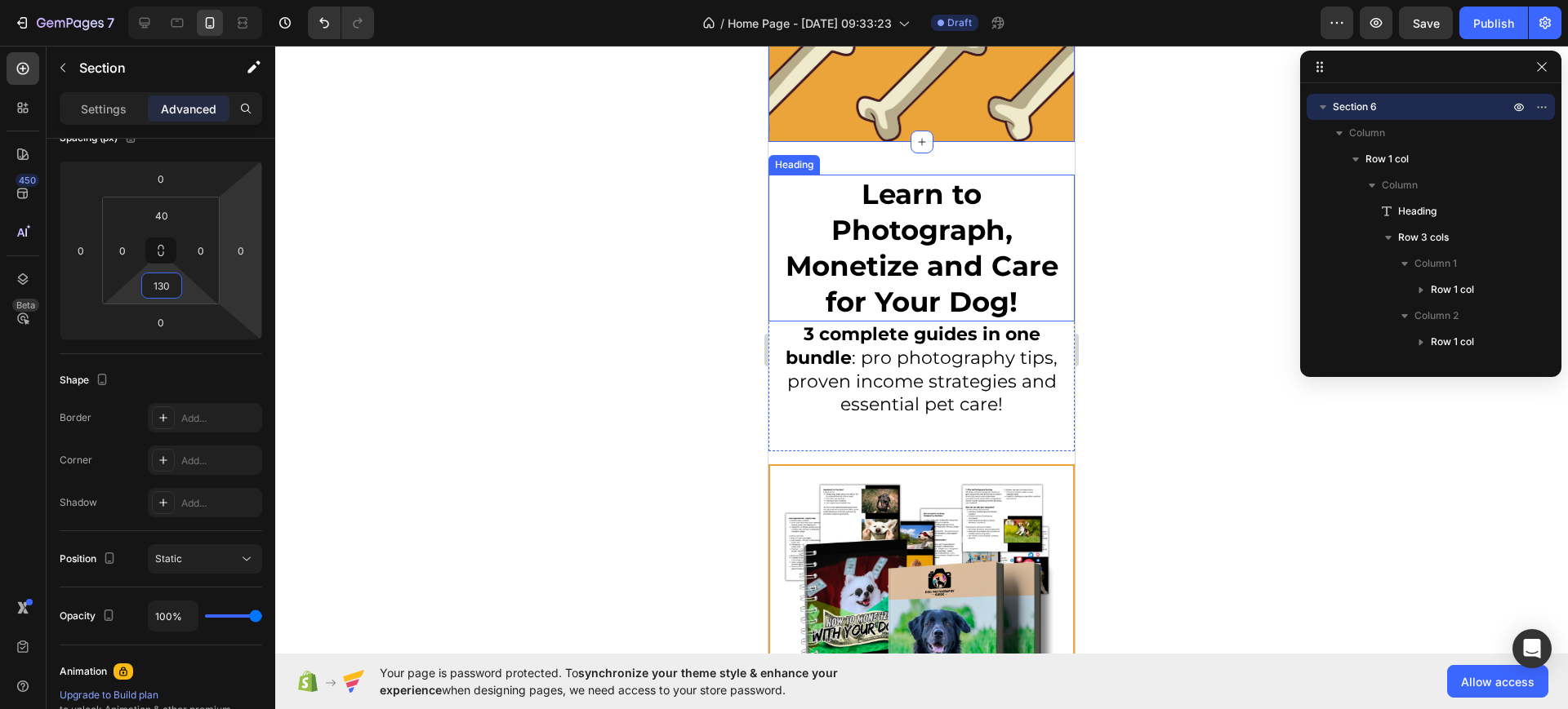
click at [834, 236] on h2 "Learn to Photograph, Monetize and Care for Your Dog!" at bounding box center [922, 248] width 306 height 147
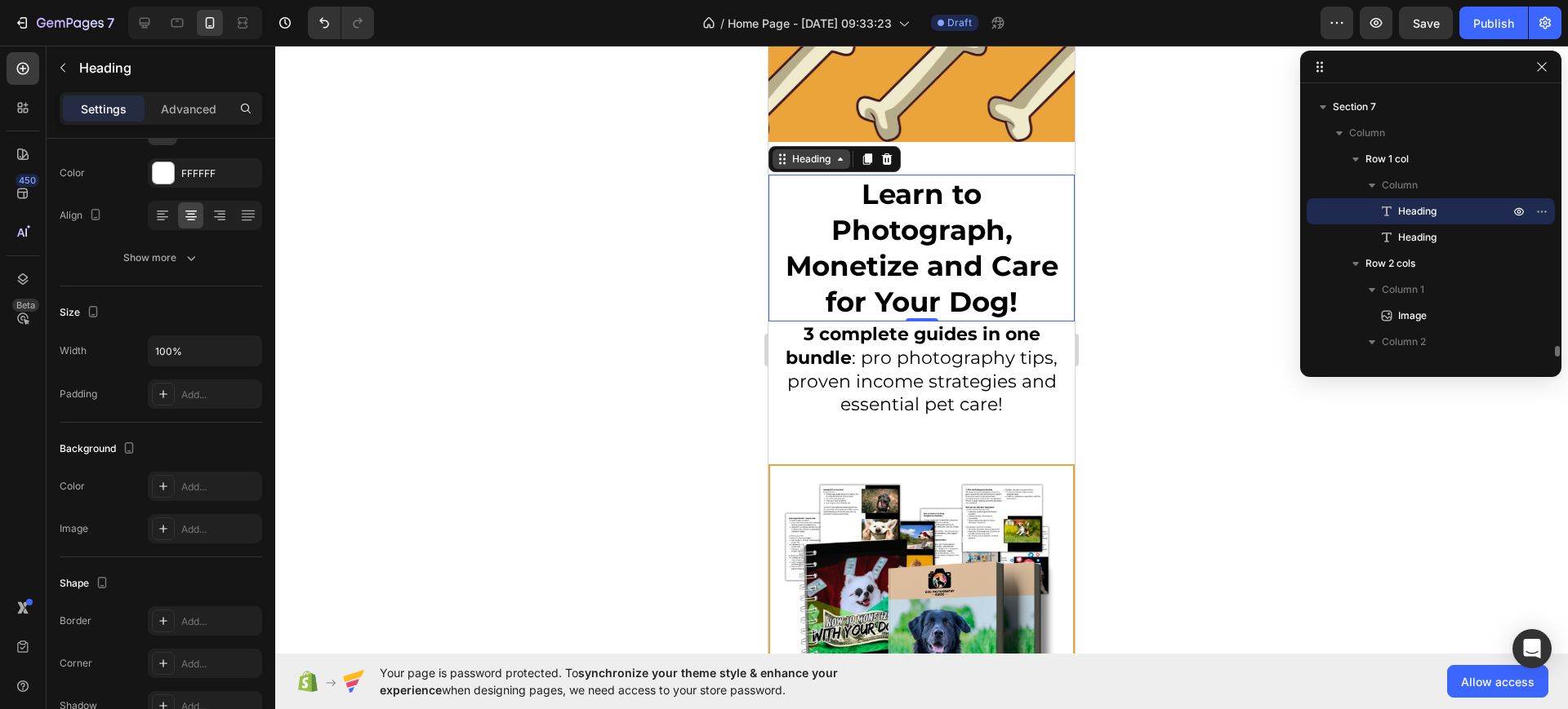
scroll to position [0, 0]
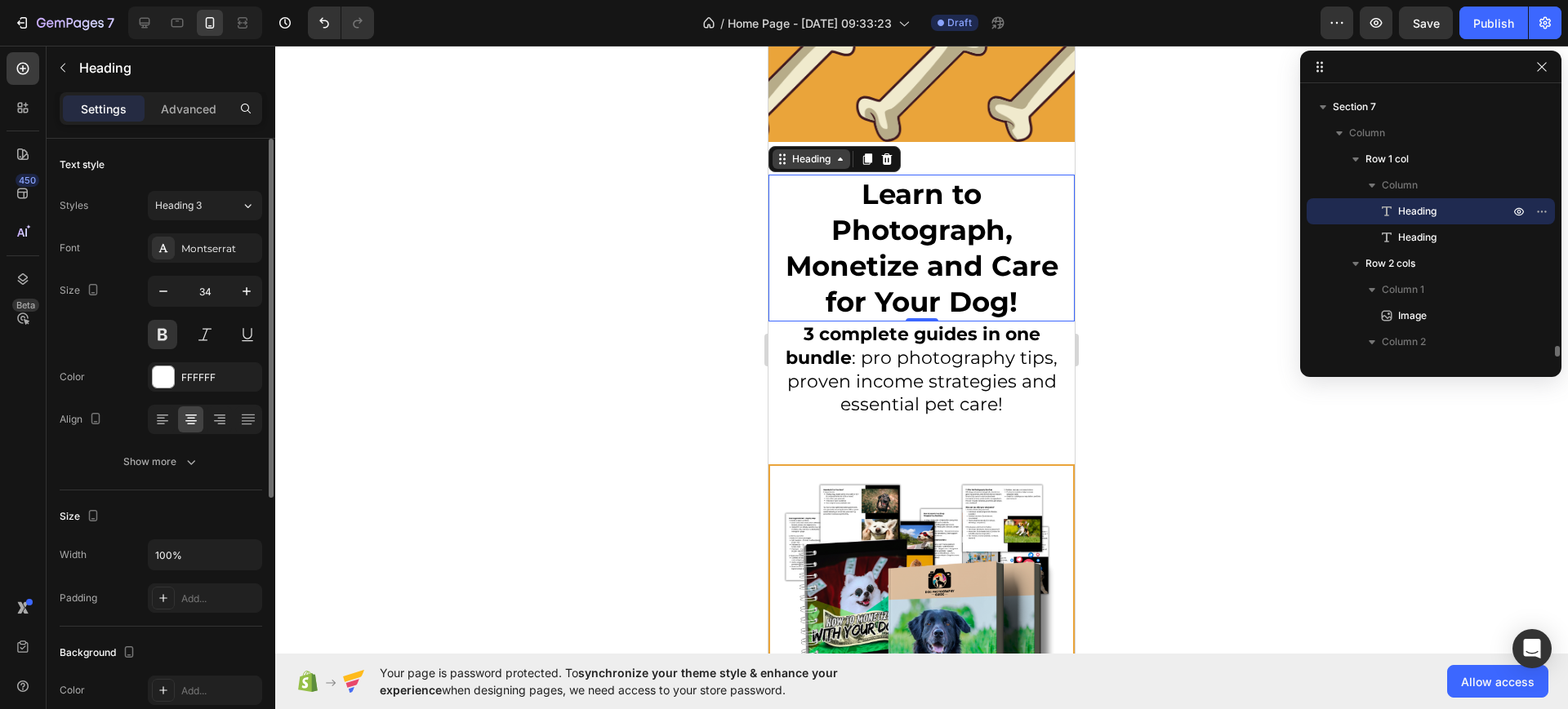
click at [809, 166] on div "Heading" at bounding box center [811, 159] width 45 height 15
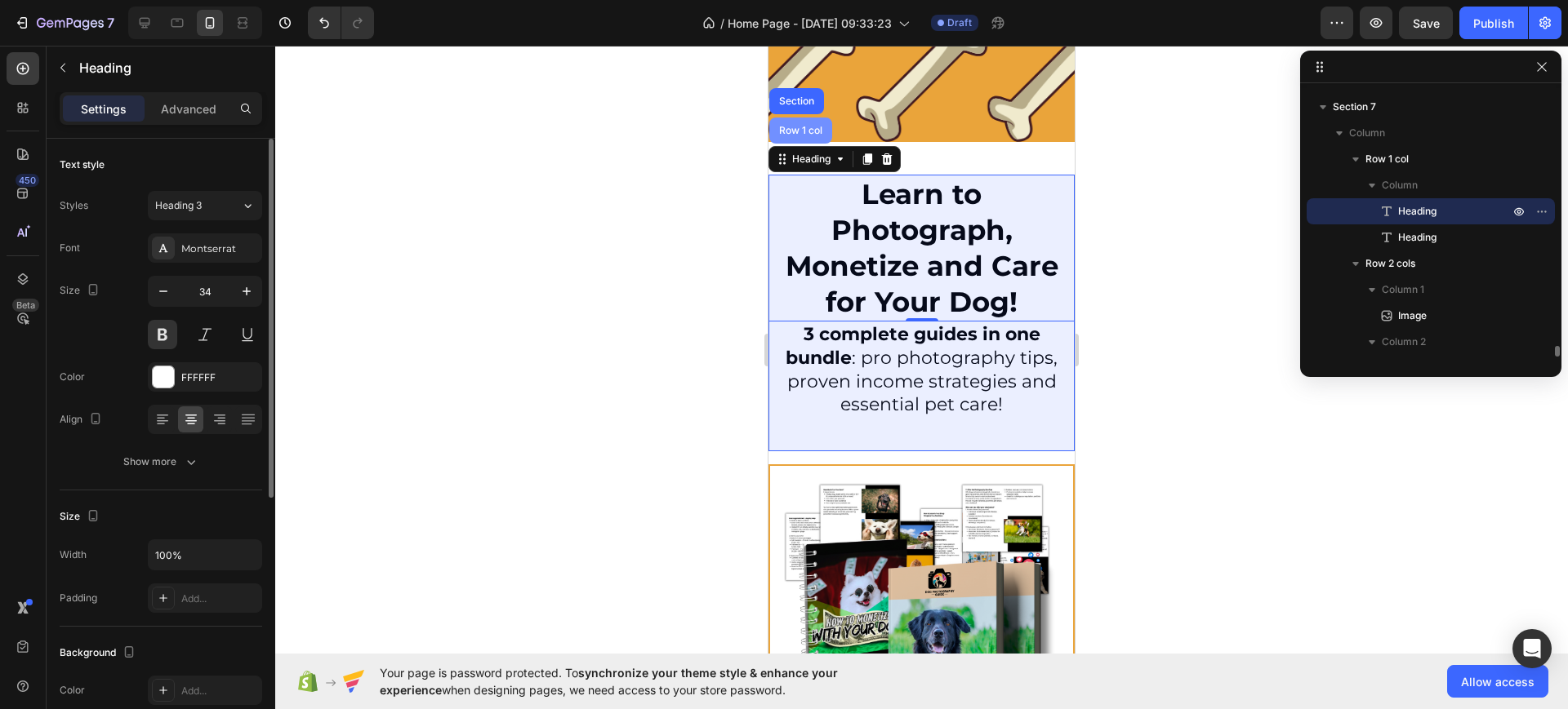
click at [806, 135] on div "Row 1 col" at bounding box center [801, 130] width 50 height 9
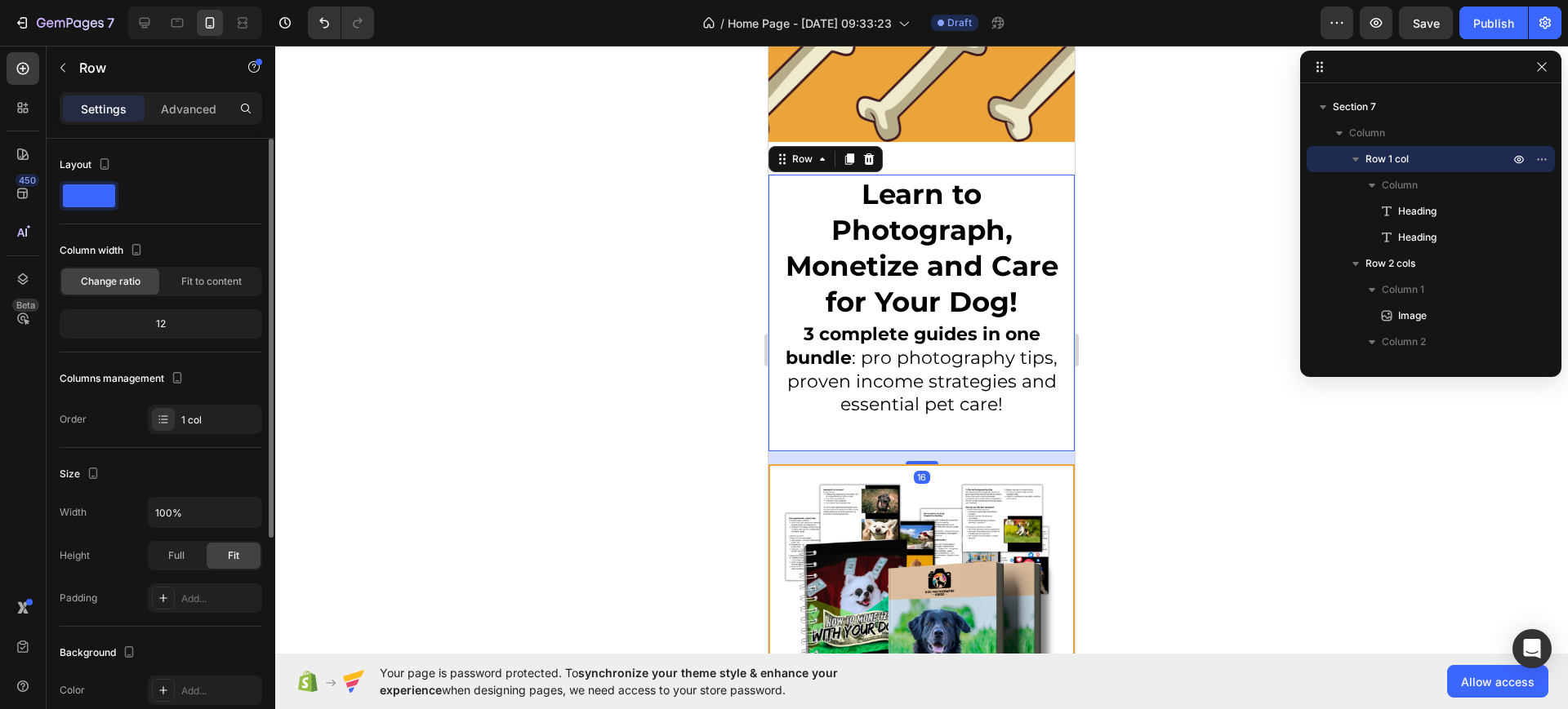
drag, startPoint x: 133, startPoint y: 517, endPoint x: 149, endPoint y: 518, distance: 16.0
click at [133, 518] on div "Width 100%" at bounding box center [161, 512] width 203 height 31
click at [149, 518] on input "100%" at bounding box center [205, 512] width 113 height 29
type input "95%"
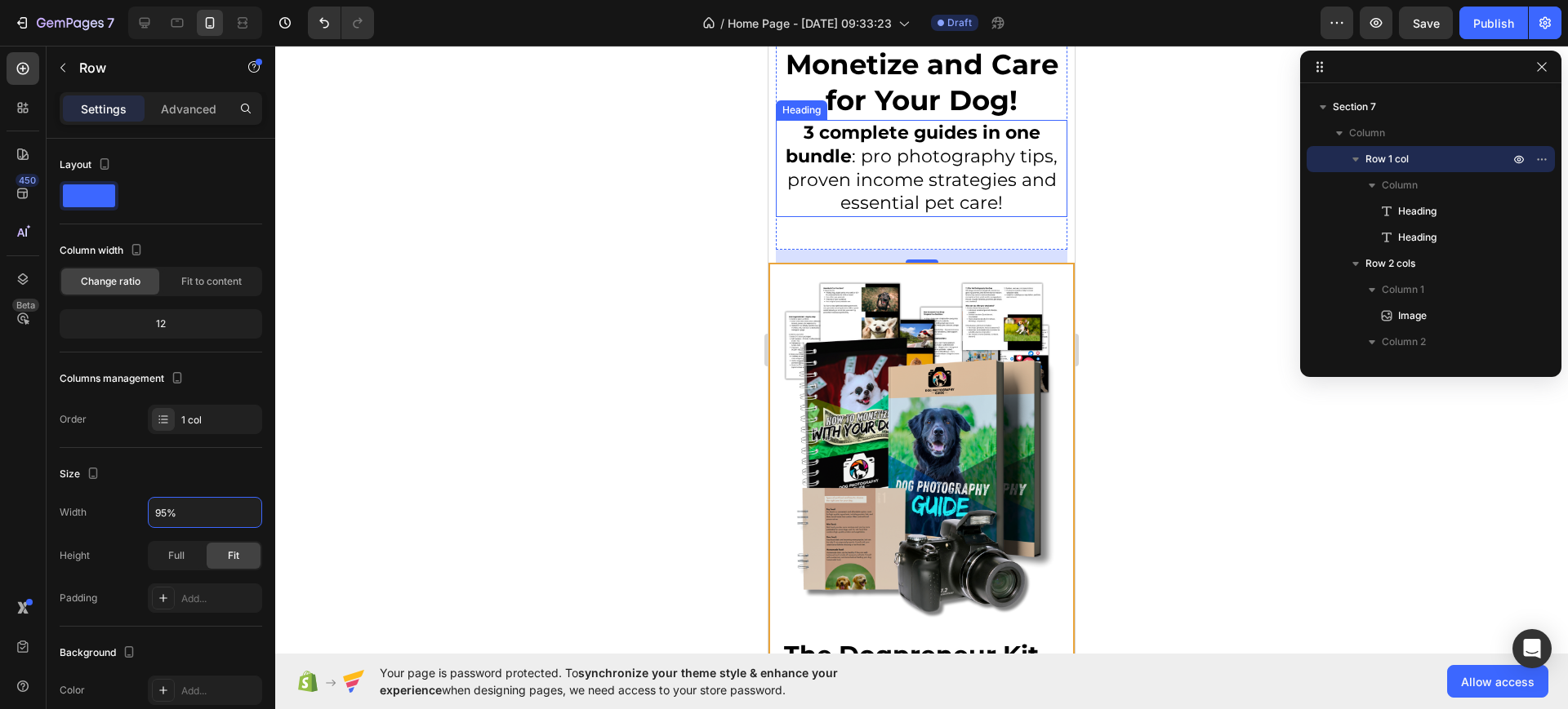
scroll to position [8367, 0]
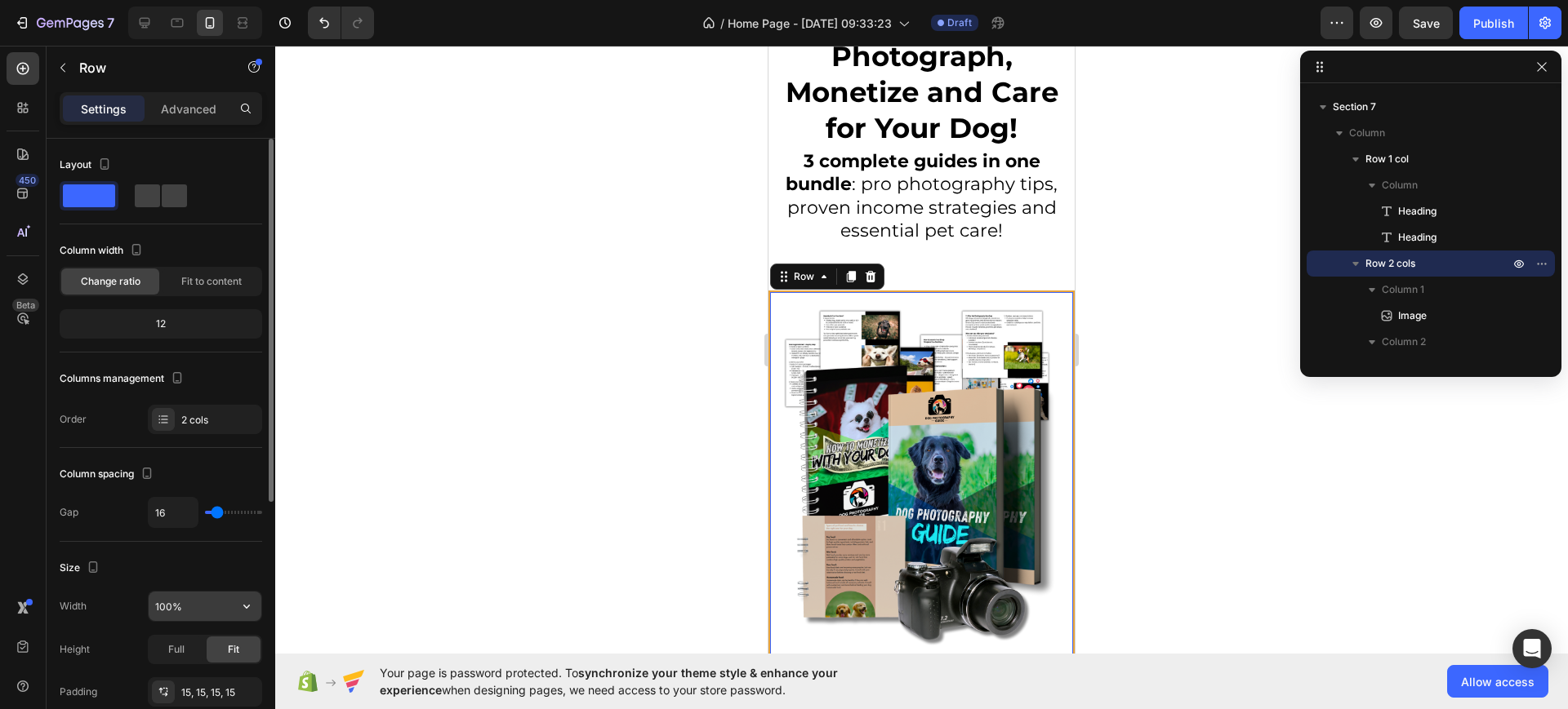
click at [157, 599] on input "100%" at bounding box center [205, 606] width 113 height 29
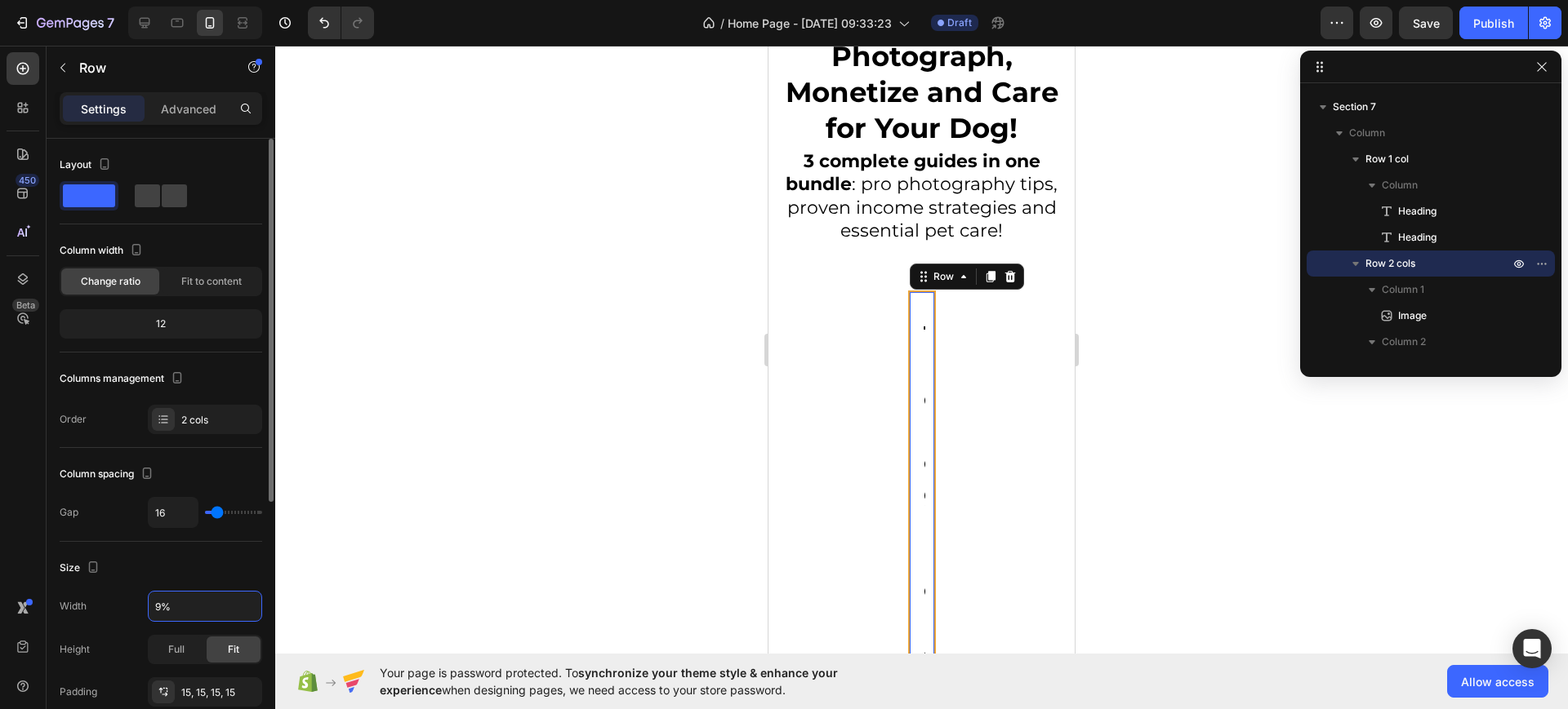
type input "95%"
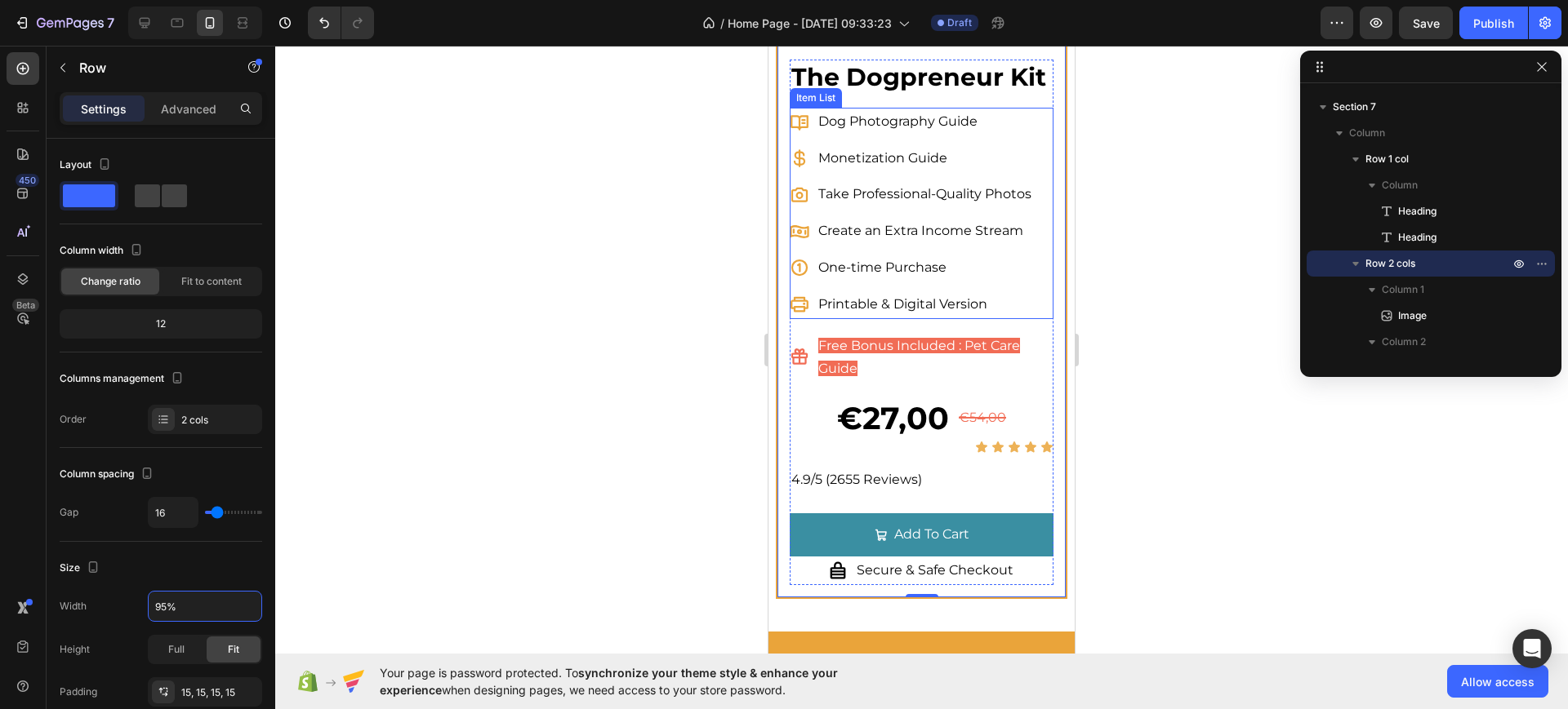
scroll to position [8979, 0]
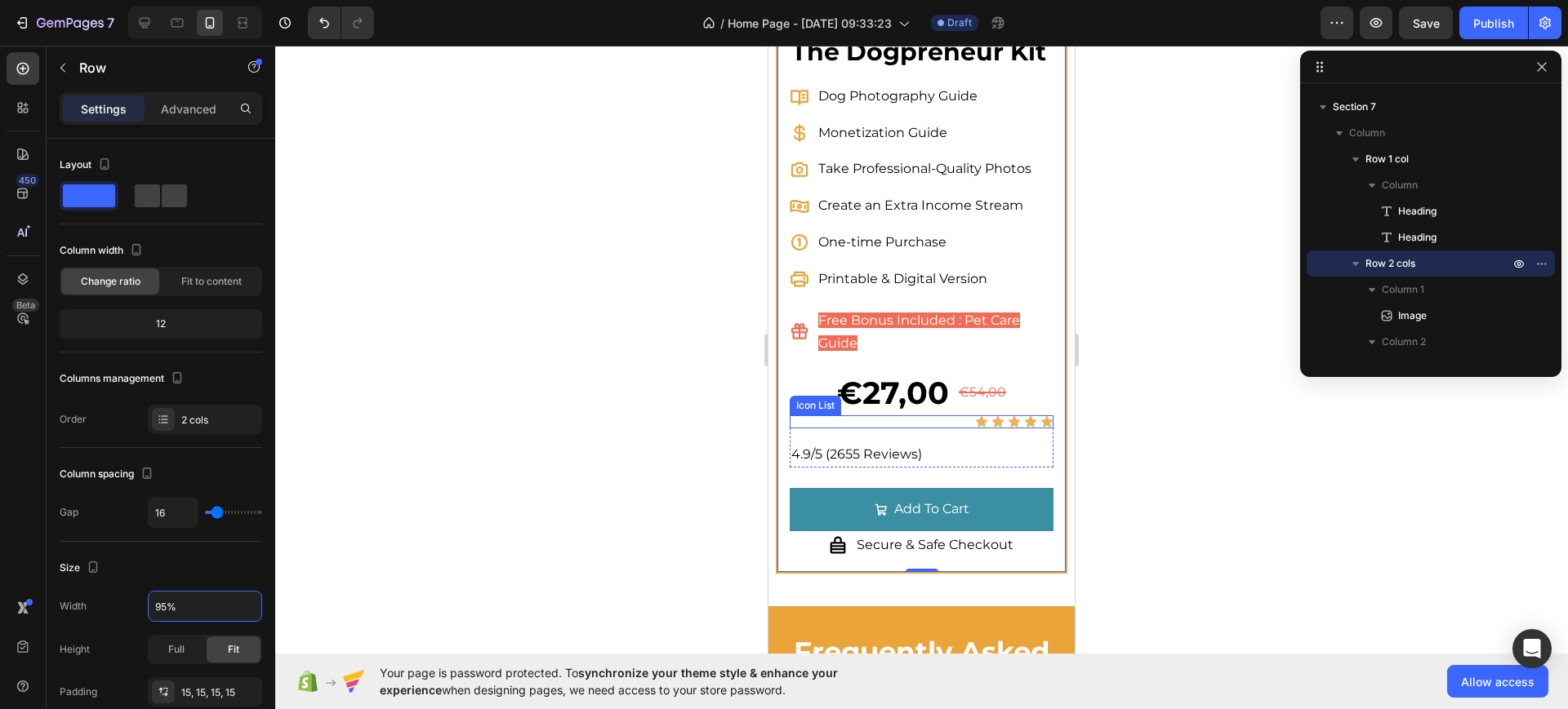
click at [815, 455] on div "4.9/5 (2655 Reviews)" at bounding box center [921, 455] width 263 height 27
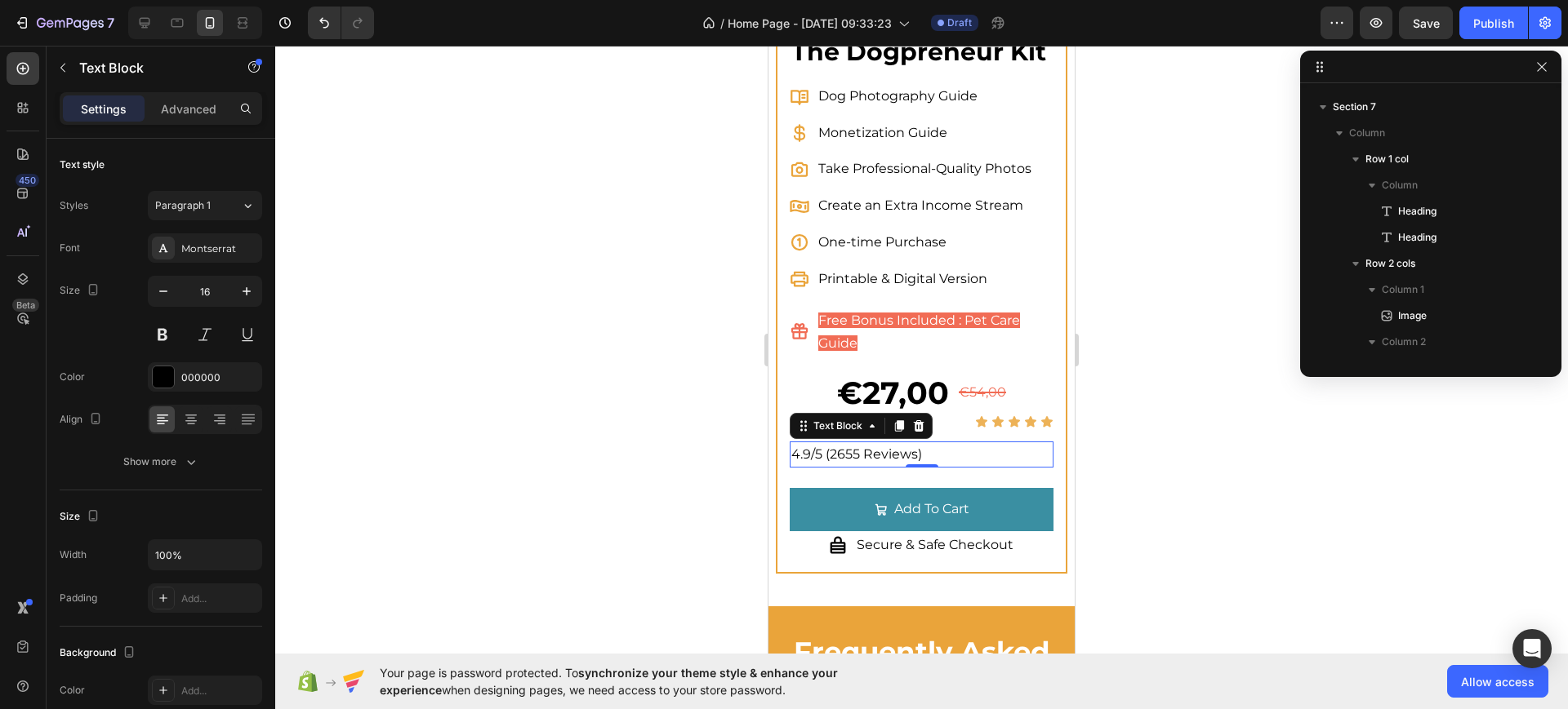
scroll to position [6679, 0]
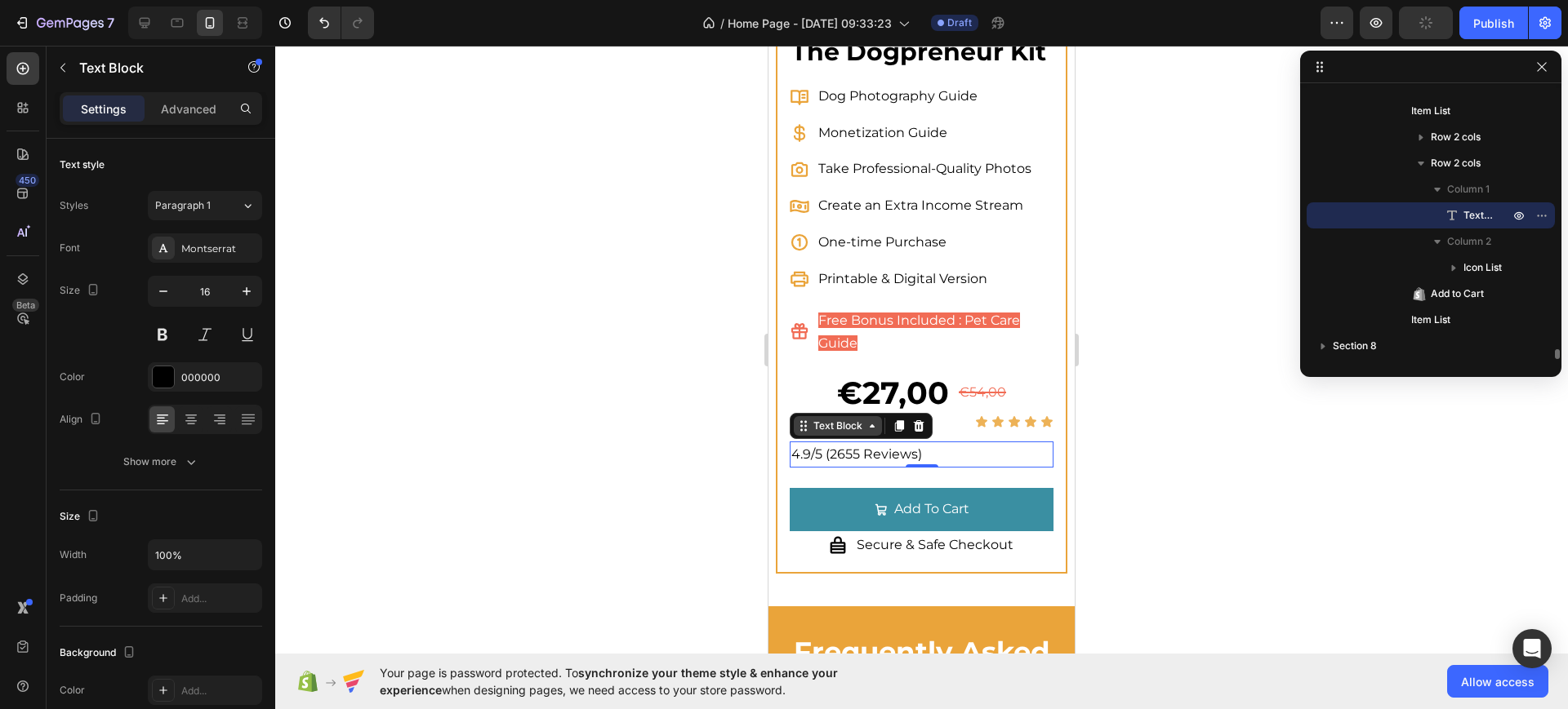
click at [823, 434] on div "Text Block" at bounding box center [838, 425] width 55 height 15
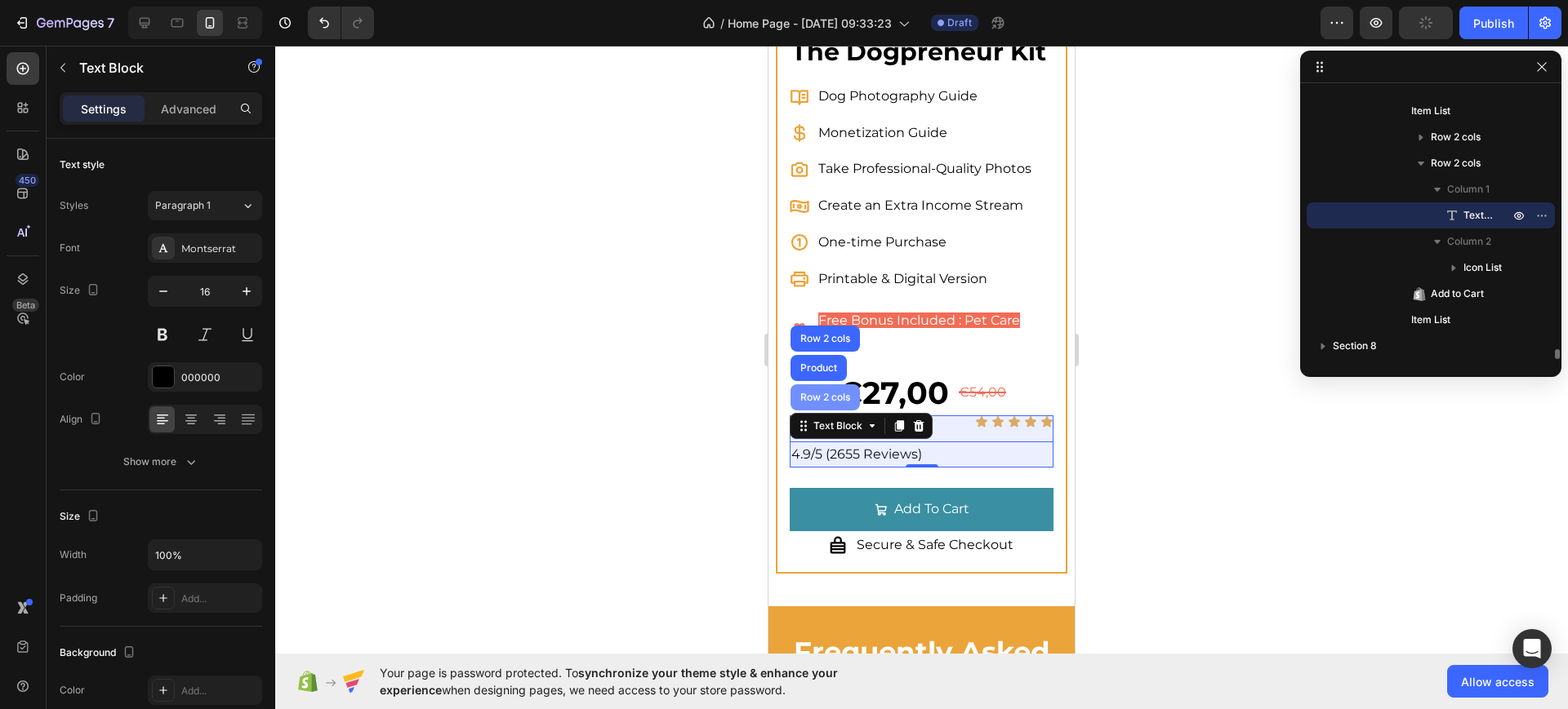
click at [827, 403] on div "Row 2 cols" at bounding box center [825, 397] width 56 height 9
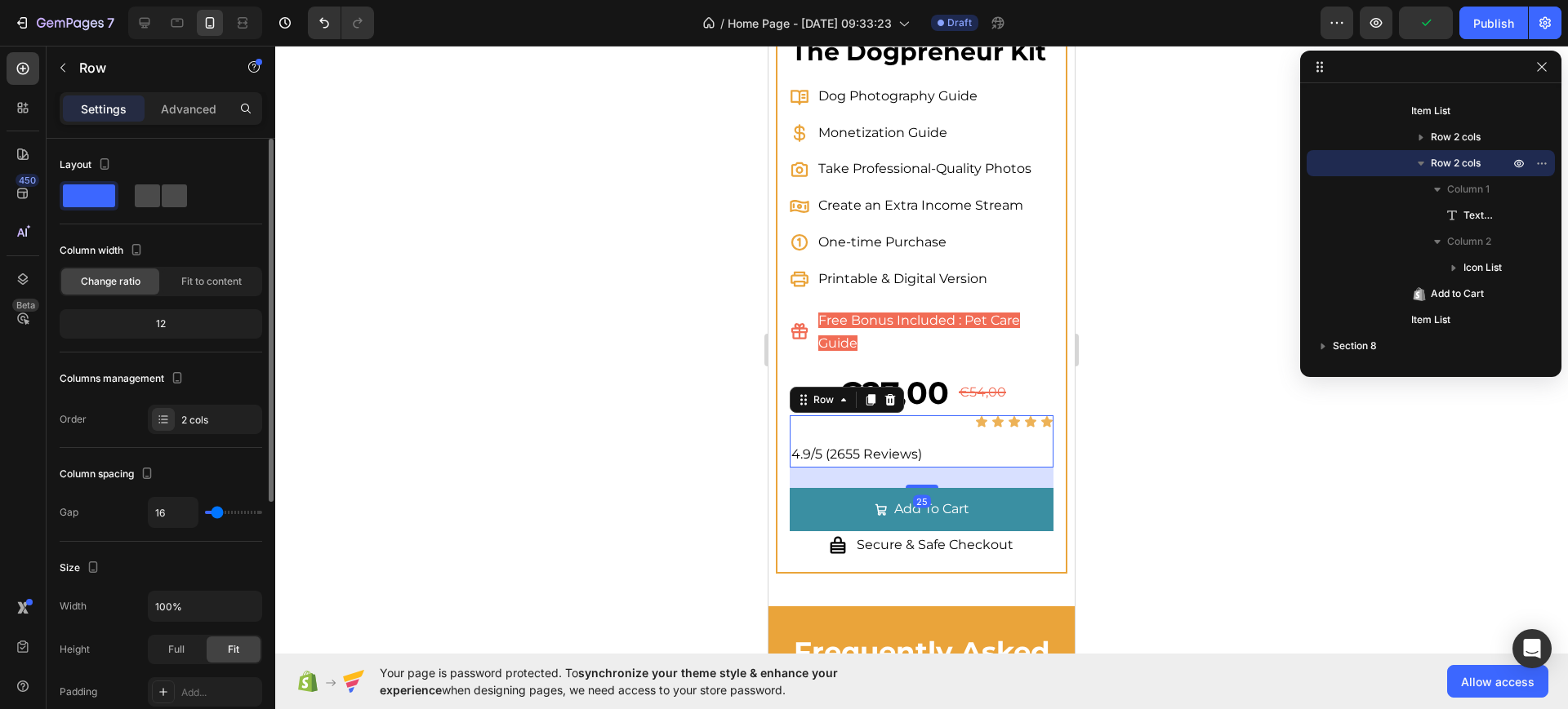
click at [182, 200] on span at bounding box center [173, 196] width 25 height 22
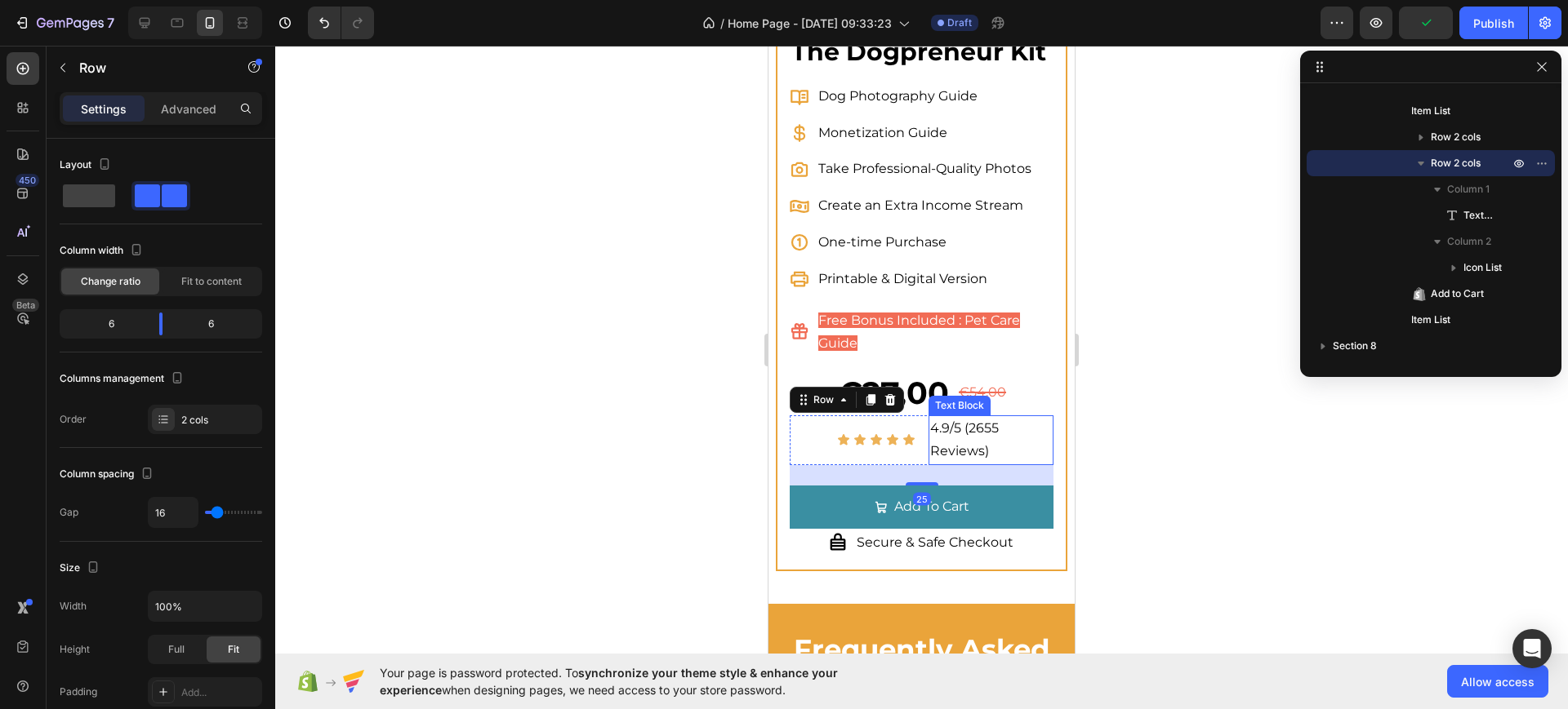
click at [946, 443] on p "4.9/5 (2655 Reviews)" at bounding box center [991, 441] width 122 height 47
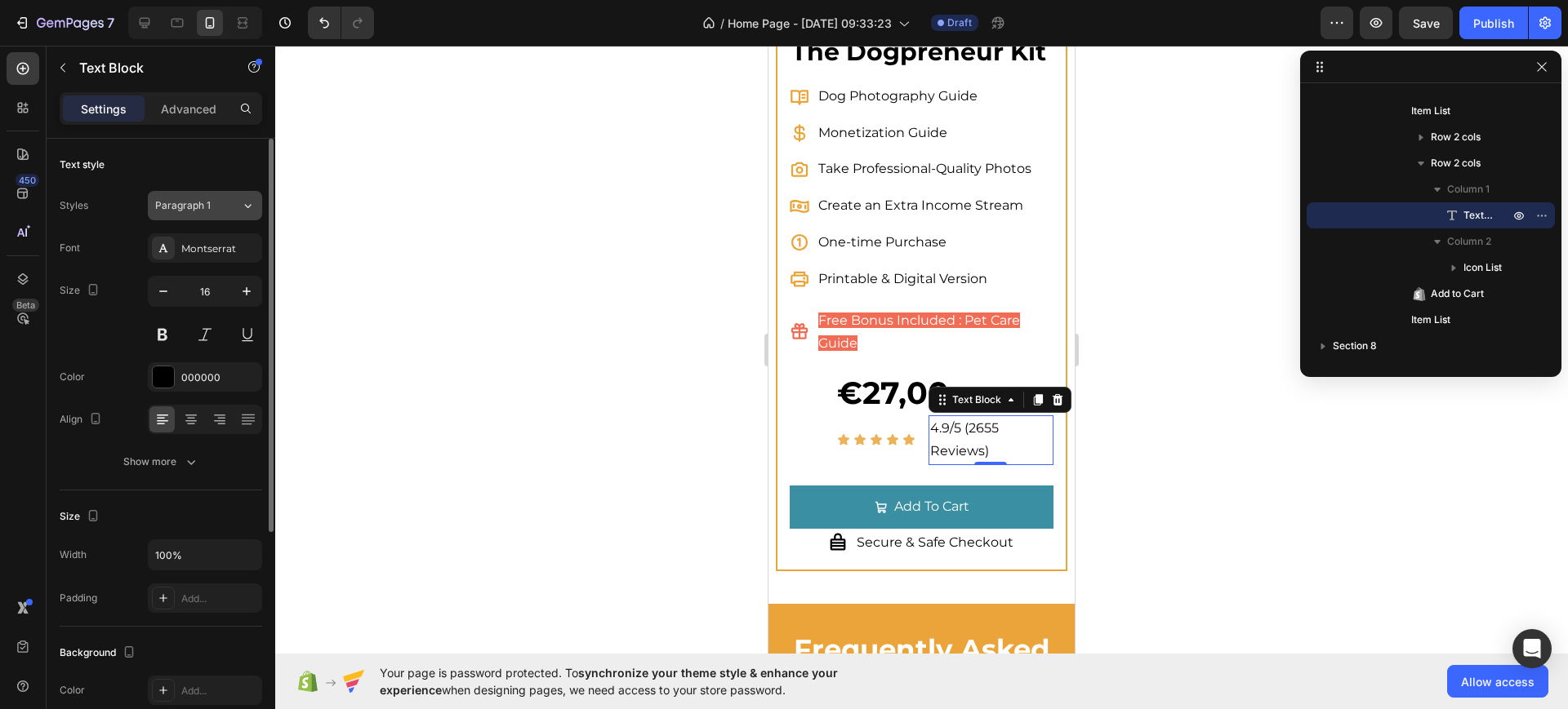
click at [159, 191] on button "Paragraph 1" at bounding box center [205, 205] width 114 height 29
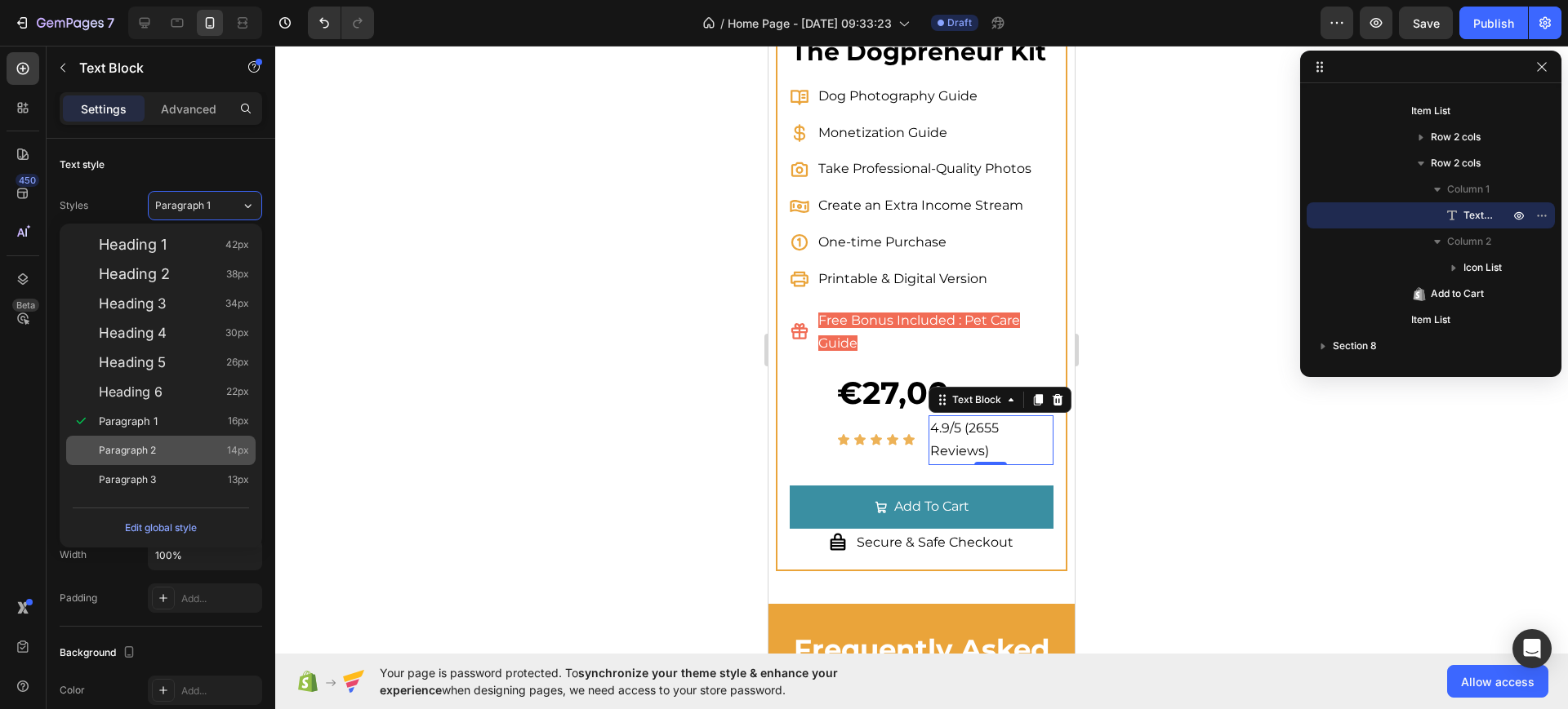
click at [168, 441] on div "Paragraph 2 14px" at bounding box center [161, 450] width 190 height 29
type input "14"
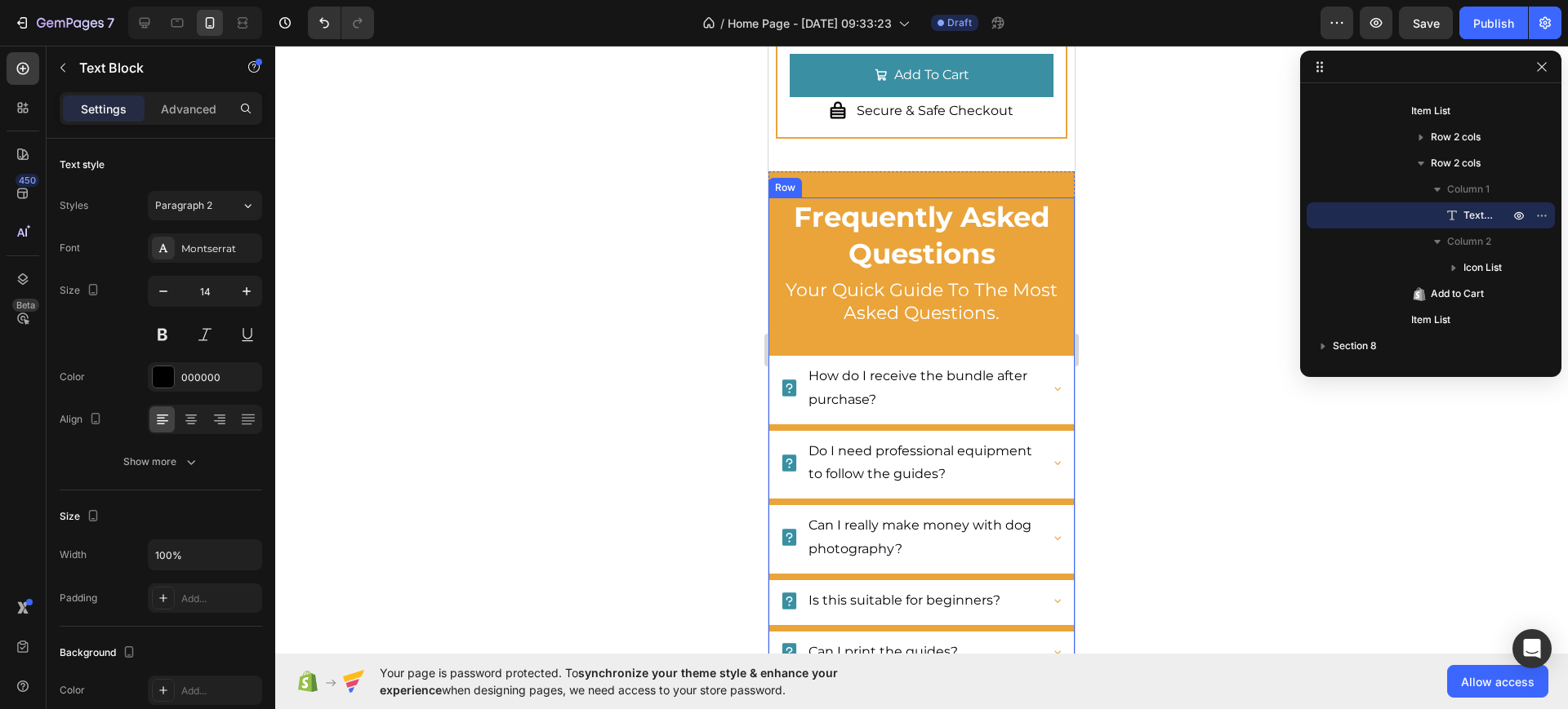
scroll to position [9387, 0]
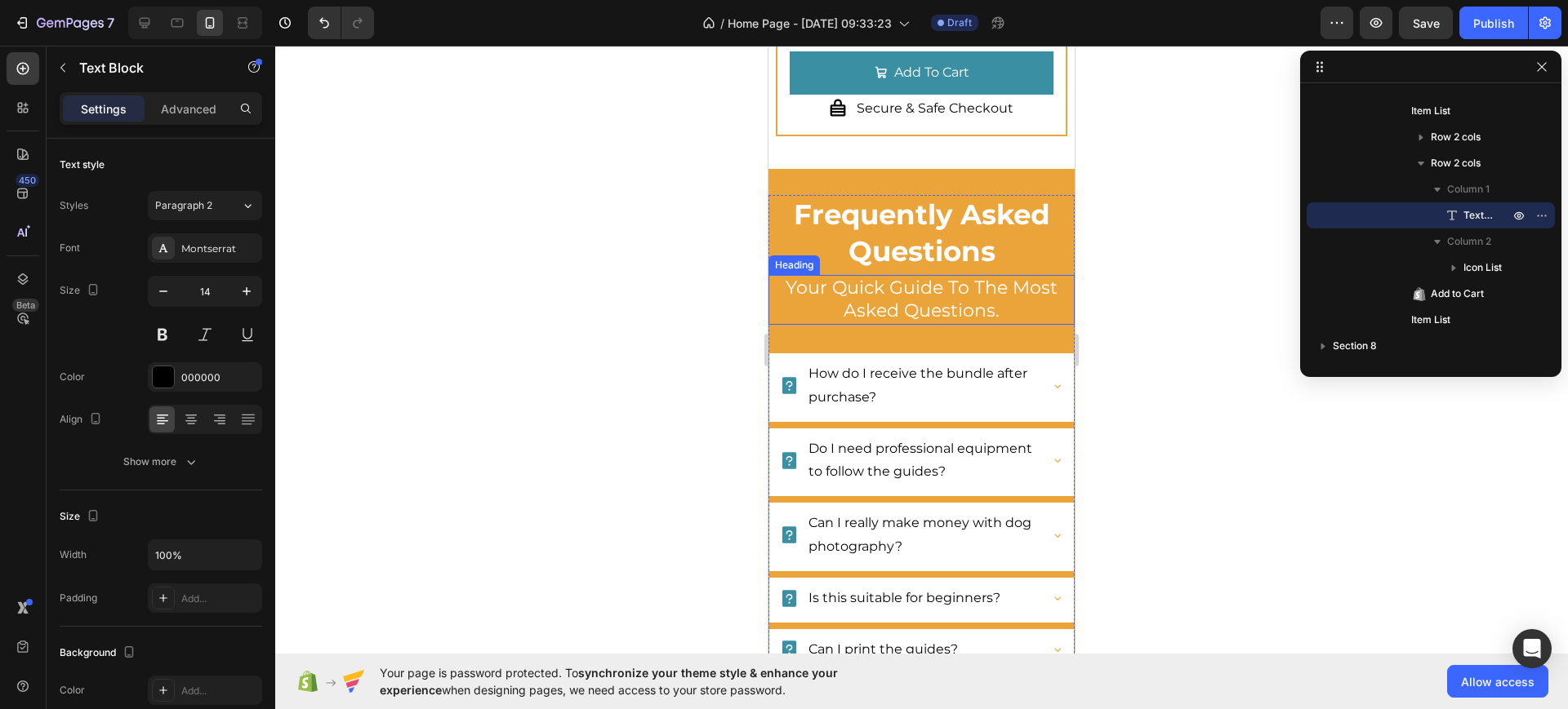
click at [792, 256] on h2 "Frequently Asked Questions" at bounding box center [922, 232] width 306 height 75
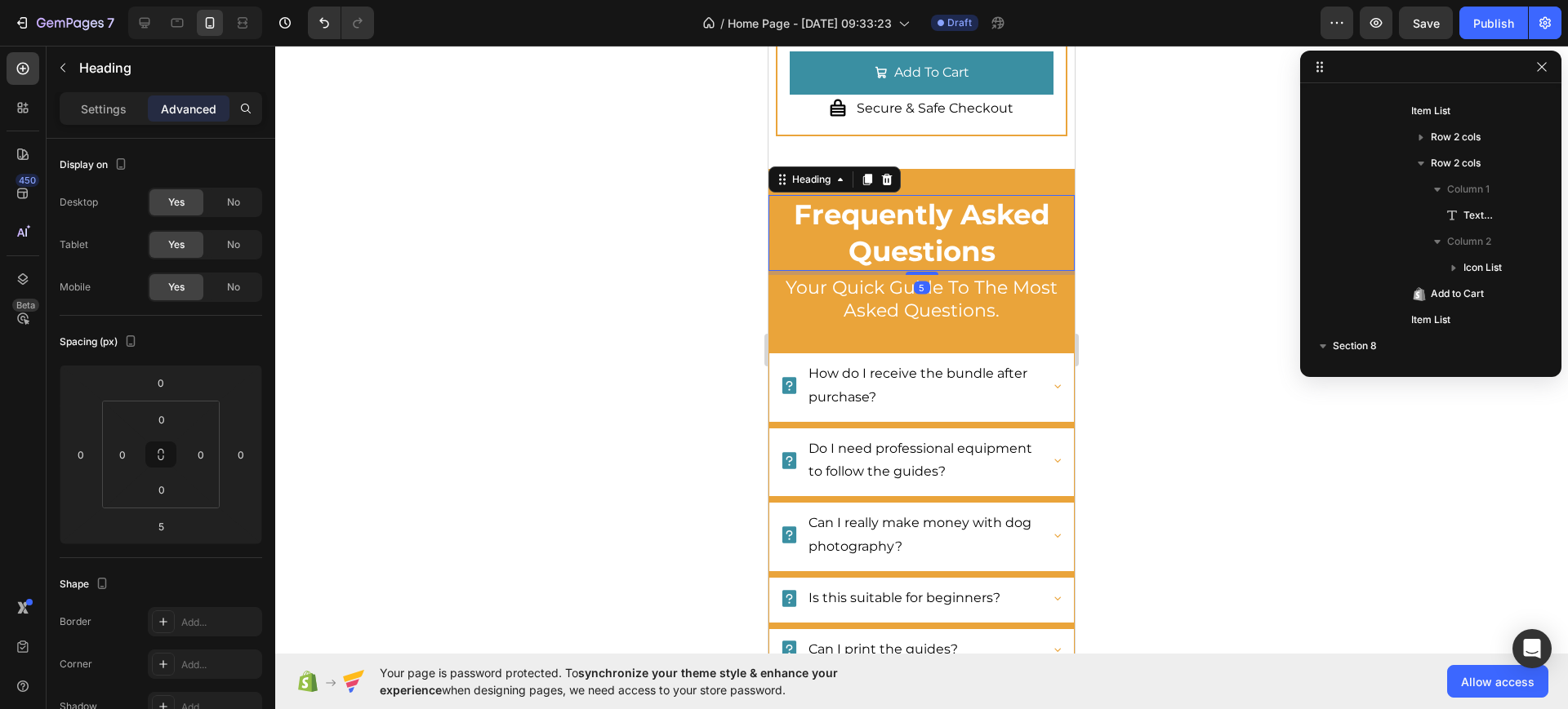
scroll to position [6836, 0]
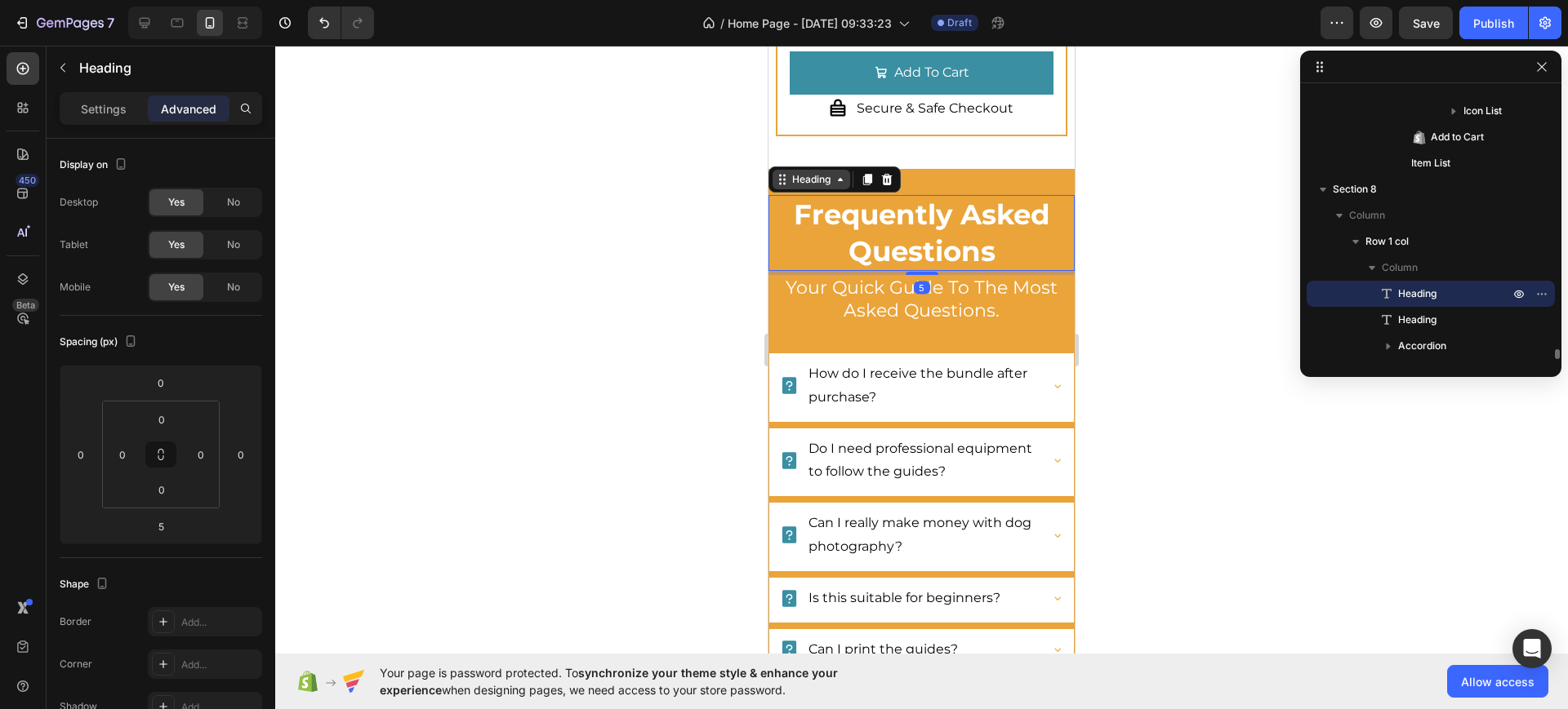
click at [796, 187] on div "Heading" at bounding box center [811, 179] width 45 height 15
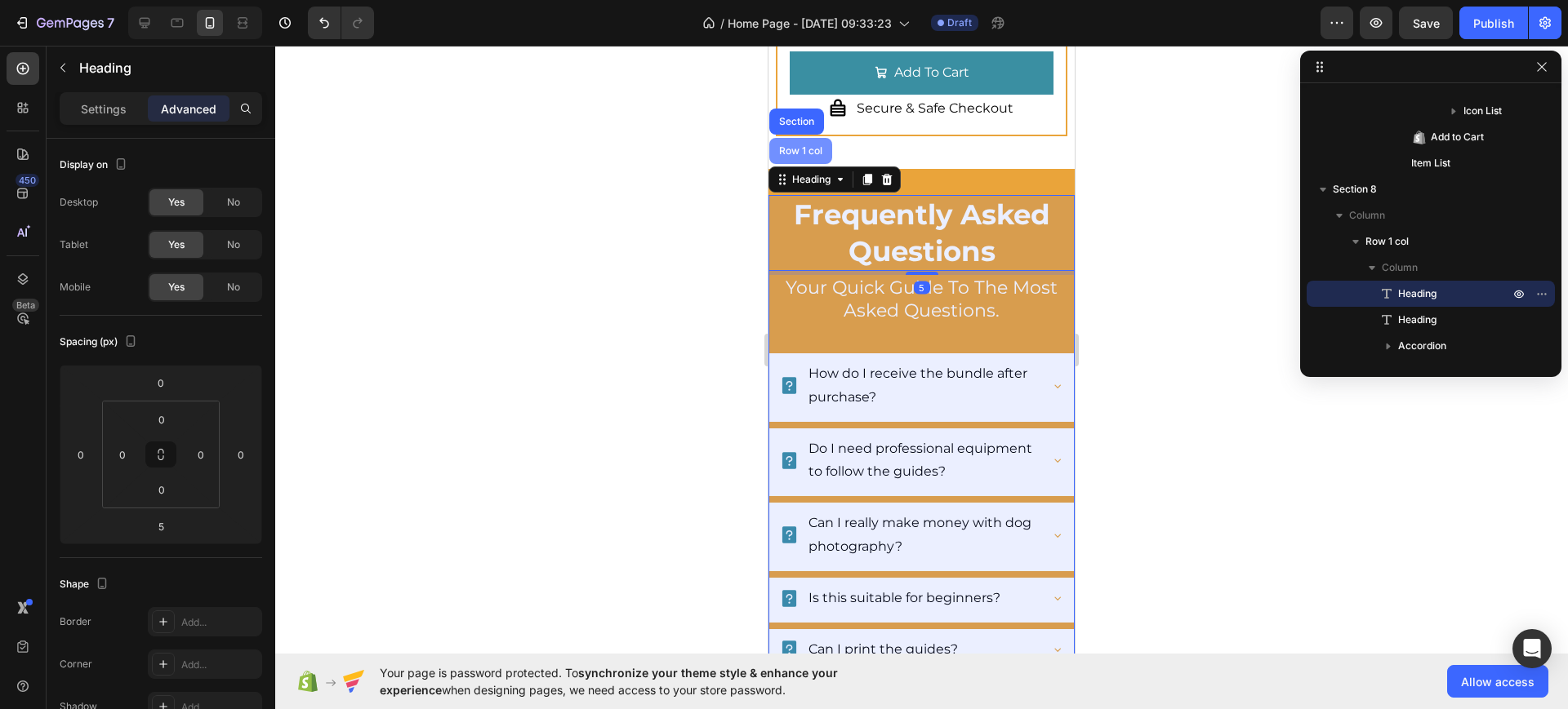
click at [805, 164] on div "Row 1 col" at bounding box center [800, 151] width 63 height 26
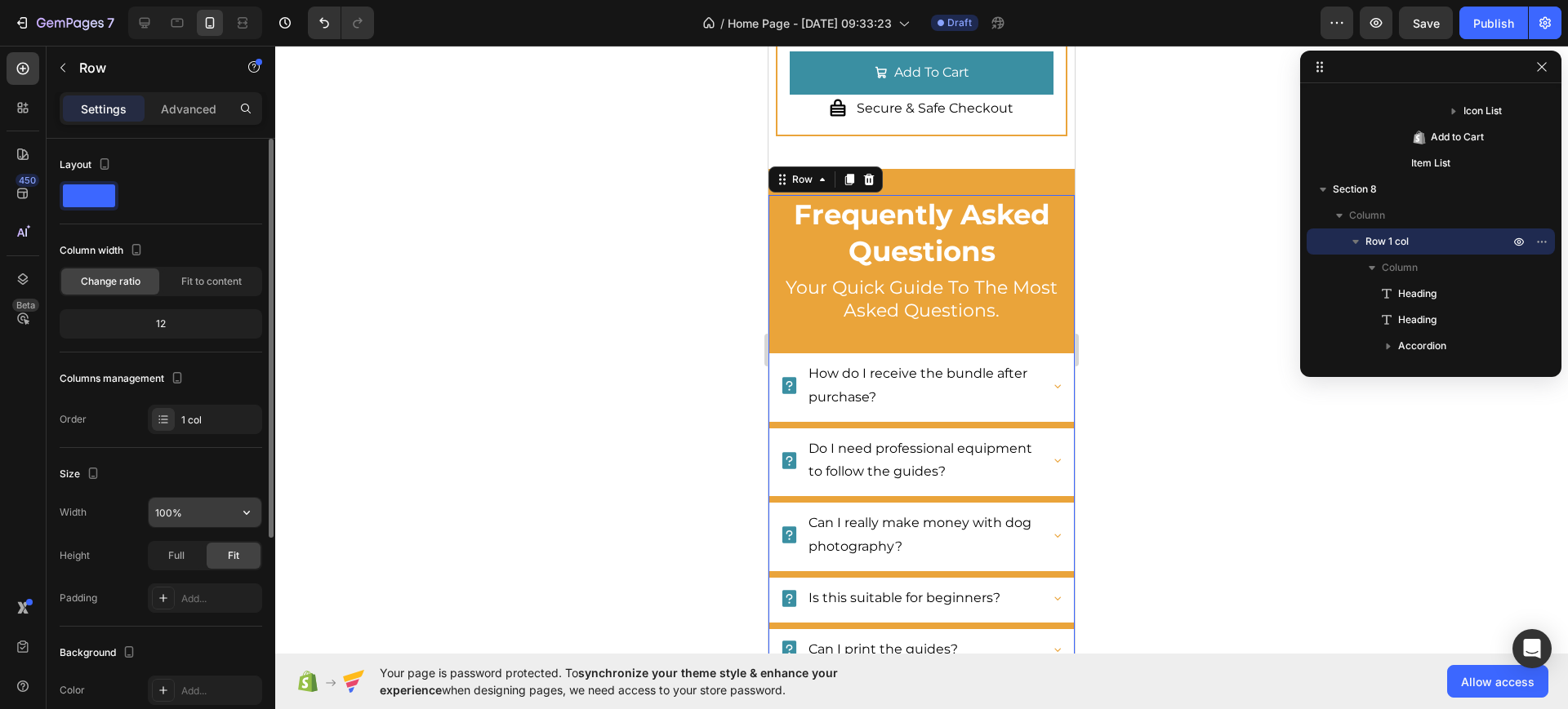
click at [159, 525] on input "100%" at bounding box center [205, 512] width 113 height 29
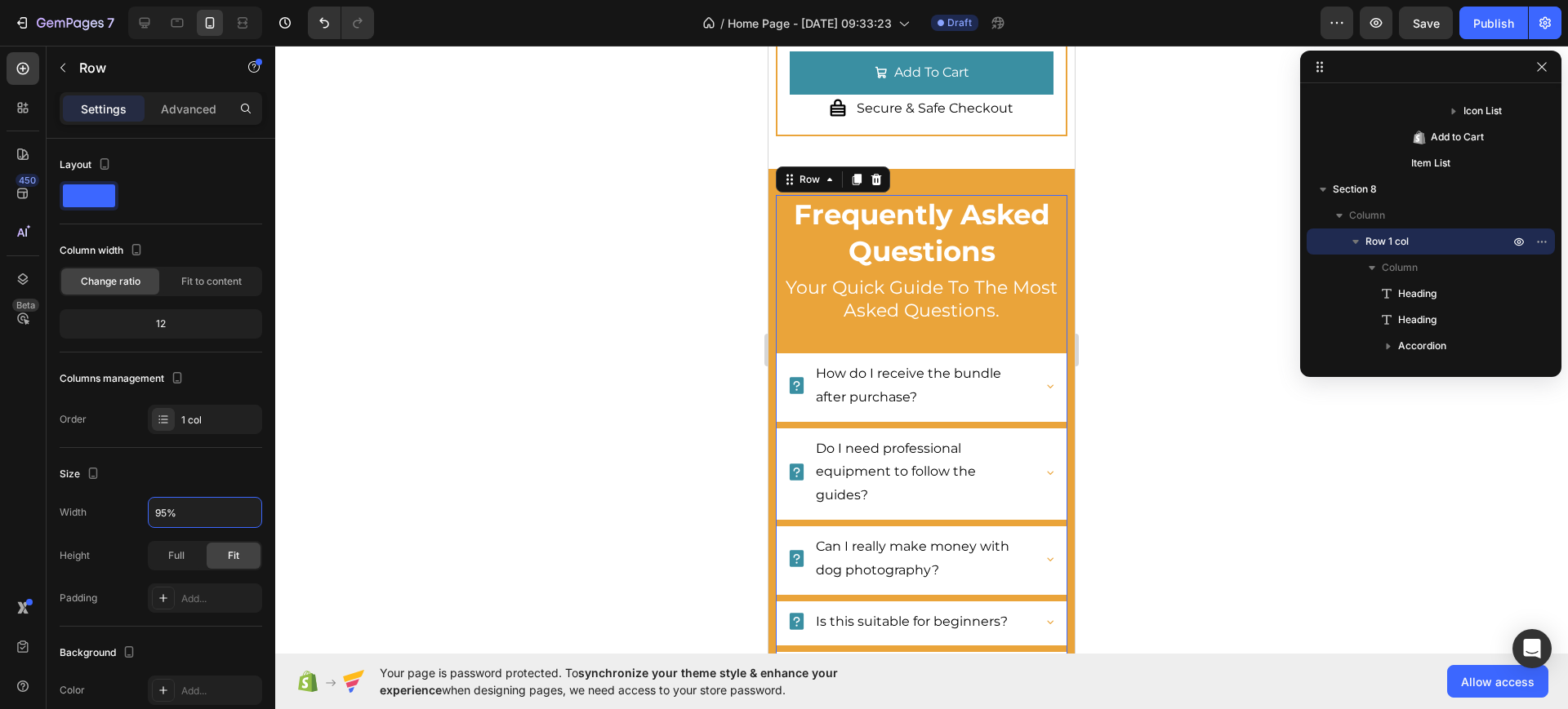
type input "95%"
click at [1199, 376] on div at bounding box center [922, 377] width 1293 height 663
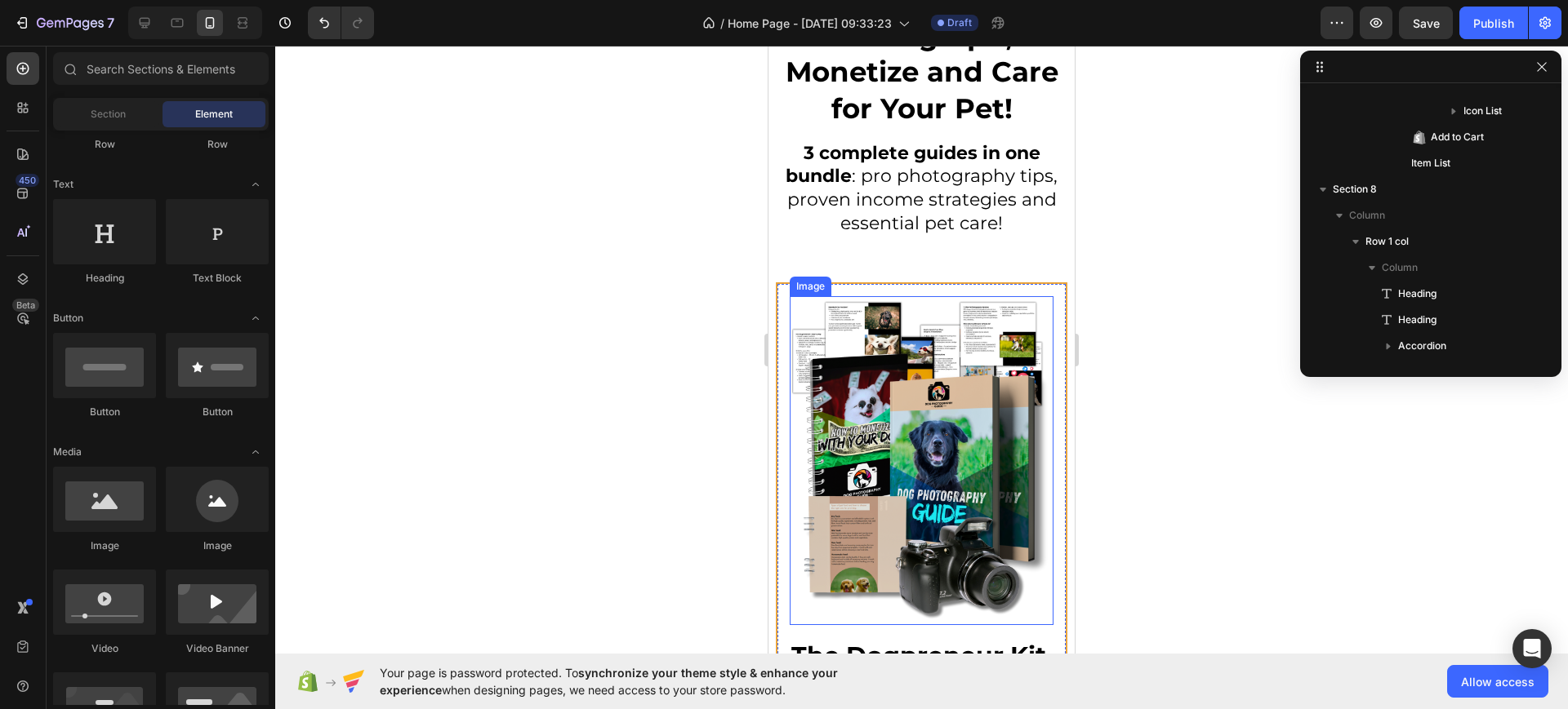
scroll to position [0, 0]
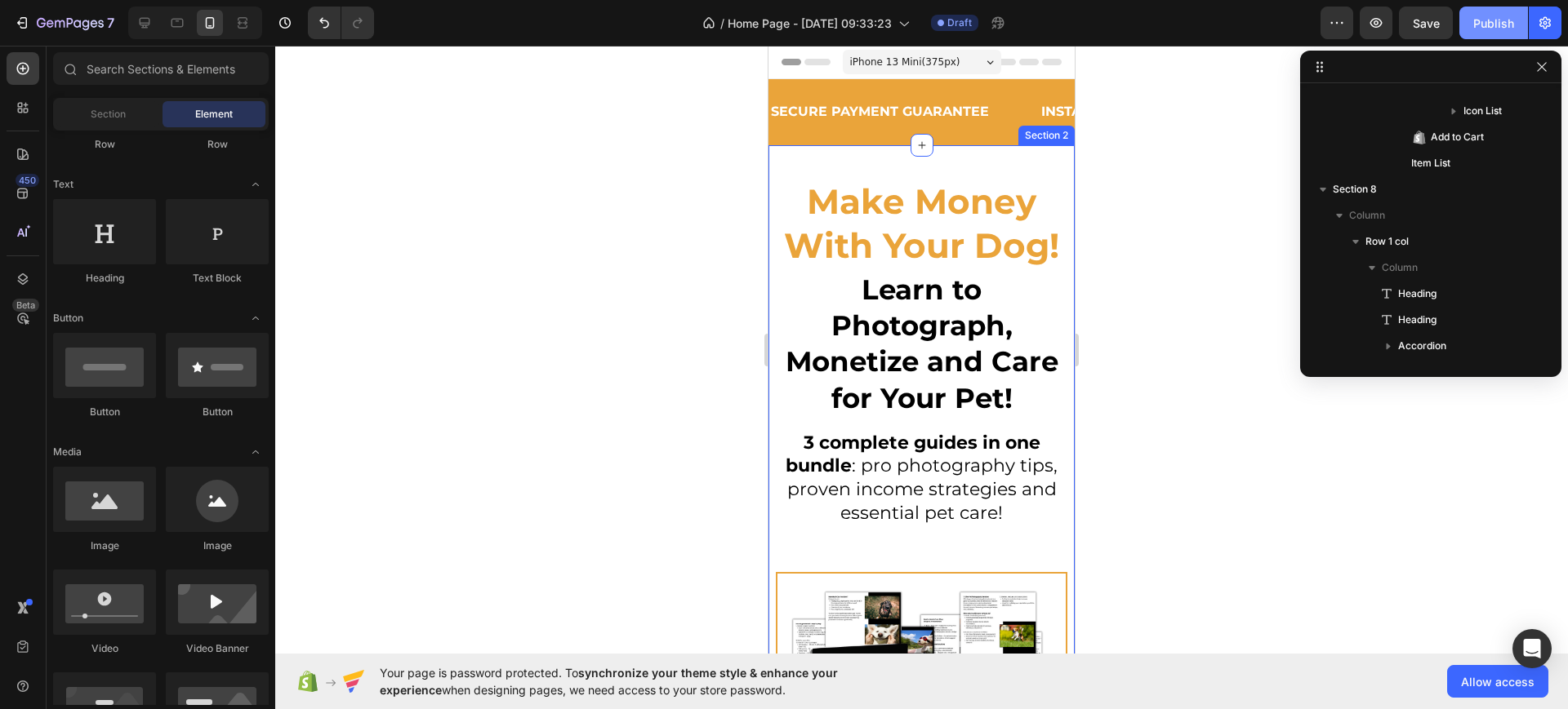
click at [1487, 22] on div "Publish" at bounding box center [1493, 23] width 41 height 17
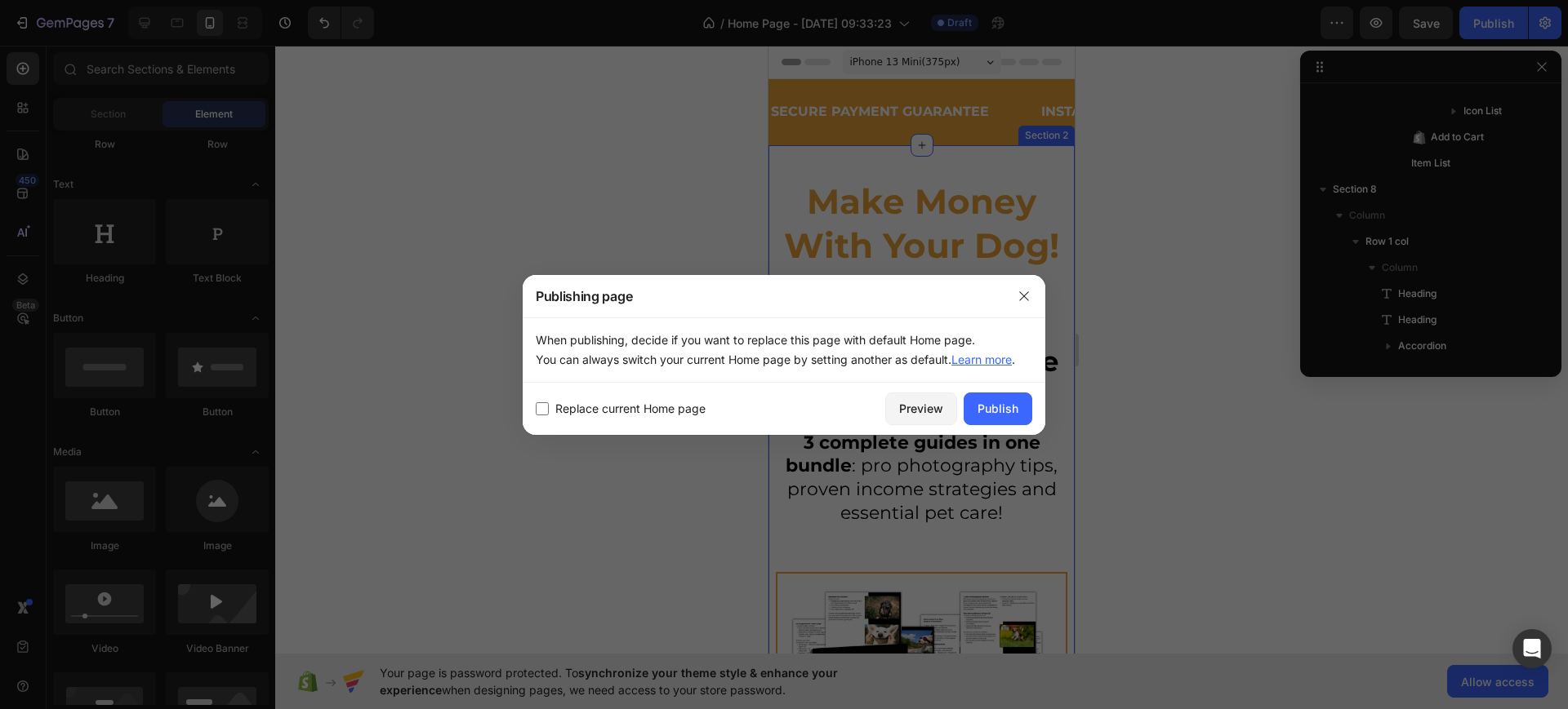
click at [601, 409] on span "Replace current Home page" at bounding box center [631, 409] width 150 height 20
checkbox input "true"
click at [999, 412] on div "Publish" at bounding box center [998, 409] width 41 height 17
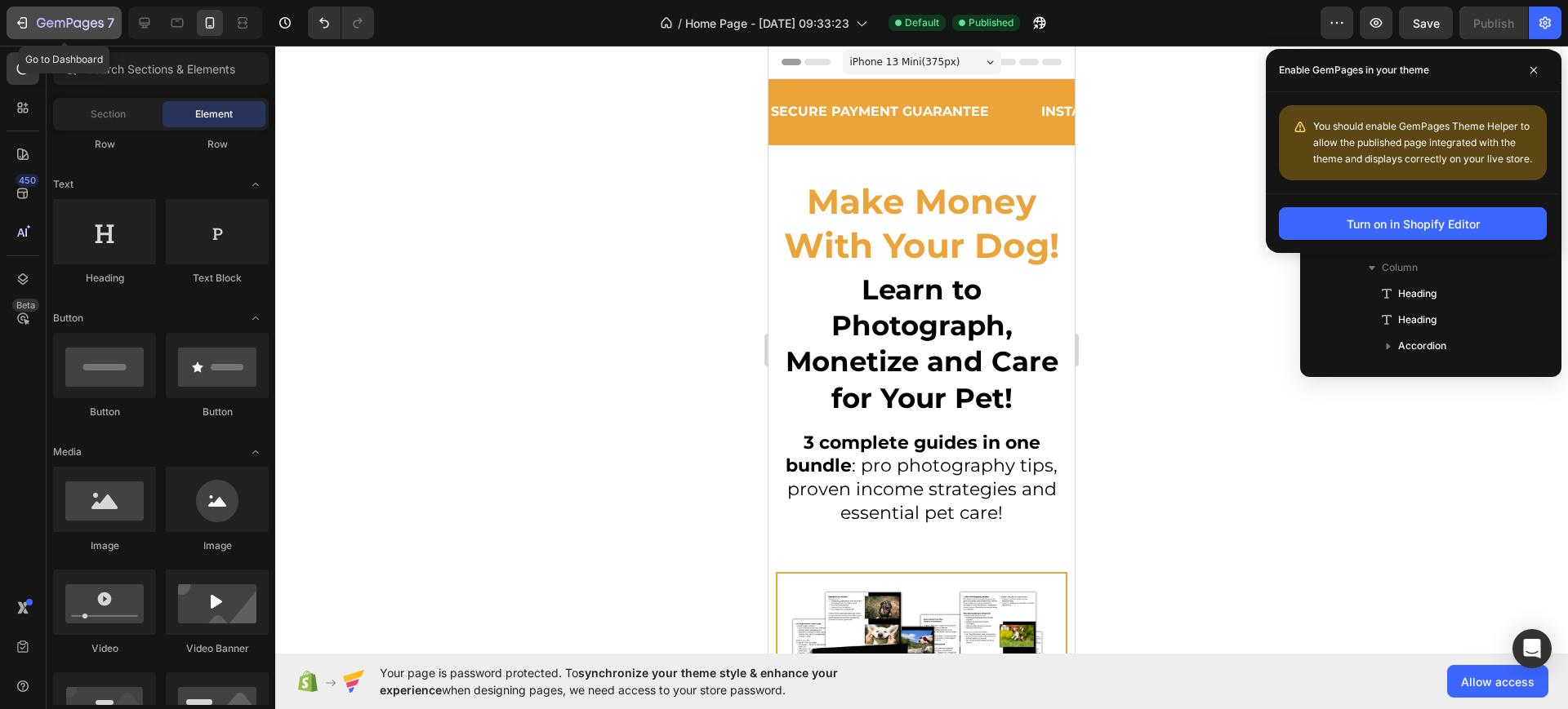
click at [52, 20] on icon "button" at bounding box center [71, 24] width 67 height 14
